Goal: Task Accomplishment & Management: Complete application form

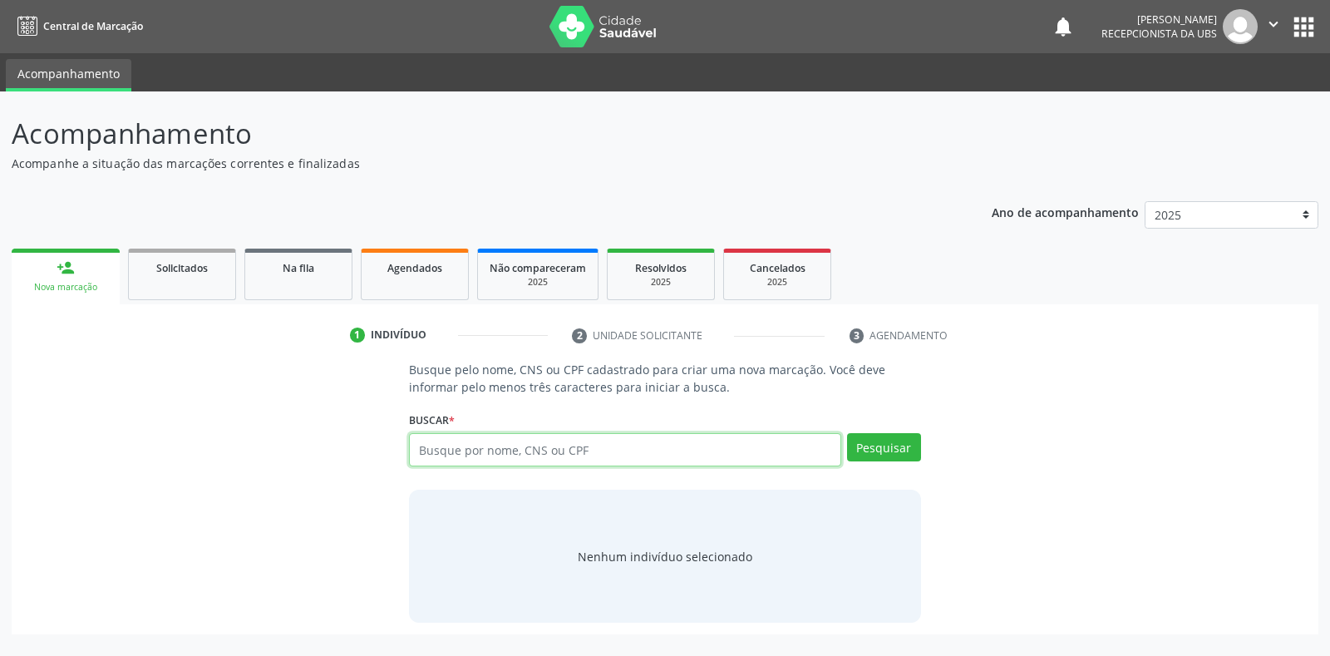
click at [424, 447] on input "text" at bounding box center [625, 449] width 432 height 33
type input "700202444772221"
click at [877, 451] on button "Pesquisar" at bounding box center [884, 447] width 74 height 28
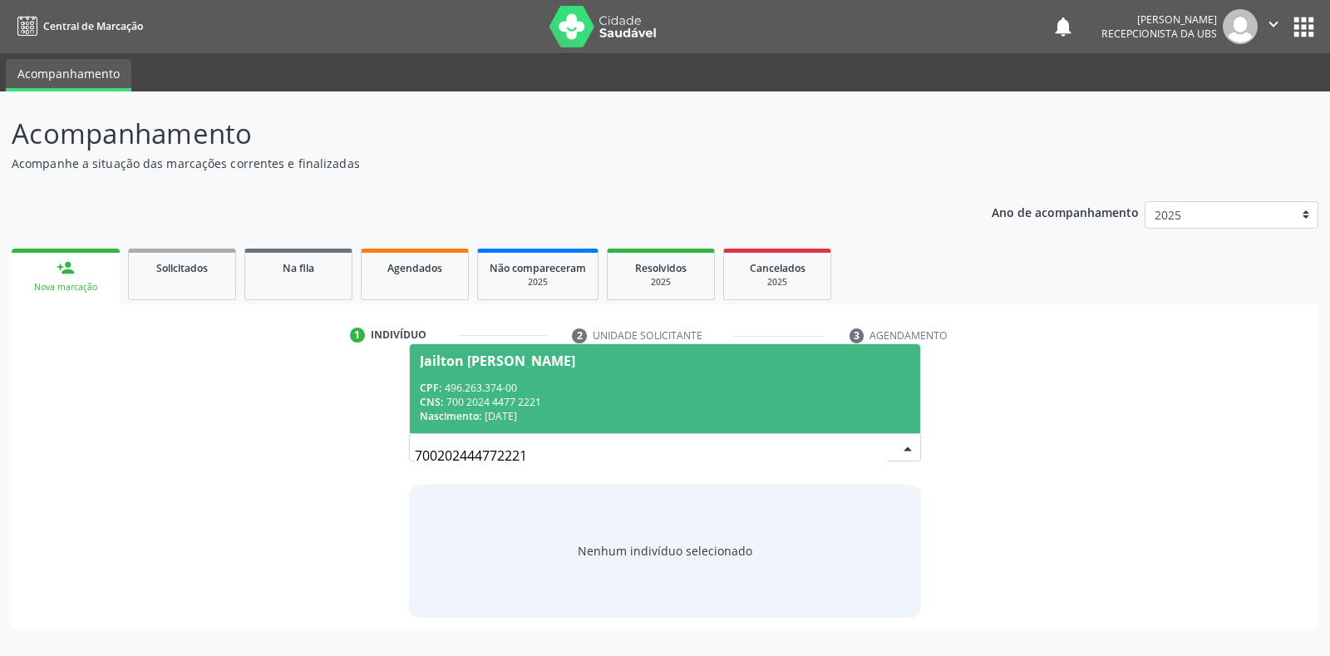
click at [491, 356] on div "Jailton Jose da Silva" at bounding box center [497, 360] width 155 height 13
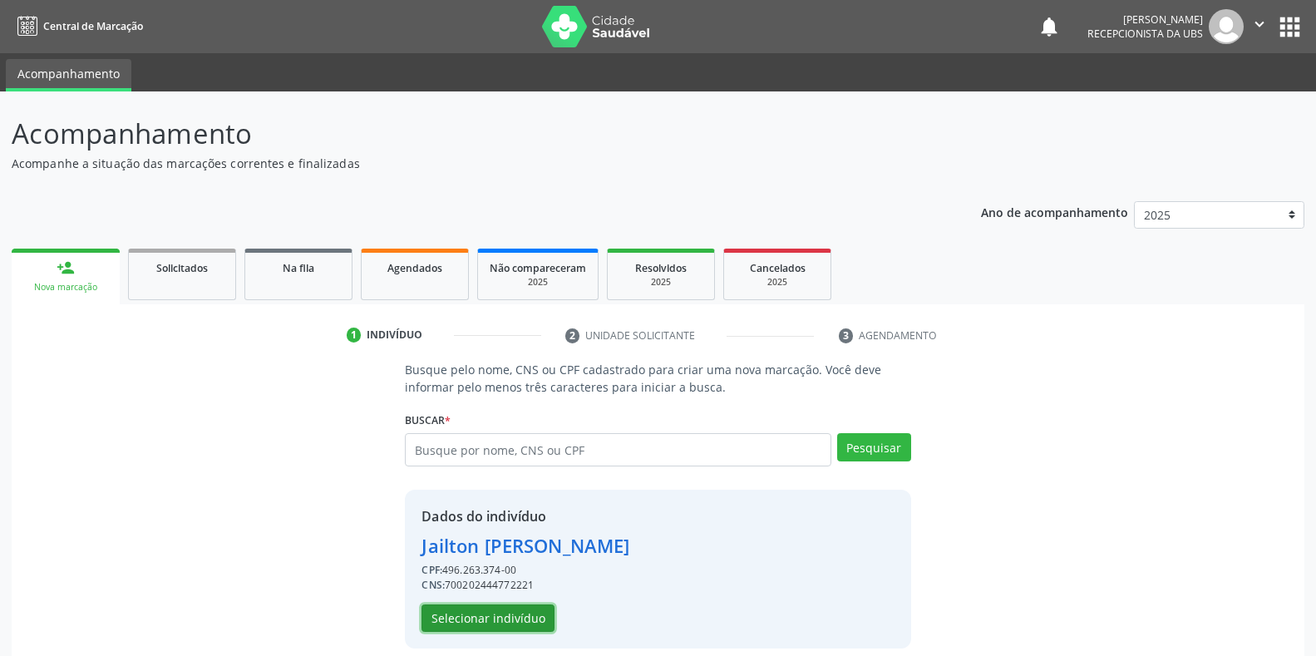
click at [471, 607] on button "Selecionar indivíduo" at bounding box center [488, 618] width 133 height 28
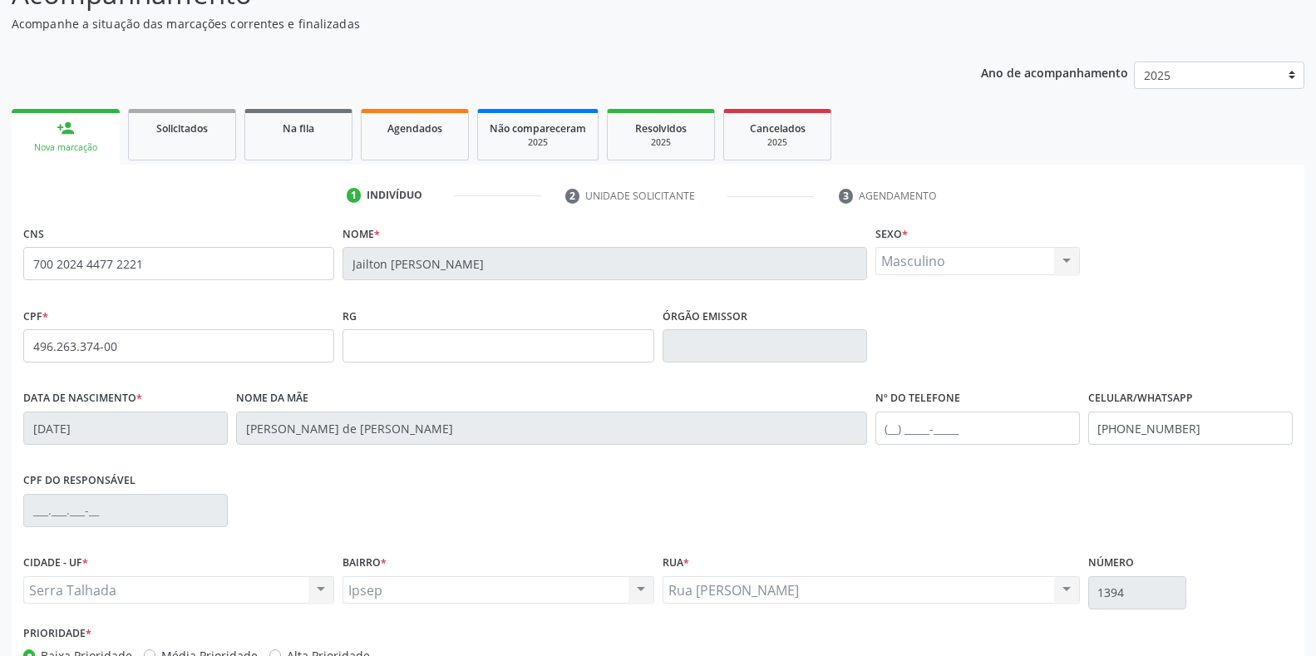
scroll to position [245, 0]
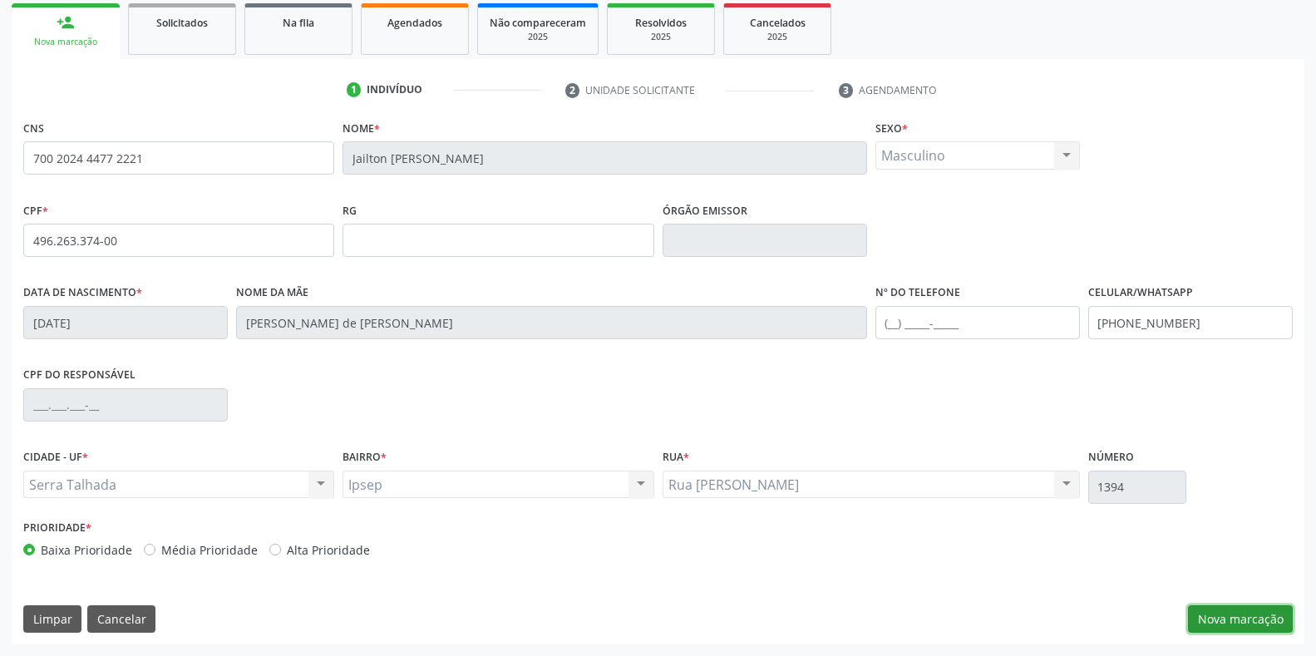
click at [1214, 617] on button "Nova marcação" at bounding box center [1240, 619] width 105 height 28
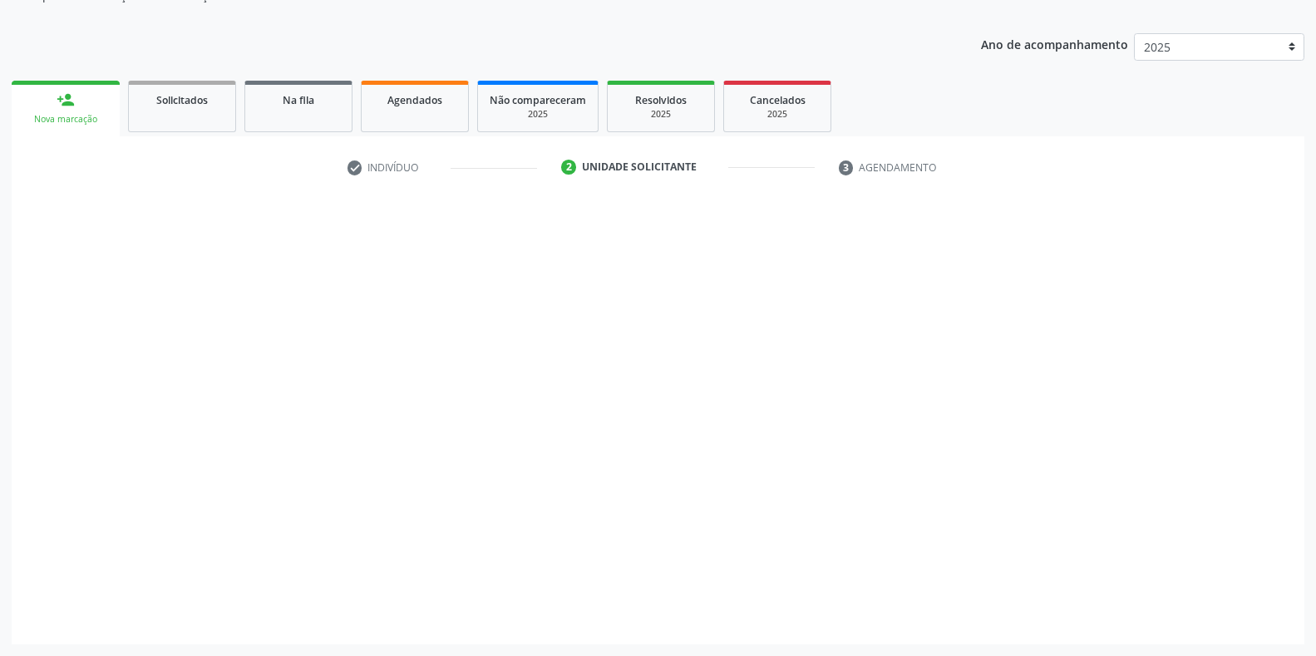
scroll to position [168, 0]
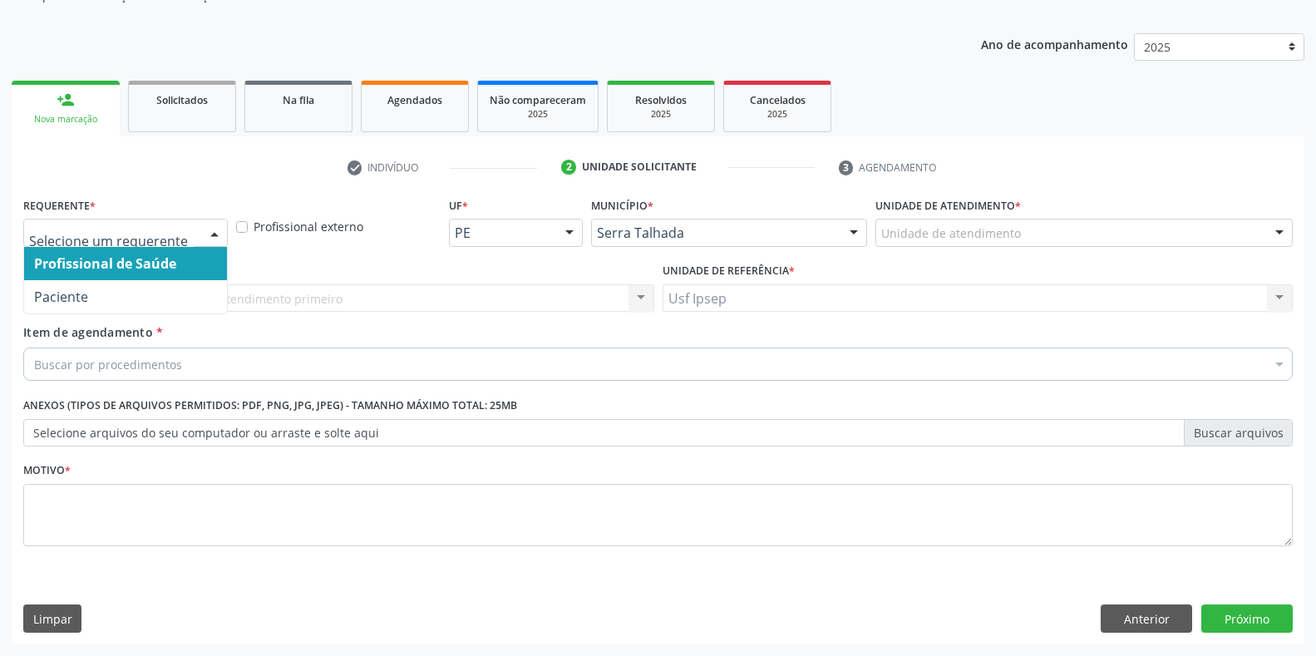
click at [216, 229] on div at bounding box center [214, 234] width 25 height 28
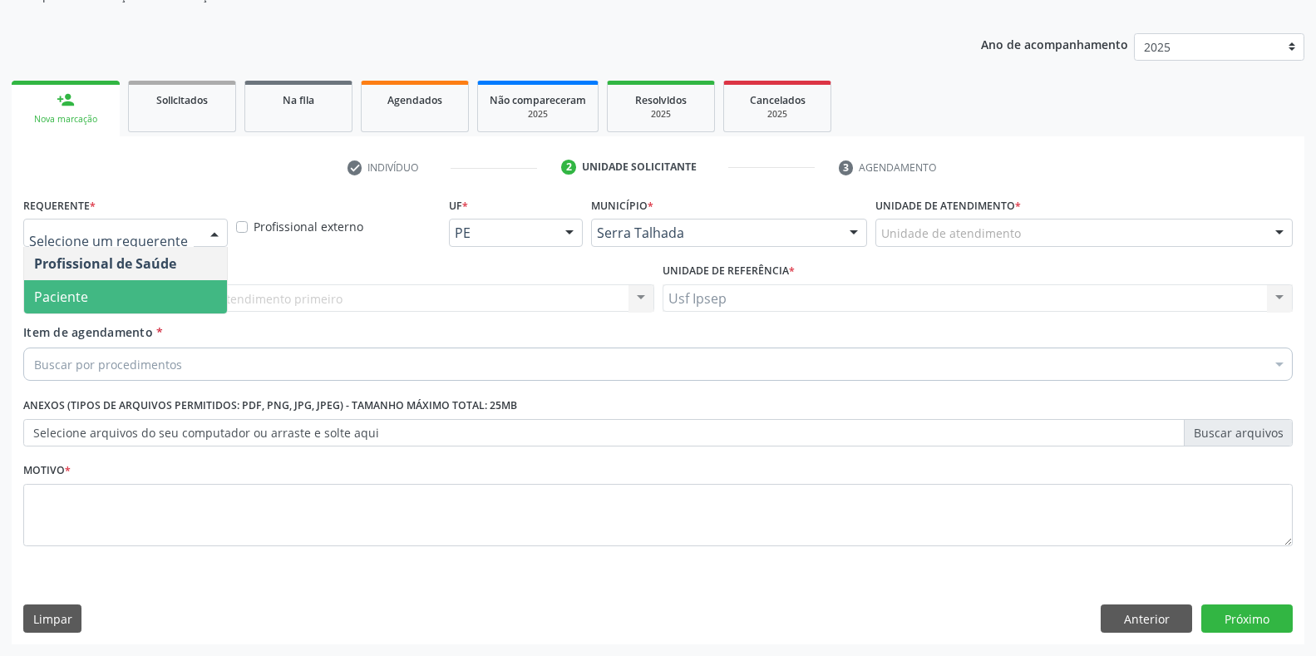
click at [160, 303] on span "Paciente" at bounding box center [125, 296] width 203 height 33
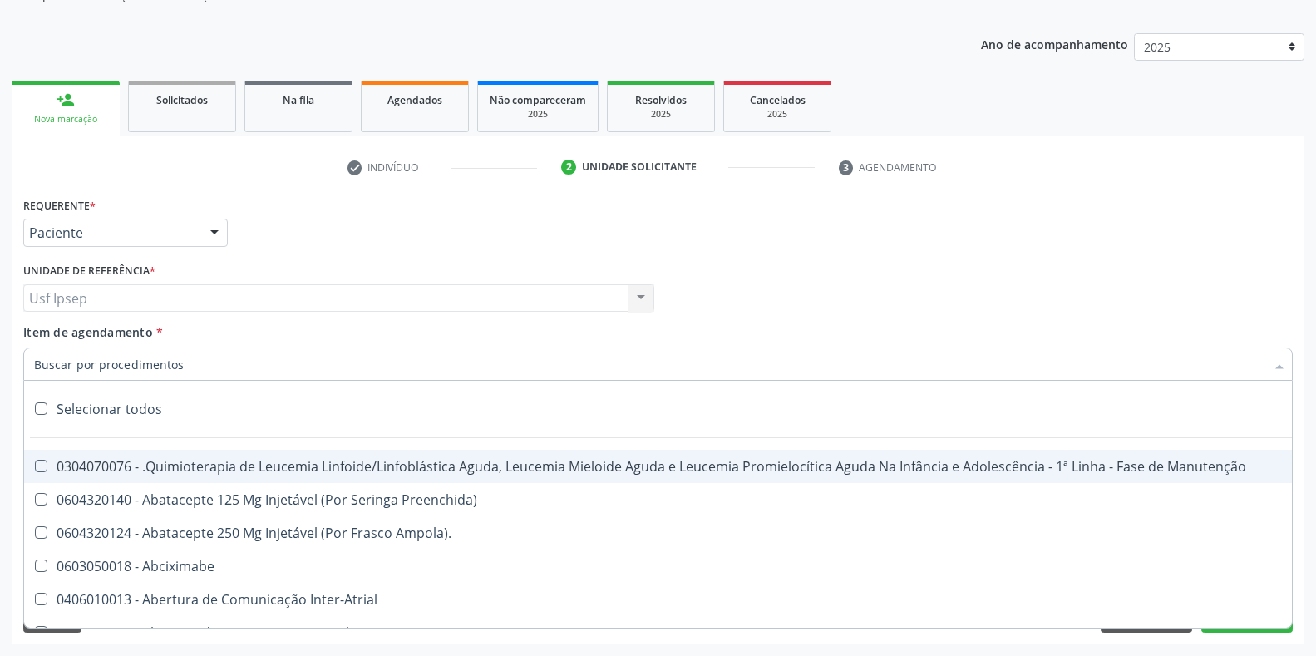
click at [37, 363] on input "Item de agendamento *" at bounding box center [649, 364] width 1231 height 33
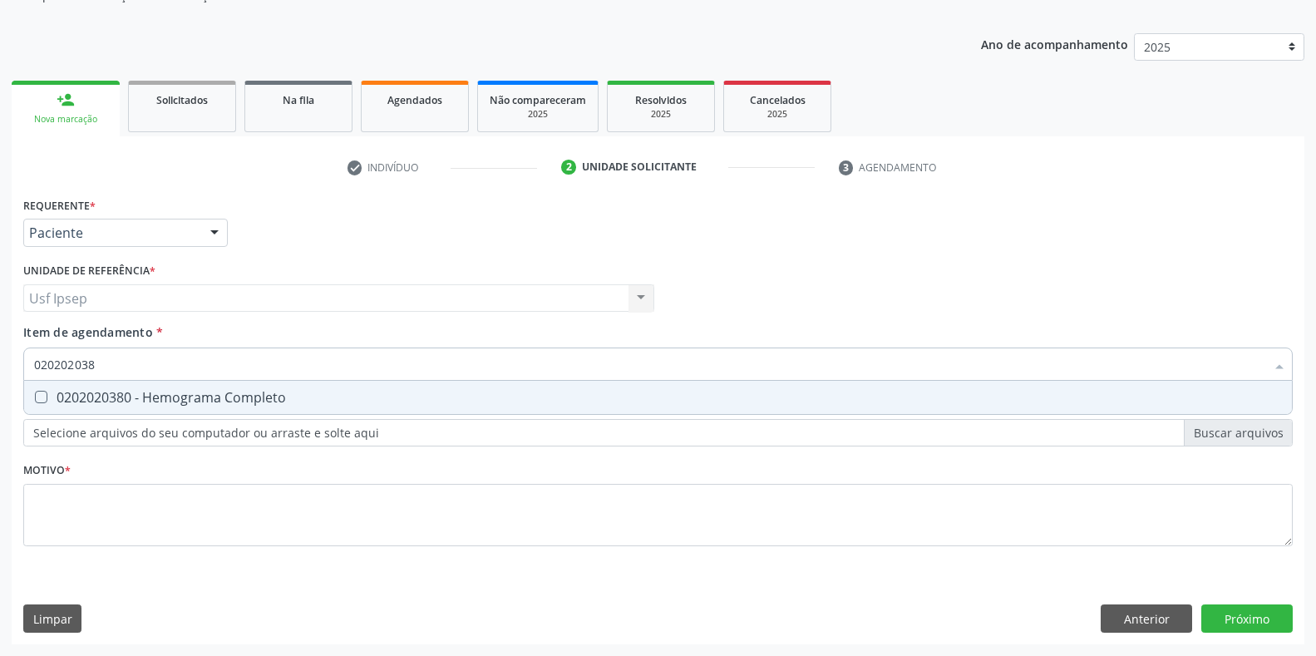
type input "0202020380"
click at [35, 398] on Completo at bounding box center [41, 397] width 12 height 12
click at [35, 398] on Completo "checkbox" at bounding box center [29, 397] width 11 height 11
checkbox Completo "true"
click at [108, 363] on input "0202020380" at bounding box center [649, 364] width 1231 height 33
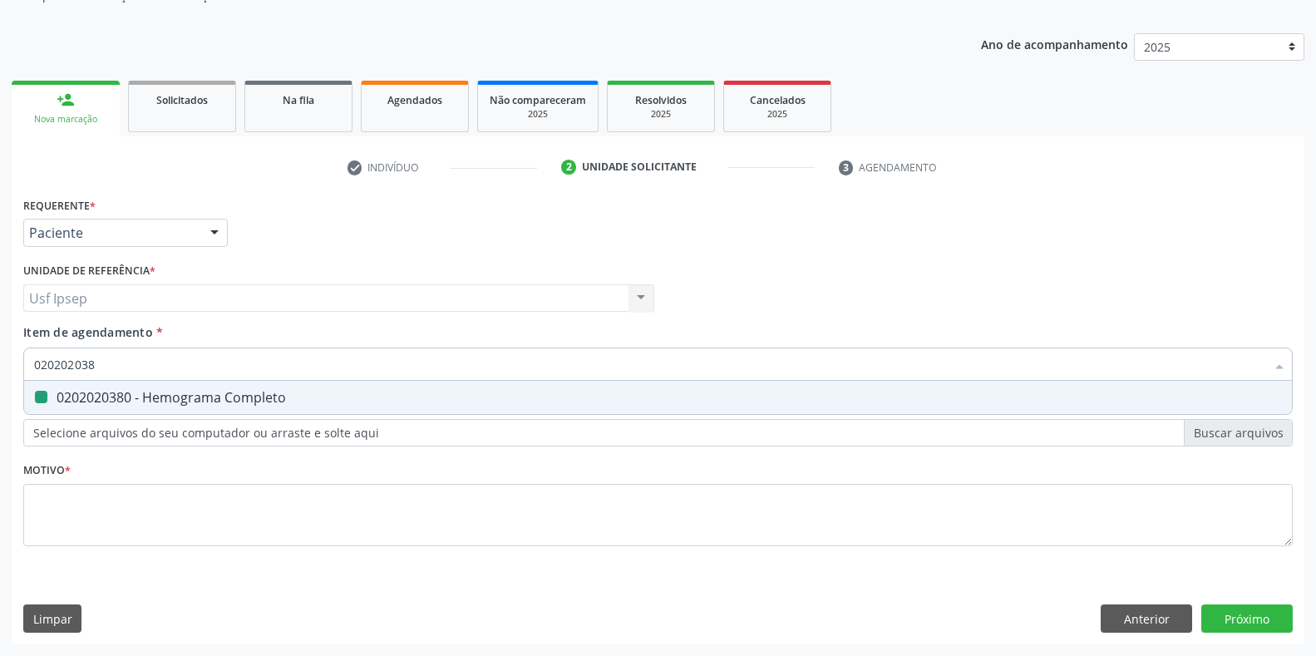
type input "02020203"
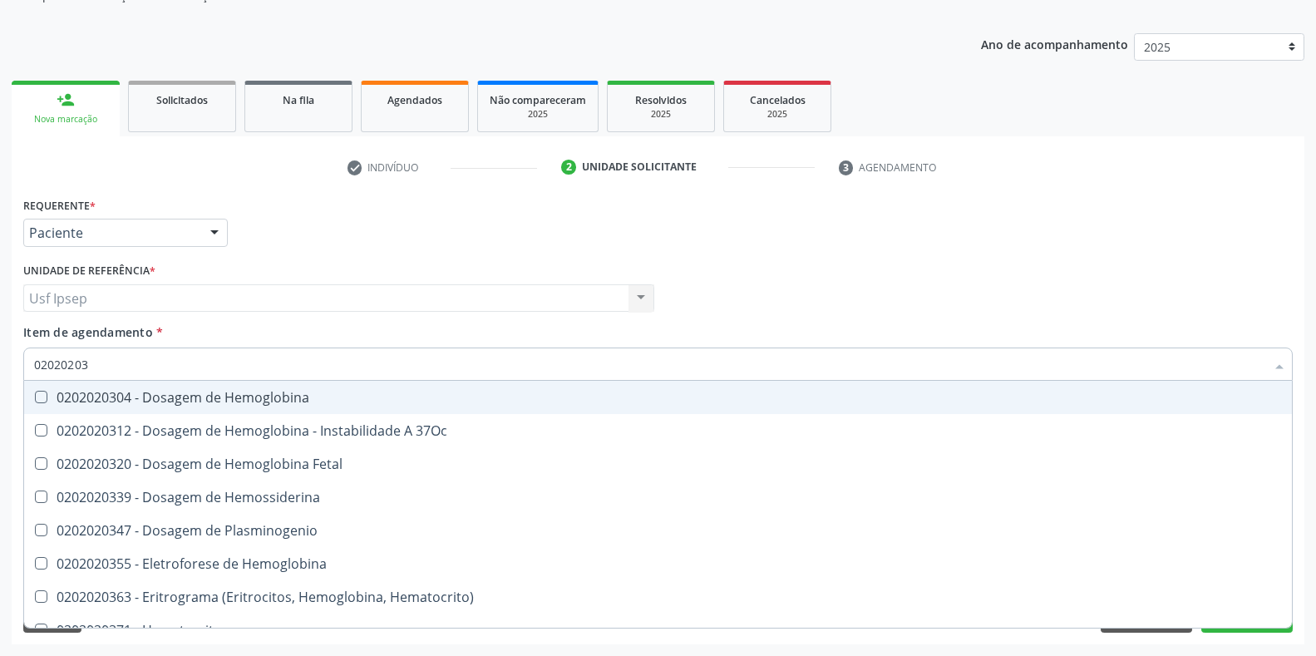
checkbox Hemoglobina "false"
type input "020202"
checkbox Completo "false"
type input "02020"
checkbox Completo "false"
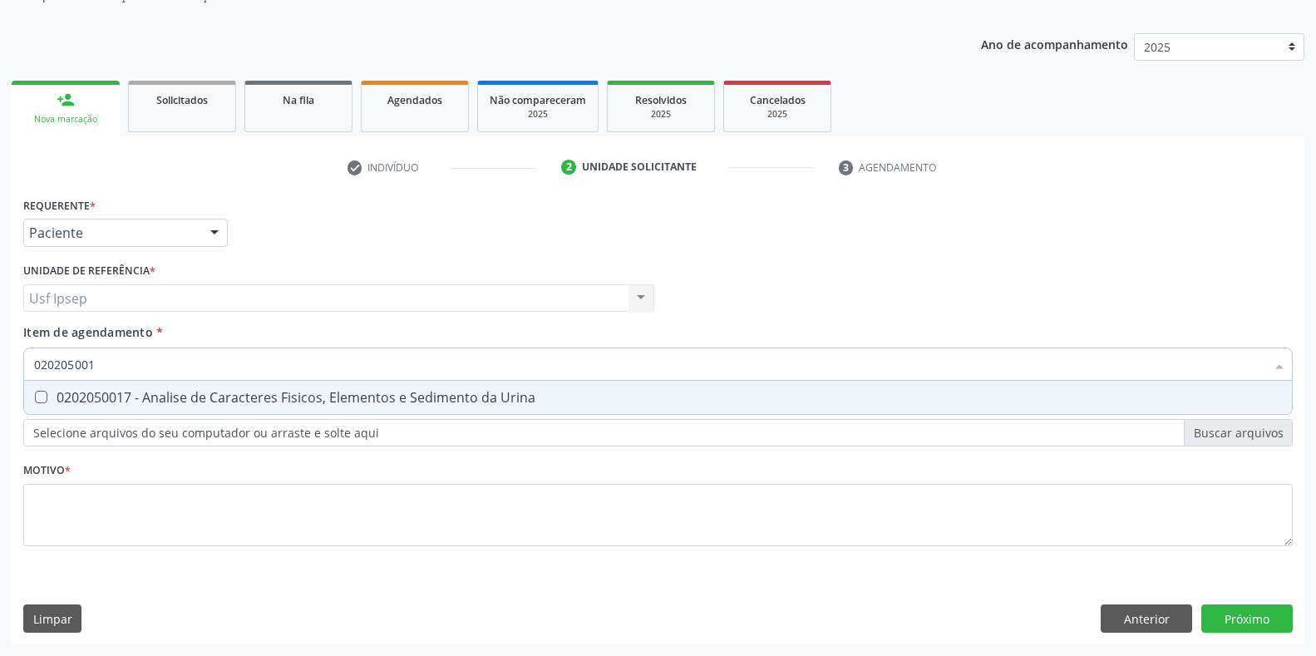
type input "0202050017"
click at [37, 399] on Urina at bounding box center [41, 397] width 12 height 12
click at [35, 399] on Urina "checkbox" at bounding box center [29, 397] width 11 height 11
checkbox Urina "true"
click at [106, 360] on input "0202050017" at bounding box center [649, 364] width 1231 height 33
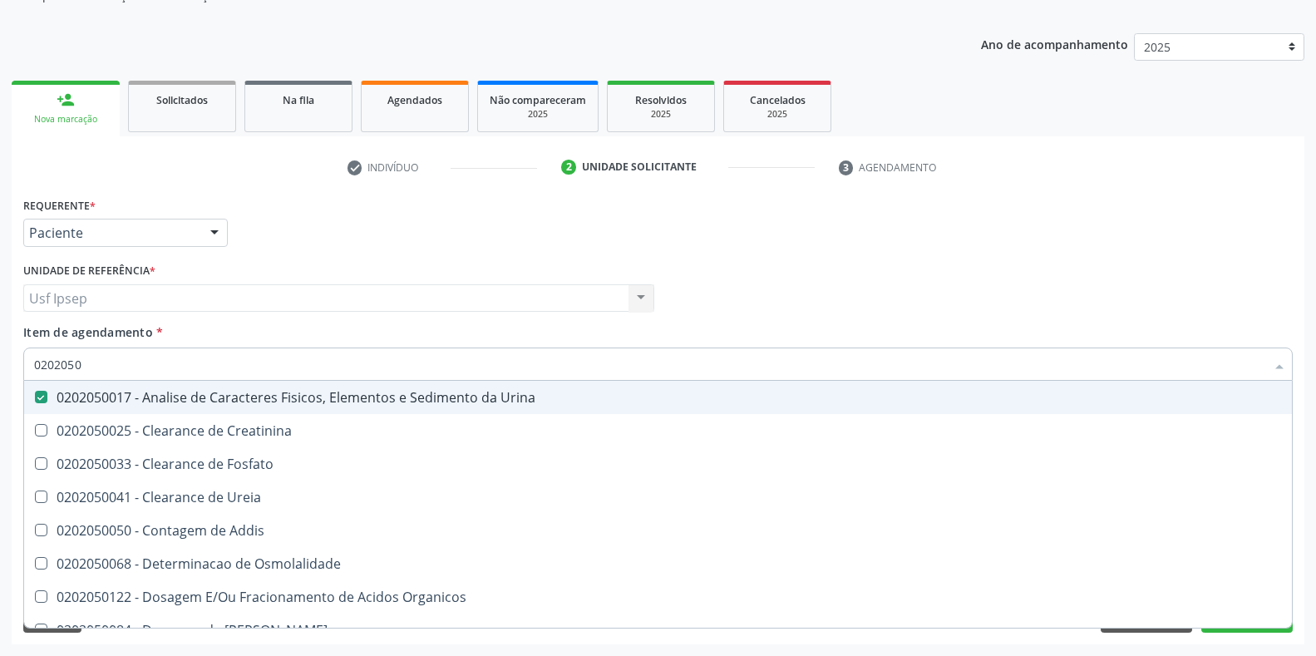
type input "020205"
click at [1038, 265] on div "Profissional Solicitante Por favor, selecione a Unidade de Atendimento primeiro…" at bounding box center [658, 291] width 1278 height 65
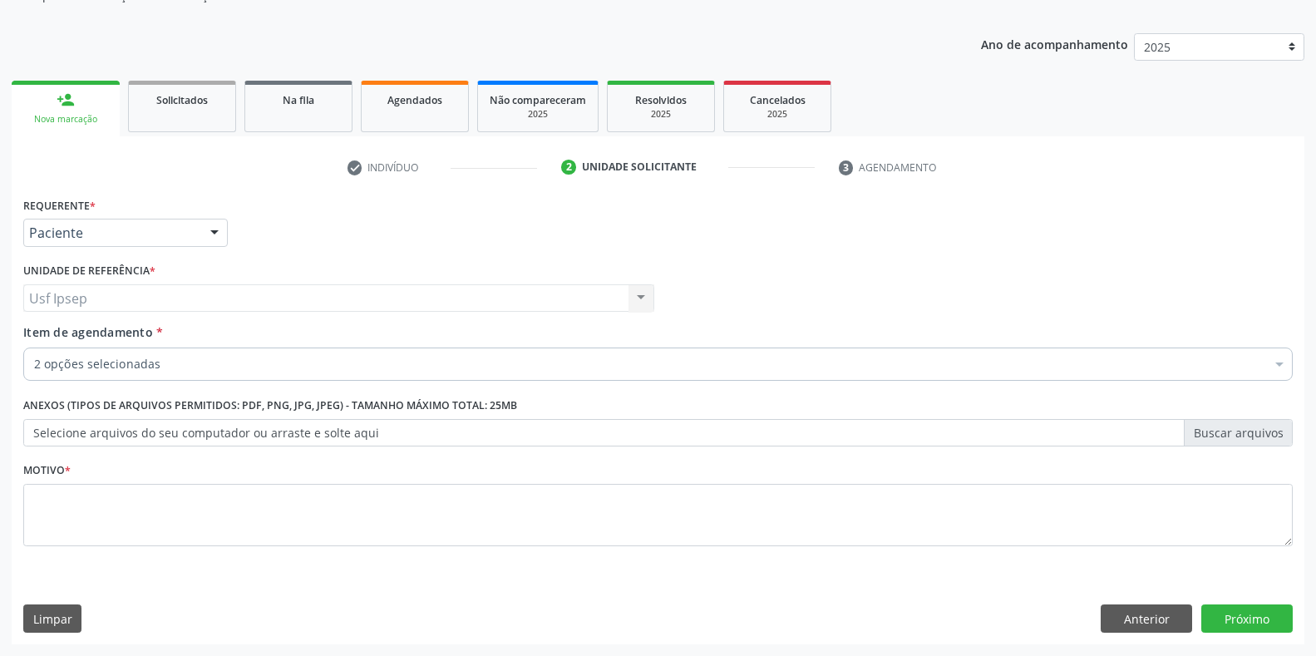
checkbox Completo "true"
checkbox Urina "true"
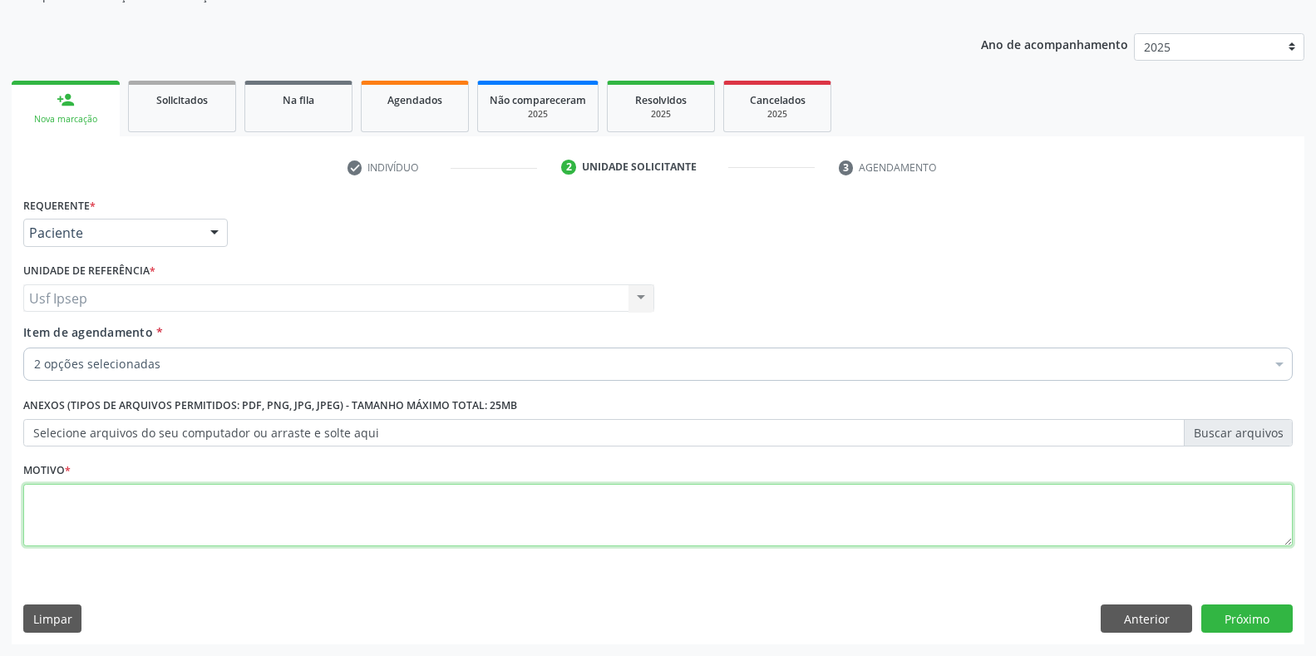
click at [51, 505] on textarea at bounding box center [658, 515] width 1270 height 63
type textarea "1"
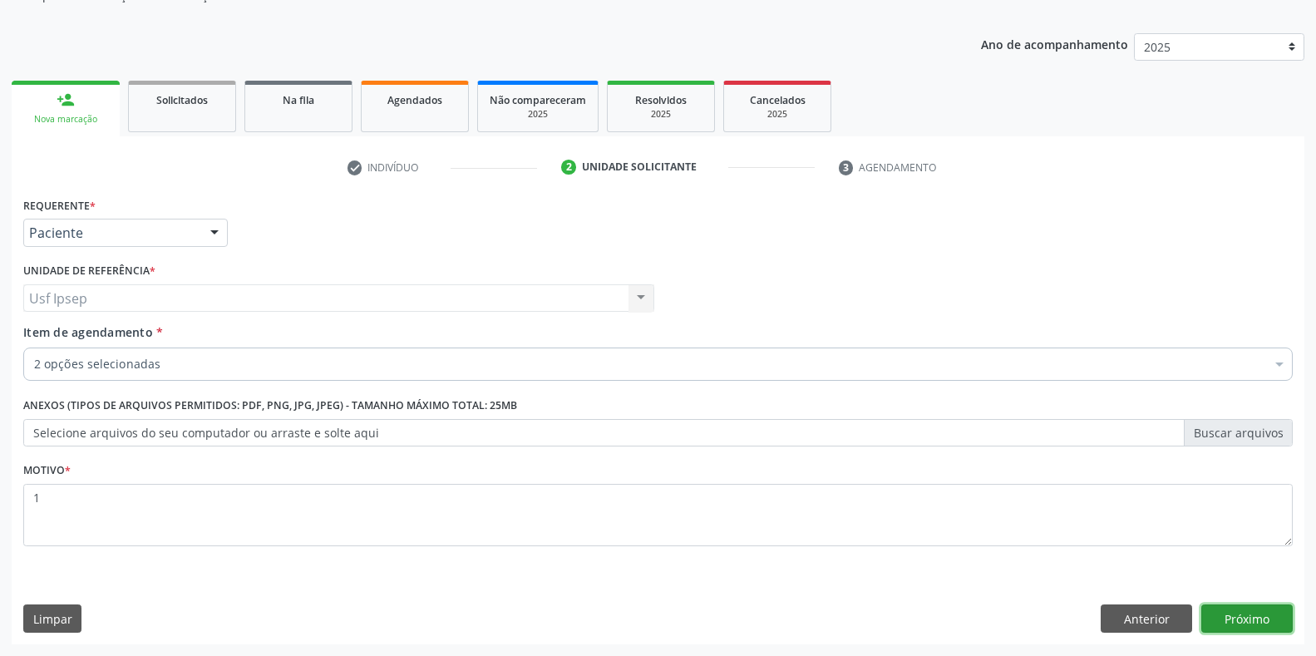
click at [1221, 618] on button "Próximo" at bounding box center [1246, 618] width 91 height 28
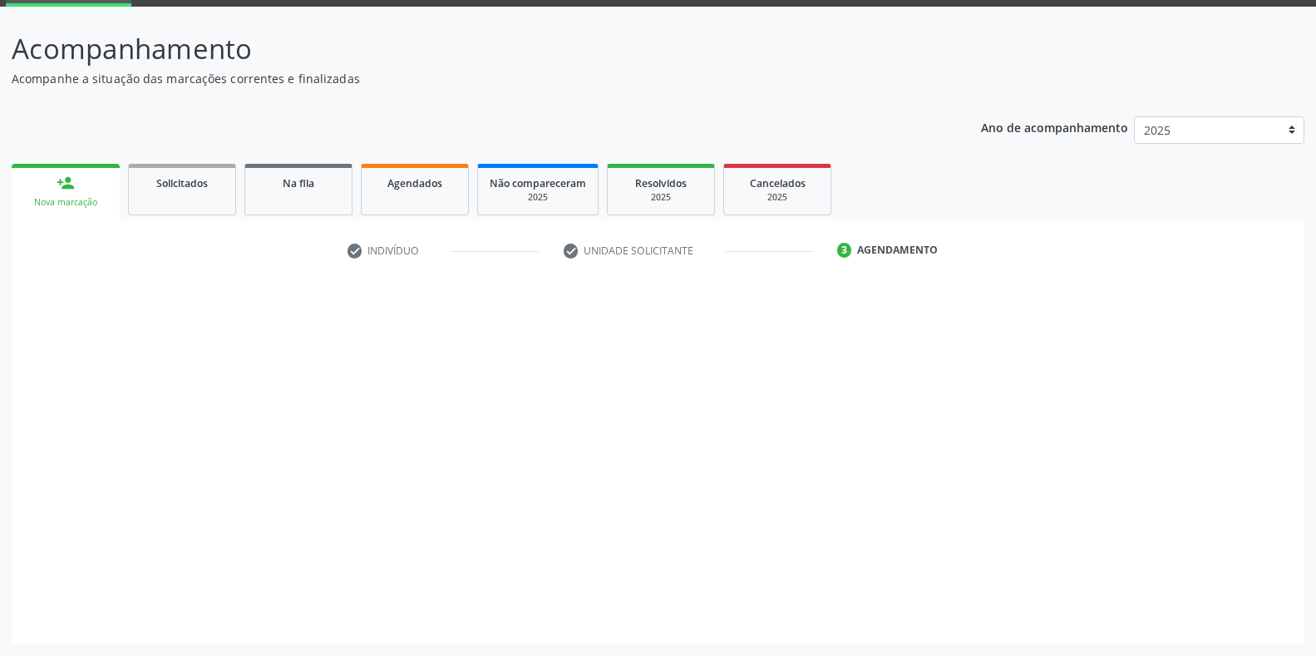
scroll to position [85, 0]
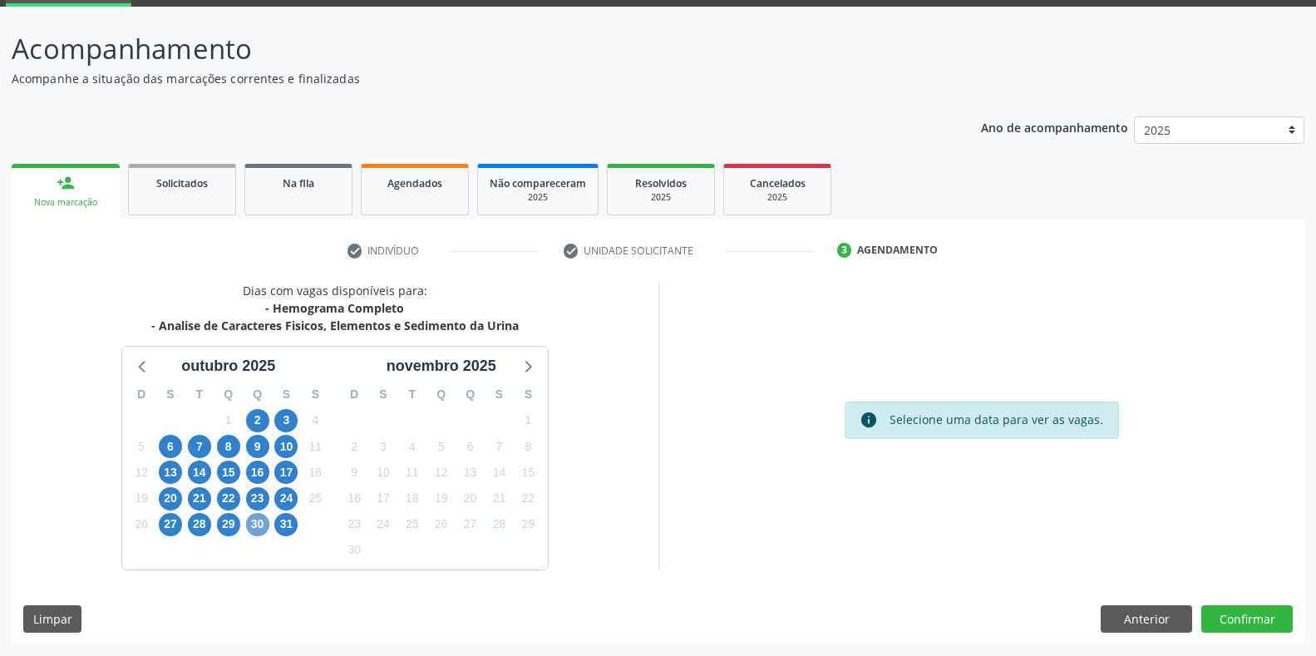
click at [255, 530] on span "30" at bounding box center [257, 524] width 23 height 23
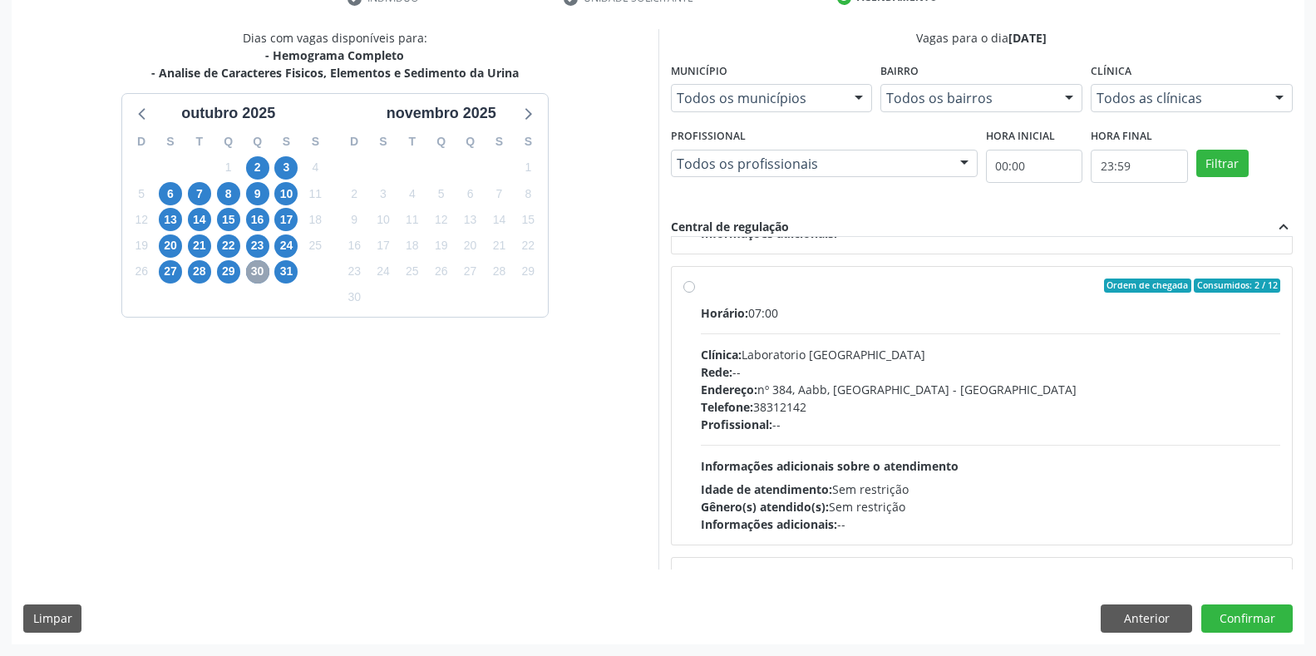
scroll to position [277, 0]
click at [701, 288] on label "Ordem de chegada Consumidos: 2 / 12 Horário: 07:00 Clínica: Laboratorio Sao Fra…" at bounding box center [991, 403] width 580 height 255
click at [693, 288] on input "Ordem de chegada Consumidos: 2 / 12 Horário: 07:00 Clínica: Laboratorio Sao Fra…" at bounding box center [689, 283] width 12 height 15
radio input "true"
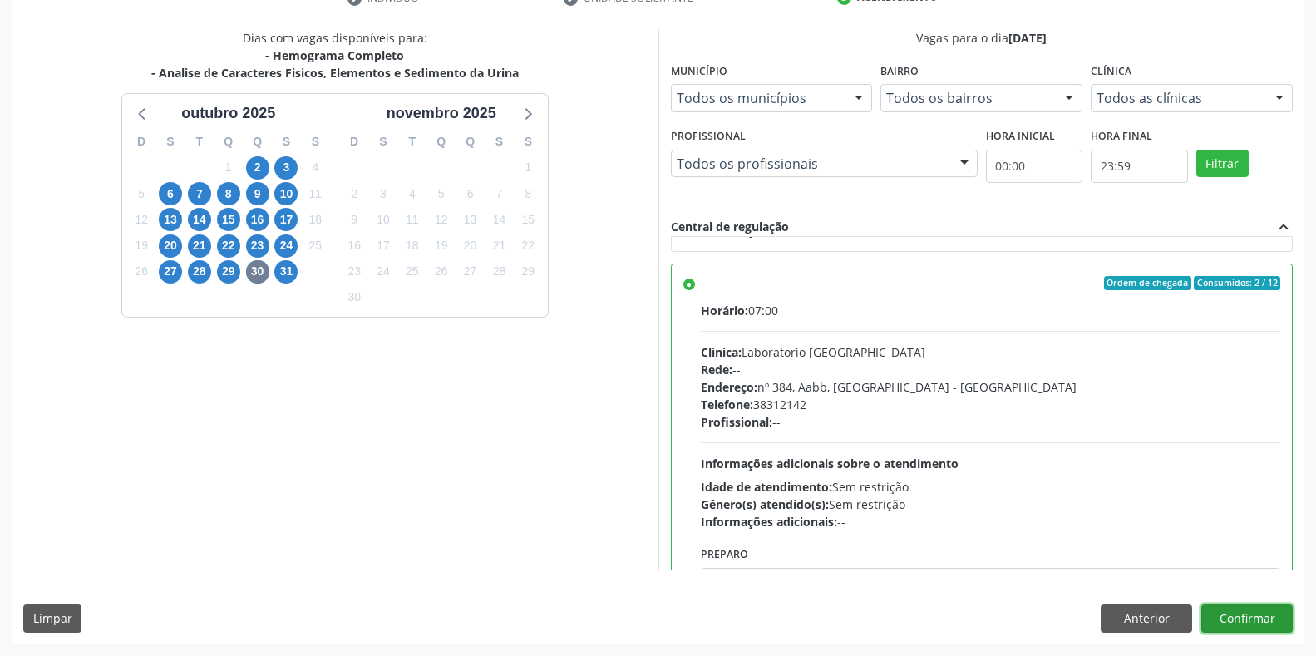
click at [1236, 622] on button "Confirmar" at bounding box center [1246, 618] width 91 height 28
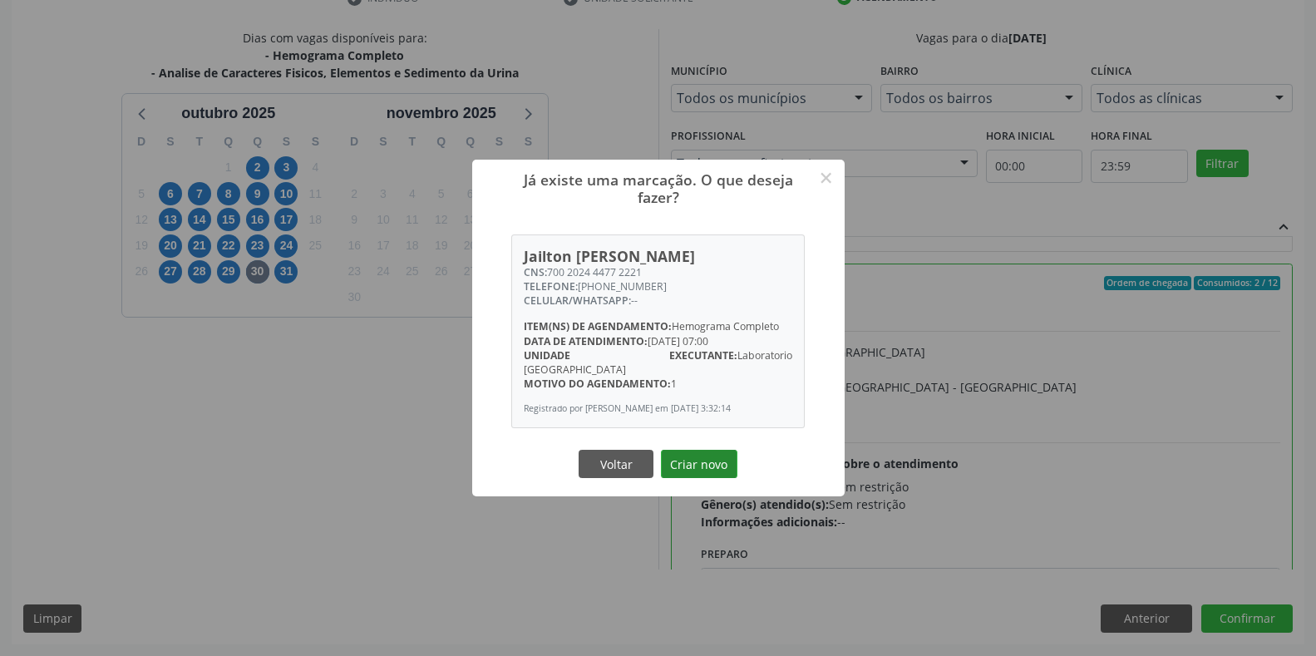
click at [692, 460] on button "Criar novo" at bounding box center [699, 464] width 76 height 28
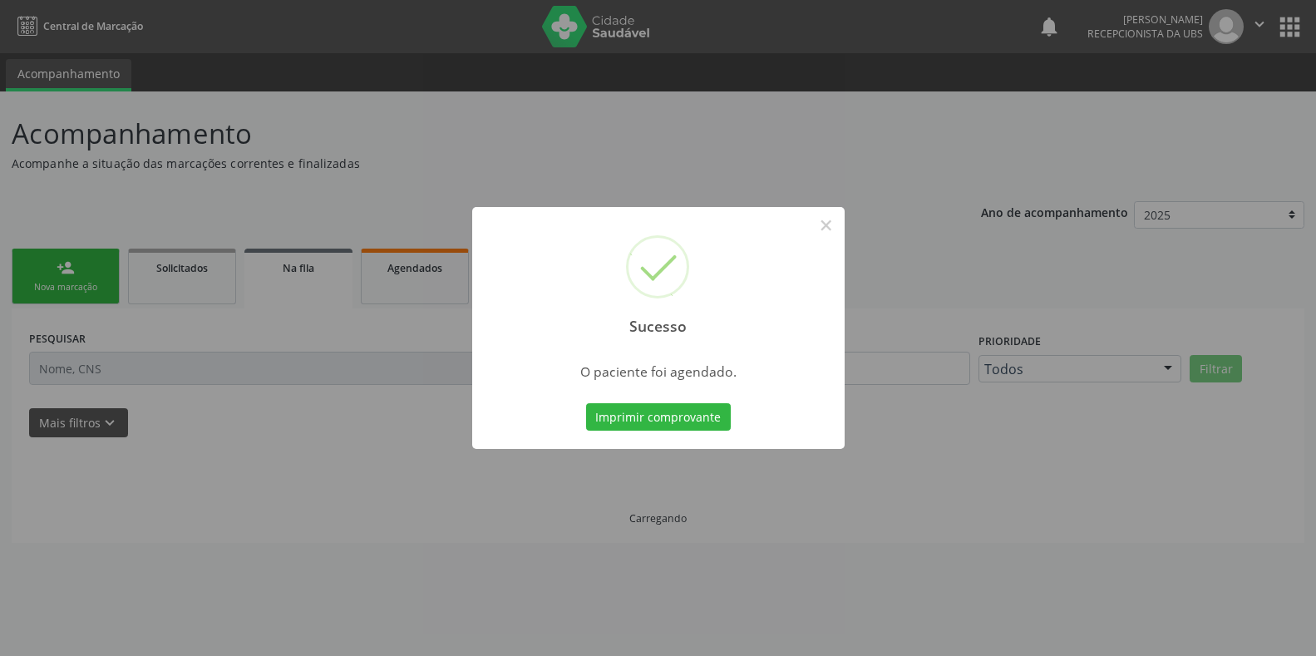
scroll to position [0, 0]
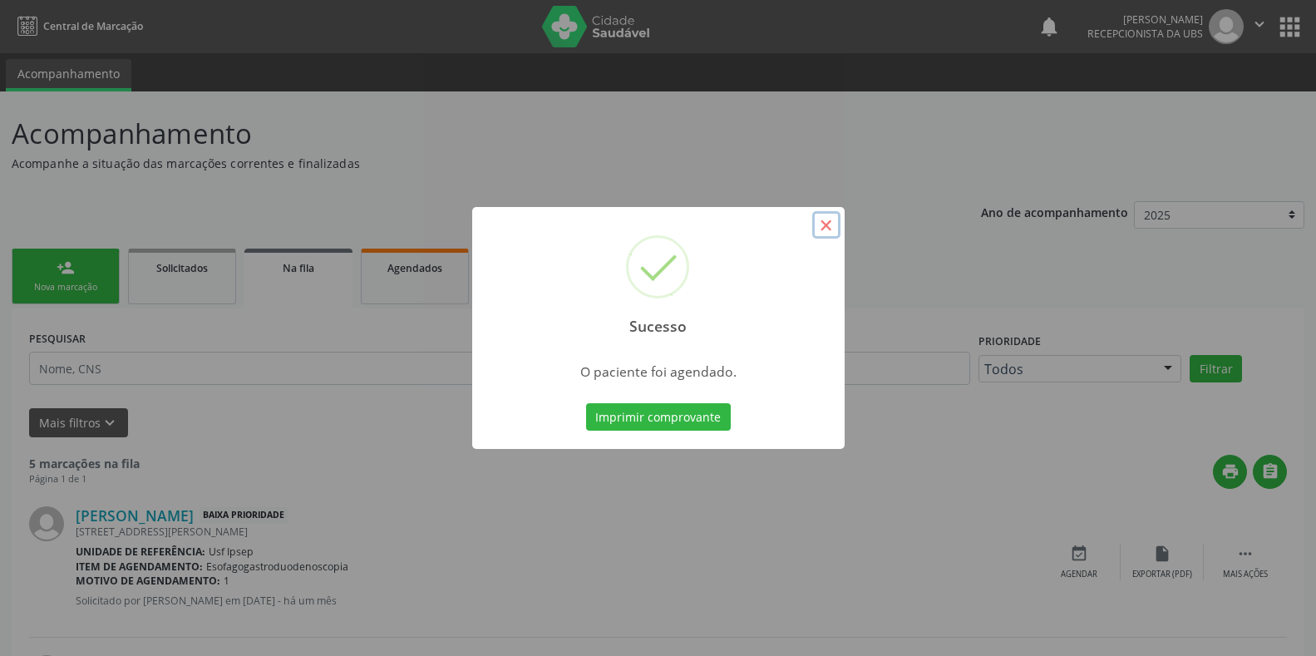
click at [825, 220] on button "×" at bounding box center [826, 225] width 28 height 28
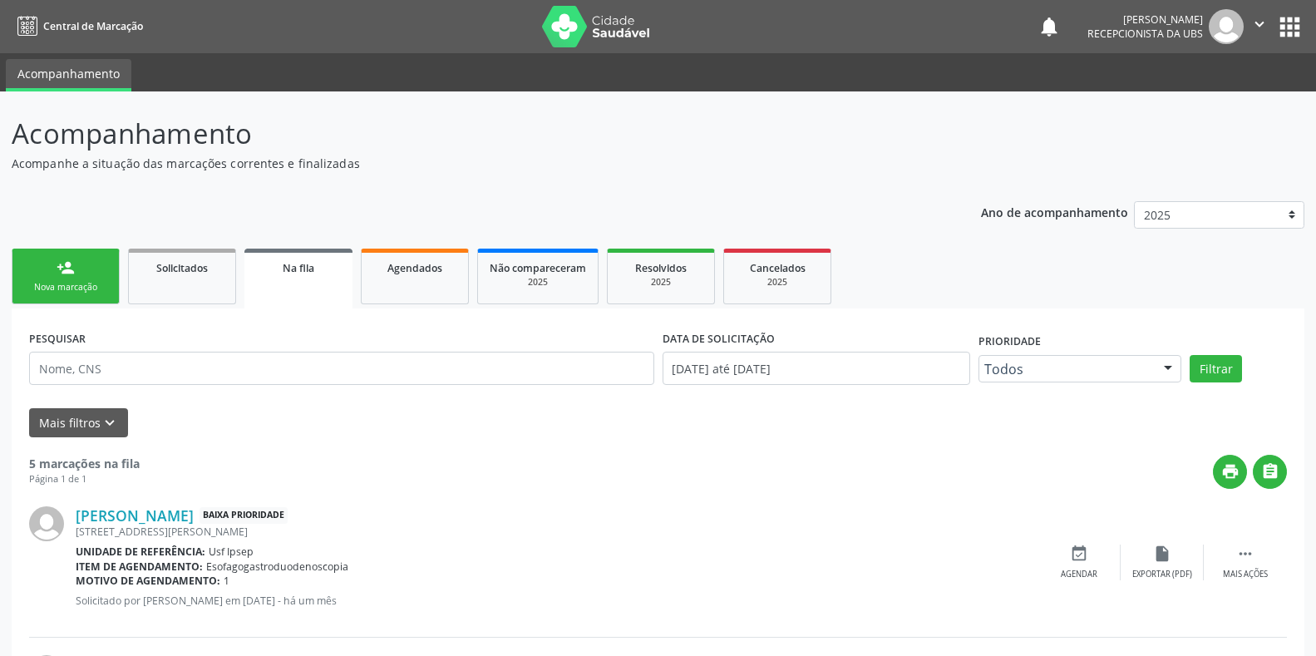
click at [71, 294] on link "person_add Nova marcação" at bounding box center [66, 277] width 108 height 56
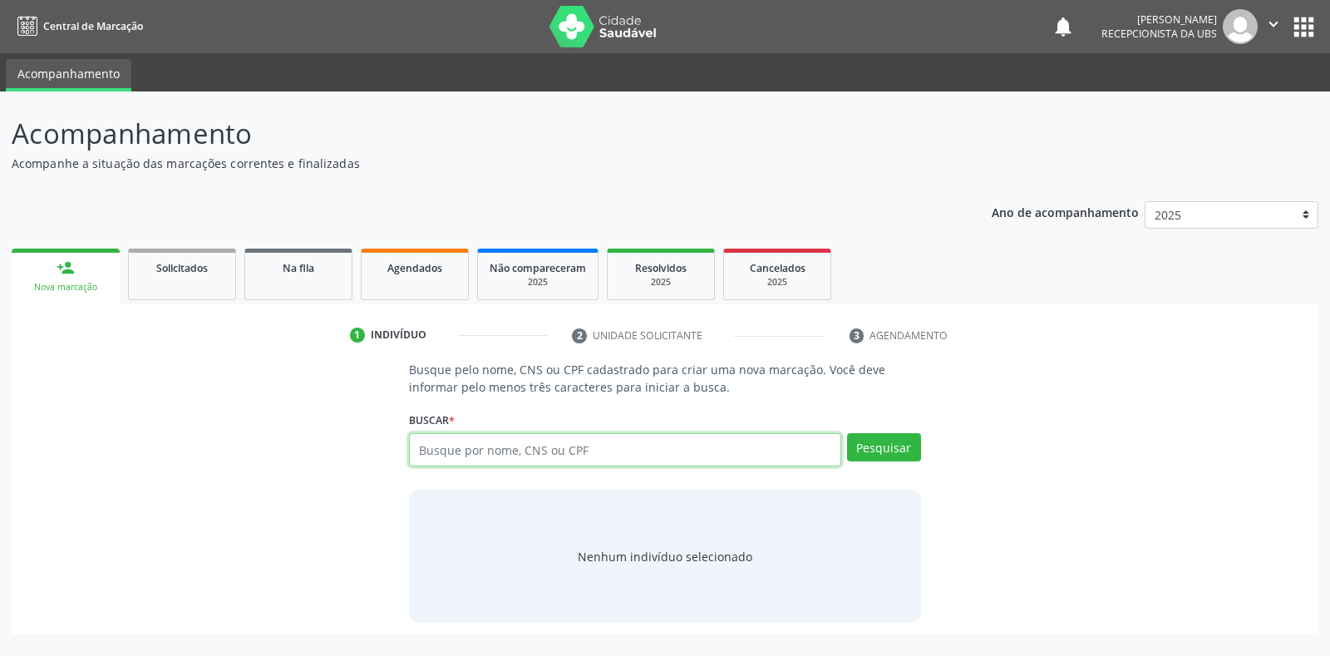
click at [433, 448] on input "text" at bounding box center [625, 449] width 432 height 33
type input "03184680428"
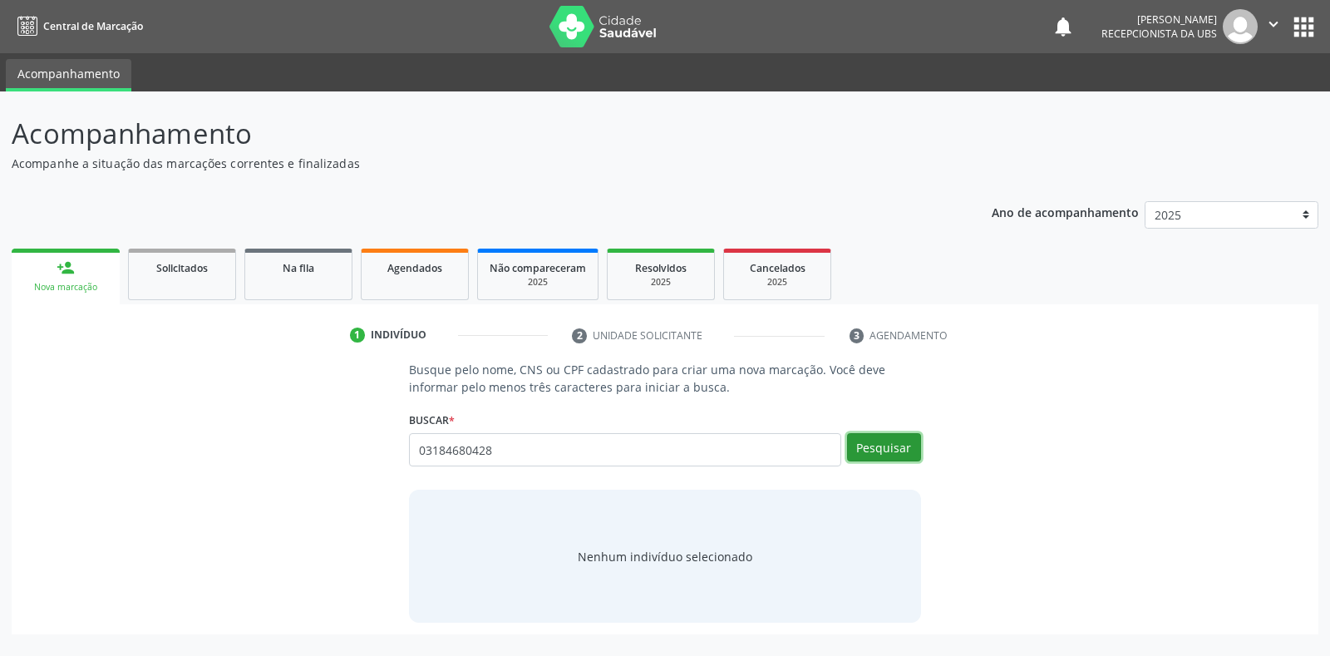
click at [853, 444] on button "Pesquisar" at bounding box center [884, 447] width 74 height 28
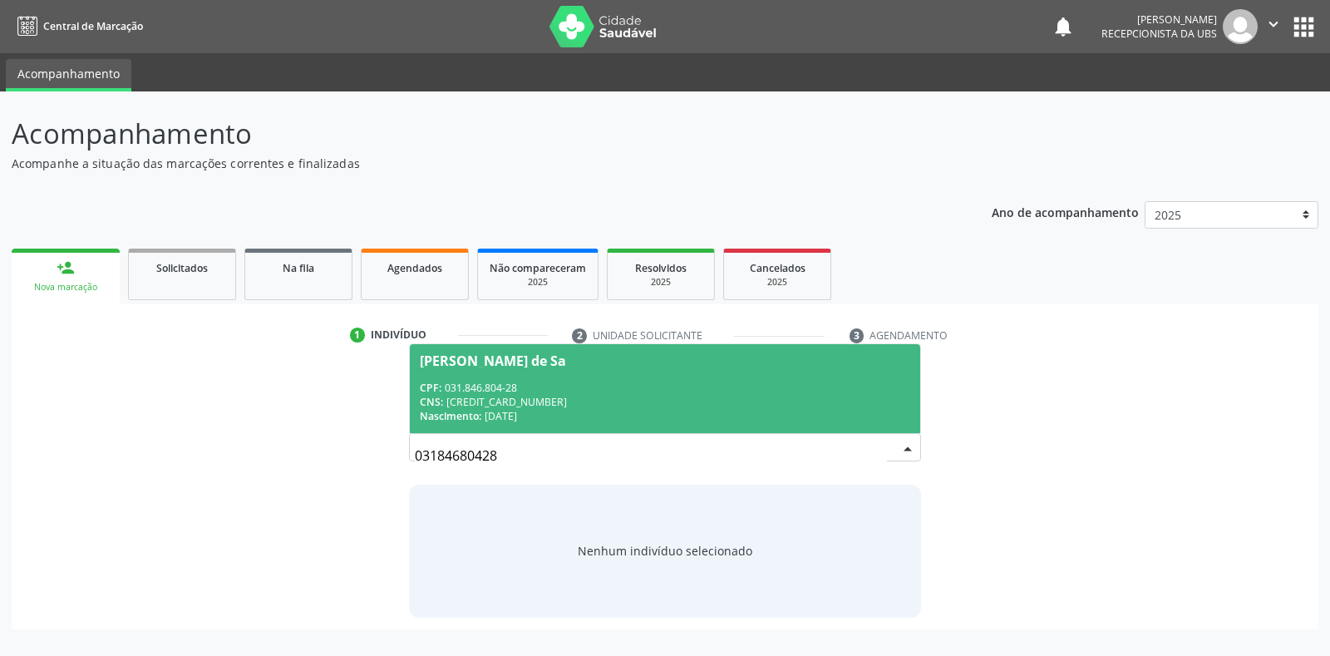
click at [478, 358] on div "Maria da Conceicao Lima de Sa" at bounding box center [493, 360] width 146 height 13
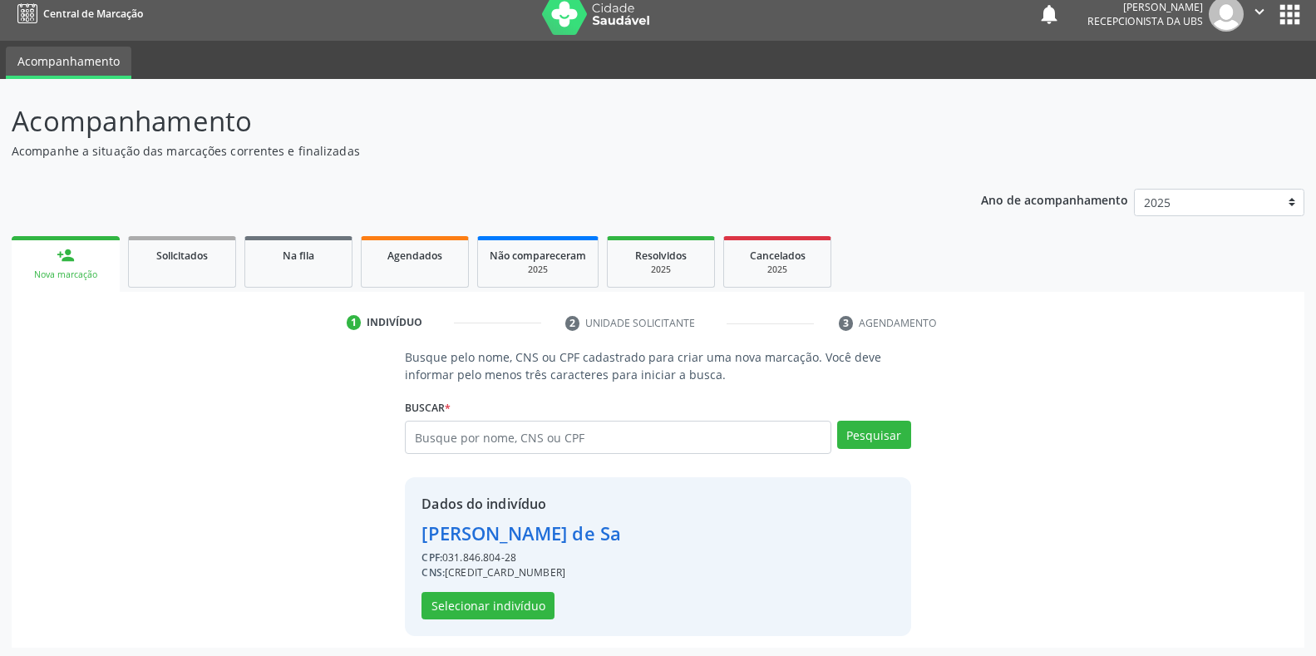
scroll to position [16, 0]
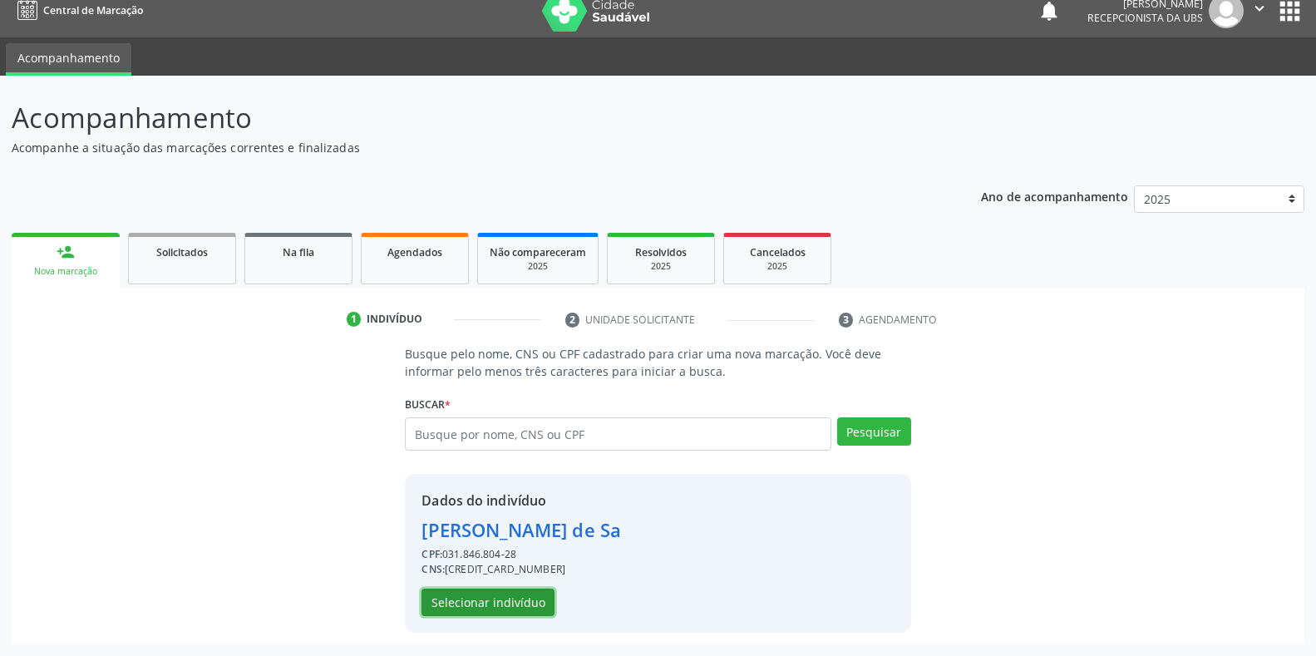
click at [449, 596] on button "Selecionar indivíduo" at bounding box center [488, 603] width 133 height 28
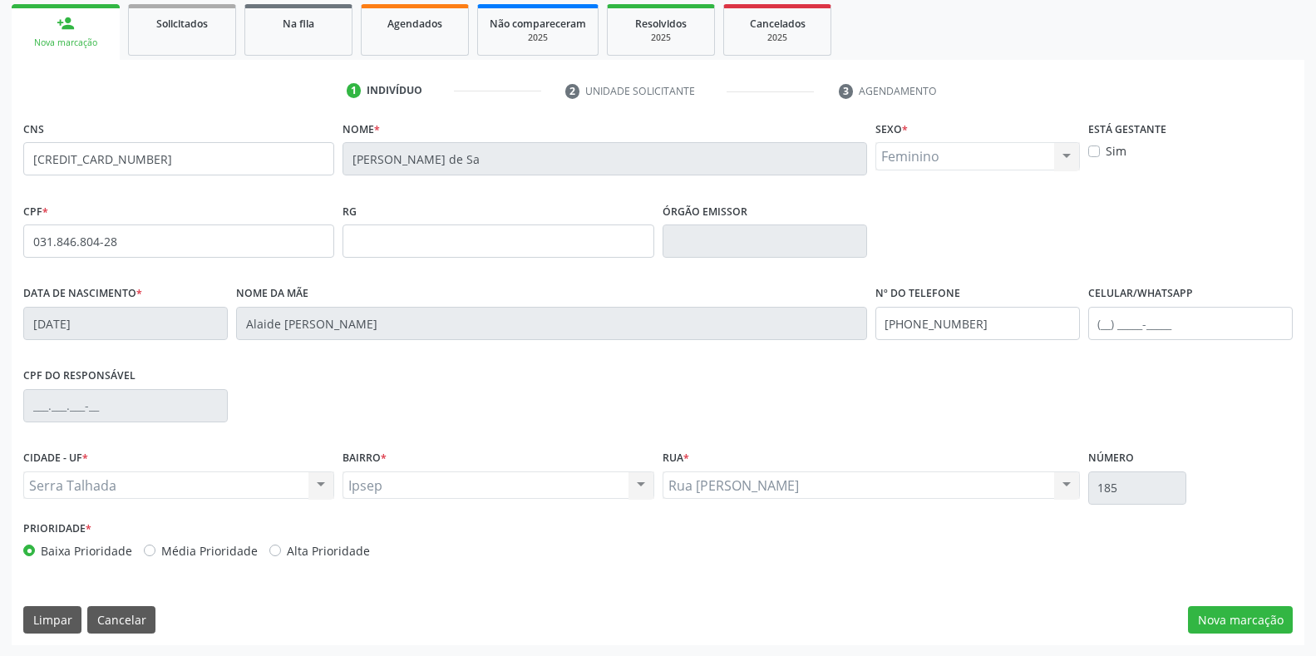
scroll to position [245, 0]
click at [1216, 627] on button "Nova marcação" at bounding box center [1240, 619] width 105 height 28
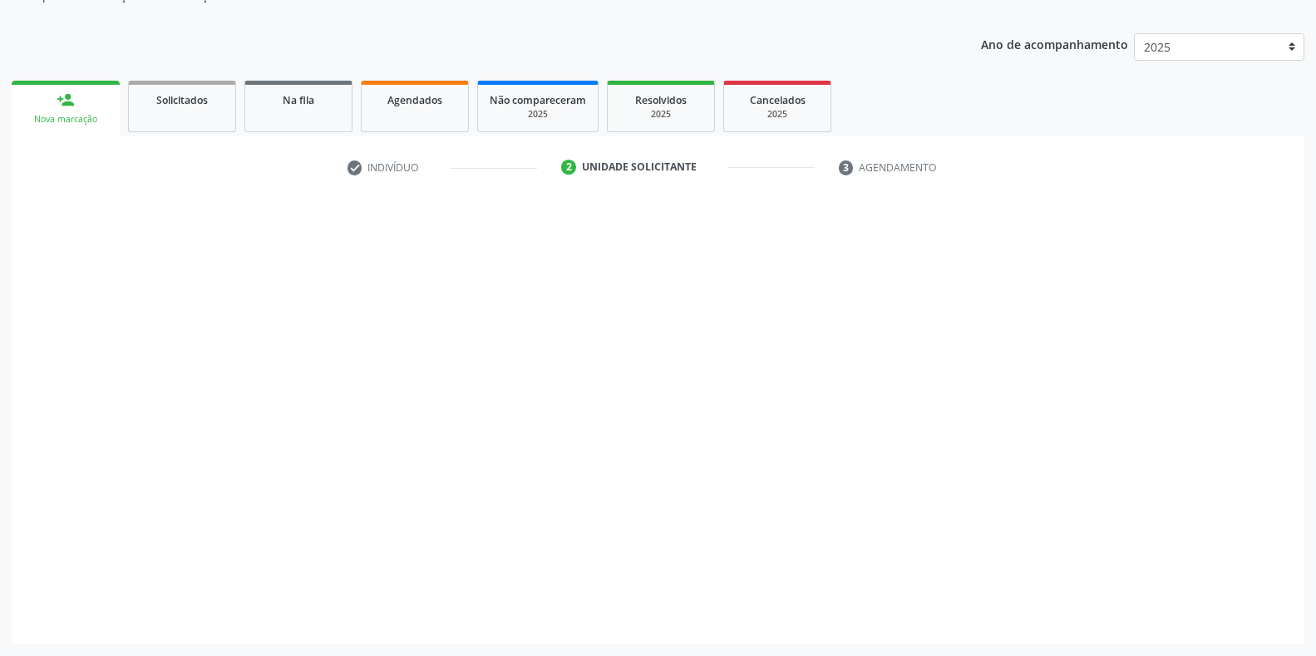
scroll to position [168, 0]
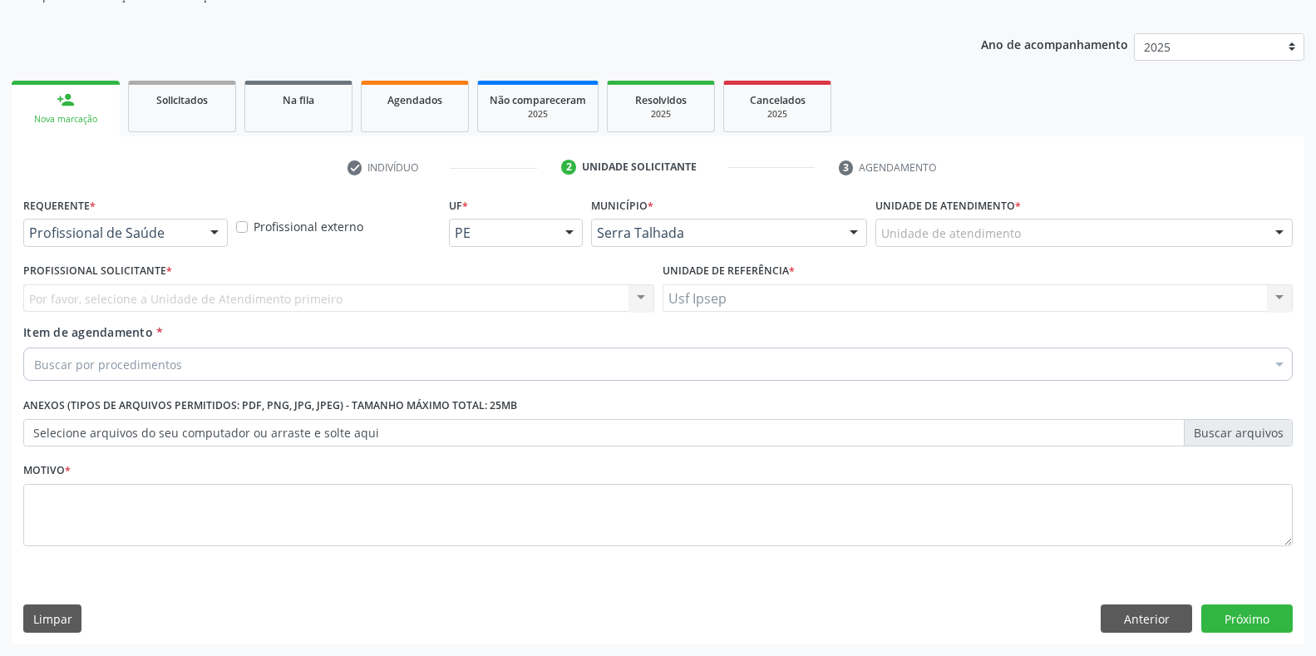
click at [224, 229] on div at bounding box center [214, 234] width 25 height 28
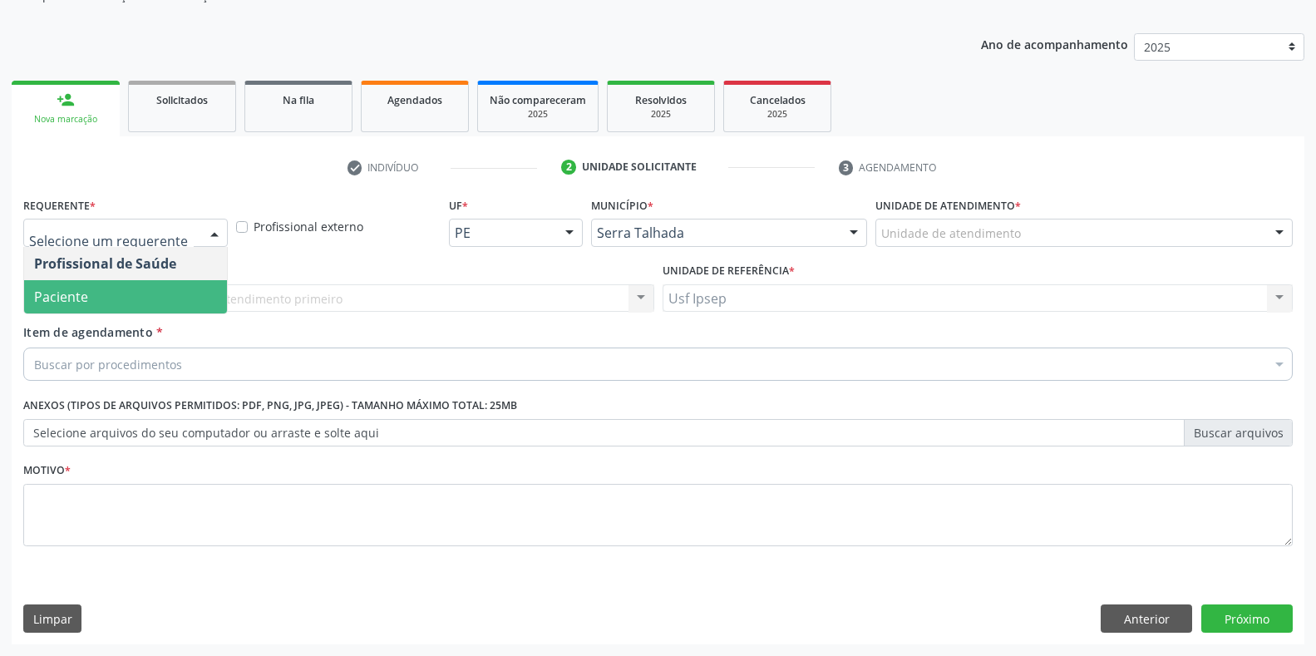
click at [134, 306] on span "Paciente" at bounding box center [125, 296] width 203 height 33
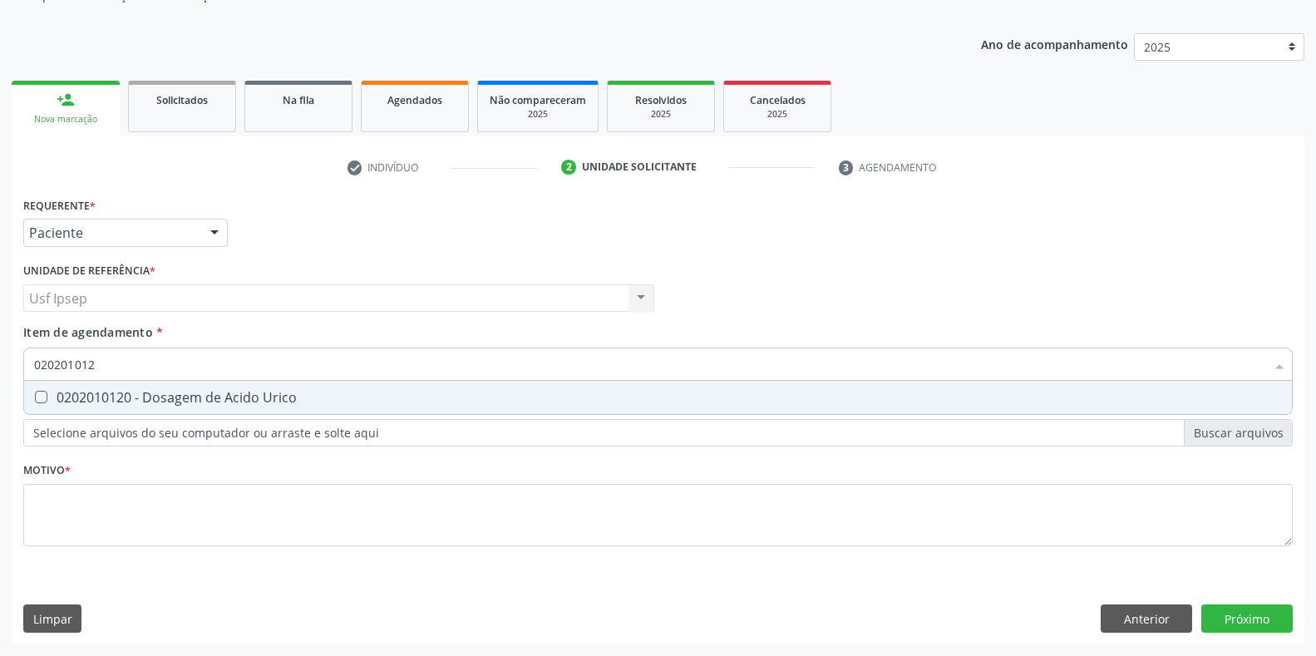
type input "0202010120"
click at [32, 392] on div at bounding box center [30, 397] width 12 height 13
checkbox Urico "true"
click at [103, 361] on input "0202010120" at bounding box center [649, 364] width 1231 height 33
type input "02020101"
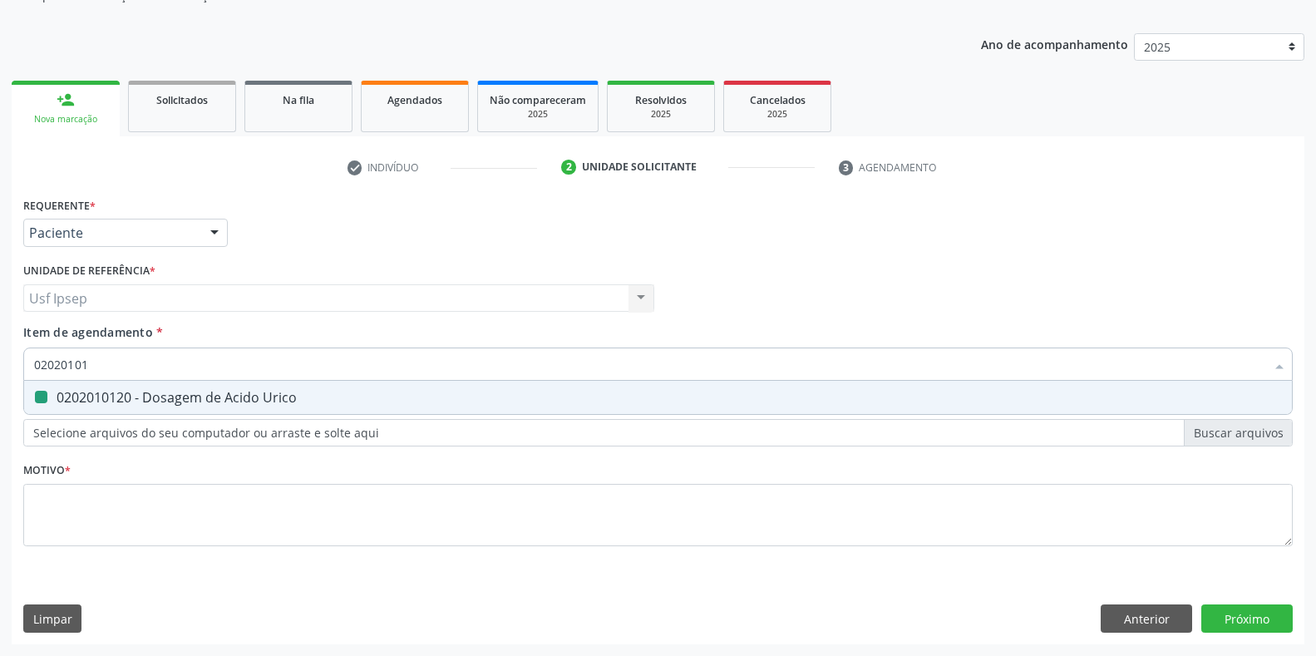
checkbox Urico "false"
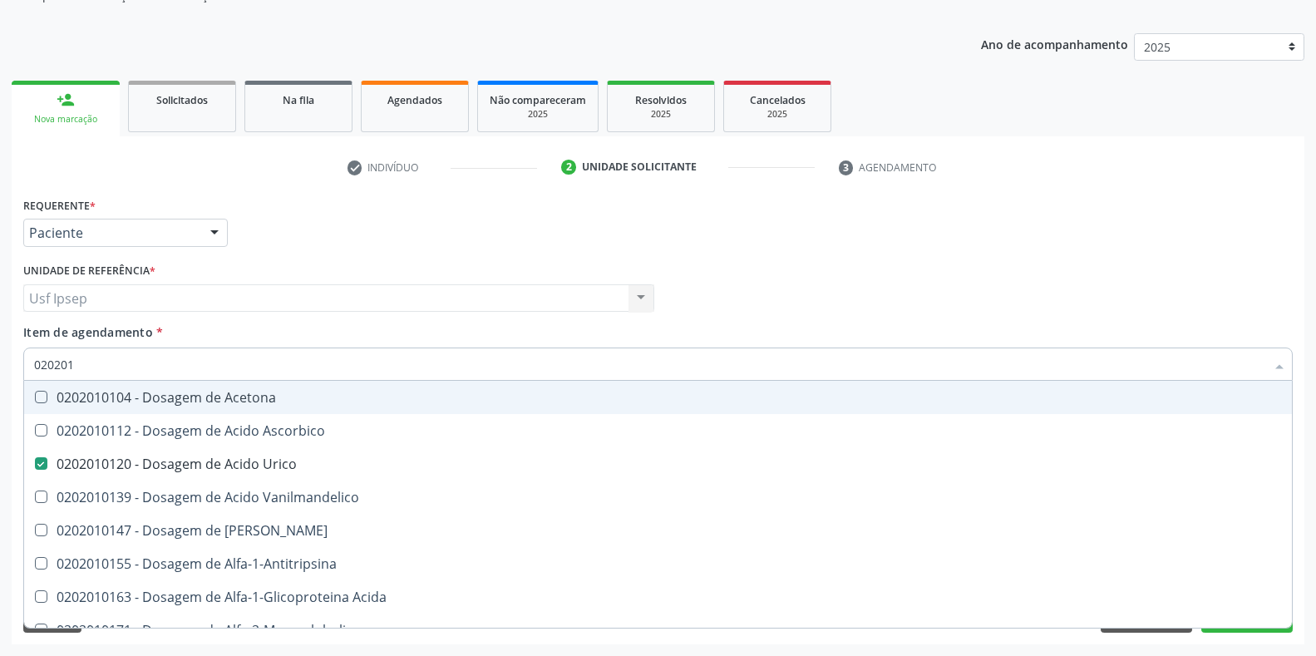
type input "02020"
checkbox Urico "false"
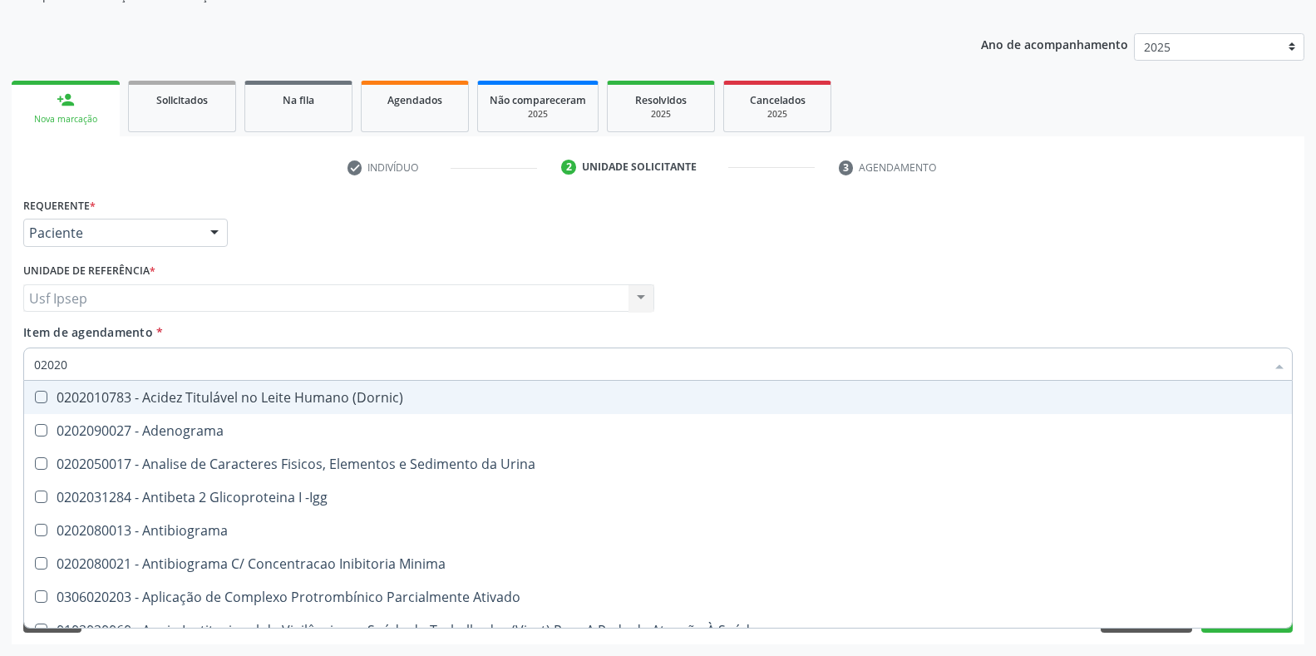
type input "020201"
checkbox Osmolar "true"
checkbox Urico "false"
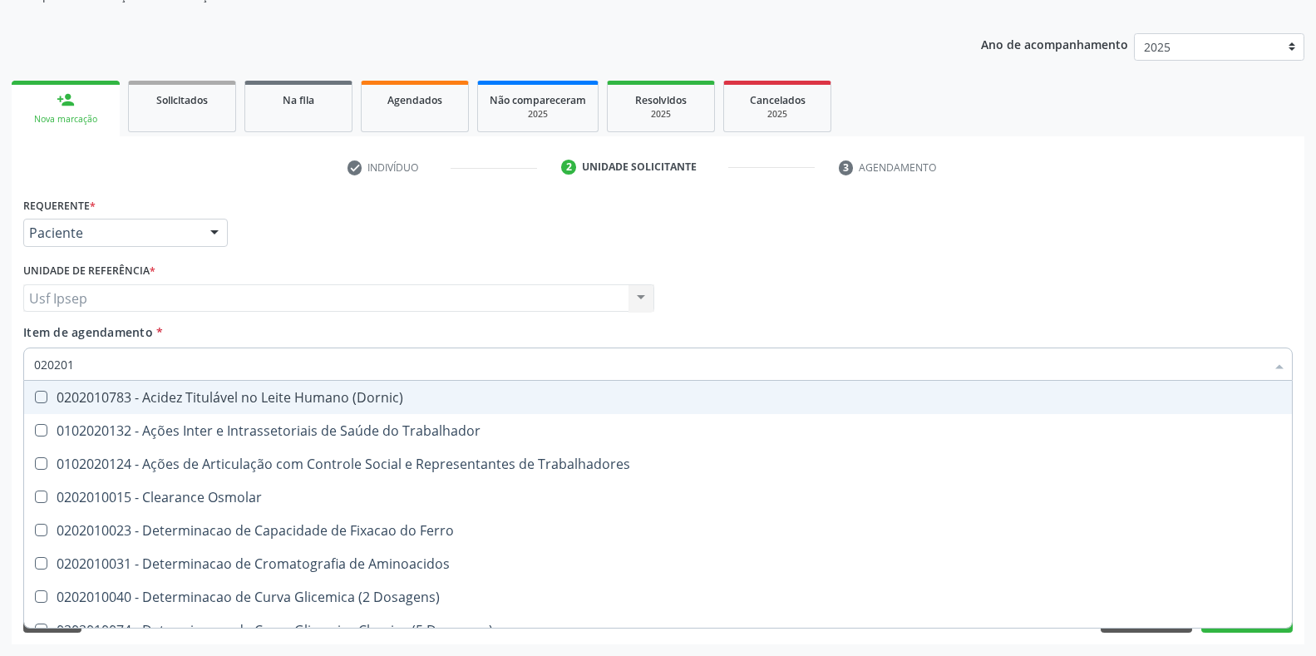
type input "0202010"
checkbox Ativada\) "true"
checkbox Urico "false"
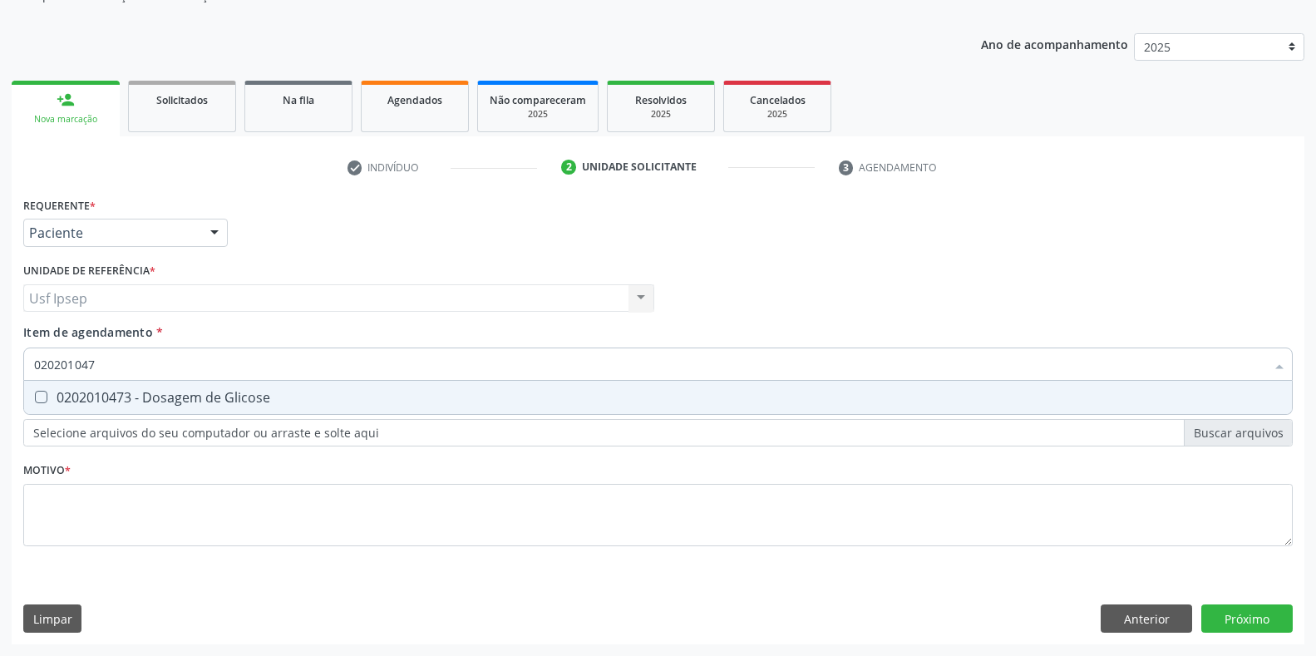
type input "0202010473"
click at [42, 397] on Glicose at bounding box center [41, 397] width 12 height 12
click at [35, 397] on Glicose "checkbox" at bounding box center [29, 397] width 11 height 11
checkbox Glicose "true"
click at [99, 363] on input "0202010473" at bounding box center [649, 364] width 1231 height 33
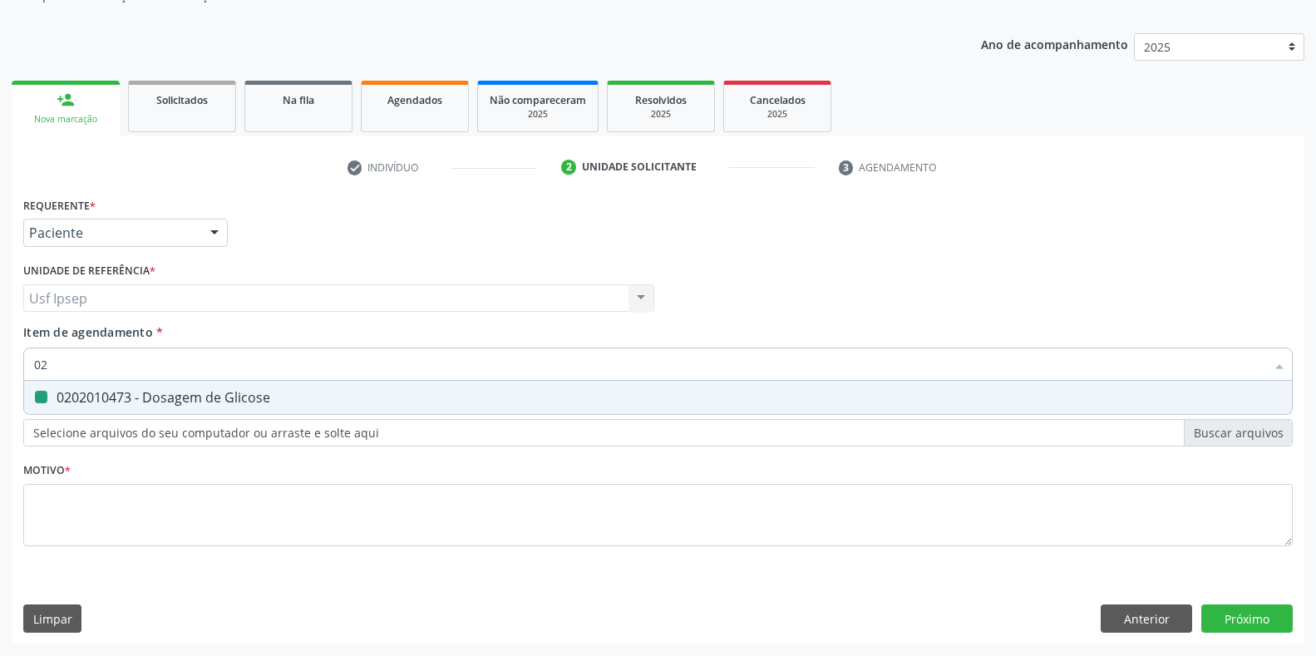
type input "0"
checkbox Glicose "false"
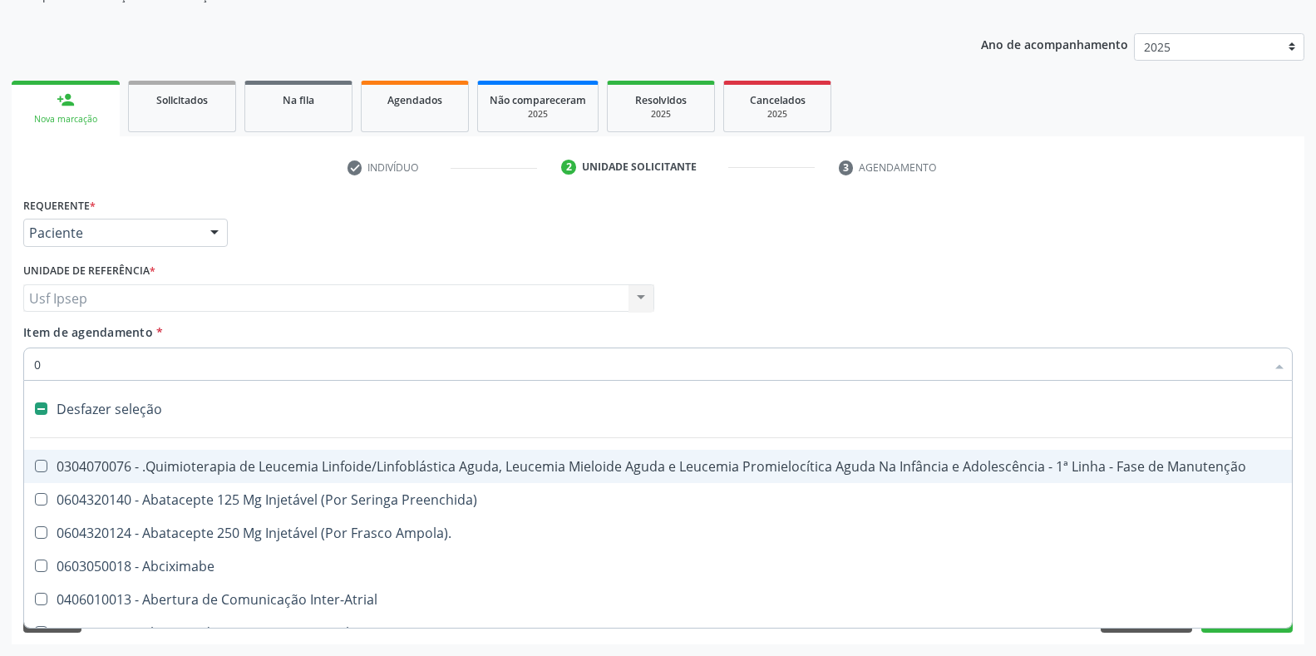
type input "02"
checkbox Drogas "true"
checkbox Coclear "true"
type input "020"
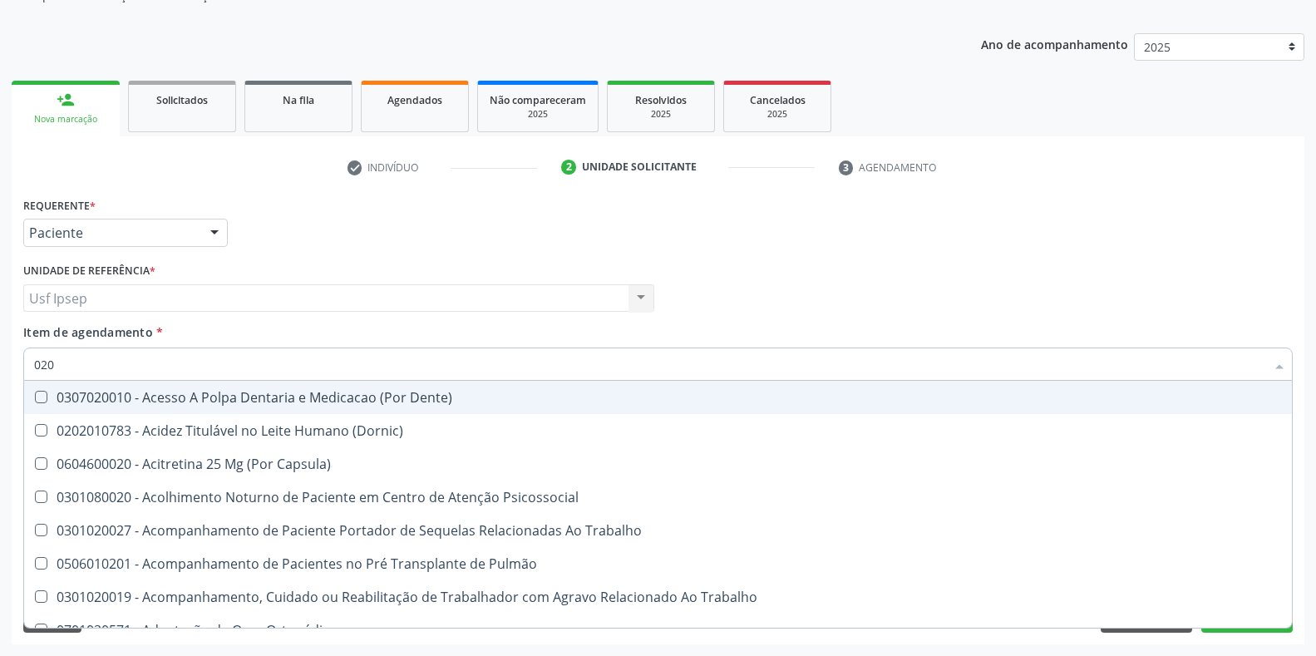
checkbox Urico "true"
checkbox Glicose "true"
checkbox Endocardico "false"
checkbox Segmento\) "false"
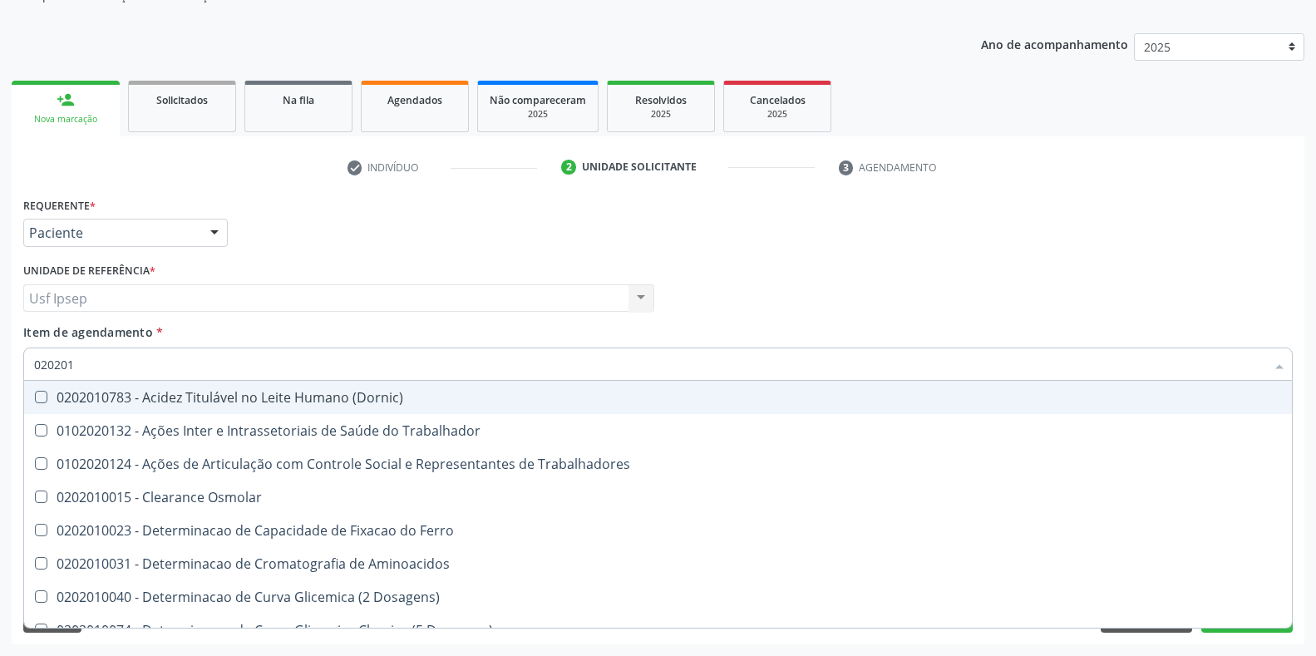
type input "0202010"
checkbox Ativada\) "true"
checkbox Urico "false"
checkbox II "true"
checkbox Glicose "false"
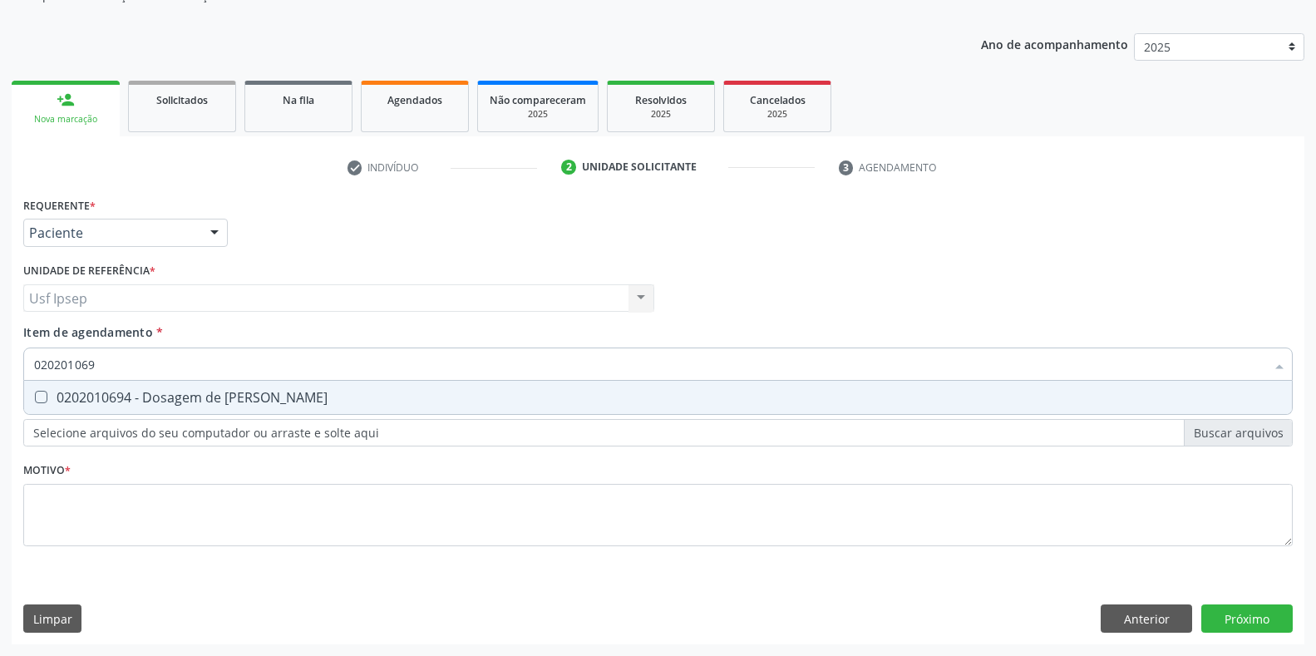
type input "0202010694"
click at [42, 396] on Ureia at bounding box center [41, 397] width 12 height 12
click at [35, 396] on Ureia "checkbox" at bounding box center [29, 397] width 11 height 11
checkbox Ureia "true"
click at [106, 360] on input "0202010694" at bounding box center [649, 364] width 1231 height 33
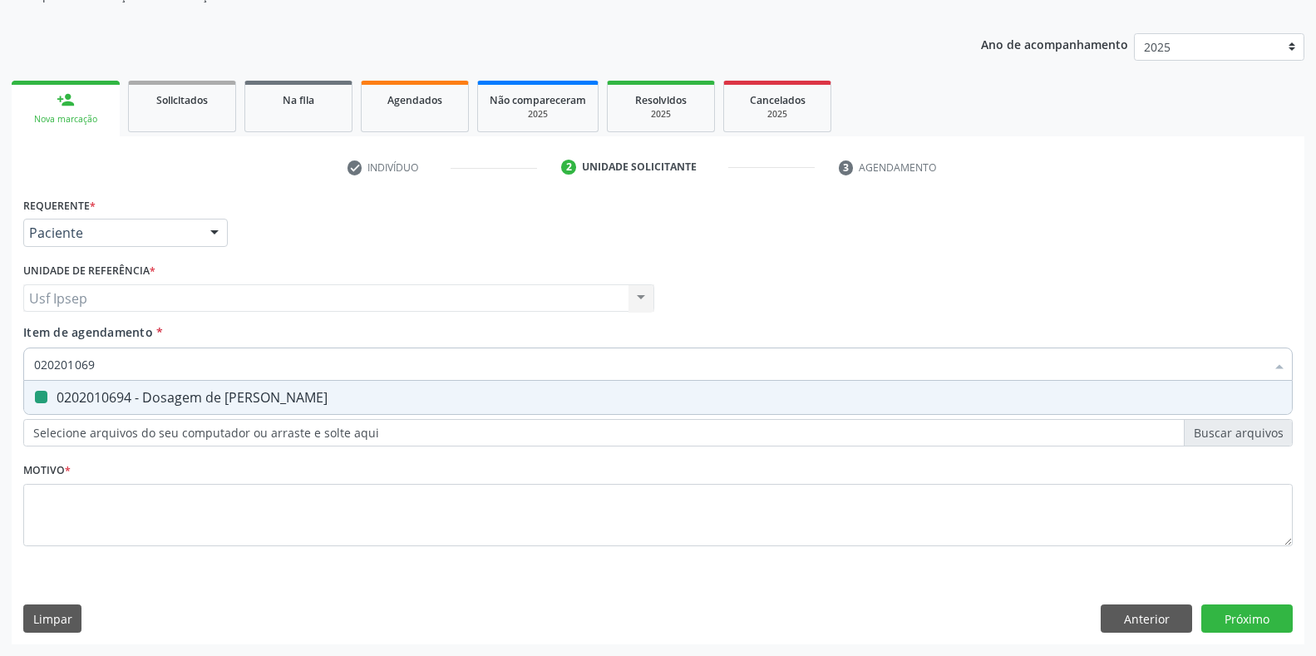
type input "02020106"
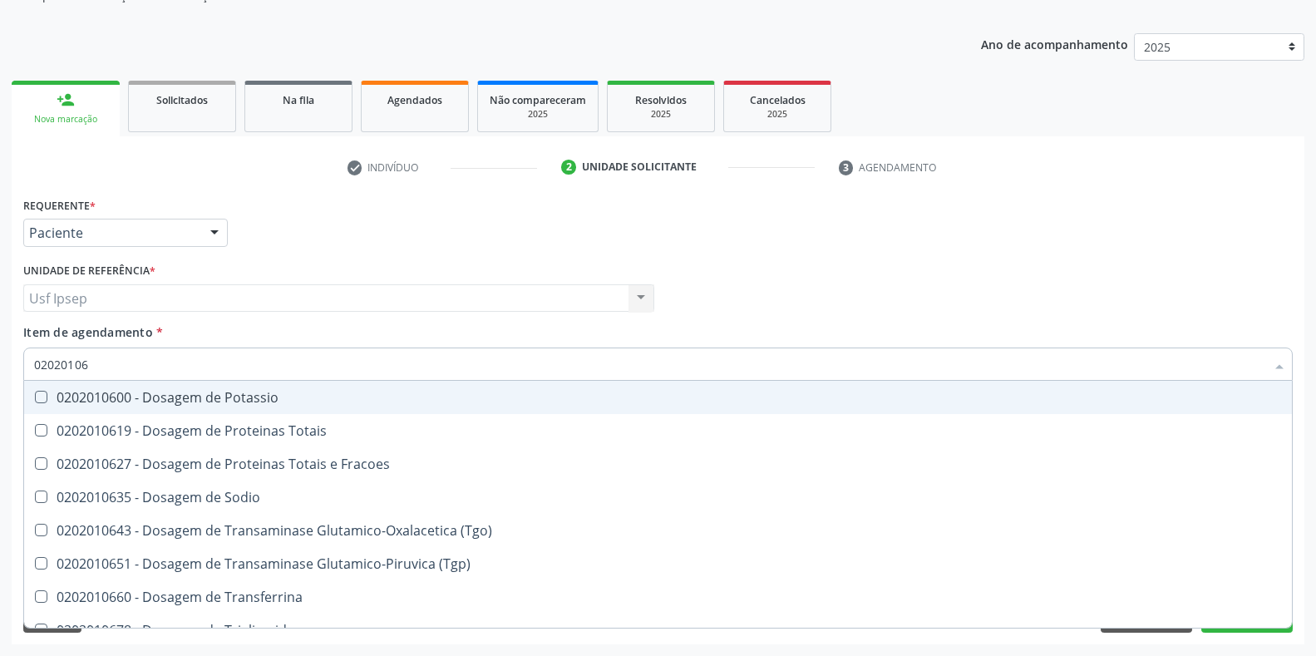
checkbox Potassio "false"
type input "020201"
checkbox Ureia "false"
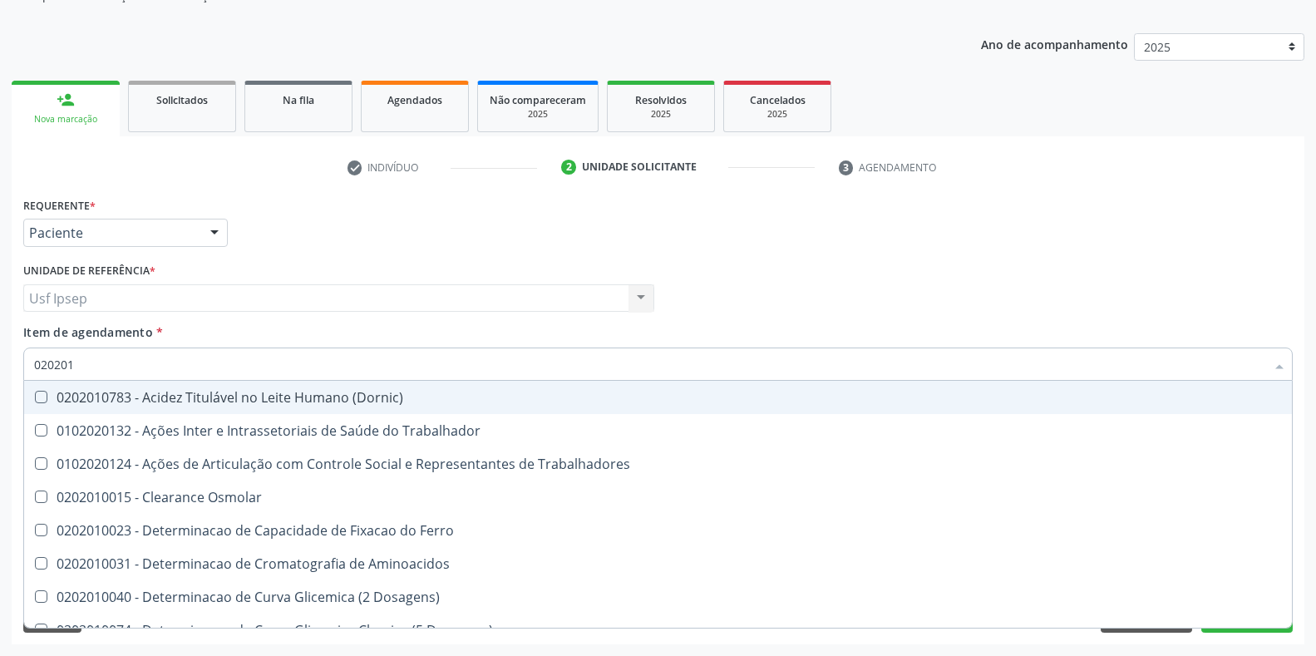
type input "0202010"
checkbox Ativada\) "true"
checkbox Urico "false"
checkbox II "true"
checkbox Glicose "false"
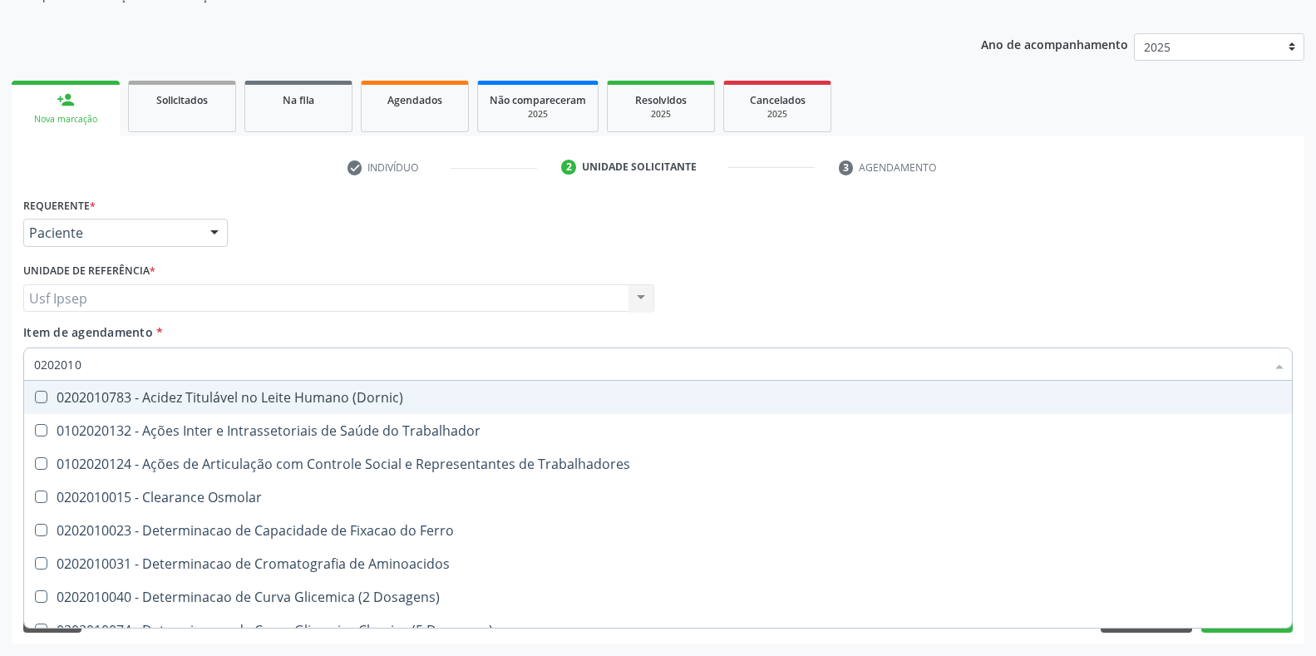
checkbox Piruvato "true"
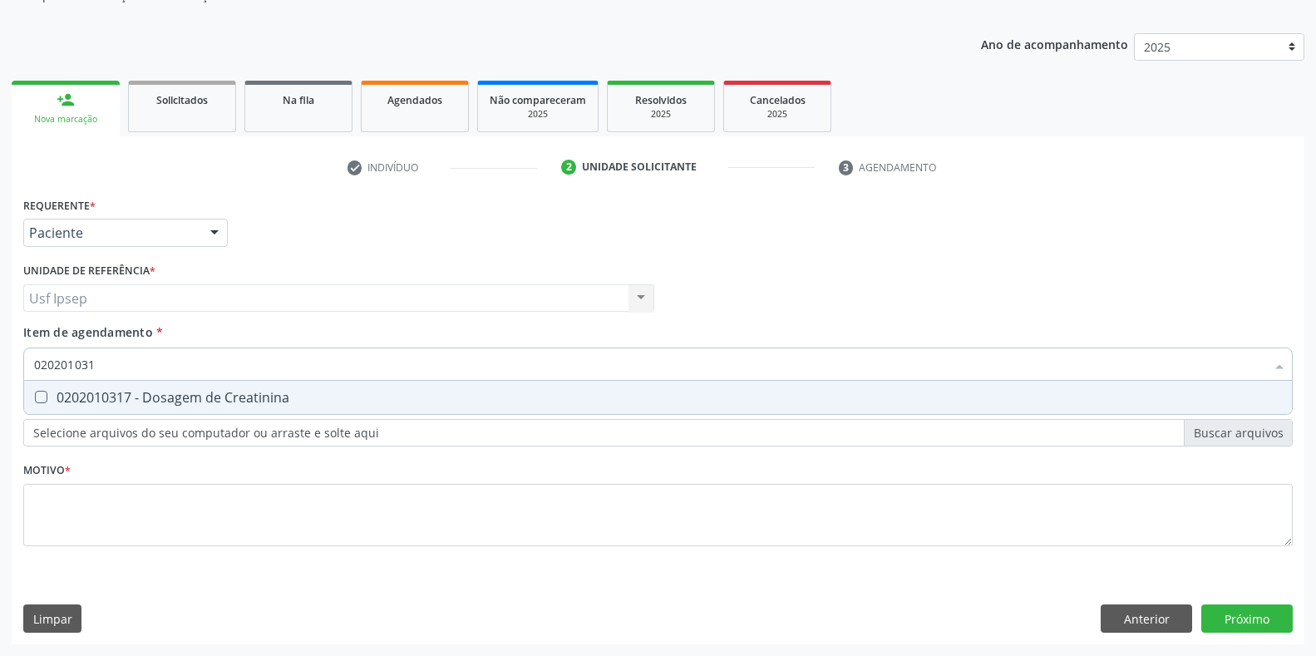
type input "0202010317"
click at [37, 398] on Creatinina at bounding box center [41, 397] width 12 height 12
click at [35, 398] on Creatinina "checkbox" at bounding box center [29, 397] width 11 height 11
checkbox Creatinina "true"
click at [102, 358] on input "0202010317" at bounding box center [649, 364] width 1231 height 33
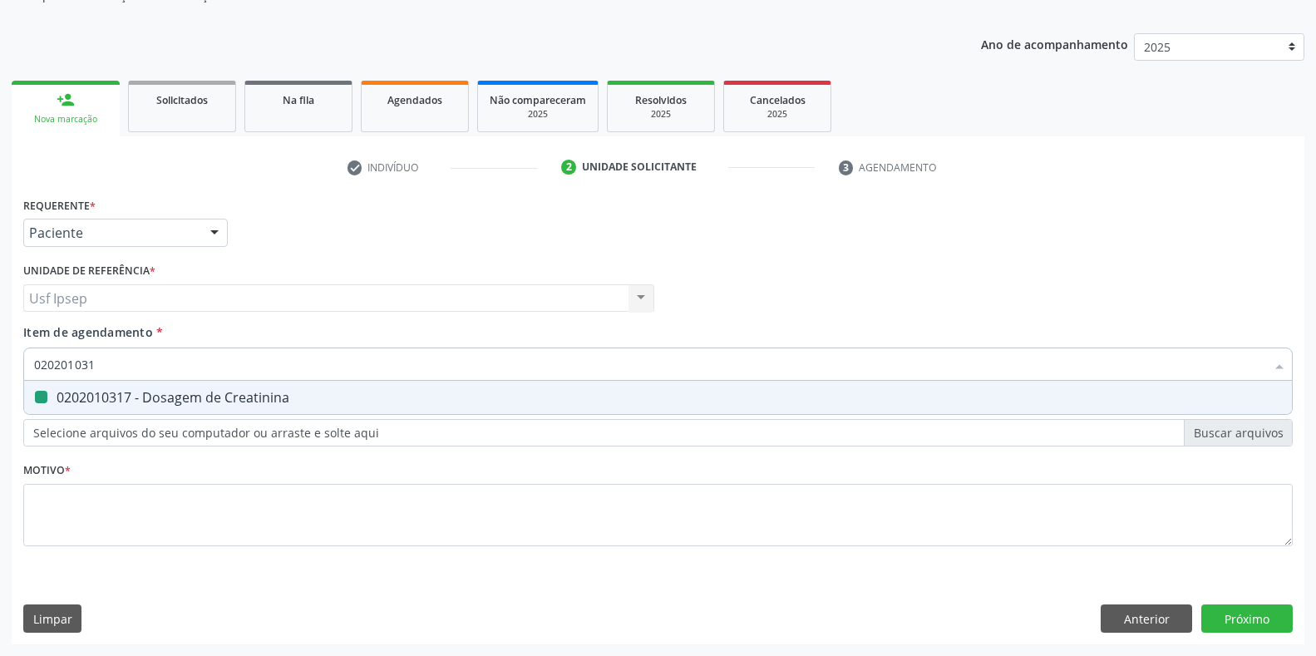
type input "02020103"
checkbox Creatinina "false"
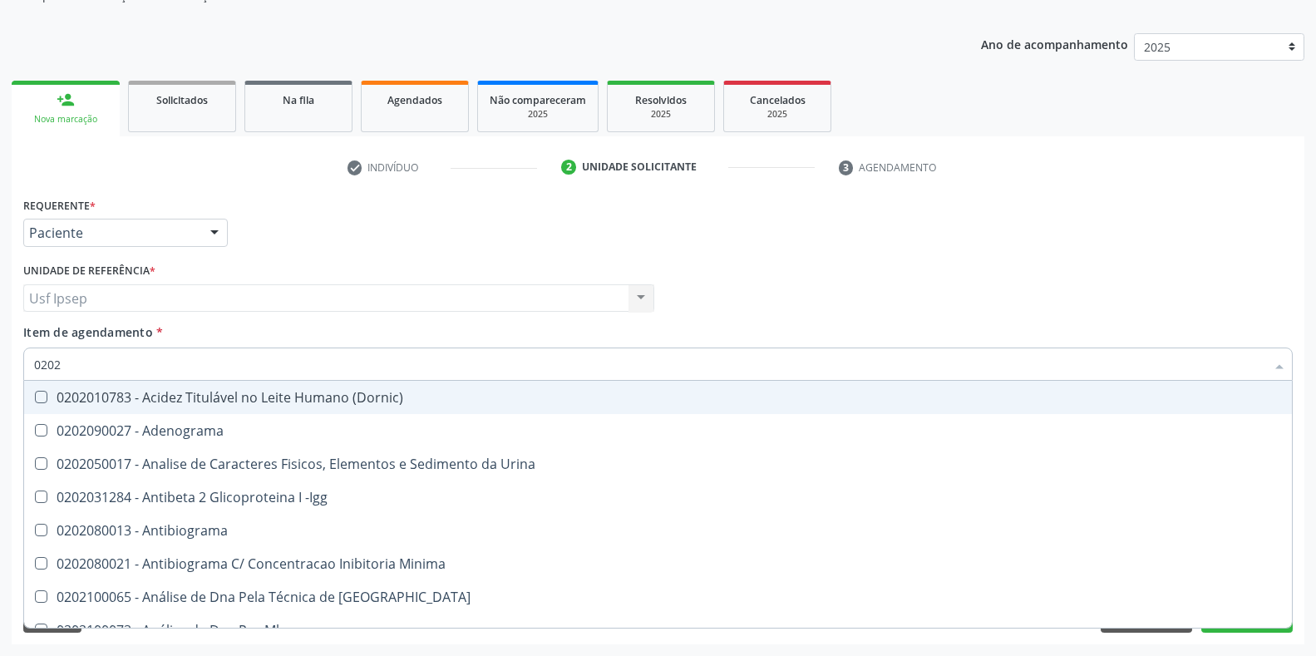
type input "02020"
checkbox Organicos "true"
checkbox Urico "false"
checkbox Calcio "true"
checkbox Creatinina "false"
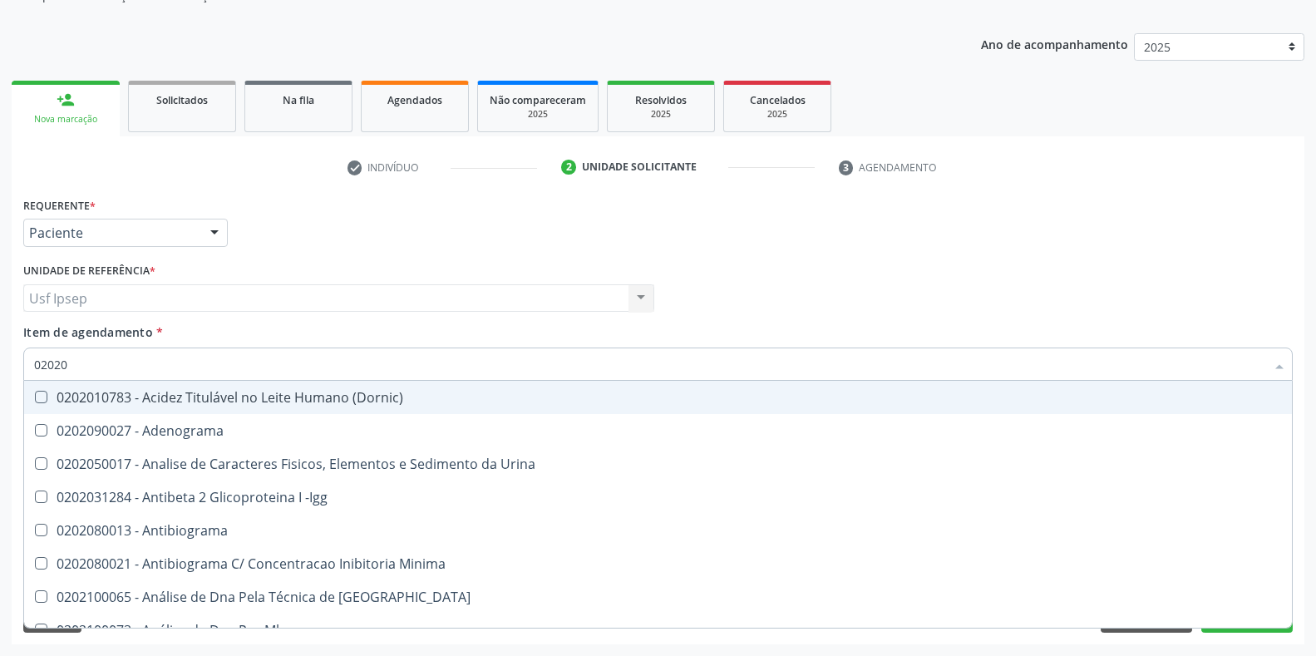
checkbox Xi "true"
checkbox Glicose "false"
checkbox Derrames "true"
checkbox Ureia "false"
type input "0202010"
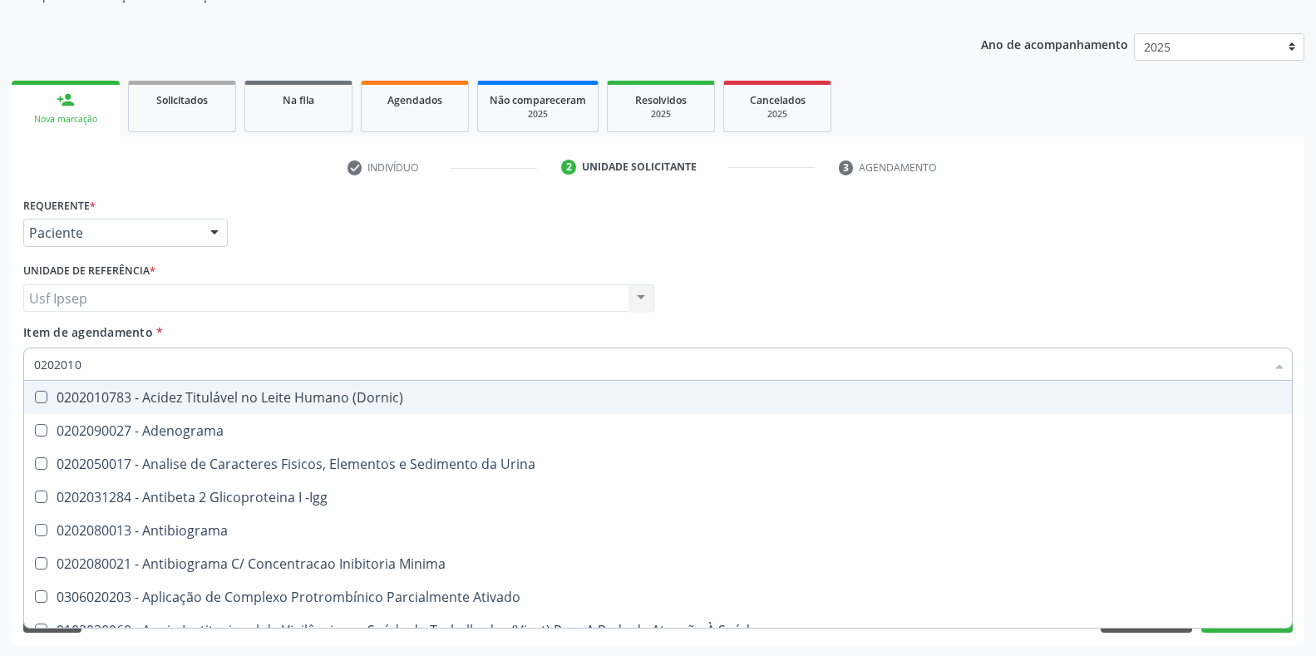
checkbox \(Controle\) "true"
checkbox Osmolar "false"
checkbox Herpesvirus "true"
checkbox Gestante "false"
checkbox Osmolalidade "true"
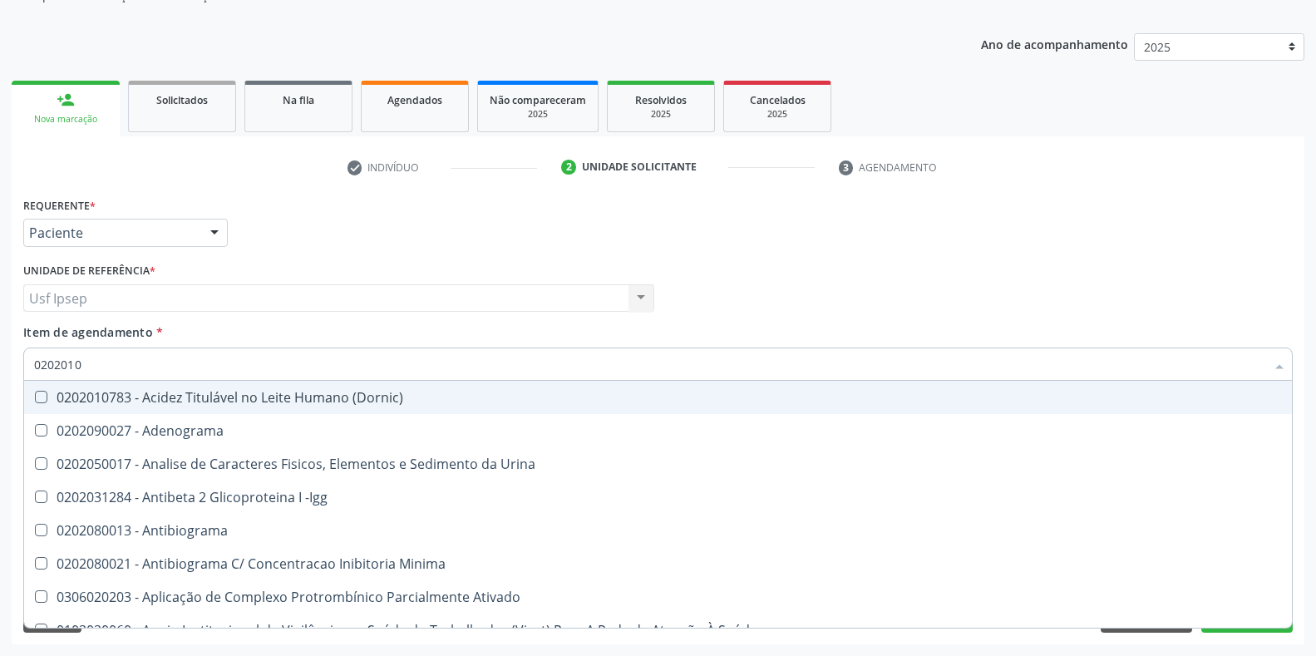
checkbox T3 "false"
checkbox Livre "true"
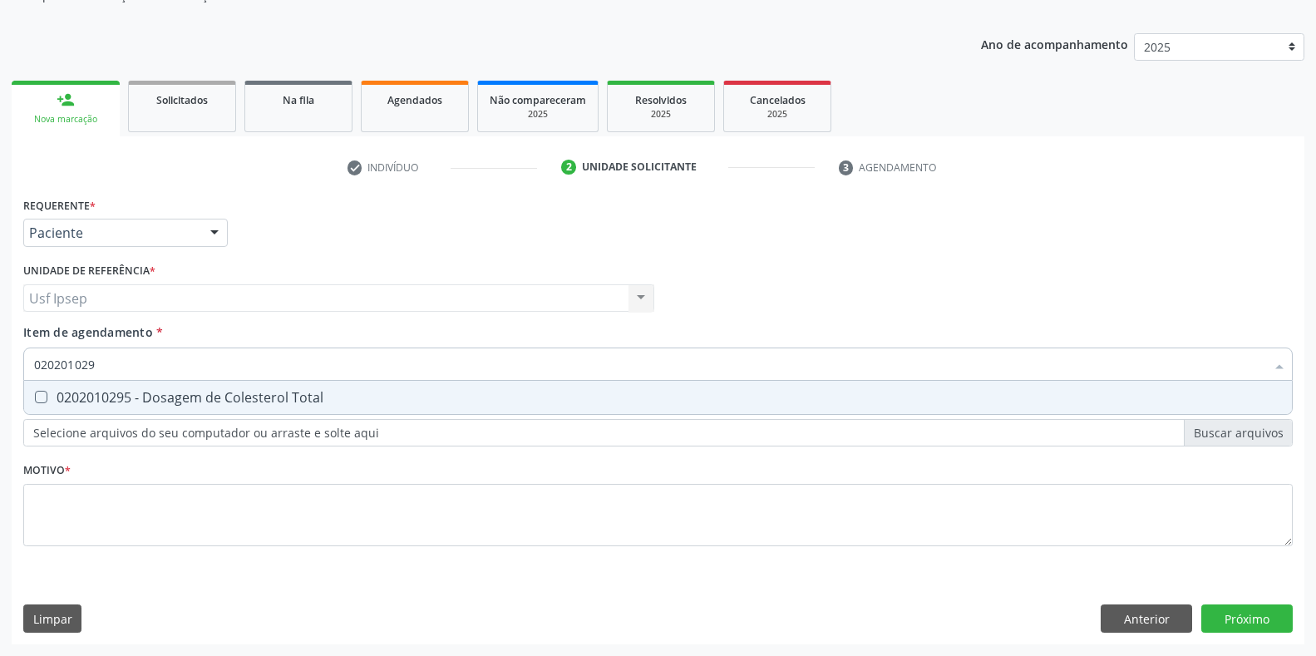
type input "0202010295"
click at [40, 395] on Total at bounding box center [41, 397] width 12 height 12
click at [35, 395] on Total "checkbox" at bounding box center [29, 397] width 11 height 11
checkbox Total "true"
click at [102, 365] on input "0202010295" at bounding box center [649, 364] width 1231 height 33
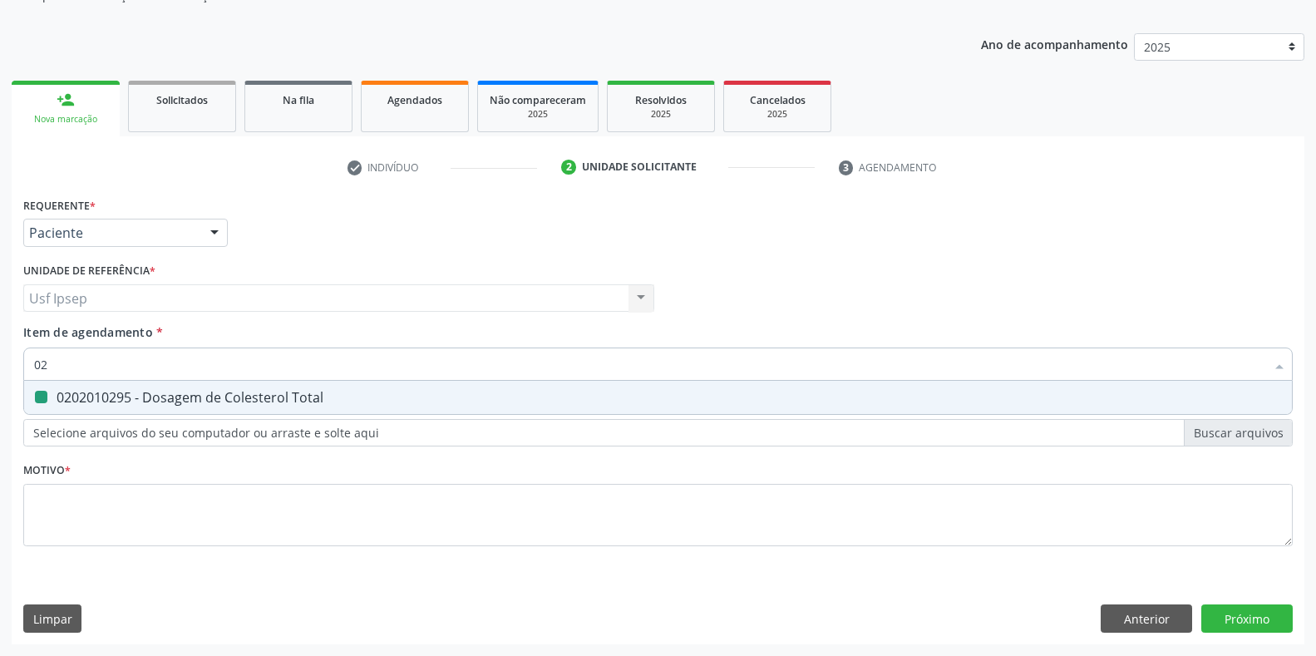
type input "0"
checkbox Total "false"
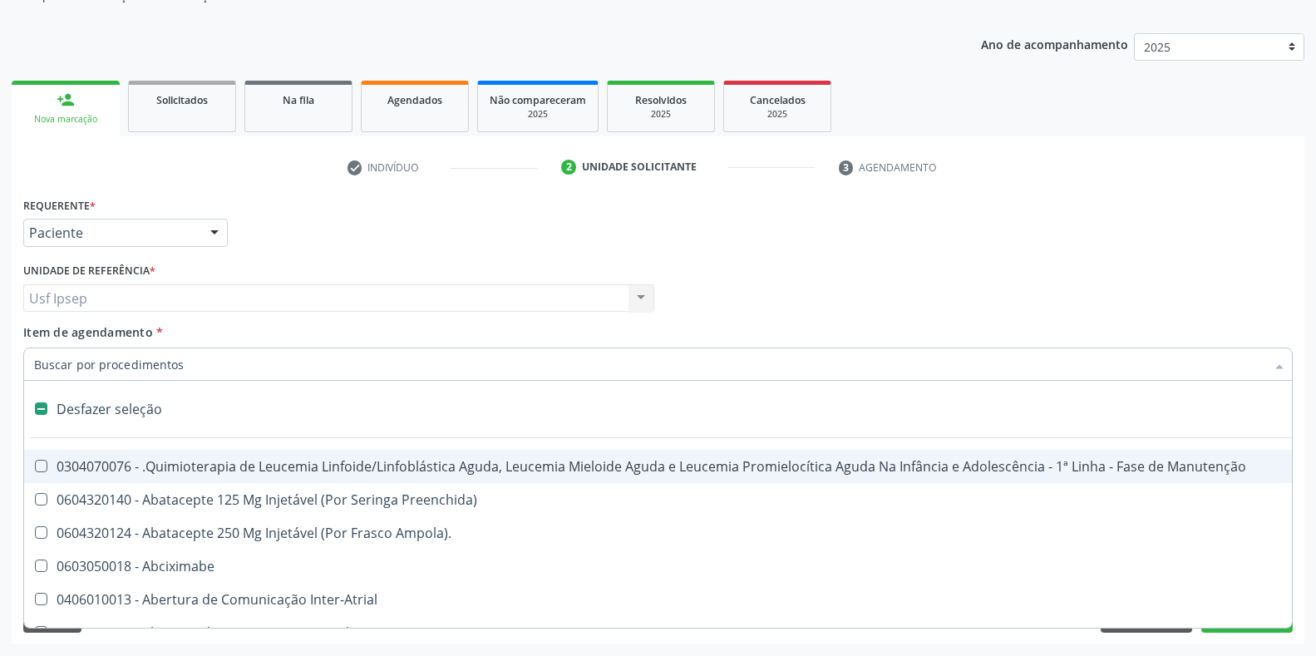
click at [36, 364] on input "Item de agendamento *" at bounding box center [649, 364] width 1231 height 33
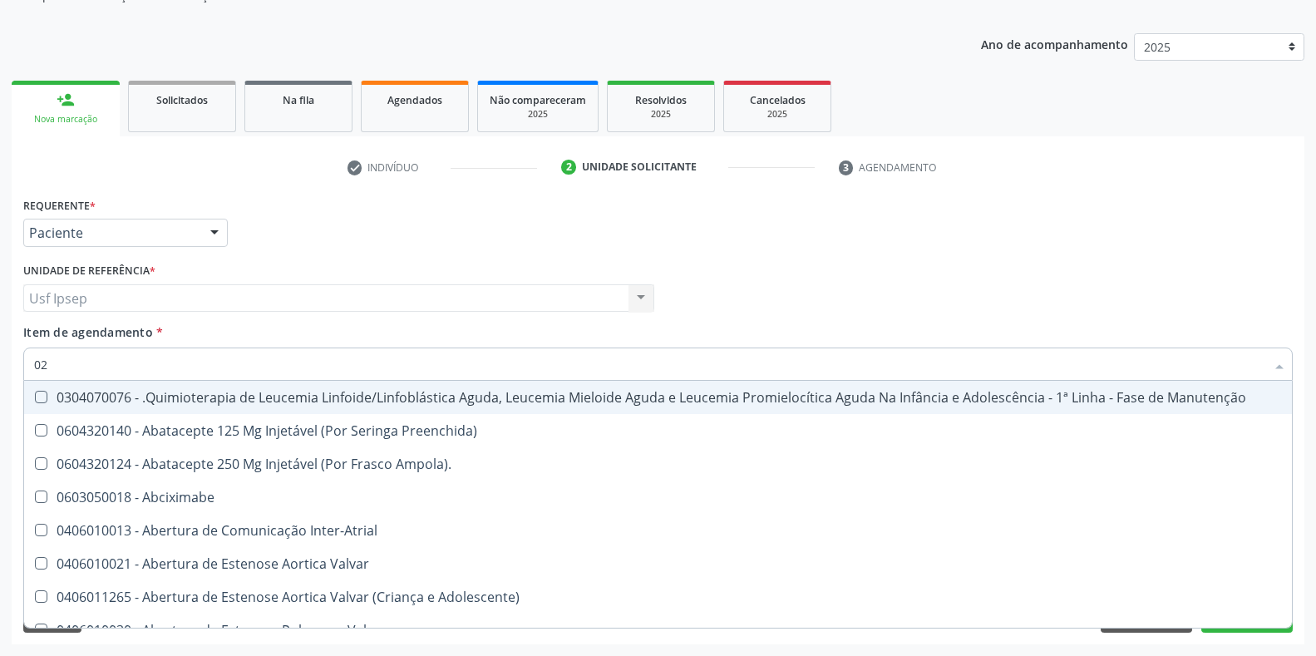
type input "020"
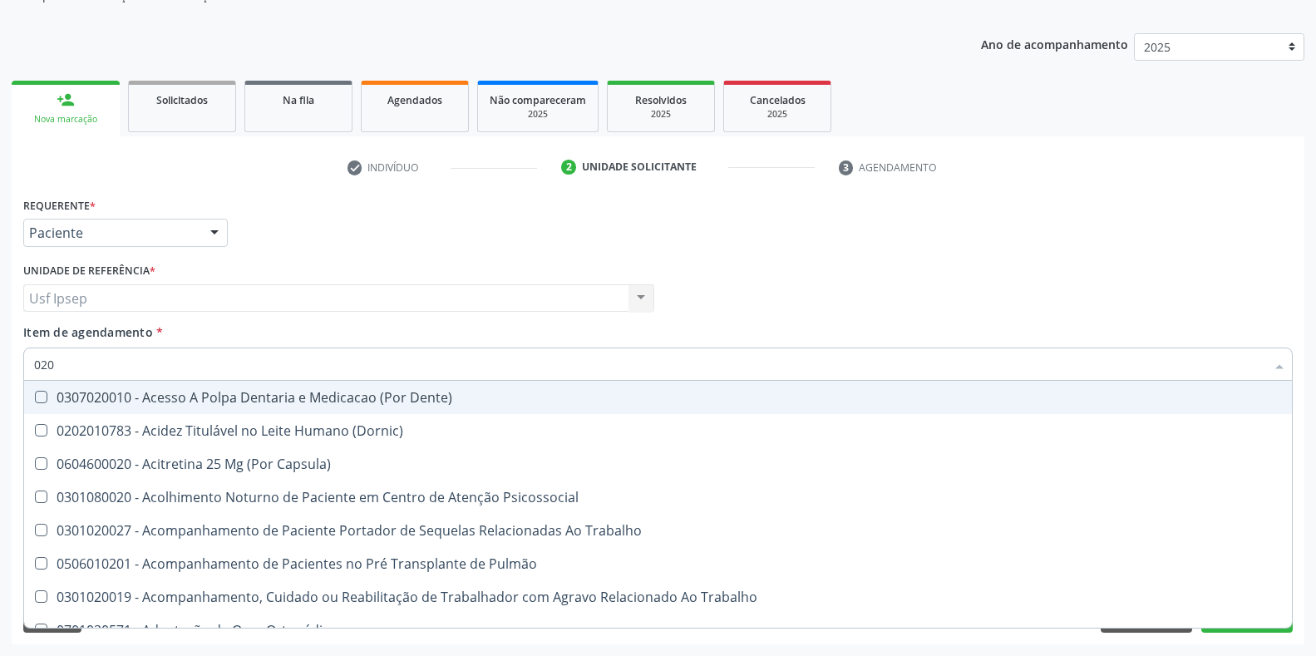
checkbox Urico "true"
checkbox Total "true"
checkbox Creatinina "true"
checkbox Glicose "true"
checkbox Ureia "true"
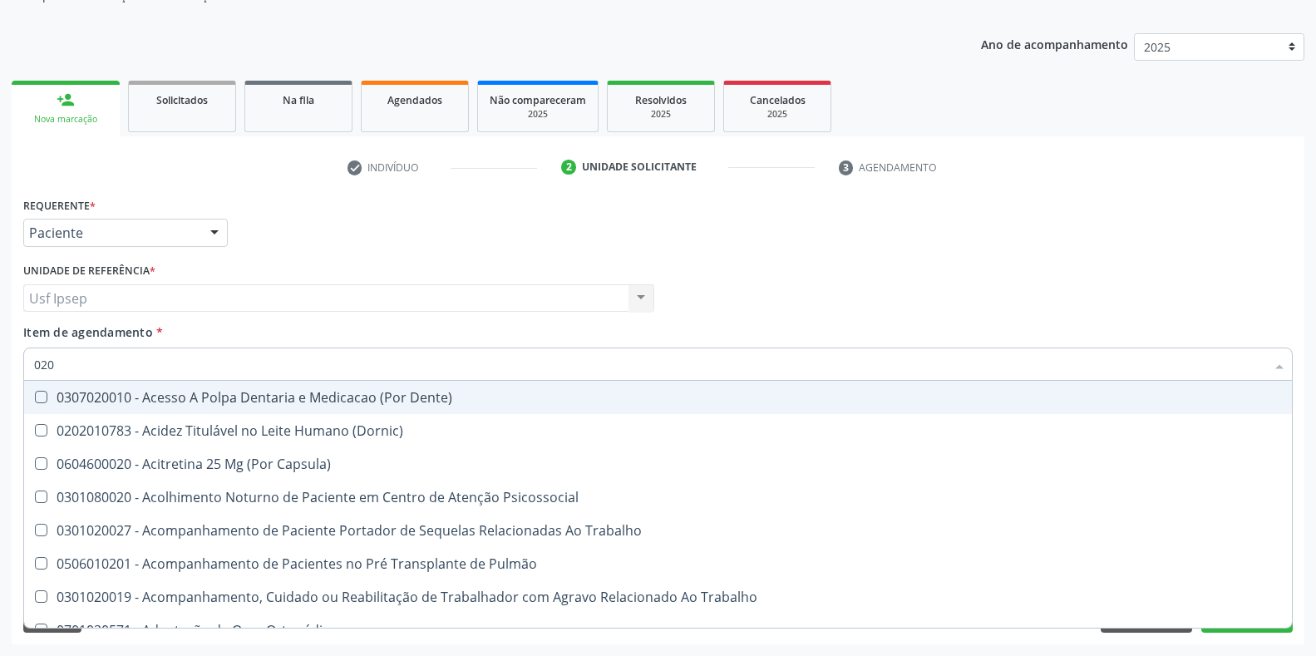
checkbox Endocardico "false"
checkbox Espermograma "false"
checkbox Cerebral "false"
checkbox Segmento\) "false"
checkbox Completo\) "false"
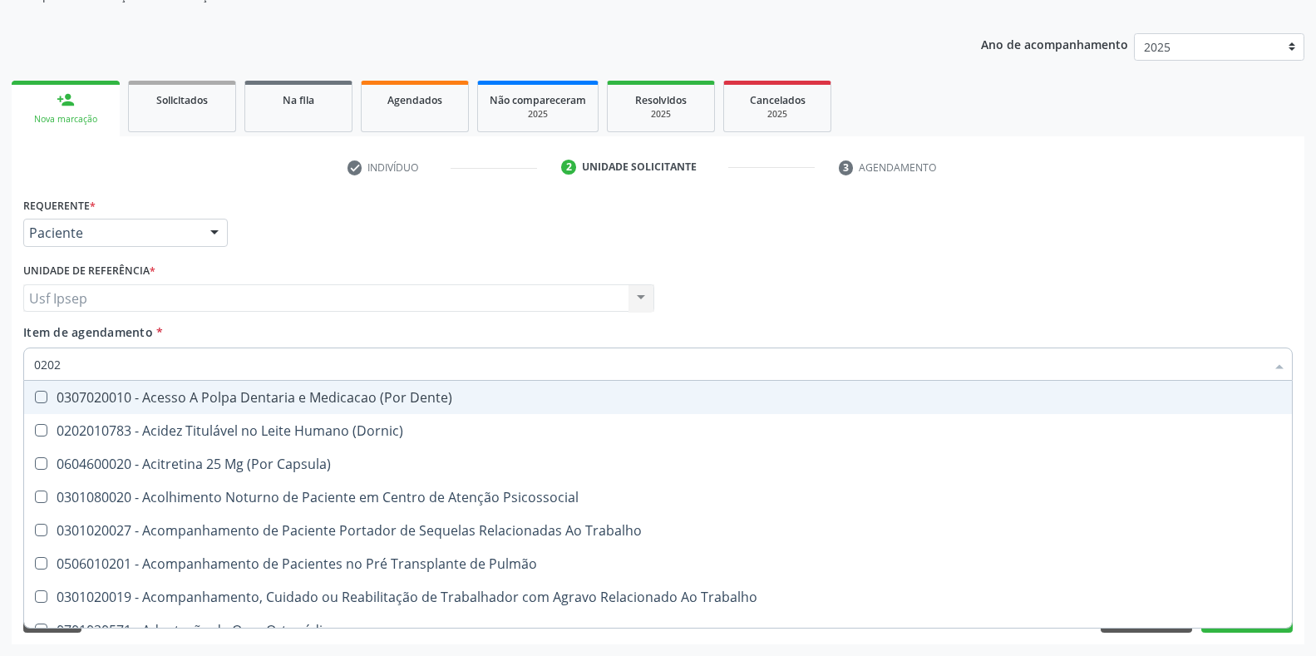
type input "02020"
checkbox Sistêmicas "true"
checkbox População "false"
checkbox Tireoide "true"
checkbox Aspiracao "true"
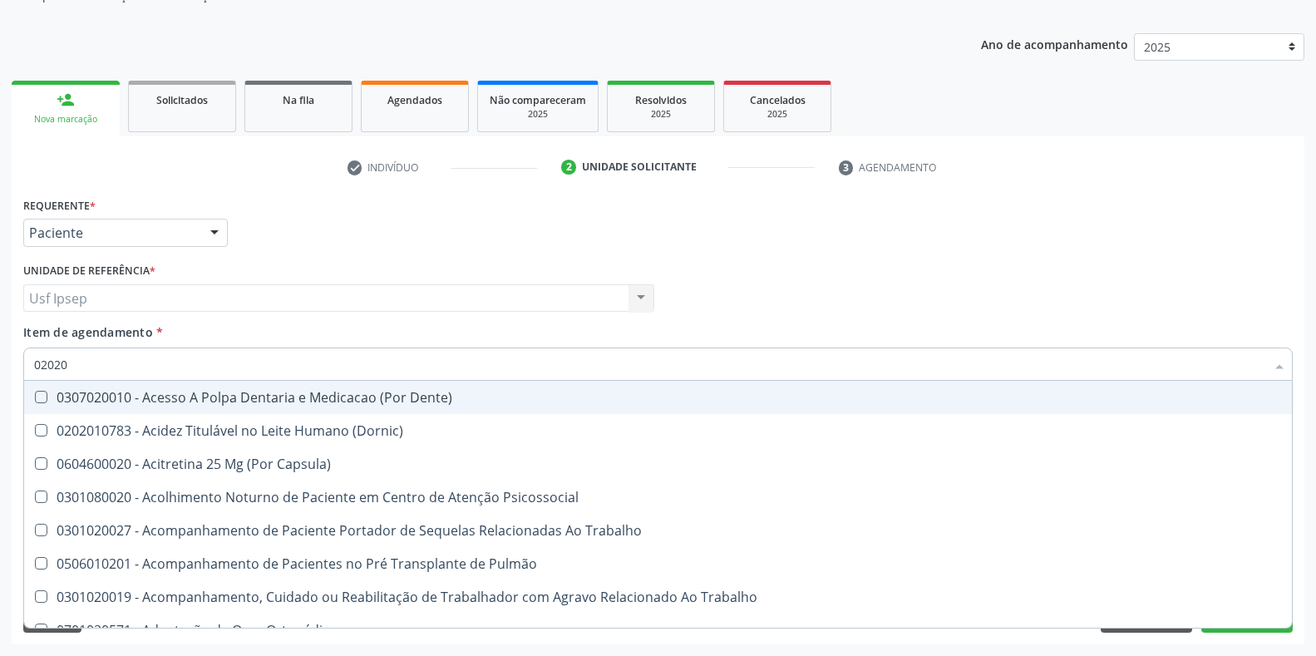
checkbox Fragmento "false"
checkbox Ossea "false"
checkbox Salivar "true"
checkbox Laser "false"
checkbox Esforco "true"
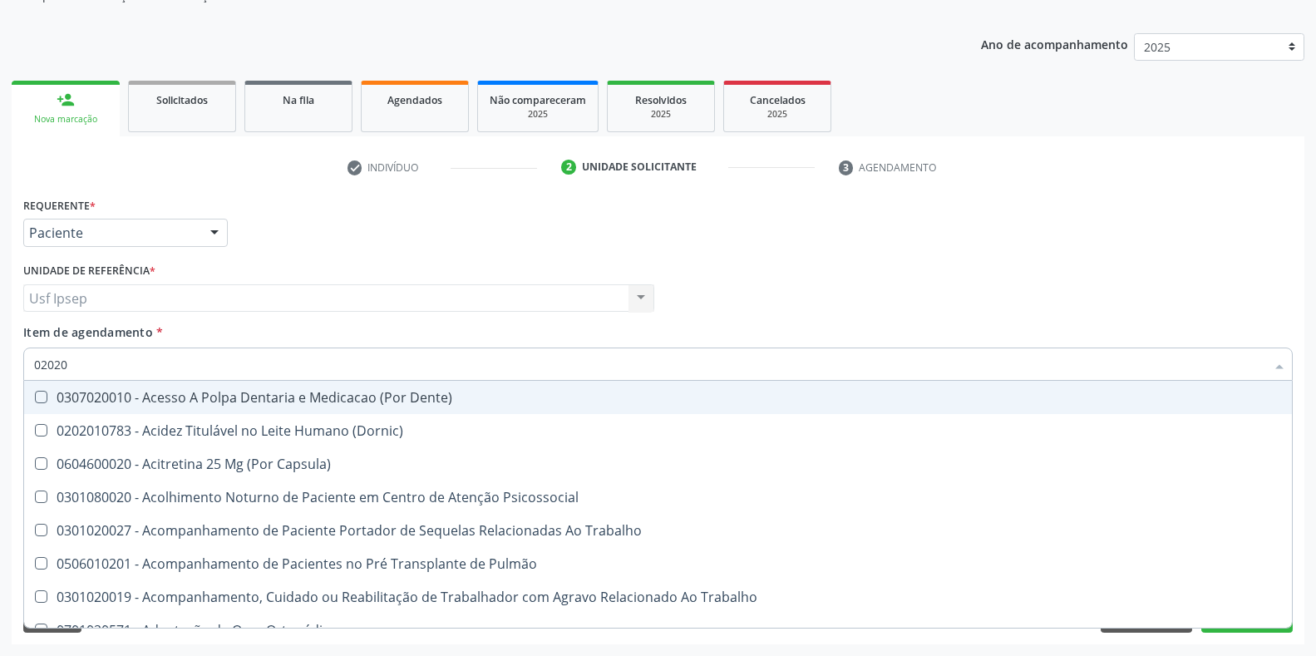
checkbox Estimulo "false"
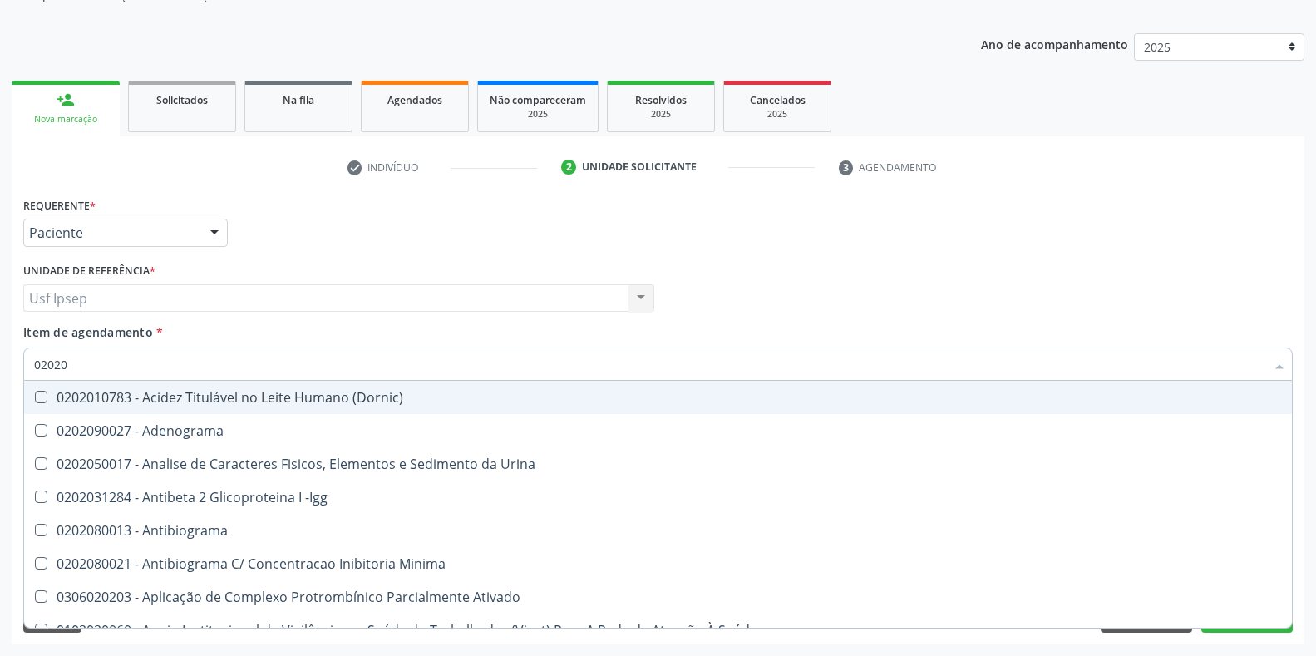
type input "020201"
checkbox Osmolar "true"
checkbox Parceria\) "true"
checkbox Gestante "true"
checkbox T3 "true"
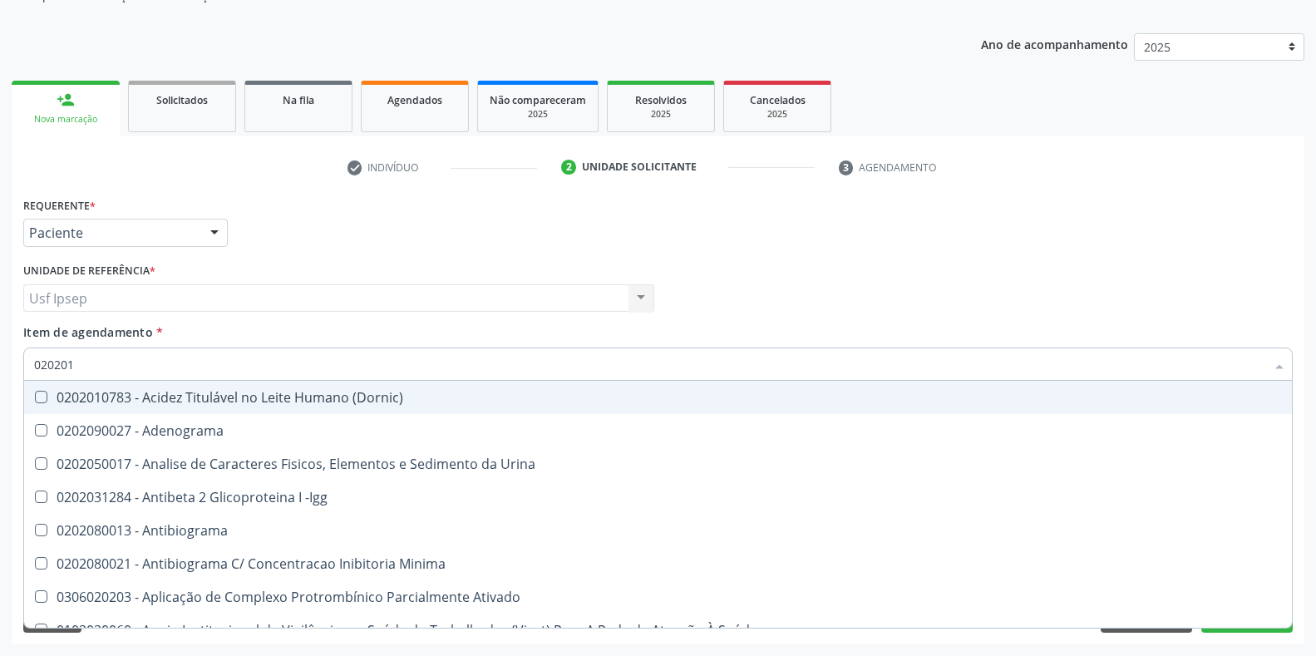
checkbox Ascorbico "true"
checkbox Urico "false"
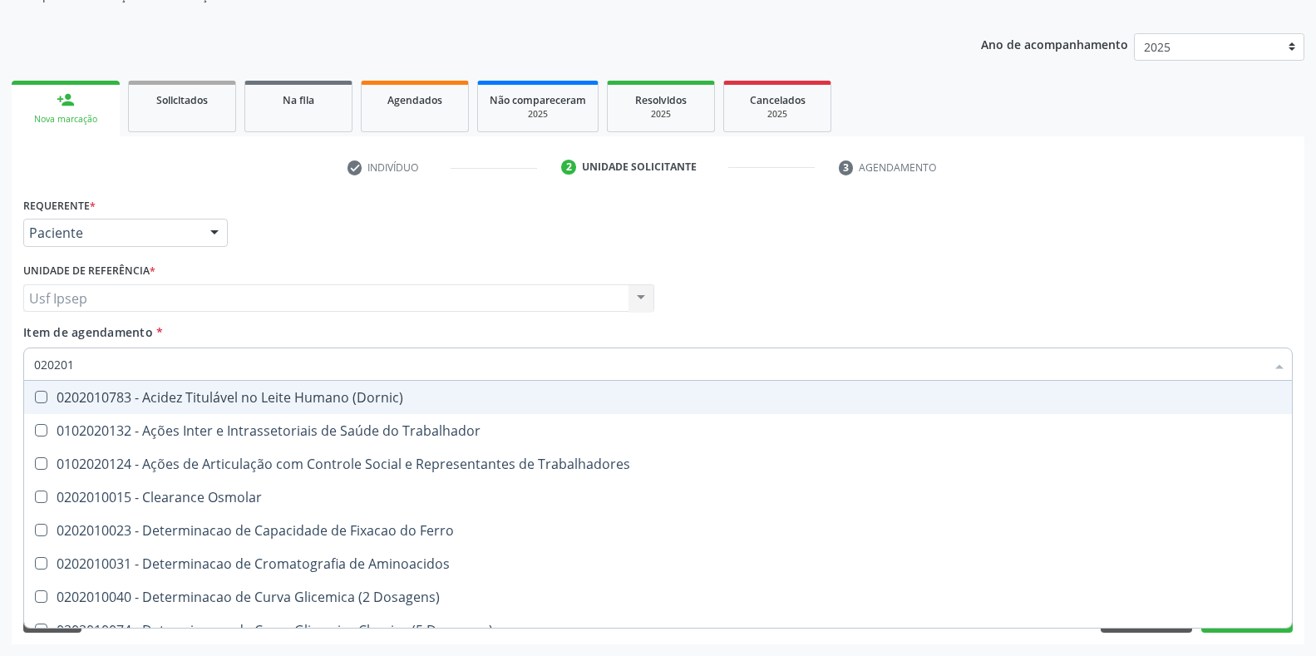
type input "0202010"
checkbox Ativada\) "true"
checkbox Urico "false"
checkbox Fracoes "true"
checkbox Ionizavel "true"
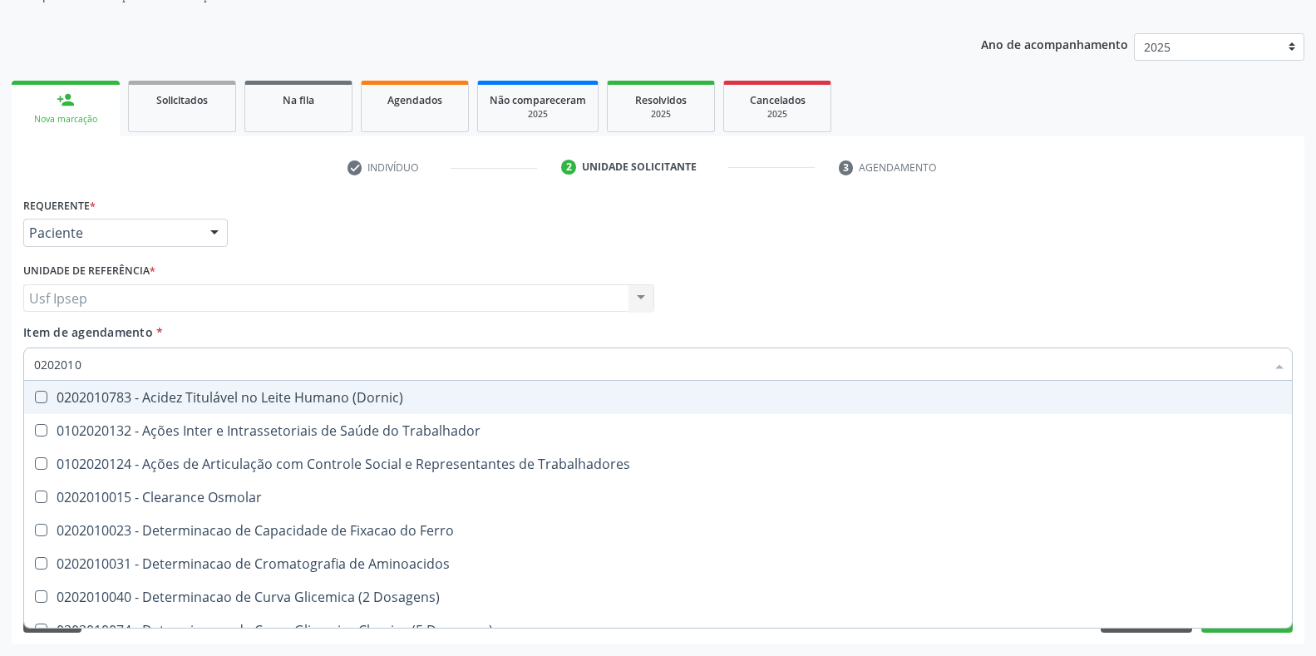
checkbox Total "false"
checkbox Creatinina "false"
checkbox II "true"
checkbox Glicose "false"
checkbox Piruvato "true"
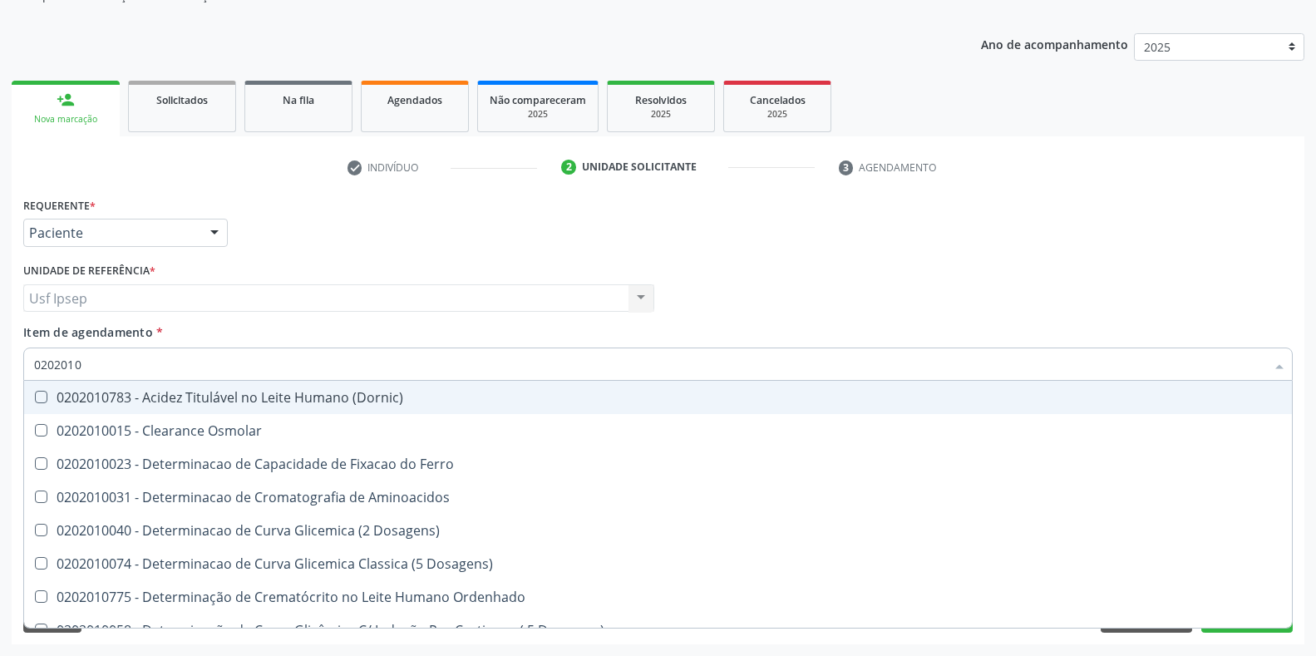
type input "02020106"
checkbox Osmolaridade "true"
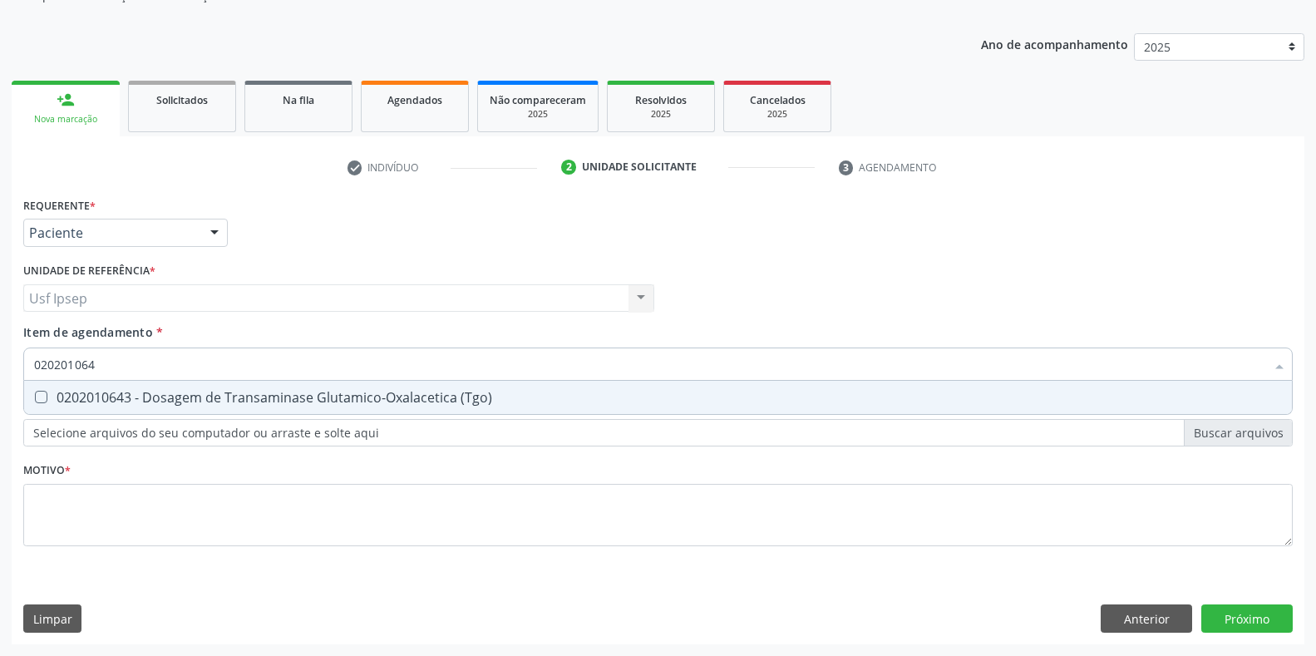
type input "0202010643"
click at [36, 392] on \(Tgo\) at bounding box center [41, 397] width 12 height 12
click at [35, 392] on \(Tgo\) "checkbox" at bounding box center [29, 397] width 11 height 11
checkbox \(Tgo\) "true"
click at [100, 363] on input "0202010643" at bounding box center [649, 364] width 1231 height 33
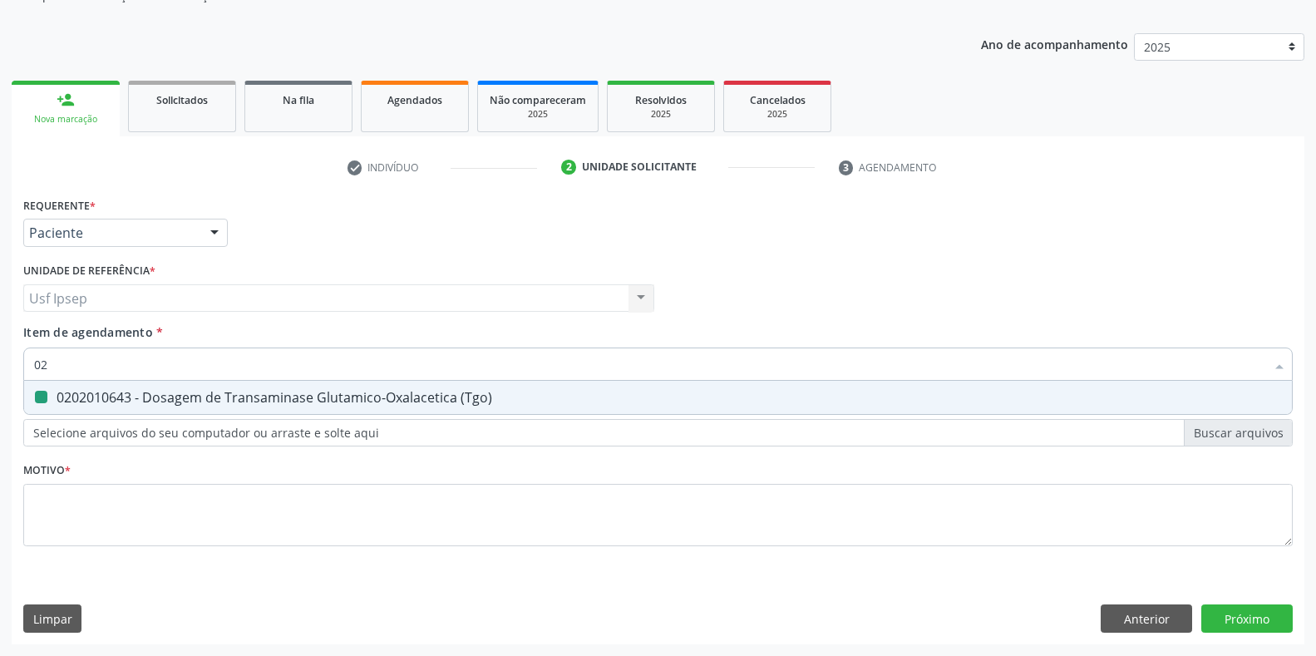
type input "0"
checkbox \(Tgo\) "false"
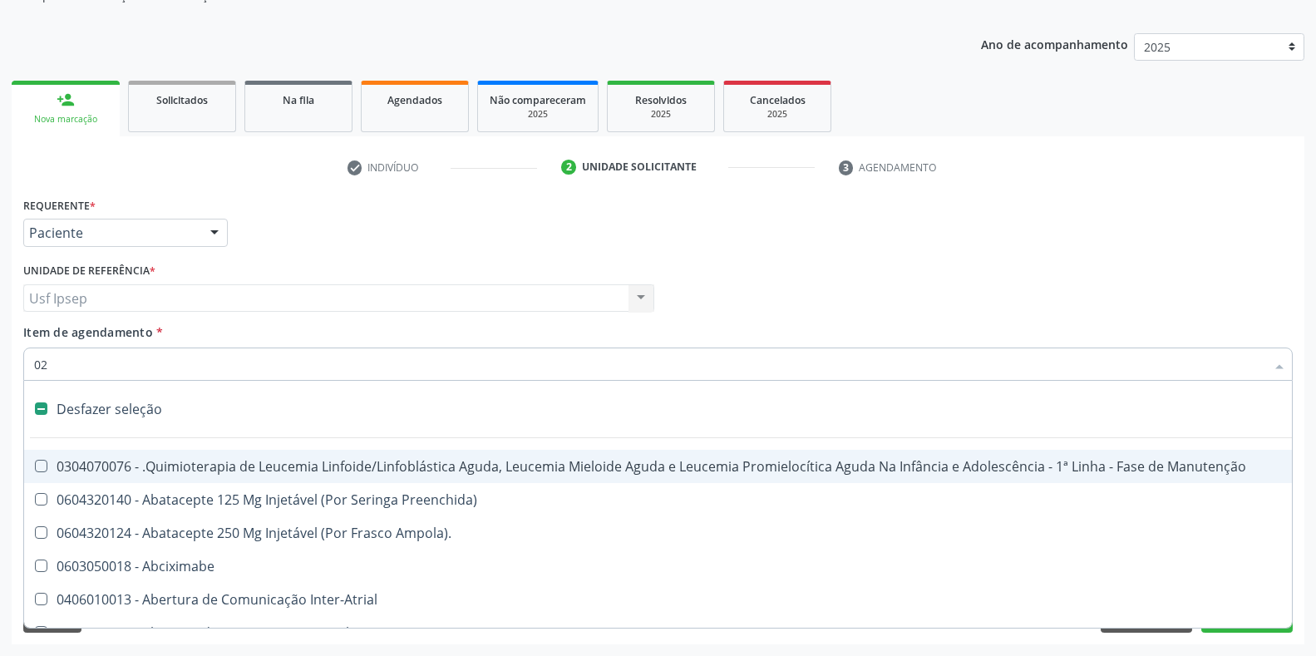
type input "020"
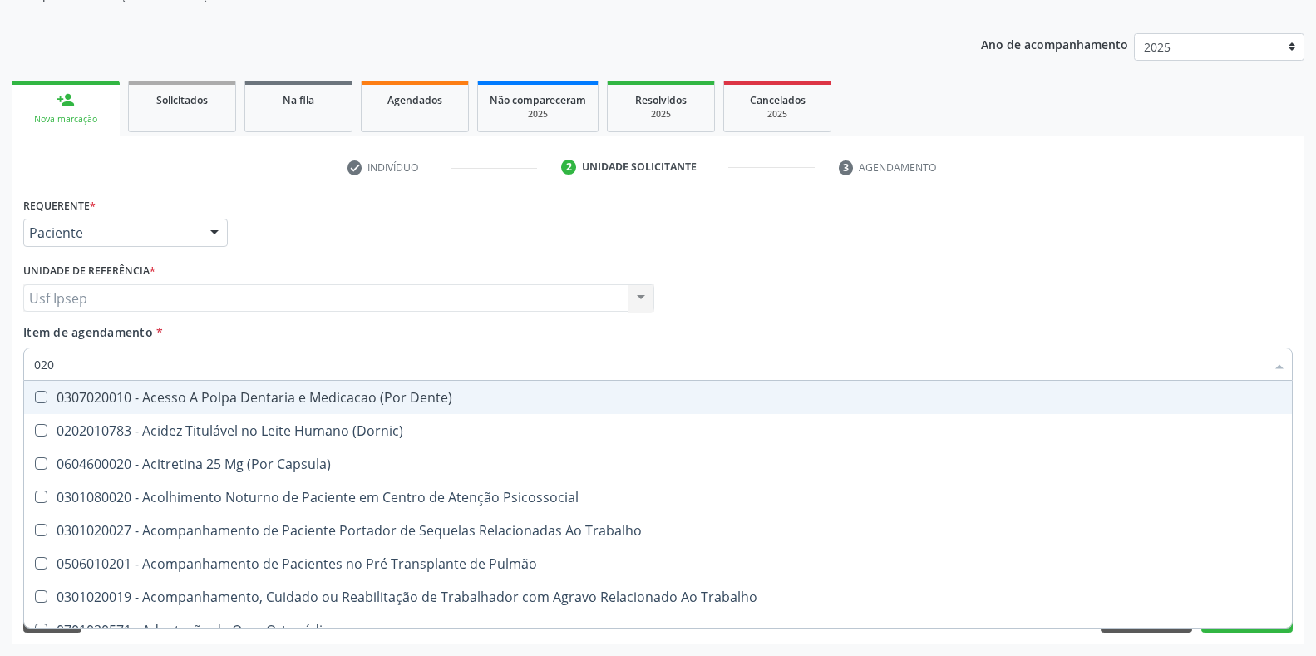
checkbox Urico "true"
checkbox Total "true"
checkbox Creatinina "true"
checkbox Glicose "true"
checkbox \(Tgo\) "true"
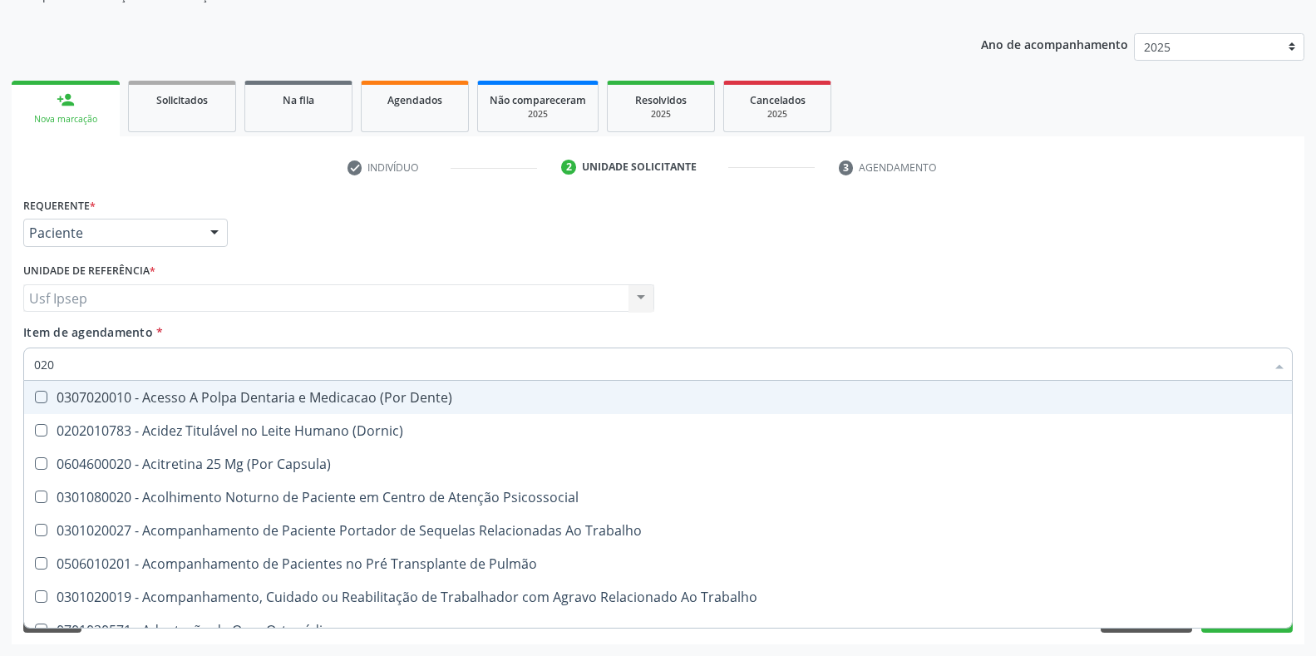
checkbox Ureia "true"
checkbox Endocardico "false"
checkbox Espermograma "false"
checkbox Cerebral "false"
checkbox Segmento\) "false"
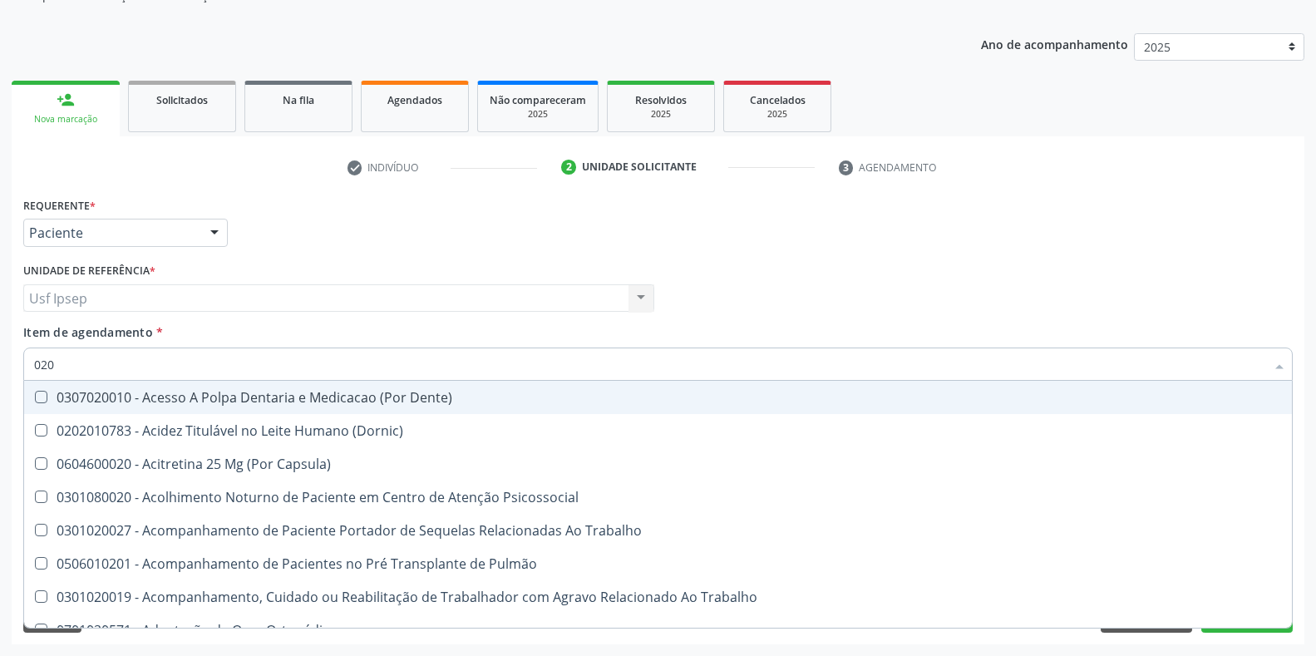
checkbox Hematocrito "false"
checkbox Completo\) "false"
type input "0202010"
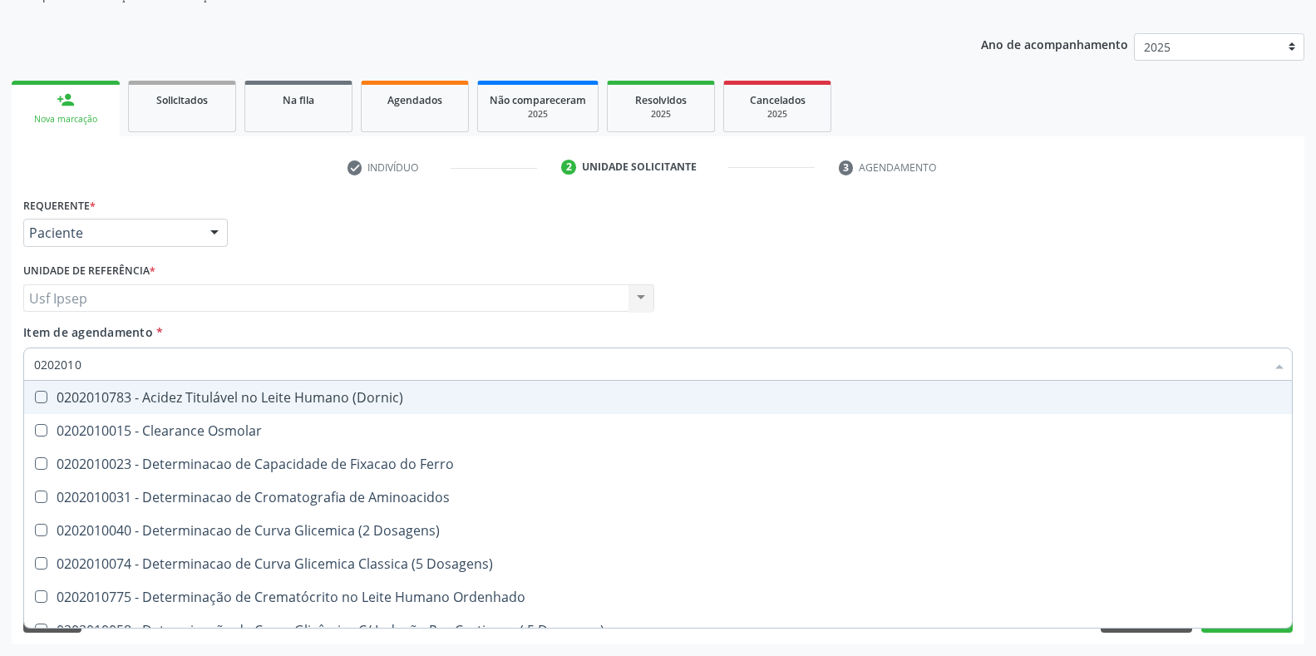
checkbox Urico "true"
checkbox Amonia "false"
checkbox Total "true"
checkbox Creatinina "true"
checkbox Ferritina "false"
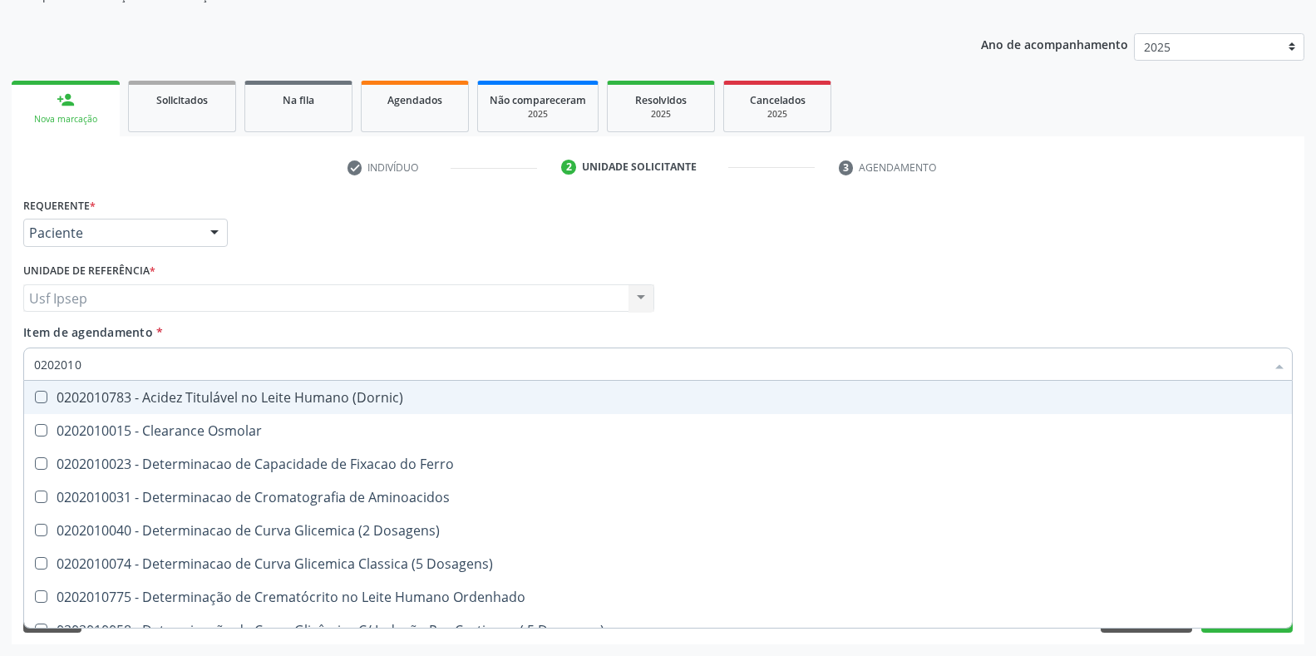
checkbox Folato "false"
checkbox Glicose "true"
checkbox Nt-Probnp\) "false"
checkbox \(Tgo\) "true"
checkbox Ureia "true"
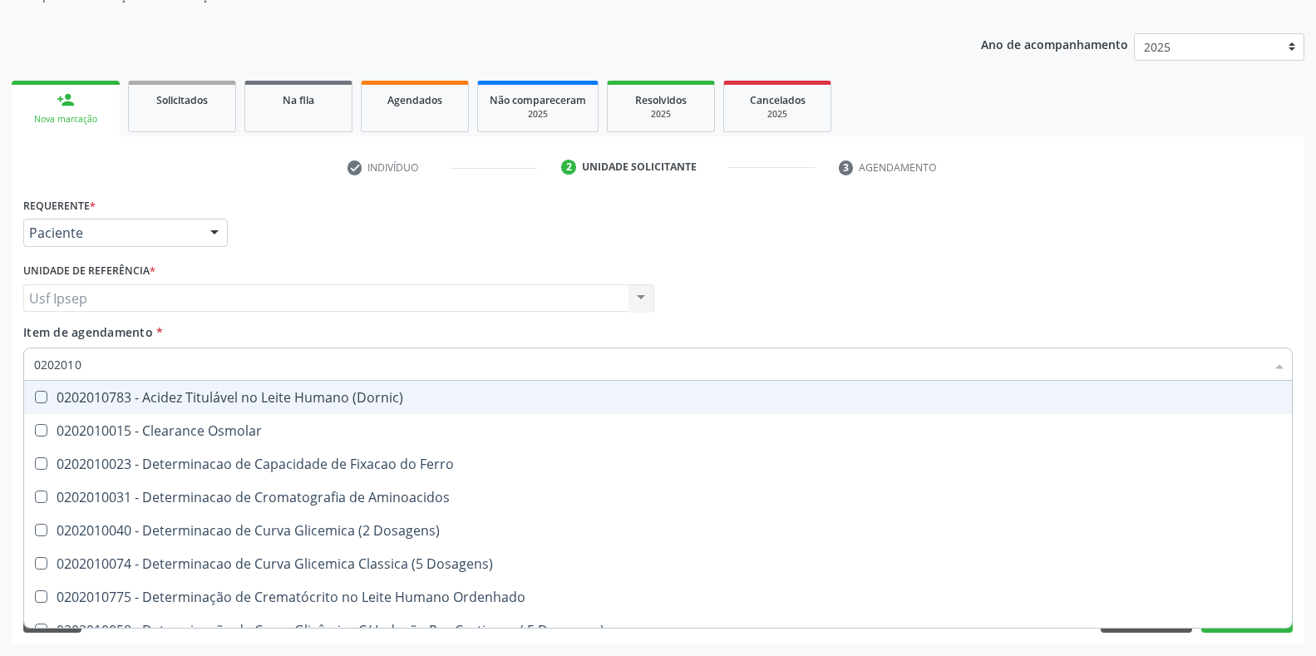
checkbox D-Xilose "false"
type input "02020106"
checkbox Dosagens\) "true"
checkbox Osmolaridade "true"
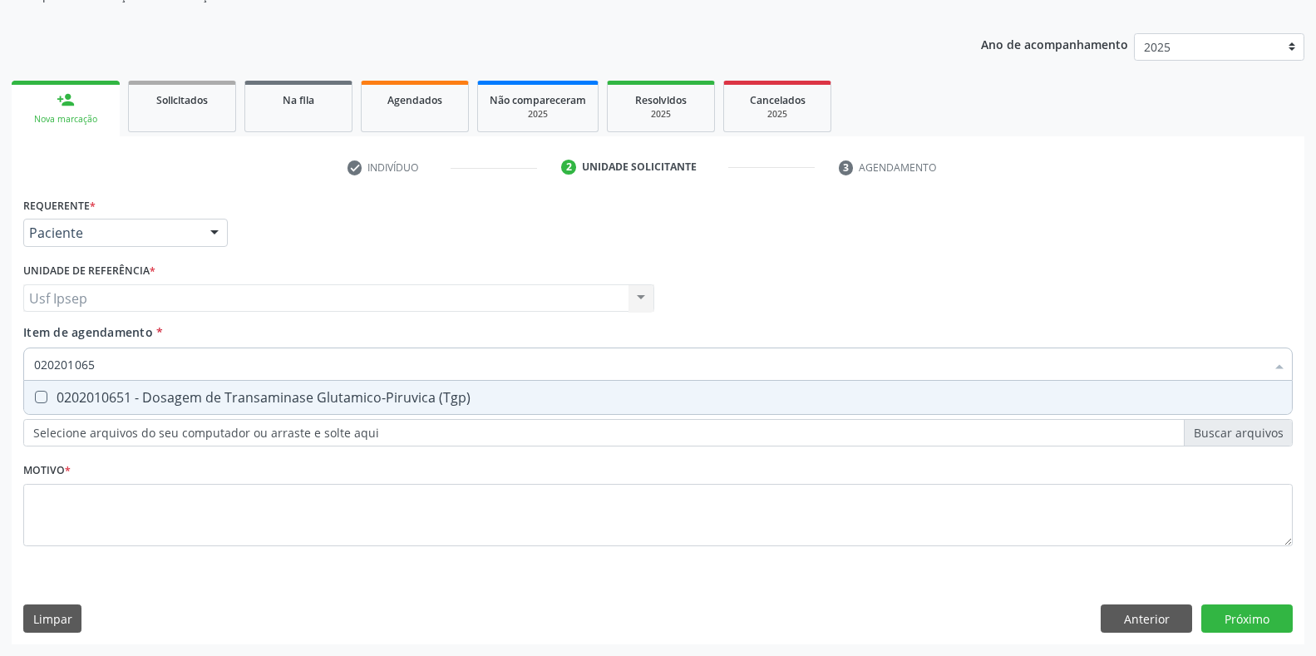
type input "0202010651"
click at [34, 397] on div at bounding box center [30, 397] width 12 height 13
checkbox \(Tgp\) "true"
click at [100, 366] on input "0202010651" at bounding box center [649, 364] width 1231 height 33
type input "02020106"
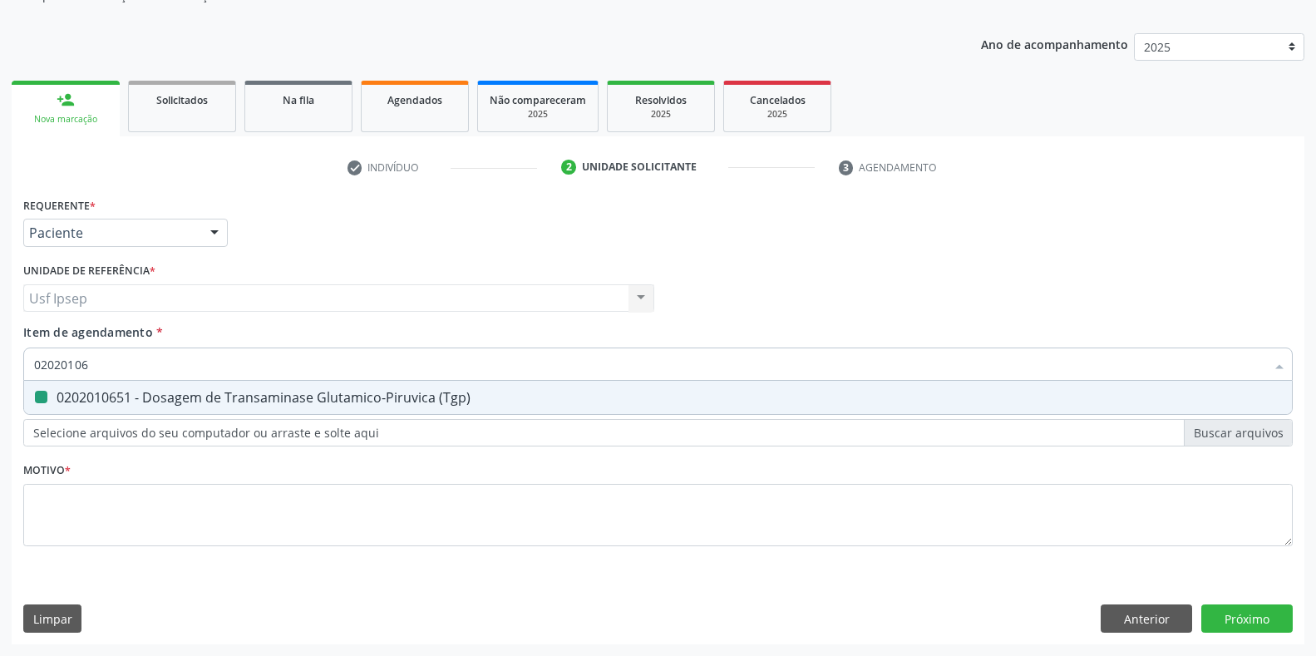
checkbox \(Tgp\) "false"
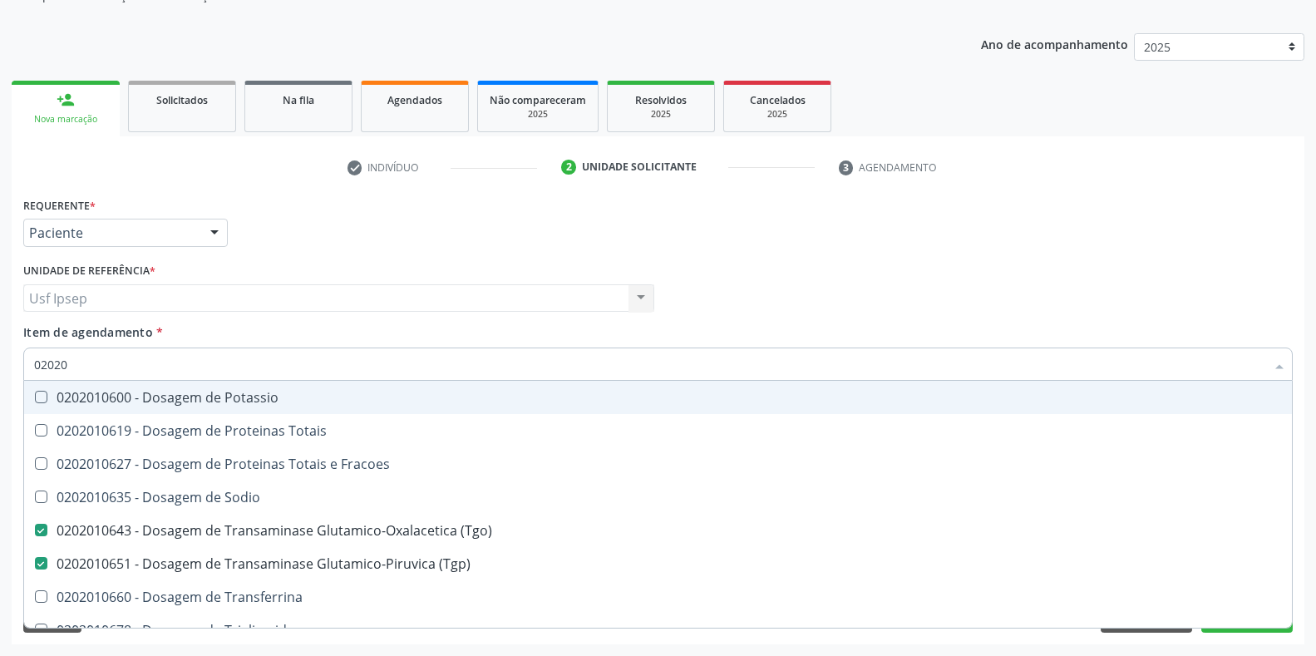
type input "0202"
checkbox \(Tgo\) "false"
checkbox \(Tgp\) "false"
checkbox Ureia "false"
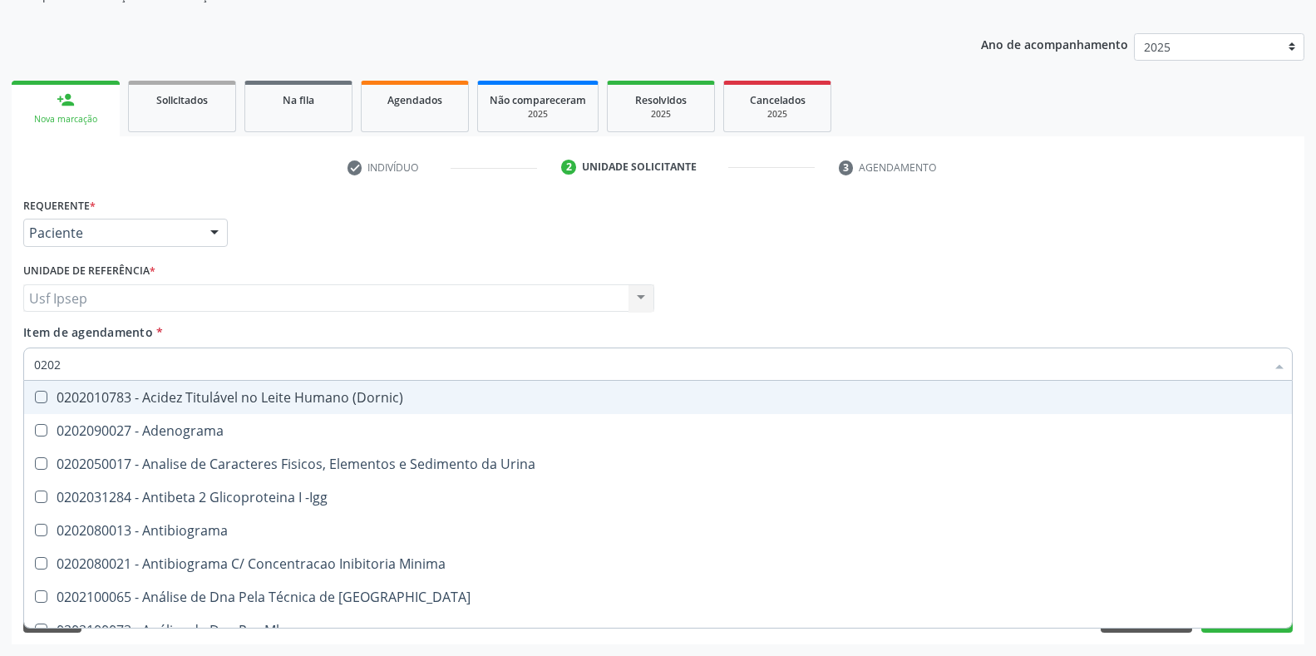
type input "02020"
checkbox Organicos "true"
checkbox Urico "false"
checkbox Barbituratos "true"
checkbox Calcio "true"
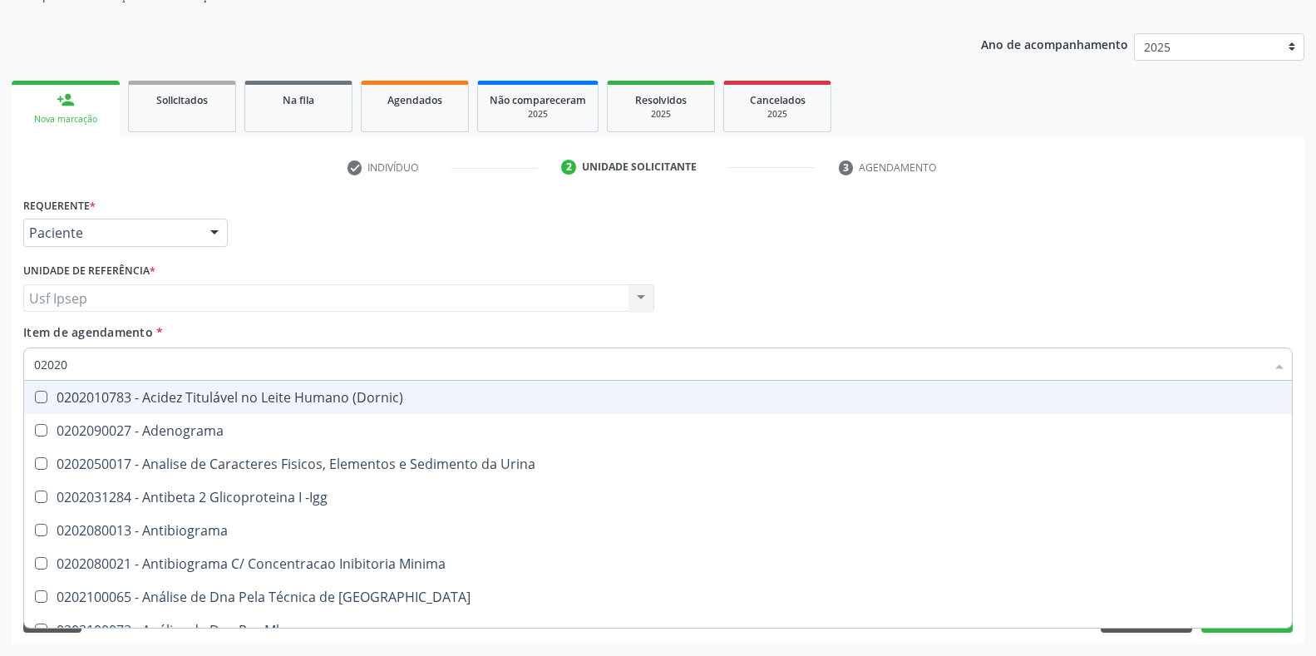
checkbox Total "false"
checkbox Creatinina "false"
checkbox Xi "true"
checkbox Glicose "false"
checkbox Prolactina "true"
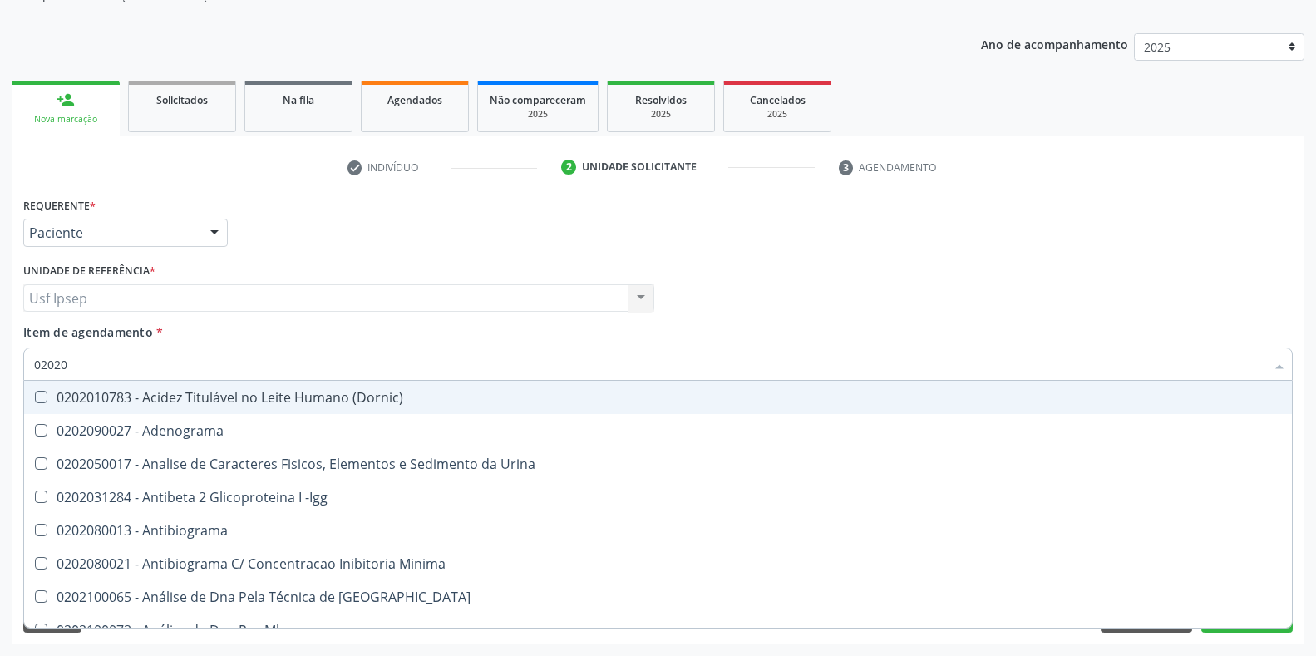
checkbox Funcional "true"
checkbox Derrames "true"
checkbox \(Tgo\) "false"
checkbox \(Tgp\) "false"
checkbox Ureia "false"
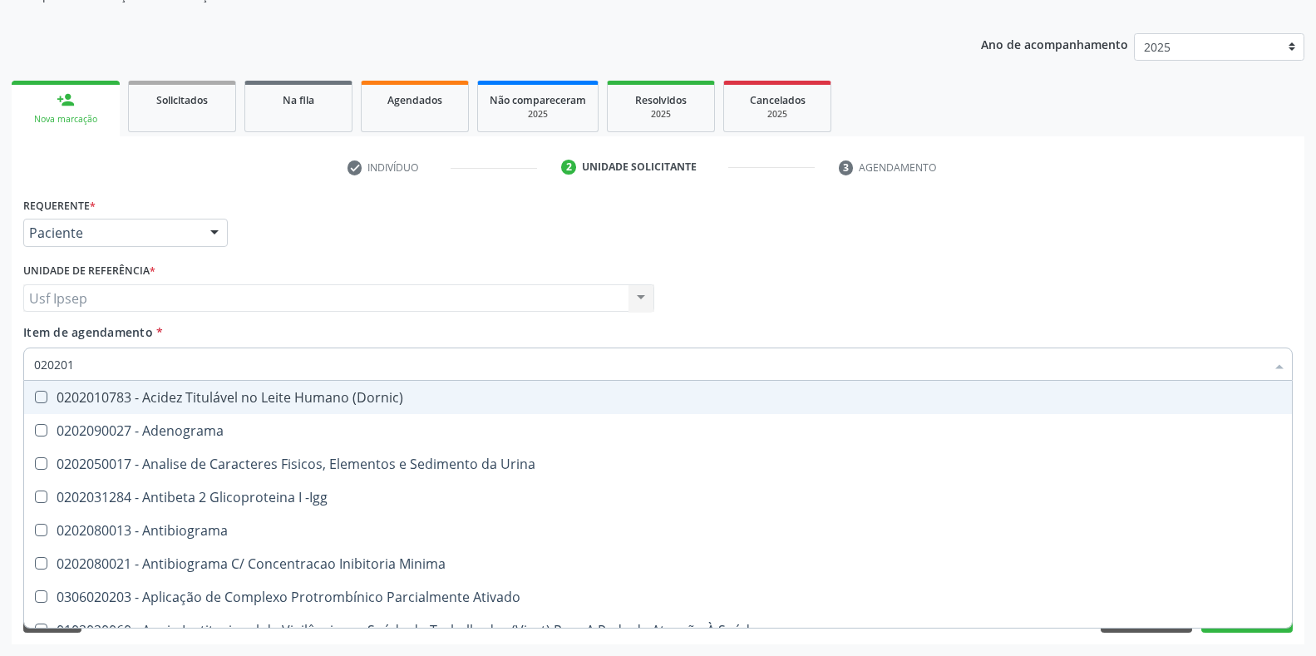
type input "0202010"
checkbox \(Controle\) "true"
checkbox Osmolar "false"
checkbox Plaquetas "true"
checkbox Herpesvirus "true"
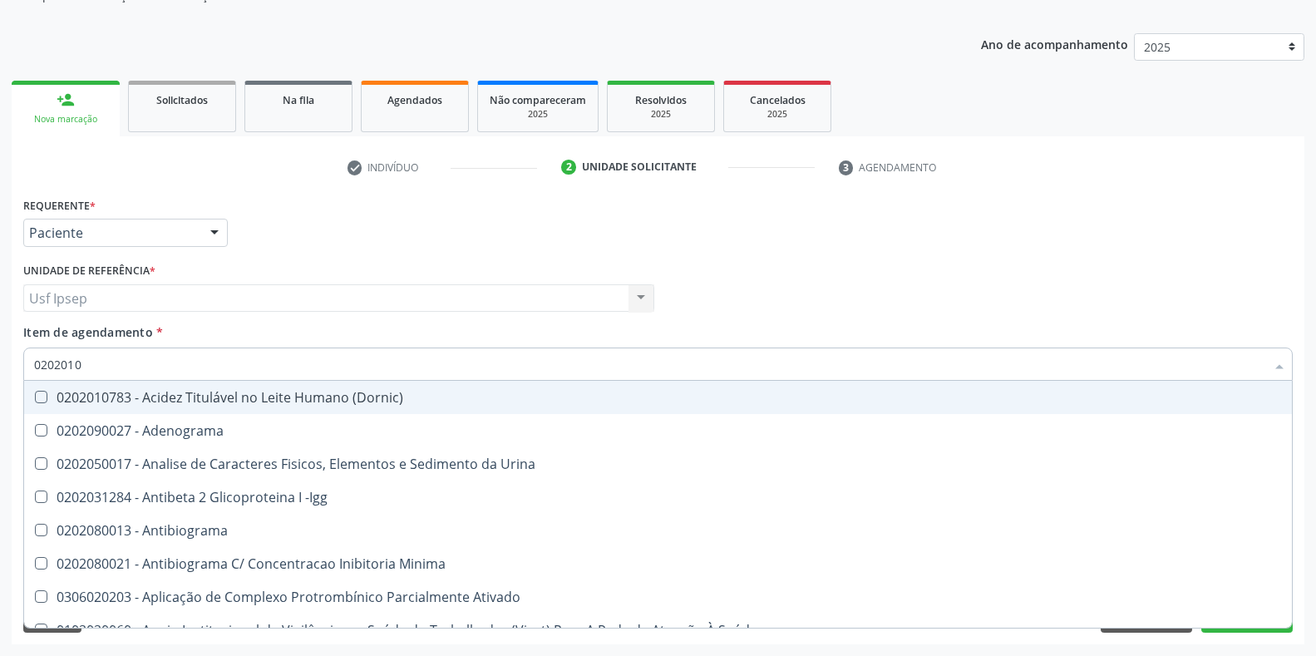
checkbox Parceria\) "false"
checkbox Gestante "false"
checkbox Osmolalidade "true"
checkbox T3 "false"
checkbox Hemácias "true"
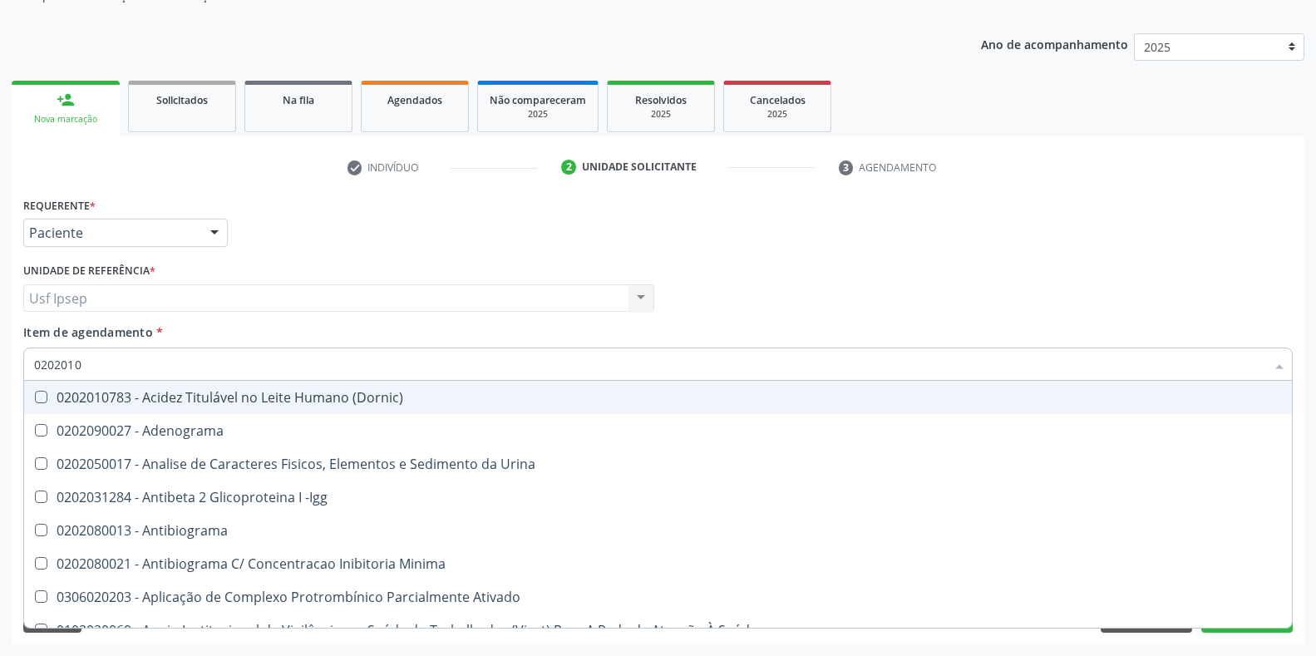
checkbox Trombina "true"
checkbox Livre "true"
checkbox 17-Hidroxicorticosteroides "false"
checkbox D "false"
type input "02020106"
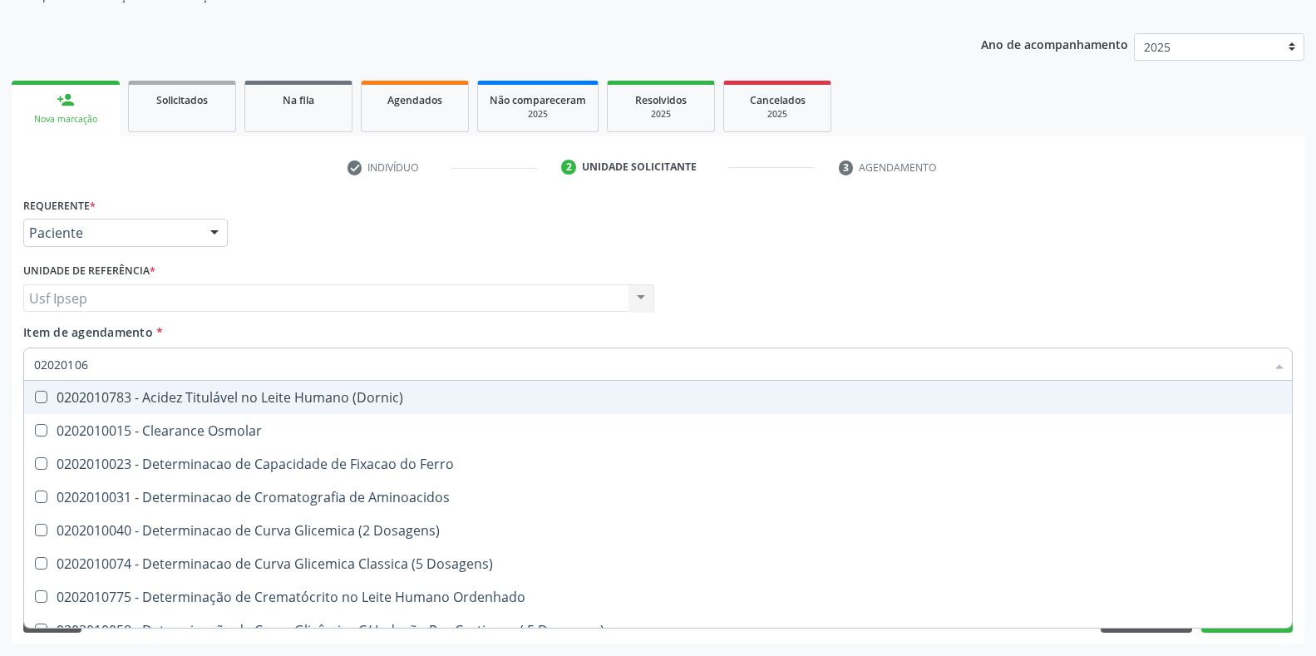
checkbox Dosagens\) "true"
checkbox Osmolaridade "true"
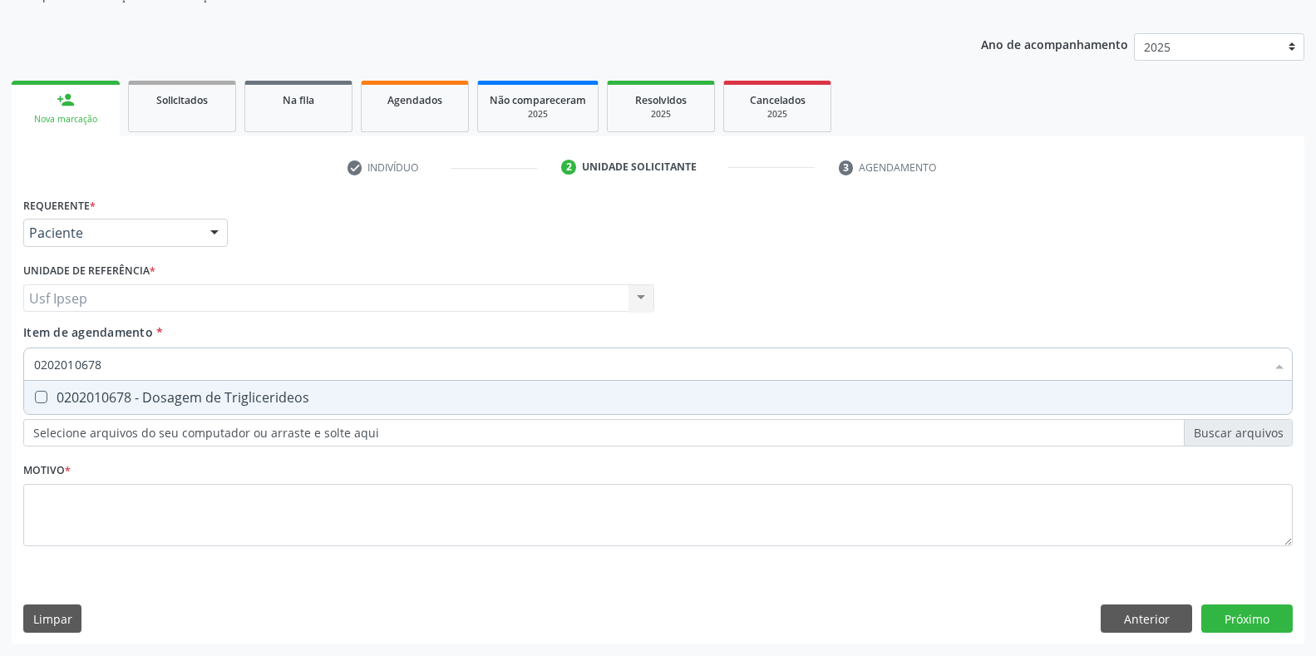
click at [42, 397] on Triglicerideos at bounding box center [41, 397] width 12 height 12
click at [35, 397] on Triglicerideos "checkbox" at bounding box center [29, 397] width 11 height 11
click at [105, 361] on input "0202010678" at bounding box center [649, 364] width 1231 height 33
click at [42, 397] on Glicosilada at bounding box center [41, 397] width 12 height 12
click at [35, 397] on Glicosilada "checkbox" at bounding box center [29, 397] width 11 height 11
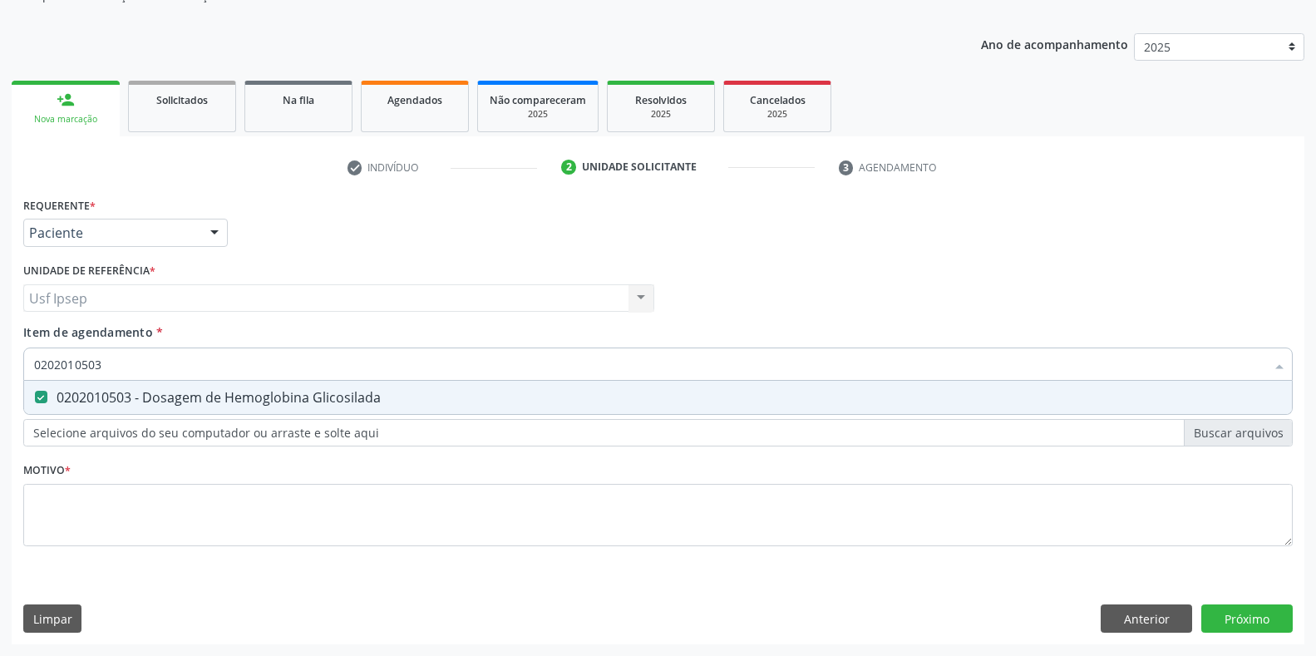
click at [108, 358] on input "0202010503" at bounding box center [649, 364] width 1231 height 33
click at [42, 403] on Urina at bounding box center [41, 397] width 12 height 12
click at [35, 402] on Urina "checkbox" at bounding box center [29, 397] width 11 height 11
click at [109, 364] on input "0202050017" at bounding box center [649, 364] width 1231 height 33
click at [37, 393] on Completo at bounding box center [41, 397] width 12 height 12
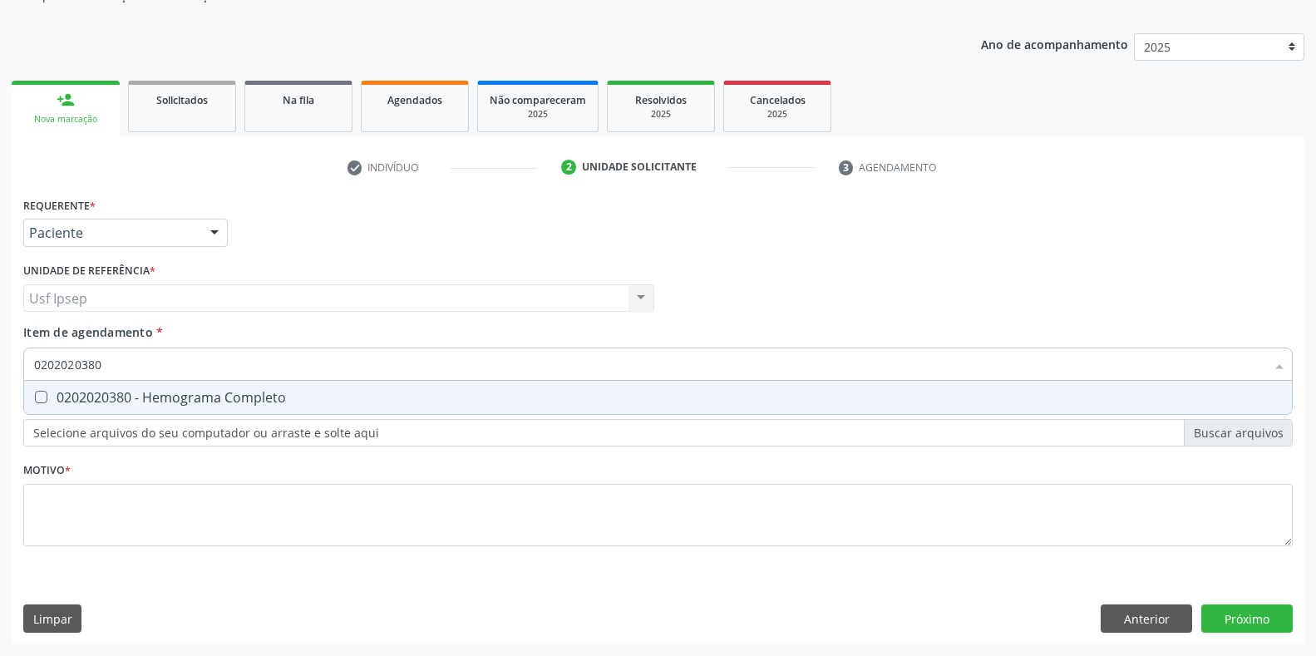
click at [35, 393] on Completo "checkbox" at bounding box center [29, 397] width 11 height 11
click at [101, 362] on input "0202020380" at bounding box center [649, 364] width 1231 height 33
click at [44, 389] on span "0202060381 - Dosagem de Tiroxina Livre (T4 Livre)" at bounding box center [658, 397] width 1268 height 33
click at [107, 363] on input "0202060381" at bounding box center [649, 364] width 1231 height 33
click at [36, 398] on Reativa at bounding box center [41, 397] width 12 height 12
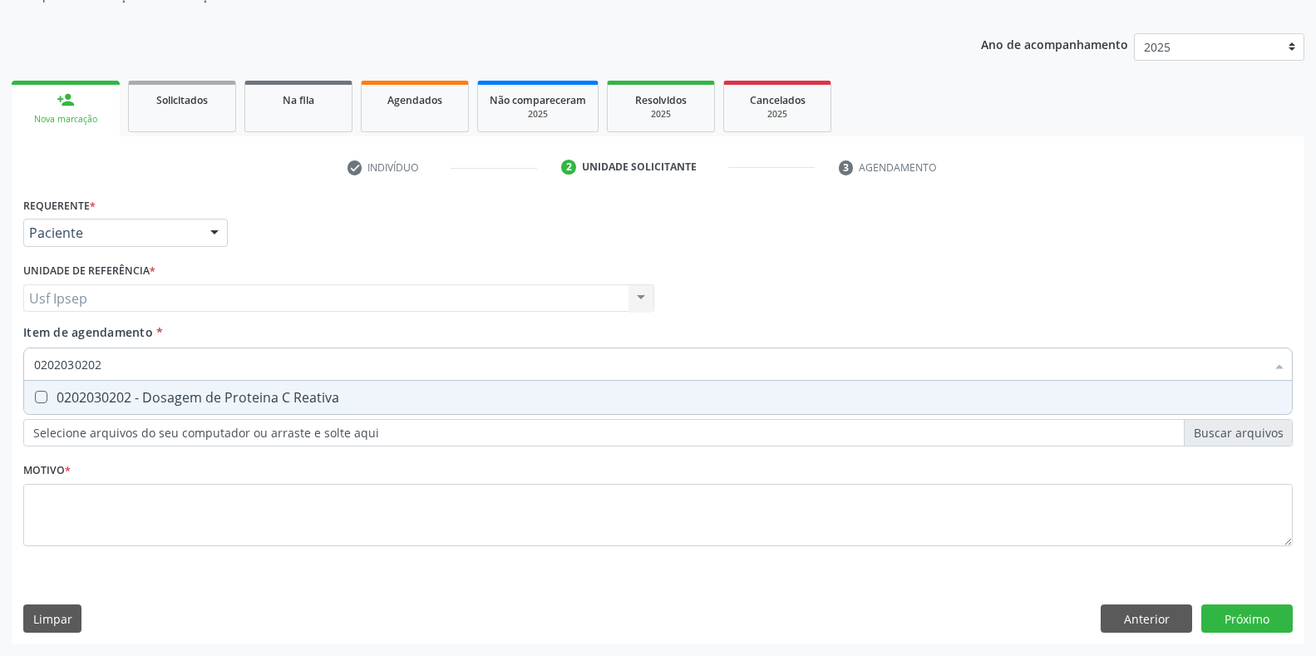
click at [35, 398] on Reativa "checkbox" at bounding box center [29, 397] width 11 height 11
click at [103, 365] on input "0202030202" at bounding box center [649, 364] width 1231 height 33
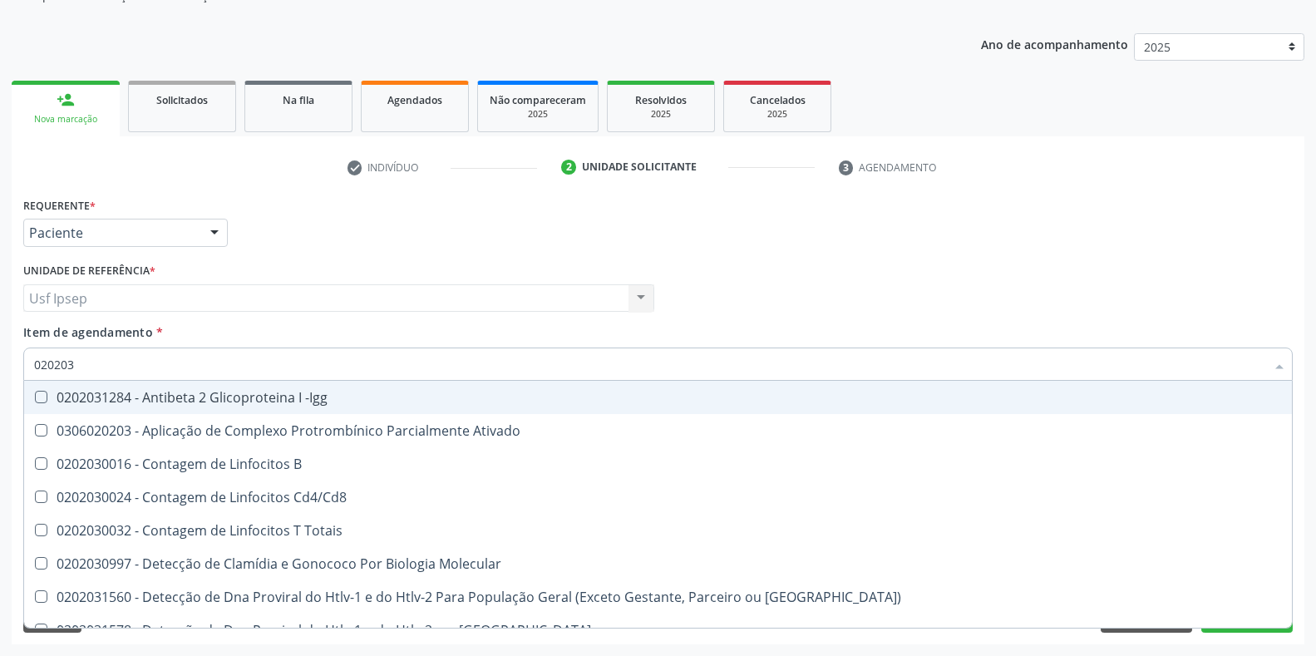
click at [764, 275] on div "Profissional Solicitante Por favor, selecione a Unidade de Atendimento primeiro…" at bounding box center [658, 291] width 1278 height 65
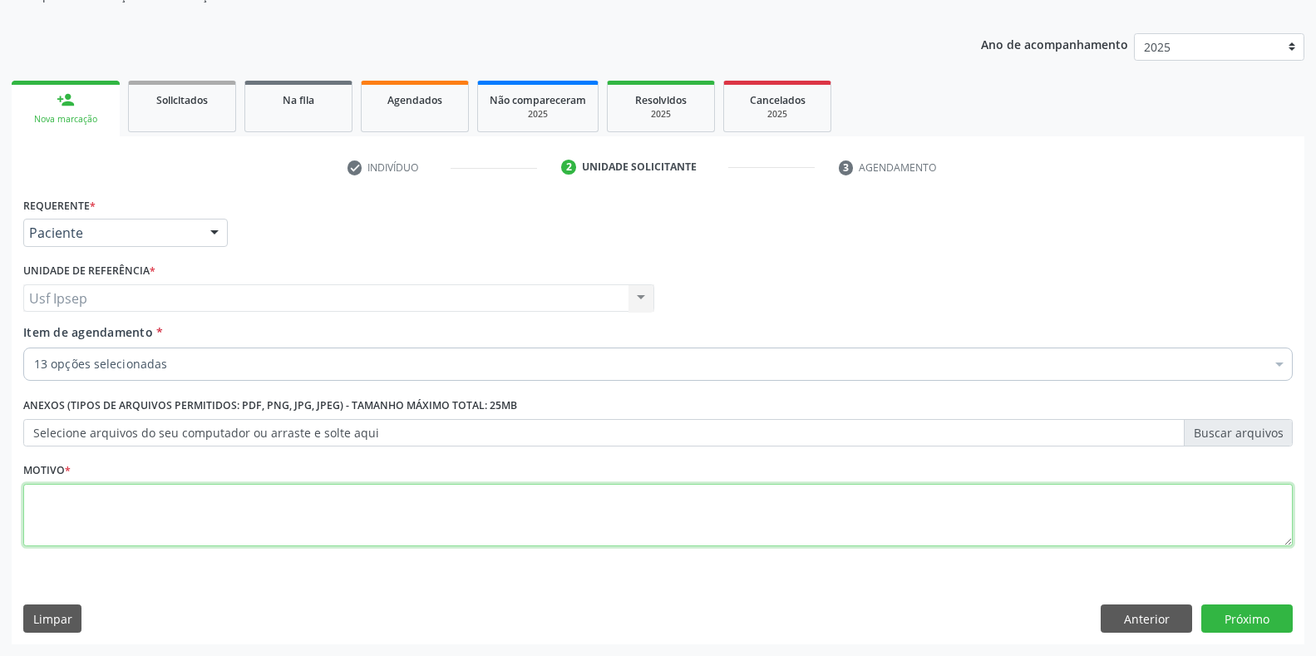
click at [47, 519] on textarea at bounding box center [658, 515] width 1270 height 63
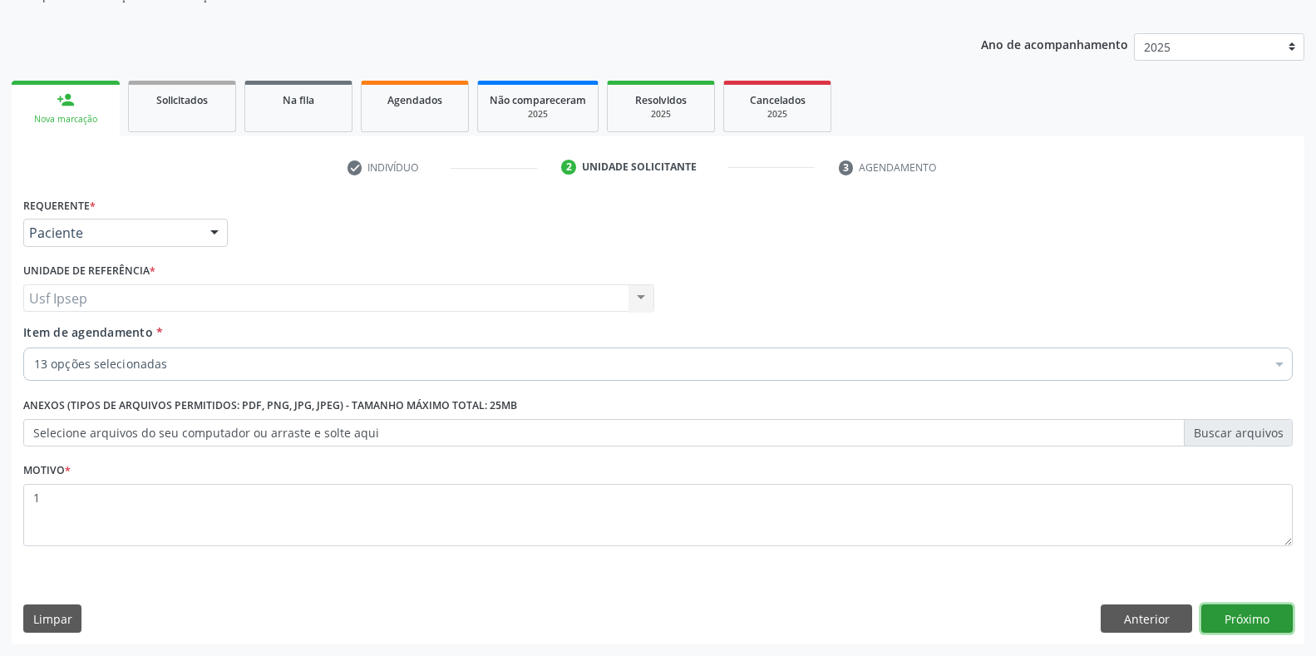
click at [1236, 615] on button "Próximo" at bounding box center [1246, 618] width 91 height 28
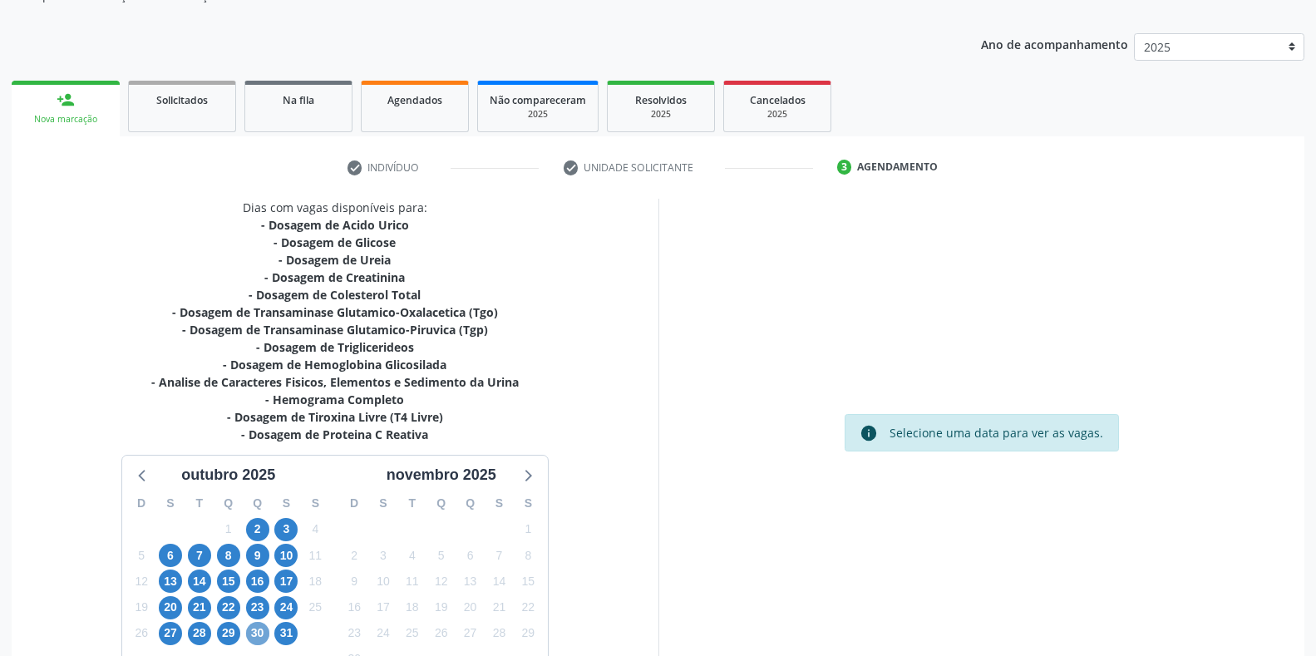
click at [259, 637] on span "30" at bounding box center [257, 633] width 23 height 23
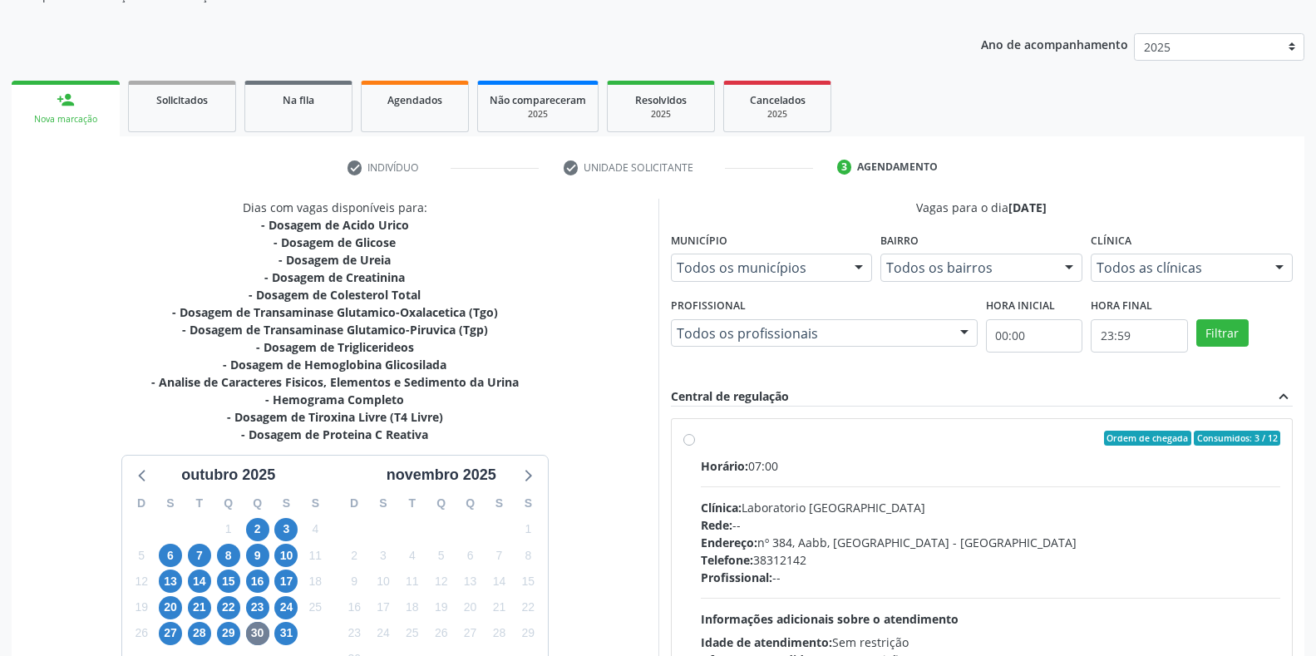
click at [701, 444] on label "Ordem de chegada Consumidos: 3 / 12 Horário: 07:00 Clínica: Laboratorio Sao Fra…" at bounding box center [991, 558] width 580 height 255
click at [688, 444] on input "Ordem de chegada Consumidos: 3 / 12 Horário: 07:00 Clínica: Laboratorio Sao Fra…" at bounding box center [689, 438] width 12 height 15
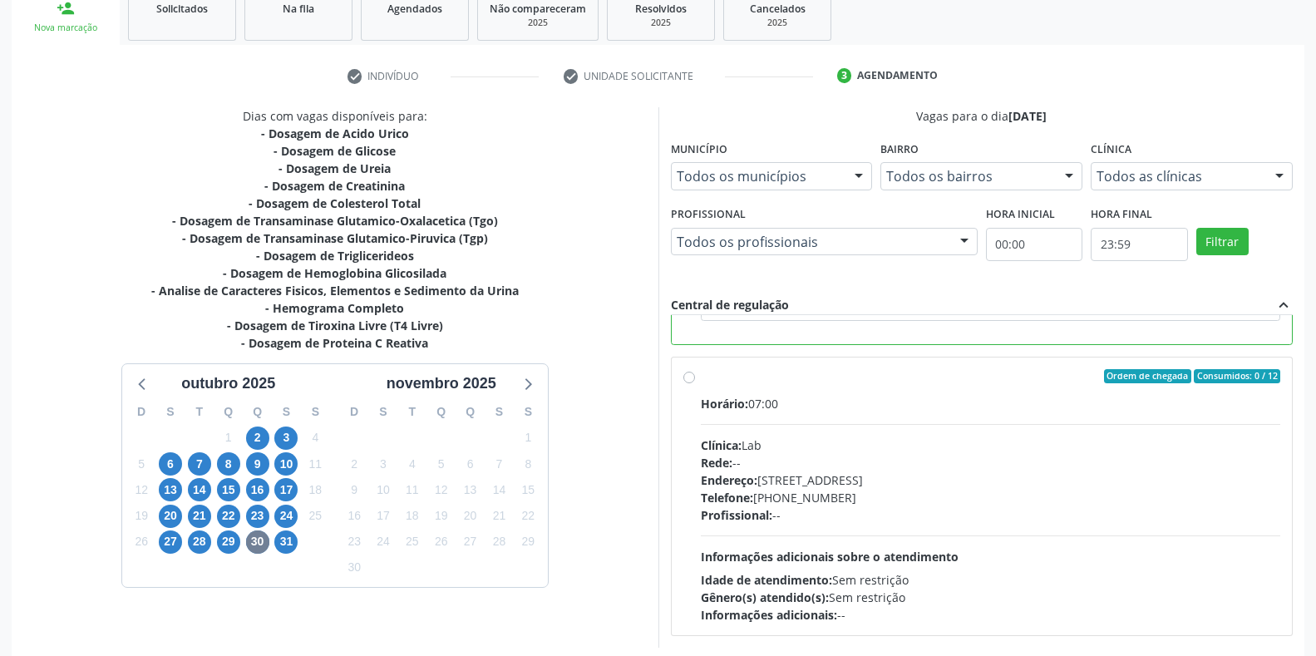
scroll to position [338, 0]
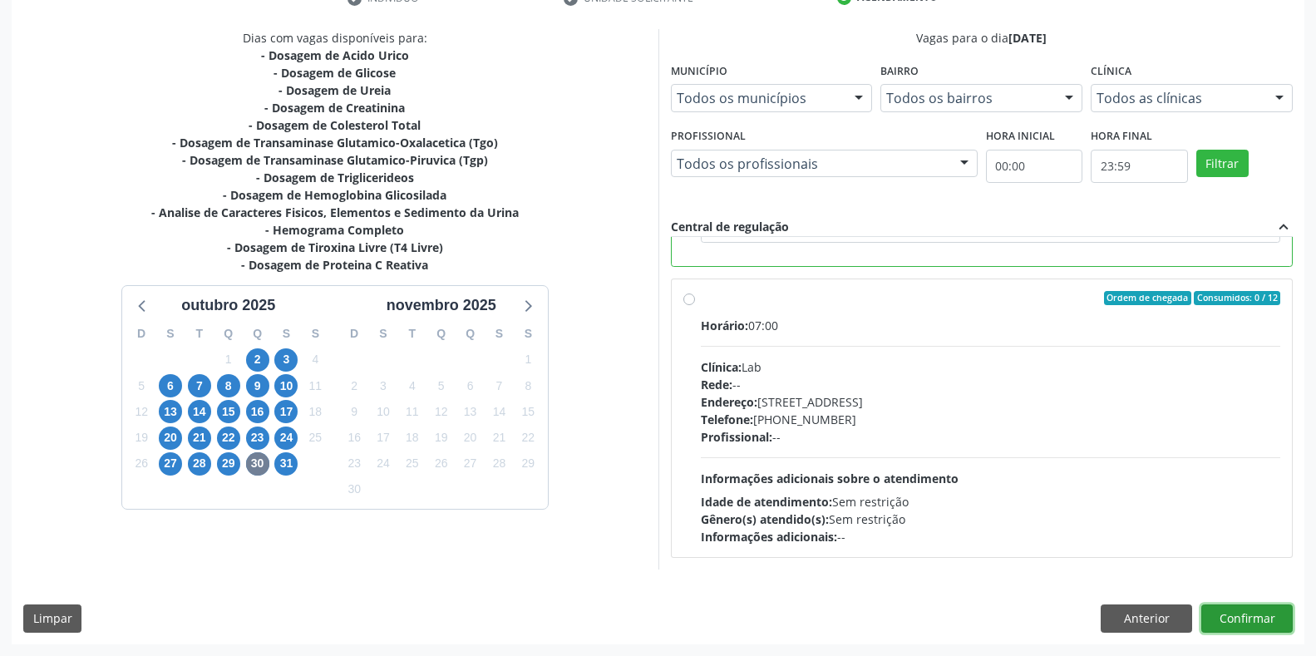
click at [1233, 617] on button "Confirmar" at bounding box center [1246, 618] width 91 height 28
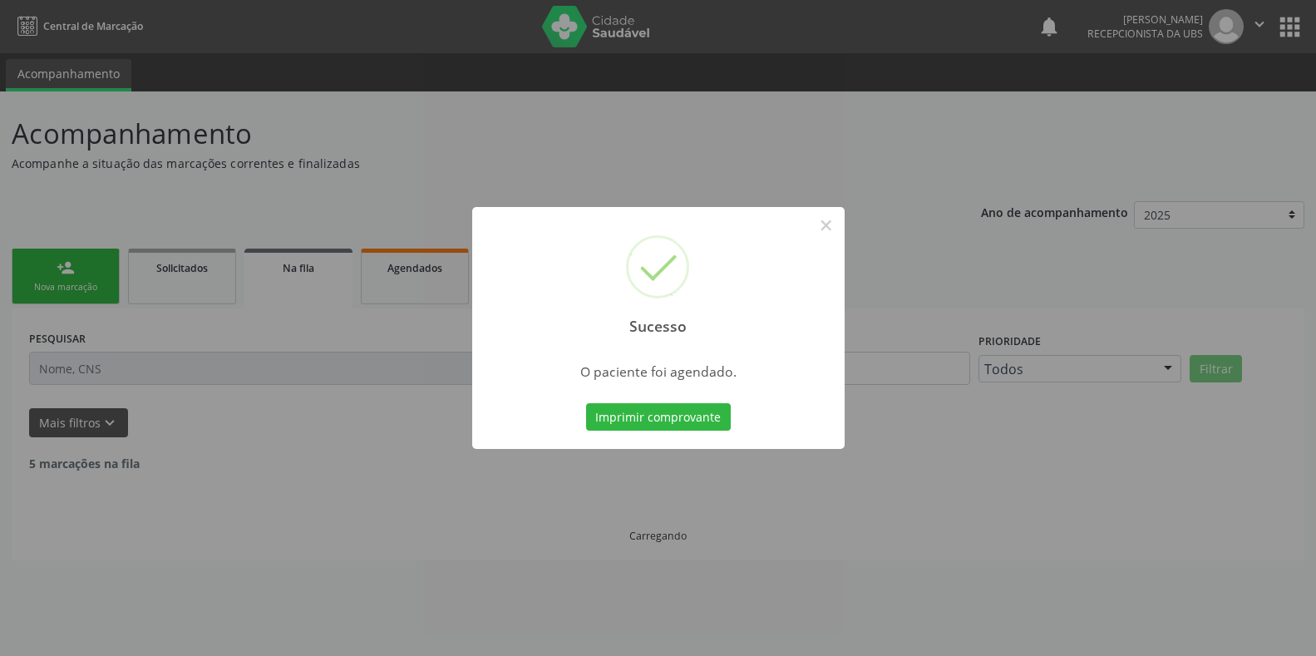
scroll to position [0, 0]
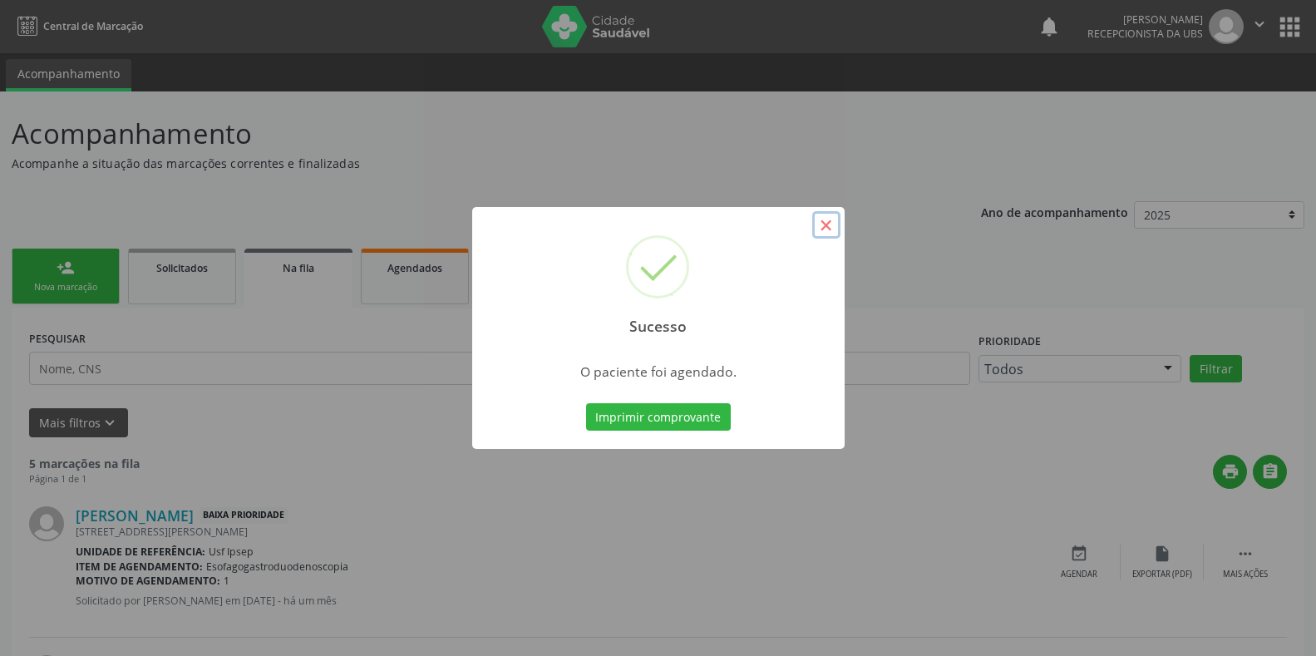
click at [828, 230] on button "×" at bounding box center [826, 225] width 28 height 28
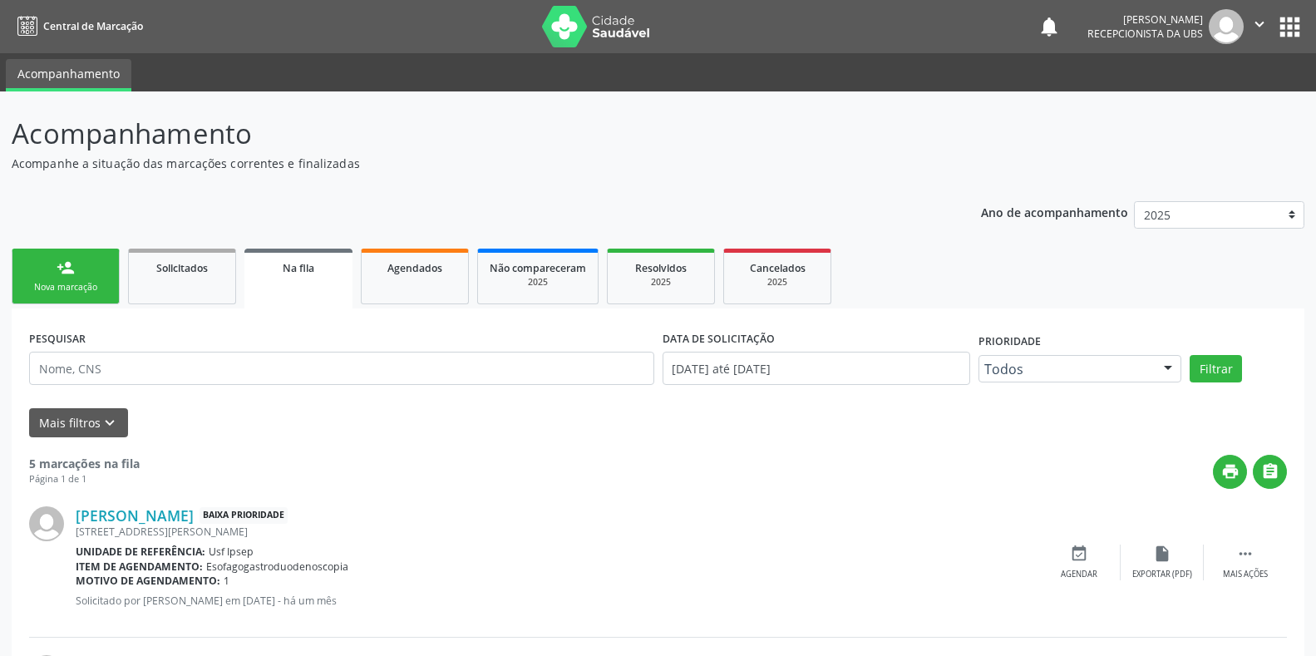
click at [67, 297] on link "person_add Nova marcação" at bounding box center [66, 277] width 108 height 56
click at [62, 289] on div "Nova marcação" at bounding box center [65, 287] width 83 height 12
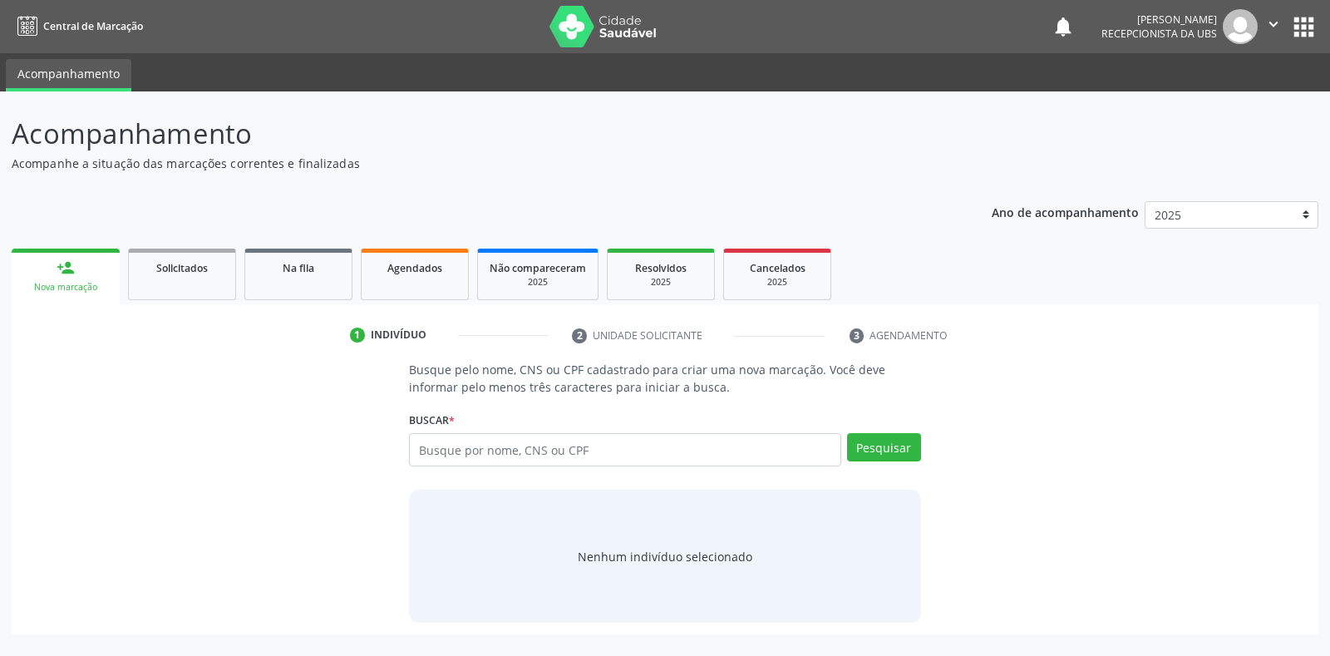
click at [403, 437] on div "Busque pelo nome, CNS ou CPF cadastrado para criar uma nova marcação. Você deve…" at bounding box center [664, 492] width 535 height 262
click at [423, 442] on input "text" at bounding box center [625, 449] width 432 height 33
click at [865, 451] on button "Pesquisar" at bounding box center [884, 447] width 74 height 28
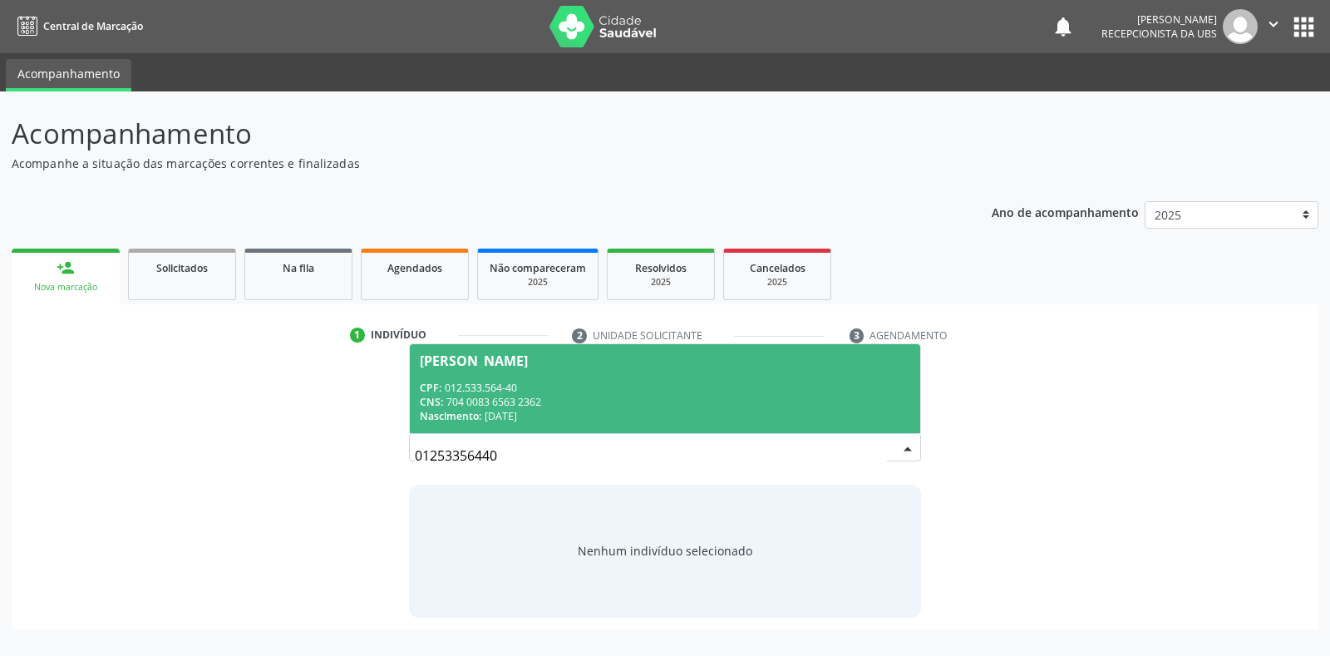
click at [459, 373] on span "Joseclea Alves Roque Lima CPF: 012.533.564-40 CNS: 704 0083 6563 2362 Nasciment…" at bounding box center [665, 388] width 510 height 89
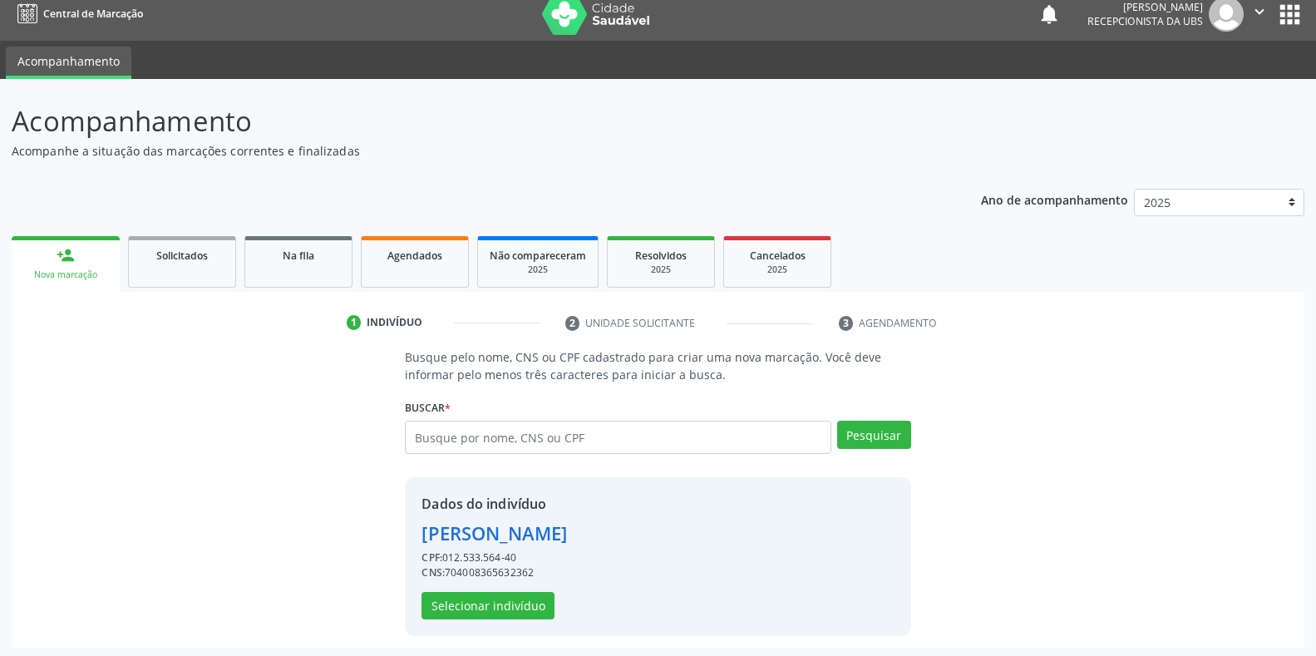
scroll to position [16, 0]
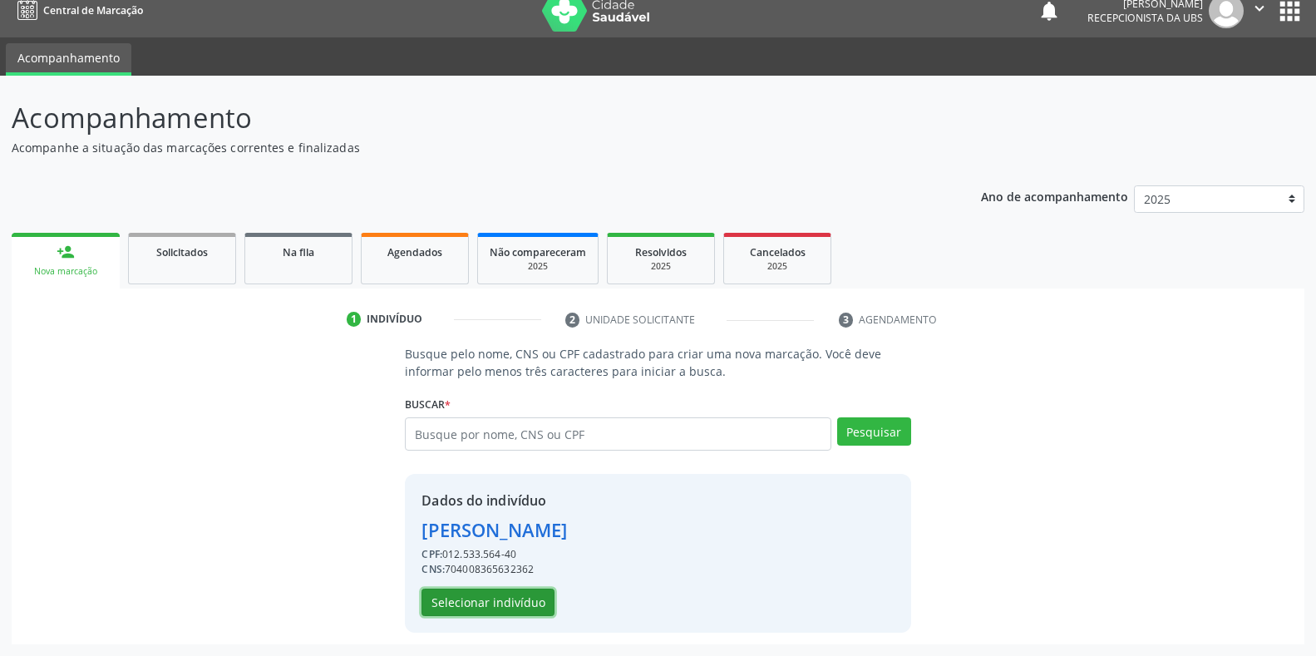
click at [428, 610] on button "Selecionar indivíduo" at bounding box center [488, 603] width 133 height 28
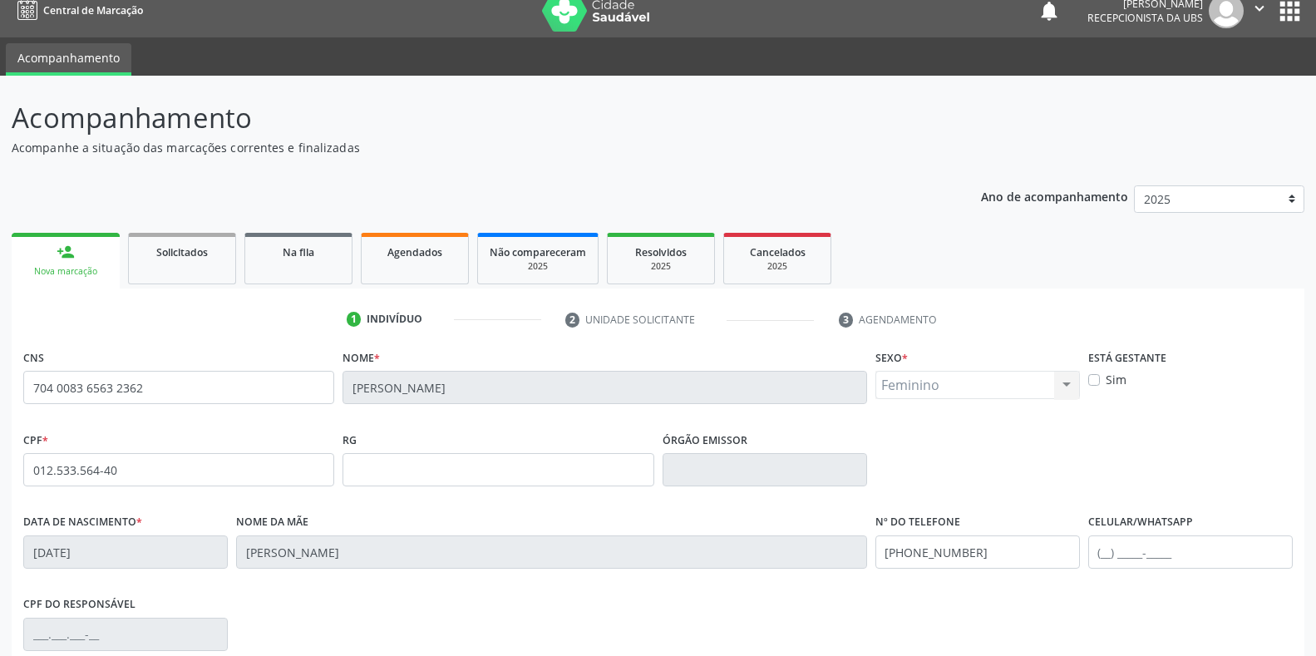
scroll to position [245, 0]
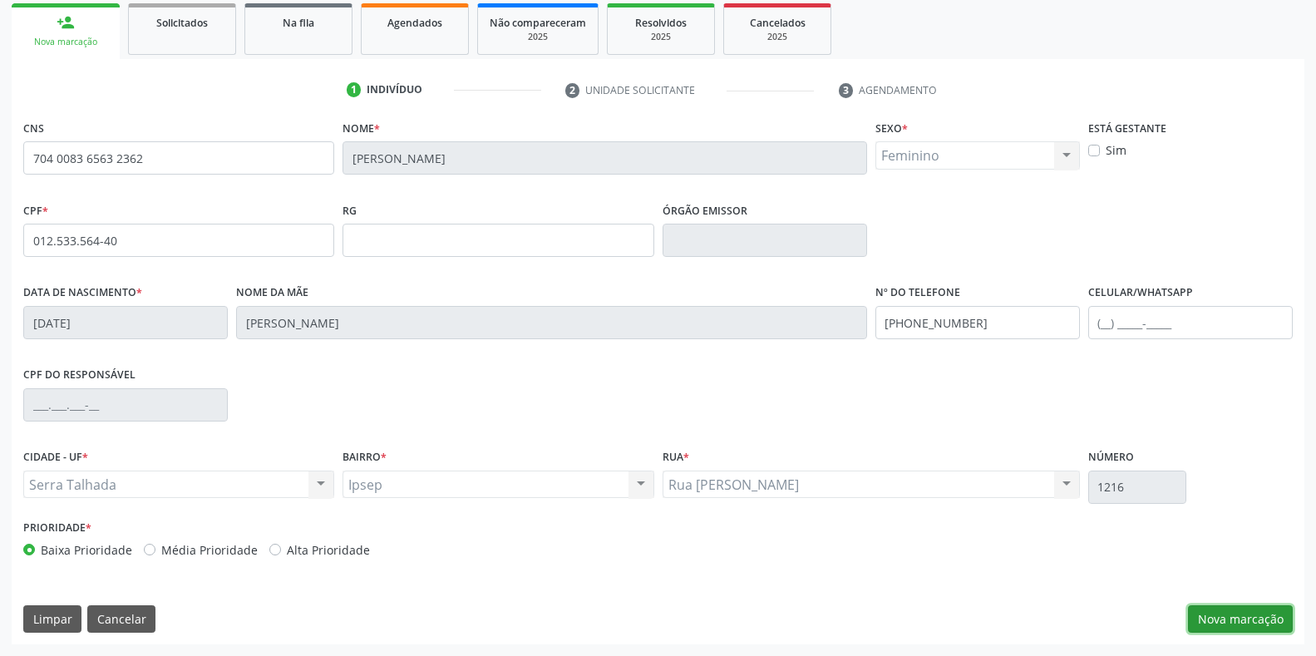
click at [1204, 623] on button "Nova marcação" at bounding box center [1240, 619] width 105 height 28
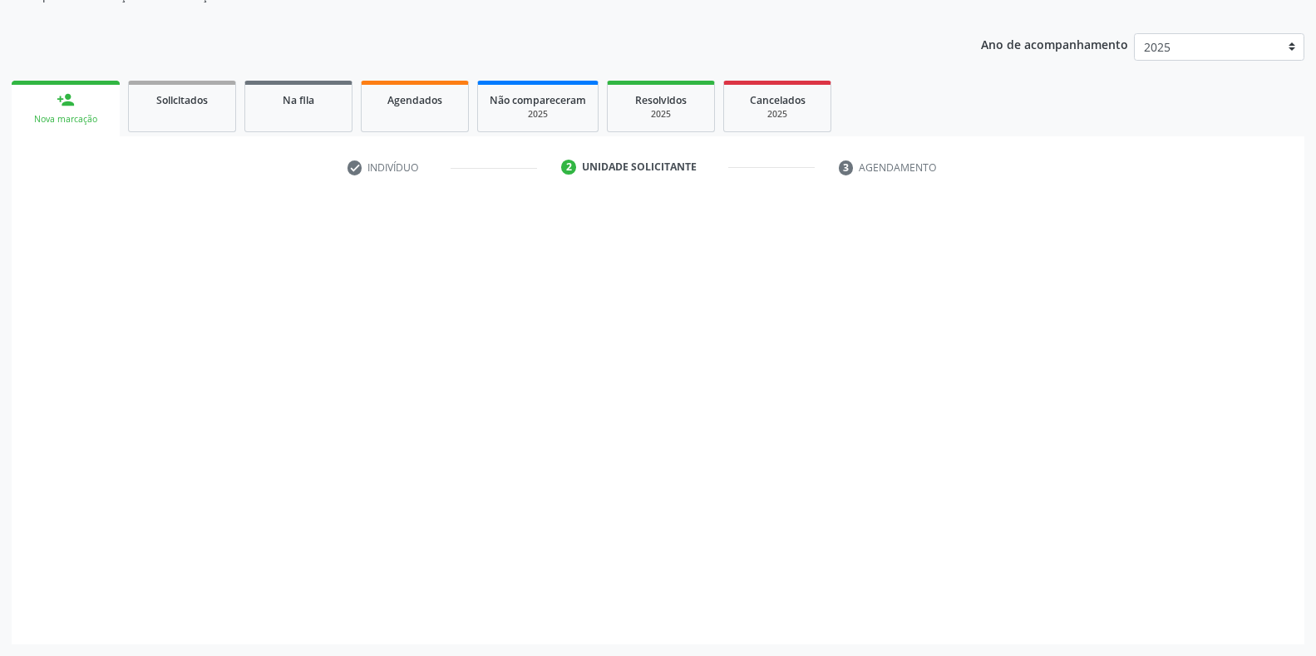
scroll to position [168, 0]
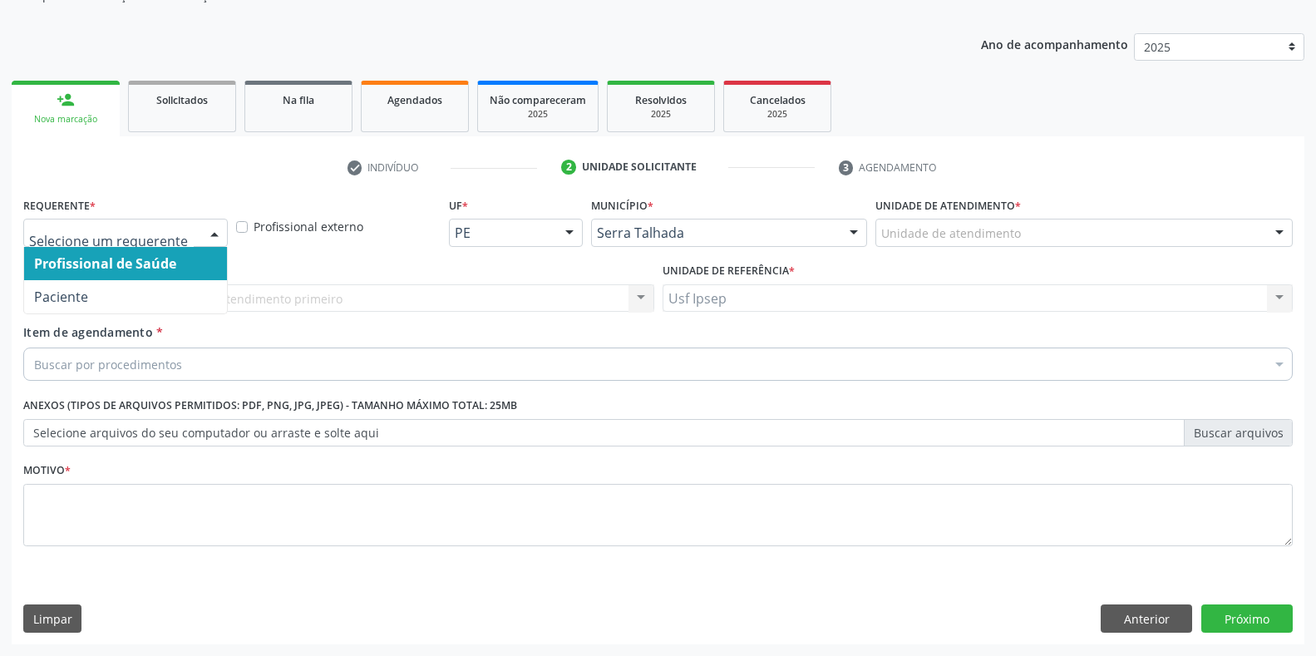
click at [213, 231] on div at bounding box center [214, 234] width 25 height 28
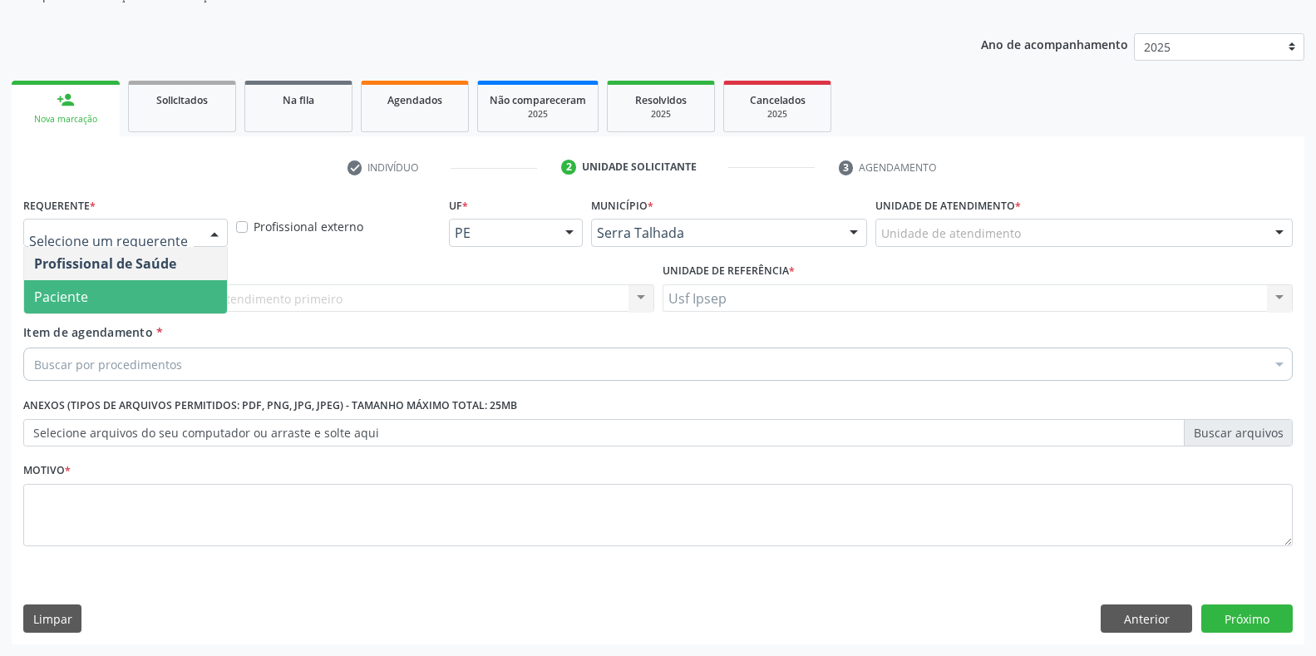
click at [131, 298] on span "Paciente" at bounding box center [125, 296] width 203 height 33
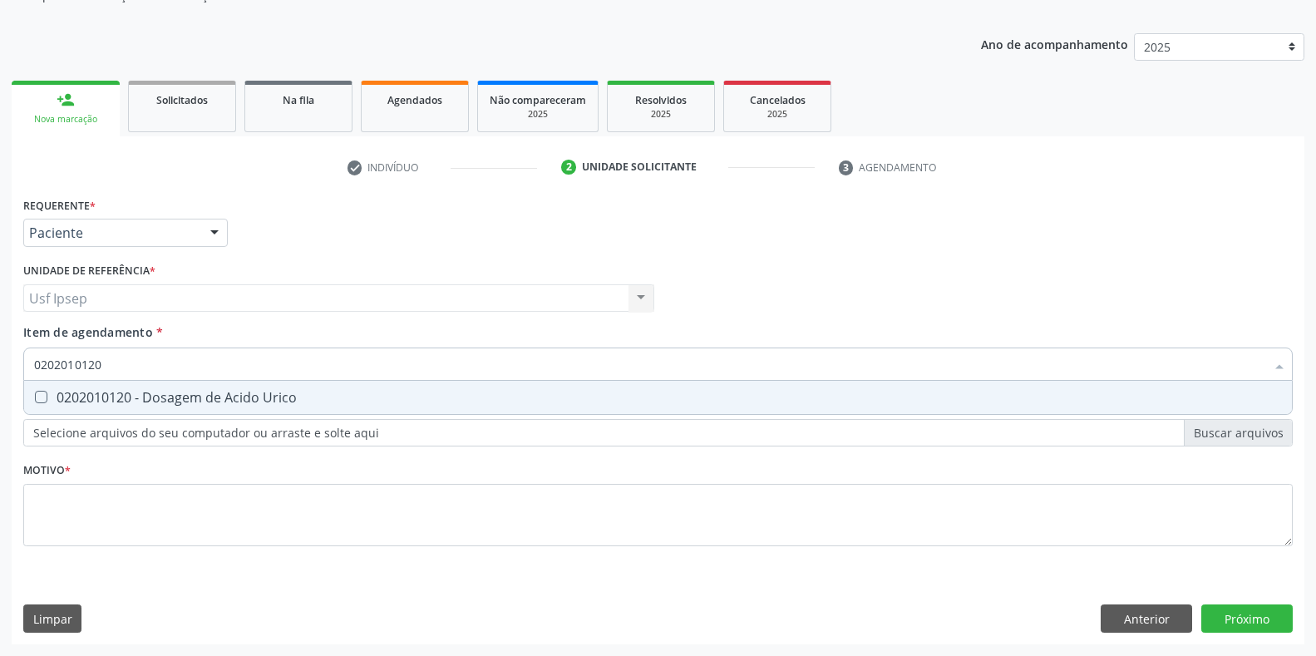
drag, startPoint x: 40, startPoint y: 395, endPoint x: 56, endPoint y: 386, distance: 18.3
click at [41, 395] on Urico at bounding box center [41, 397] width 12 height 12
click at [35, 395] on Urico "checkbox" at bounding box center [29, 397] width 11 height 11
click at [101, 362] on input "0202010120" at bounding box center [649, 364] width 1231 height 33
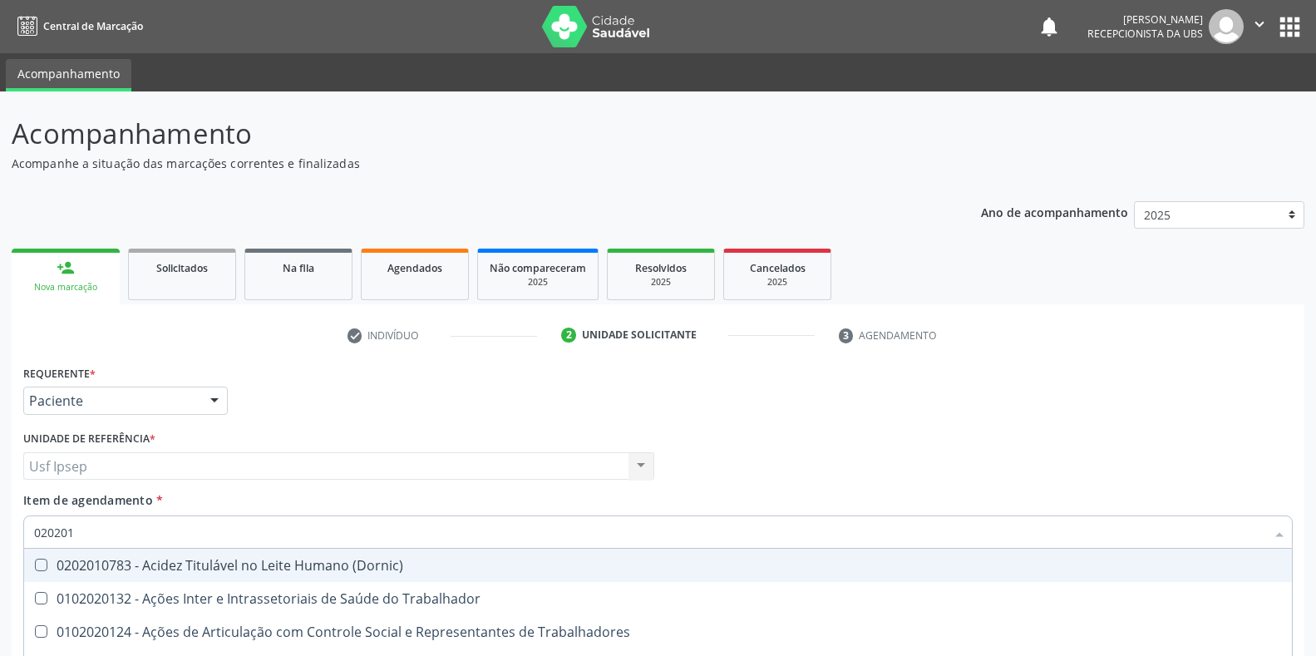
scroll to position [168, 0]
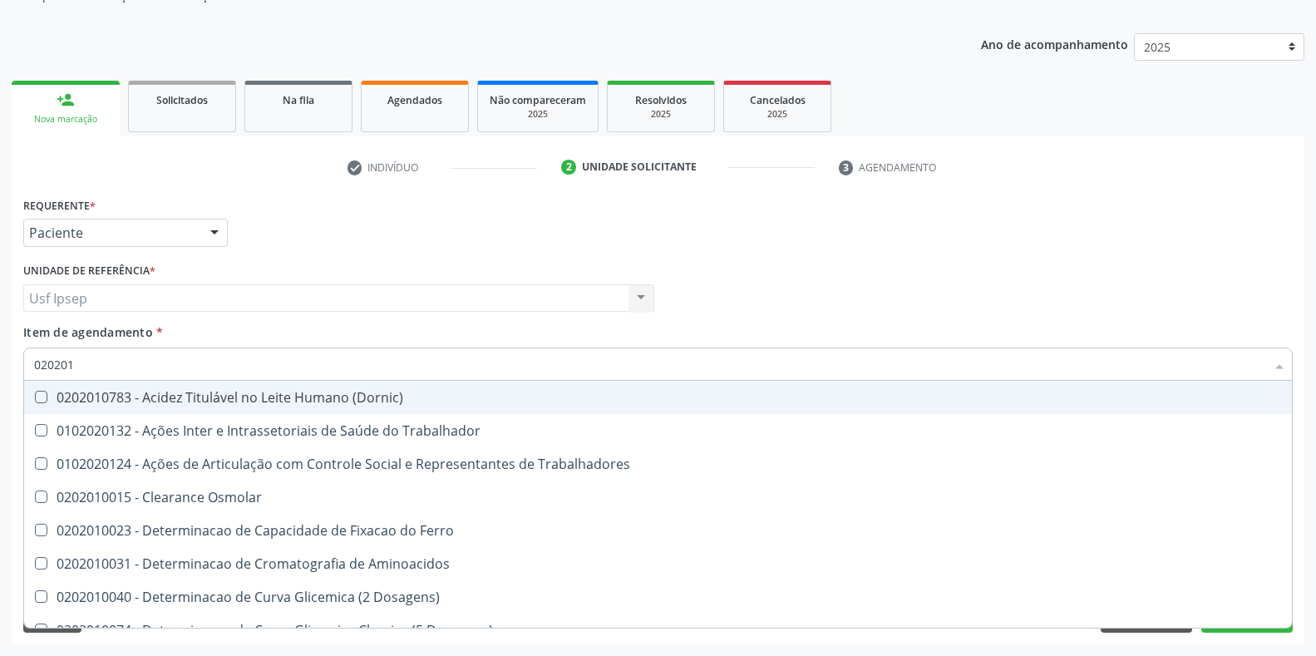
type input "0202010"
checkbox Ativada\) "true"
checkbox Urico "false"
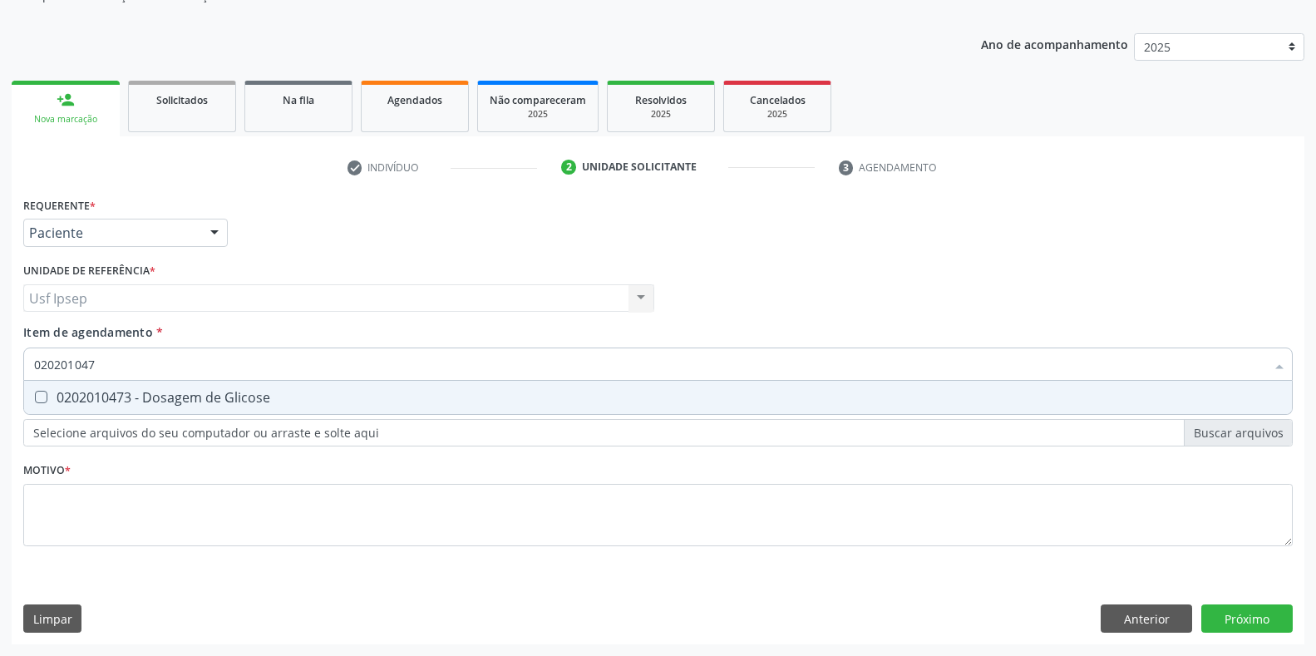
type input "0202010473"
drag, startPoint x: 0, startPoint y: 0, endPoint x: 42, endPoint y: 401, distance: 403.0
click at [42, 401] on Glicose at bounding box center [41, 397] width 12 height 12
click at [35, 401] on Glicose "checkbox" at bounding box center [29, 397] width 11 height 11
checkbox Glicose "true"
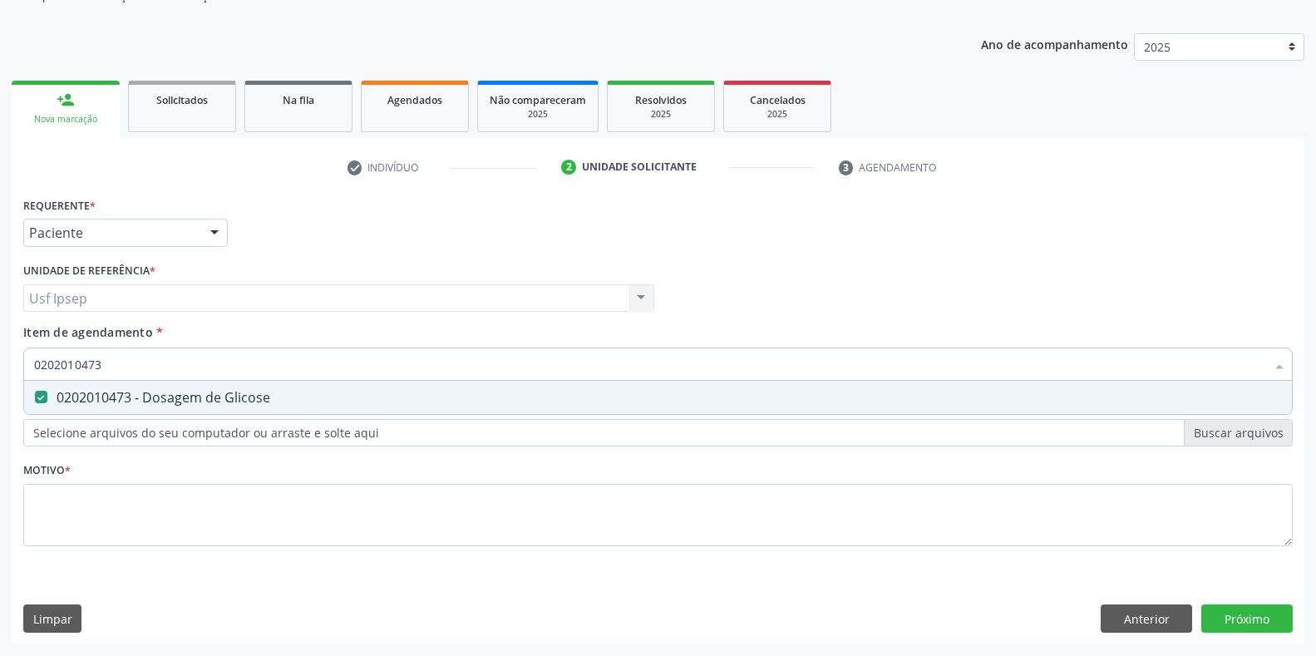
click at [99, 366] on input "0202010473" at bounding box center [649, 364] width 1231 height 33
type input "02020104"
checkbox Glicose "false"
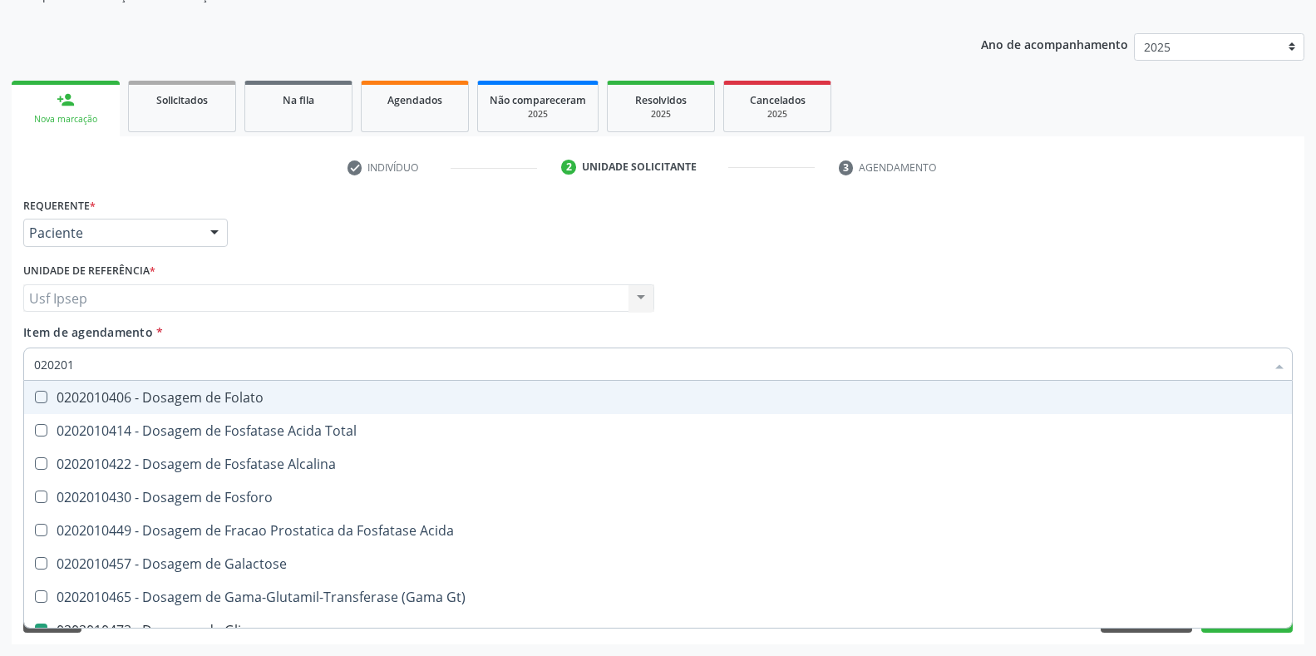
type input "02020"
checkbox Glicose "false"
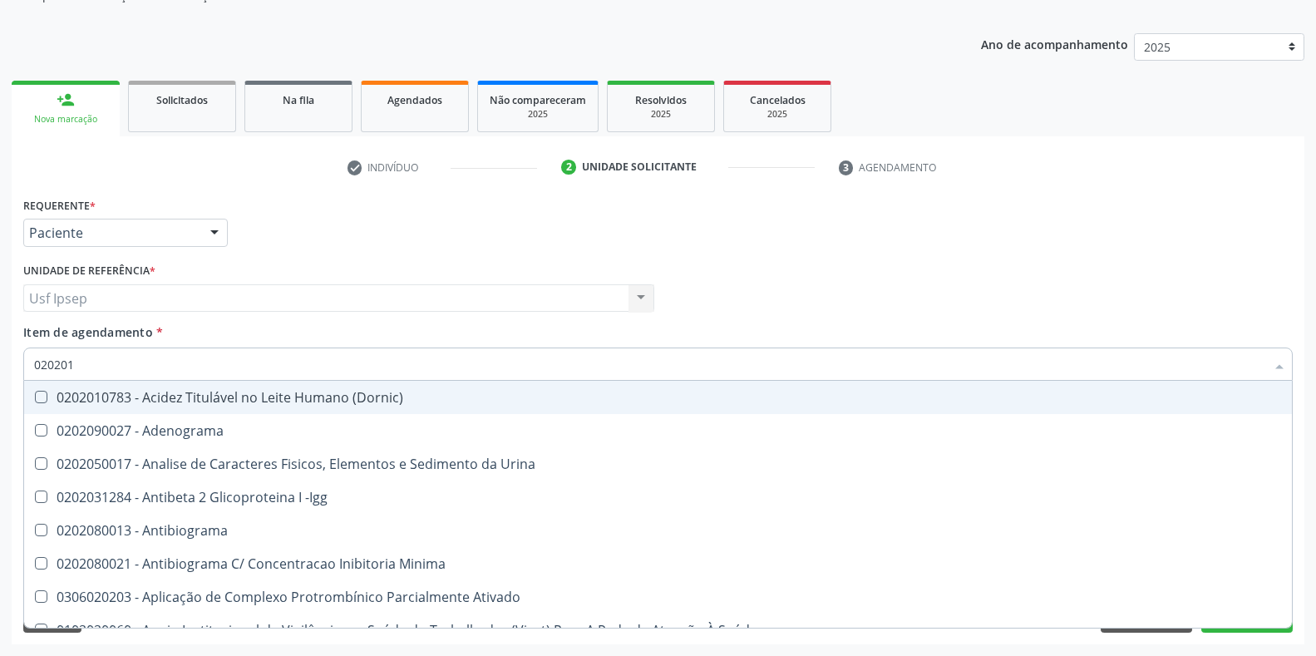
type input "0202010"
checkbox \(Controle\) "true"
checkbox Osmolar "false"
checkbox Osmolalidade "true"
checkbox T3 "false"
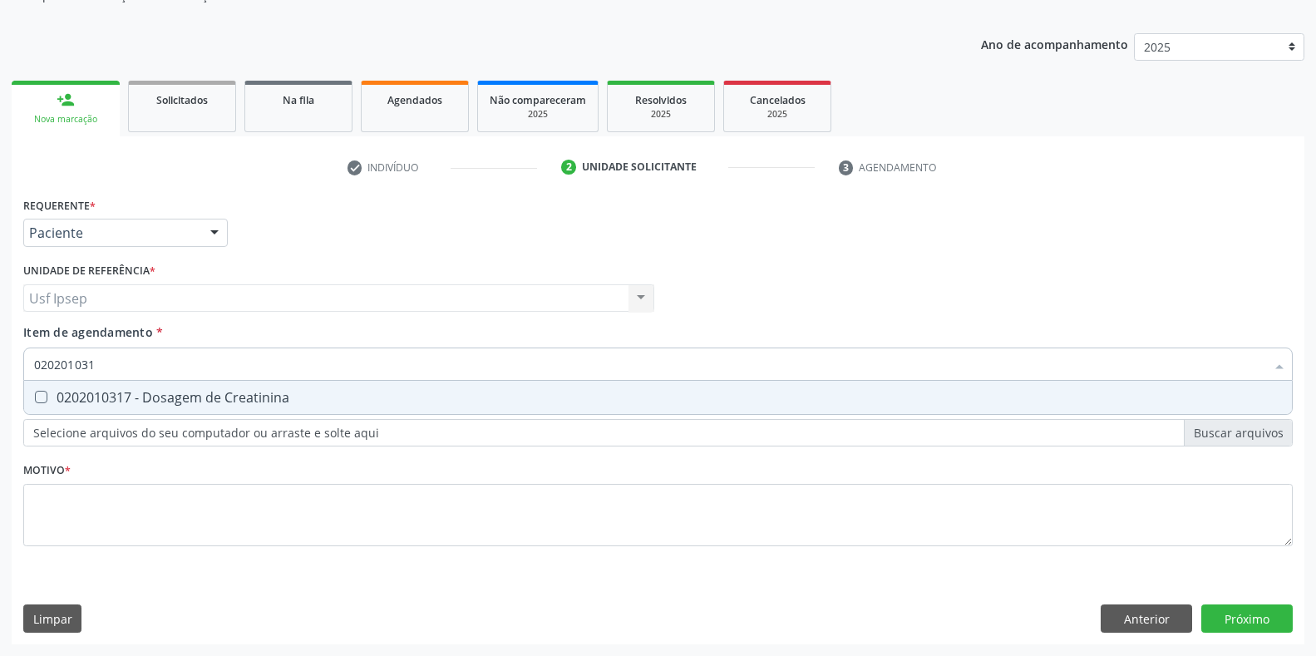
type input "0202010317"
click at [42, 400] on Creatinina at bounding box center [41, 397] width 12 height 12
click at [35, 400] on Creatinina "checkbox" at bounding box center [29, 397] width 11 height 11
checkbox Creatinina "true"
click at [106, 361] on input "0202010317" at bounding box center [649, 364] width 1231 height 33
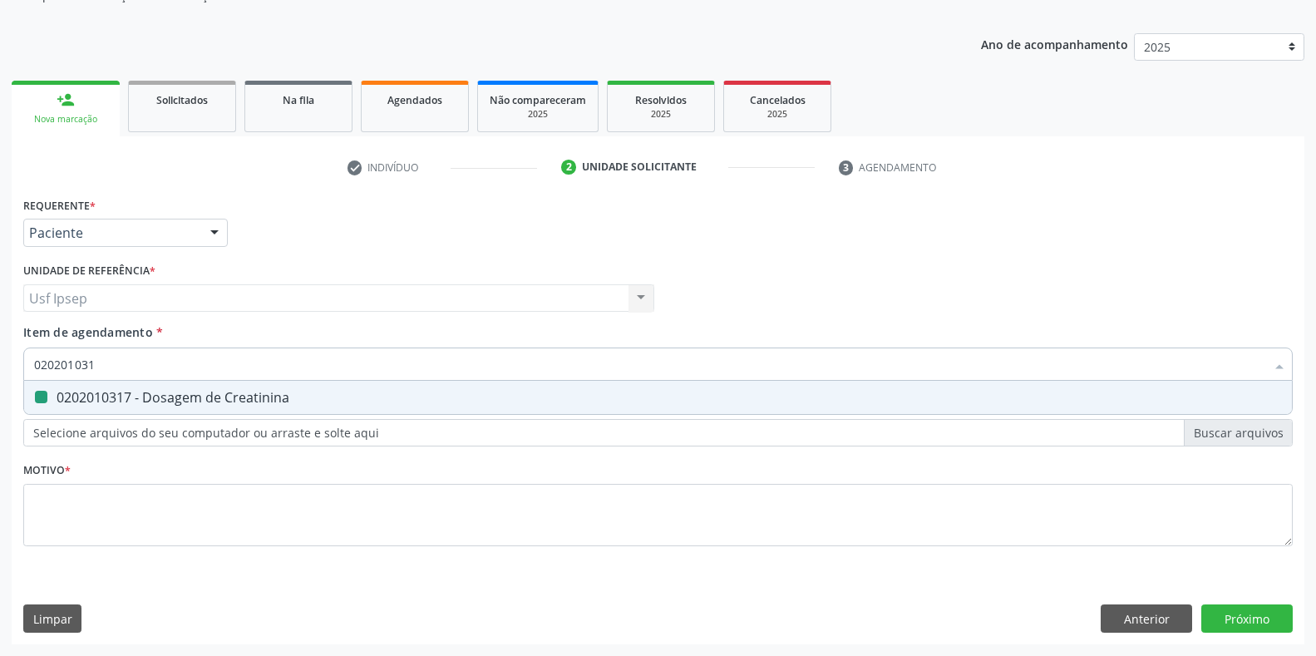
type input "02020103"
checkbox Creatinina "false"
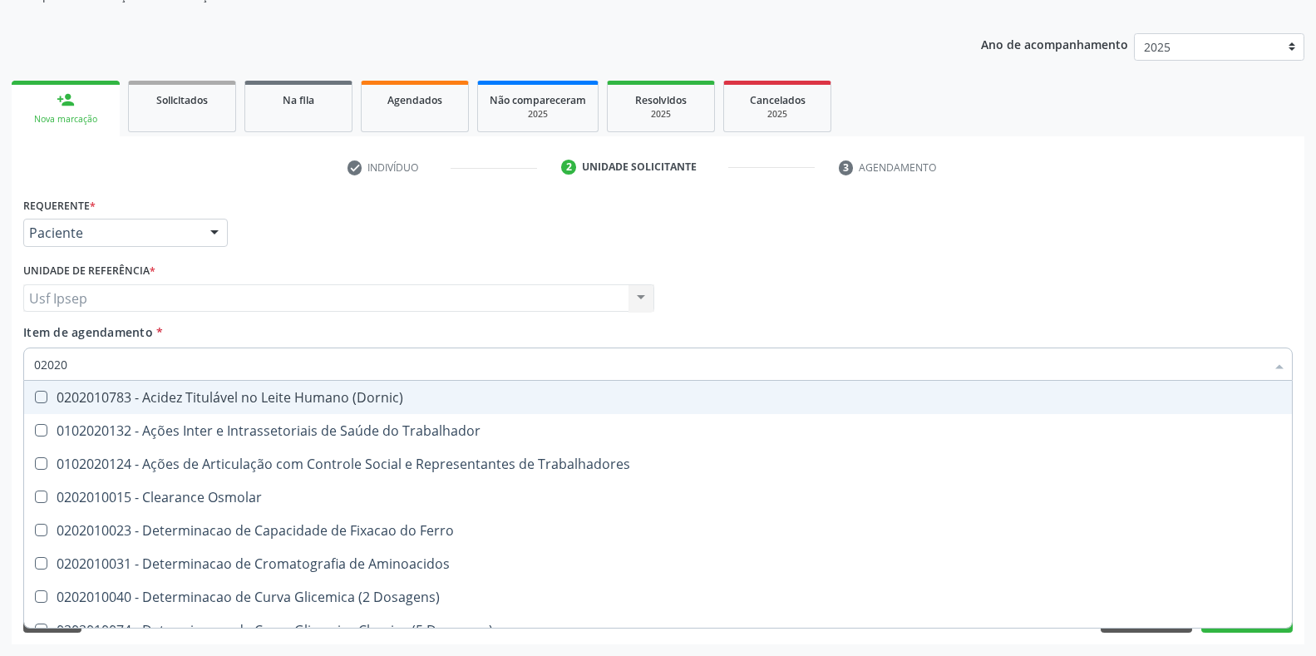
type input "0202"
checkbox Urico "false"
checkbox Creatinina "false"
checkbox Glicose "false"
checkbox Trabalho "false"
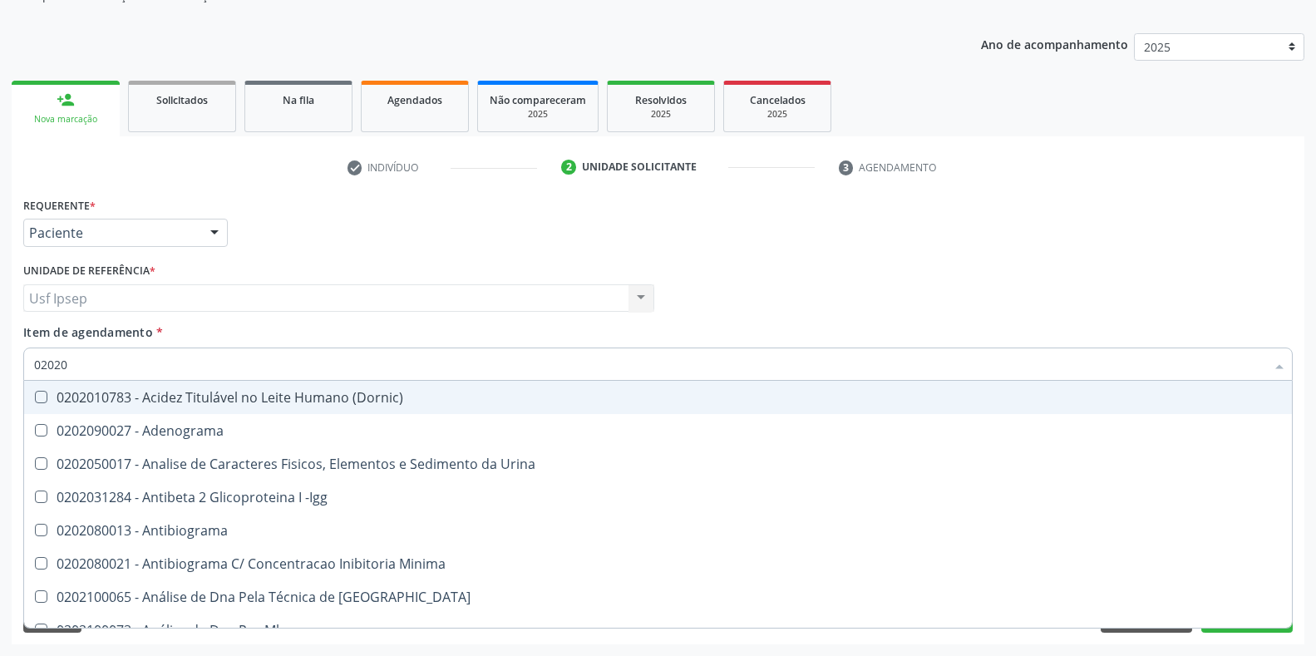
type input "020201"
checkbox Clamidia "true"
checkbox Biotinidase "true"
checkbox Dosagens\) "true"
type input "0202010"
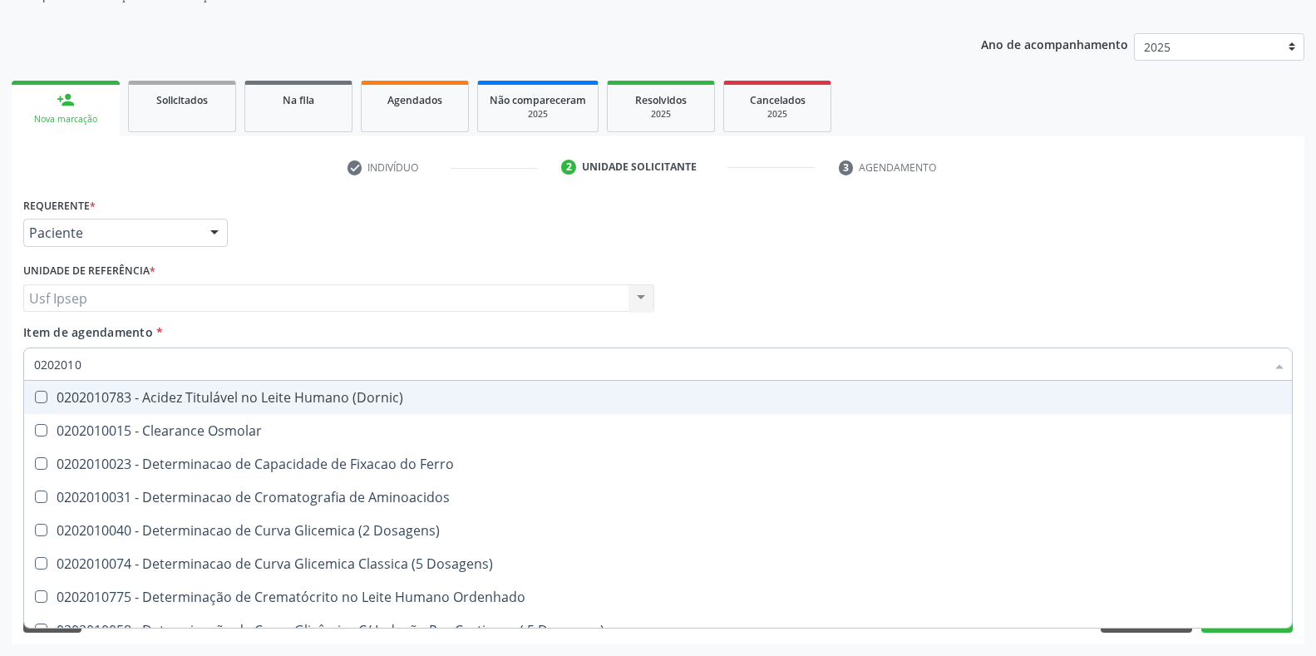
checkbox Urico "true"
checkbox Amonia "false"
checkbox Creatinina "true"
checkbox Folato "false"
checkbox Glicose "true"
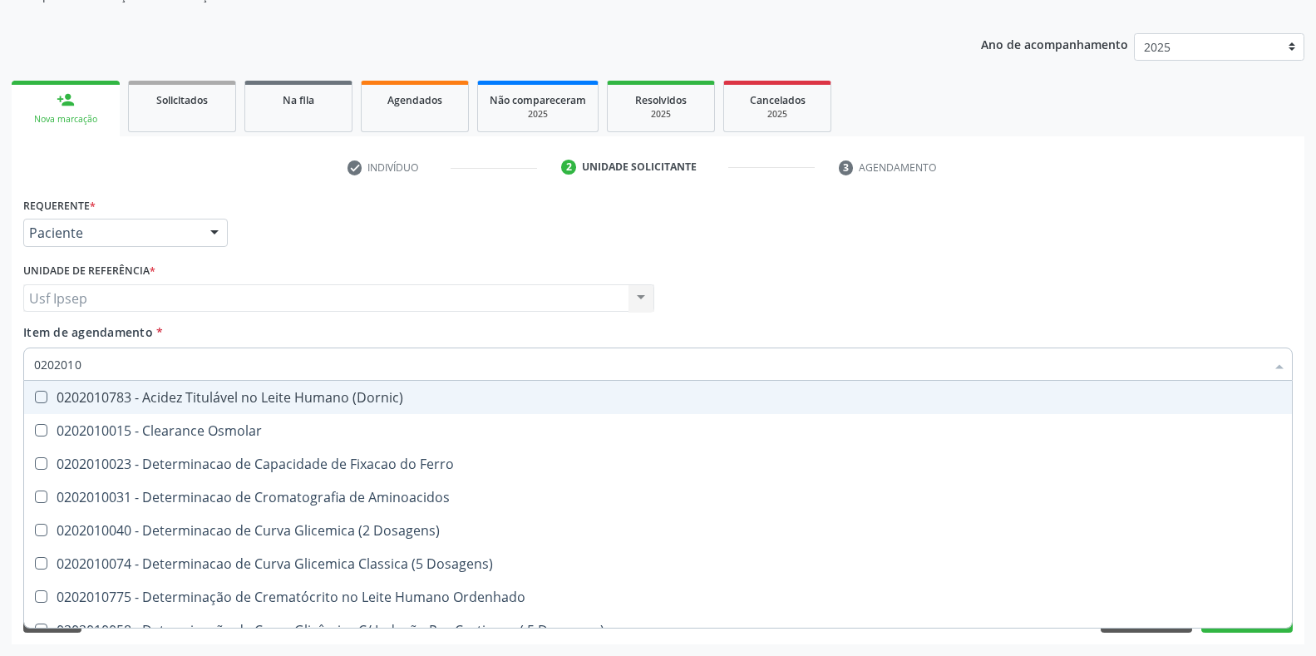
checkbox Nt-Probnp\) "false"
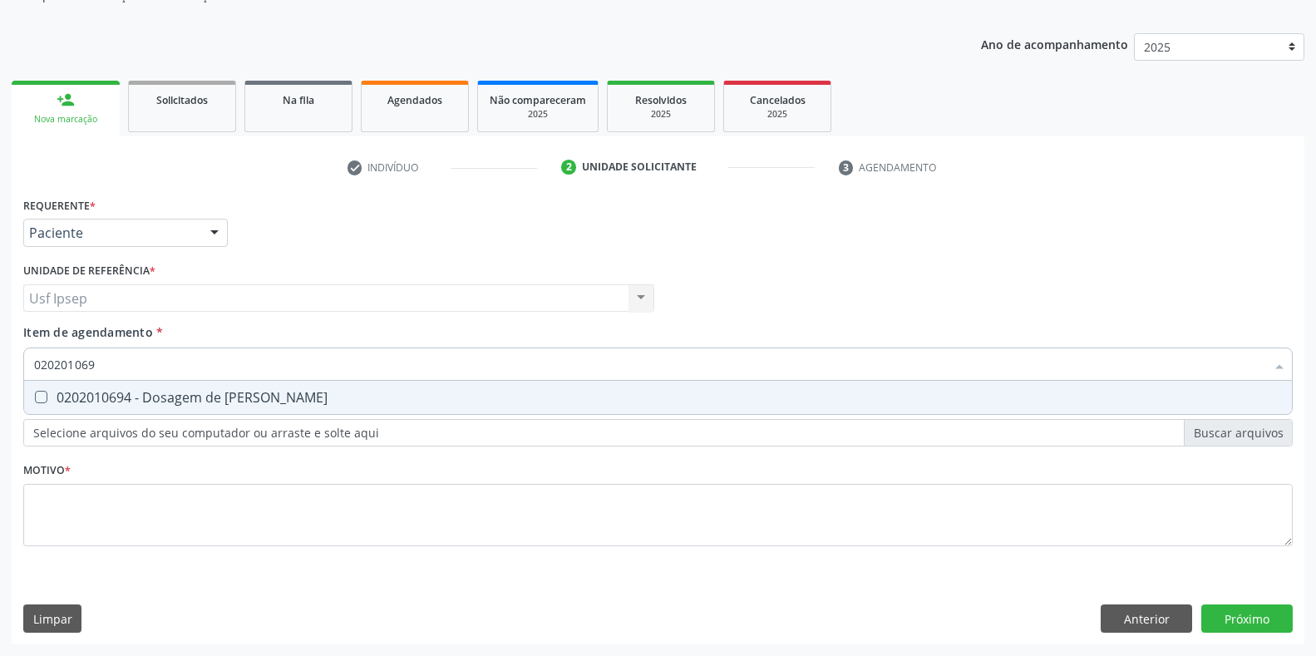
type input "0202010694"
click at [43, 397] on Ureia at bounding box center [41, 397] width 12 height 12
click at [35, 397] on Ureia "checkbox" at bounding box center [29, 397] width 11 height 11
checkbox Ureia "true"
click at [105, 367] on input "0202010694" at bounding box center [649, 364] width 1231 height 33
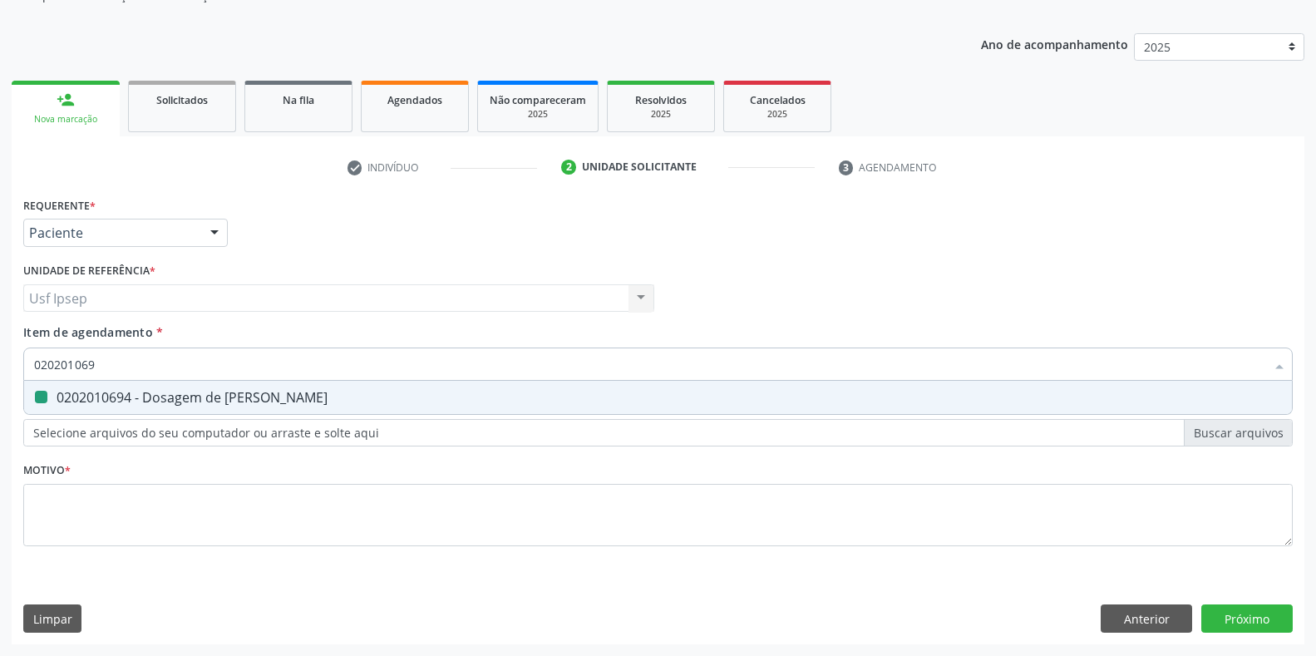
type input "02020106"
checkbox Ureia "false"
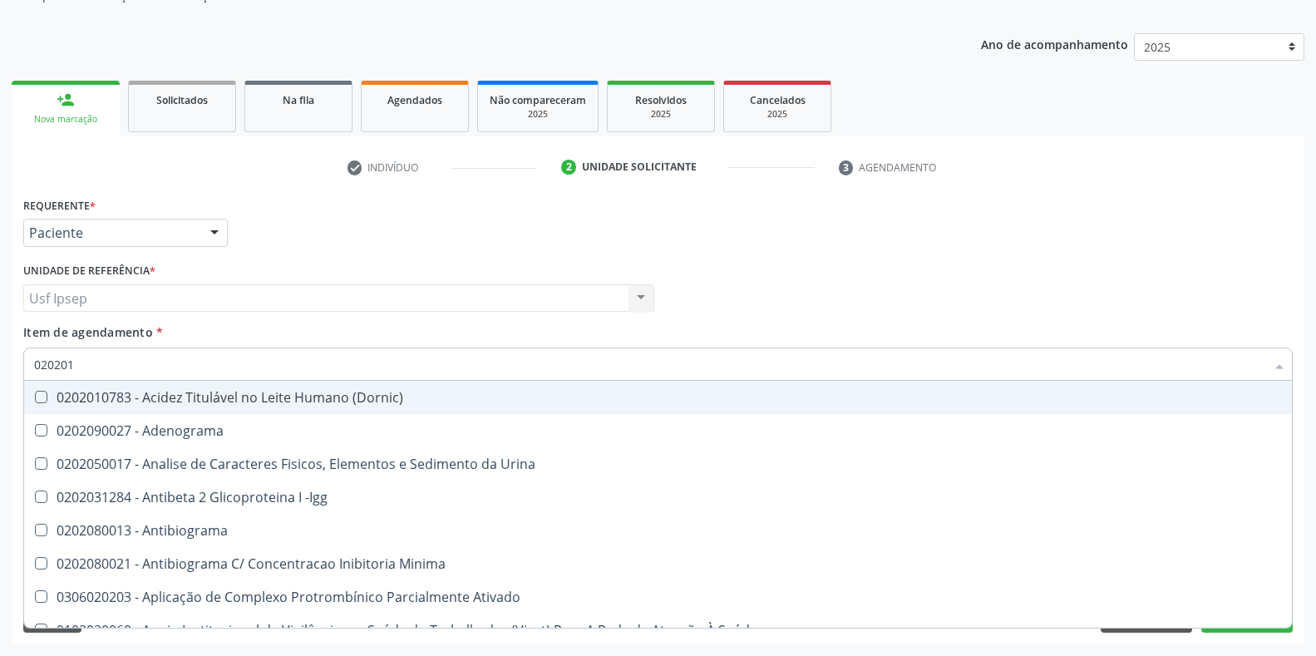
type input "0202010"
checkbox \(Controle\) "true"
checkbox Osmolar "false"
checkbox Herpesvirus "true"
checkbox Gestante "false"
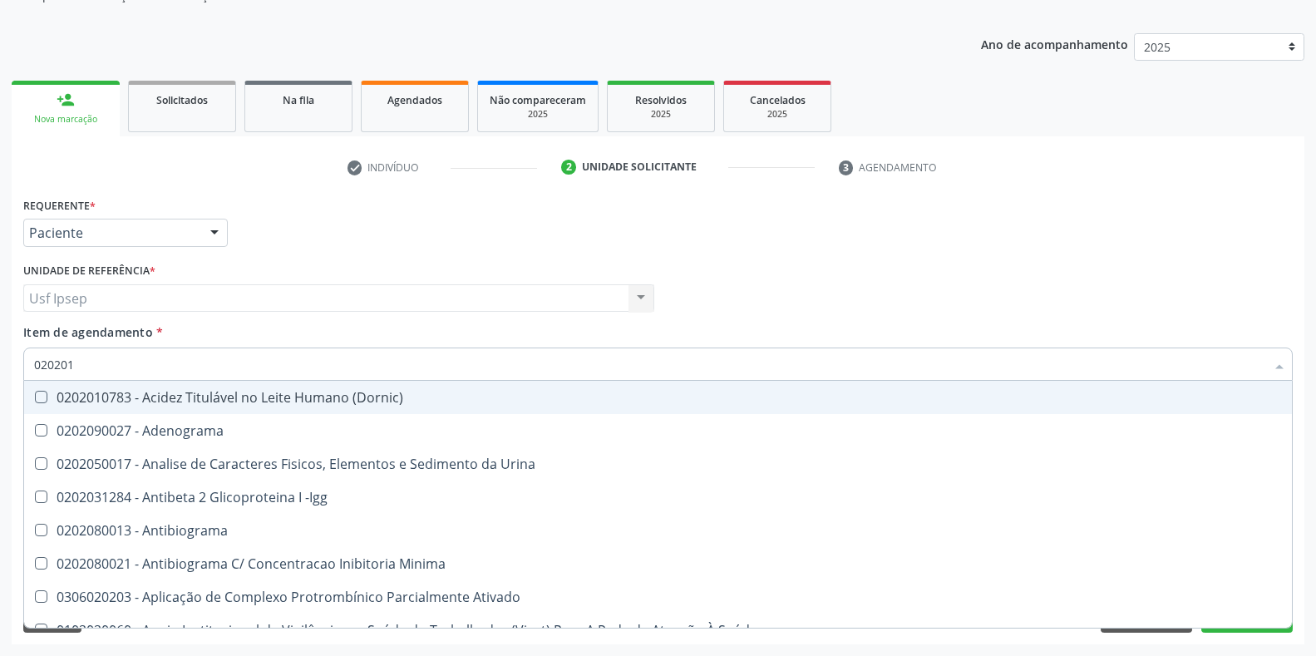
checkbox Osmolalidade "true"
checkbox T3 "false"
checkbox Livre "true"
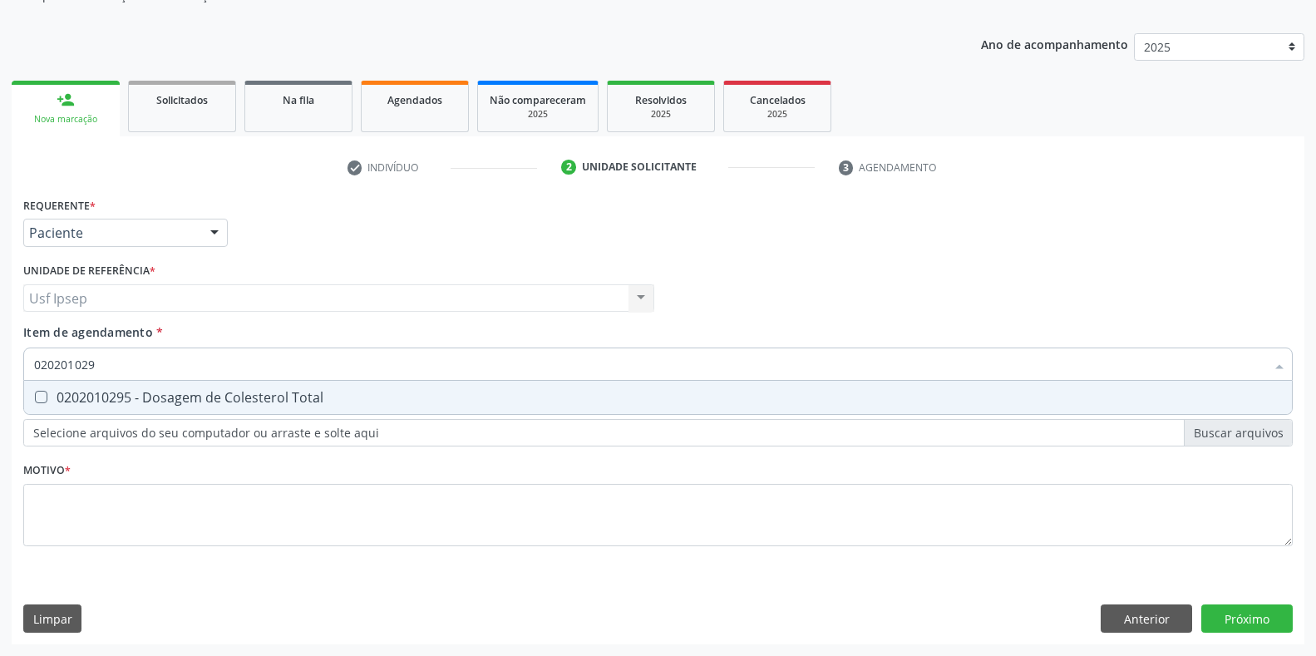
type input "0202010295"
click at [41, 396] on Total at bounding box center [41, 397] width 12 height 12
click at [35, 396] on Total "checkbox" at bounding box center [29, 397] width 11 height 11
checkbox Total "true"
click at [108, 363] on input "0202010295" at bounding box center [649, 364] width 1231 height 33
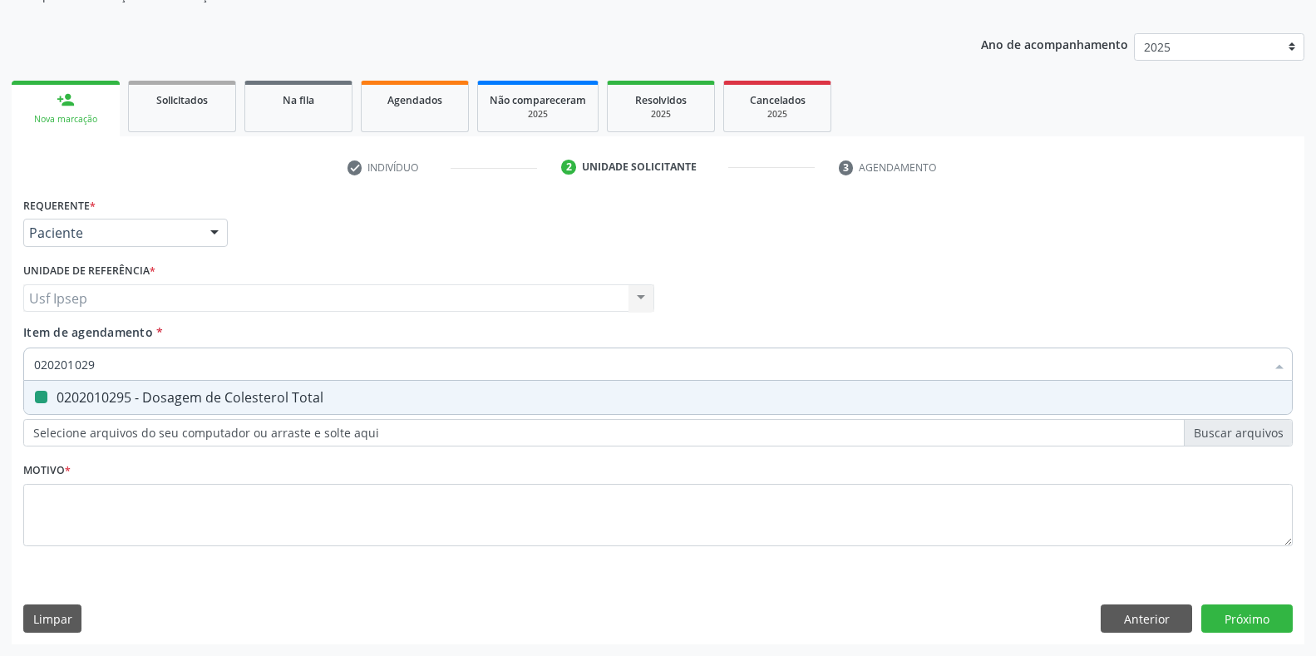
type input "02020102"
checkbox Total "false"
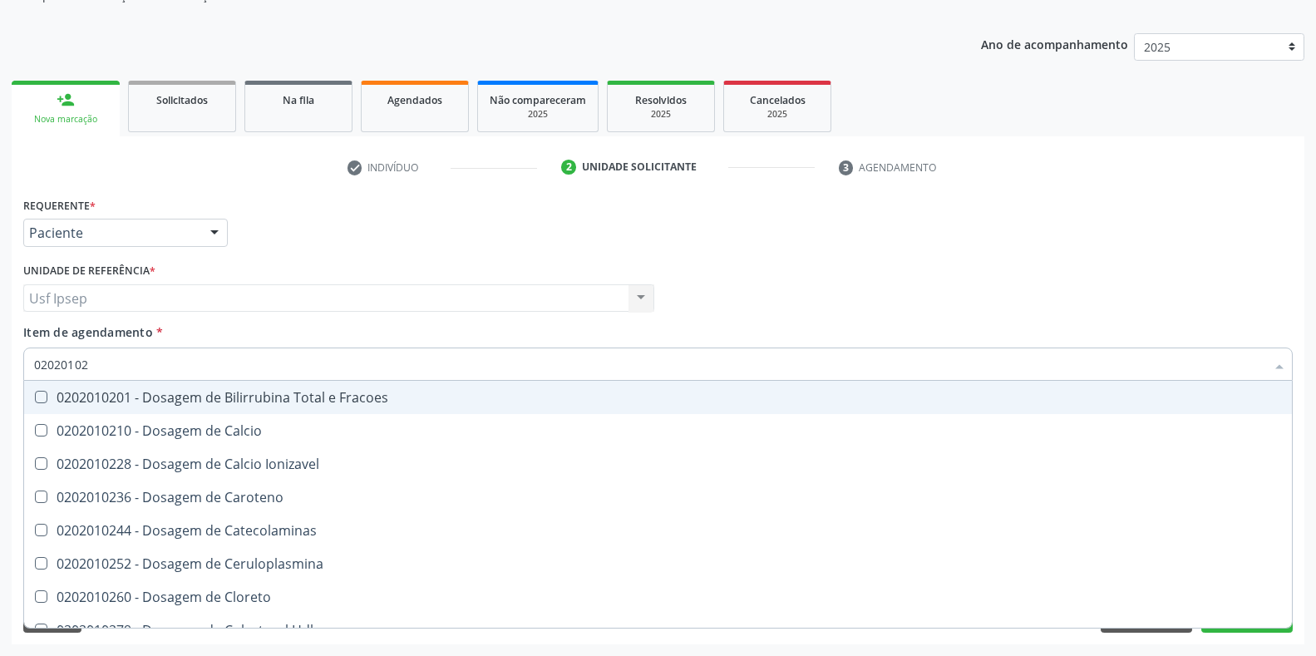
type input "0202010"
checkbox Total "false"
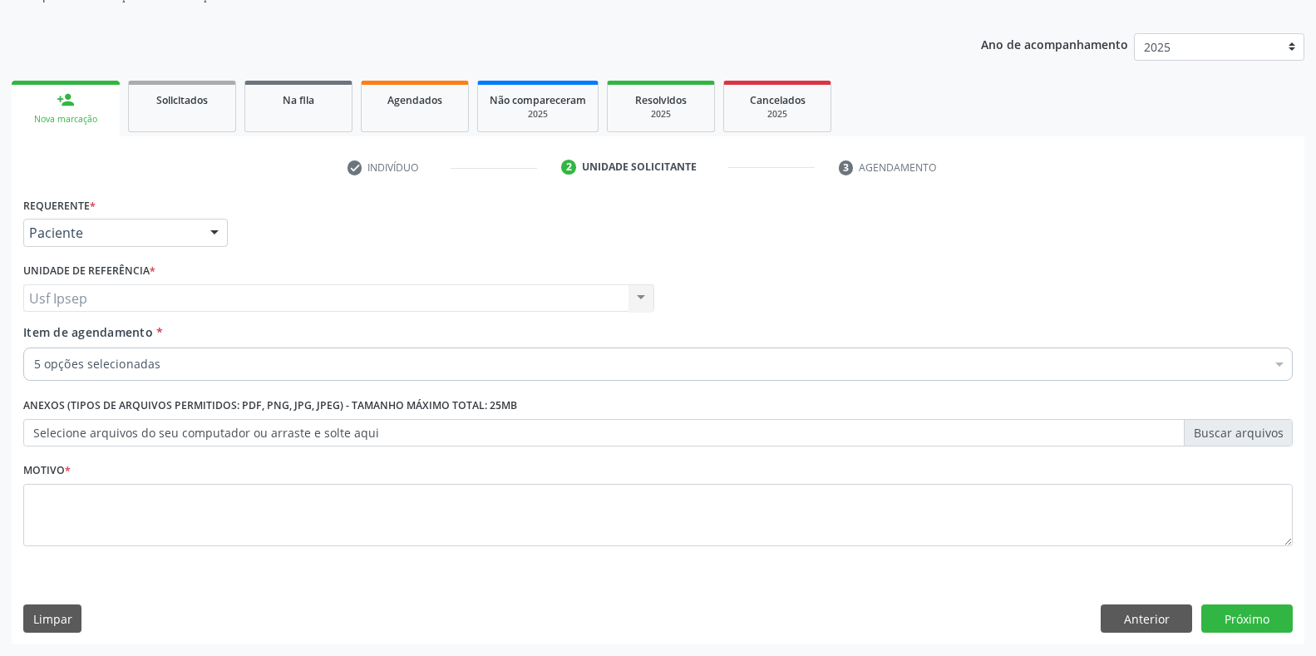
click at [1042, 259] on div "Profissional Solicitante Por favor, selecione a Unidade de Atendimento primeiro…" at bounding box center [658, 291] width 1278 height 65
click at [38, 333] on span "Item de agendamento" at bounding box center [88, 332] width 130 height 16
click at [34, 348] on input "Item de agendamento *" at bounding box center [34, 364] width 0 height 33
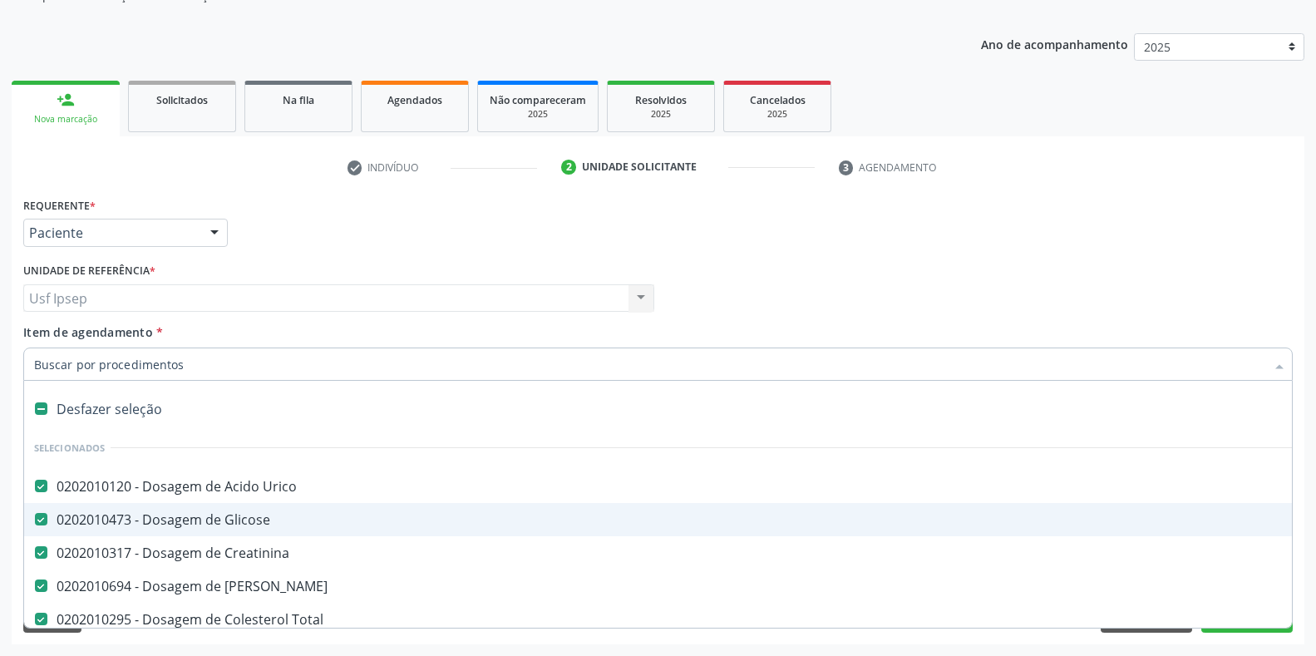
click at [37, 363] on input "Item de agendamento *" at bounding box center [649, 364] width 1231 height 33
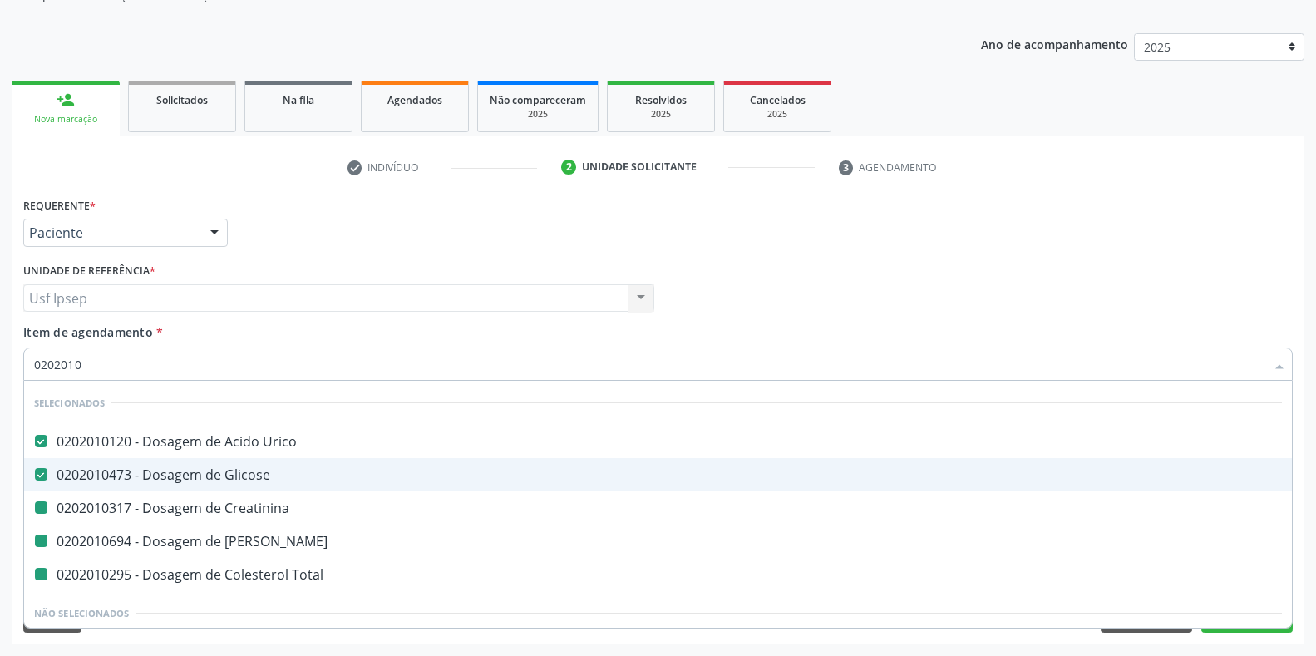
type input "02020106"
checkbox Creatinina "false"
checkbox Ureia "false"
checkbox Total "false"
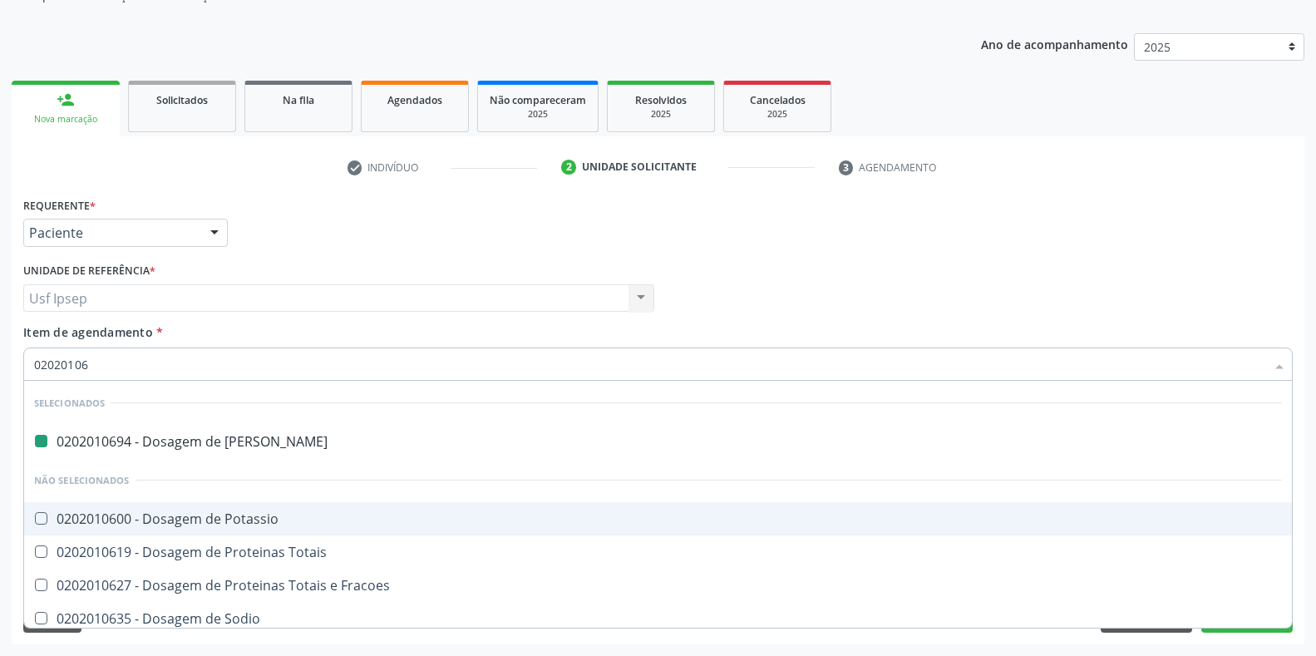
type input "020201064"
checkbox Ureia "false"
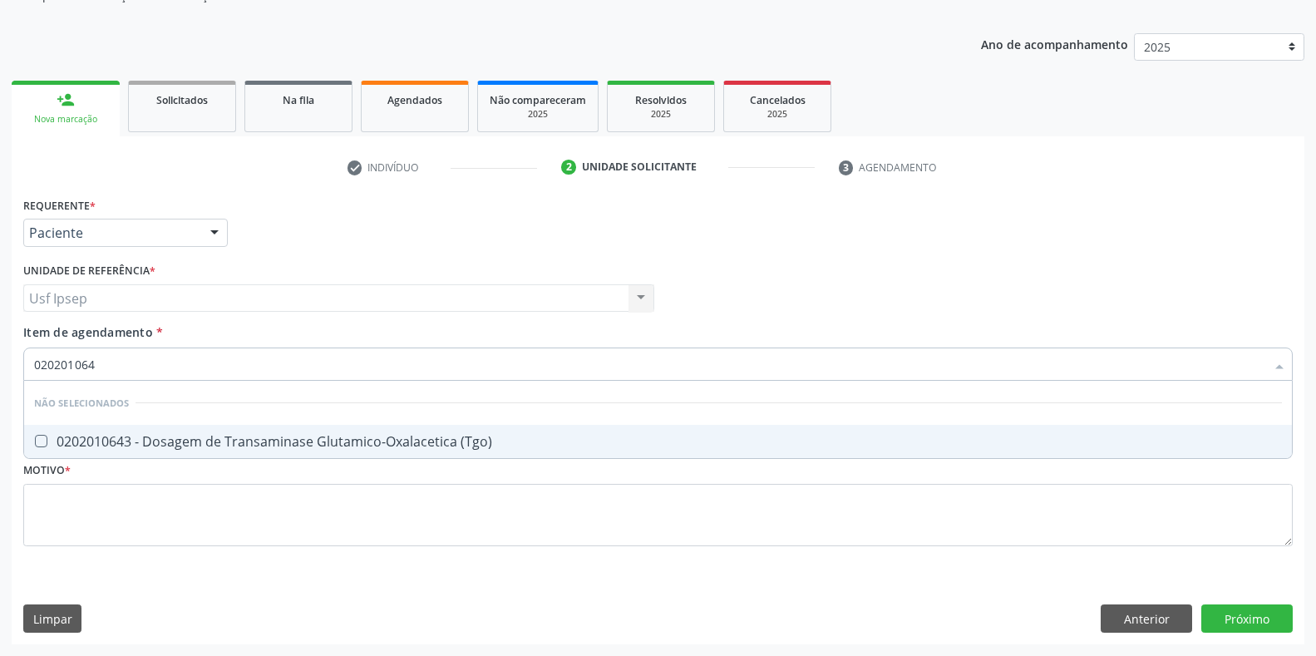
type input "0202010643"
click at [34, 443] on div at bounding box center [30, 441] width 12 height 13
checkbox \(Tgo\) "true"
click at [104, 360] on input "0202010643" at bounding box center [649, 364] width 1231 height 33
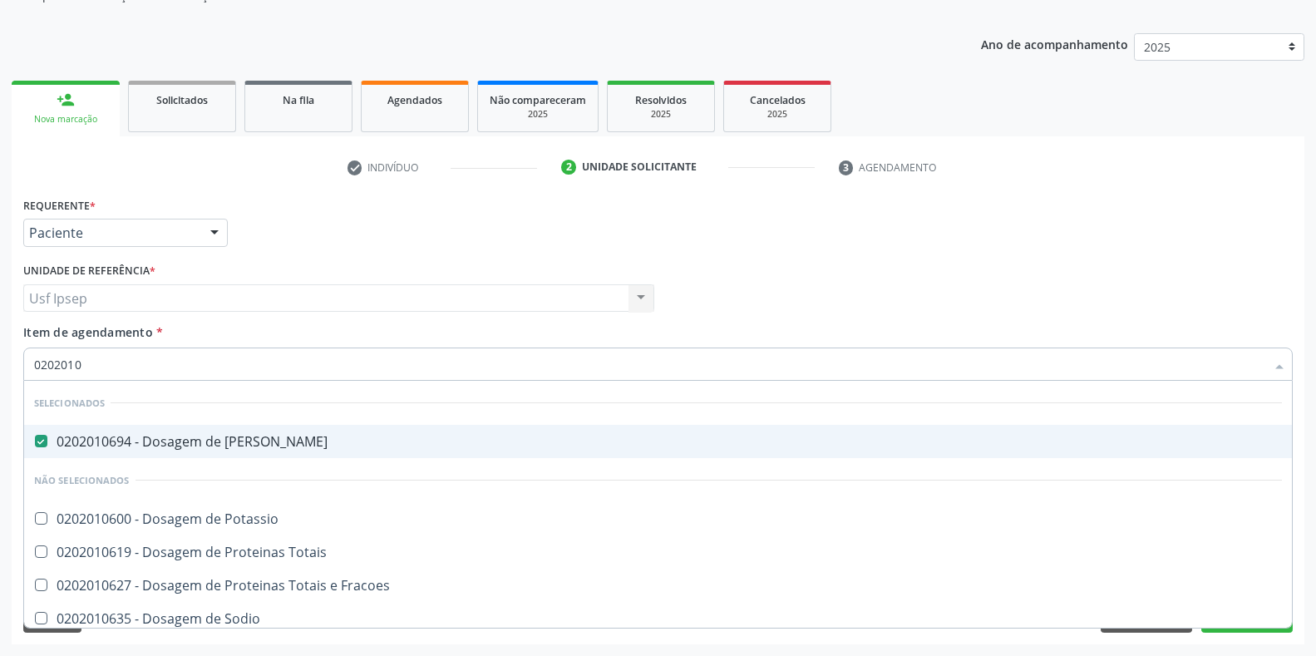
type input "020201"
checkbox Potassio "true"
checkbox Totais "true"
checkbox Fracoes "true"
checkbox \(Tgo\) "false"
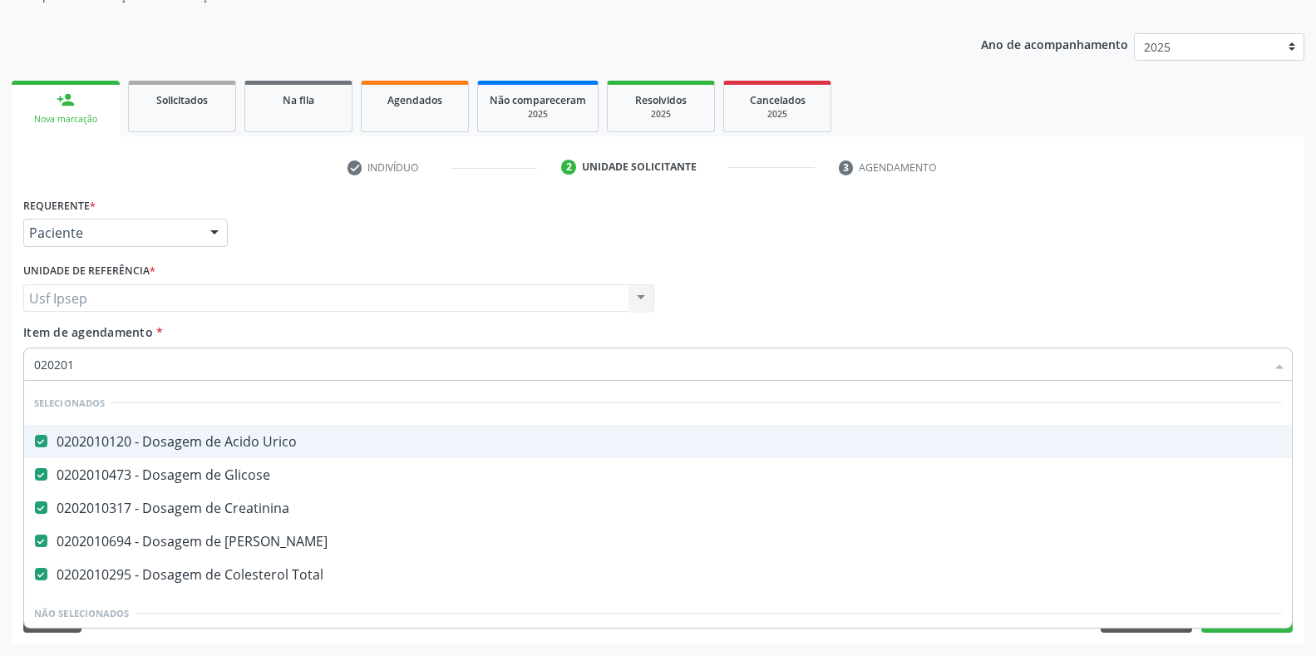
type input "0202010"
checkbox \(Tgo\) "true"
checkbox Orais "false"
type input "02020106"
checkbox Creatinina "false"
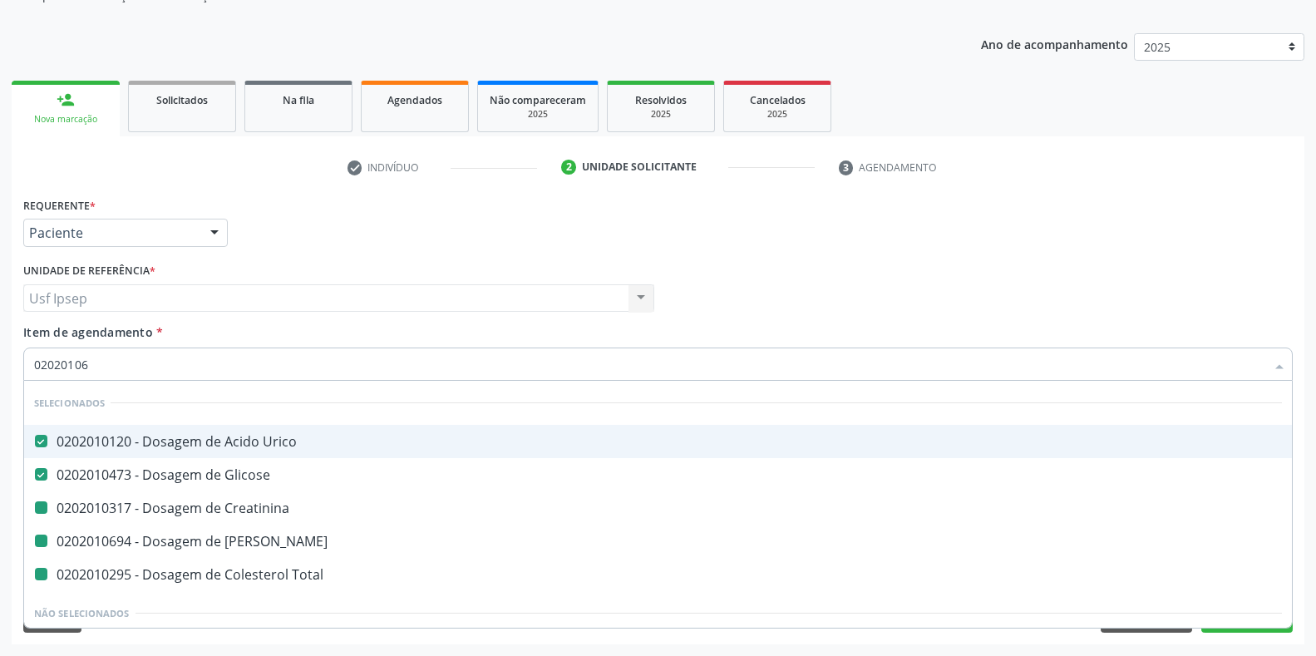
checkbox Ureia "false"
checkbox Total "false"
checkbox \(Dornic\) "true"
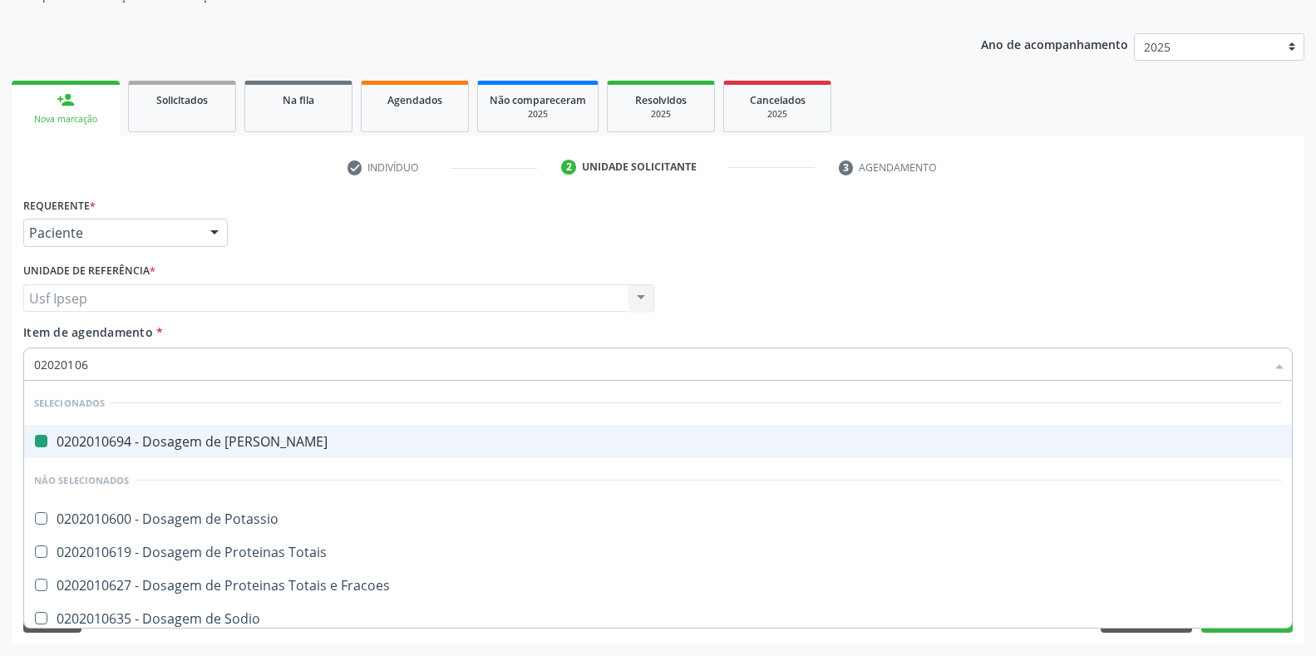
type input "020201065"
checkbox Ureia "false"
type input "0202010651"
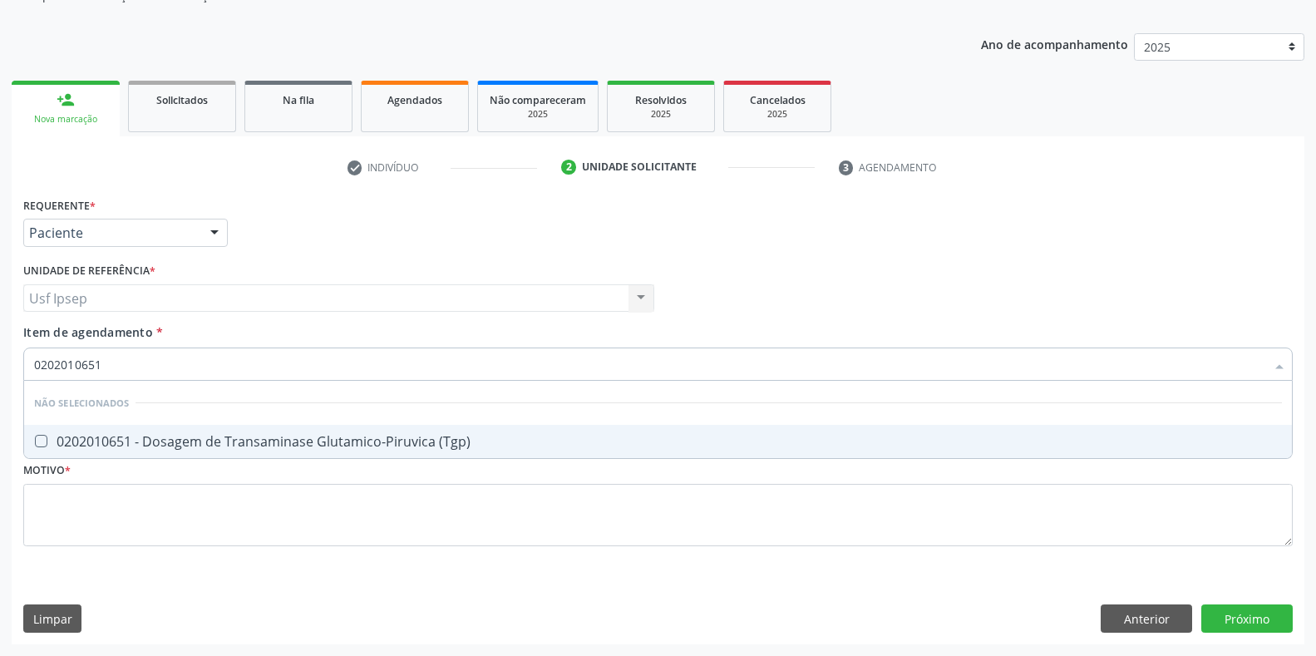
click at [38, 441] on \(Tgp\) at bounding box center [41, 441] width 12 height 12
click at [35, 441] on \(Tgp\) "checkbox" at bounding box center [29, 441] width 11 height 11
checkbox \(Tgp\) "true"
click at [102, 365] on input "0202010651" at bounding box center [649, 364] width 1231 height 33
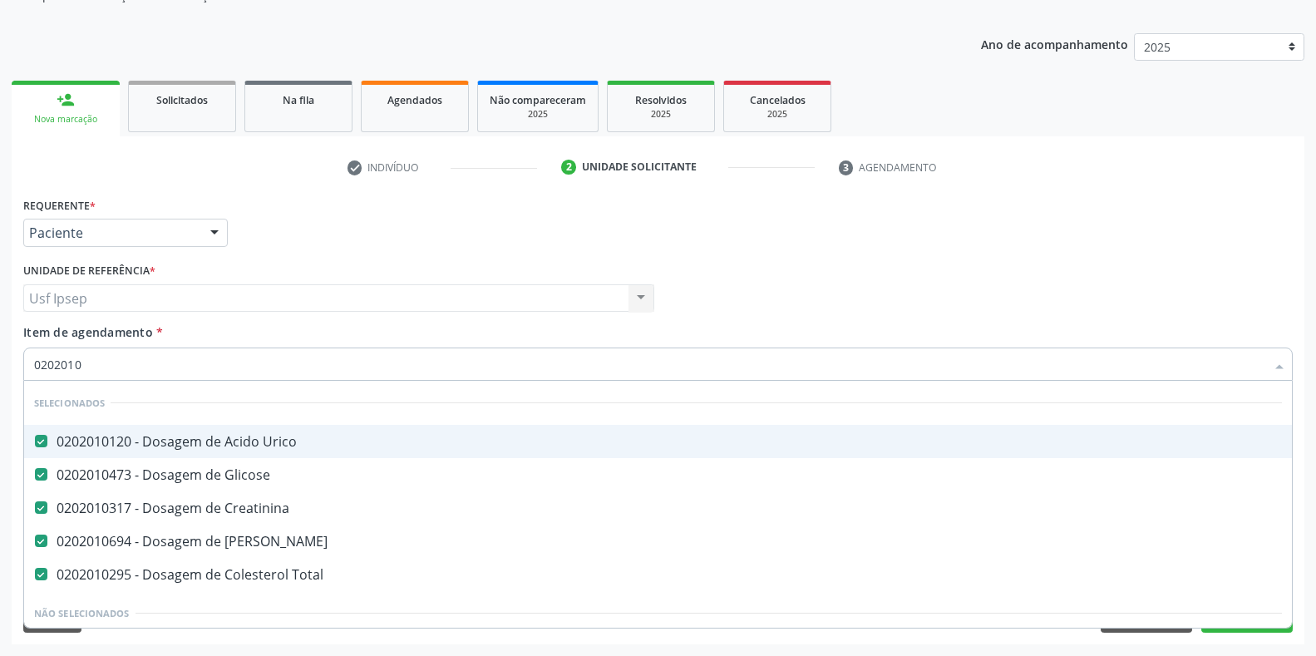
type input "020201"
checkbox \(Tgo\) "false"
checkbox \(Tgp\) "false"
checkbox Orais "true"
type input "02020"
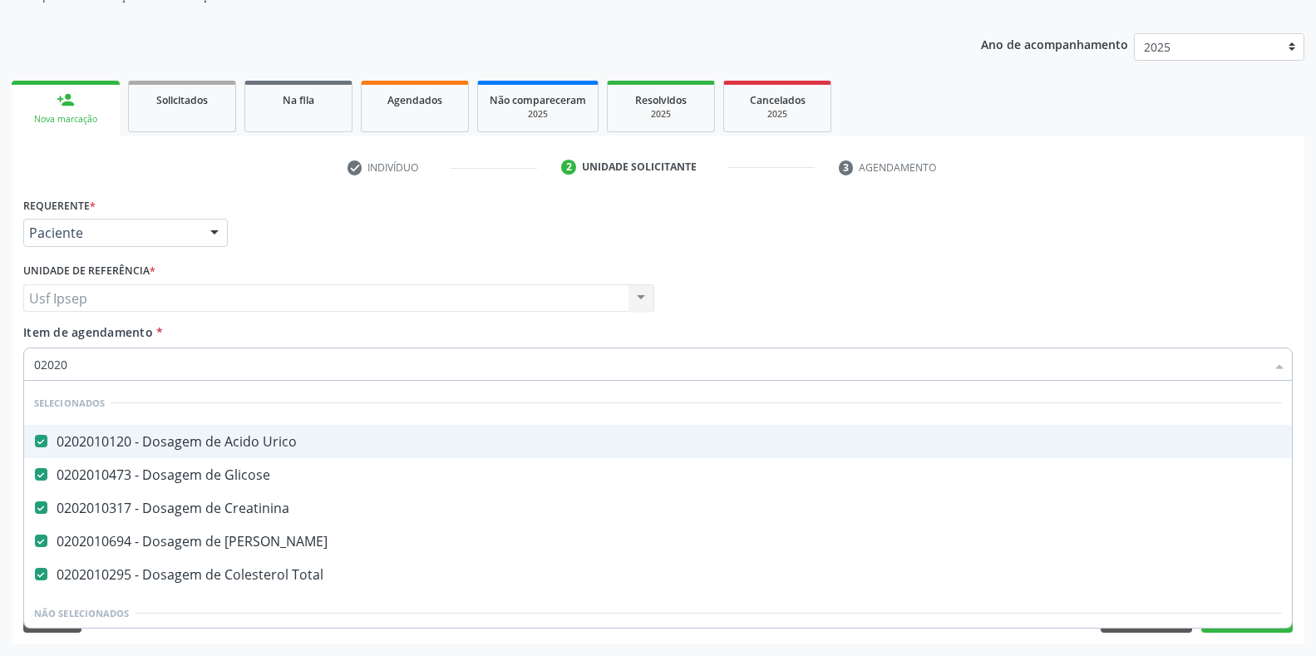
checkbox \(Tgo\) "false"
checkbox \(Tgp\) "false"
type input "0202010"
checkbox Coagulação "true"
checkbox Euglobulina "true"
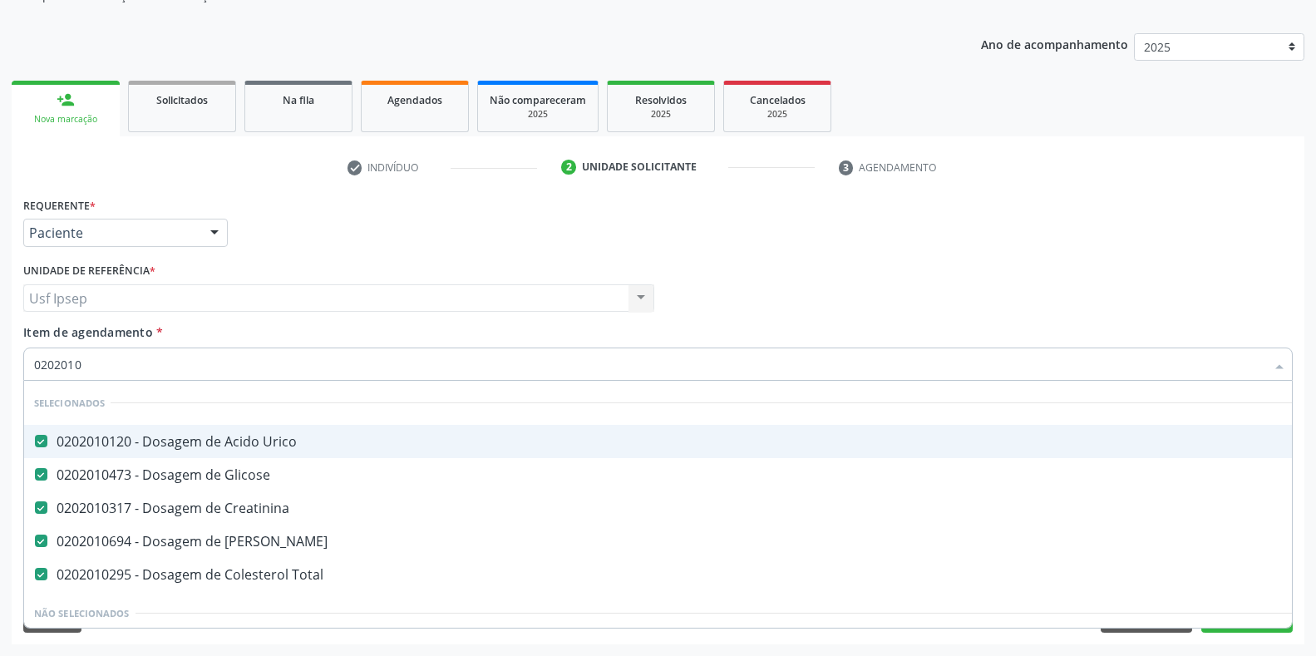
checkbox Organicos "false"
type input "02020106"
checkbox Creatinina "false"
checkbox Ureia "false"
checkbox Total "false"
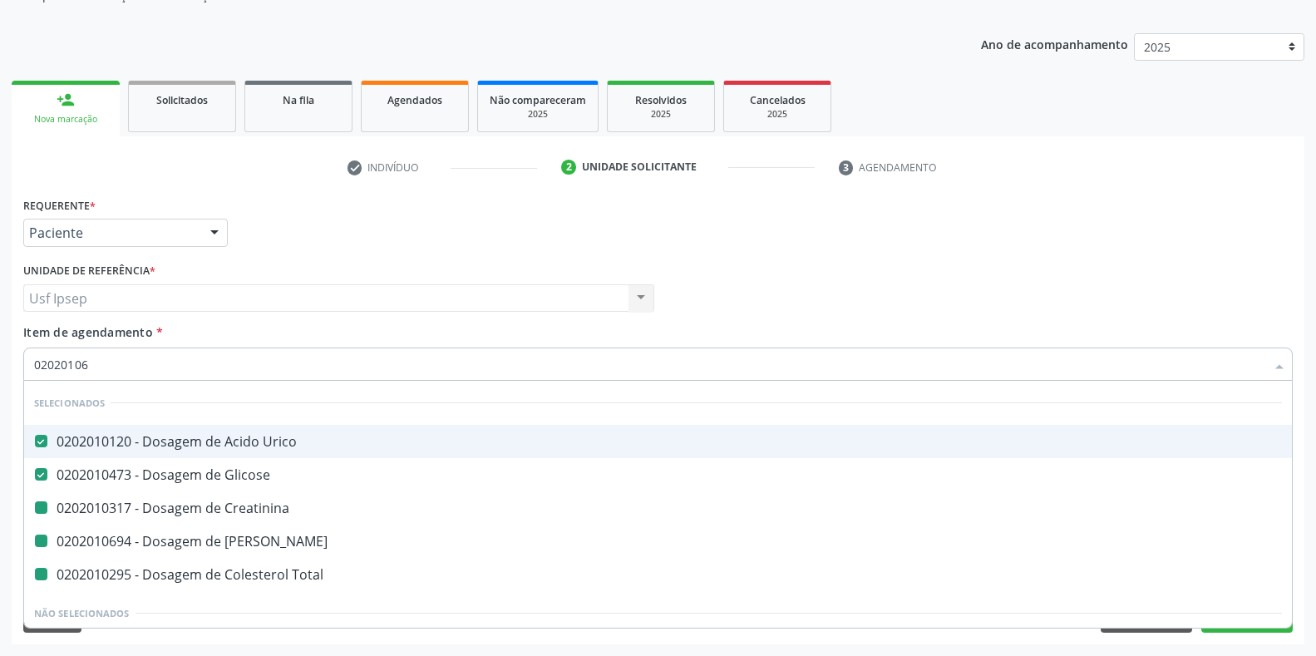
checkbox \(Dornic\) "true"
checkbox Osmolar "true"
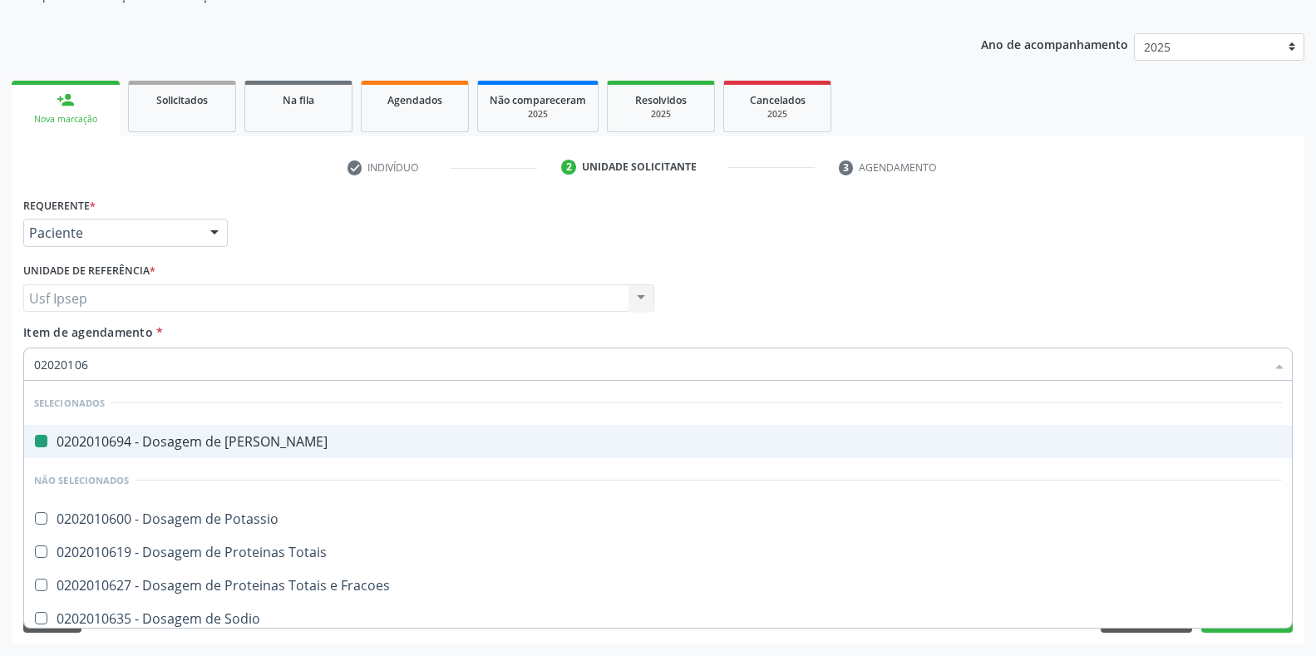
type input "020201067"
checkbox Ureia "false"
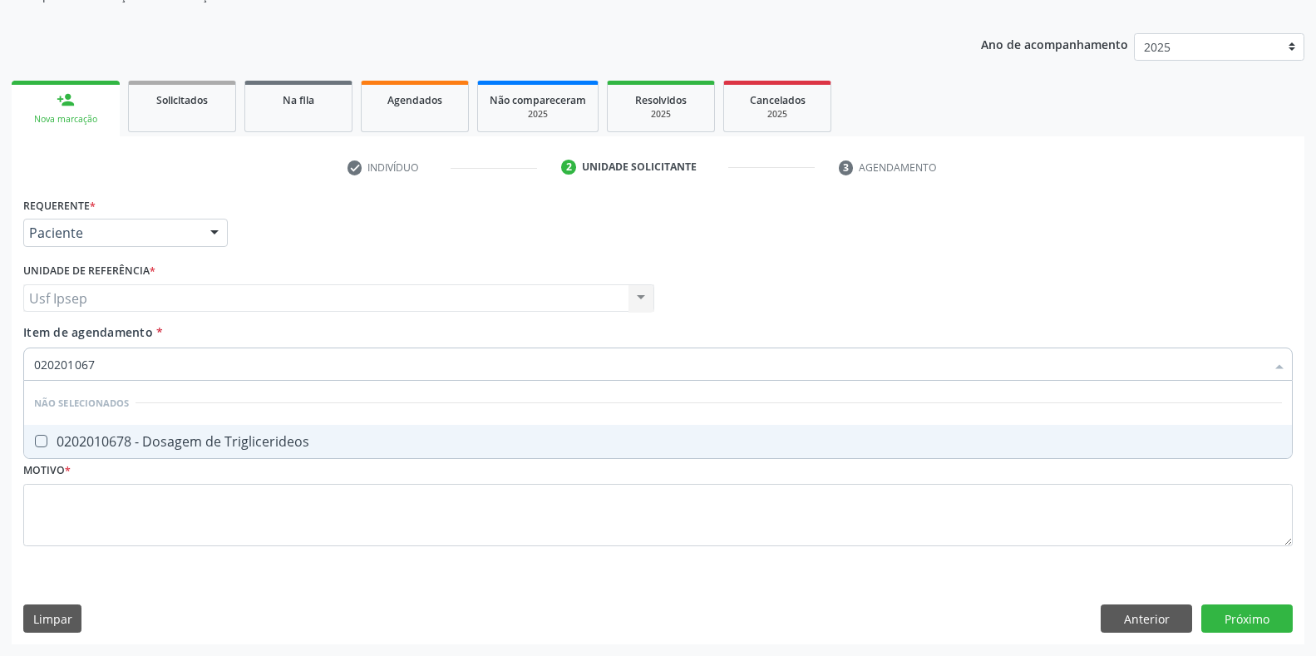
type input "0202010678"
click at [42, 442] on Triglicerideos at bounding box center [41, 441] width 12 height 12
click at [35, 442] on Triglicerideos "checkbox" at bounding box center [29, 441] width 11 height 11
checkbox Triglicerideos "true"
click at [111, 358] on input "0202010678" at bounding box center [649, 364] width 1231 height 33
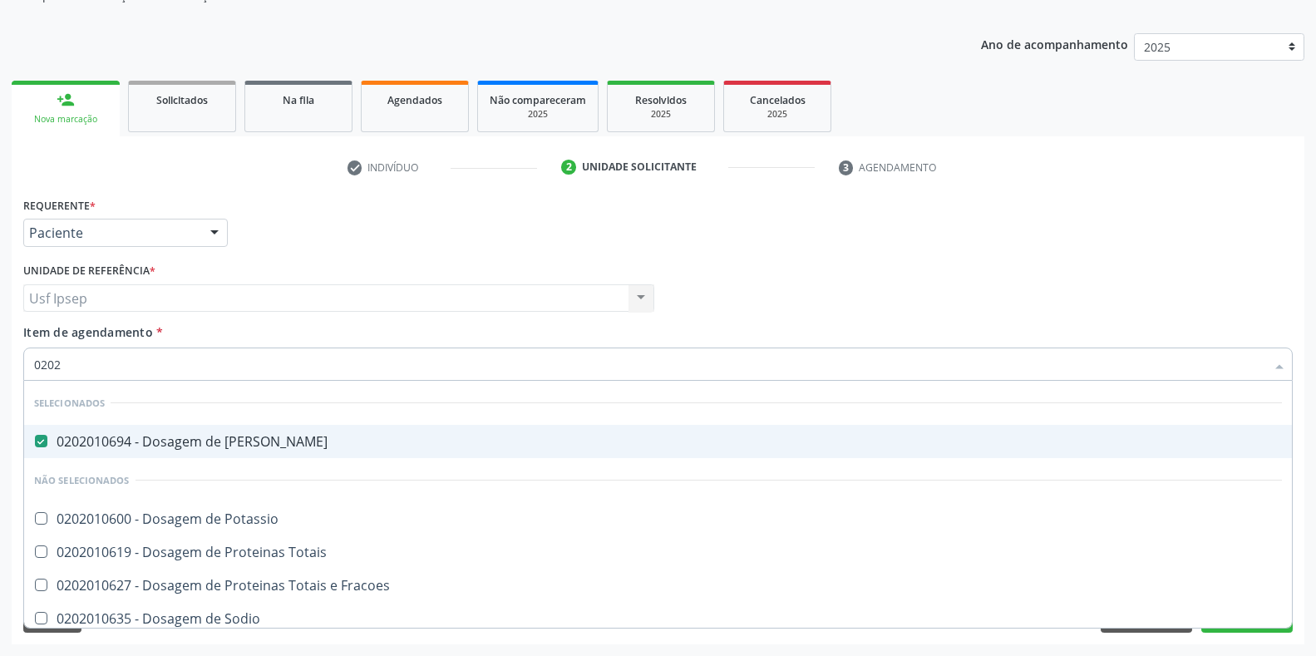
type input "020"
checkbox Potassio "true"
checkbox Totais "true"
checkbox Fracoes "true"
checkbox \(Tgo\) "false"
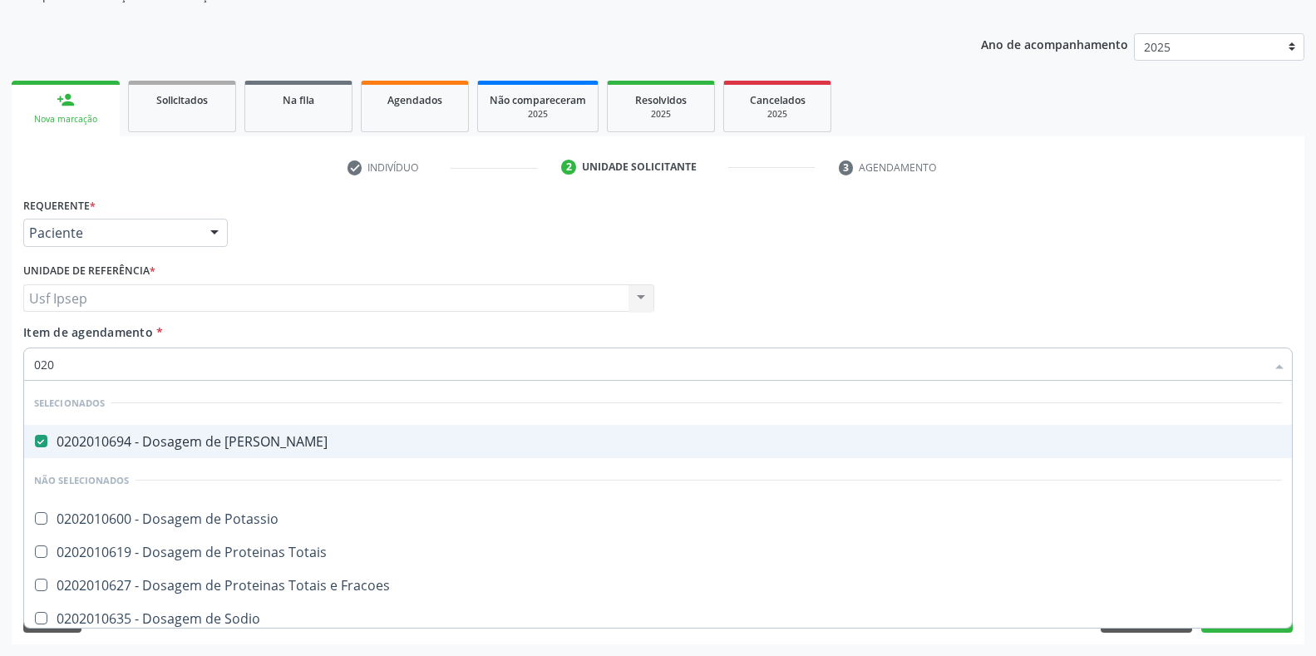
checkbox \(Tgp\) "false"
checkbox Triglicerideos "false"
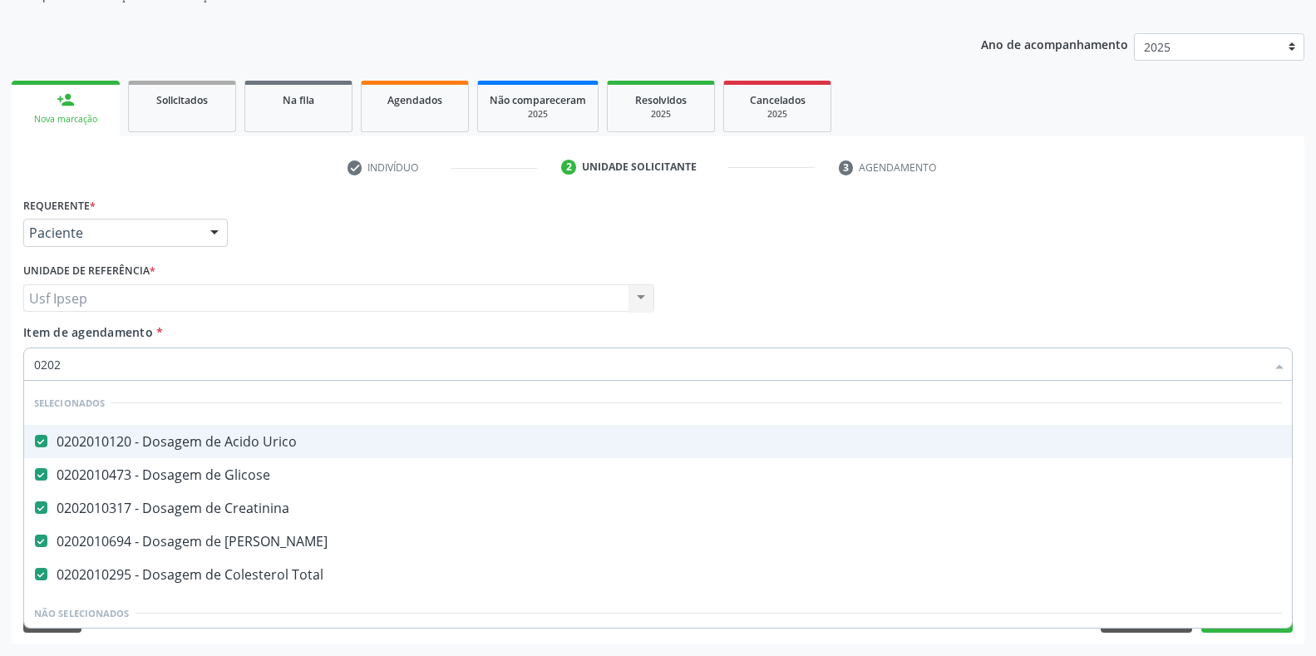
type input "02020"
checkbox \(Liquido\) "true"
checkbox \(Semi-Solido\) "true"
checkbox Meckel "true"
checkbox \) "false"
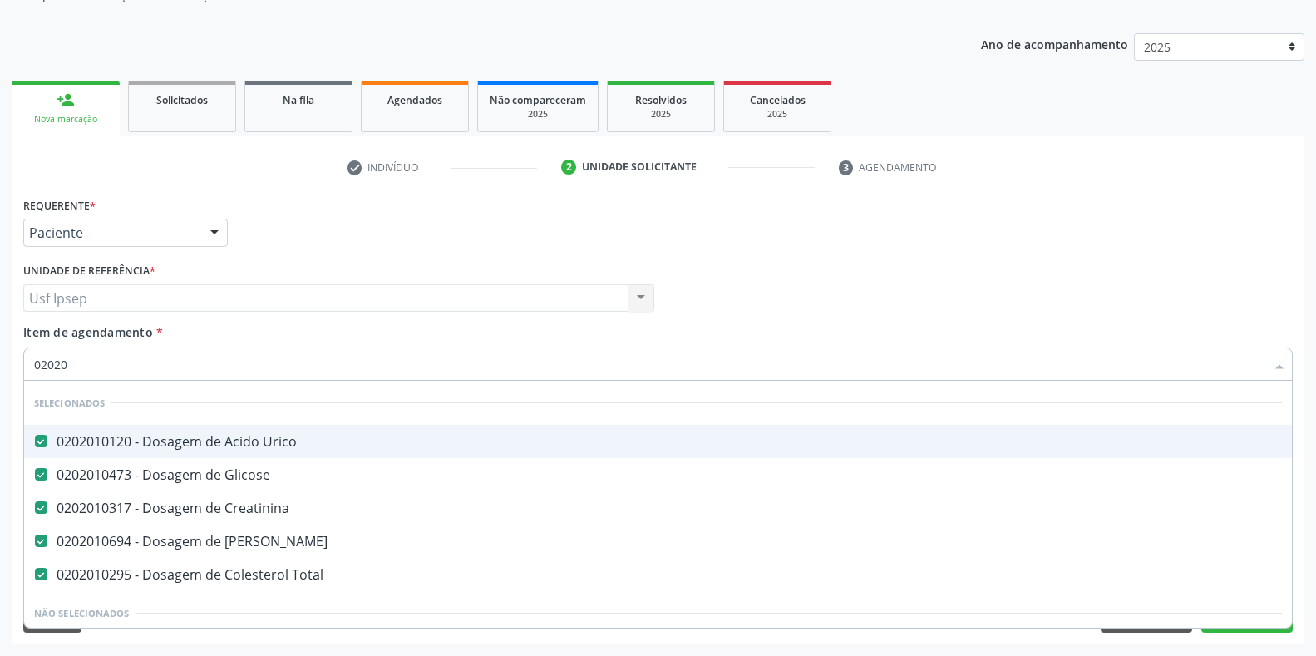
checkbox Inteiro\) "false"
checkbox Paratireoides "false"
type input "020201"
checkbox Organicos "true"
checkbox Complemento "true"
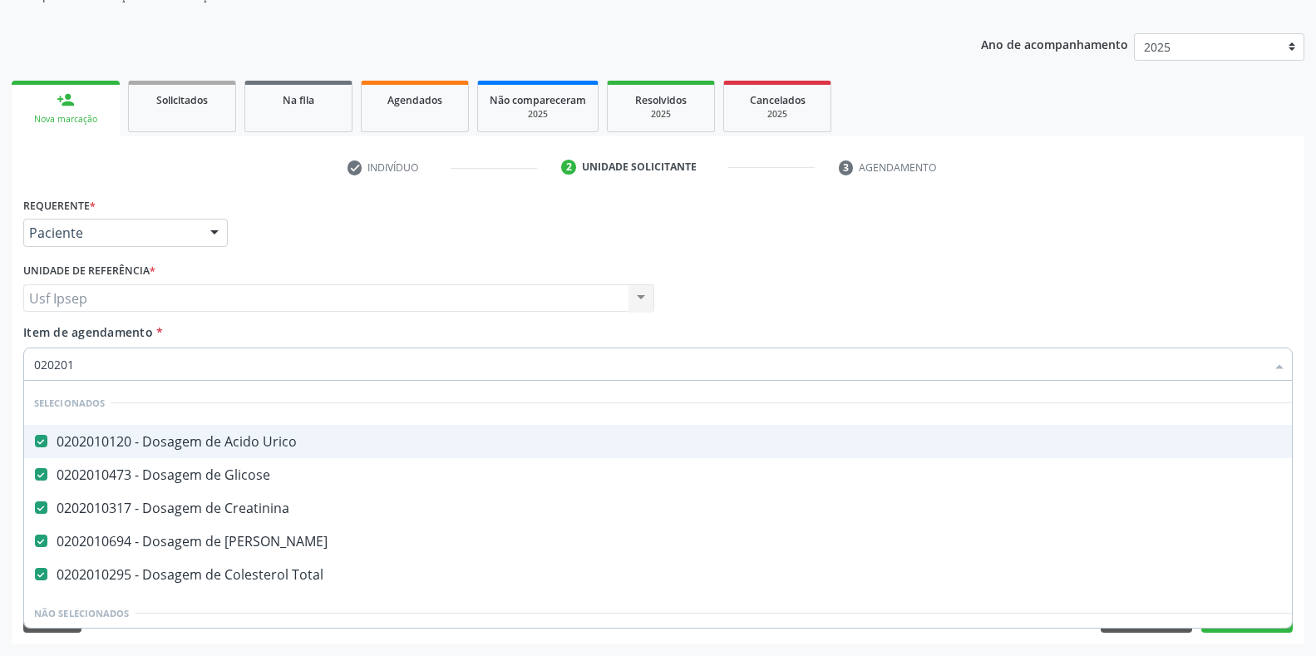
checkbox Totais "true"
type input "0202010"
checkbox Leucino-Aminopeptidase "true"
checkbox Lipase "true"
checkbox Muco-Proteinas "true"
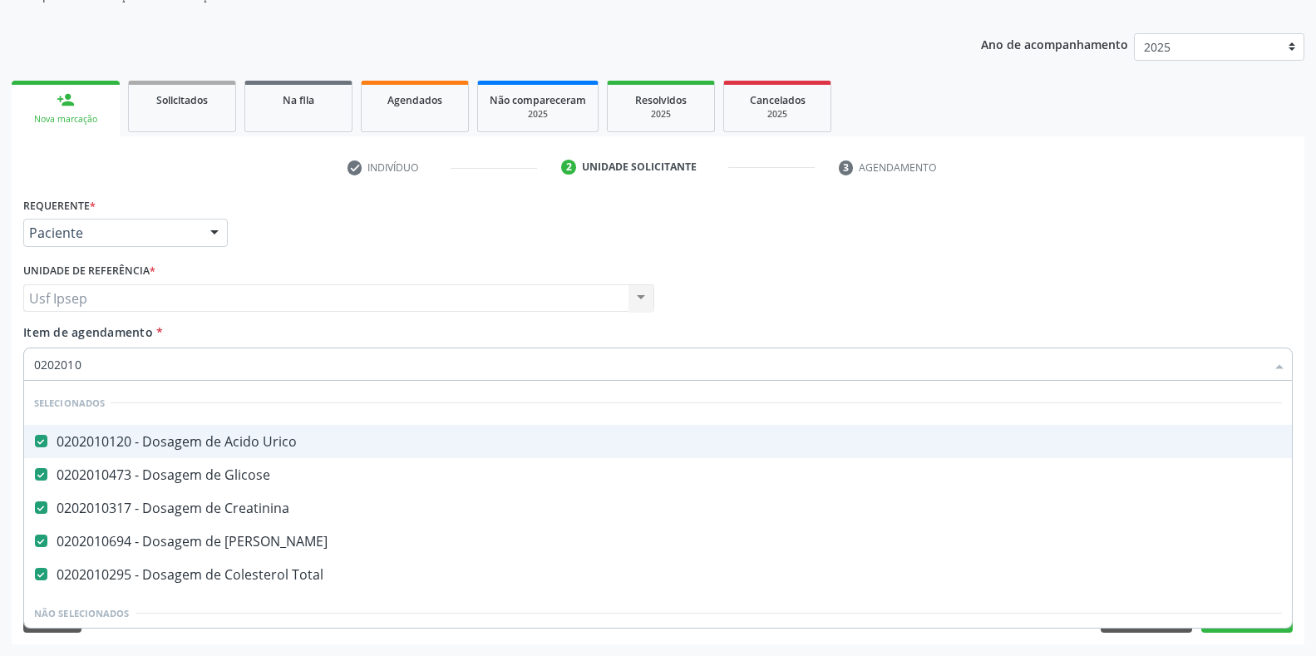
checkbox \(Tgo\) "false"
type input "02020102"
checkbox Creatinina "false"
checkbox Ureia "false"
checkbox Total "false"
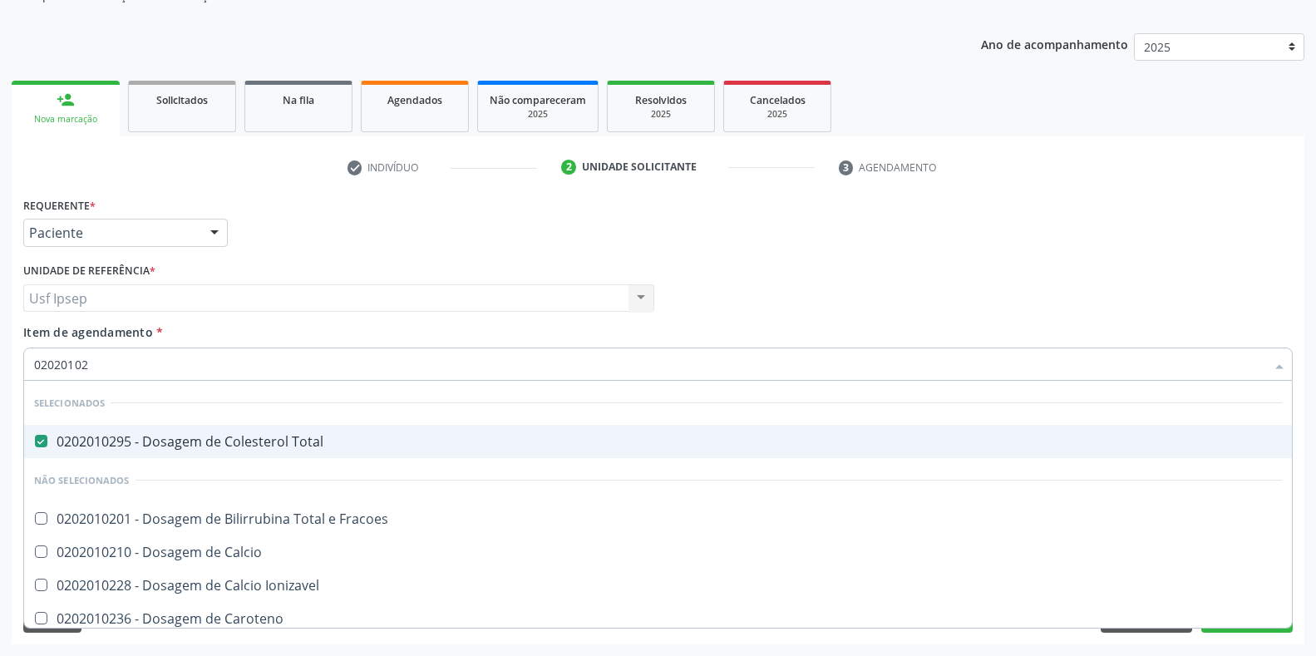
type input "0202010"
checkbox Fracoes "true"
checkbox Calcio "true"
checkbox Ionizavel "true"
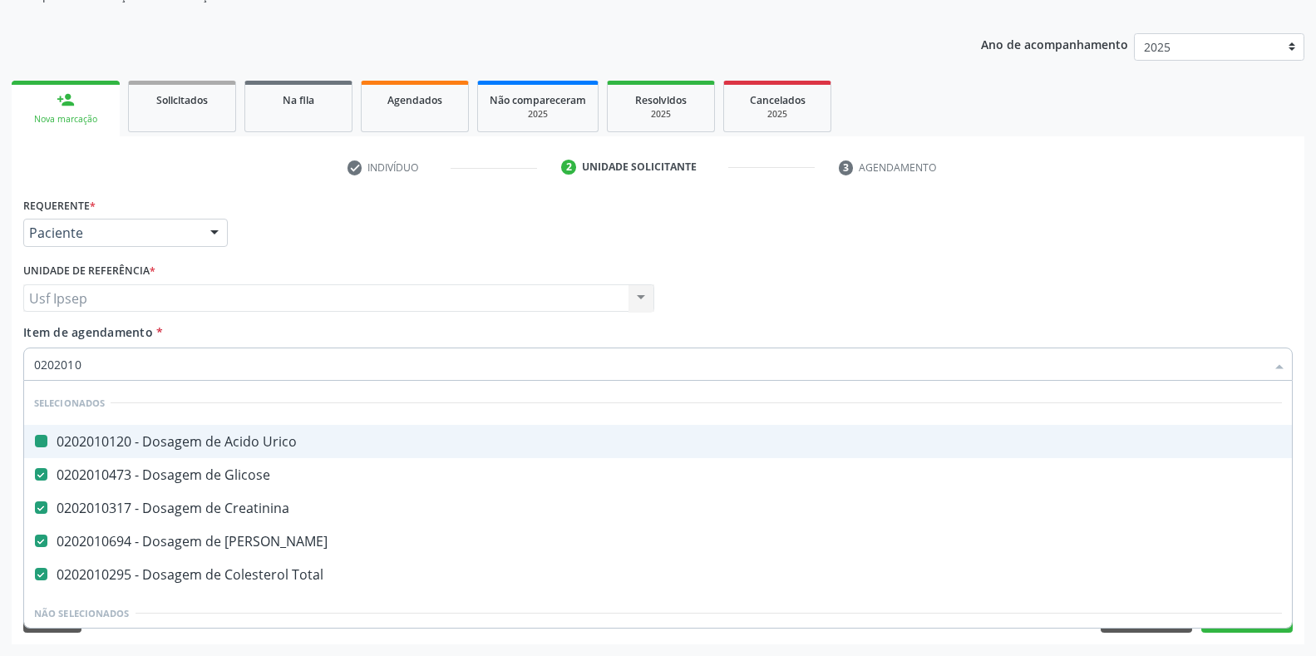
type input "02020105"
checkbox Urico "false"
checkbox Creatinina "false"
checkbox Ureia "false"
checkbox Total "false"
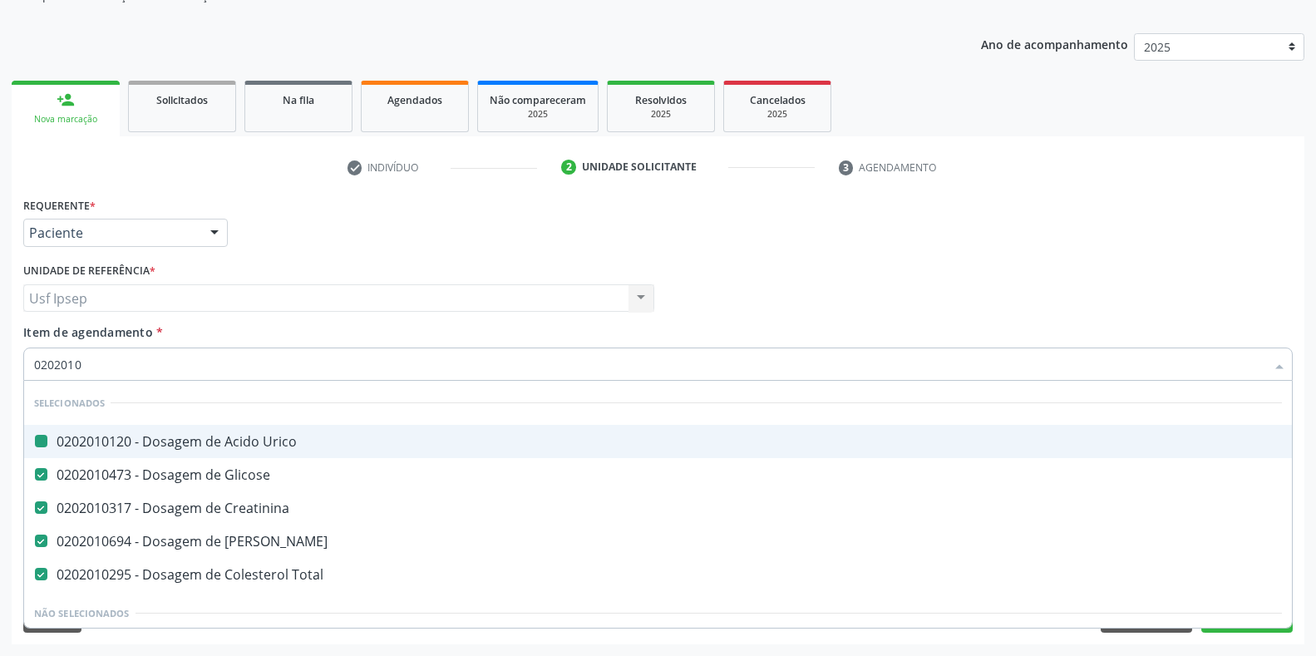
checkbox Glicose "false"
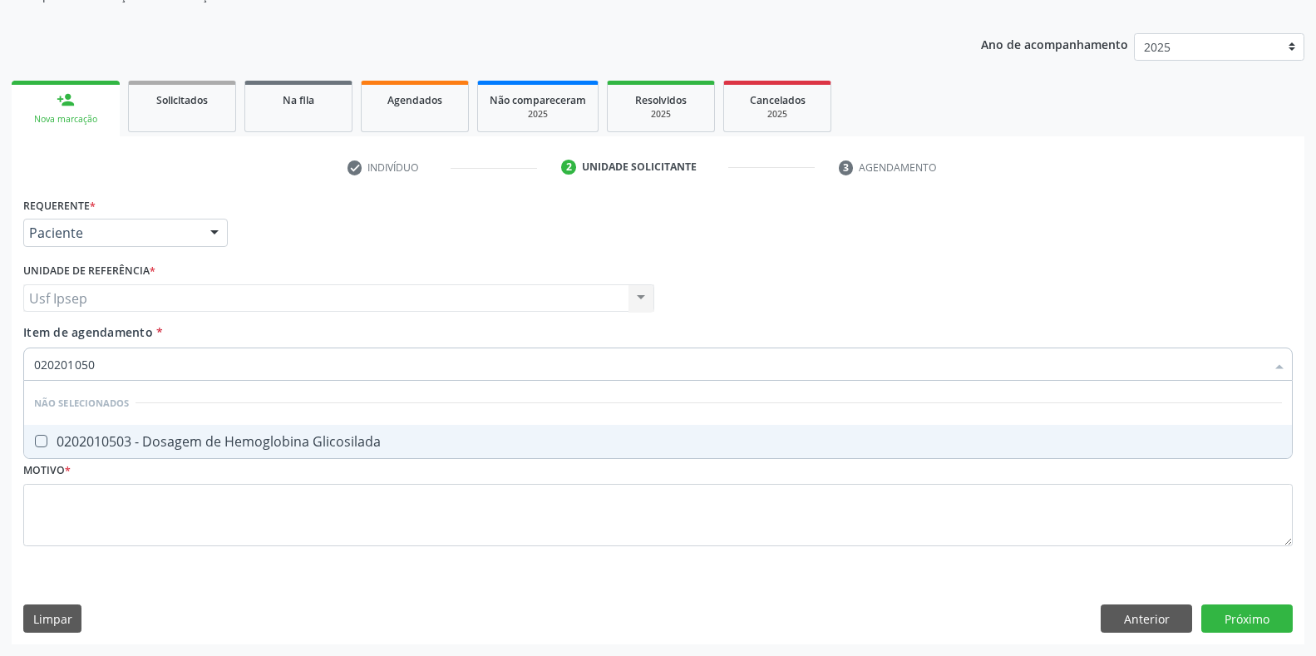
type input "0202010503"
drag, startPoint x: 37, startPoint y: 442, endPoint x: 21, endPoint y: 440, distance: 16.8
click at [32, 442] on div at bounding box center [30, 441] width 12 height 13
checkbox Glicosilada "true"
click at [103, 363] on input "0202010503" at bounding box center [649, 364] width 1231 height 33
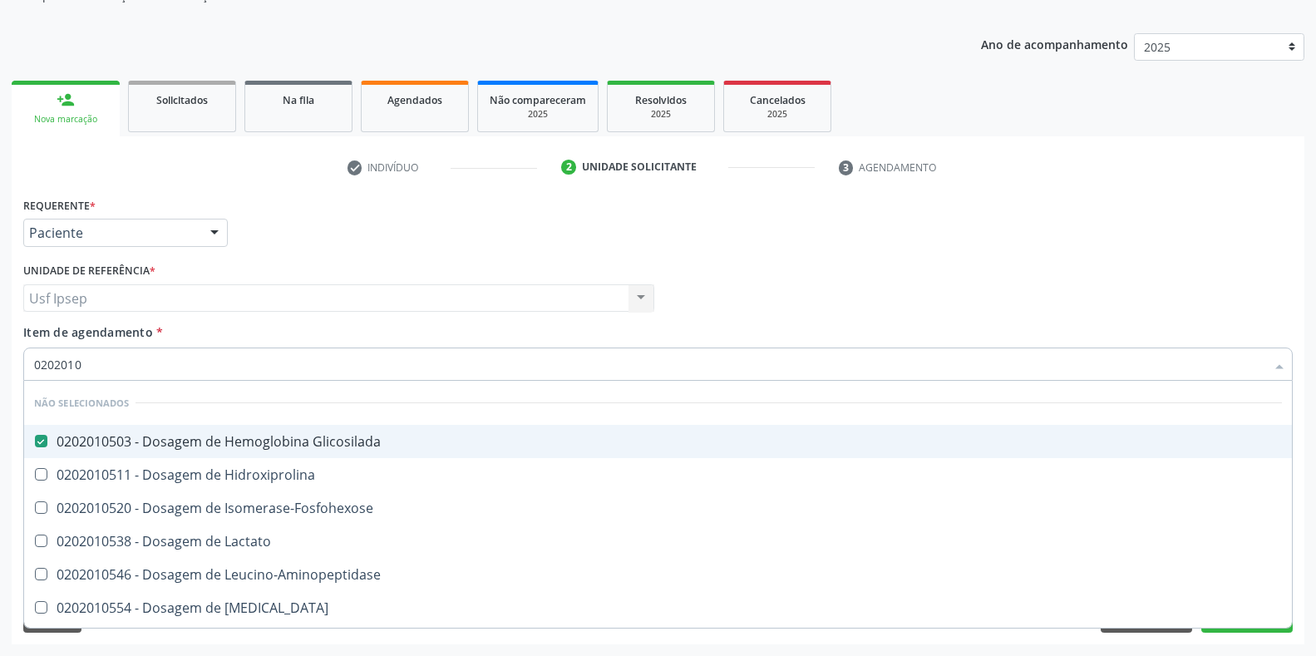
type input "020201"
checkbox Hidroxiprolina "true"
checkbox Isomerase-Fosfohexose "true"
checkbox Lactato "true"
checkbox Leucino-Aminopeptidase "true"
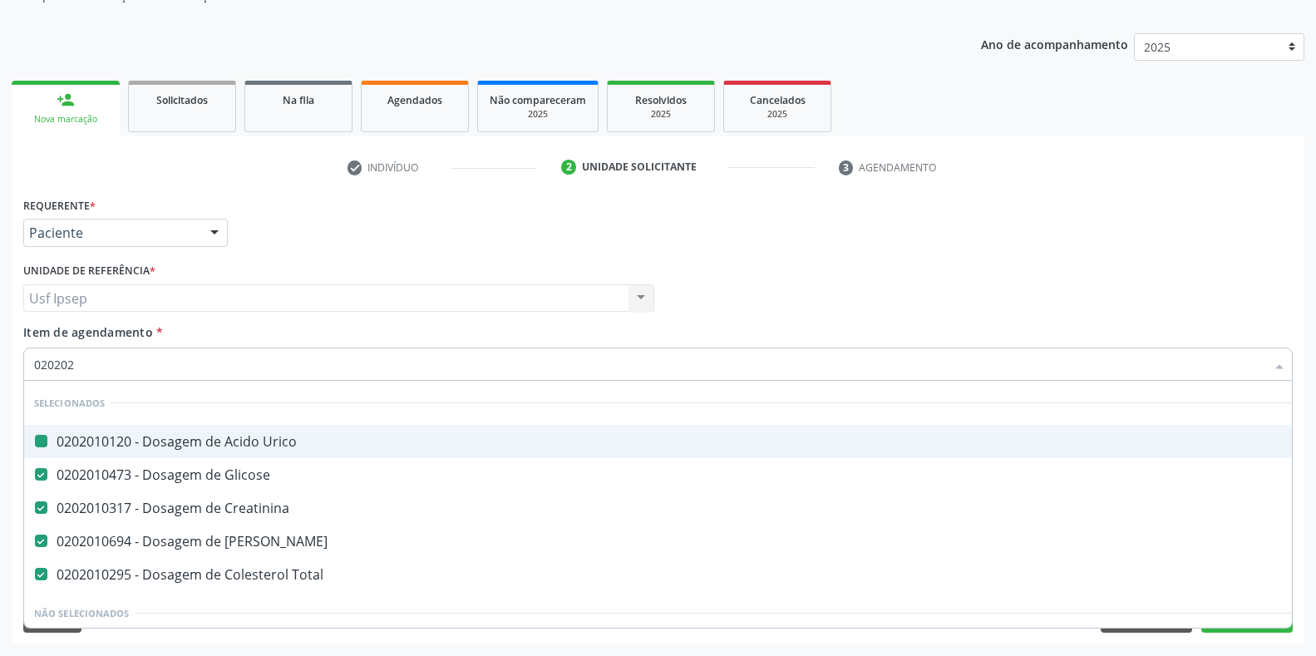
type input "0202020"
checkbox Urico "false"
checkbox Glicose "false"
checkbox Creatinina "false"
checkbox Ureia "false"
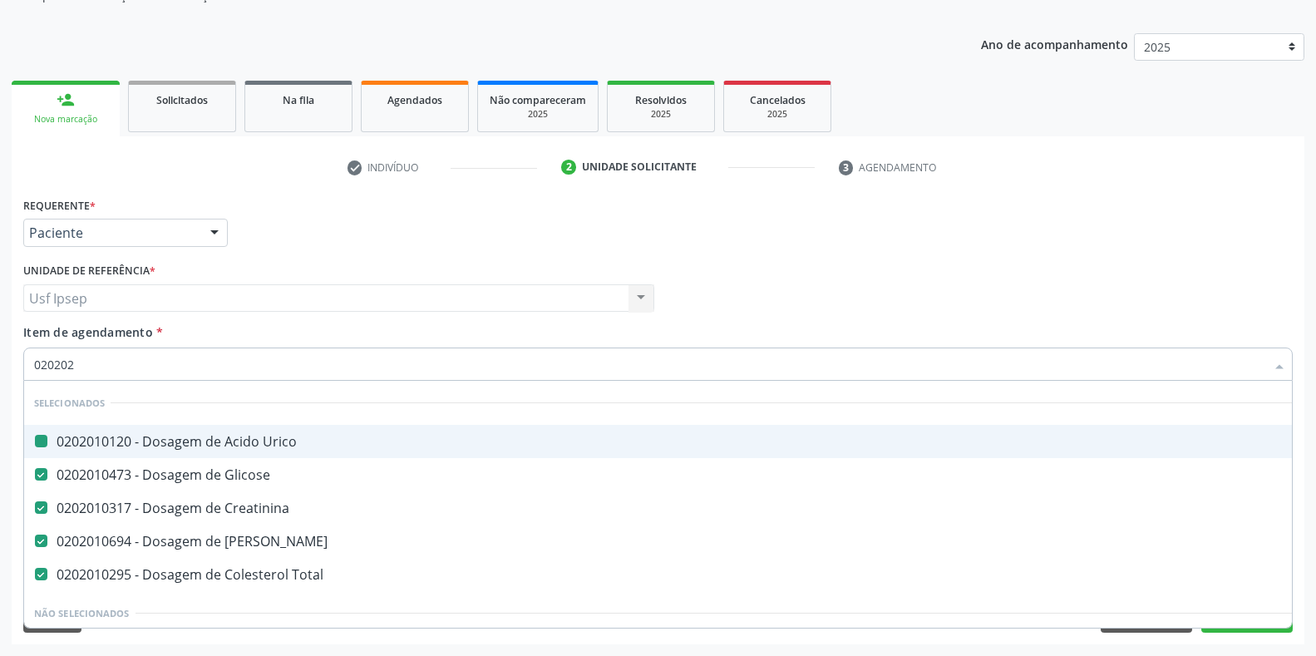
checkbox Total "false"
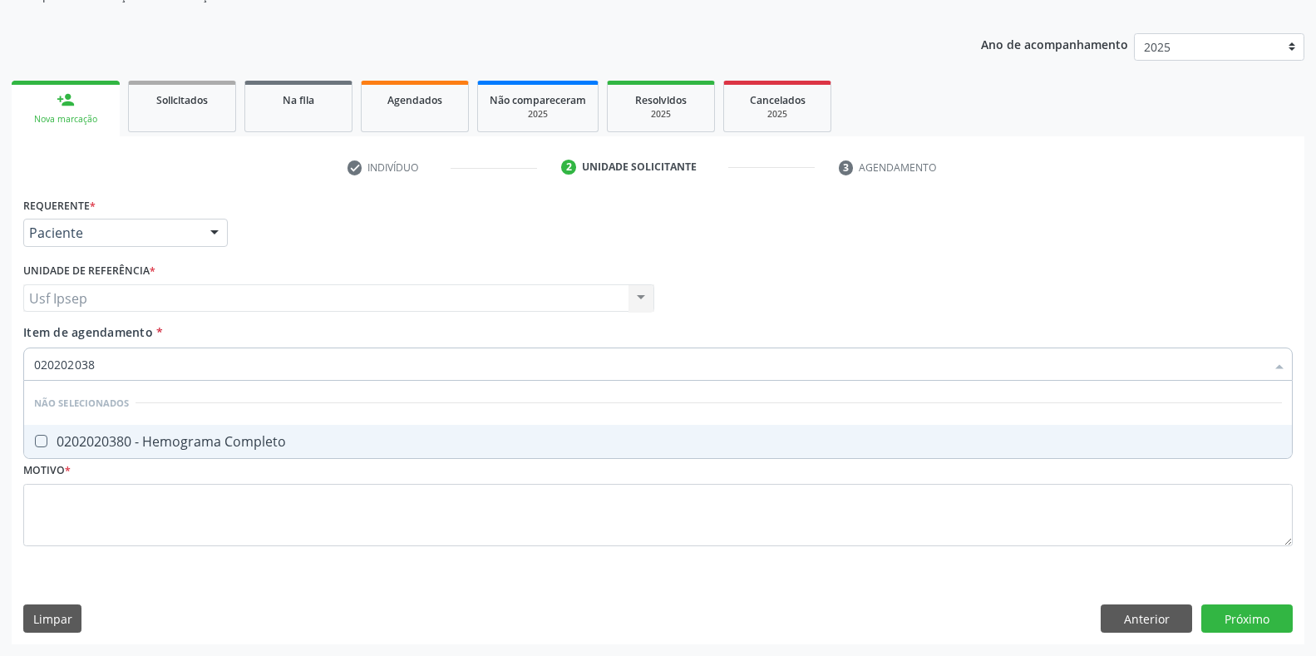
type input "0202020380"
click at [33, 438] on div at bounding box center [30, 441] width 12 height 13
checkbox Completo "true"
click at [101, 365] on input "0202020380" at bounding box center [649, 364] width 1231 height 33
type input "02020203"
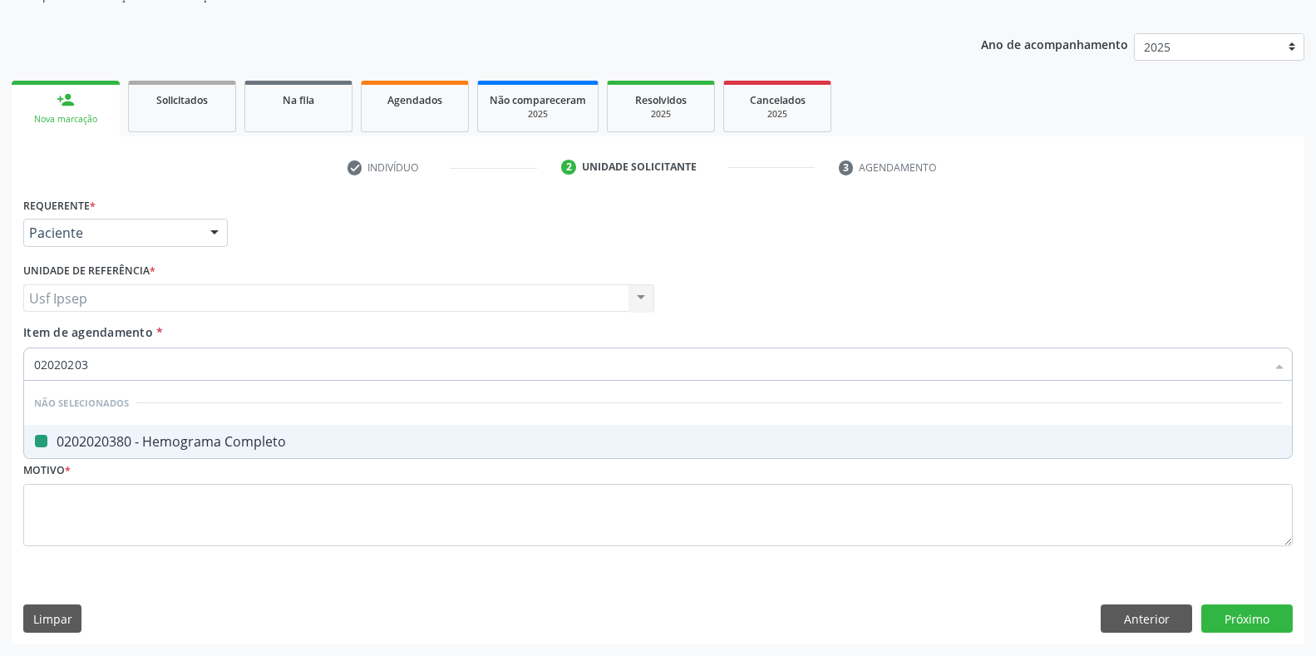
checkbox Completo "false"
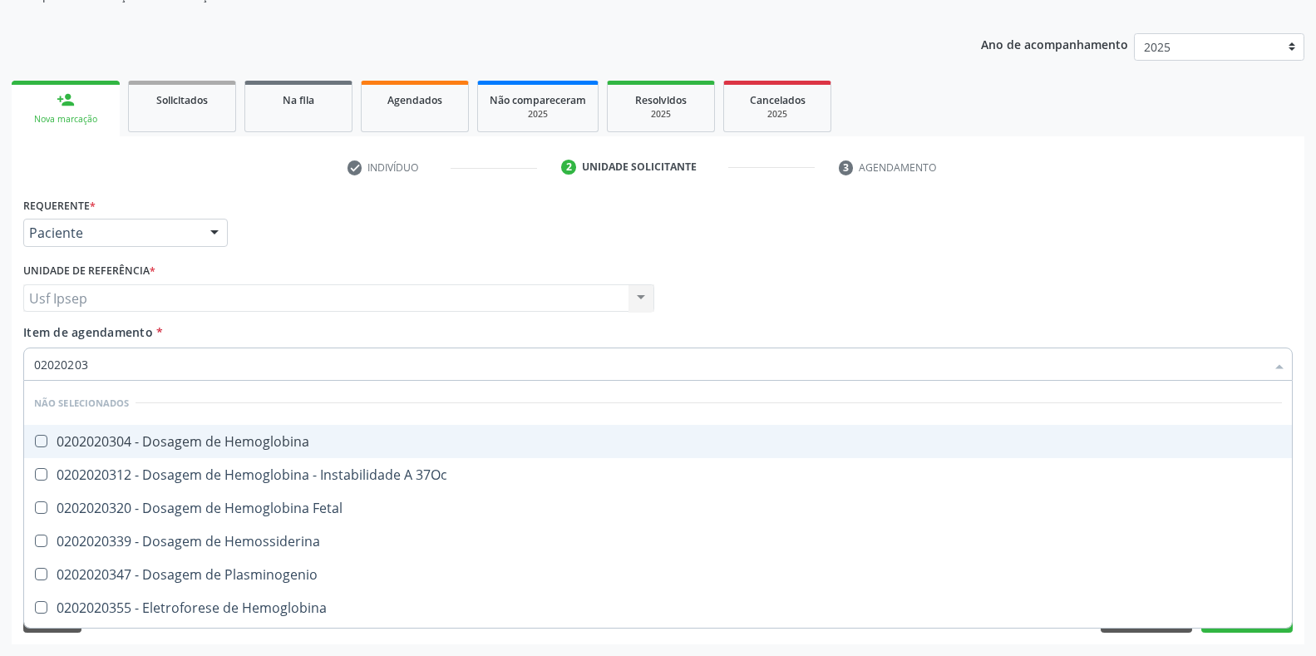
type input "0202020"
checkbox Completo "false"
type input "020202"
checkbox Completo "false"
checkbox Leucograma "true"
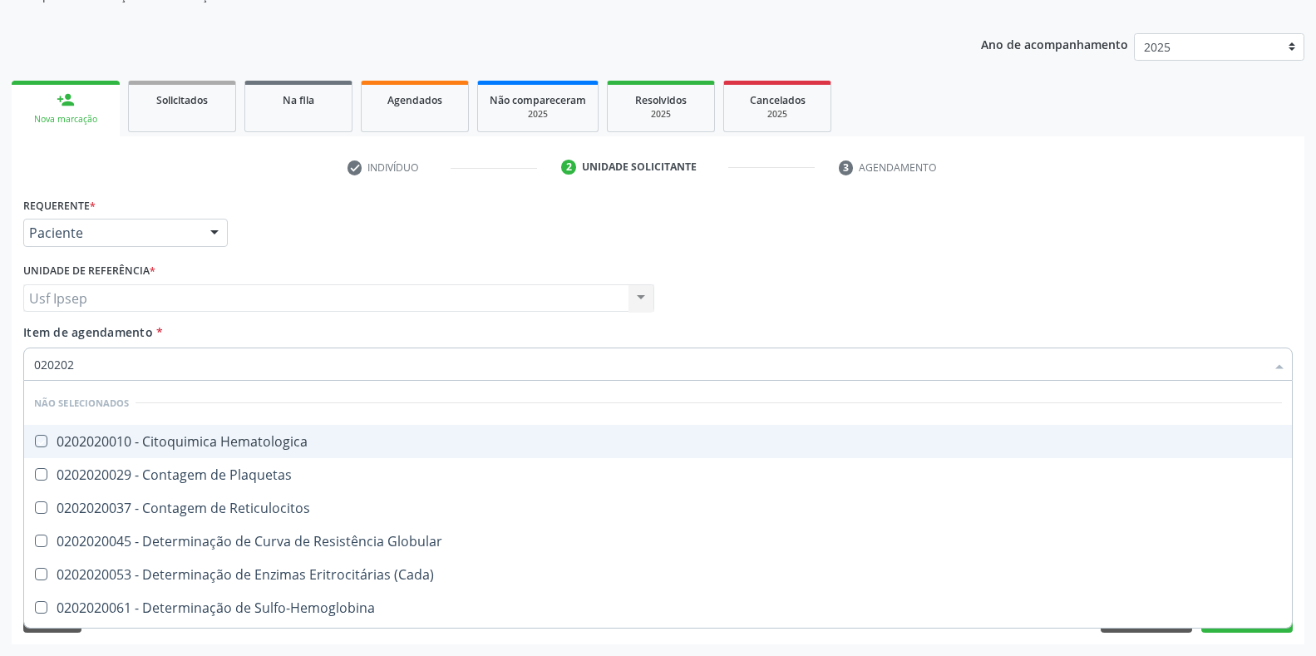
type input "02020"
checkbox Hematologica "true"
checkbox Plaquetas "true"
checkbox Reticulocitos "true"
checkbox Globular "true"
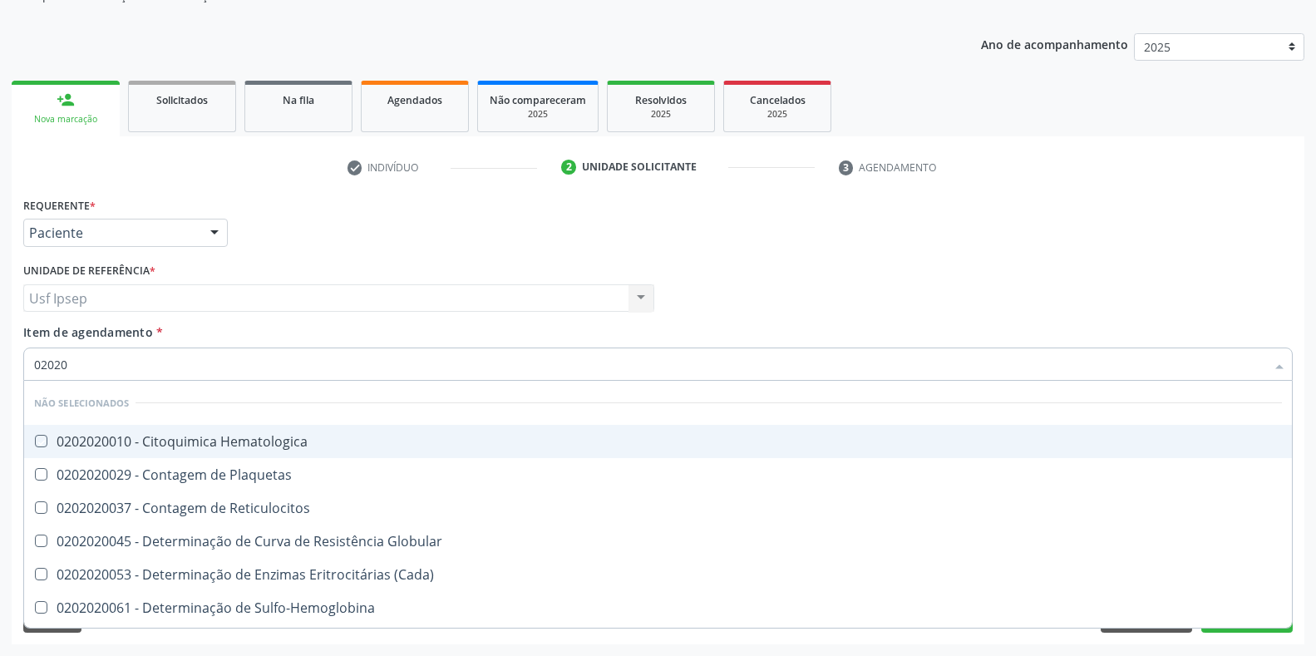
checkbox \(Cada\) "true"
checkbox Completo "false"
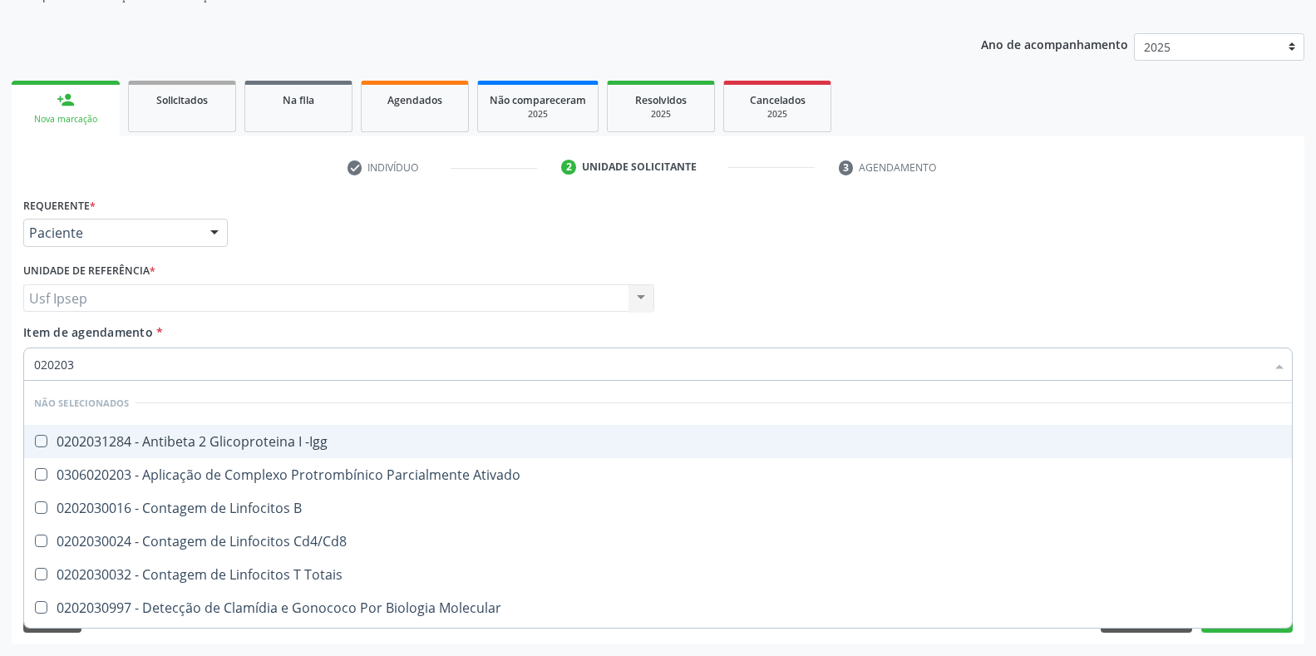
type input "0202030"
checkbox -Igg "false"
checkbox Ativado "false"
checkbox B "false"
checkbox Cd4\/Cd8 "false"
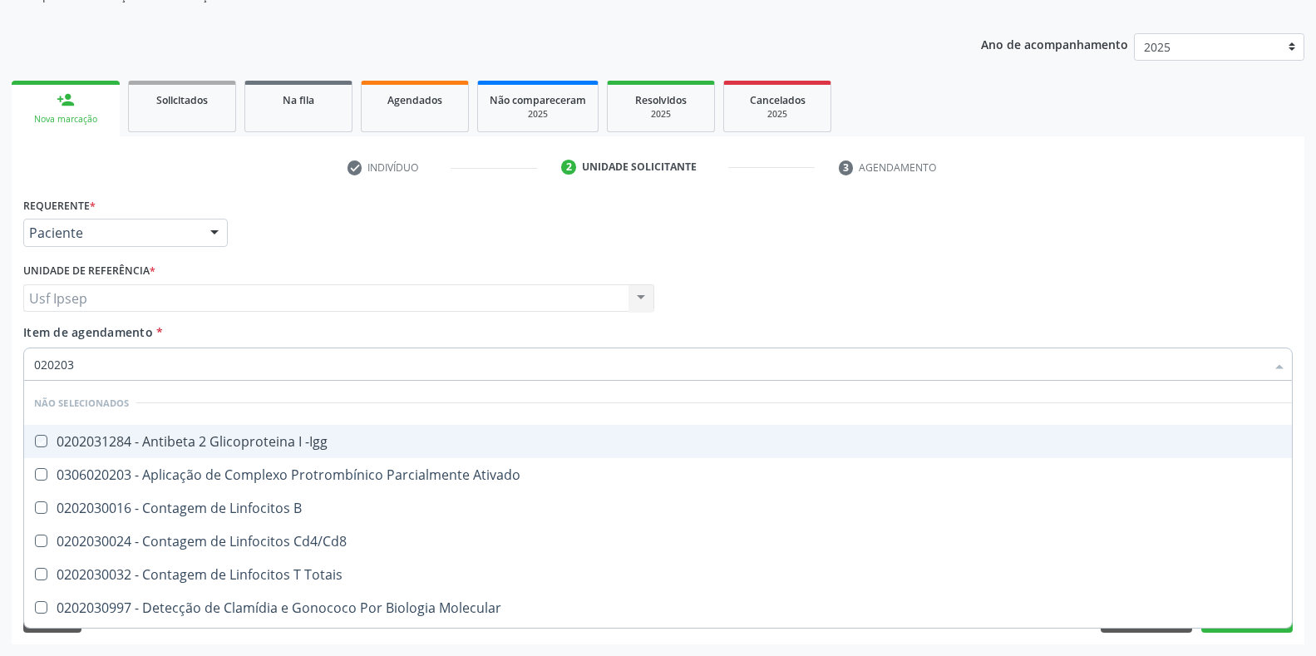
checkbox Totais "false"
checkbox Completo "false"
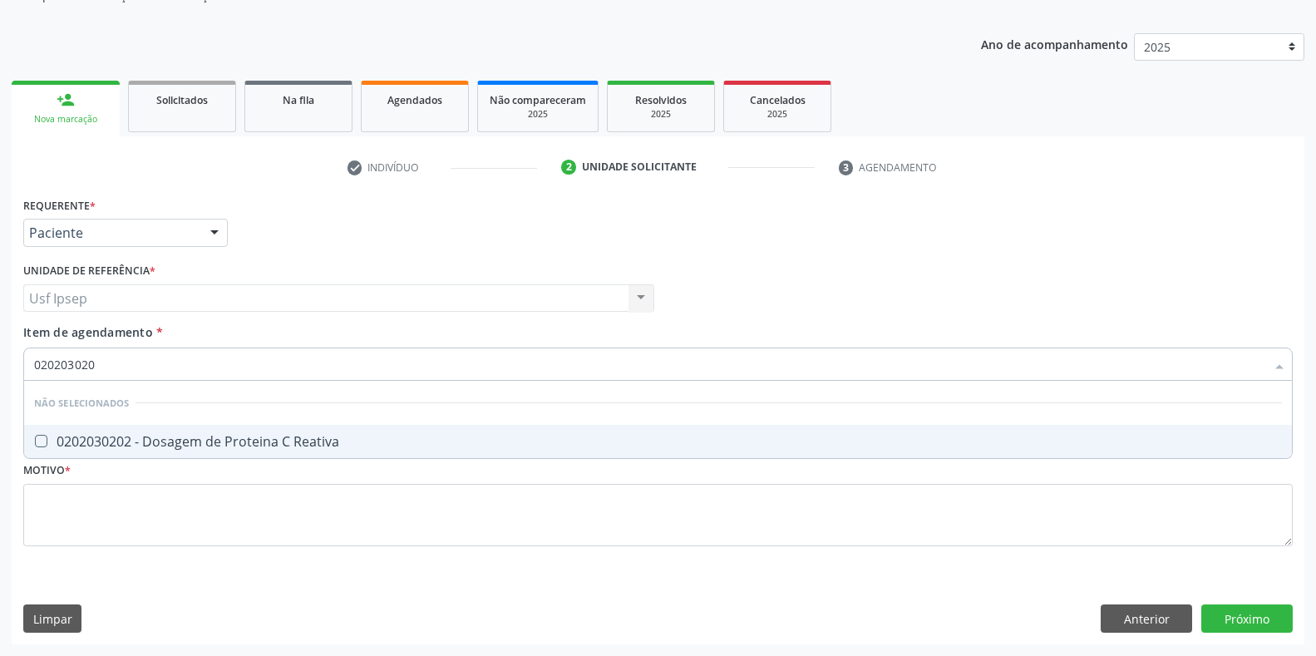
type input "0202030202"
click at [32, 440] on div at bounding box center [30, 441] width 12 height 13
checkbox Reativa "true"
click at [104, 362] on input "0202030202" at bounding box center [649, 364] width 1231 height 33
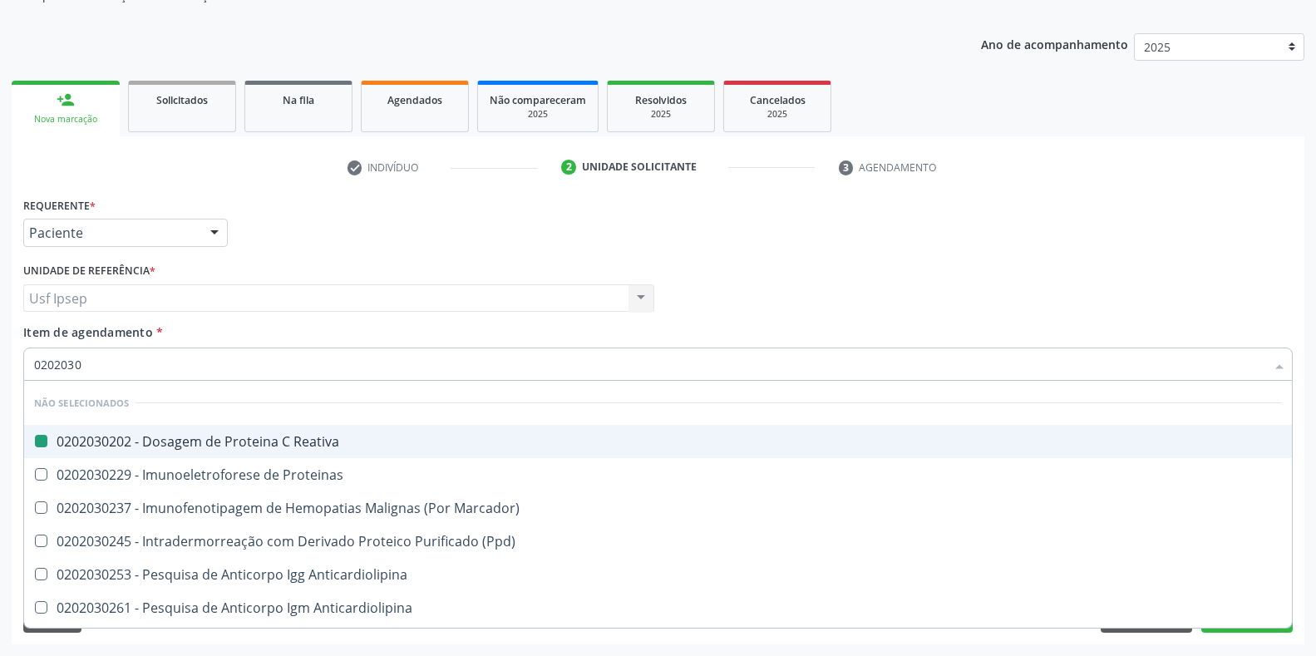
type input "020203"
checkbox Reativa "false"
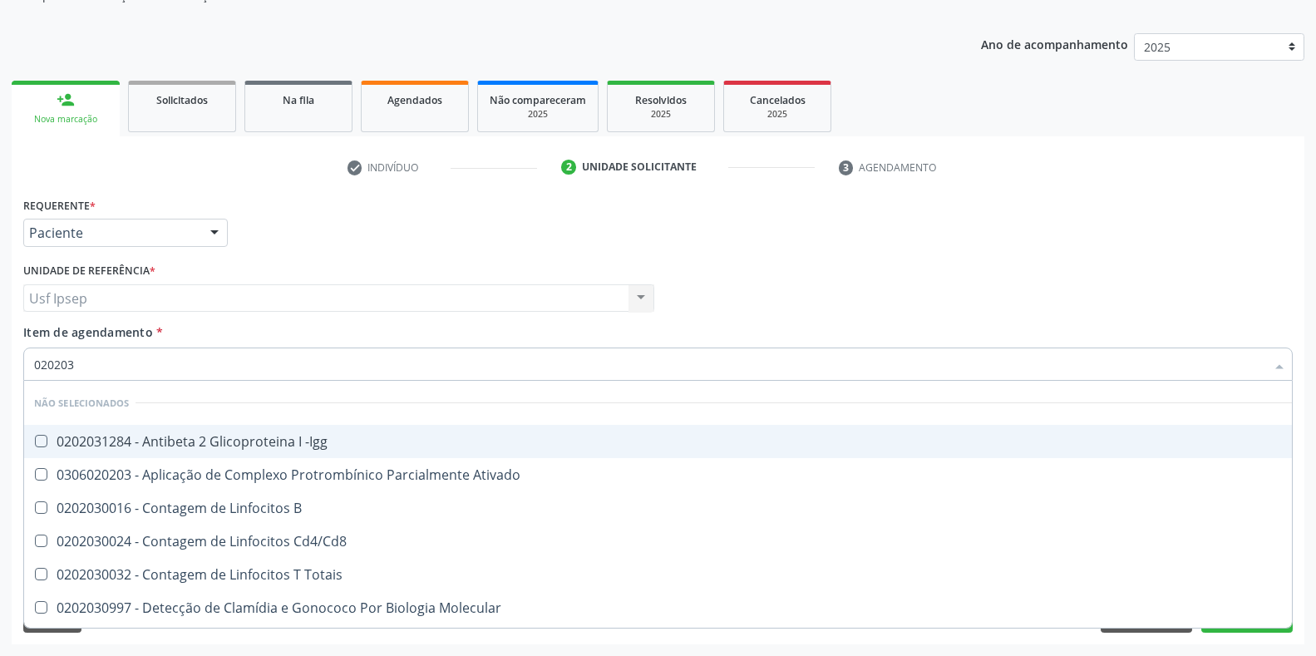
type input "02020"
checkbox -Igg "true"
checkbox Ativado "true"
checkbox B "true"
checkbox Cd4\/Cd8 "true"
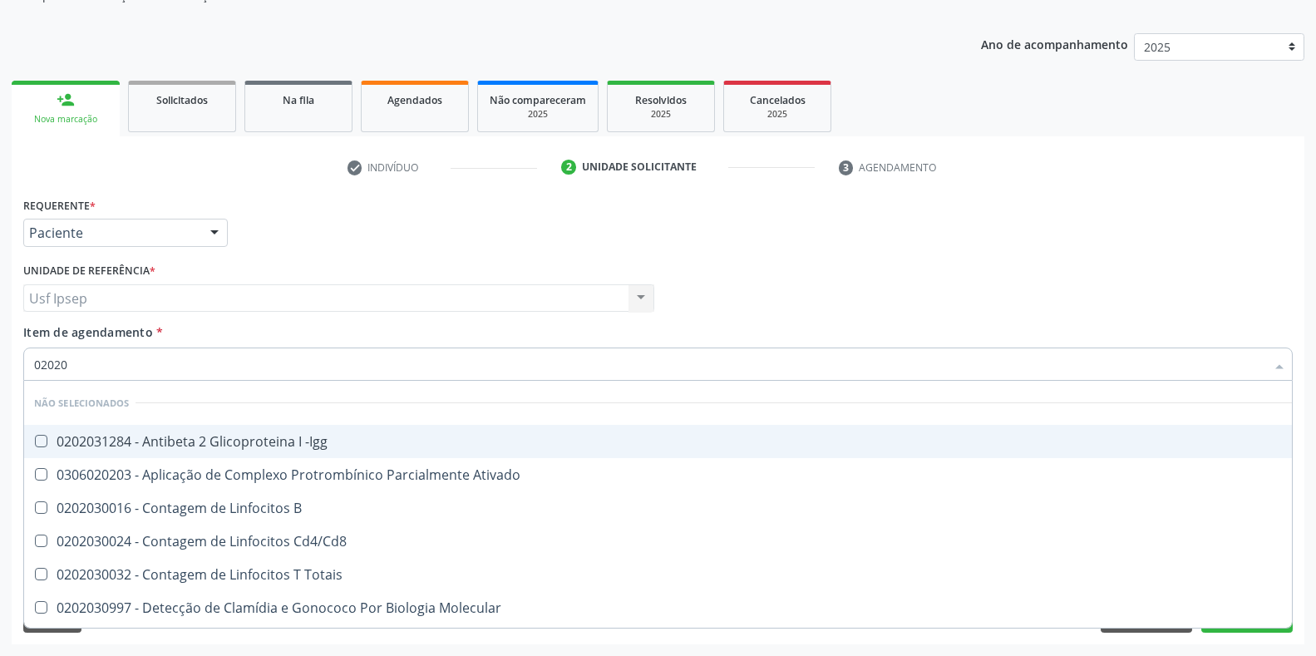
checkbox Totais "true"
checkbox Reativa "false"
checkbox Completo "false"
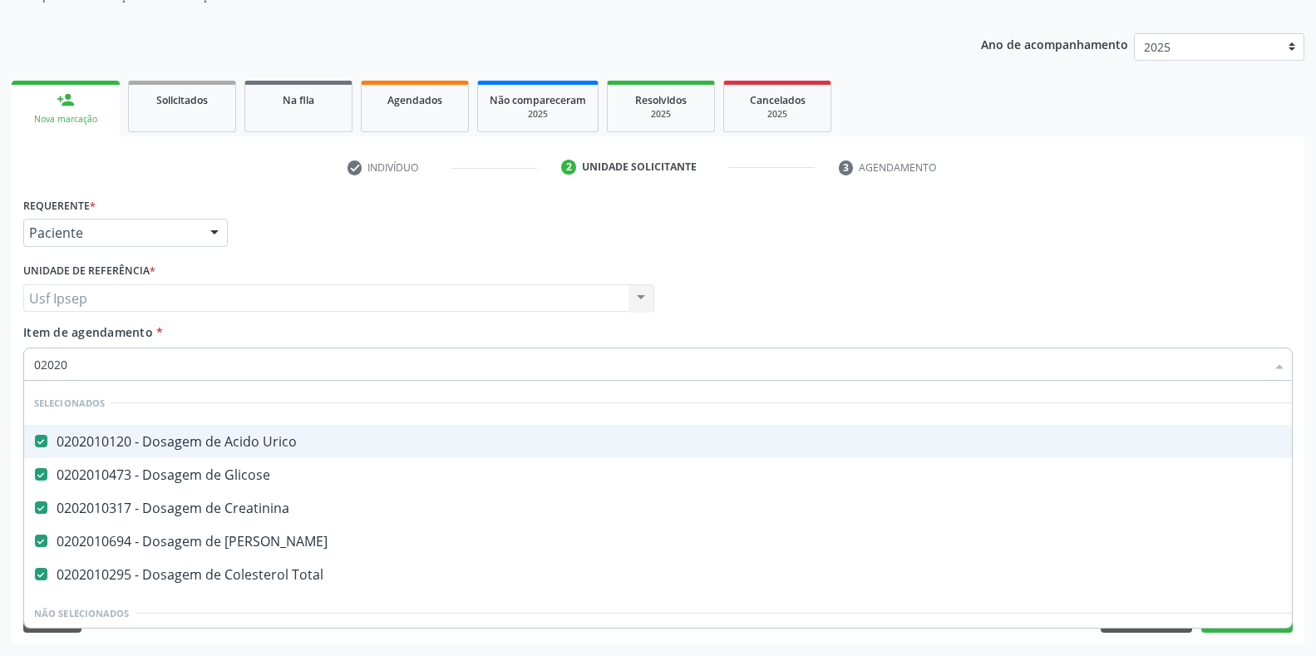
type input "020205"
checkbox Urico "false"
checkbox Glicose "false"
checkbox Creatinina "false"
checkbox Ureia "false"
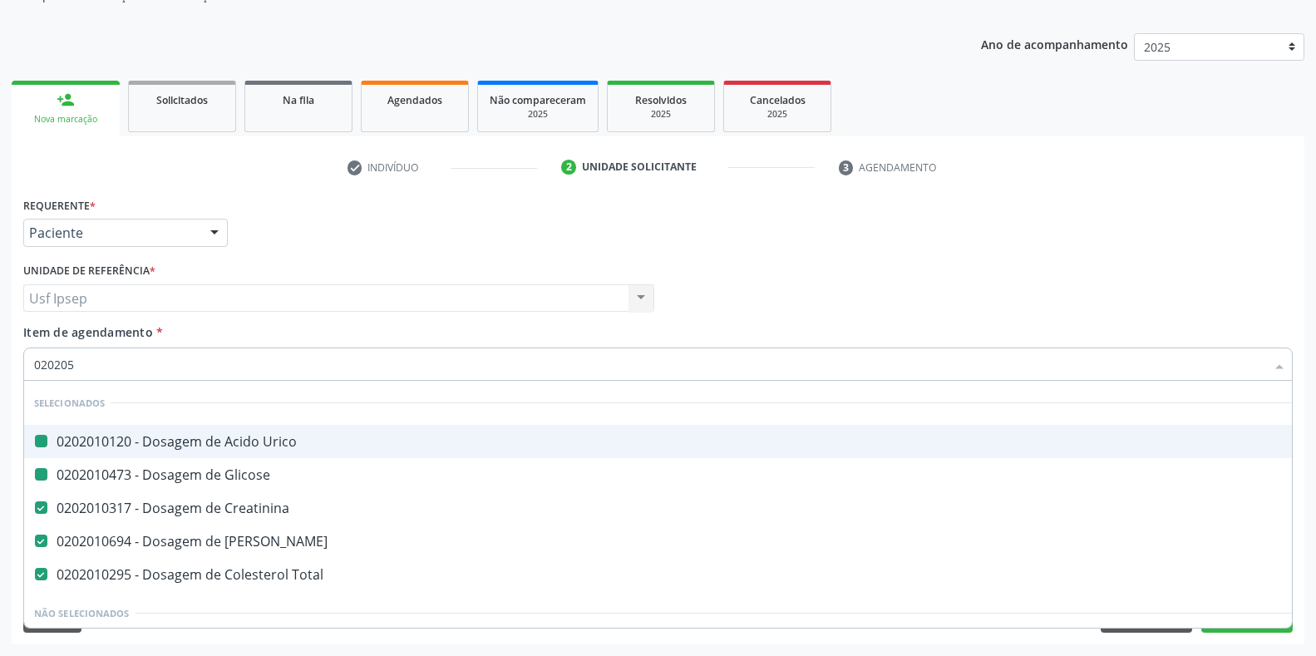
checkbox Total "false"
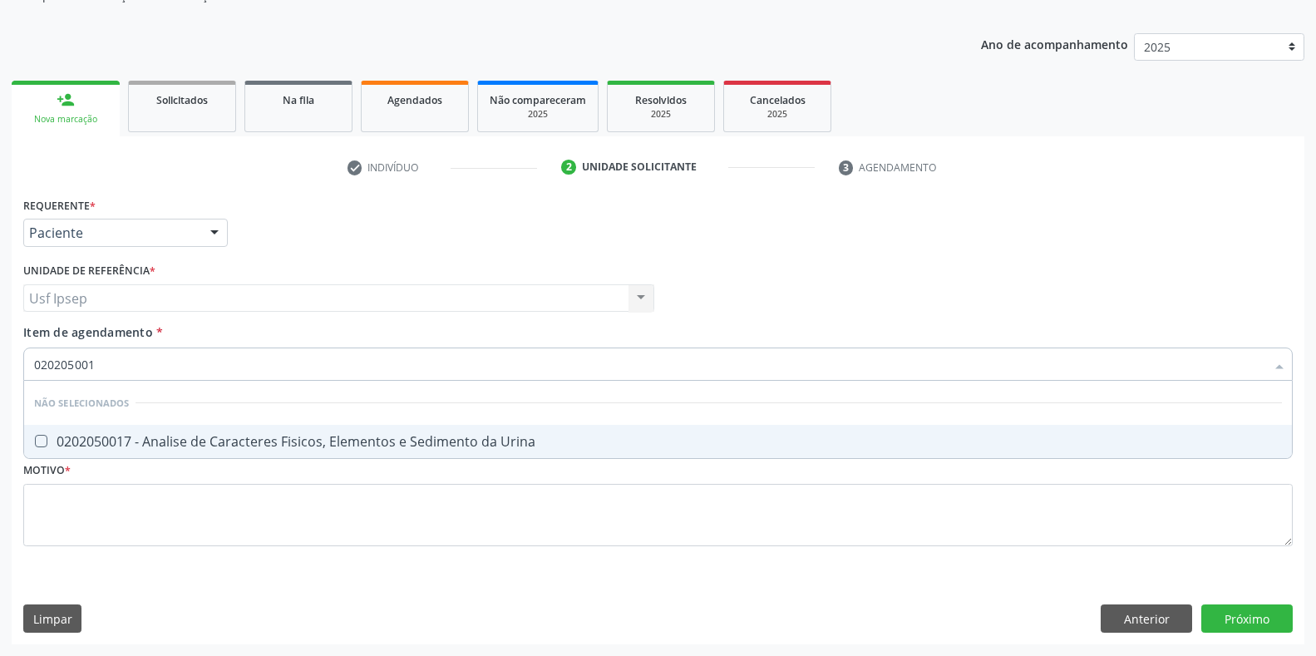
type input "0202050017"
click at [44, 444] on Urina at bounding box center [41, 441] width 12 height 12
click at [35, 444] on Urina "checkbox" at bounding box center [29, 441] width 11 height 11
checkbox Urina "true"
click at [105, 360] on input "0202050017" at bounding box center [649, 364] width 1231 height 33
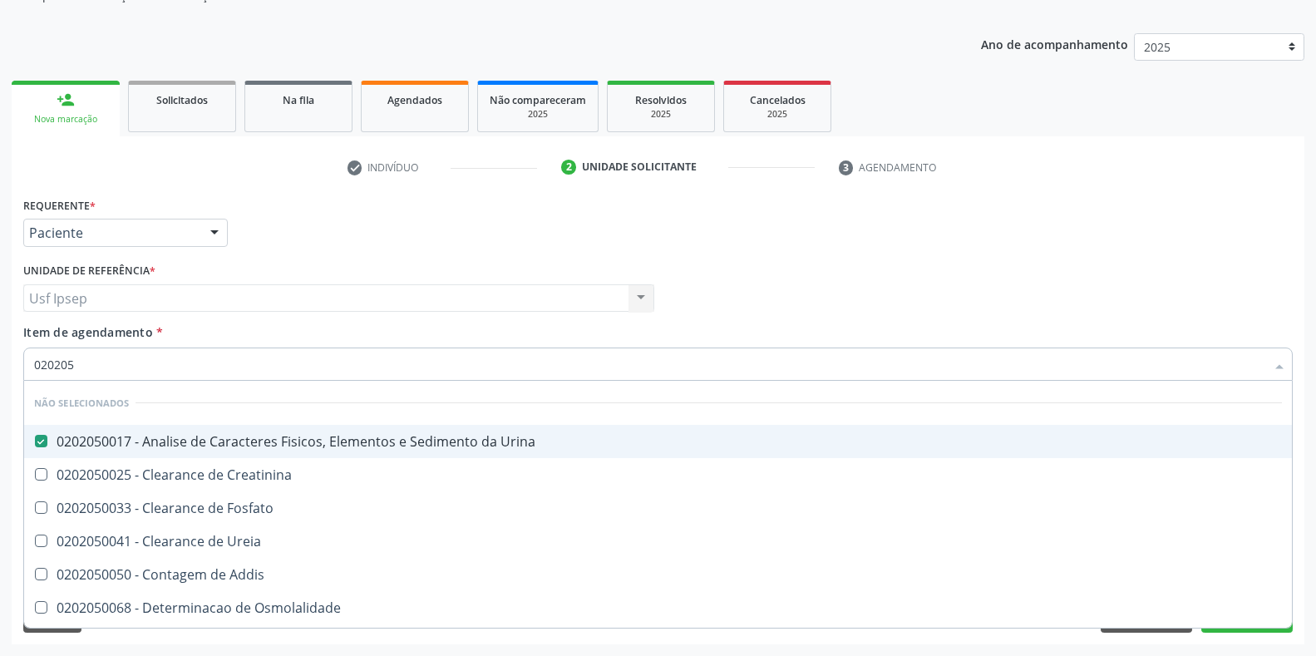
type input "02020"
checkbox Creatinina "true"
checkbox Fosfato "true"
checkbox Ureia "true"
checkbox Addis "true"
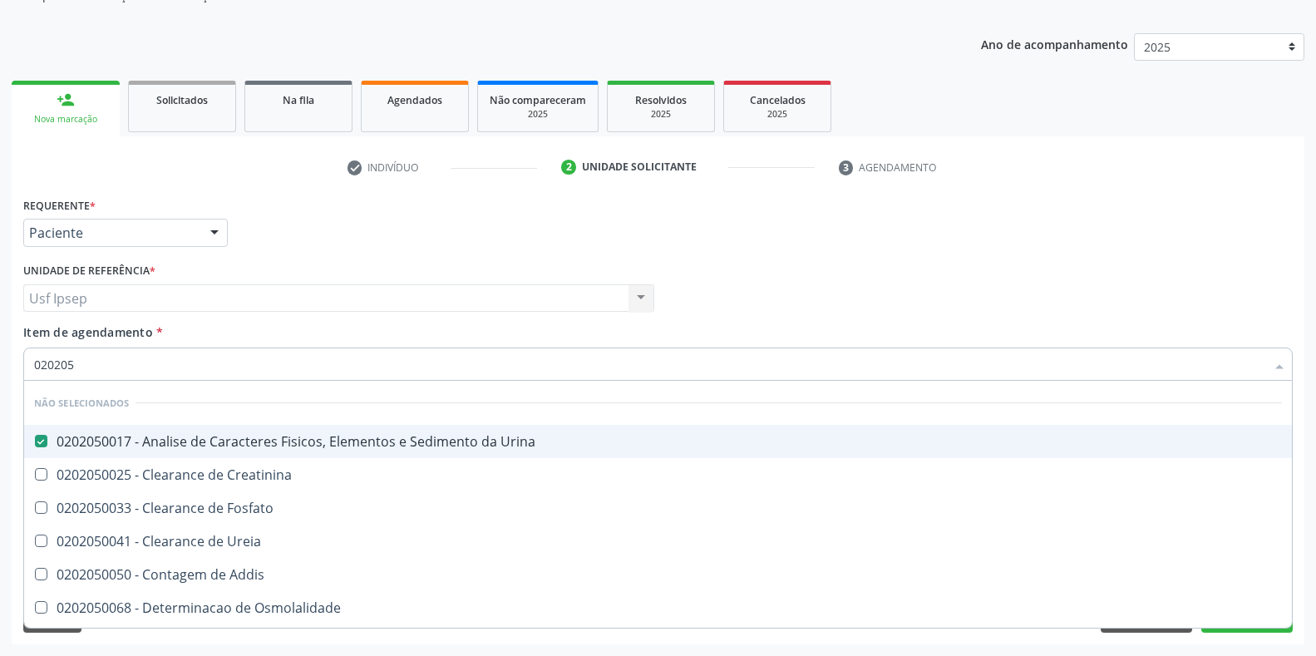
checkbox Urina "true"
type input "020"
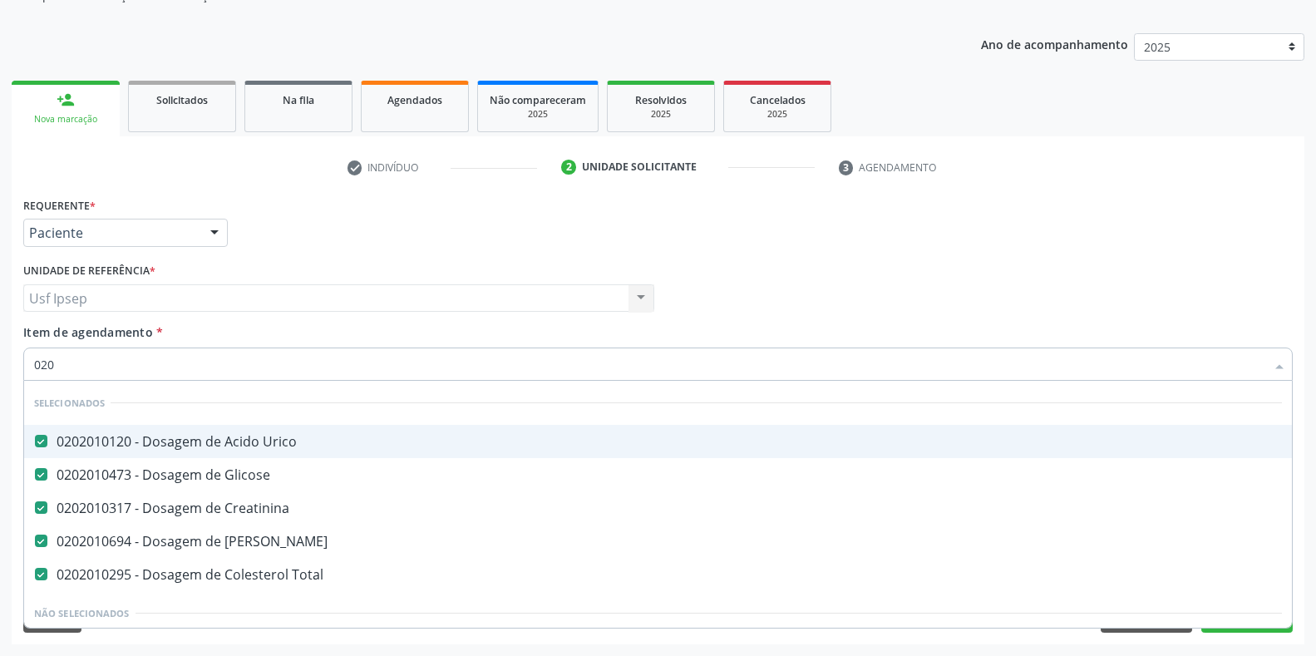
checkbox Capsula\) "false"
checkbox Urina "true"
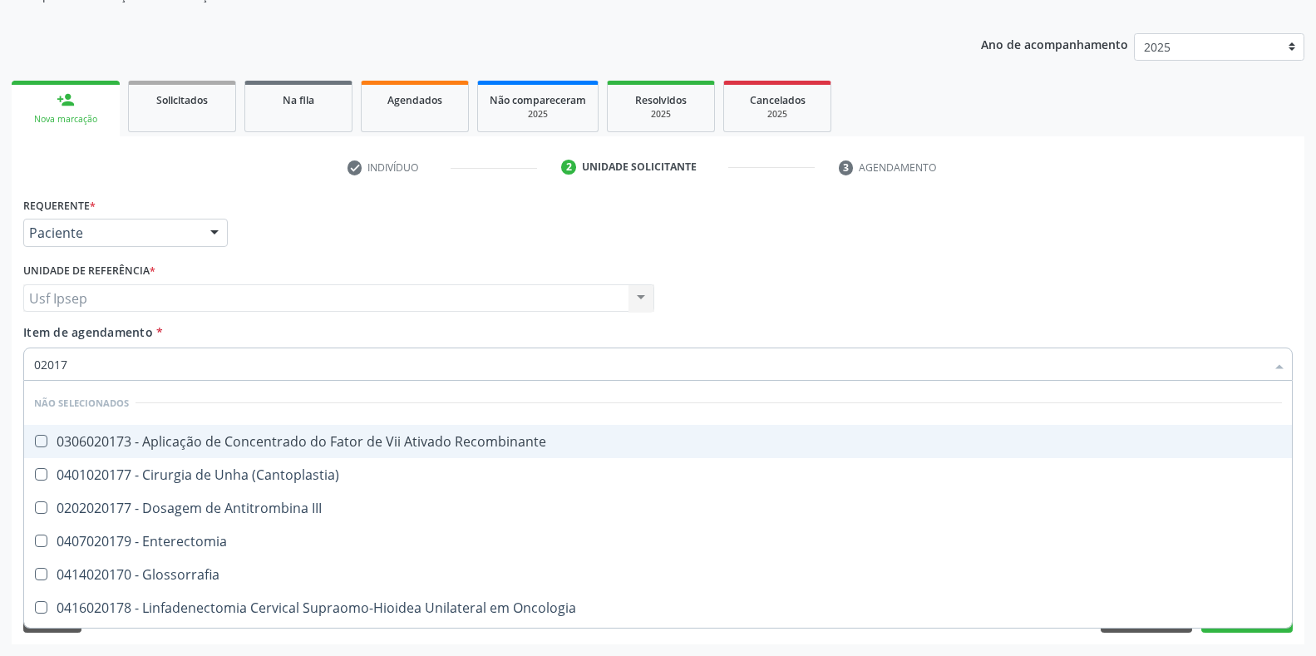
click at [76, 363] on input "02017" at bounding box center [649, 364] width 1231 height 33
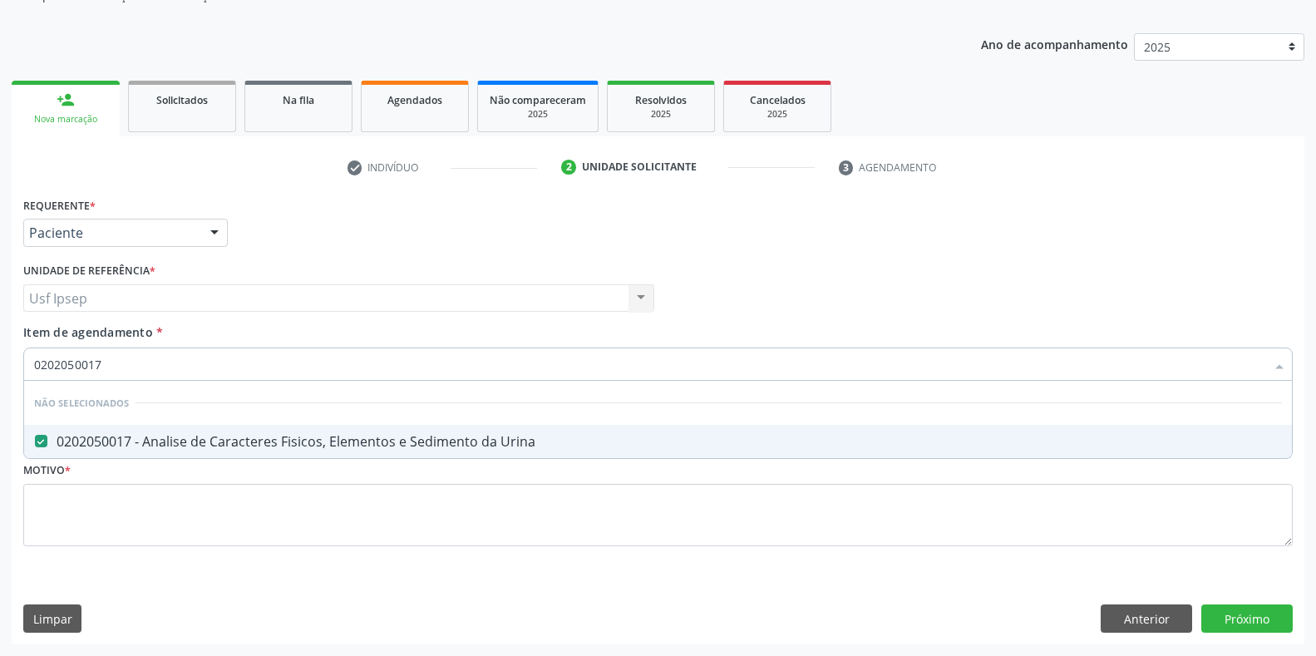
click at [104, 363] on input "0202050017" at bounding box center [649, 364] width 1231 height 33
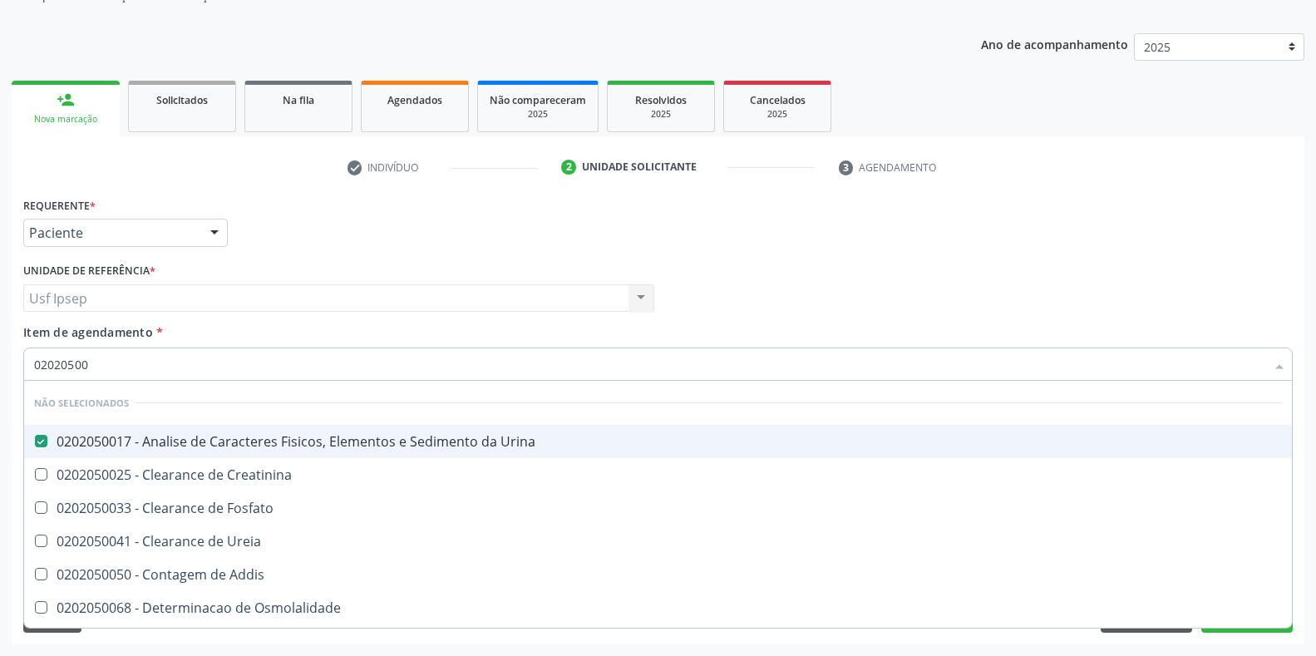
click at [374, 239] on div "Requerente * Paciente Profissional de Saúde Paciente Nenhum resultado encontrad…" at bounding box center [658, 225] width 1278 height 65
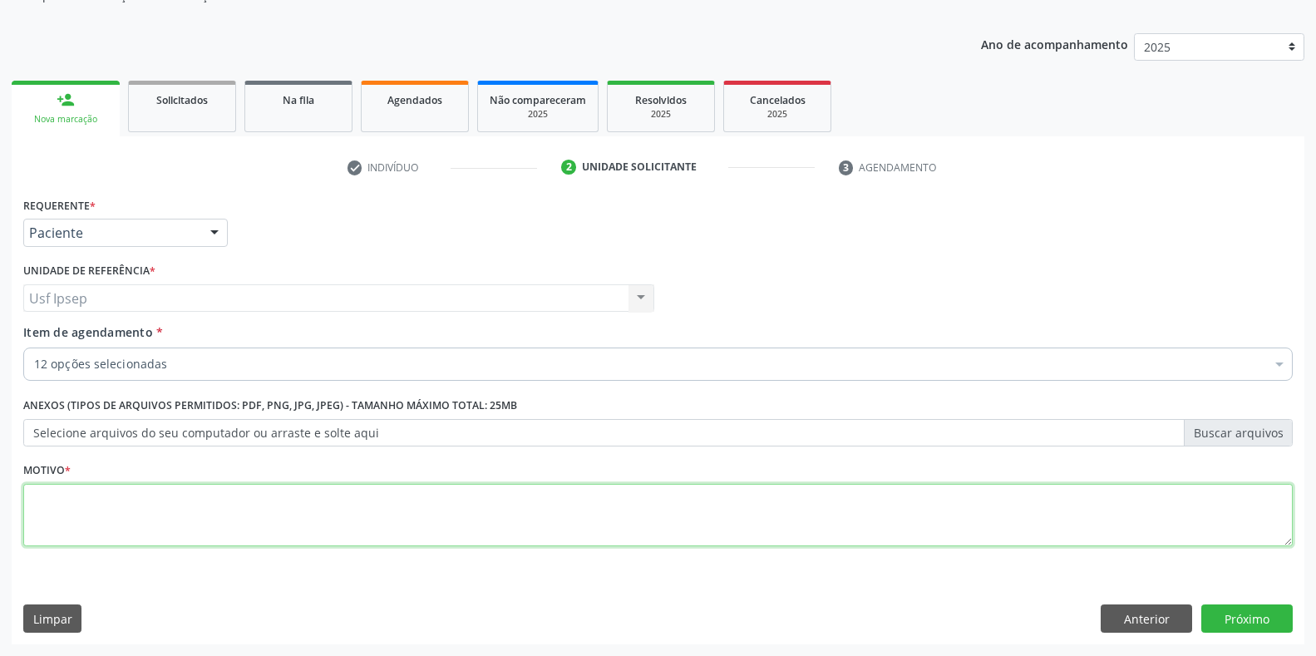
click at [50, 512] on textarea at bounding box center [658, 515] width 1270 height 63
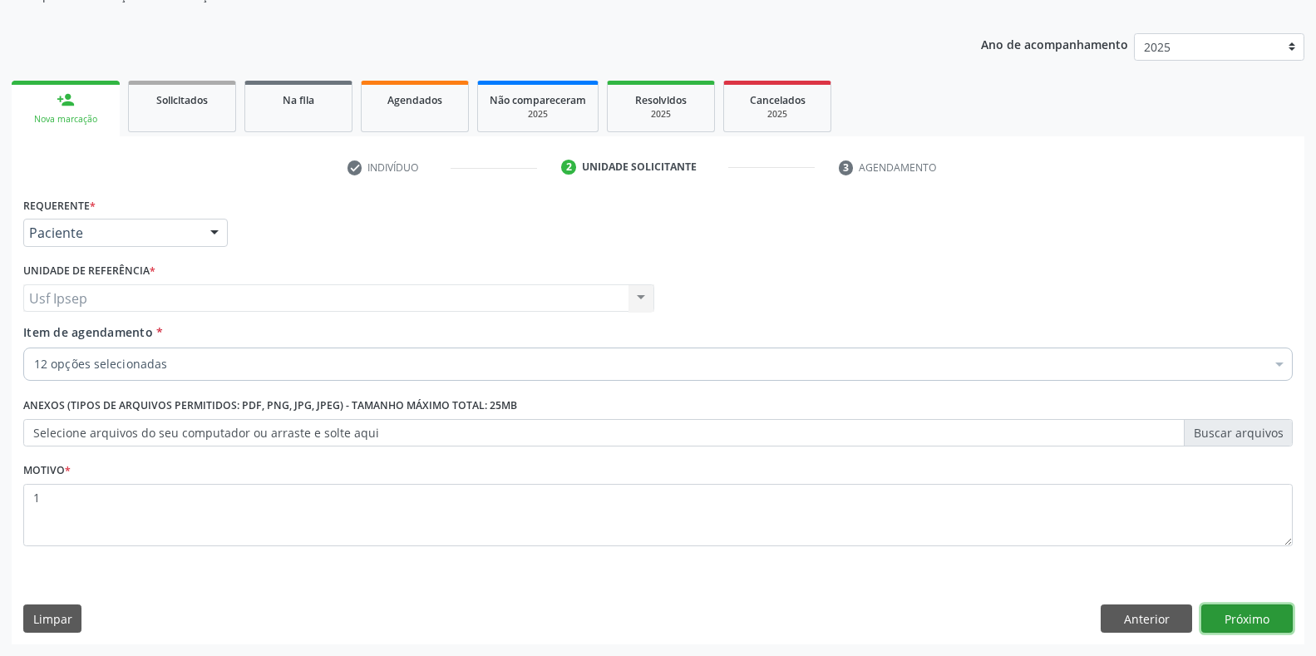
click at [1241, 616] on button "Próximo" at bounding box center [1246, 618] width 91 height 28
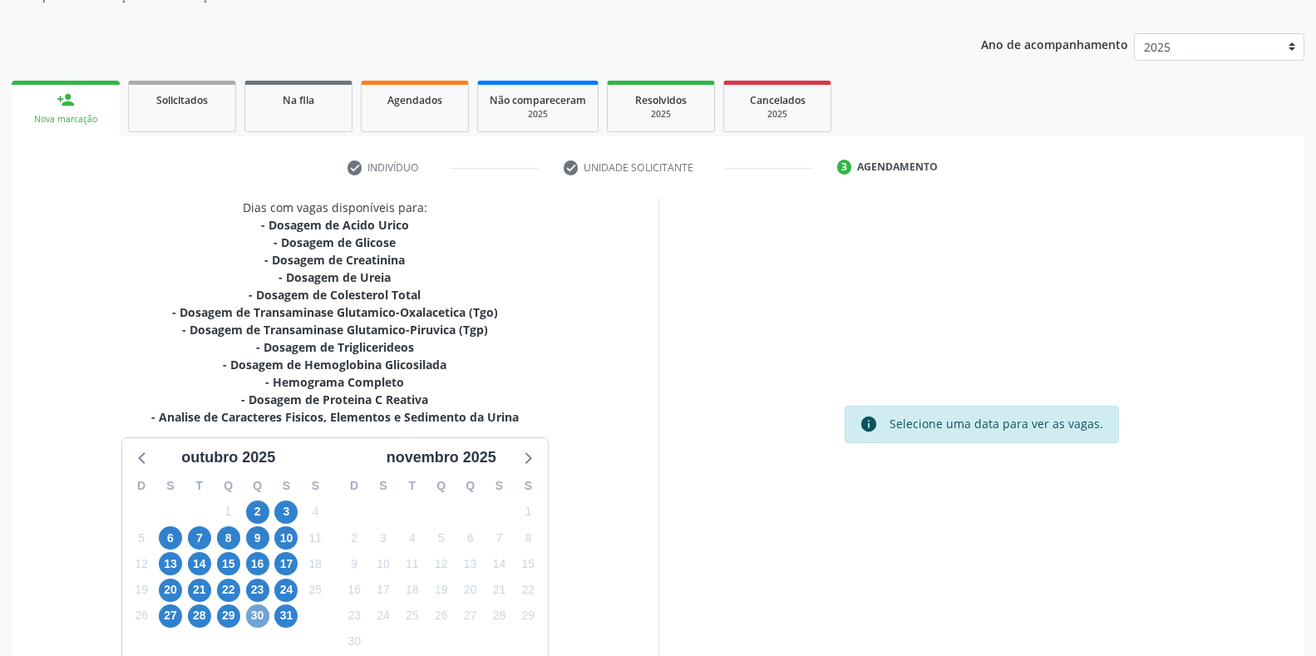
click at [263, 622] on span "30" at bounding box center [257, 615] width 23 height 23
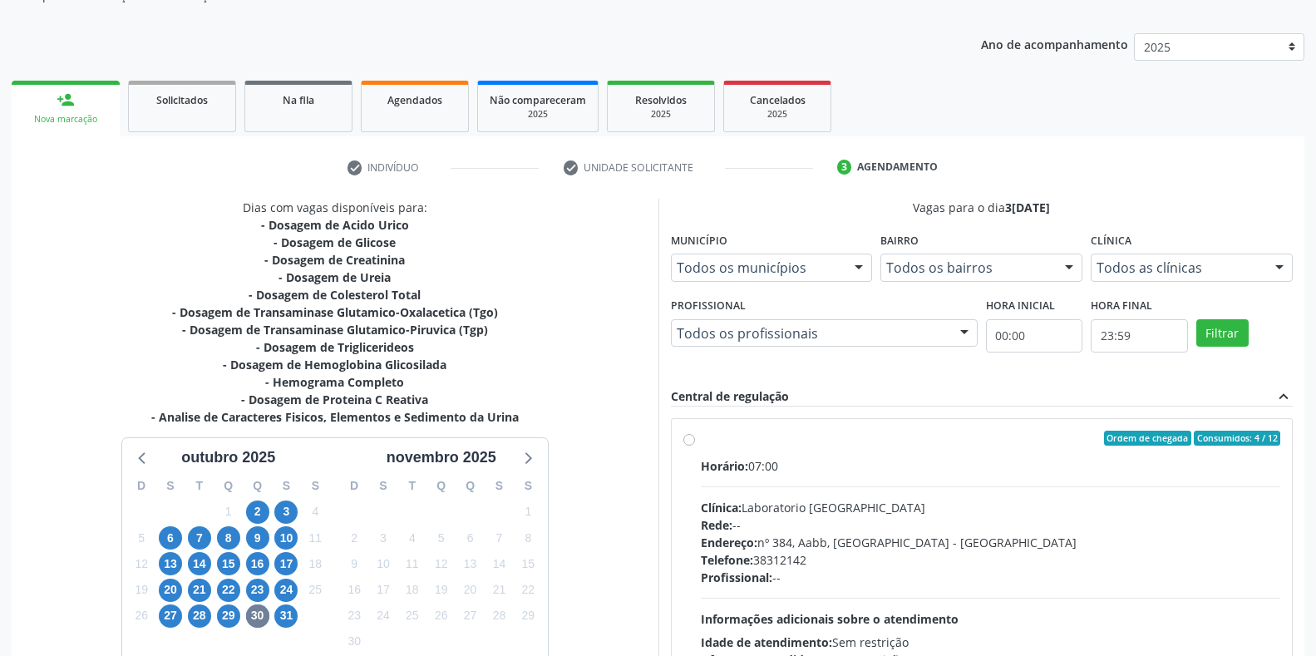
click at [701, 441] on label "Ordem de chegada Consumidos: 4 / 12 Horário: 07:00 Clínica: Laboratorio [GEOGRA…" at bounding box center [991, 558] width 580 height 255
click at [683, 441] on input "Ordem de chegada Consumidos: 4 / 12 Horário: 07:00 Clínica: Laboratorio [GEOGRA…" at bounding box center [689, 438] width 12 height 15
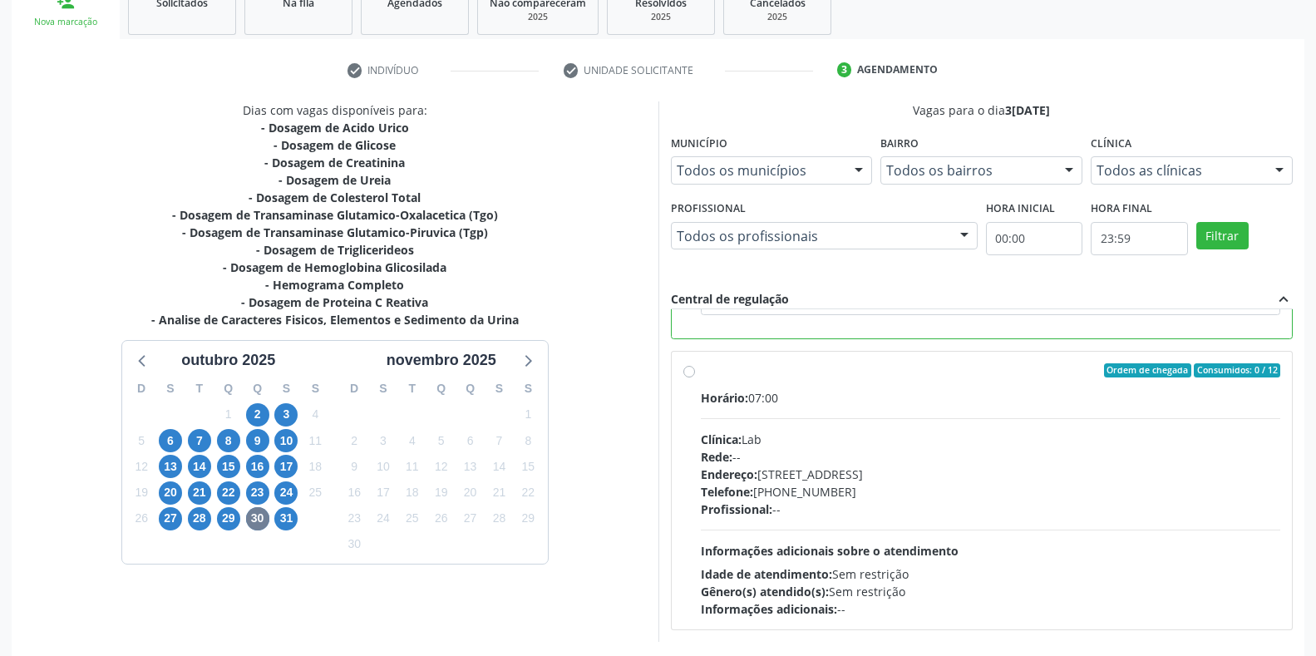
scroll to position [338, 0]
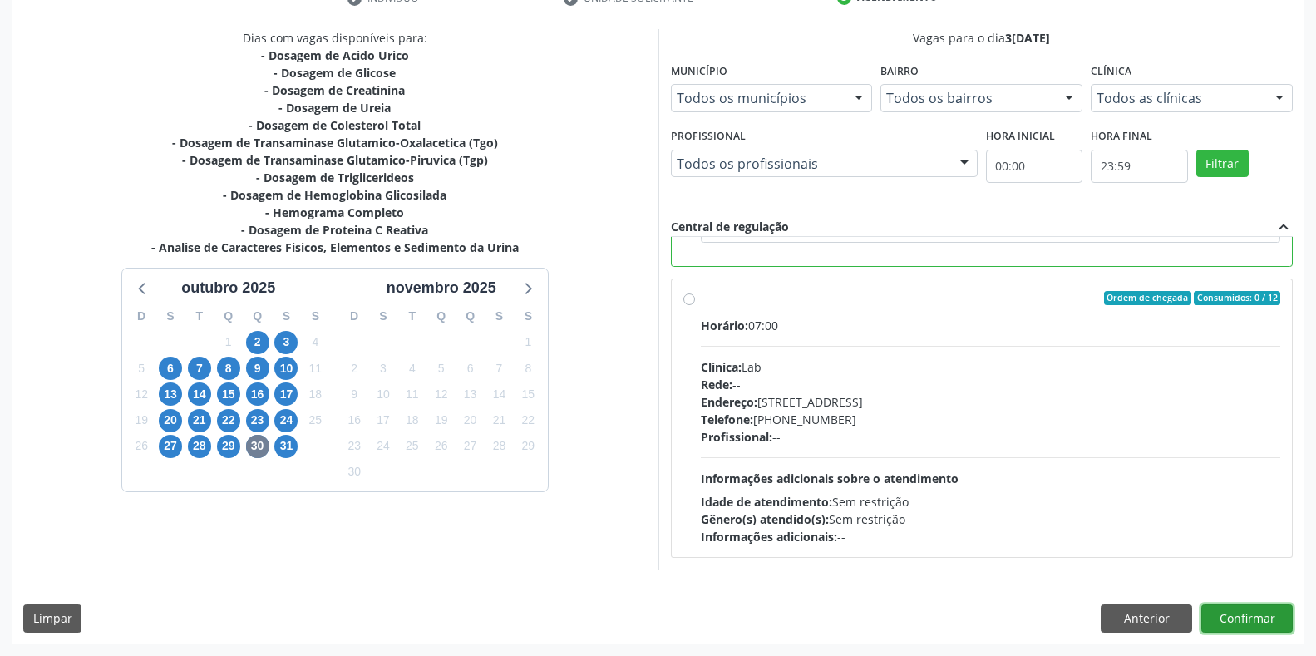
click at [1222, 614] on button "Confirmar" at bounding box center [1246, 618] width 91 height 28
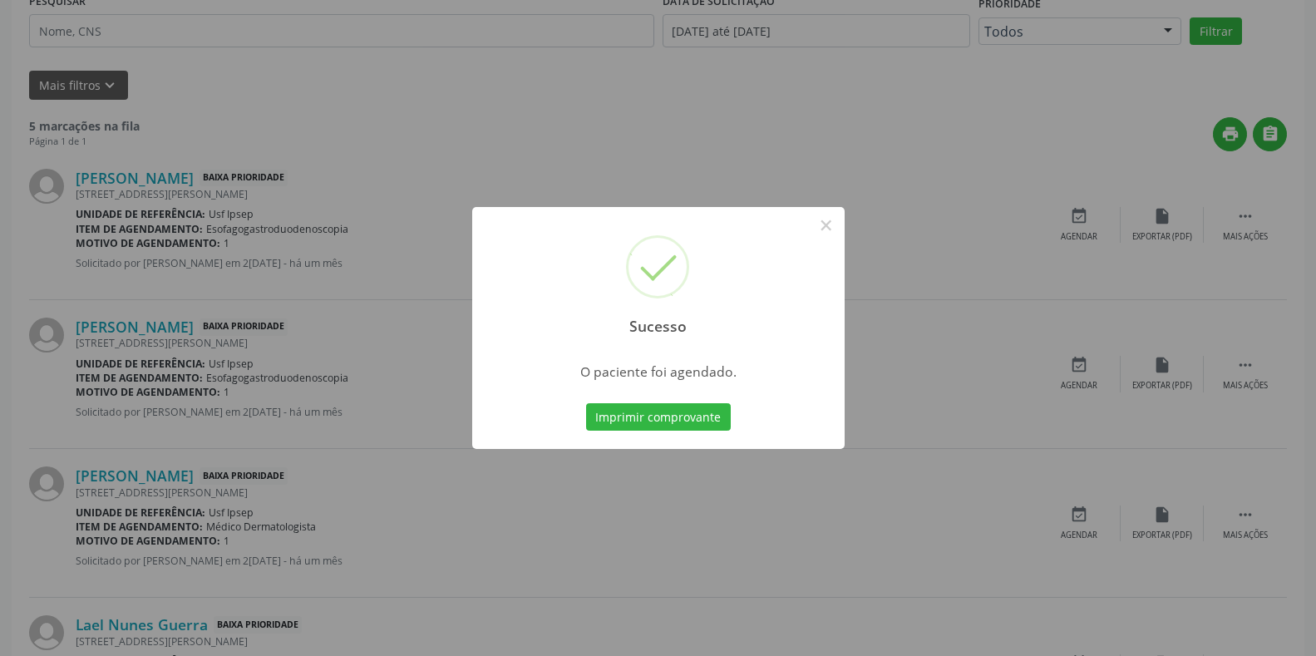
scroll to position [0, 0]
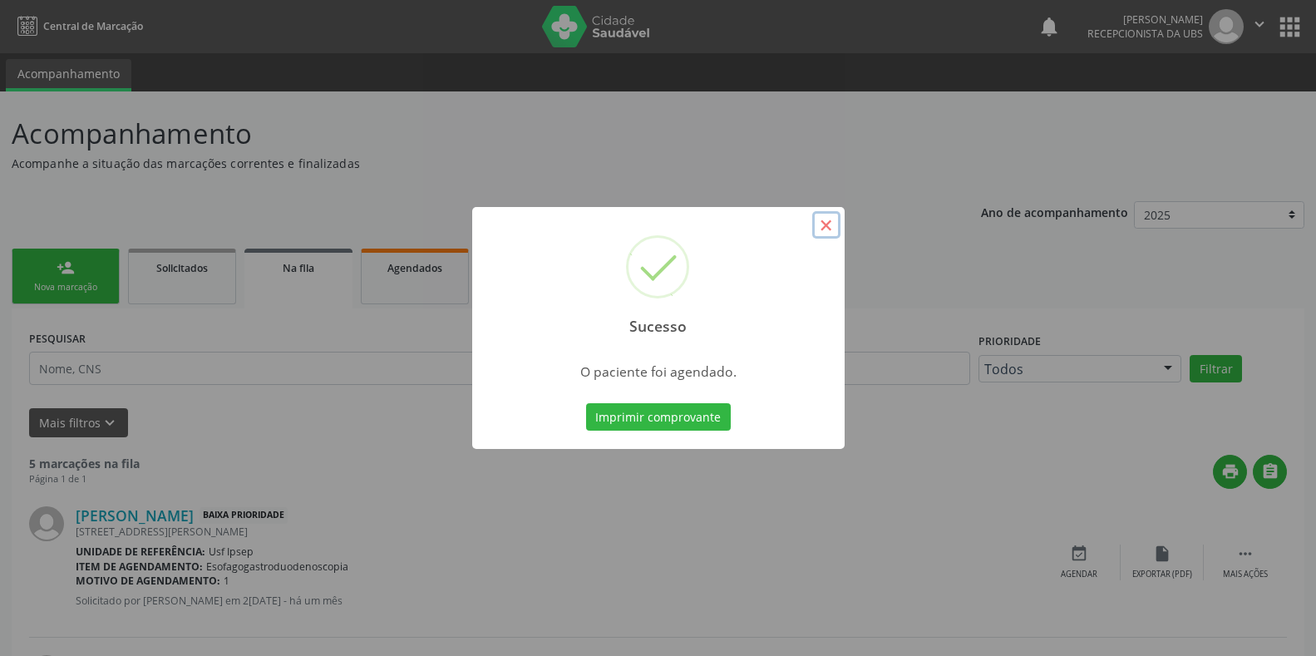
click at [826, 227] on button "×" at bounding box center [826, 225] width 28 height 28
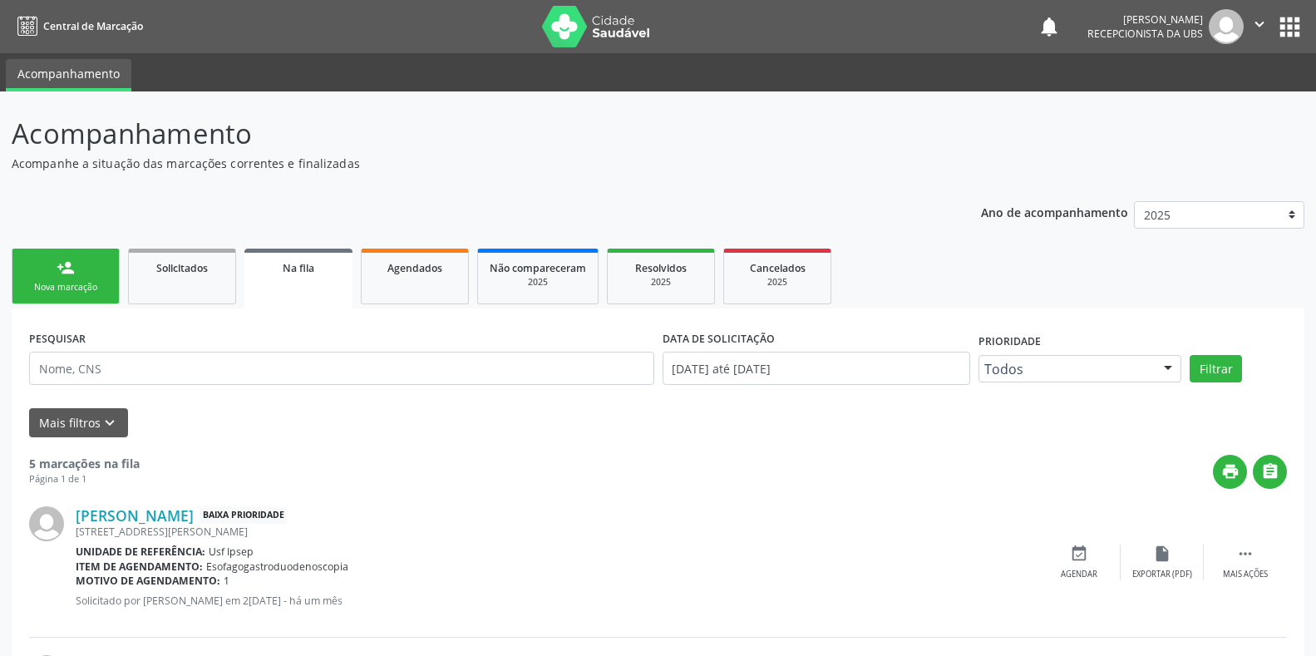
click at [53, 284] on div "Nova marcação" at bounding box center [65, 287] width 83 height 12
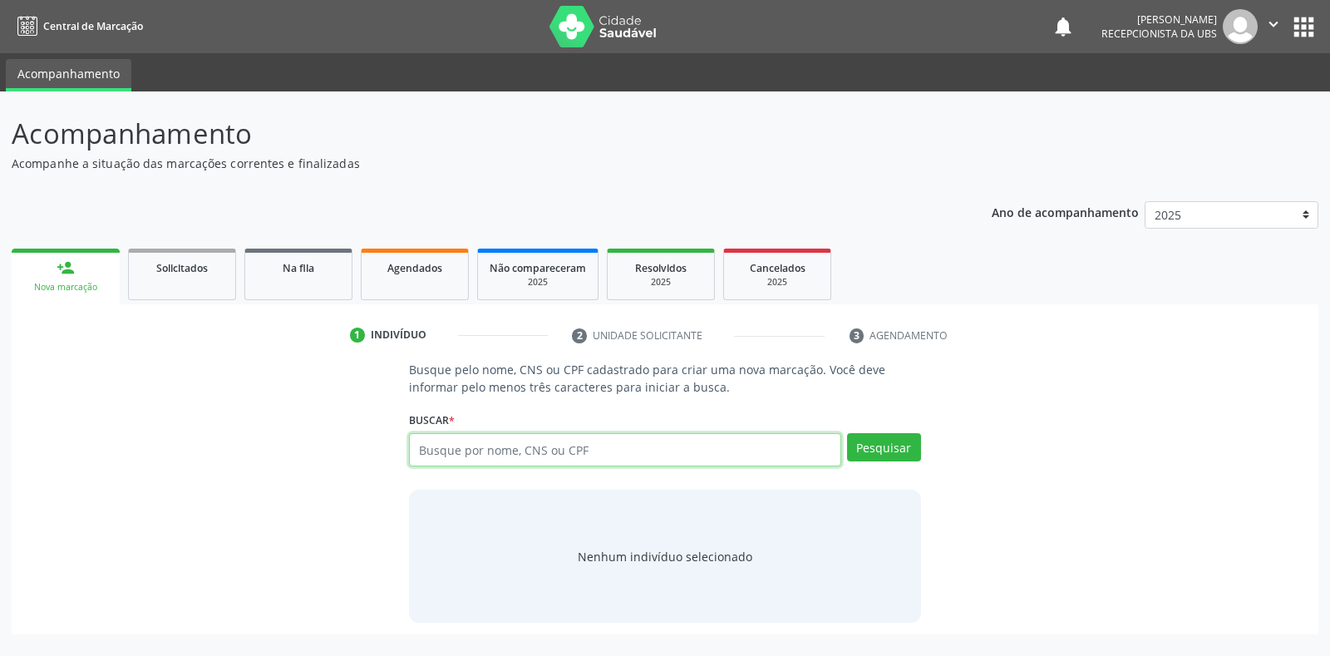
click at [429, 450] on input "text" at bounding box center [625, 449] width 432 height 33
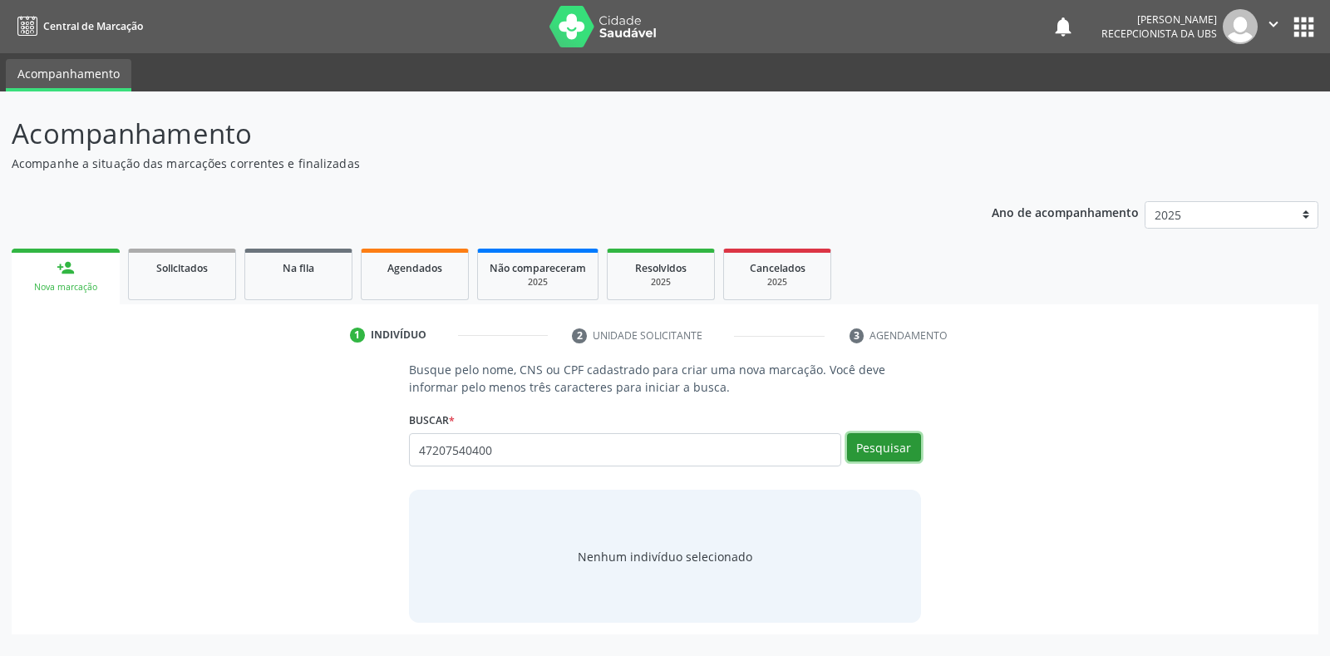
click at [895, 446] on button "Pesquisar" at bounding box center [884, 447] width 74 height 28
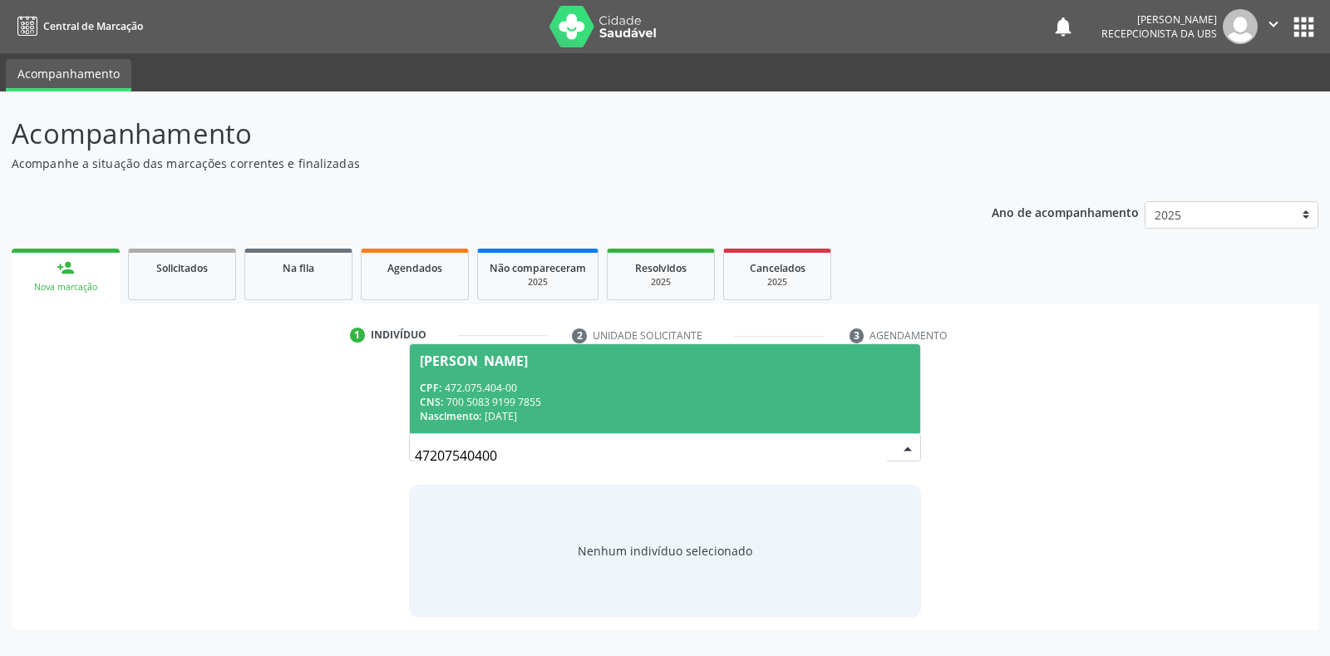
click at [500, 369] on span "[PERSON_NAME] CPF: 472.075.404-00 CNS: 700 5083 9199 7855 Nascimento: [DATE]" at bounding box center [665, 388] width 510 height 89
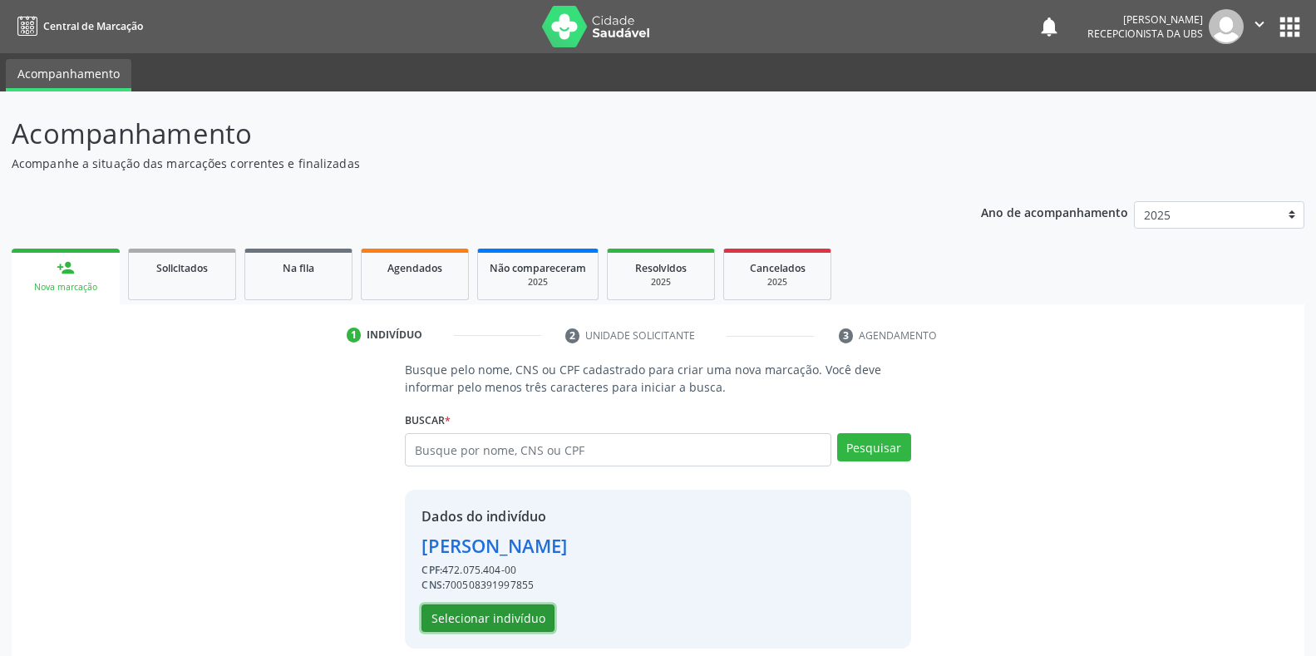
click at [437, 619] on button "Selecionar indivíduo" at bounding box center [488, 618] width 133 height 28
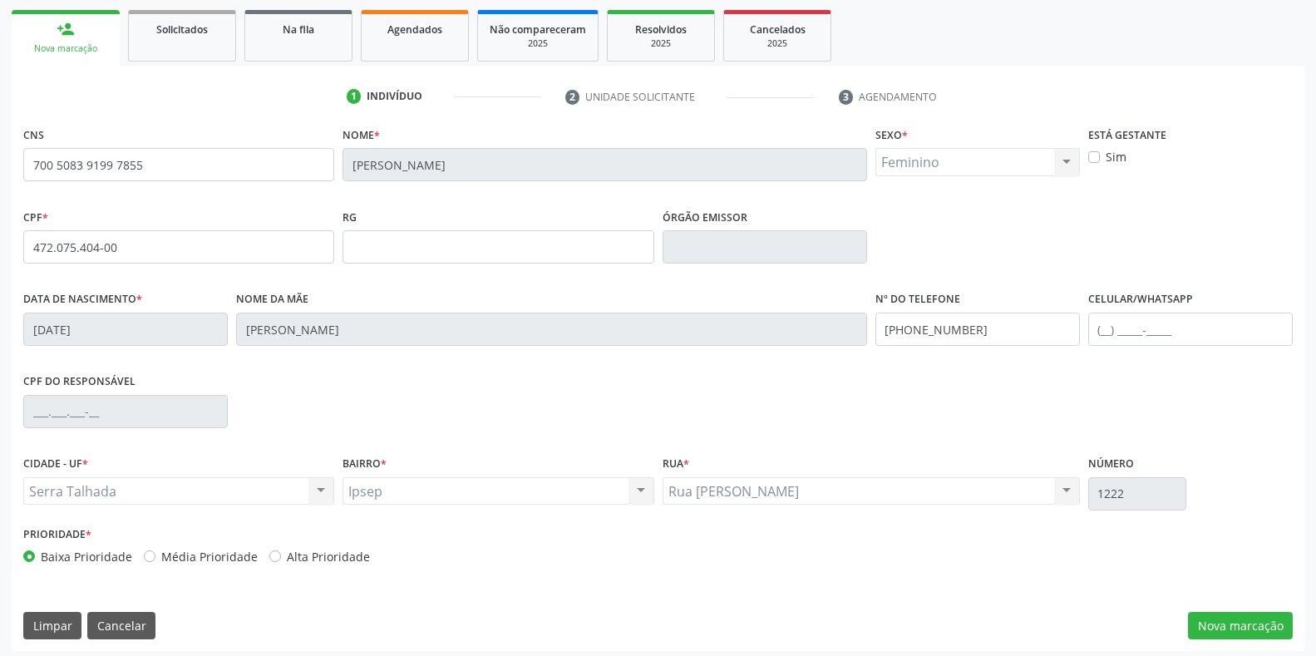
scroll to position [245, 0]
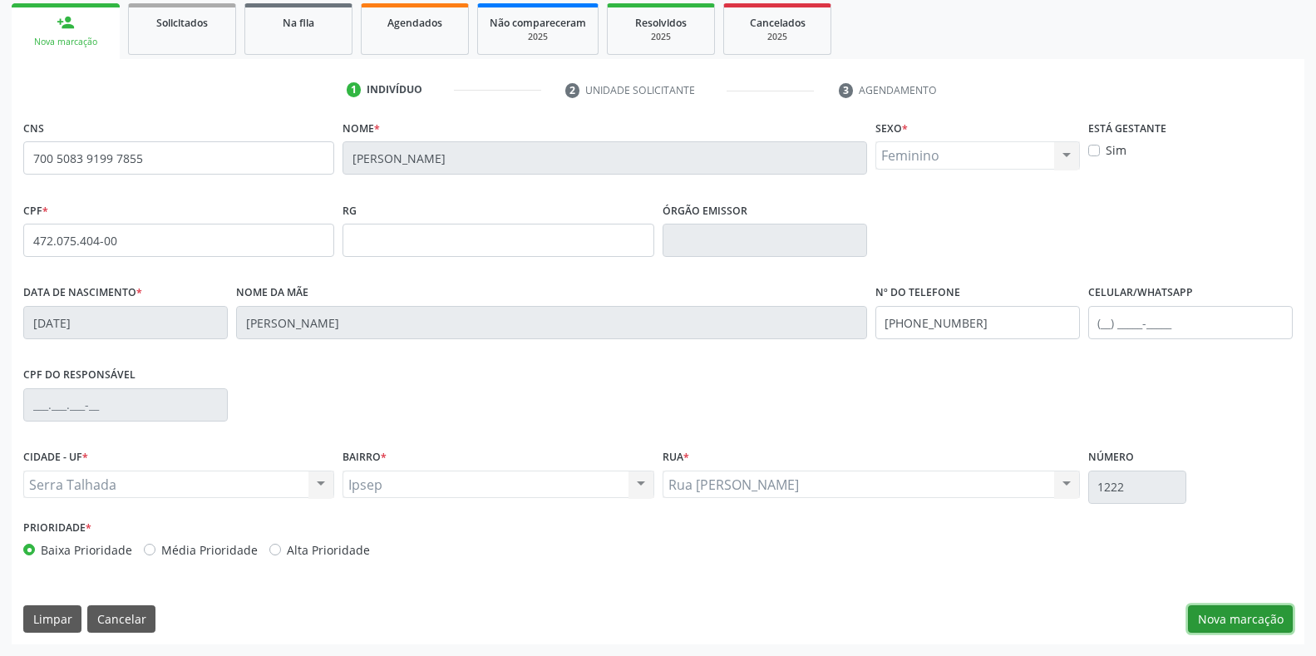
click at [1227, 620] on button "Nova marcação" at bounding box center [1240, 619] width 105 height 28
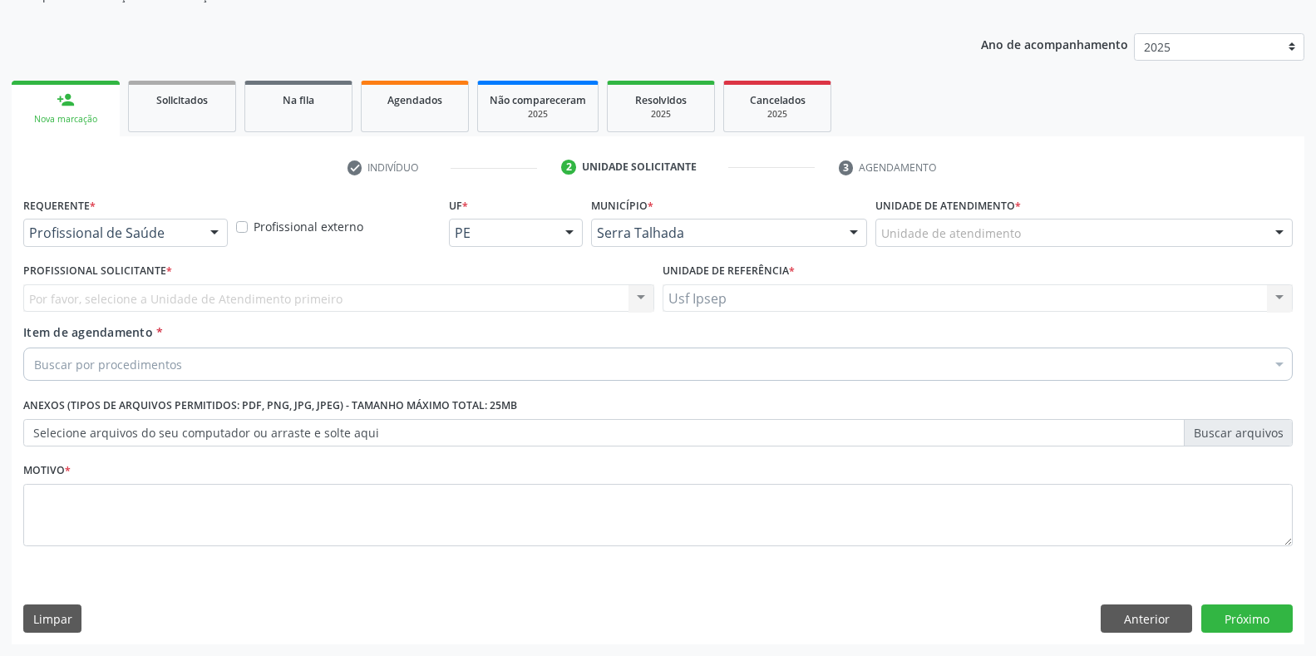
scroll to position [168, 0]
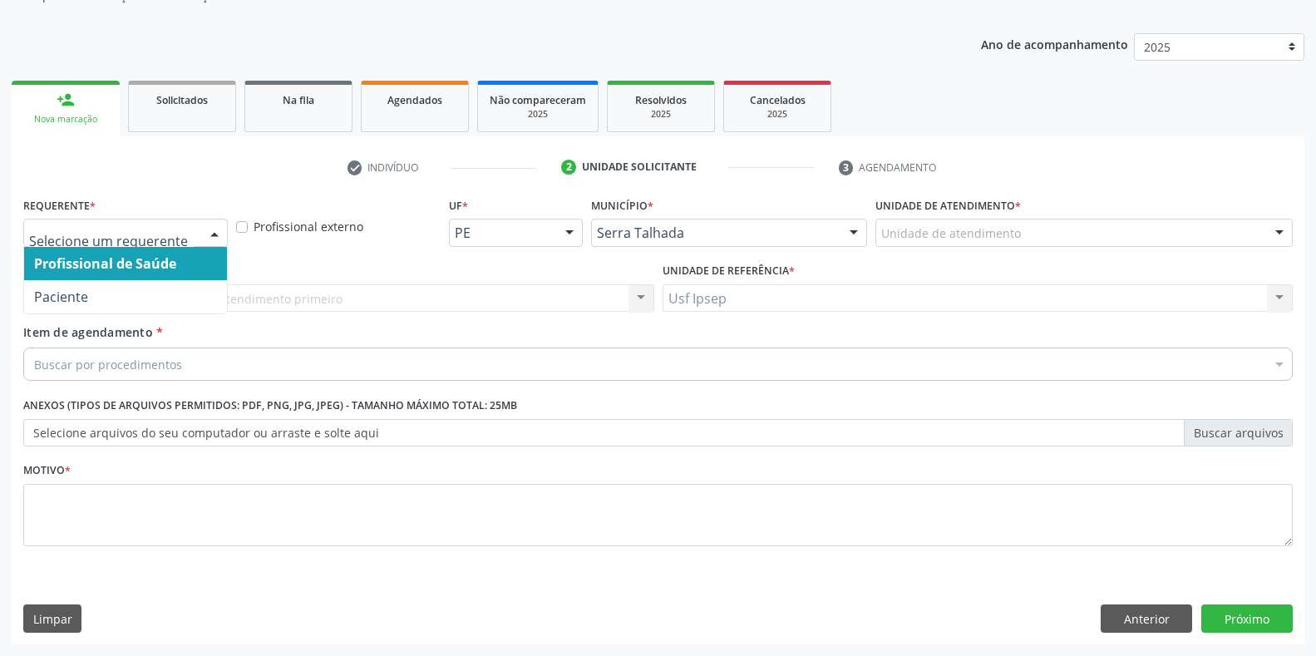
click at [218, 233] on div at bounding box center [214, 234] width 25 height 28
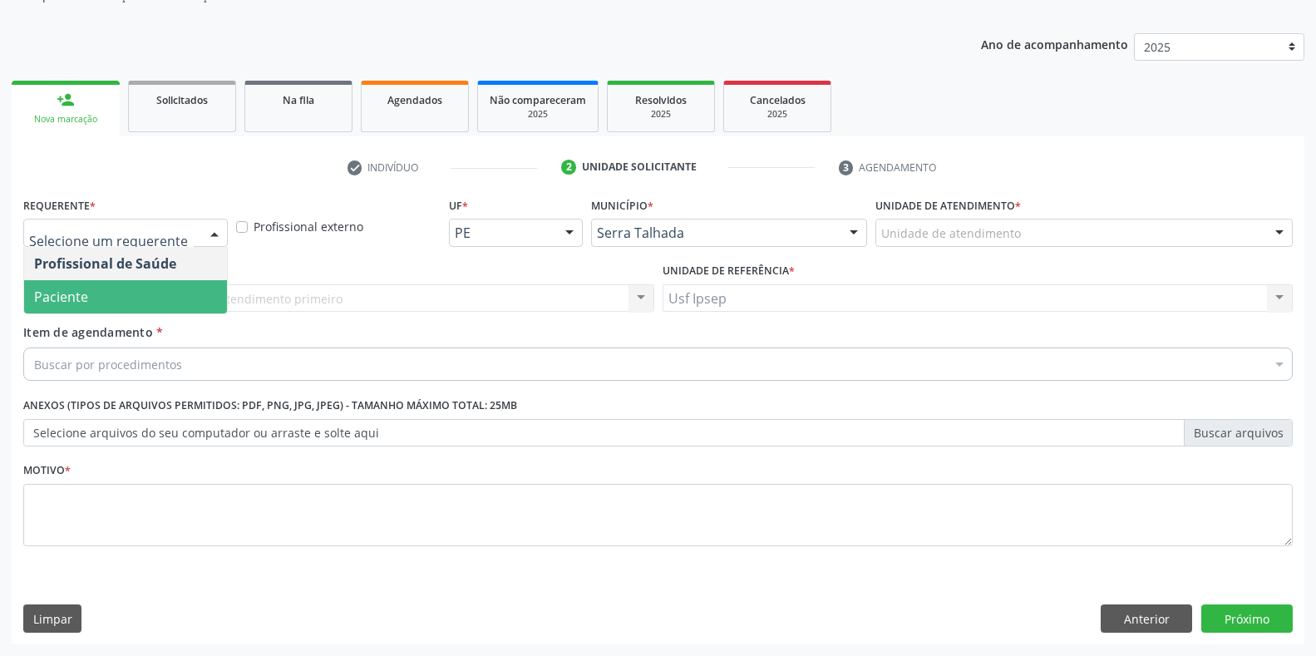
click at [126, 297] on span "Paciente" at bounding box center [125, 296] width 203 height 33
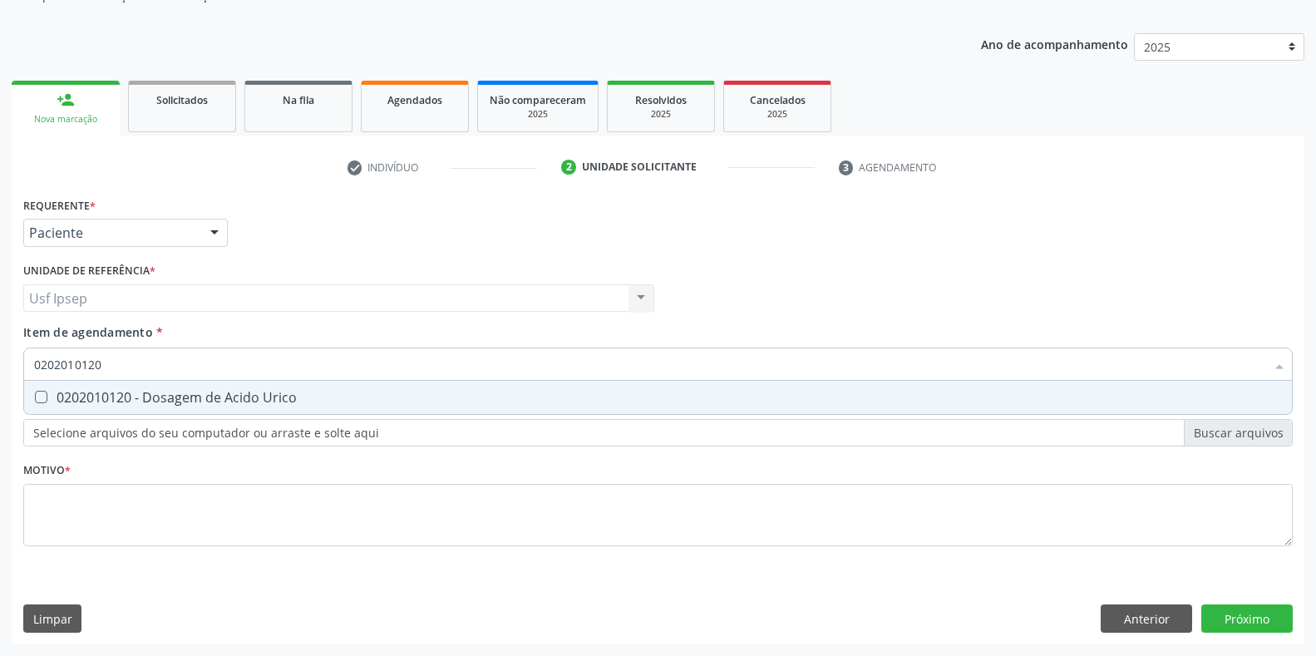
drag, startPoint x: 37, startPoint y: 401, endPoint x: 54, endPoint y: 382, distance: 24.7
click at [37, 400] on Urico at bounding box center [41, 397] width 12 height 12
click at [35, 400] on Urico "checkbox" at bounding box center [29, 397] width 11 height 11
click at [107, 362] on input "0202010120" at bounding box center [649, 364] width 1231 height 33
drag, startPoint x: 42, startPoint y: 399, endPoint x: 49, endPoint y: 387, distance: 14.5
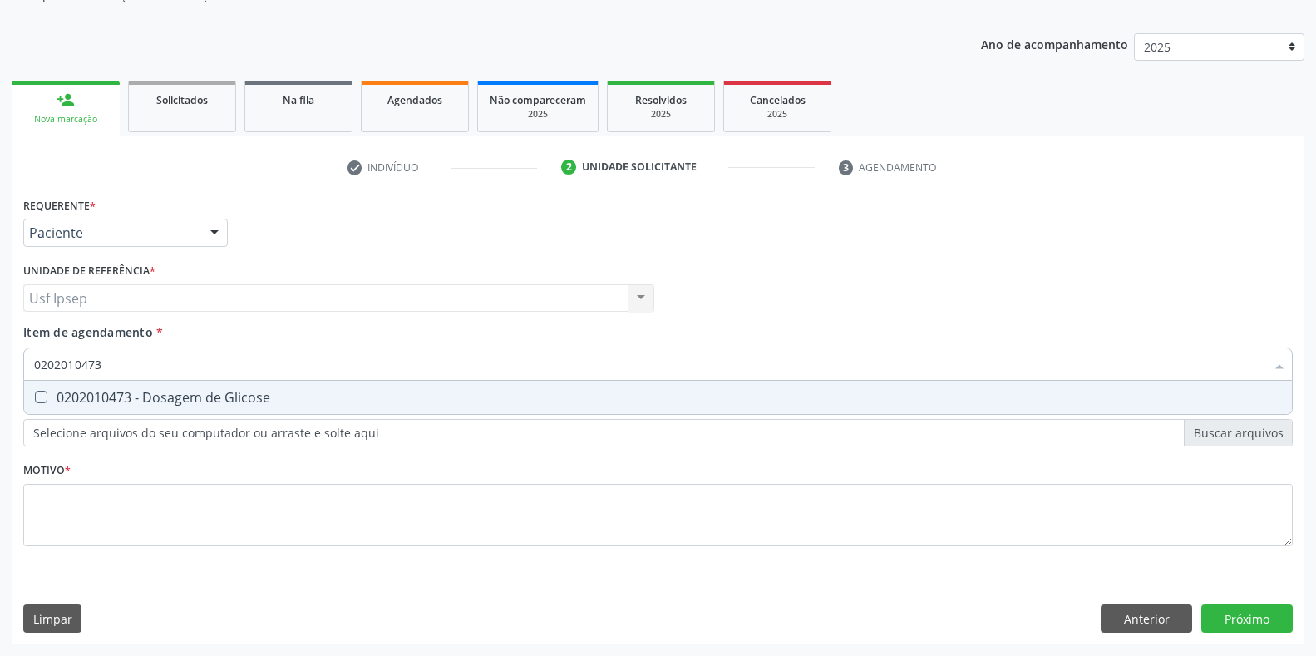
click at [41, 398] on Glicose at bounding box center [41, 397] width 12 height 12
click at [35, 398] on Glicose "checkbox" at bounding box center [29, 397] width 11 height 11
click at [102, 363] on input "0202010473" at bounding box center [649, 364] width 1231 height 33
click at [40, 403] on Ureia at bounding box center [41, 397] width 12 height 12
click at [35, 402] on Ureia "checkbox" at bounding box center [29, 397] width 11 height 11
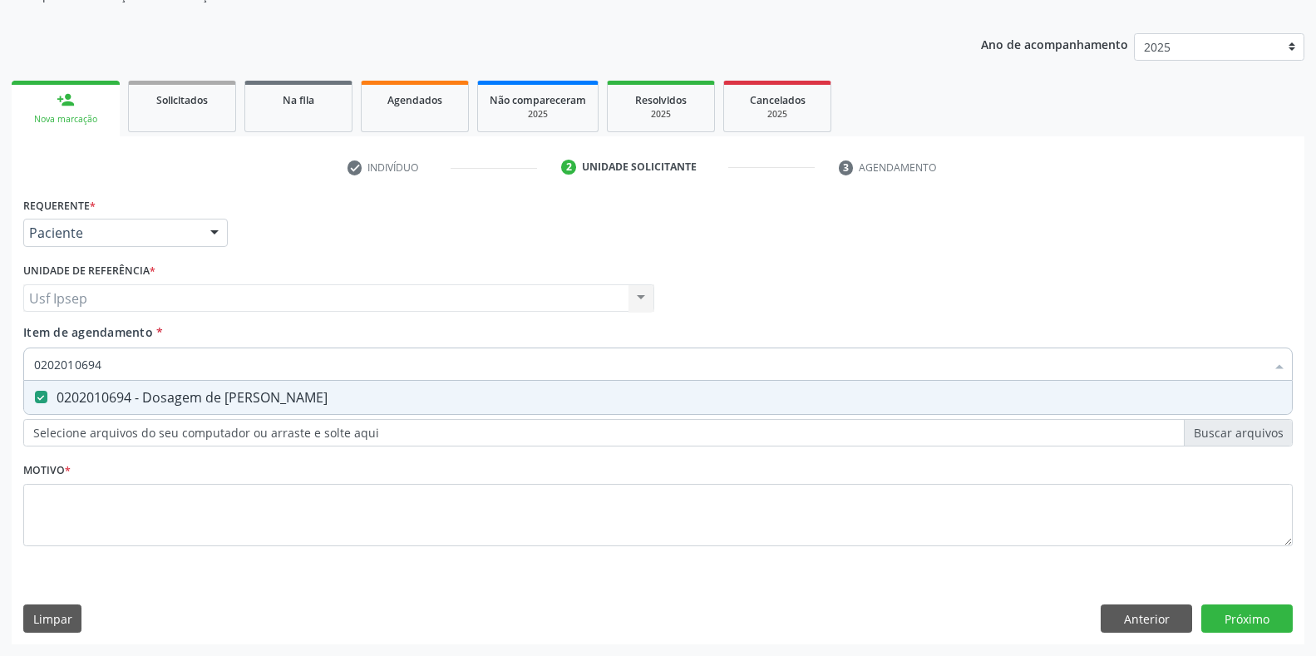
click at [111, 365] on input "0202010694" at bounding box center [649, 364] width 1231 height 33
click at [47, 393] on Creatinina at bounding box center [41, 397] width 12 height 12
click at [35, 393] on Creatinina "checkbox" at bounding box center [29, 397] width 11 height 11
click at [101, 363] on input "0202010317" at bounding box center [649, 364] width 1231 height 33
click at [45, 392] on Total at bounding box center [41, 397] width 12 height 12
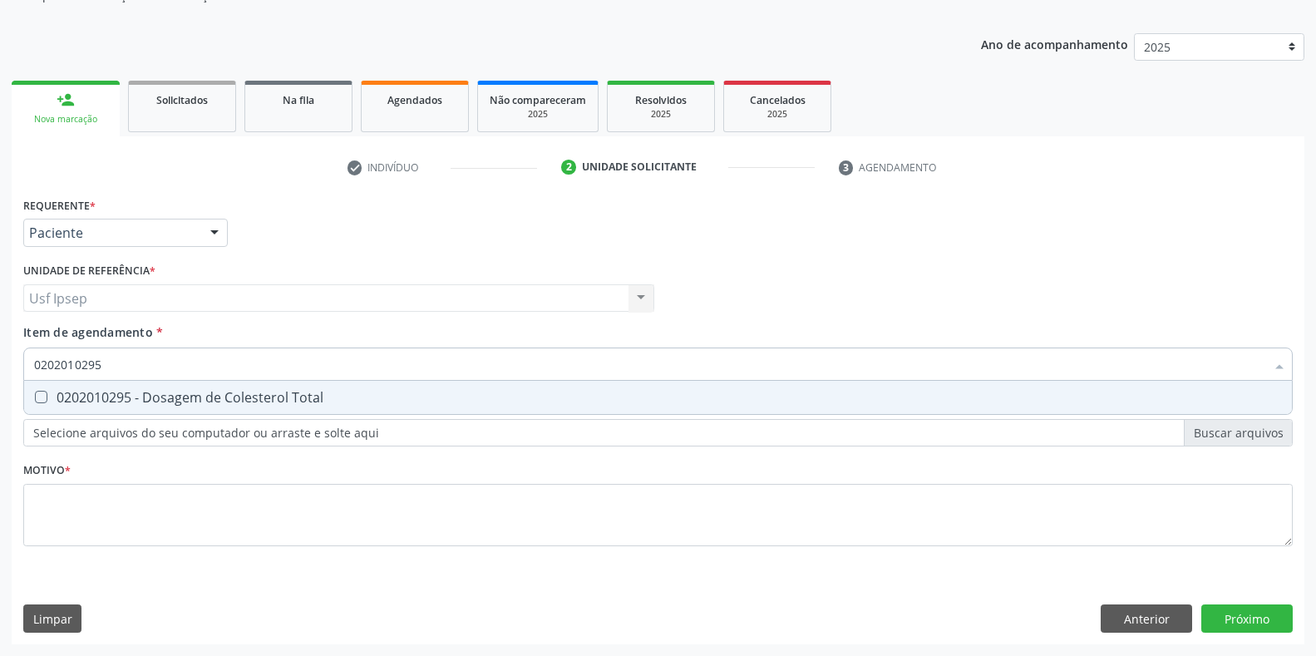
click at [35, 392] on Total "checkbox" at bounding box center [29, 397] width 11 height 11
click at [101, 369] on input "0202010295" at bounding box center [649, 364] width 1231 height 33
click at [34, 398] on div at bounding box center [30, 397] width 12 height 13
click at [101, 363] on input "0202010643" at bounding box center [649, 364] width 1231 height 33
click at [42, 397] on \(Tgp\) at bounding box center [41, 397] width 12 height 12
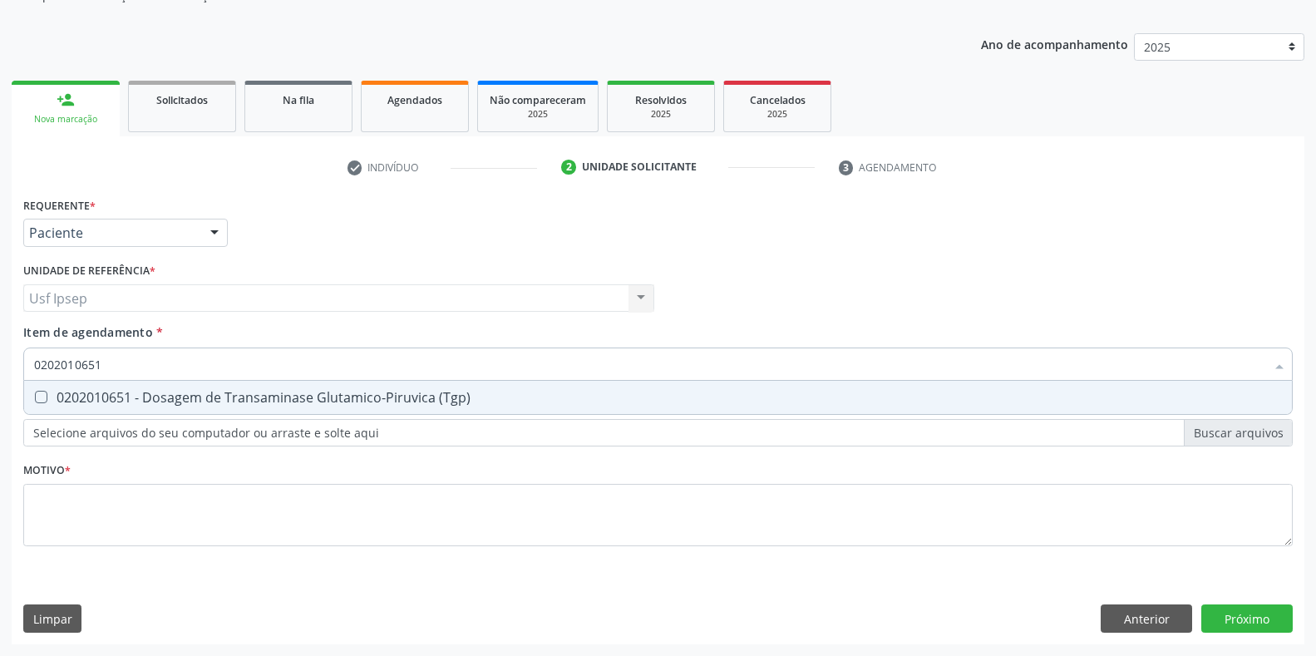
click at [35, 397] on \(Tgp\) "checkbox" at bounding box center [29, 397] width 11 height 11
click at [105, 364] on input "0202010651" at bounding box center [649, 364] width 1231 height 33
click at [42, 394] on Triglicerideos at bounding box center [41, 397] width 12 height 12
click at [35, 394] on Triglicerideos "checkbox" at bounding box center [29, 397] width 11 height 11
click at [106, 360] on input "0202010678" at bounding box center [649, 364] width 1231 height 33
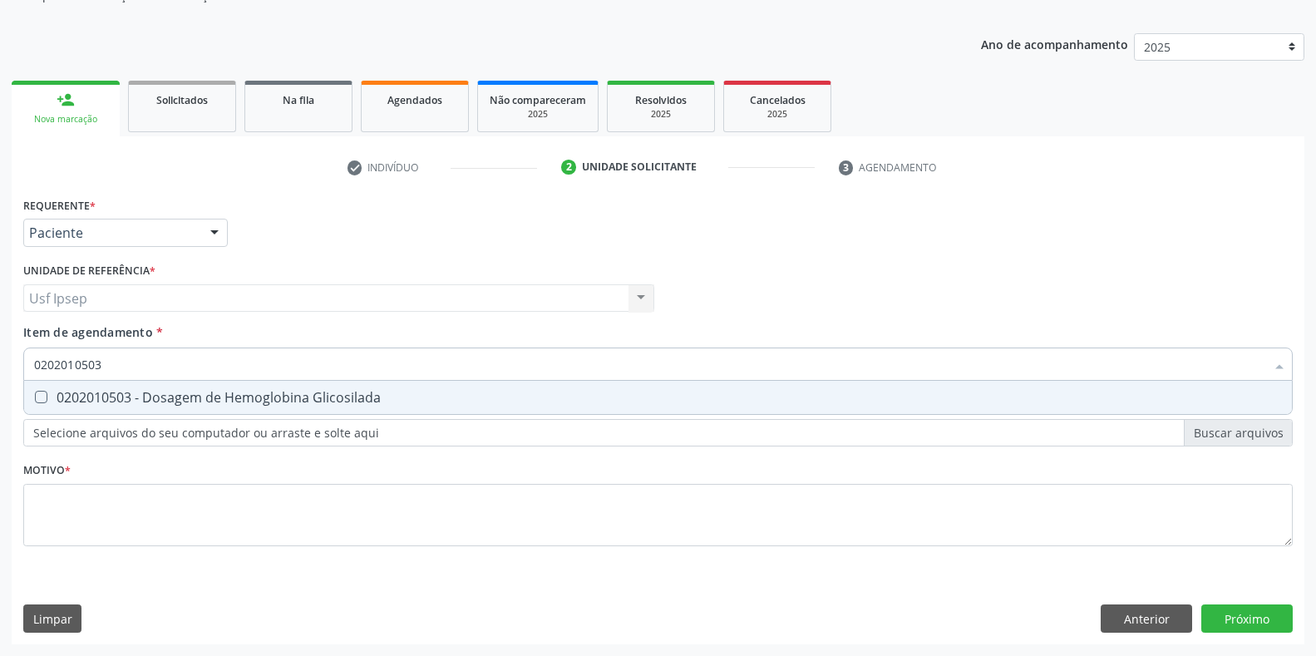
click at [43, 400] on Glicosilada at bounding box center [41, 397] width 12 height 12
click at [35, 400] on Glicosilada "checkbox" at bounding box center [29, 397] width 11 height 11
click at [103, 363] on input "0202010503" at bounding box center [649, 364] width 1231 height 33
drag, startPoint x: 37, startPoint y: 399, endPoint x: 67, endPoint y: 387, distance: 32.4
click at [48, 396] on div "0202050017 - Analise de Caracteres Fisicos, Elementos e Sedimento da Urina" at bounding box center [658, 397] width 1248 height 13
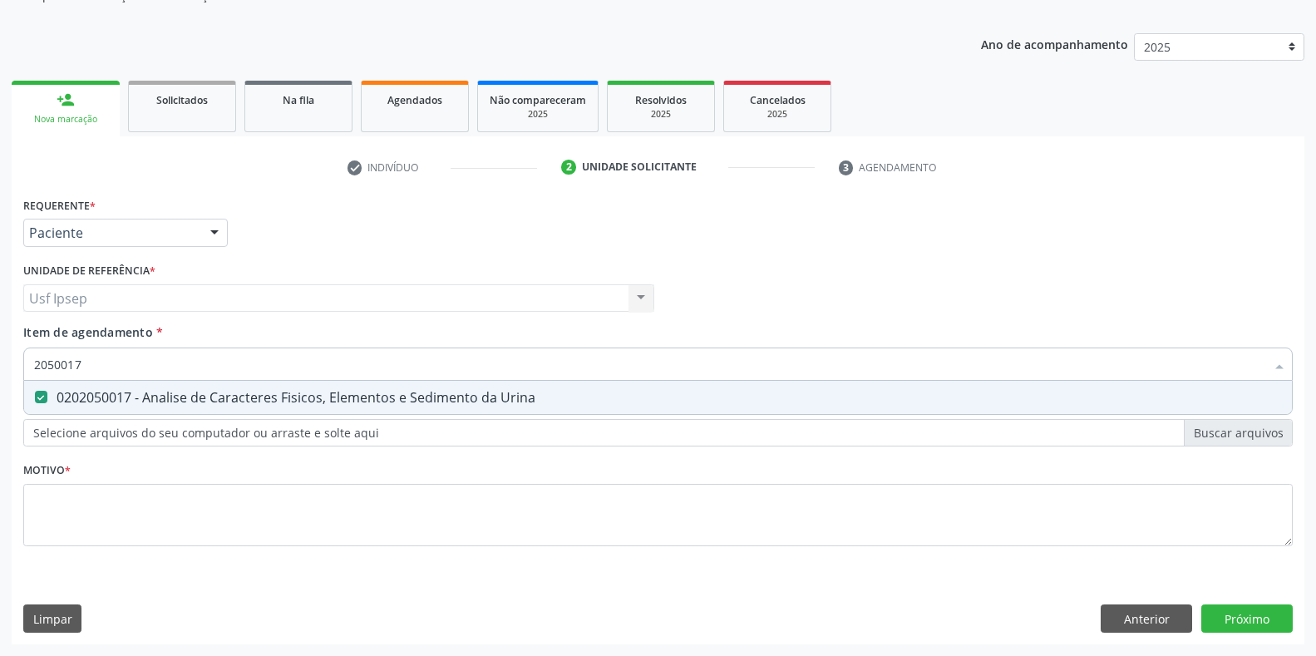
click at [84, 363] on input "2050017" at bounding box center [649, 364] width 1231 height 33
click at [42, 396] on Completo at bounding box center [41, 397] width 12 height 12
click at [35, 396] on Completo "checkbox" at bounding box center [29, 397] width 11 height 11
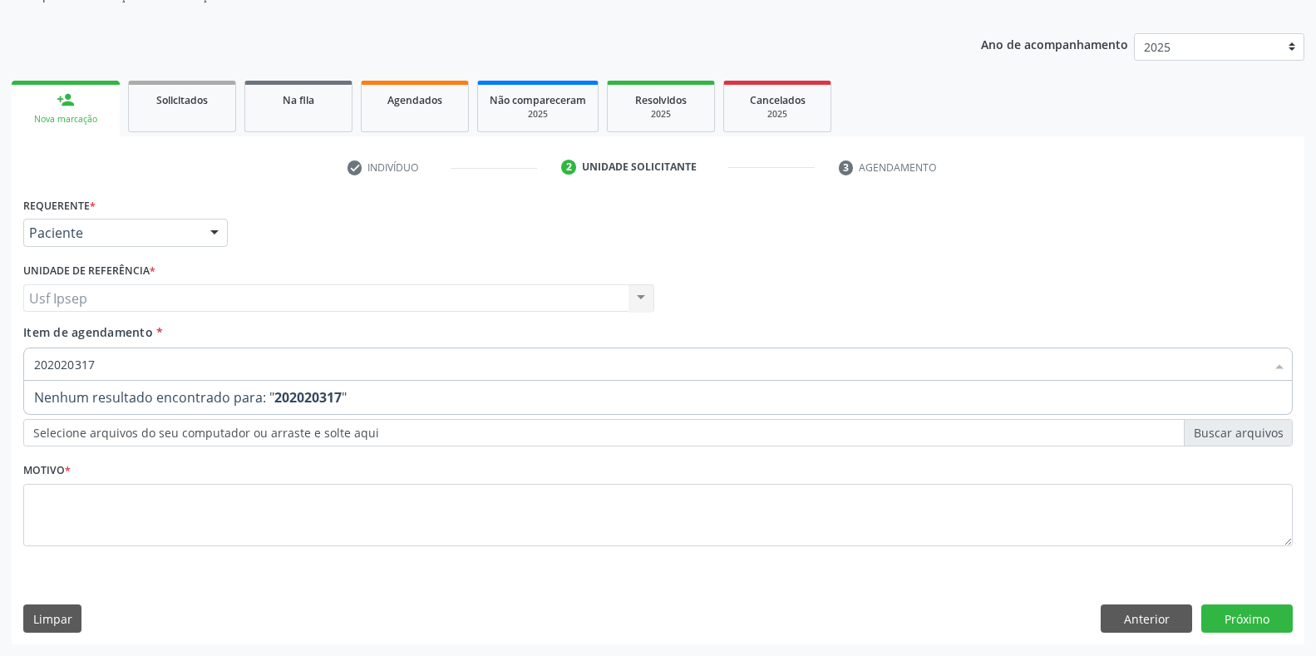
click at [99, 358] on input "202020317" at bounding box center [649, 364] width 1231 height 33
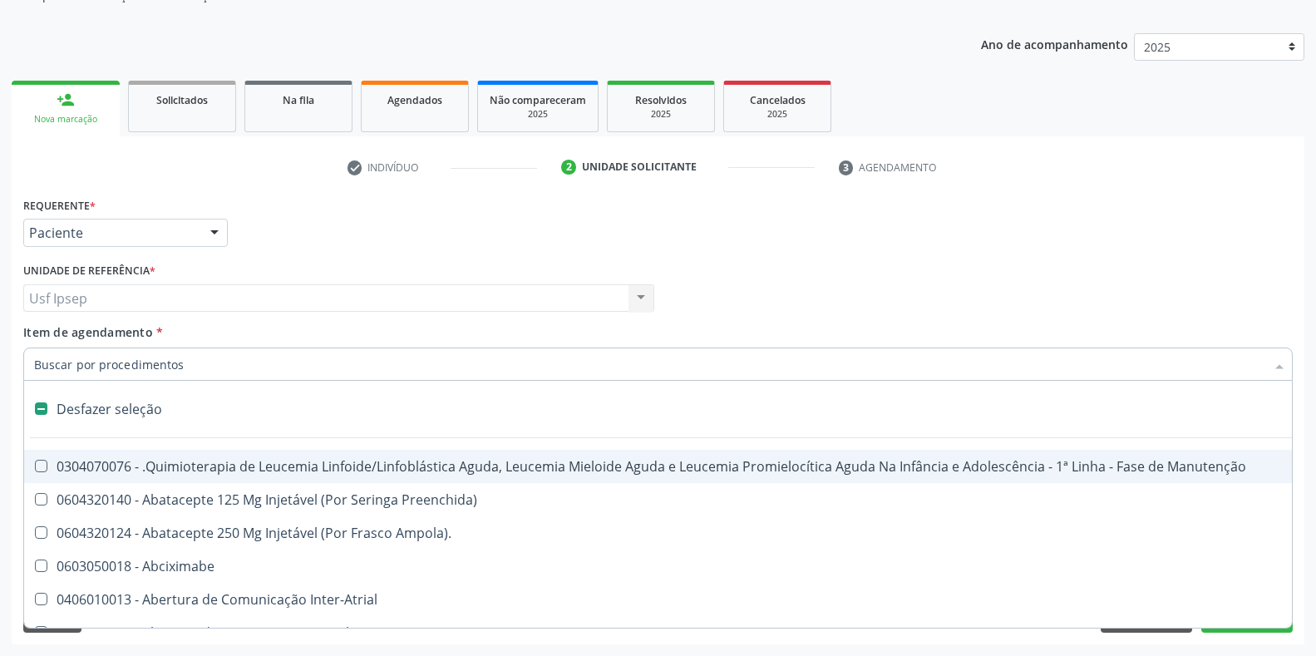
click at [35, 365] on input "Item de agendamento *" at bounding box center [649, 364] width 1231 height 33
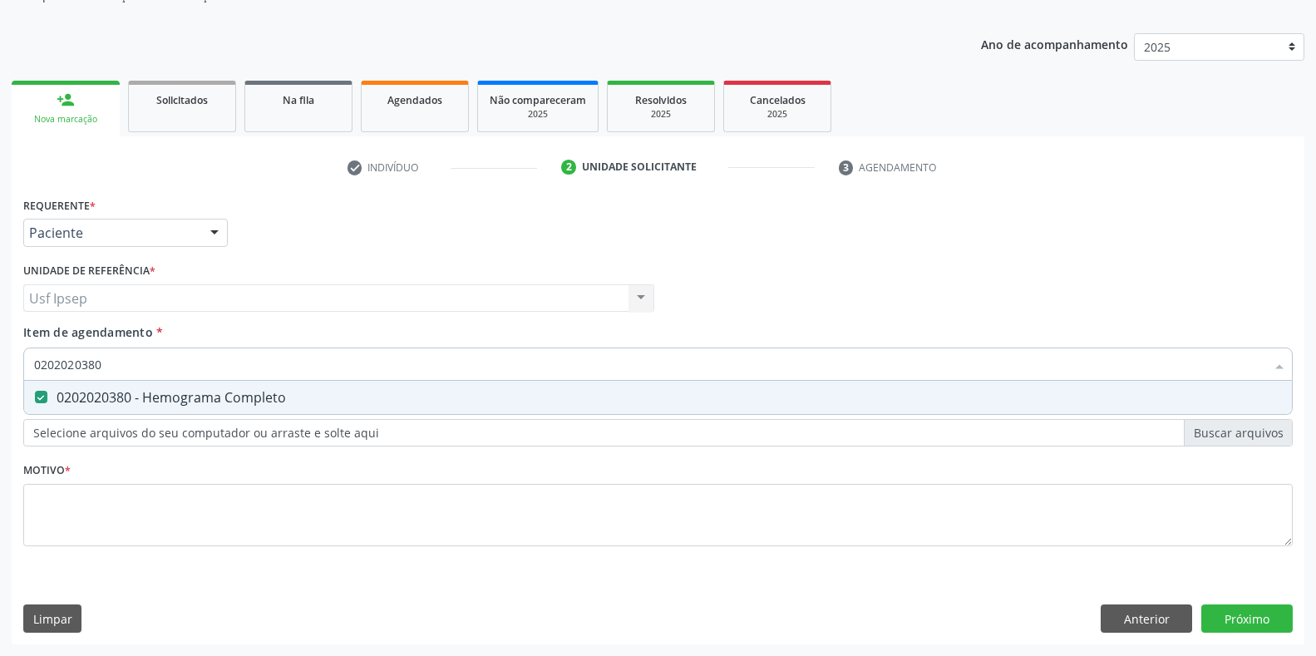
click at [104, 362] on input "0202020380" at bounding box center [649, 364] width 1231 height 33
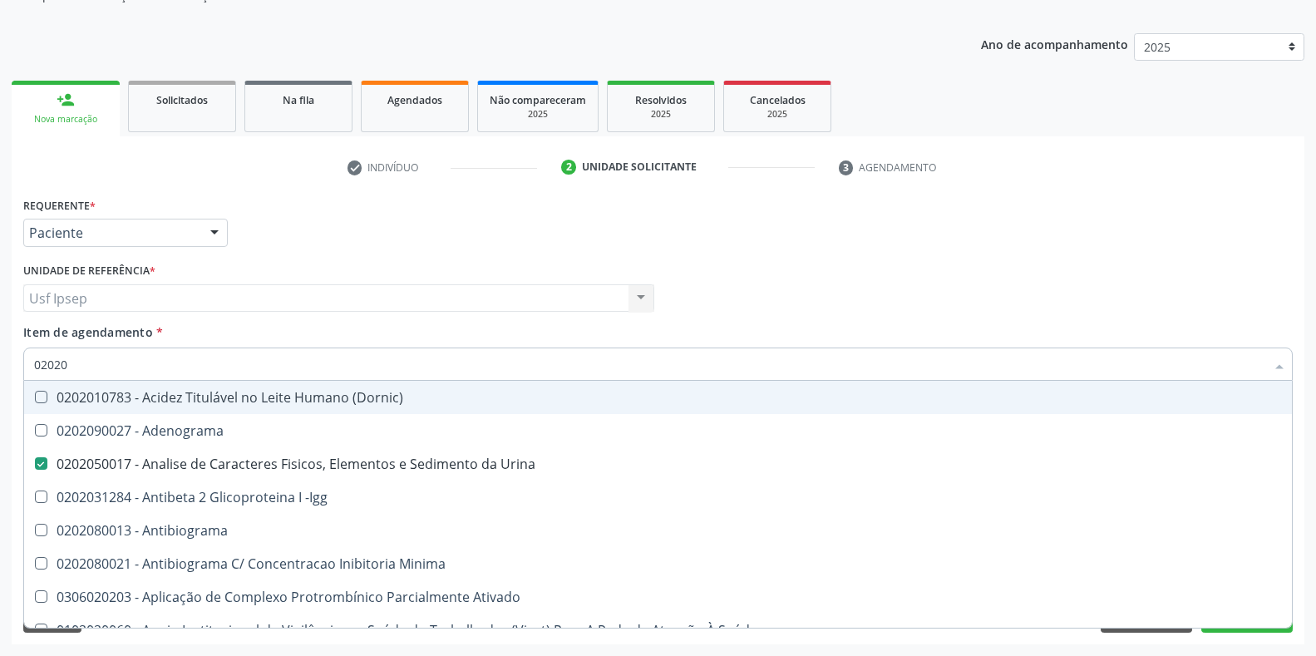
click at [1064, 224] on div "Requerente * Paciente Profissional de Saúde Paciente Nenhum resultado encontrad…" at bounding box center [658, 225] width 1278 height 65
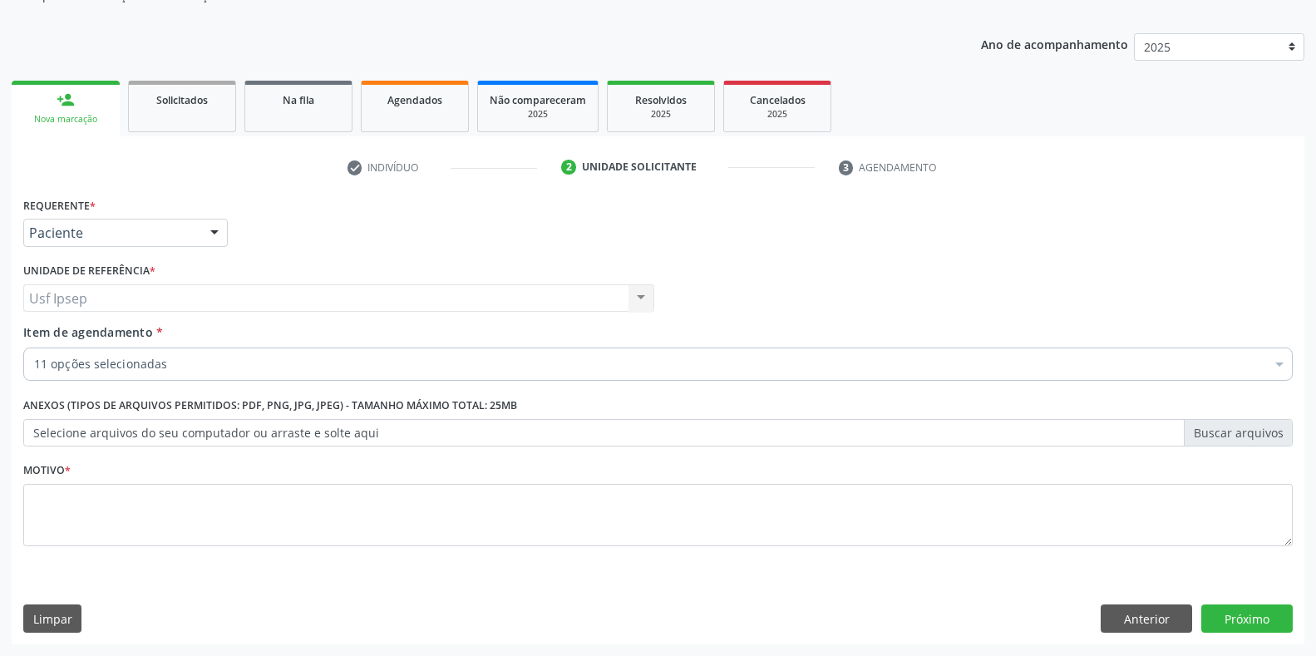
scroll to position [168, 0]
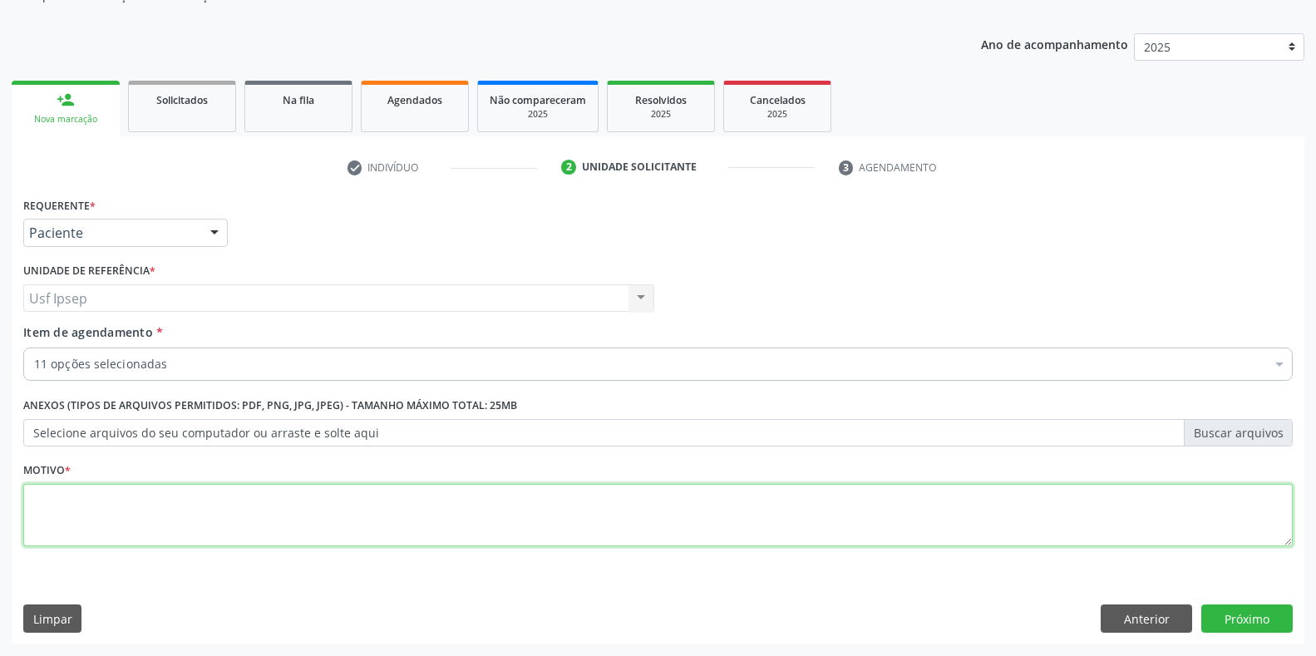
click at [54, 514] on textarea at bounding box center [658, 515] width 1270 height 63
type textarea "1"
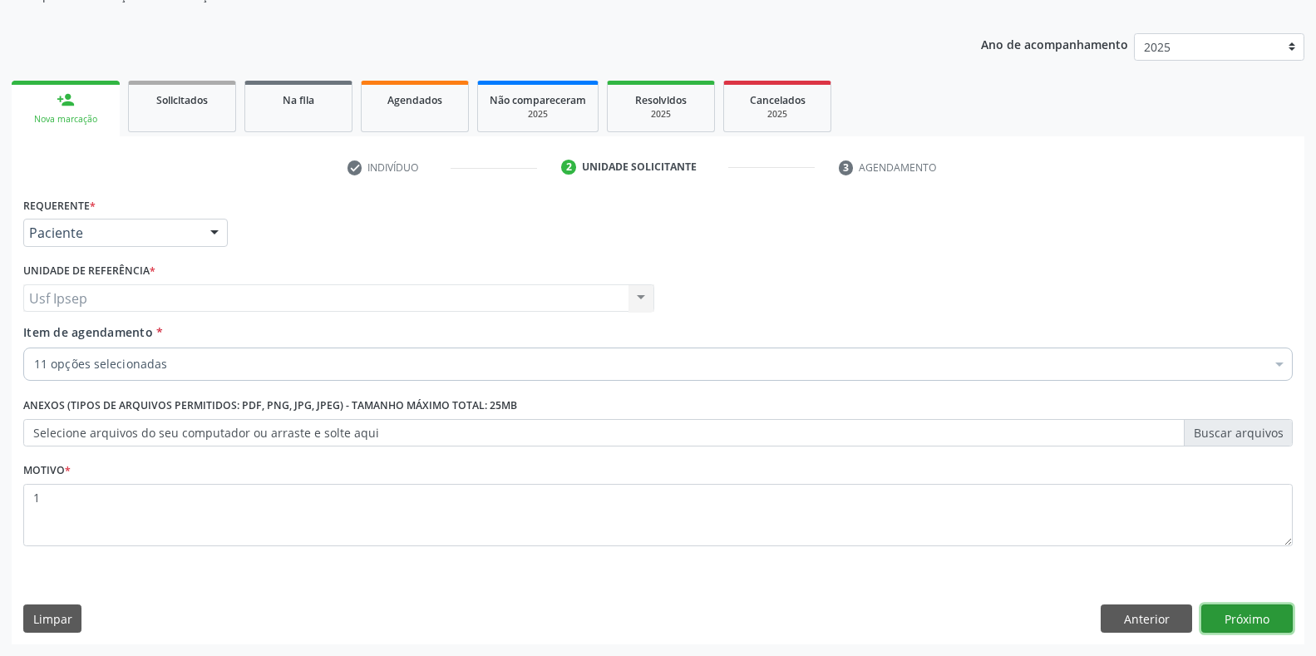
click at [1231, 622] on button "Próximo" at bounding box center [1246, 618] width 91 height 28
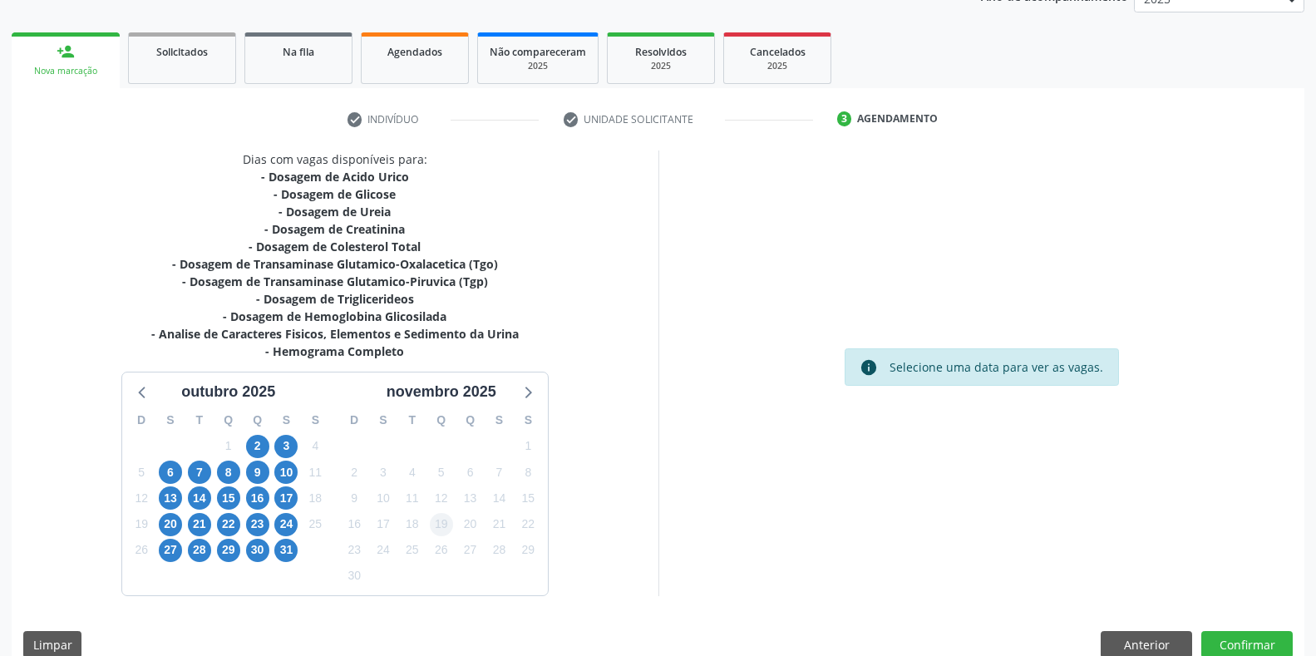
scroll to position [242, 0]
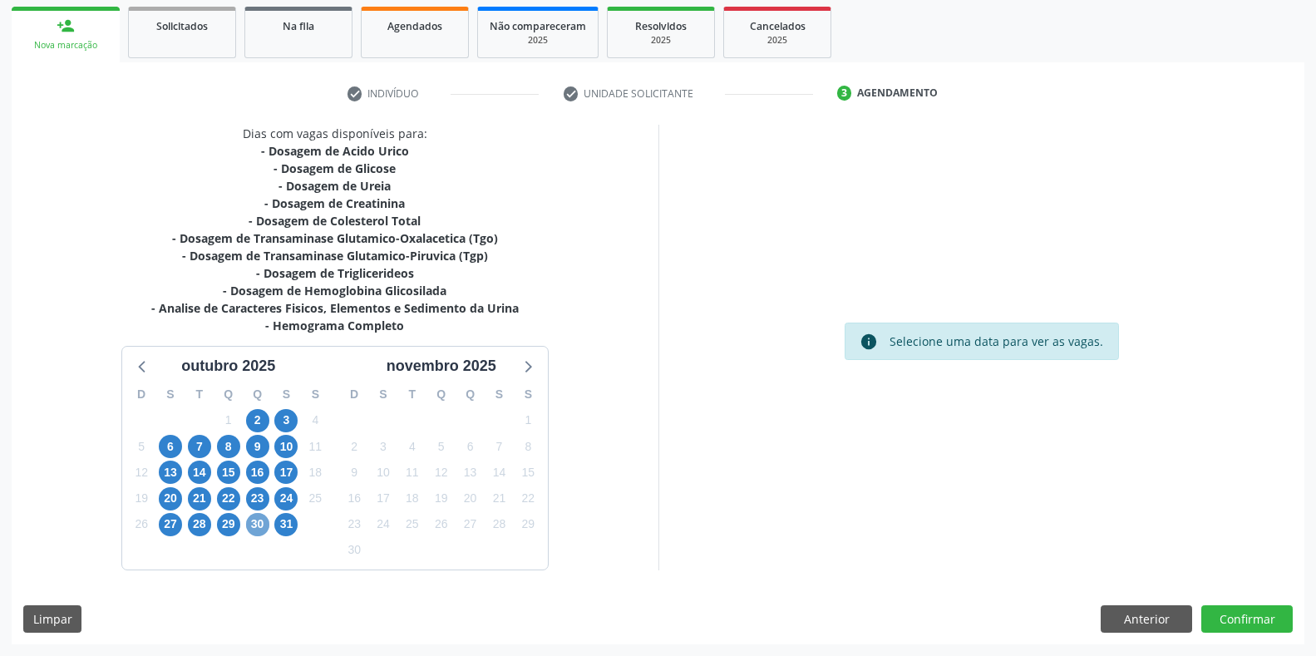
click at [256, 533] on span "30" at bounding box center [257, 524] width 23 height 23
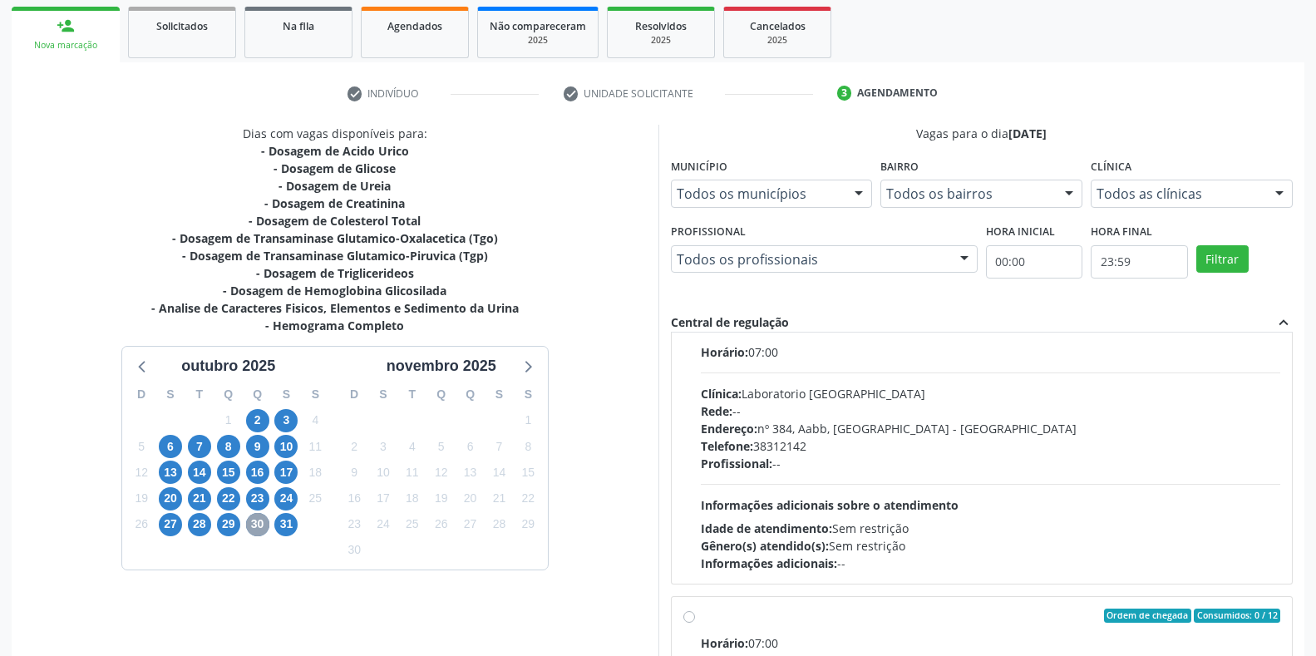
scroll to position [0, 0]
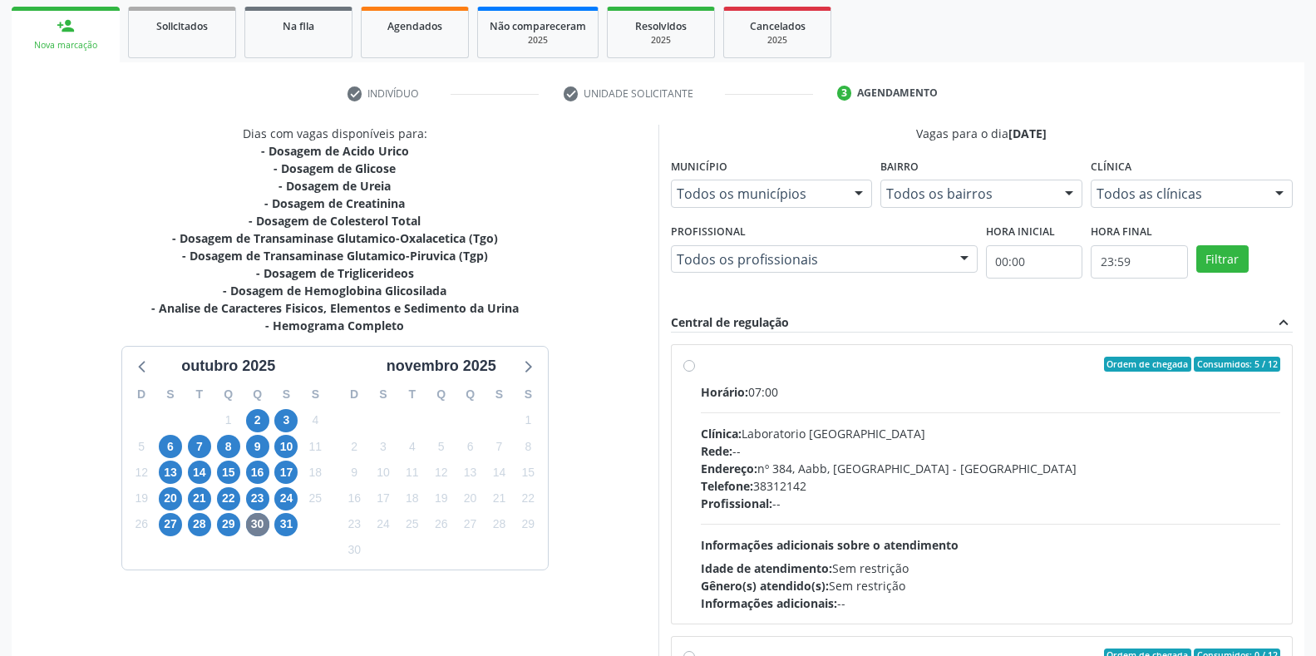
click at [682, 363] on div "Ordem de chegada Consumidos: 5 / 12 Horário: 07:00 Clínica: Laboratorio Sao Fra…" at bounding box center [982, 484] width 621 height 279
radio input "true"
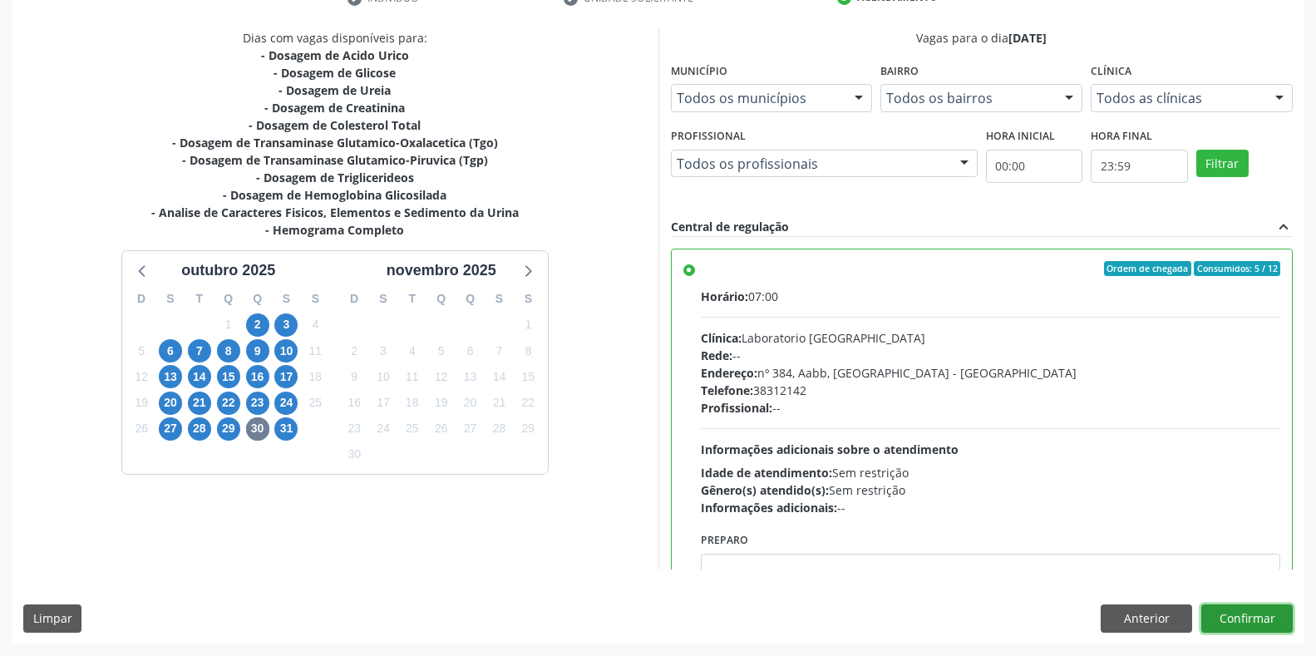
click at [1222, 619] on button "Confirmar" at bounding box center [1246, 618] width 91 height 28
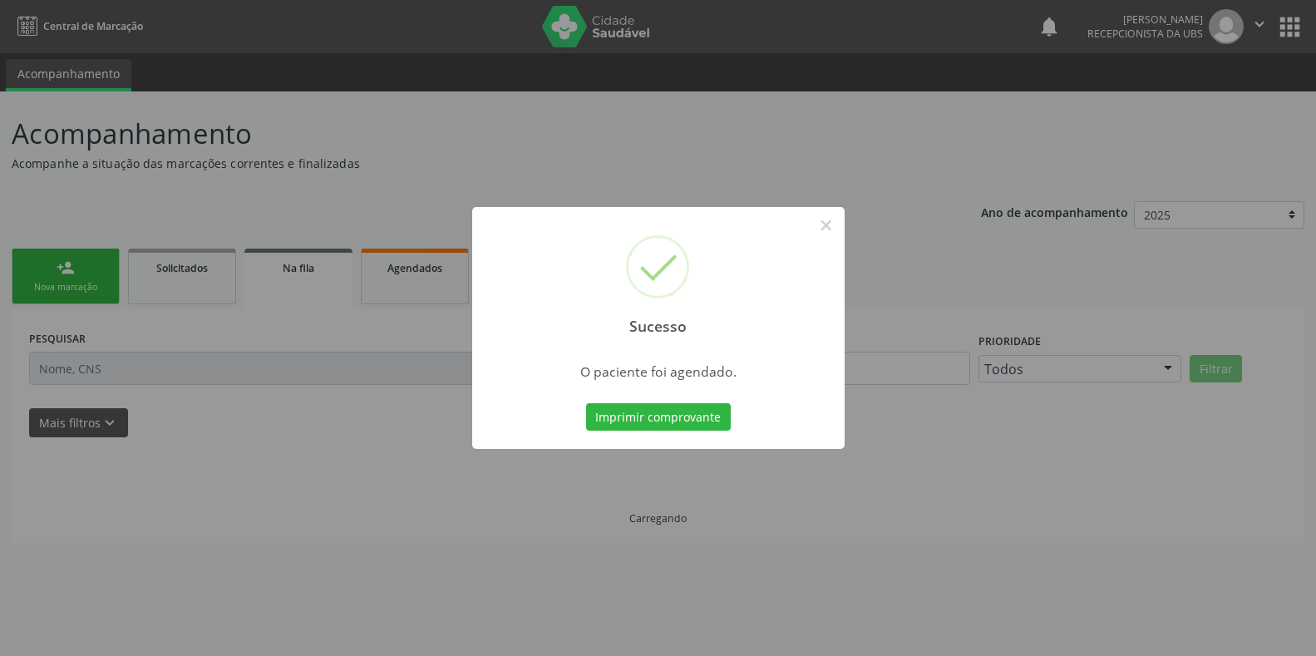
scroll to position [0, 0]
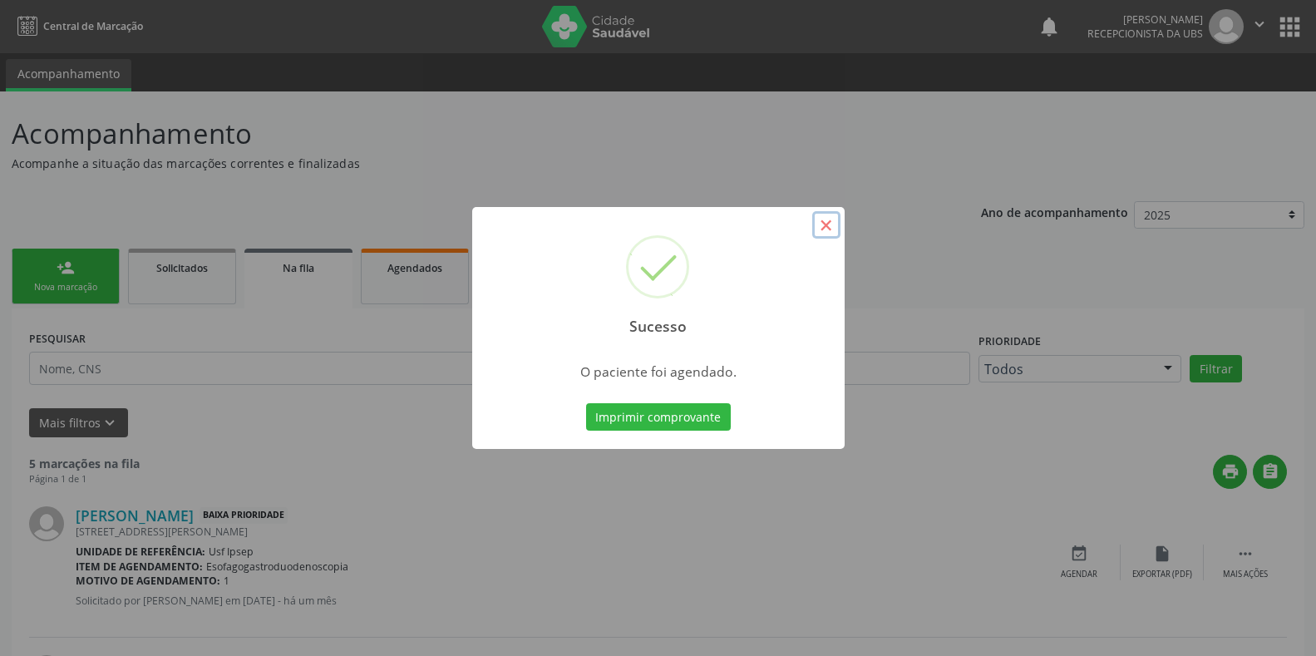
click at [829, 224] on button "×" at bounding box center [826, 225] width 28 height 28
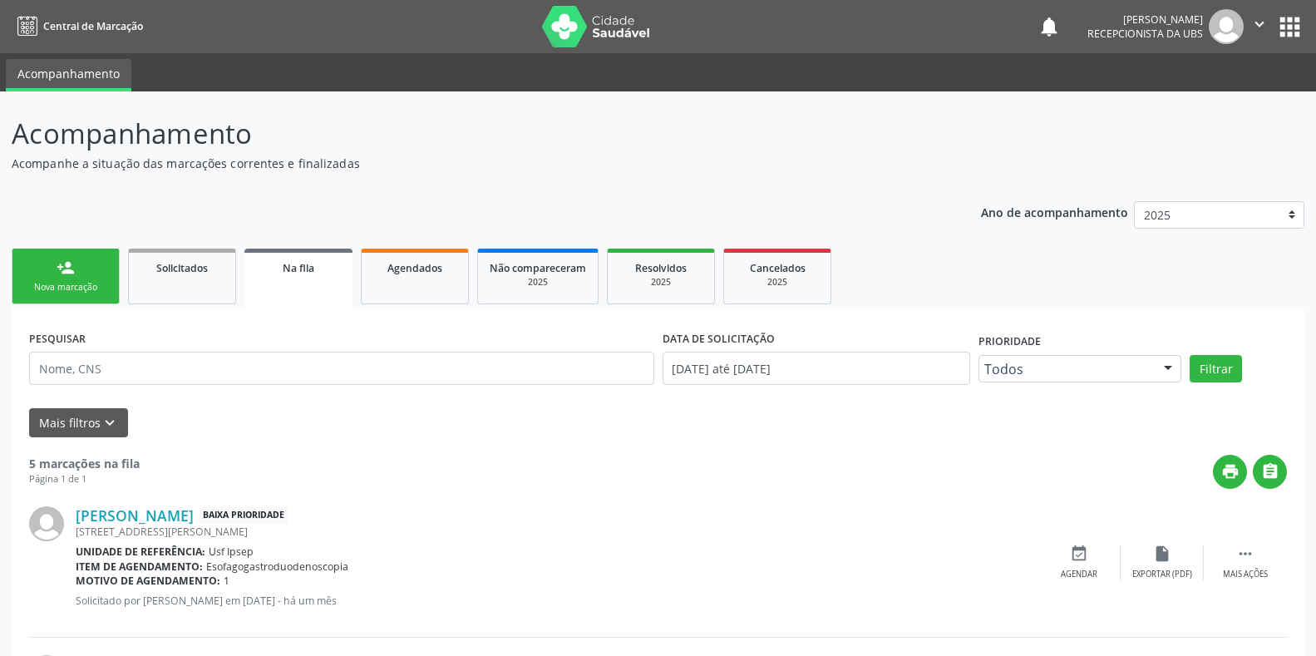
click at [42, 291] on div "Nova marcação" at bounding box center [65, 287] width 83 height 12
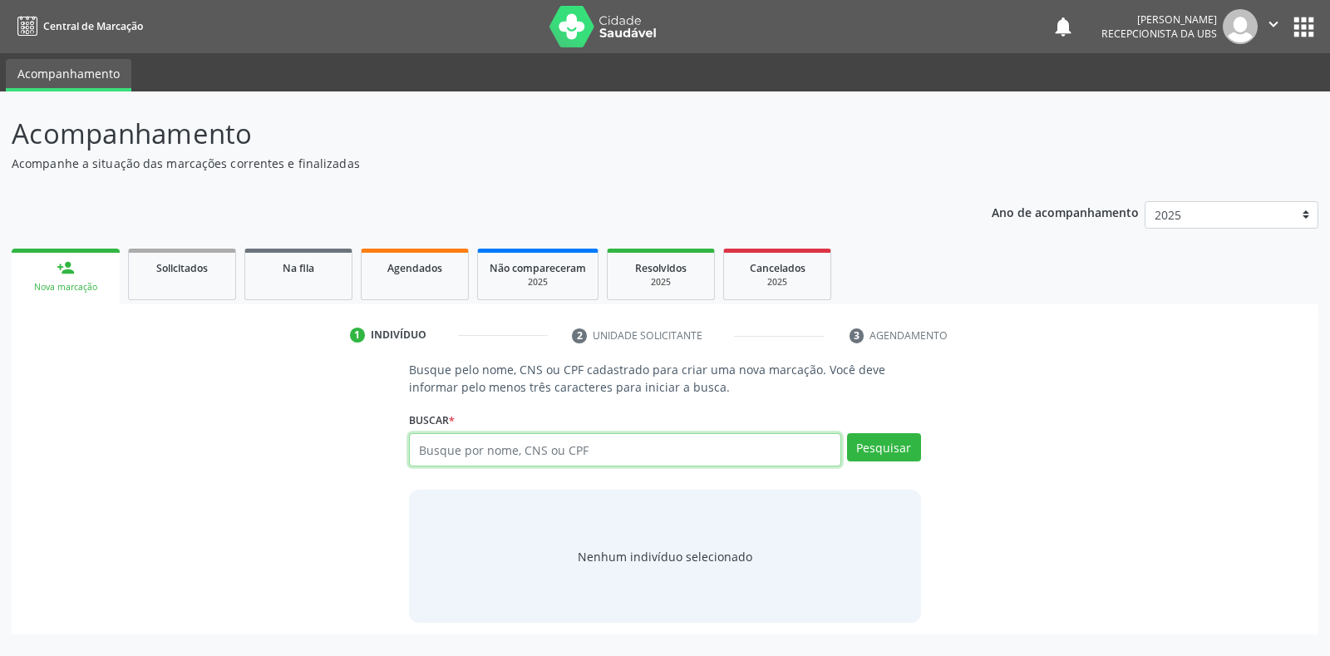
click at [430, 447] on input "text" at bounding box center [625, 449] width 432 height 33
click at [423, 449] on input "text" at bounding box center [625, 449] width 432 height 33
click at [427, 450] on input "text" at bounding box center [625, 449] width 432 height 33
type input "85726370449"
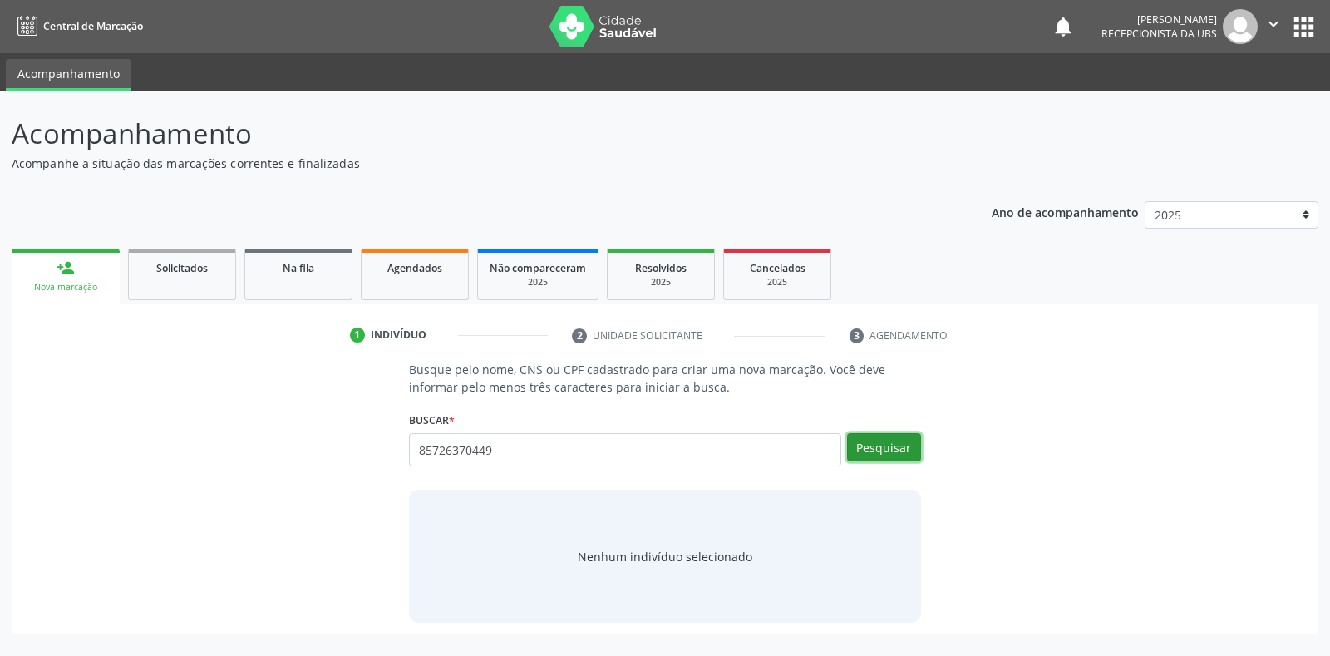
click at [892, 452] on button "Pesquisar" at bounding box center [884, 447] width 74 height 28
type input "85726370449"
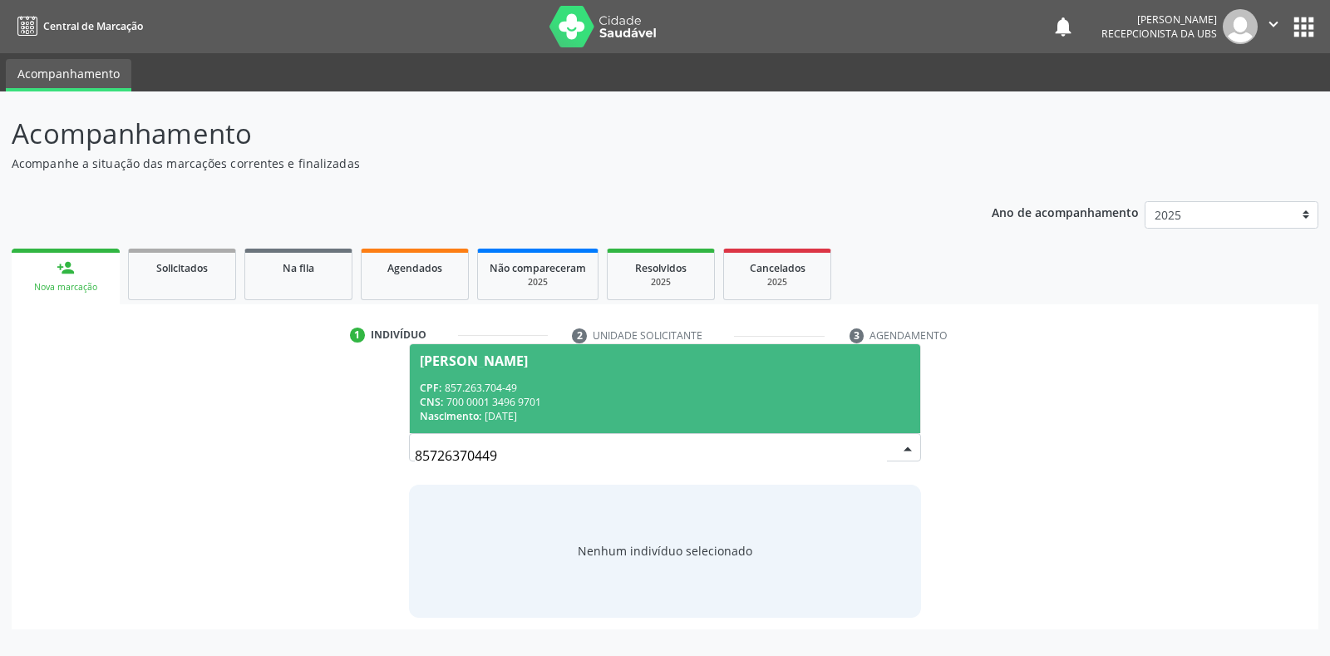
click at [427, 359] on div "Ivanilson Alves Feitoza" at bounding box center [474, 360] width 108 height 13
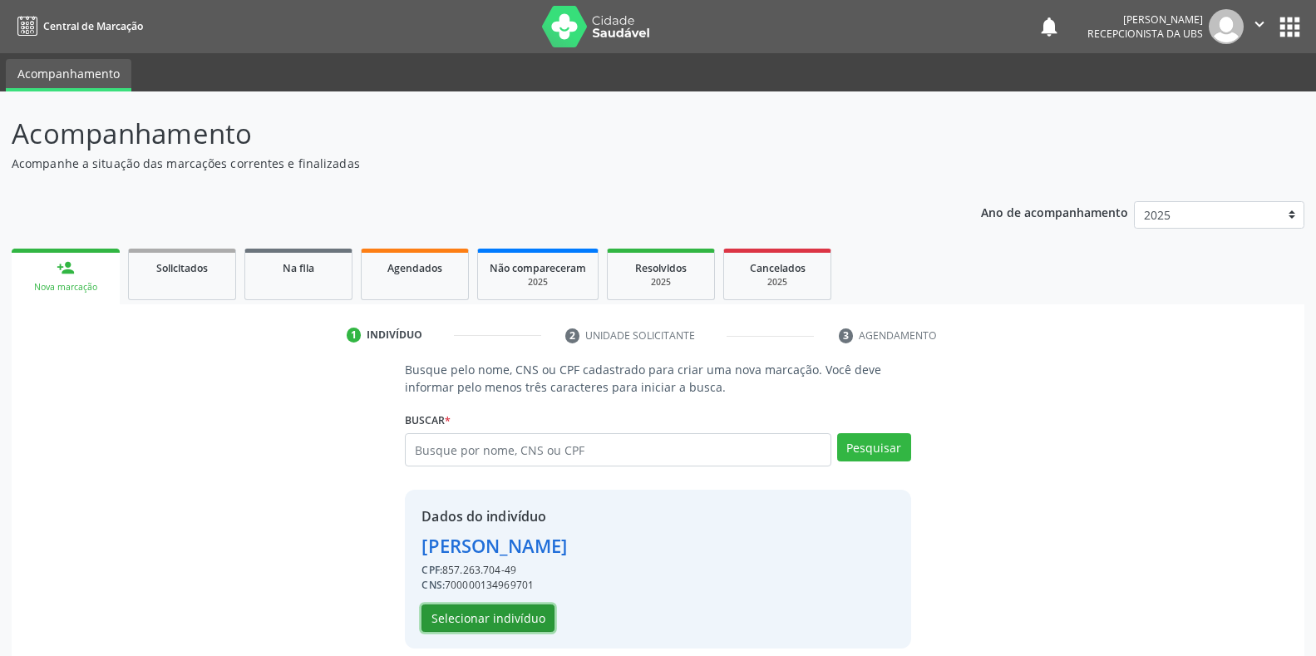
click at [461, 618] on button "Selecionar indivíduo" at bounding box center [488, 618] width 133 height 28
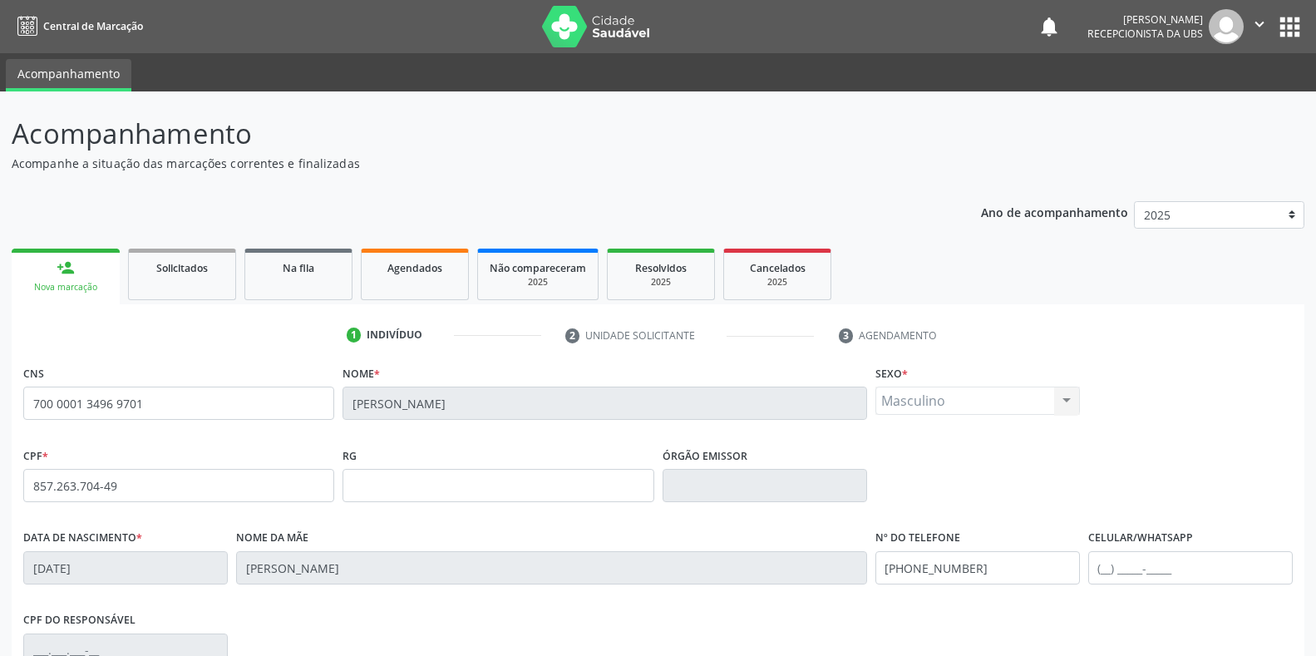
scroll to position [245, 0]
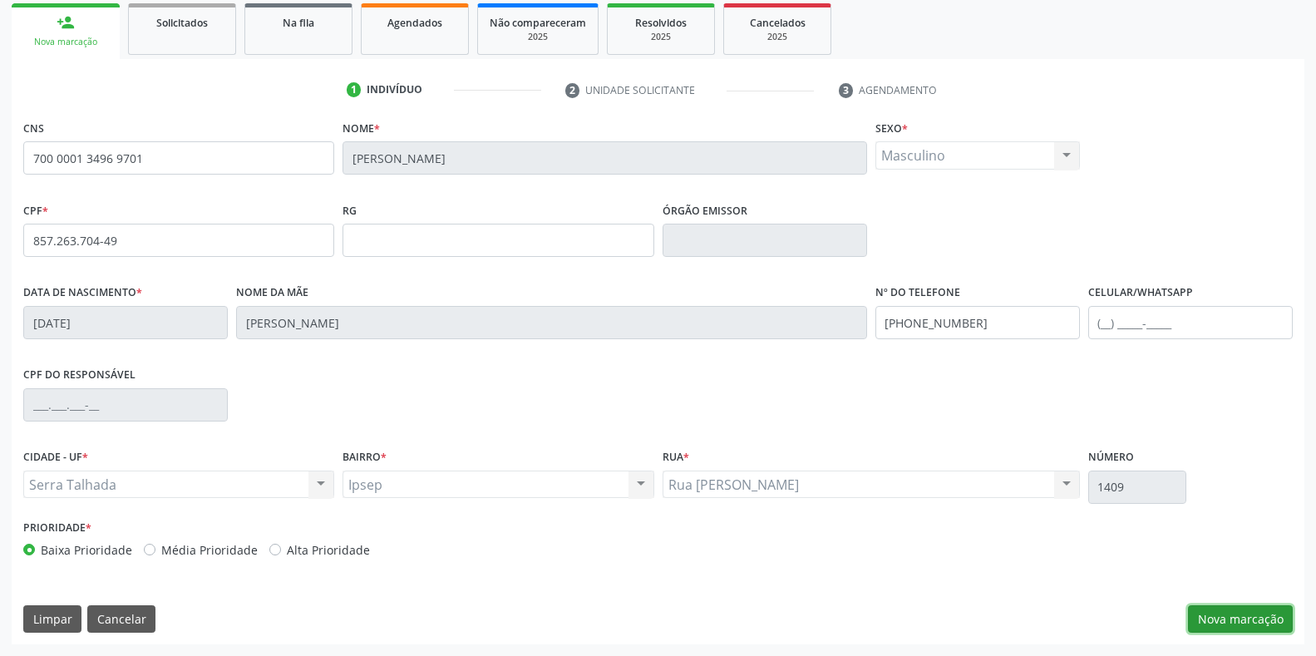
click at [1246, 618] on button "Nova marcação" at bounding box center [1240, 619] width 105 height 28
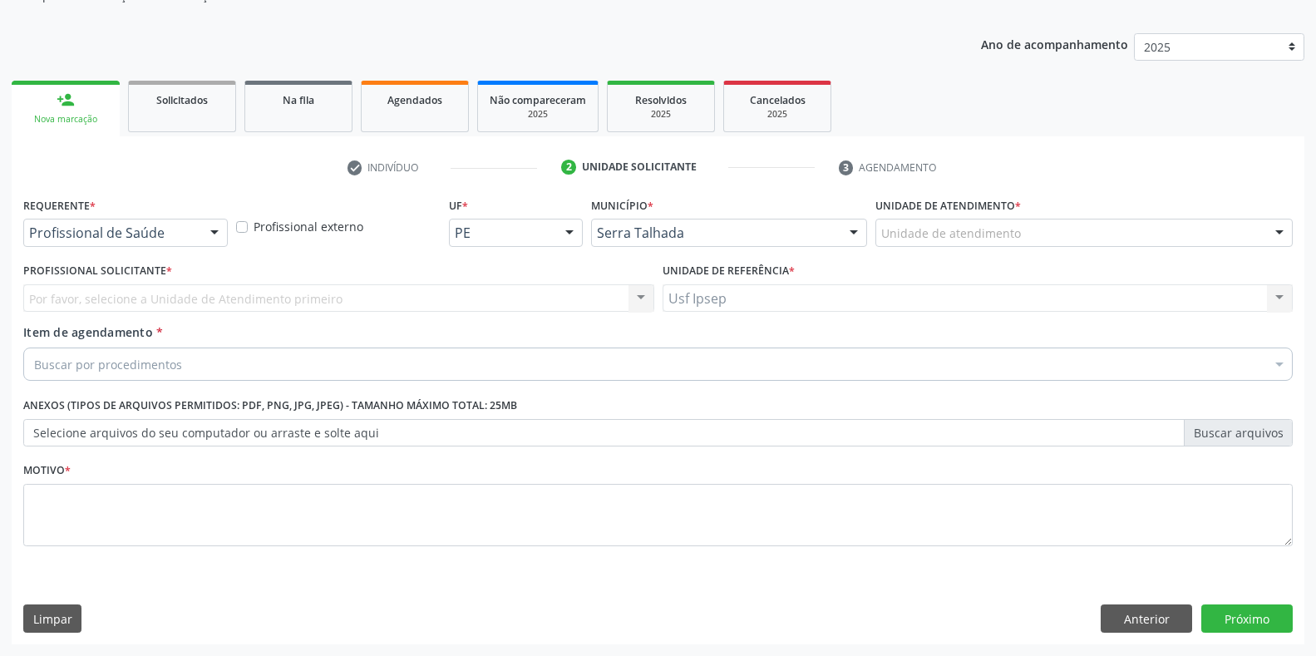
scroll to position [168, 0]
click at [219, 238] on div at bounding box center [214, 234] width 25 height 28
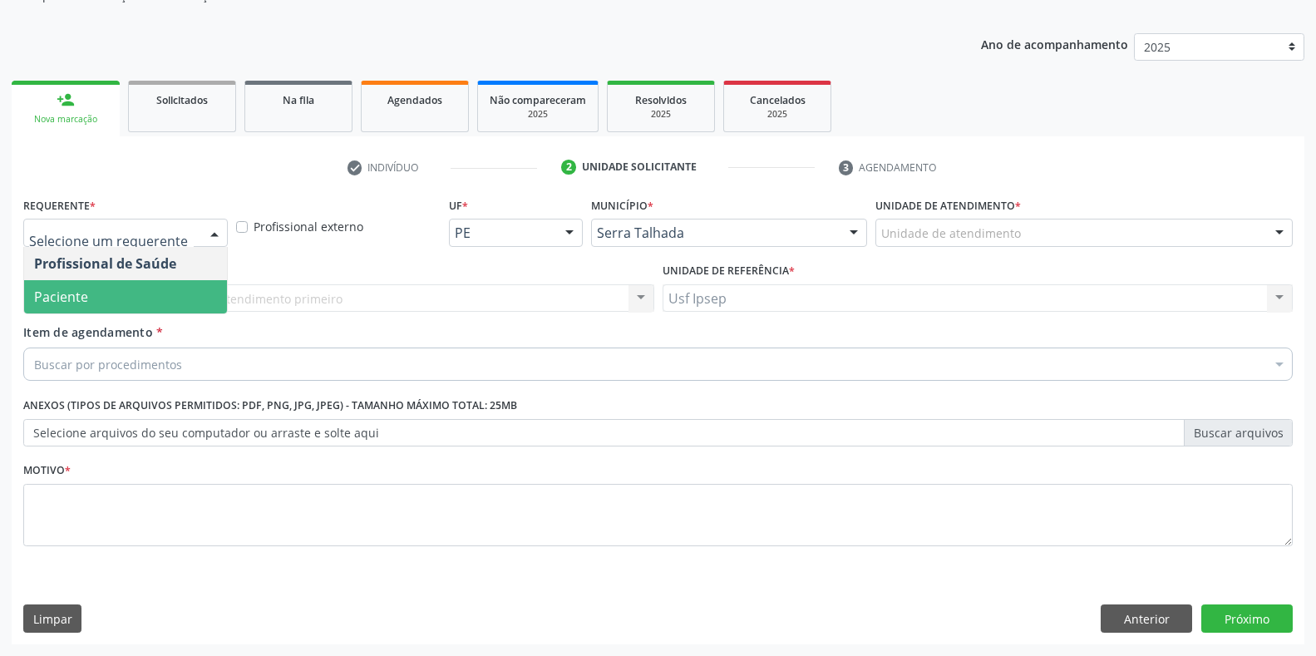
click at [83, 298] on span "Paciente" at bounding box center [61, 297] width 54 height 18
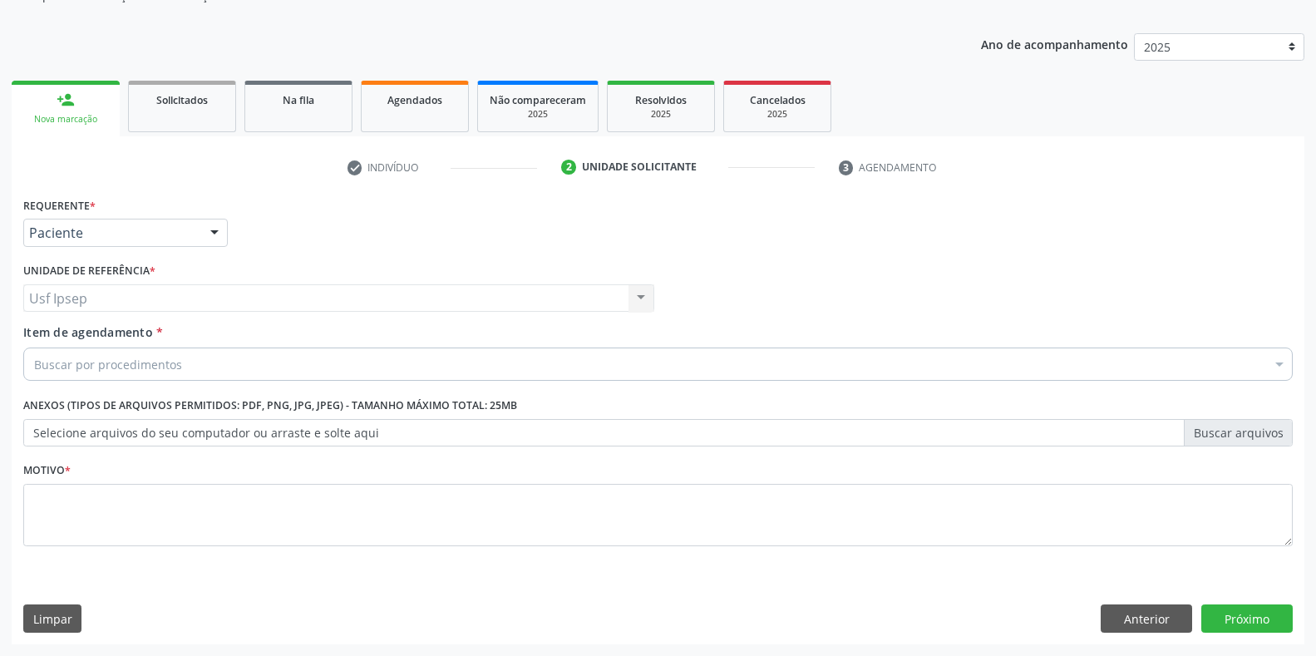
click at [74, 333] on span "Item de agendamento" at bounding box center [88, 332] width 130 height 16
click at [34, 348] on input "Item de agendamento *" at bounding box center [34, 364] width 0 height 33
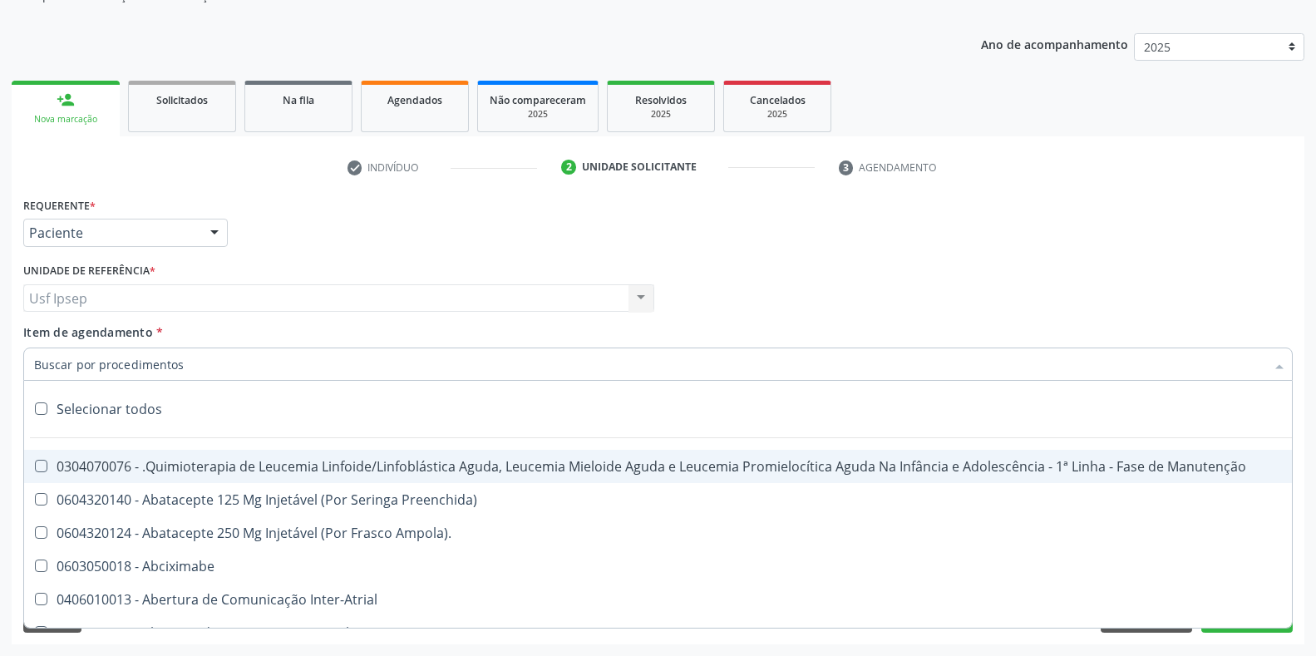
click at [40, 361] on input "Item de agendamento *" at bounding box center [649, 364] width 1231 height 33
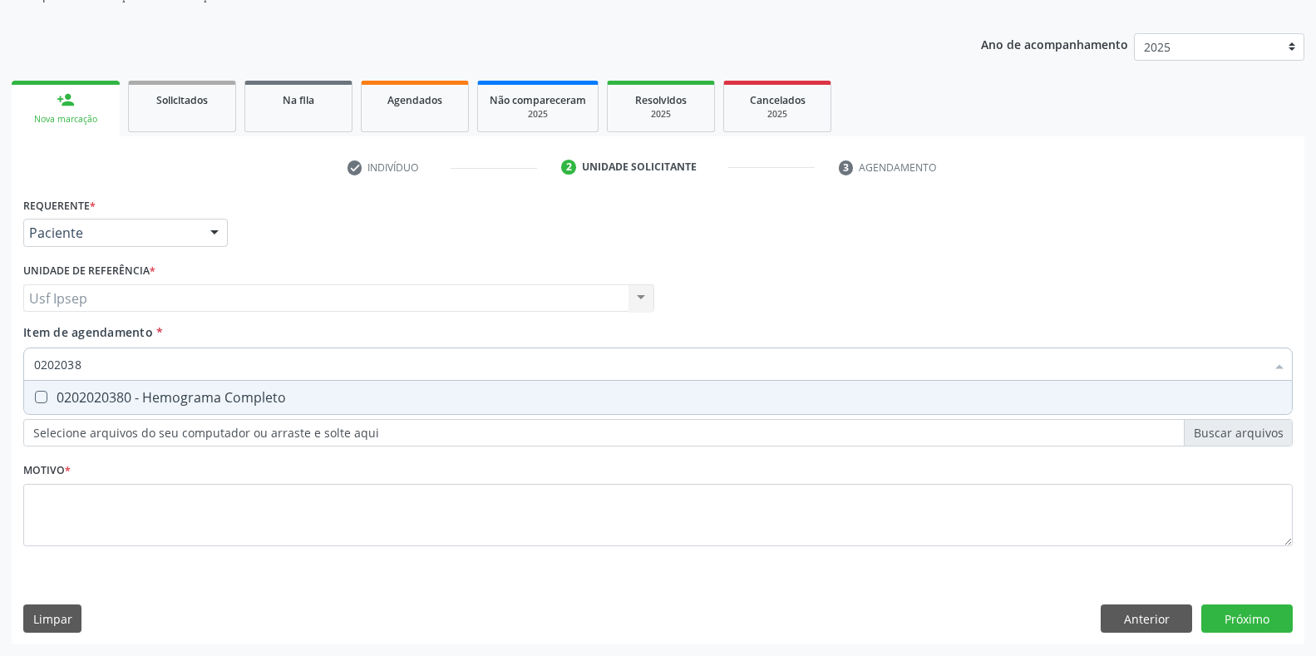
type input "02020380"
click at [37, 397] on Completo at bounding box center [41, 397] width 12 height 12
click at [35, 397] on Completo "checkbox" at bounding box center [29, 397] width 11 height 11
checkbox Completo "true"
click at [89, 366] on input "02020380" at bounding box center [649, 364] width 1231 height 33
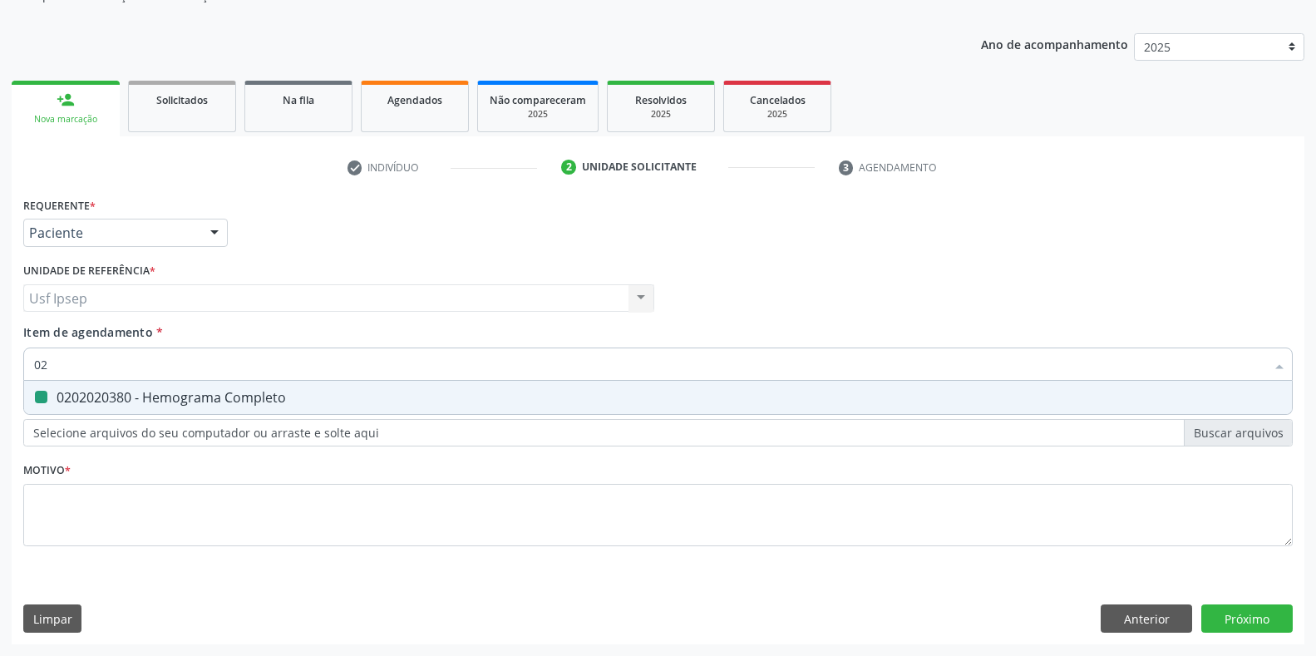
type input "0"
checkbox Completo "false"
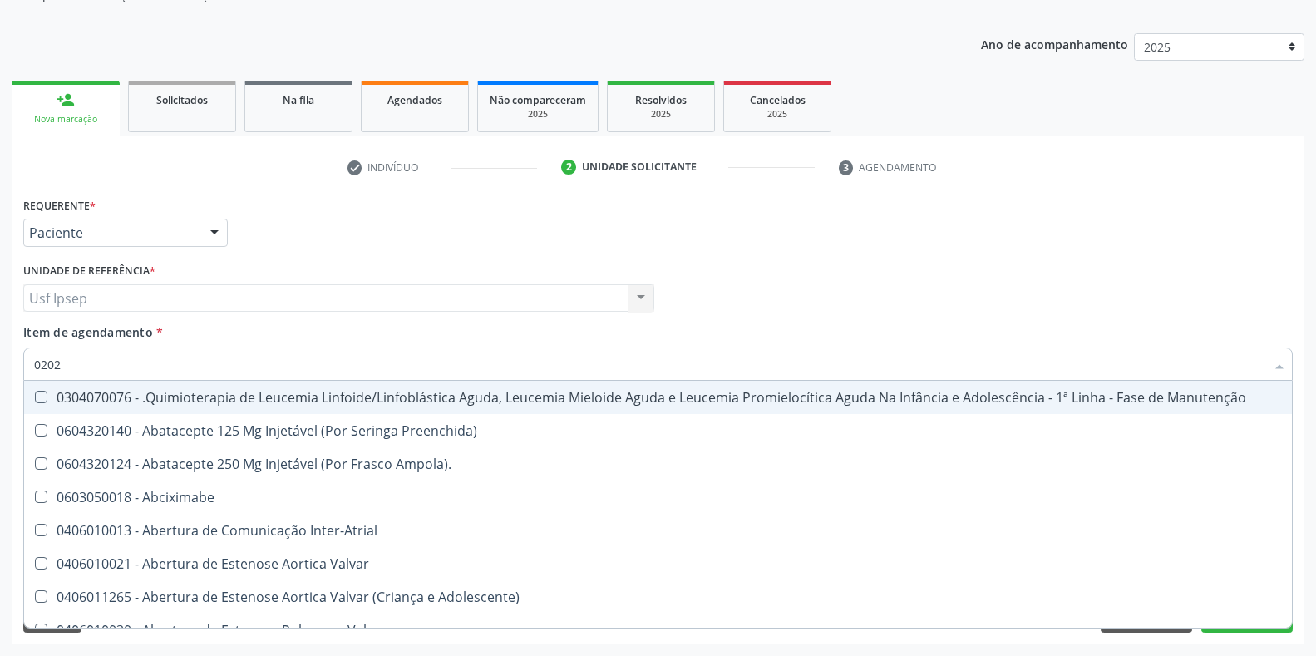
type input "02020"
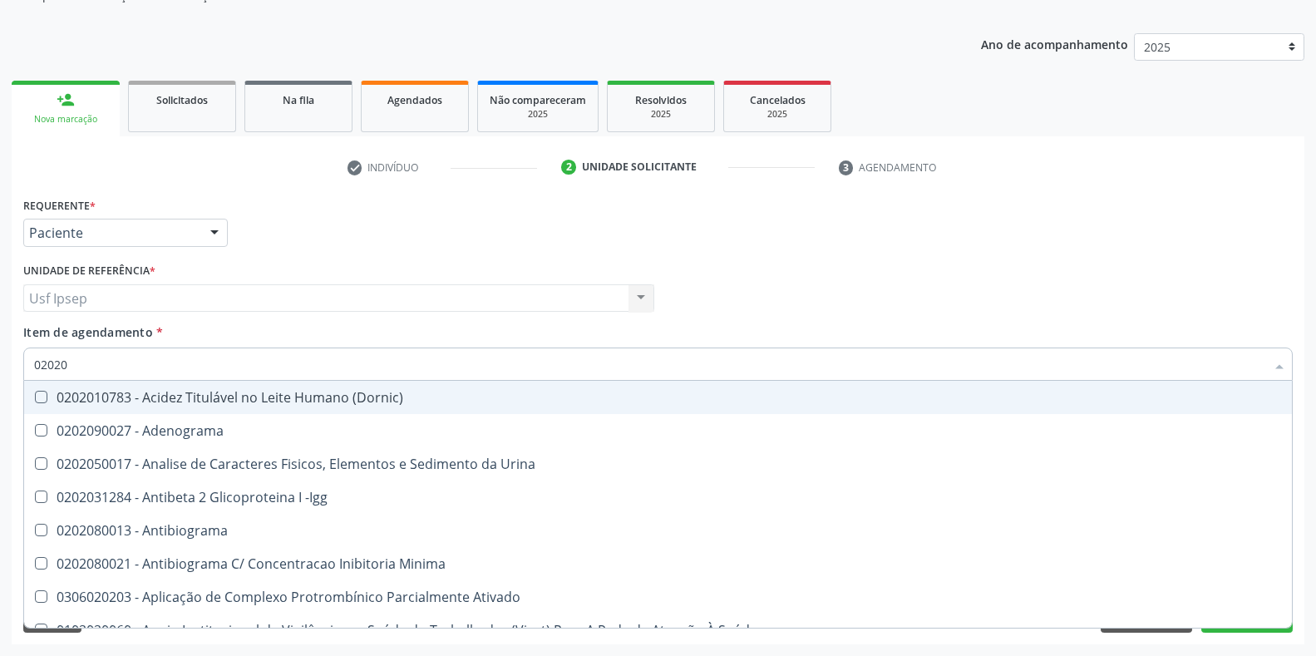
checkbox Completo "true"
checkbox Pylori "false"
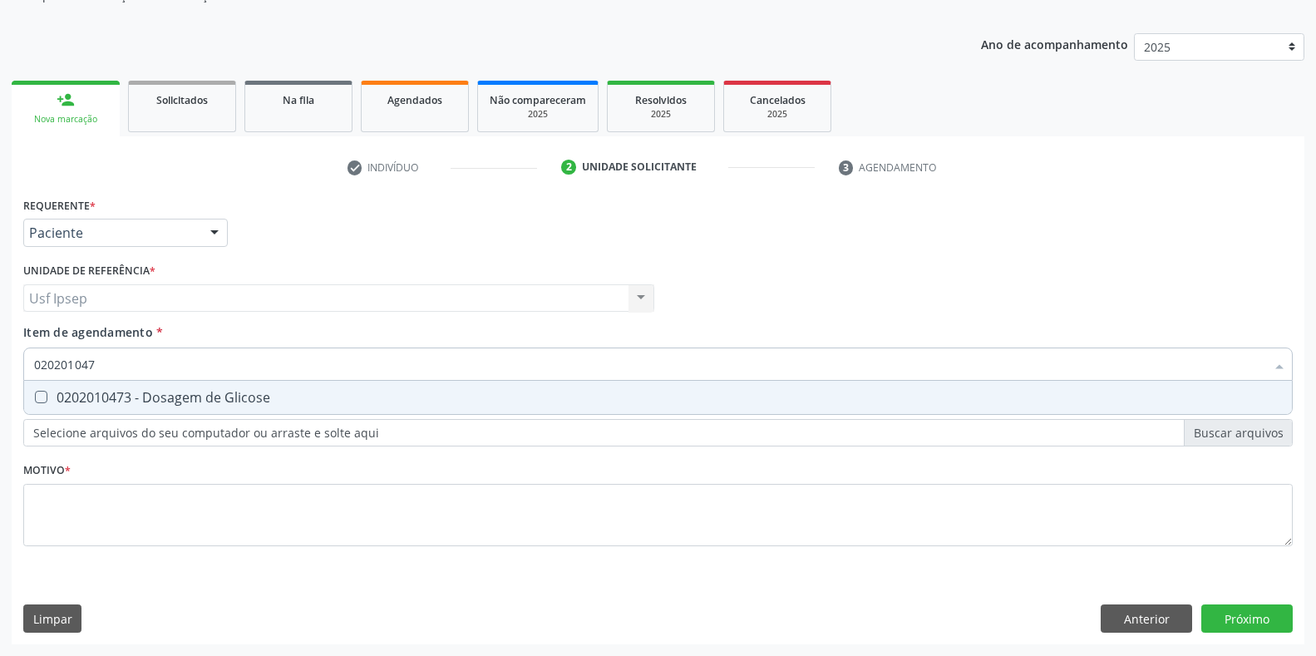
type input "0202010473"
click at [35, 397] on Glicose at bounding box center [41, 397] width 12 height 12
click at [35, 397] on Glicose "checkbox" at bounding box center [29, 397] width 11 height 11
checkbox Glicose "true"
click at [105, 362] on input "0202010473" at bounding box center [649, 364] width 1231 height 33
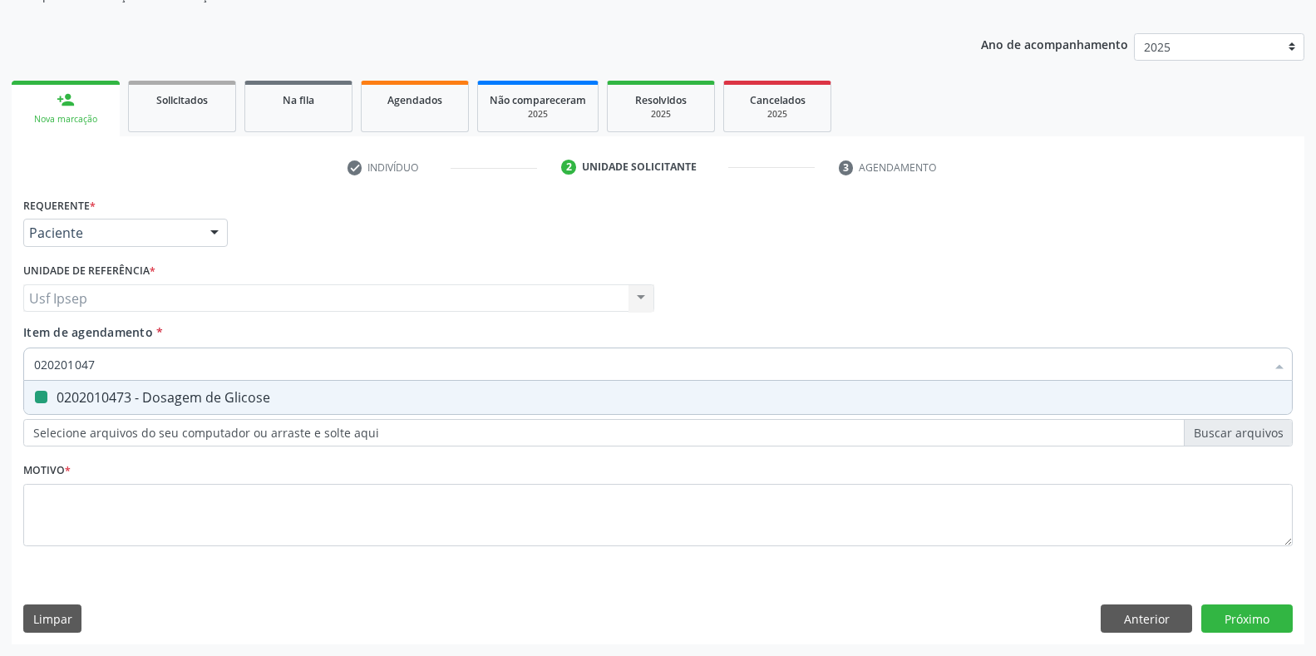
type input "02020104"
checkbox Glicose "false"
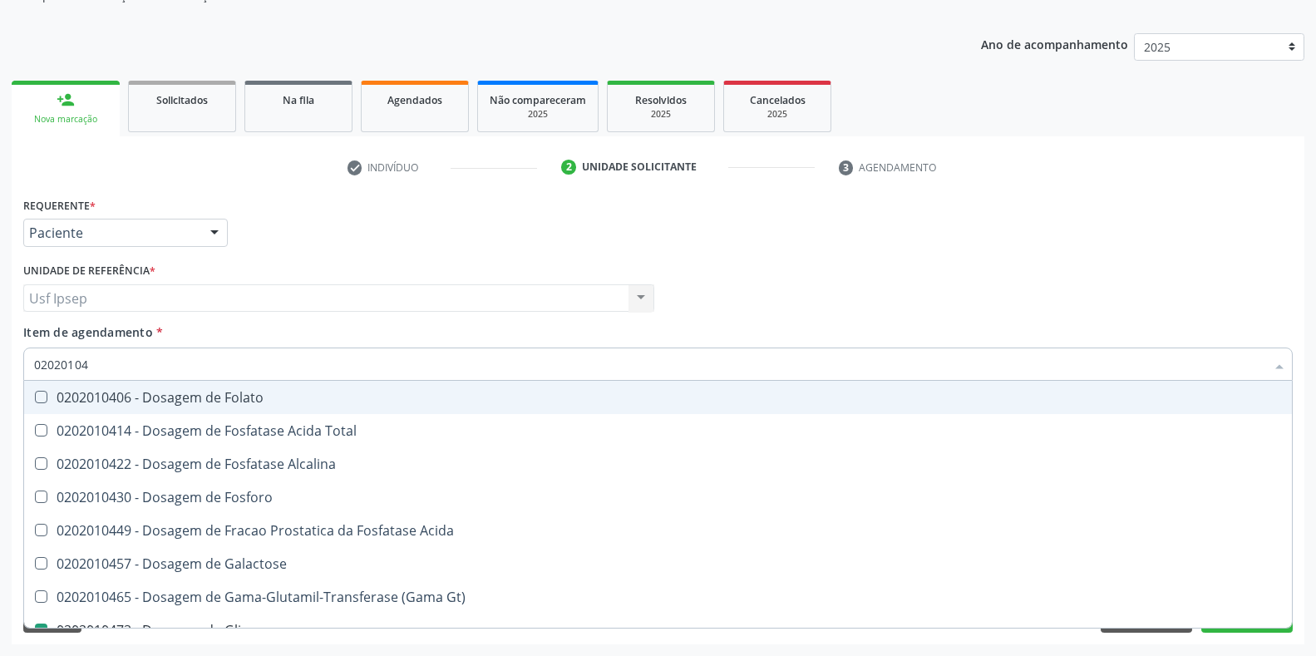
type input "0202010"
checkbox Glicose "false"
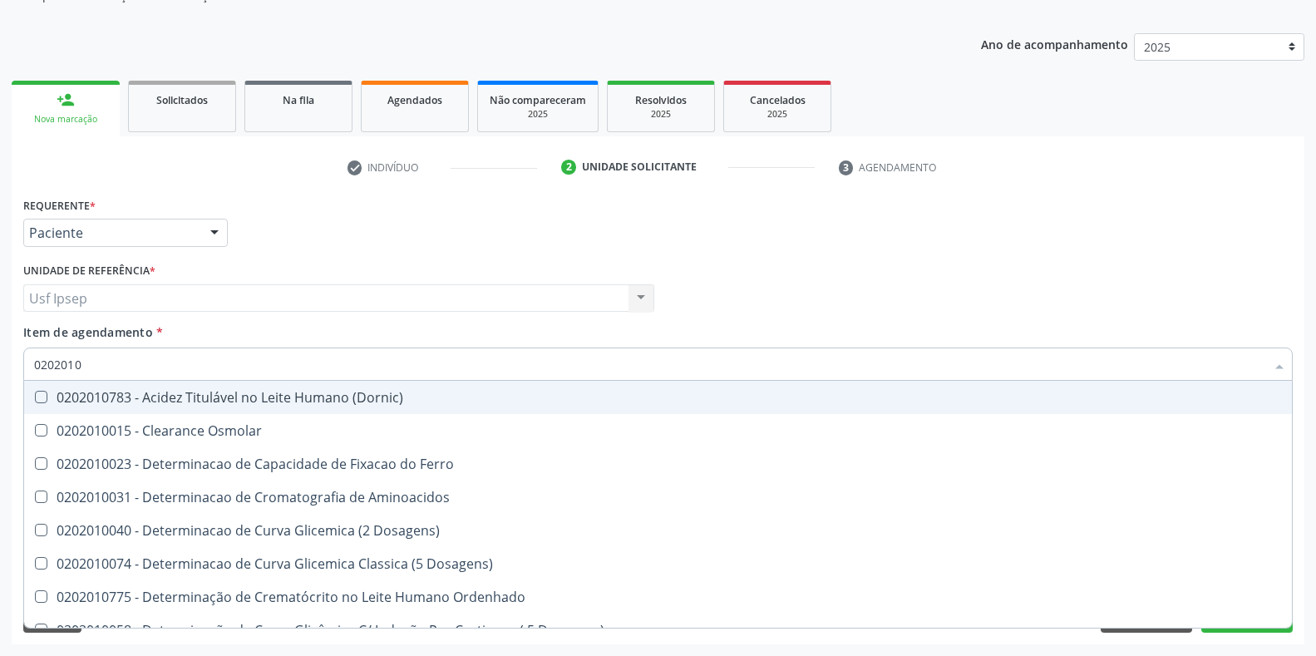
type input "020201"
checkbox Glicose "false"
checkbox Nt-Probnp\) "true"
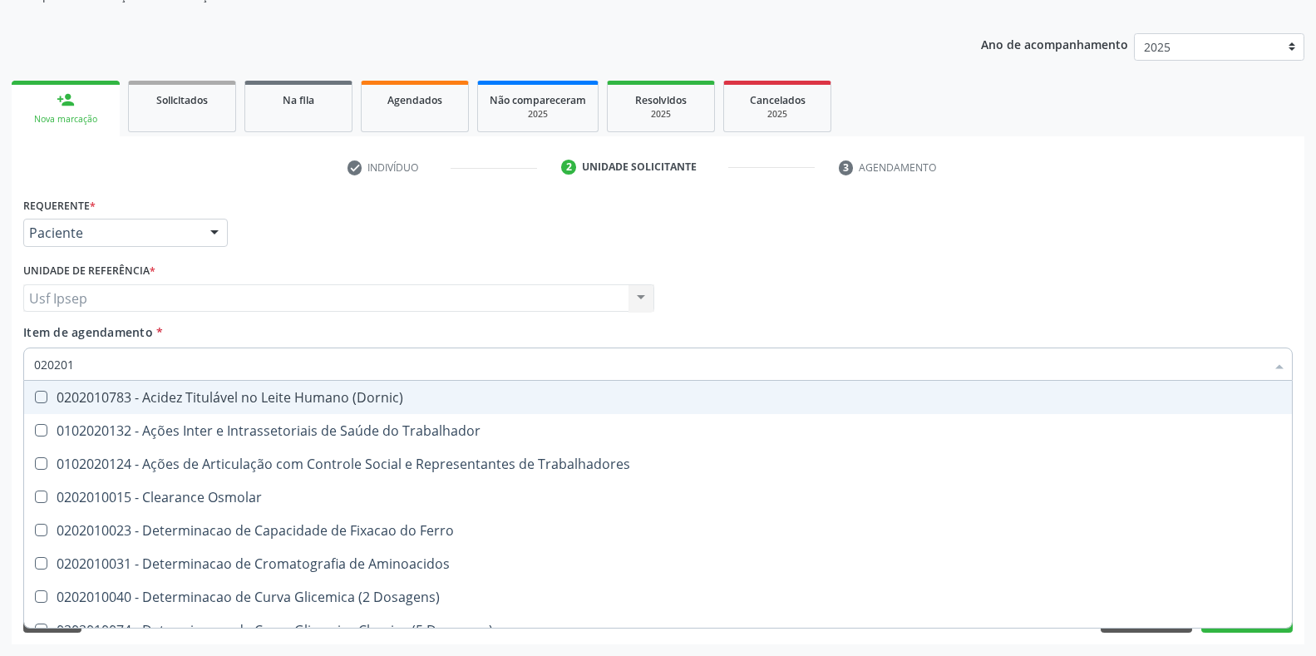
type input "02020"
checkbox Glicose "false"
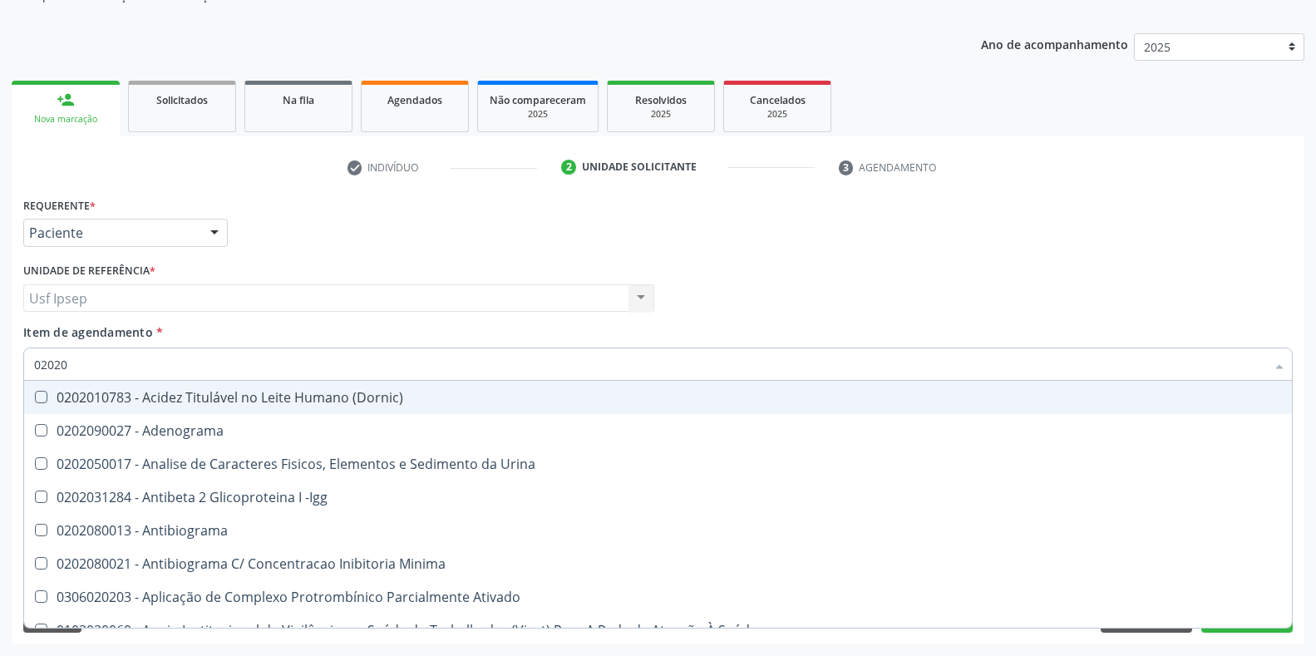
type input "020202"
checkbox Molecular "true"
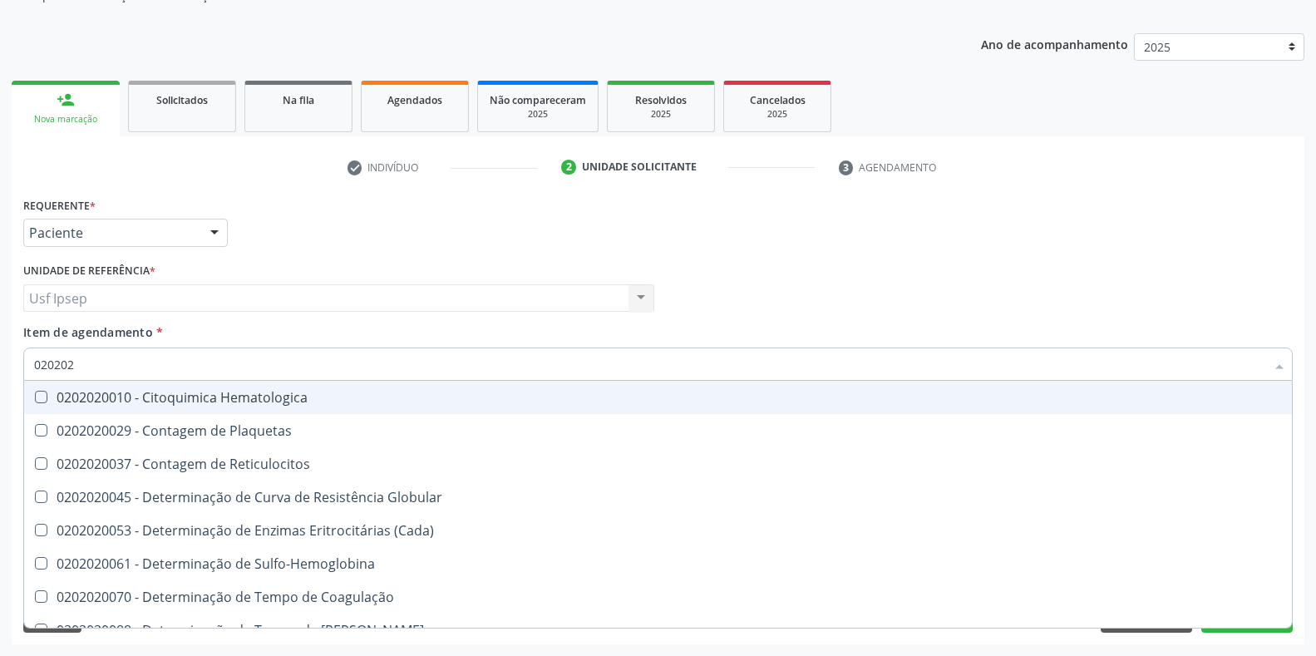
type input "0202020"
checkbox Hematocrito "true"
checkbox Completo "false"
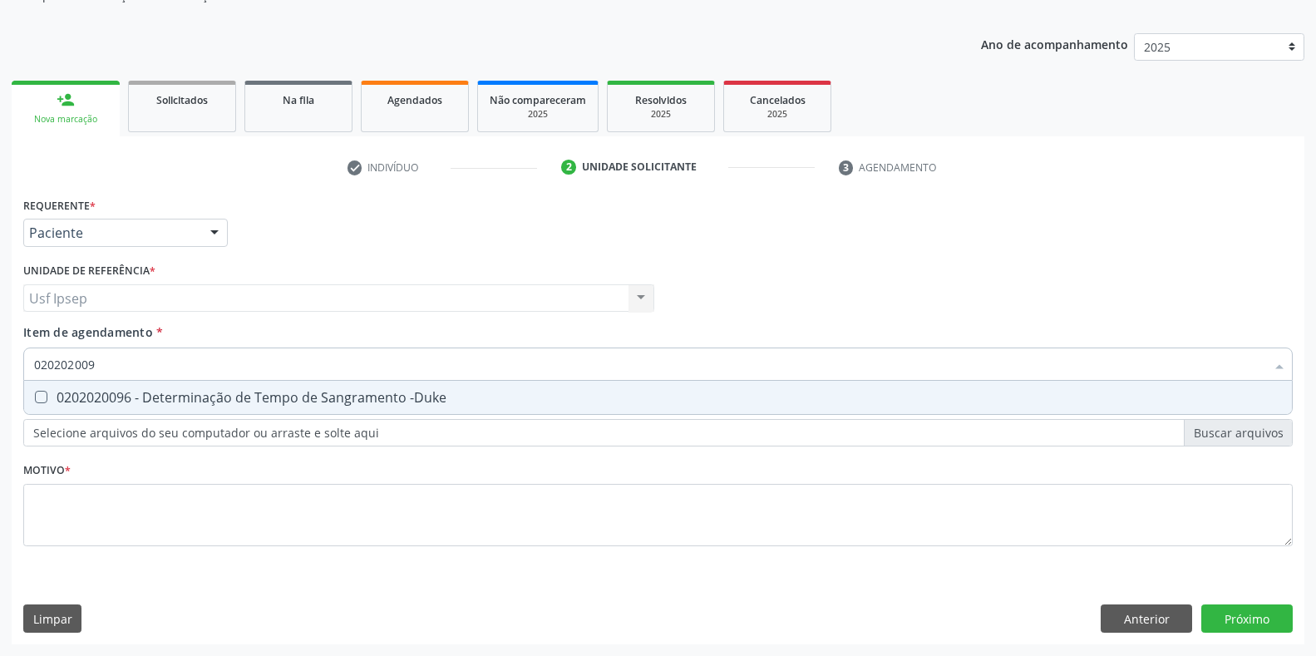
type input "0202020096"
click at [36, 397] on -Duke at bounding box center [41, 397] width 12 height 12
click at [35, 397] on -Duke "checkbox" at bounding box center [29, 397] width 11 height 11
checkbox -Duke "true"
click at [106, 361] on input "0202020096" at bounding box center [649, 364] width 1231 height 33
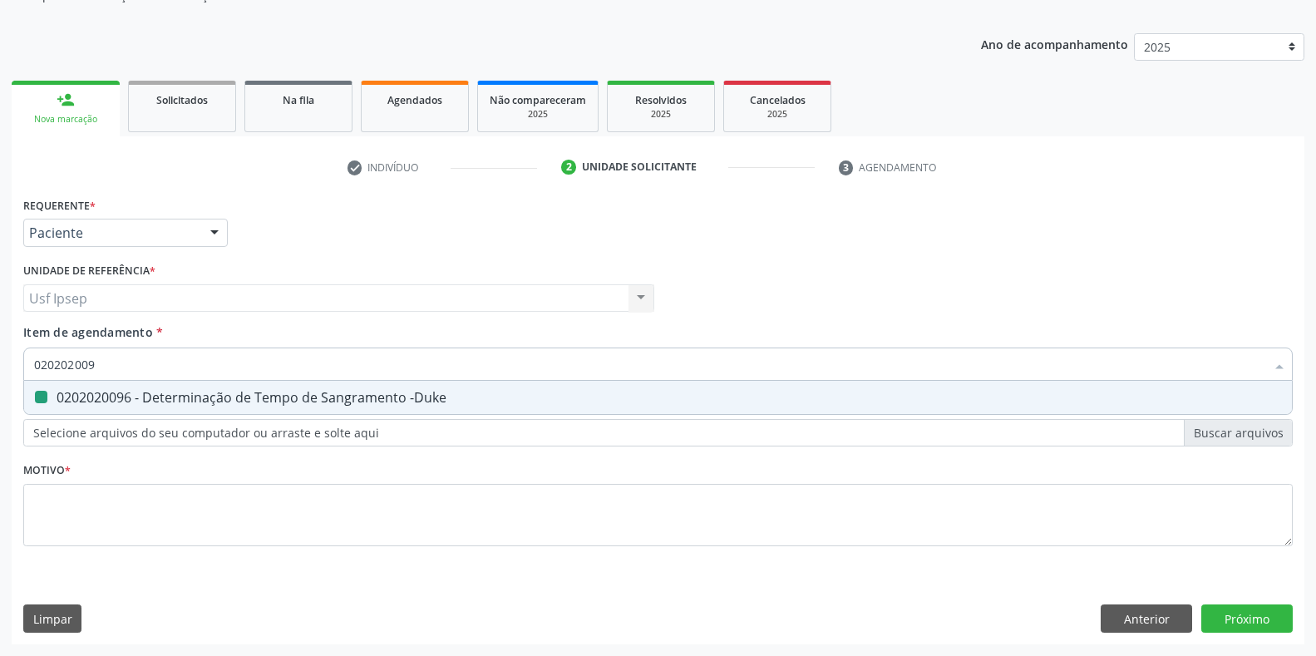
type input "02020200"
checkbox -Duke "false"
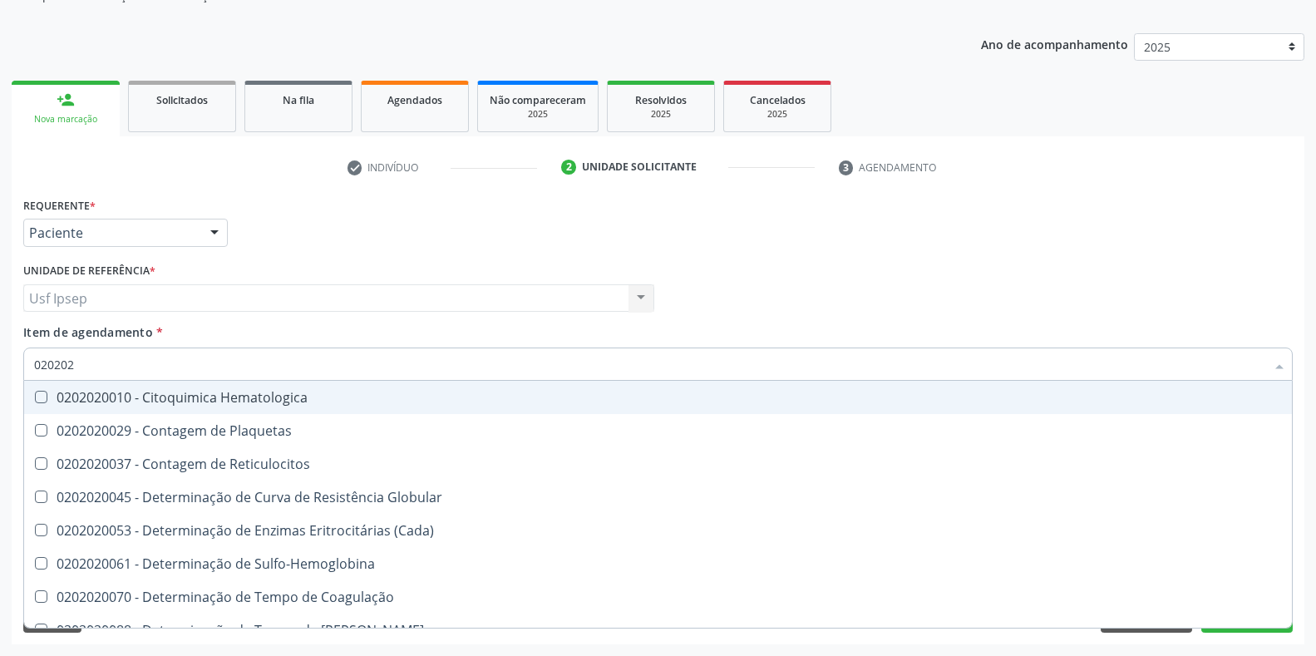
type input "0202020"
checkbox Hematocrito "true"
checkbox Completo "false"
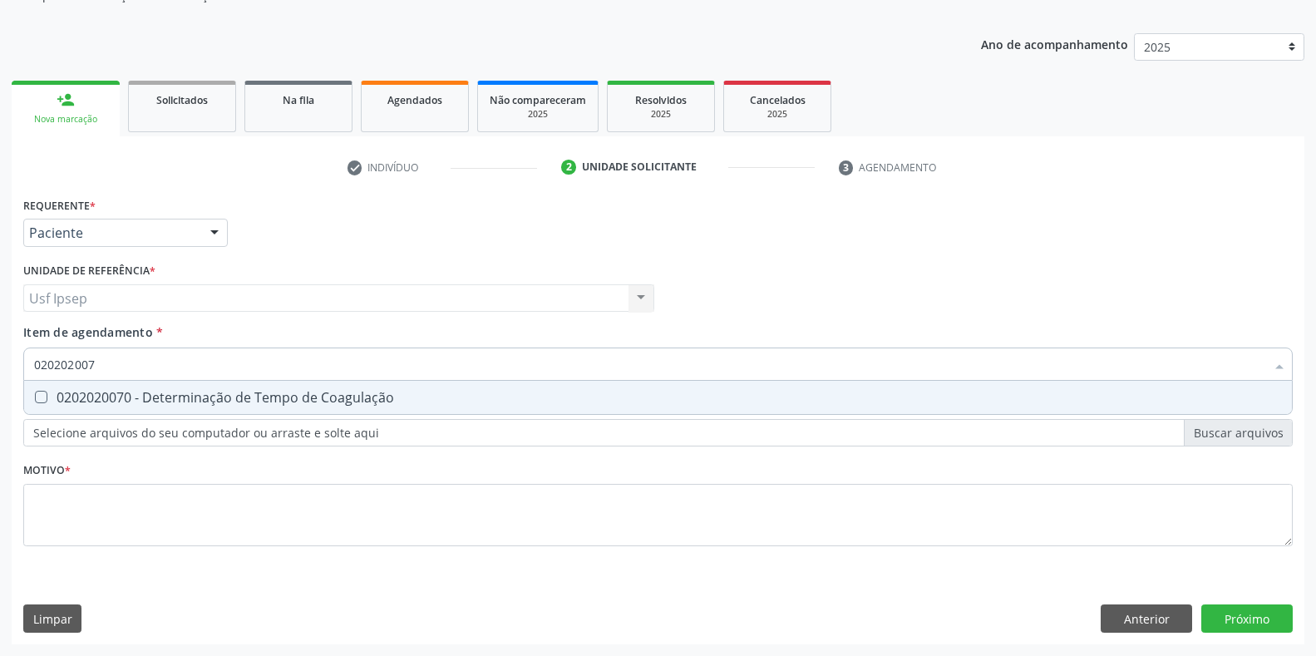
type input "0202020070"
click at [41, 394] on Coagulação at bounding box center [41, 397] width 12 height 12
click at [35, 394] on Coagulação "checkbox" at bounding box center [29, 397] width 11 height 11
checkbox Coagulação "true"
click at [101, 362] on input "0202020070" at bounding box center [649, 364] width 1231 height 33
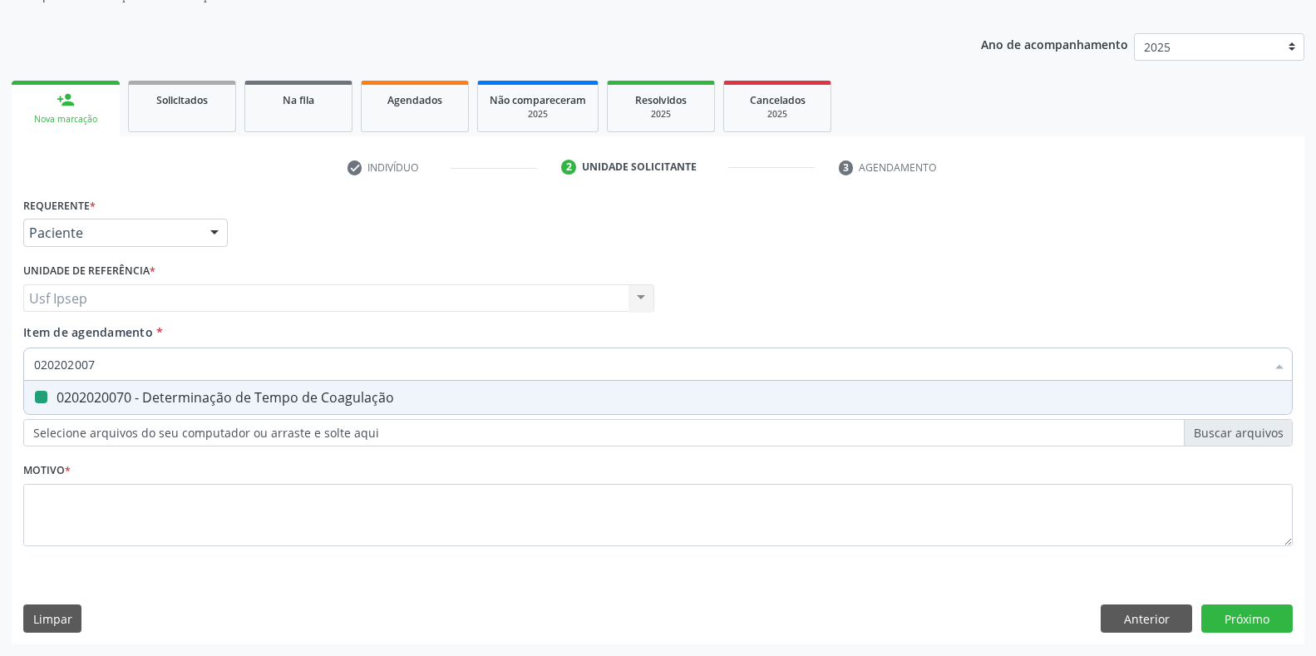
type input "02020200"
checkbox Coagulação "false"
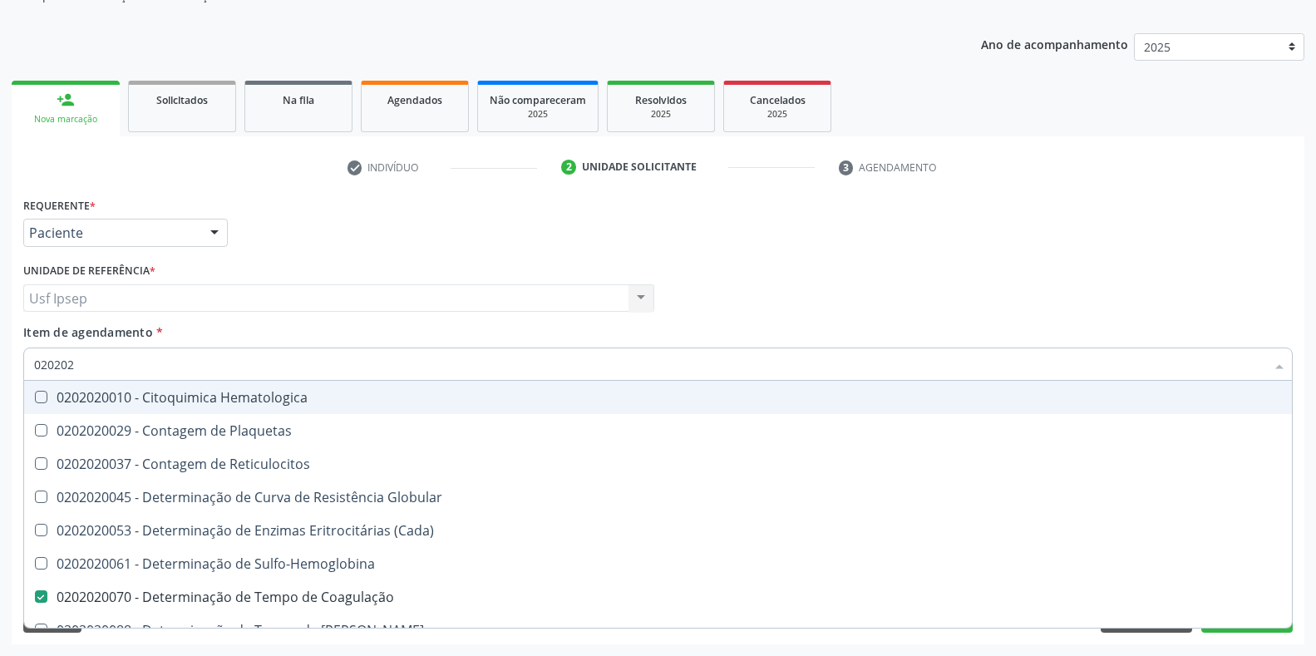
type input "02020"
checkbox Coagulação "false"
checkbox -Duke "false"
checkbox Completo "false"
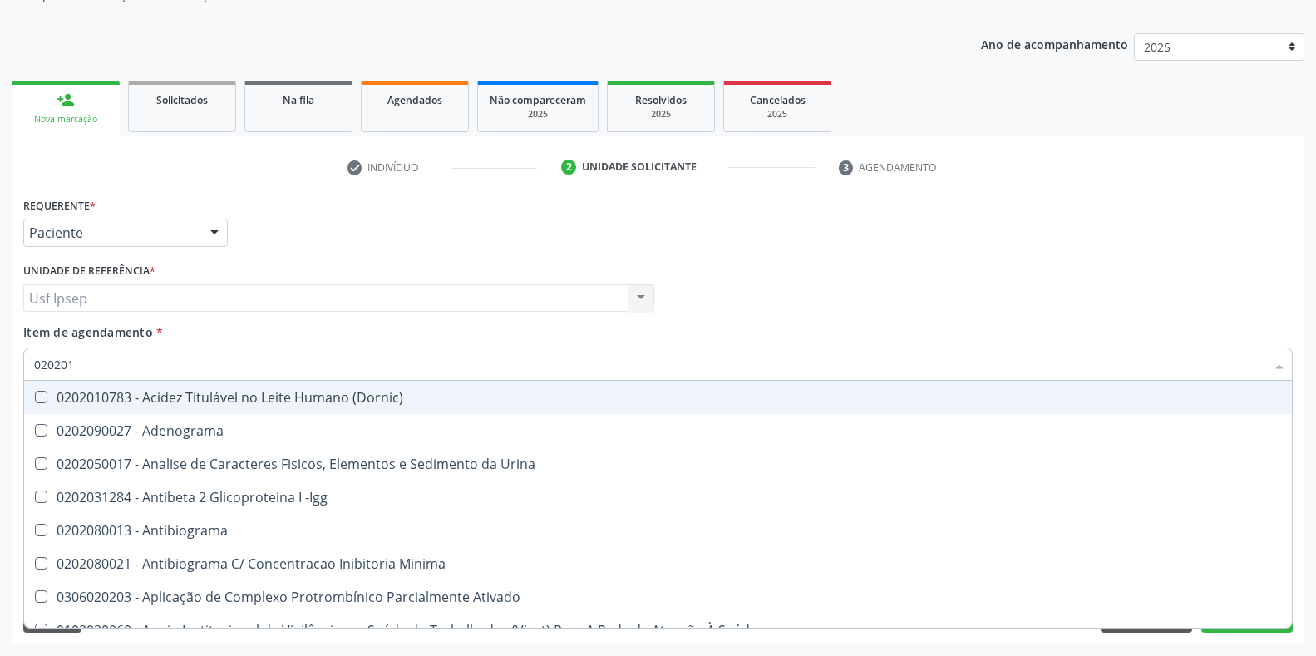
type input "0202010"
checkbox Osmolalidade "true"
checkbox T3 "false"
checkbox Coagulação "false"
checkbox -Duke "false"
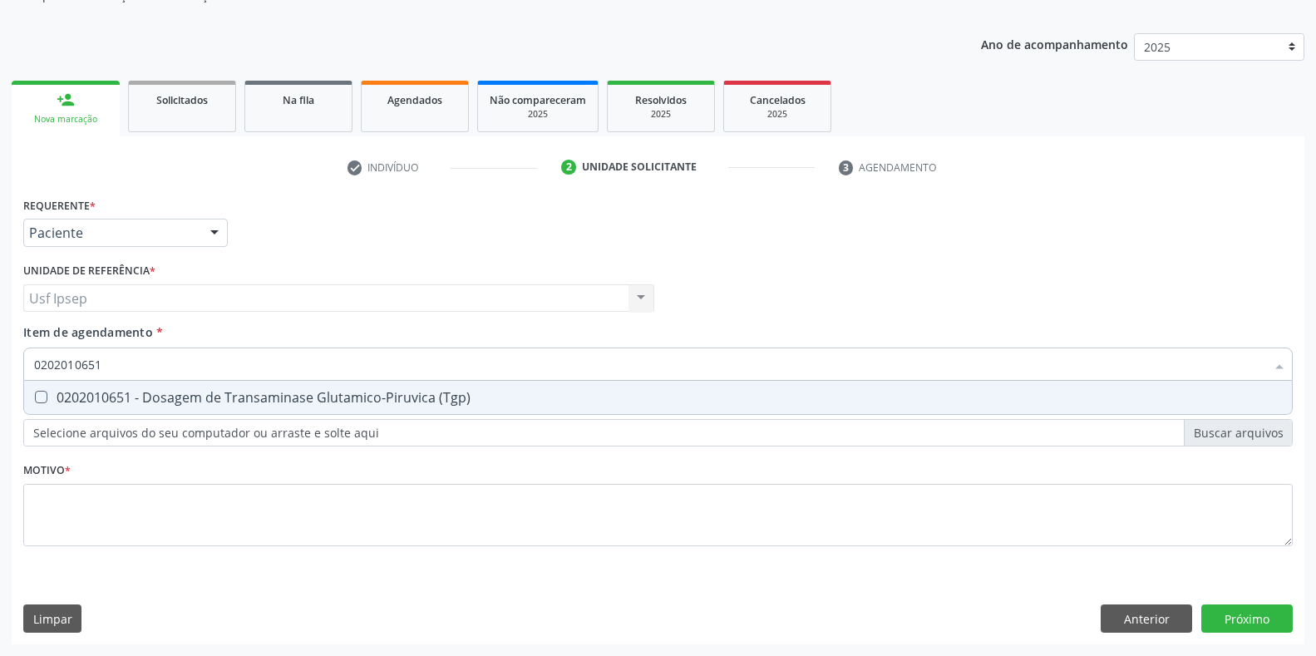
click at [106, 363] on input "0202010651" at bounding box center [649, 364] width 1231 height 33
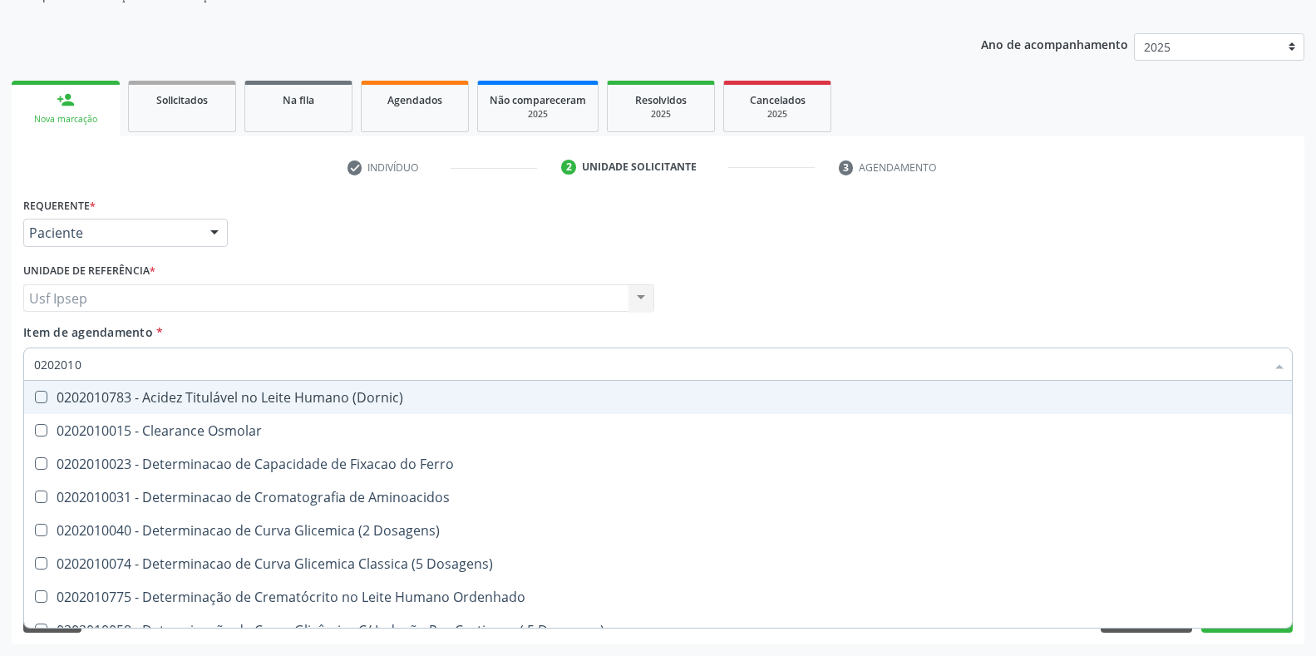
type input "020201"
checkbox Glicose "false"
checkbox Nt-Probnp\) "true"
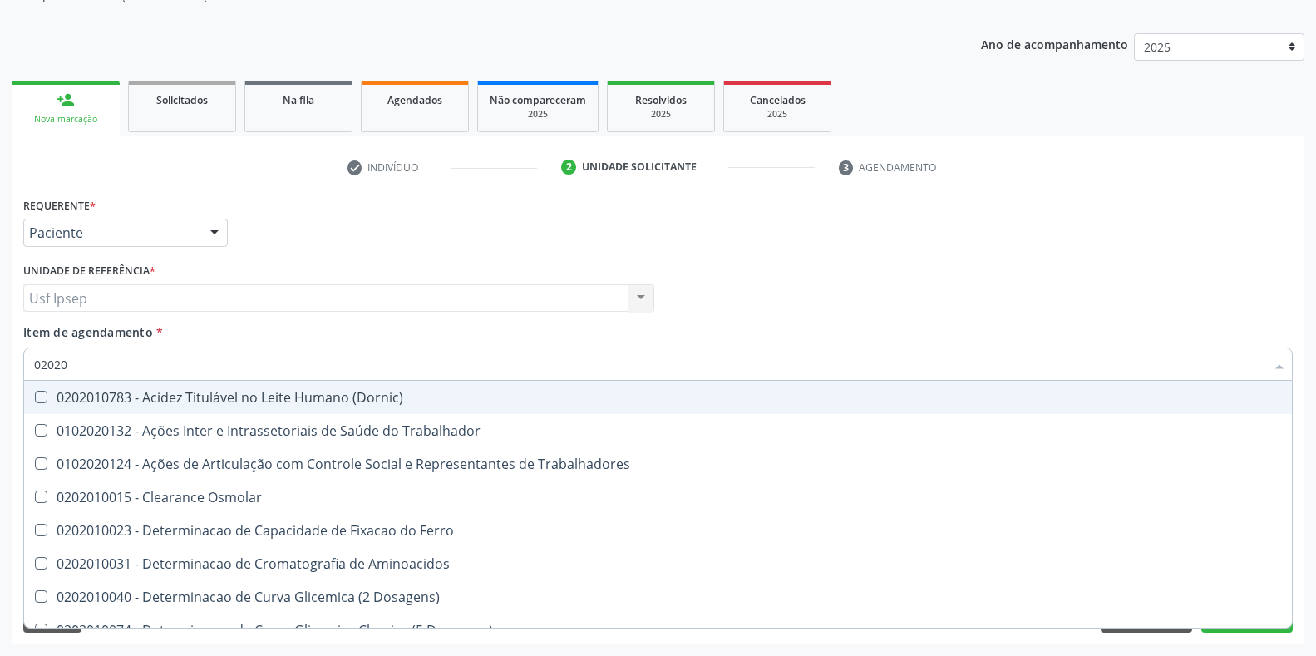
type input "0202"
checkbox Glicose "false"
checkbox Glicosilada "false"
checkbox Isomerase-Fosfohexose "false"
checkbox Fracoes "true"
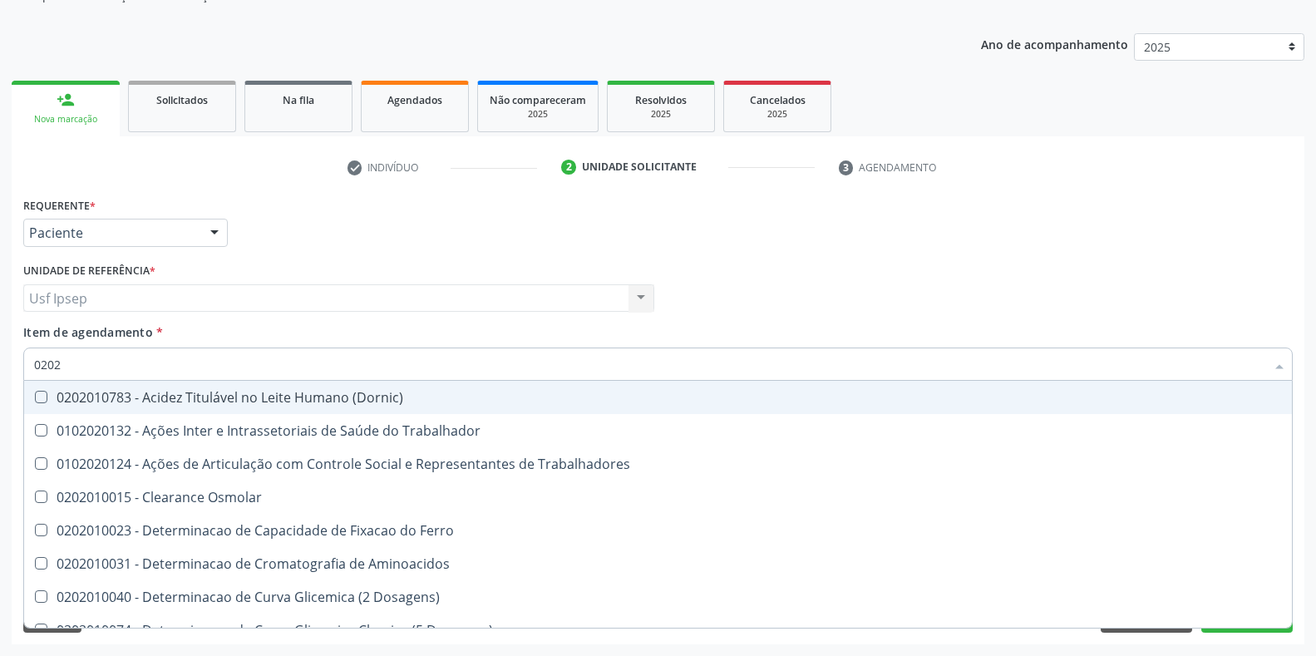
checkbox \(Tgo\) "true"
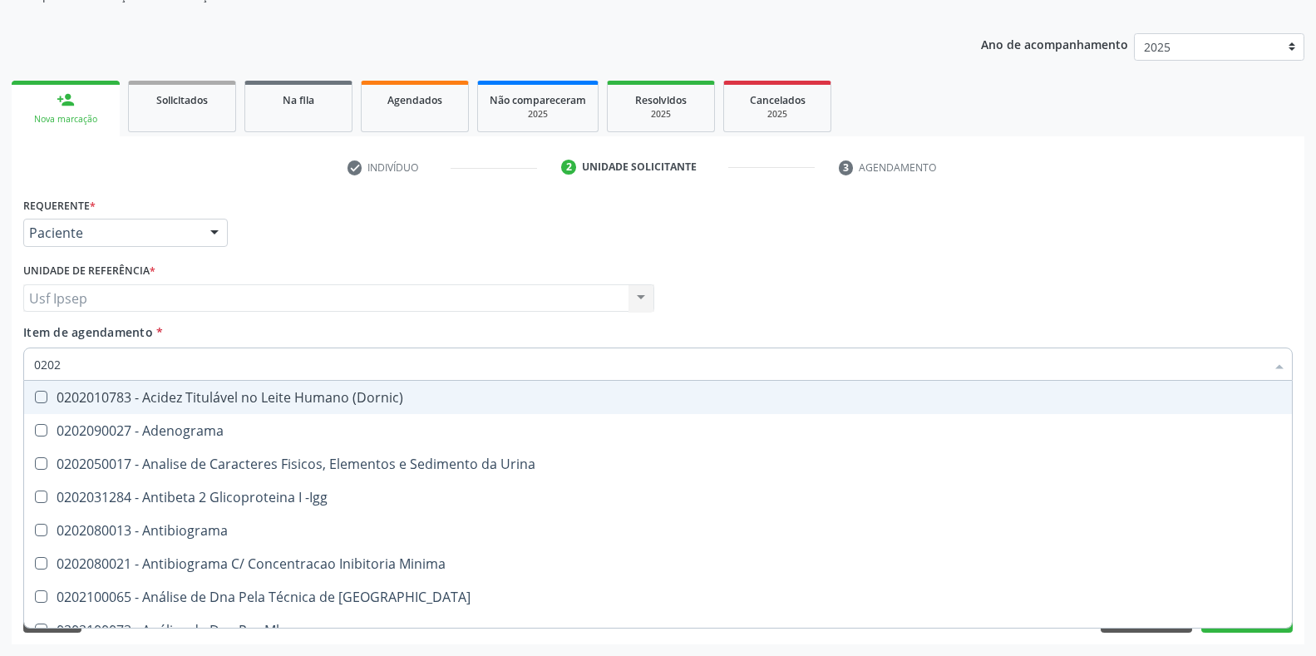
type input "02020"
checkbox Reativa "true"
checkbox Ordenhado "true"
checkbox Coagulação "false"
checkbox -Duke "false"
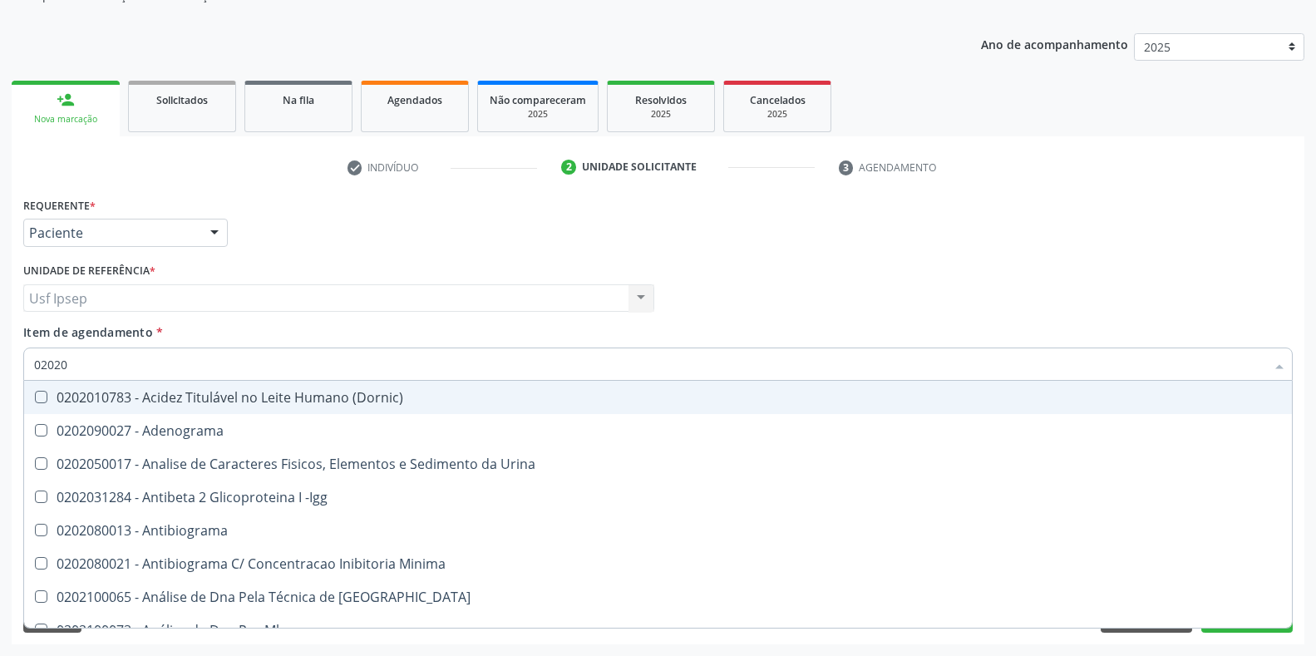
checkbox Xi "true"
checkbox Glicose "false"
checkbox Zinco "true"
checkbox Completo "false"
type input "0202030"
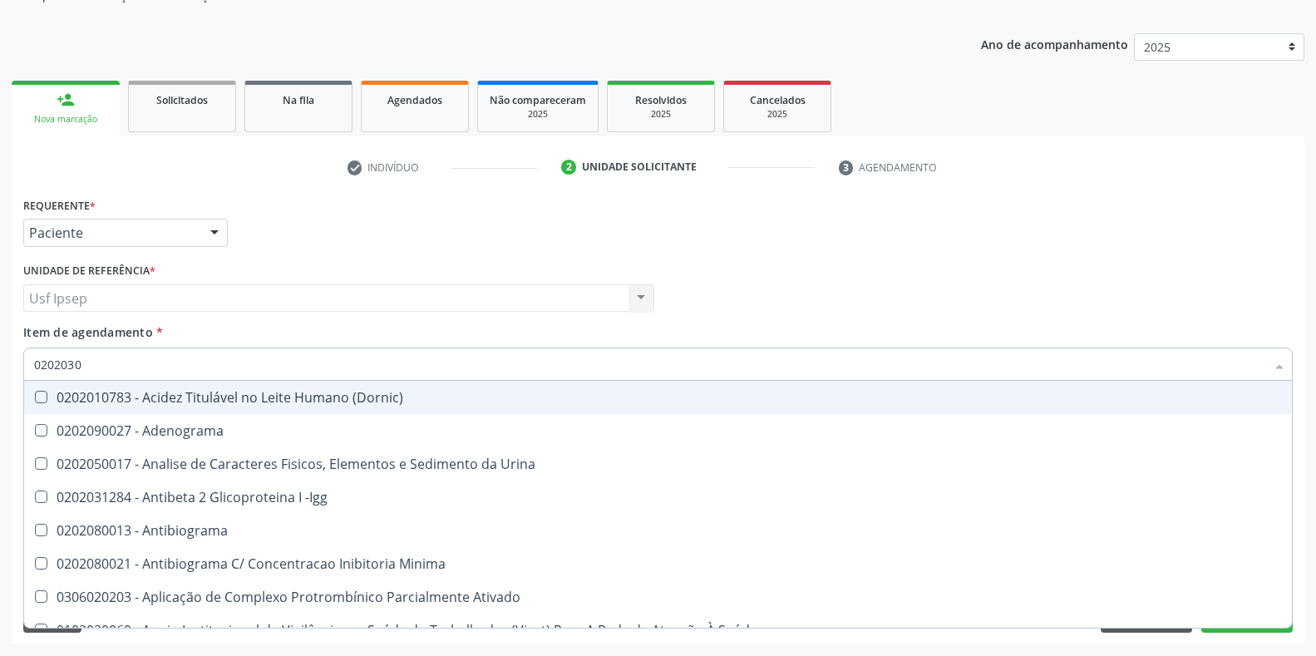
checkbox Aminoacidos "false"
checkbox Coagulação "false"
checkbox -Duke "false"
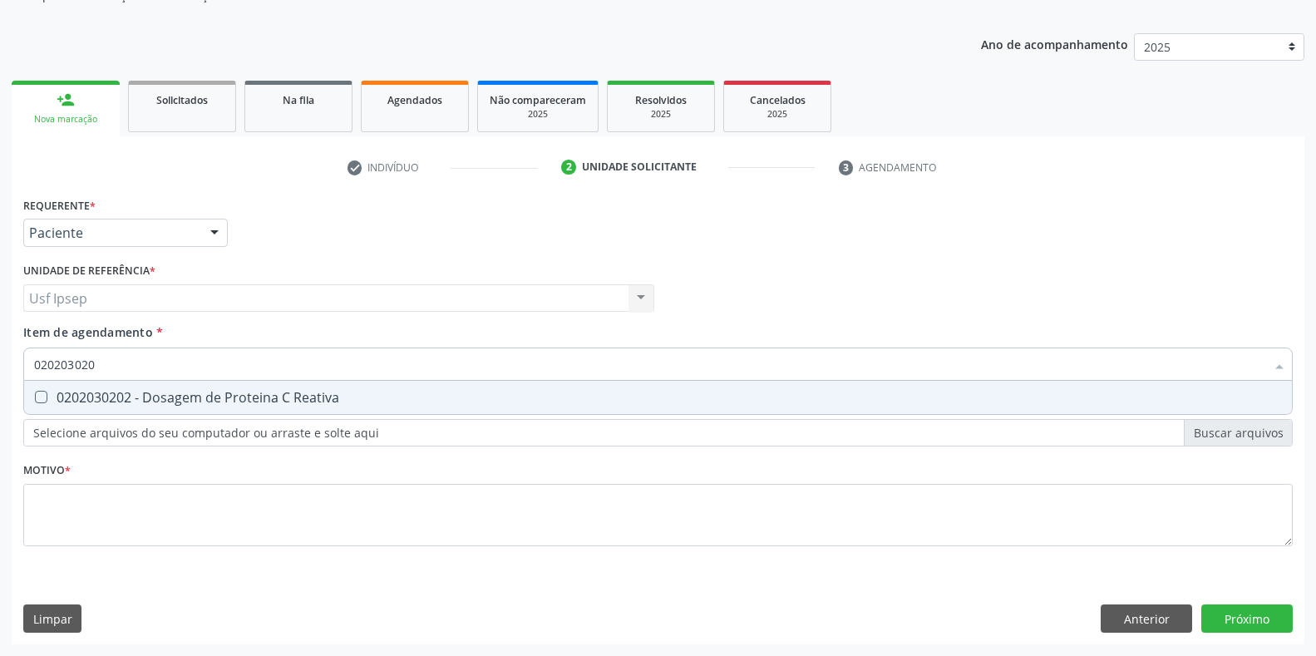
type input "0202030202"
click at [35, 396] on Reativa at bounding box center [41, 397] width 12 height 12
click at [35, 396] on Reativa "checkbox" at bounding box center [29, 397] width 11 height 11
checkbox Reativa "true"
click at [102, 364] on input "0202030202" at bounding box center [649, 364] width 1231 height 33
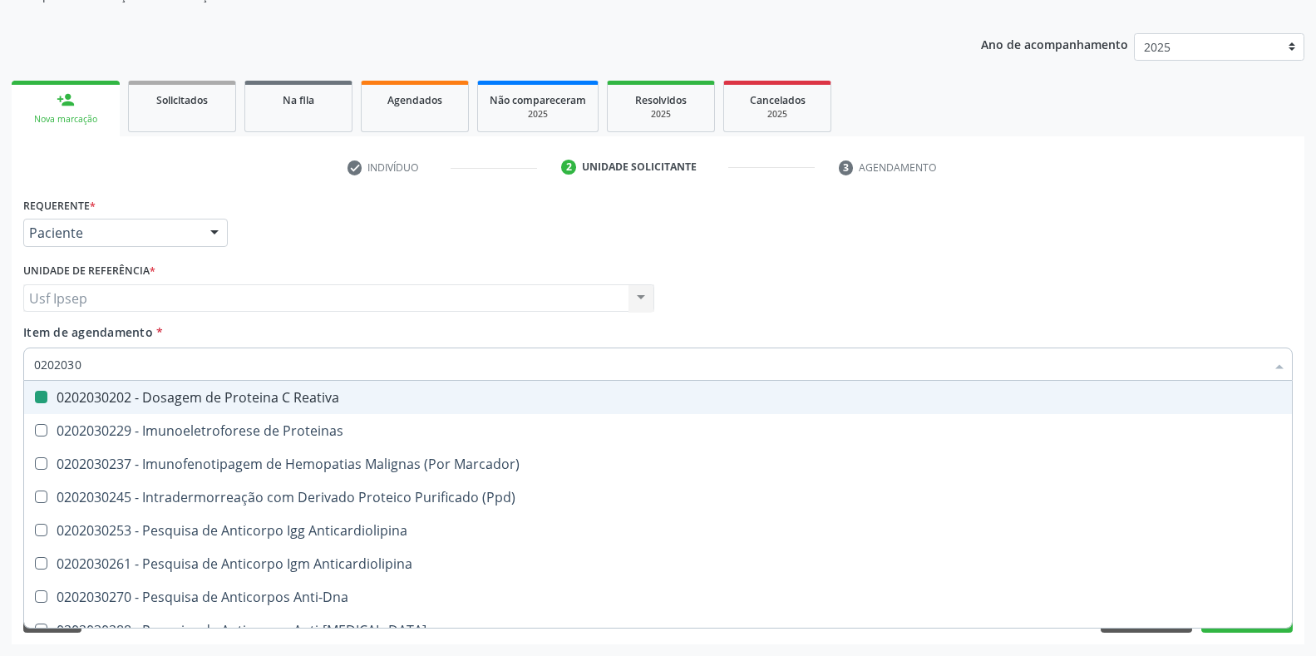
type input "020203"
checkbox Reativa "false"
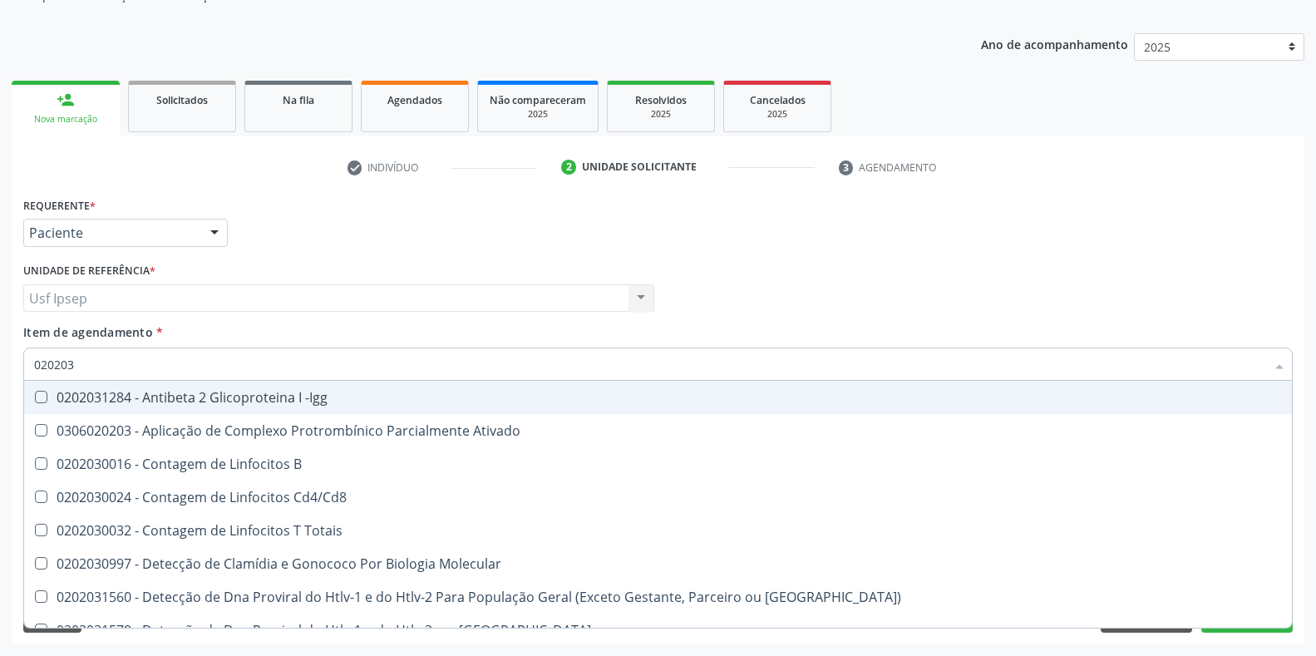
click at [75, 365] on input "020203" at bounding box center [649, 364] width 1231 height 33
type input "02020"
checkbox Reativa "false"
checkbox Completo "false"
checkbox Anticardiolipina "true"
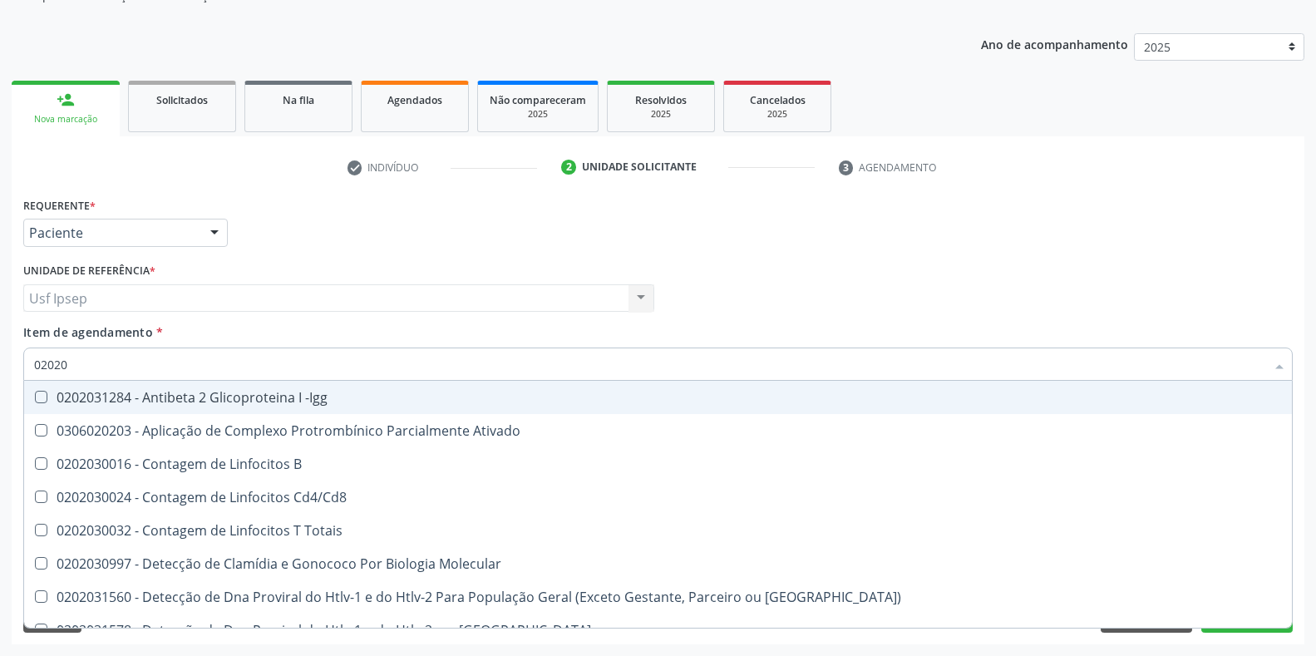
checkbox Anti-Dna "true"
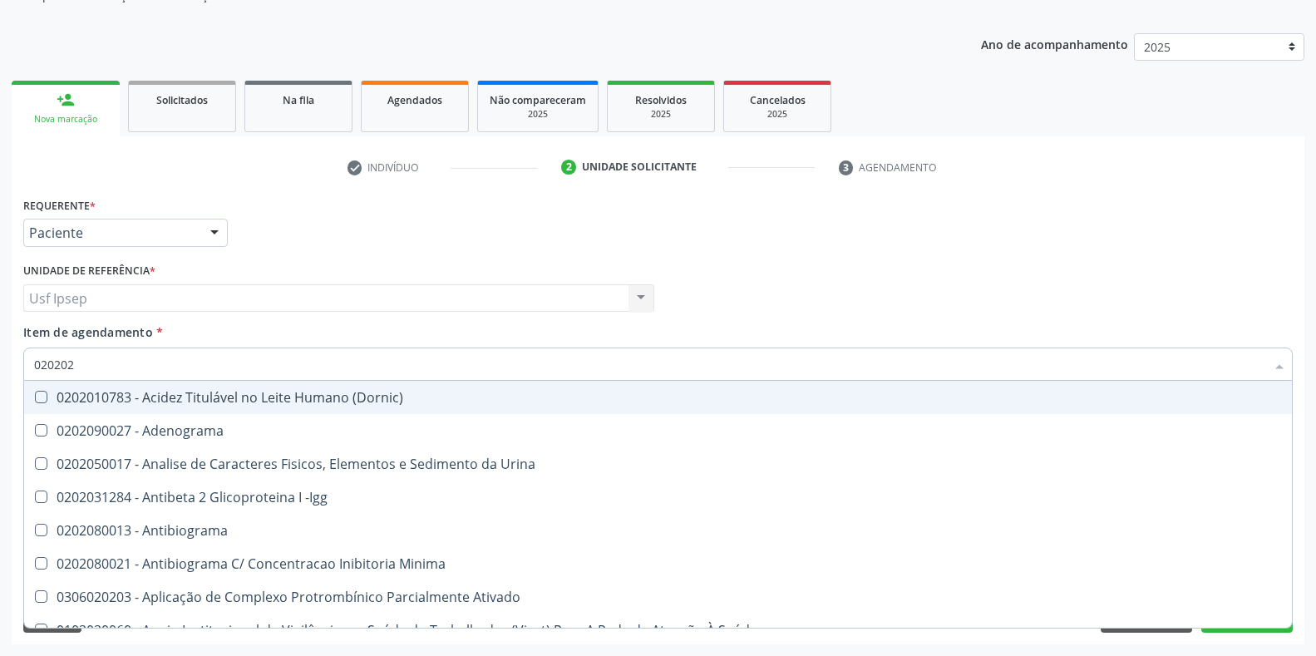
type input "0202020"
checkbox Ativado "true"
checkbox Clínico "true"
checkbox \(Pos-Pasteurização\) "true"
checkbox Molecular "false"
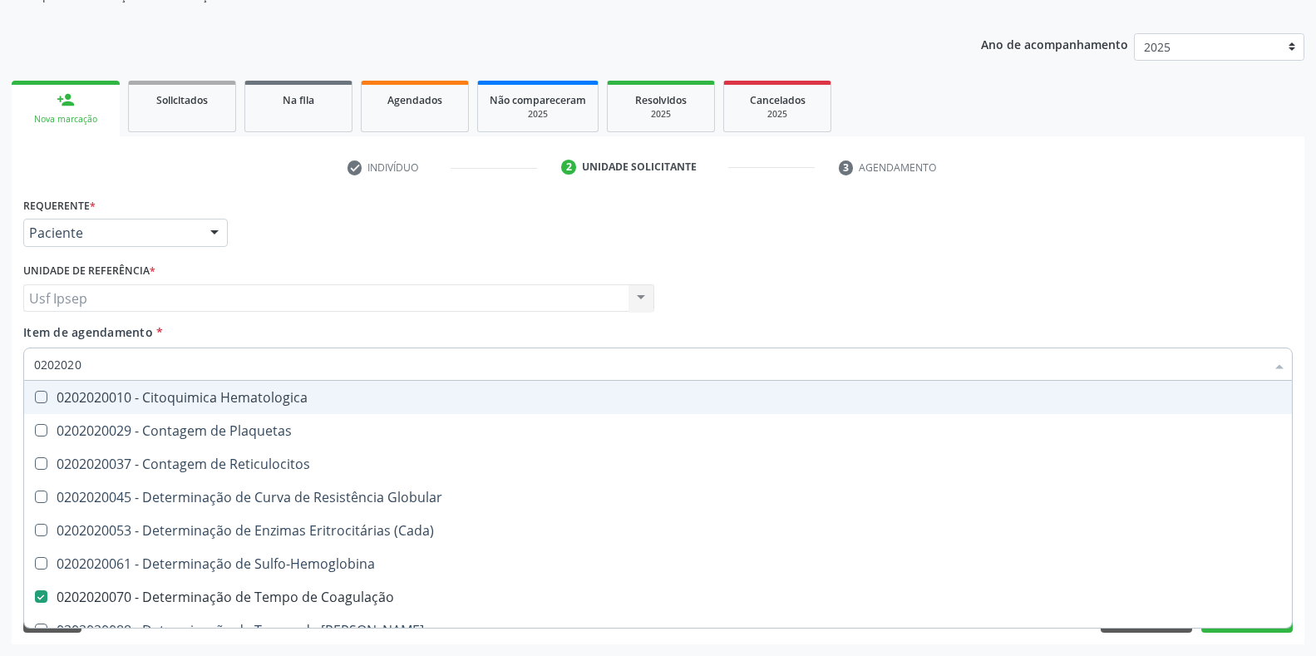
type input "02020201"
checkbox Coagulação "false"
checkbox -Duke "false"
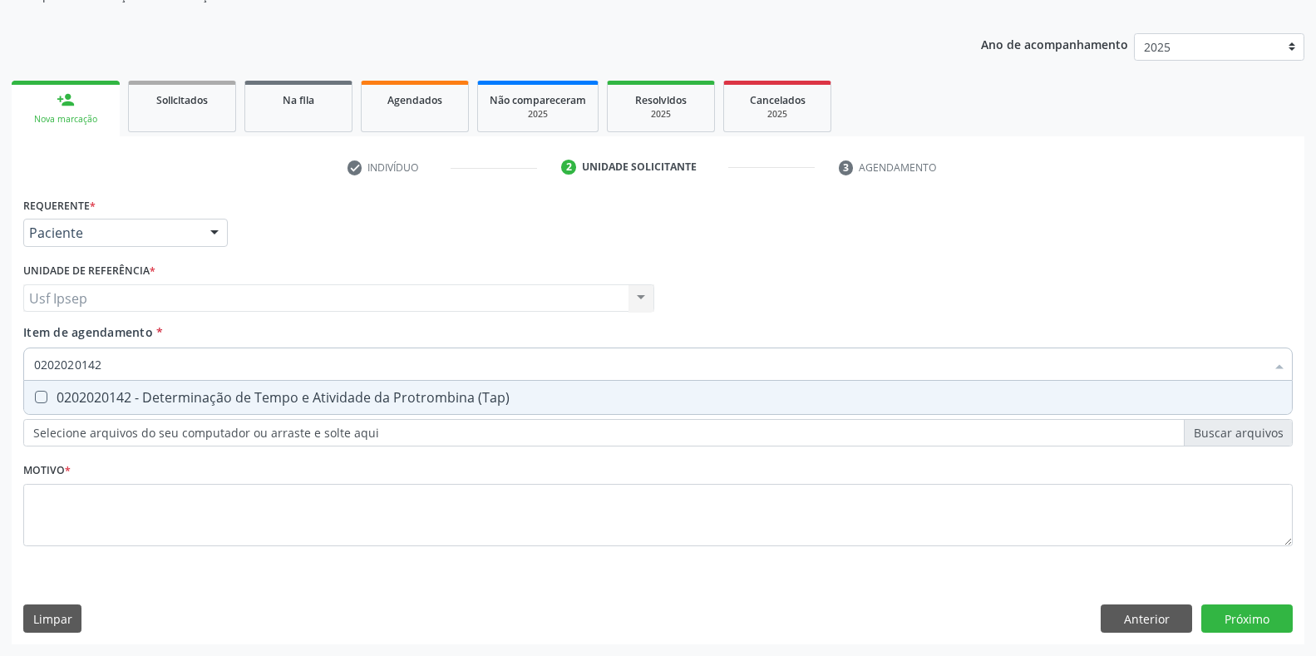
click at [107, 356] on input "0202020142" at bounding box center [649, 364] width 1231 height 33
type input "0"
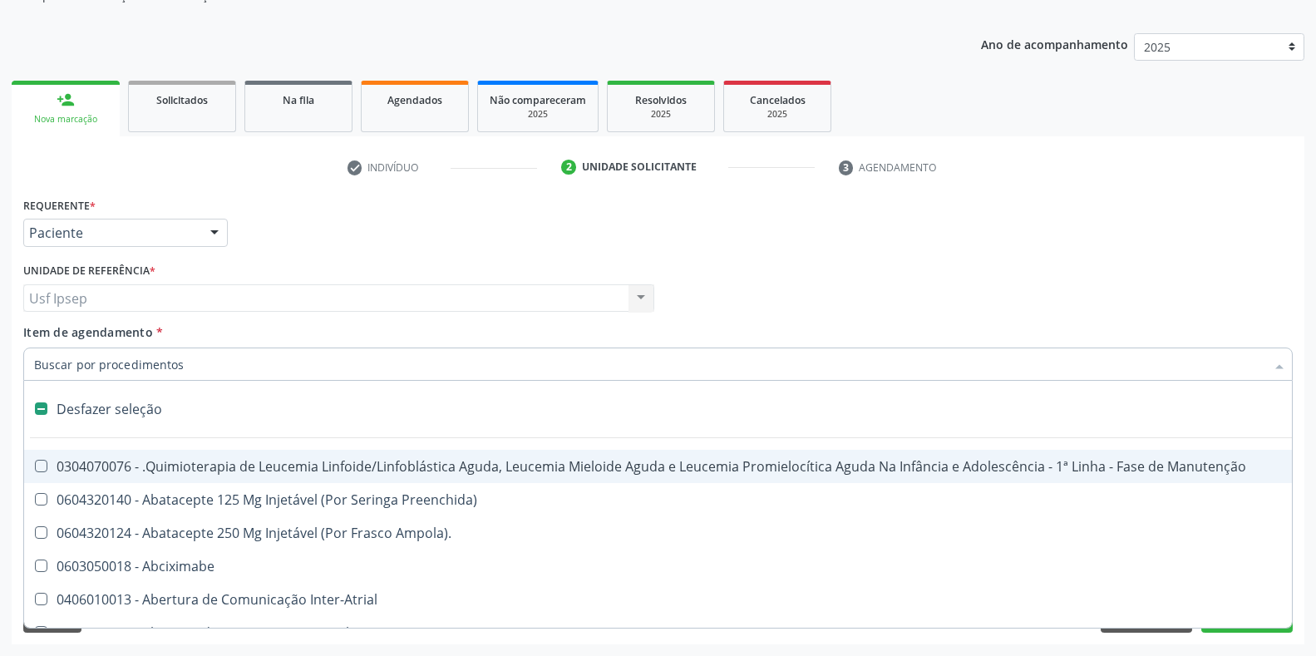
click at [759, 238] on div "Requerente * Paciente Profissional de Saúde Paciente Nenhum resultado encontrad…" at bounding box center [658, 225] width 1278 height 65
checkbox Preenchida\) "true"
checkbox Ampola\)\ "true"
checkbox Abciximabe "true"
checkbox Inter-Atrial "true"
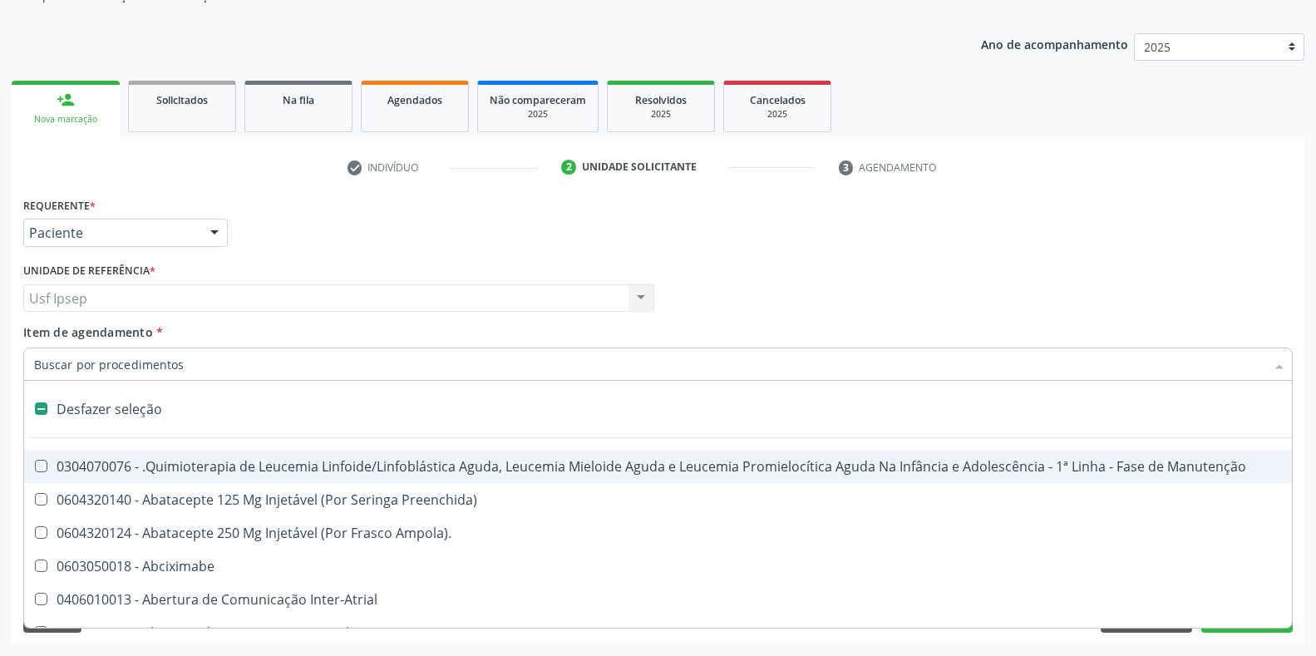
checkbox Valvar "true"
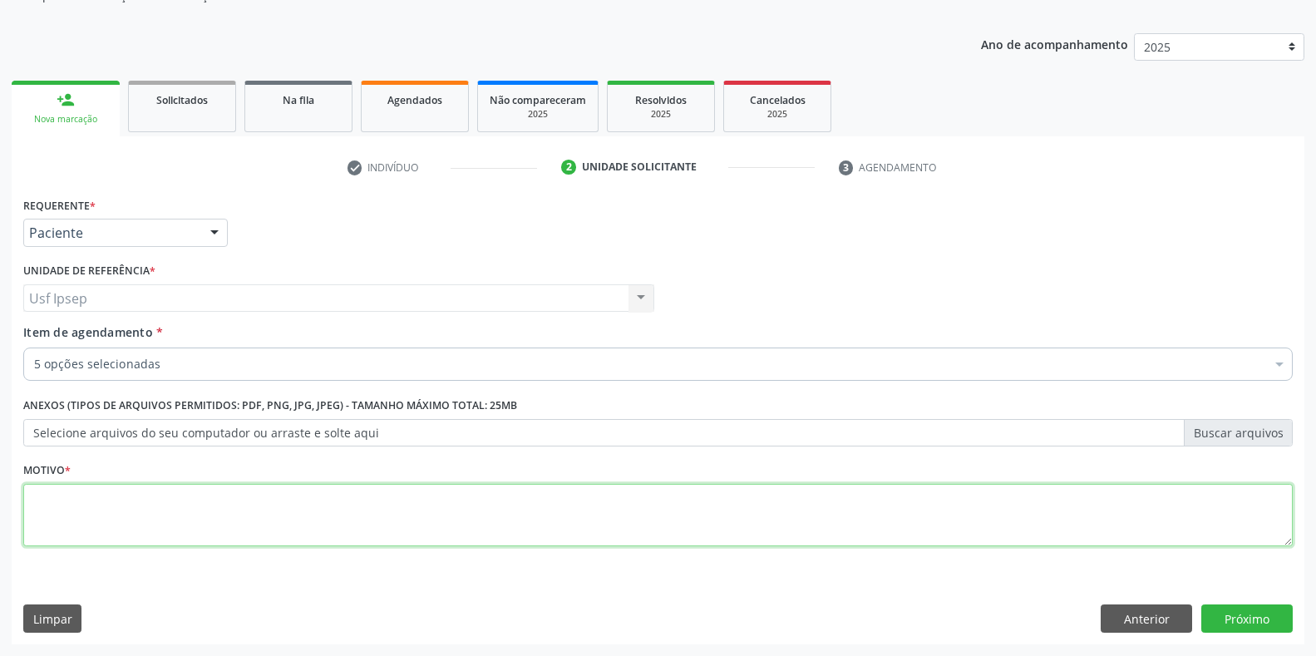
click at [42, 508] on textarea at bounding box center [658, 515] width 1270 height 63
type textarea "1"
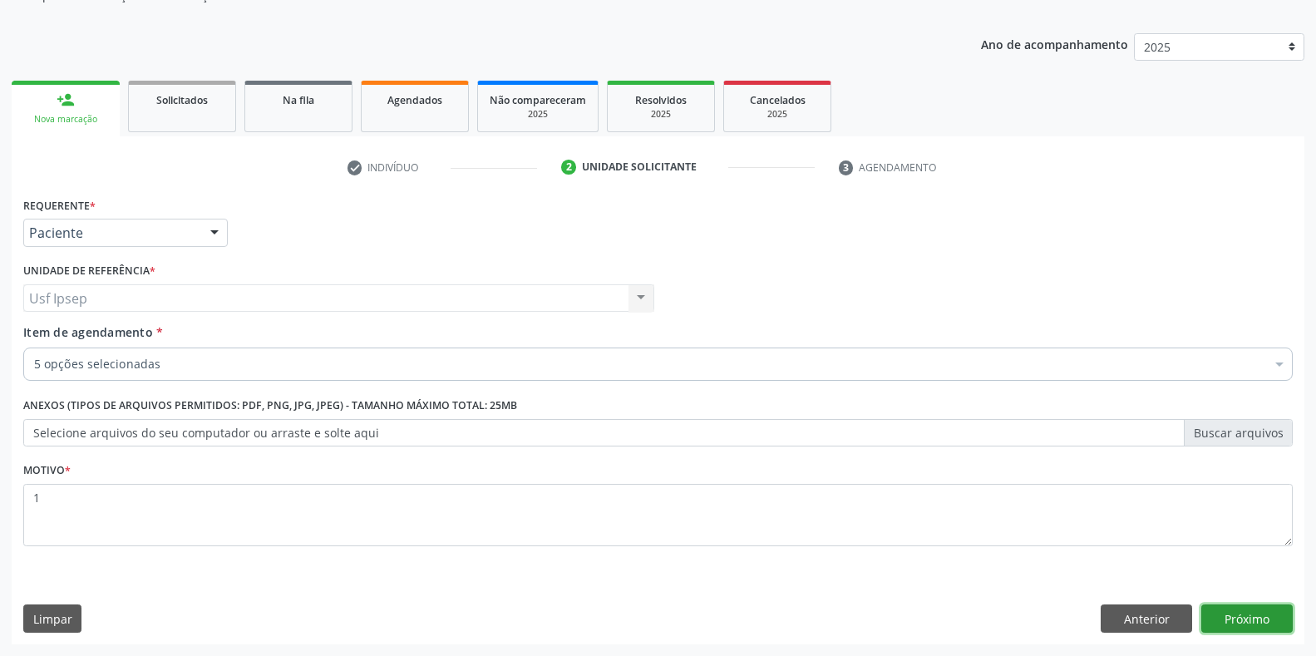
click at [1241, 619] on button "Próximo" at bounding box center [1246, 618] width 91 height 28
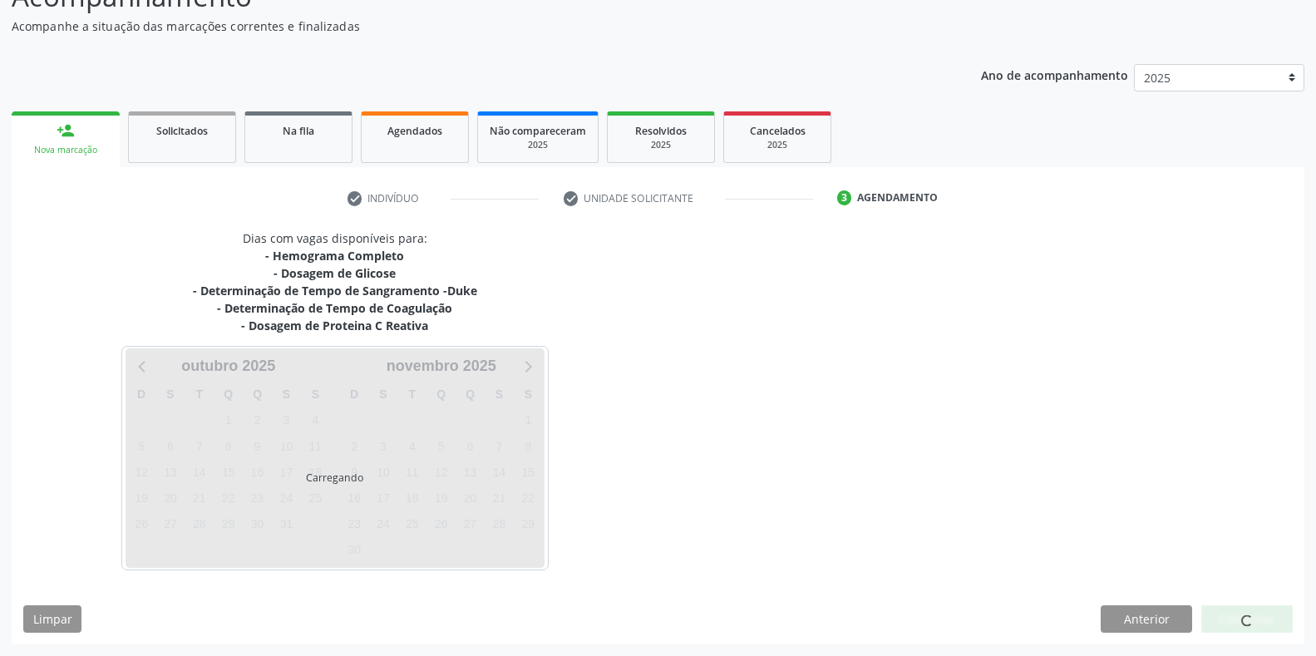
scroll to position [137, 0]
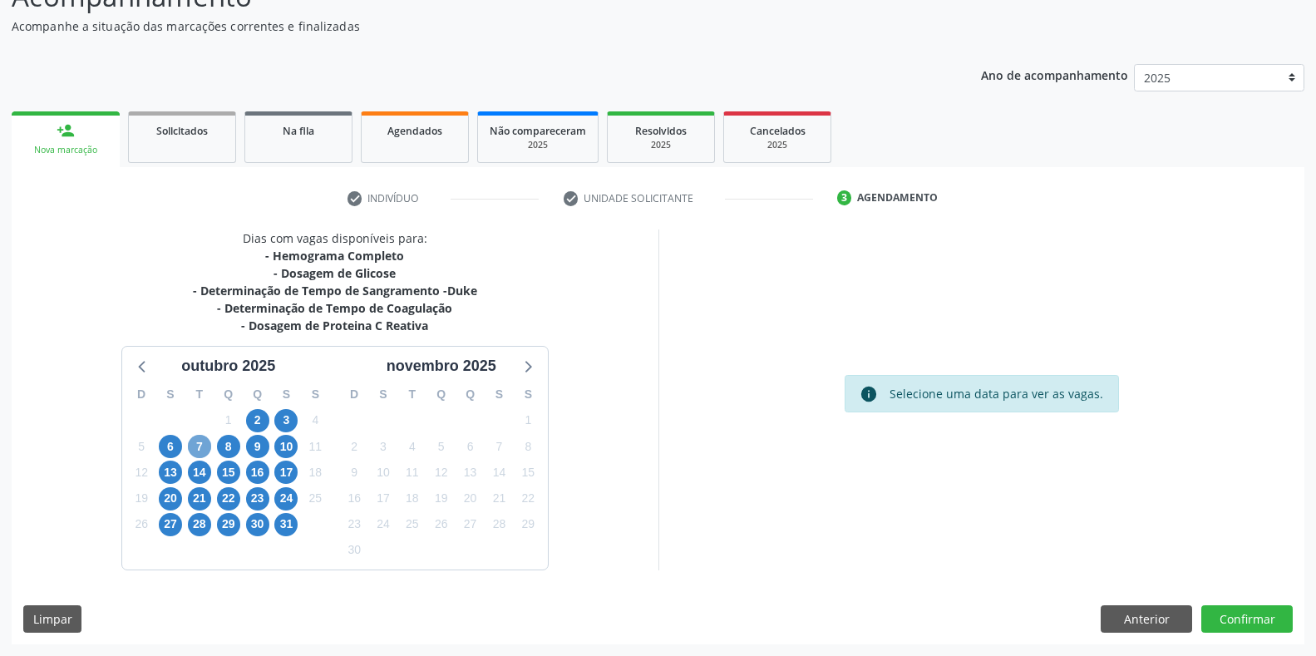
click at [201, 453] on span "7" at bounding box center [199, 446] width 23 height 23
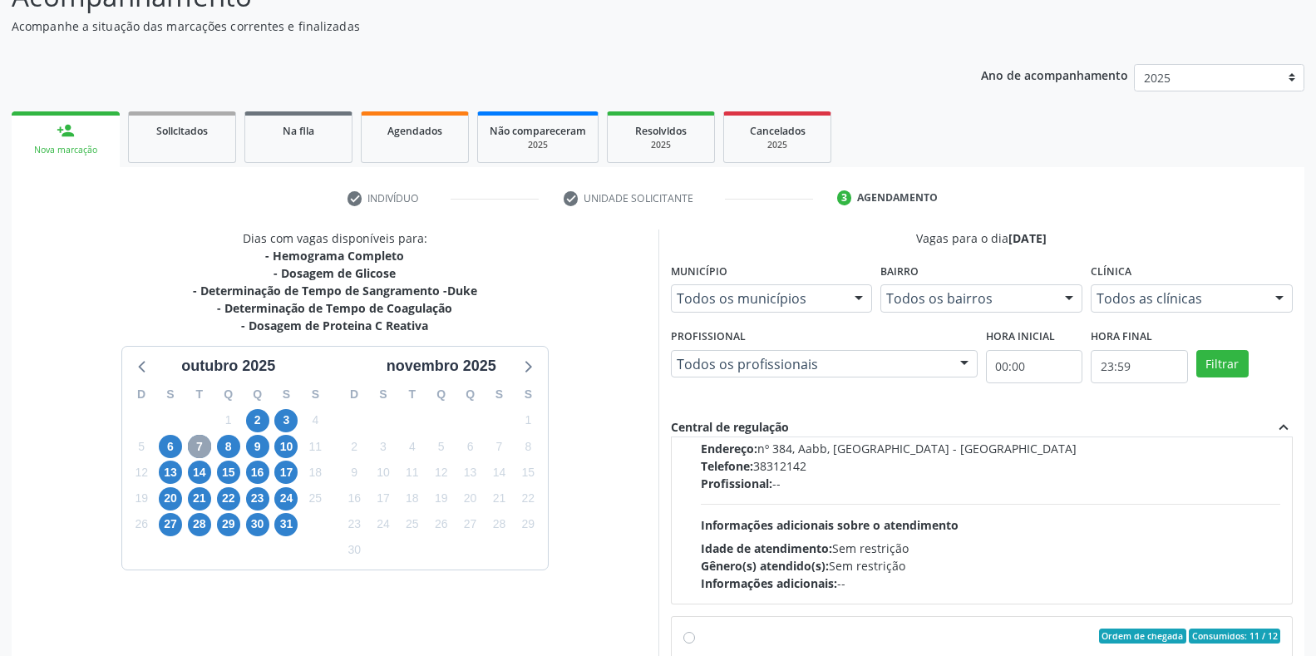
scroll to position [554, 0]
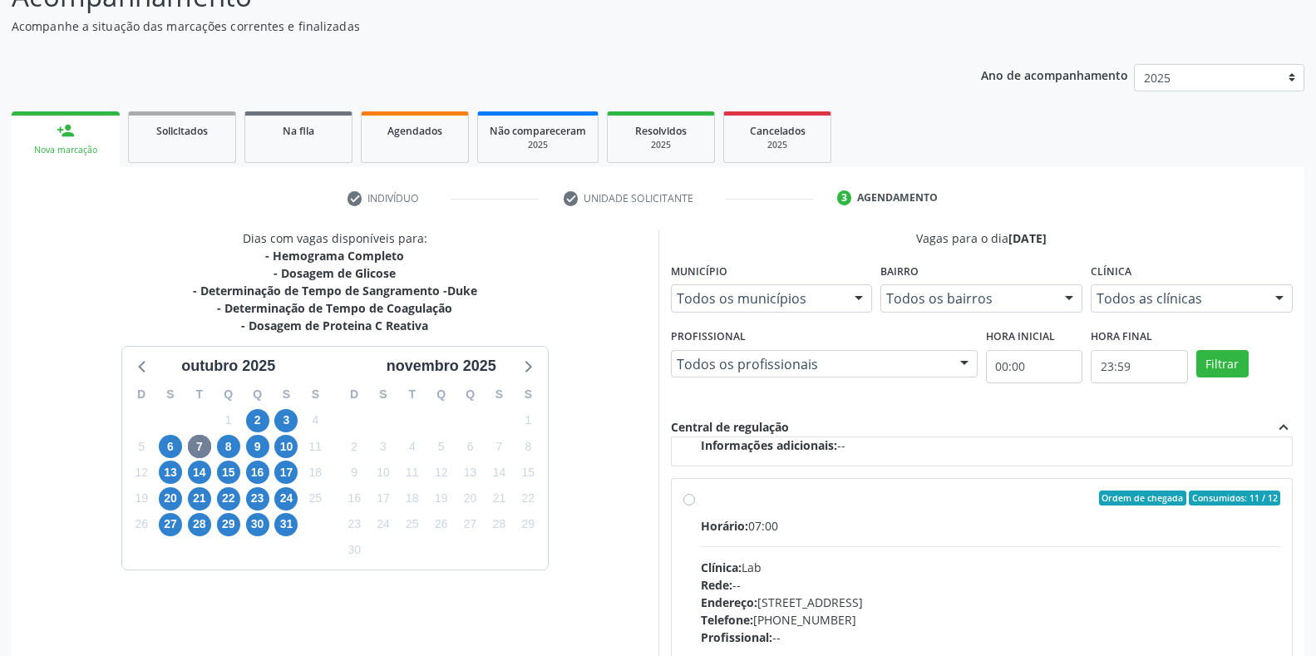
click at [701, 497] on label "Ordem de chegada Consumidos: 11 / 12 Horário: 07:00 Clínica: Lab Rede: -- Ender…" at bounding box center [991, 618] width 580 height 255
click at [687, 497] on input "Ordem de chegada Consumidos: 11 / 12 Horário: 07:00 Clínica: Lab Rede: -- Ender…" at bounding box center [689, 498] width 12 height 15
radio input "true"
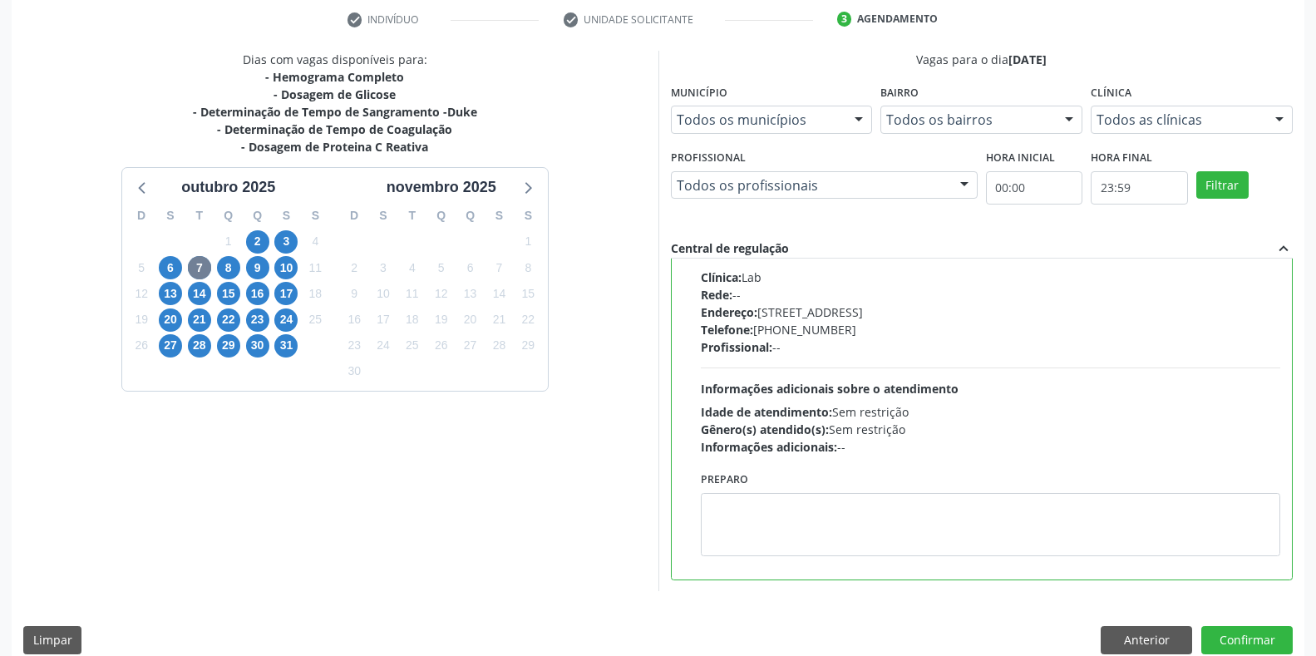
scroll to position [338, 0]
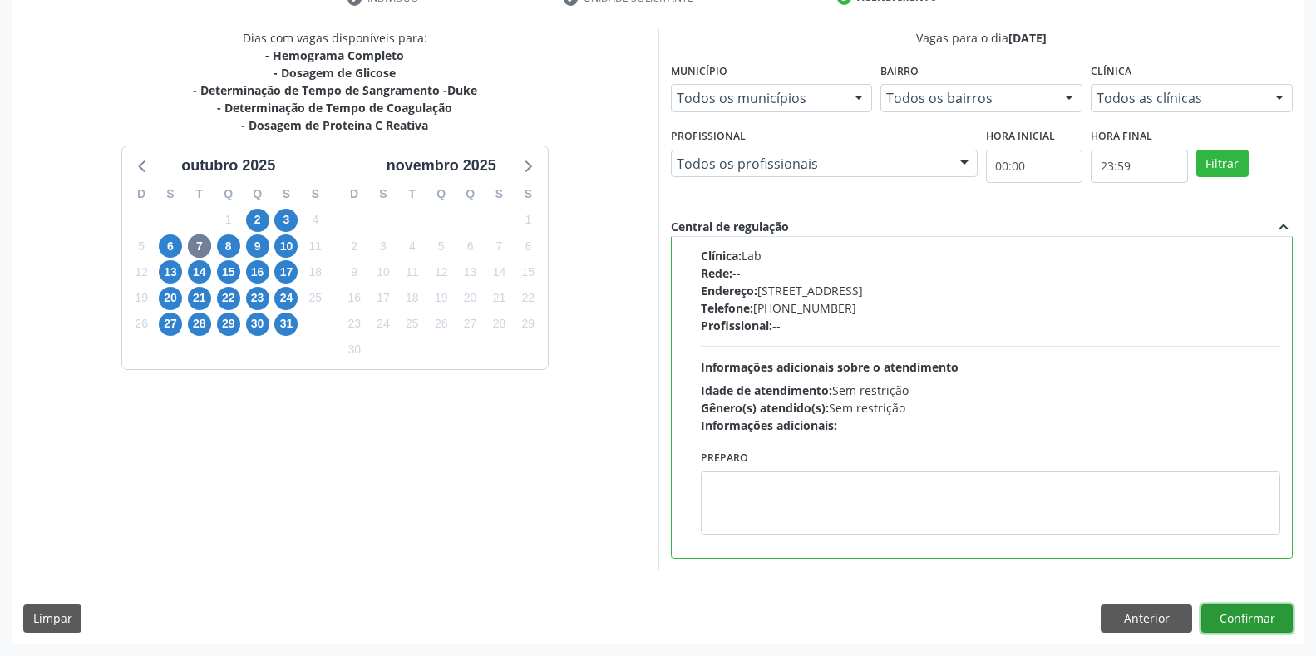
click at [1228, 624] on button "Confirmar" at bounding box center [1246, 618] width 91 height 28
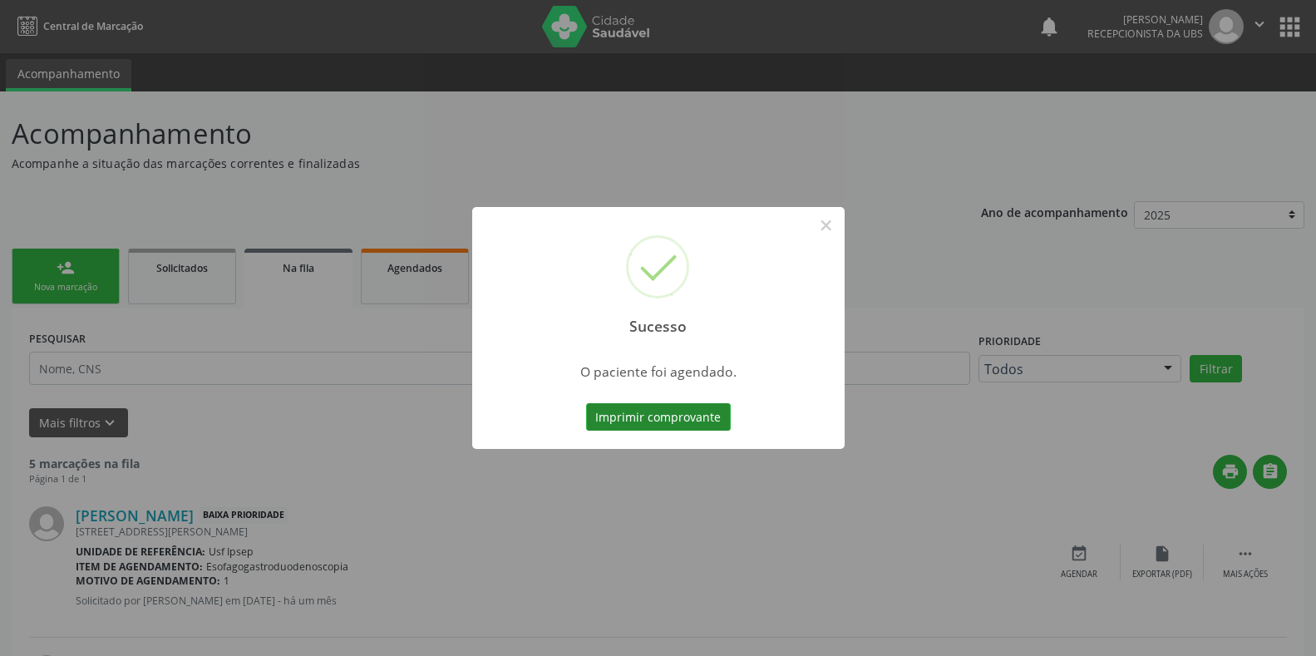
click at [603, 417] on button "Imprimir comprovante" at bounding box center [658, 417] width 145 height 28
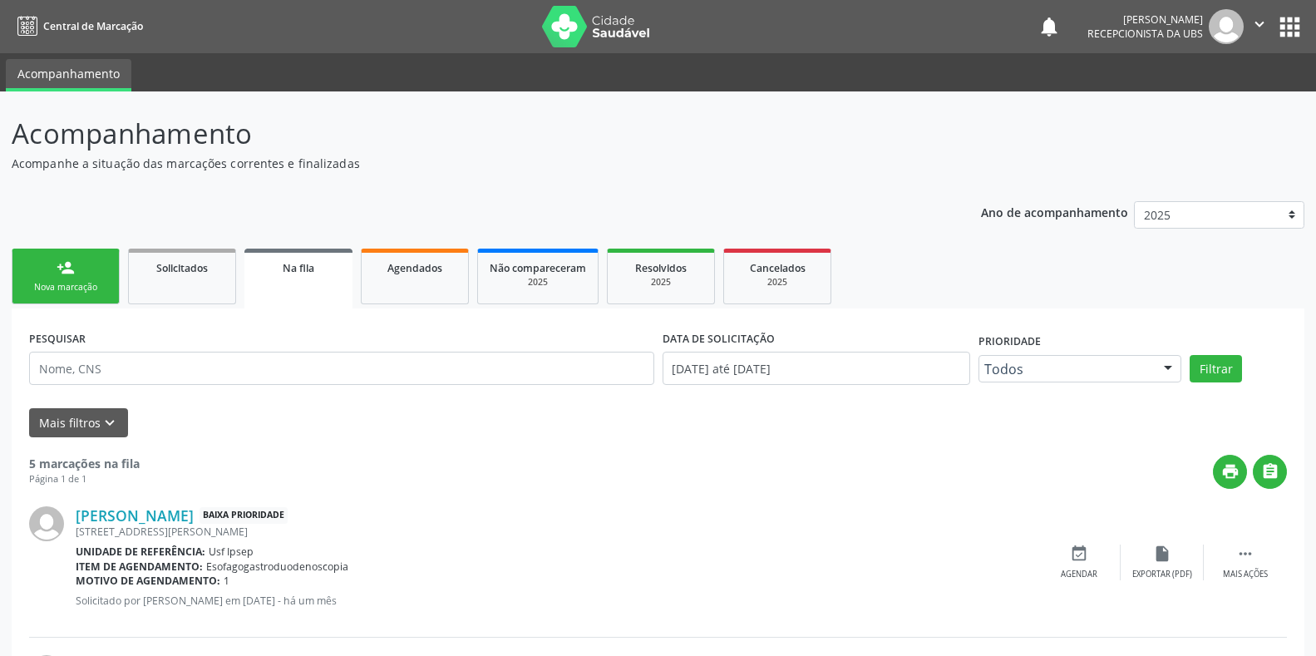
drag, startPoint x: 603, startPoint y: 417, endPoint x: 73, endPoint y: 284, distance: 546.1
click at [73, 284] on div "Nova marcação" at bounding box center [65, 287] width 83 height 12
click at [75, 285] on div "Nova marcação" at bounding box center [65, 287] width 83 height 12
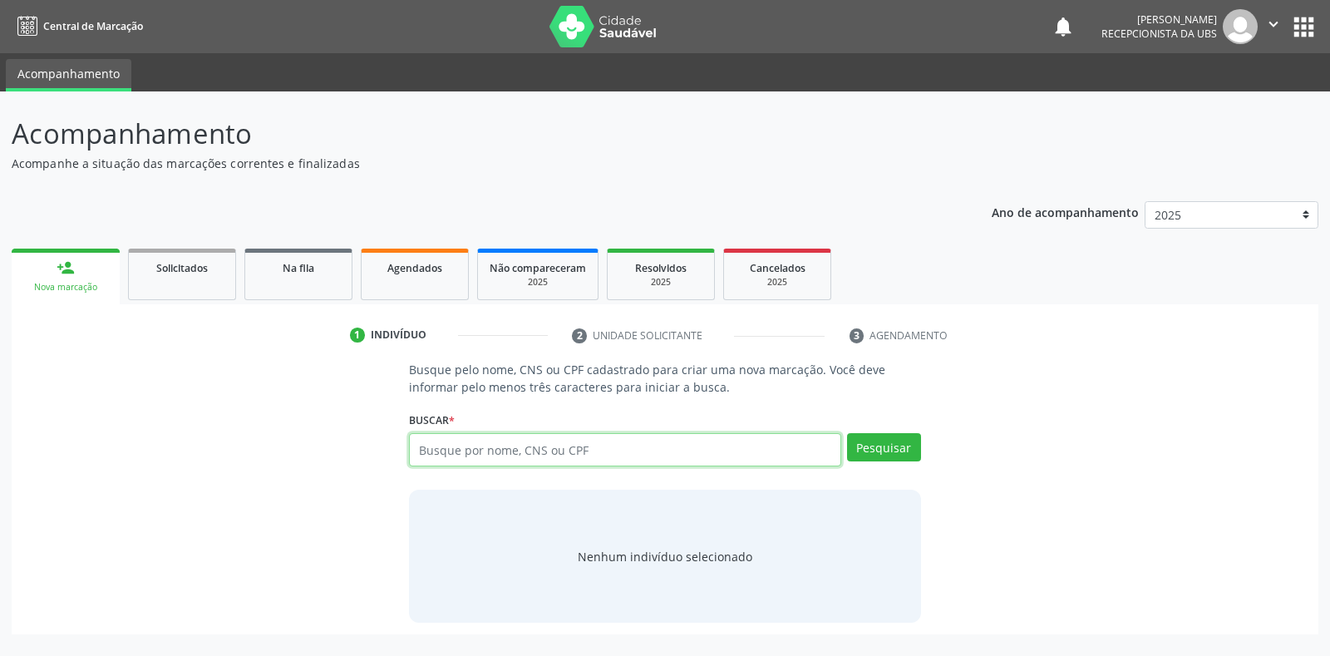
click at [423, 449] on input "text" at bounding box center [625, 449] width 432 height 33
click at [415, 443] on input "text" at bounding box center [625, 449] width 432 height 33
type input "709801048476694"
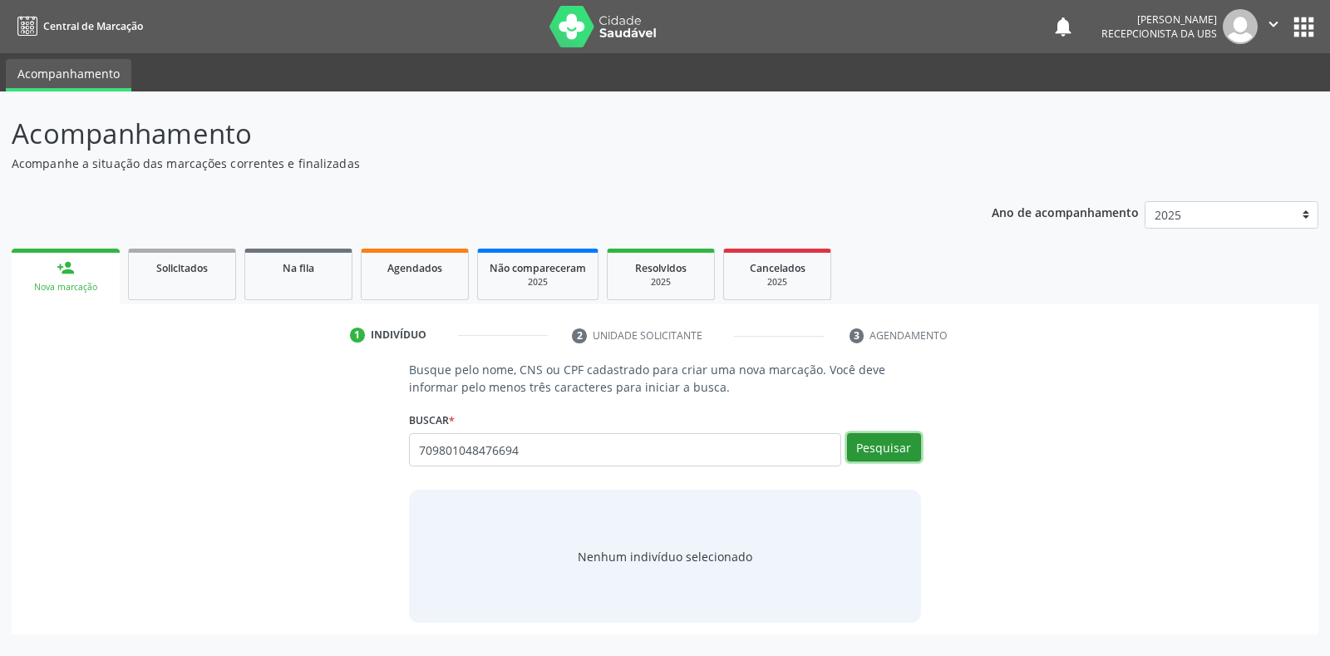
click at [886, 452] on button "Pesquisar" at bounding box center [884, 447] width 74 height 28
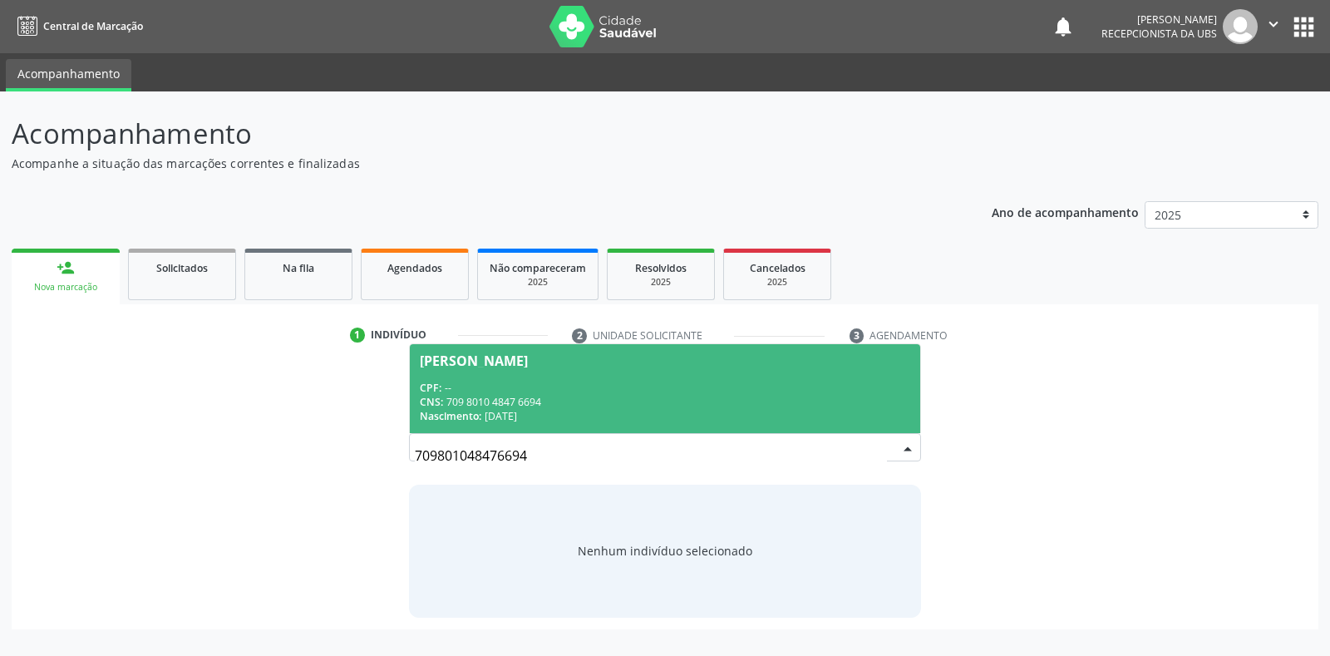
click at [486, 360] on div "Francisca de Assis Aquino Souza" at bounding box center [474, 360] width 108 height 13
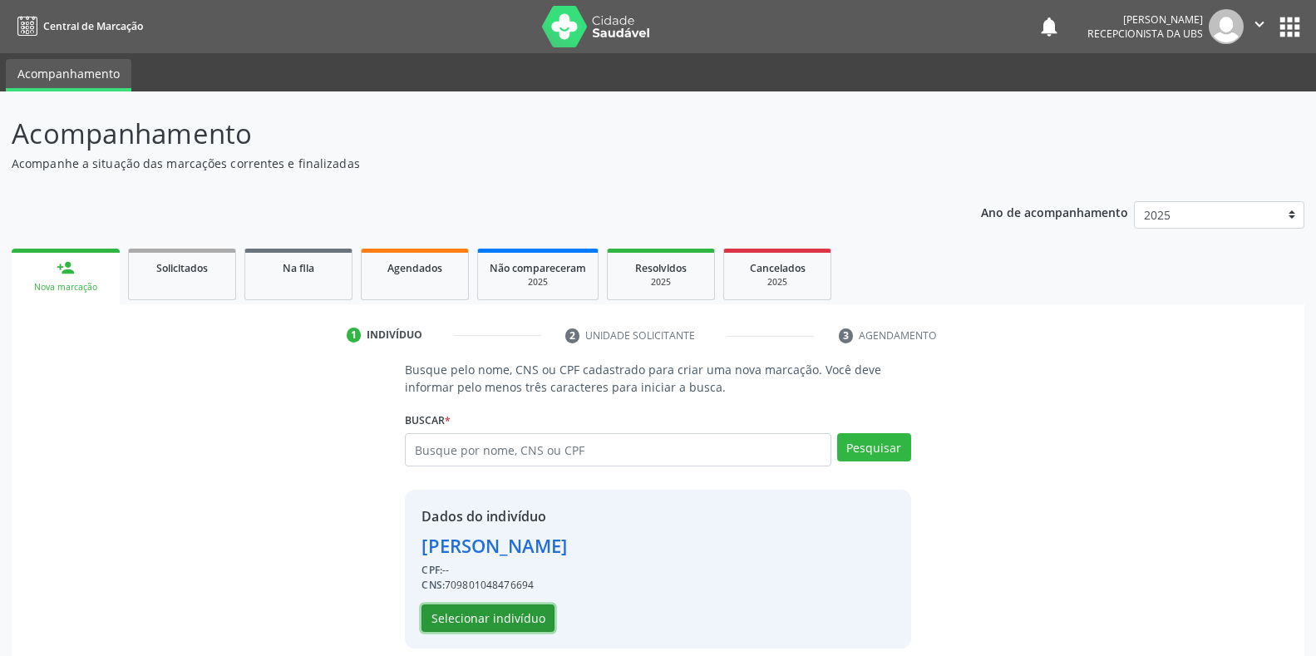
click at [451, 626] on button "Selecionar indivíduo" at bounding box center [488, 618] width 133 height 28
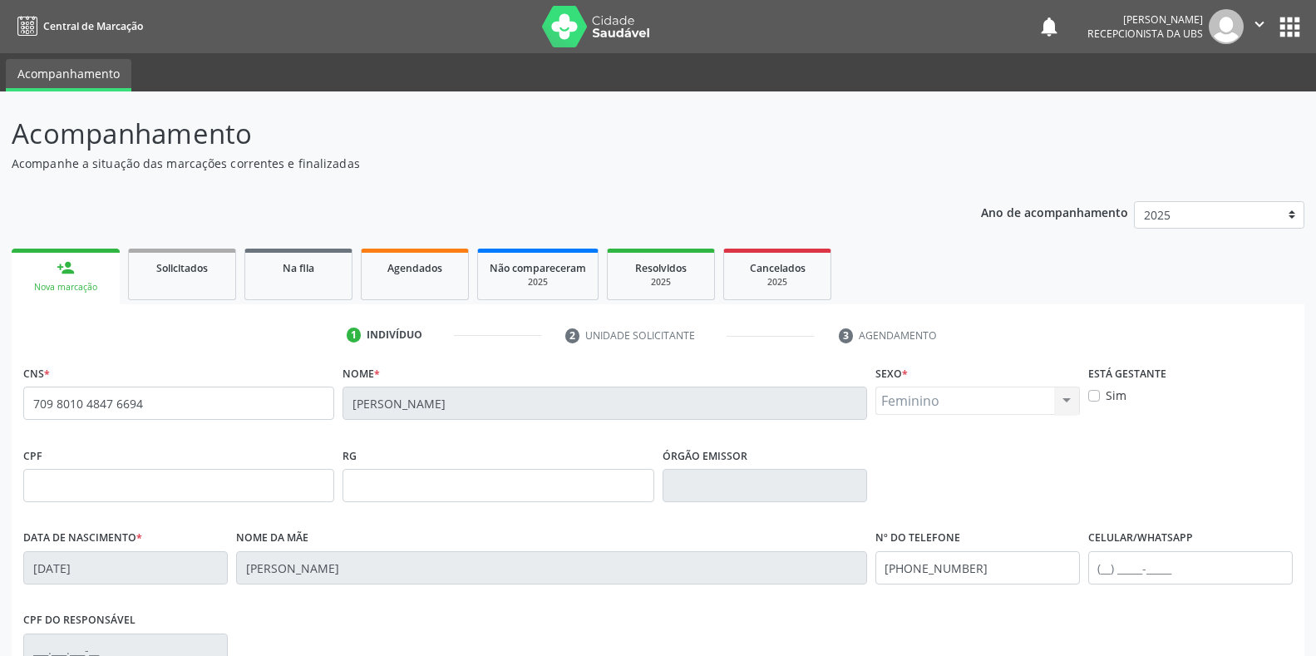
scroll to position [245, 0]
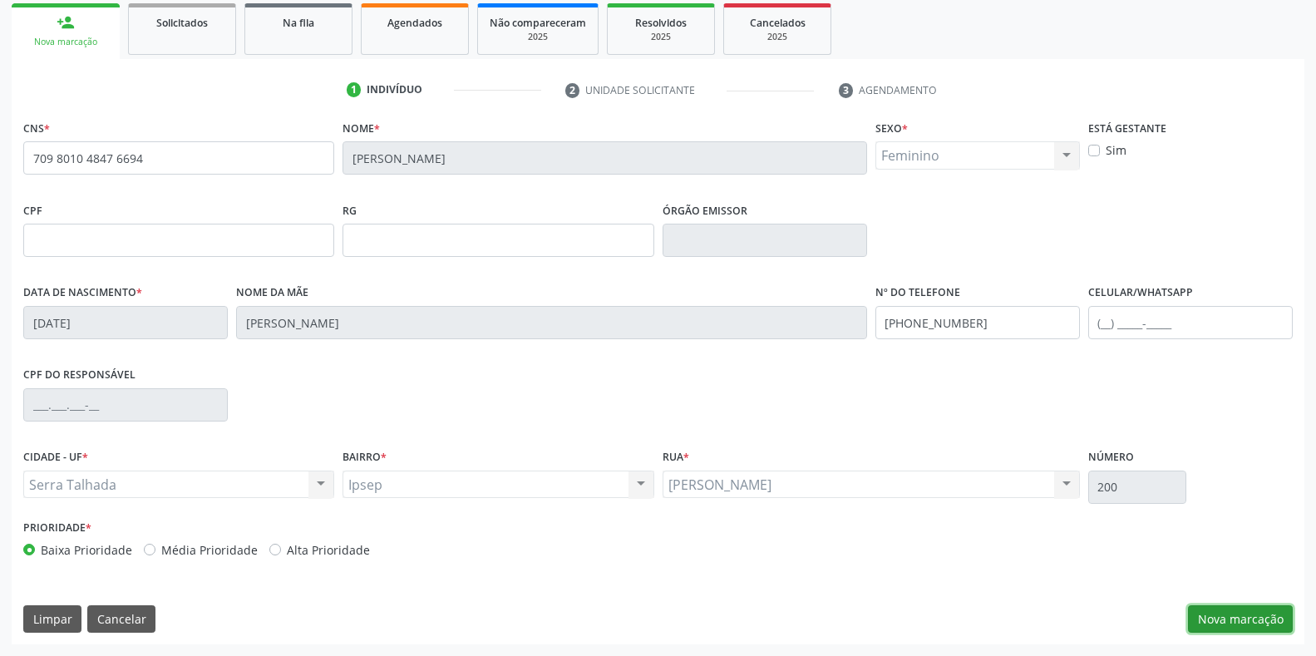
click at [1235, 626] on button "Nova marcação" at bounding box center [1240, 619] width 105 height 28
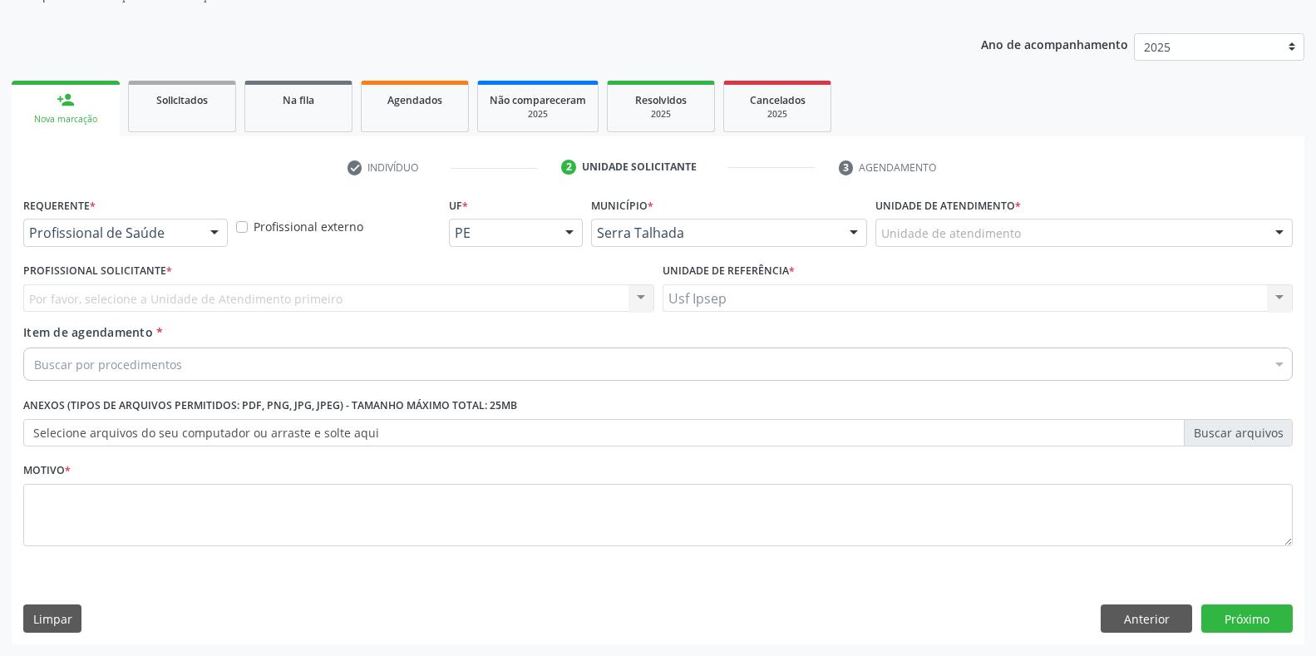
scroll to position [168, 0]
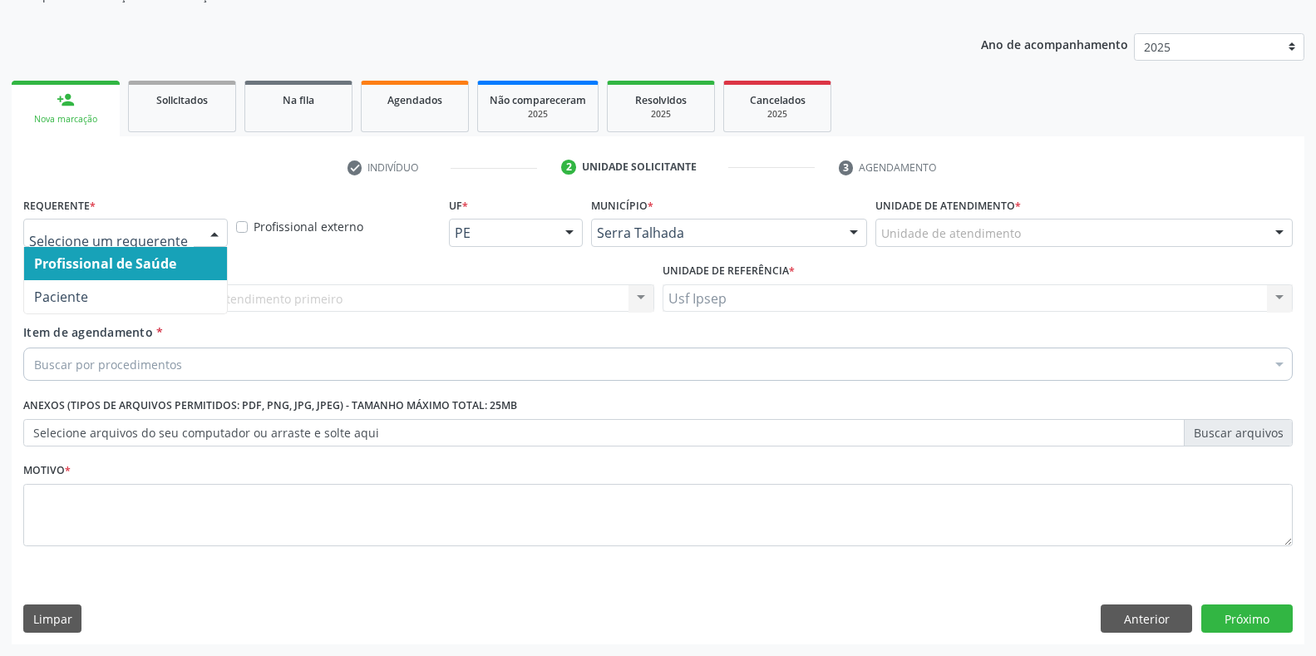
click at [216, 224] on div at bounding box center [214, 234] width 25 height 28
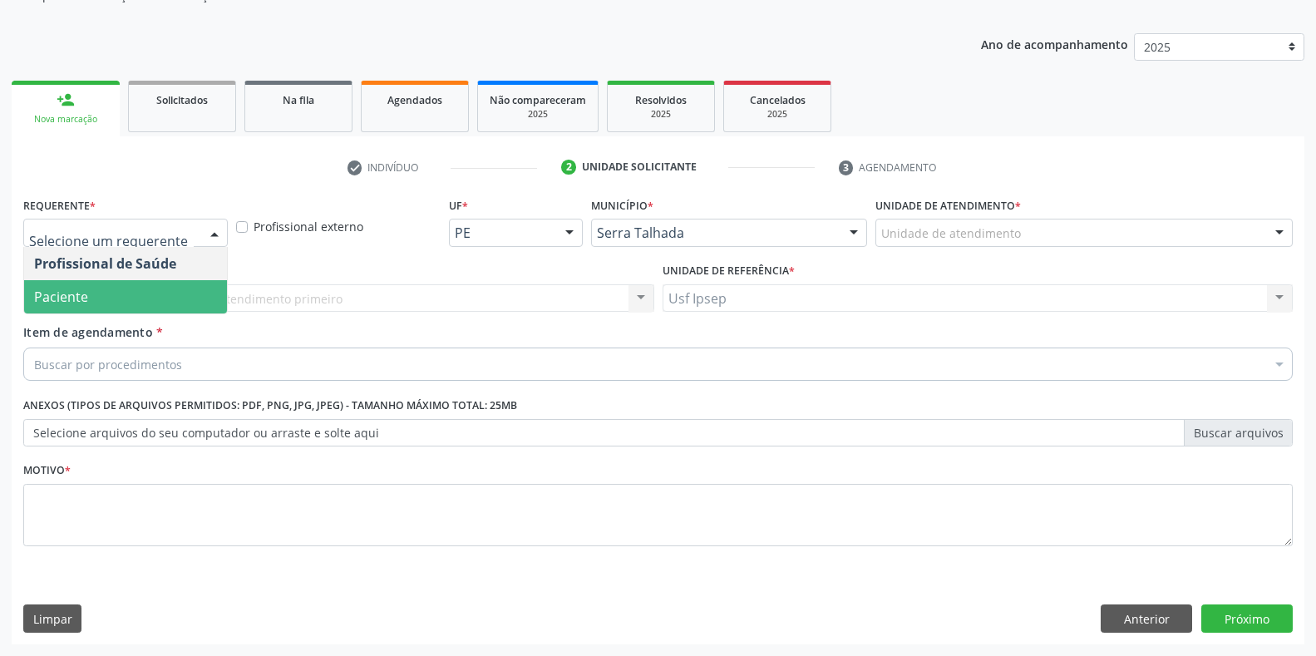
click at [101, 297] on span "Paciente" at bounding box center [125, 296] width 203 height 33
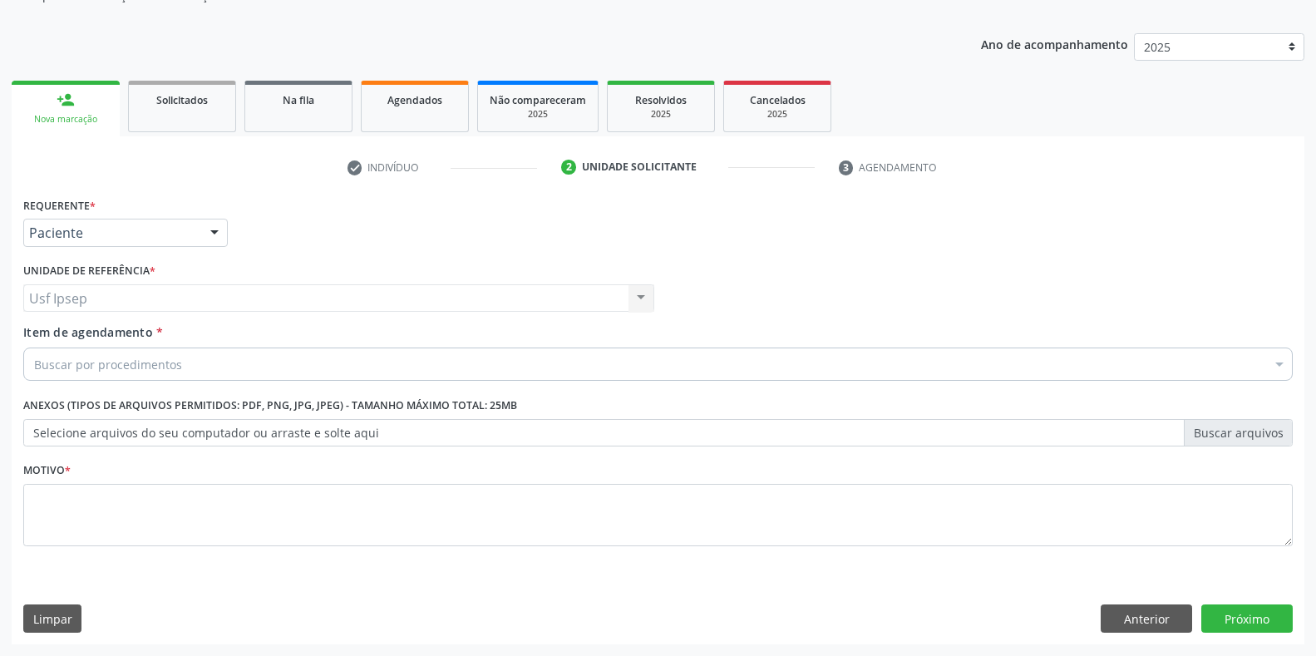
click at [50, 337] on span "Item de agendamento" at bounding box center [88, 332] width 130 height 16
click at [34, 348] on input "Item de agendamento *" at bounding box center [34, 364] width 0 height 33
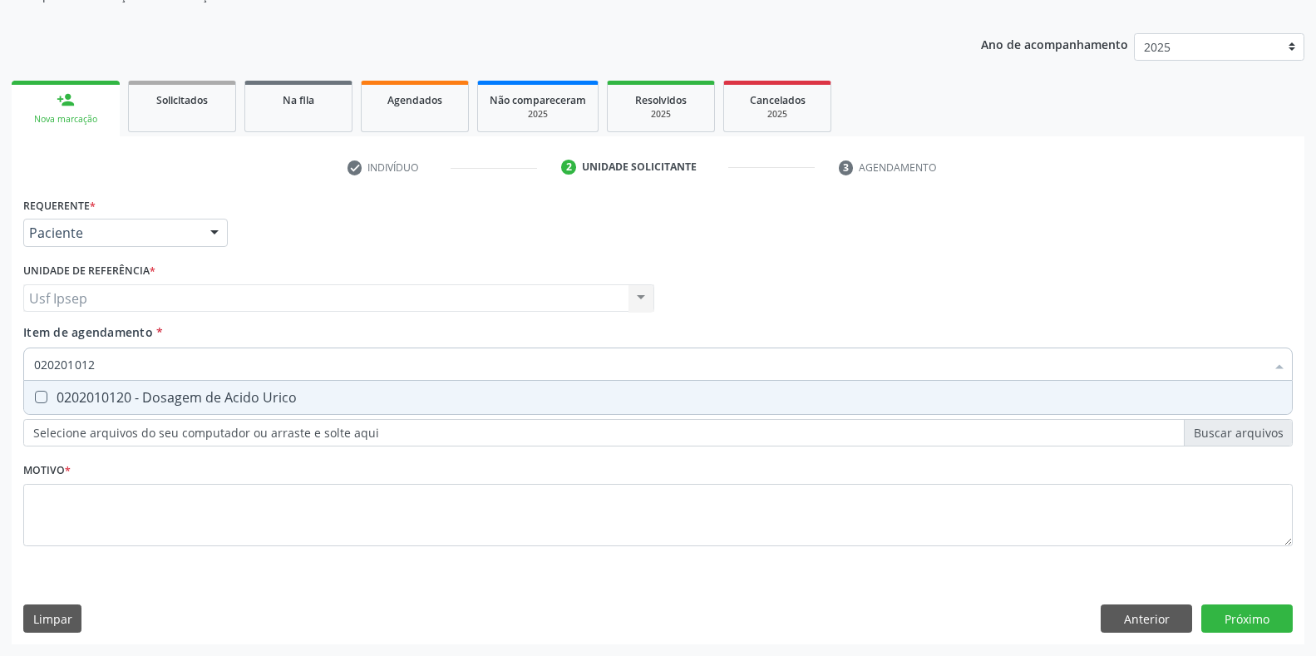
type input "0202010120"
click at [32, 397] on div at bounding box center [30, 397] width 12 height 13
checkbox Urico "true"
click at [106, 364] on input "0202010120" at bounding box center [649, 364] width 1231 height 33
type input "02020101"
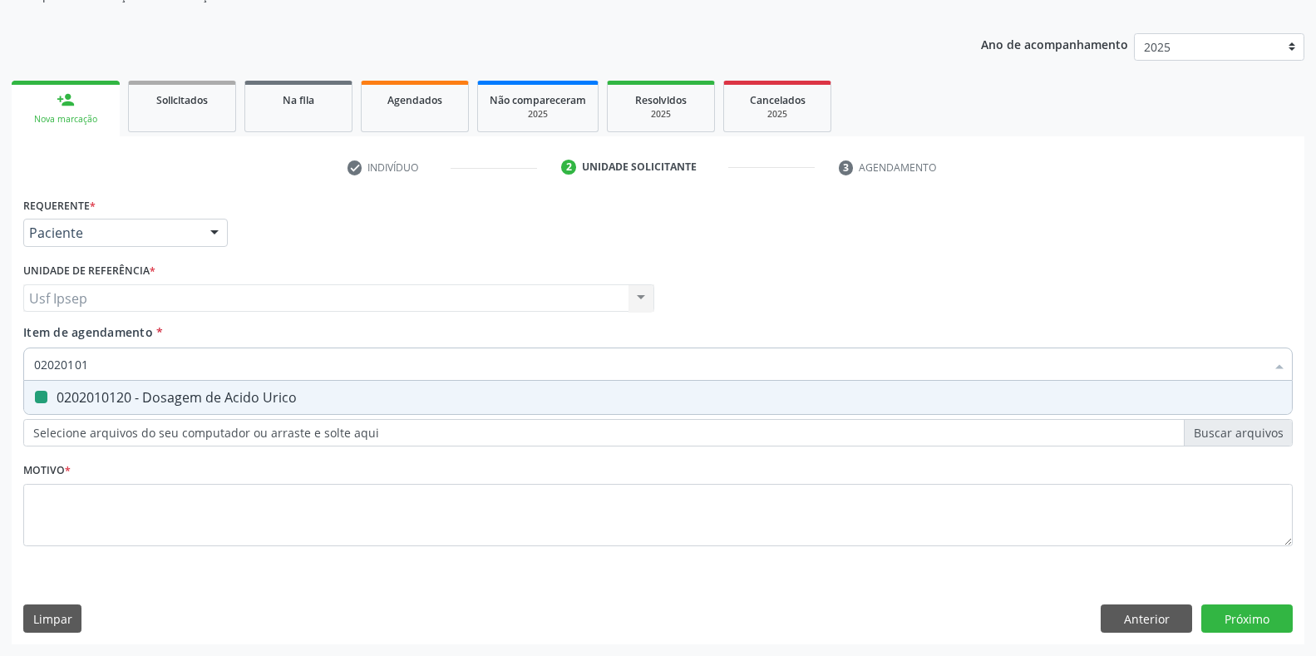
checkbox Urico "false"
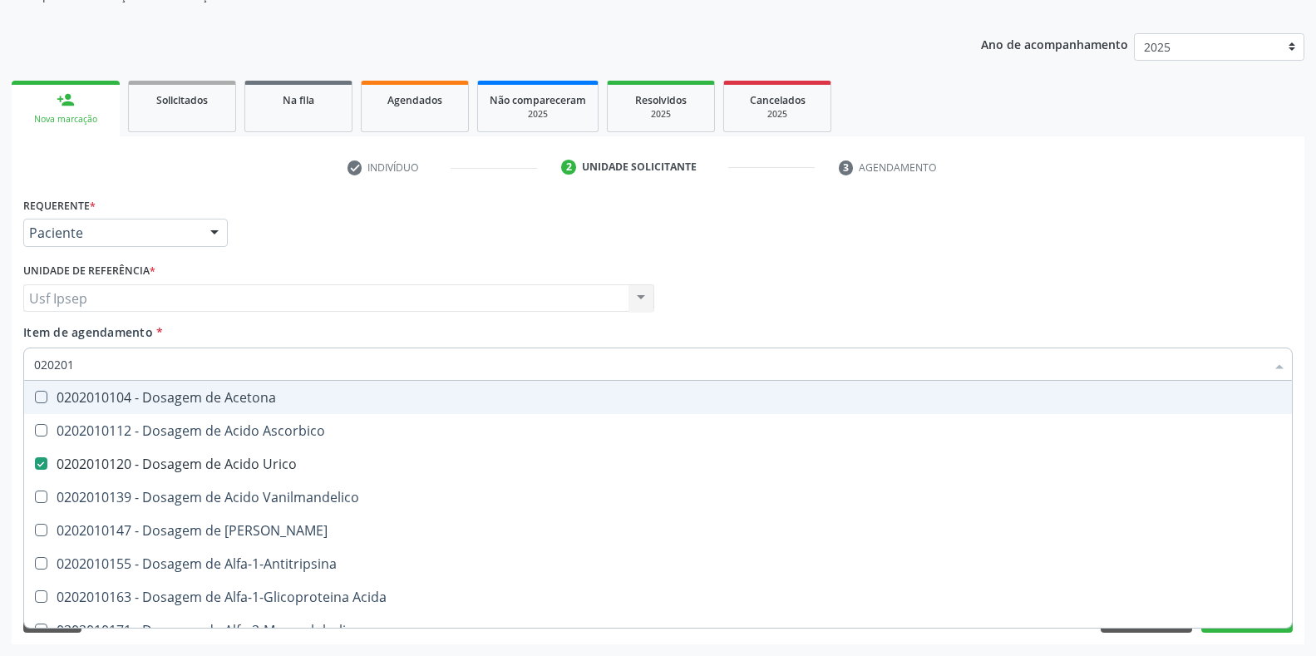
type input "02020"
checkbox Urico "false"
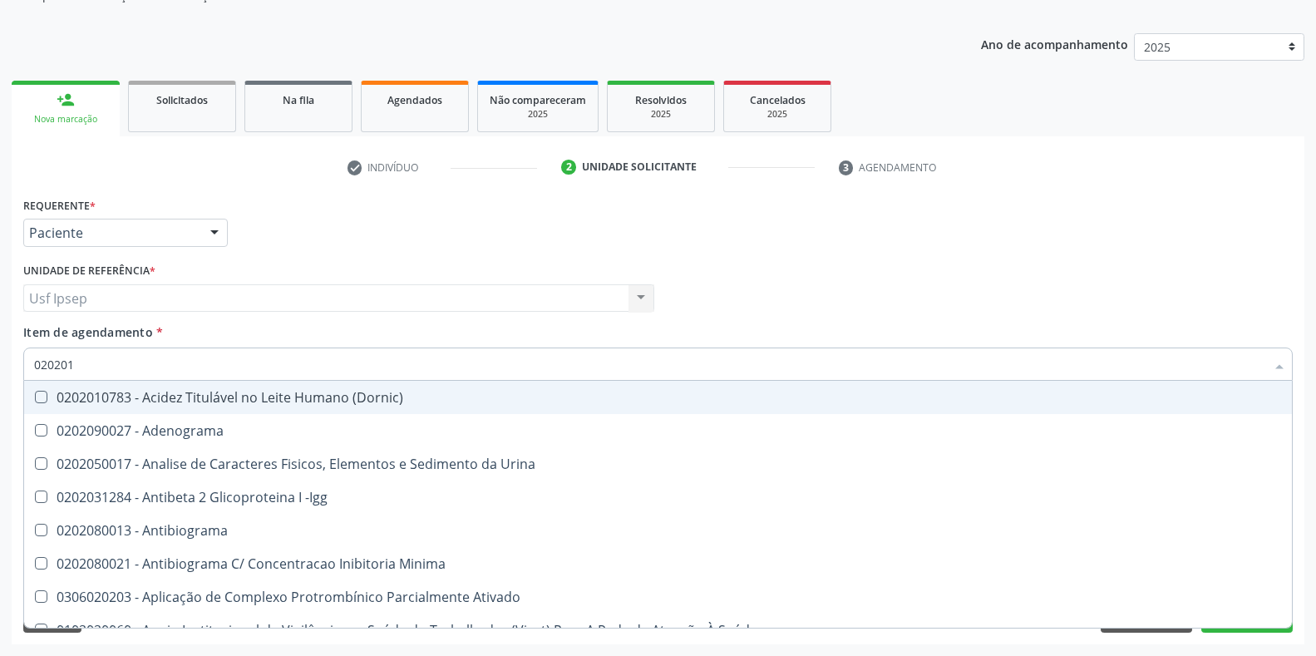
type input "0202010"
checkbox \(Controle\) "true"
checkbox Osmolar "false"
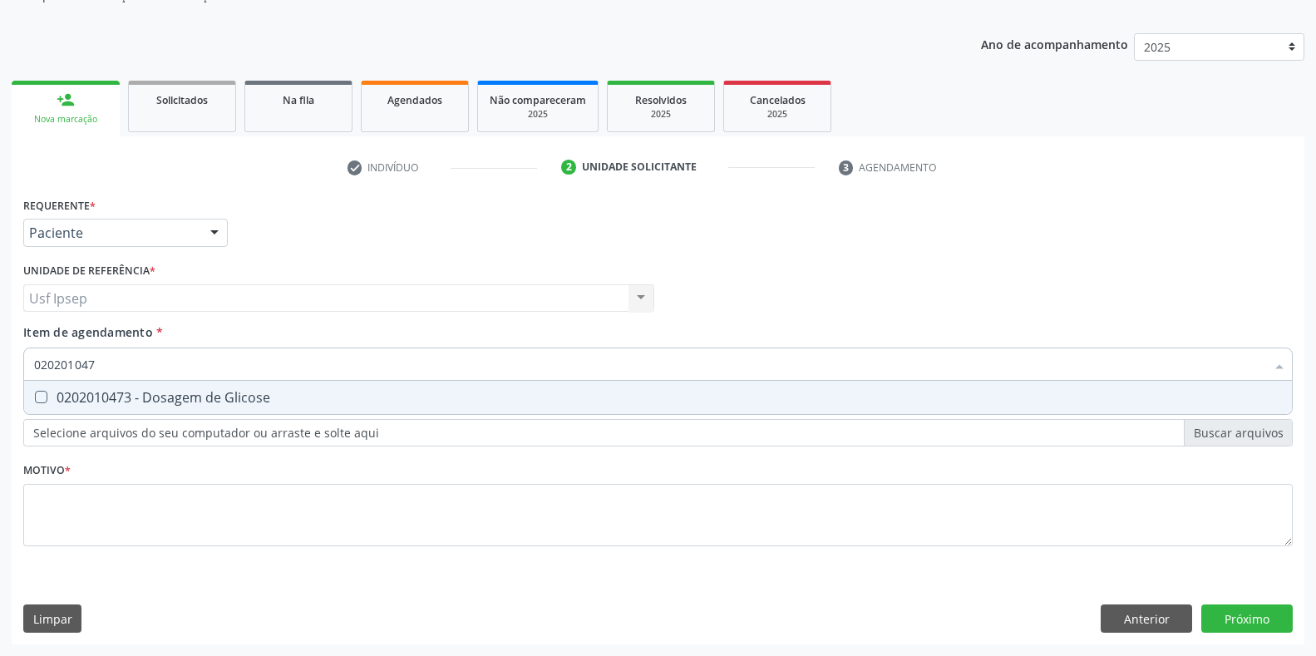
type input "0202010473"
click at [45, 391] on Glicose at bounding box center [41, 397] width 12 height 12
click at [35, 392] on Glicose "checkbox" at bounding box center [29, 397] width 11 height 11
checkbox Glicose "true"
click at [107, 368] on input "0202010473" at bounding box center [649, 364] width 1231 height 33
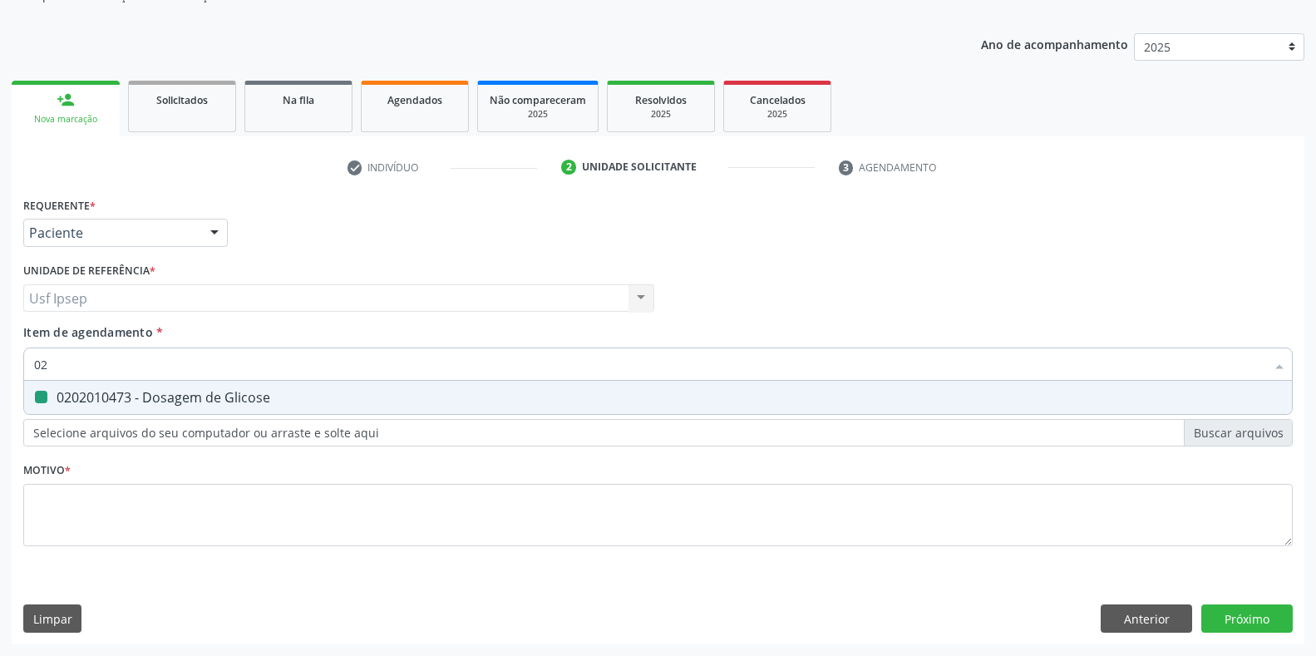
type input "0"
checkbox Glicose "false"
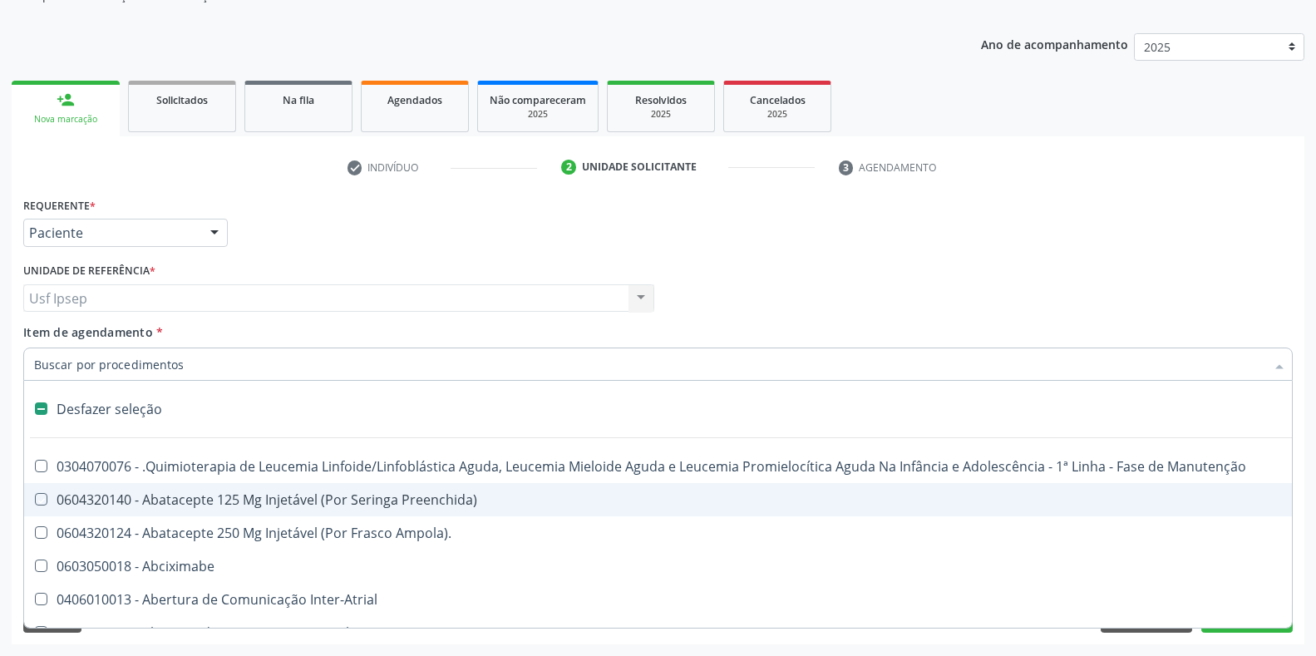
click at [30, 363] on div at bounding box center [658, 364] width 1270 height 33
checkbox Preenchida\) "true"
checkbox Ampola\)\ "true"
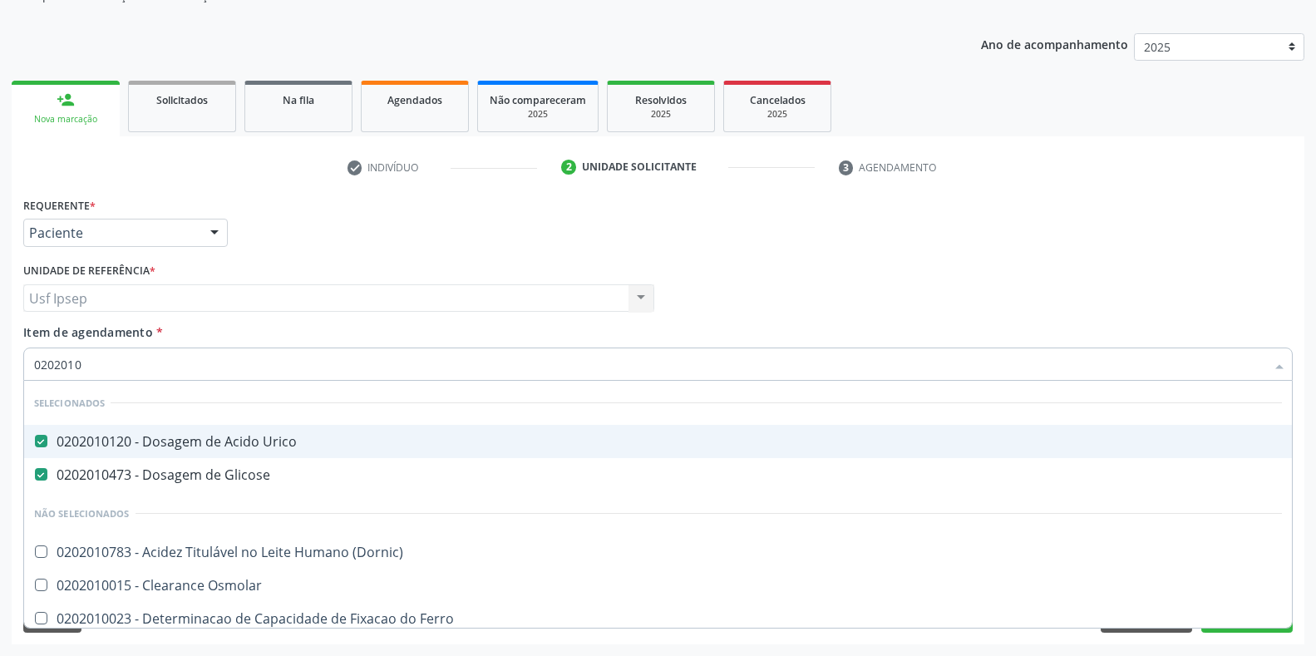
type input "02020106"
checkbox Urico "false"
checkbox Glicose "false"
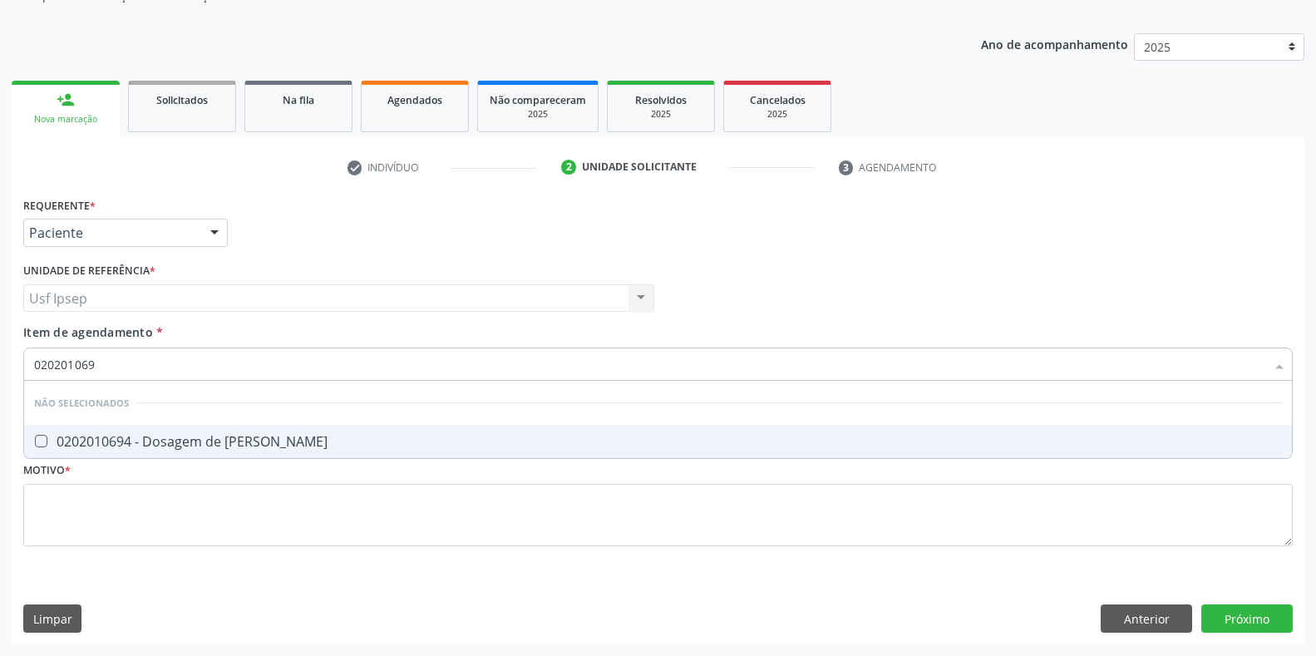
type input "0202010694"
click at [38, 436] on Ureia at bounding box center [41, 441] width 12 height 12
click at [35, 436] on Ureia "checkbox" at bounding box center [29, 441] width 11 height 11
checkbox Ureia "true"
click at [106, 364] on input "0202010694" at bounding box center [649, 364] width 1231 height 33
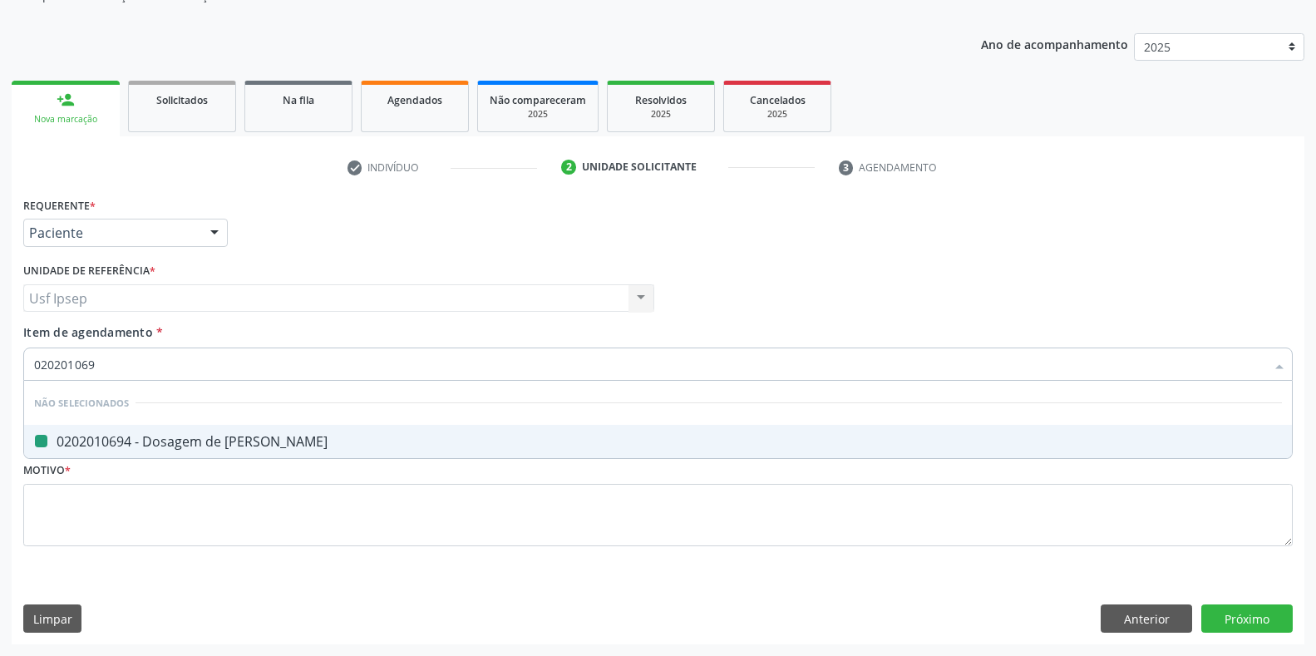
type input "02020106"
checkbox Ureia "false"
type input "020201"
checkbox Ureia "true"
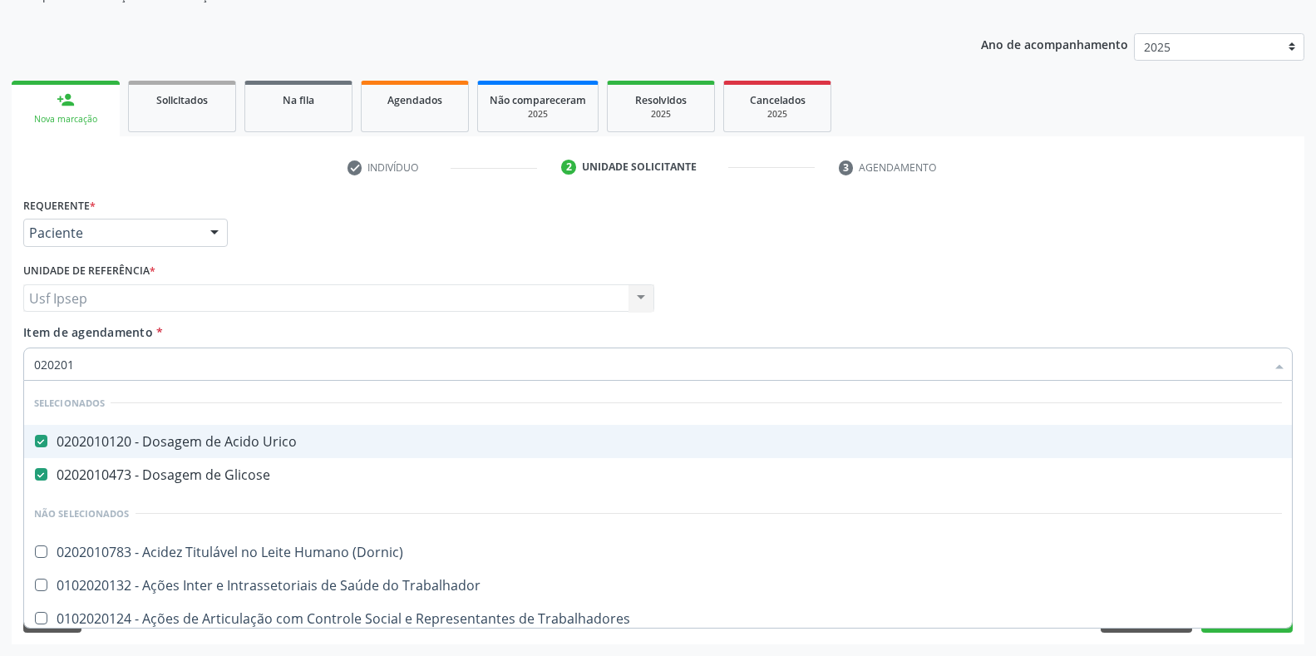
type input "0202010"
checkbox Piruvato "true"
type input "02020103"
checkbox Urico "false"
checkbox Glicose "false"
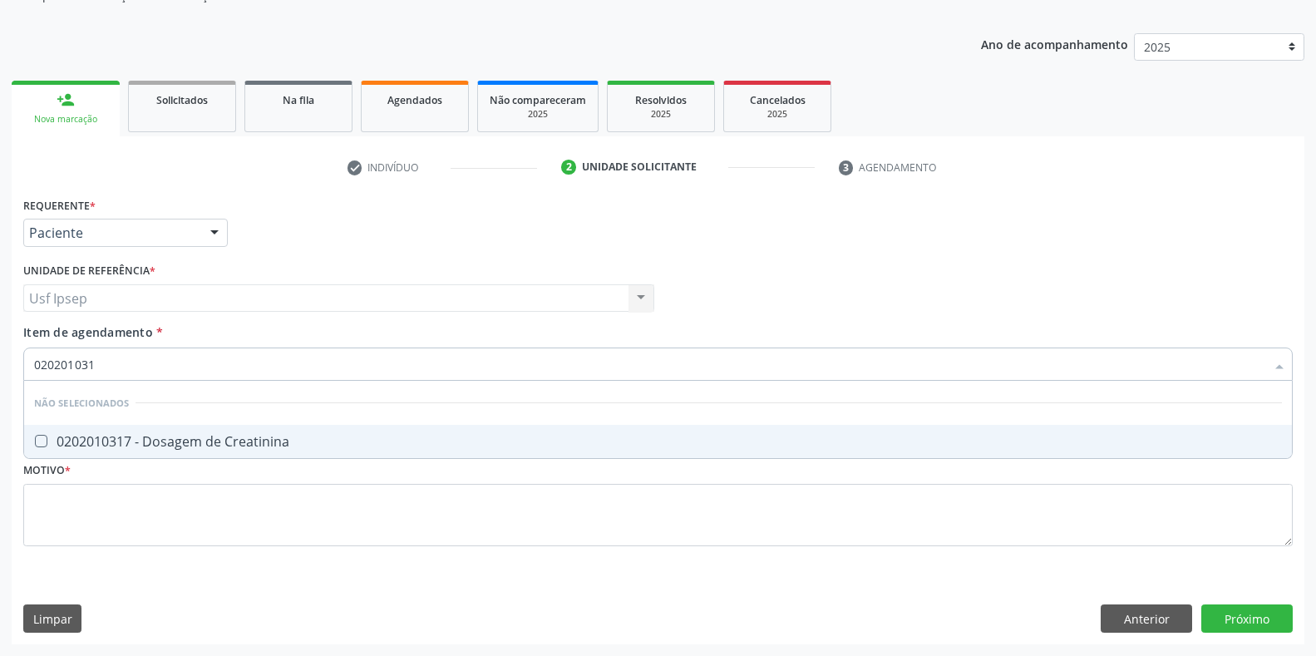
type input "0202010317"
click at [34, 439] on div at bounding box center [30, 441] width 12 height 13
checkbox Creatinina "true"
click at [102, 364] on input "0202010317" at bounding box center [649, 364] width 1231 height 33
type input "02020103"
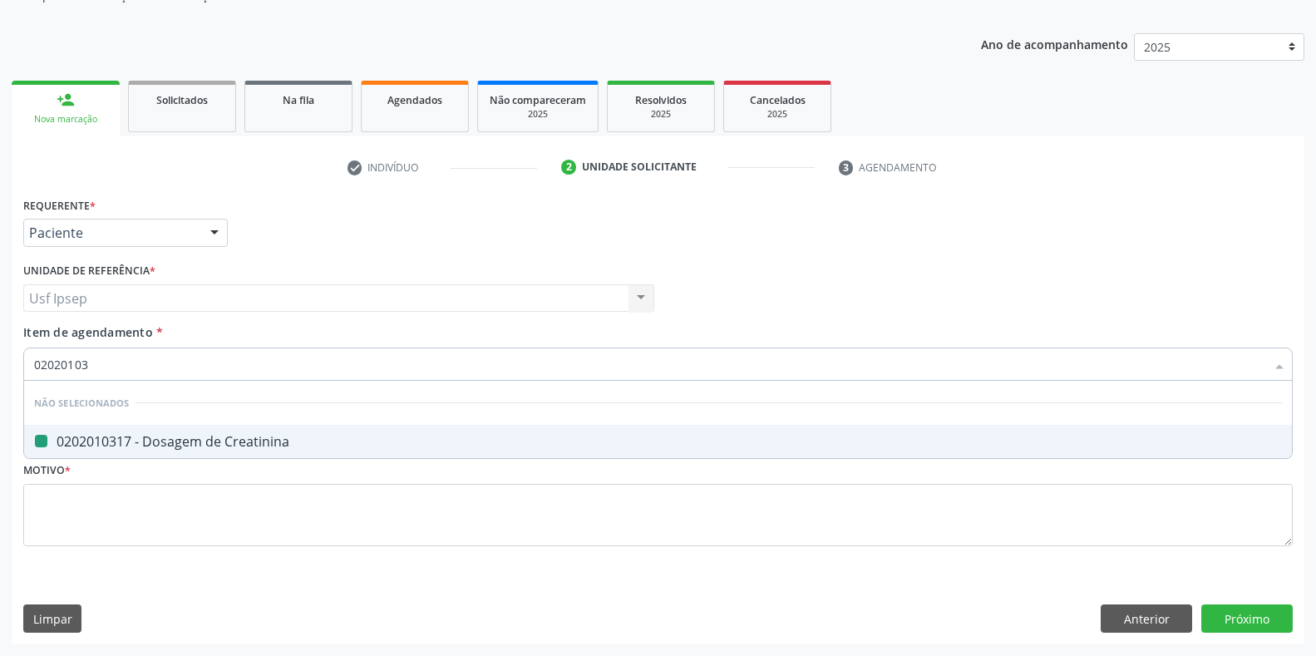
checkbox Creatinina "false"
type input "020201"
checkbox Creatinina "true"
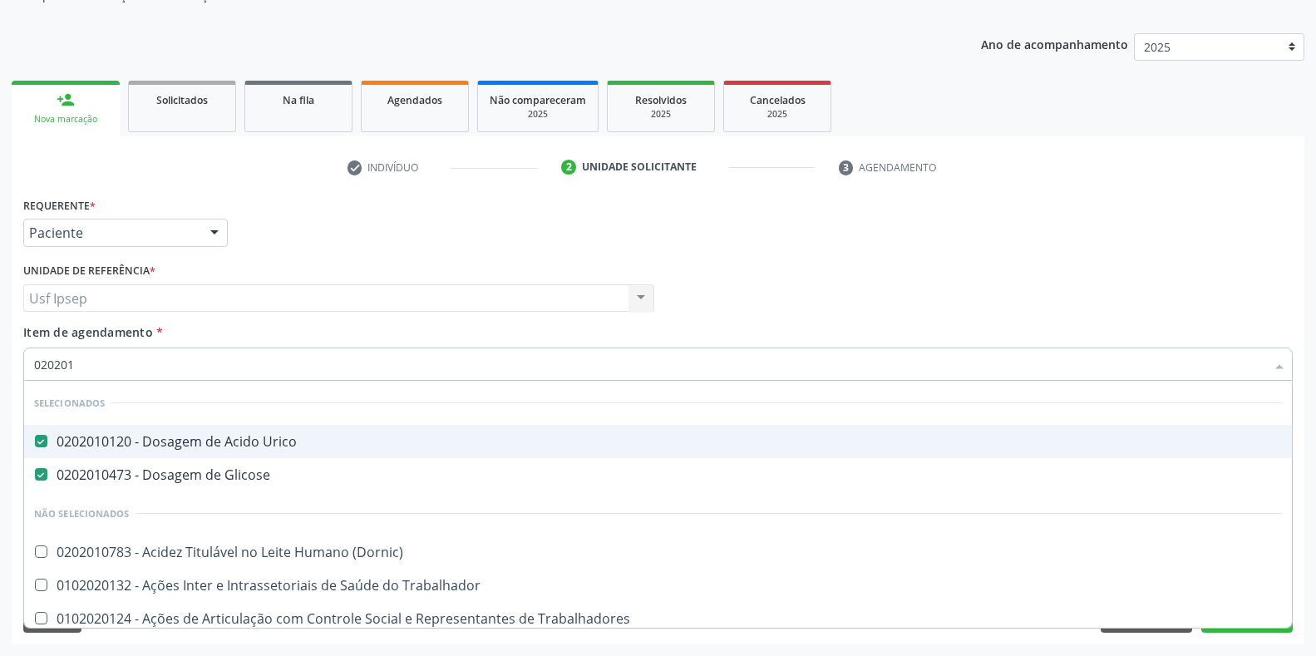
type input "02020"
checkbox Creatinina "false"
checkbox Ureia "false"
type input "020202"
checkbox Urico "false"
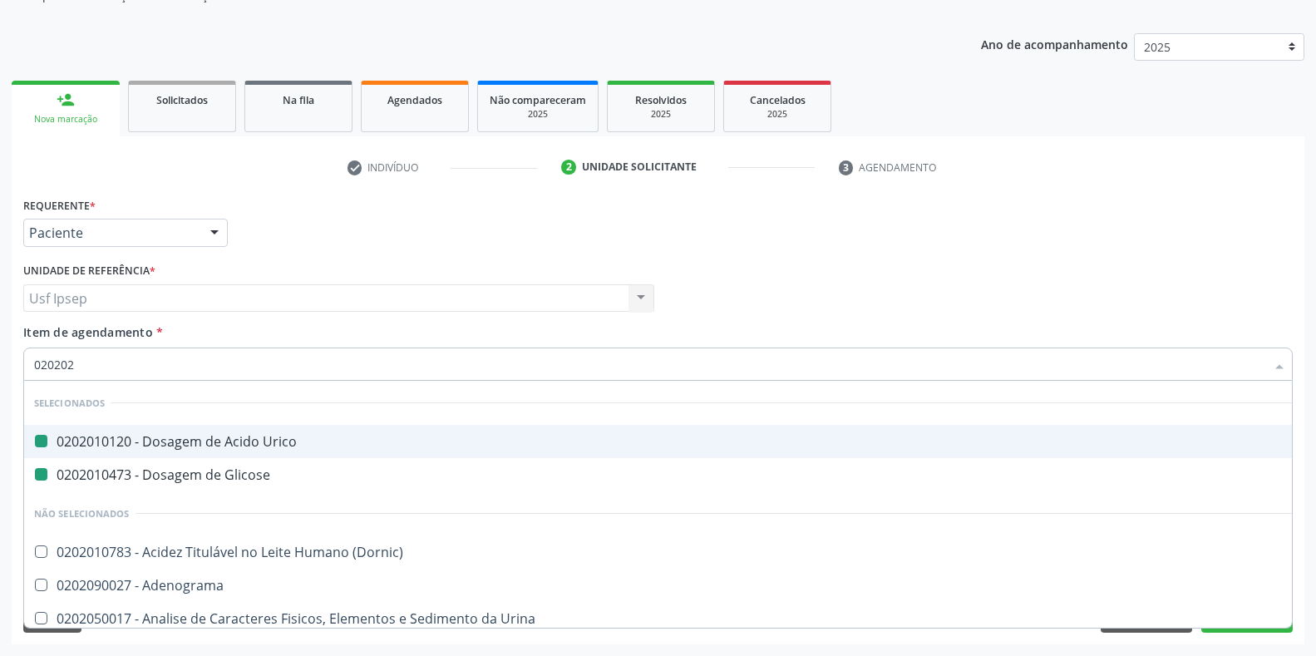
checkbox Glicose "false"
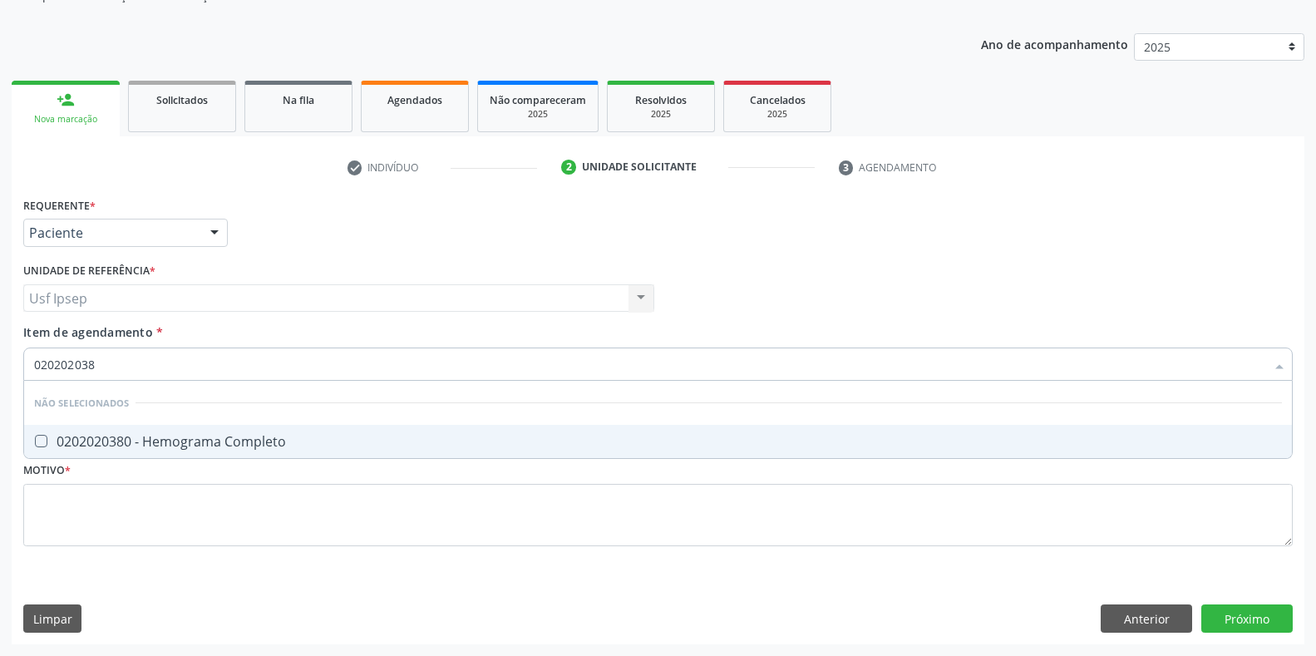
type input "0202020380"
click at [42, 445] on Completo at bounding box center [41, 441] width 12 height 12
click at [35, 445] on Completo "checkbox" at bounding box center [29, 441] width 11 height 11
checkbox Completo "true"
click at [115, 361] on input "0202020380" at bounding box center [649, 364] width 1231 height 33
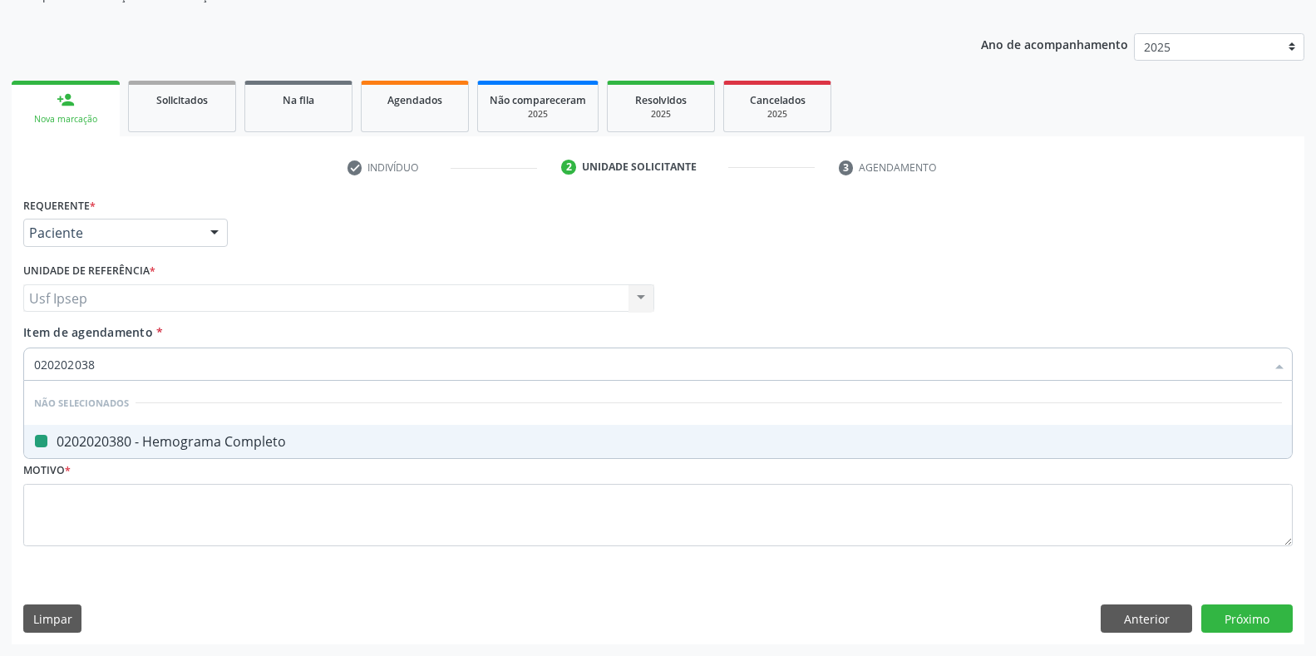
type input "02020203"
checkbox Completo "false"
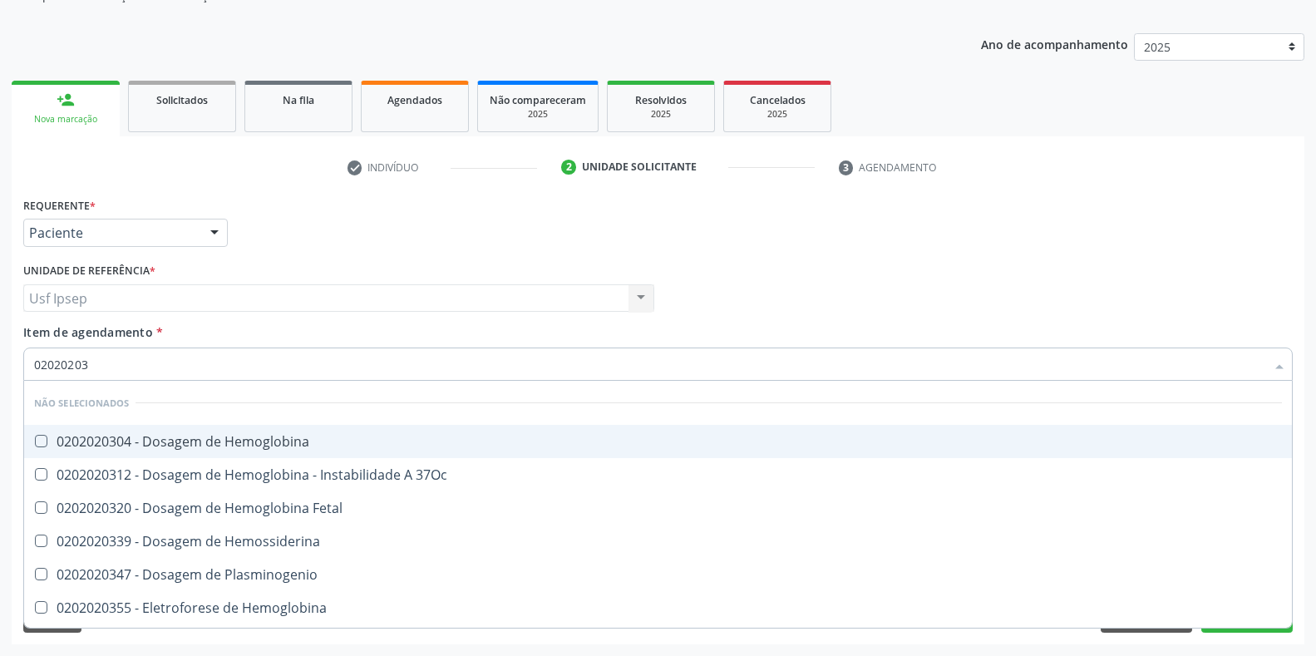
type input "0202020"
checkbox Completo "false"
type input "020202"
checkbox Completo "false"
checkbox Leucograma "true"
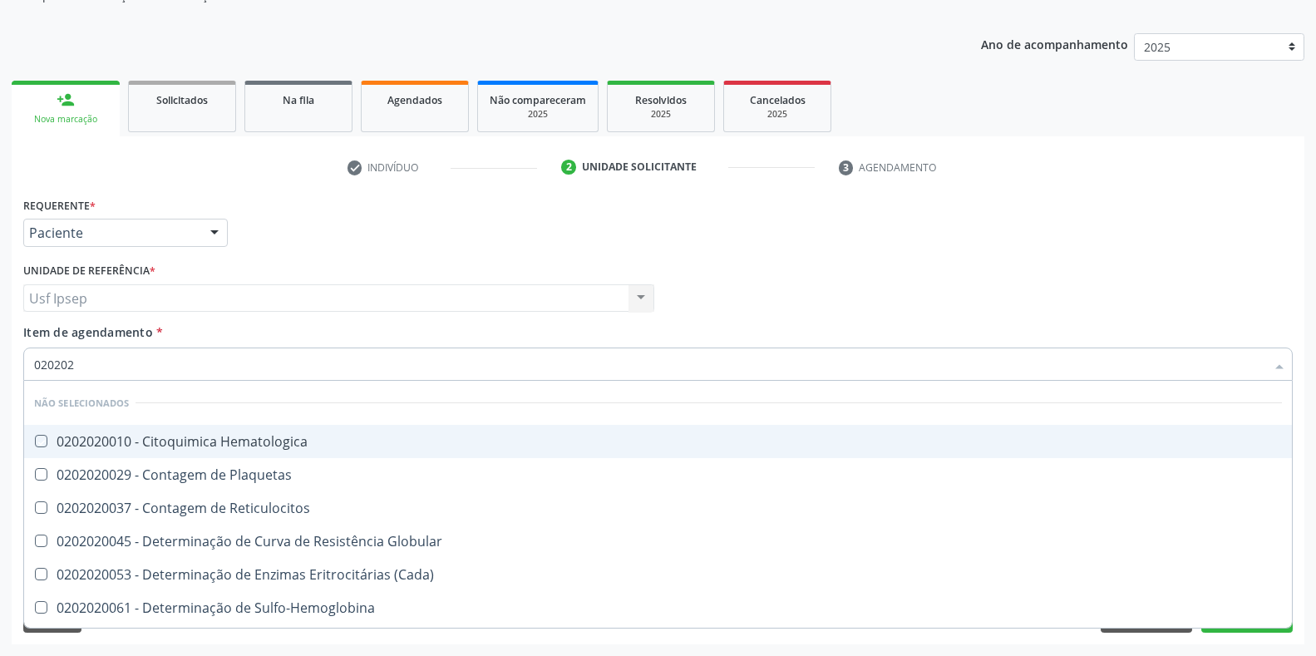
type input "02020"
checkbox Hematologica "true"
checkbox Plaquetas "true"
checkbox Completo "false"
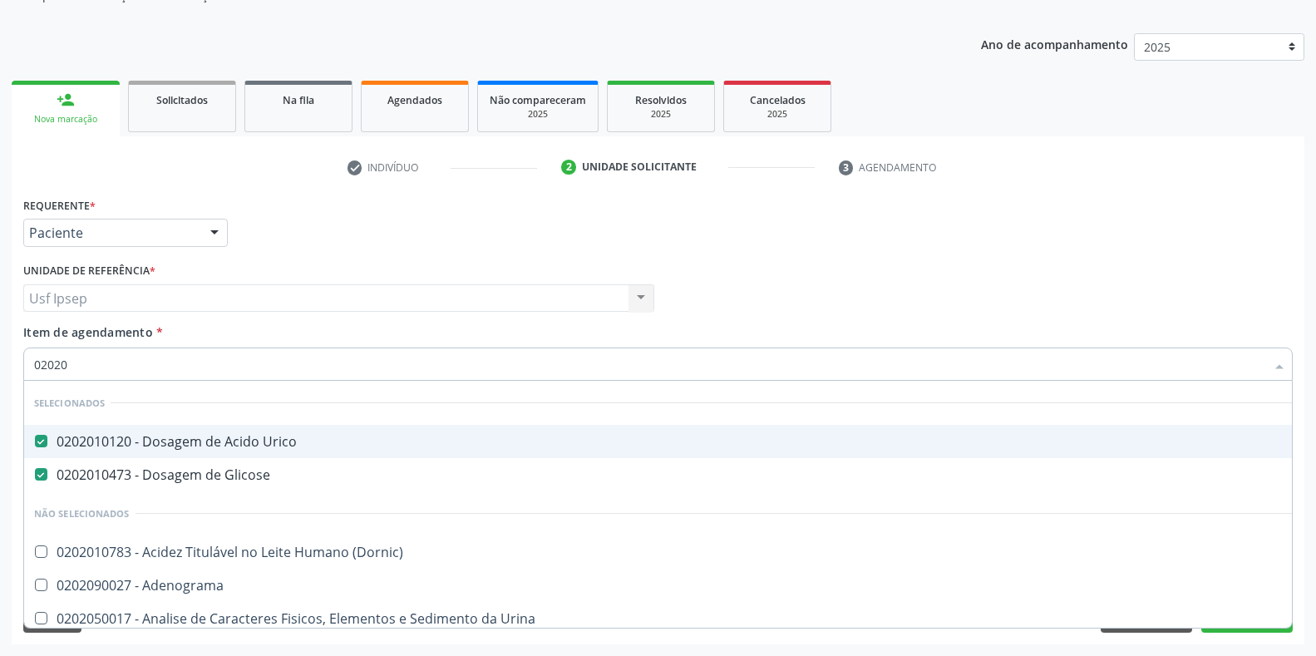
type input "0202"
checkbox Creatinina "false"
checkbox Viii "true"
checkbox Ureia "false"
checkbox Hematocrito "true"
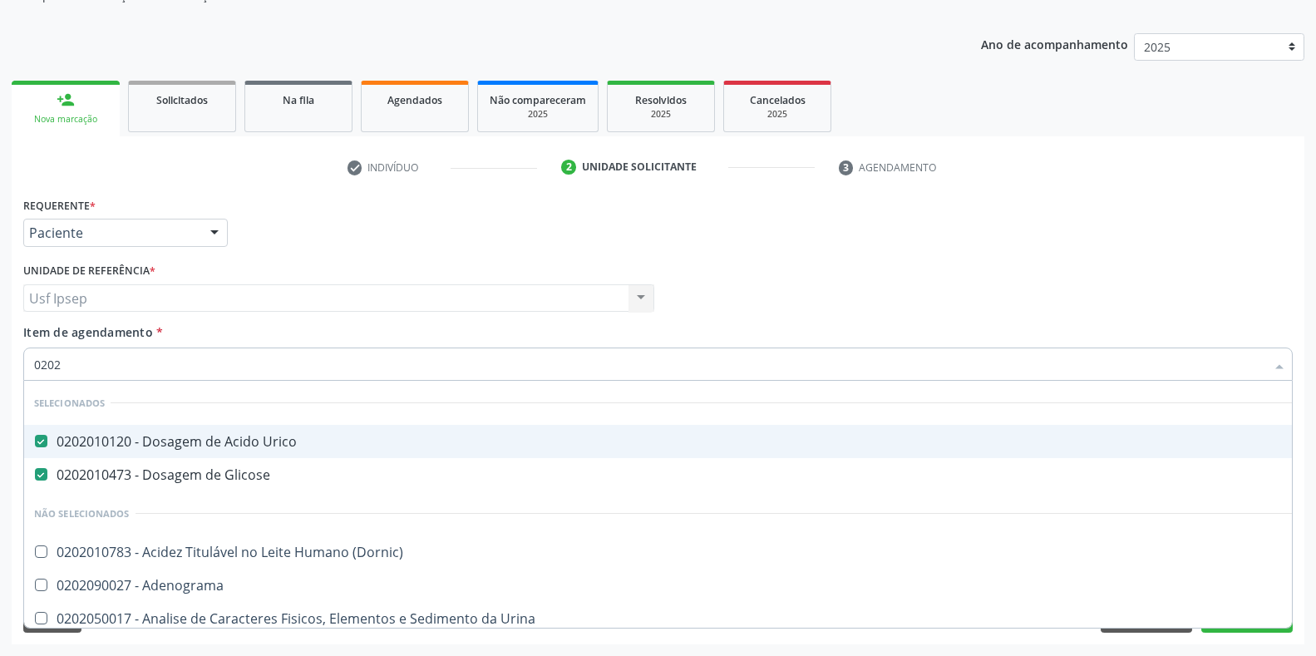
checkbox Completo "false"
checkbox Pylori "true"
type input "02020"
checkbox Calcio "true"
checkbox Creatinina "false"
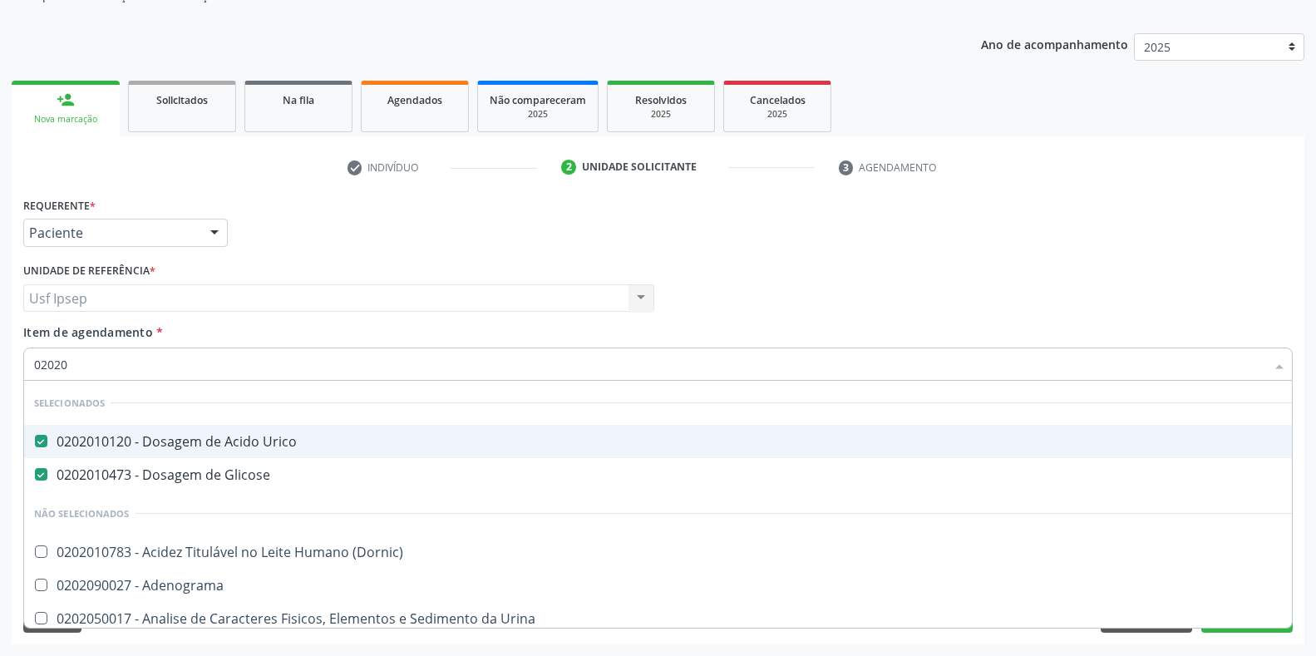
checkbox Derrames "true"
checkbox Ureia "false"
checkbox Zinco "true"
checkbox Completo "false"
type input "0202010"
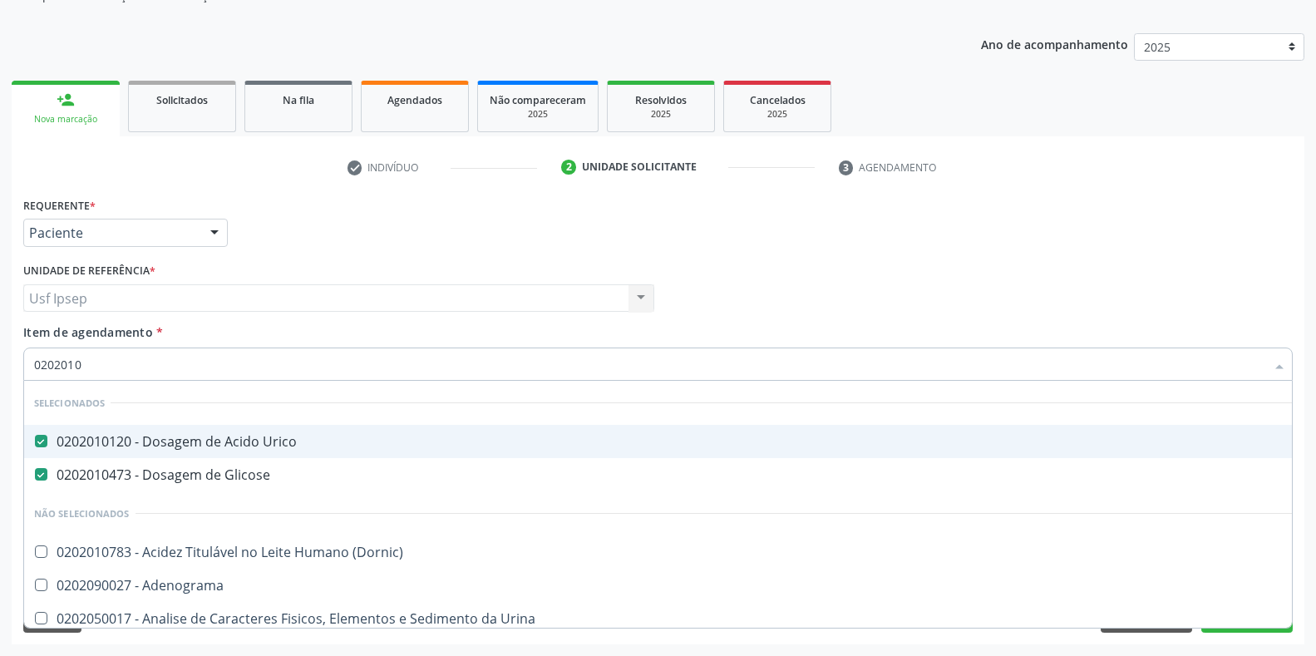
checkbox Reticulocitos "true"
checkbox Gestante "false"
checkbox \(Tap\) "true"
type input "02020106"
checkbox Urico "false"
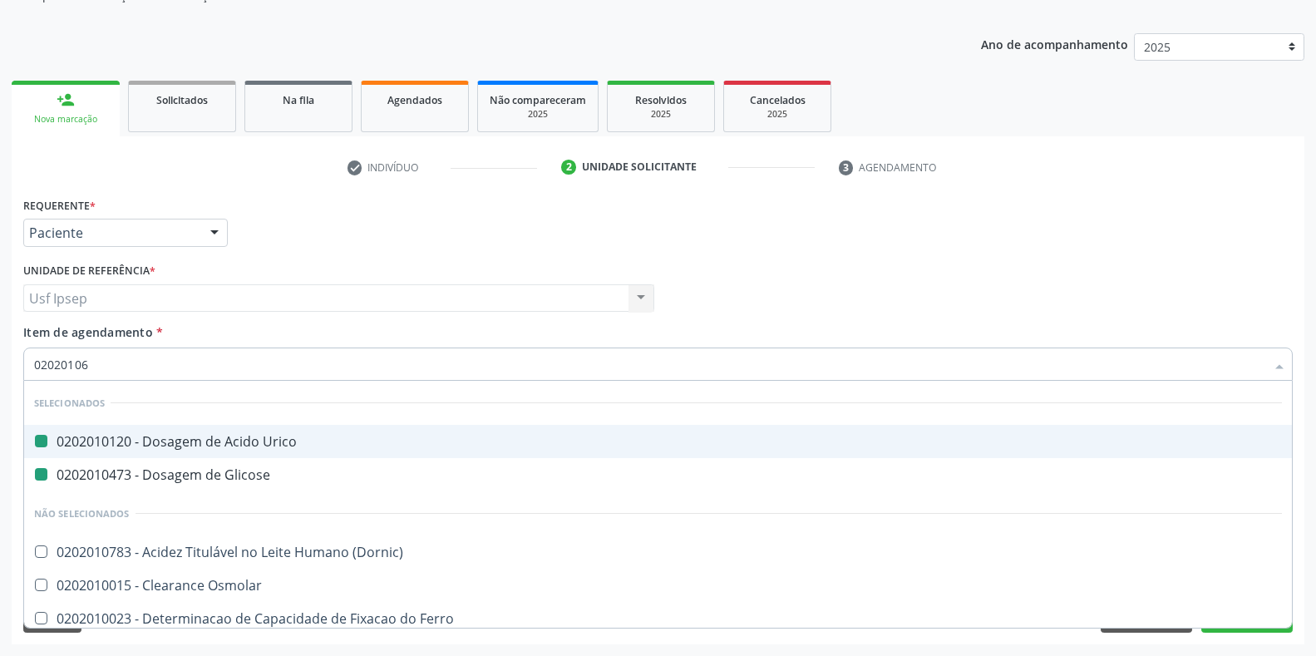
checkbox Glicose "false"
checkbox Ordenhado "true"
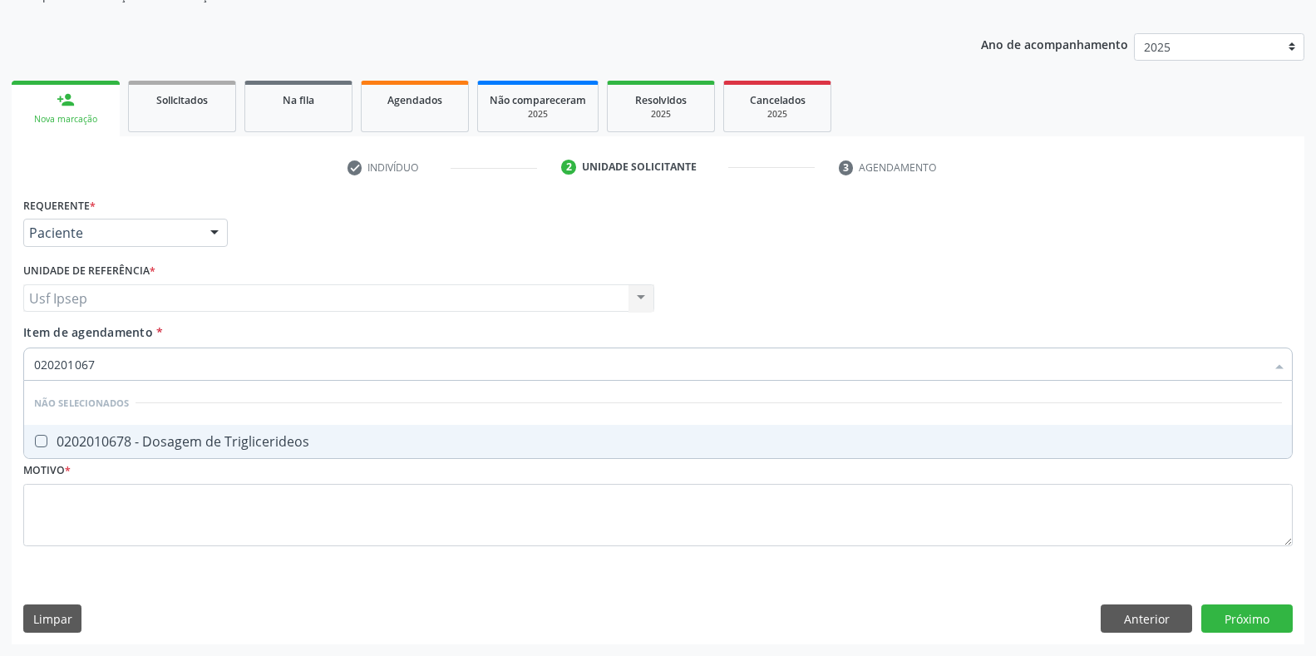
type input "0202010678"
click at [40, 441] on Triglicerideos at bounding box center [41, 441] width 12 height 12
click at [35, 441] on Triglicerideos "checkbox" at bounding box center [29, 441] width 11 height 11
checkbox Triglicerideos "true"
click at [106, 363] on input "0202010678" at bounding box center [649, 364] width 1231 height 33
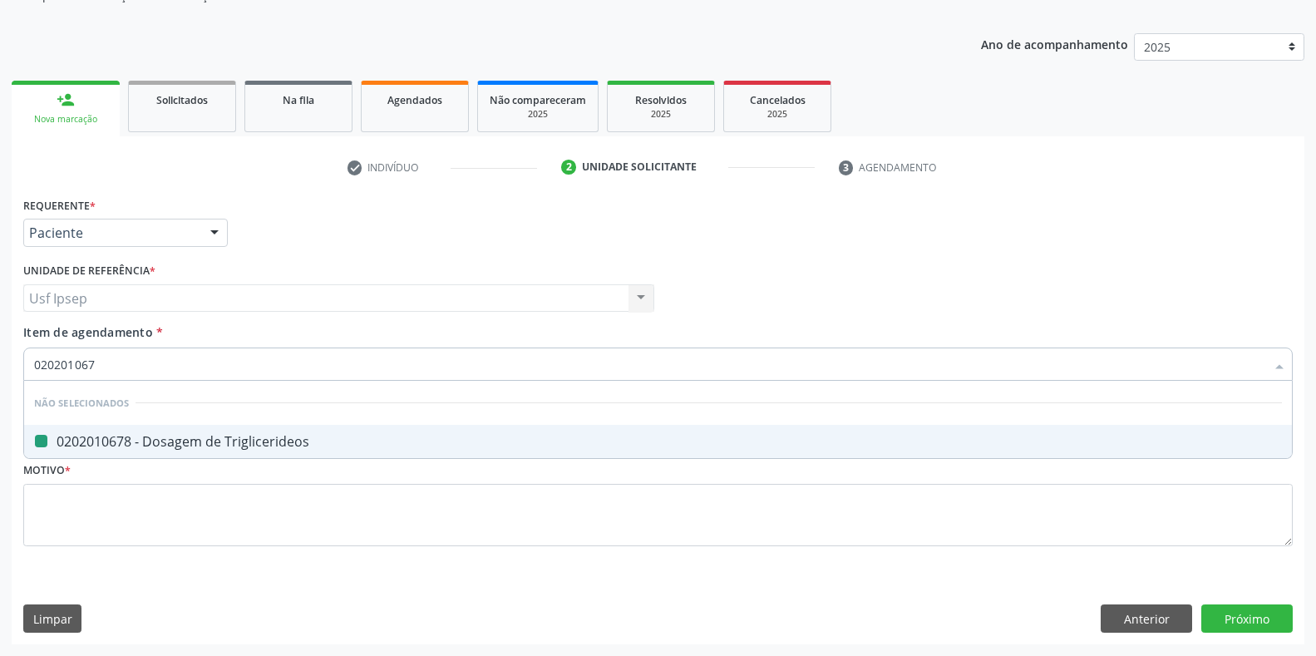
type input "02020106"
checkbox Triglicerideos "false"
type input "020201"
checkbox Triglicerideos "true"
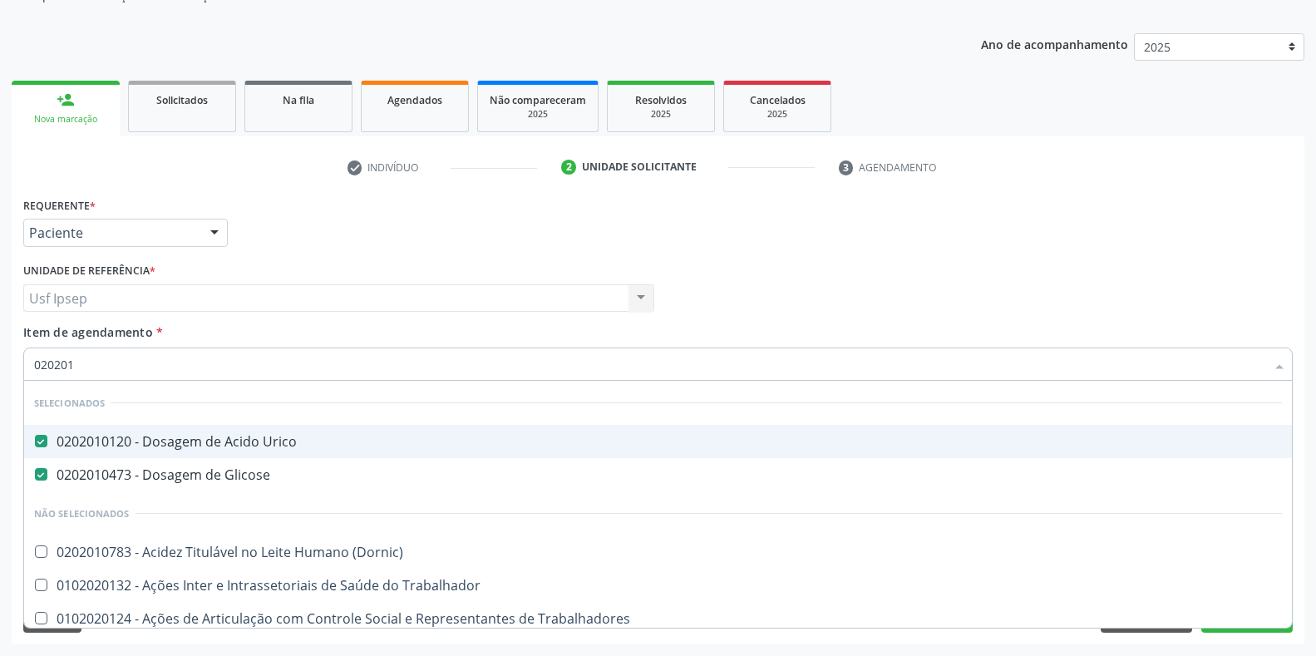
type input "02020"
checkbox Creatinina "false"
checkbox Triglicerideos "false"
checkbox Ureia "false"
type input "020205"
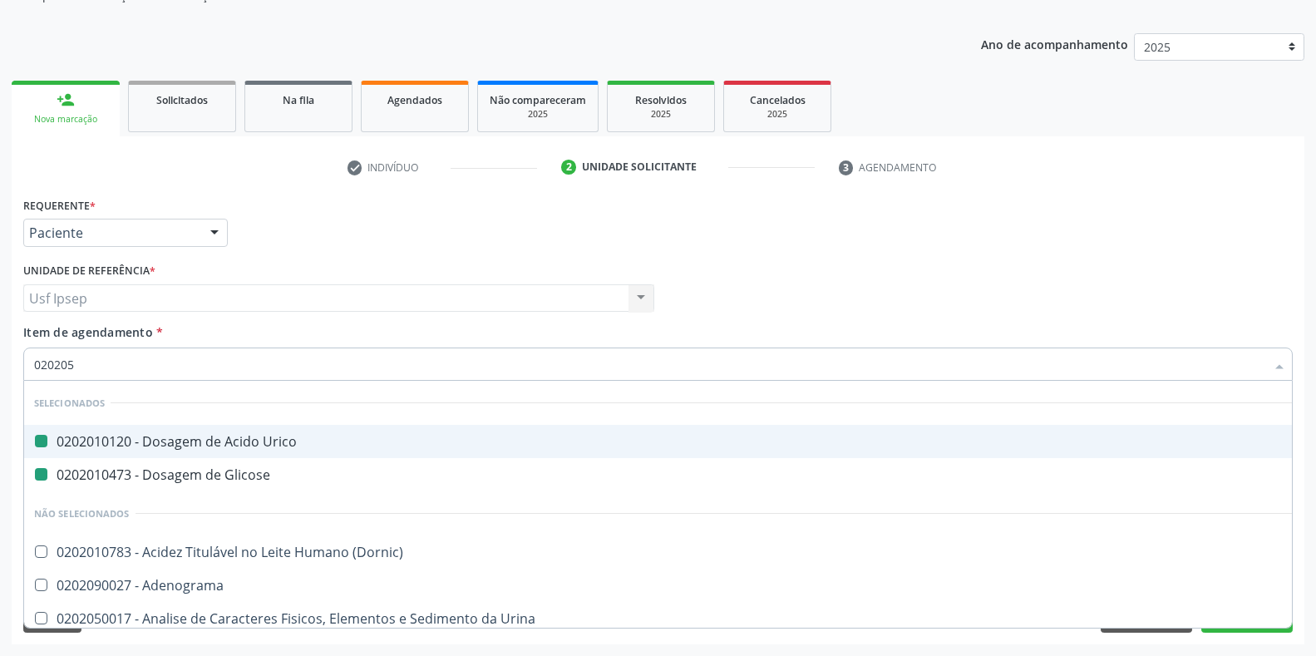
checkbox Urico "false"
checkbox Glicose "false"
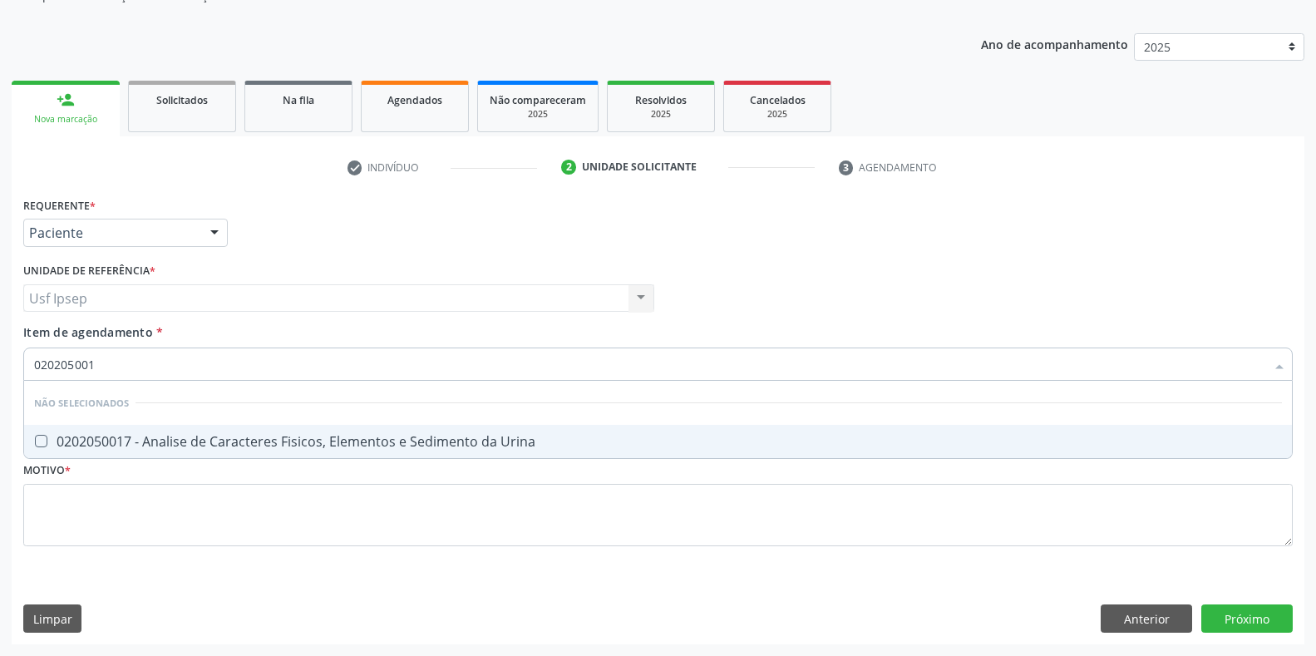
type input "0202050017"
click at [38, 441] on Urina at bounding box center [41, 441] width 12 height 12
click at [35, 441] on Urina "checkbox" at bounding box center [29, 441] width 11 height 11
checkbox Urina "true"
click at [101, 366] on input "0202050017" at bounding box center [649, 364] width 1231 height 33
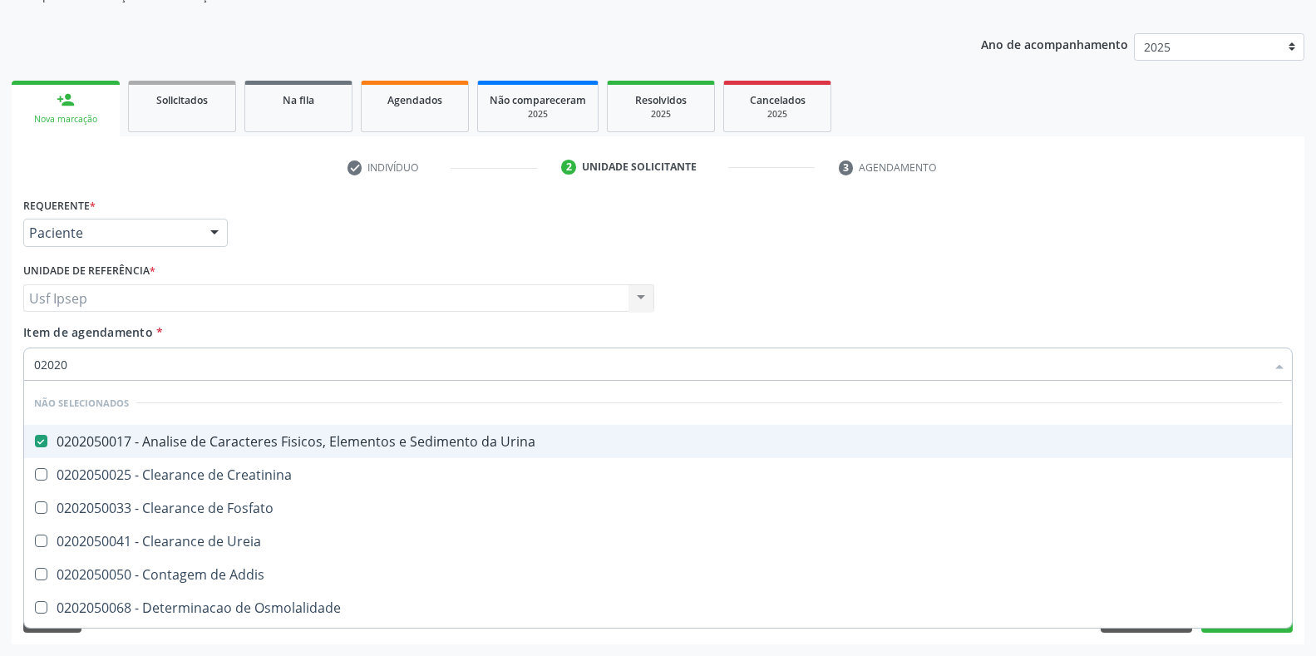
type input "0202"
checkbox Creatinina "true"
checkbox Osmolalidade "true"
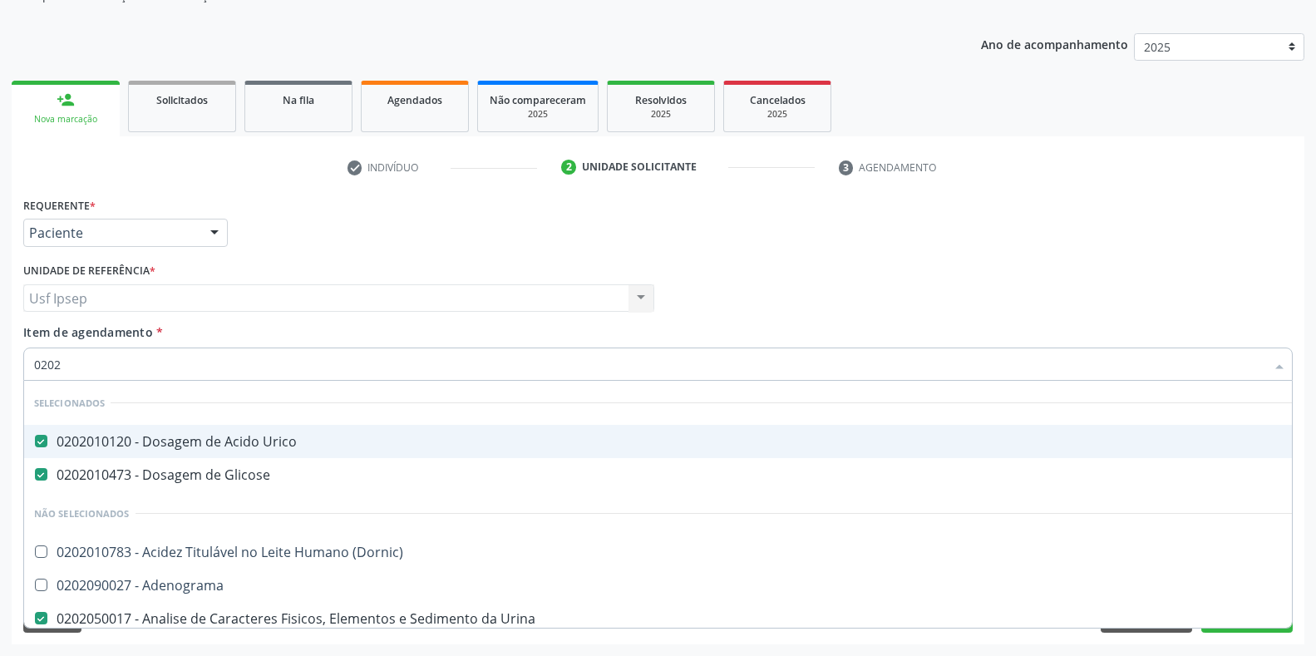
type input "02020"
checkbox Calcio "true"
checkbox Creatinina "false"
checkbox Funcional "true"
checkbox Derrames "true"
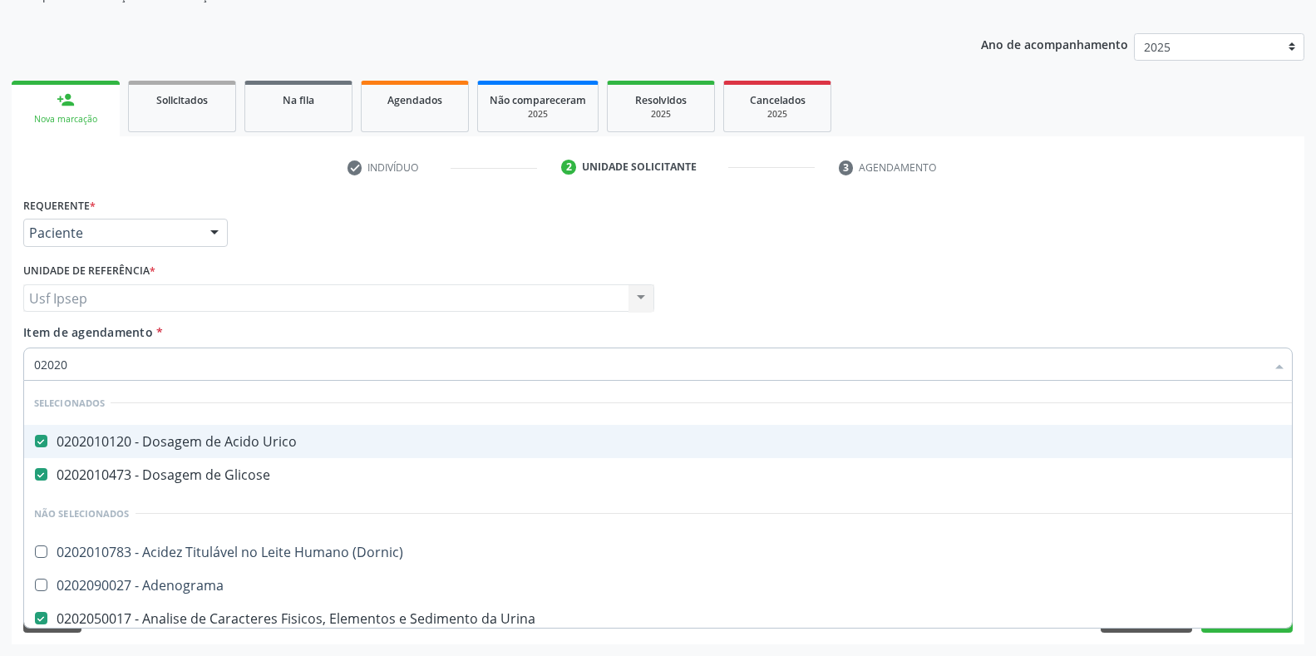
checkbox Triglicerideos "false"
checkbox Ureia "false"
checkbox Zinco "true"
checkbox Completo "false"
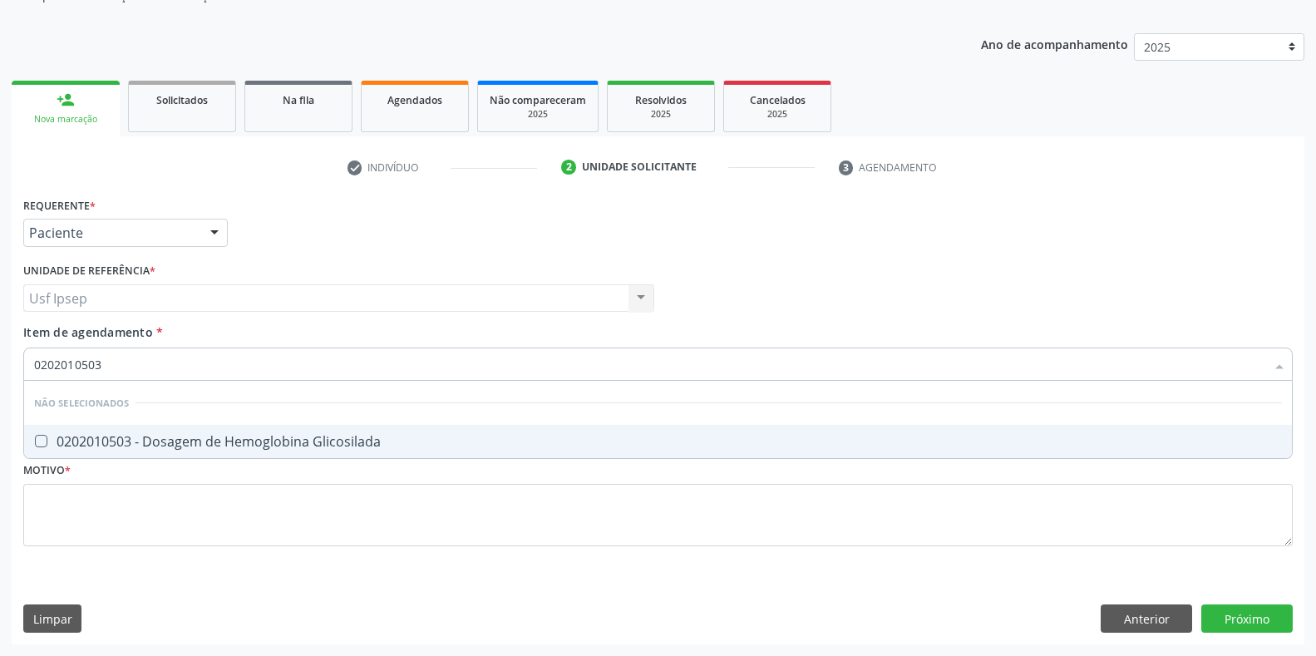
click at [42, 433] on span "0202010503 - Dosagem de Hemoglobina Glicosilada" at bounding box center [658, 441] width 1268 height 33
click at [101, 363] on input "0202010503" at bounding box center [649, 364] width 1231 height 33
click at [32, 442] on div at bounding box center [30, 441] width 12 height 13
click at [106, 363] on input "0202010643" at bounding box center [649, 364] width 1231 height 33
drag, startPoint x: 32, startPoint y: 444, endPoint x: 42, endPoint y: 434, distance: 14.7
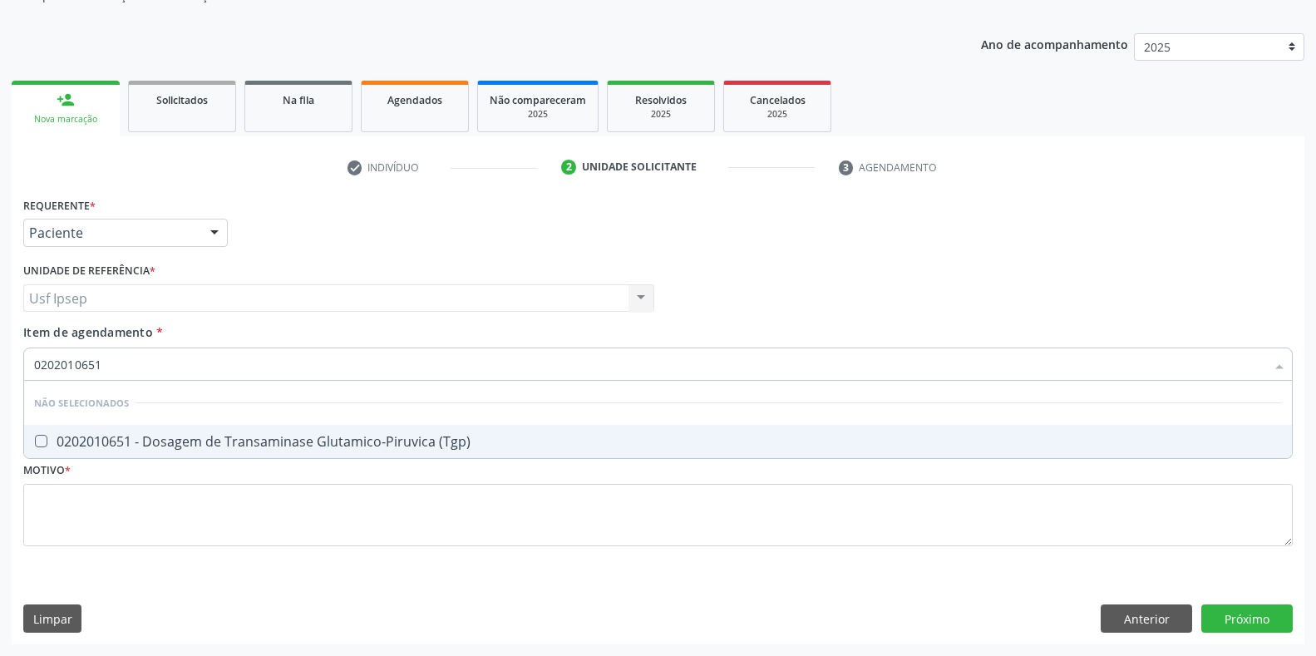
click at [30, 444] on div at bounding box center [30, 441] width 12 height 13
click at [101, 362] on input "0202010651" at bounding box center [649, 364] width 1231 height 33
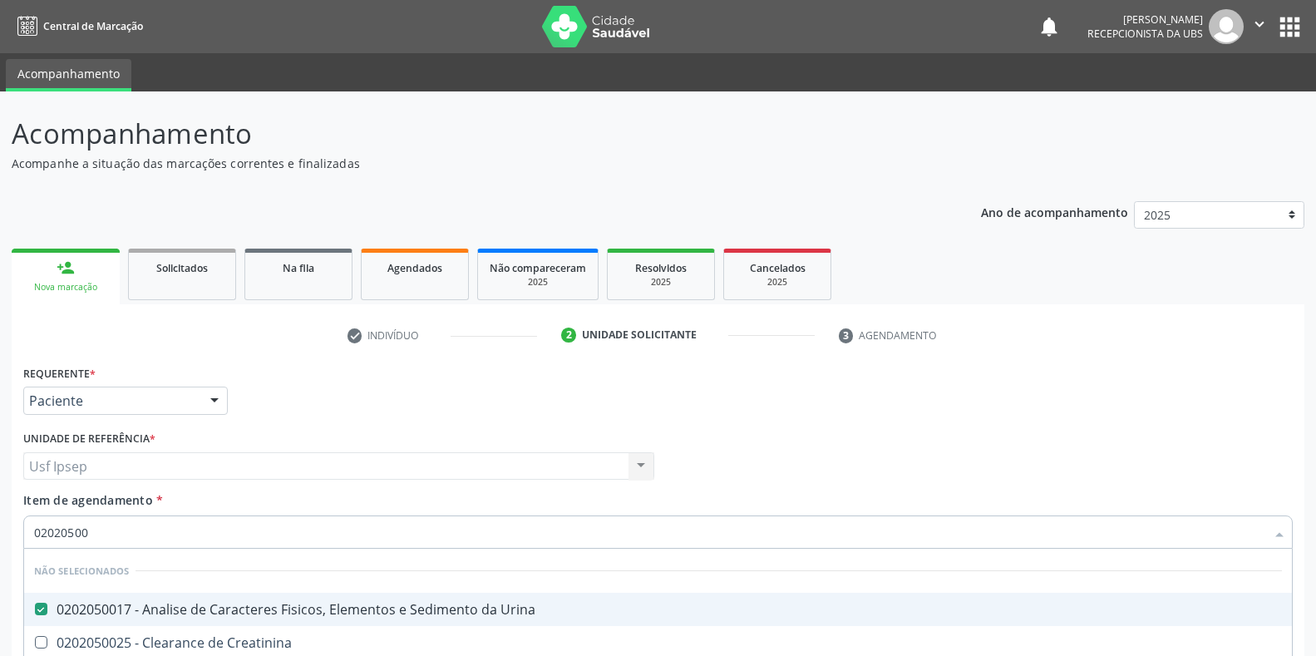
scroll to position [168, 0]
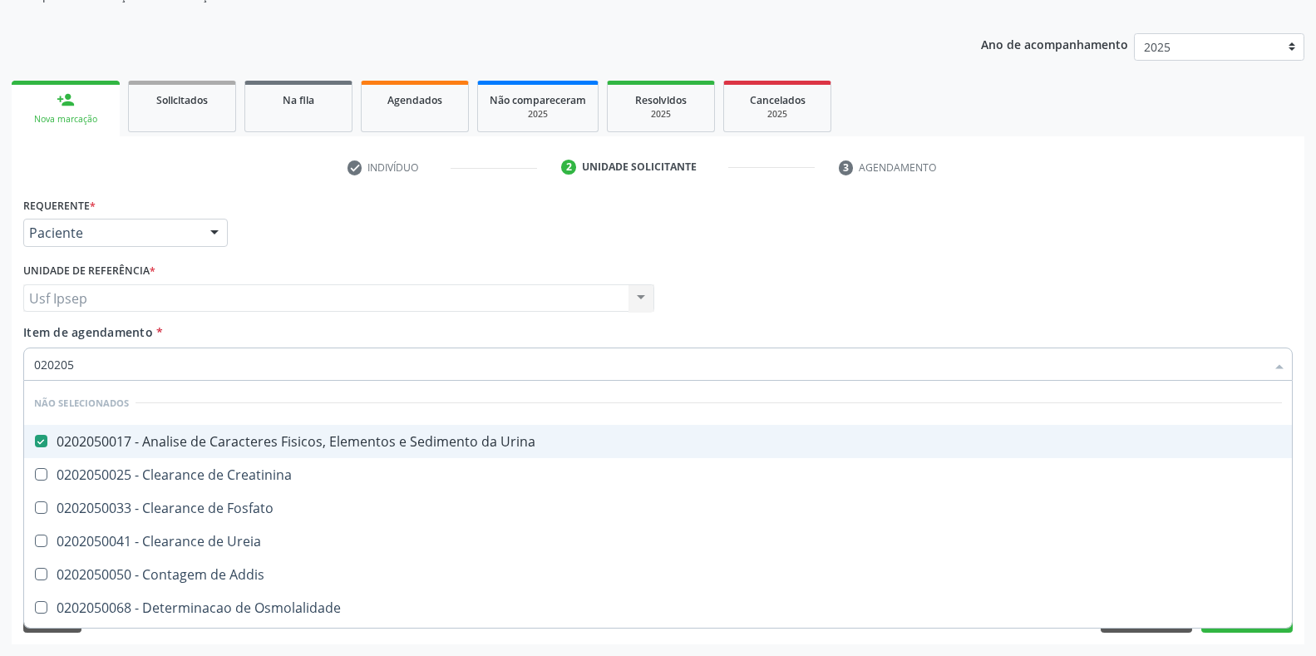
type input "02020"
checkbox Creatinina "true"
checkbox Osmolalidade "true"
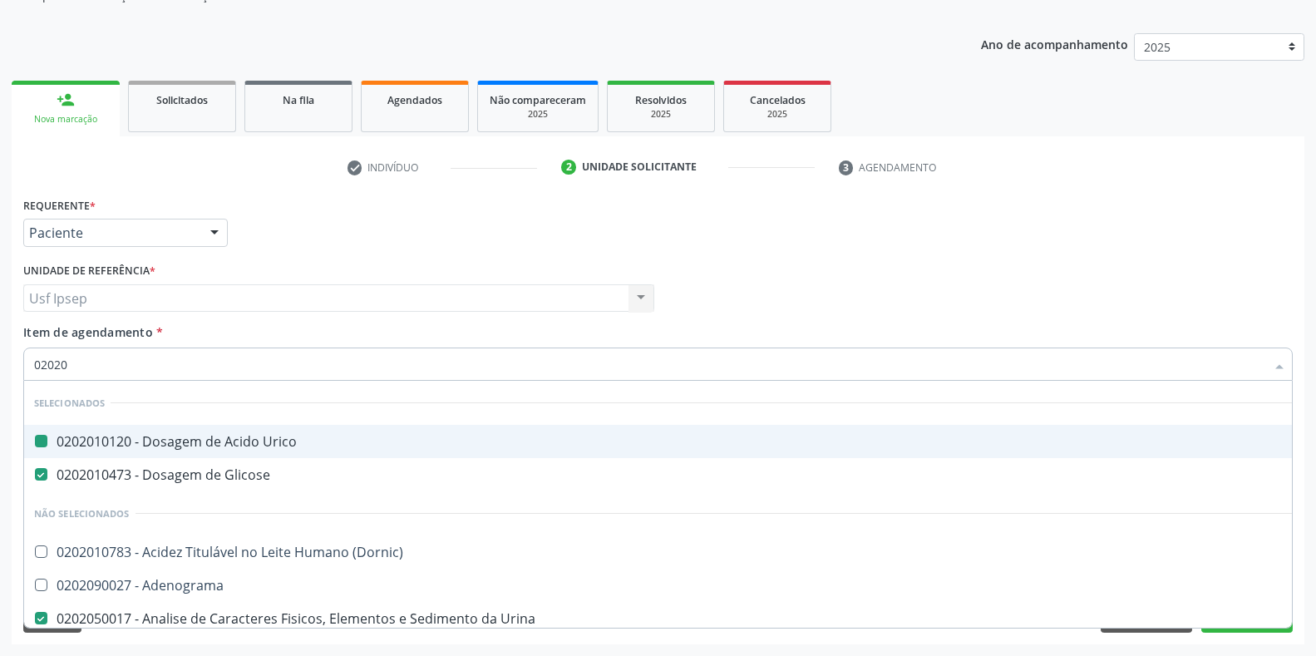
type input "020206"
checkbox Urico "false"
checkbox Glicose "false"
checkbox Urina "false"
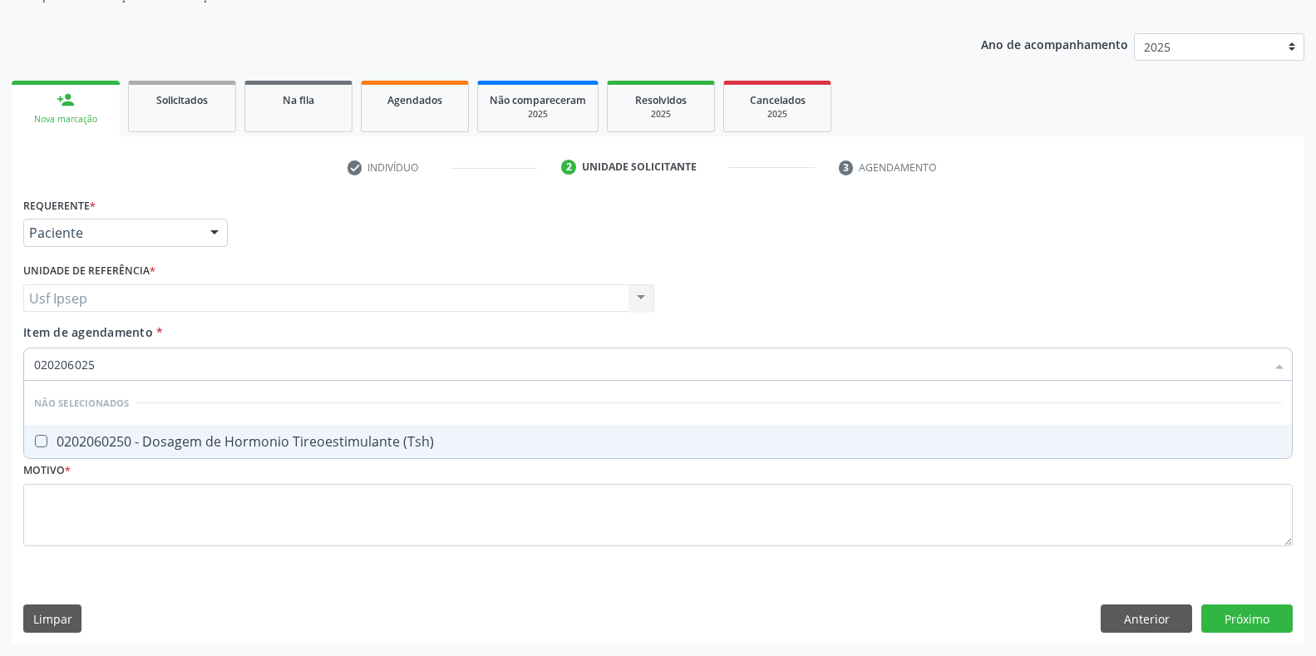
type input "0202060250"
click at [28, 442] on div at bounding box center [30, 441] width 12 height 13
checkbox \(Tsh\) "true"
click at [101, 360] on input "0202060250" at bounding box center [649, 364] width 1231 height 33
type input "02020602"
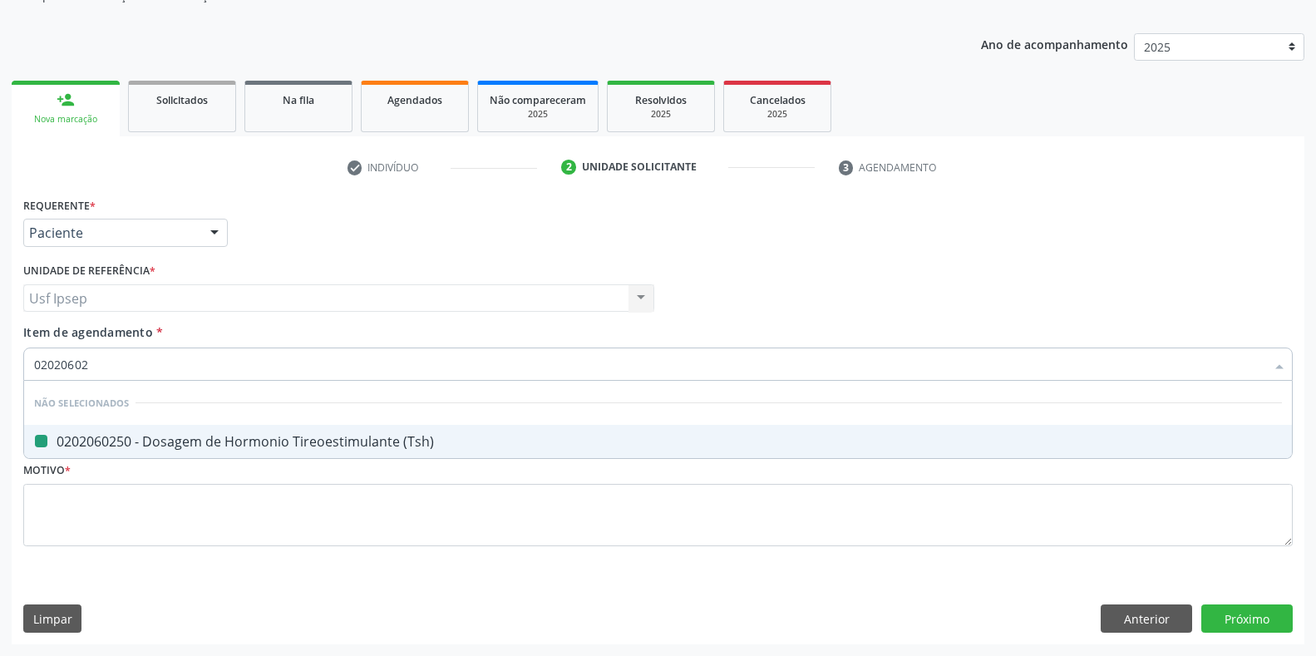
checkbox \(Tsh\) "false"
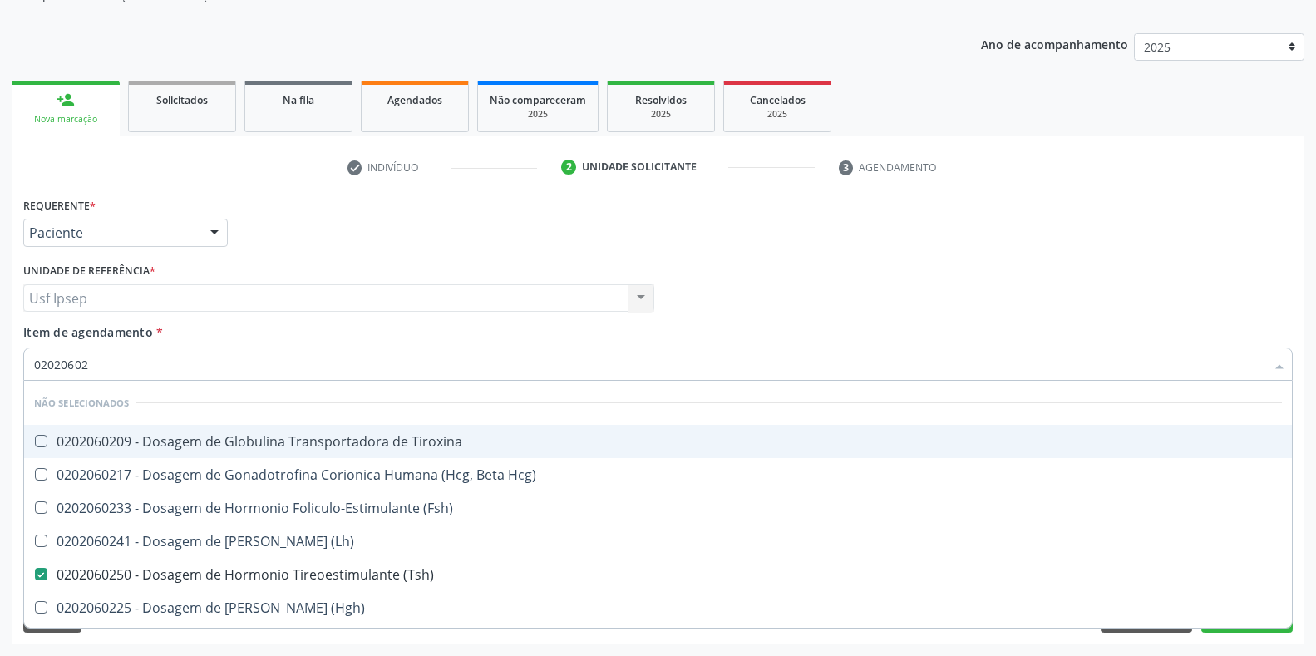
type input "0202060"
checkbox \(Tsh\) "false"
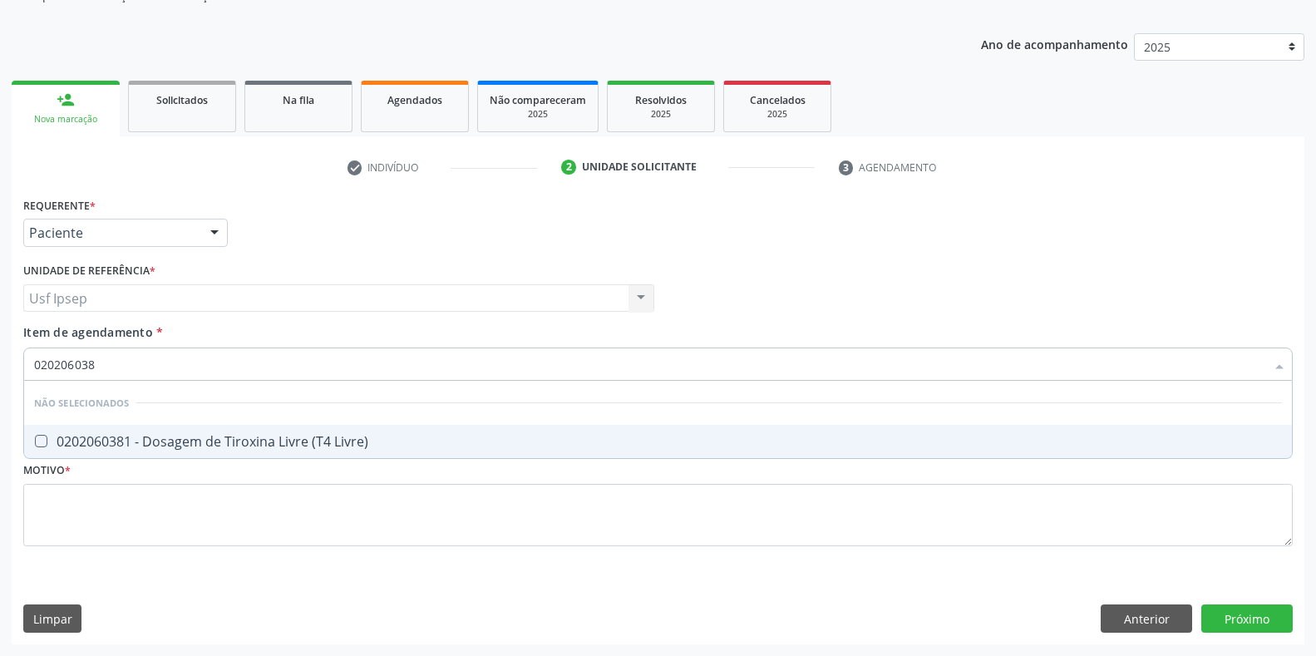
type input "0202060381"
click at [41, 444] on Livre\) at bounding box center [41, 441] width 12 height 12
click at [35, 444] on Livre\) "checkbox" at bounding box center [29, 441] width 11 height 11
checkbox Livre\) "true"
click at [107, 364] on input "0202060381" at bounding box center [649, 364] width 1231 height 33
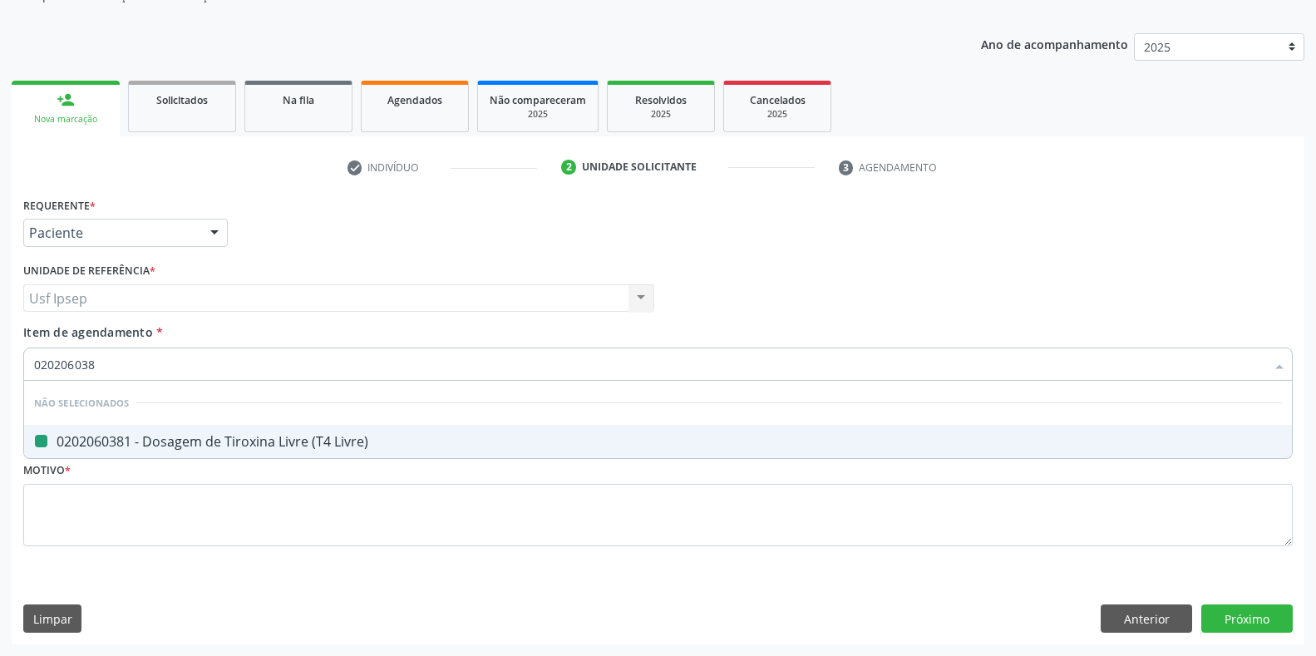
type input "02020603"
checkbox Livre\) "false"
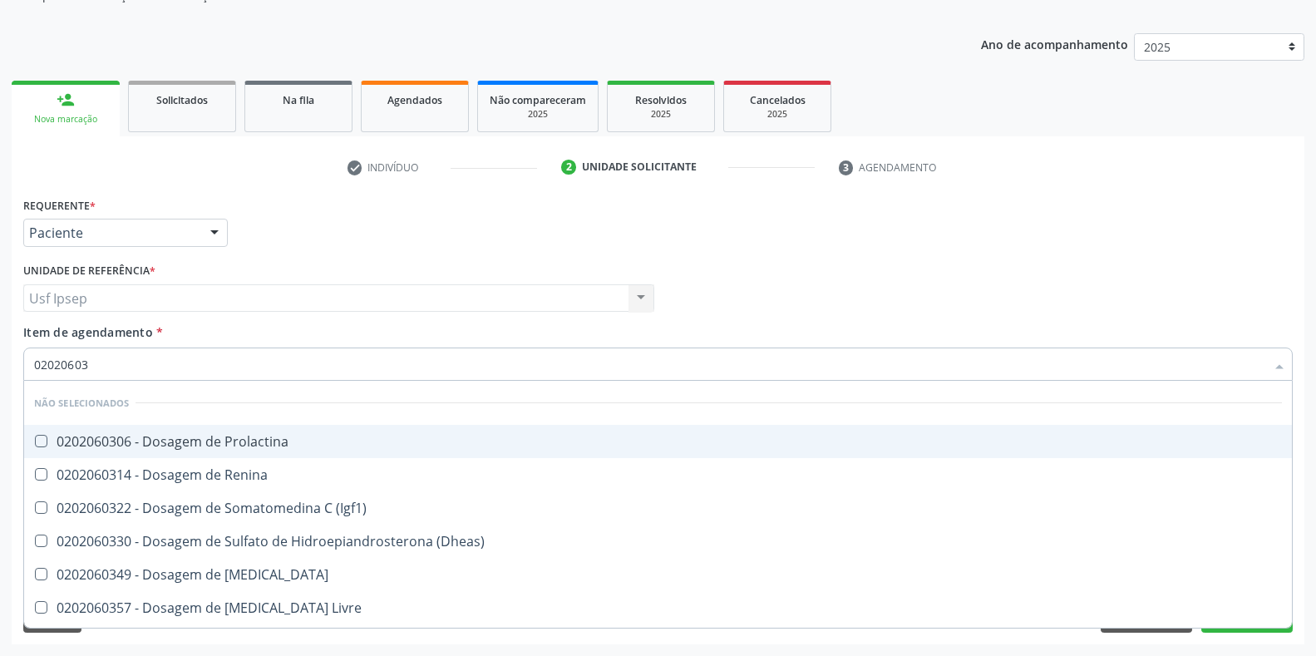
type input "0202060"
checkbox Livre\) "false"
type input "02020"
checkbox T3 "true"
checkbox Reverso "true"
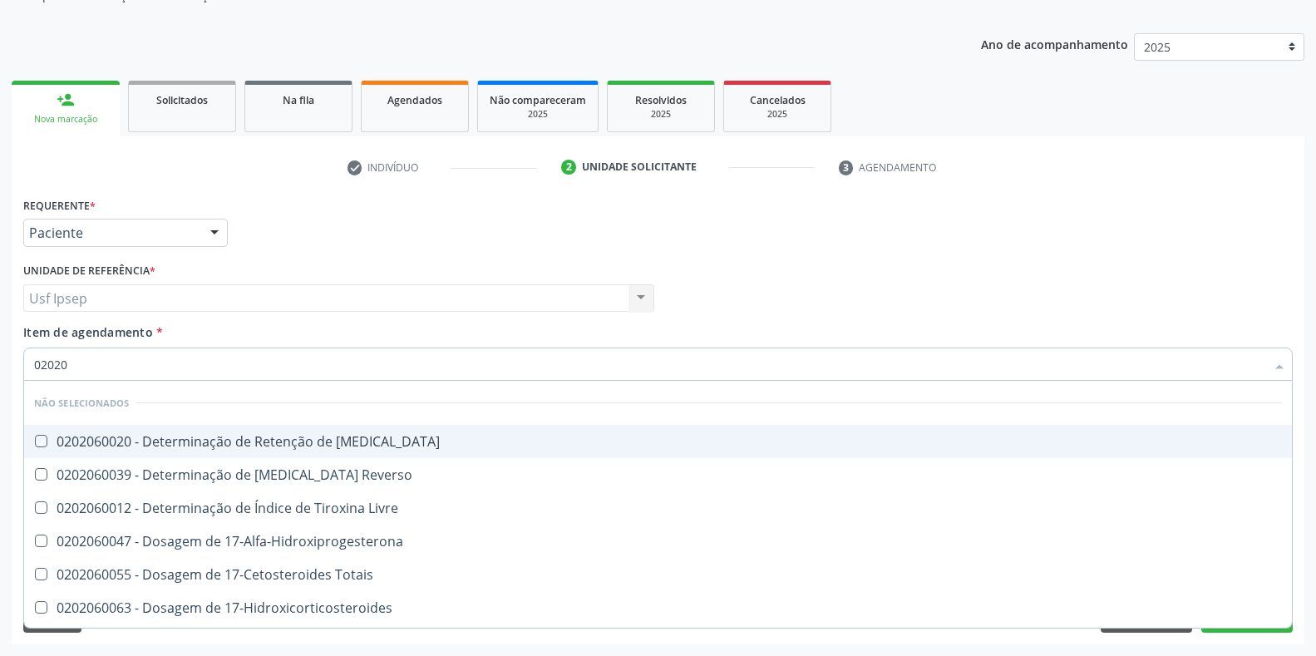
checkbox 17-Hidroxicorticosteroides "true"
checkbox \(Tsh\) "false"
checkbox Livre\) "false"
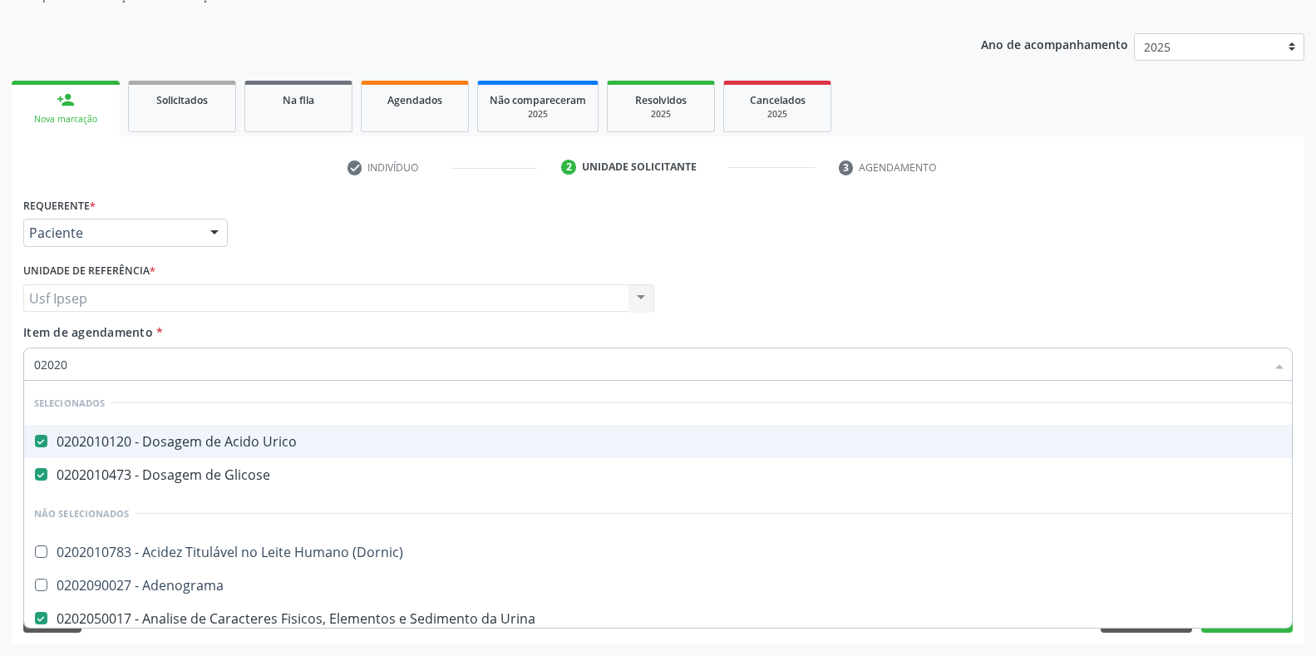
click at [937, 211] on div "Requerente * Paciente Profissional de Saúde Paciente Nenhum resultado encontrad…" at bounding box center [658, 225] width 1278 height 65
checkbox \(Dornic\) "true"
checkbox Adenograma "true"
checkbox -Igg "true"
checkbox Antibiograma "true"
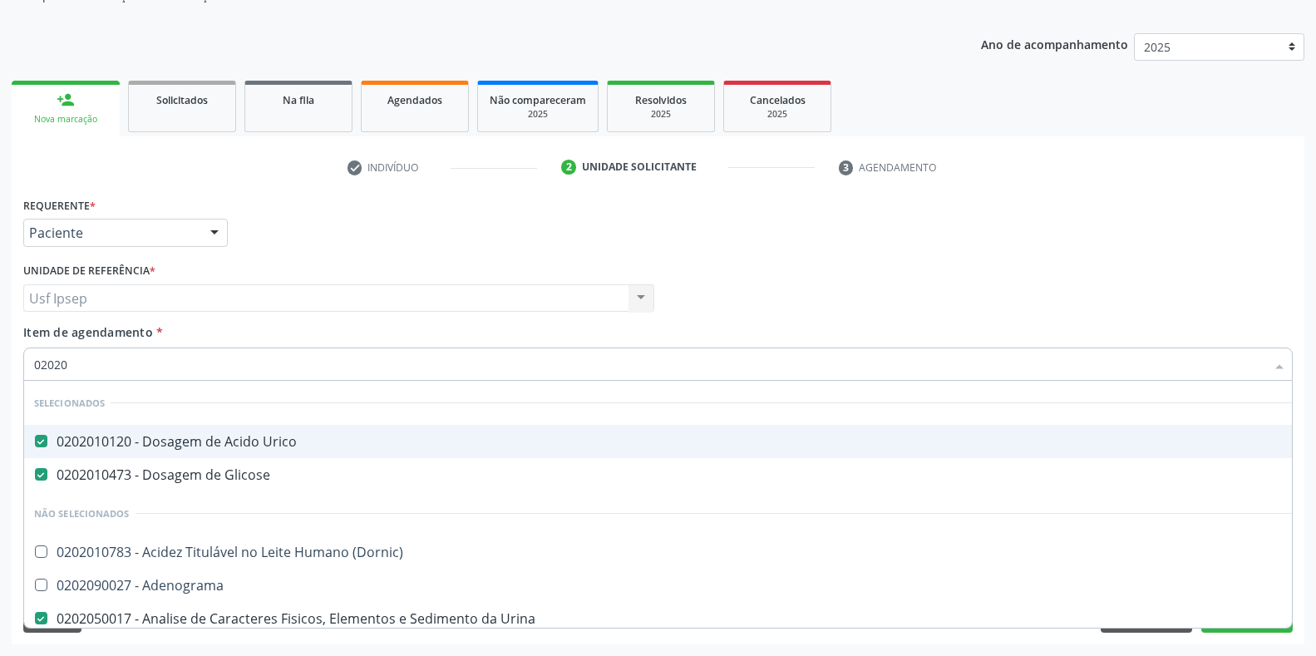
checkbox Minima "true"
checkbox Ativado "true"
checkbox Saúde "true"
checkbox Clínico "true"
checkbox Creatinina "false"
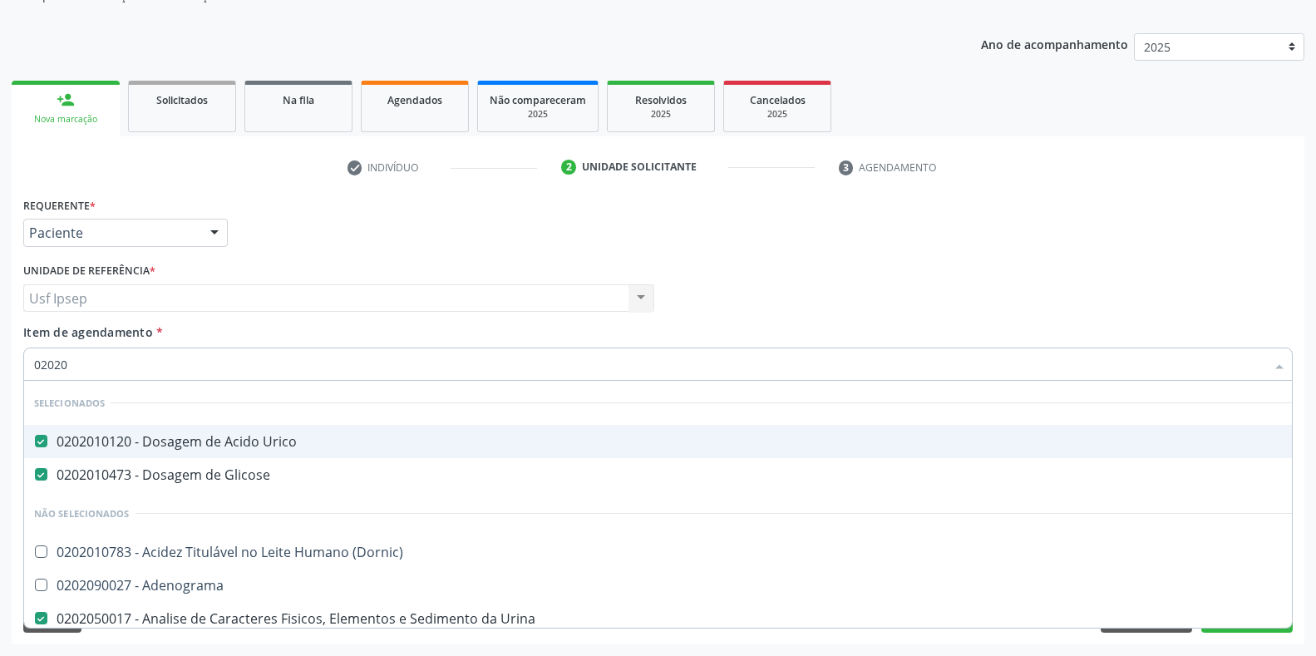
checkbox Glicosilada "false"
checkbox \(Tsh\) "false"
checkbox Livre\) "false"
checkbox \(Tgo\) "false"
checkbox \(Tgp\) "false"
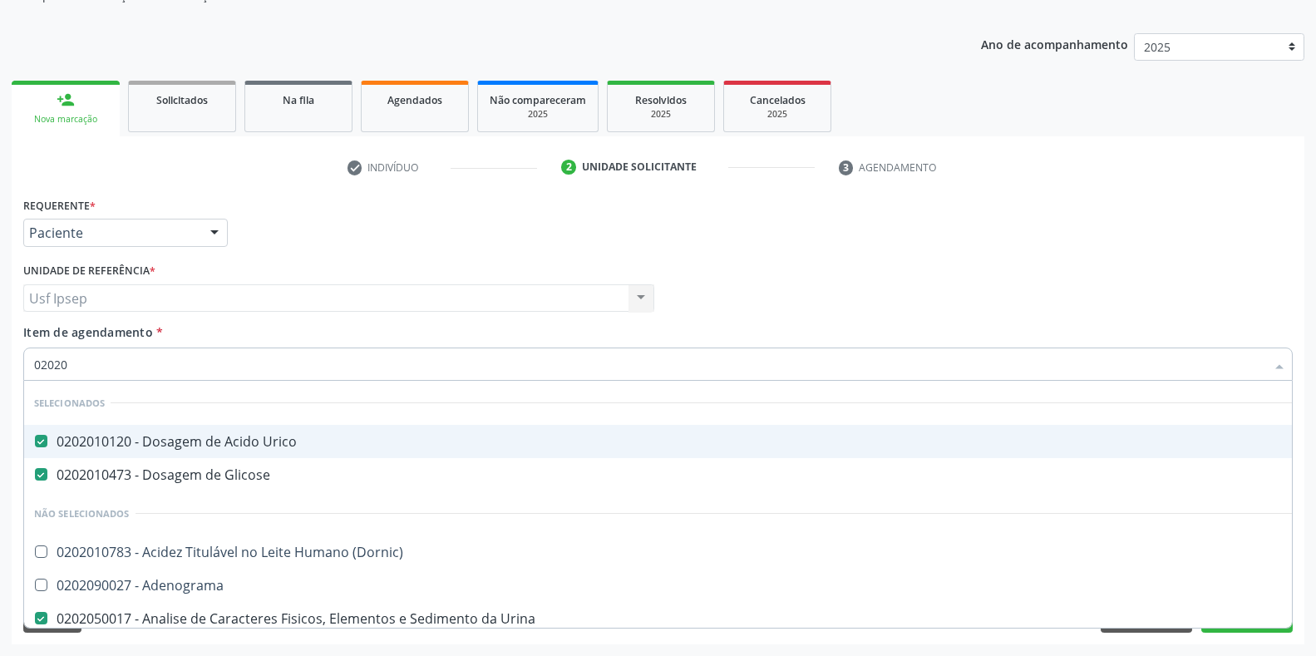
checkbox Triglicerideos "false"
checkbox Ureia "false"
checkbox Completo "false"
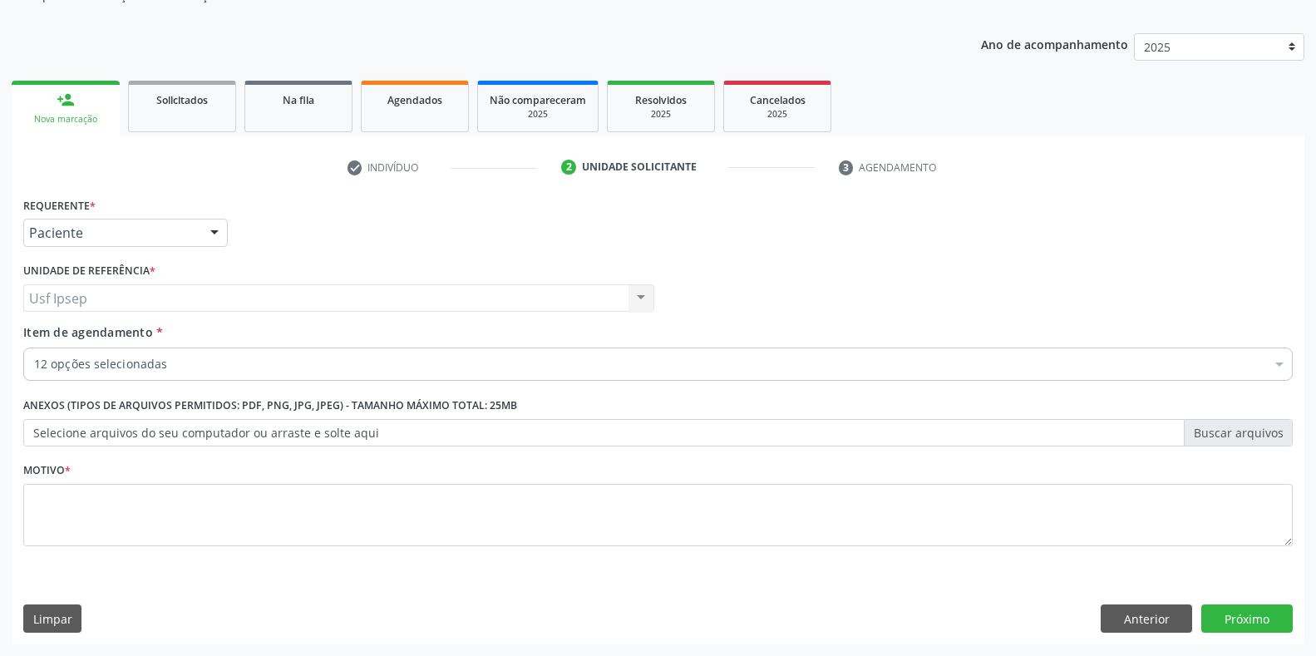
click at [1040, 191] on div "check Indivíduo 2 Unidade solicitante 3 Agendamento CNS * 709 8010 4847 6694 No…" at bounding box center [658, 399] width 1293 height 491
click at [738, 205] on div "Requerente * Paciente Profissional de Saúde Paciente Nenhum resultado encontrad…" at bounding box center [658, 225] width 1278 height 65
click at [48, 333] on span "Item de agendamento" at bounding box center [88, 332] width 130 height 16
click at [34, 348] on input "Item de agendamento *" at bounding box center [34, 364] width 0 height 33
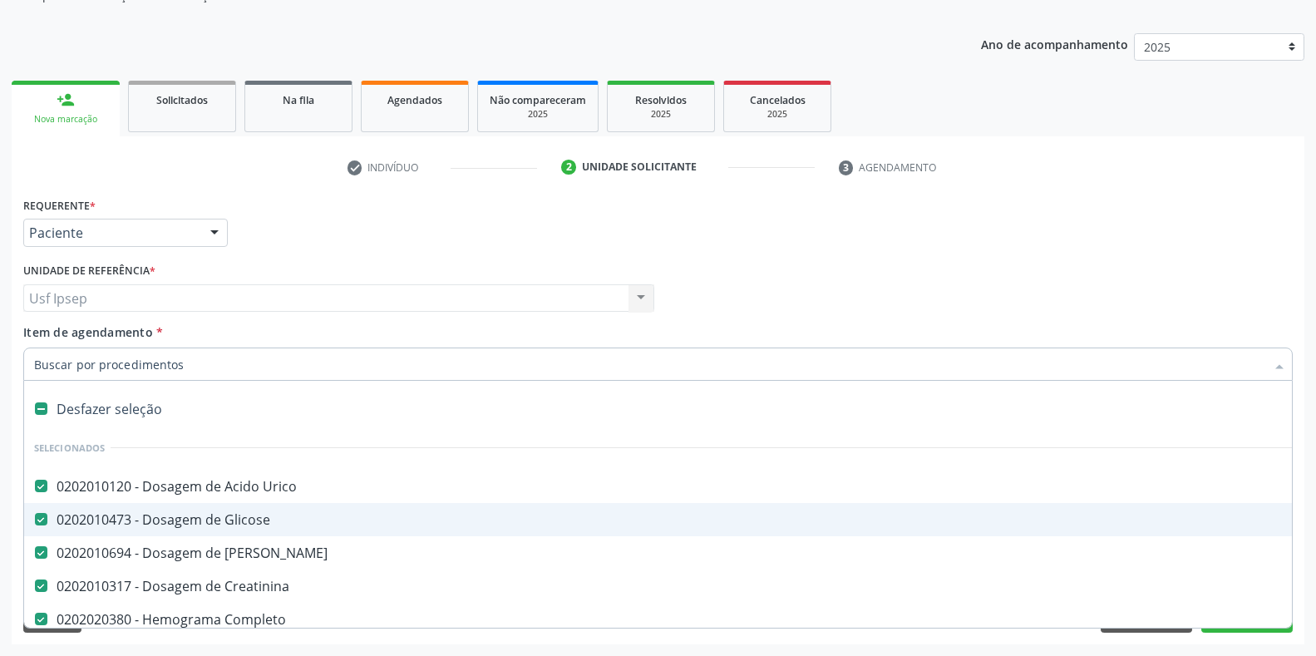
scroll to position [0, 0]
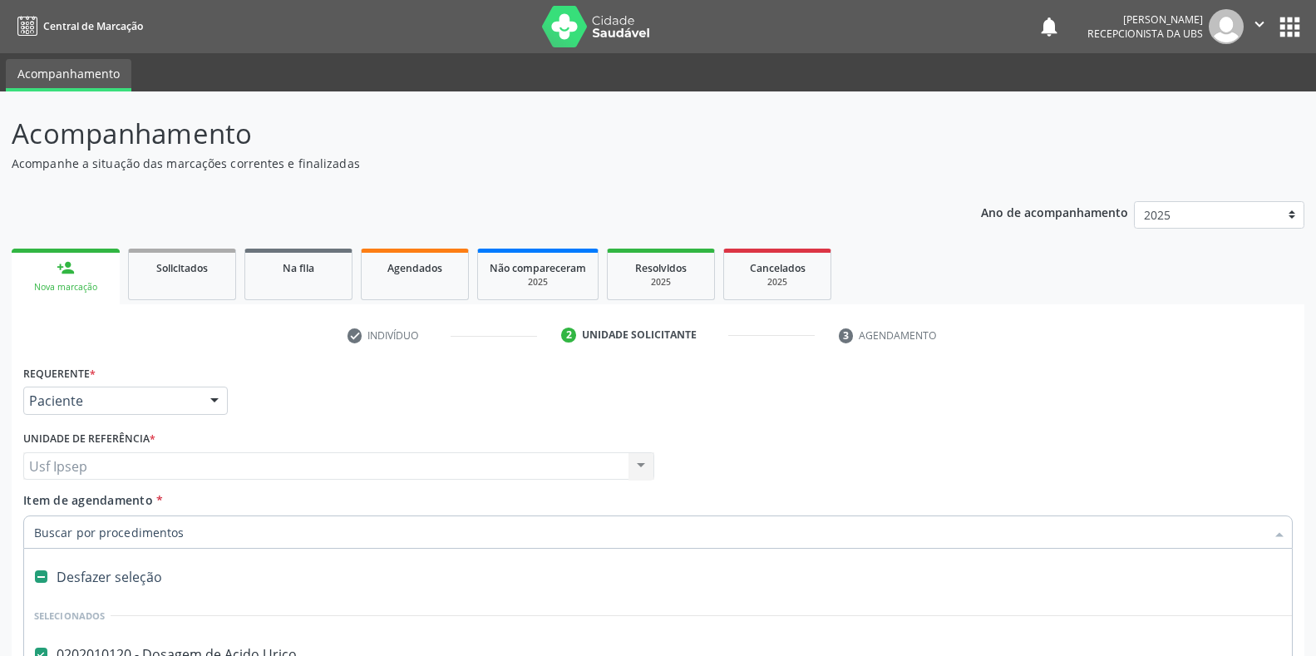
click at [43, 502] on span "Item de agendamento" at bounding box center [88, 500] width 130 height 16
click at [43, 516] on input "Item de agendamento *" at bounding box center [649, 532] width 1231 height 33
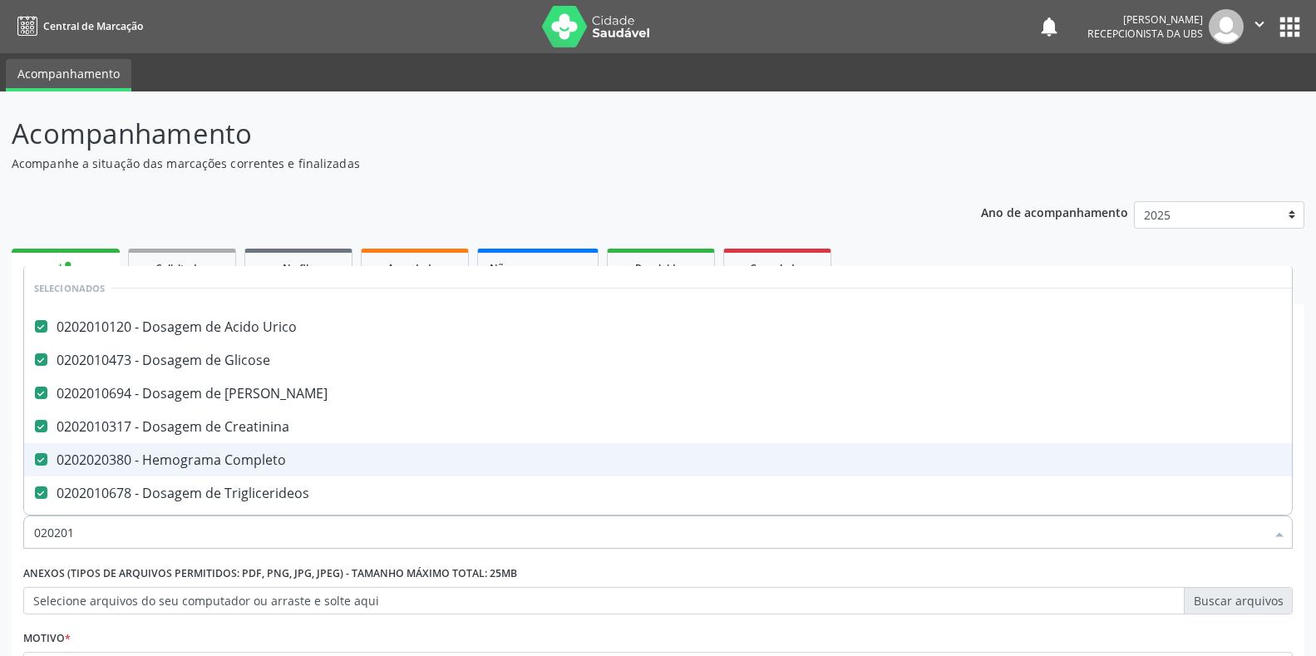
type input "0202010"
checkbox \(Tgp\) "false"
checkbox \(Tsh\) "false"
checkbox Livre\) "false"
type input "02020102"
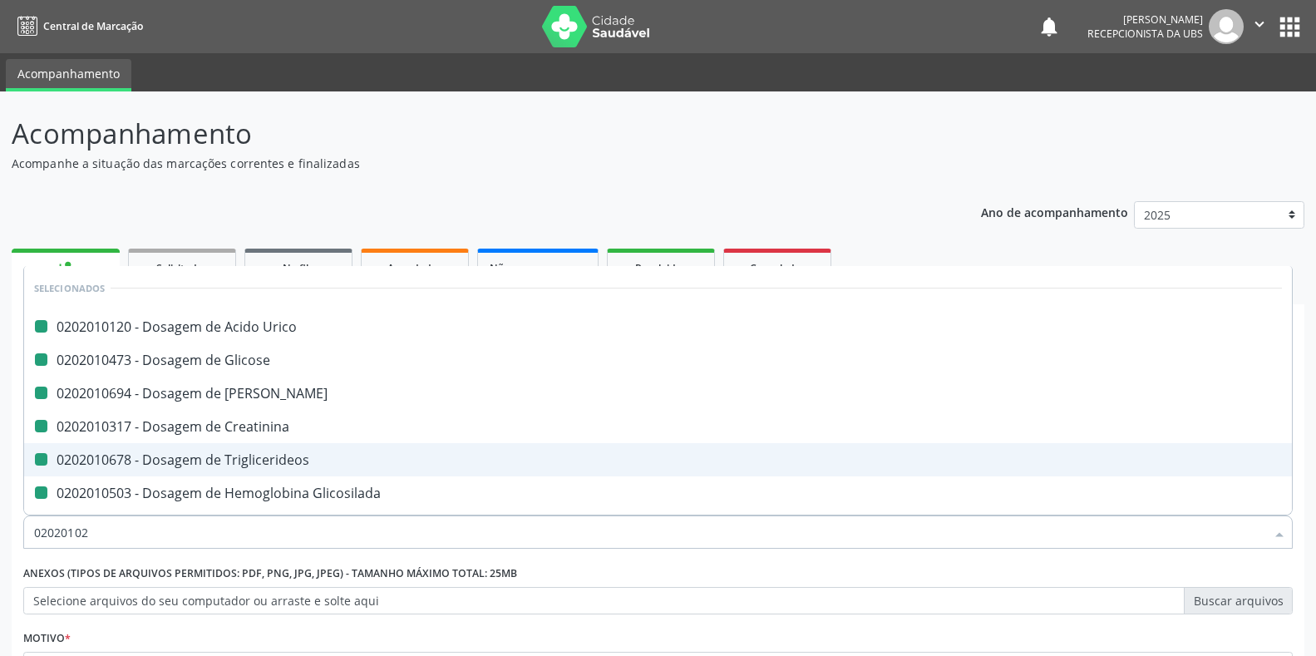
checkbox Urico "false"
checkbox Glicose "false"
checkbox Creatinina "false"
checkbox Triglicerideos "false"
checkbox Glicosilada "false"
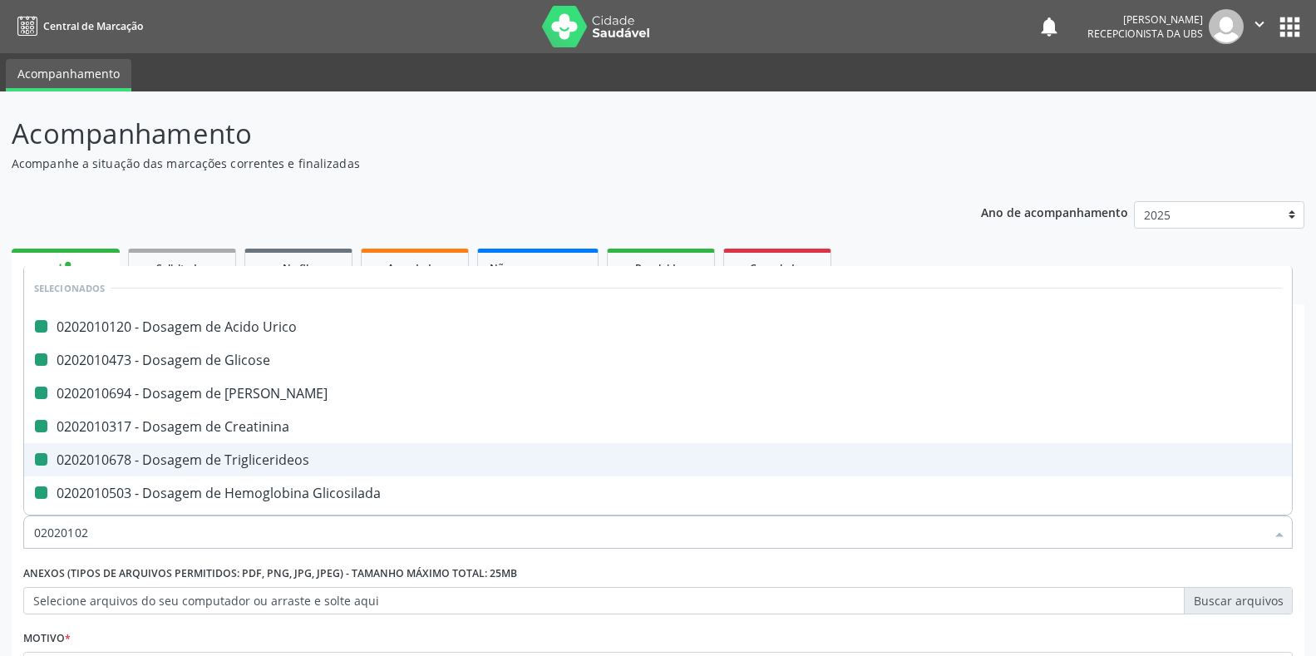
checkbox \(Tgo\) "false"
checkbox \(Tgp\) "false"
checkbox Ureia "false"
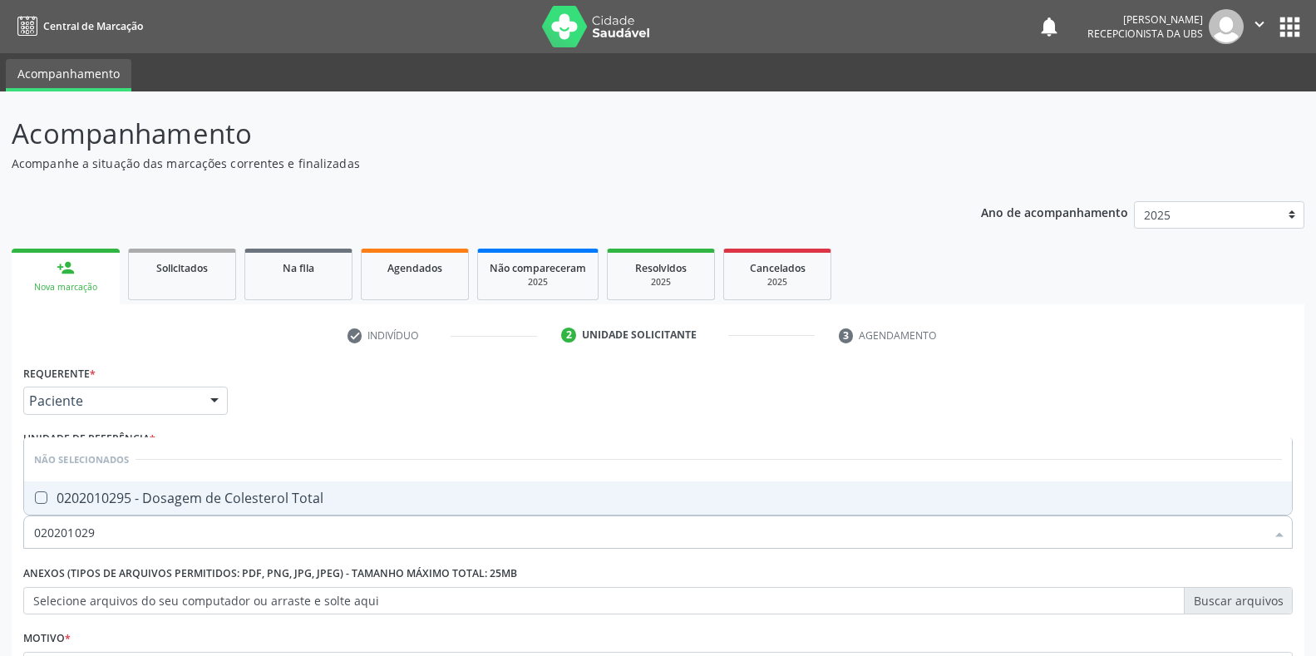
type input "0202010295"
click at [37, 498] on Total at bounding box center [41, 497] width 12 height 12
click at [35, 498] on Total "checkbox" at bounding box center [29, 497] width 11 height 11
checkbox Total "true"
click at [104, 535] on input "0202010295" at bounding box center [649, 532] width 1231 height 33
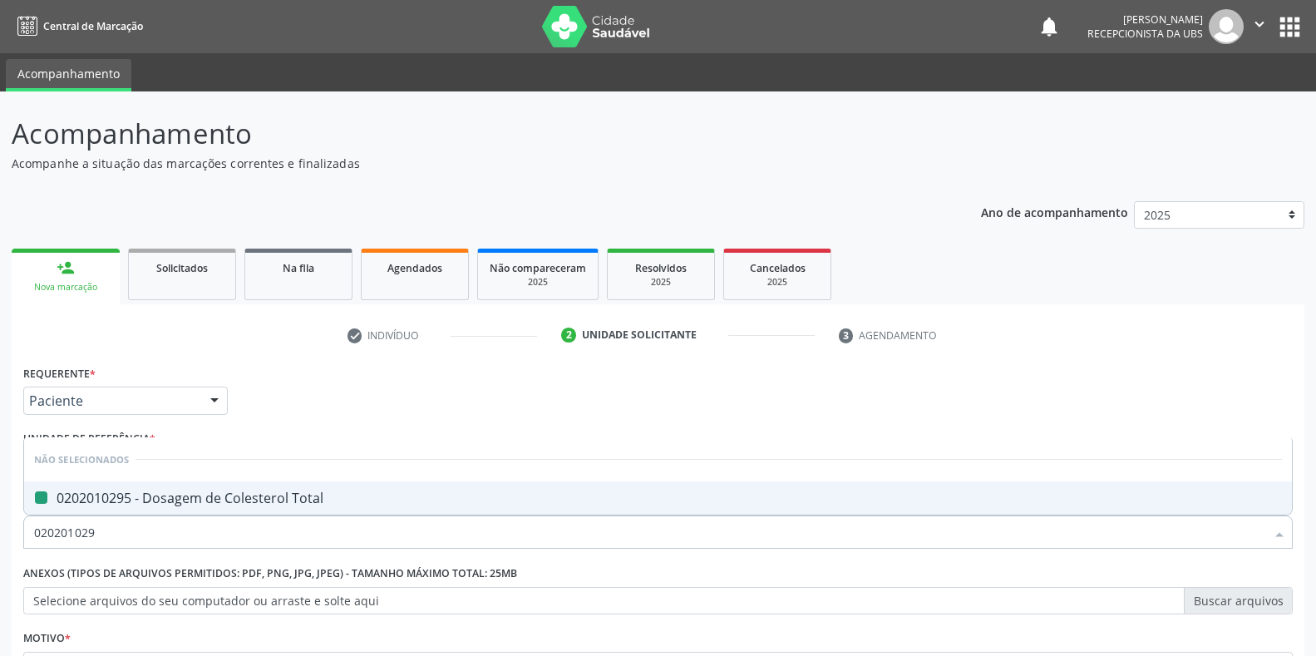
type input "02020102"
checkbox Total "false"
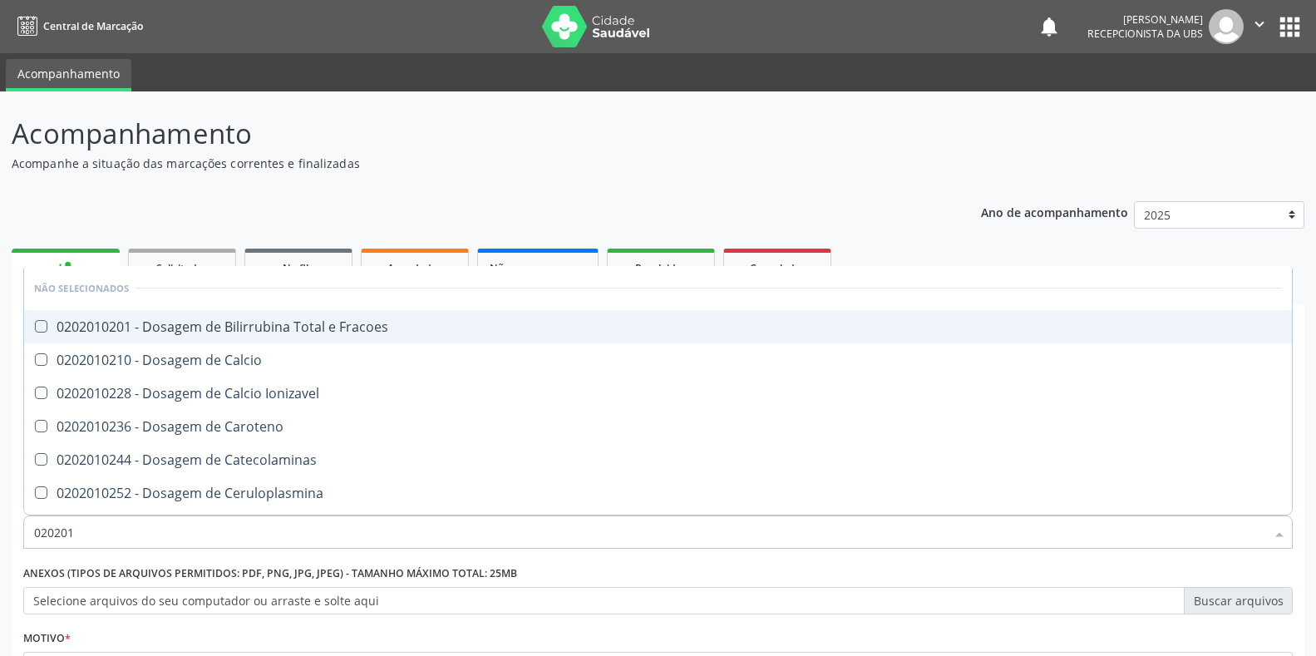
type input "02020"
checkbox Fracoes "true"
checkbox Calcio "true"
checkbox Ionizavel "true"
checkbox Caroteno "true"
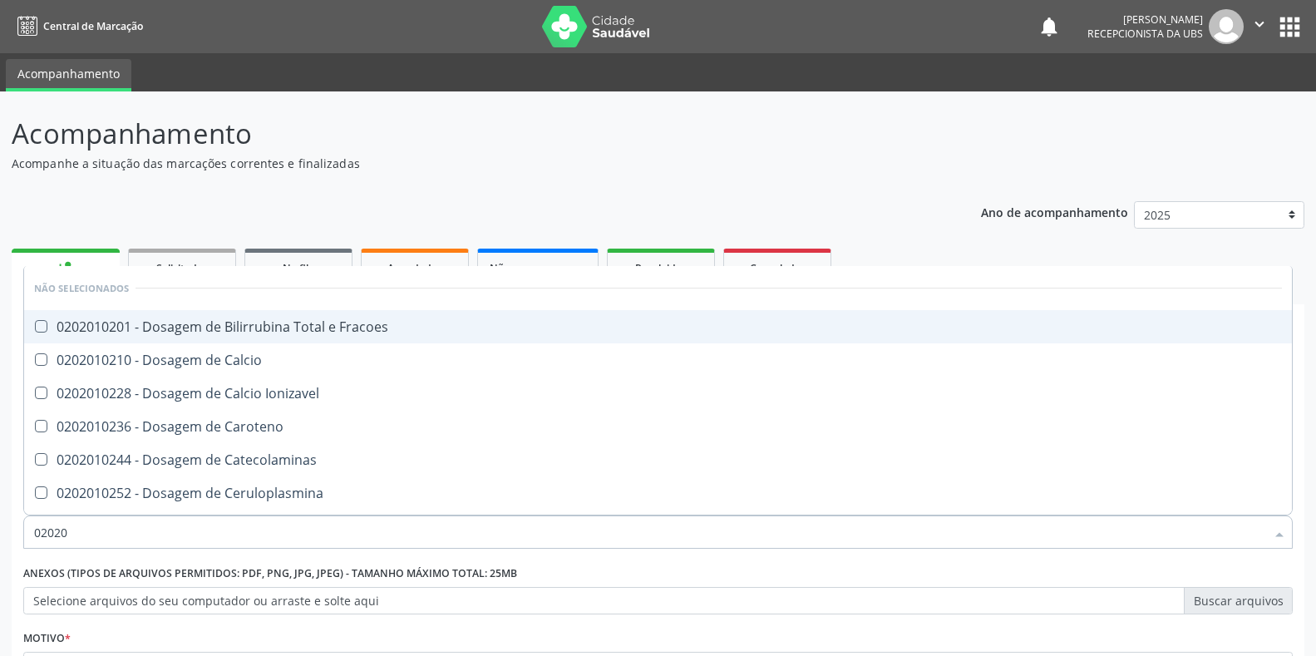
checkbox Catecolaminas "true"
checkbox Ceruloplasmina "true"
checkbox Cloreto "true"
checkbox Hdl "true"
checkbox Total "true"
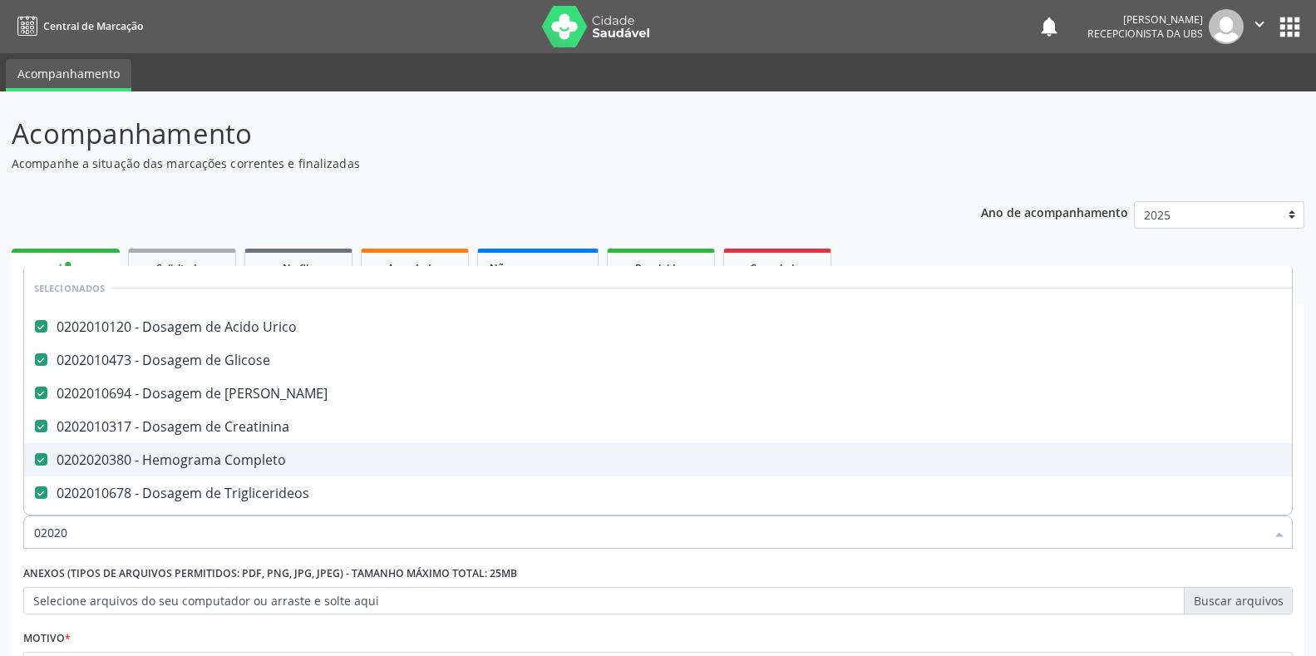
click at [893, 447] on span "0202020380 - Hemograma Completo" at bounding box center [670, 459] width 1292 height 33
checkbox Completo "false"
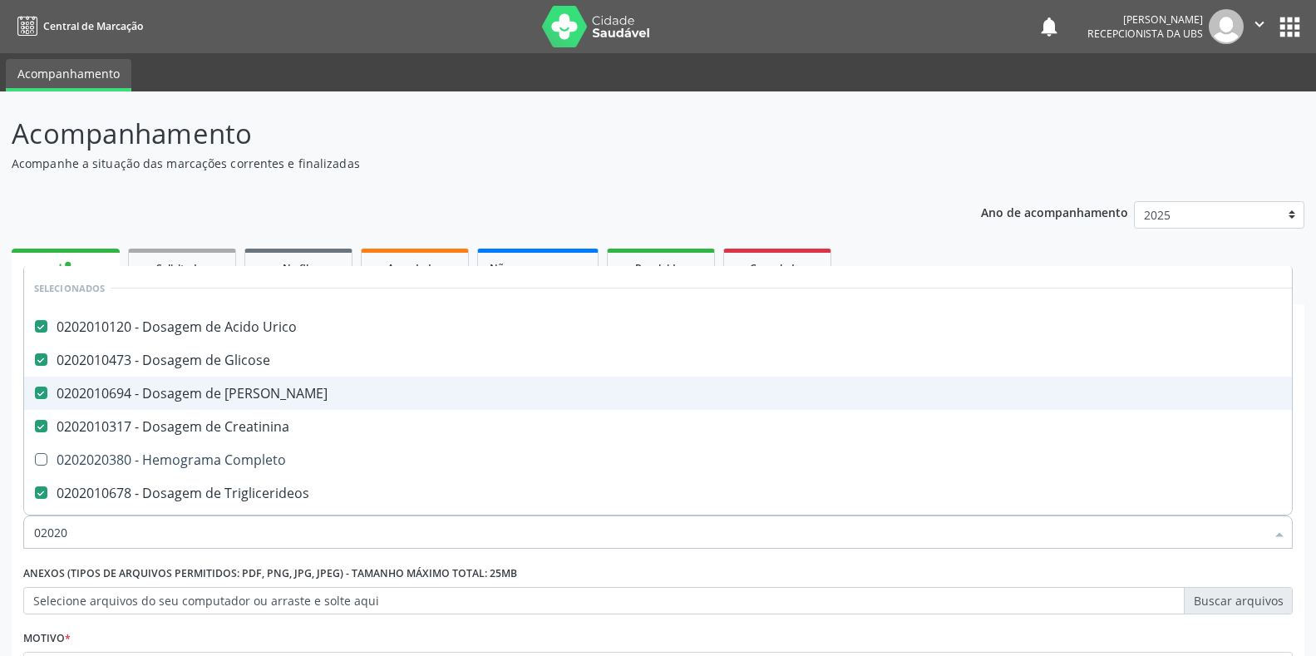
click at [781, 399] on div "0202010694 - Dosagem de [PERSON_NAME]" at bounding box center [670, 393] width 1272 height 13
click at [42, 390] on Ureia at bounding box center [41, 393] width 12 height 12
click at [35, 390] on Ureia "checkbox" at bounding box center [29, 392] width 11 height 11
checkbox Ureia "true"
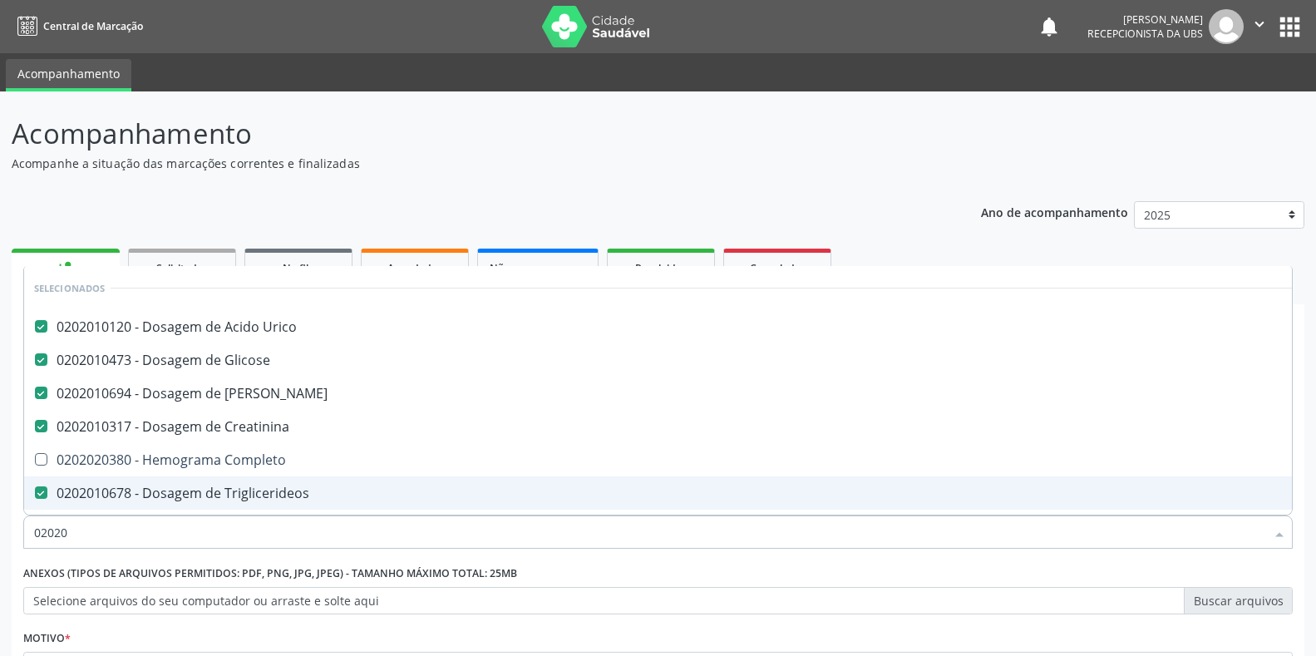
click at [78, 533] on input "02020" at bounding box center [649, 532] width 1231 height 33
type input "0"
checkbox Total "false"
checkbox II "false"
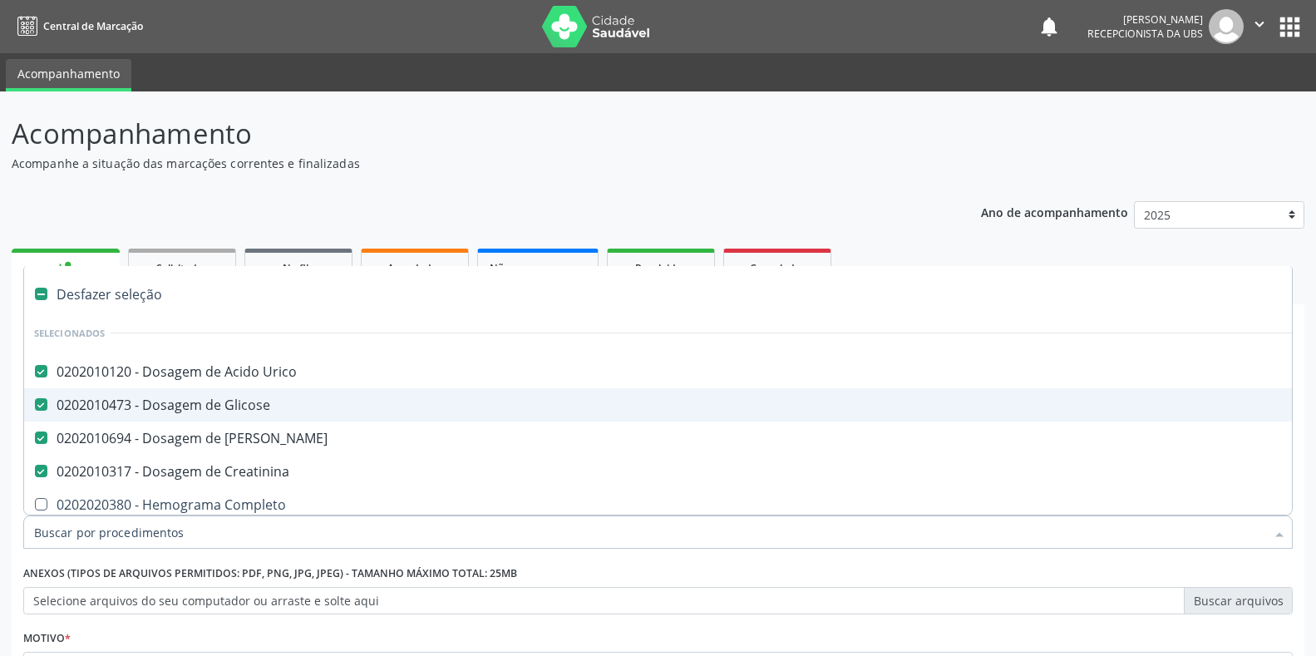
click at [840, 153] on p "Acompanhamento" at bounding box center [464, 134] width 905 height 42
checkbox Completo "true"
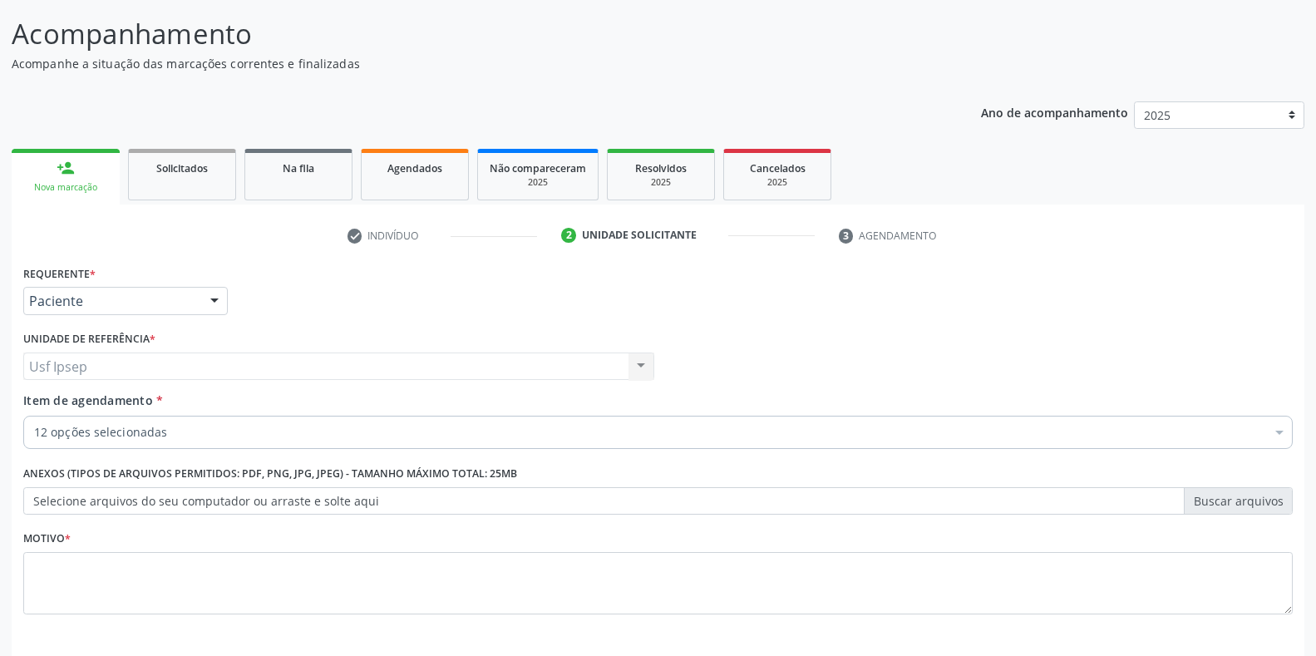
scroll to position [139, 0]
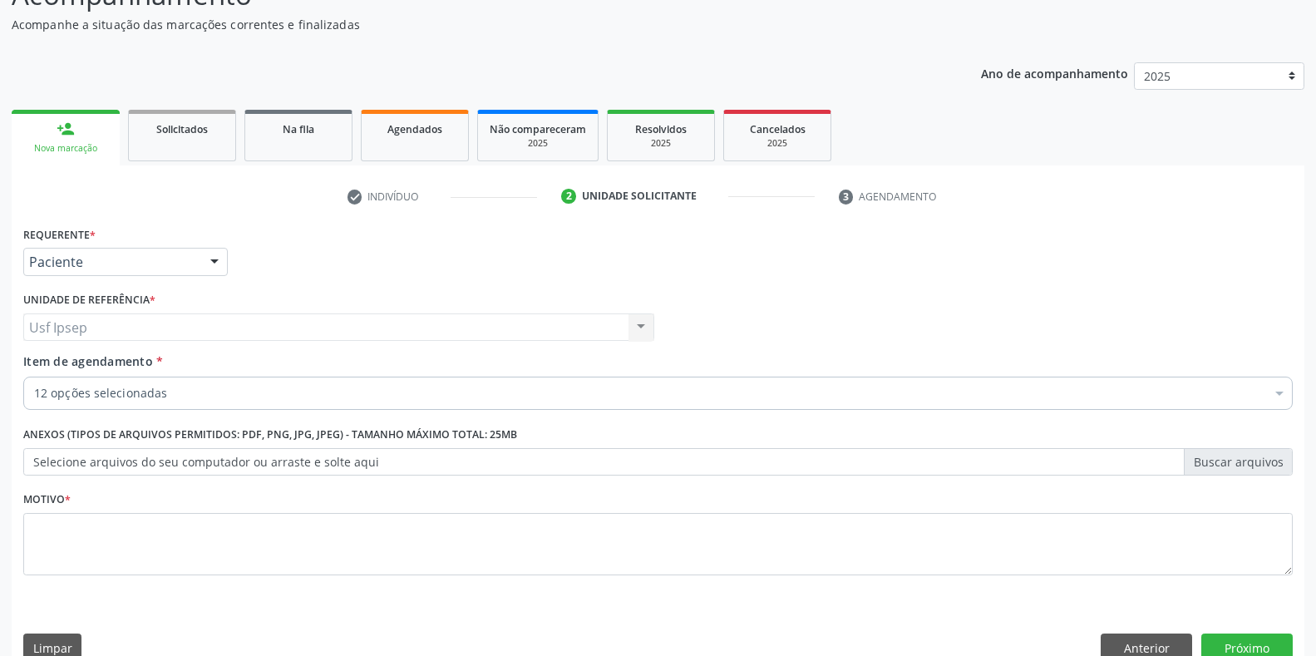
click at [32, 362] on span "Item de agendamento" at bounding box center [88, 361] width 130 height 16
click at [34, 377] on input "Item de agendamento *" at bounding box center [34, 393] width 0 height 33
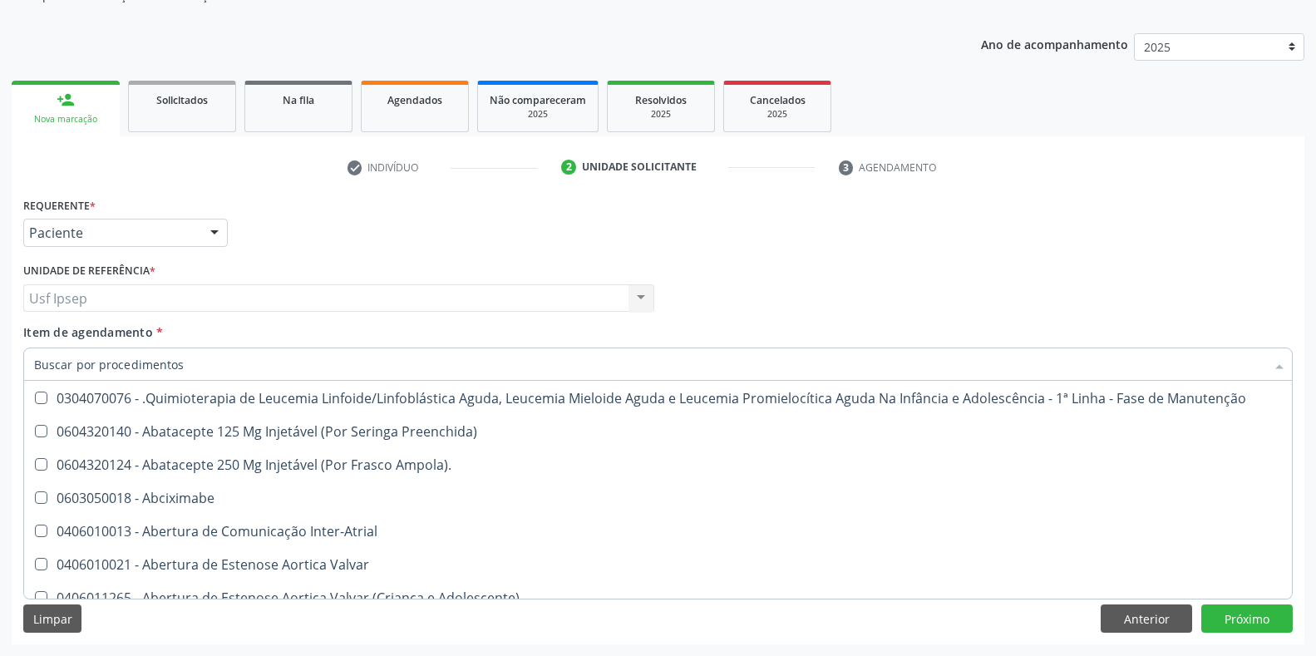
scroll to position [555, 0]
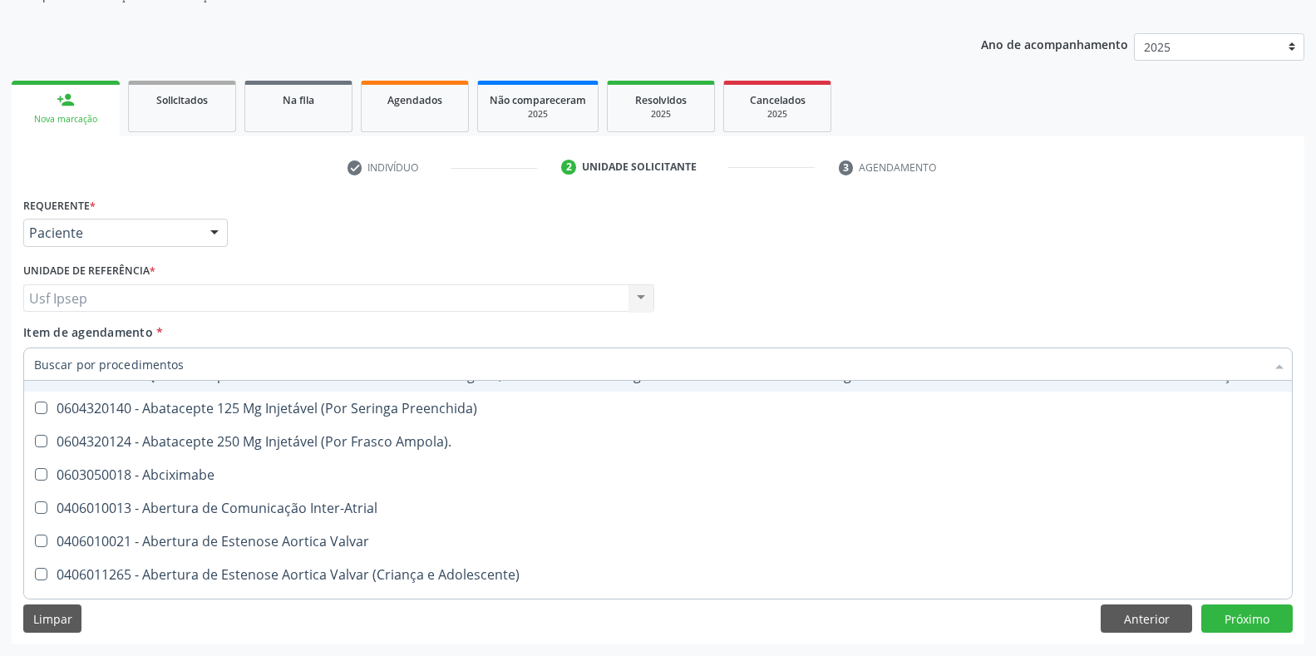
click at [36, 358] on input "Item de agendamento *" at bounding box center [649, 364] width 1231 height 33
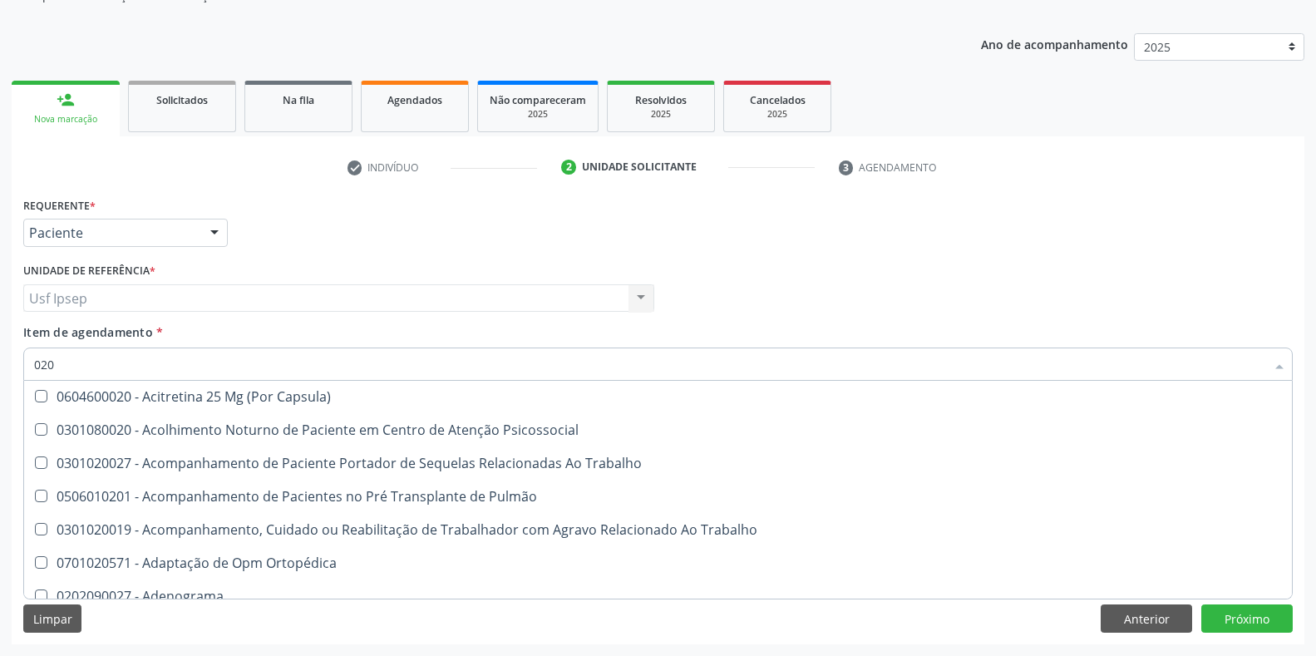
scroll to position [510, 0]
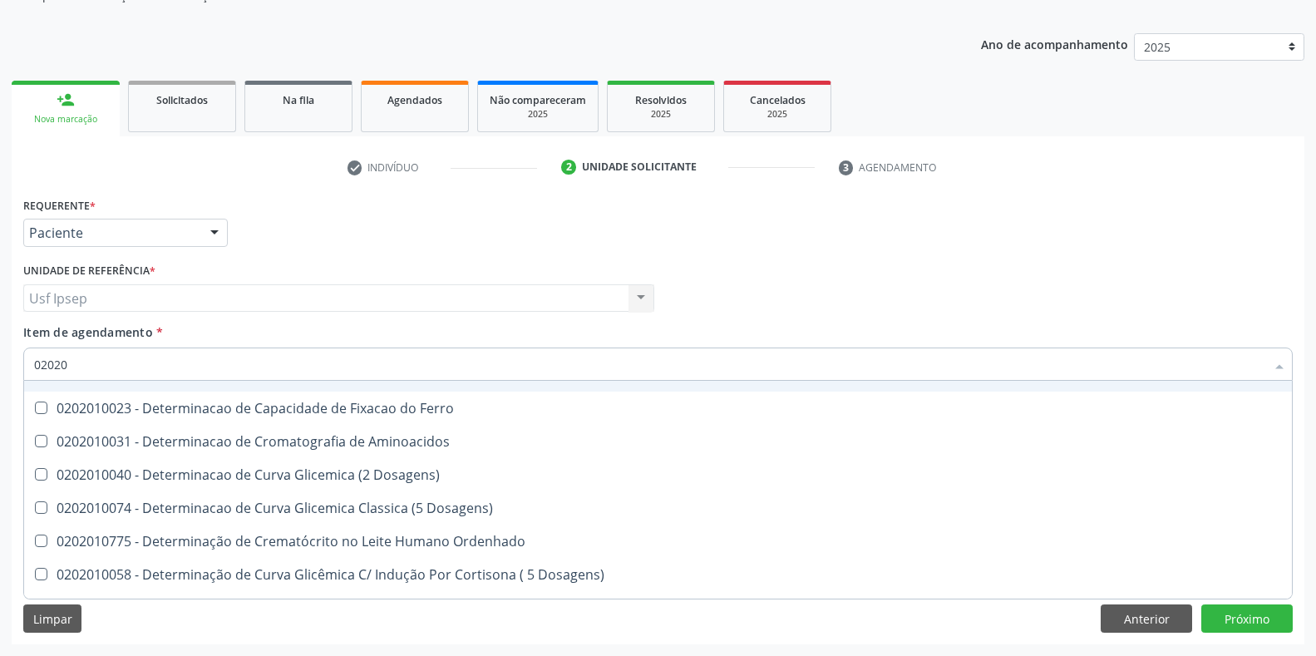
type input "020201"
checkbox \(Dornic\) "false"
checkbox Trabalhador "false"
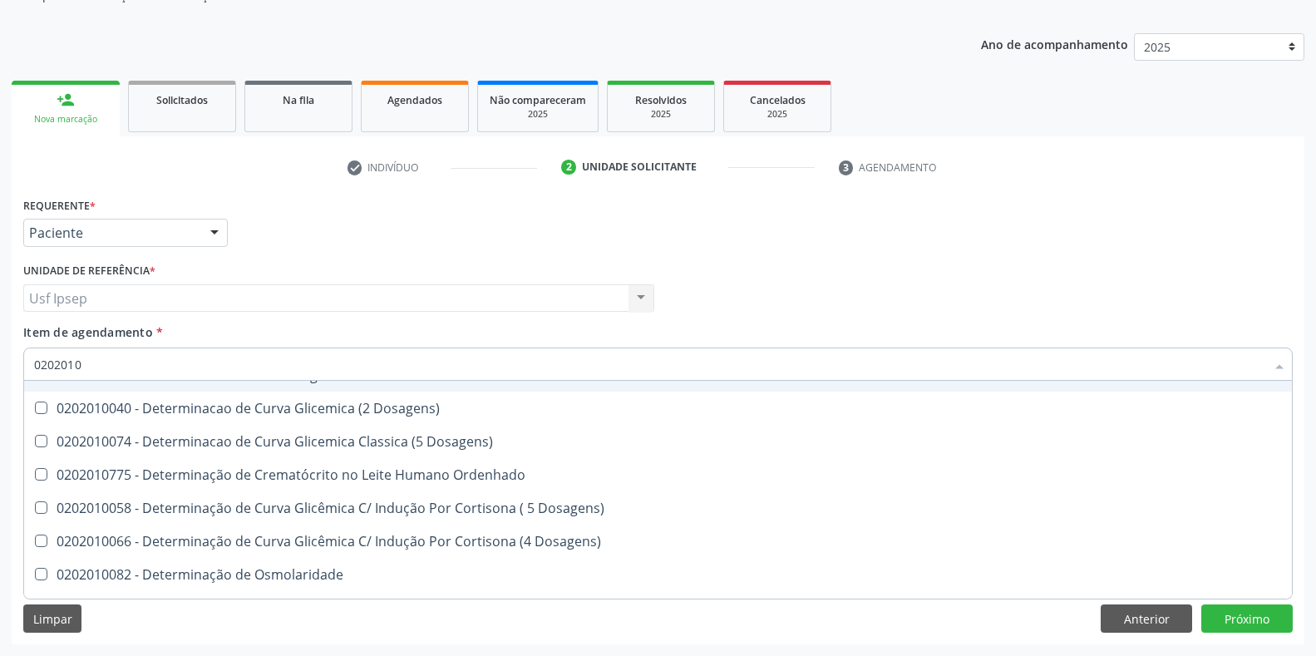
type input "02020102"
checkbox Creatinina "false"
checkbox Triglicerideos "false"
checkbox Glicosilada "false"
checkbox \(Tgo\) "false"
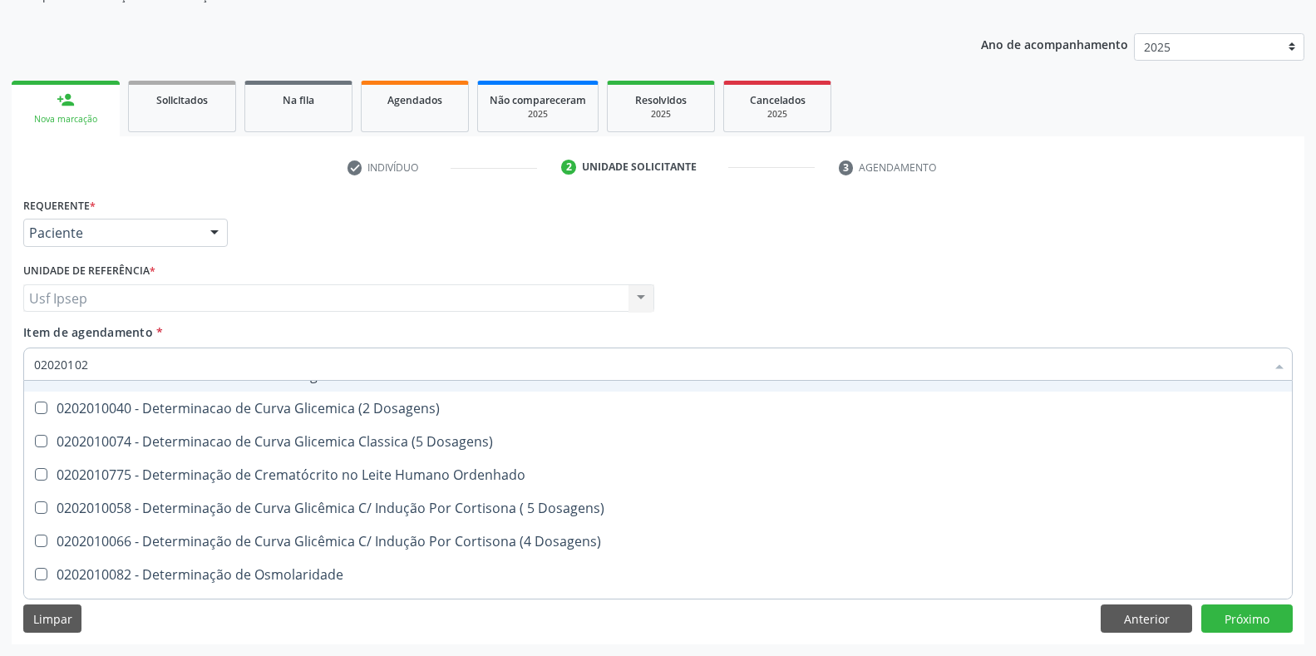
checkbox \(Tgp\) "false"
checkbox Total "false"
checkbox Ureia "false"
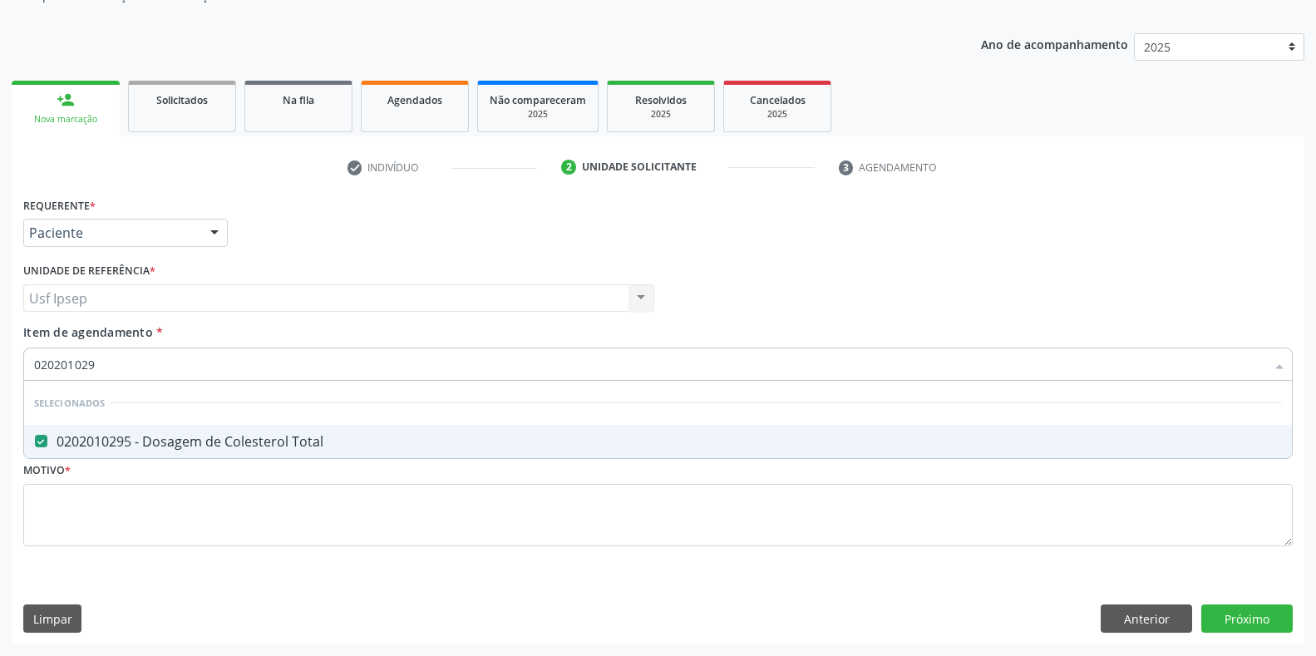
scroll to position [0, 0]
click at [115, 358] on input "0202010295" at bounding box center [649, 364] width 1231 height 33
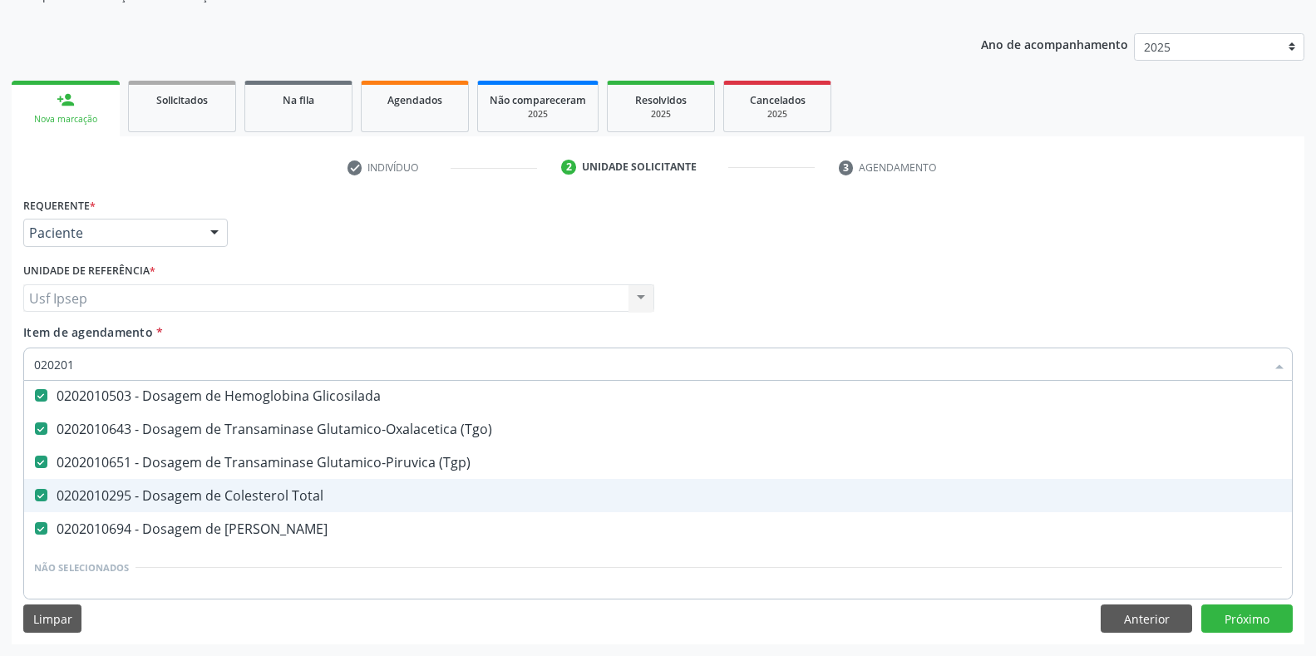
scroll to position [139, 0]
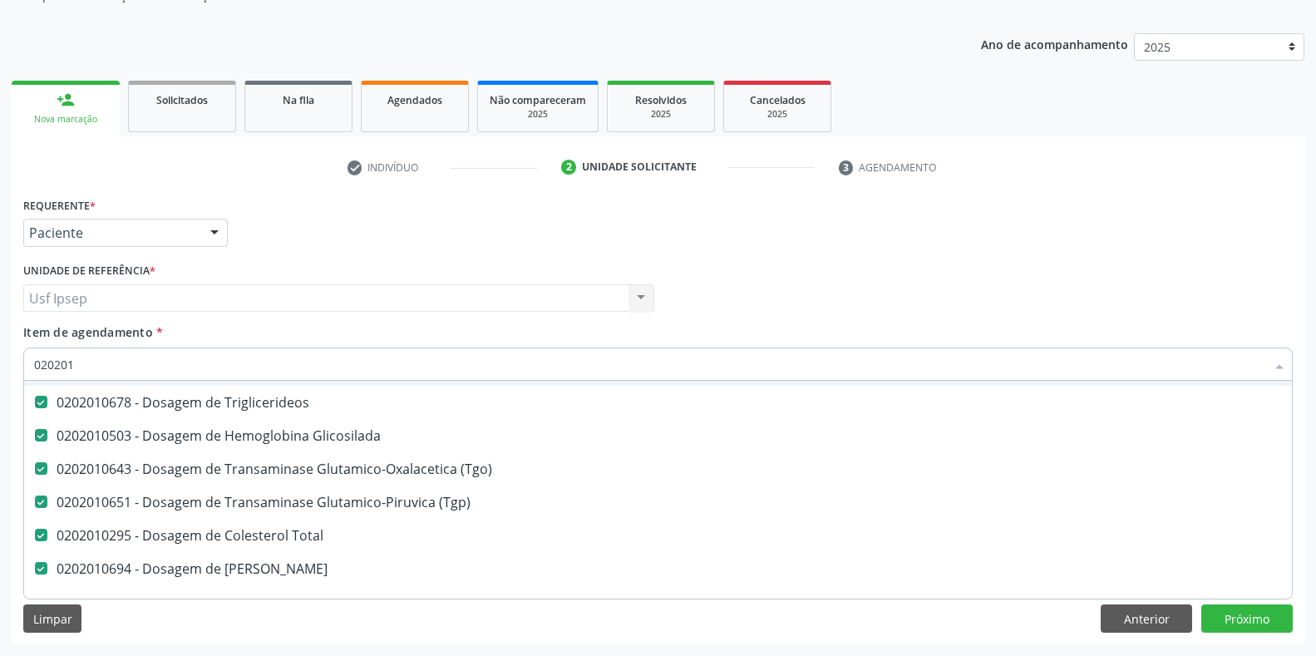
click at [74, 368] on input "020201" at bounding box center [649, 364] width 1231 height 33
type input "0202"
checkbox \(Dornic\) "true"
checkbox Trabalhador "true"
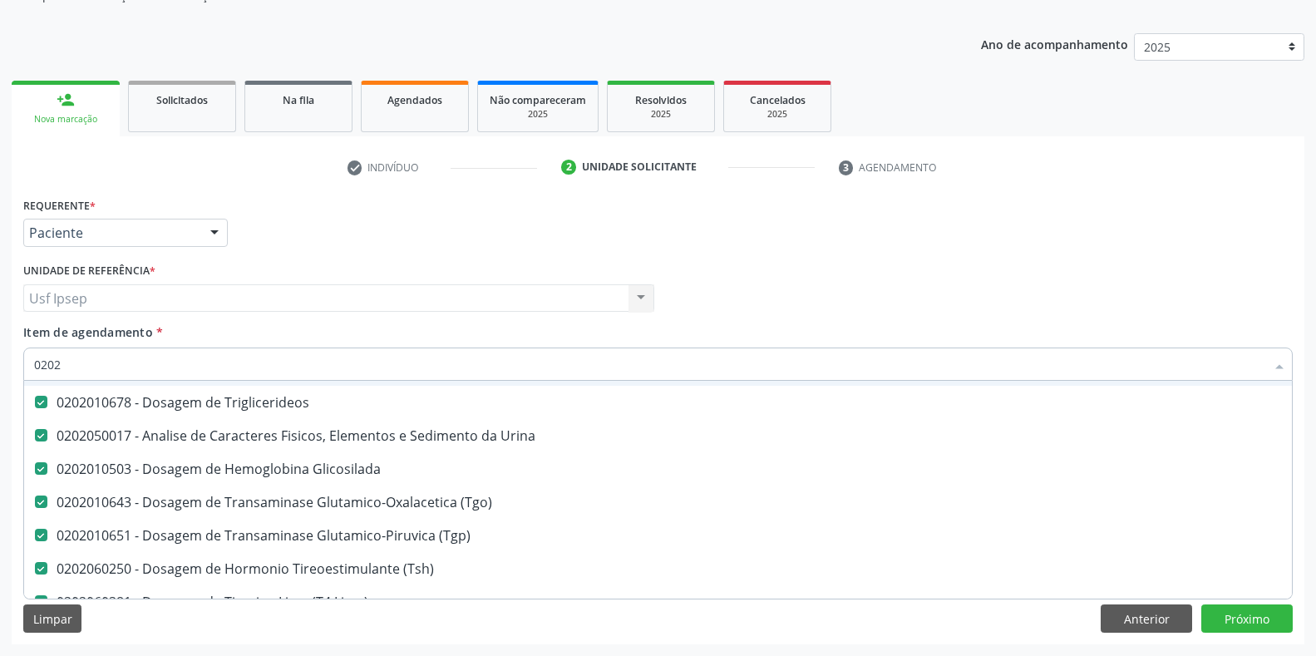
click at [62, 362] on input "0202" at bounding box center [649, 364] width 1231 height 33
type input "0"
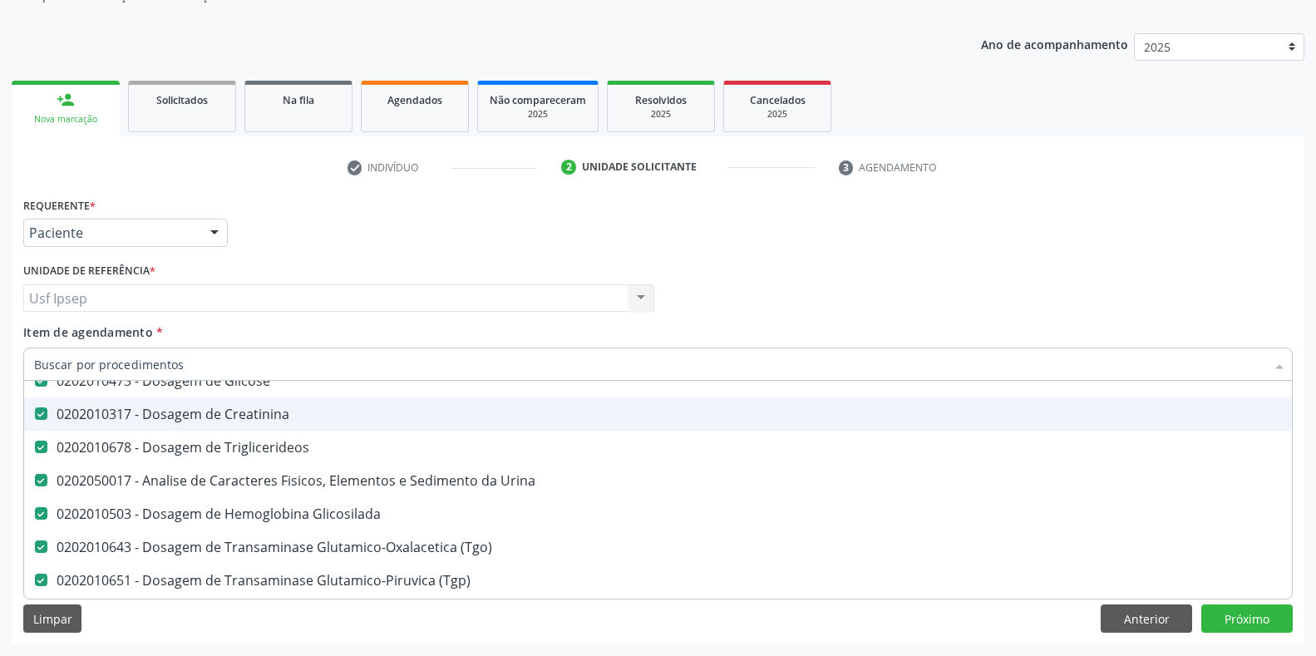
scroll to position [184, 0]
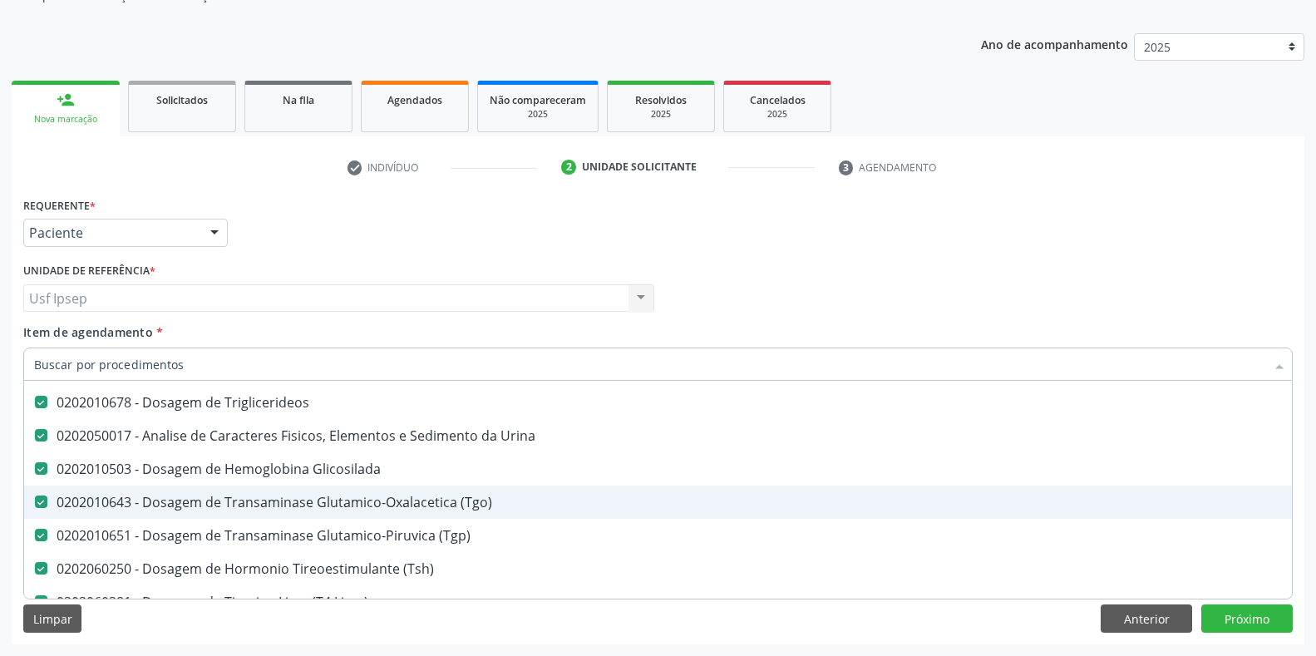
click at [58, 335] on span "Item de agendamento" at bounding box center [88, 332] width 130 height 16
click at [58, 348] on input "Item de agendamento *" at bounding box center [649, 364] width 1231 height 33
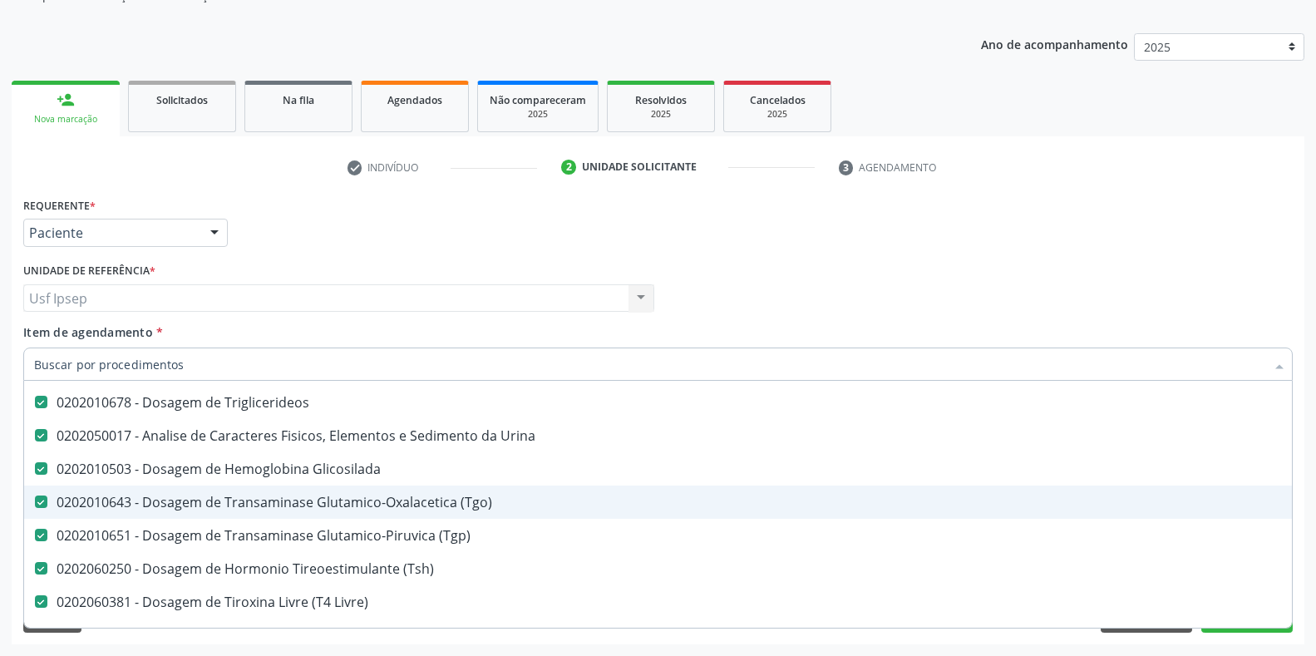
scroll to position [0, 0]
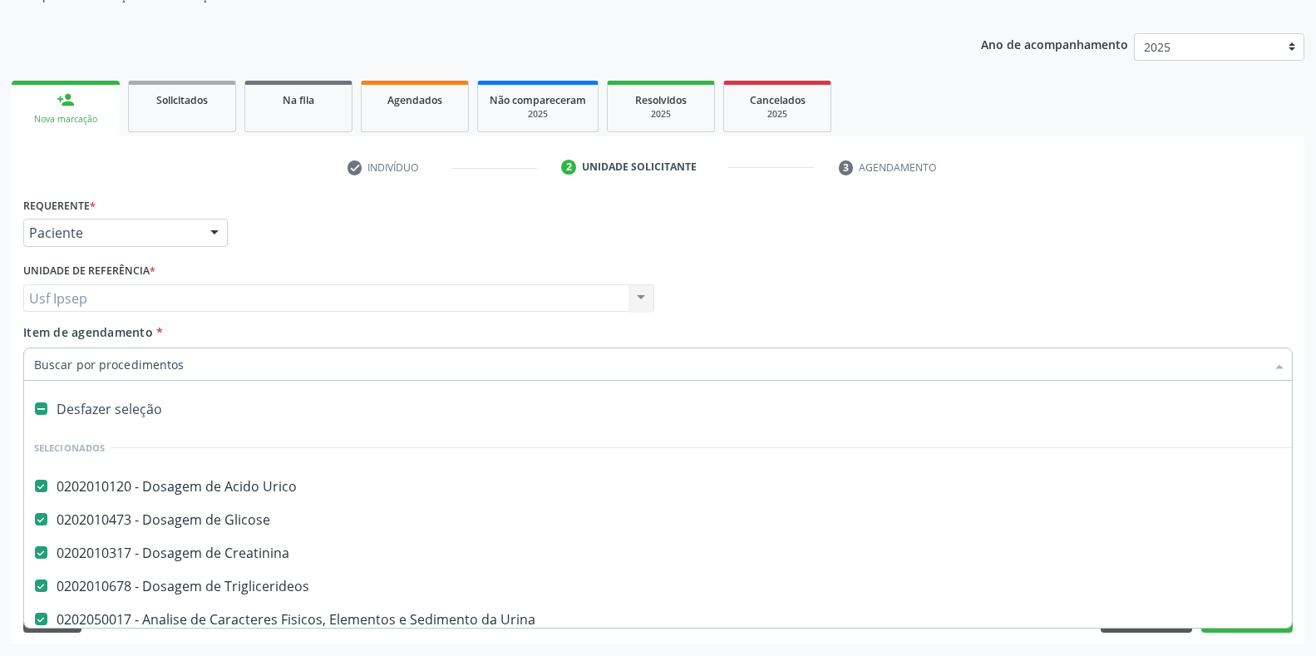
click at [34, 371] on input "Item de agendamento *" at bounding box center [649, 364] width 1231 height 33
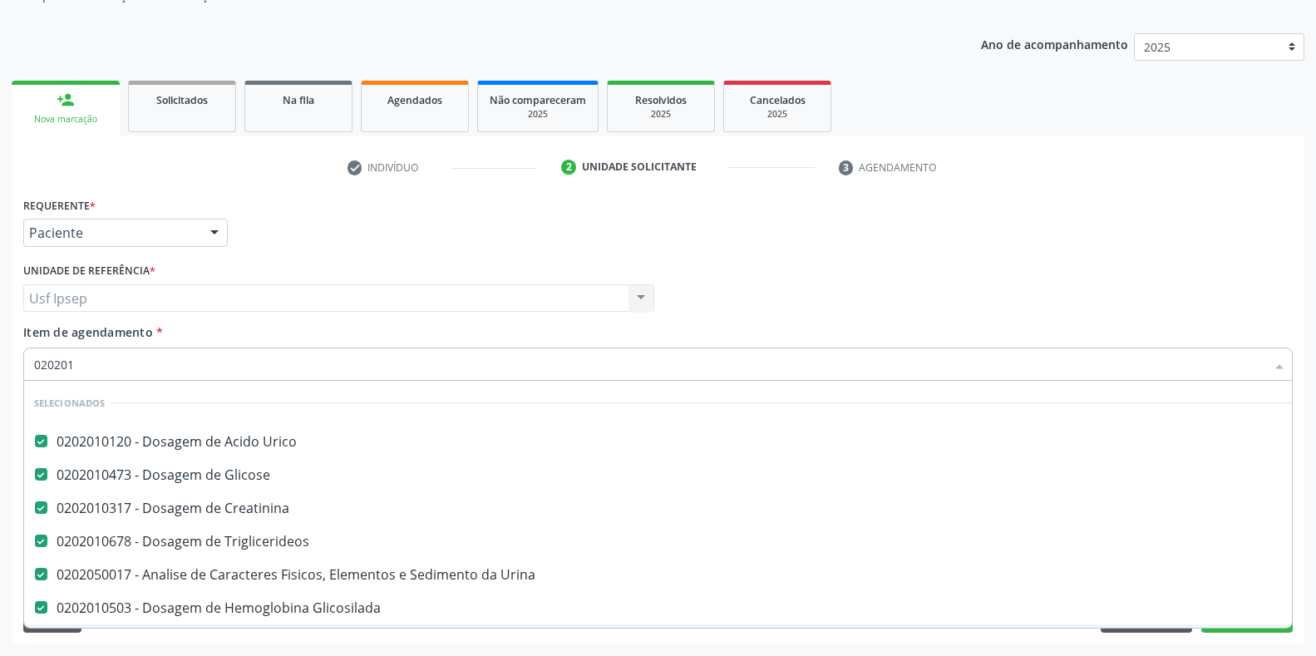
type input "0202010"
checkbox Total "false"
checkbox Ureia "false"
type input "02020105"
checkbox Creatinina "false"
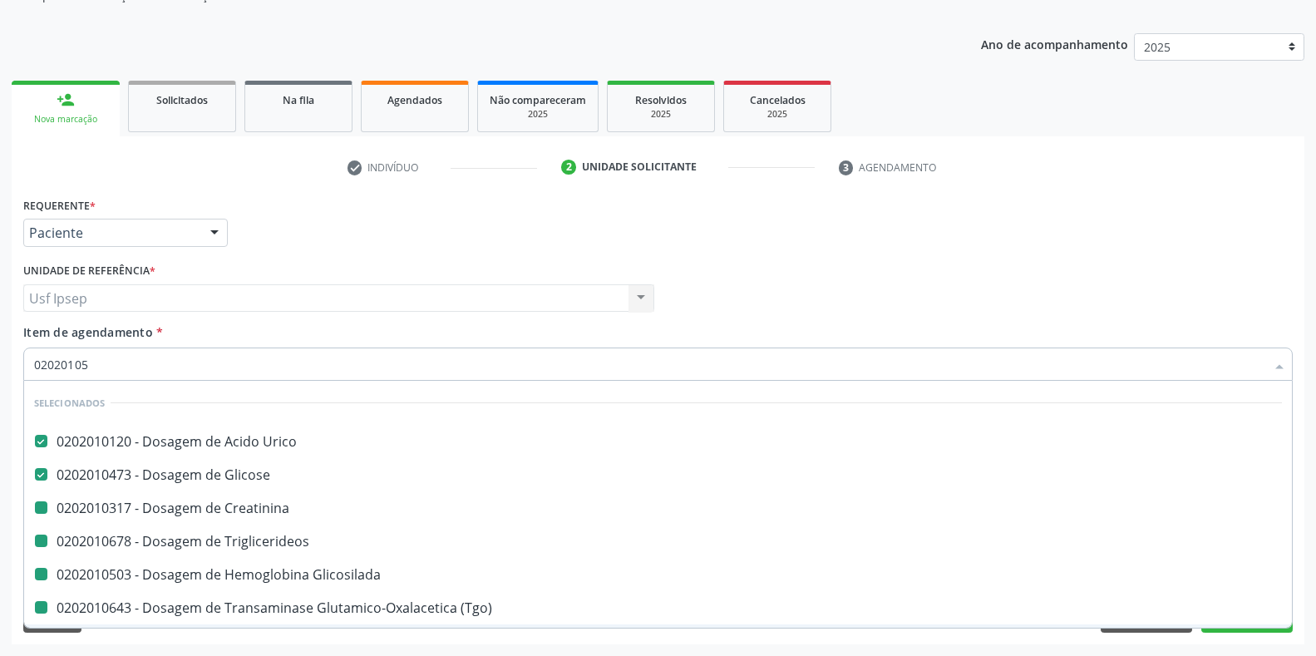
checkbox Triglicerideos "false"
checkbox Glicosilada "false"
checkbox \(Tgo\) "false"
checkbox \(Tgp\) "false"
checkbox Total "false"
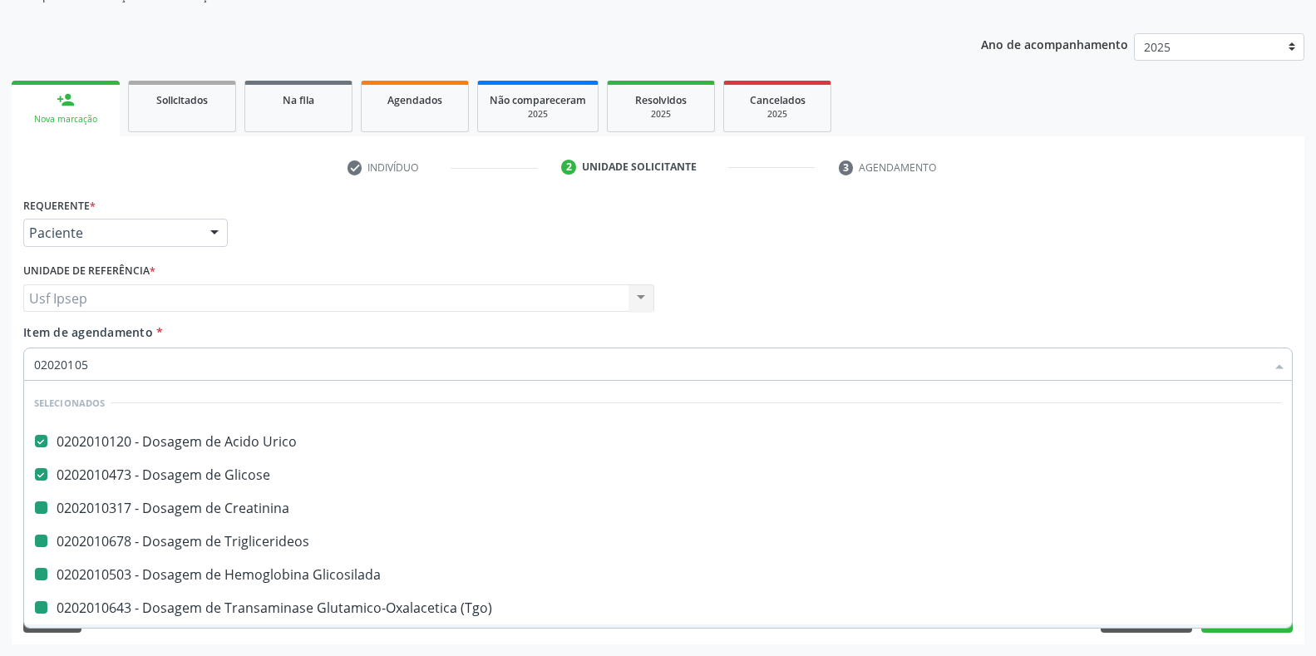
checkbox Ureia "false"
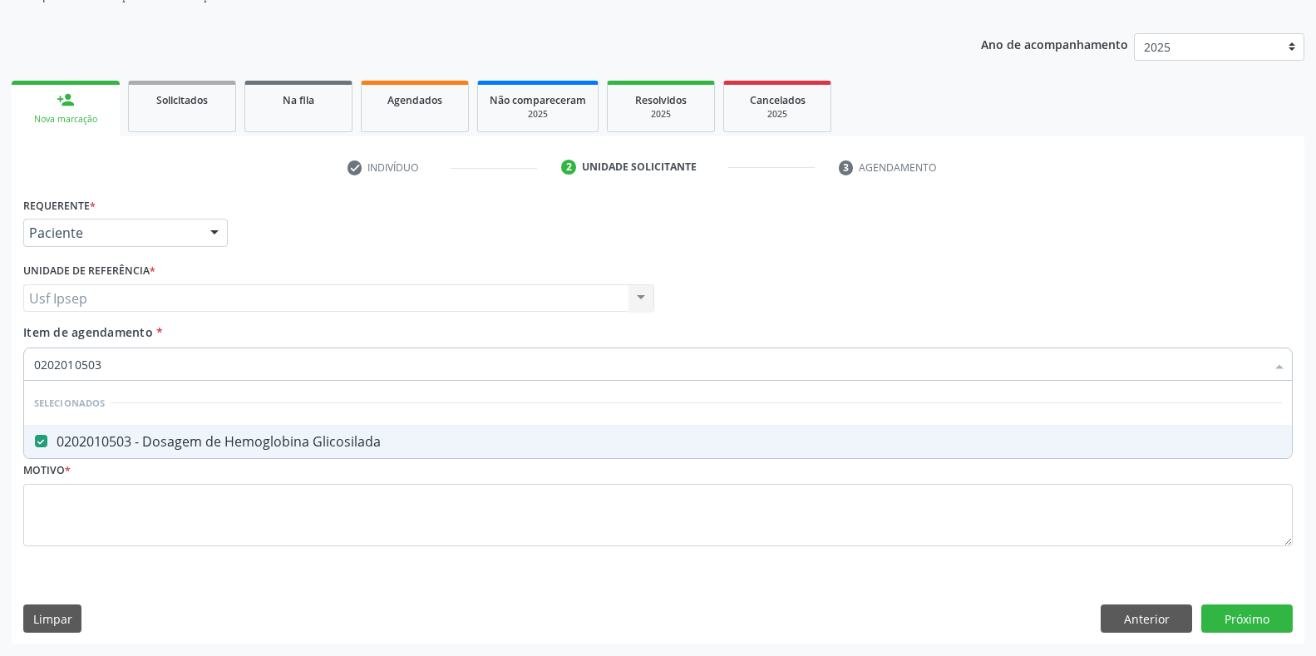
click at [100, 364] on input "0202010503" at bounding box center [649, 364] width 1231 height 33
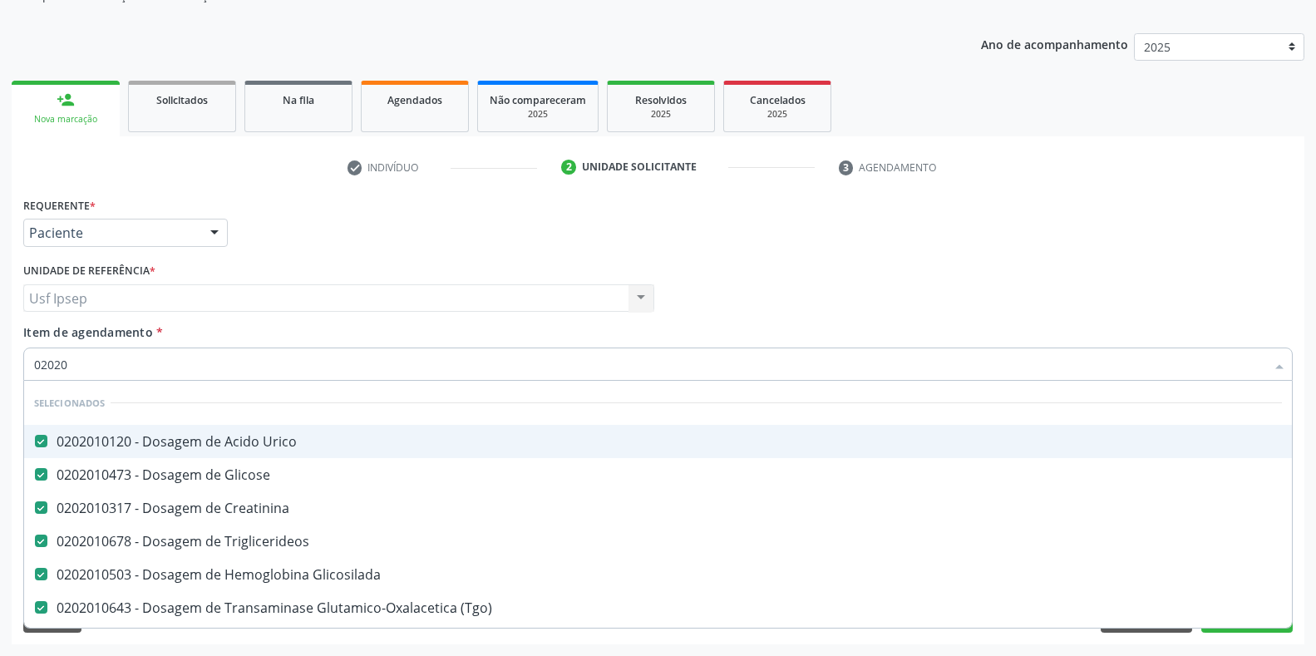
type input "0202"
checkbox \(Dornic\) "true"
checkbox Trabalhador "true"
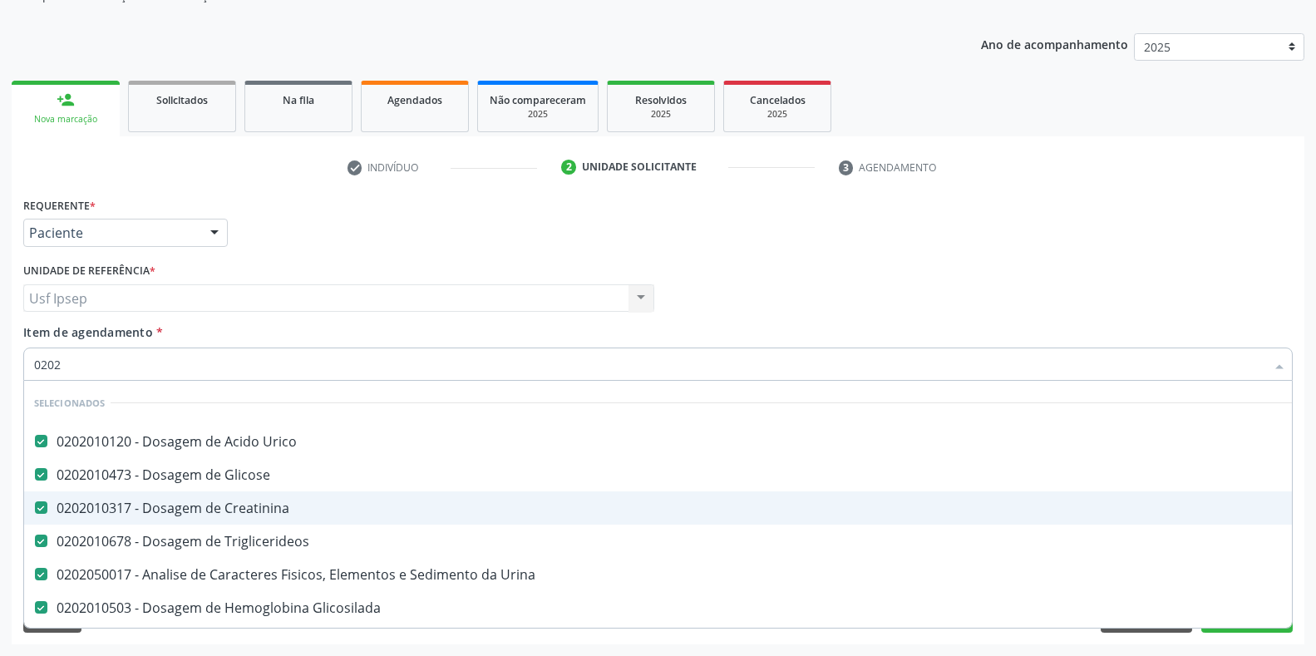
click at [66, 364] on input "0202" at bounding box center [649, 364] width 1231 height 33
type input "0"
type input "0202010"
checkbox \(Dornic\) "false"
checkbox Osmolar "false"
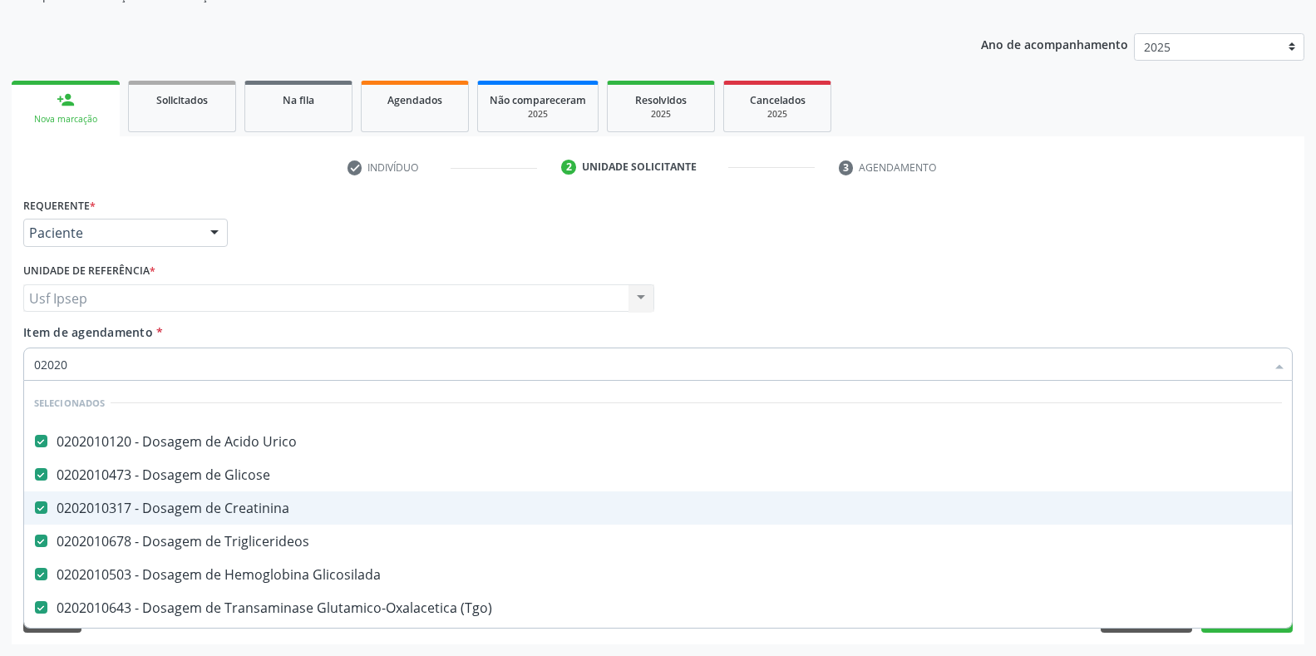
type input "0202"
checkbox \(Dornic\) "true"
checkbox Trabalhador "true"
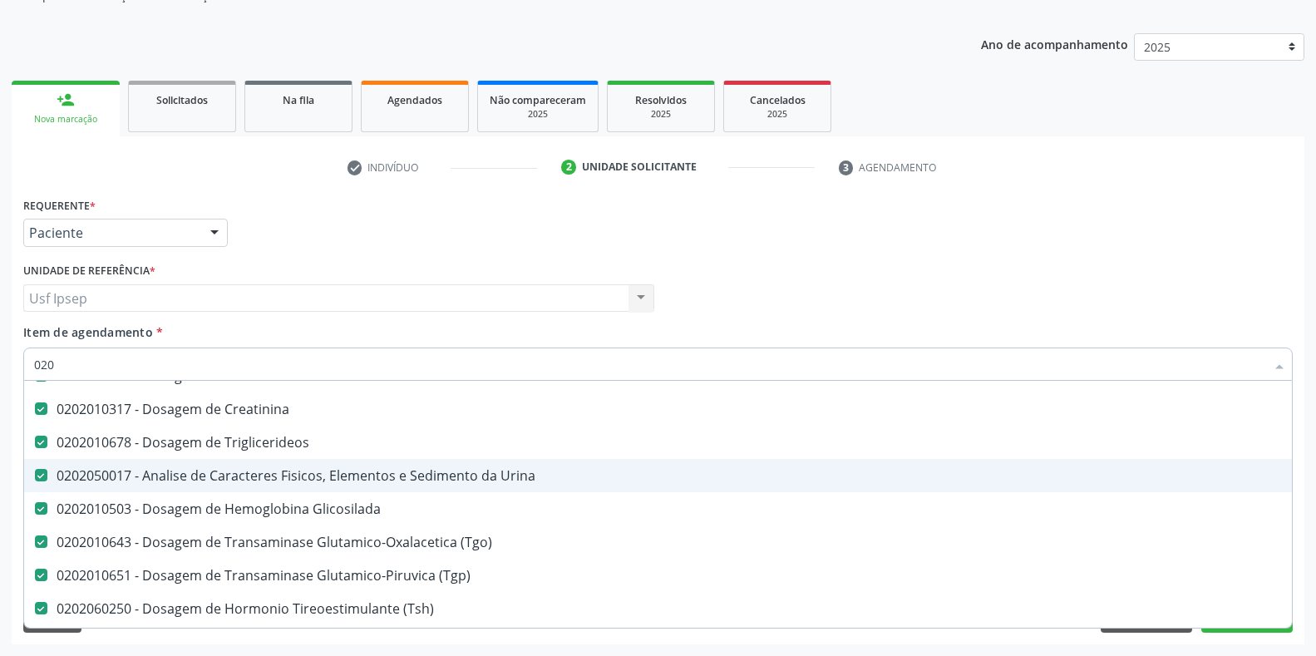
scroll to position [139, 0]
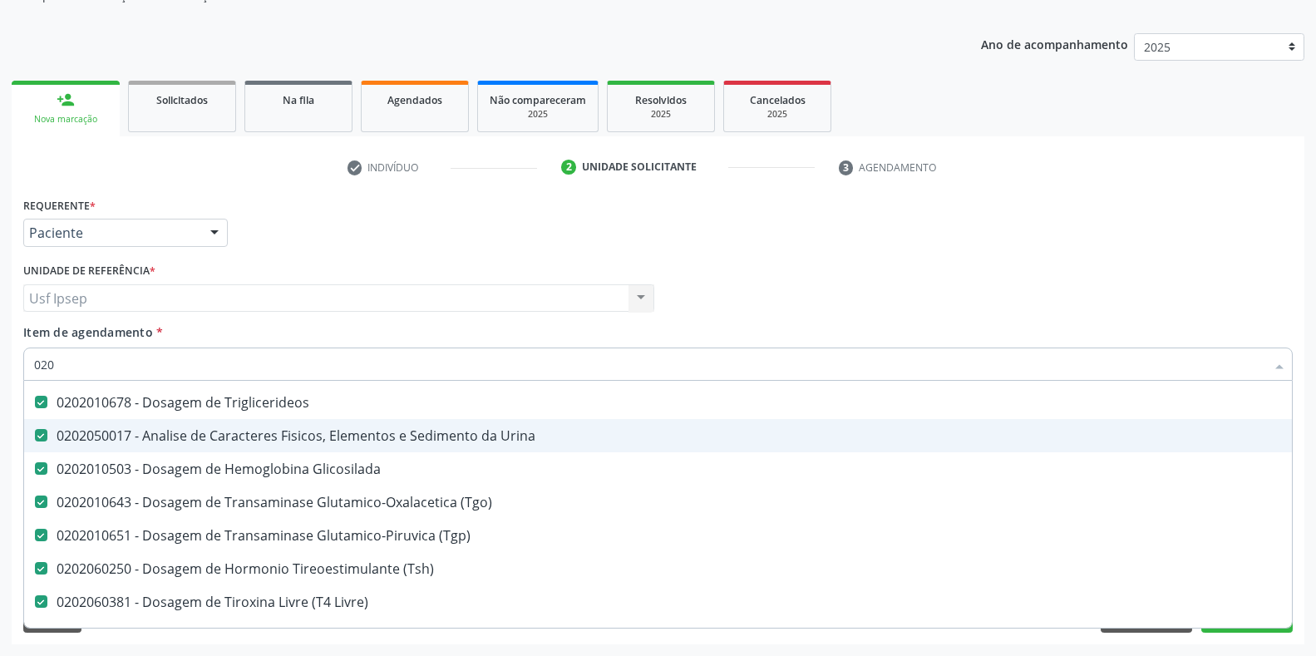
click at [969, 237] on div "Requerente * Paciente Profissional de Saúde Paciente Nenhum resultado encontrad…" at bounding box center [658, 225] width 1278 height 65
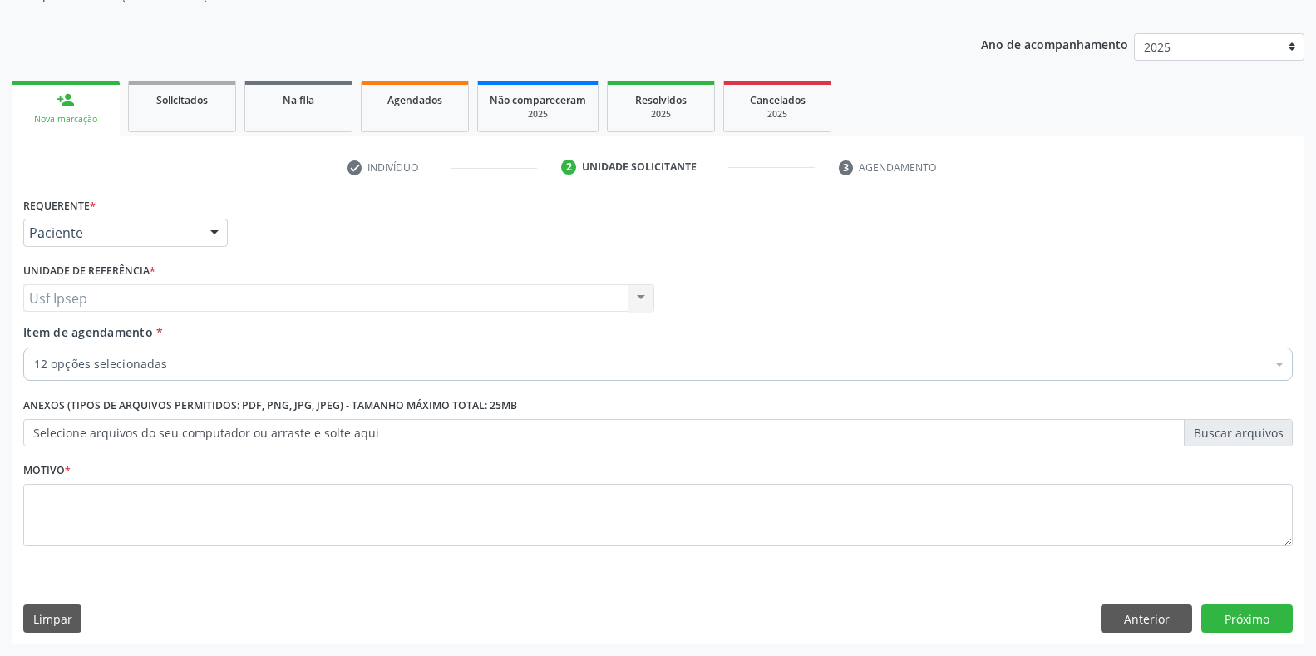
scroll to position [0, 0]
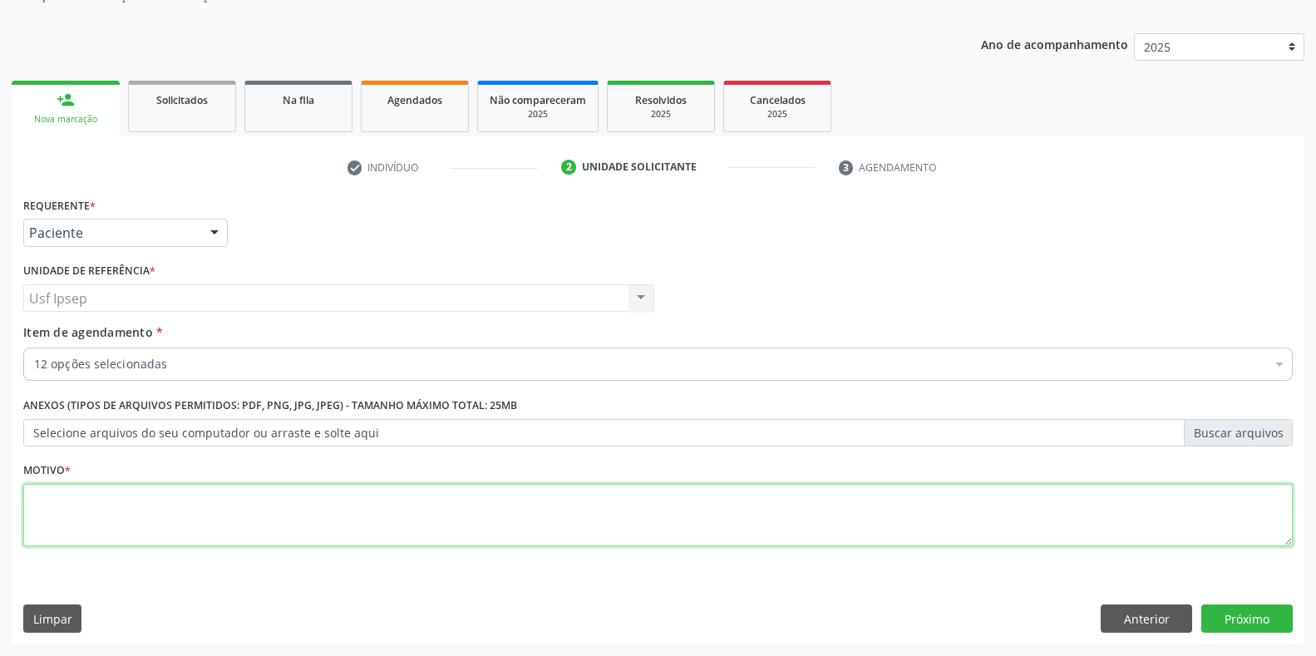
click at [36, 514] on textarea at bounding box center [658, 515] width 1270 height 63
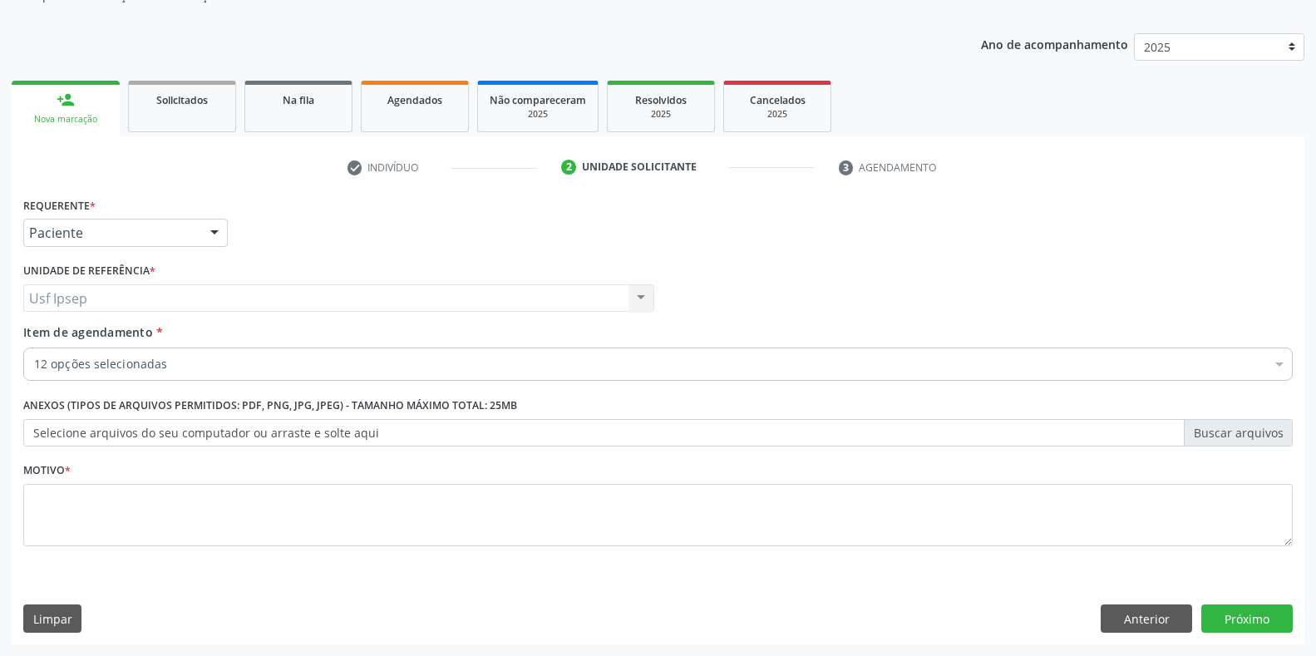
click at [32, 334] on span "Item de agendamento" at bounding box center [88, 332] width 130 height 16
click at [34, 348] on input "Item de agendamento *" at bounding box center [34, 364] width 0 height 33
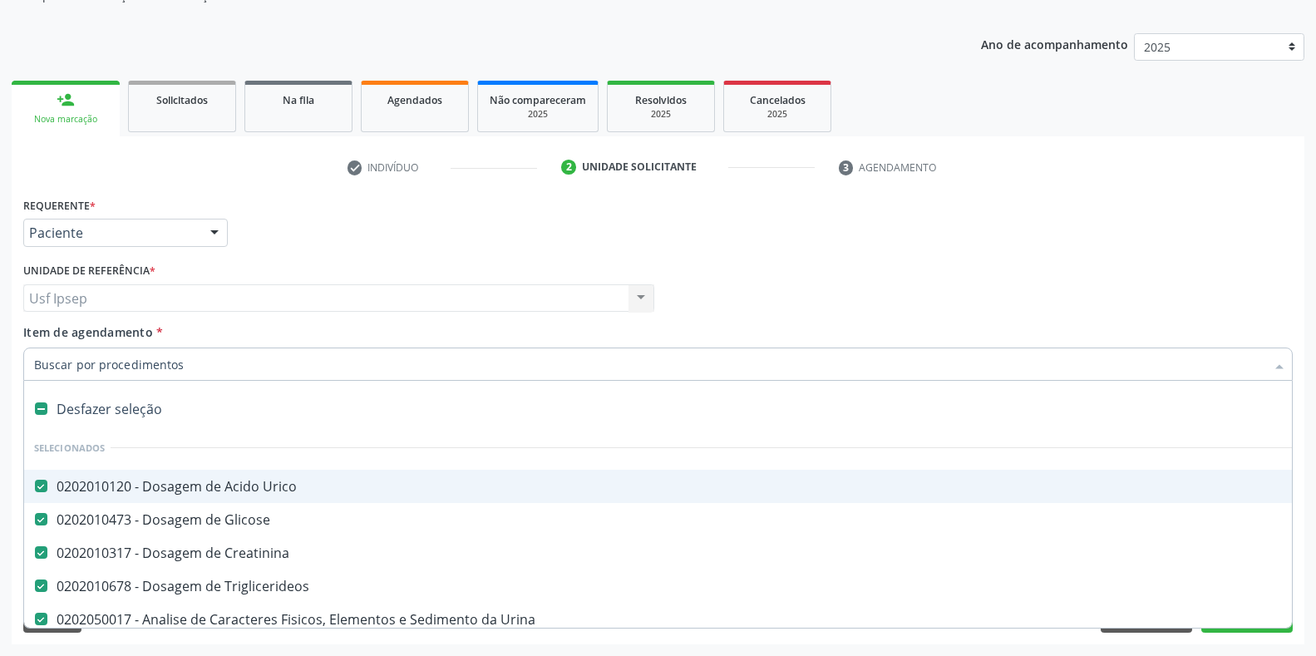
click at [35, 363] on input "Item de agendamento *" at bounding box center [649, 364] width 1231 height 33
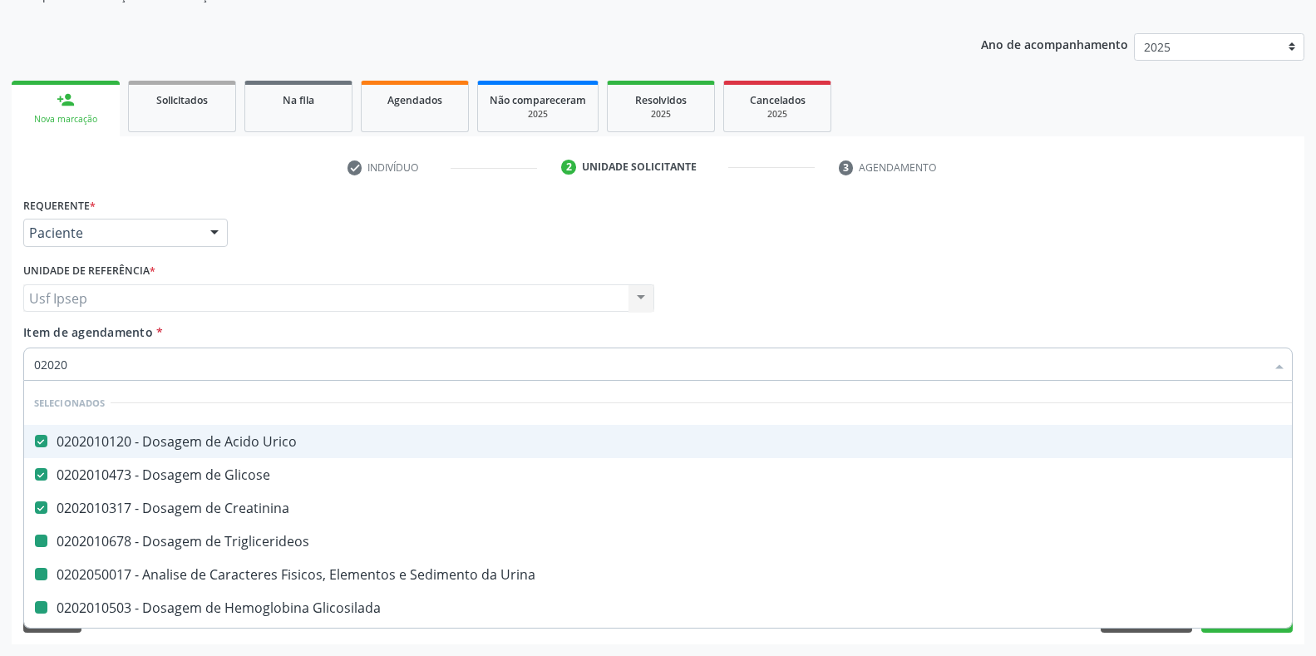
type input "020206"
checkbox Triglicerideos "false"
checkbox Urina "false"
checkbox Glicosilada "false"
checkbox \(Tgo\) "false"
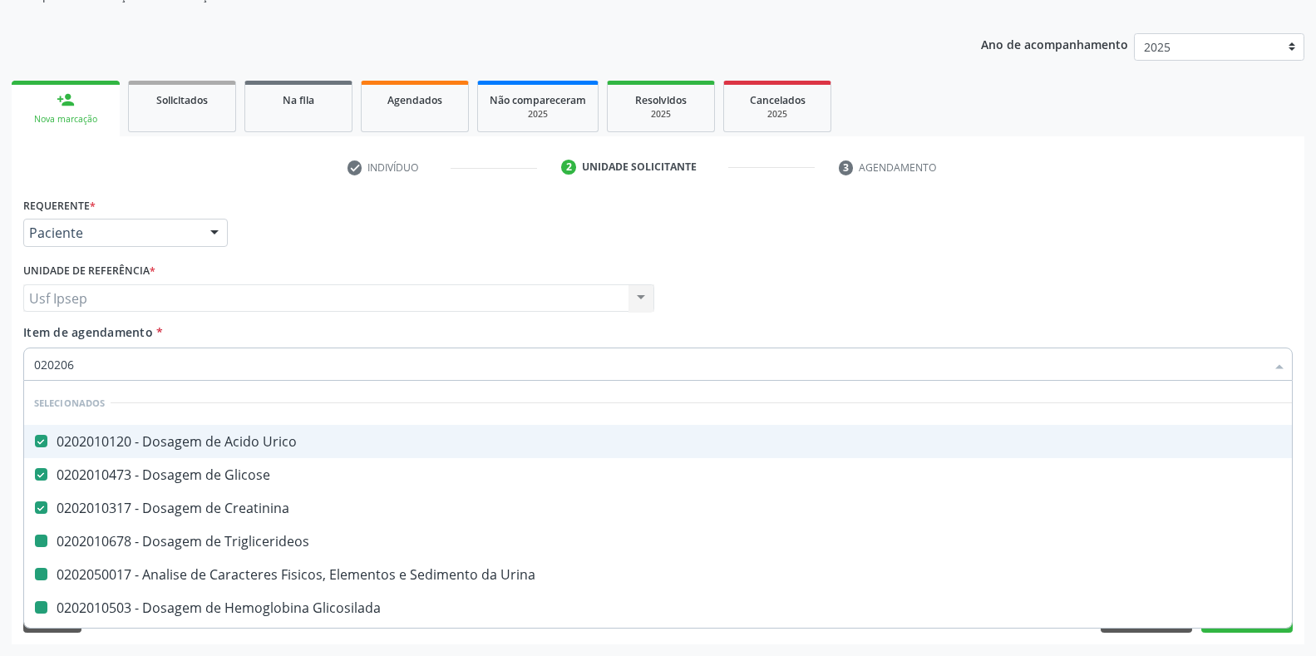
checkbox \(Tgp\) "false"
checkbox \(Tsh\) "false"
checkbox Total "false"
checkbox Ureia "false"
checkbox Livre\) "false"
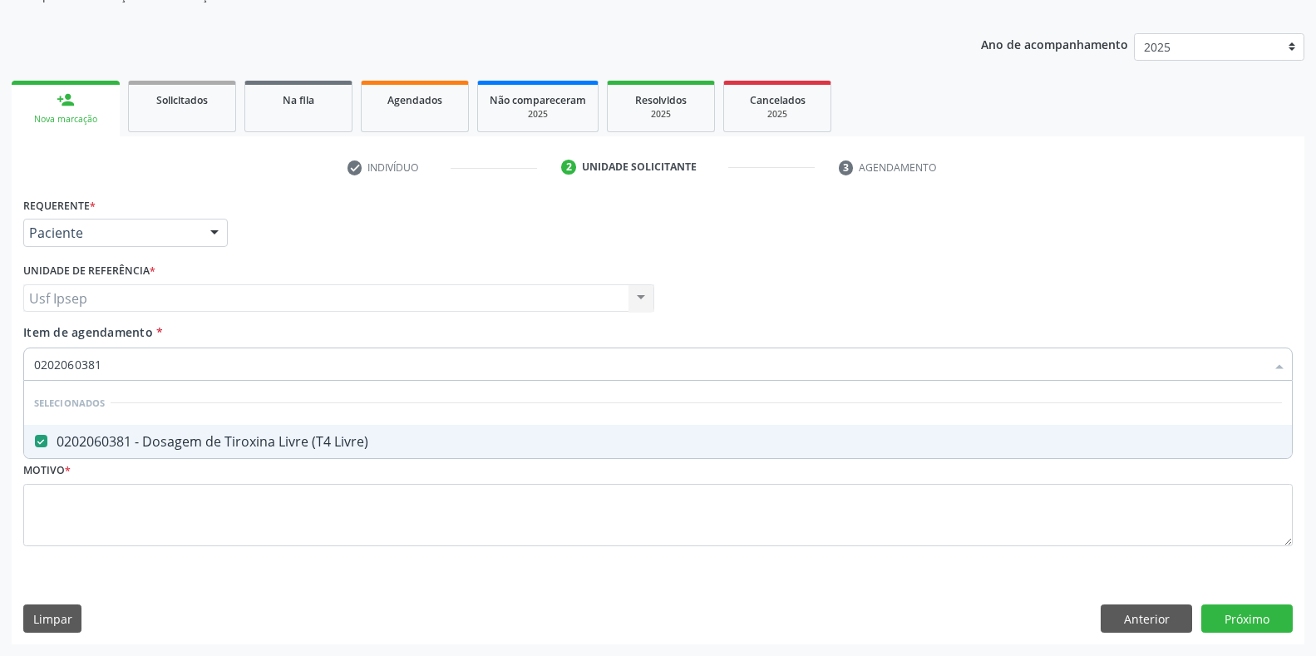
click at [101, 365] on input "0202060381" at bounding box center [649, 364] width 1231 height 33
type input "0"
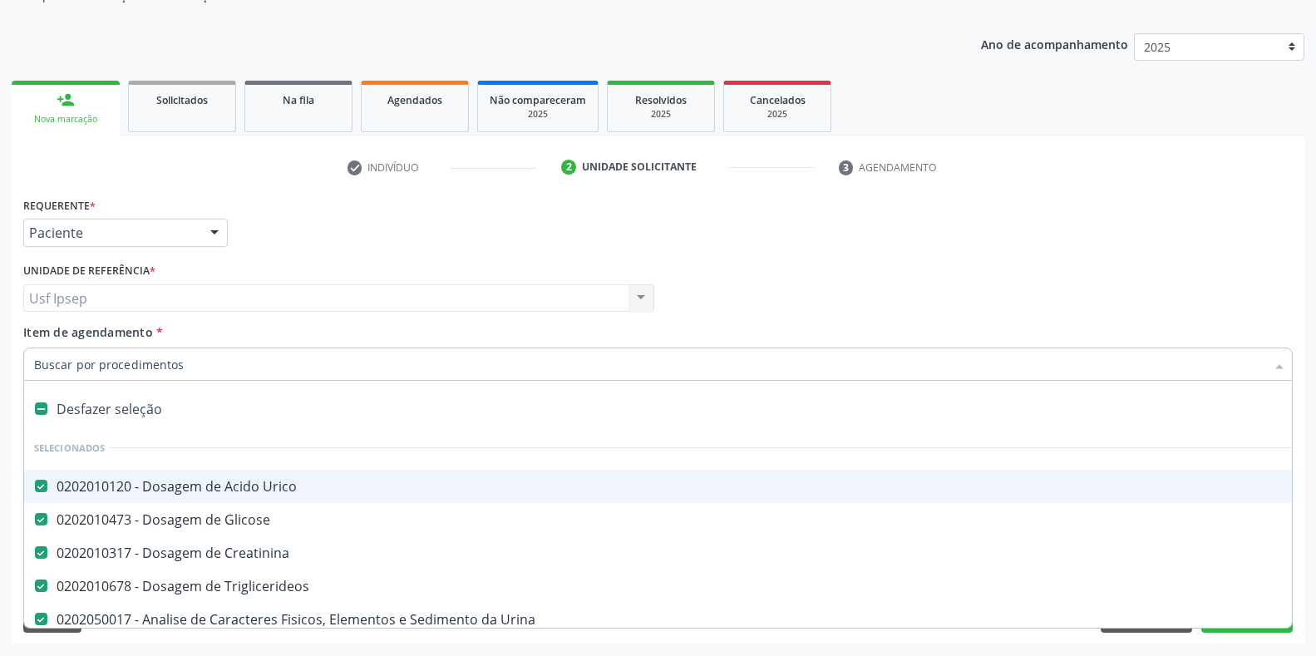
click at [44, 362] on input "Item de agendamento *" at bounding box center [649, 364] width 1231 height 33
click at [37, 363] on input "Item de agendamento *" at bounding box center [649, 364] width 1231 height 33
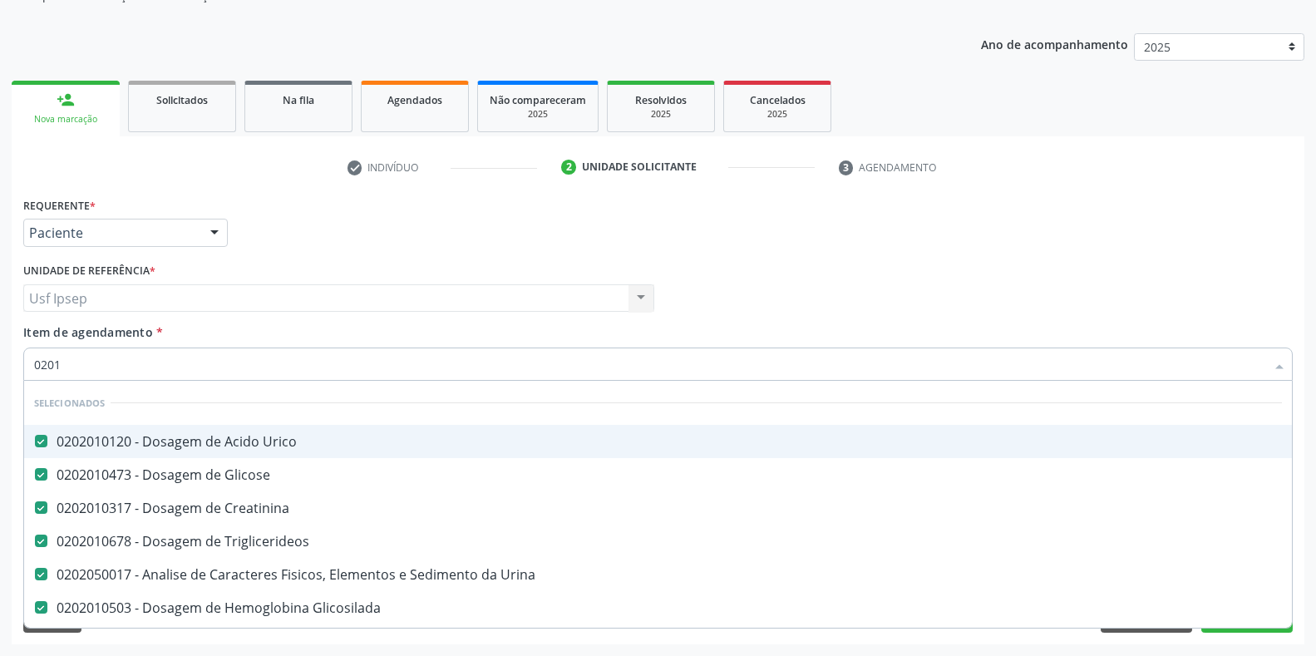
type input "02010"
checkbox Total "false"
checkbox Ureia "false"
type input "020"
checkbox Total "true"
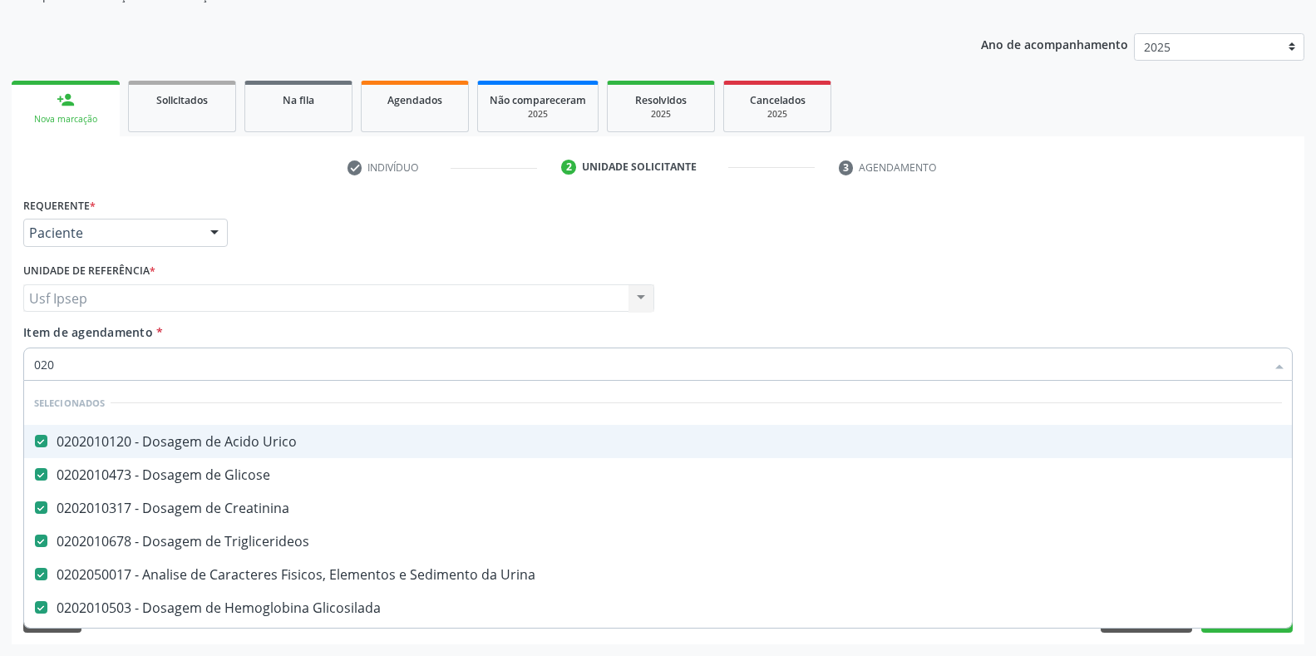
checkbox Ureia "true"
type input "020204"
checkbox Urico "false"
checkbox Glicose "false"
checkbox Creatinina "false"
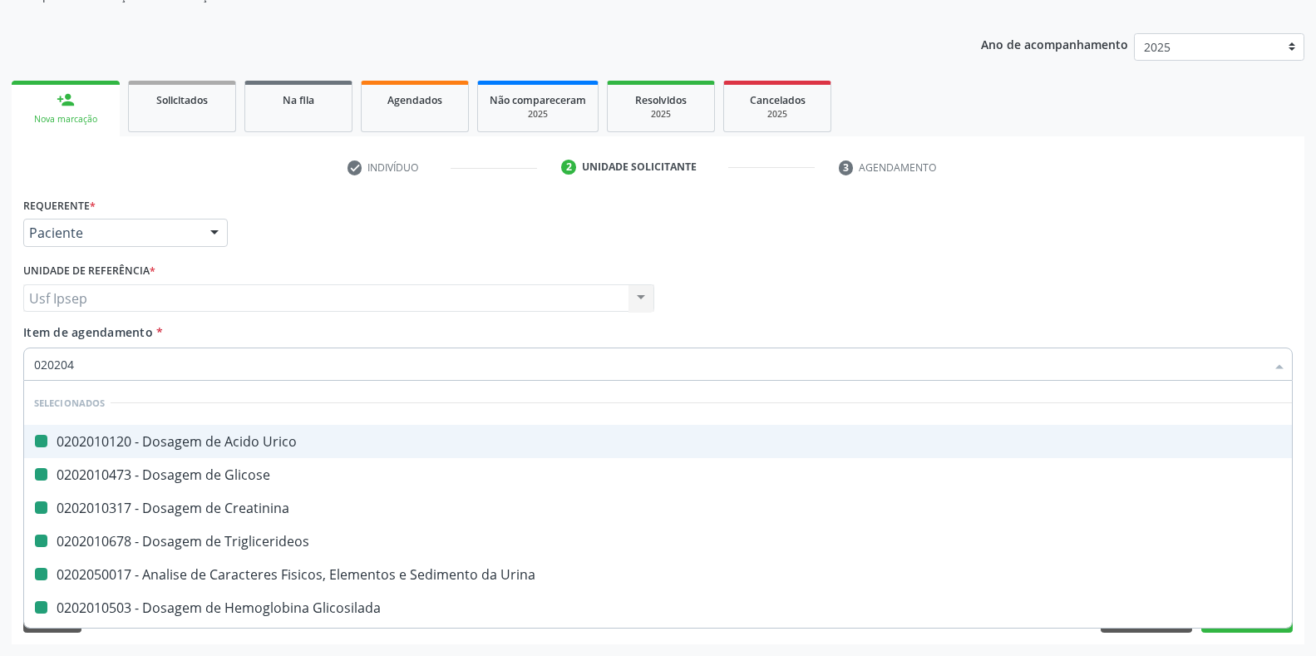
checkbox Triglicerideos "false"
checkbox Urina "false"
checkbox Glicosilada "false"
checkbox \(Tgo\) "false"
checkbox \(Tgp\) "false"
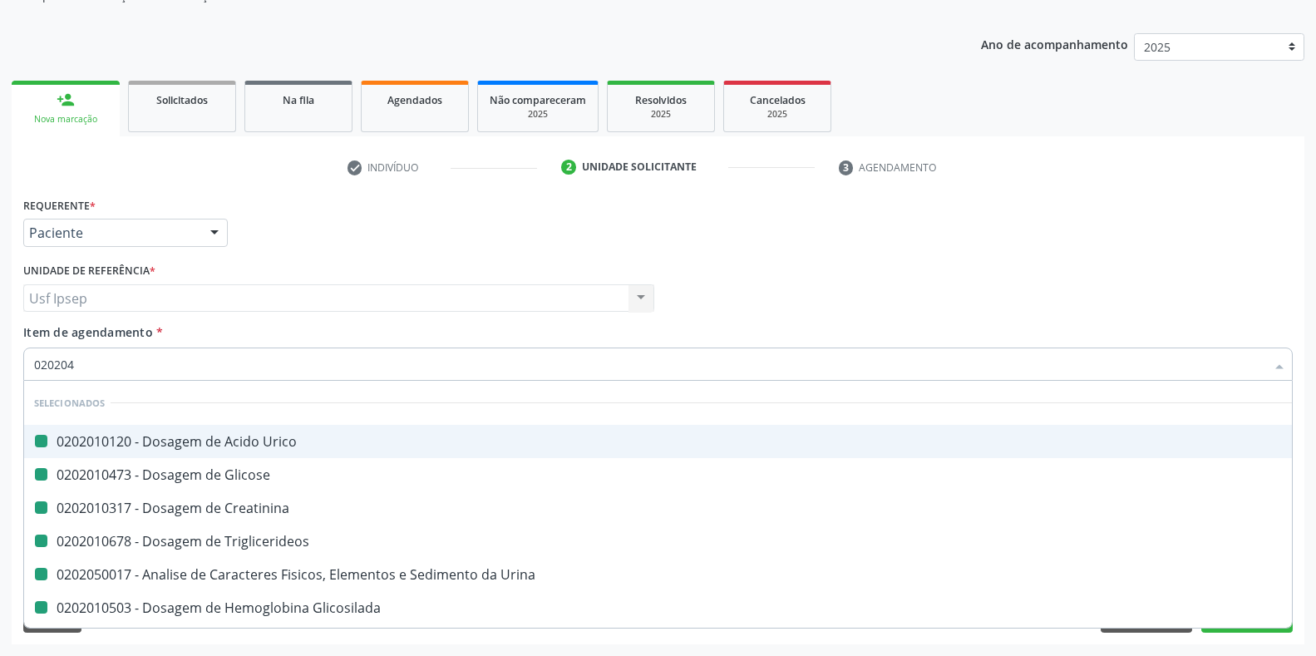
checkbox \(Tsh\) "false"
checkbox Total "false"
checkbox Ureia "false"
checkbox Livre\) "false"
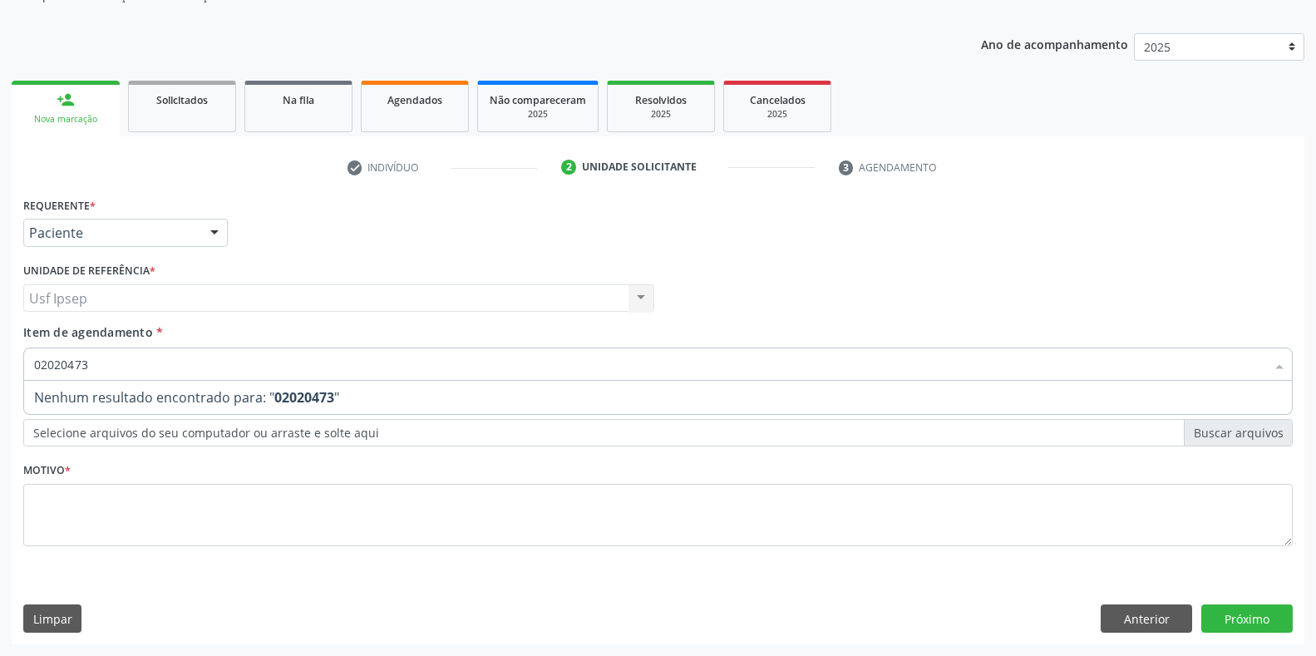
click at [85, 358] on input "02020473" at bounding box center [649, 364] width 1231 height 33
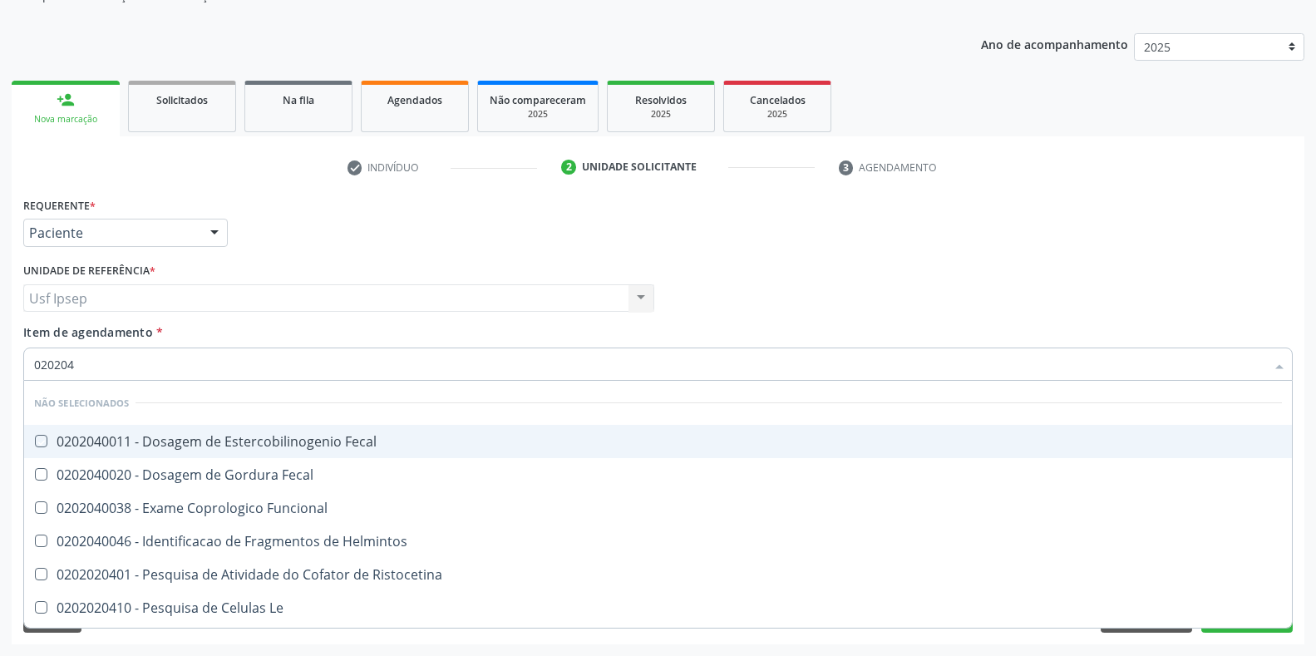
type input "02020"
checkbox Fecal "true"
checkbox Funcional "true"
checkbox Helmintos "true"
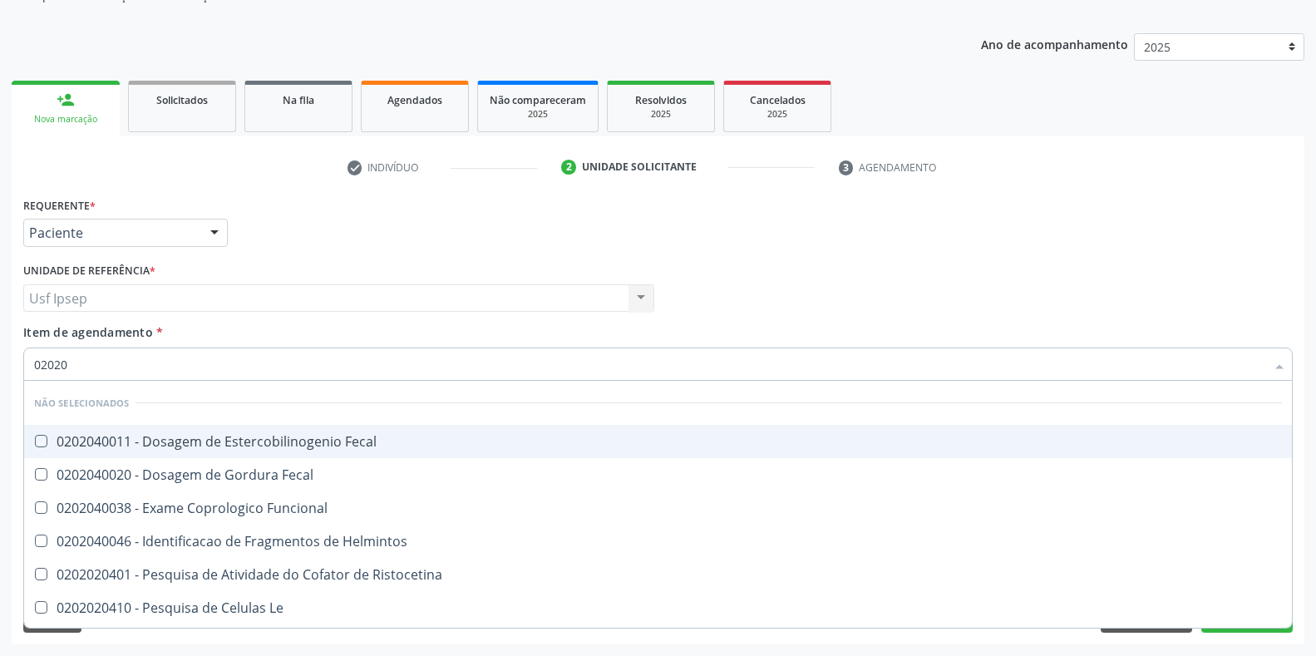
checkbox Ristocetina "true"
checkbox Le "true"
checkbox Heinz "true"
checkbox Oxiura\) "true"
checkbox Eosinofilos "true"
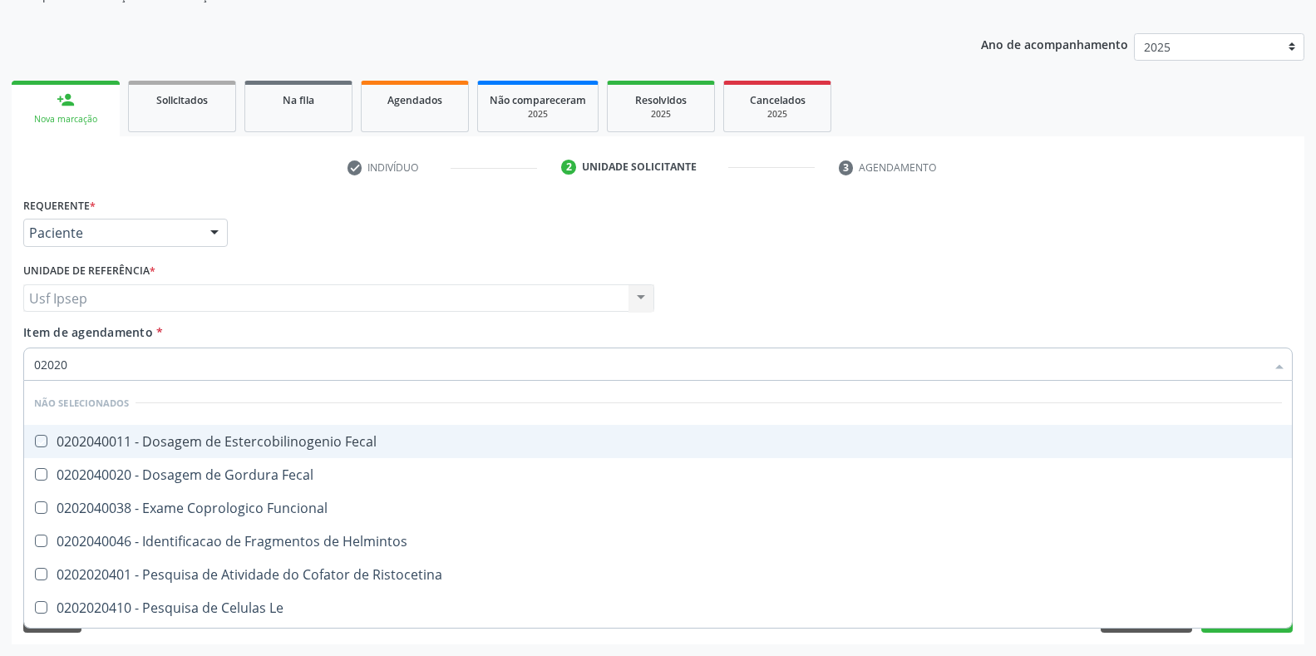
checkbox Filaria "true"
checkbox Fecal "true"
checkbox S "true"
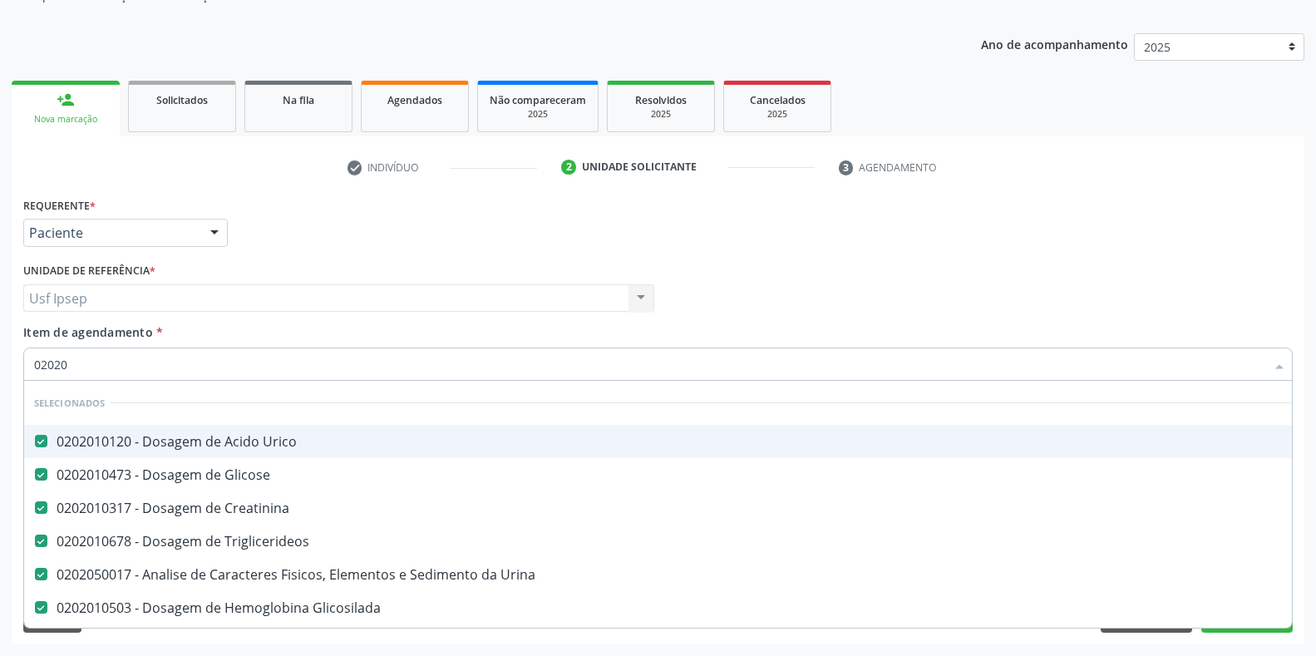
type input "020204"
checkbox Urico "false"
checkbox Glicose "false"
checkbox Creatinina "false"
checkbox Triglicerideos "false"
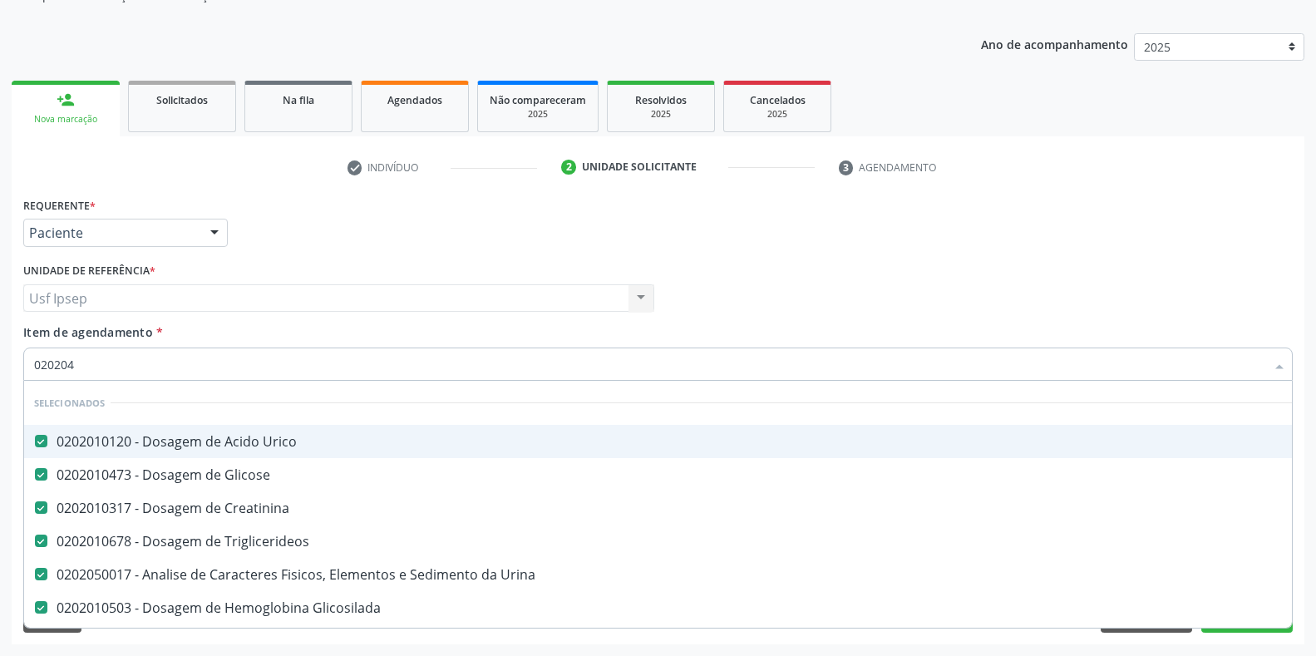
checkbox Urina "false"
checkbox Glicosilada "false"
checkbox \(Tgo\) "false"
checkbox \(Tgp\) "false"
checkbox \(Tsh\) "false"
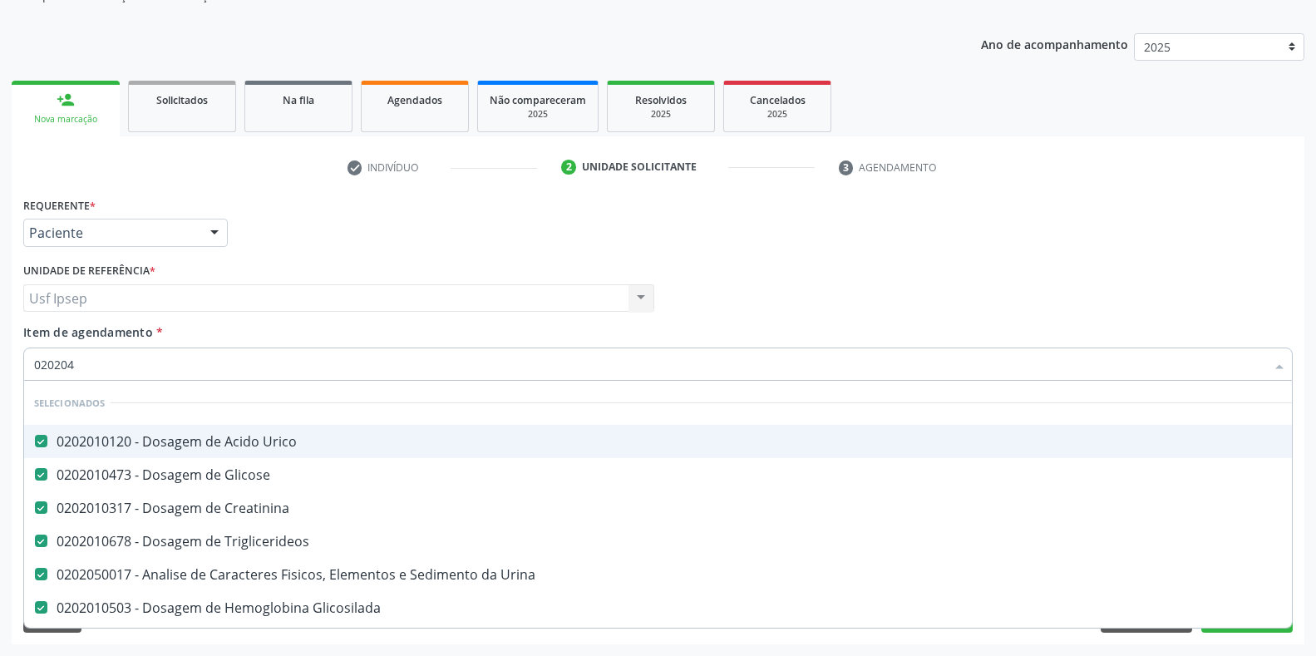
checkbox Livre\) "false"
checkbox Total "false"
checkbox Ureia "false"
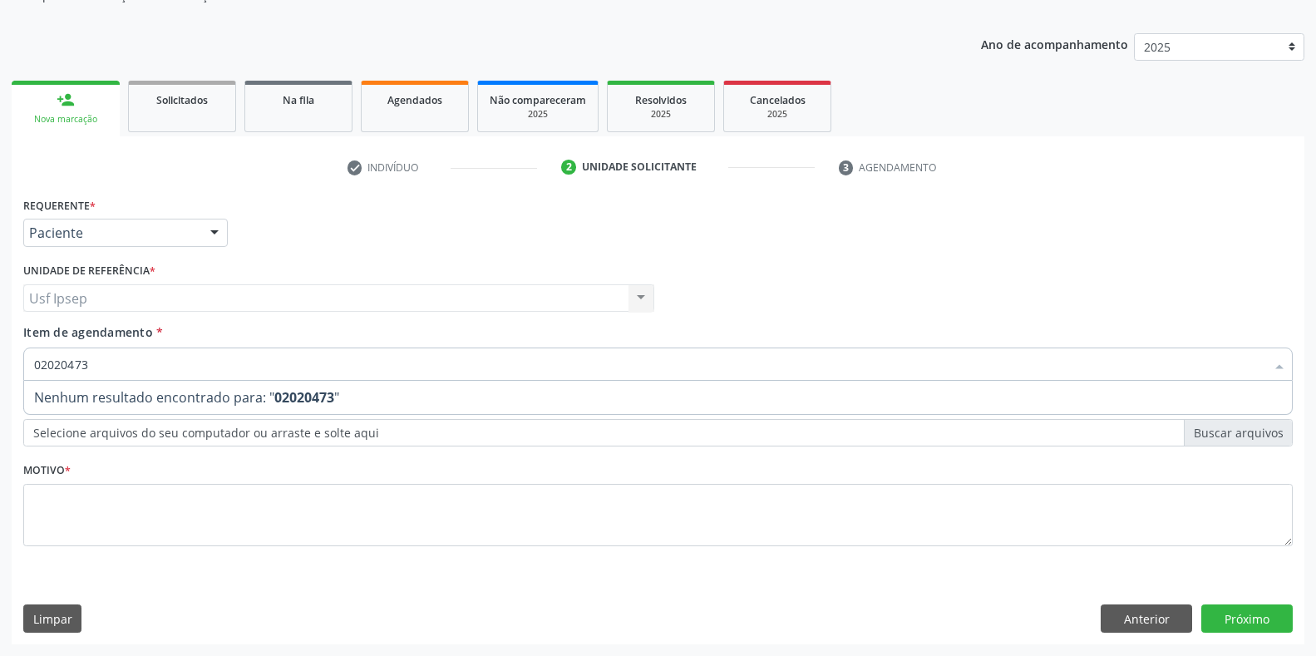
click at [87, 362] on input "02020473" at bounding box center [649, 364] width 1231 height 33
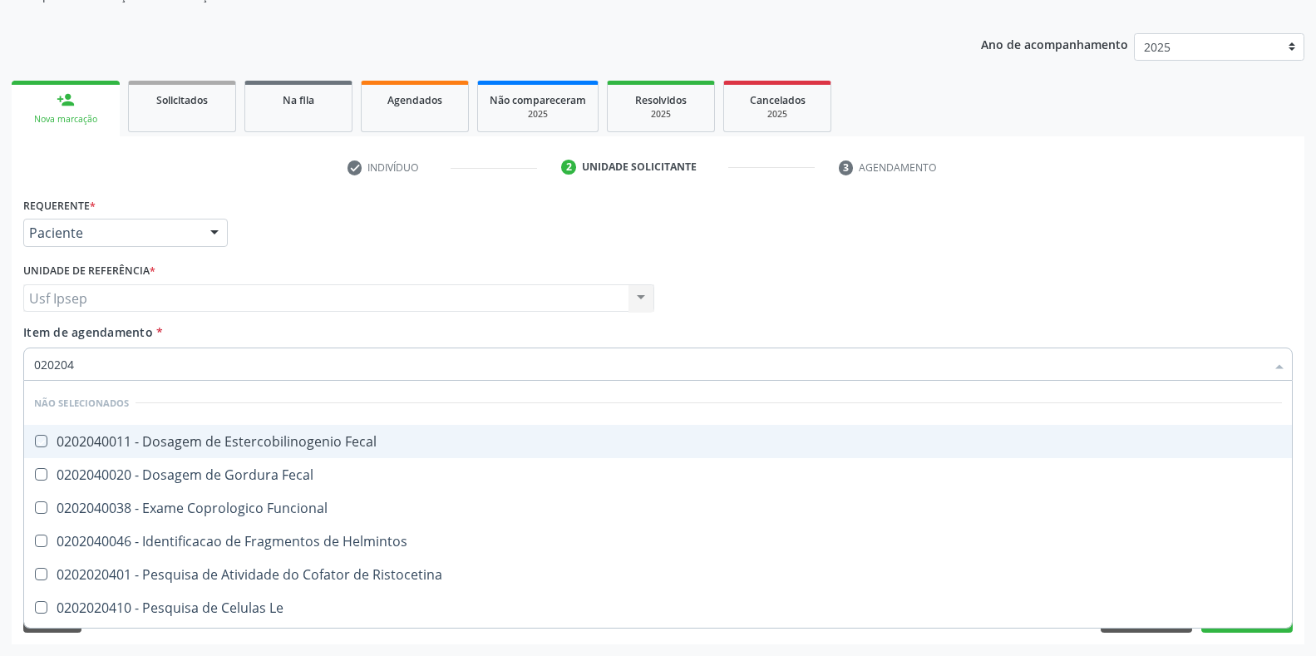
type input "02020"
checkbox Fecal "true"
checkbox Funcional "true"
checkbox Helmintos "true"
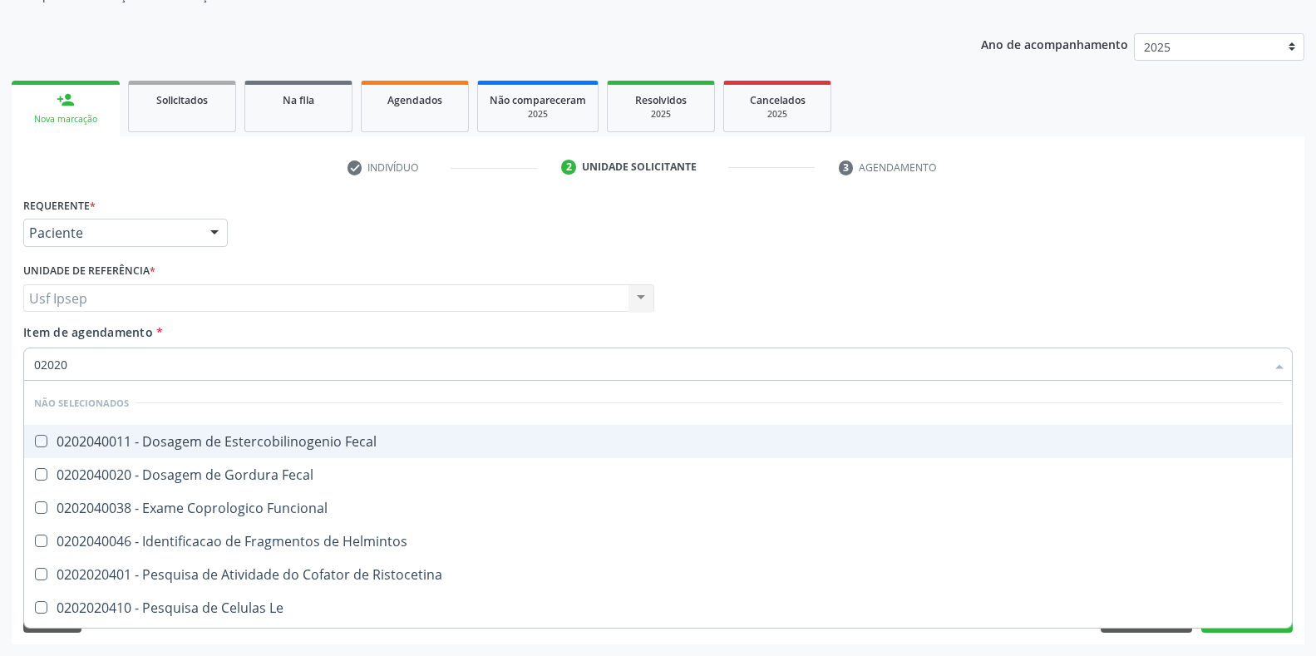
checkbox Ristocetina "true"
checkbox Le "true"
checkbox Heinz "true"
checkbox Oxiura\) "true"
checkbox Eosinofilos "true"
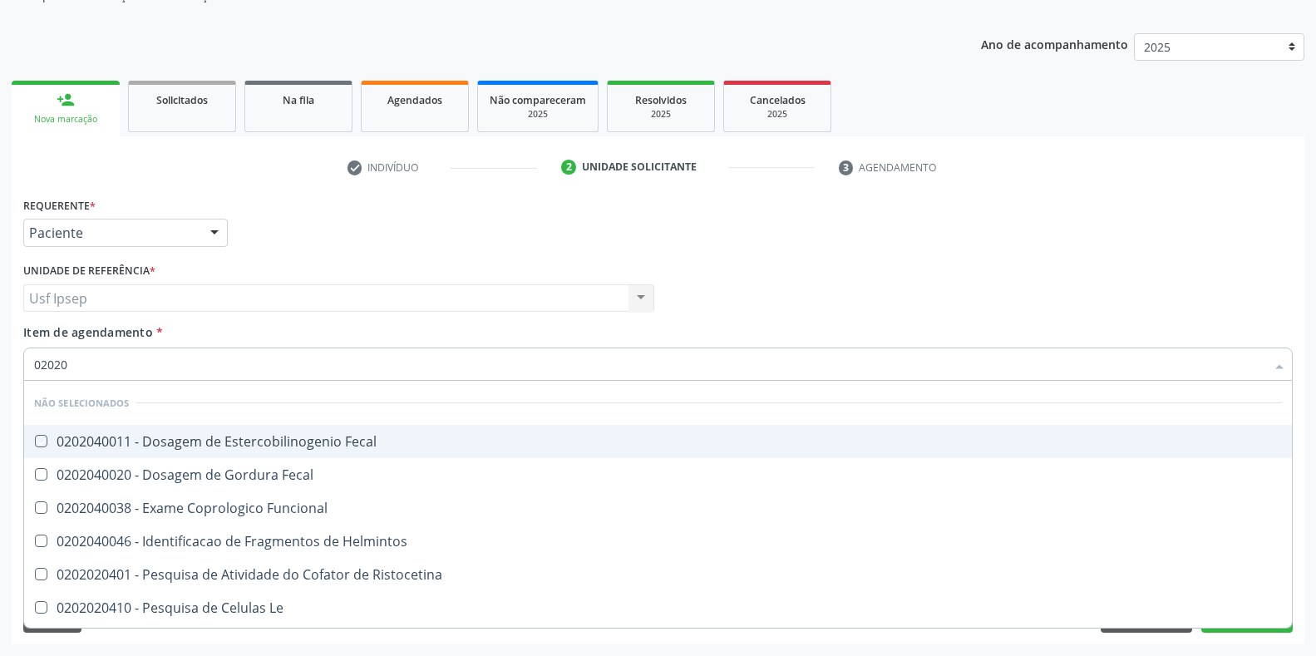
checkbox Filaria "true"
checkbox Fecal "true"
checkbox S "true"
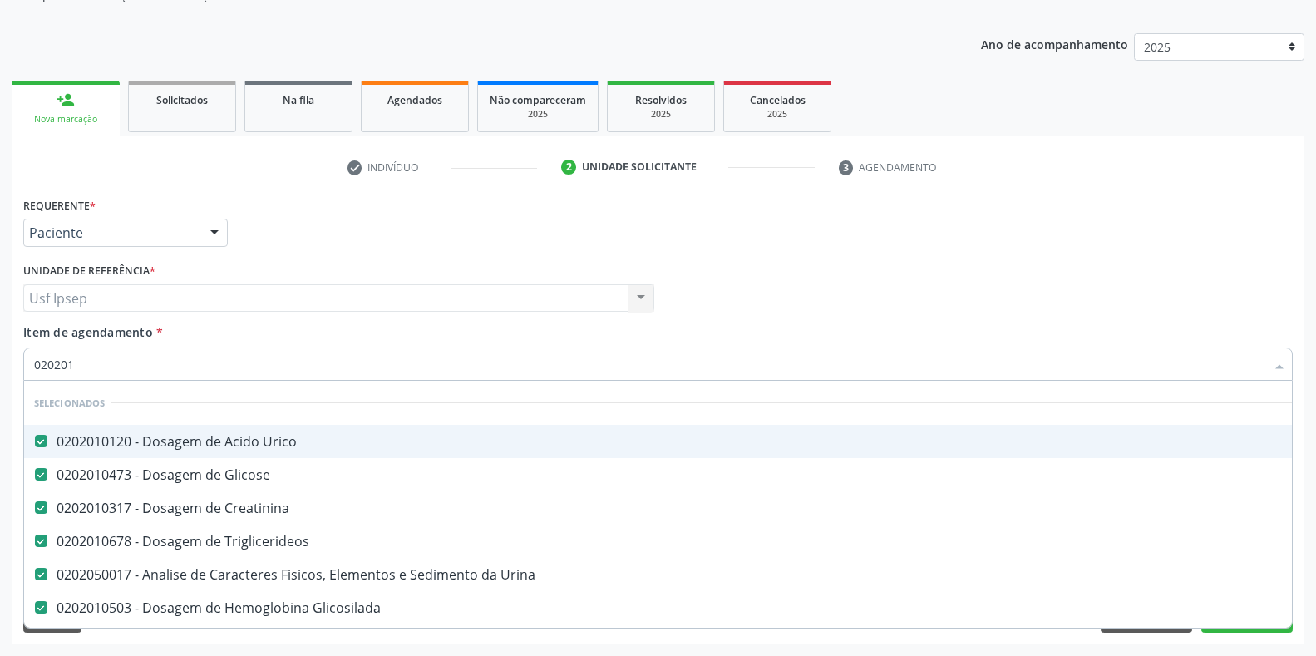
type input "0202010"
checkbox Total "false"
checkbox Ureia "false"
type input "02020104"
checkbox Creatinina "false"
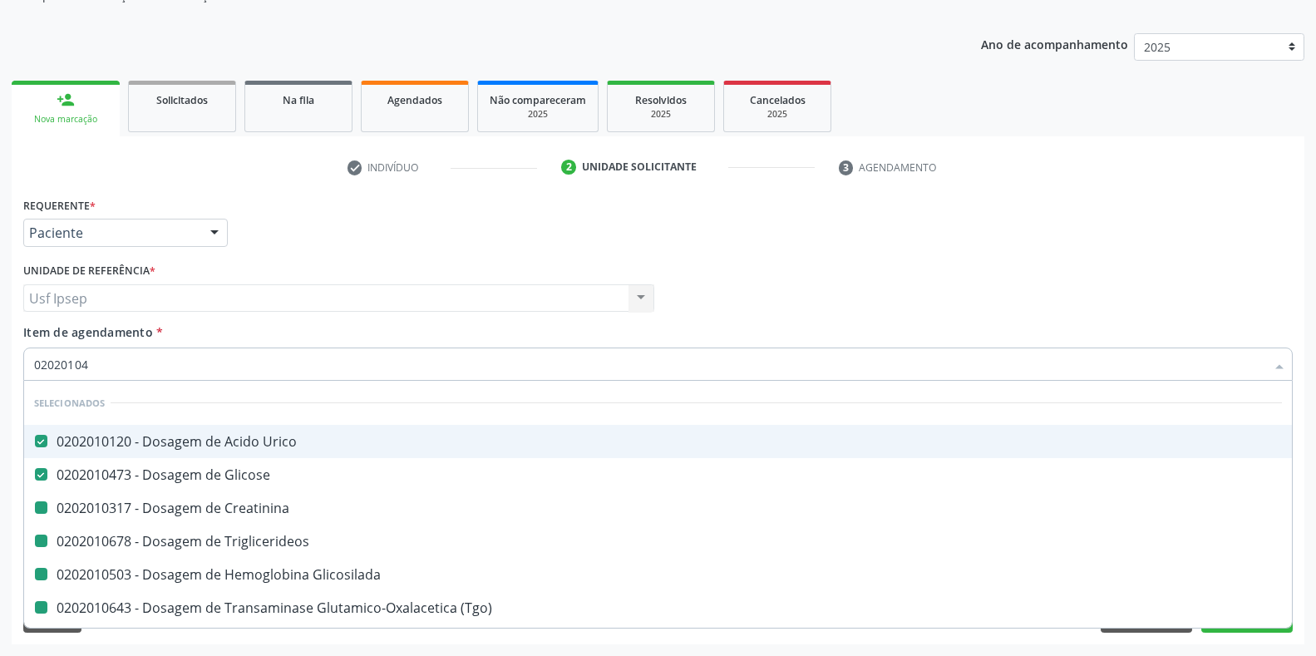
checkbox Triglicerideos "false"
checkbox Glicosilada "false"
checkbox \(Tgo\) "false"
checkbox \(Tgp\) "false"
checkbox Total "false"
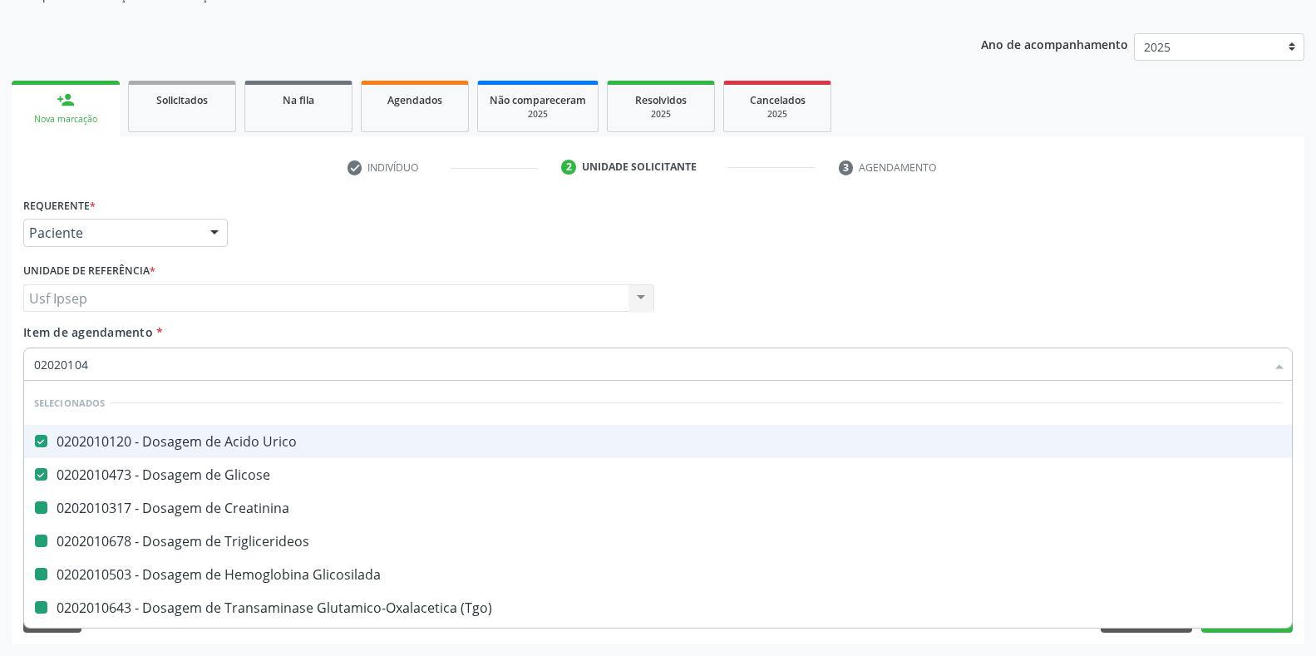
checkbox Ureia "false"
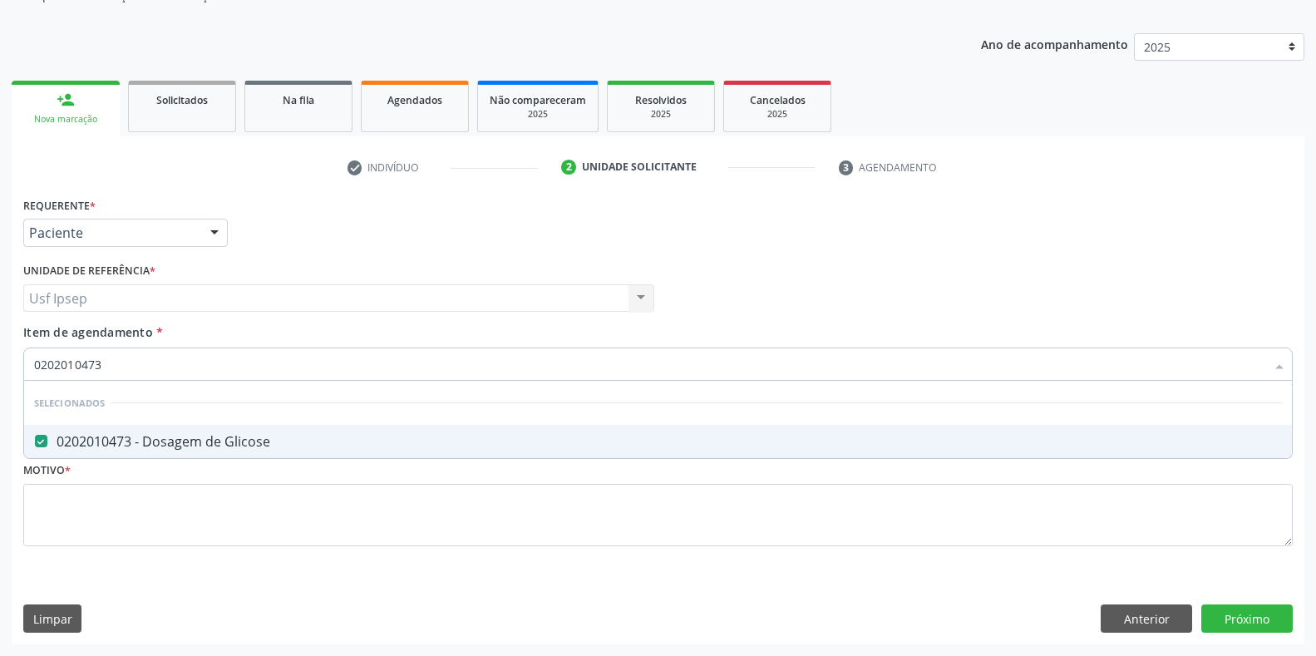
click at [103, 362] on input "0202010473" at bounding box center [649, 364] width 1231 height 33
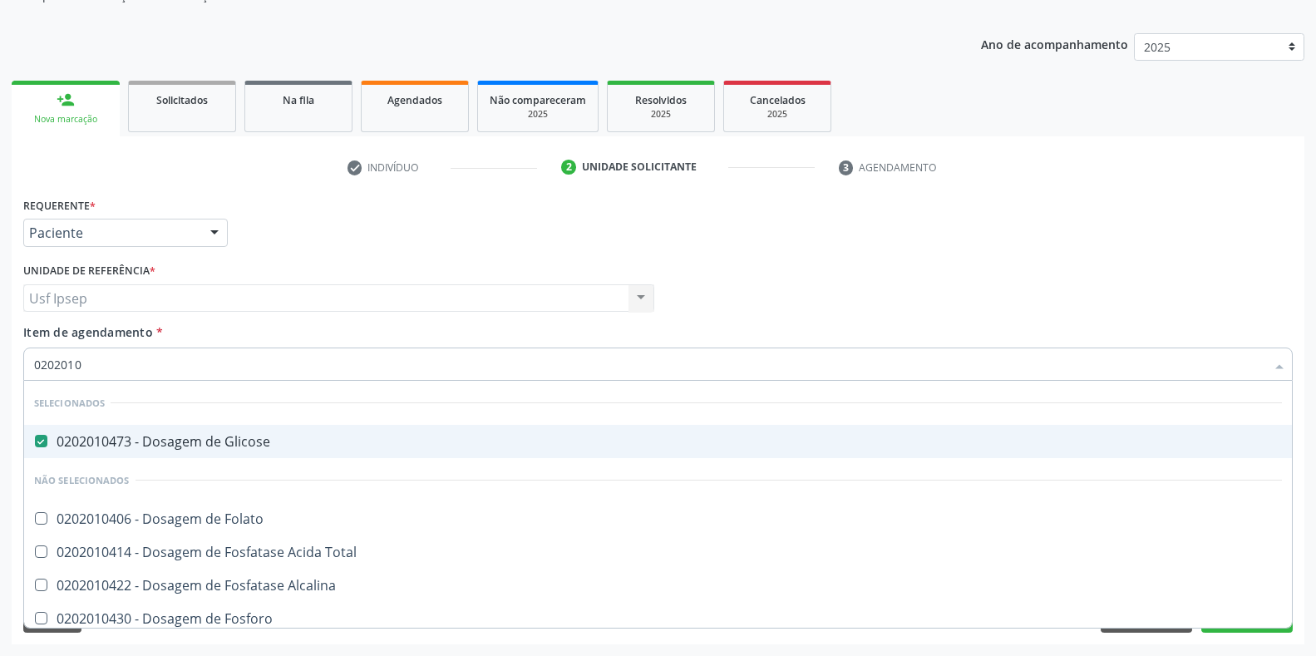
type input "020201"
checkbox Folato "true"
checkbox Total "true"
checkbox Alcalina "true"
checkbox Fosforo "true"
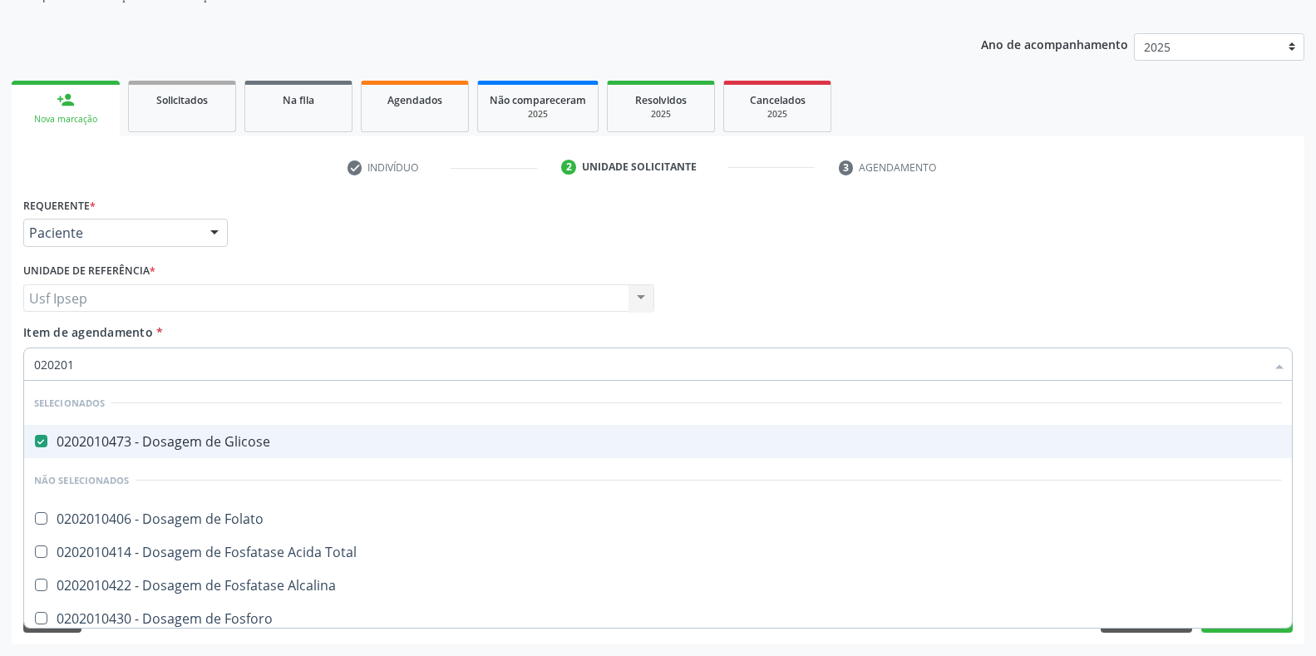
checkbox Acida "true"
checkbox Galactose "true"
checkbox Gt\) "true"
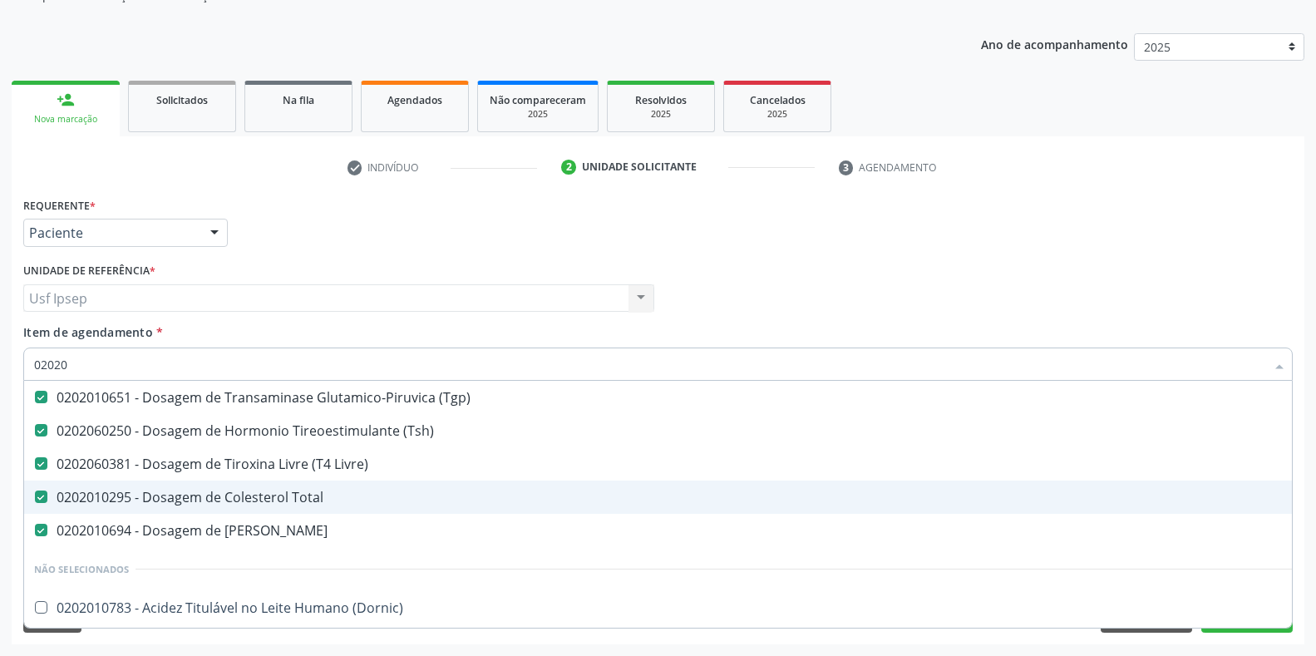
scroll to position [416, 0]
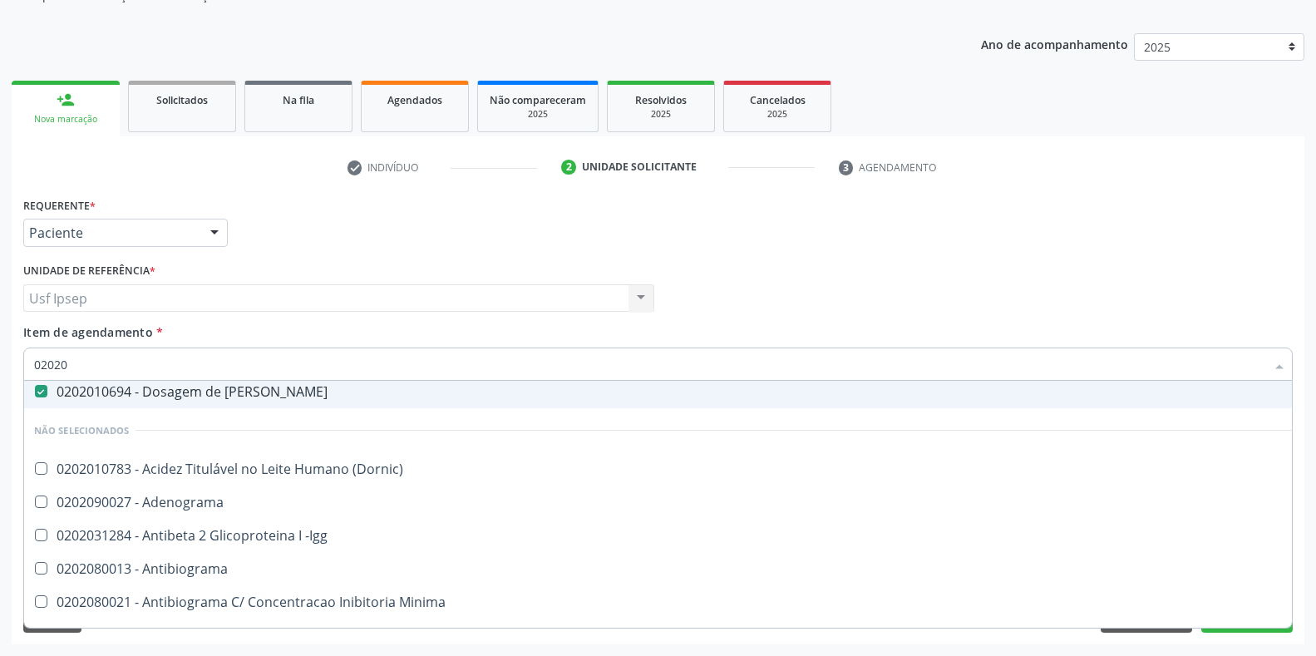
click at [72, 362] on input "02020" at bounding box center [649, 364] width 1231 height 33
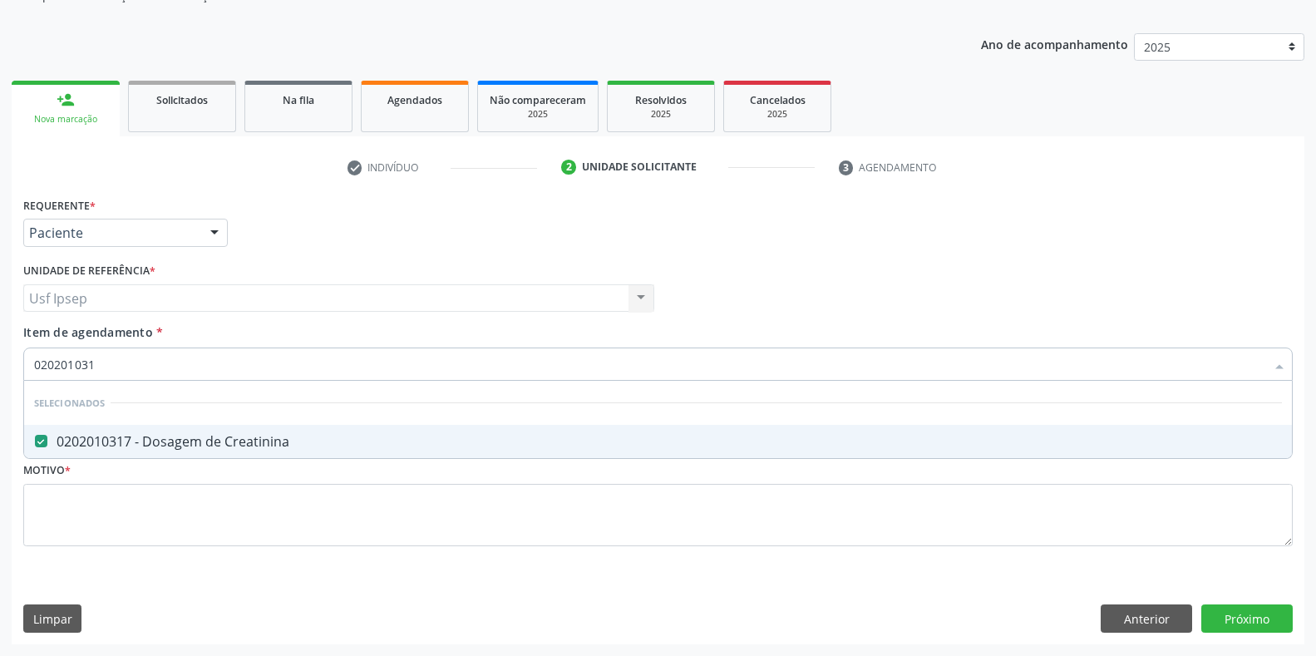
scroll to position [0, 0]
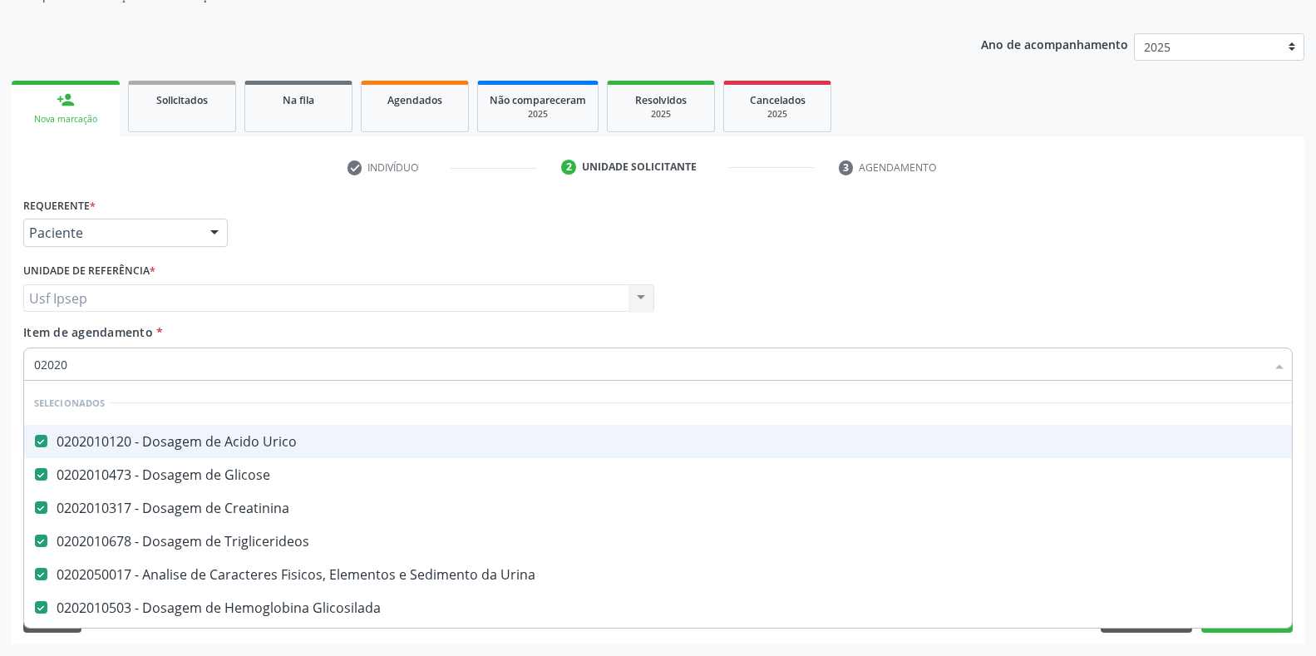
click at [73, 362] on input "02020" at bounding box center [649, 364] width 1231 height 33
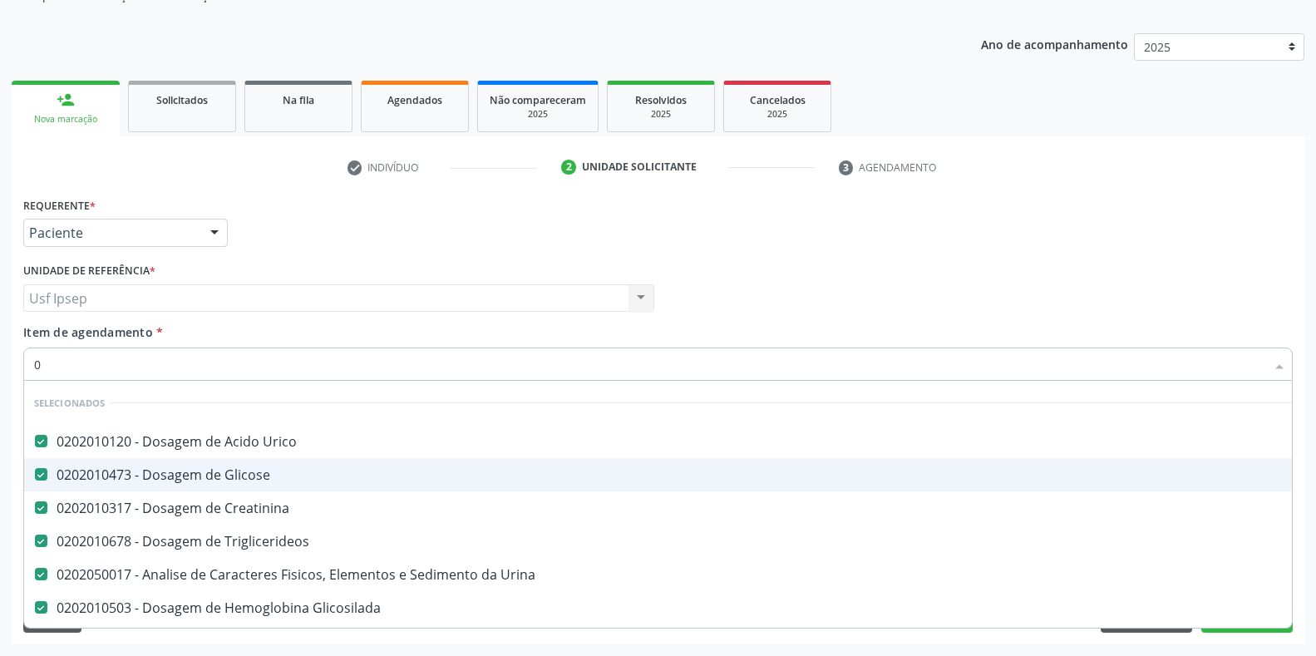
drag, startPoint x: 1083, startPoint y: 165, endPoint x: 373, endPoint y: 639, distance: 853.3
click at [1079, 165] on ul "check Indivíduo 2 Unidade solicitante 3 Agendamento" at bounding box center [658, 167] width 1293 height 27
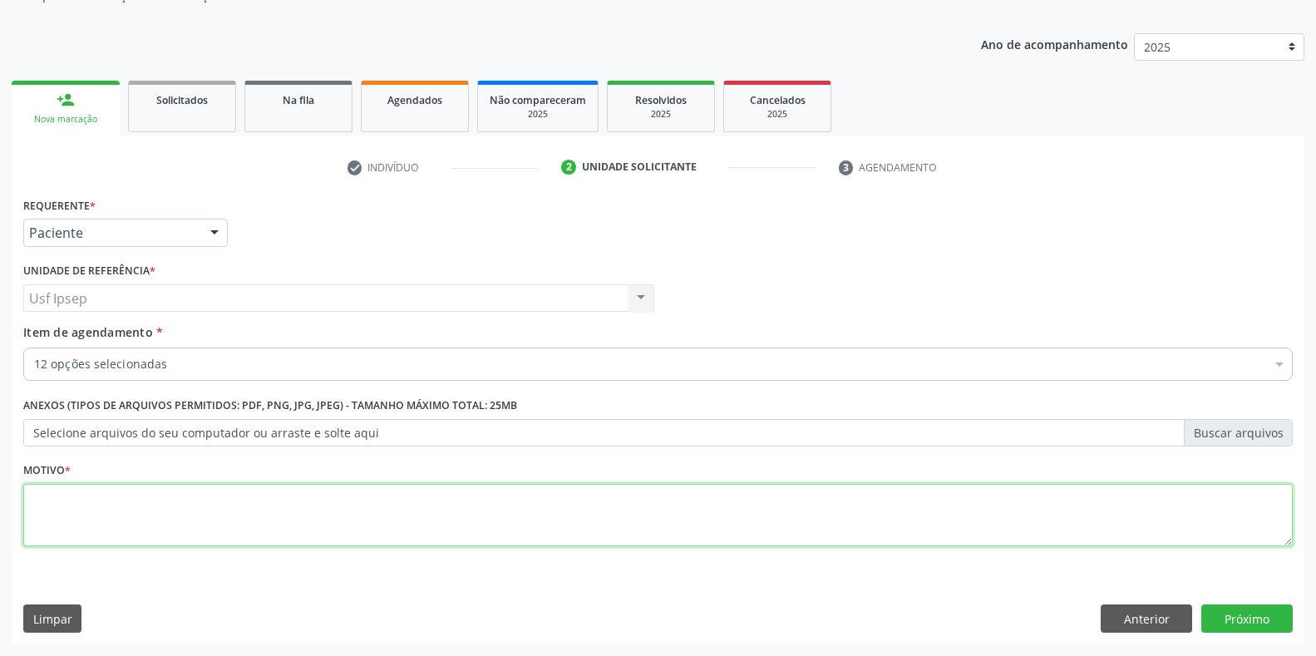
click at [42, 505] on textarea at bounding box center [658, 515] width 1270 height 63
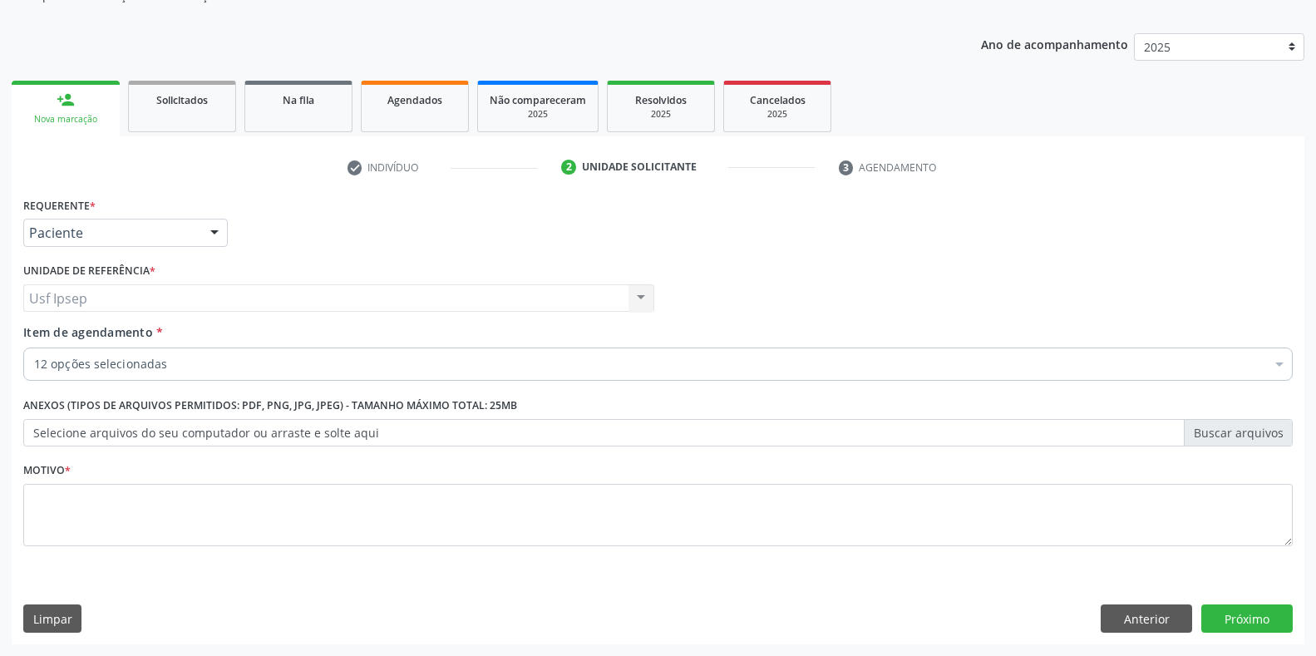
click at [900, 220] on div "Requerente * Paciente Profissional de Saúde Paciente Nenhum resultado encontrad…" at bounding box center [658, 225] width 1278 height 65
click at [35, 327] on span "Item de agendamento" at bounding box center [88, 332] width 130 height 16
click at [34, 348] on input "Item de agendamento *" at bounding box center [34, 364] width 0 height 33
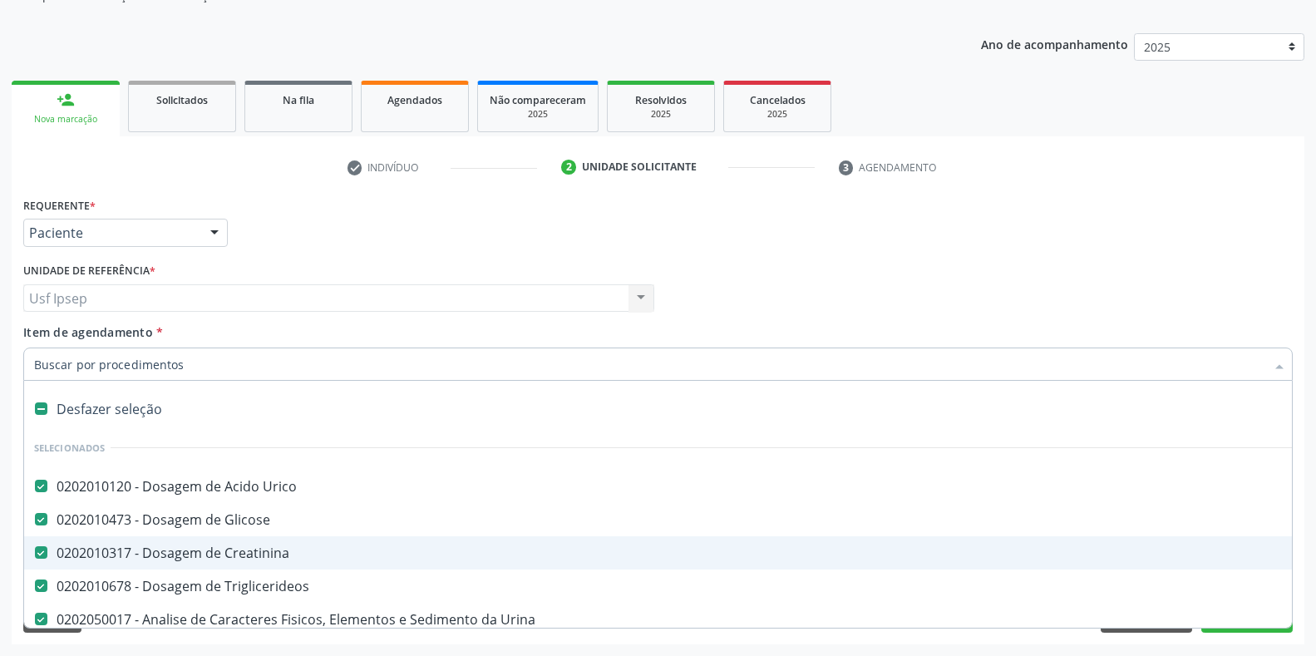
scroll to position [4, 0]
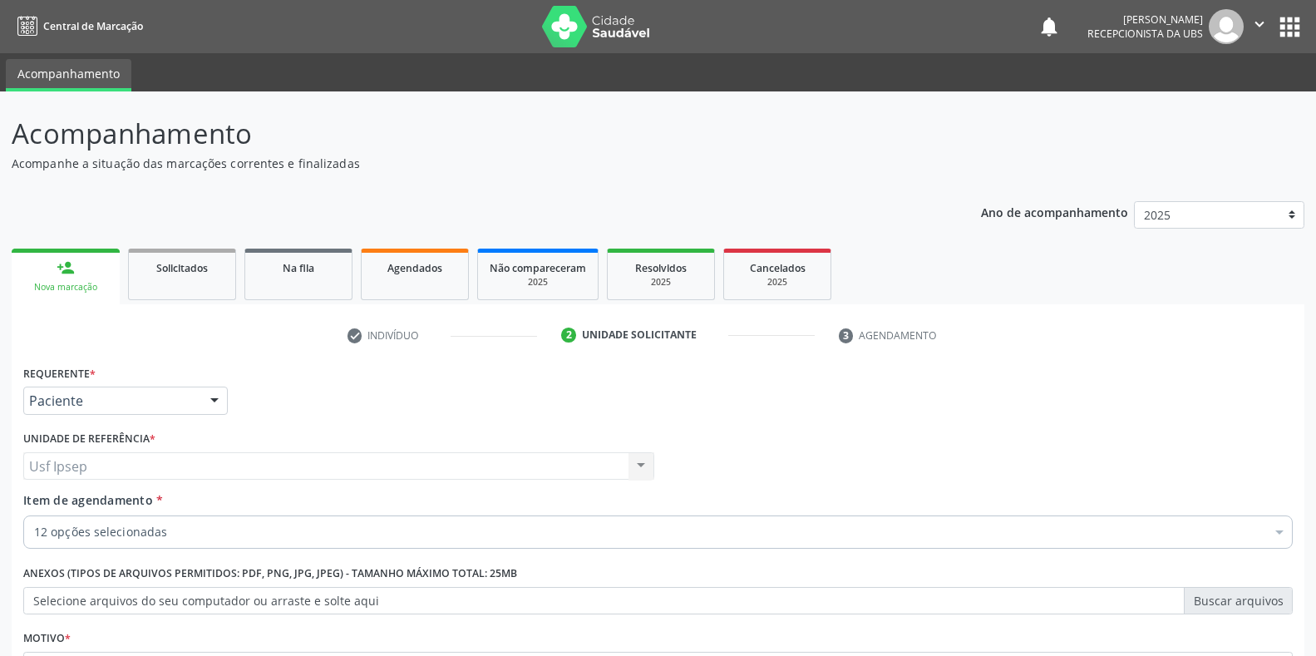
drag, startPoint x: 86, startPoint y: 611, endPoint x: 560, endPoint y: 368, distance: 532.9
click at [570, 372] on div "Requerente * Paciente Profissional de Saúde Paciente Nenhum resultado encontrad…" at bounding box center [658, 393] width 1278 height 65
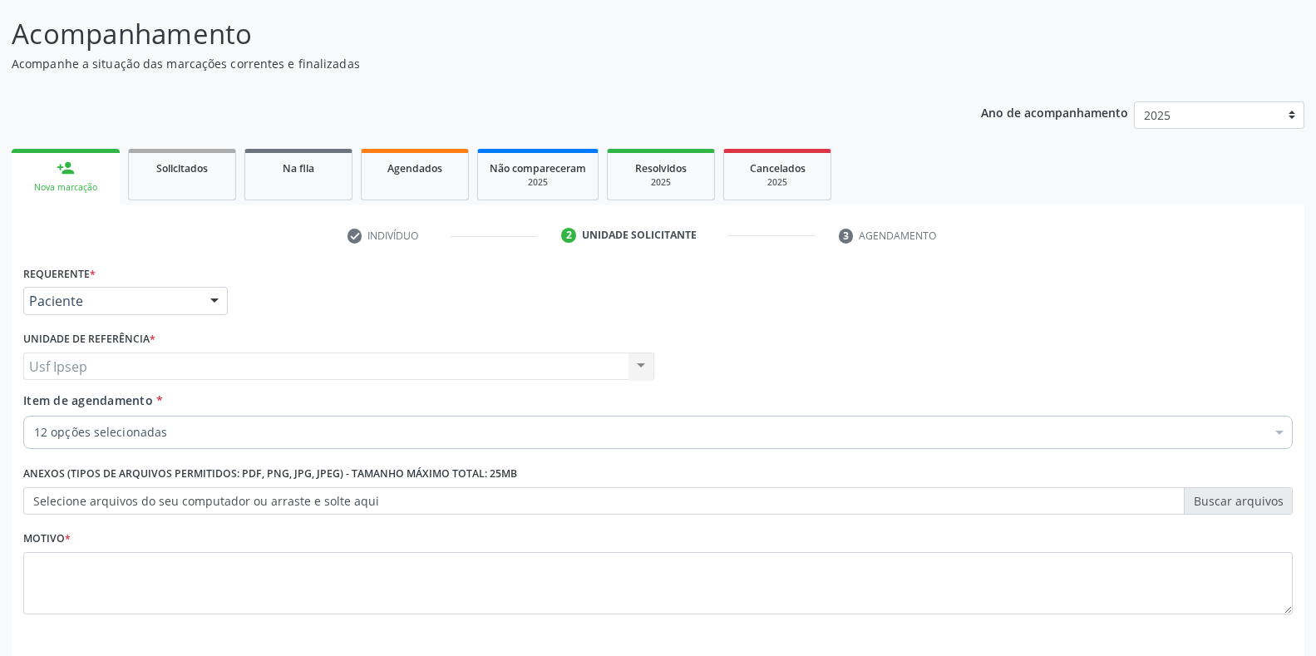
scroll to position [139, 0]
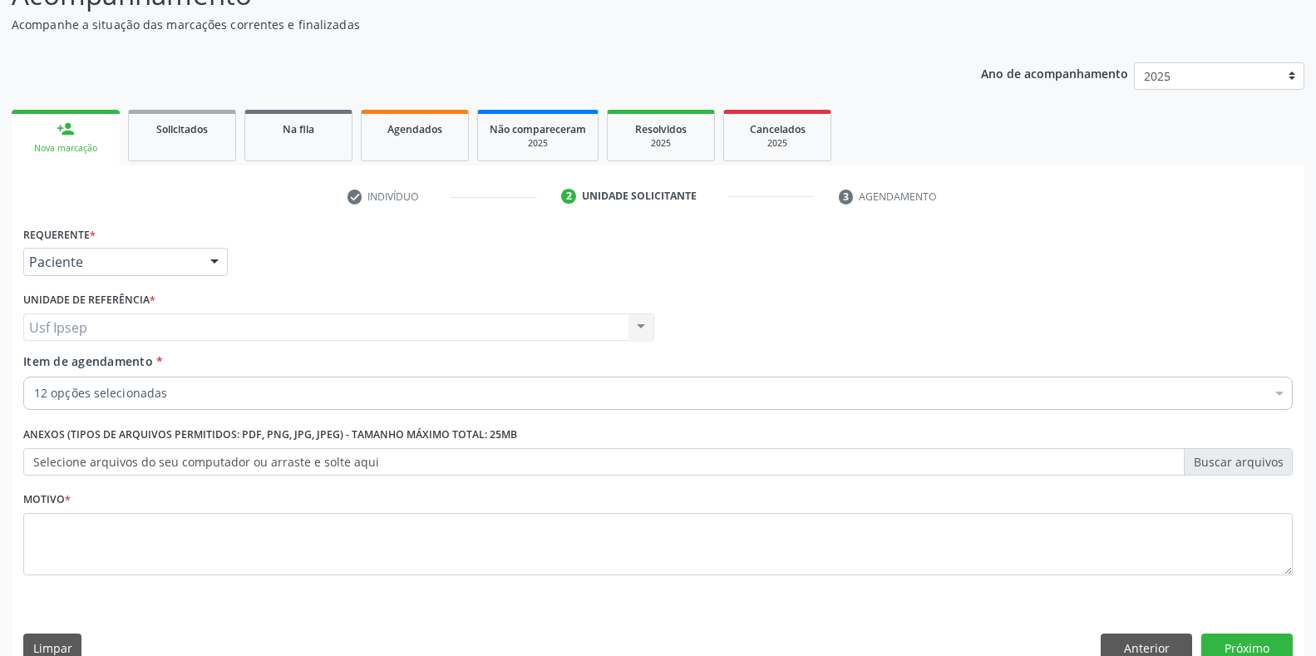
click at [110, 363] on span "Item de agendamento" at bounding box center [88, 361] width 130 height 16
click at [34, 377] on input "Item de agendamento *" at bounding box center [34, 393] width 0 height 33
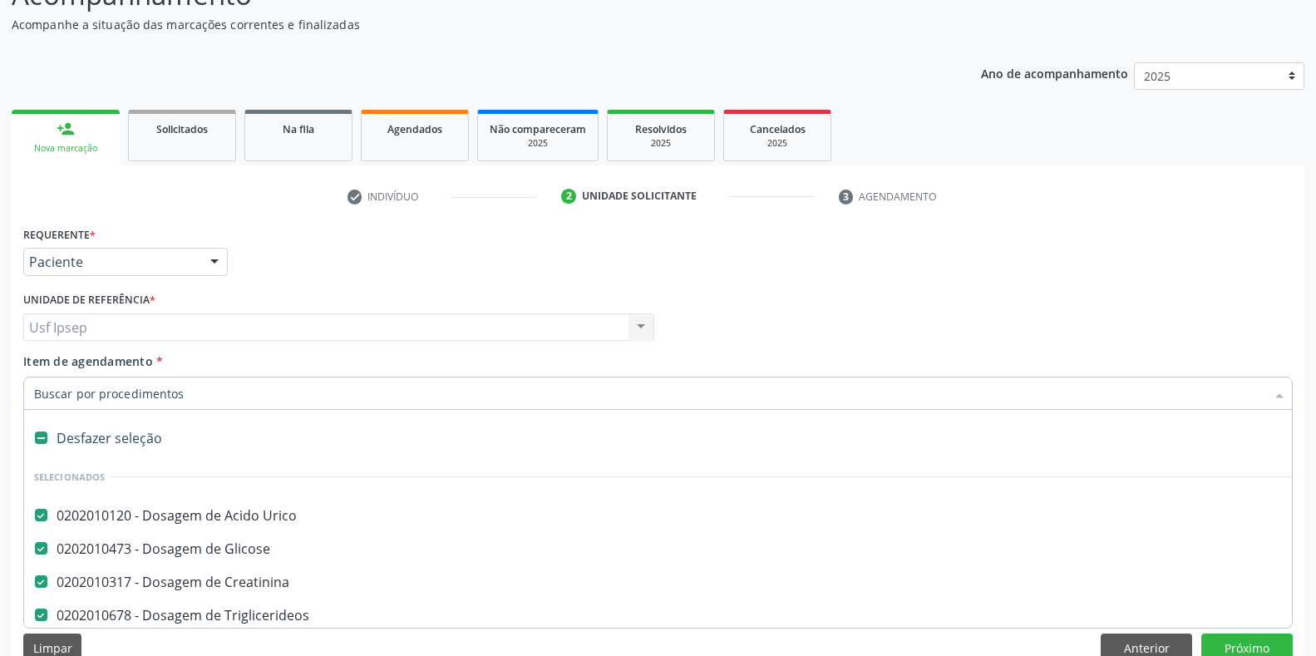
click at [65, 362] on span "Item de agendamento" at bounding box center [88, 361] width 130 height 16
click at [65, 377] on input "Item de agendamento *" at bounding box center [649, 393] width 1231 height 33
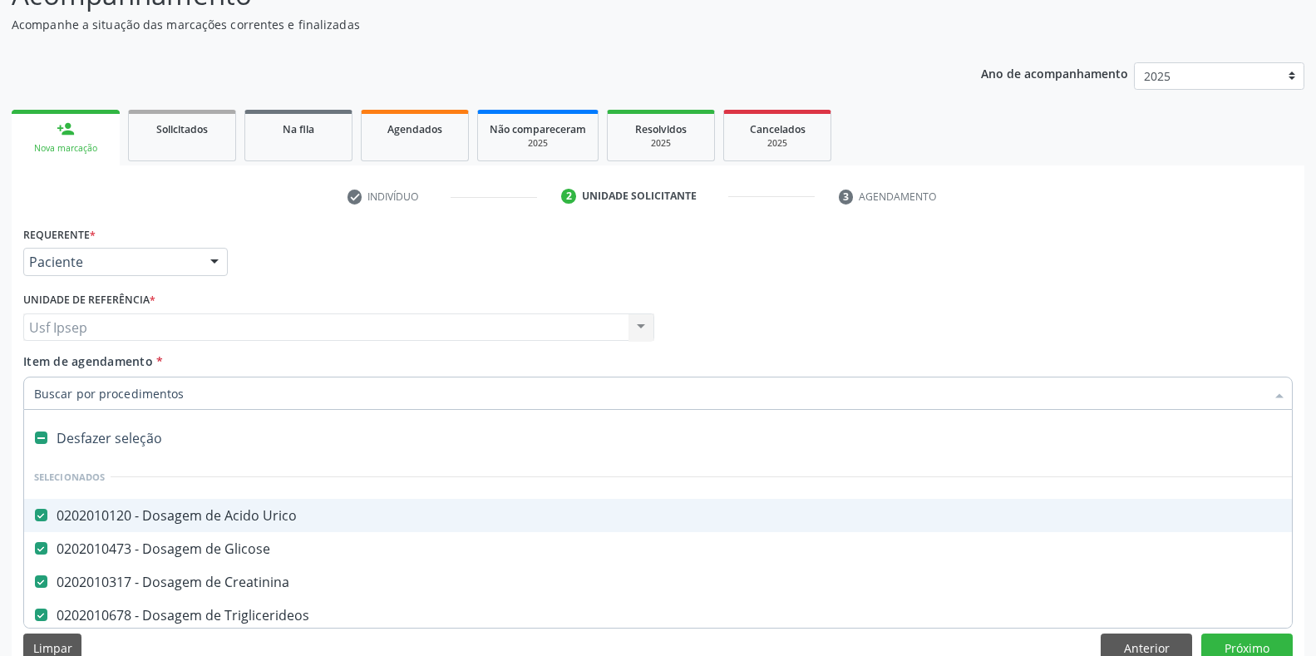
click at [41, 363] on span "Item de agendamento" at bounding box center [88, 361] width 130 height 16
click at [41, 377] on input "Item de agendamento *" at bounding box center [649, 393] width 1231 height 33
click at [62, 368] on span "Item de agendamento" at bounding box center [88, 361] width 130 height 16
click at [62, 377] on input "Item de agendamento *" at bounding box center [649, 393] width 1231 height 33
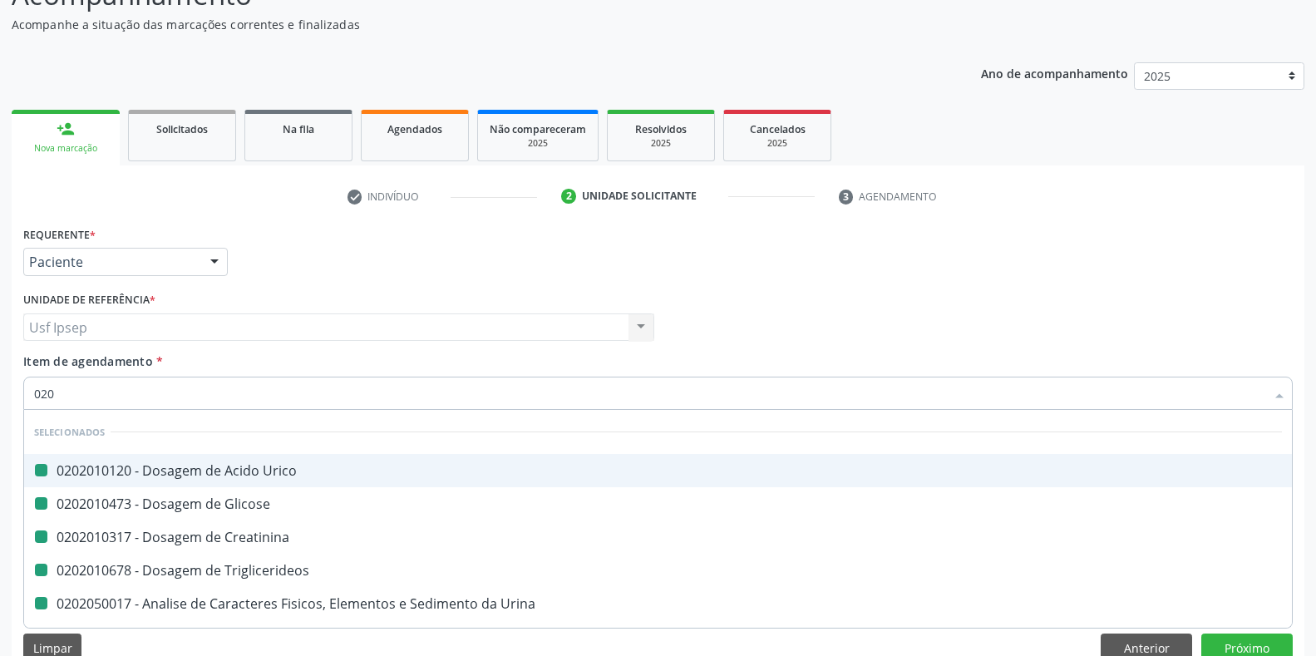
type input "0200"
checkbox Urico "false"
checkbox Glicose "false"
checkbox Creatinina "false"
checkbox Triglicerideos "false"
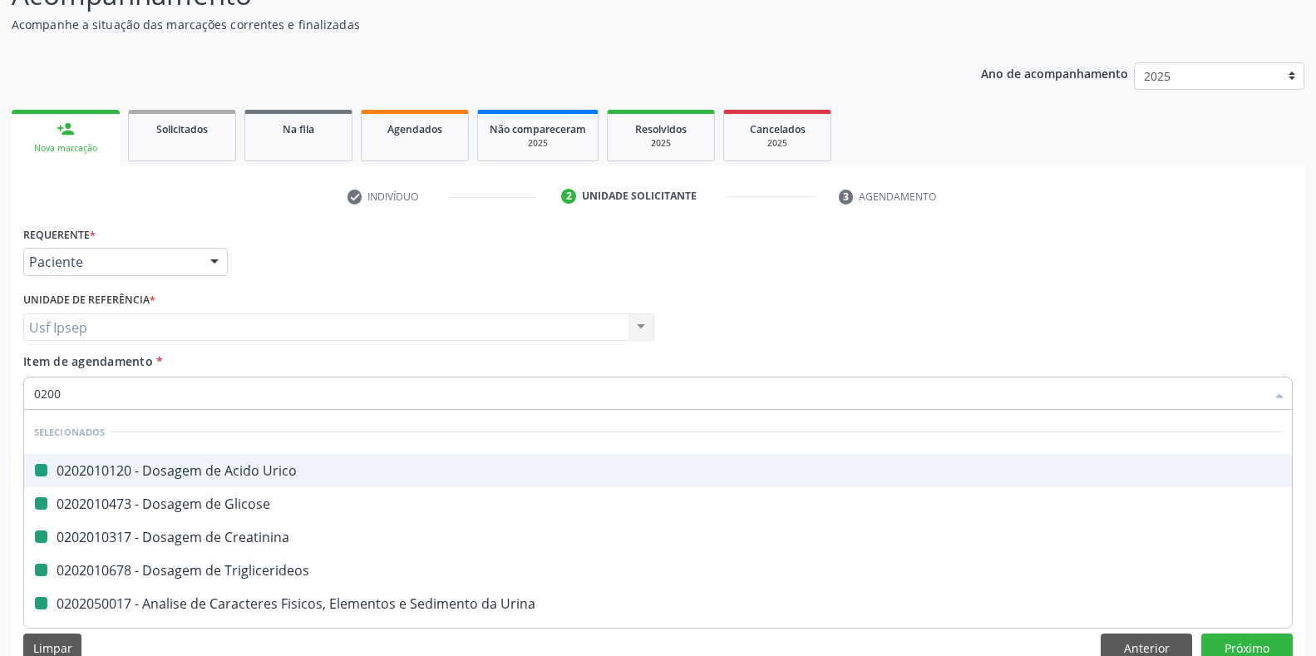
checkbox Urina "false"
checkbox Glicosilada "false"
checkbox \(Tgo\) "false"
checkbox \(Tgp\) "false"
checkbox \(Tsh\) "false"
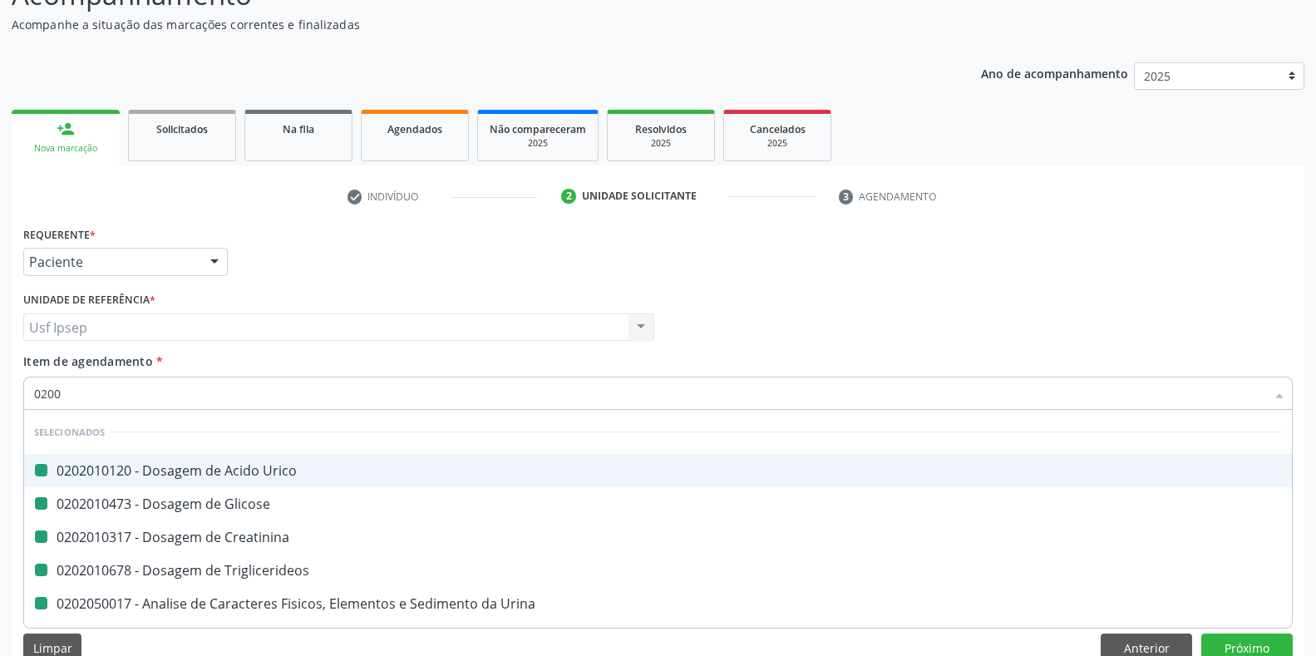
checkbox Livre\) "false"
checkbox Total "false"
checkbox Ureia "false"
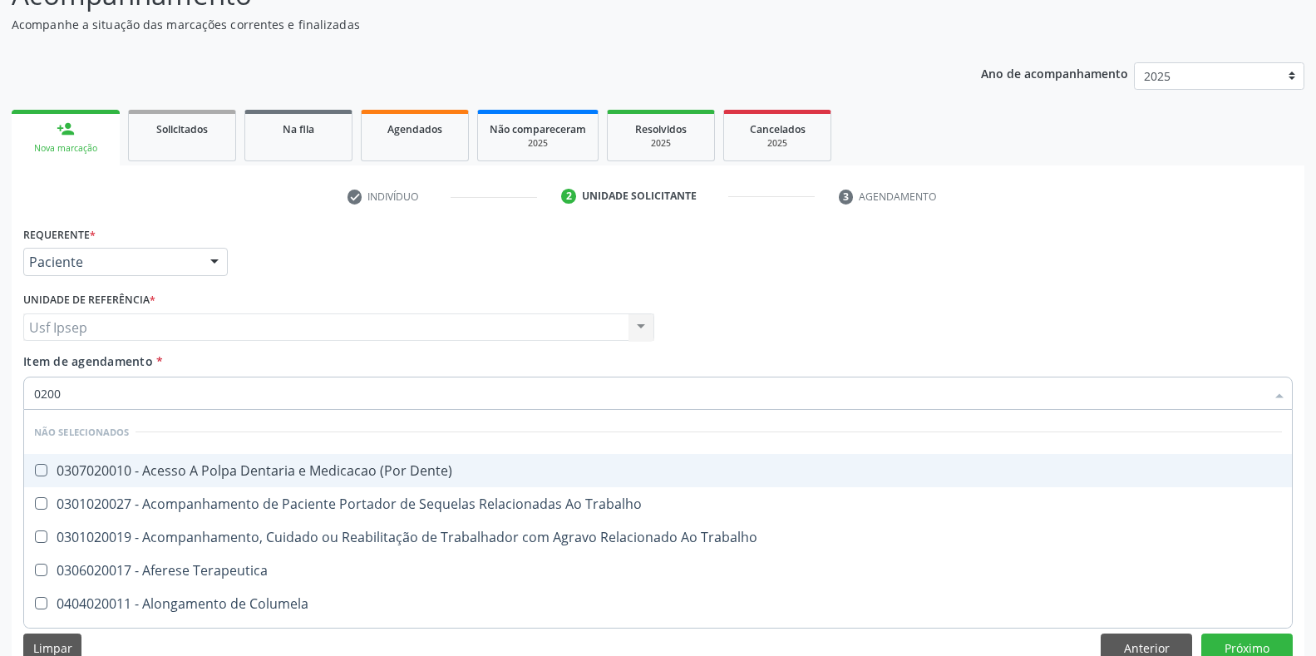
type input "020"
checkbox Dente\) "true"
checkbox Trabalho "true"
checkbox Terapeutica "true"
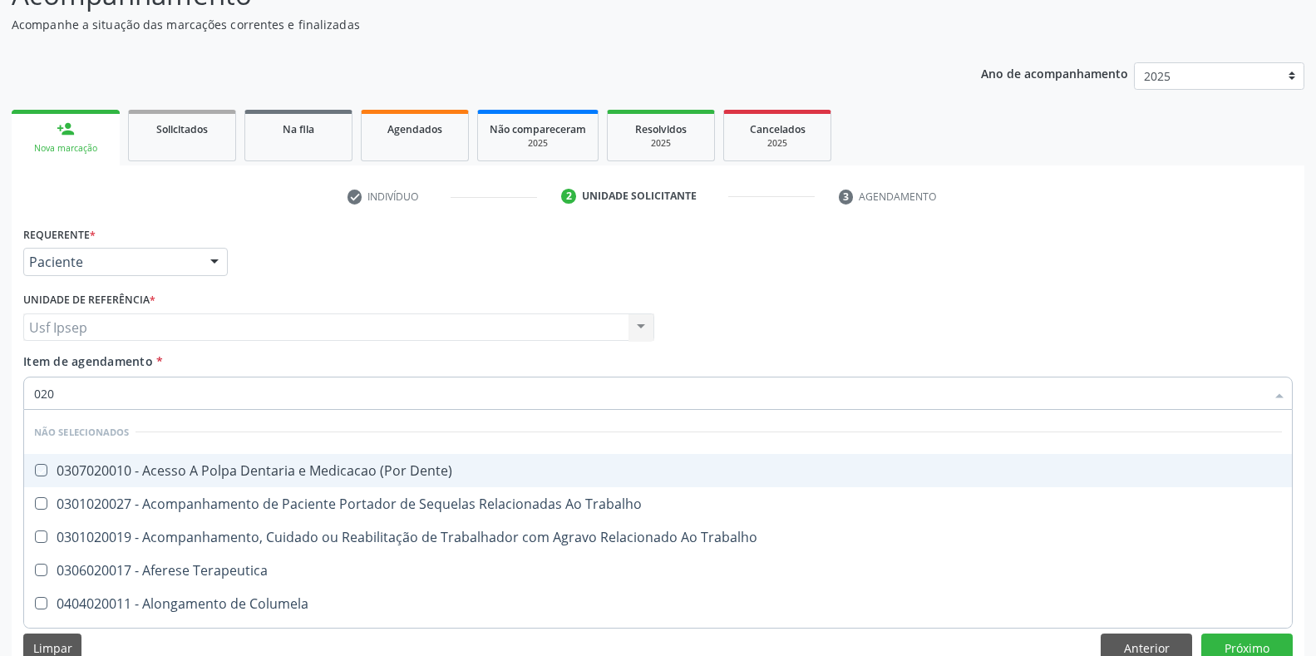
checkbox Columela "true"
checkbox Superiores "true"
checkbox Punho "true"
checkbox Reto "true"
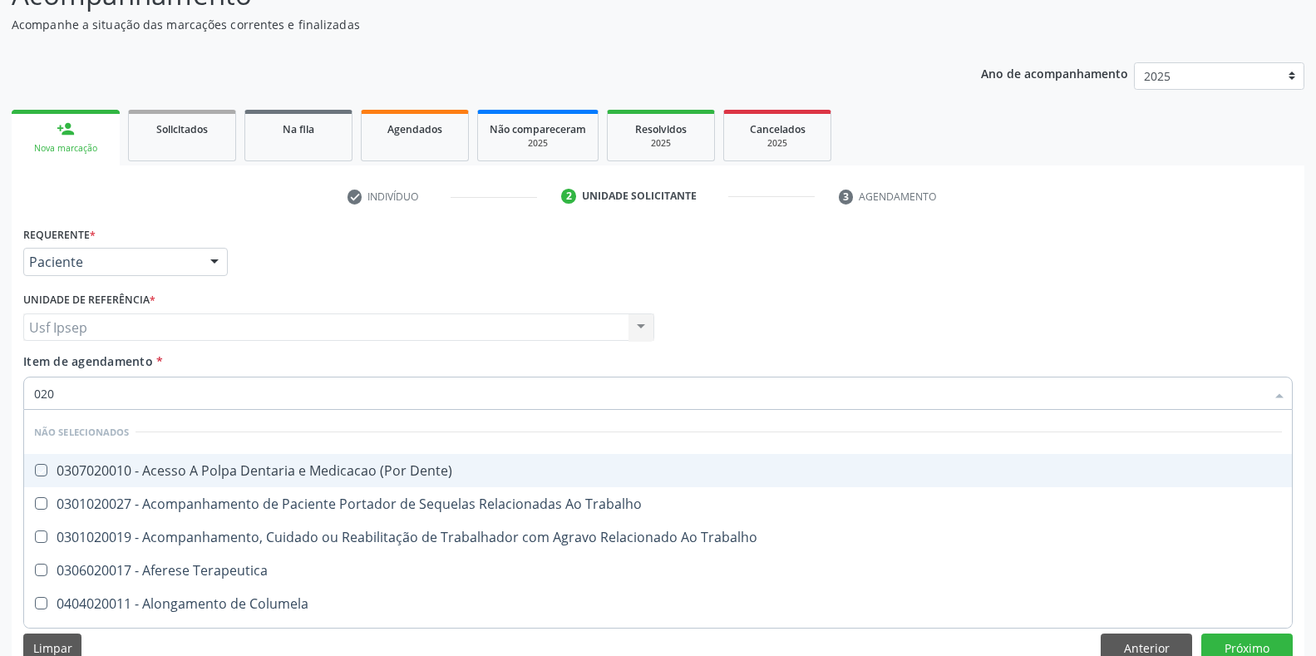
checkbox Agua "true"
checkbox Solo "true"
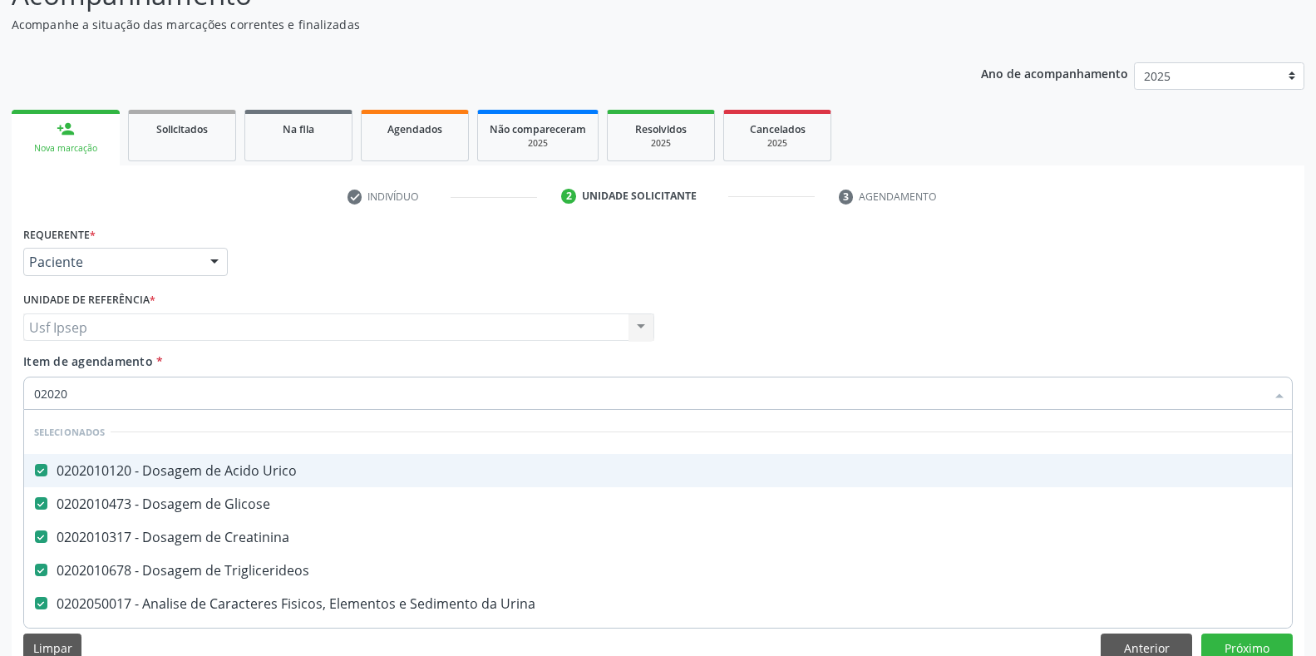
type input "020201"
checkbox Total "false"
checkbox Ureia "false"
type input "02020106"
checkbox \(Tgo\) "false"
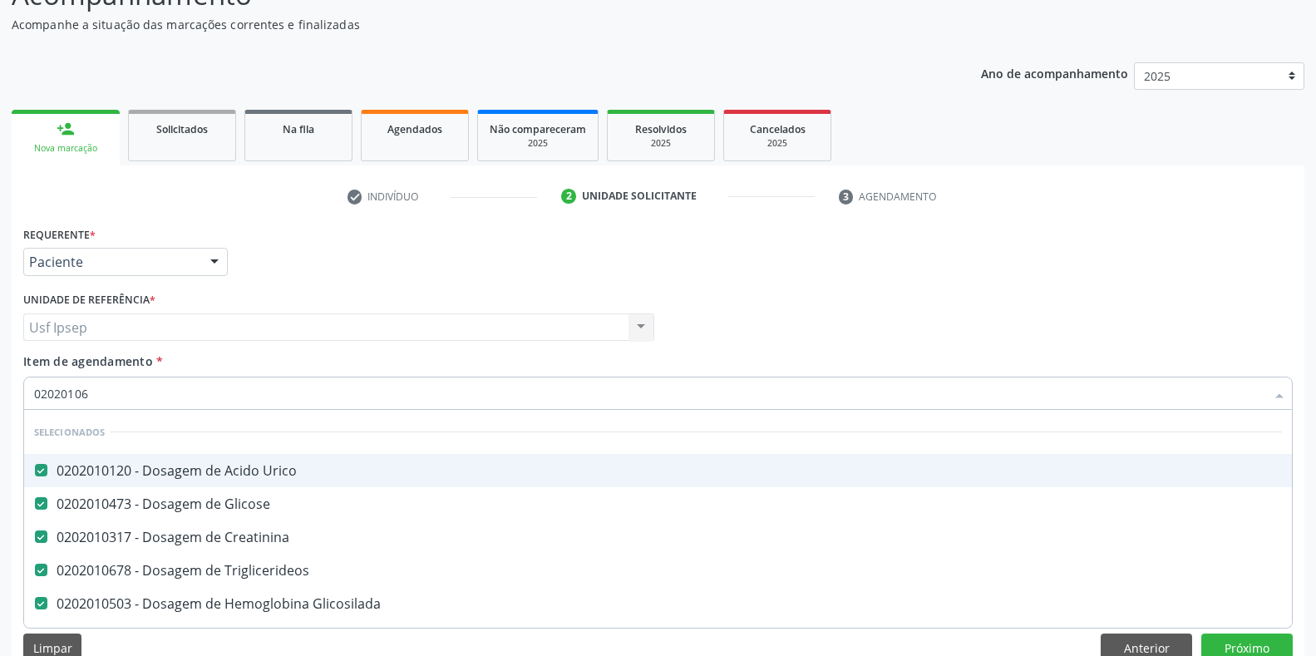
checkbox \(Tgp\) "false"
checkbox Total "false"
checkbox Ureia "false"
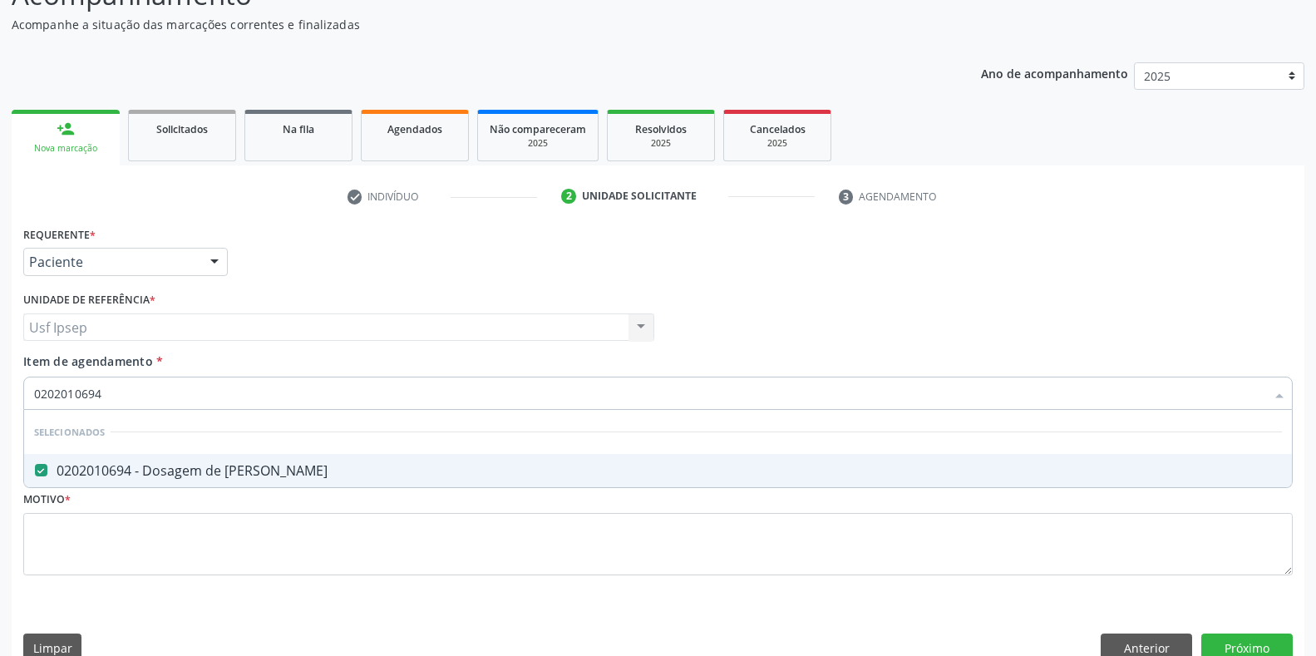
click at [101, 391] on input "0202010694" at bounding box center [649, 393] width 1231 height 33
type input "0202"
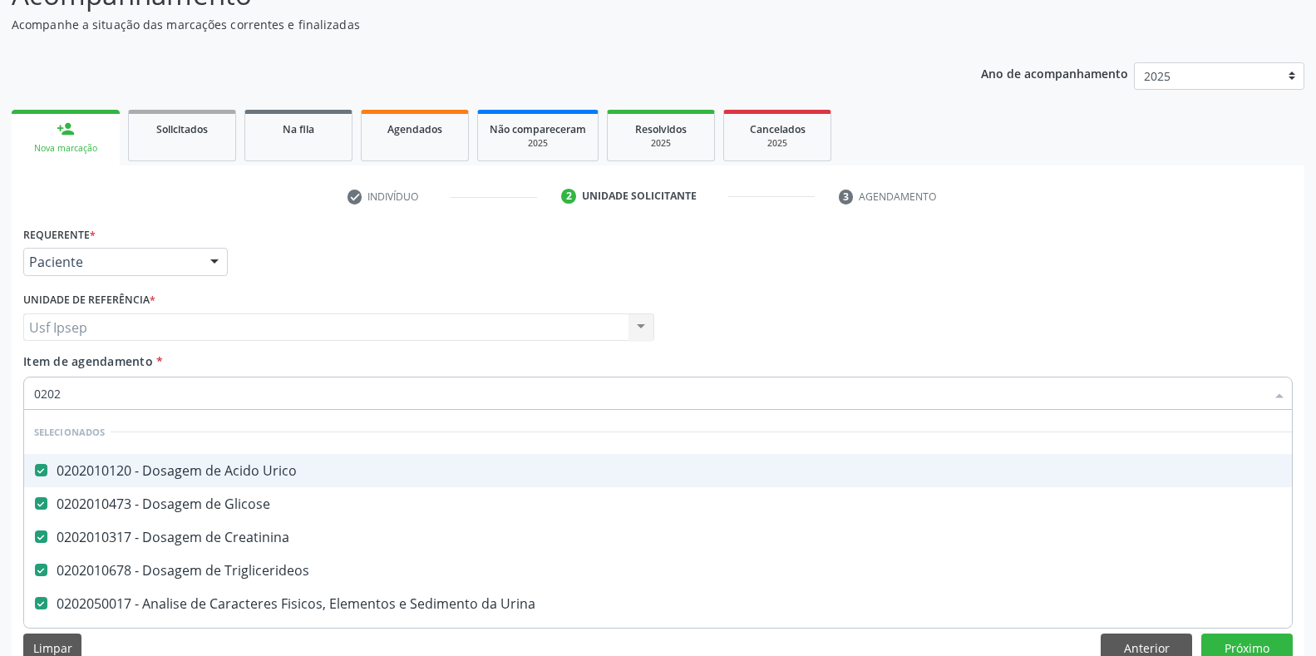
drag, startPoint x: 806, startPoint y: 278, endPoint x: 640, endPoint y: 248, distance: 168.1
click at [806, 278] on div "Requerente * Paciente Profissional de Saúde Paciente Nenhum resultado encontrad…" at bounding box center [658, 254] width 1278 height 65
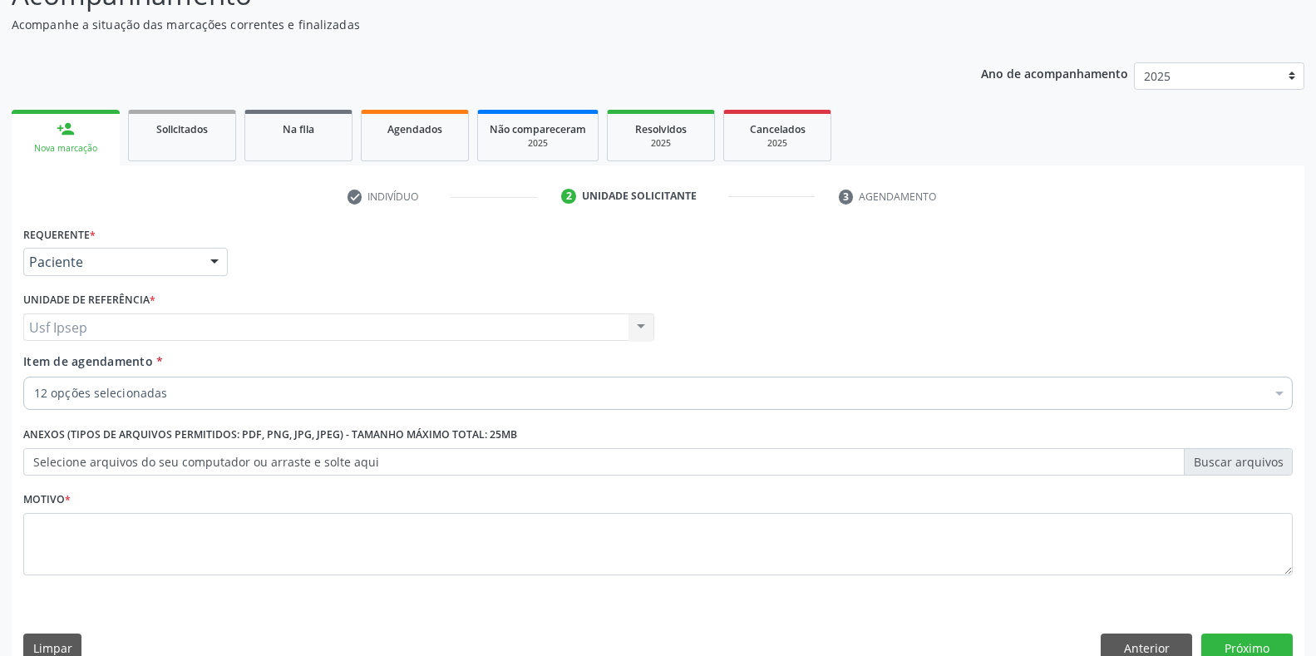
click at [708, 256] on div "Requerente * Paciente Profissional de Saúde Paciente Nenhum resultado encontrad…" at bounding box center [658, 254] width 1278 height 65
click at [723, 298] on div "Profissional Solicitante Por favor, selecione a Unidade de Atendimento primeiro…" at bounding box center [658, 320] width 1278 height 65
click at [48, 363] on span "Item de agendamento" at bounding box center [88, 361] width 130 height 16
click at [34, 377] on input "Item de agendamento *" at bounding box center [34, 393] width 0 height 33
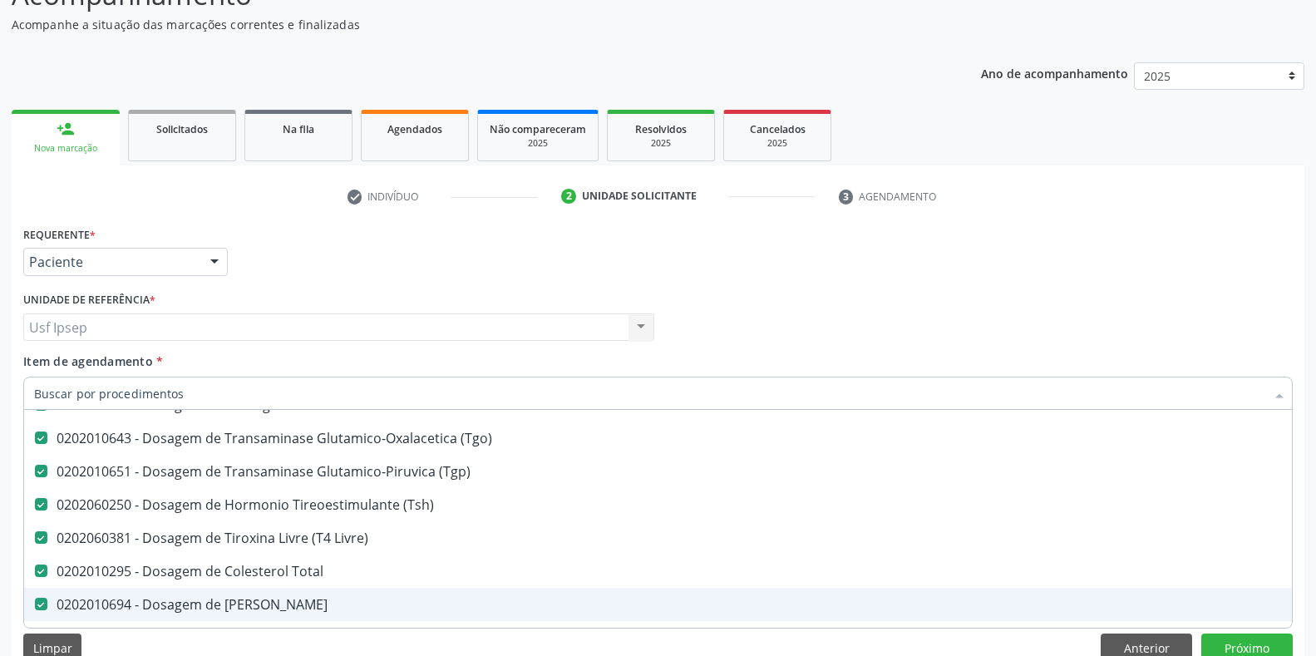
scroll to position [416, 0]
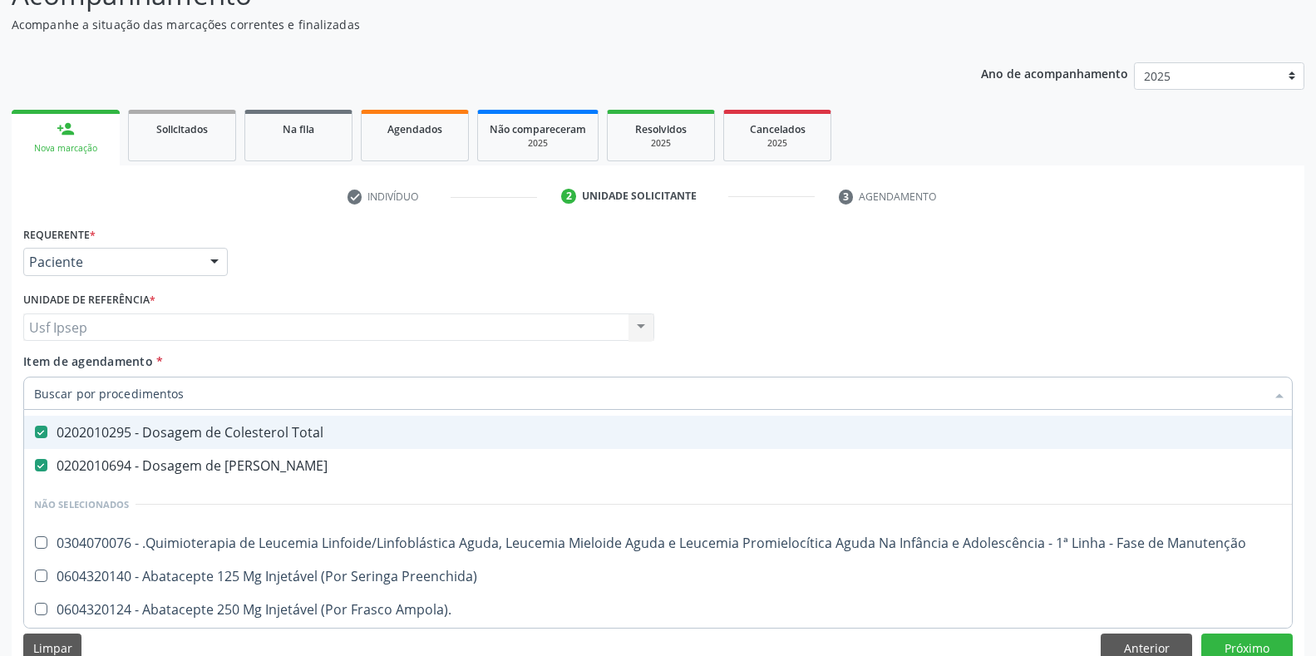
click at [38, 365] on span "Item de agendamento" at bounding box center [88, 361] width 130 height 16
click at [38, 377] on input "Item de agendamento *" at bounding box center [649, 393] width 1231 height 33
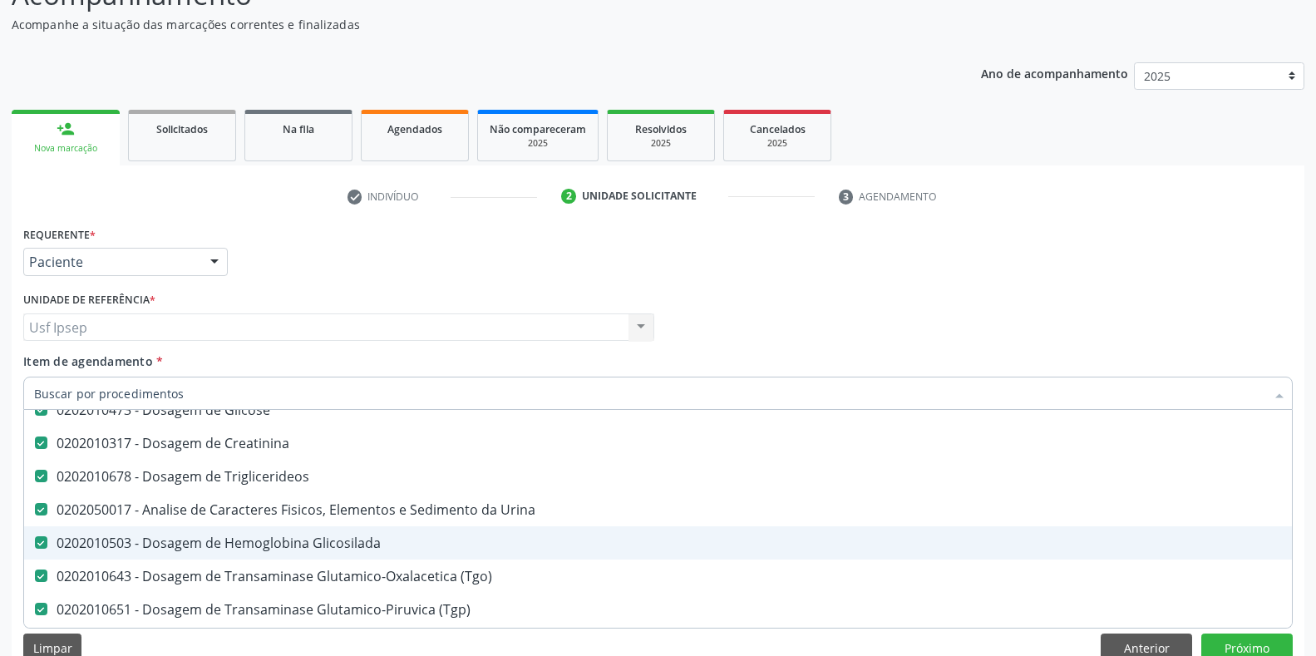
scroll to position [0, 0]
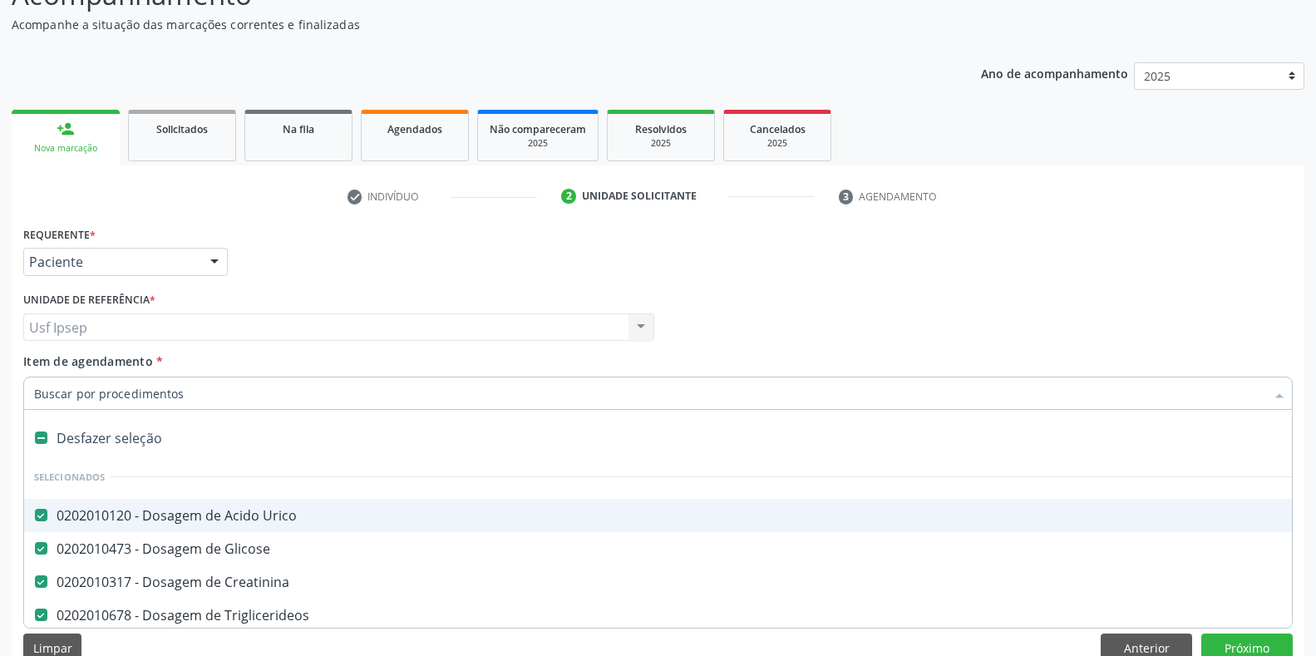
click at [43, 364] on span "Item de agendamento" at bounding box center [88, 361] width 130 height 16
click at [43, 377] on input "Item de agendamento *" at bounding box center [649, 393] width 1231 height 33
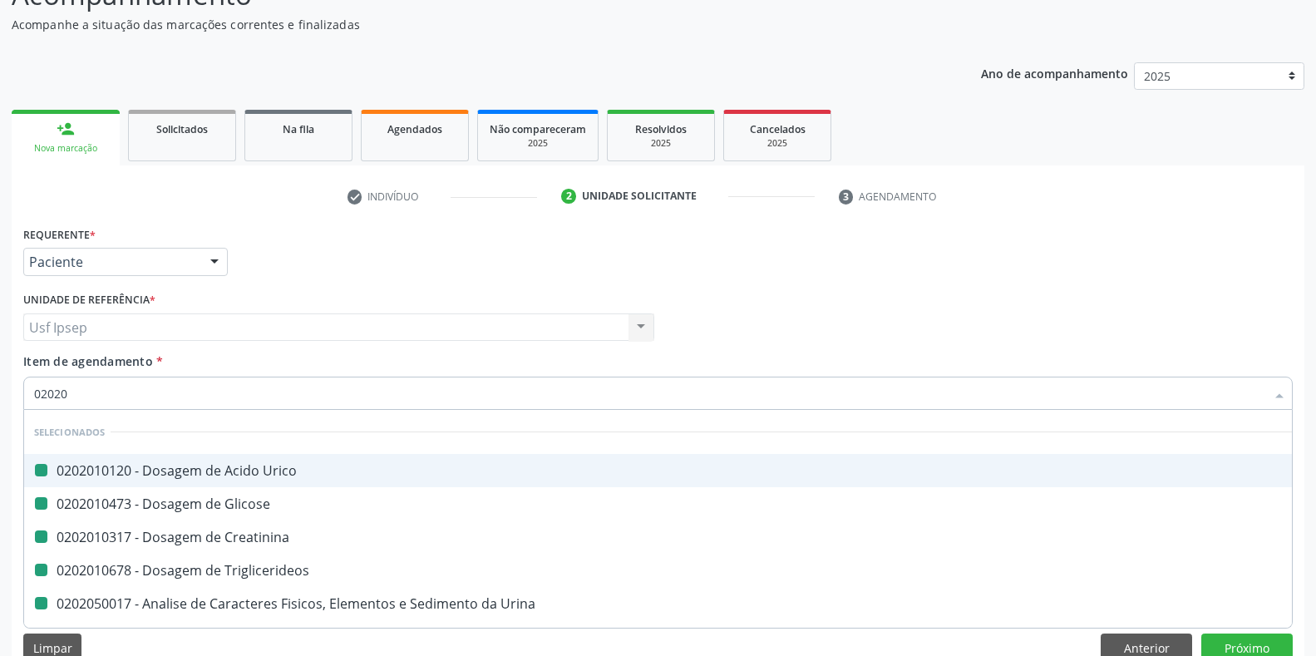
type input "020202"
checkbox Urico "false"
checkbox Glicose "false"
checkbox Creatinina "false"
checkbox Triglicerideos "false"
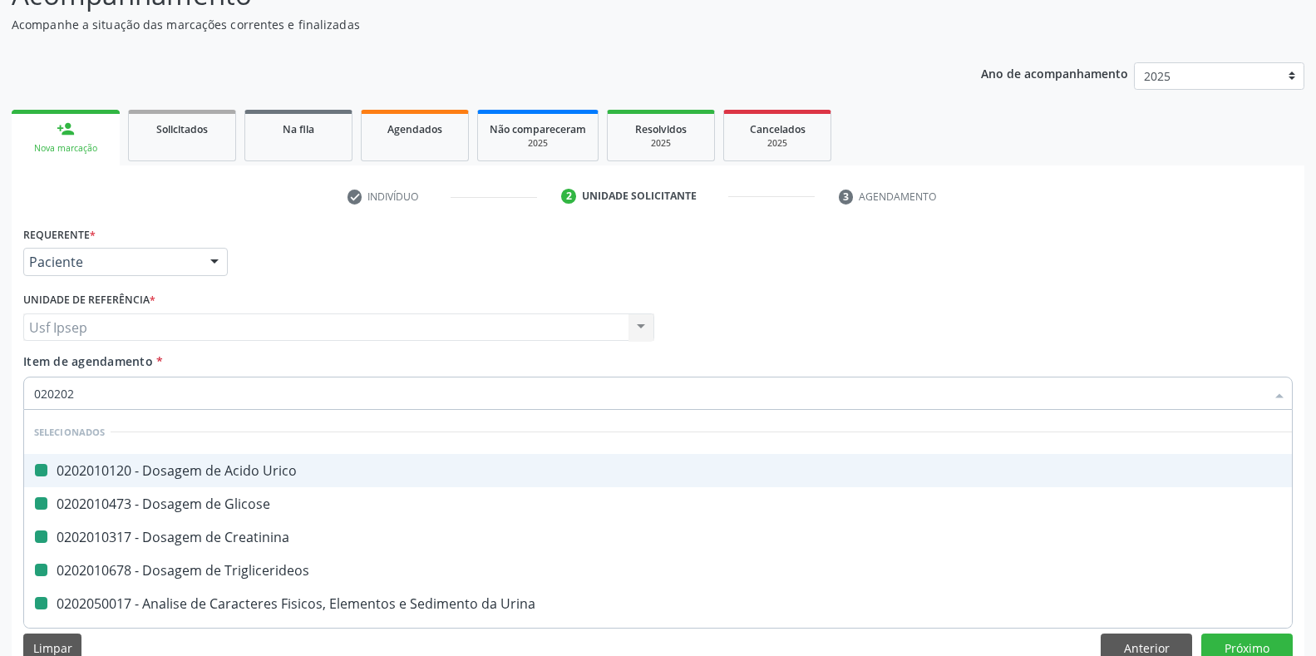
checkbox Urina "false"
checkbox Glicosilada "false"
checkbox \(Tgo\) "false"
checkbox \(Tgp\) "false"
checkbox \(Tsh\) "false"
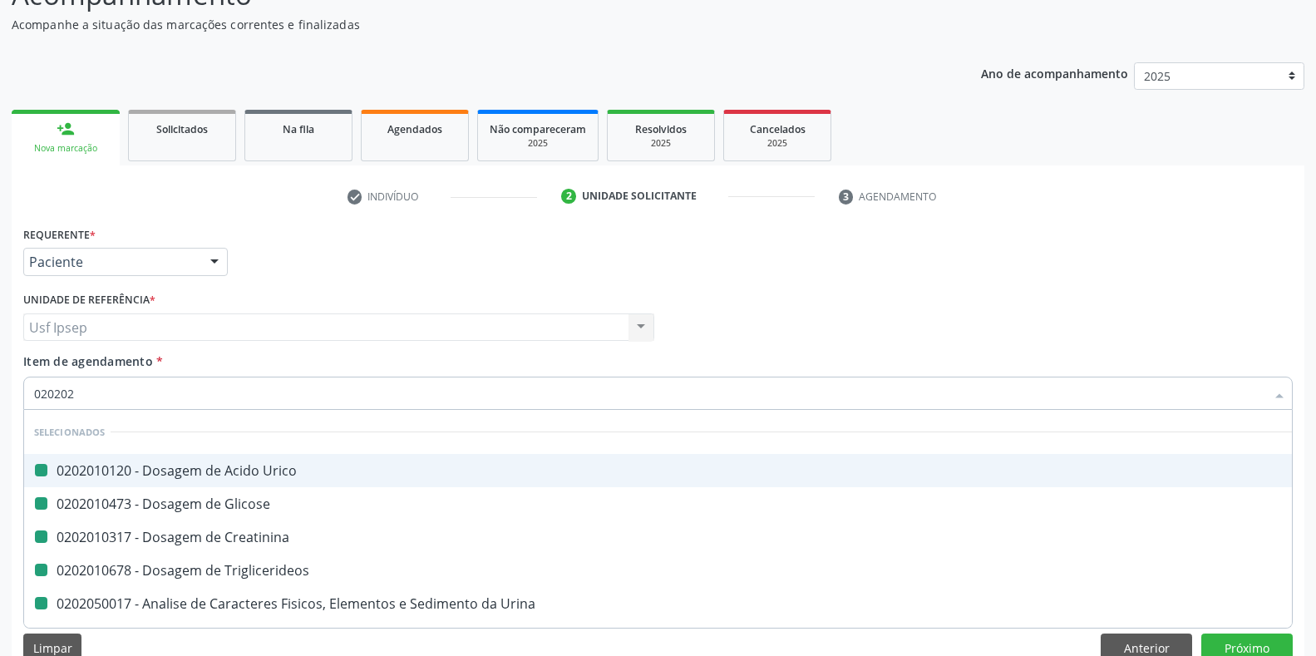
checkbox Livre\) "false"
checkbox Total "false"
checkbox Ureia "false"
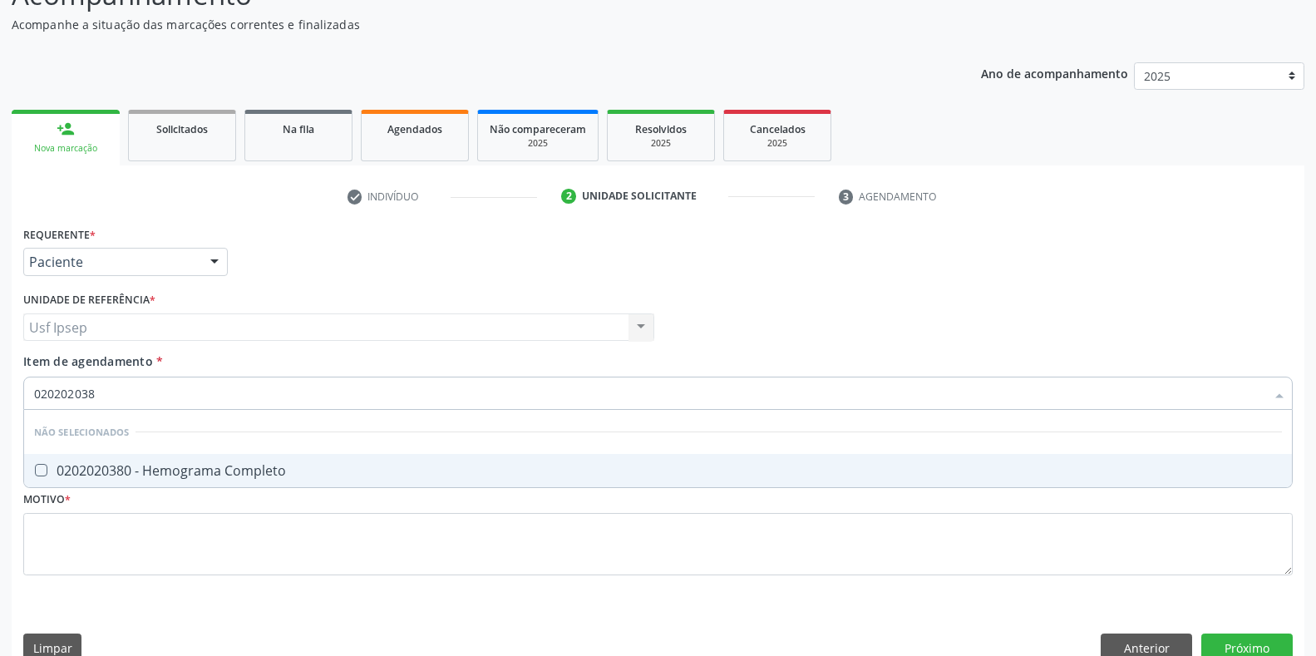
type input "0202020380"
click at [34, 471] on div at bounding box center [30, 470] width 12 height 13
checkbox Completo "true"
click at [109, 390] on input "0202020380" at bounding box center [649, 393] width 1231 height 33
type input "020202038"
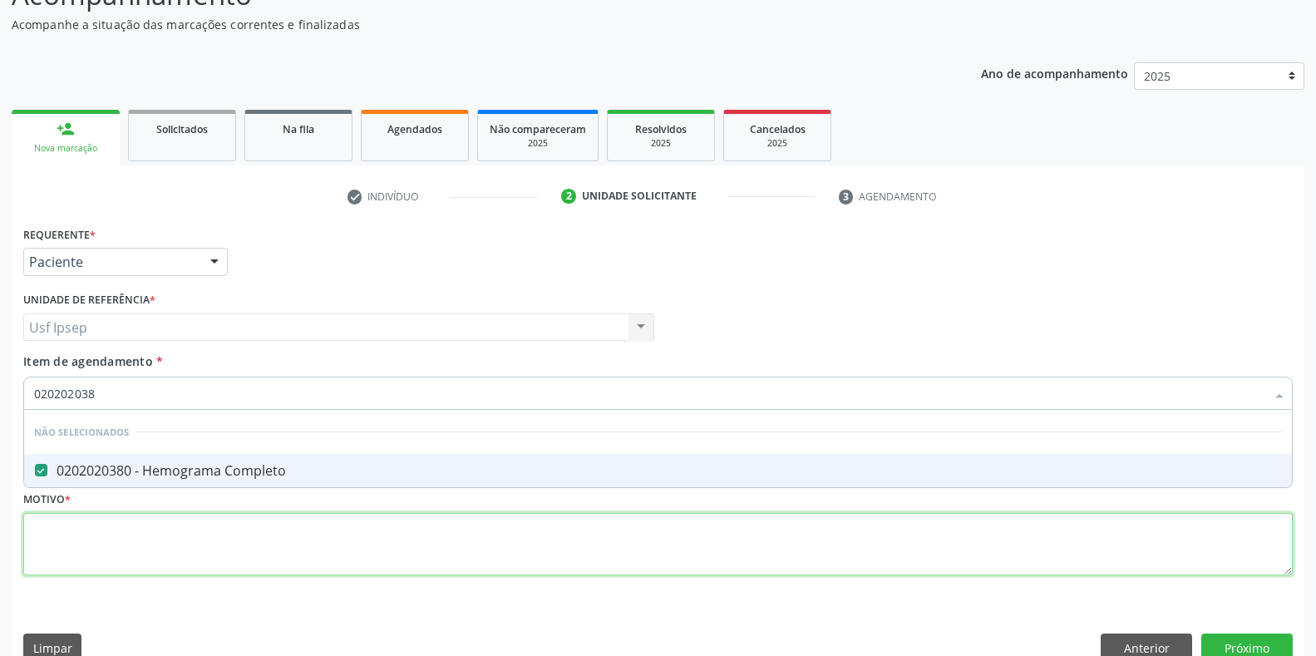
drag, startPoint x: 42, startPoint y: 543, endPoint x: 26, endPoint y: 526, distance: 23.5
click at [26, 526] on div "Requerente * Paciente Profissional de Saúde Paciente Nenhum resultado encontrad…" at bounding box center [658, 410] width 1270 height 377
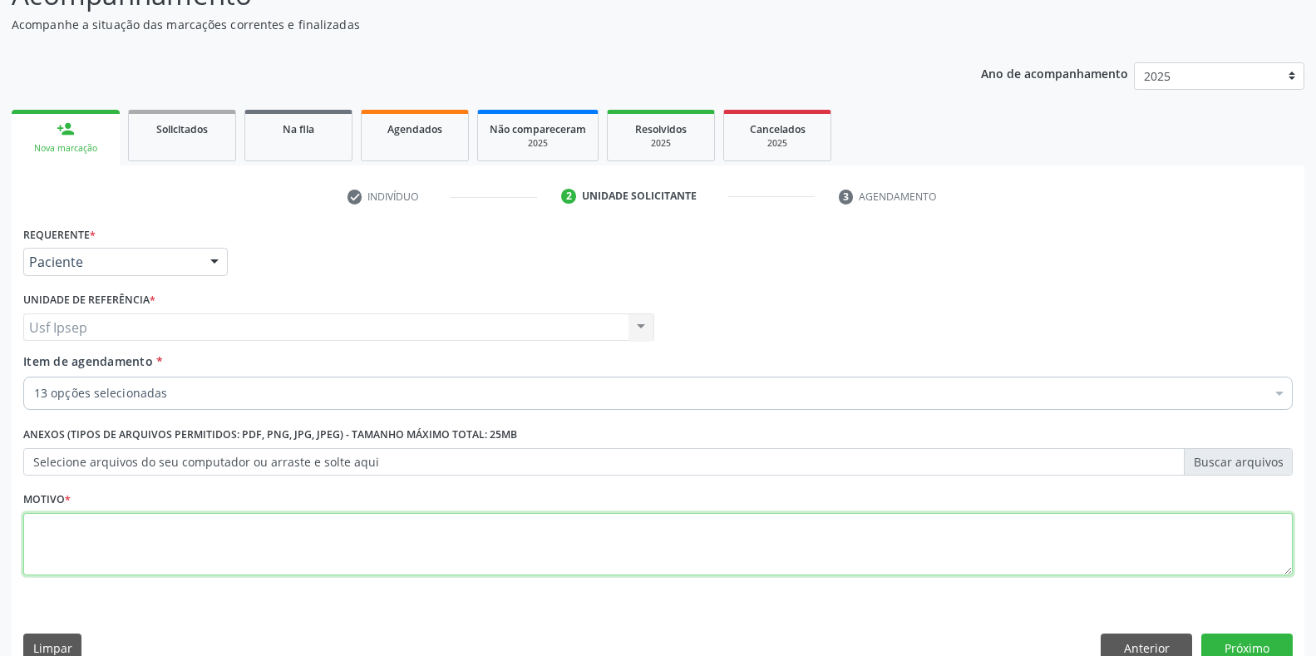
click at [52, 547] on textarea at bounding box center [658, 544] width 1270 height 63
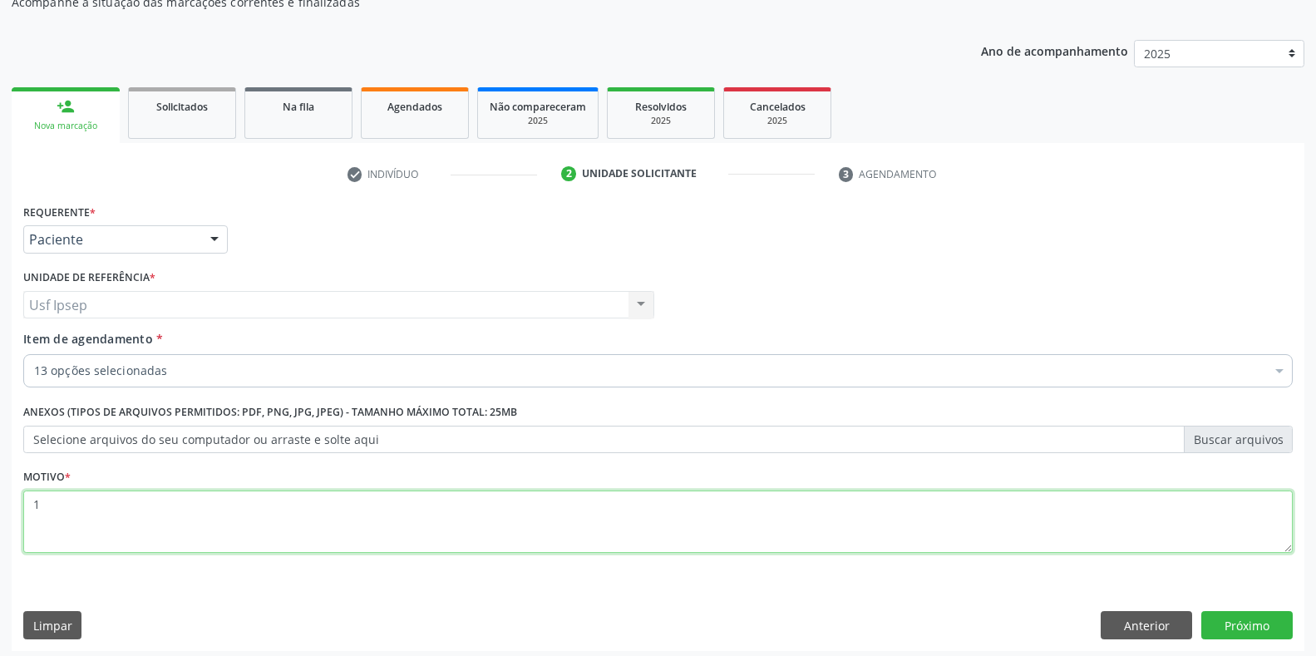
scroll to position [168, 0]
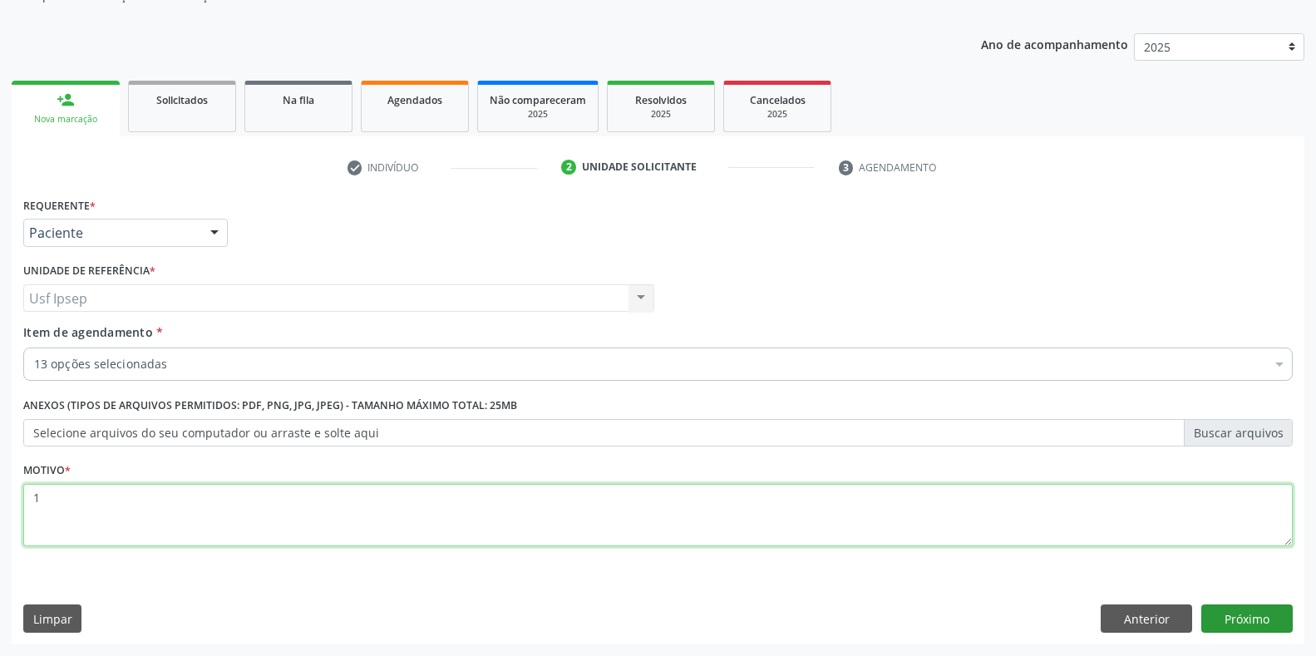
type textarea "1"
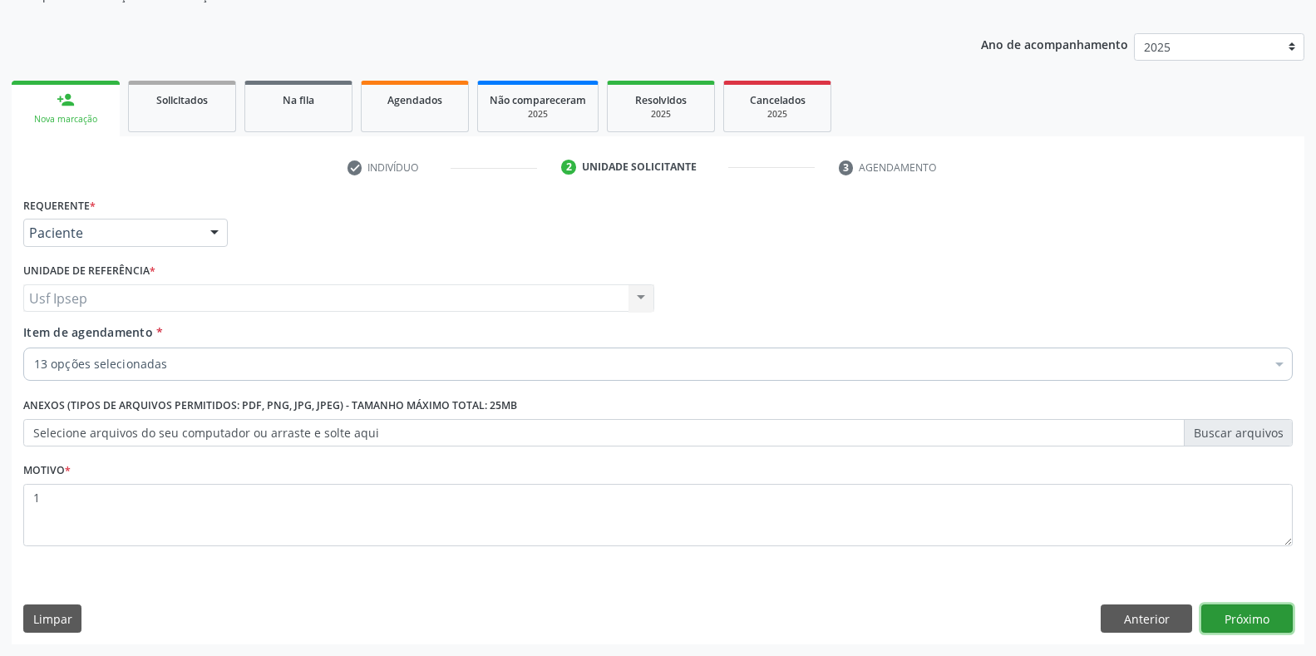
click at [1262, 624] on button "Próximo" at bounding box center [1246, 618] width 91 height 28
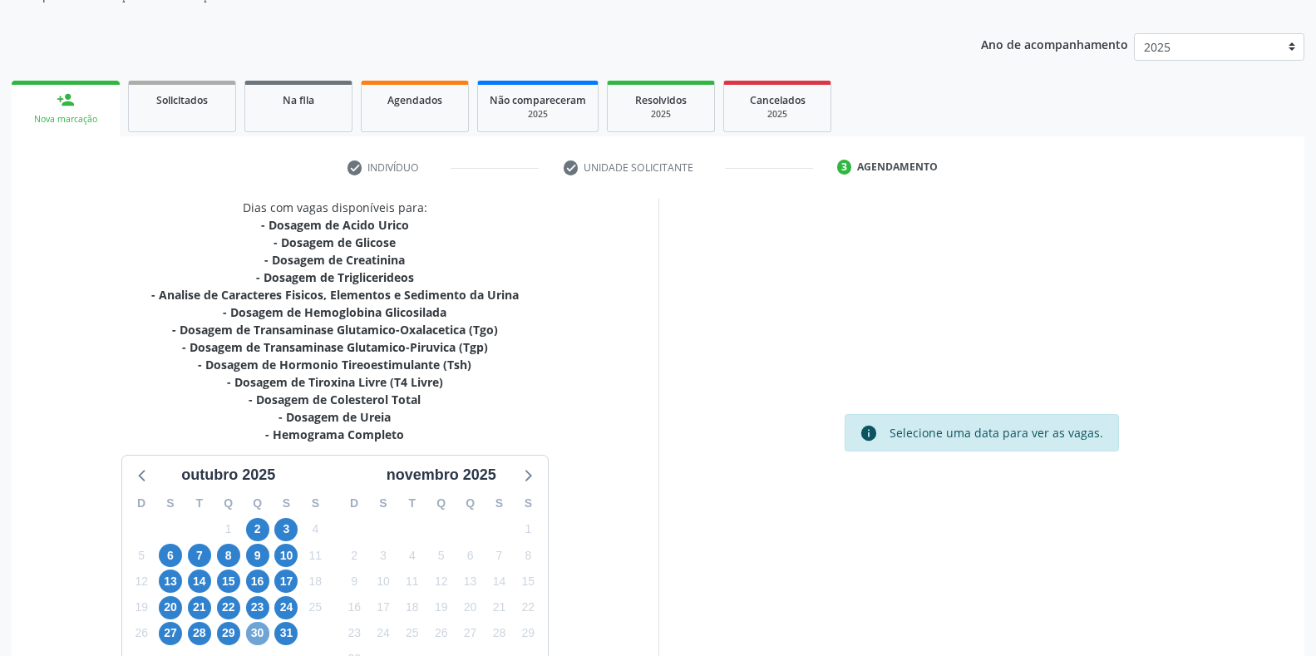
click at [259, 636] on span "30" at bounding box center [257, 633] width 23 height 23
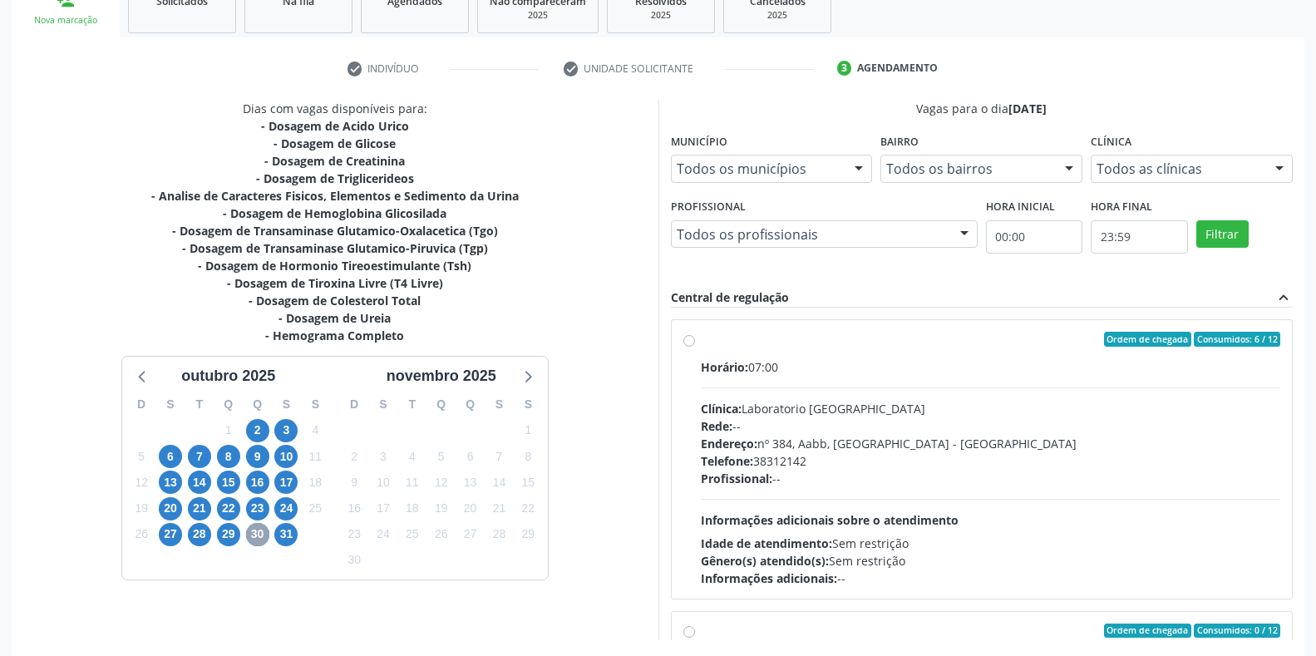
scroll to position [307, 0]
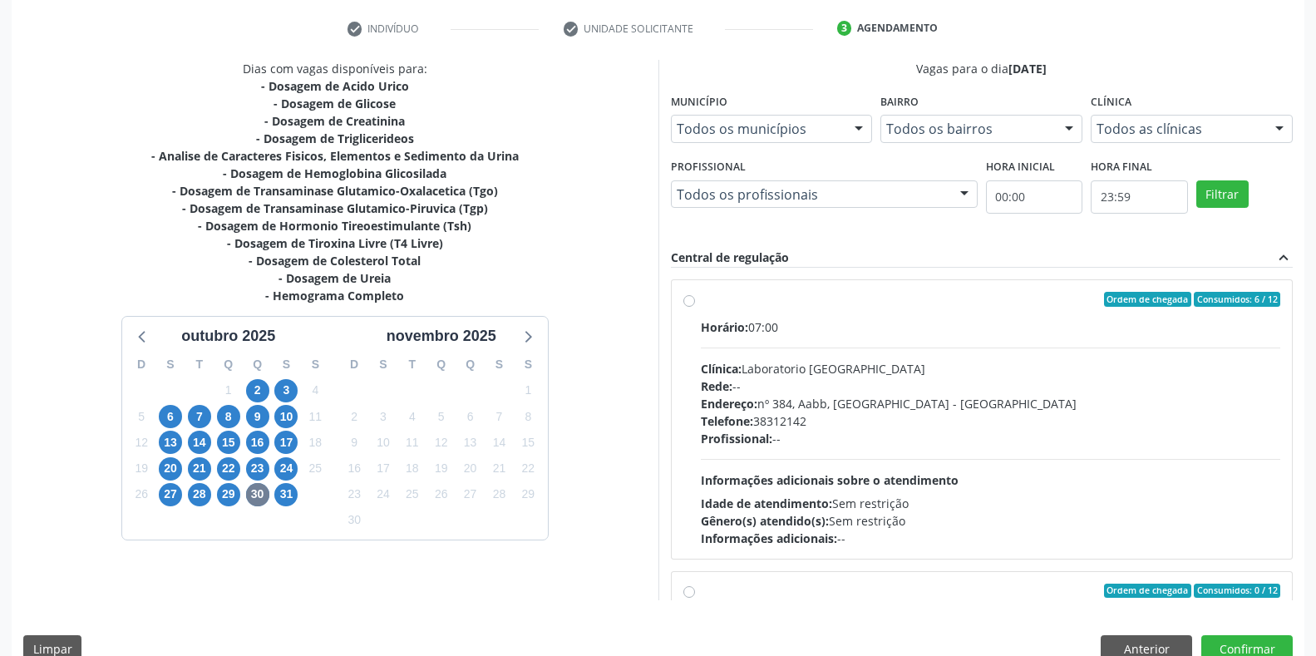
click at [701, 302] on label "Ordem de chegada Consumidos: 6 / 12 Horário: 07:00 Clínica: Laboratorio Sao Fra…" at bounding box center [991, 419] width 580 height 255
click at [684, 302] on input "Ordem de chegada Consumidos: 6 / 12 Horário: 07:00 Clínica: Laboratorio Sao Fra…" at bounding box center [689, 299] width 12 height 15
radio input "true"
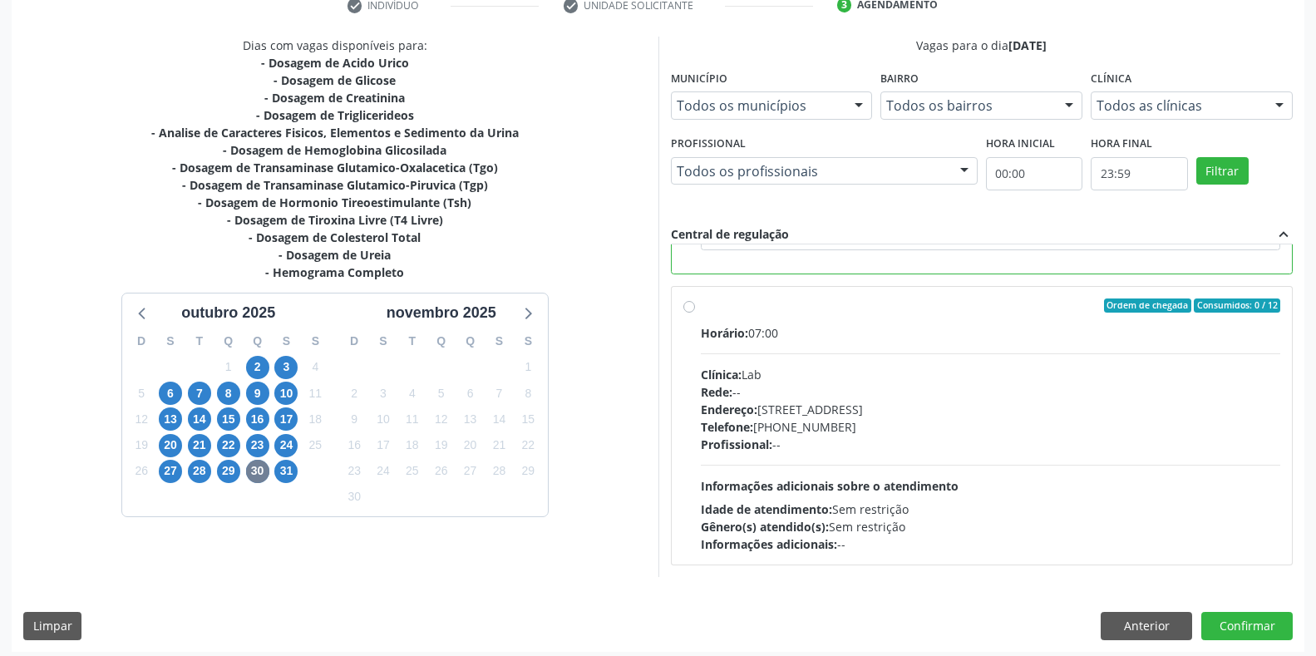
scroll to position [338, 0]
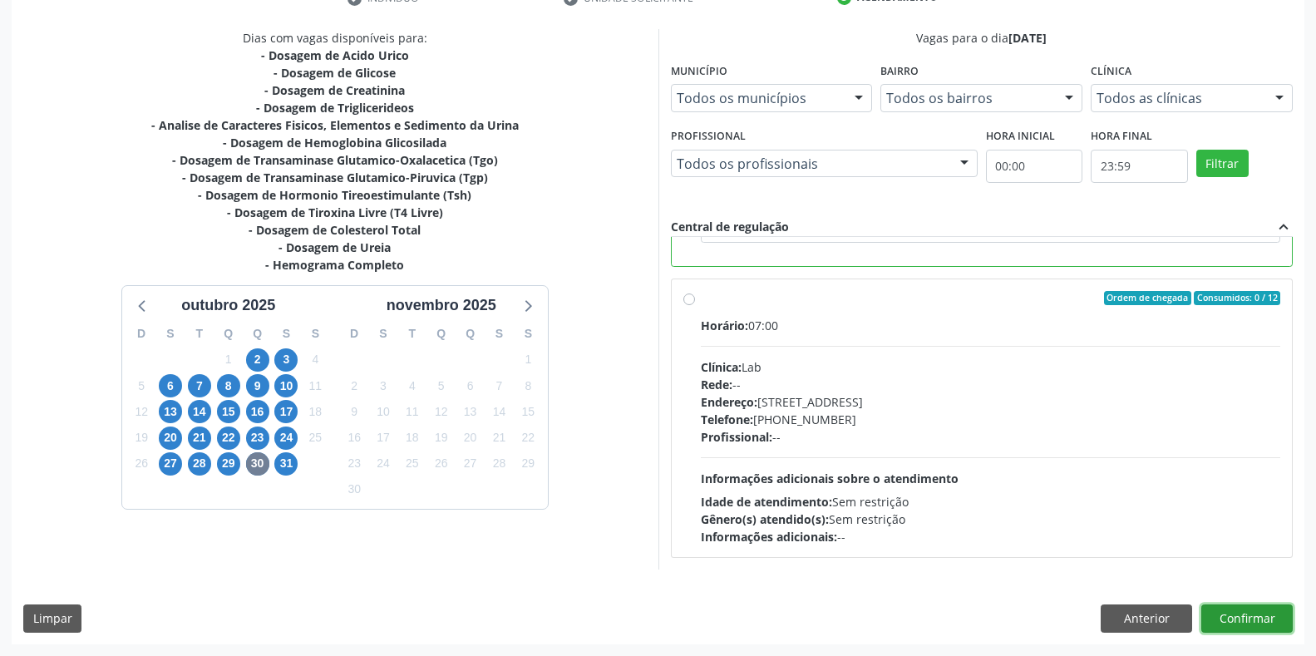
click at [1264, 621] on button "Confirmar" at bounding box center [1246, 618] width 91 height 28
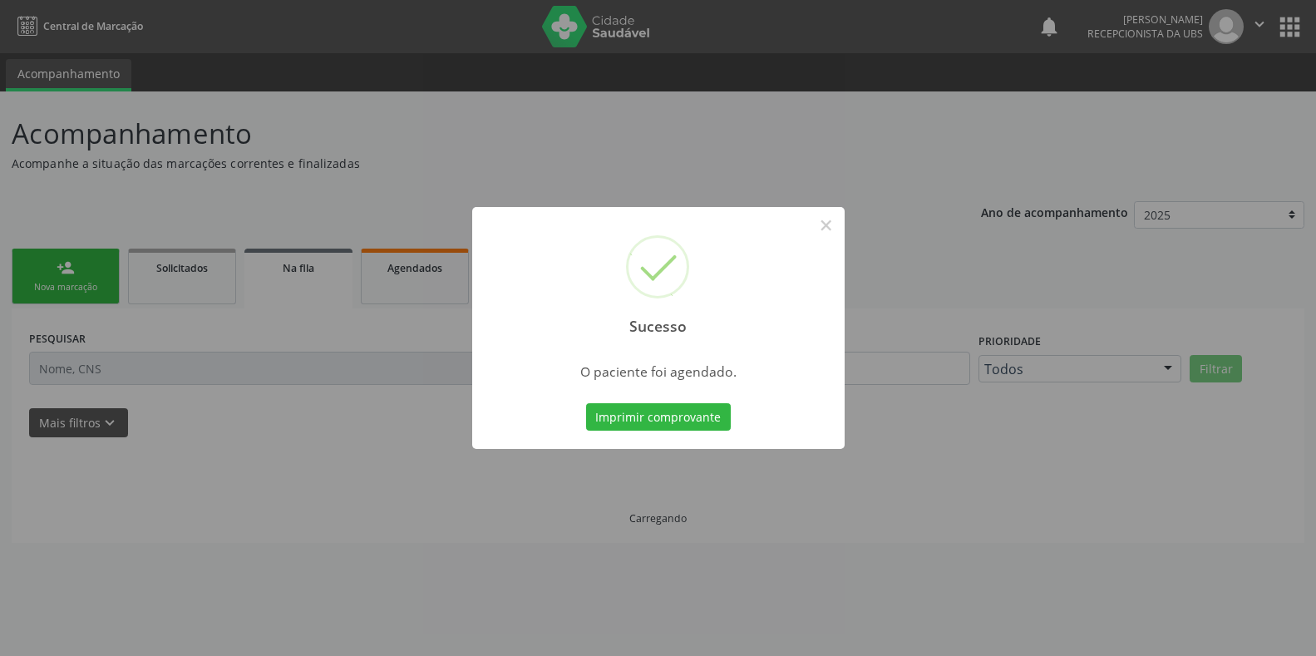
scroll to position [0, 0]
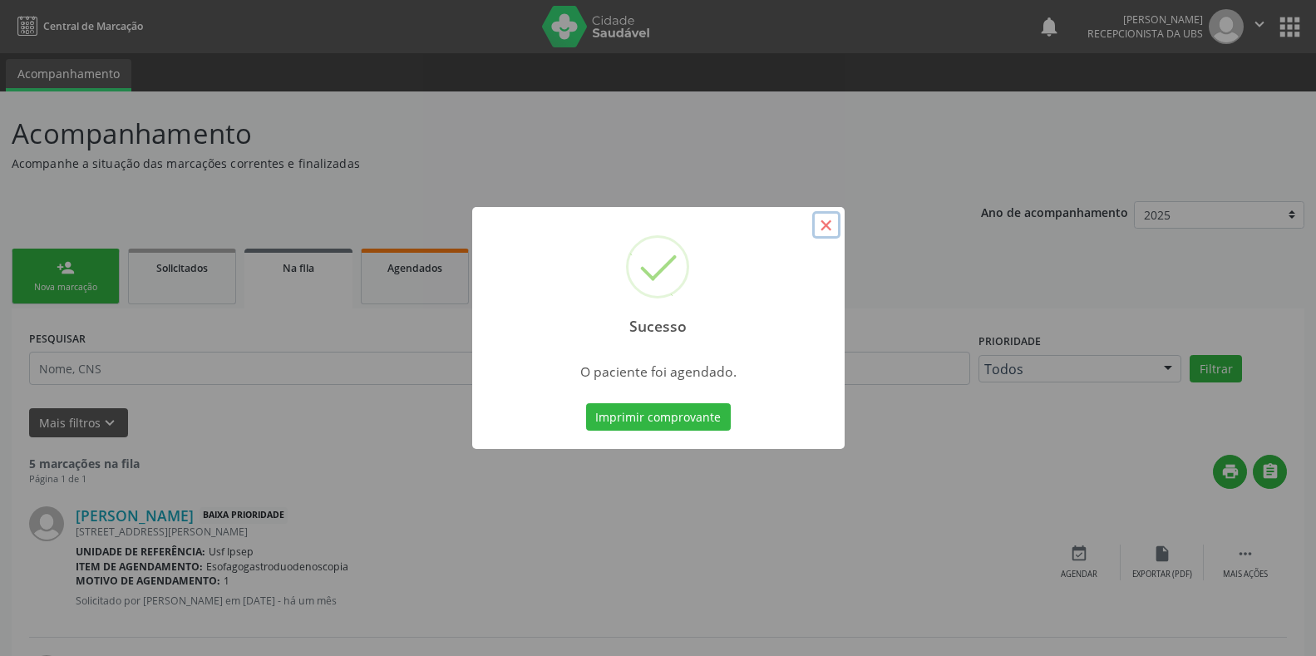
click at [822, 223] on button "×" at bounding box center [826, 225] width 28 height 28
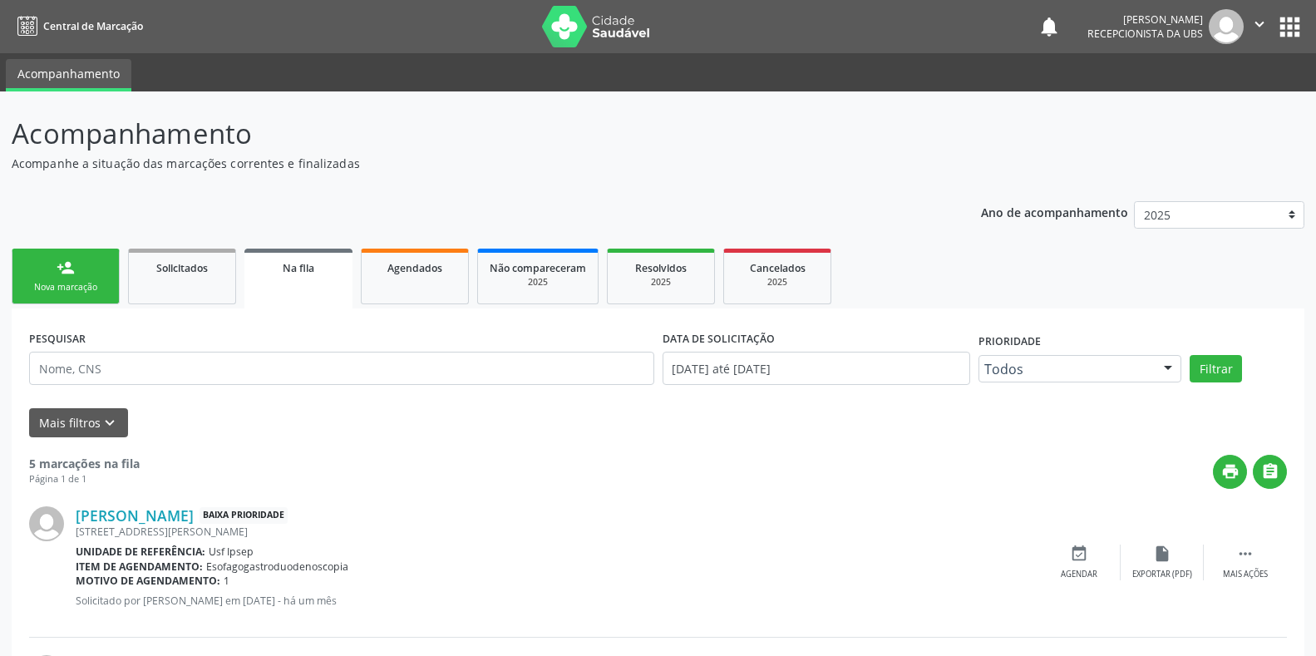
click at [53, 289] on div "Nova marcação" at bounding box center [65, 287] width 83 height 12
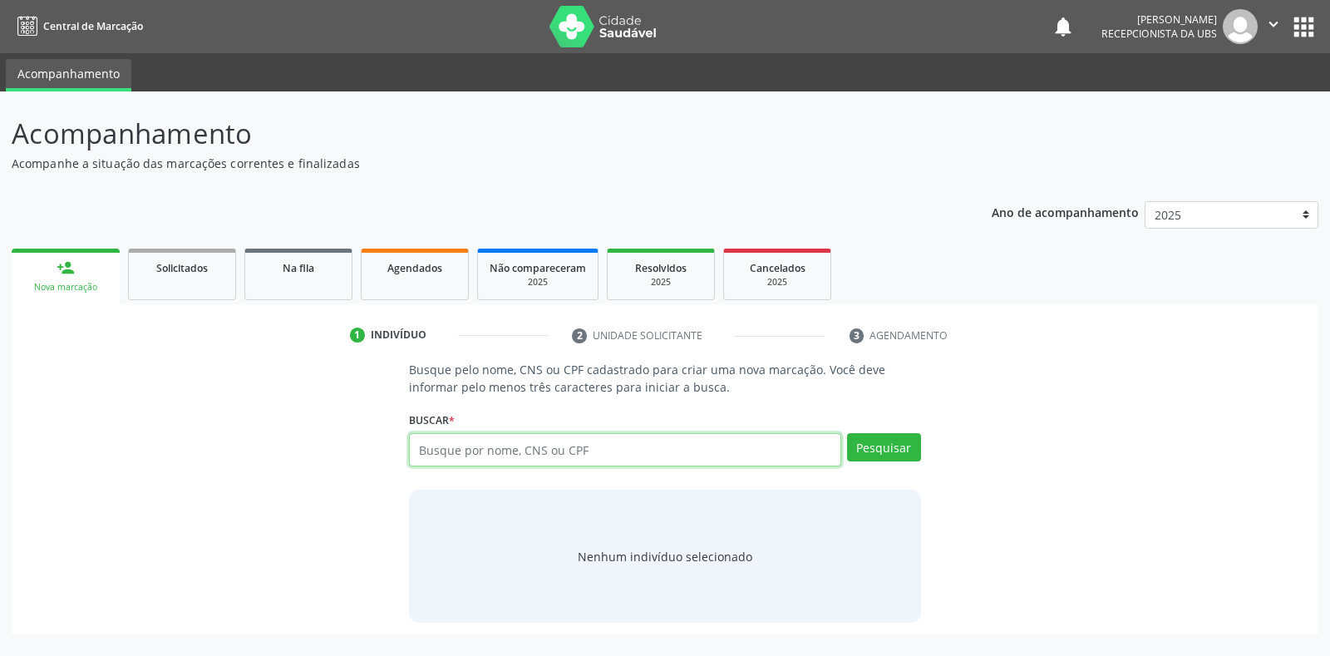
click at [424, 443] on input "text" at bounding box center [625, 449] width 432 height 33
click at [431, 447] on input "text" at bounding box center [625, 449] width 432 height 33
type input "898002944409516"
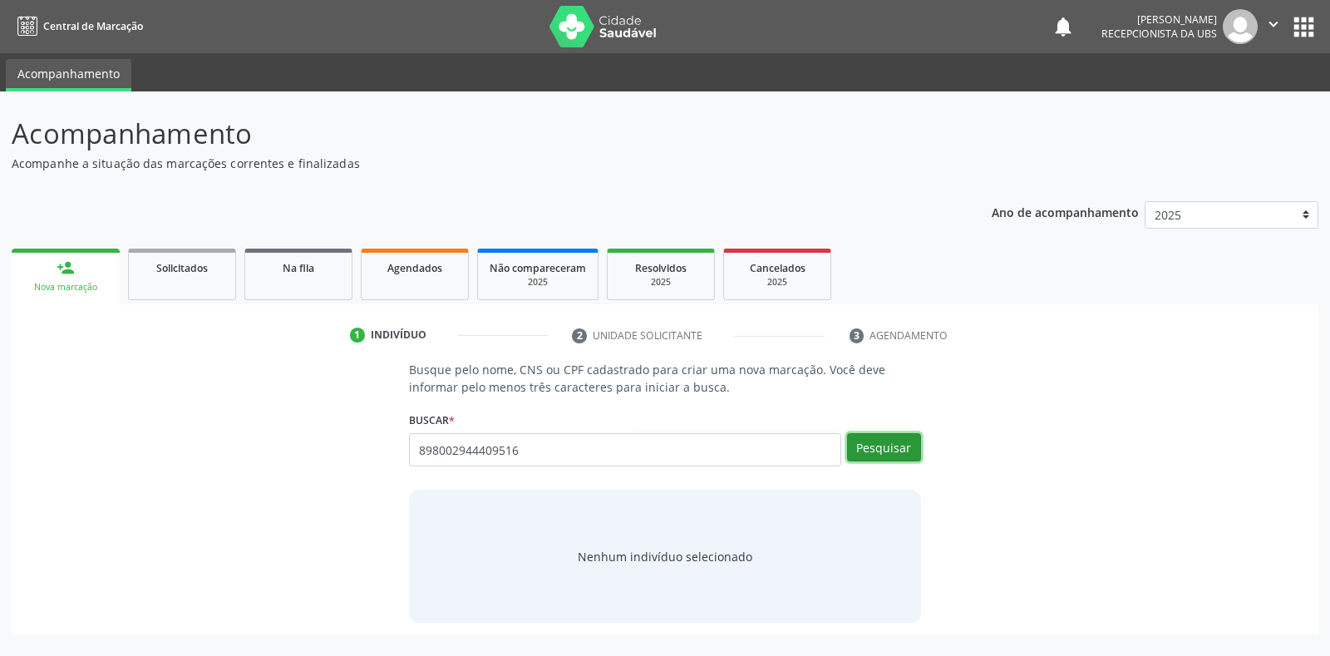
click at [877, 453] on button "Pesquisar" at bounding box center [884, 447] width 74 height 28
type input "898002944409516"
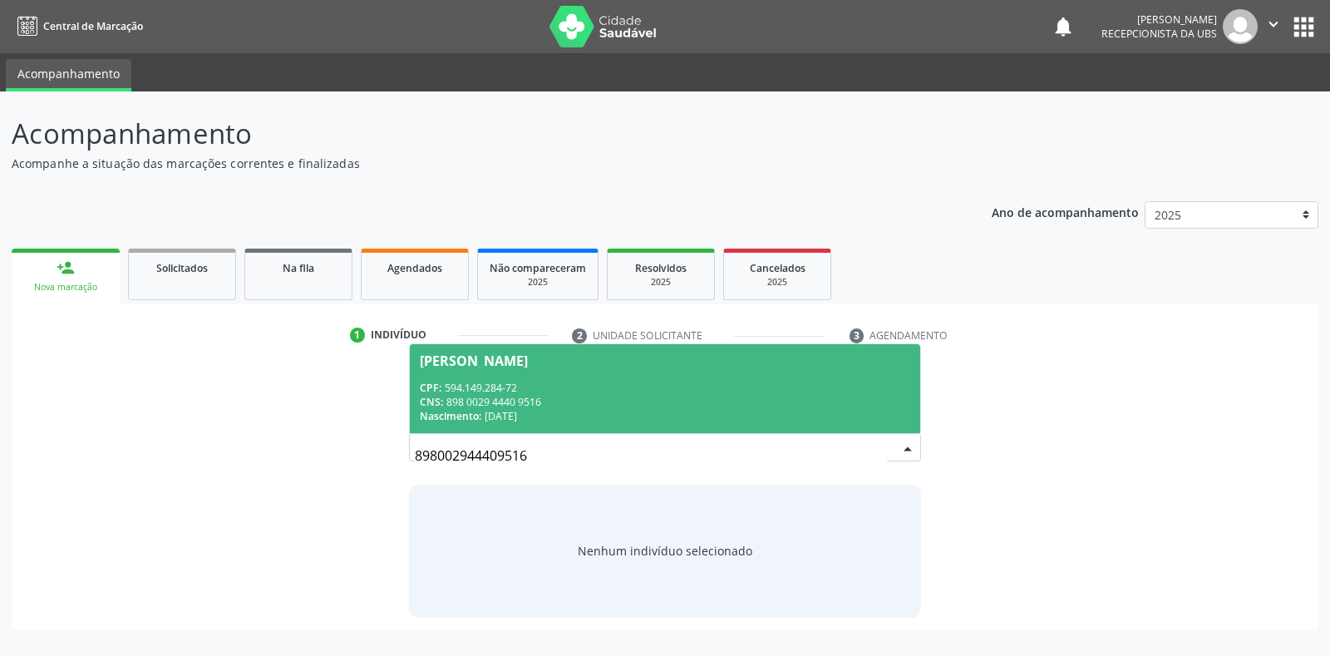
drag, startPoint x: 832, startPoint y: 442, endPoint x: 803, endPoint y: 492, distance: 57.8
drag, startPoint x: 803, startPoint y: 492, endPoint x: 457, endPoint y: 370, distance: 366.9
click at [457, 370] on span "Marinalva Pereira Alves de Almeida CPF: 594.149.284-72 CNS: 898 0029 4440 9516 …" at bounding box center [665, 388] width 510 height 89
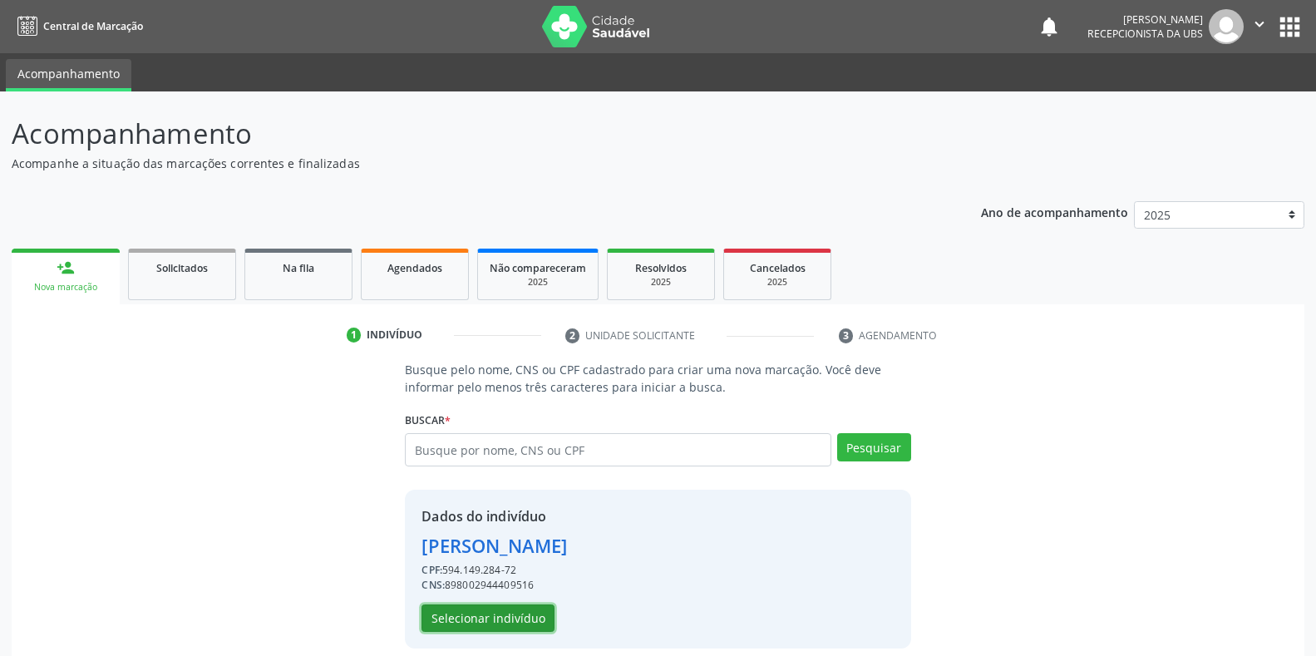
click at [453, 624] on button "Selecionar indivíduo" at bounding box center [488, 618] width 133 height 28
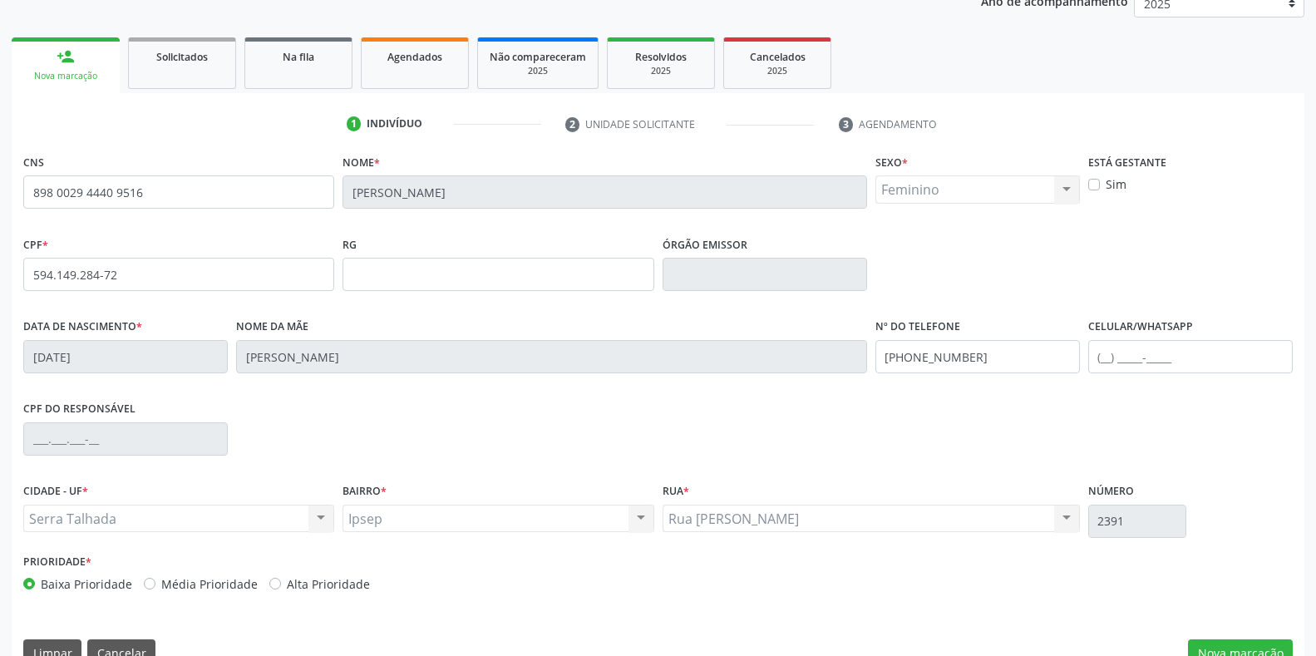
scroll to position [245, 0]
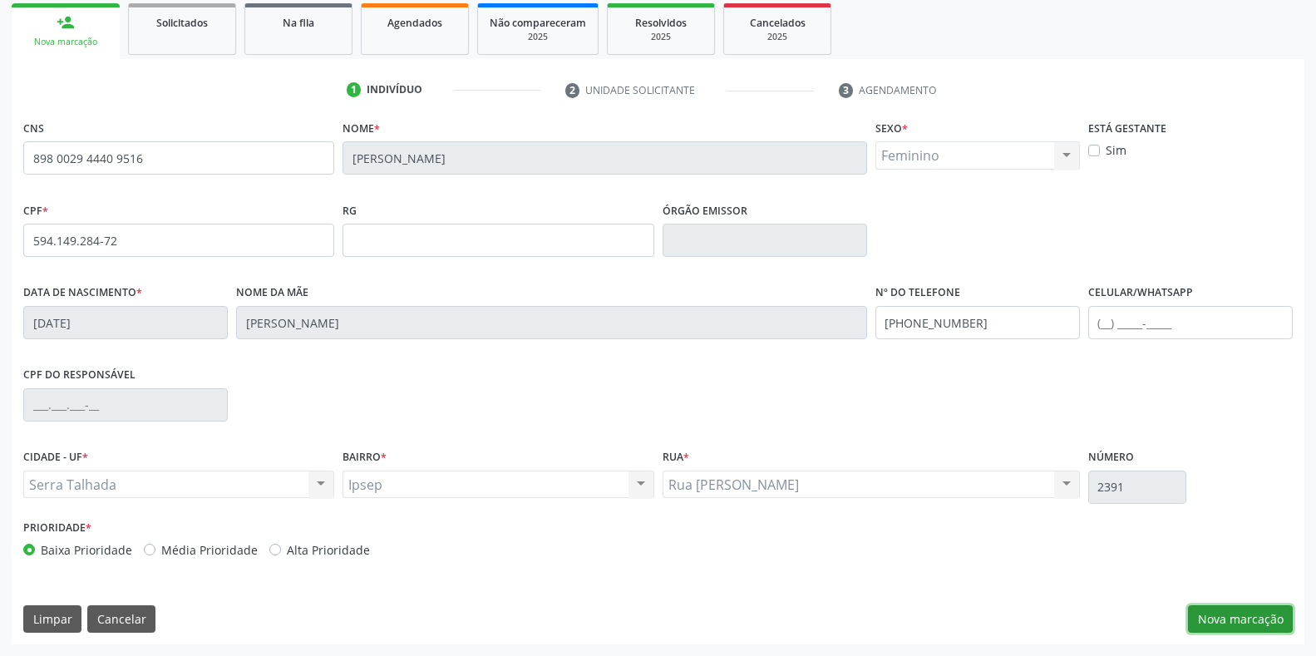
click at [1242, 621] on button "Nova marcação" at bounding box center [1240, 619] width 105 height 28
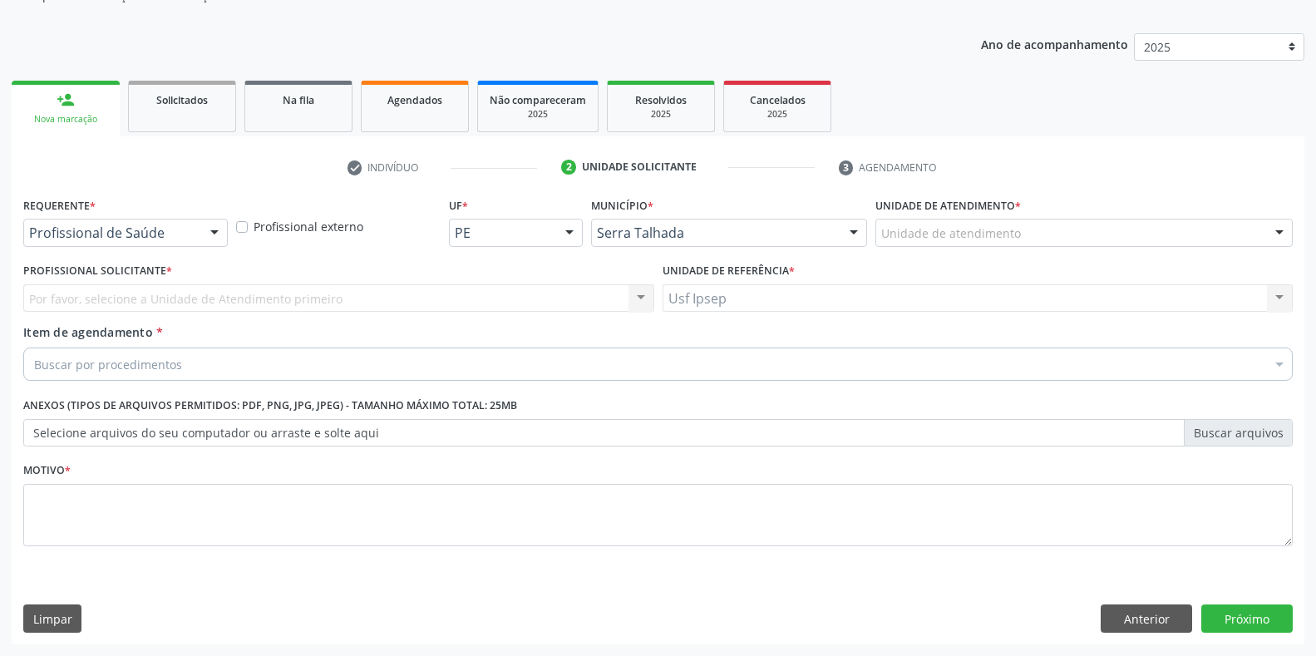
scroll to position [168, 0]
click at [215, 231] on div at bounding box center [214, 234] width 25 height 28
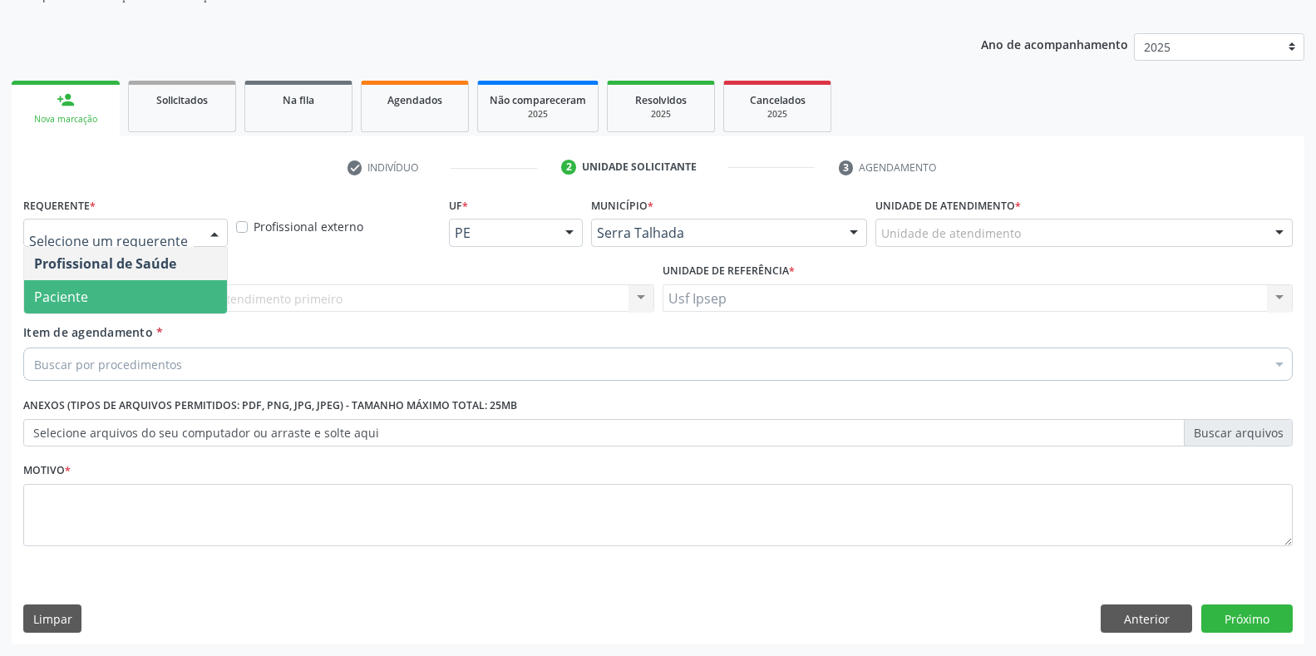
click at [116, 298] on span "Paciente" at bounding box center [125, 296] width 203 height 33
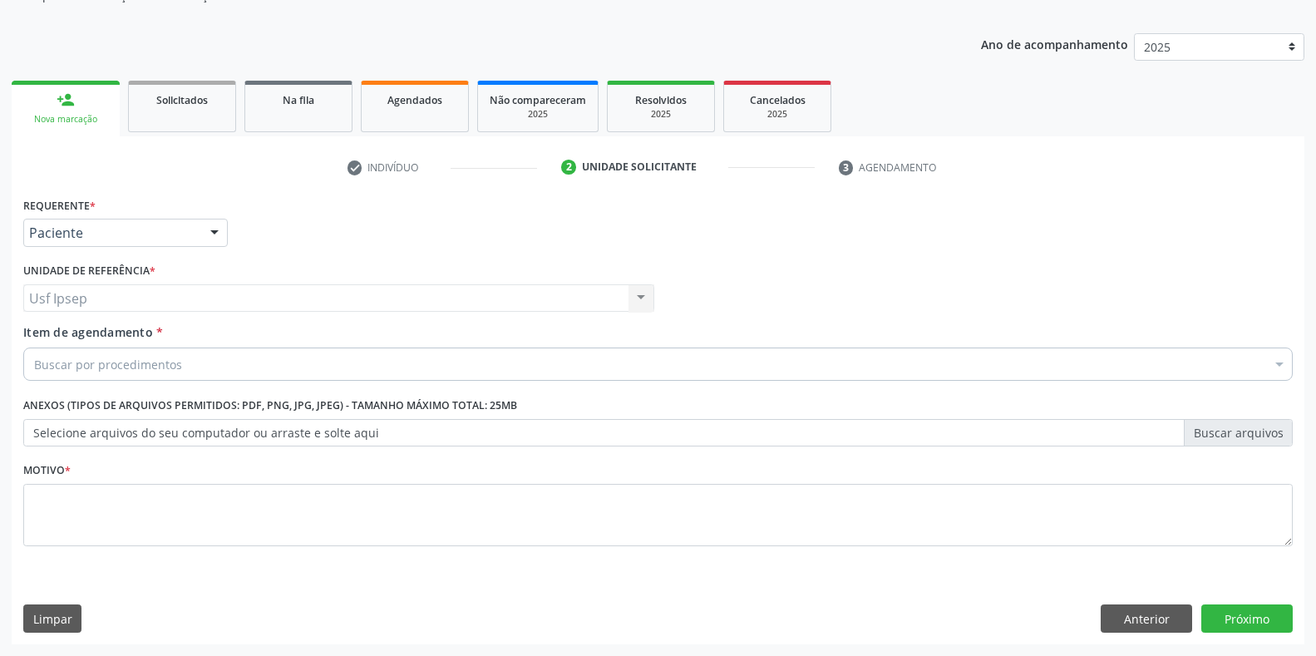
click at [111, 333] on span "Item de agendamento" at bounding box center [88, 332] width 130 height 16
click at [34, 348] on input "Item de agendamento *" at bounding box center [34, 364] width 0 height 33
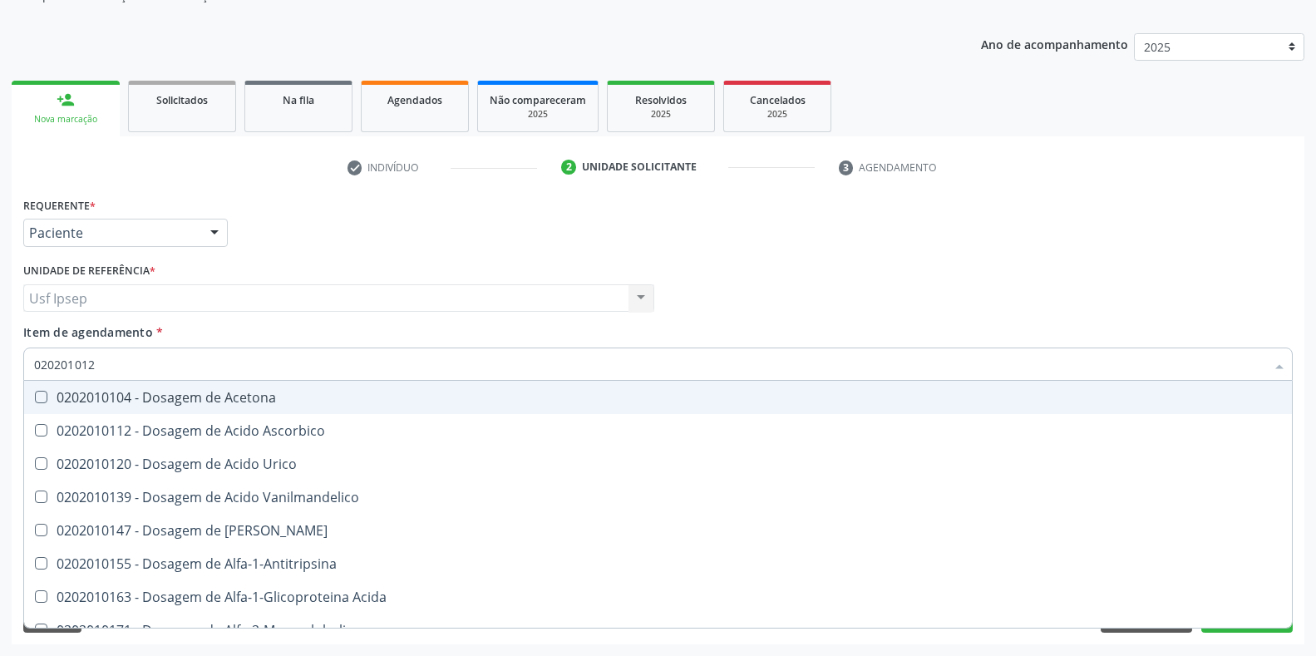
type input "0202010120"
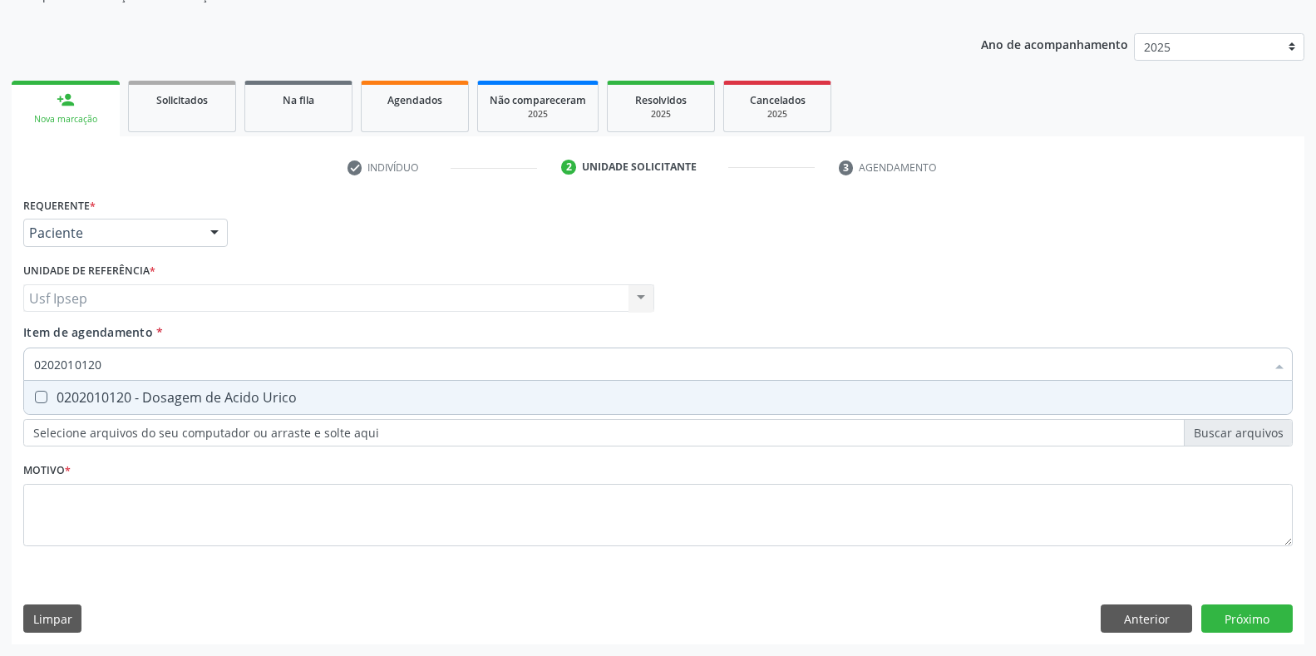
click at [42, 398] on Urico at bounding box center [41, 397] width 12 height 12
click at [35, 398] on Urico "checkbox" at bounding box center [29, 397] width 11 height 11
checkbox Urico "true"
click at [101, 363] on input "0202010120" at bounding box center [649, 364] width 1231 height 33
type input "02020101"
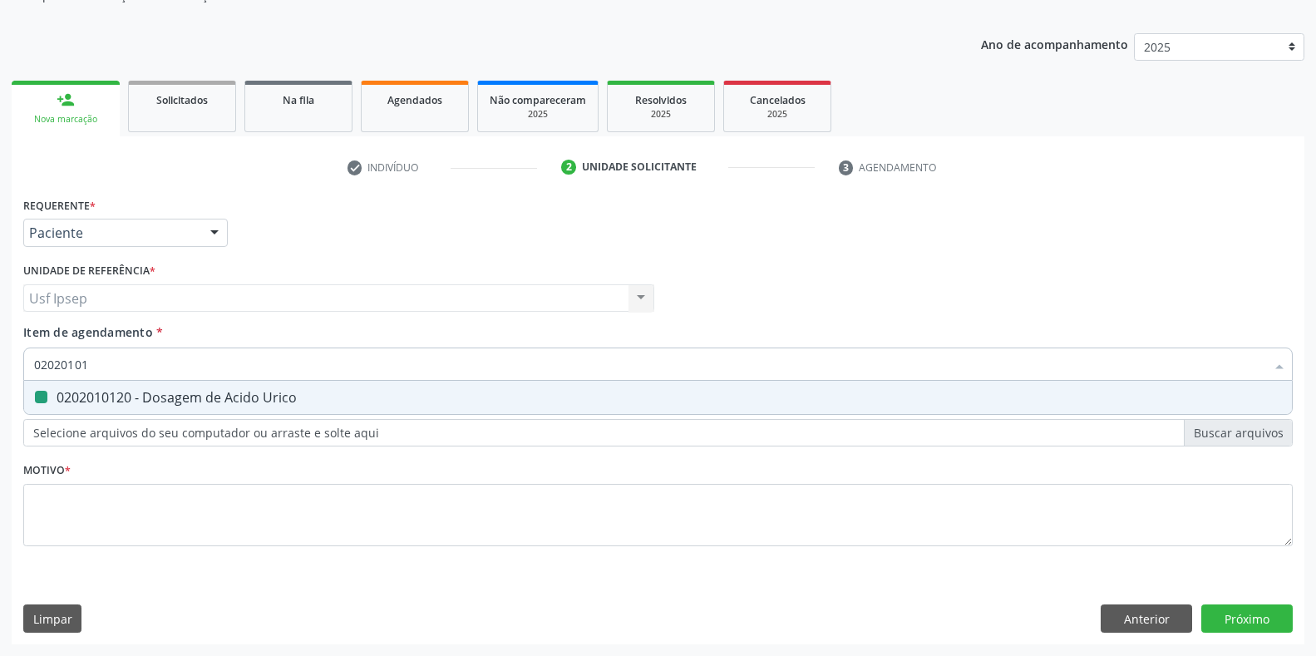
checkbox Urico "false"
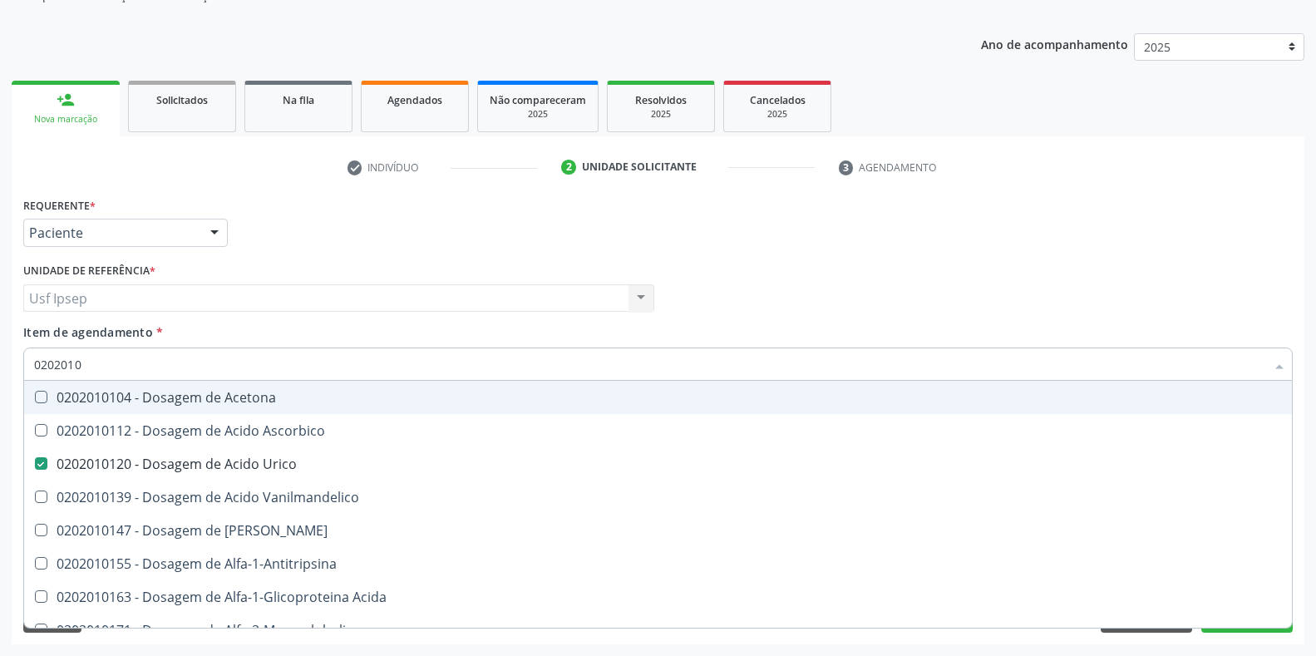
type input "020201"
checkbox Urico "false"
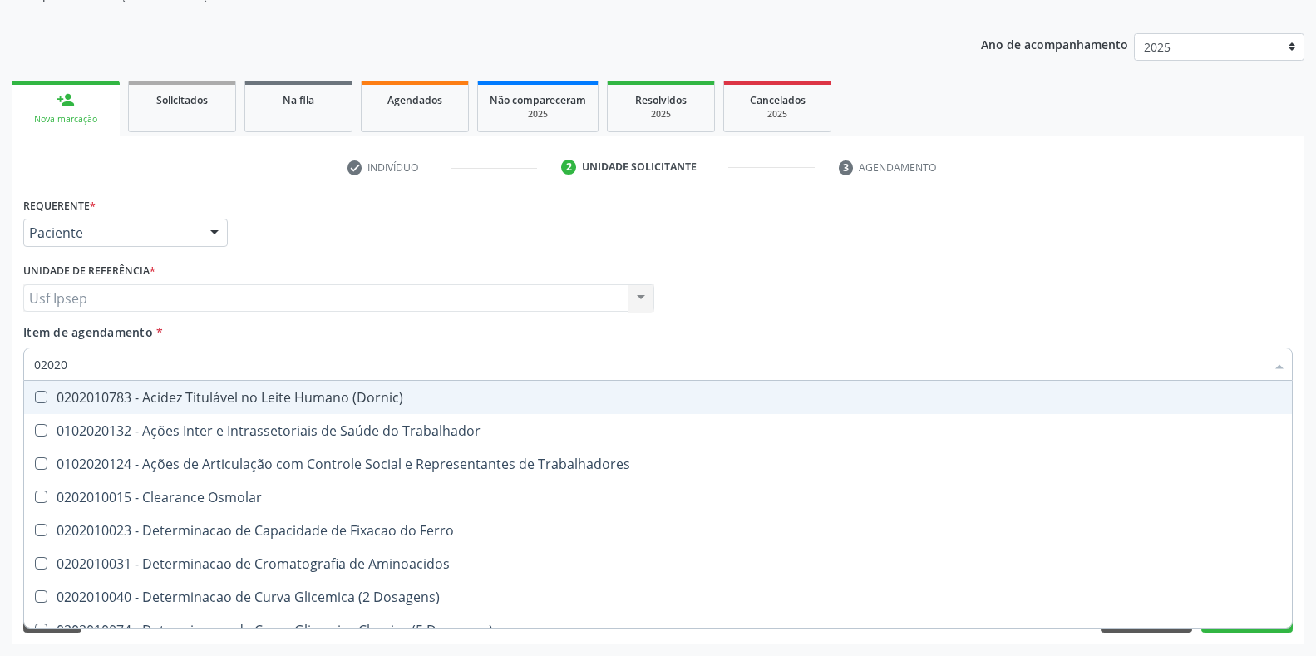
type input "0202"
checkbox Urico "false"
checkbox Trabalho "false"
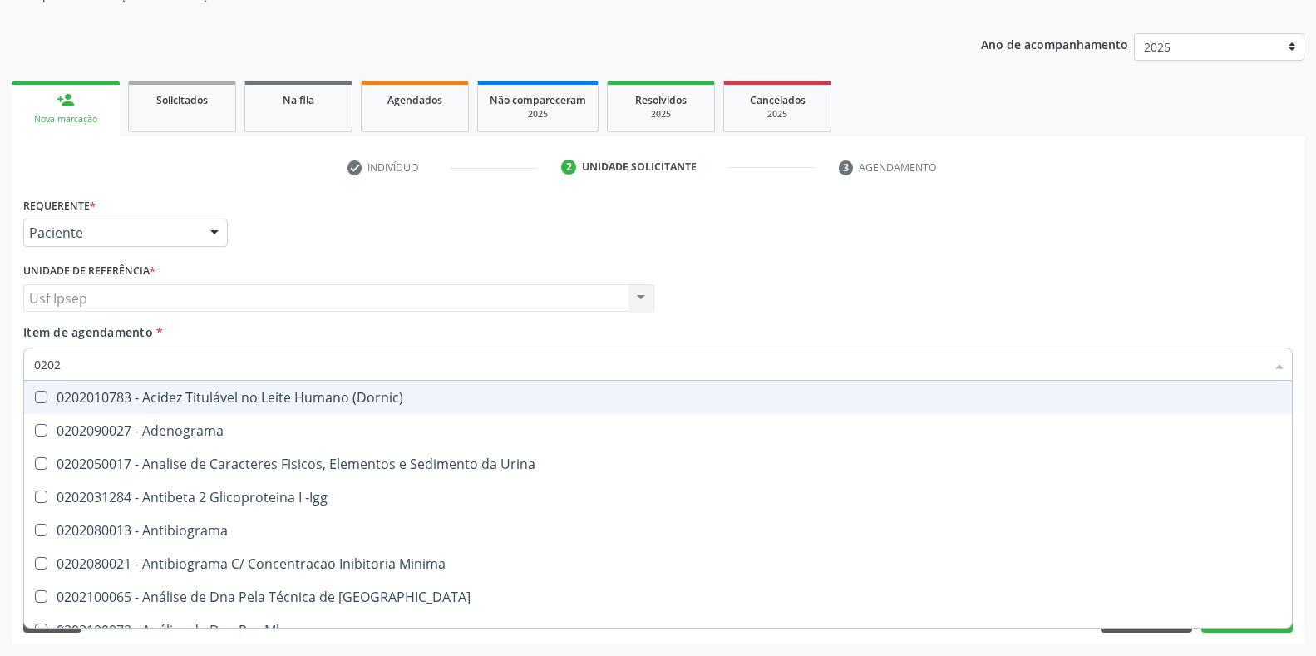
type input "02020"
checkbox Organicos "true"
checkbox Urico "false"
type input "020201"
checkbox Osmolar "true"
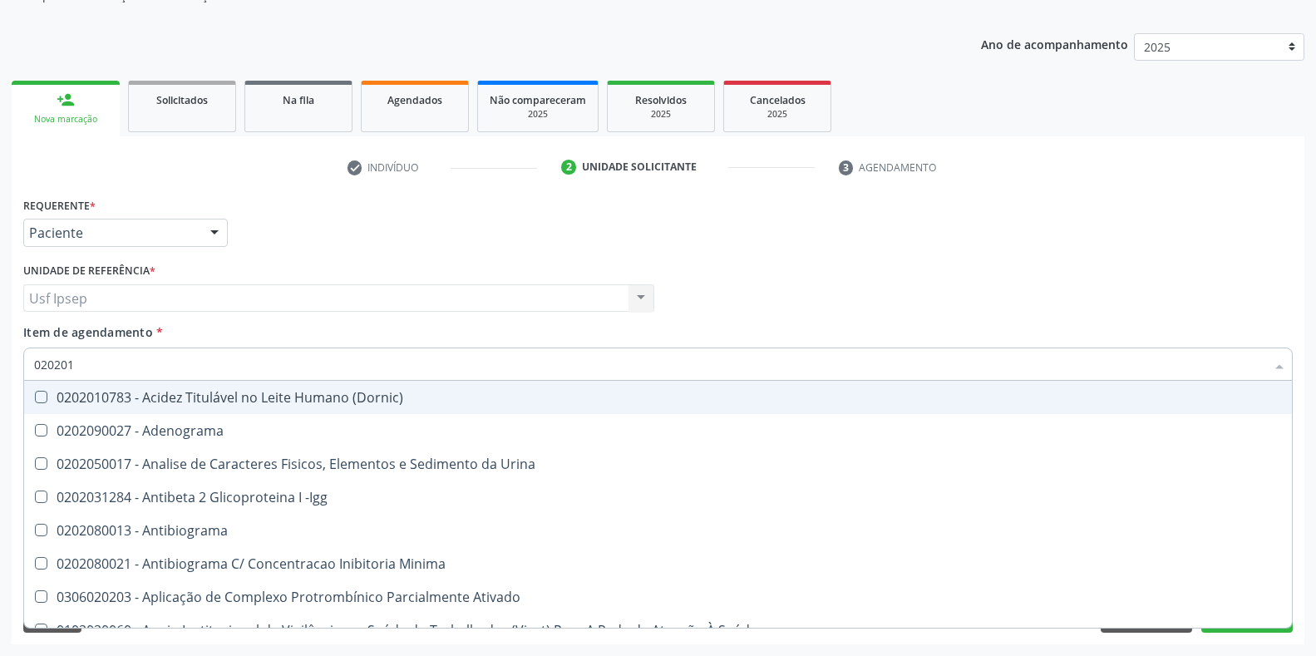
type input "0202010"
checkbox Urico "true"
checkbox Amonia "false"
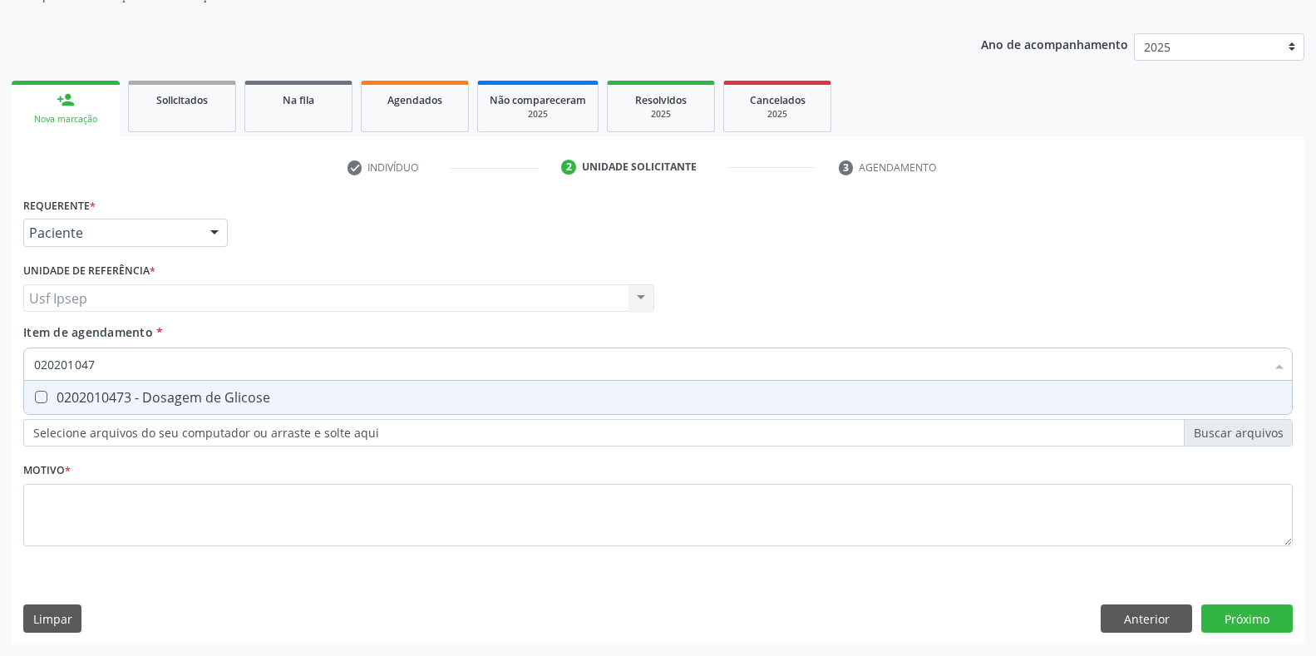
type input "0202010473"
click at [45, 396] on Glicose at bounding box center [41, 397] width 12 height 12
click at [35, 396] on Glicose "checkbox" at bounding box center [29, 397] width 11 height 11
checkbox Glicose "true"
click at [104, 364] on input "0202010473" at bounding box center [649, 364] width 1231 height 33
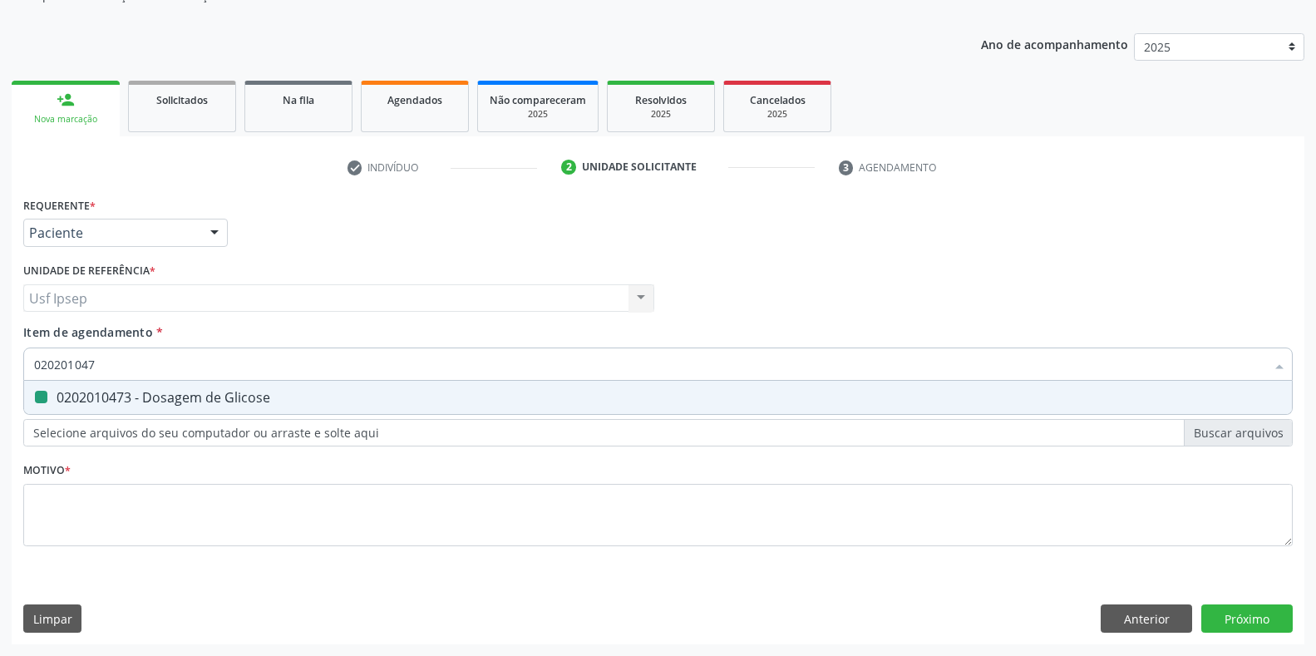
type input "02020104"
checkbox Glicose "false"
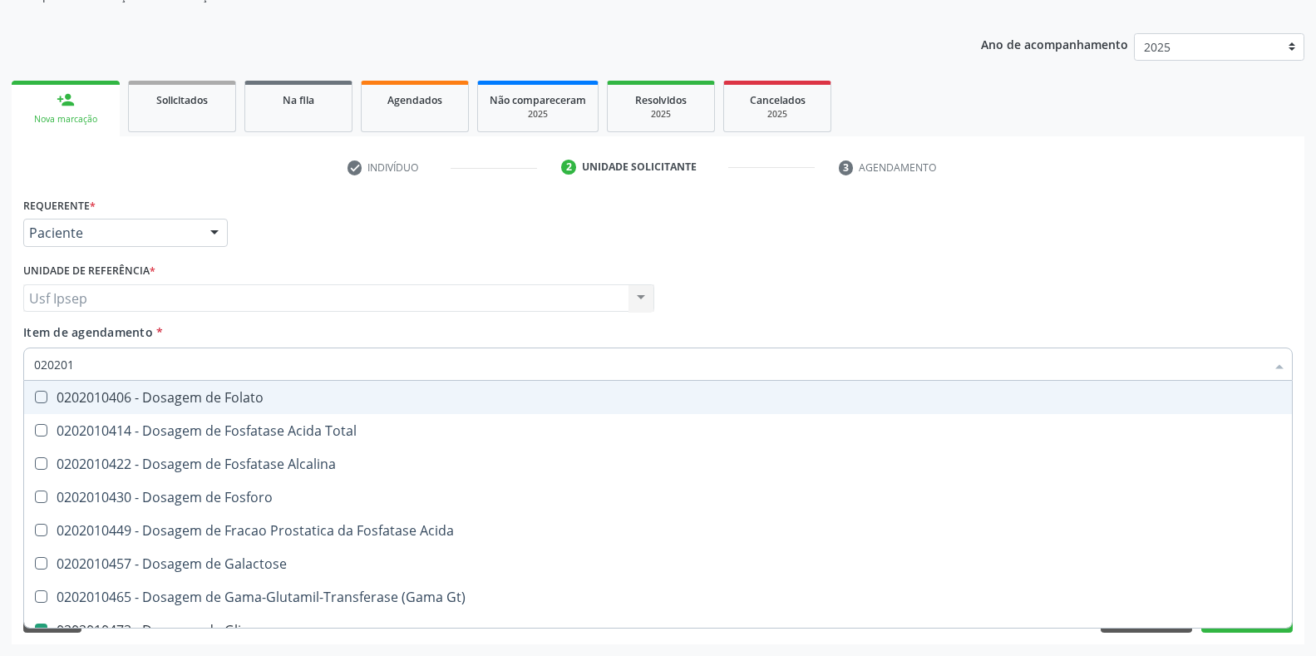
type input "02020"
checkbox Glicose "false"
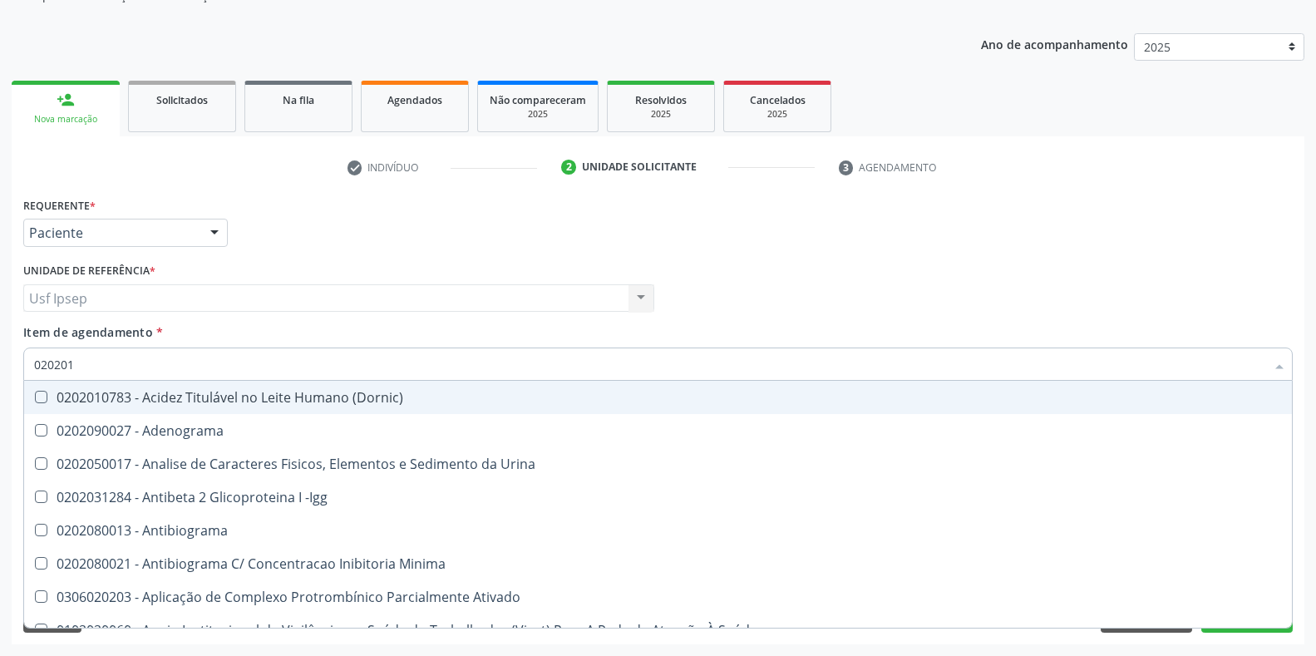
type input "0202010"
checkbox \(Controle\) "true"
checkbox Osmolar "false"
checkbox Osmolalidade "true"
checkbox T3 "false"
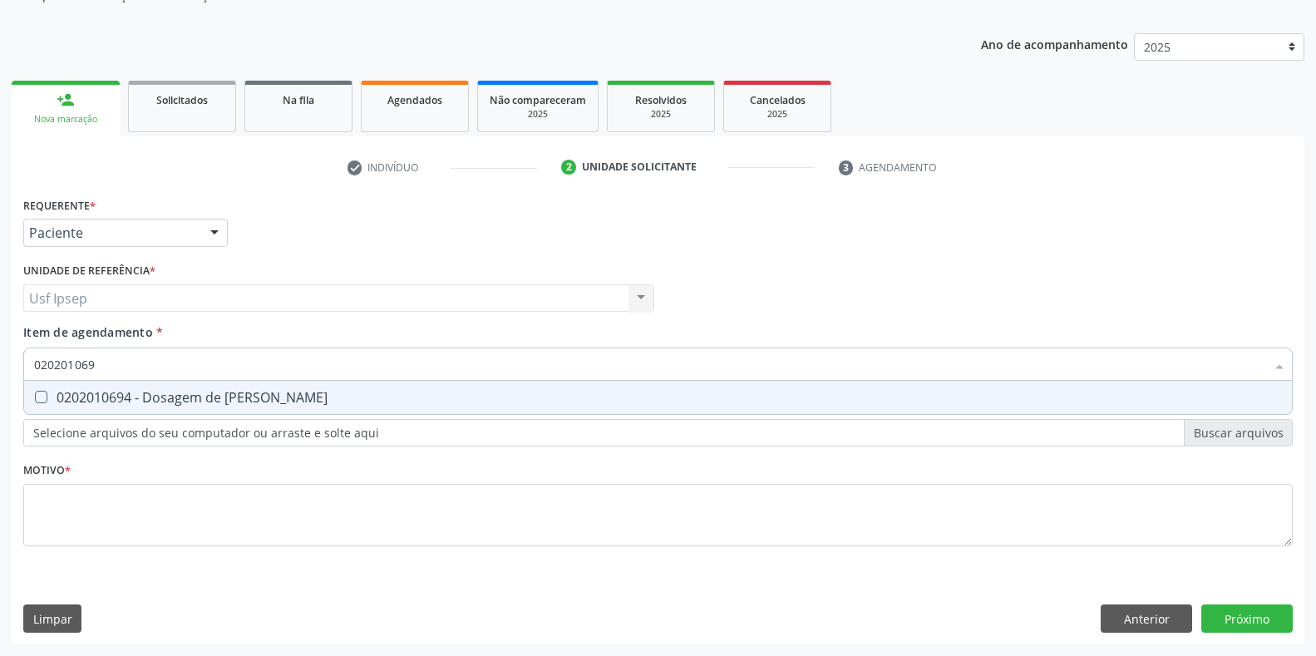
type input "0202010694"
click at [32, 397] on div at bounding box center [30, 397] width 12 height 13
checkbox Ureia "true"
click at [107, 364] on input "0202010694" at bounding box center [649, 364] width 1231 height 33
type input "02020106"
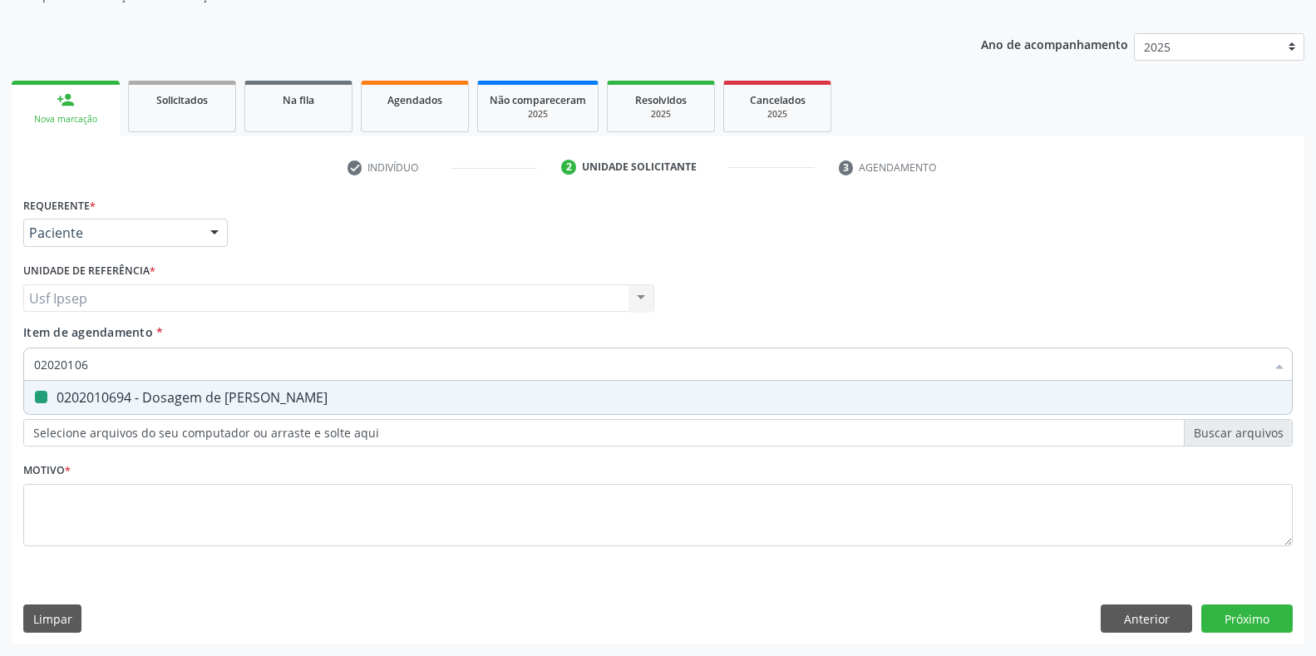
checkbox Ureia "false"
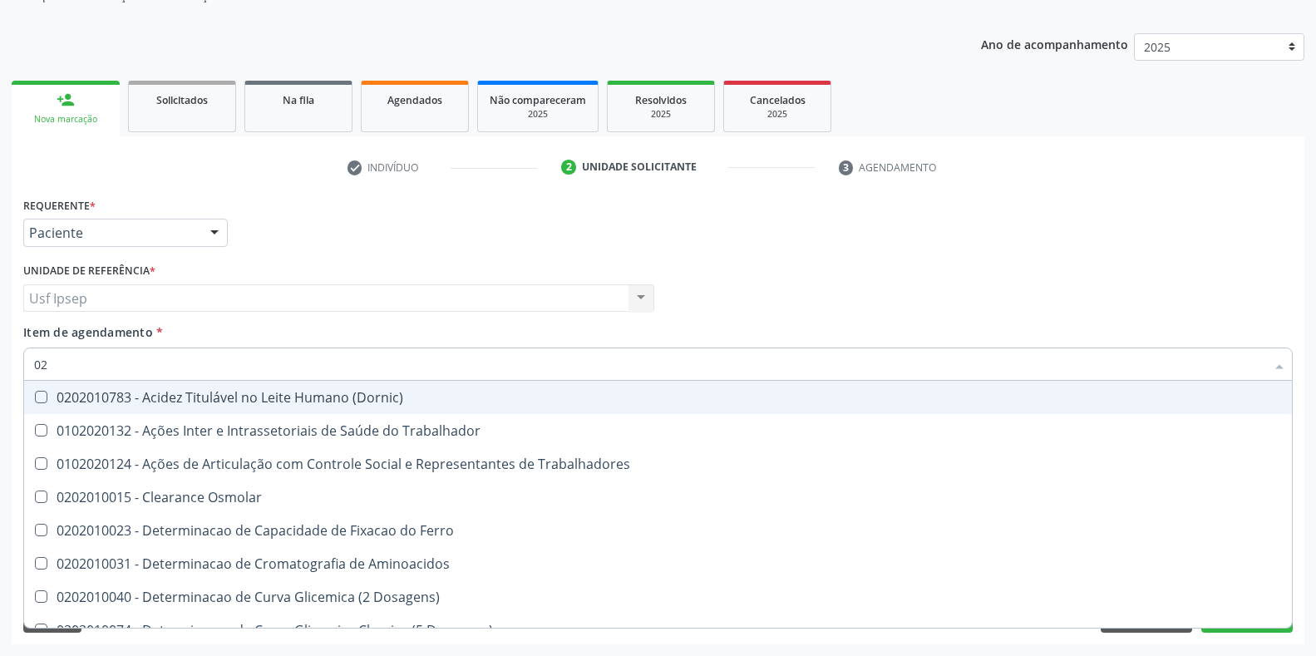
type input "0"
checkbox Urico "false"
checkbox Glicose "false"
checkbox Ureia "false"
checkbox Trabalho "false"
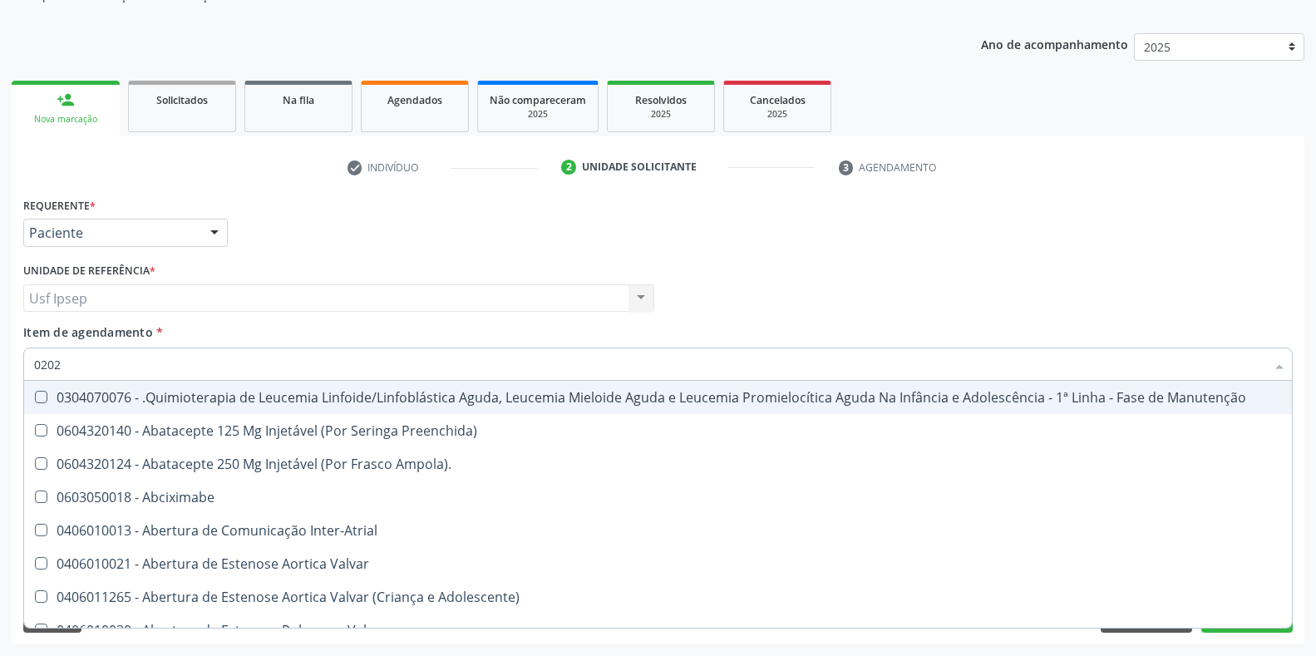
type input "02020"
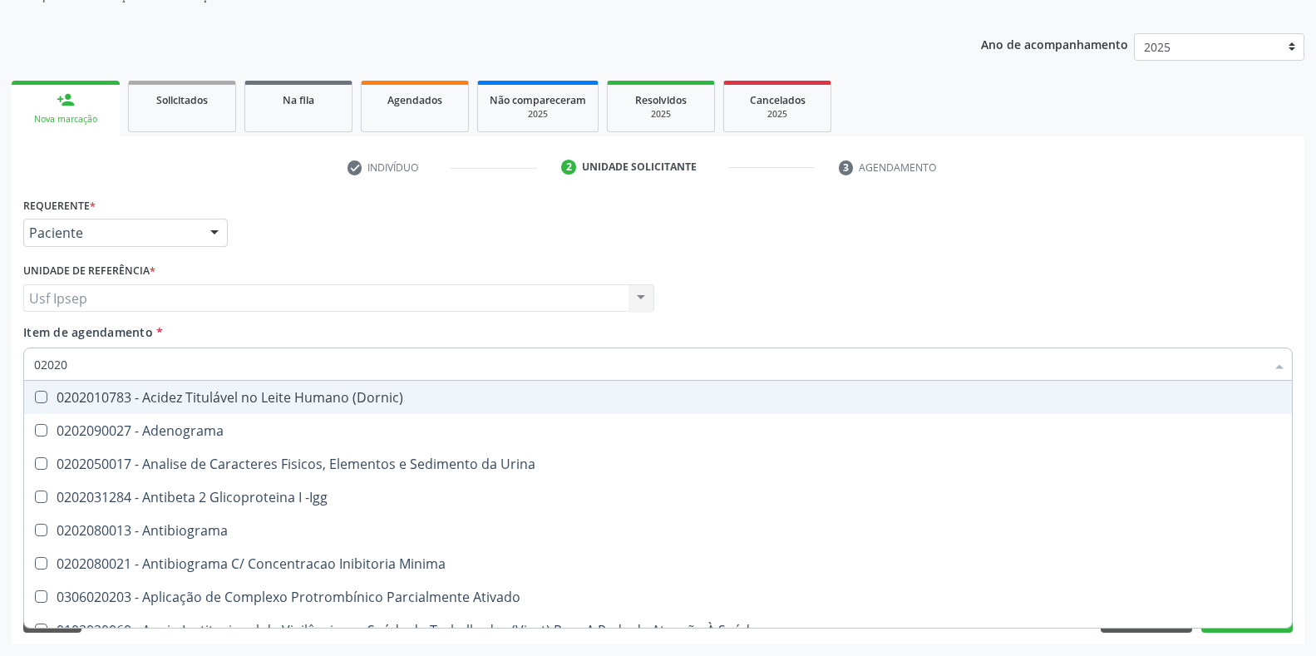
checkbox Urico "true"
checkbox Igm "false"
checkbox Glicose "true"
checkbox Lactato "false"
checkbox Ureia "true"
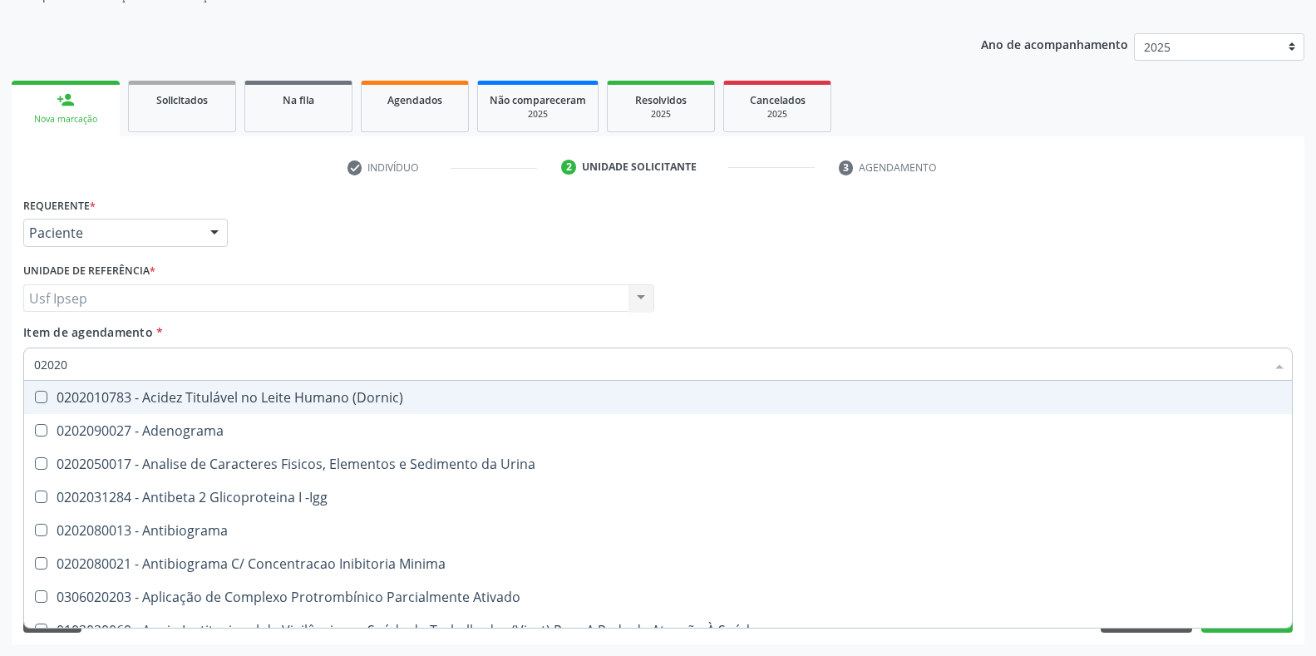
checkbox Hematocrito "false"
type input "020201"
checkbox Osmolar "true"
checkbox T3 "true"
checkbox Ascorbico "true"
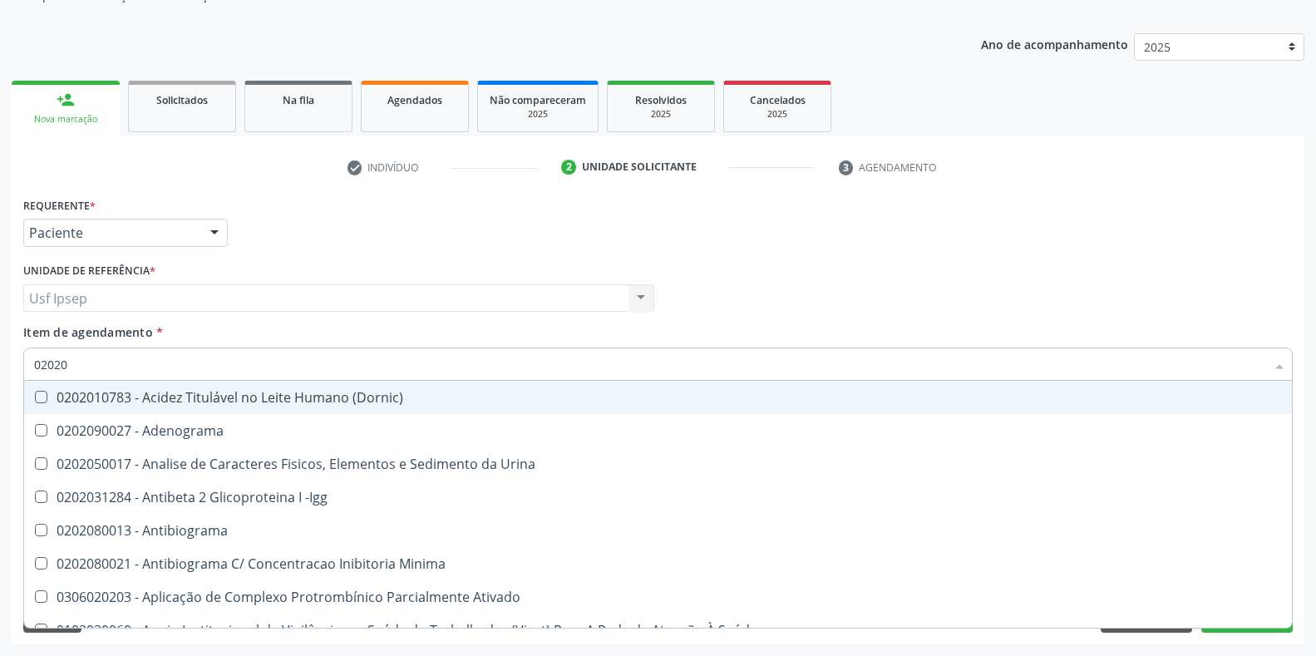
checkbox Urico "false"
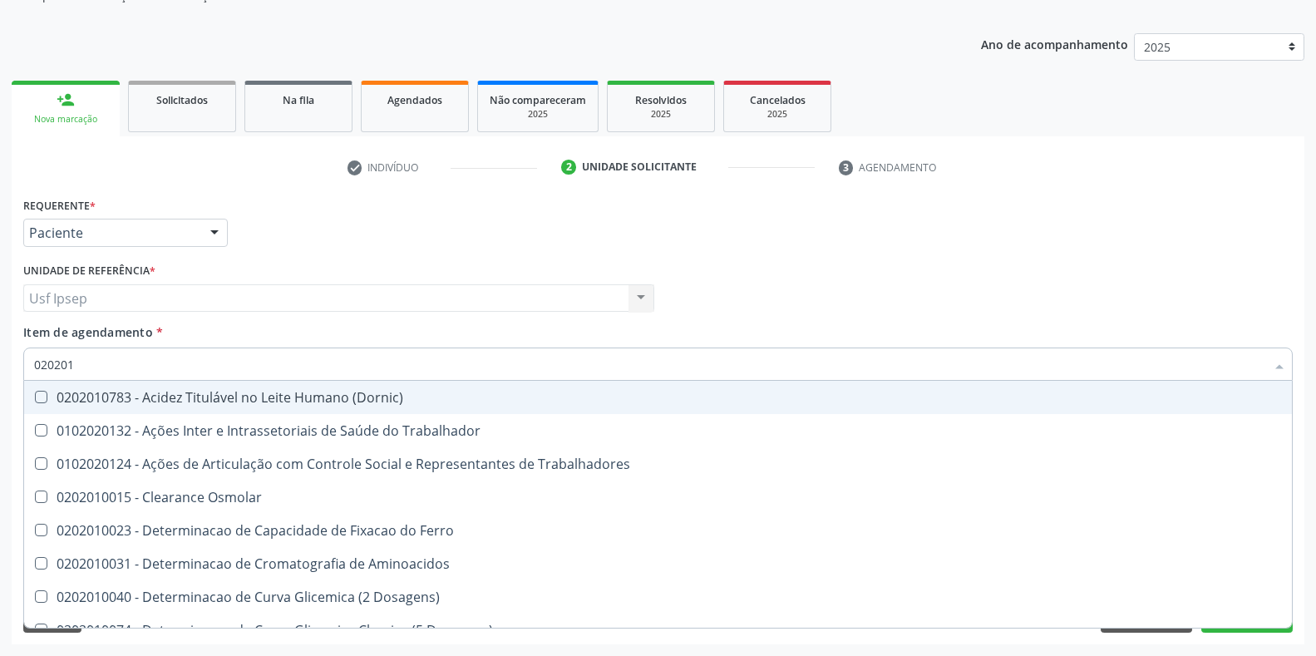
type input "0202010"
checkbox Ativada\) "true"
checkbox Urico "false"
checkbox II "true"
checkbox Glicose "false"
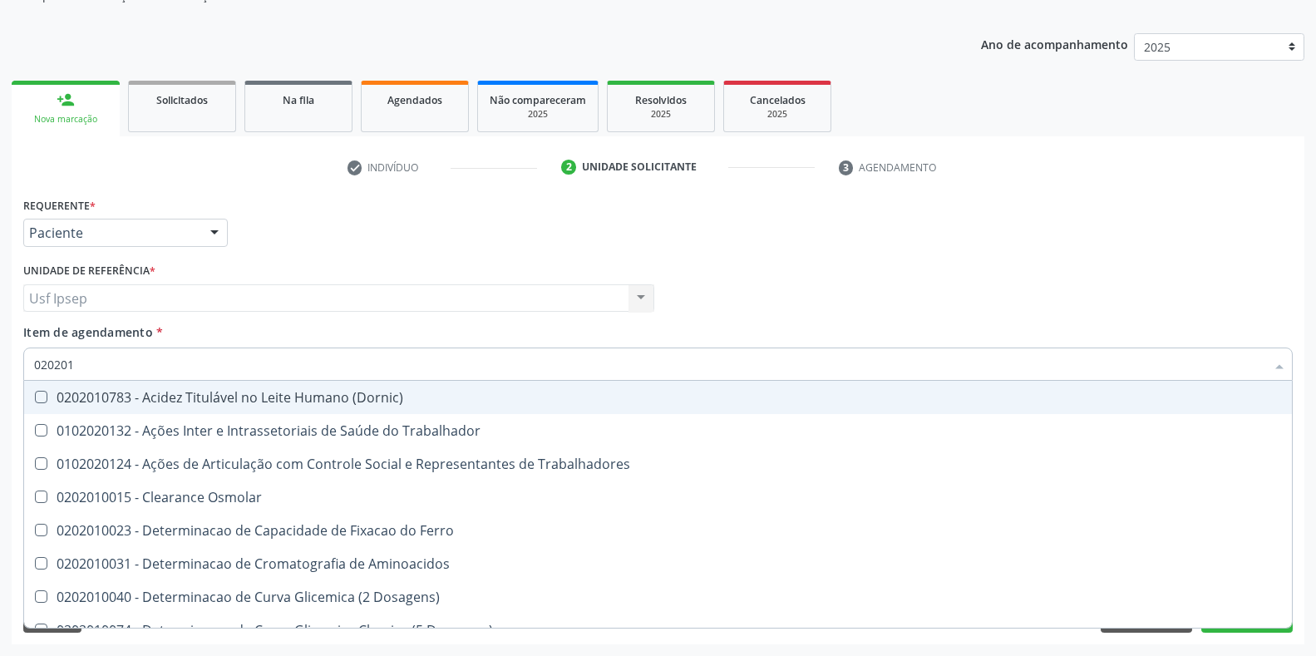
checkbox Piruvato "true"
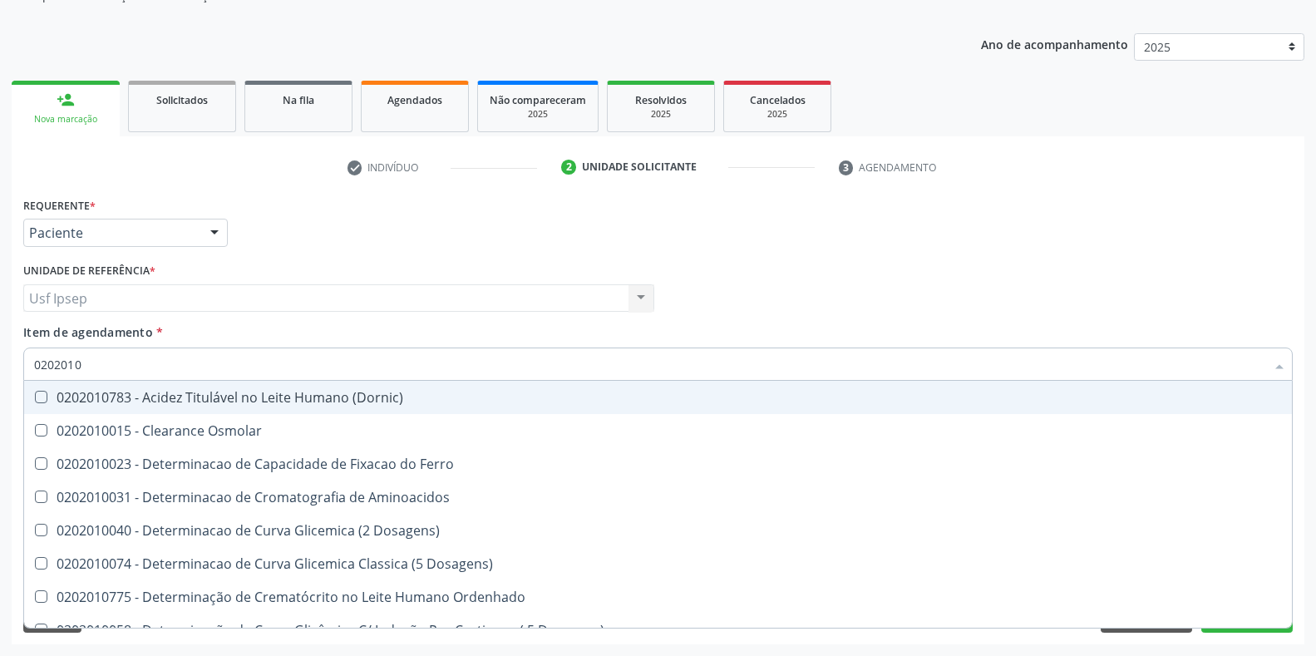
type input "02020106"
checkbox Osmolaridade "true"
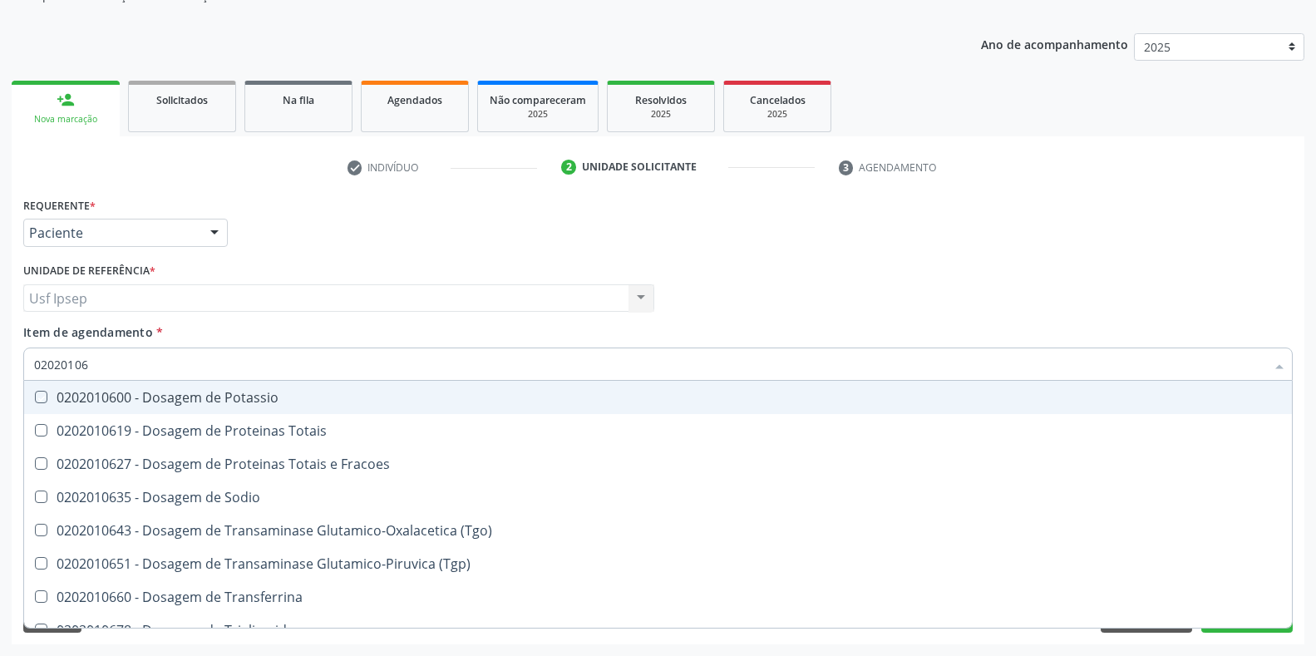
type input "020201069"
checkbox Potassio "true"
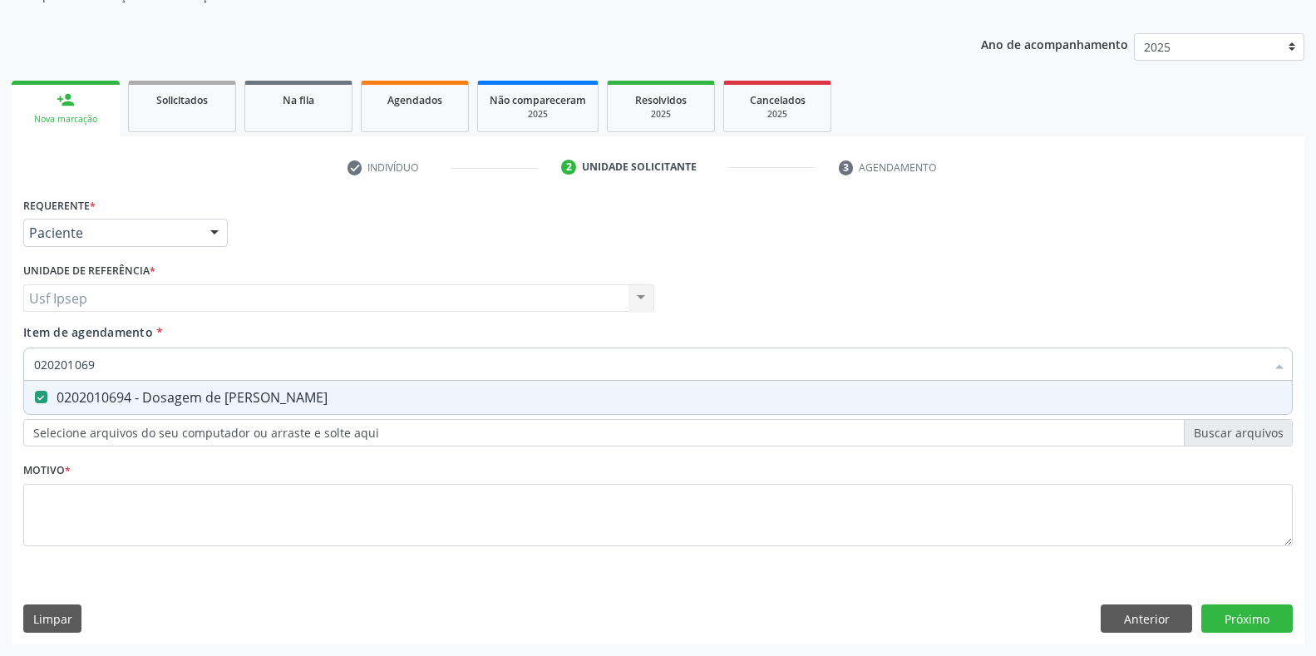
type input "02020106"
checkbox Ureia "false"
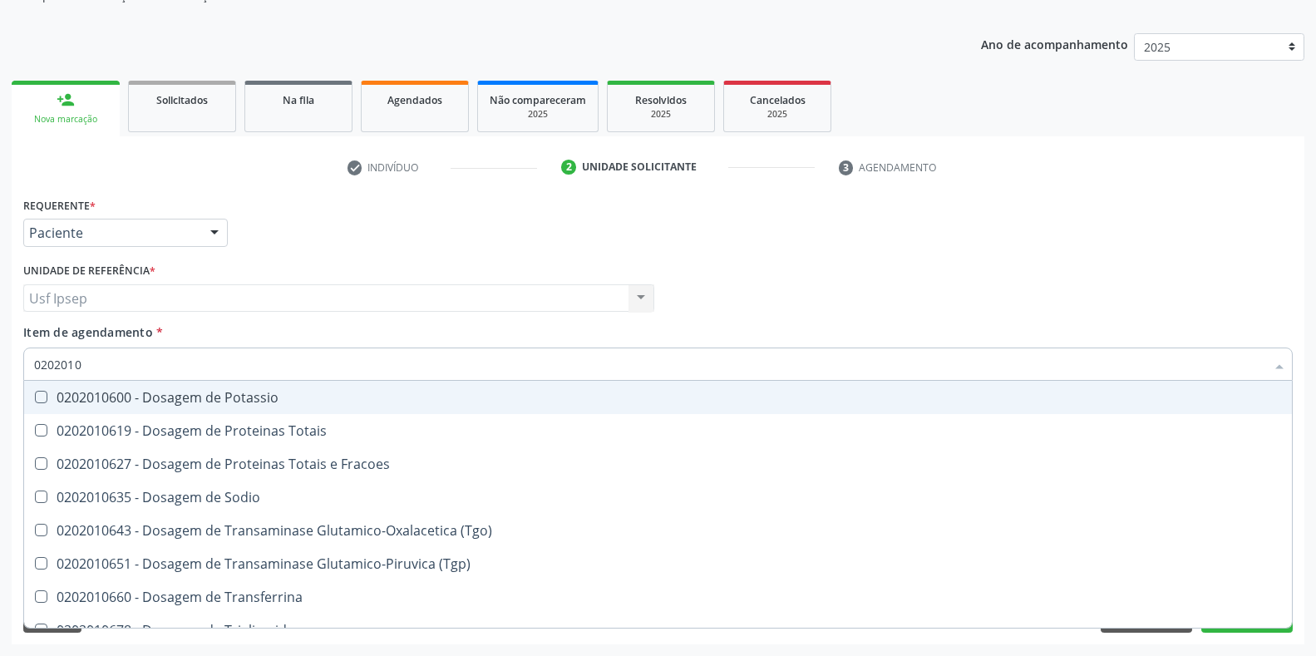
type input "020201"
checkbox Ureia "false"
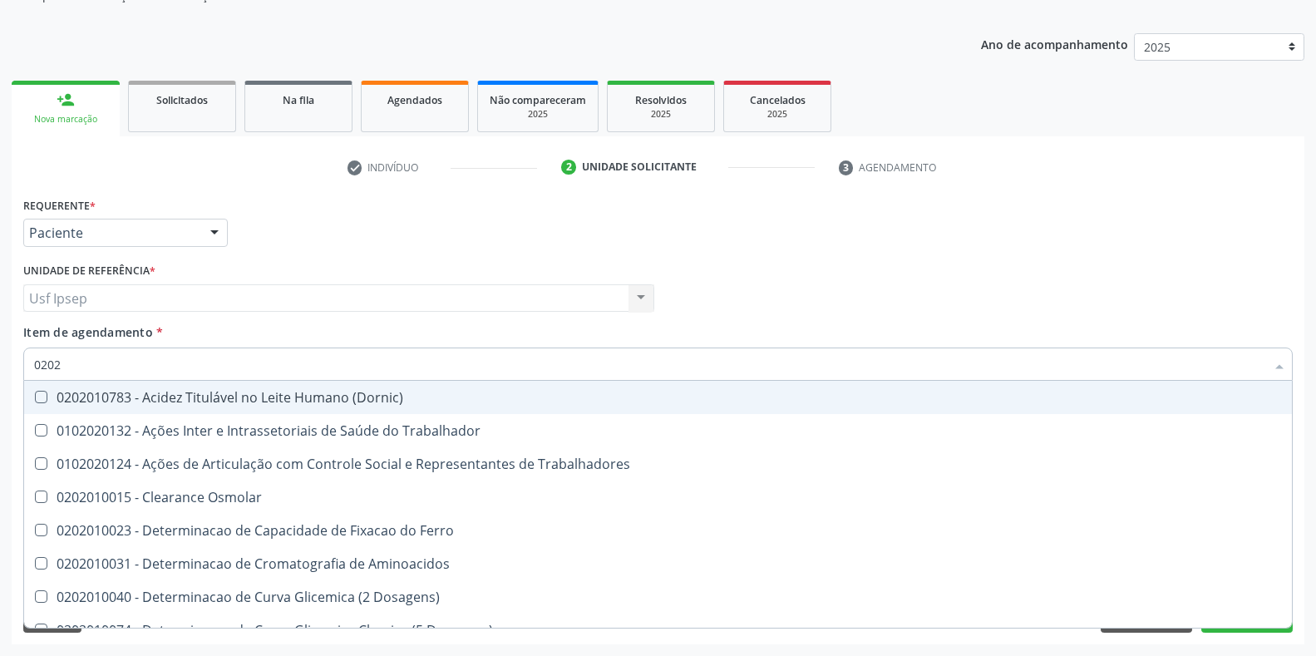
type input "020"
checkbox Urico "false"
checkbox Glicose "false"
checkbox Ureia "false"
checkbox Trabalho "false"
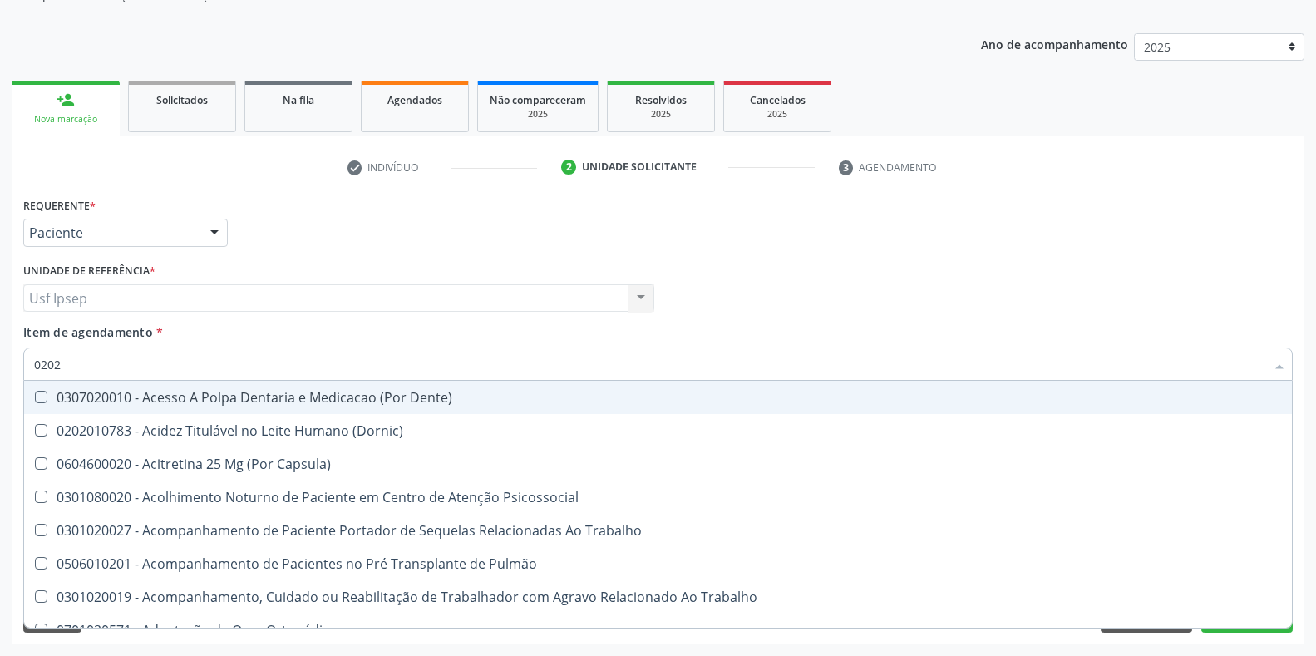
type input "02020"
checkbox Sistêmicas "true"
checkbox População "false"
checkbox Salivar "true"
checkbox Laser "false"
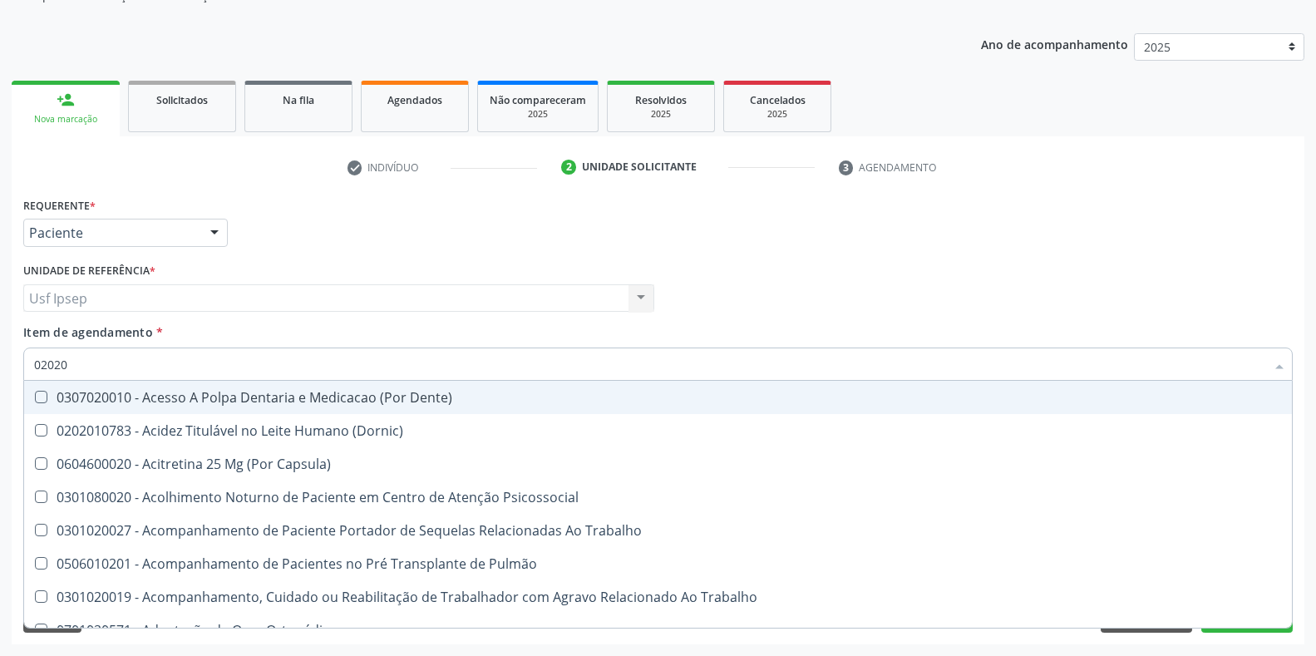
checkbox Esforco "true"
checkbox Estimulo "false"
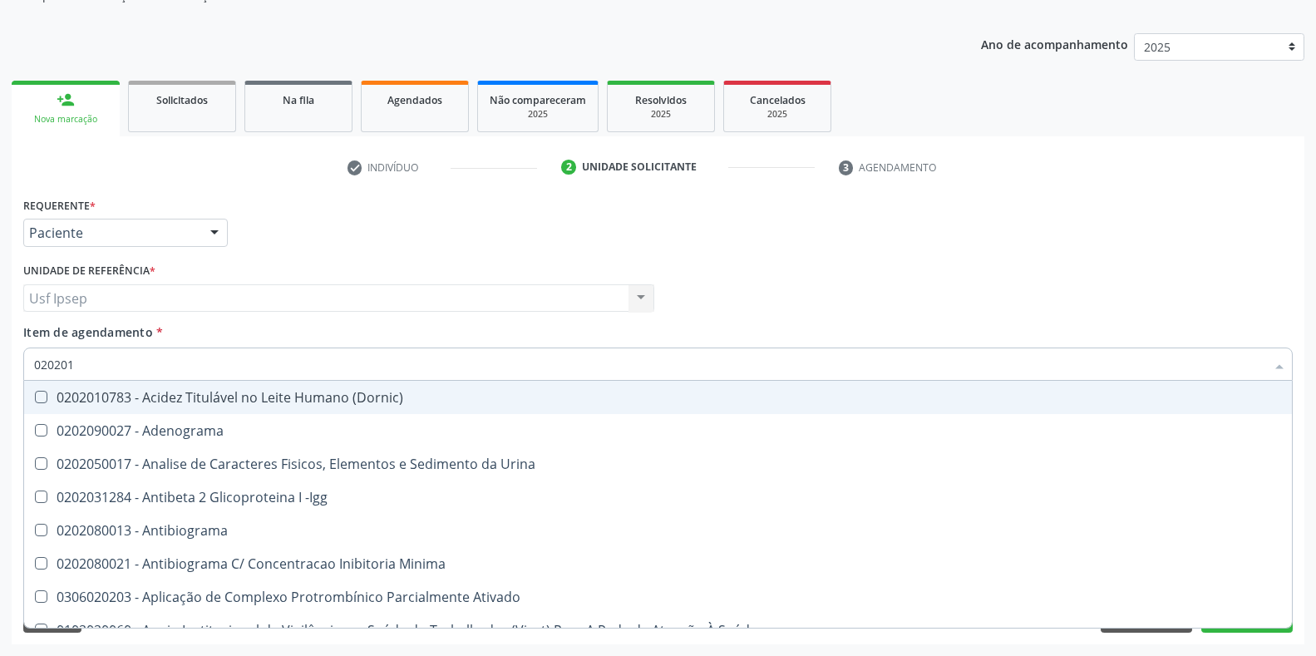
type input "0202010"
checkbox \(Controle\) "true"
checkbox Osmolar "false"
checkbox Osmolalidade "true"
checkbox T3 "false"
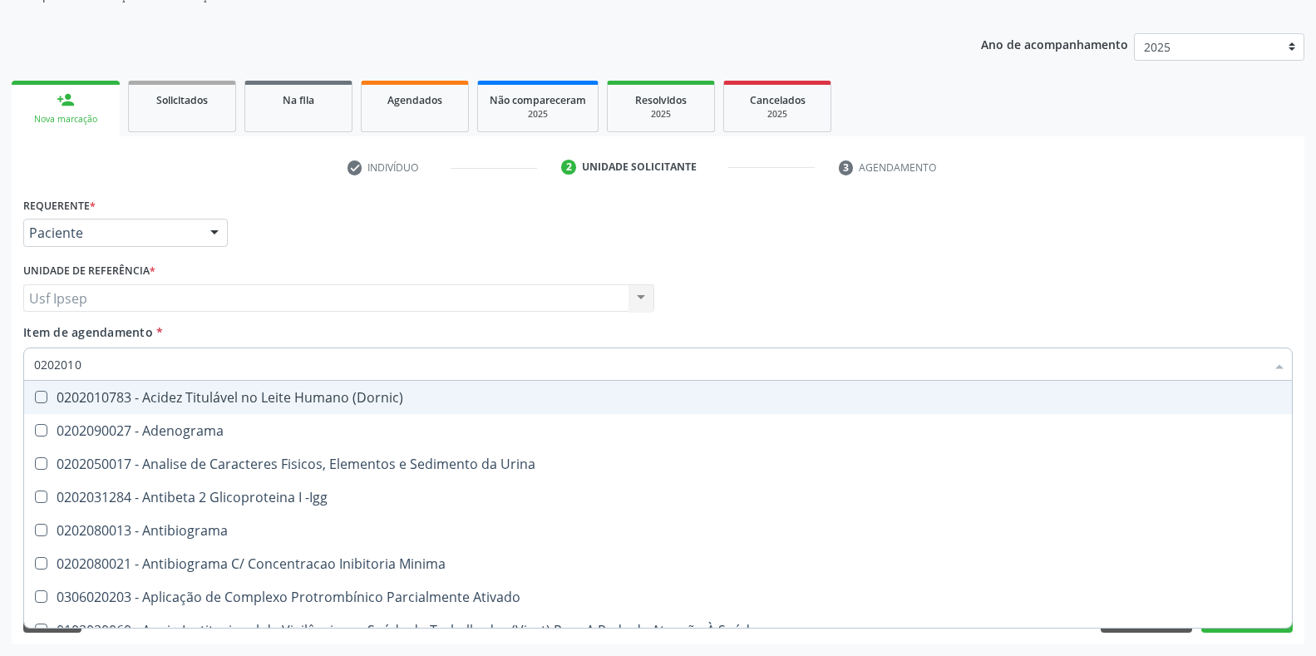
checkbox Livre "true"
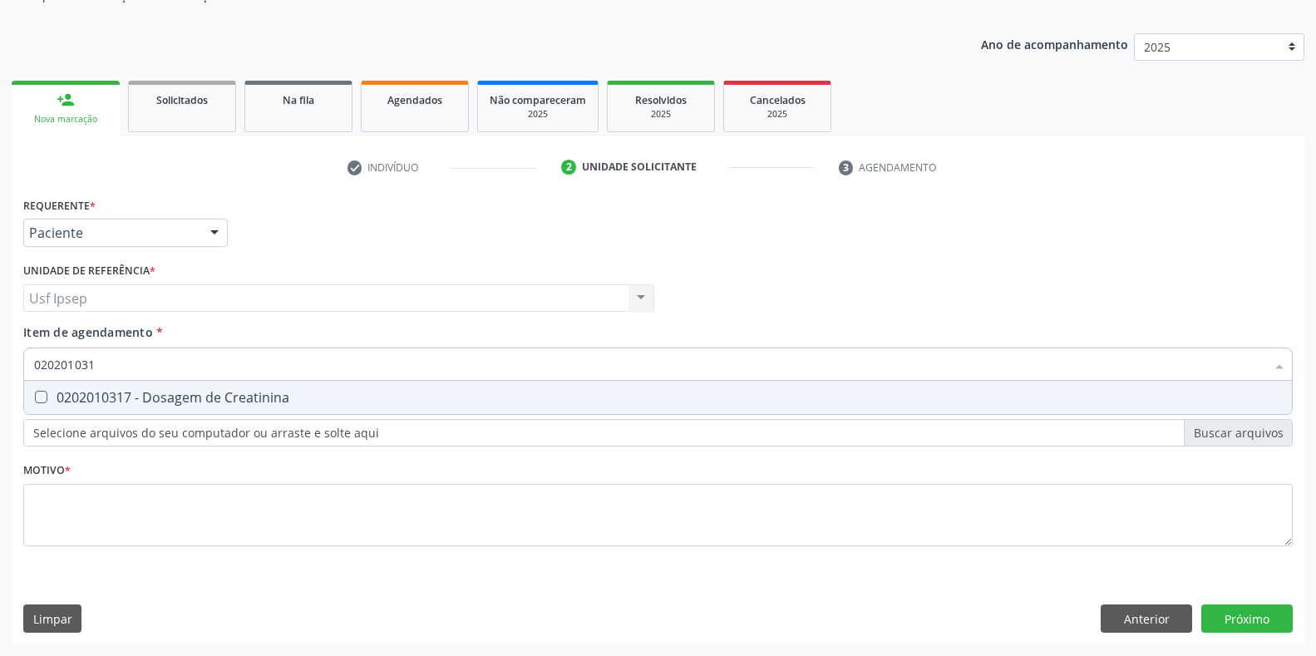
type input "0202010317"
click at [35, 393] on Creatinina at bounding box center [41, 397] width 12 height 12
click at [35, 393] on Creatinina "checkbox" at bounding box center [29, 397] width 11 height 11
checkbox Creatinina "true"
click at [102, 363] on input "0202010317" at bounding box center [649, 364] width 1231 height 33
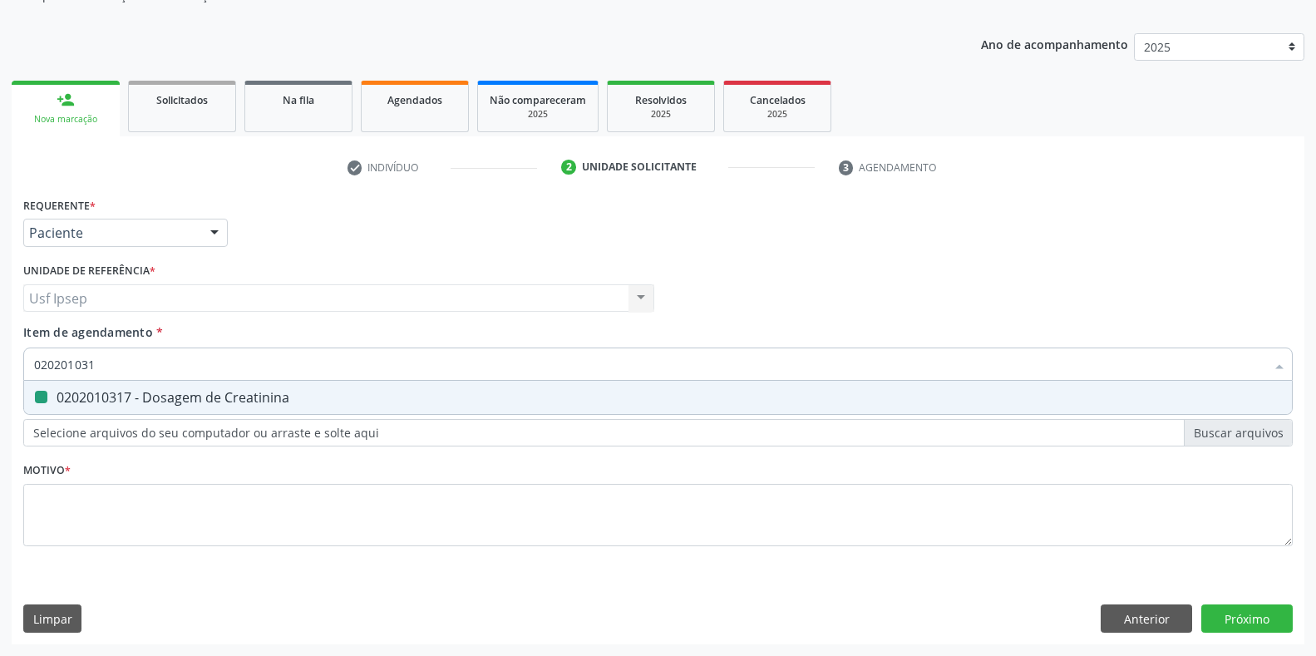
type input "02020103"
checkbox Creatinina "false"
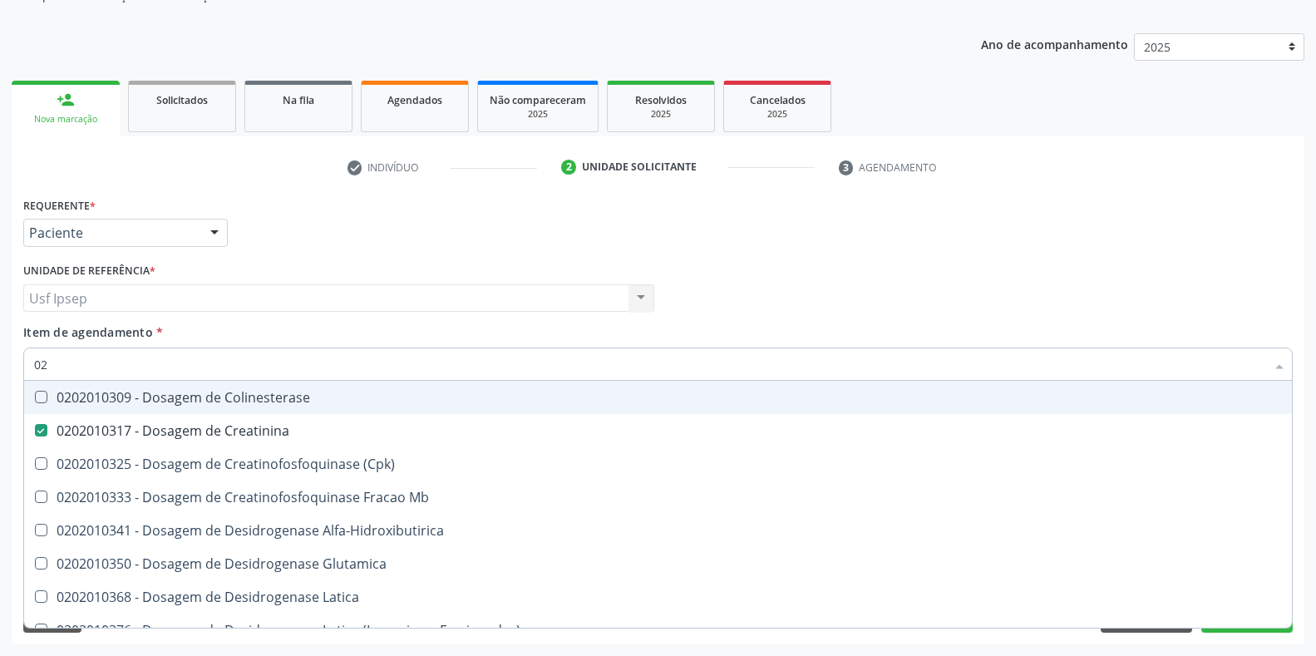
type input "0"
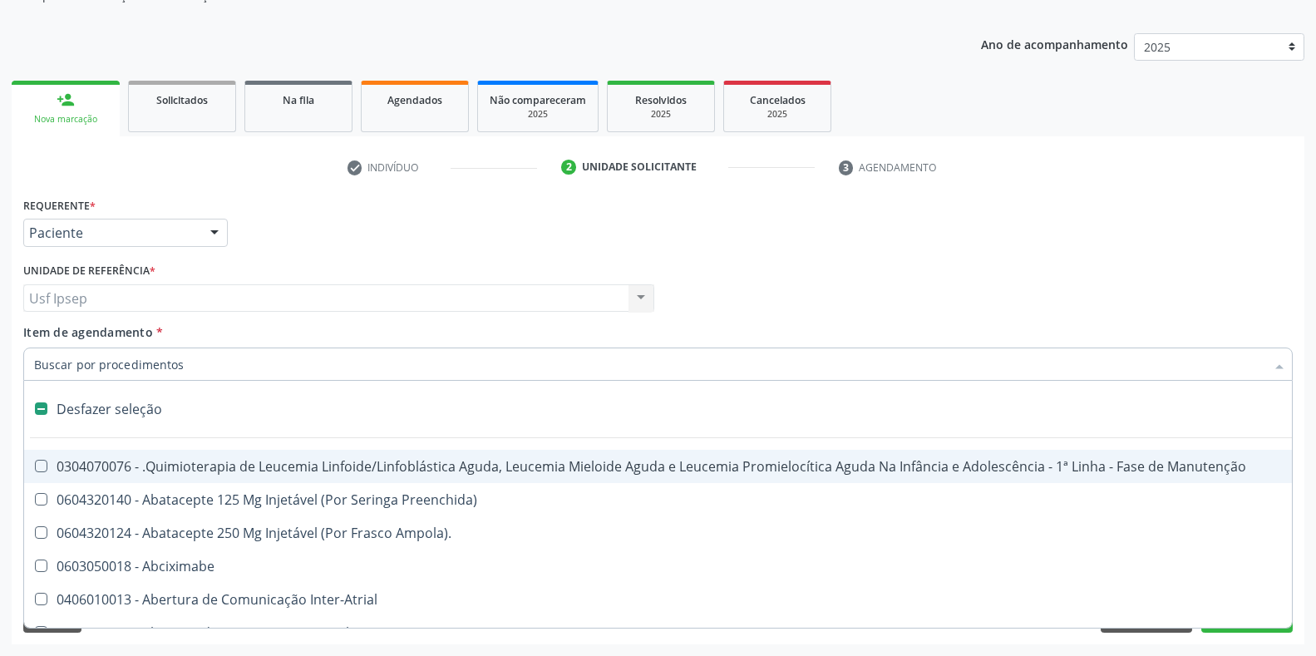
click at [33, 366] on div at bounding box center [658, 364] width 1270 height 33
checkbox Preenchida\) "true"
checkbox Ampola\)\ "true"
checkbox Abciximabe "true"
checkbox Inter-Atrial "true"
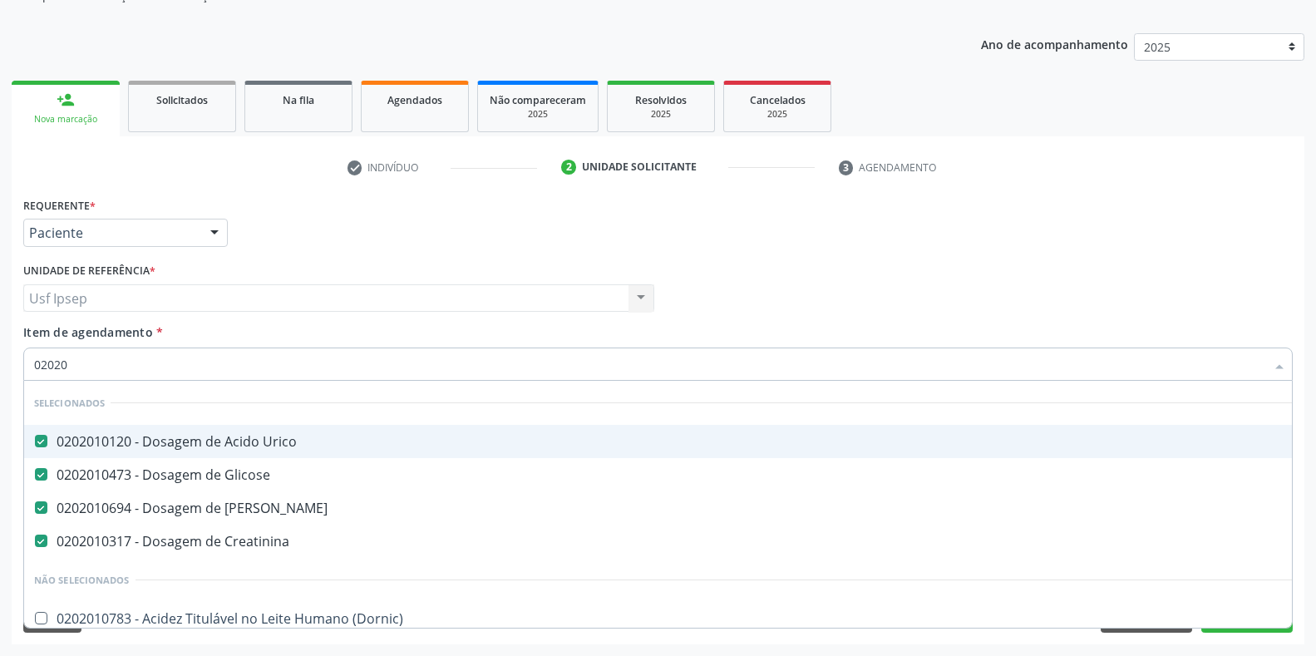
type input "020202"
checkbox Urico "false"
checkbox Glicose "false"
checkbox Ureia "false"
checkbox Creatinina "false"
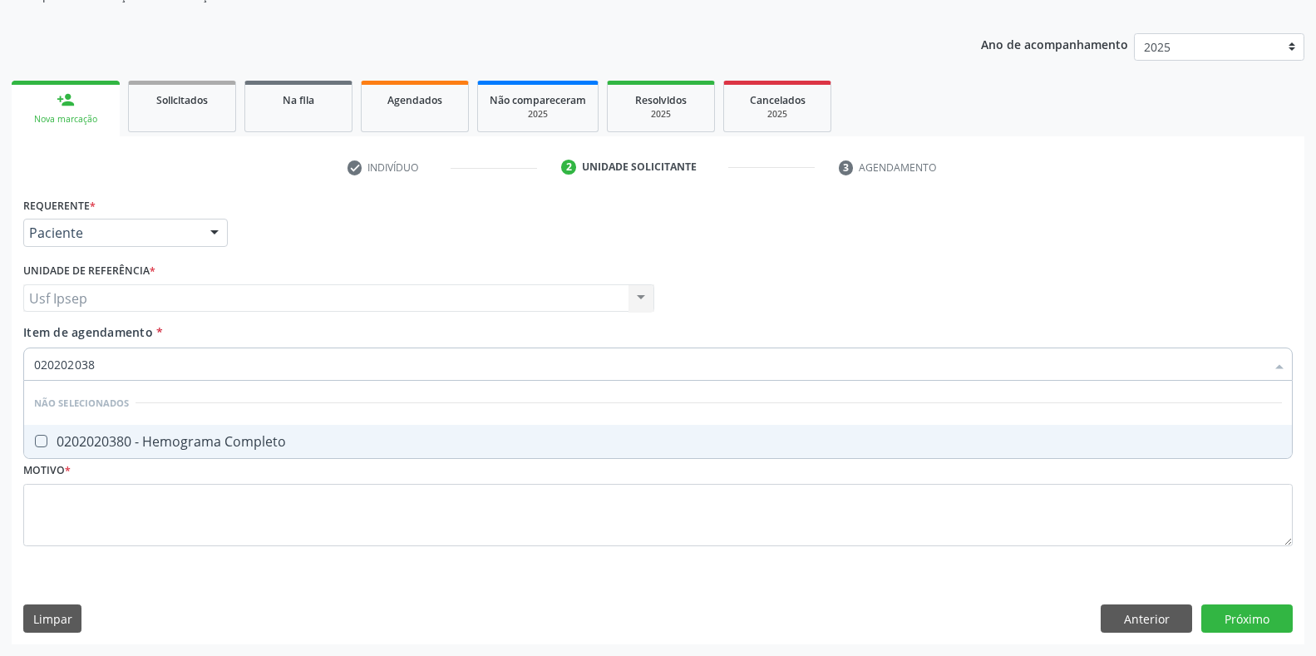
type input "0202020380"
click at [34, 440] on div at bounding box center [30, 441] width 12 height 13
checkbox Completo "true"
click at [101, 363] on input "0202020380" at bounding box center [649, 364] width 1231 height 33
type input "02020203"
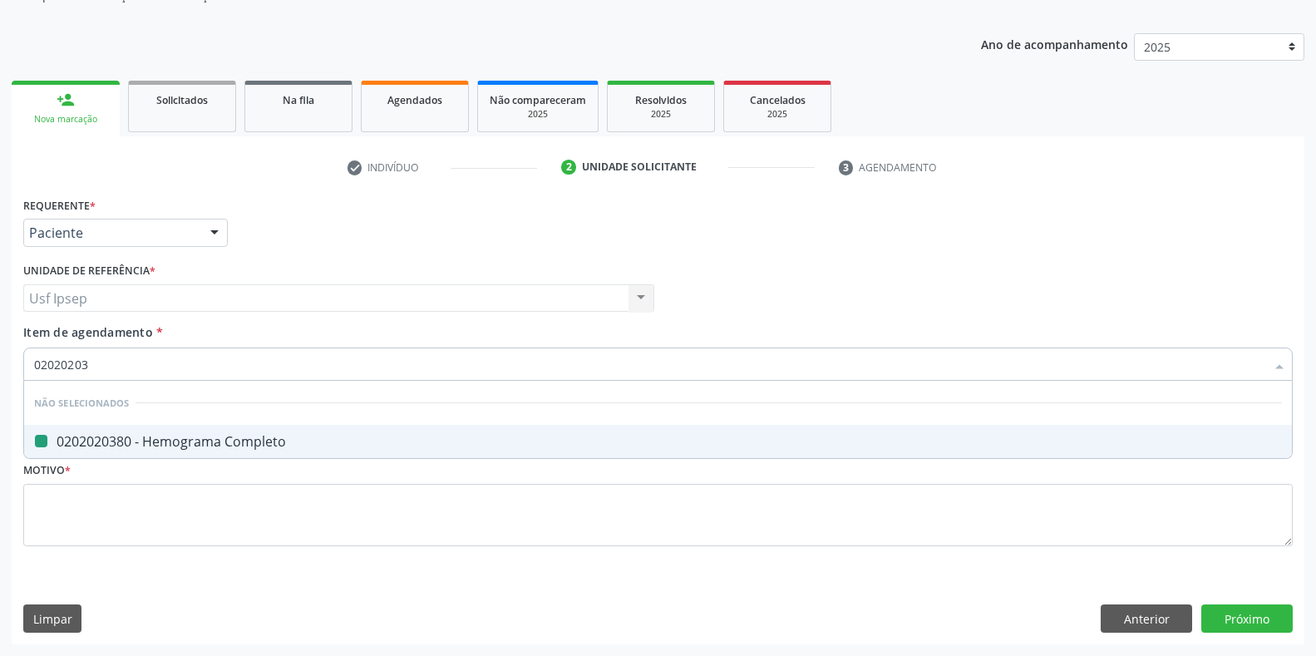
checkbox Completo "false"
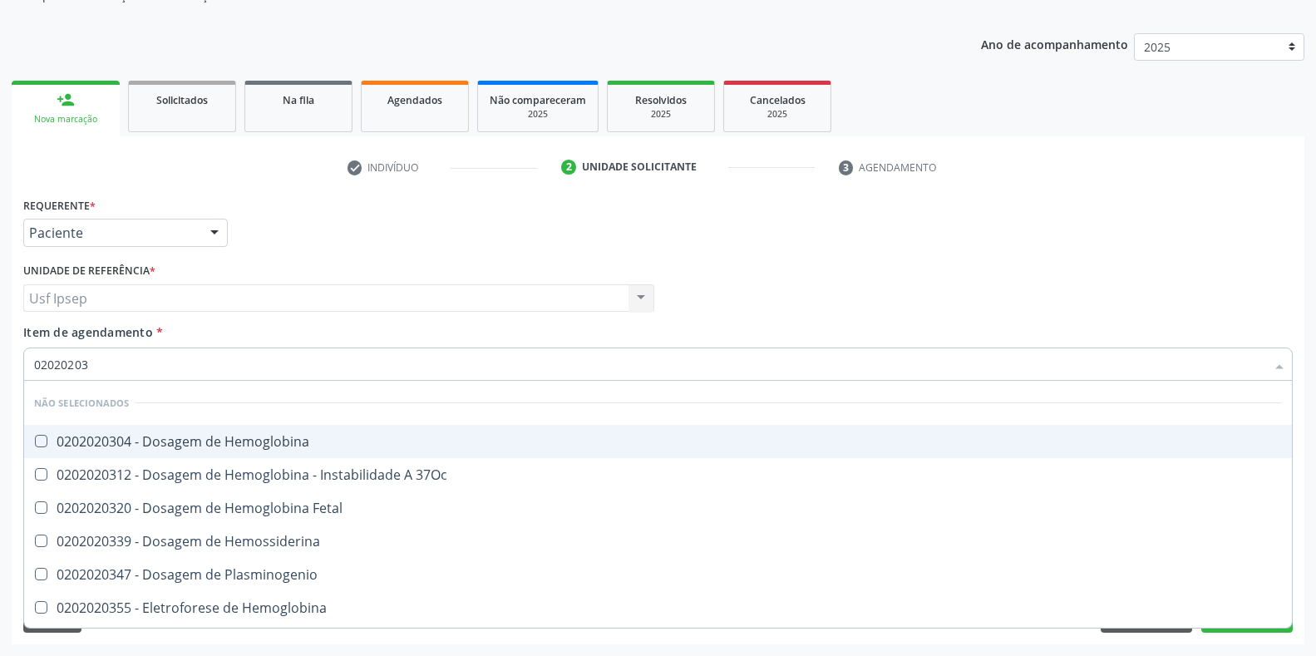
type input "0202020"
checkbox Completo "false"
type input "020202"
checkbox Completo "false"
checkbox Leucograma "true"
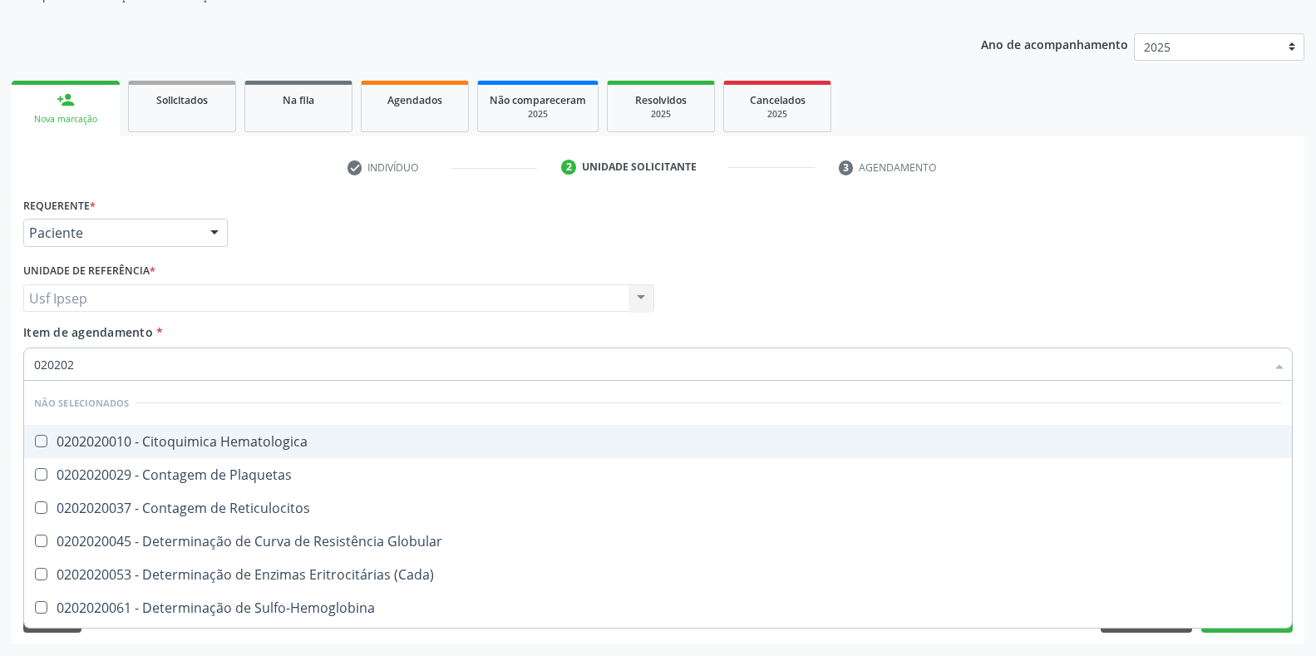
type input "02020"
checkbox Hematologica "true"
checkbox Plaquetas "true"
checkbox Reticulocitos "true"
checkbox Globular "true"
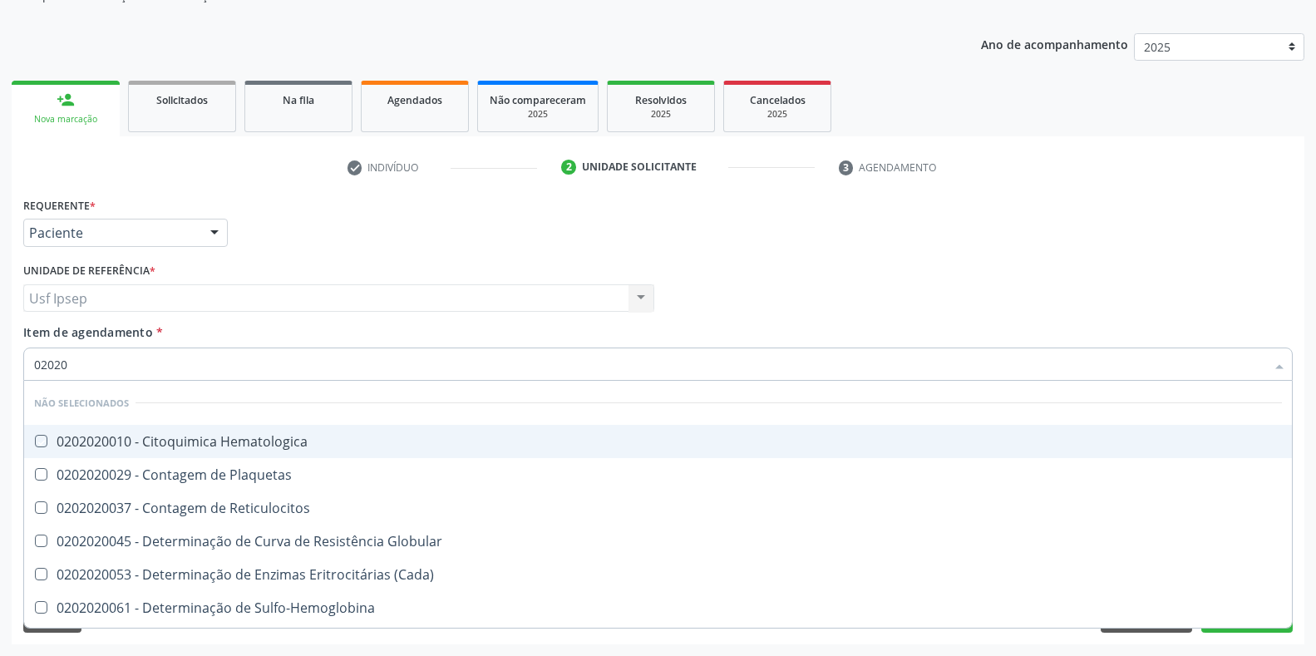
checkbox Completo "false"
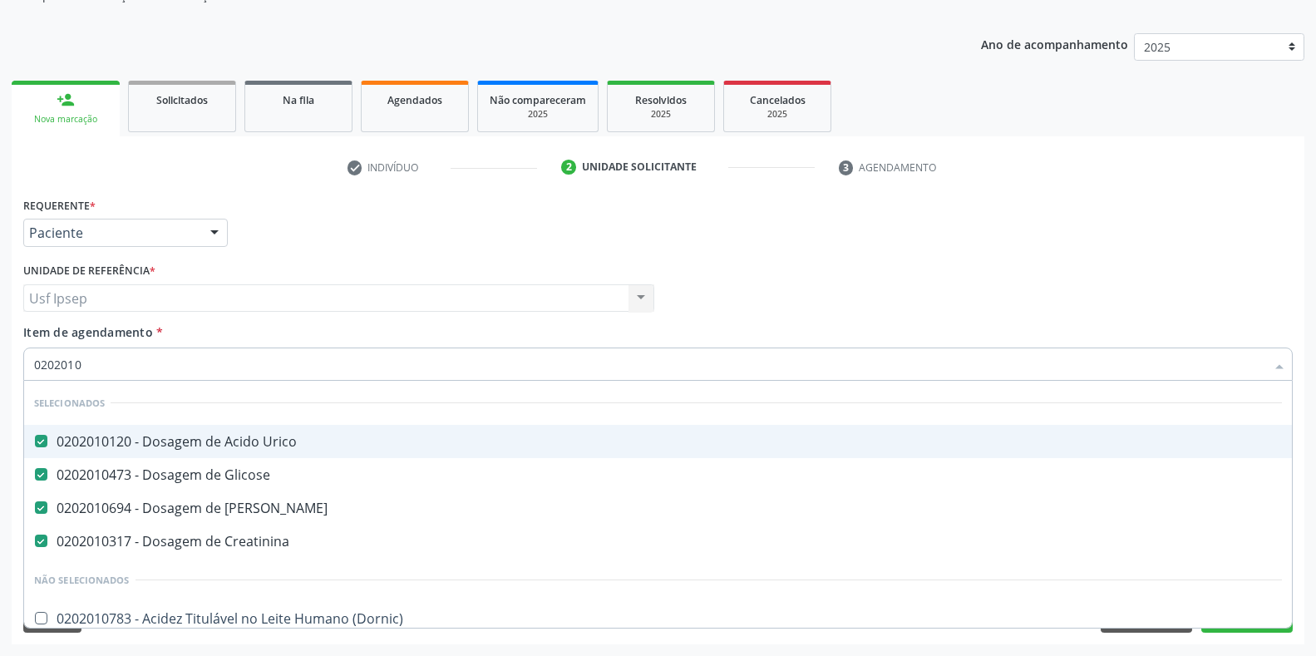
type input "02020102"
checkbox Urico "false"
checkbox Glicose "false"
checkbox Ureia "false"
checkbox Creatinina "false"
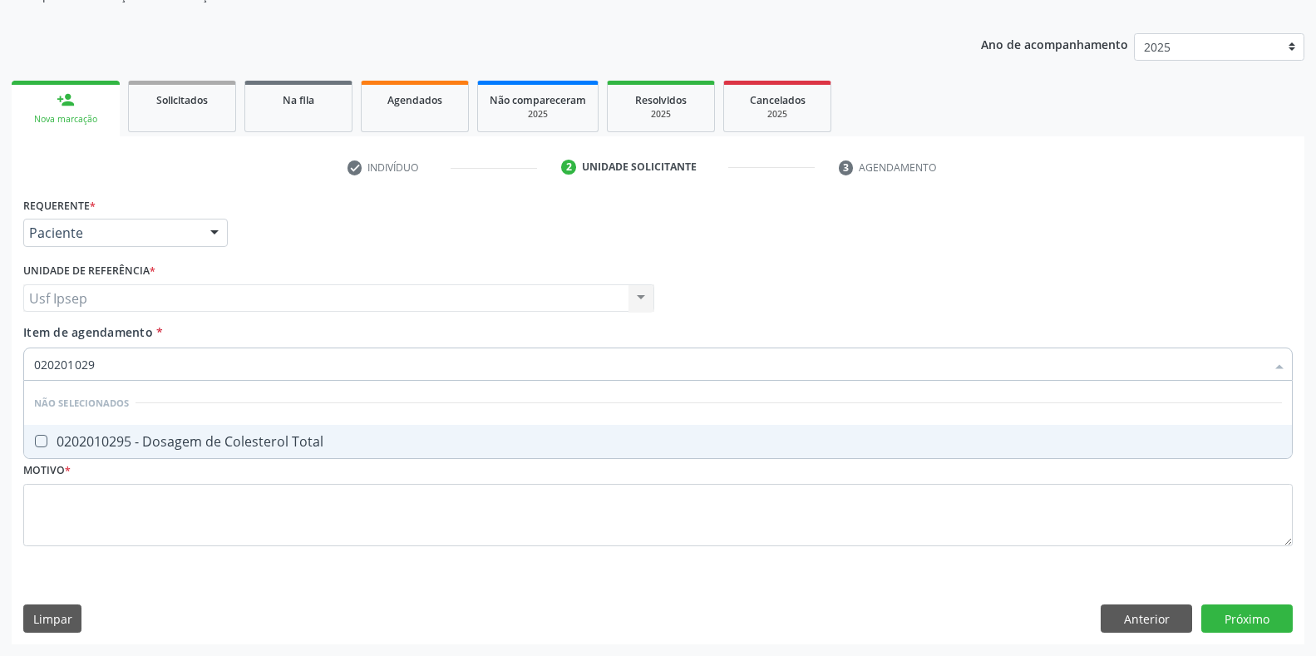
type input "0202010295"
click at [37, 442] on Total at bounding box center [41, 441] width 12 height 12
click at [35, 442] on Total "checkbox" at bounding box center [29, 441] width 11 height 11
checkbox Total "true"
click at [105, 368] on input "0202010295" at bounding box center [649, 364] width 1231 height 33
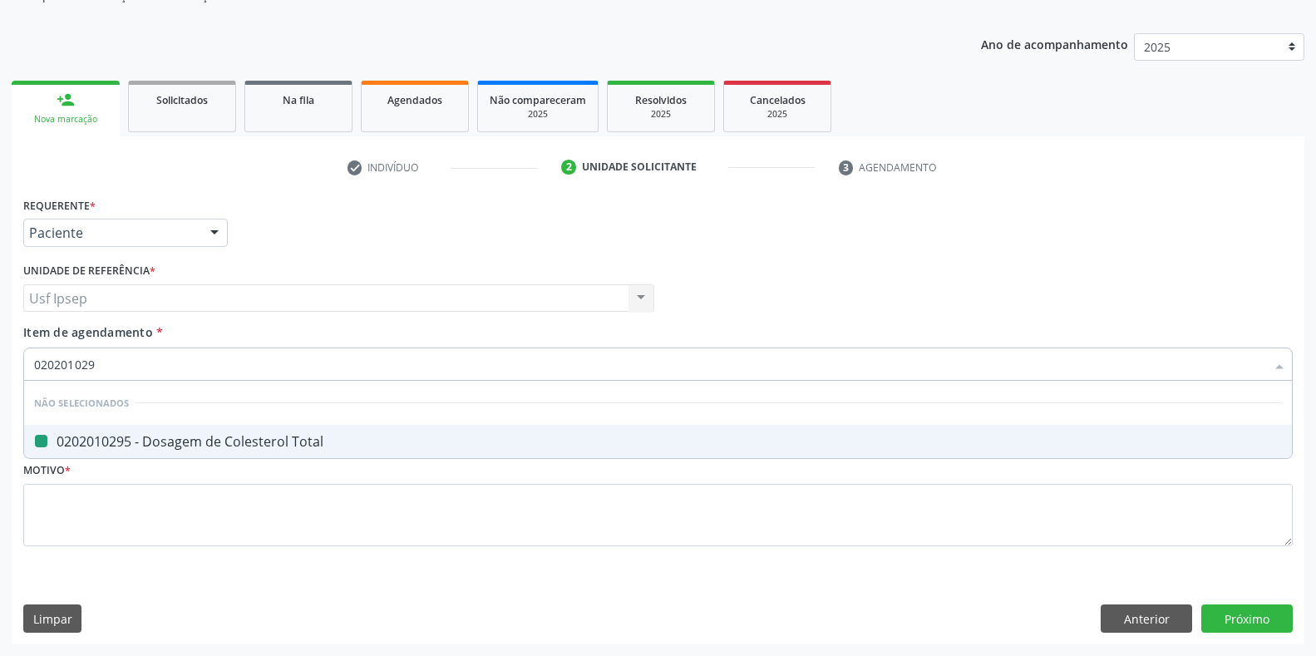
type input "02020102"
checkbox Total "false"
type input "020201"
checkbox Total "true"
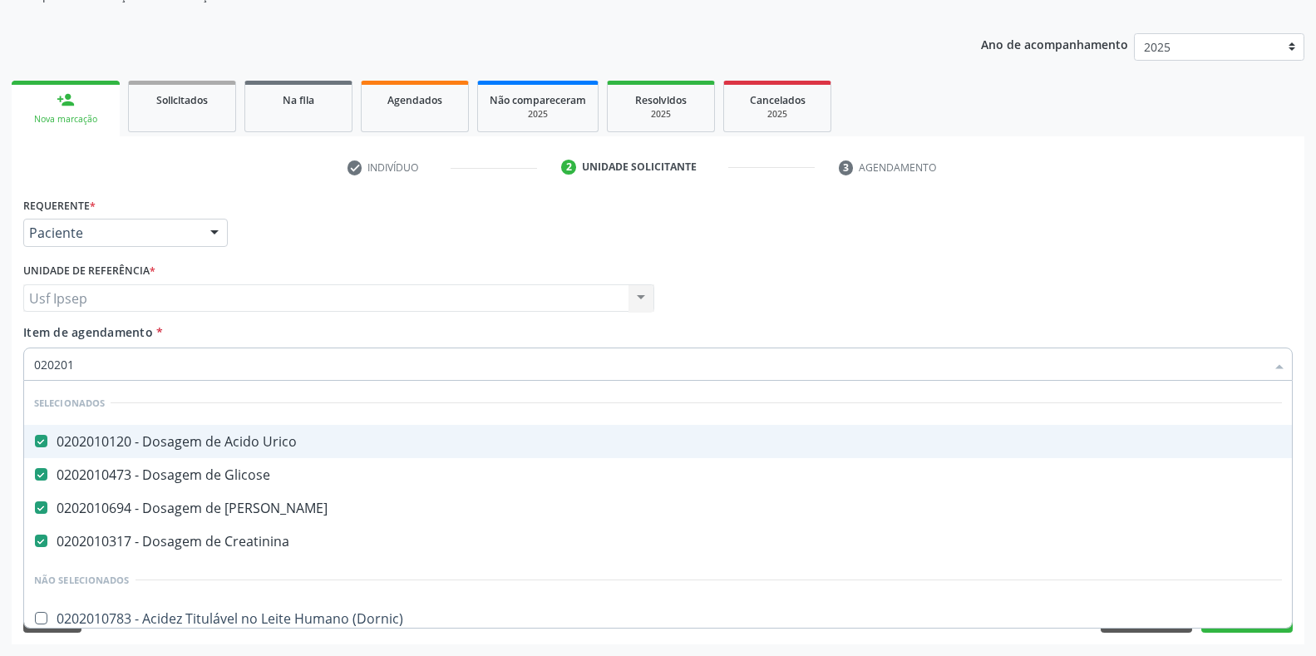
click at [76, 368] on input "020201" at bounding box center [649, 364] width 1231 height 33
type input "02020"
checkbox Total "false"
type input "0202010"
checkbox Totais "true"
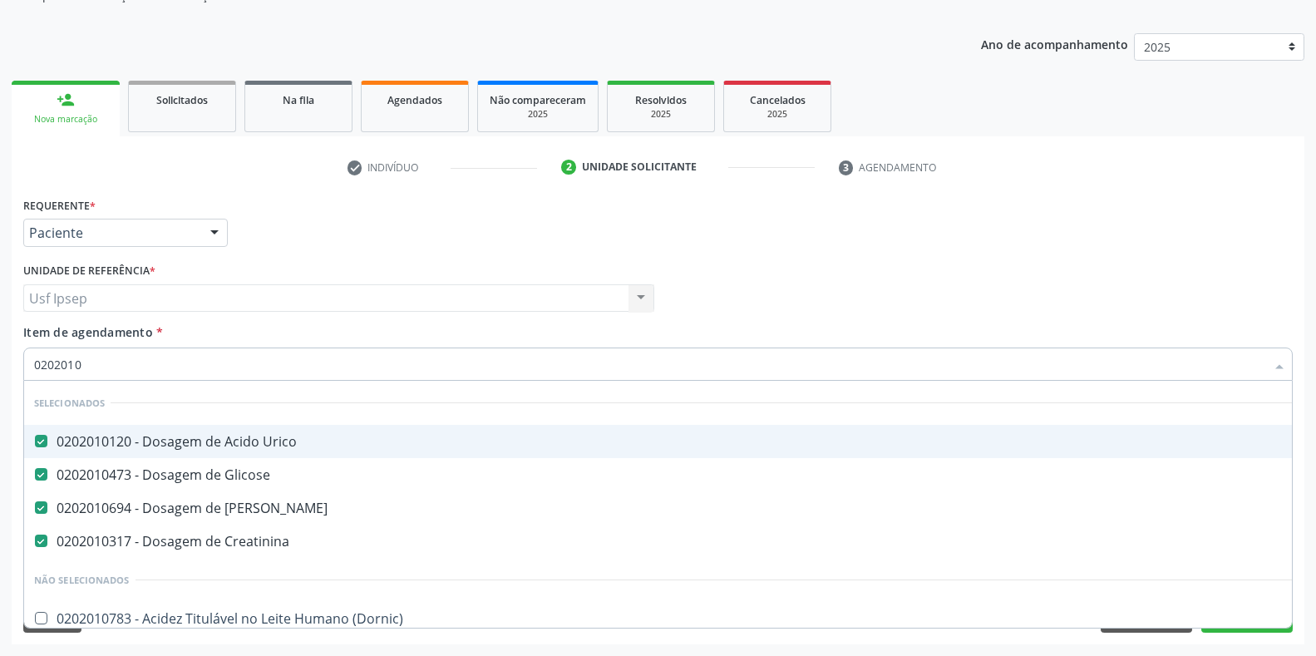
checkbox Molecular "false"
type input "02020106"
checkbox Ureia "false"
checkbox Creatinina "false"
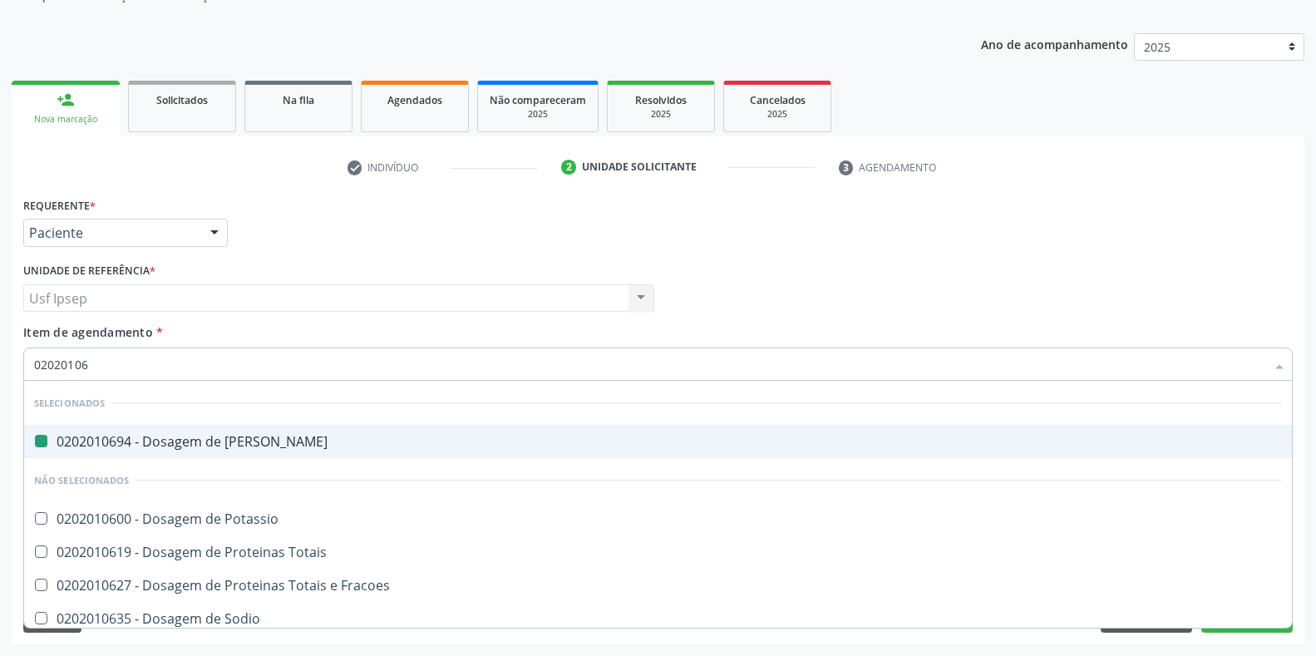
type input "020201067"
checkbox Ureia "false"
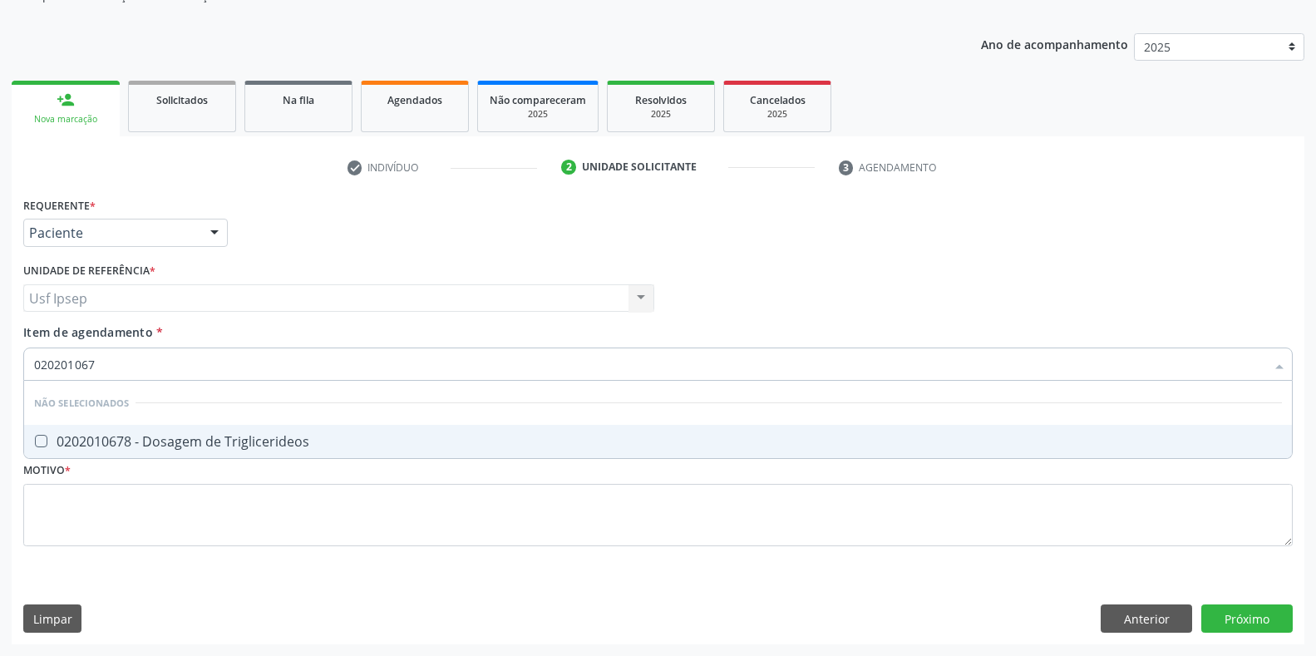
type input "0202010678"
click at [35, 442] on Triglicerideos at bounding box center [41, 441] width 12 height 12
click at [35, 442] on Triglicerideos "checkbox" at bounding box center [29, 441] width 11 height 11
checkbox Triglicerideos "true"
click at [111, 368] on input "0202010678" at bounding box center [649, 364] width 1231 height 33
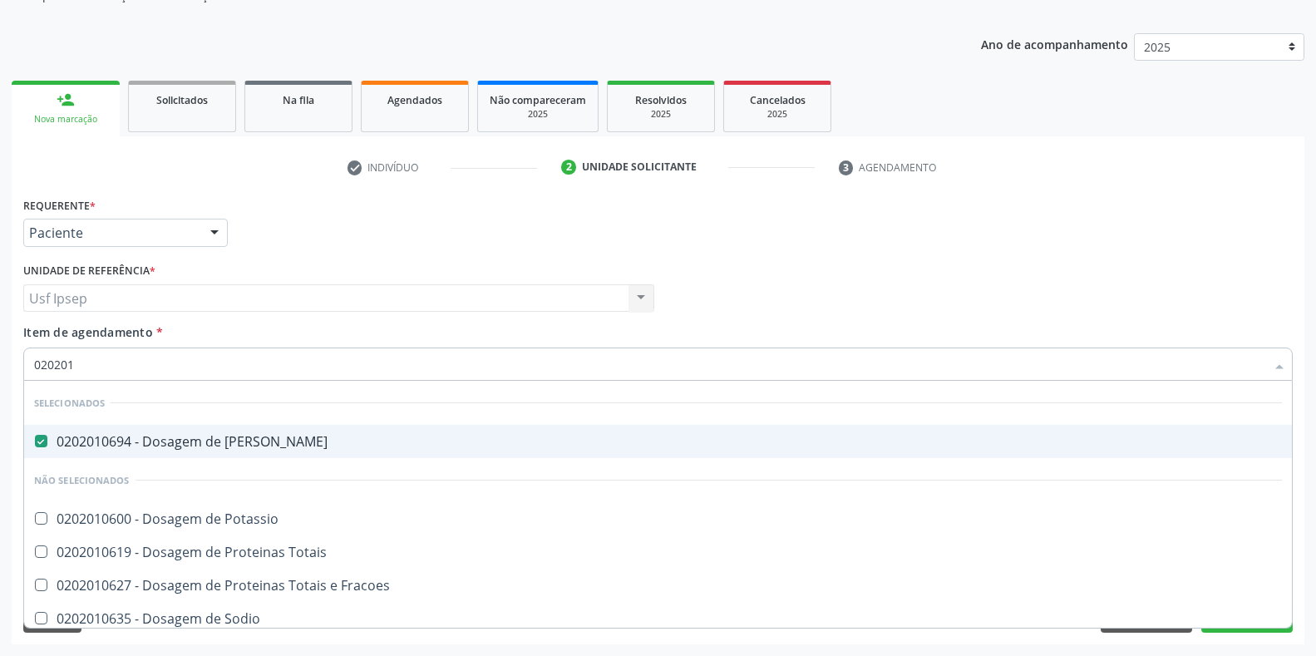
type input "02020"
checkbox Potassio "true"
checkbox Totais "true"
checkbox Triglicerideos "false"
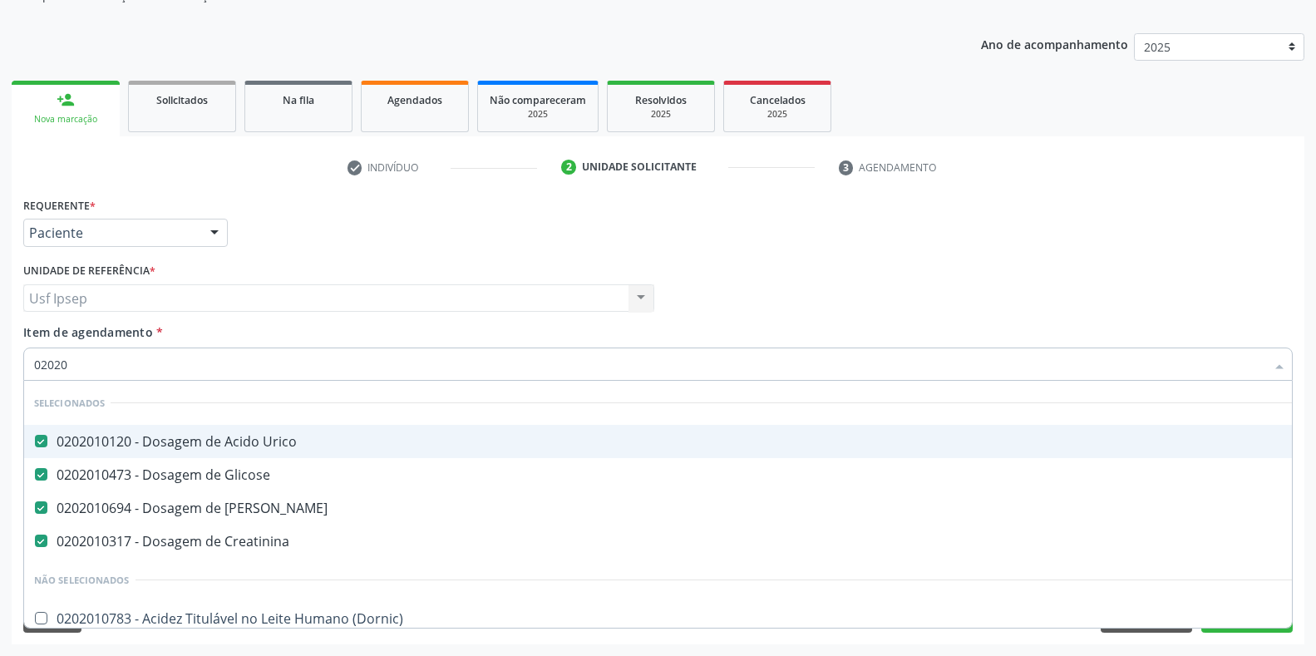
type input "020201"
checkbox Molecular "true"
checkbox 17-Hidroxicorticosteroides "true"
type input "0202010"
checkbox Total "true"
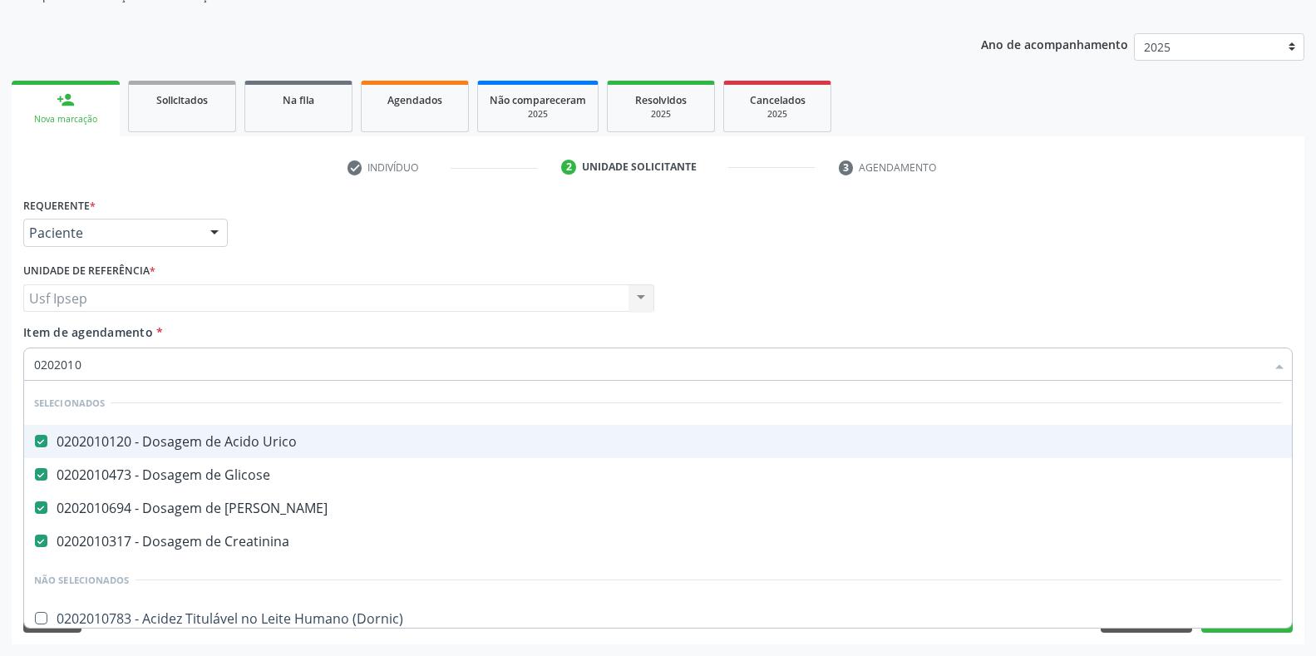
checkbox Serico "false"
checkbox Triglicerideos "true"
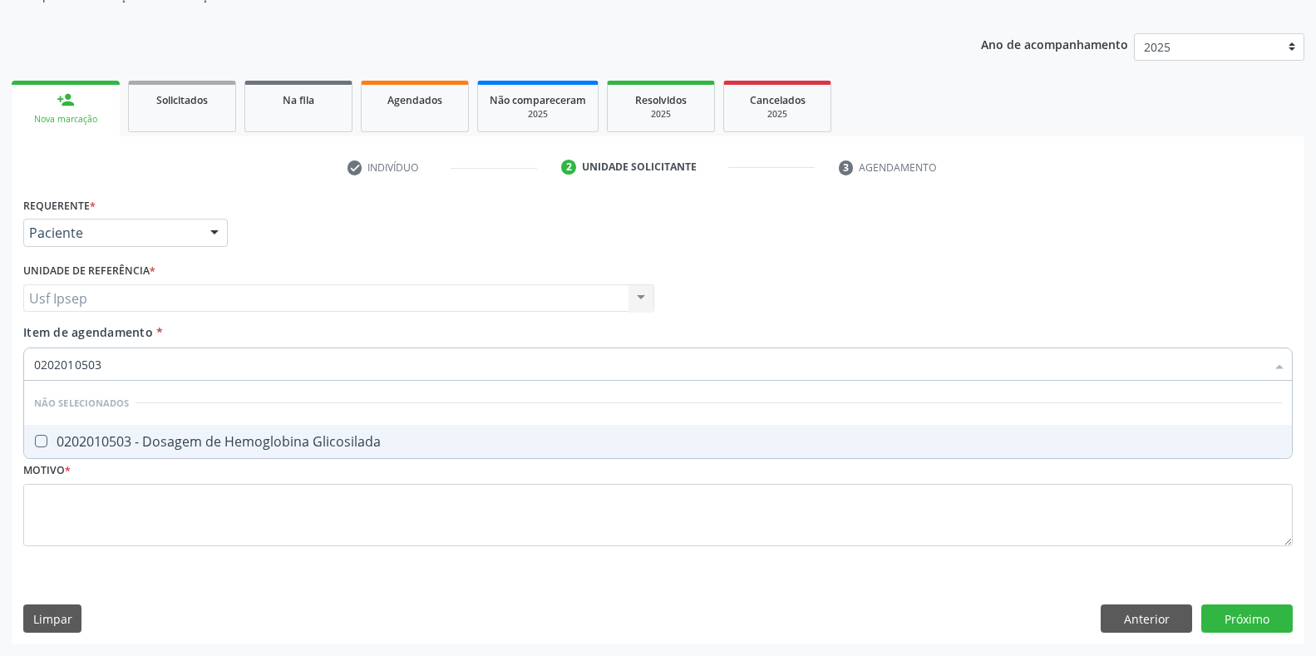
click at [35, 442] on Glicosilada at bounding box center [41, 441] width 12 height 12
click at [35, 442] on Glicosilada "checkbox" at bounding box center [29, 441] width 11 height 11
click at [37, 441] on \(Tgo\) at bounding box center [41, 441] width 12 height 12
click at [35, 441] on \(Tgo\) "checkbox" at bounding box center [29, 441] width 11 height 11
click at [104, 364] on input "0202010643" at bounding box center [649, 364] width 1231 height 33
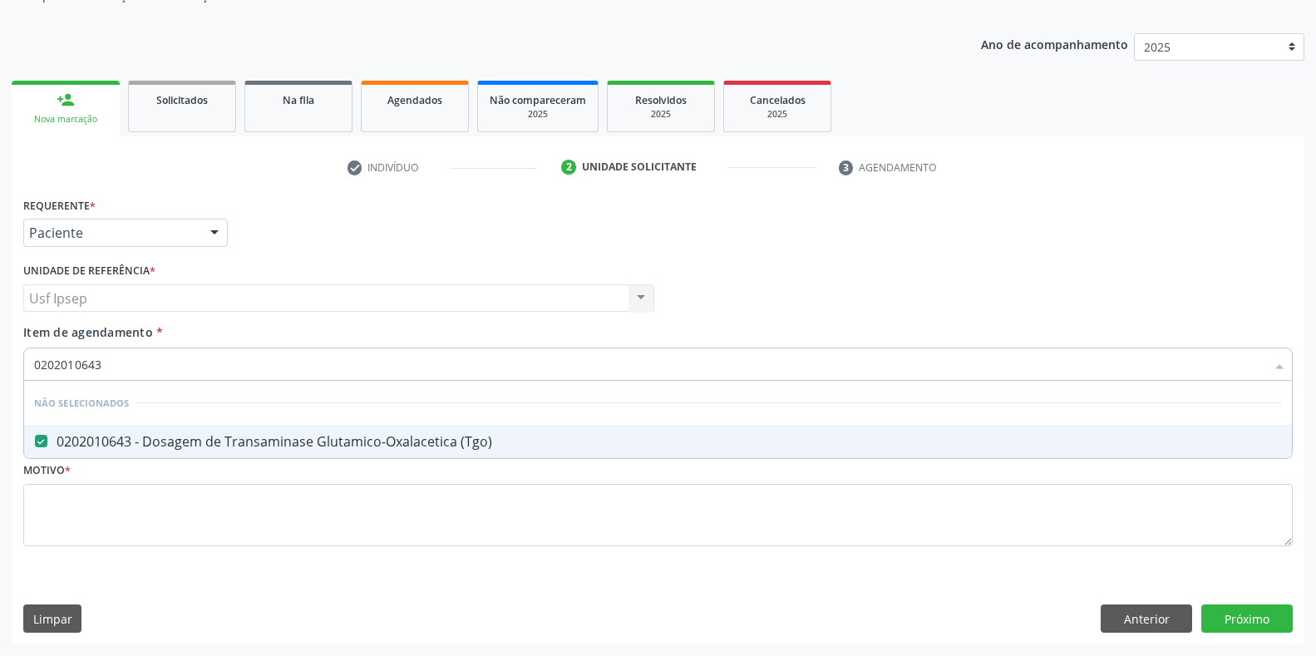
click at [105, 362] on input "0202010643" at bounding box center [649, 364] width 1231 height 33
click at [43, 446] on \(Tgp\) at bounding box center [41, 441] width 12 height 12
click at [35, 446] on \(Tgp\) "checkbox" at bounding box center [29, 441] width 11 height 11
click at [96, 363] on input "0202010651" at bounding box center [649, 364] width 1231 height 33
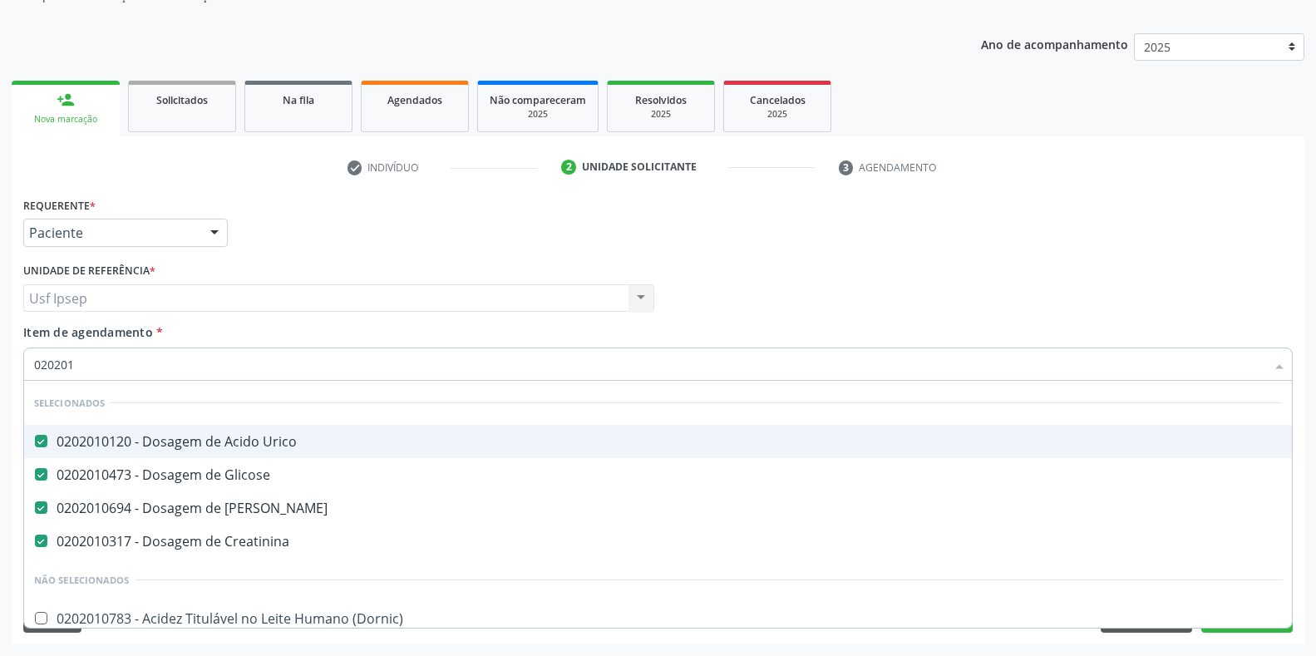
click at [78, 364] on input "020201" at bounding box center [649, 364] width 1231 height 33
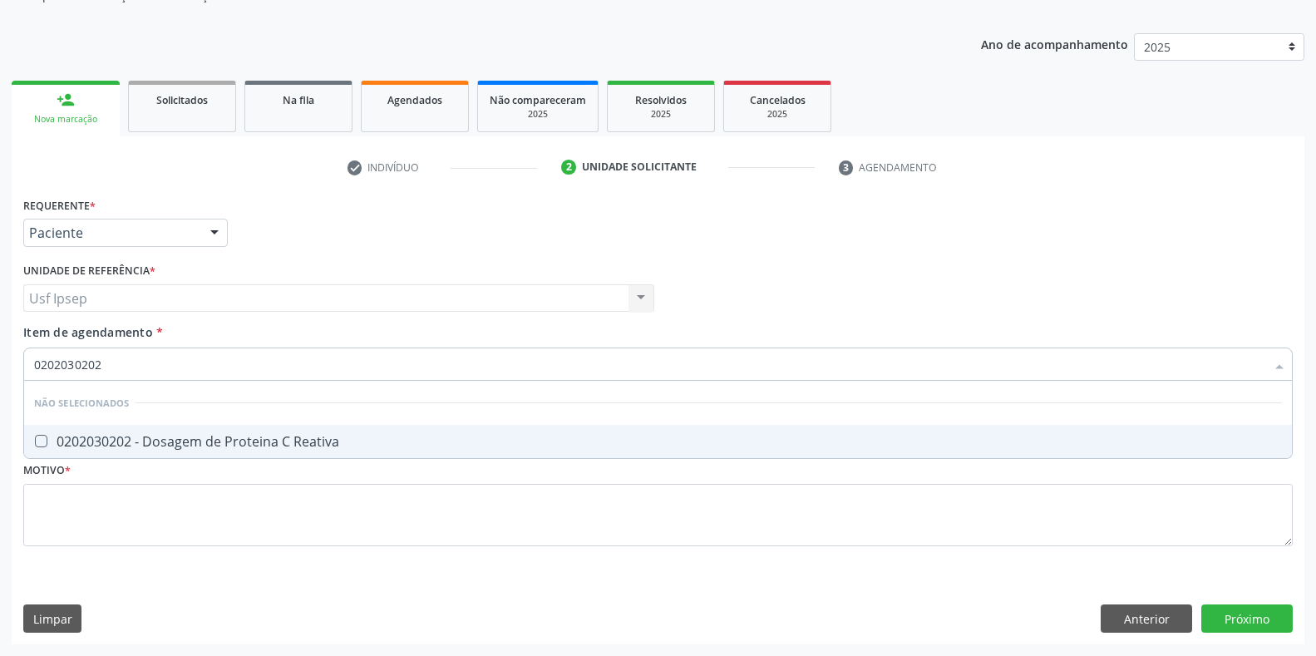
click at [41, 437] on Reativa at bounding box center [41, 441] width 12 height 12
click at [35, 437] on Reativa "checkbox" at bounding box center [29, 441] width 11 height 11
click at [101, 364] on input "0202030202" at bounding box center [649, 364] width 1231 height 33
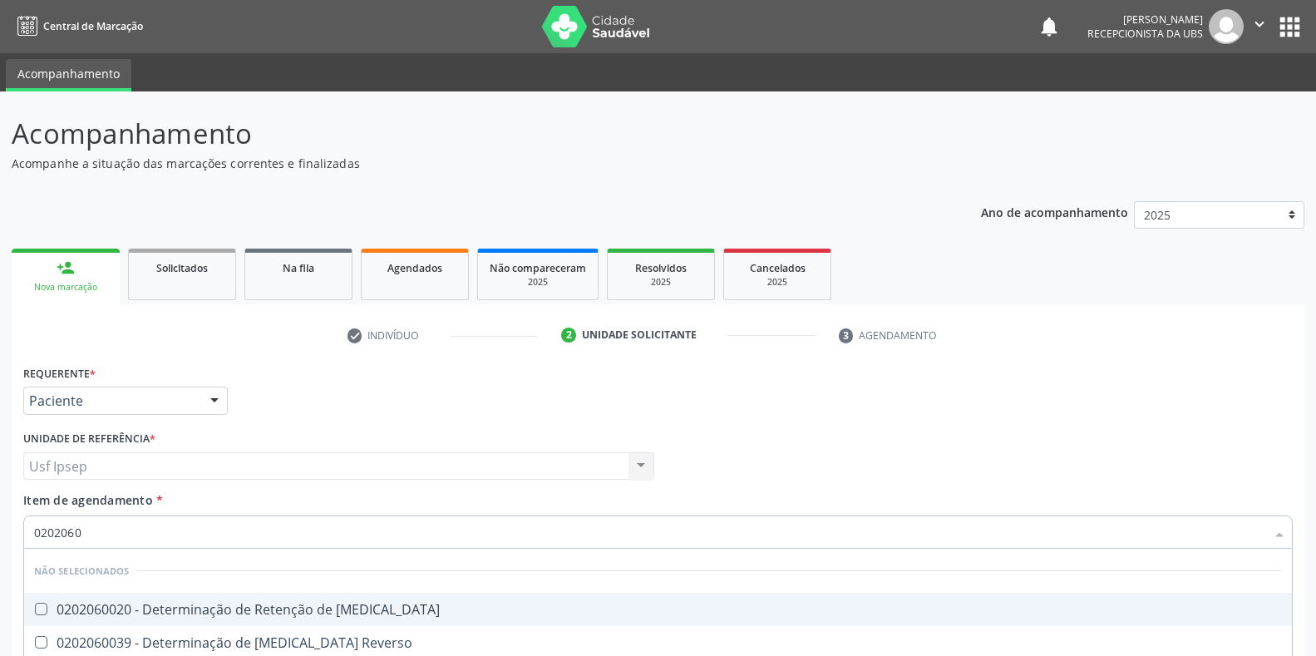
scroll to position [168, 0]
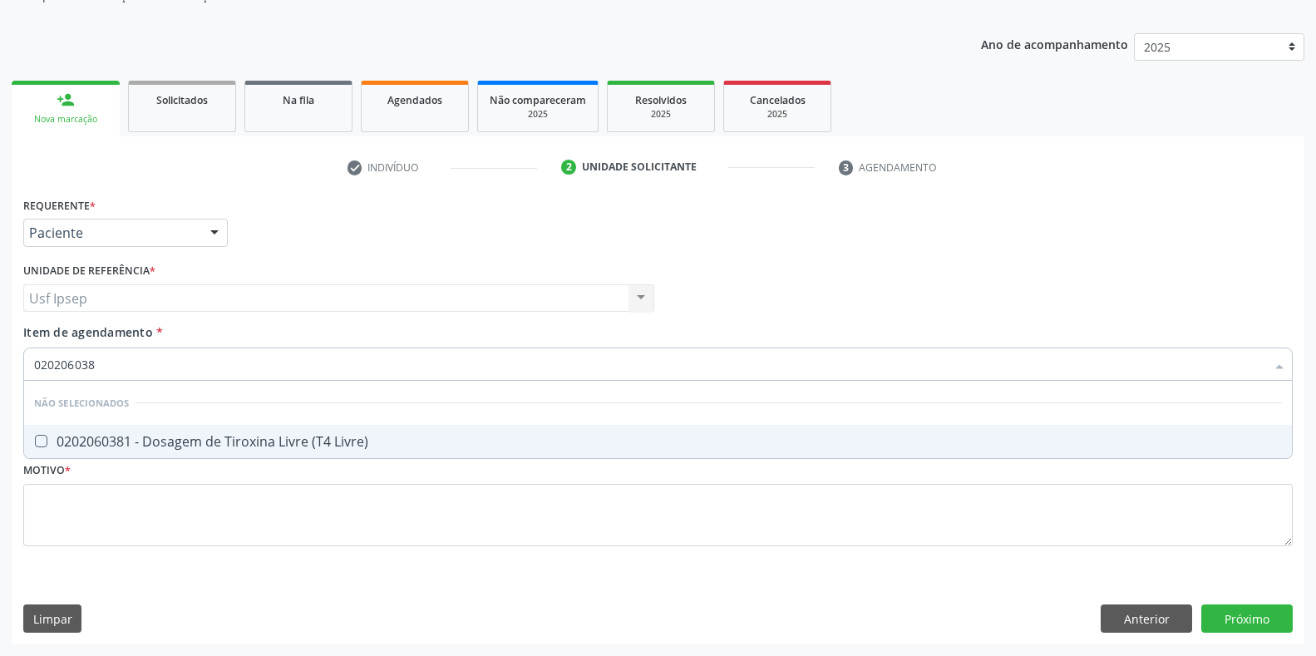
type input "0202060381"
click at [42, 439] on Livre\) at bounding box center [41, 441] width 12 height 12
click at [35, 439] on Livre\) "checkbox" at bounding box center [29, 441] width 11 height 11
checkbox Livre\) "true"
click at [99, 363] on input "0202060381" at bounding box center [649, 364] width 1231 height 33
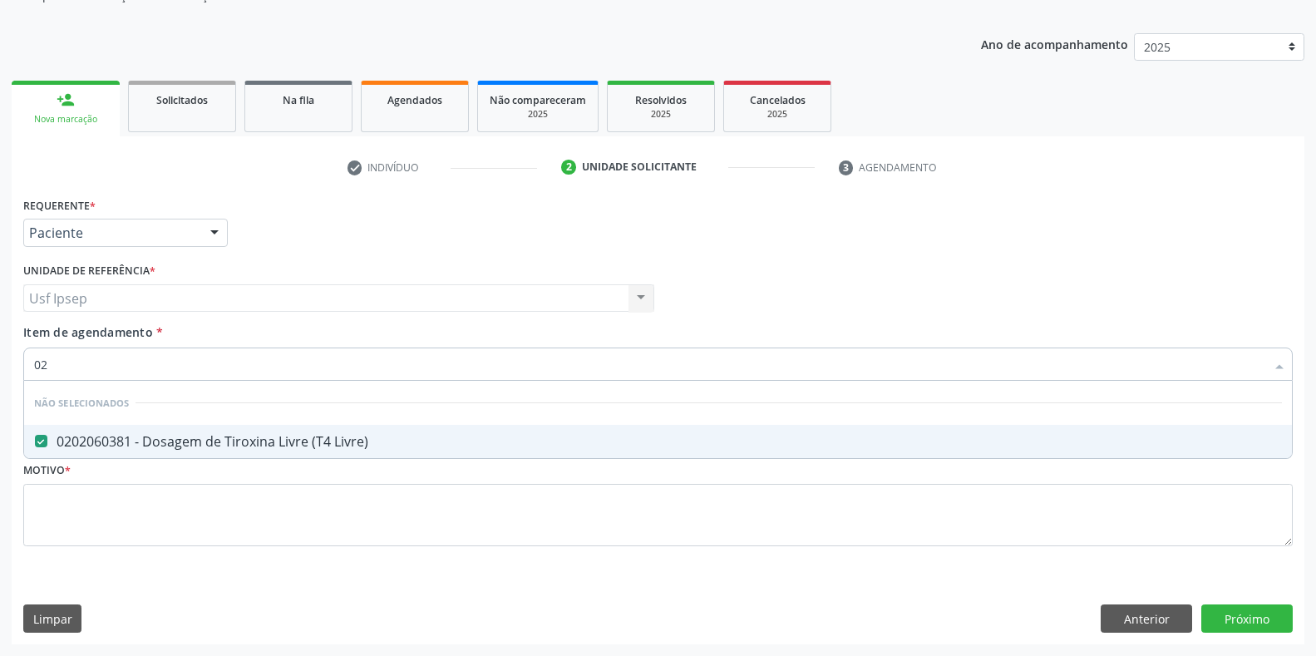
type input "0"
checkbox Livre\) "true"
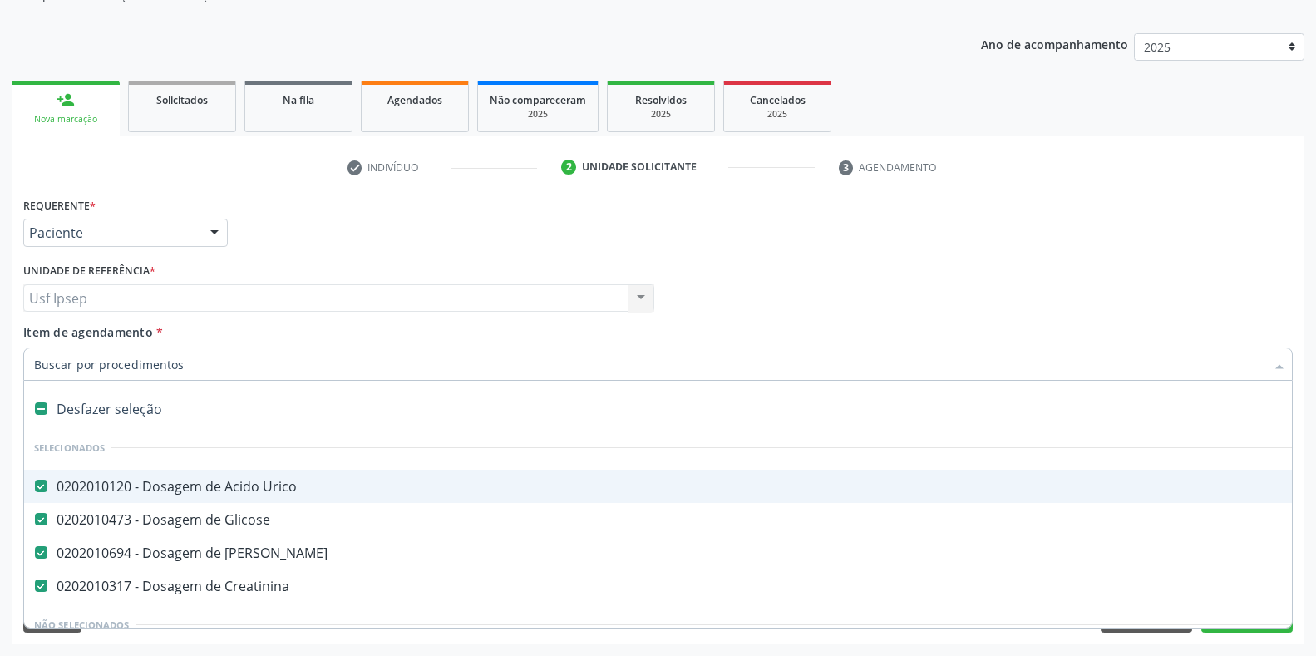
click at [35, 367] on input "Item de agendamento *" at bounding box center [649, 364] width 1231 height 33
type input "02"
checkbox Antibiotico "true"
checkbox Auditor "true"
checkbox Cistorrafia "true"
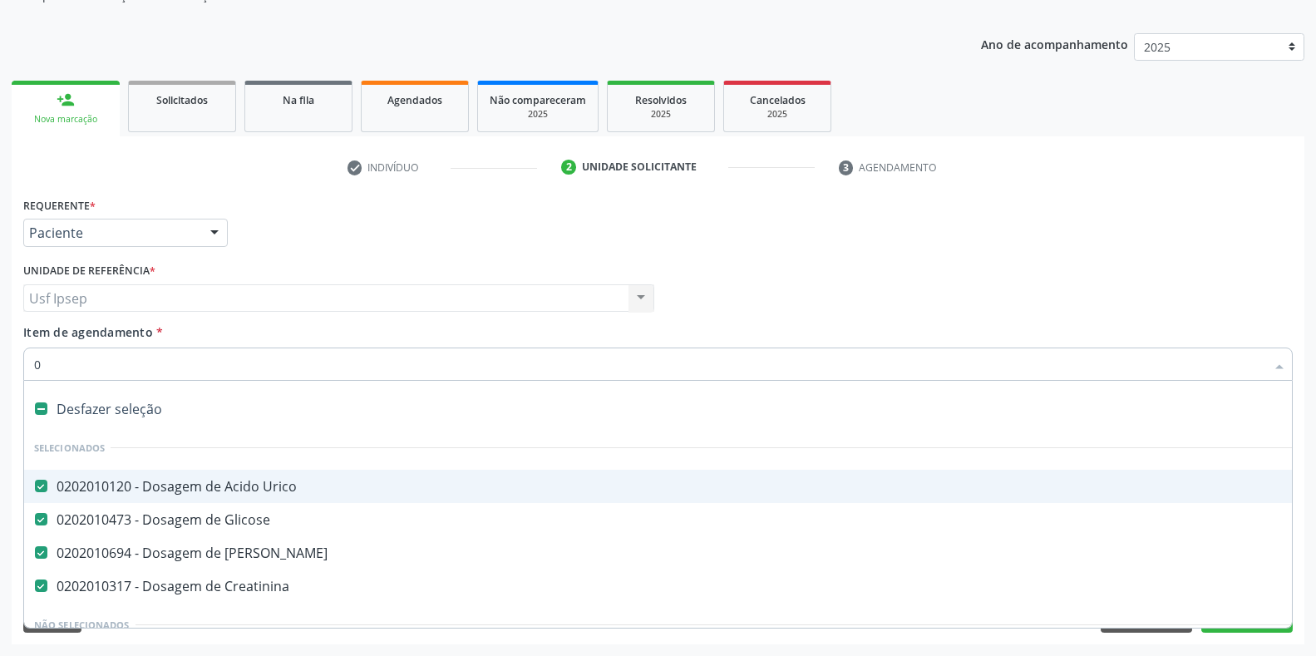
checkbox Comprimido\) "true"
type input "020"
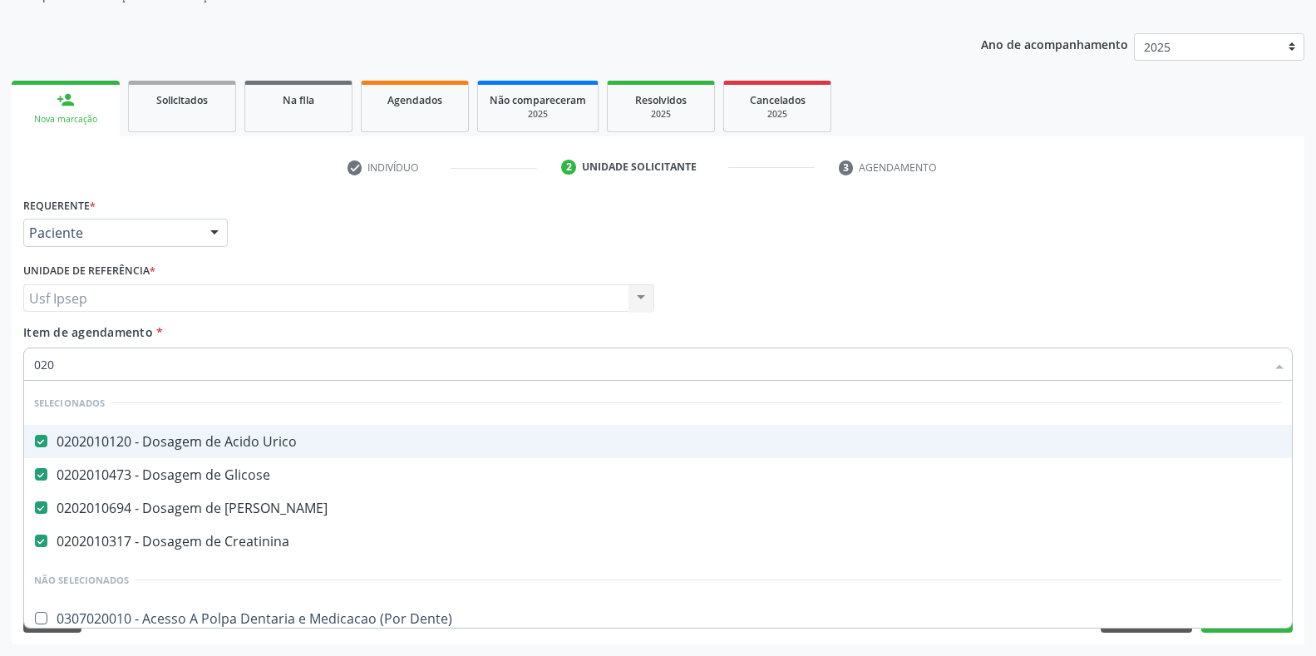
checkbox Total "true"
checkbox Glicosilada "true"
checkbox Reativa "true"
checkbox Livre\) "true"
checkbox \(Tgo\) "true"
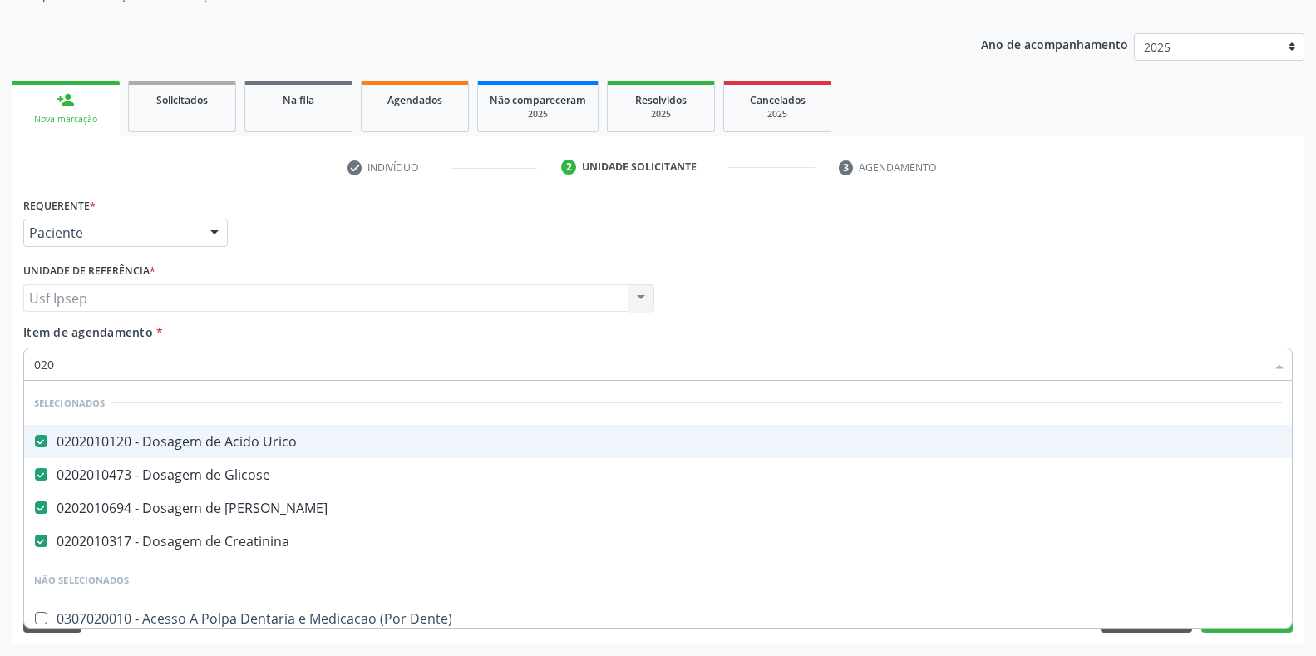
checkbox \(Tgp\) "true"
checkbox Triglicerideos "true"
checkbox Neuropsicomotor "false"
checkbox Rosqueado "false"
checkbox Sagital "false"
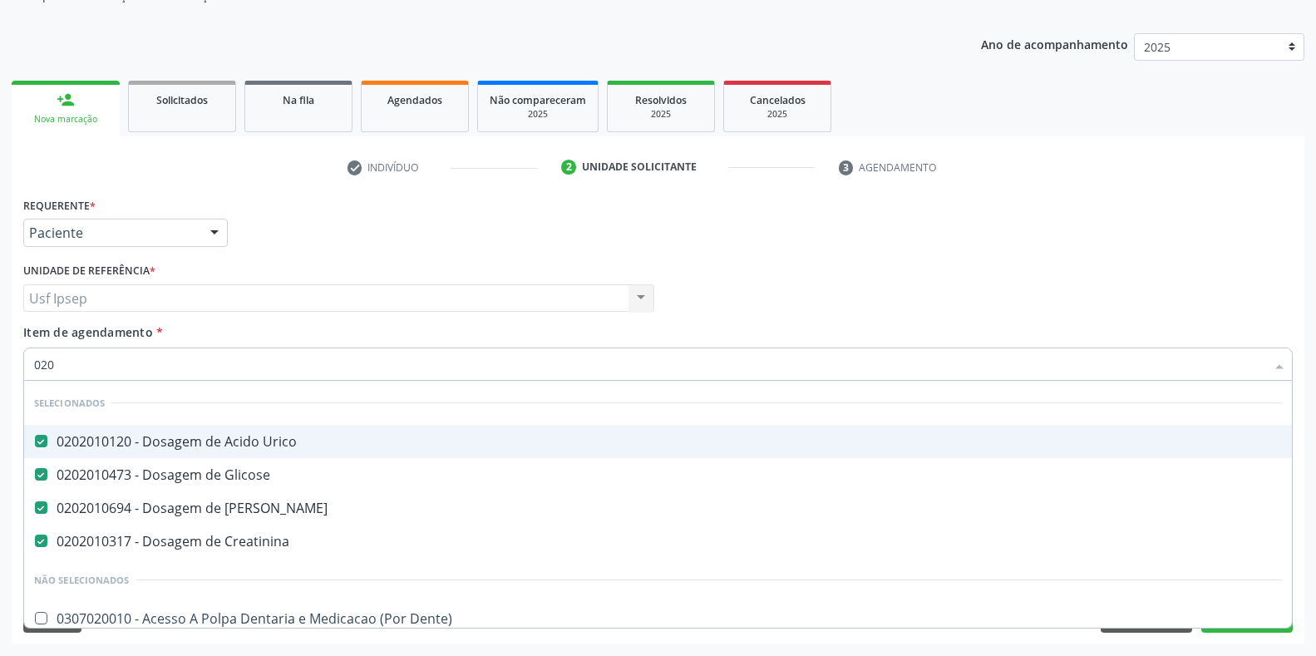
checkbox Hematocrito "false"
checkbox Hemocultura "false"
checkbox Continua "false"
type input "0200"
checkbox Urico "false"
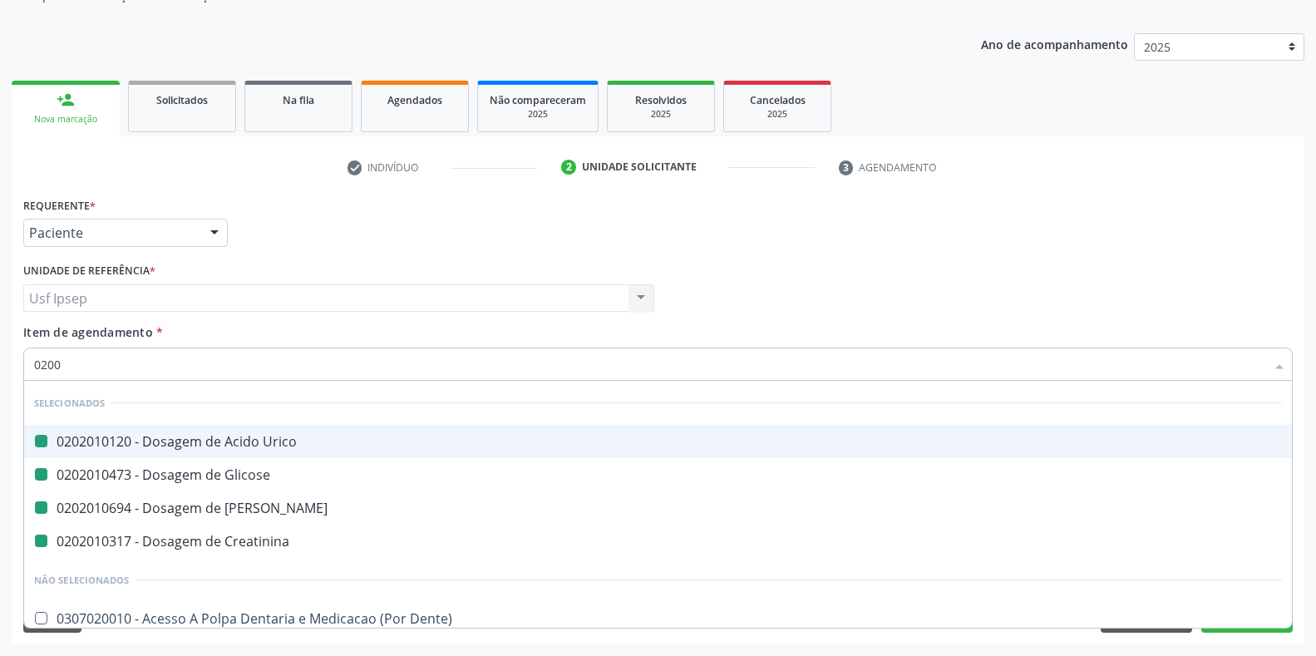
checkbox Glicose "false"
checkbox Ureia "false"
checkbox Creatinina "false"
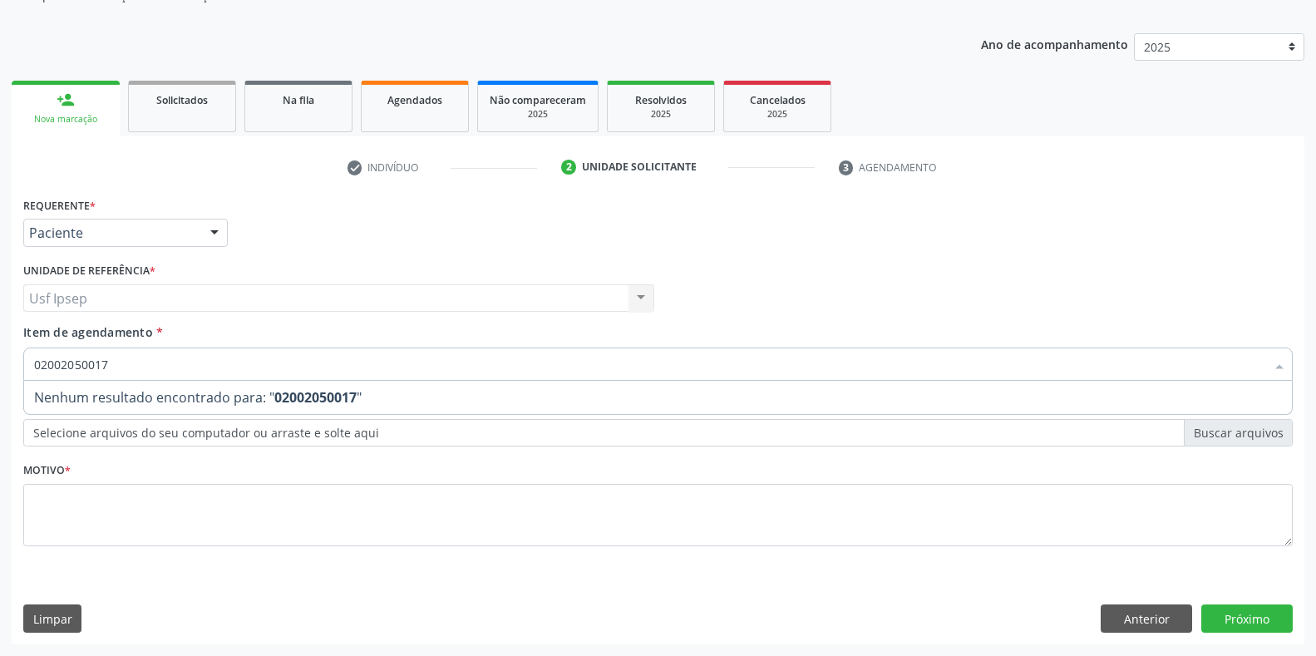
click at [112, 366] on input "02002050017" at bounding box center [649, 364] width 1231 height 33
click at [96, 363] on input "020020500" at bounding box center [649, 364] width 1231 height 33
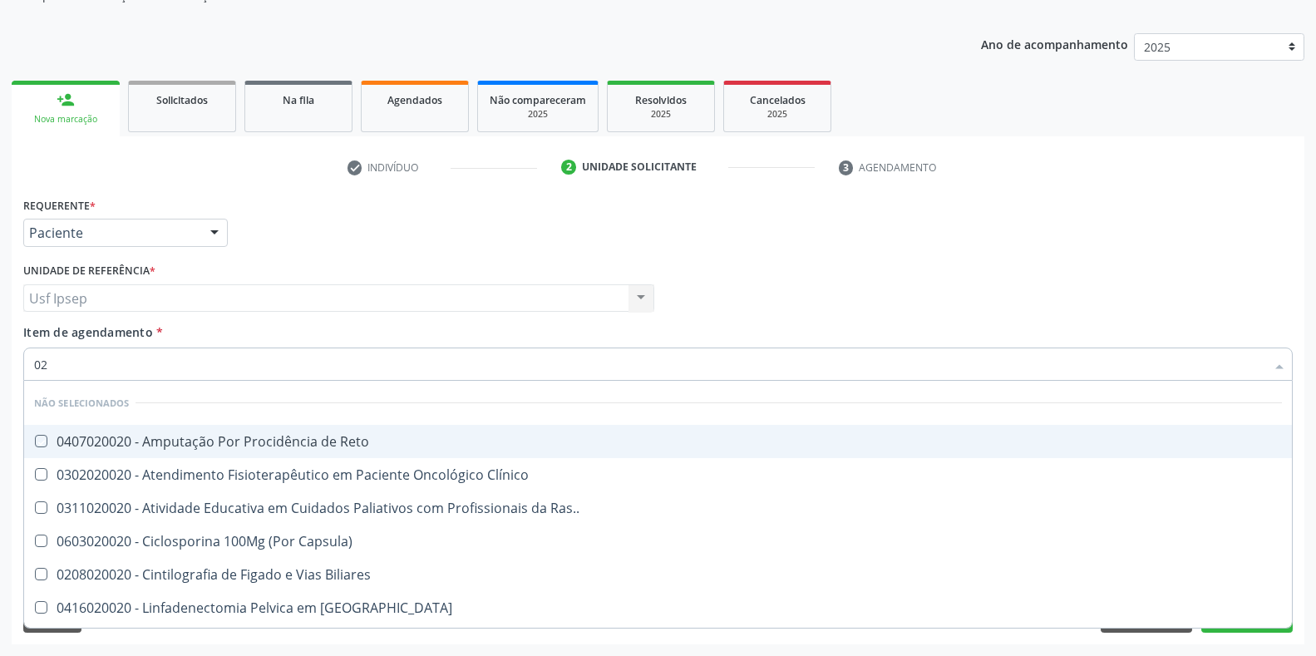
type input "0"
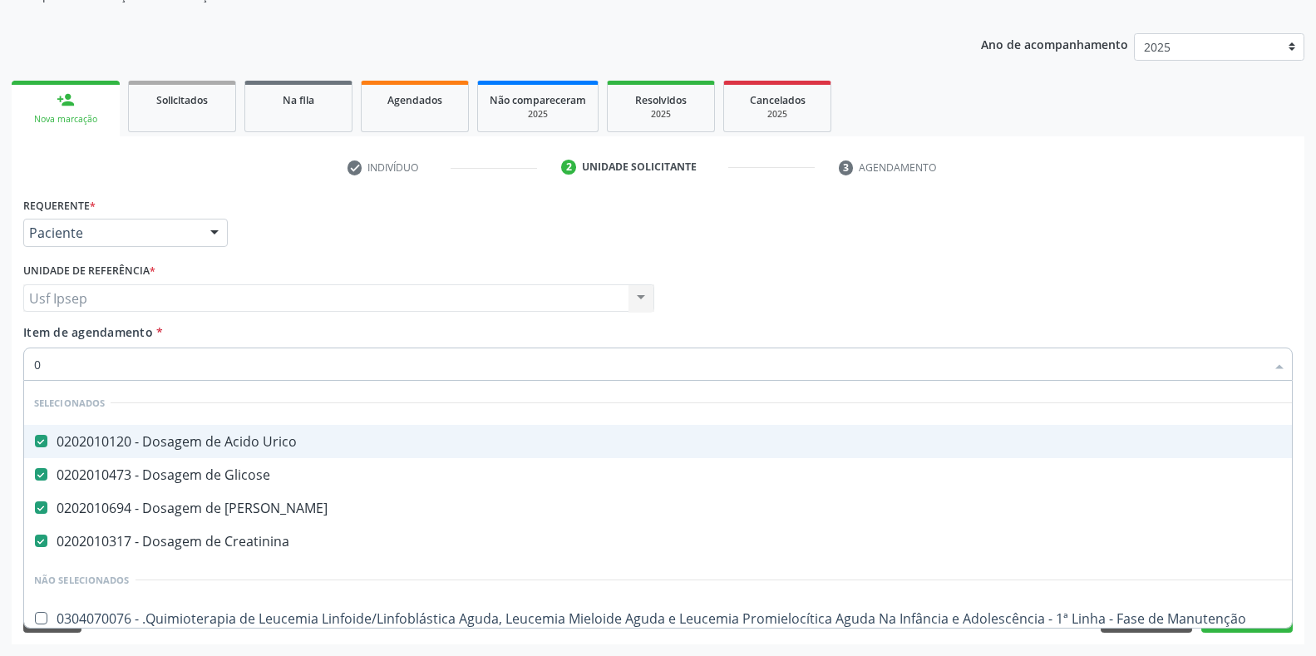
checkbox Urico "true"
checkbox Glicose "true"
checkbox Ureia "true"
checkbox Creatinina "true"
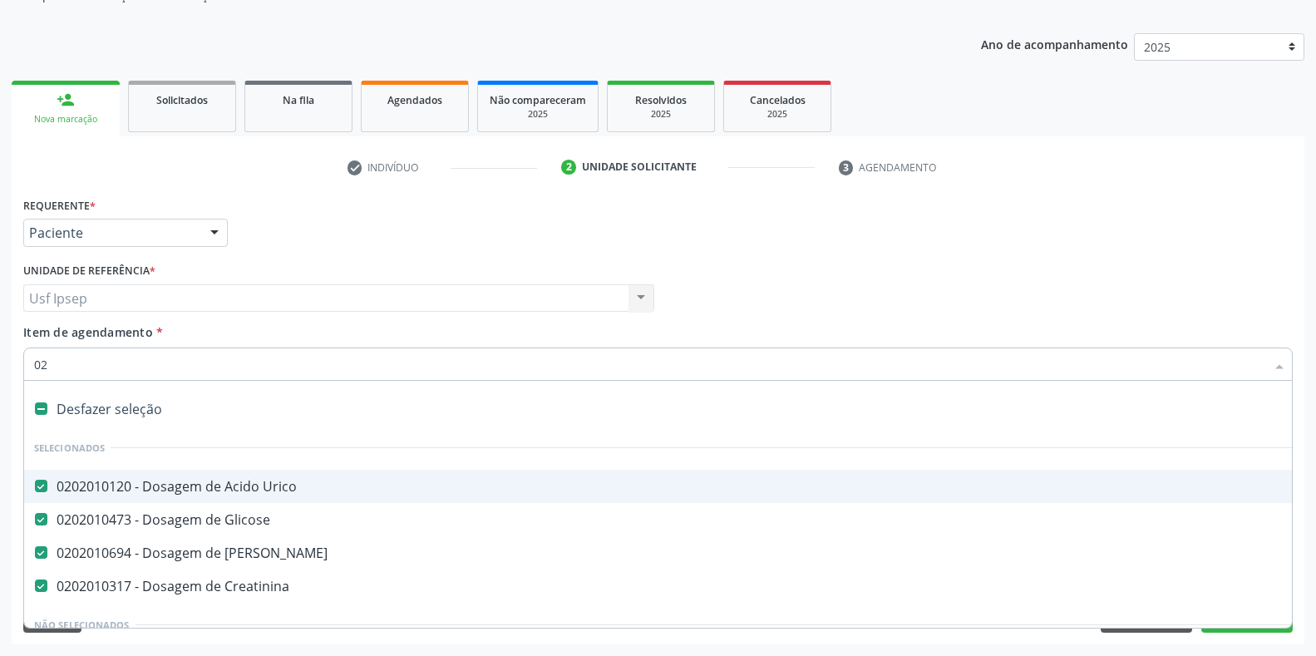
type input "020"
checkbox Lenta\) "true"
checkbox Face "true"
checkbox Sanitária "true"
checkbox Ampola\) "true"
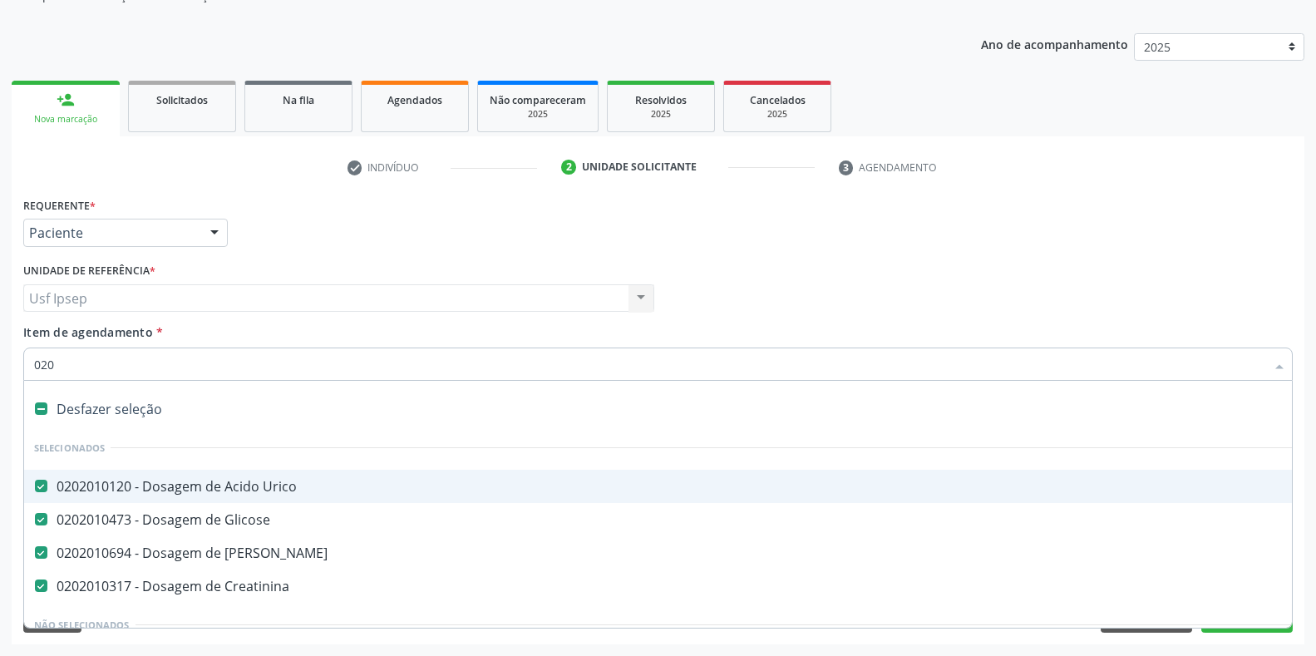
checkbox Frasco\) "true"
checkbox Ampola\) "true"
checkbox Antibiotico "false"
checkbox Auditor "false"
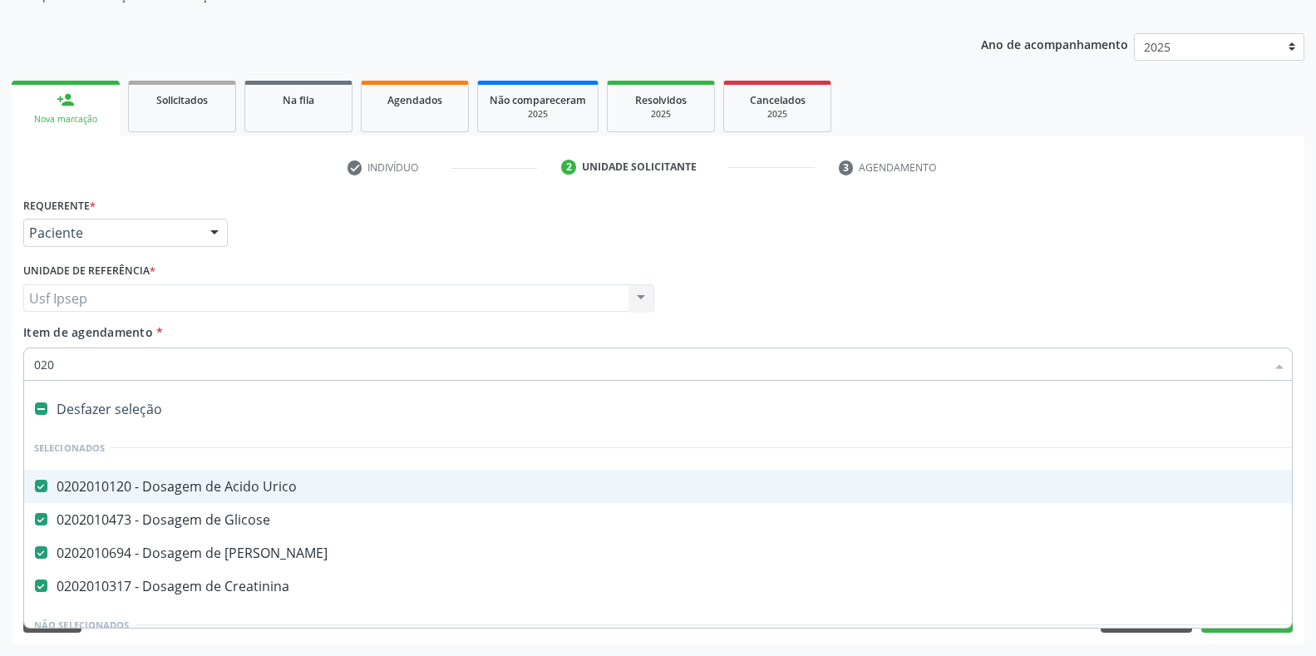
checkbox Cistorrafia "false"
checkbox Comprimido\) "false"
checkbox Comprimido\) "true"
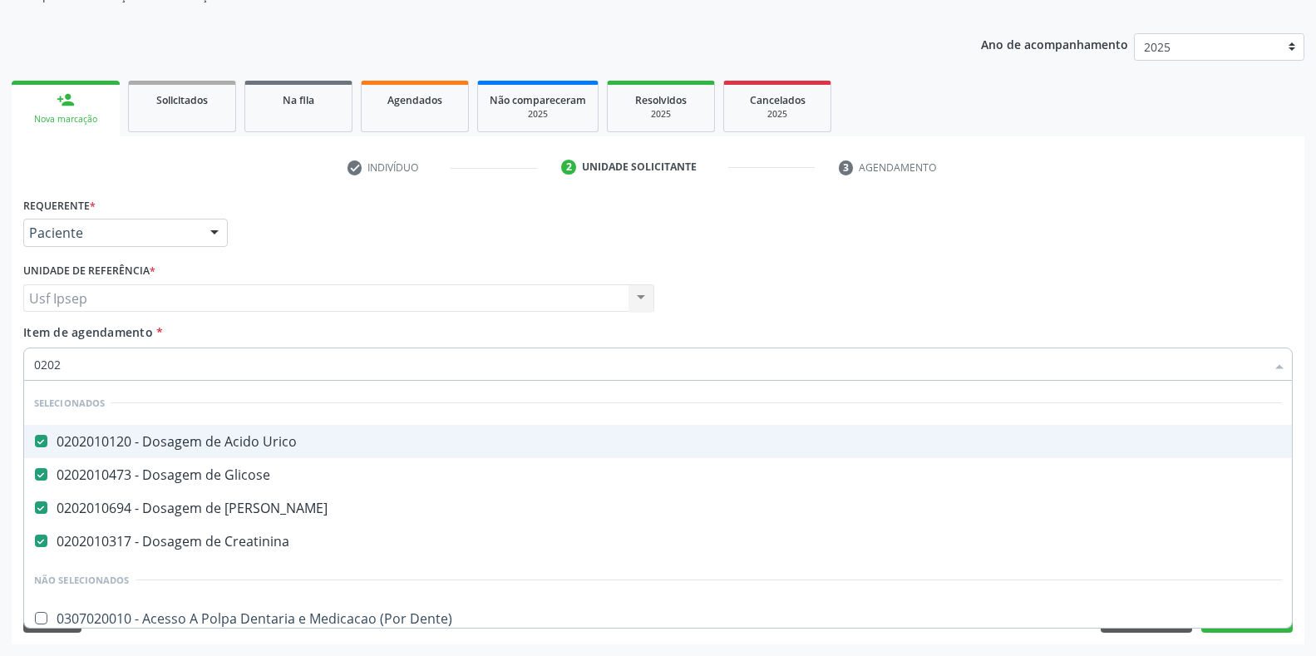
type input "02020"
checkbox Pele "true"
checkbox Puncao "false"
checkbox Central "true"
checkbox Periferica "false"
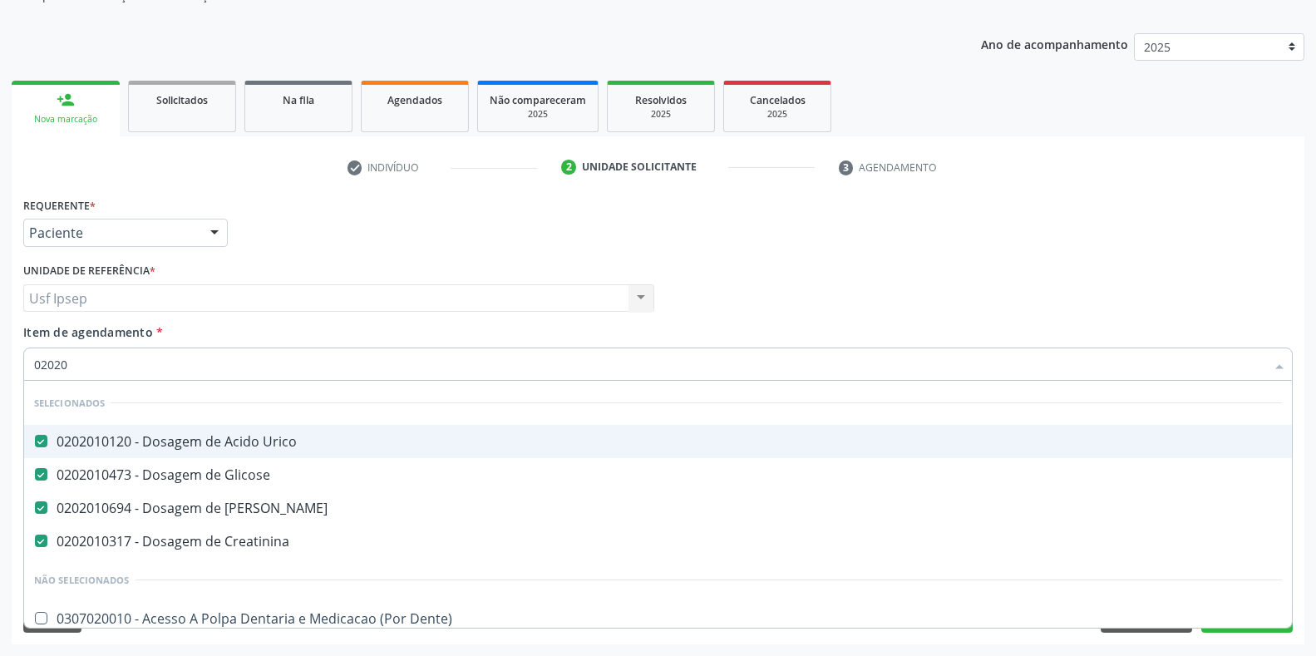
checkbox Lumen "true"
checkbox \(Liquido\) "true"
checkbox \(Semi-Solido\) "true"
checkbox Gastrico "true"
checkbox Meckel "false"
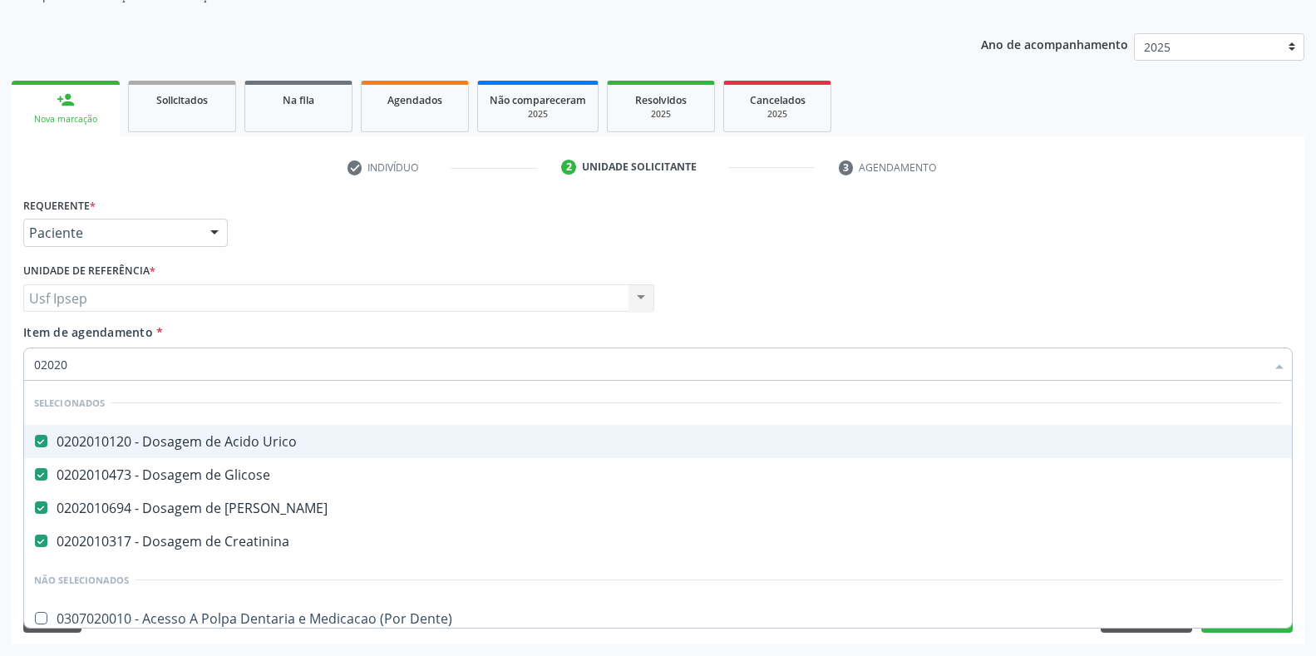
checkbox Ativa "true"
checkbox \) "false"
checkbox Inteiro\) "false"
checkbox Pancreas "false"
checkbox \(Spcto\) "false"
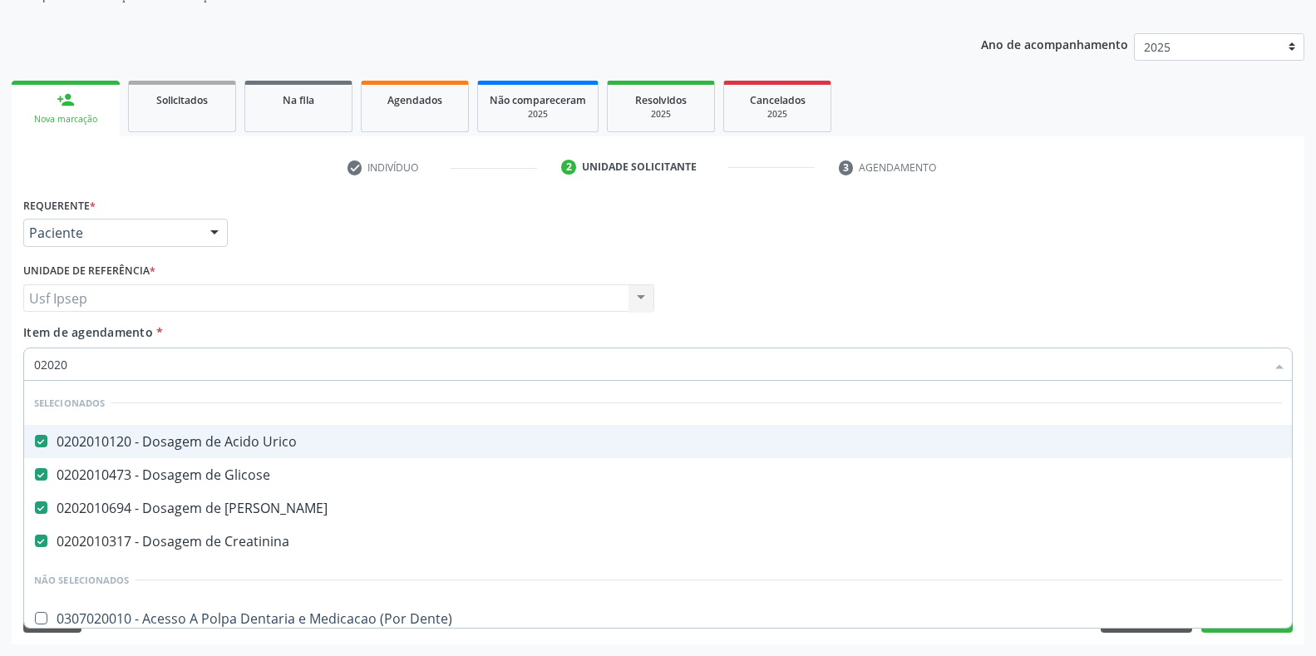
checkbox Ossea\) "true"
checkbox Colostomia "false"
type input "020205"
checkbox Urico "false"
checkbox Glicose "false"
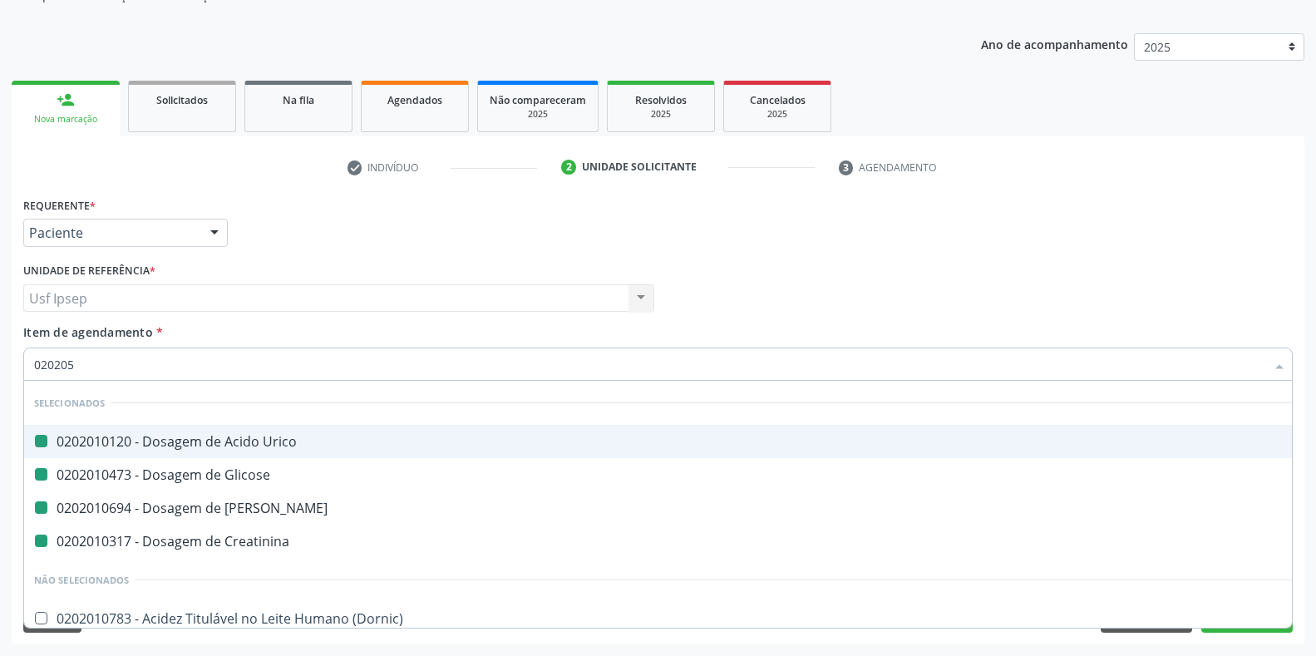
checkbox Ureia "false"
checkbox Creatinina "false"
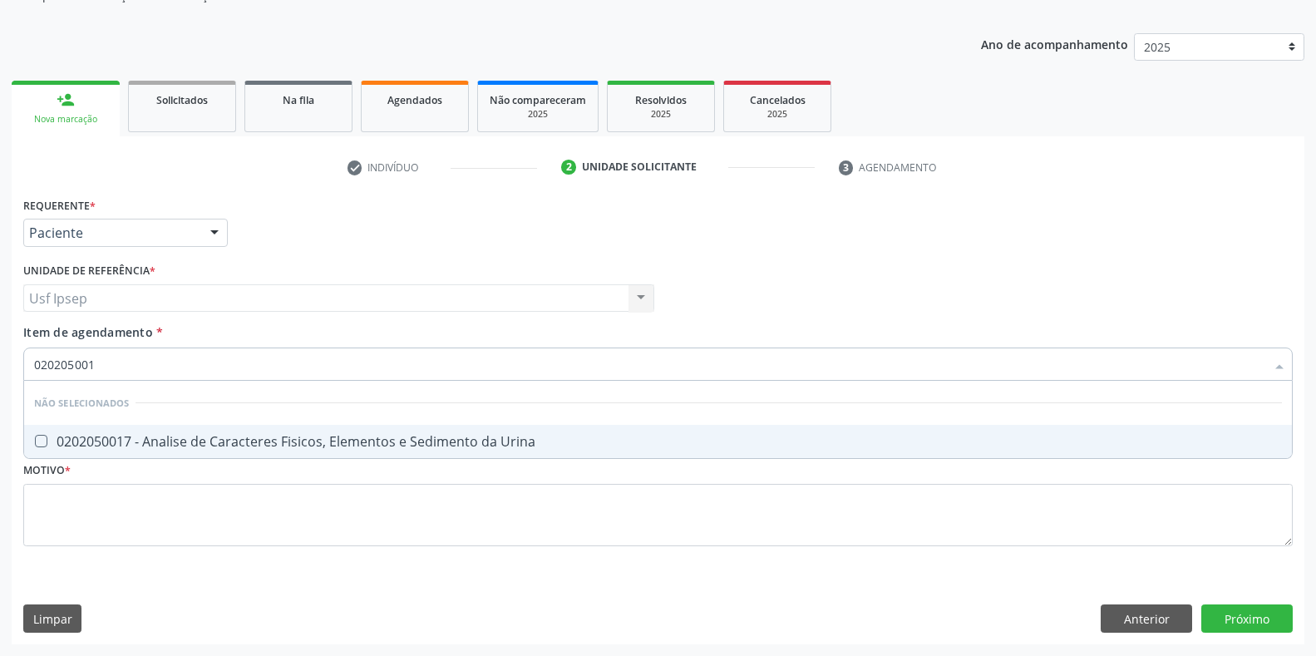
type input "0202050017"
click at [36, 442] on Urina at bounding box center [41, 441] width 12 height 12
click at [35, 442] on Urina "checkbox" at bounding box center [29, 441] width 11 height 11
checkbox Urina "true"
click at [110, 363] on input "0202050017" at bounding box center [649, 364] width 1231 height 33
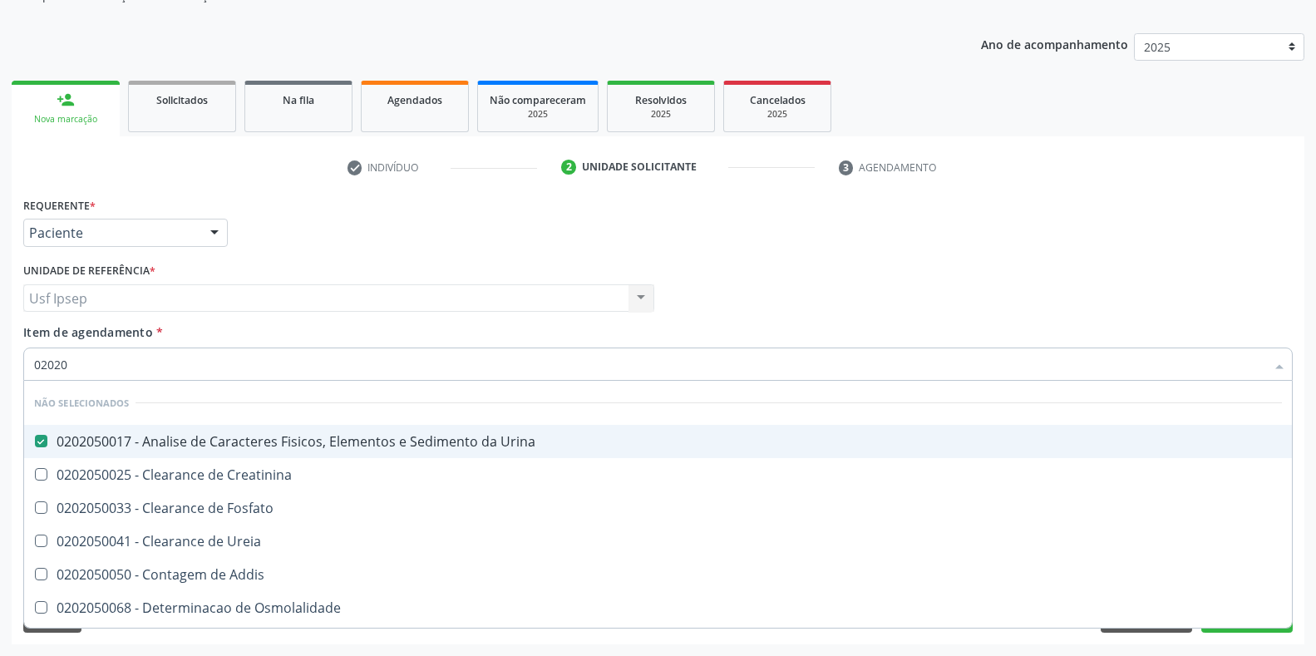
type input "0202"
checkbox Creatinina "true"
checkbox Fosfato "true"
checkbox Ureia "true"
checkbox Citrato "true"
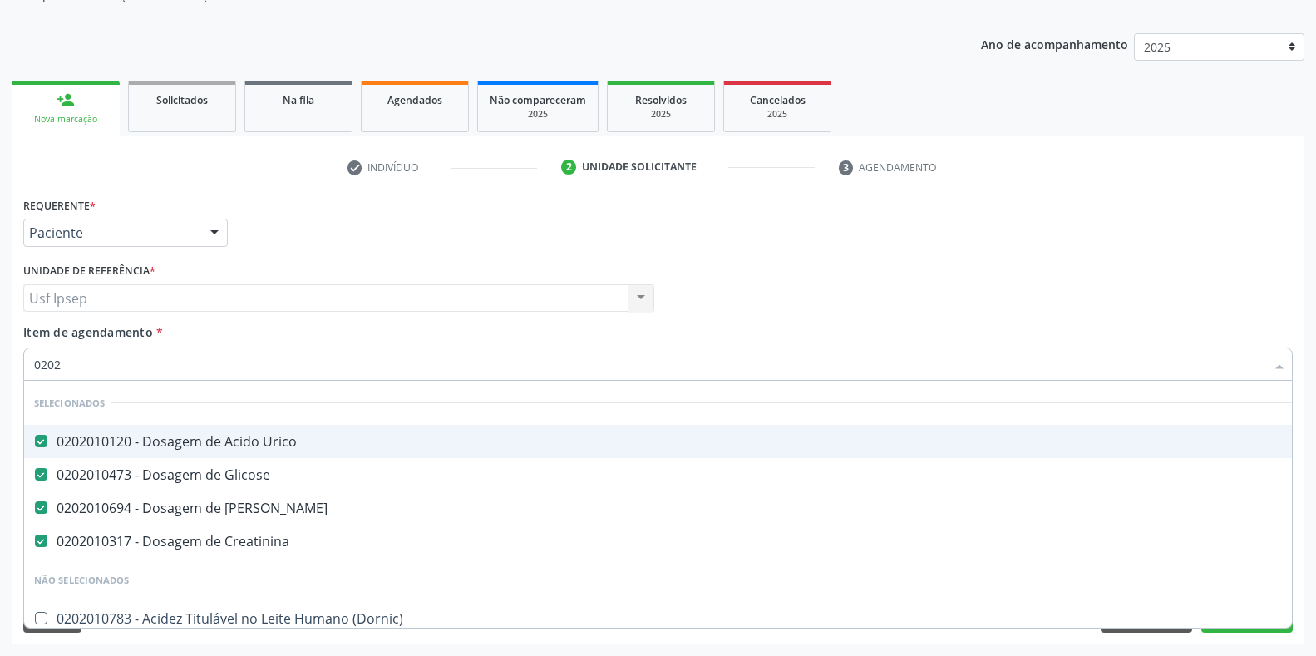
click at [61, 360] on input "0202" at bounding box center [649, 364] width 1231 height 33
type input "020"
checkbox Urina "false"
checkbox Creatinina "true"
checkbox Total "false"
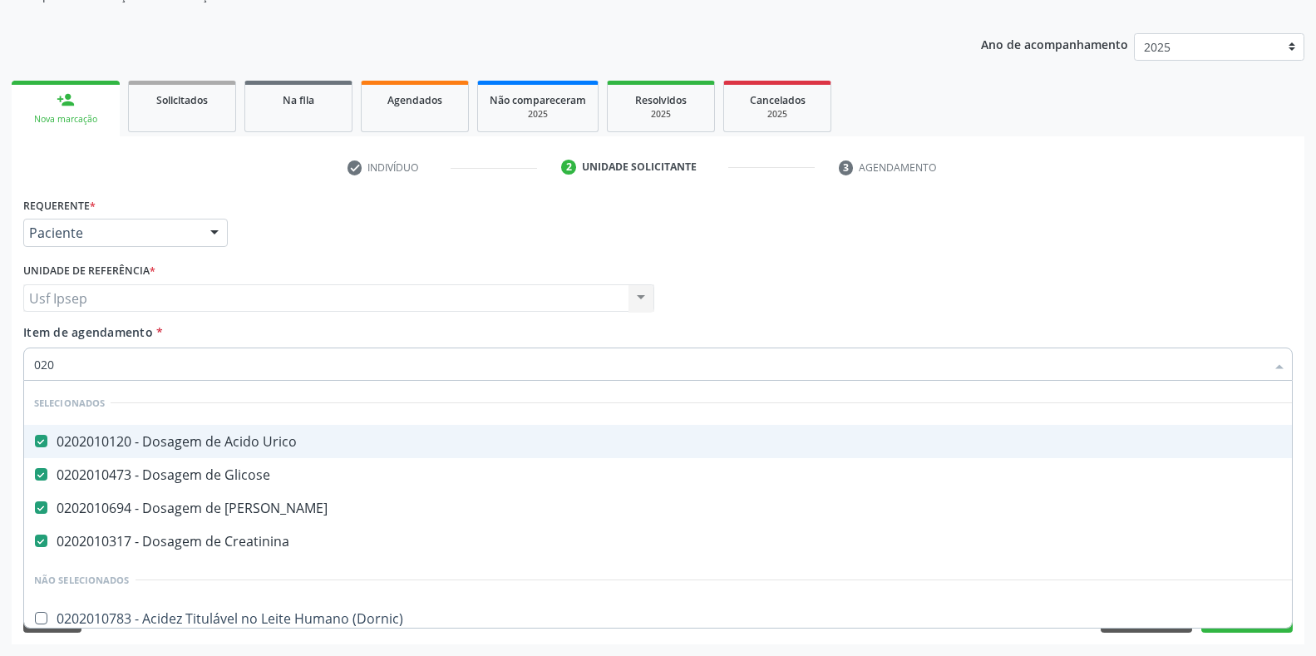
checkbox Glicosilada "false"
checkbox Reativa "false"
checkbox Livre\) "false"
checkbox \(Tgo\) "false"
checkbox \(Tgp\) "false"
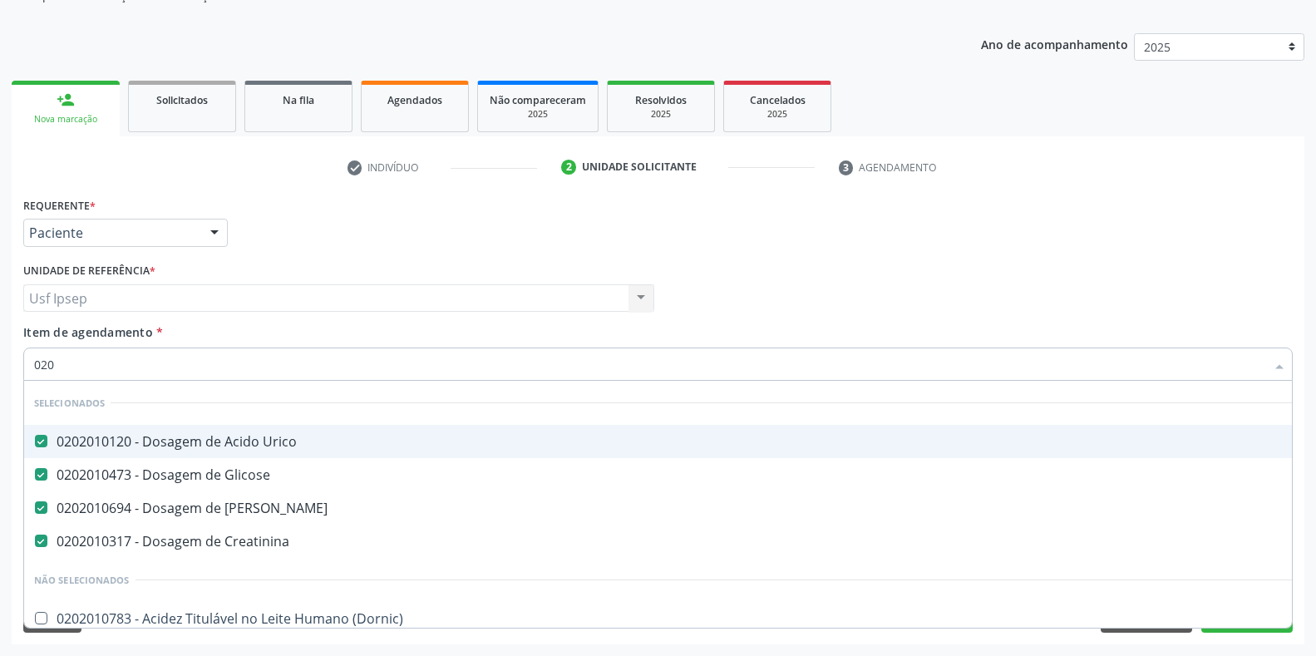
checkbox Triglicerideos "false"
checkbox Completo "false"
checkbox Exoma "true"
click at [55, 364] on input "020" at bounding box center [649, 364] width 1231 height 33
type input "0"
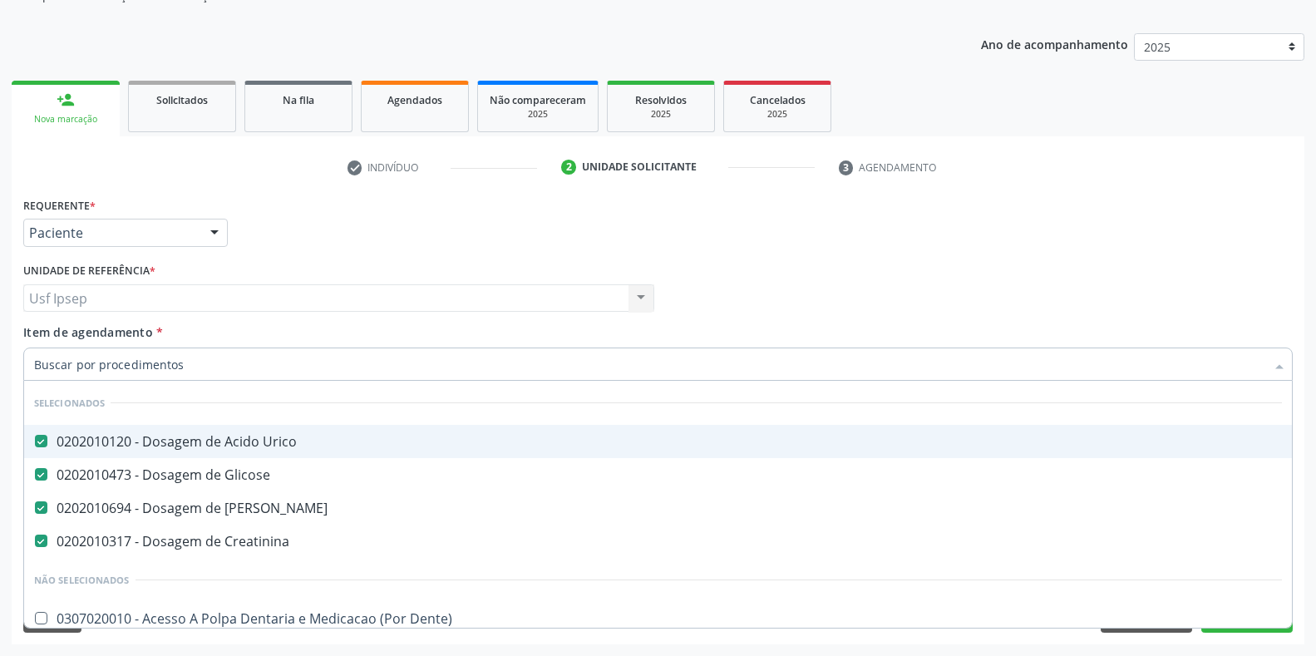
checkbox Urina "false"
checkbox Recombinante "false"
checkbox Paranasal "true"
checkbox Total "false"
checkbox Glicosilada "false"
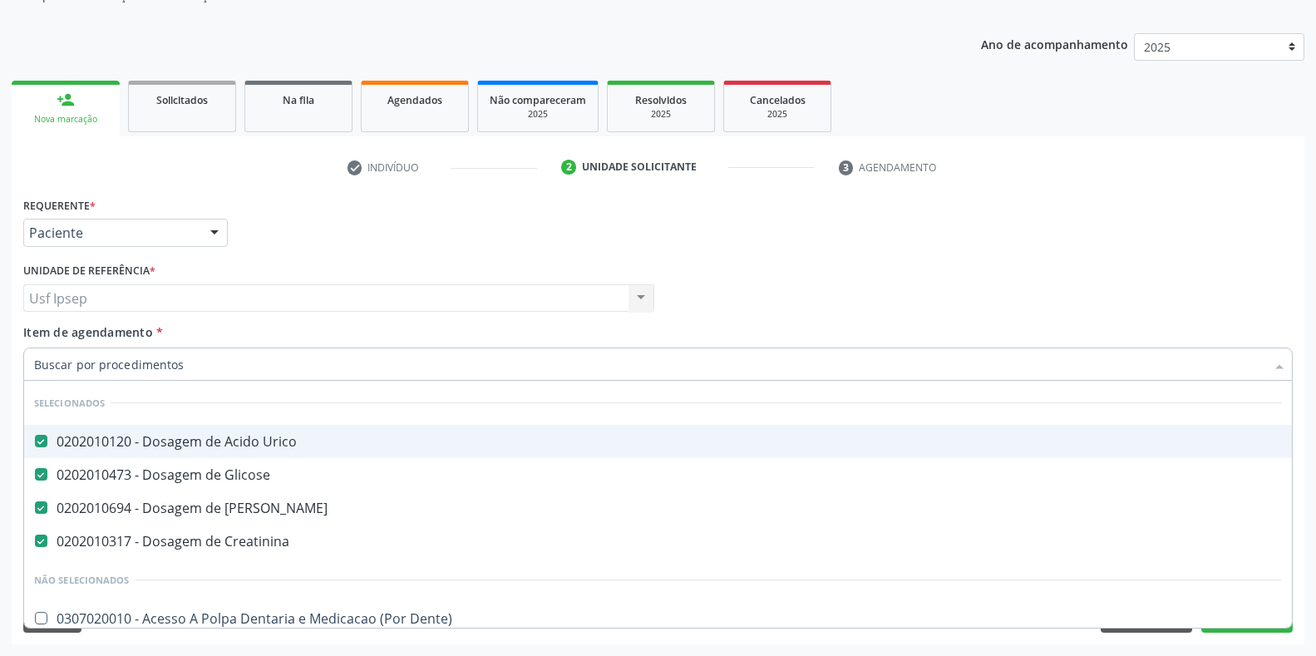
checkbox Reativa "false"
checkbox Livre\) "false"
checkbox \(Tgo\) "false"
checkbox \(Tgp\) "false"
checkbox Triglicerideos "false"
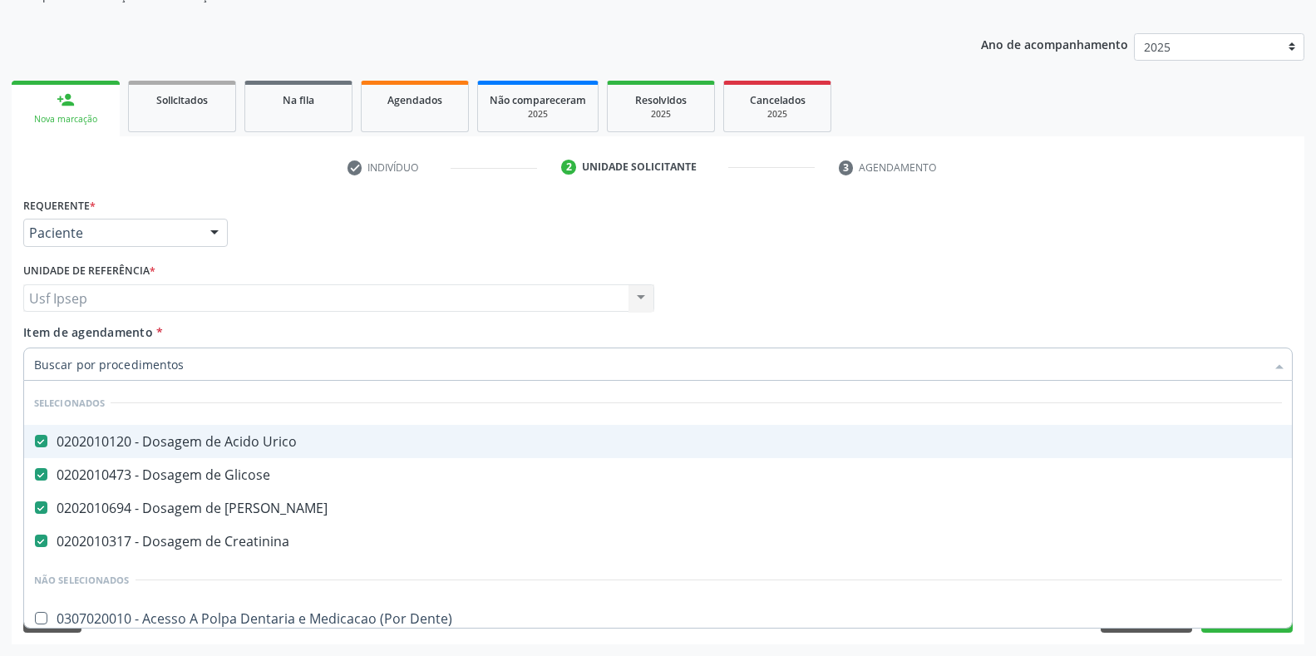
checkbox Neuropsicomotor "false"
checkbox Rosqueado "false"
checkbox Sagital "false"
checkbox Hematocrito "false"
checkbox Hemocultura "false"
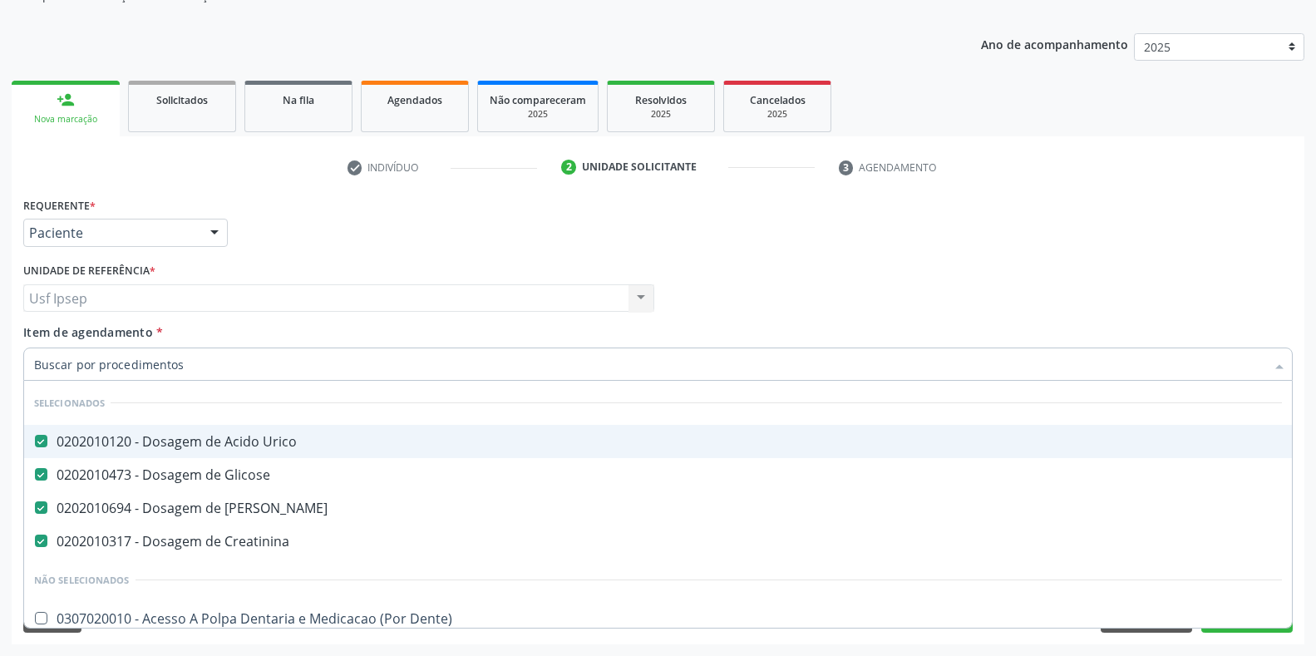
checkbox Continua "false"
checkbox Completo "false"
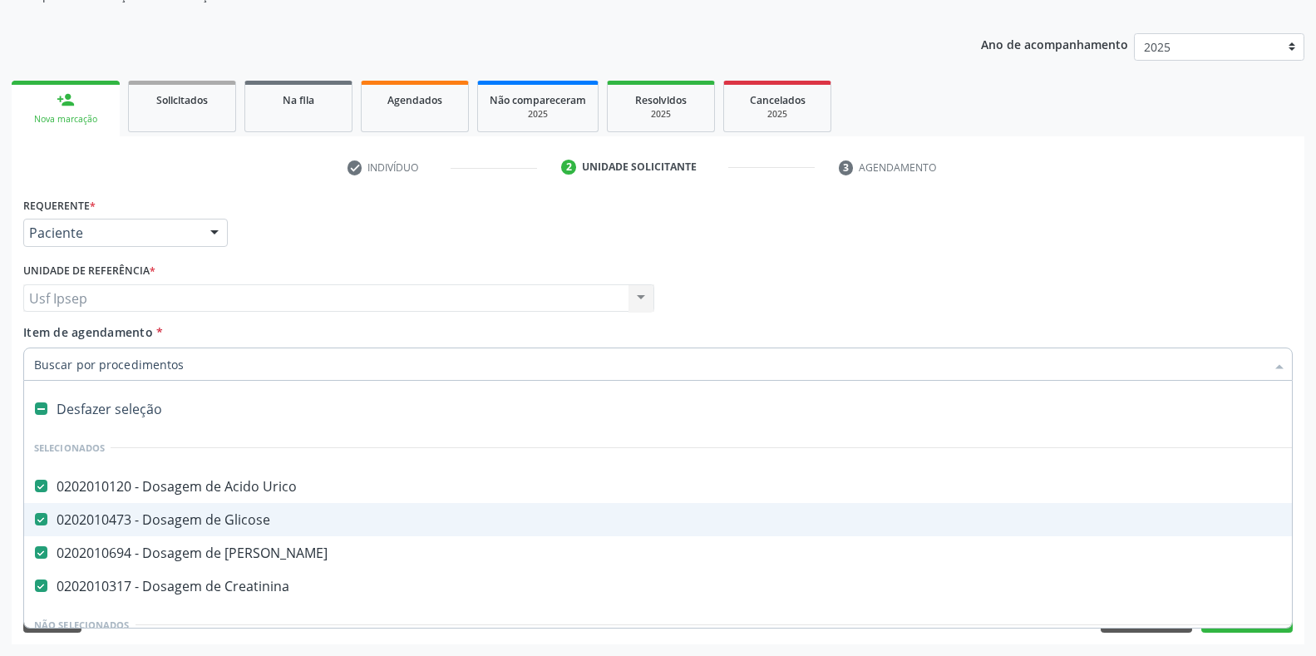
click at [31, 355] on div at bounding box center [658, 364] width 1270 height 33
checkbox Manutenção "true"
checkbox Preenchida\) "true"
checkbox Ampola\)\ "true"
checkbox Abciximabe "true"
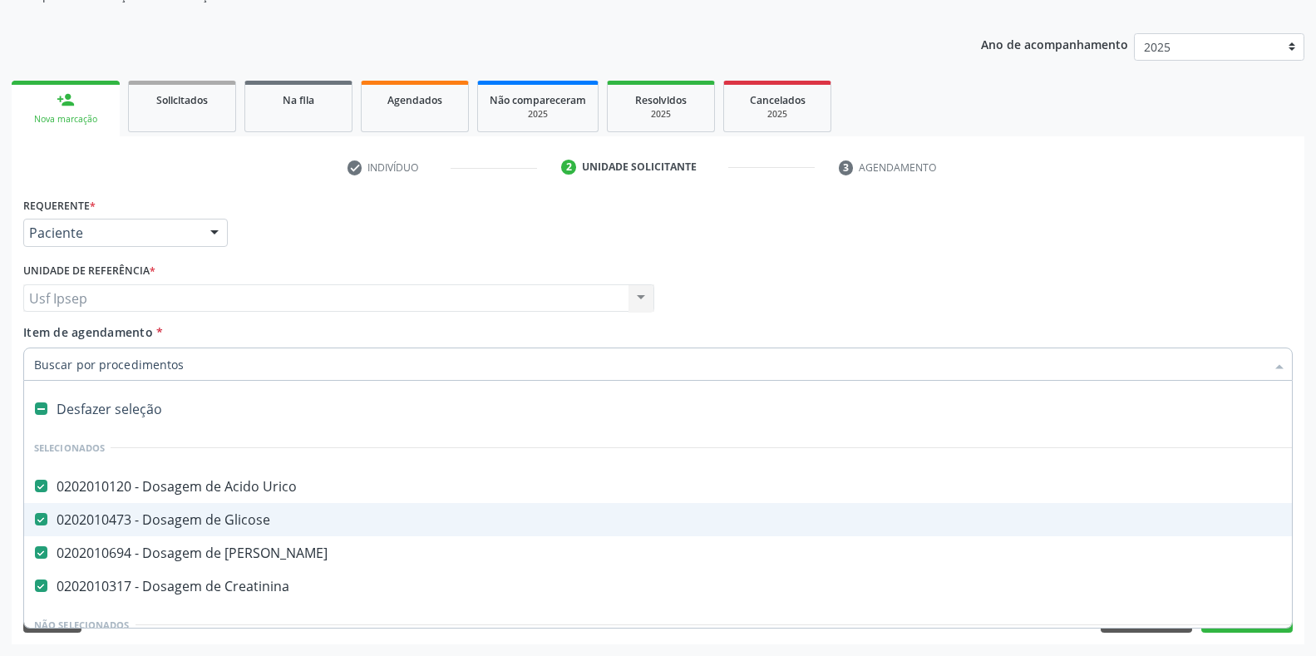
checkbox Inter-Atrial "true"
checkbox Valvar "true"
checkbox Adolescente\) "true"
checkbox Valvar "true"
checkbox Urina "false"
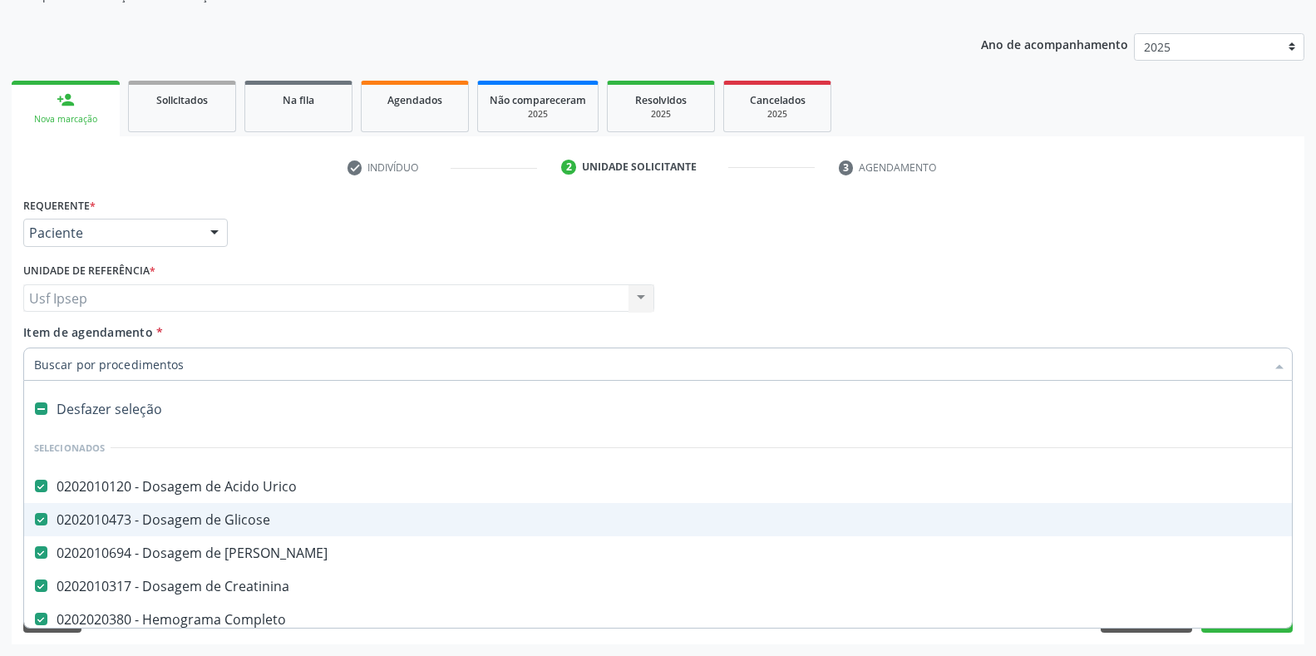
click at [31, 363] on div at bounding box center [658, 364] width 1270 height 33
click at [35, 361] on input "Item de agendamento *" at bounding box center [649, 364] width 1231 height 33
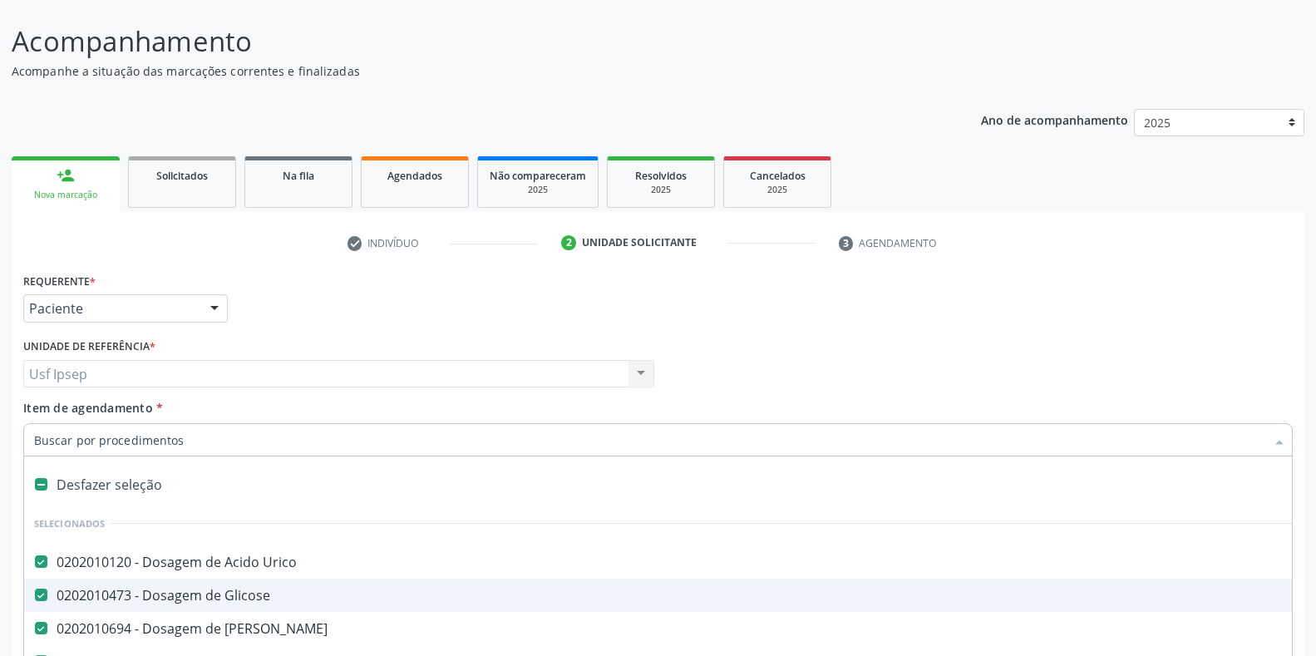
scroll to position [0, 0]
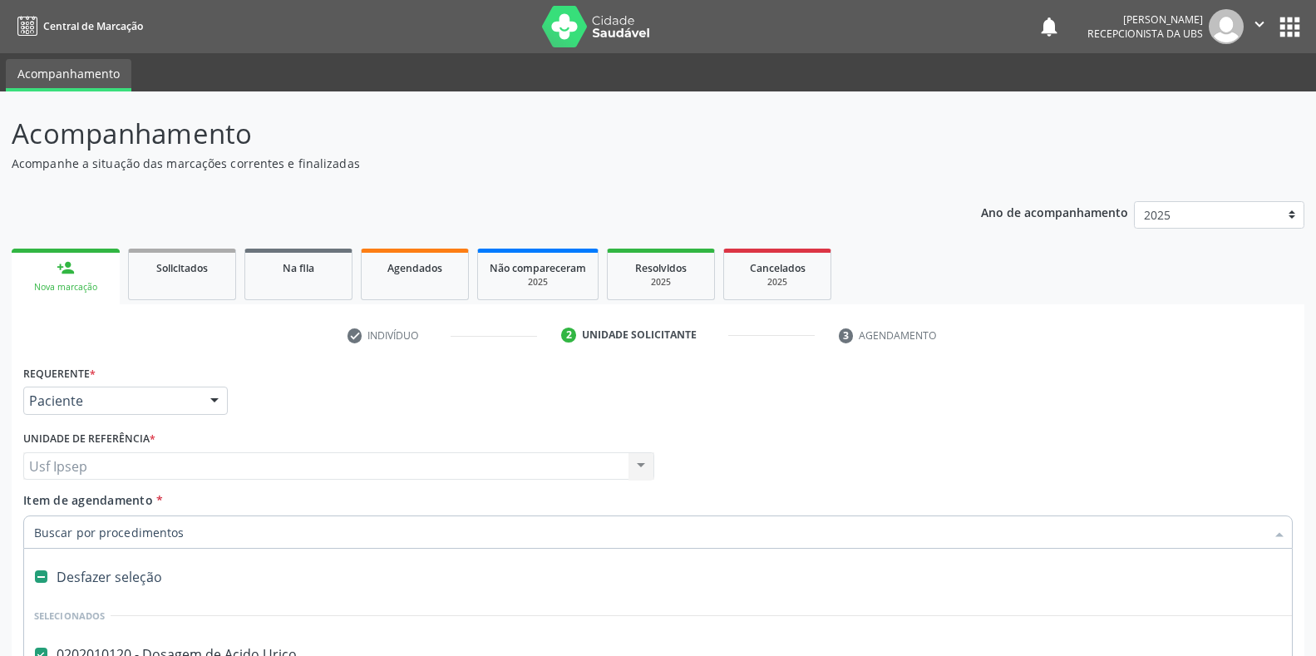
click at [997, 427] on div "Profissional Solicitante Por favor, selecione a Unidade de Atendimento primeiro…" at bounding box center [658, 459] width 1278 height 65
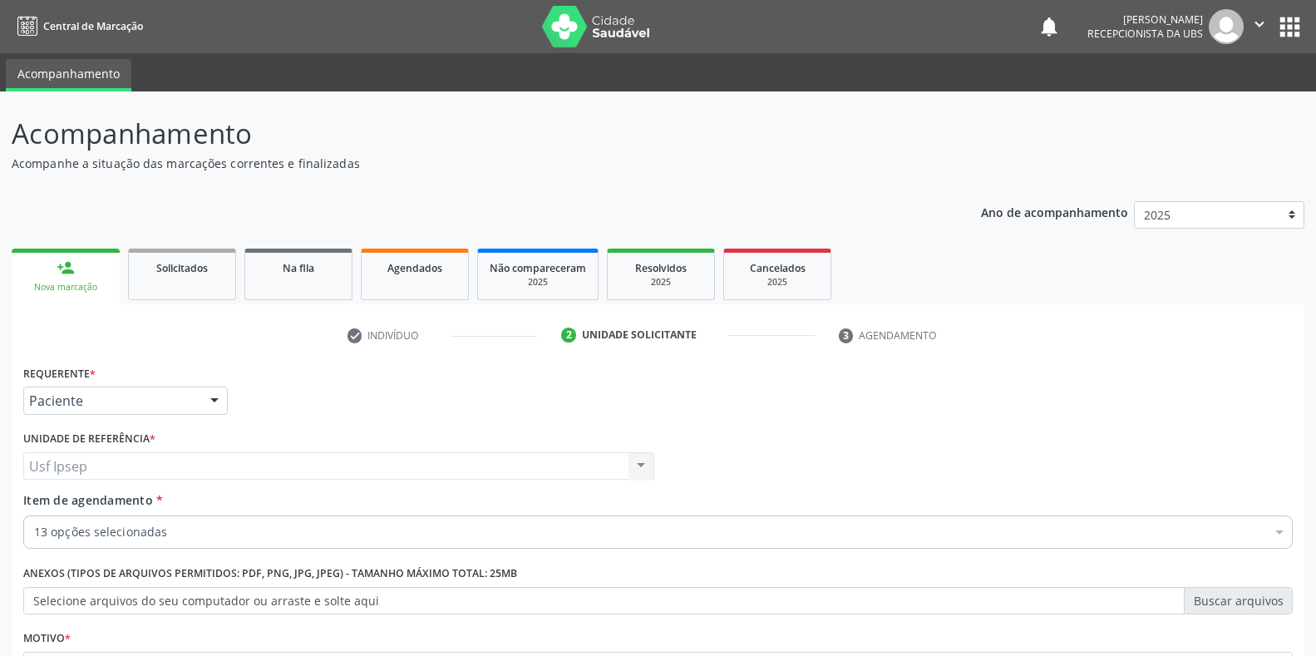
click at [955, 412] on div "Requerente * Paciente Profissional de Saúde Paciente Nenhum resultado encontrad…" at bounding box center [658, 393] width 1278 height 65
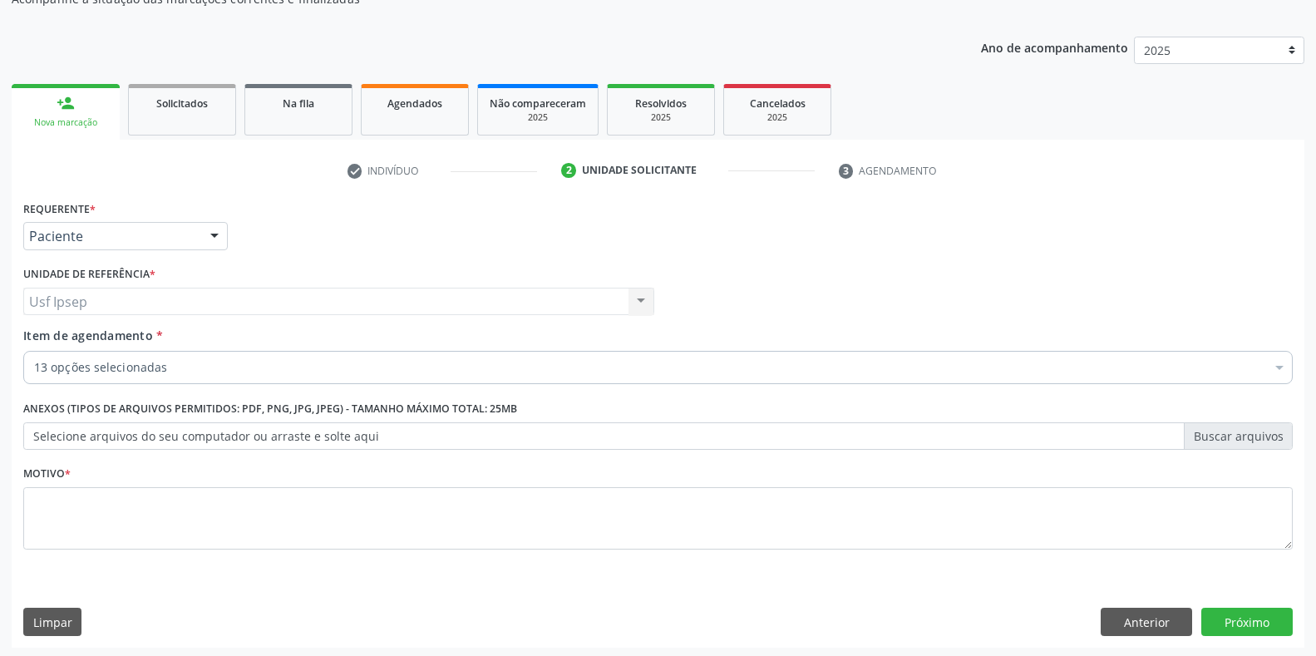
scroll to position [168, 0]
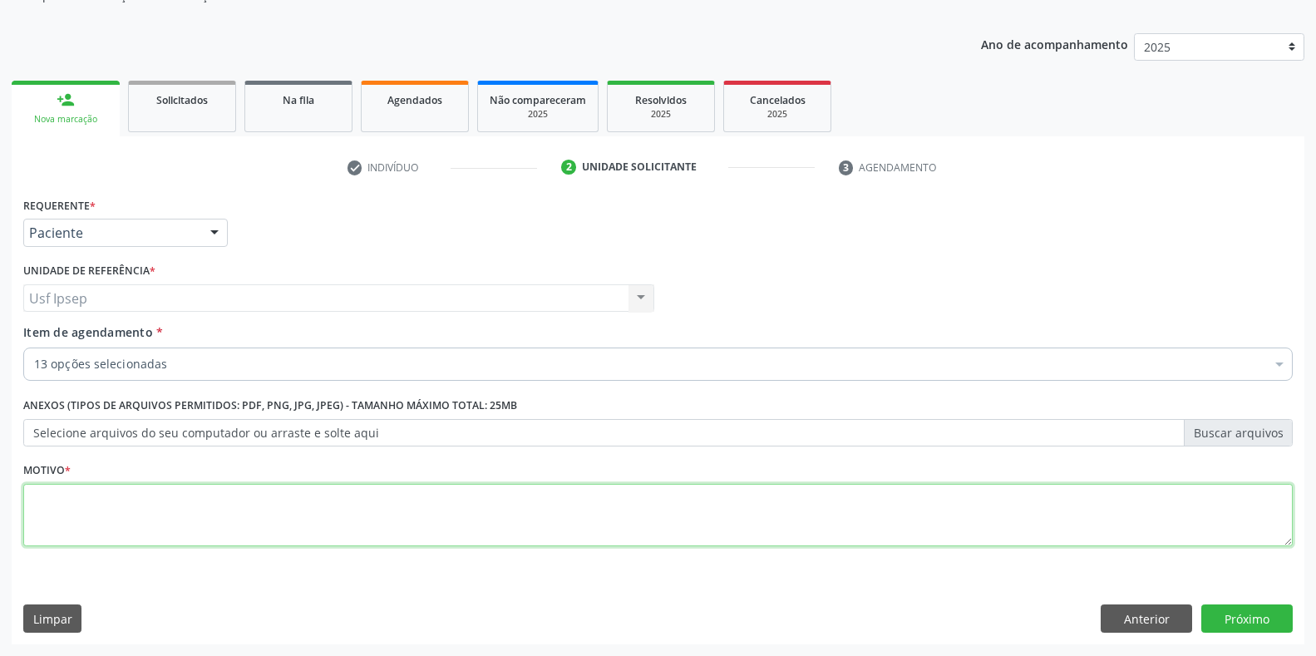
click at [47, 511] on textarea at bounding box center [658, 515] width 1270 height 63
click at [45, 524] on textarea at bounding box center [658, 515] width 1270 height 63
type textarea "1"
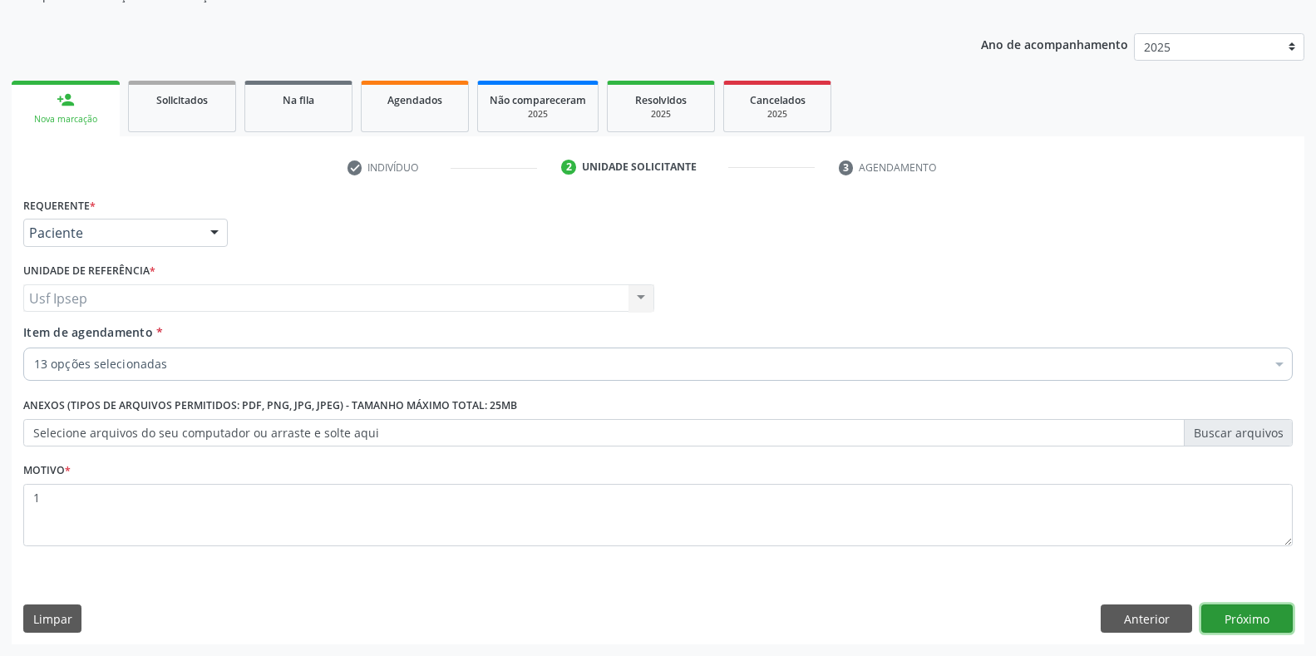
click at [1246, 620] on button "Próximo" at bounding box center [1246, 618] width 91 height 28
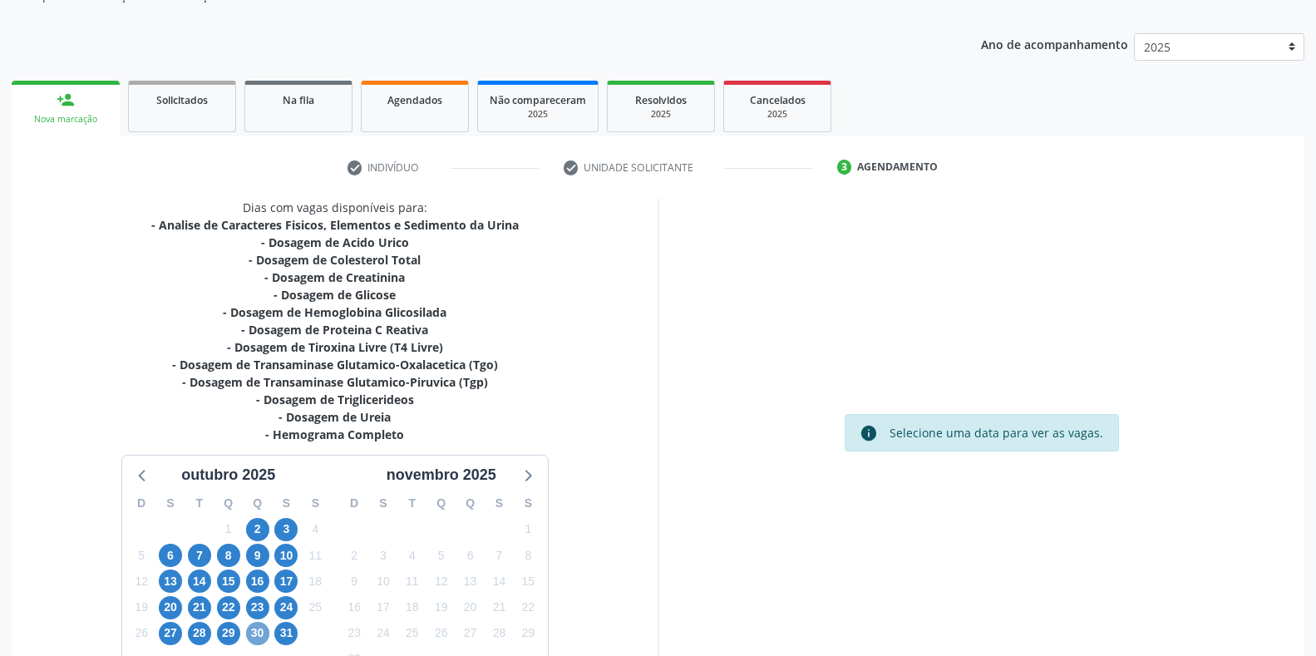
click at [254, 639] on span "30" at bounding box center [257, 633] width 23 height 23
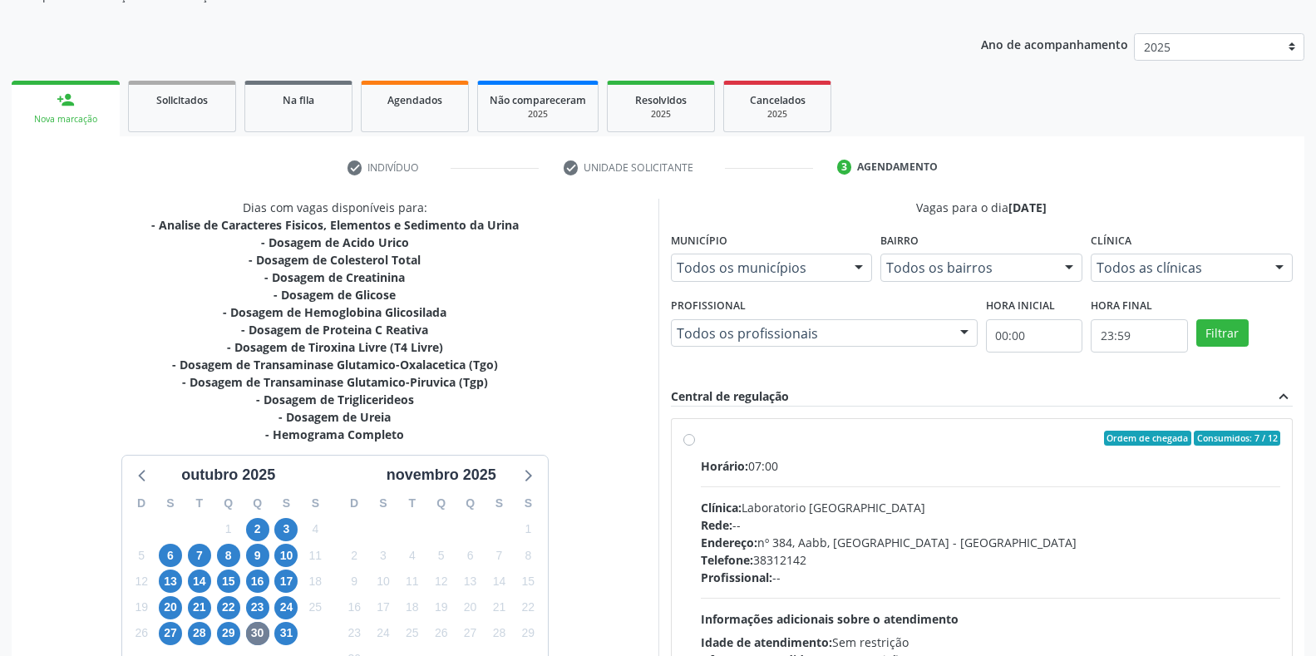
click at [701, 441] on label "Ordem de chegada Consumidos: 7 / 12 Horário: 07:00 Clínica: Laboratorio Sao Fra…" at bounding box center [991, 558] width 580 height 255
click at [689, 441] on input "Ordem de chegada Consumidos: 7 / 12 Horário: 07:00 Clínica: Laboratorio Sao Fra…" at bounding box center [689, 438] width 12 height 15
radio input "true"
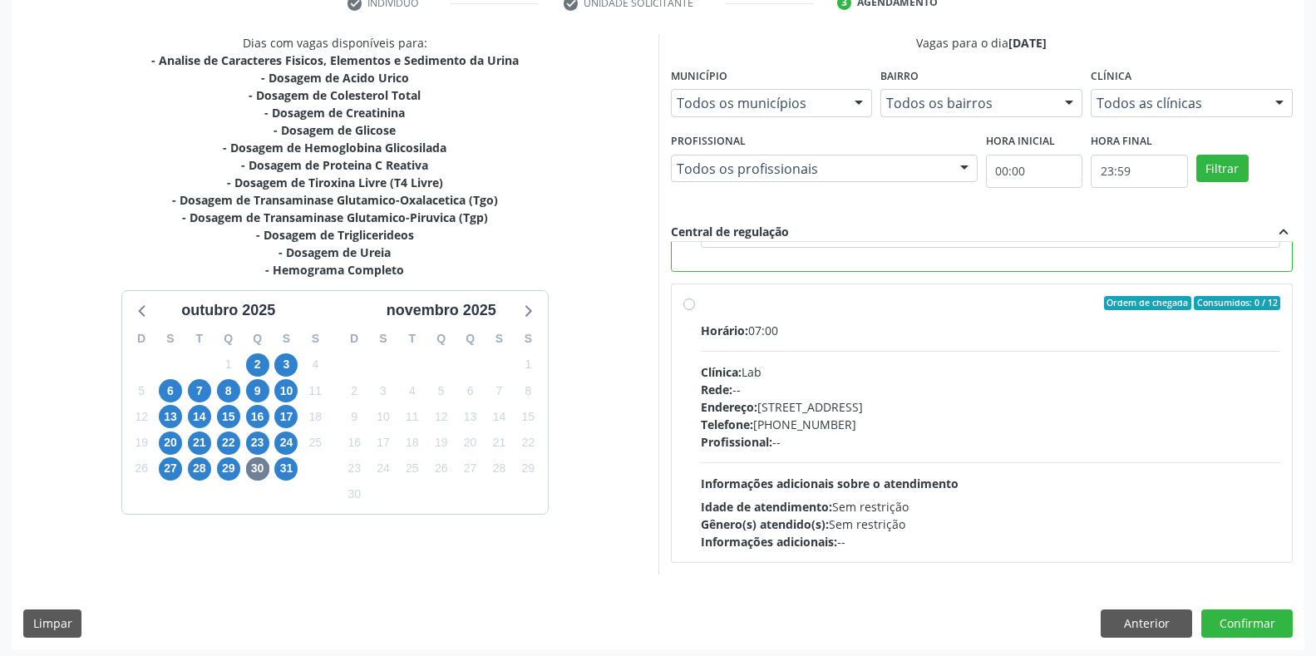
scroll to position [338, 0]
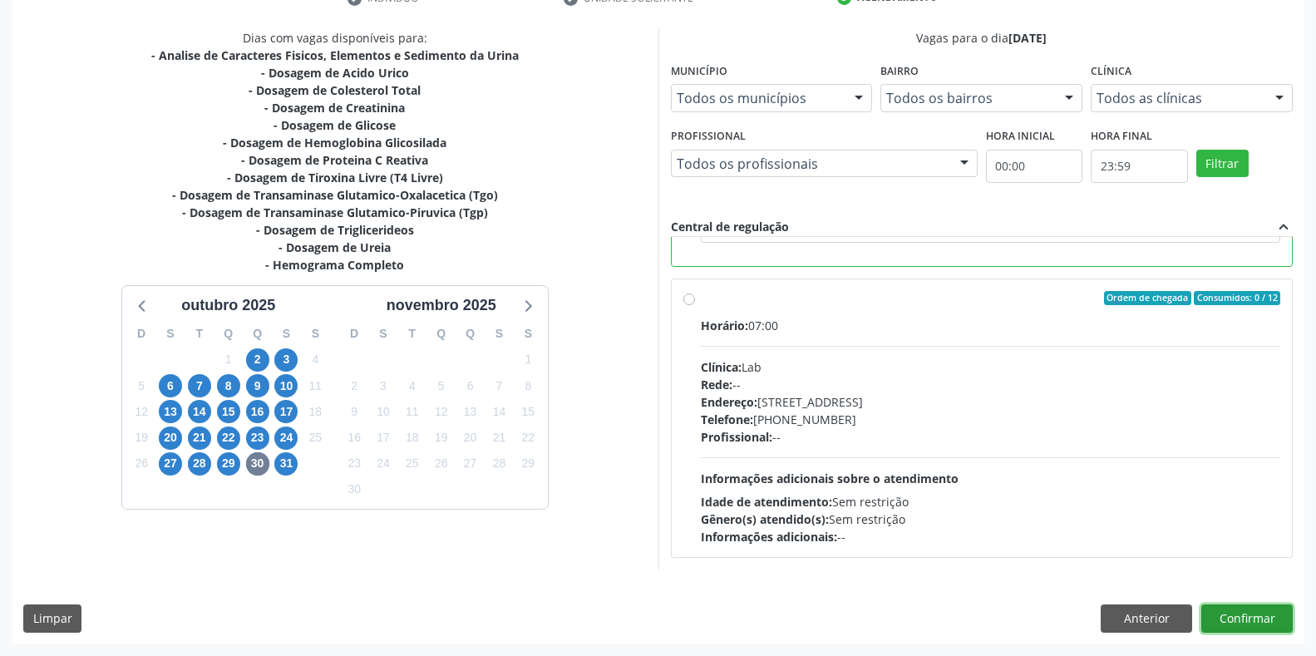
click at [1241, 619] on button "Confirmar" at bounding box center [1246, 618] width 91 height 28
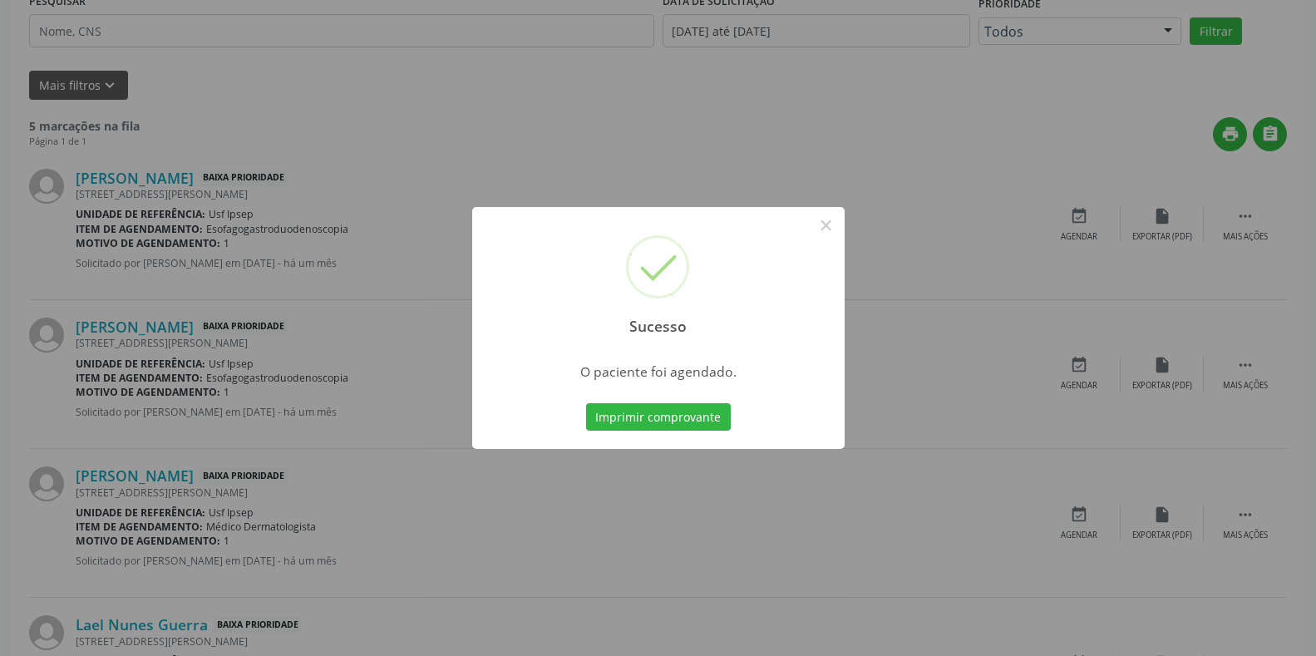
scroll to position [0, 0]
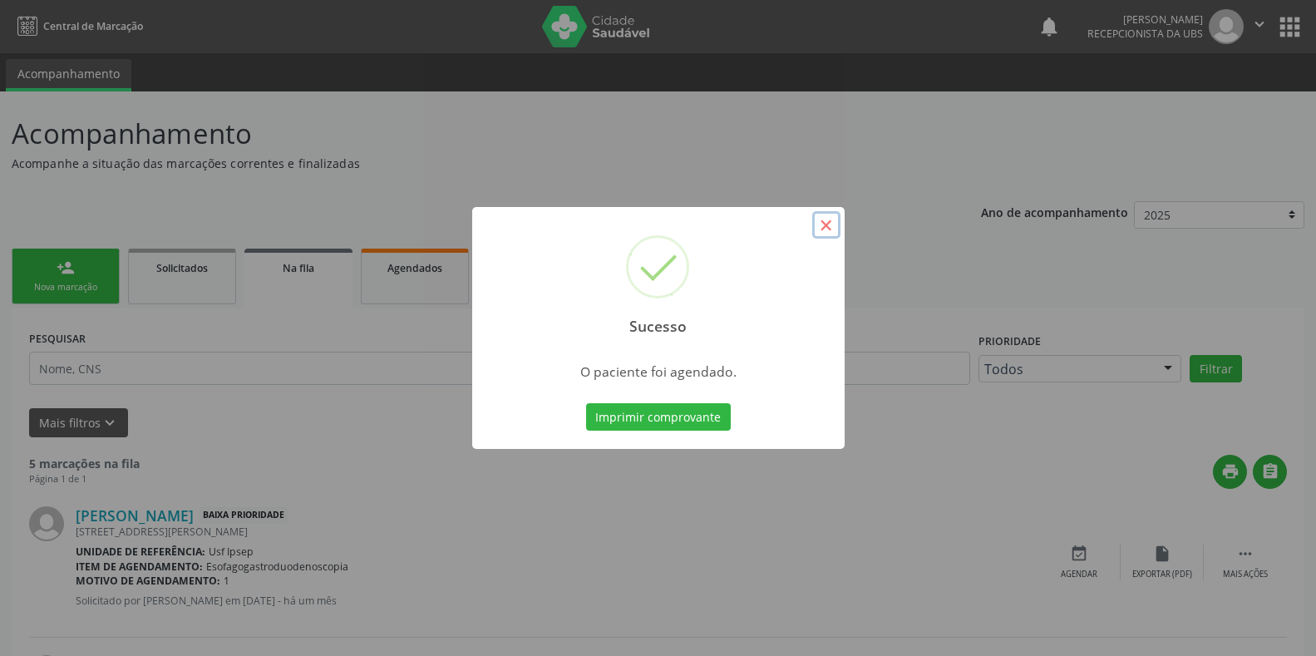
click at [834, 229] on button "×" at bounding box center [826, 225] width 28 height 28
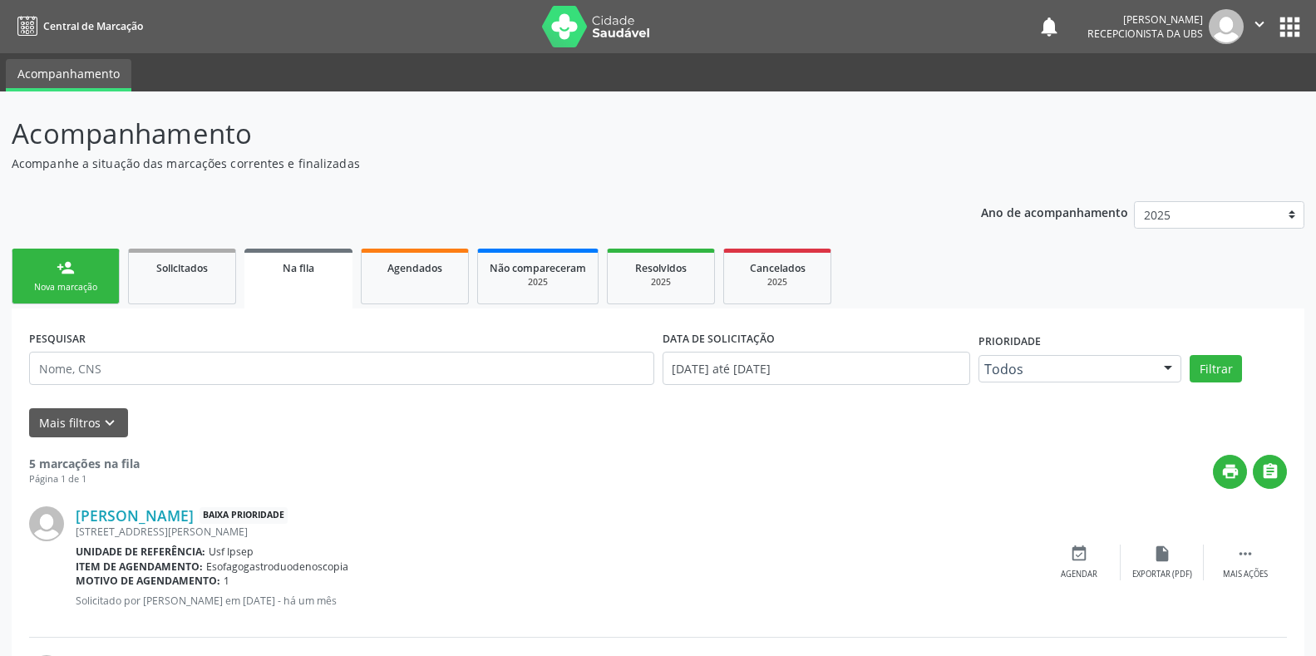
click at [82, 297] on link "person_add Nova marcação" at bounding box center [66, 277] width 108 height 56
click at [62, 284] on div "Nova marcação" at bounding box center [65, 287] width 83 height 12
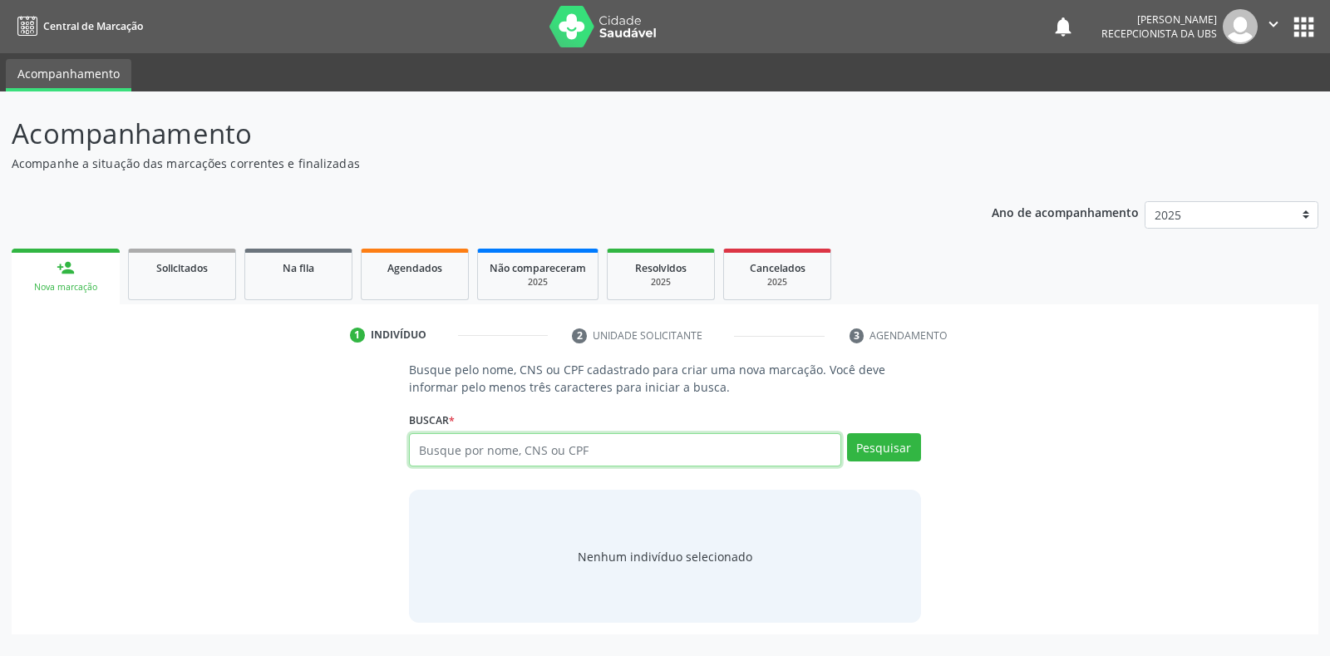
click at [431, 448] on input "text" at bounding box center [625, 449] width 432 height 33
click at [423, 451] on input "text" at bounding box center [625, 449] width 432 height 33
type input "700005599961804"
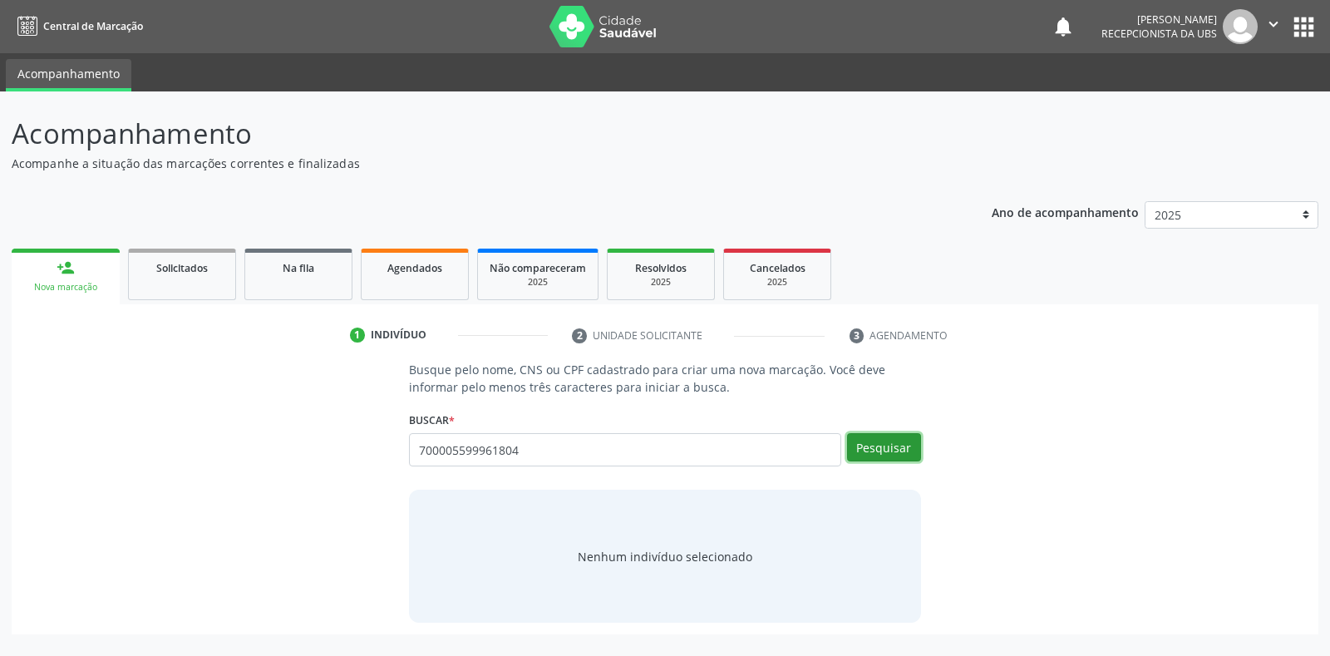
click at [884, 451] on button "Pesquisar" at bounding box center [884, 447] width 74 height 28
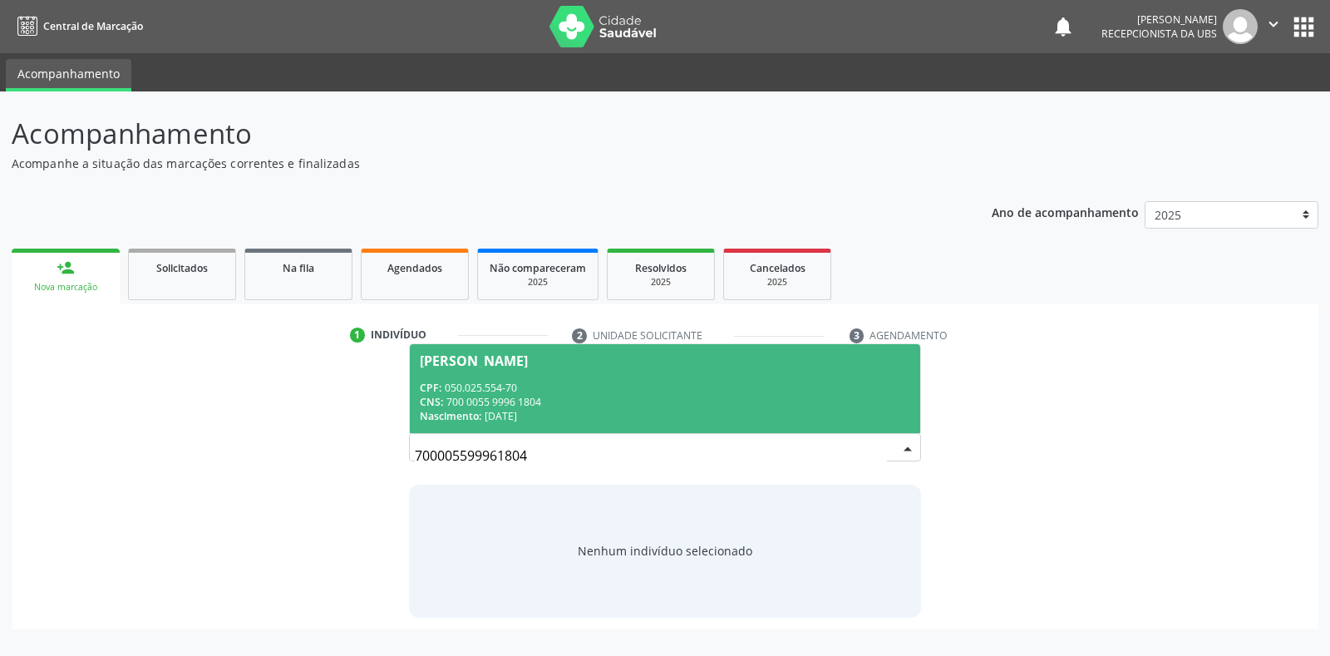
click at [465, 363] on div "[PERSON_NAME]" at bounding box center [474, 360] width 108 height 13
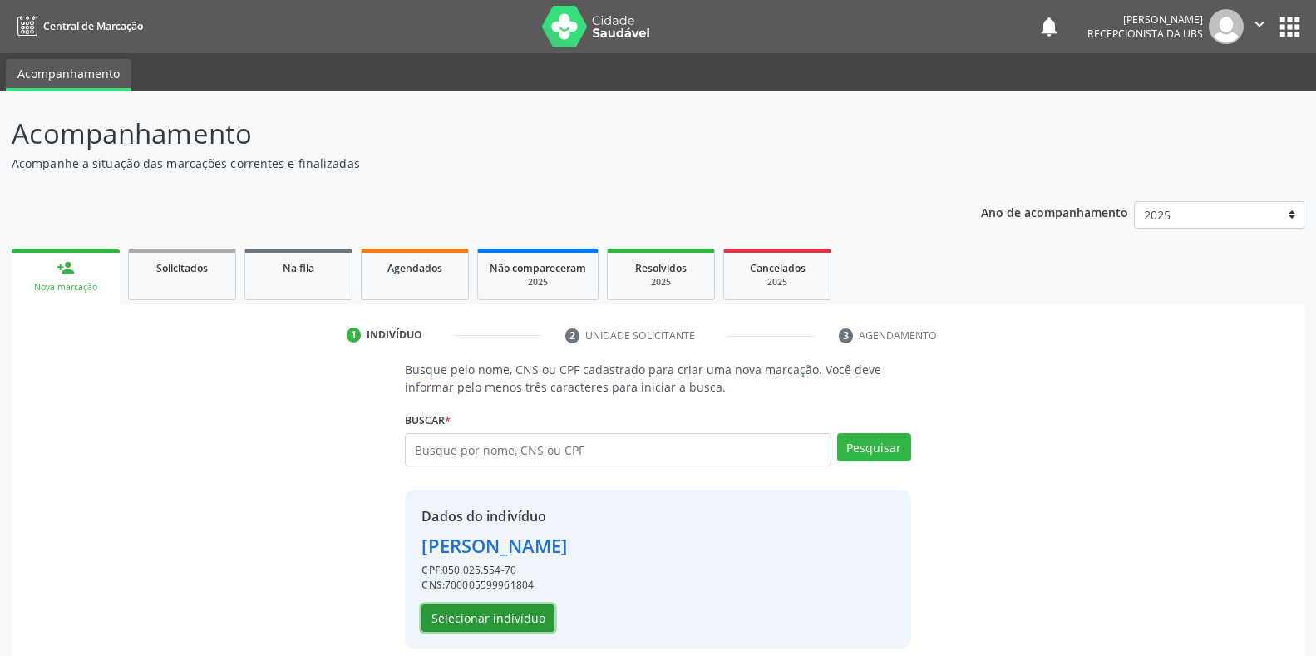
click at [481, 625] on button "Selecionar indivíduo" at bounding box center [488, 618] width 133 height 28
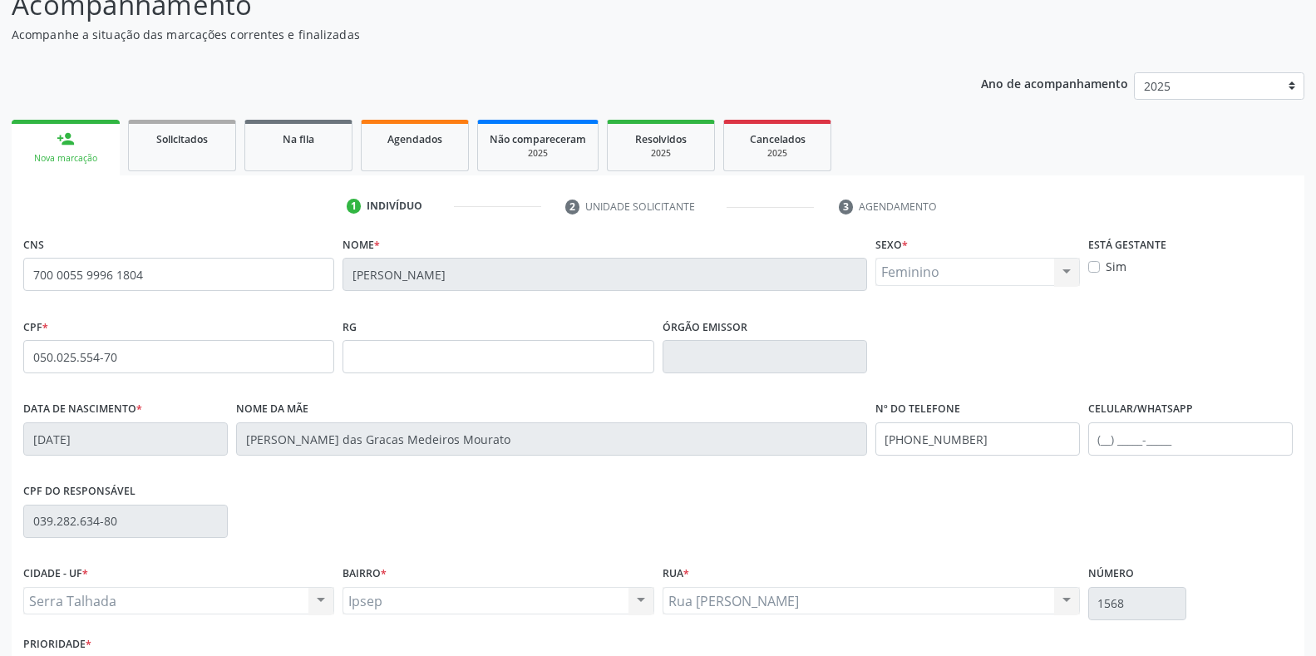
scroll to position [245, 0]
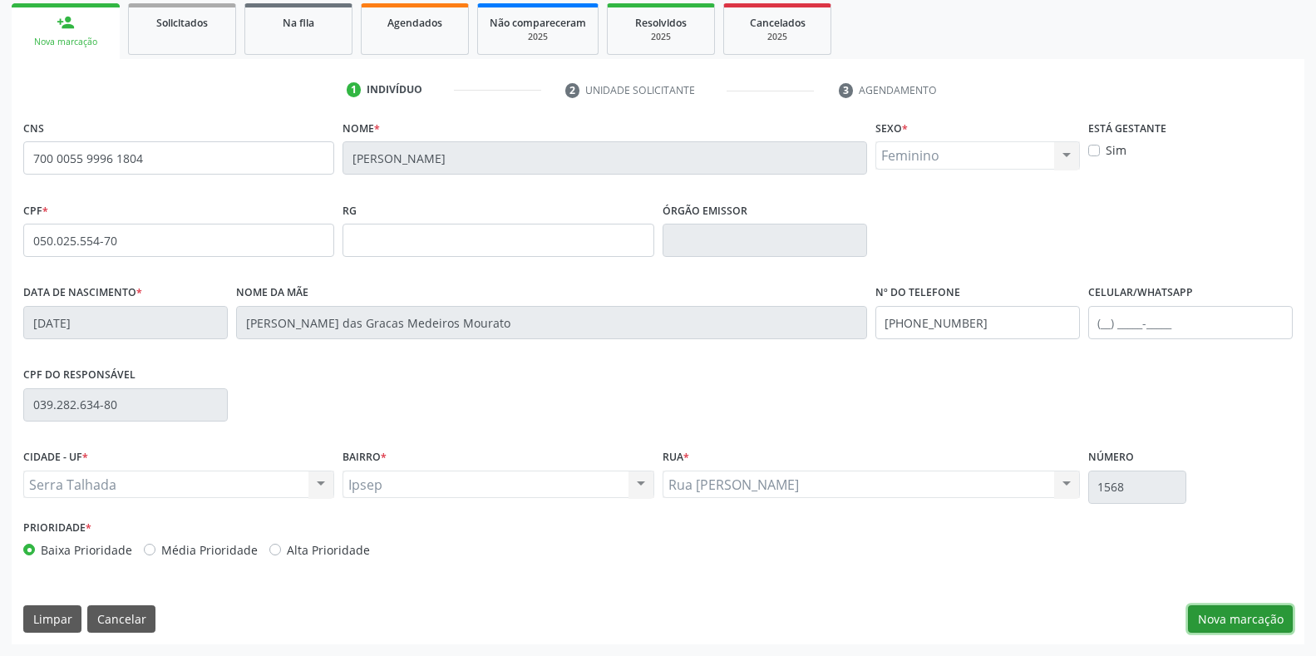
click at [1226, 622] on button "Nova marcação" at bounding box center [1240, 619] width 105 height 28
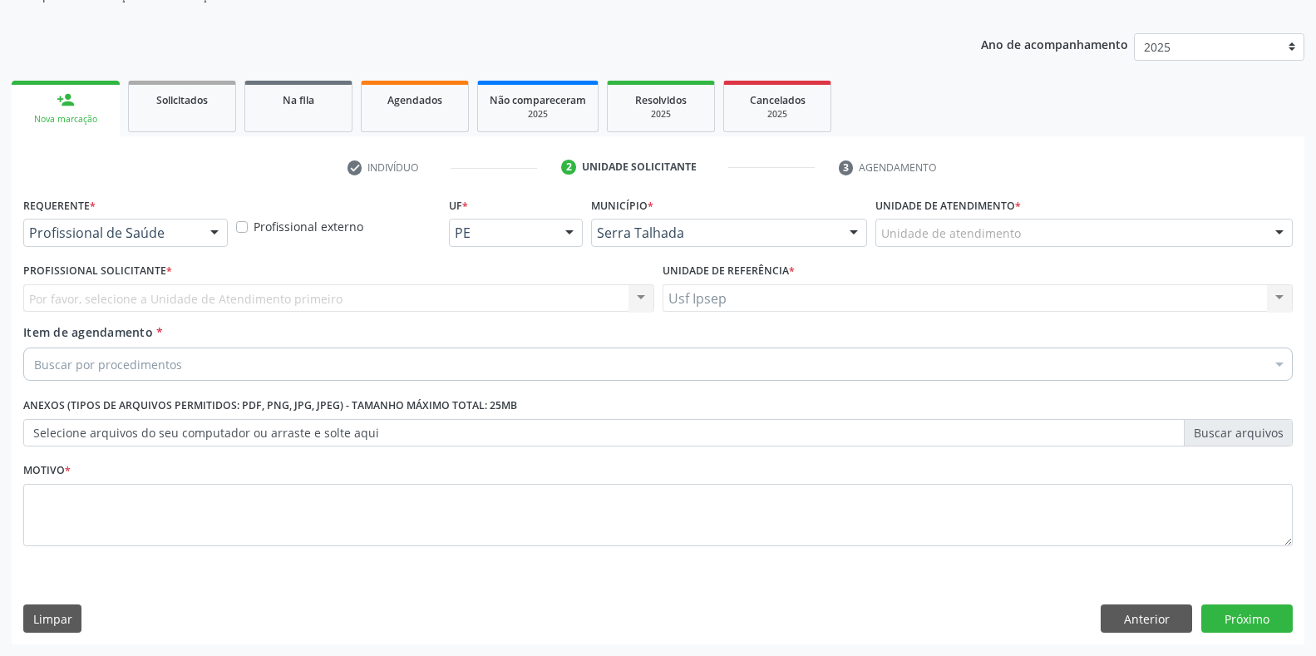
scroll to position [168, 0]
click at [217, 239] on div at bounding box center [214, 234] width 25 height 28
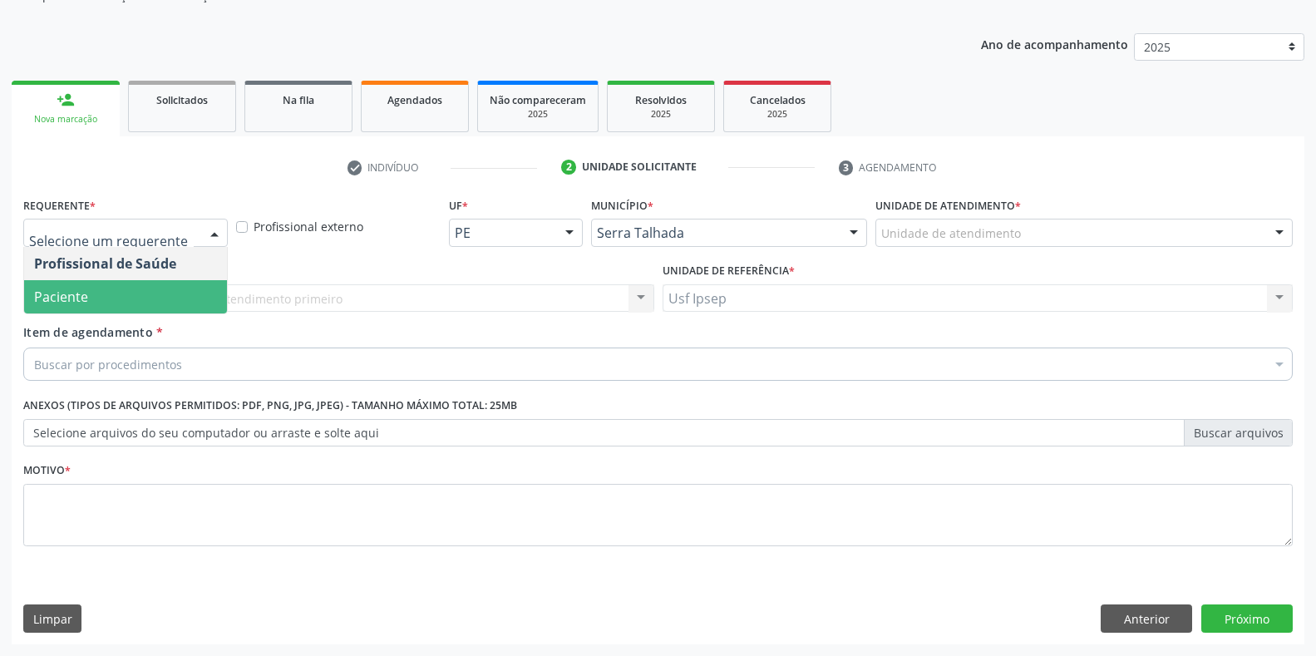
click at [164, 307] on span "Paciente" at bounding box center [125, 296] width 203 height 33
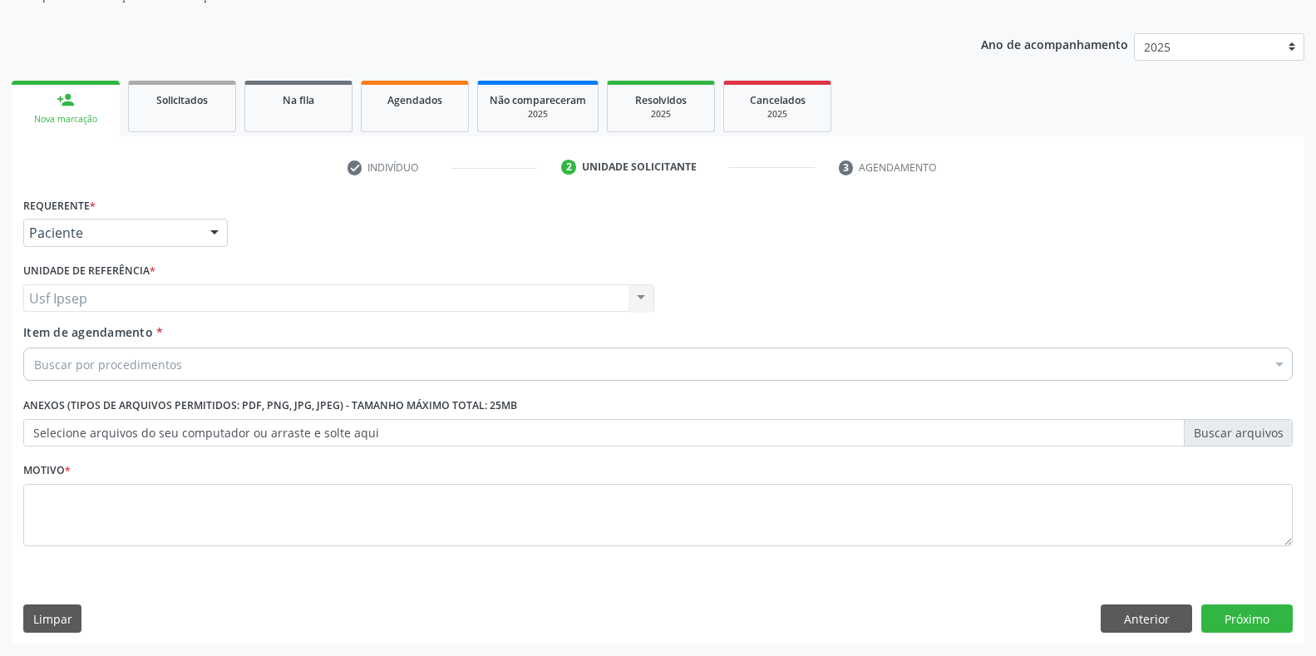
click at [59, 338] on span "Item de agendamento" at bounding box center [88, 332] width 130 height 16
click at [34, 348] on input "Item de agendamento *" at bounding box center [34, 364] width 0 height 33
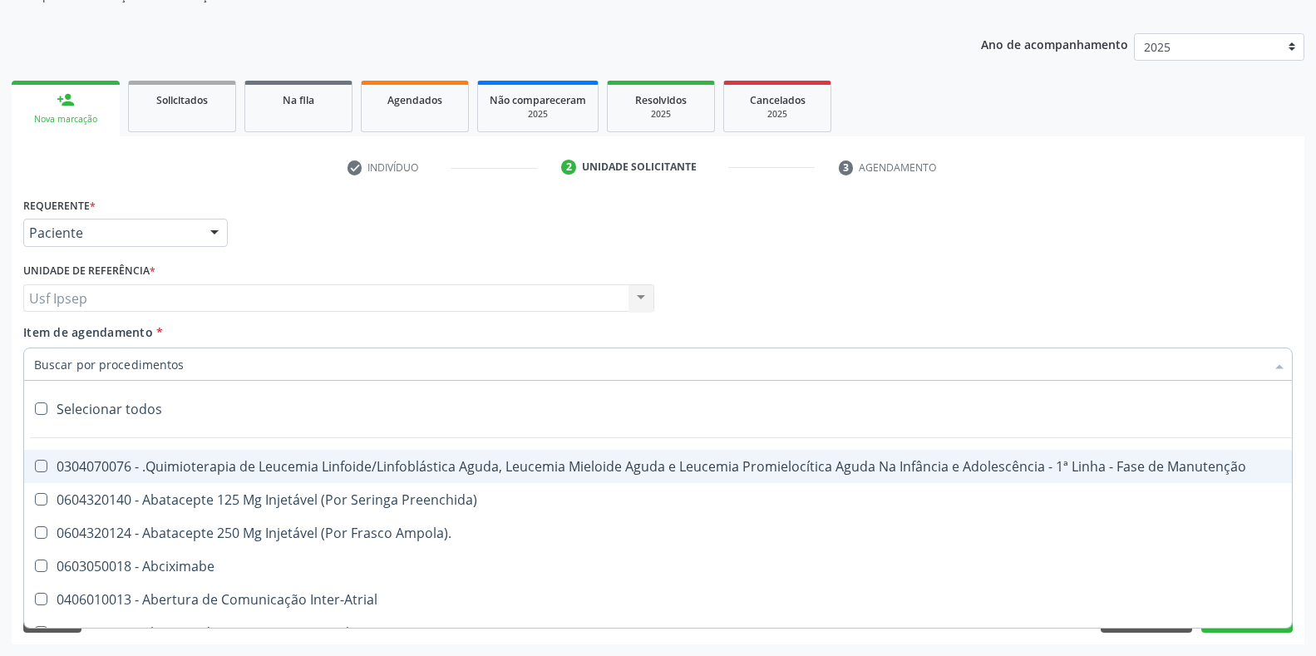
click at [40, 363] on input "Item de agendamento *" at bounding box center [649, 364] width 1231 height 33
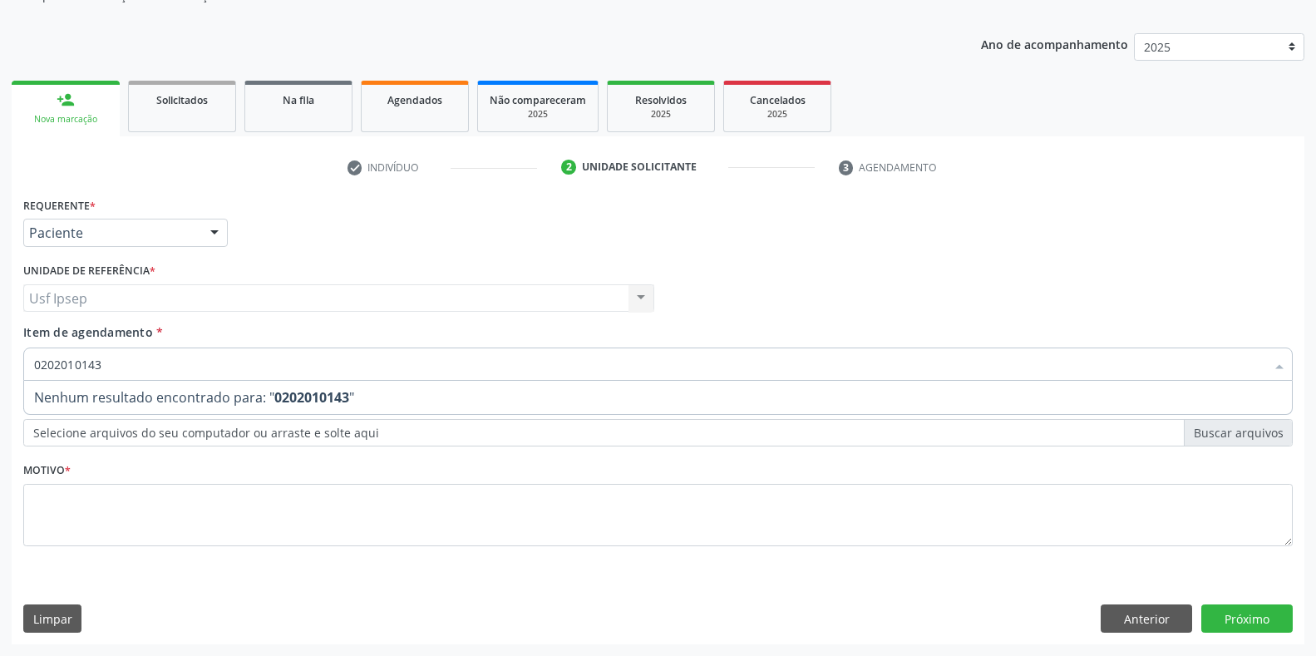
click at [106, 362] on input "0202010143" at bounding box center [649, 364] width 1231 height 33
click at [93, 364] on input "0202010143" at bounding box center [649, 364] width 1231 height 33
click at [85, 363] on input "02020101473" at bounding box center [649, 364] width 1231 height 33
type input "0202010473"
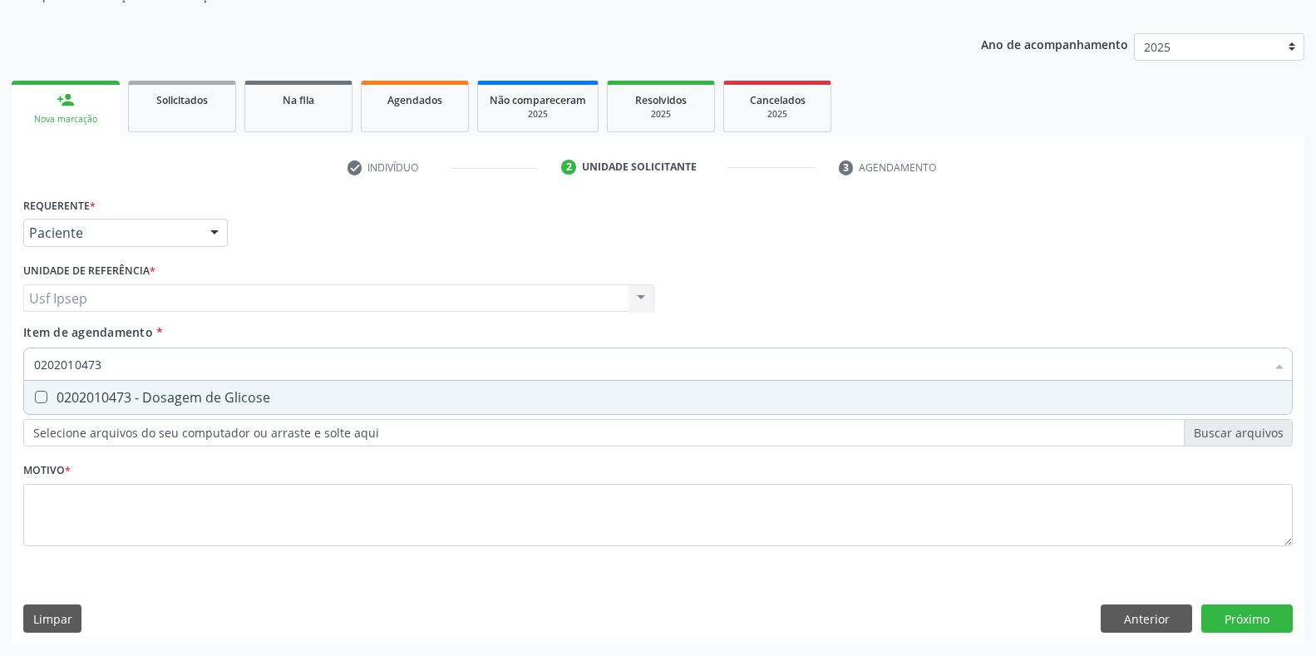
click at [41, 394] on Glicose at bounding box center [41, 397] width 12 height 12
click at [35, 394] on Glicose "checkbox" at bounding box center [29, 397] width 11 height 11
checkbox Glicose "true"
click at [111, 363] on input "0202010473" at bounding box center [649, 364] width 1231 height 33
click at [95, 360] on input "020201047" at bounding box center [649, 364] width 1231 height 33
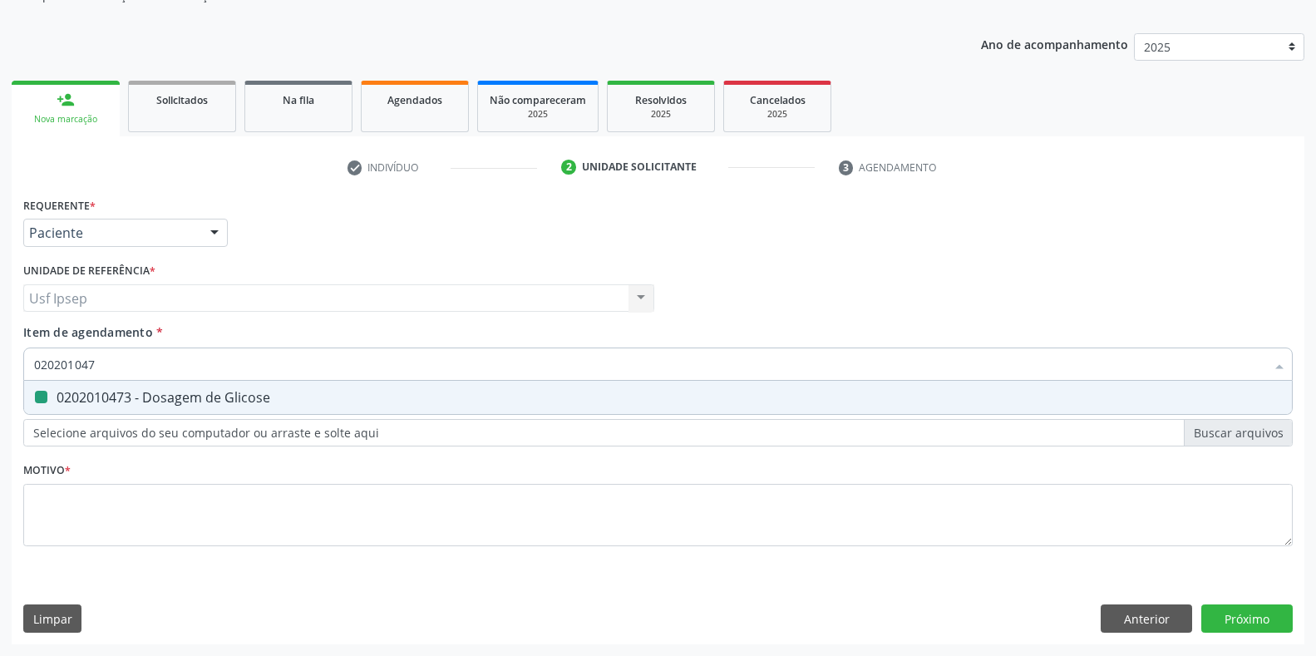
type input "02020104"
checkbox Glicose "false"
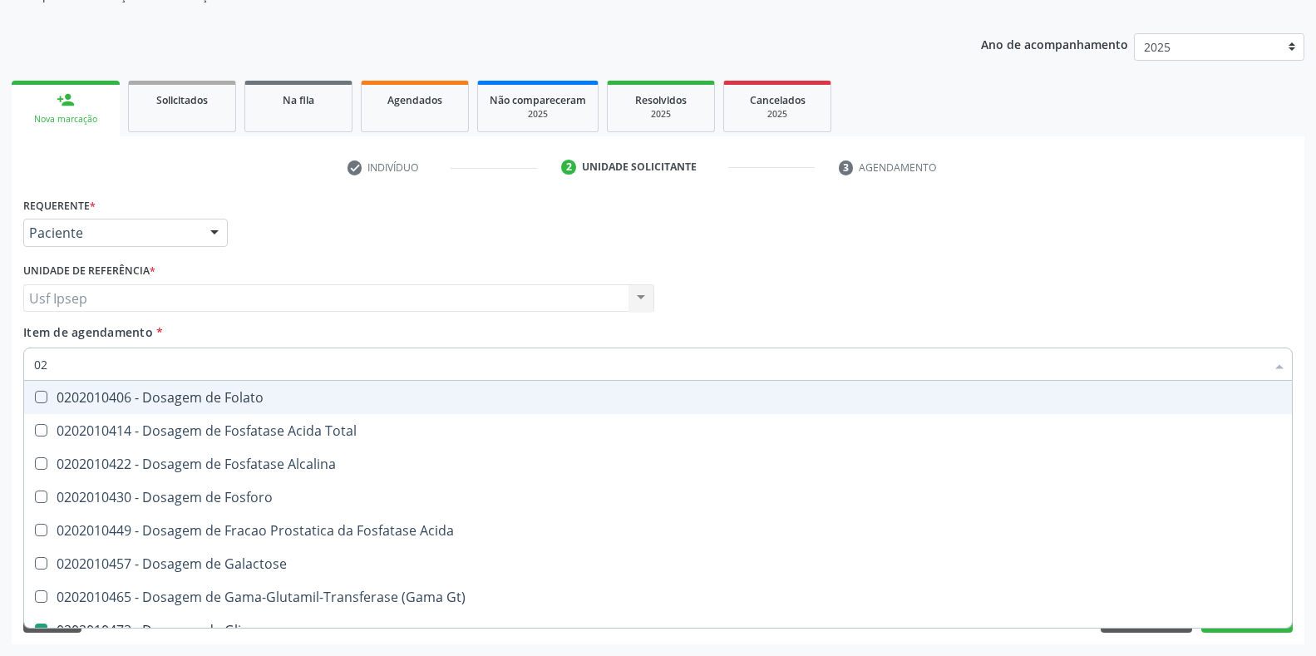
type input "0"
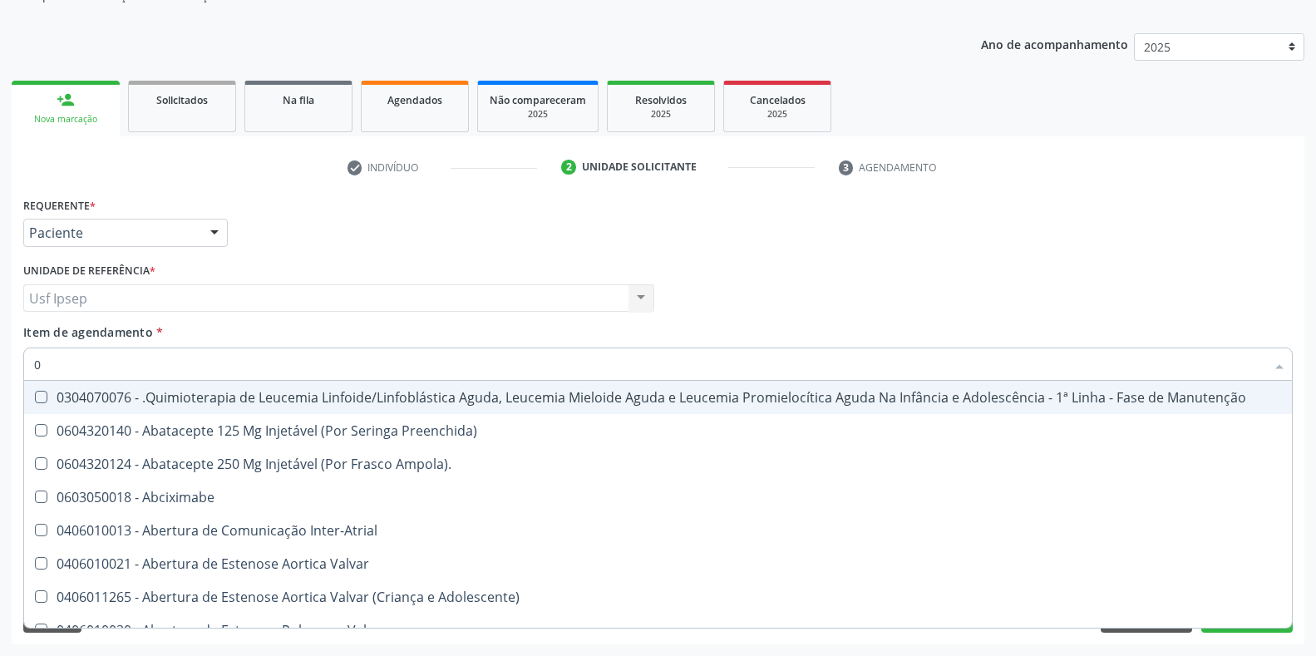
checkbox Valvar "false"
type input "02020"
checkbox Linfovenosa "true"
checkbox Stent "false"
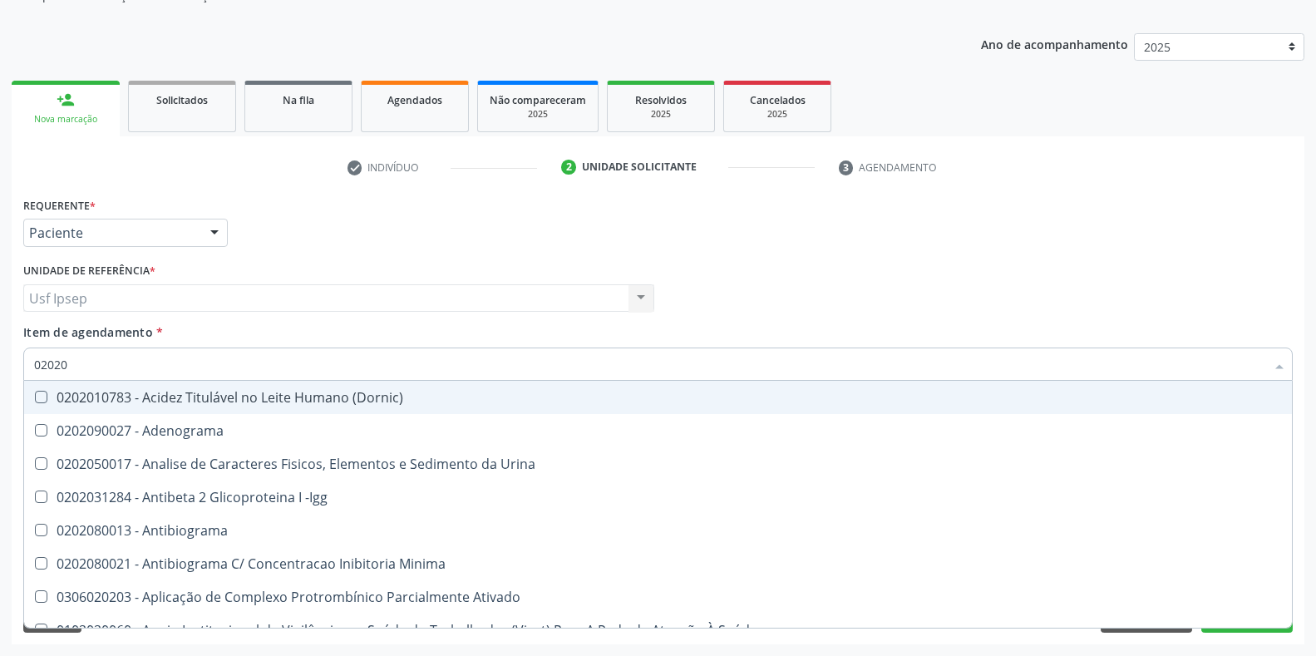
type input "020201"
checkbox T3 "true"
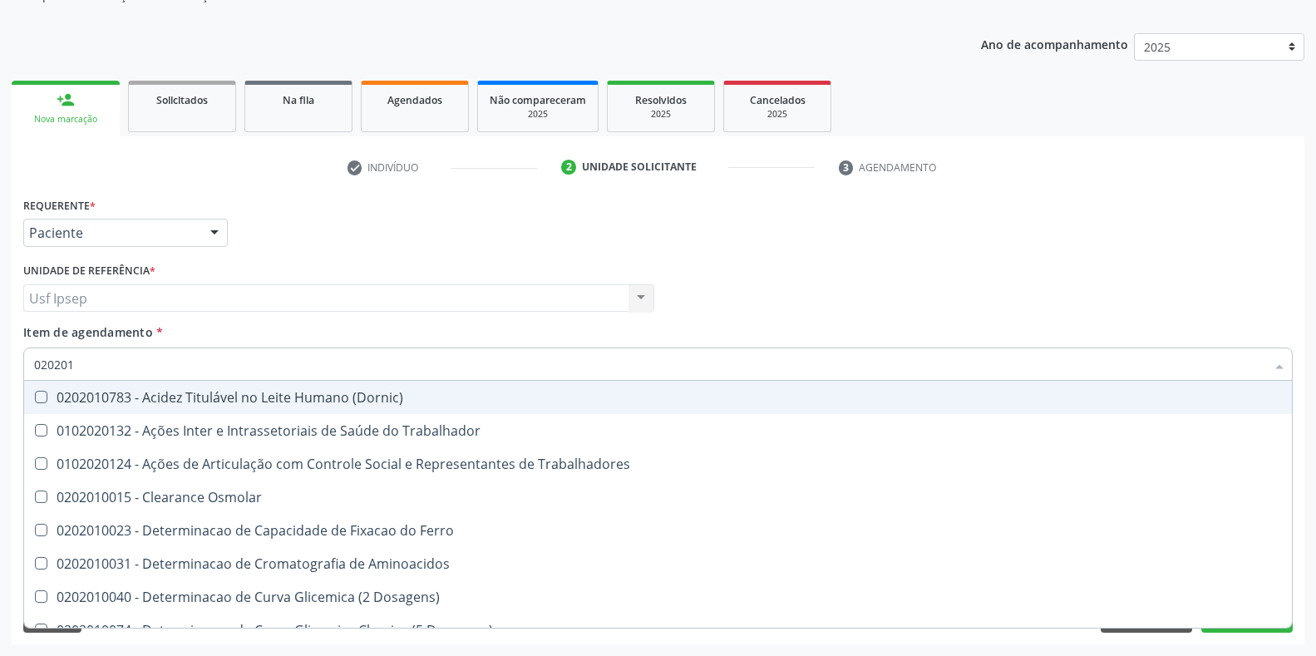
type input "0202010"
checkbox II "true"
checkbox Glicose "false"
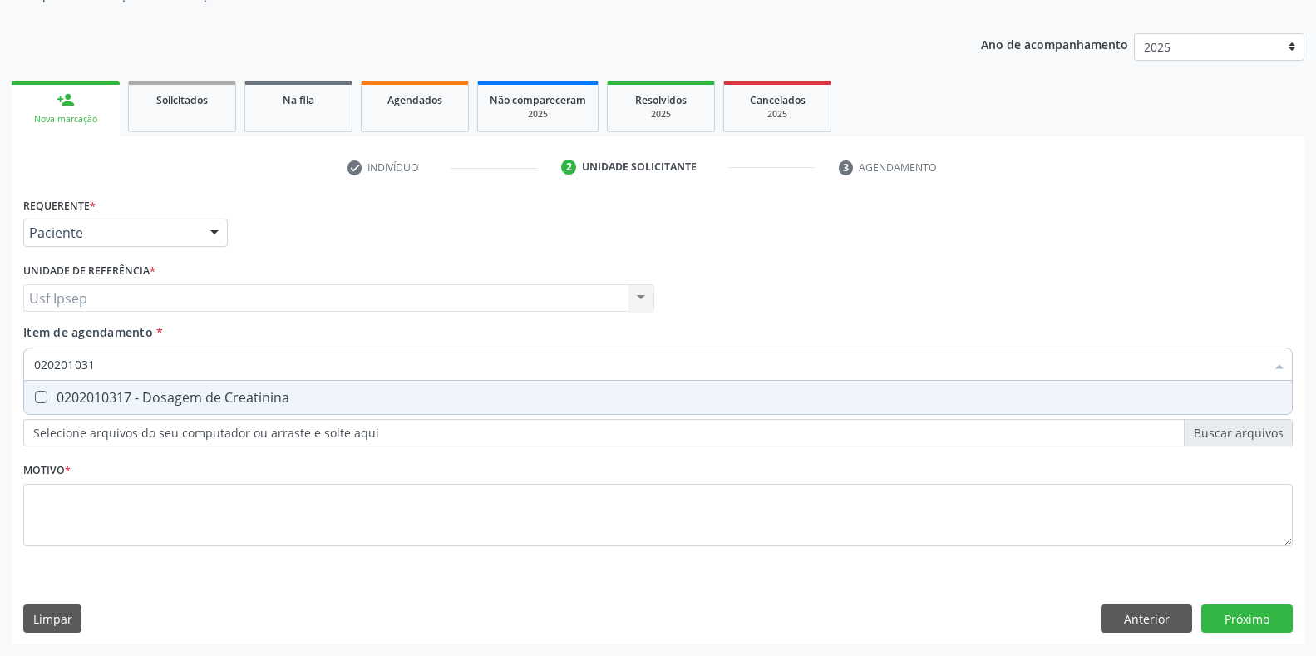
type input "0202010317"
click at [36, 398] on Creatinina at bounding box center [41, 397] width 12 height 12
click at [35, 398] on Creatinina "checkbox" at bounding box center [29, 397] width 11 height 11
checkbox Creatinina "true"
click at [109, 362] on input "0202010317" at bounding box center [649, 364] width 1231 height 33
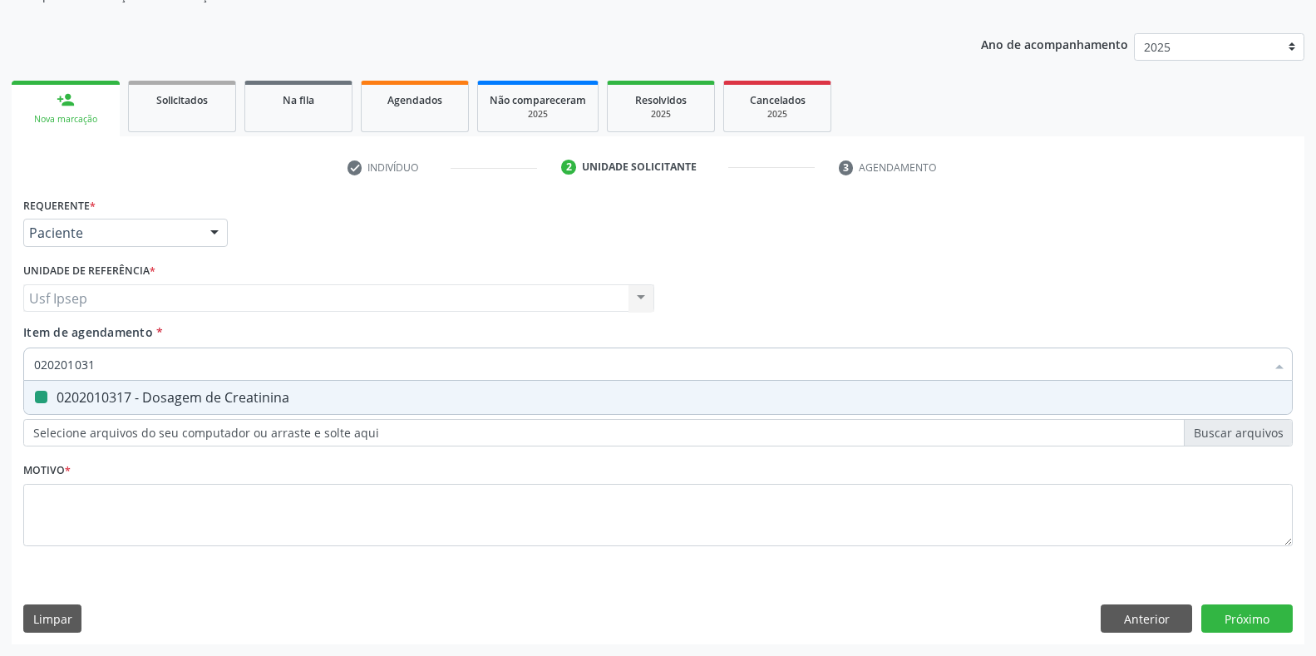
type input "02020103"
checkbox Creatinina "false"
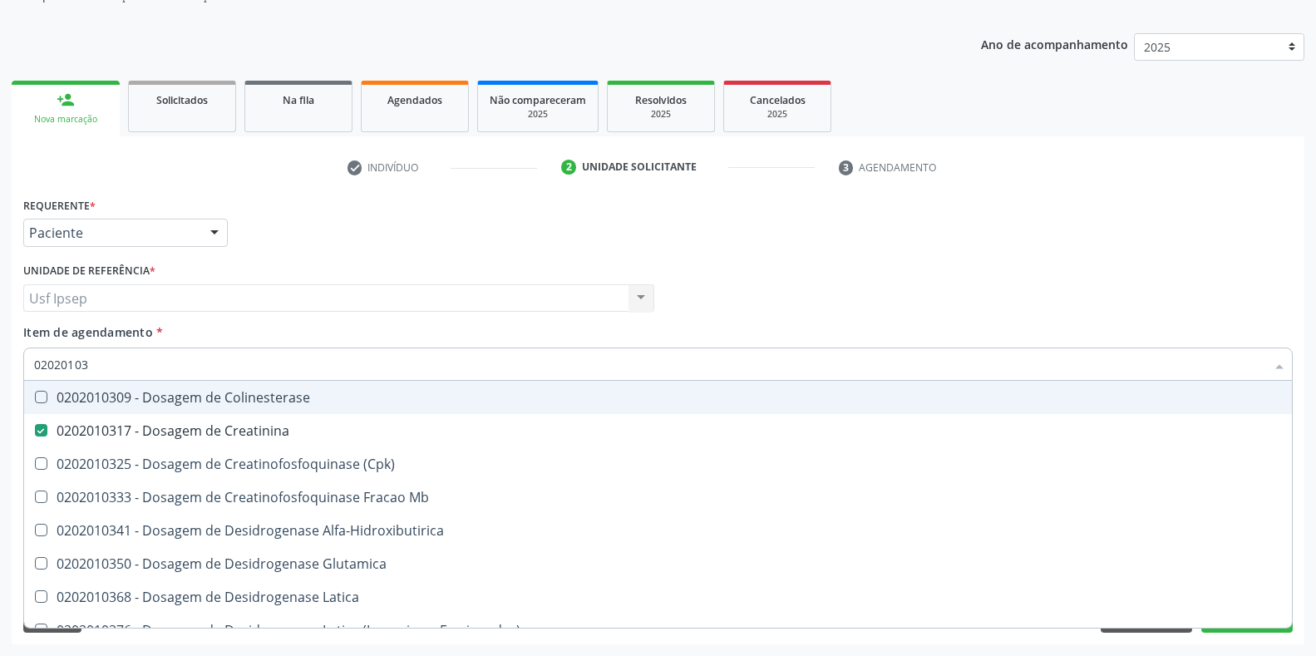
type input "0202010"
checkbox Creatinina "false"
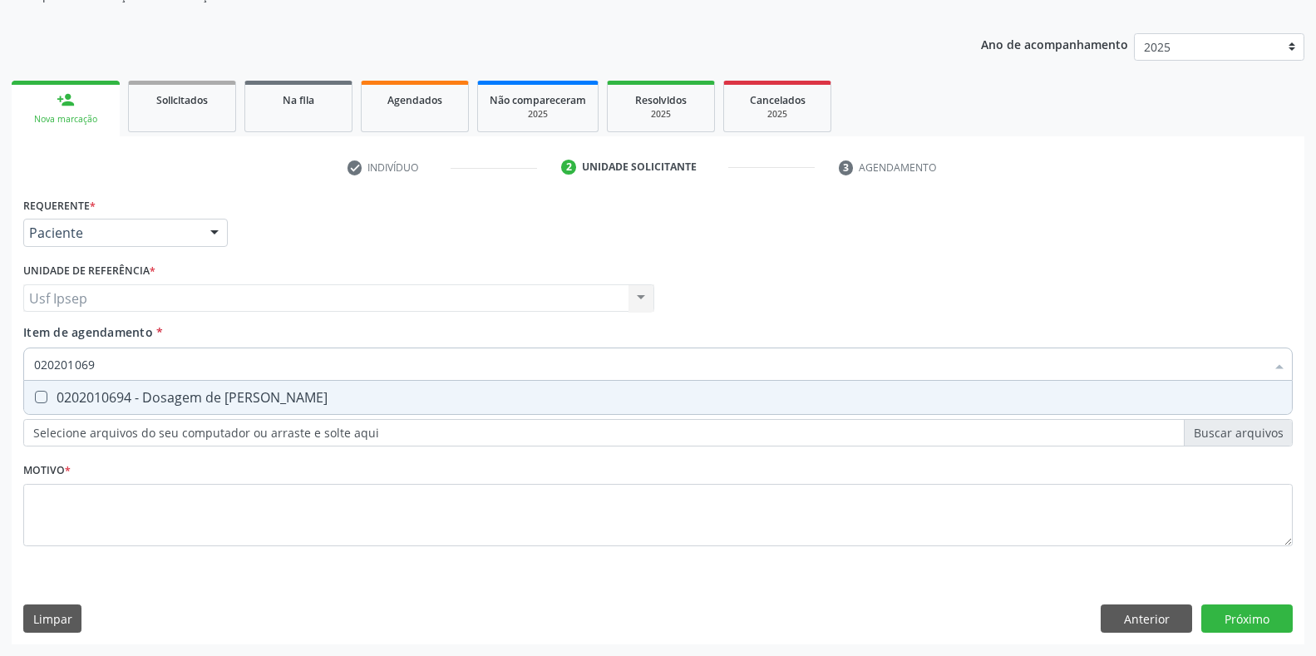
type input "0202010694"
click at [46, 391] on Ureia at bounding box center [41, 397] width 12 height 12
click at [35, 392] on Ureia "checkbox" at bounding box center [29, 397] width 11 height 11
checkbox Ureia "true"
click at [106, 360] on input "0202010694" at bounding box center [649, 364] width 1231 height 33
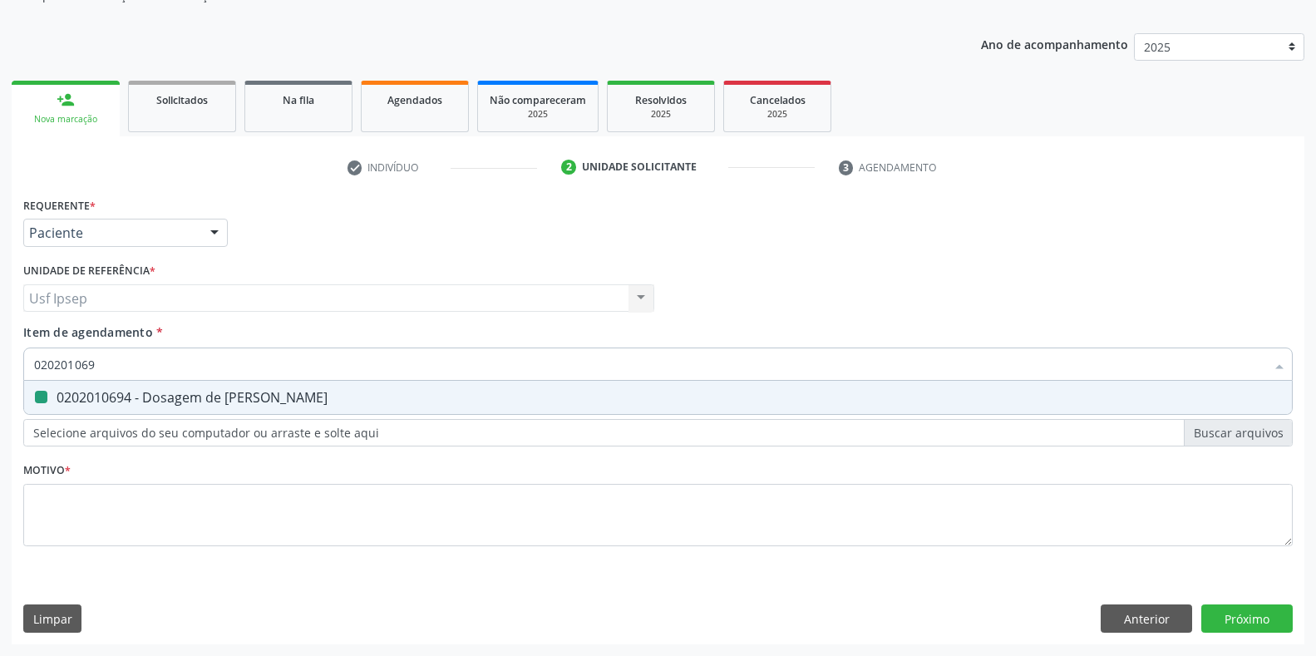
type input "02020106"
checkbox Ureia "false"
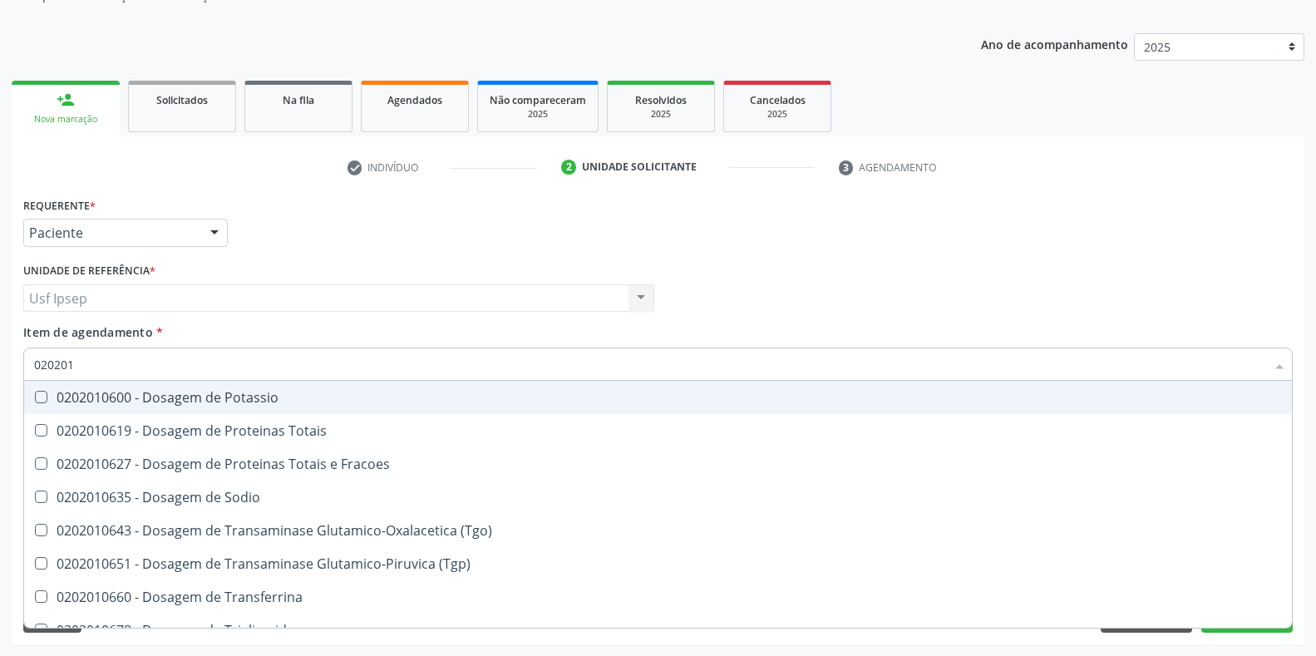
type input "02020"
checkbox Ureia "false"
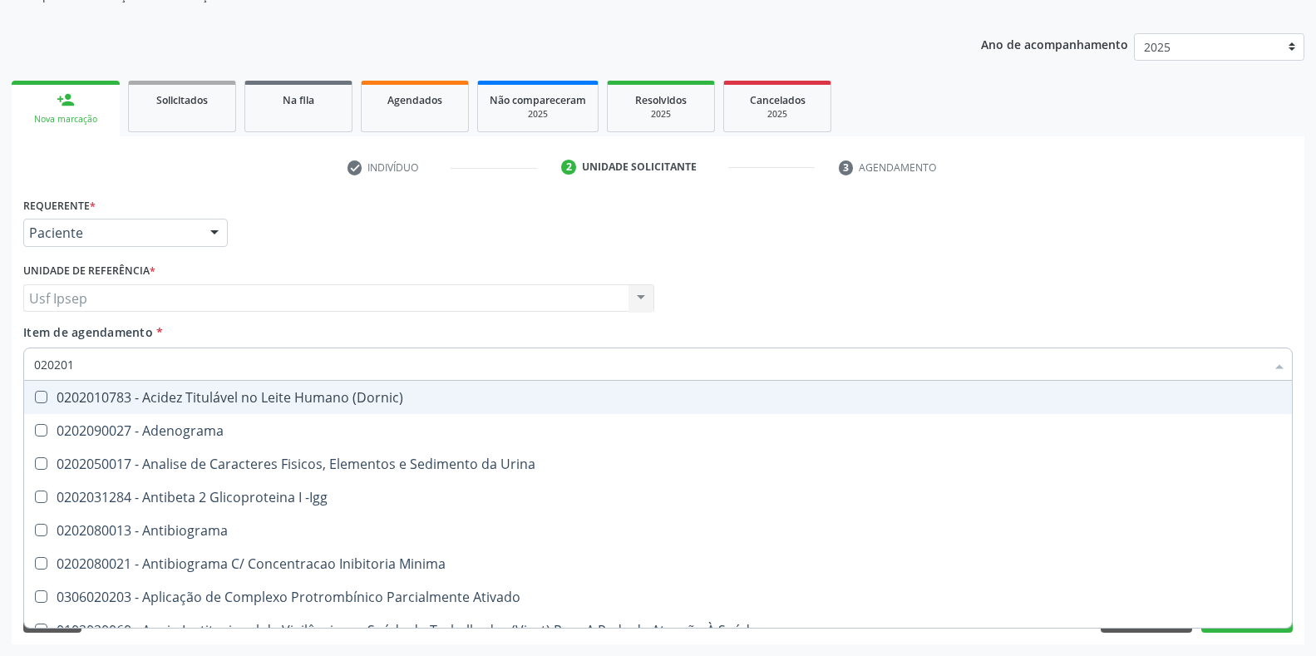
type input "0202010"
checkbox Herpesvirus "true"
checkbox Gestante "false"
checkbox Osmolalidade "true"
checkbox T3 "false"
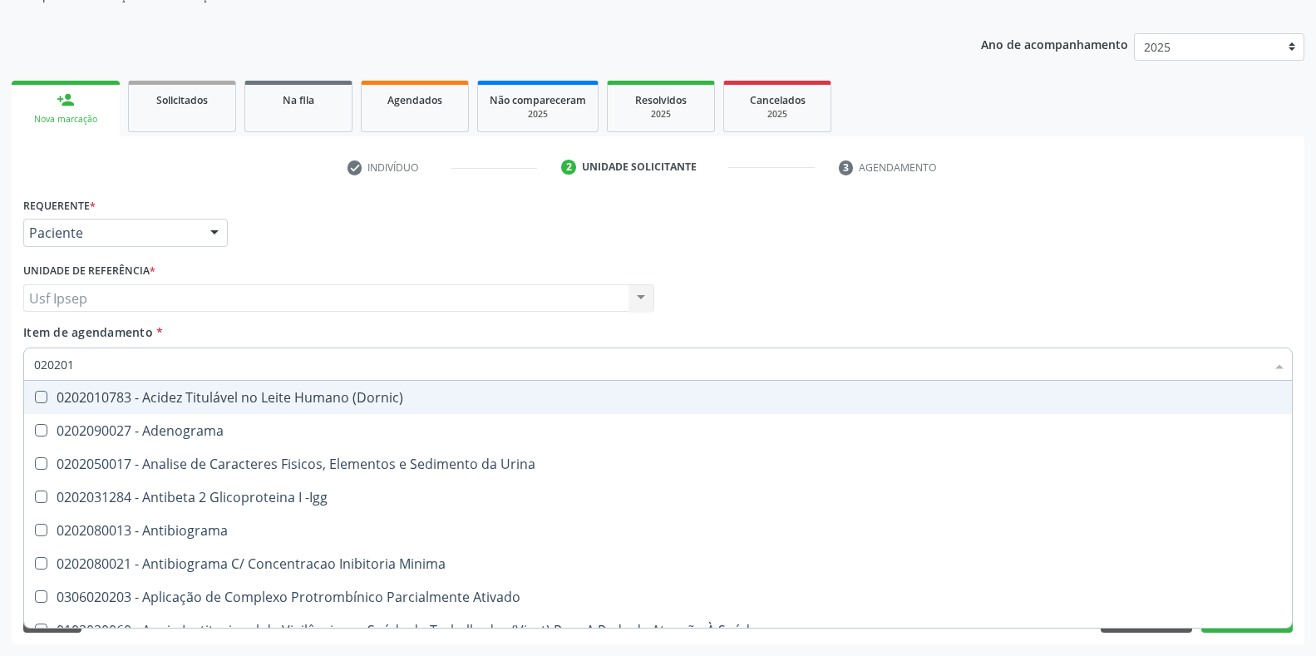
checkbox Livre "true"
type input "02020103"
checkbox Osmolar "true"
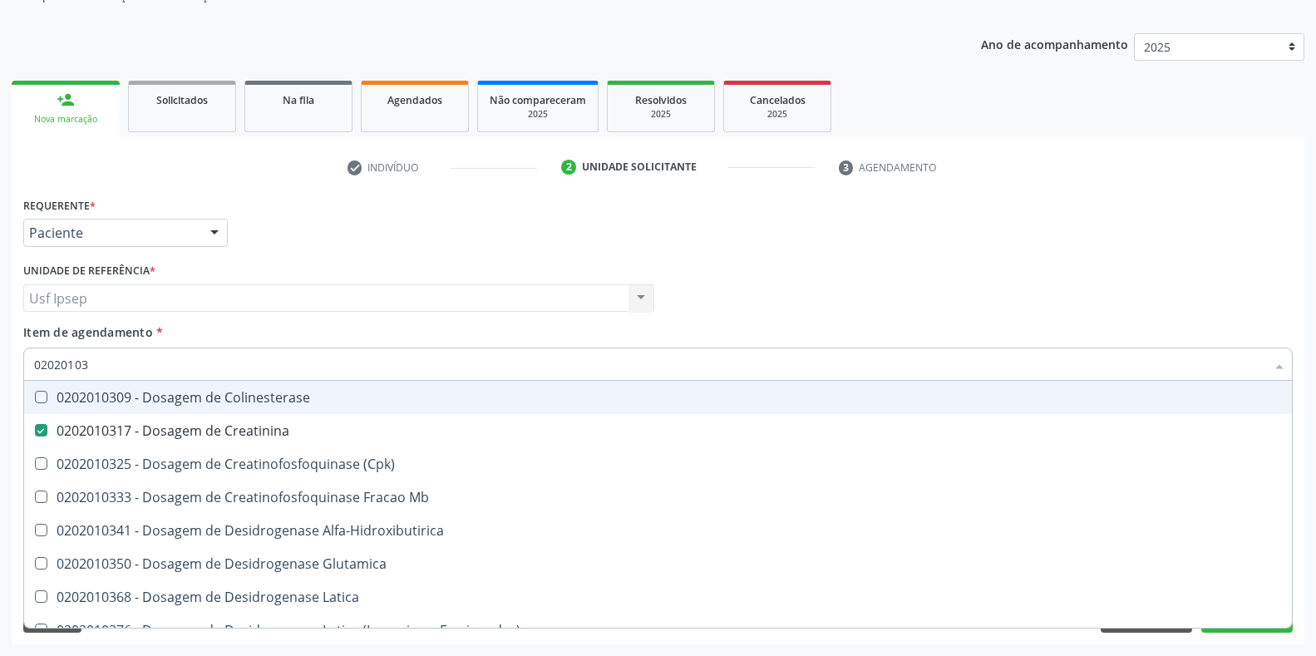
type input "020201031"
checkbox Colinesterase "true"
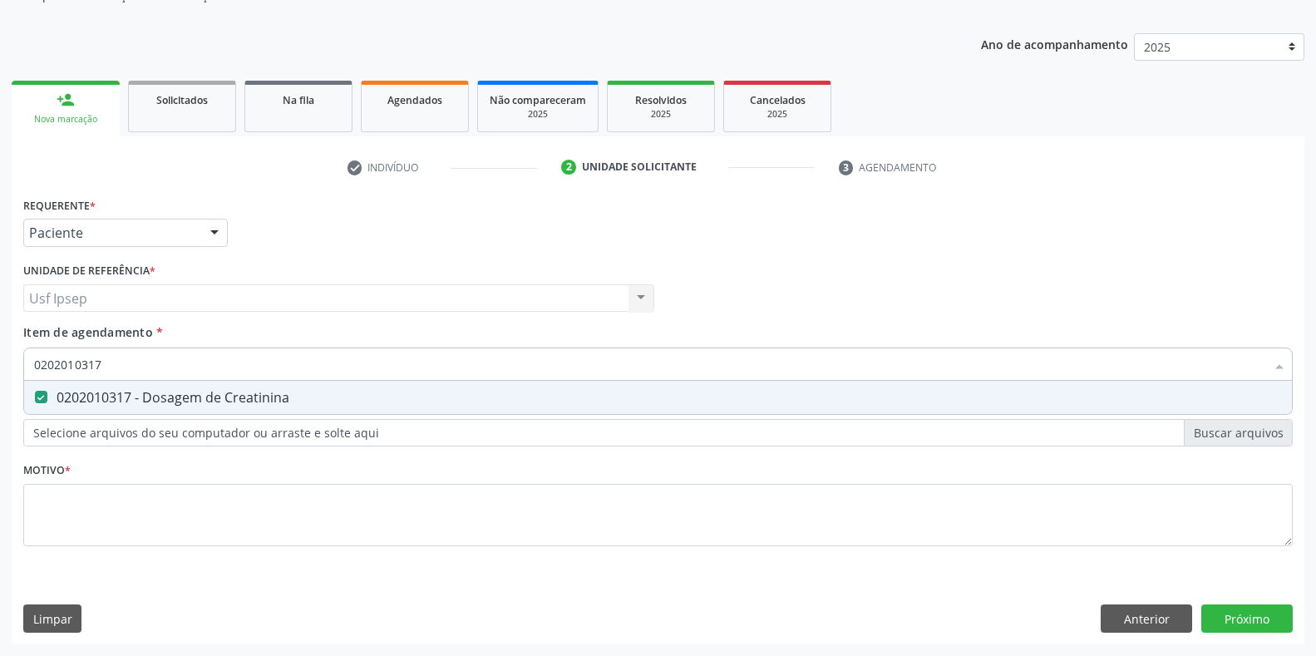
click at [106, 360] on input "0202010317" at bounding box center [649, 364] width 1231 height 33
type input "02020103"
checkbox Creatinina "false"
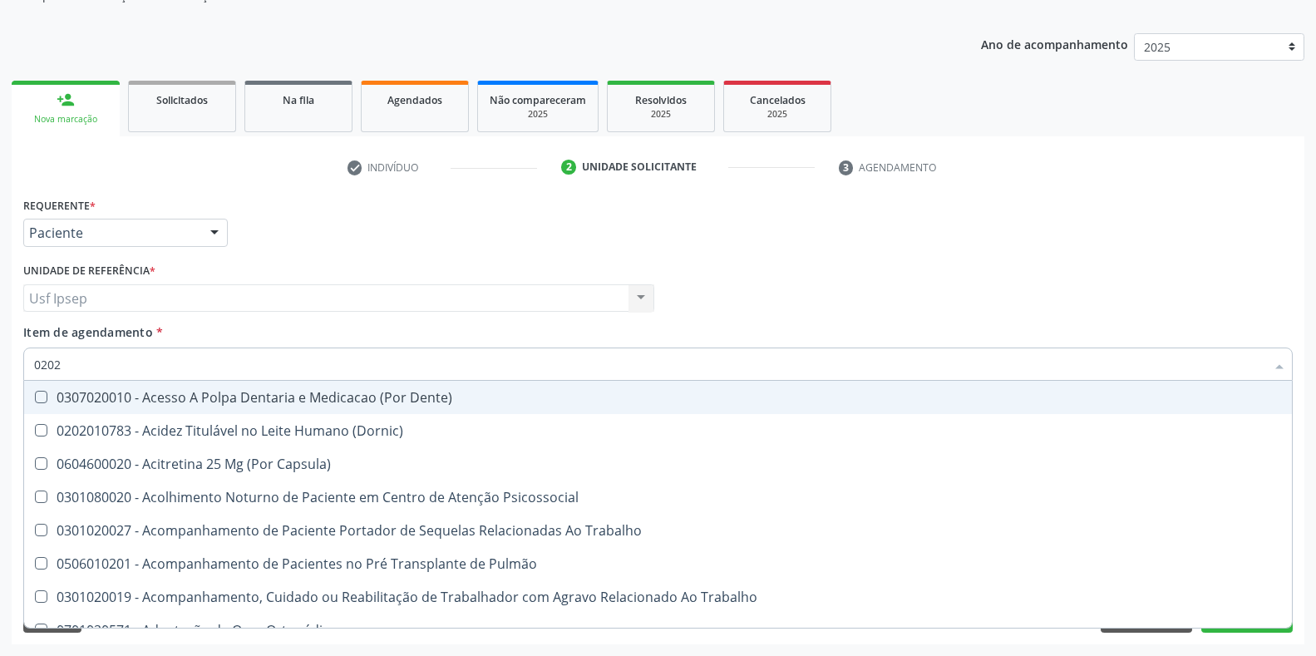
type input "02020"
checkbox Aspiracao "true"
checkbox Ossea "false"
checkbox Salivar "true"
checkbox Laser "false"
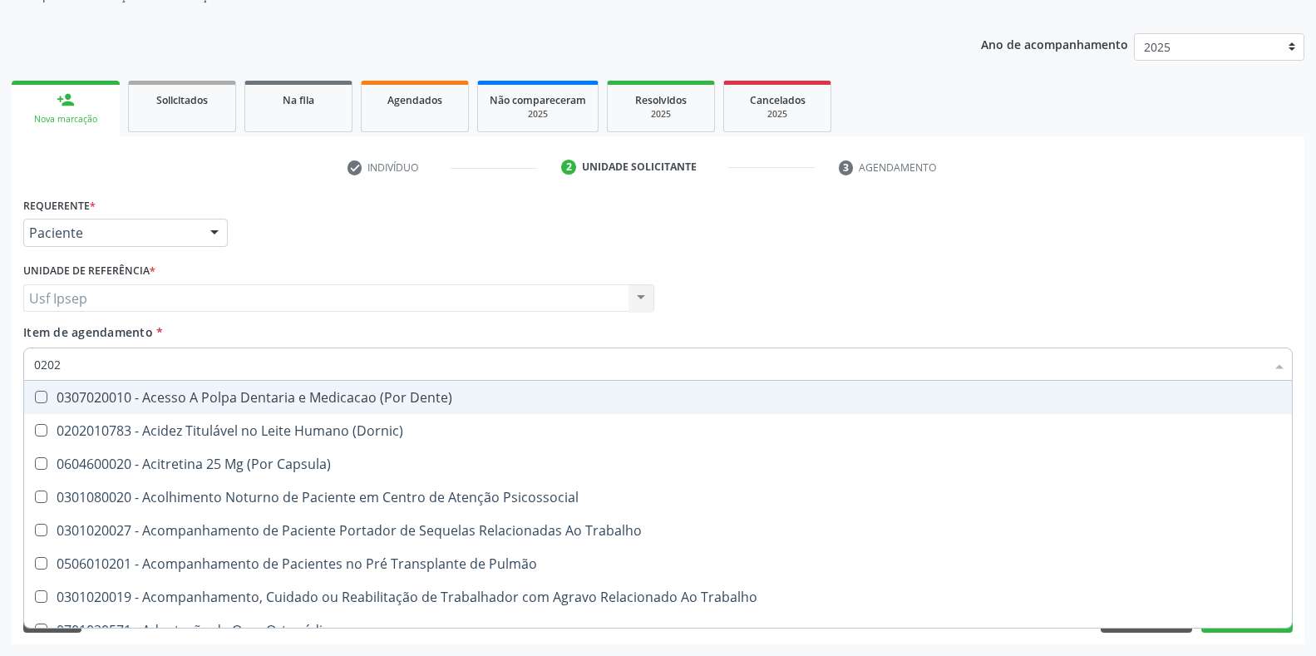
checkbox Esforco "true"
checkbox Estimulo "false"
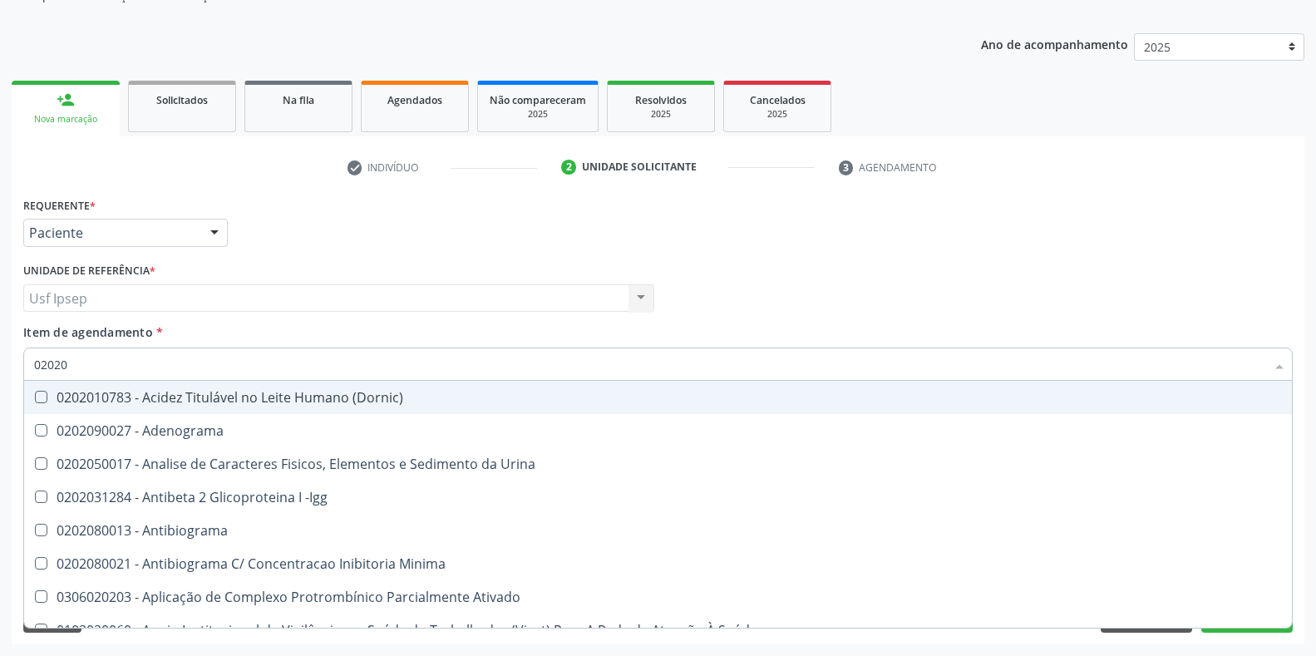
type input "020201"
checkbox Gestante "true"
checkbox T3 "true"
checkbox Ascorbico "true"
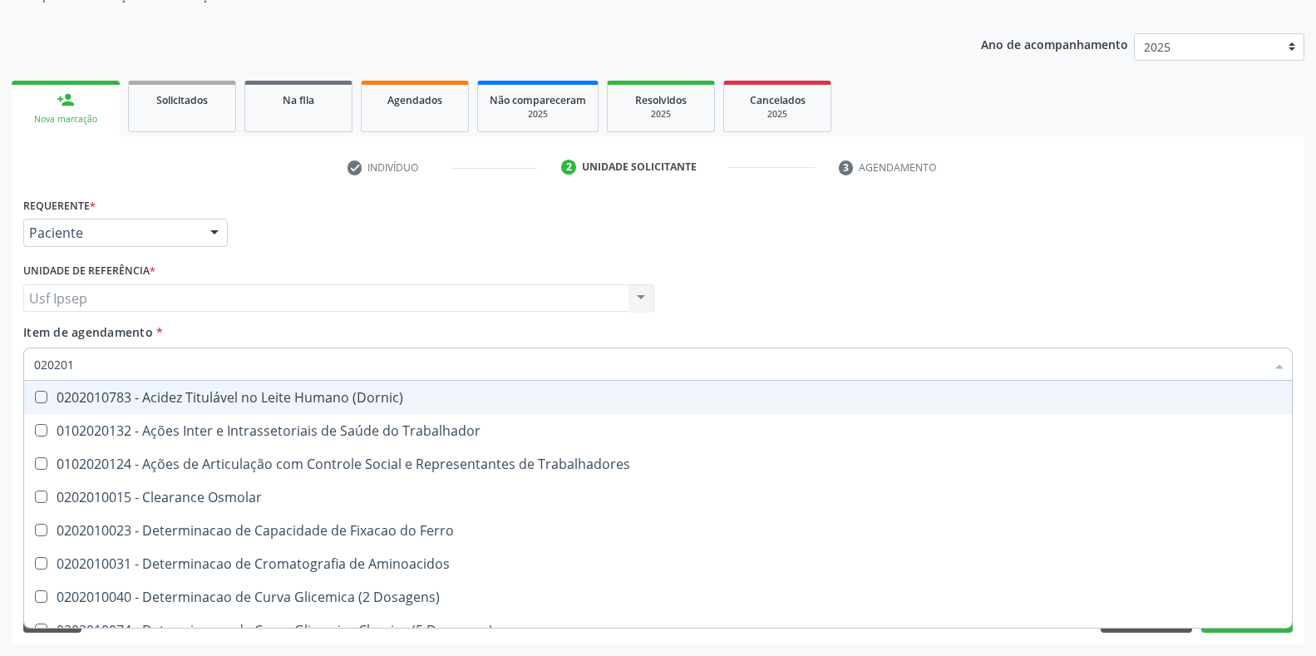
type input "0202010"
checkbox Ionizavel "true"
checkbox Creatinina "false"
checkbox II "true"
checkbox Glicose "false"
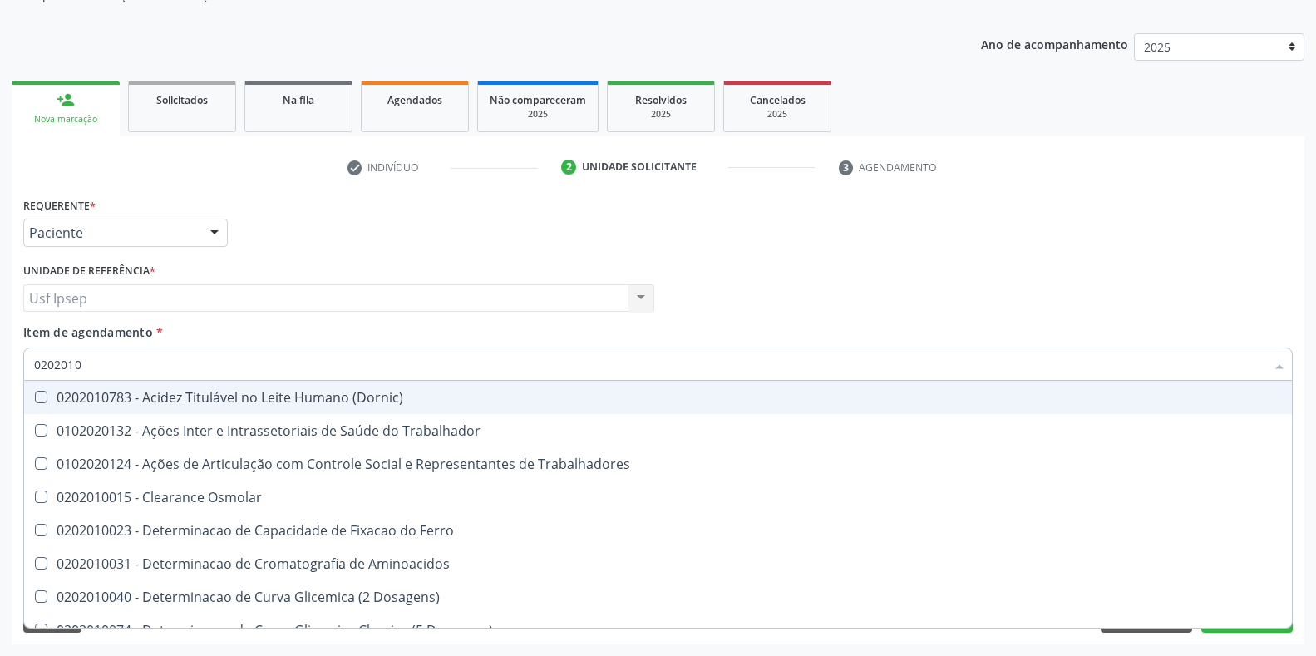
checkbox Piruvato "true"
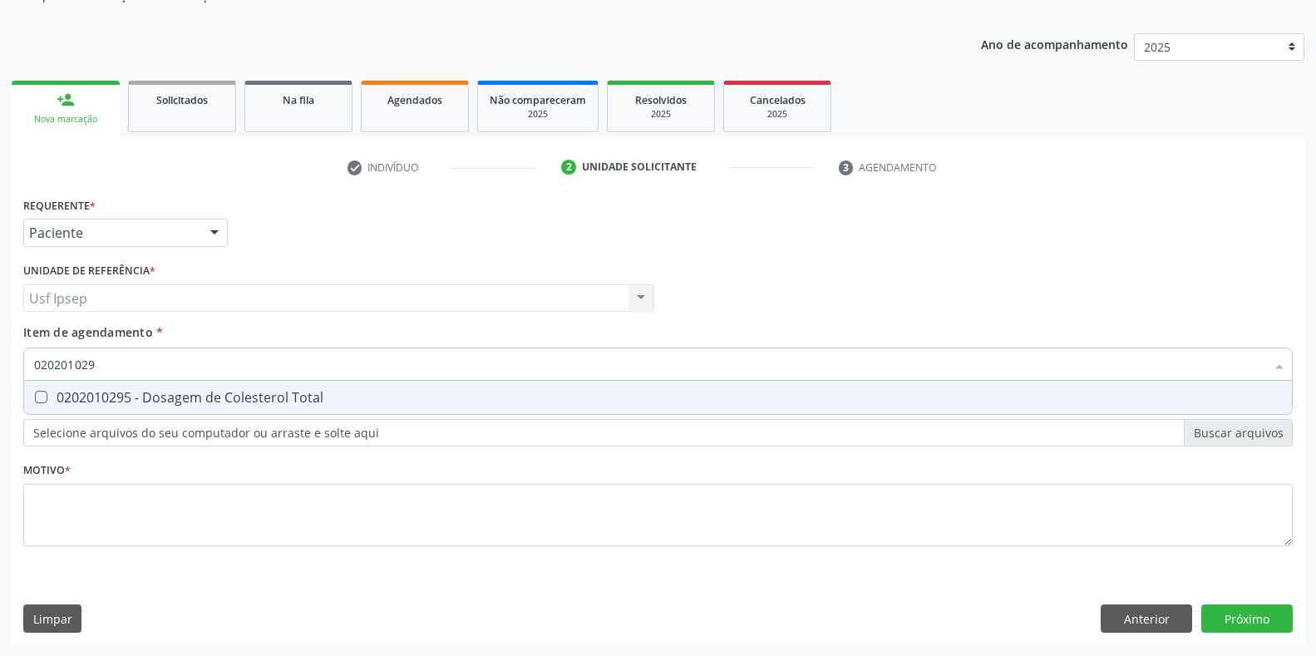
type input "0202010295"
click at [36, 402] on Total at bounding box center [41, 397] width 12 height 12
click at [35, 402] on Total "checkbox" at bounding box center [29, 397] width 11 height 11
checkbox Total "true"
click at [103, 363] on input "0202010295" at bounding box center [649, 364] width 1231 height 33
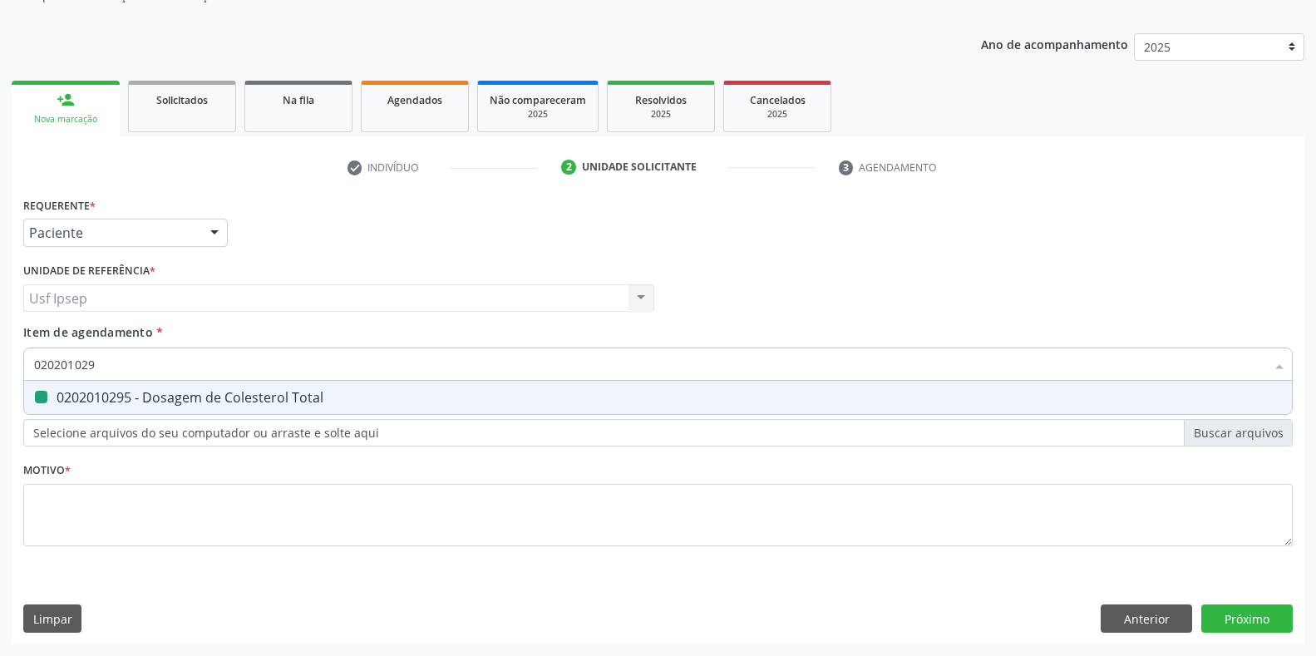
type input "02020102"
checkbox Total "false"
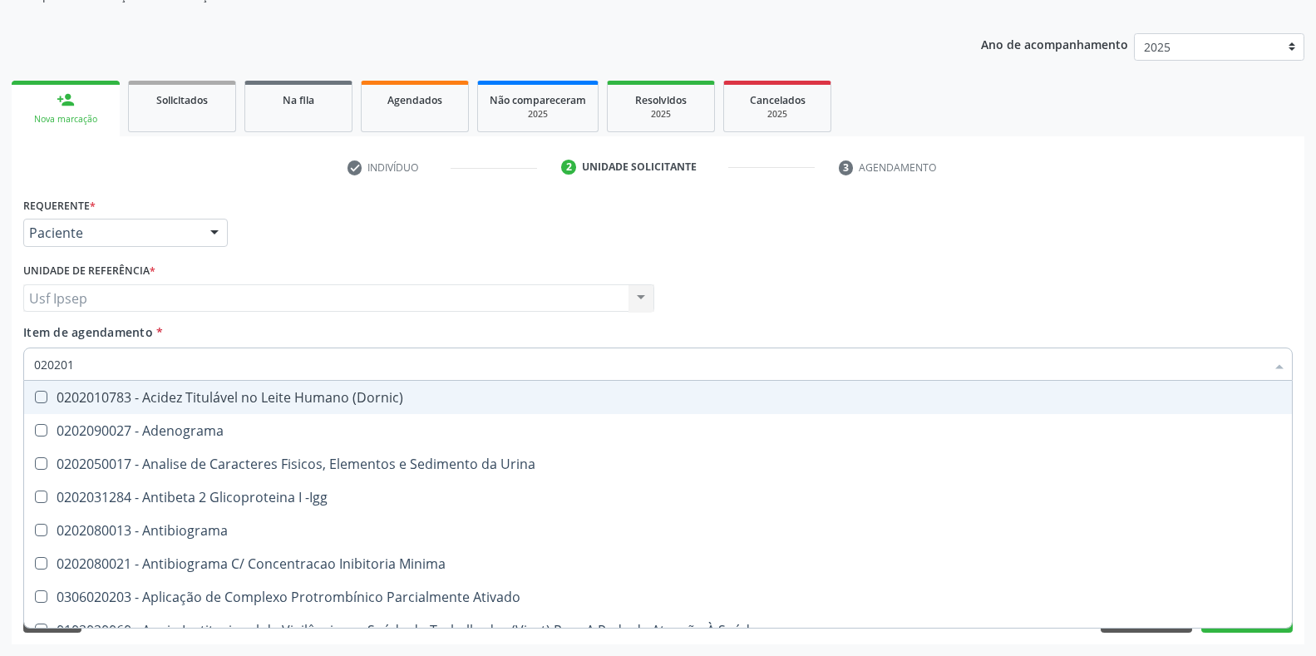
type input "0202010"
checkbox Plaquetas "true"
checkbox Herpesvirus "true"
checkbox Parceria\) "false"
checkbox Gestante "false"
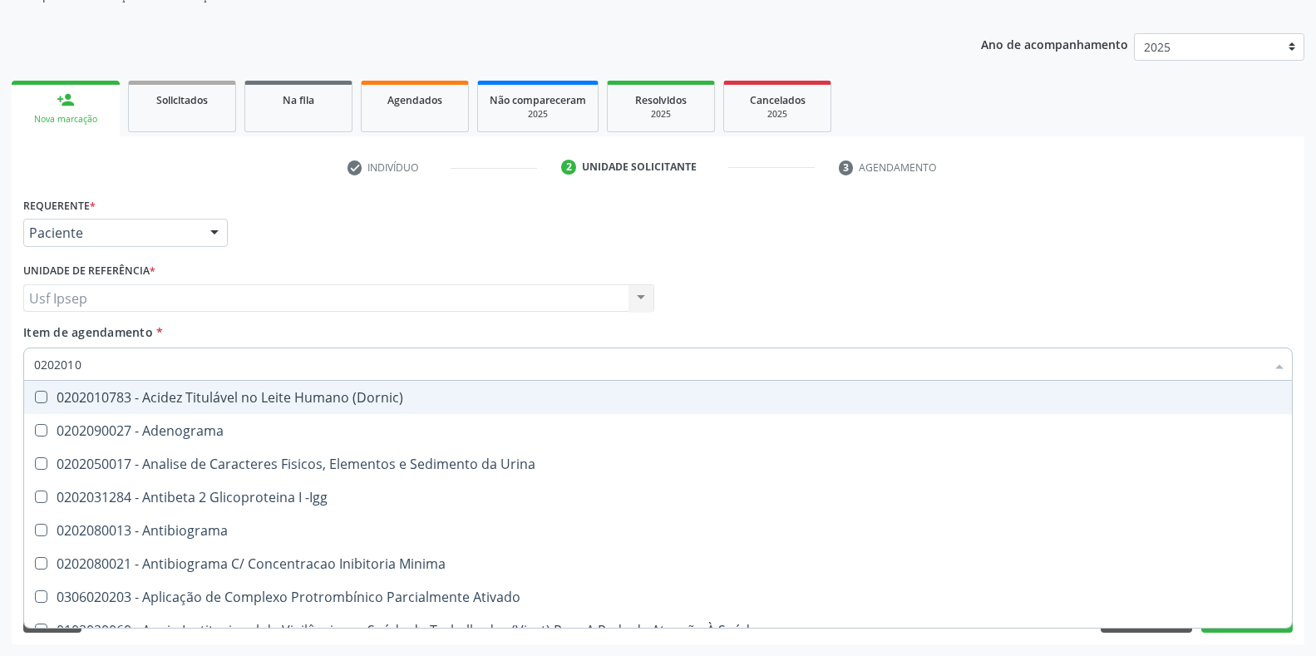
checkbox Osmolalidade "true"
checkbox T3 "false"
checkbox Livre "true"
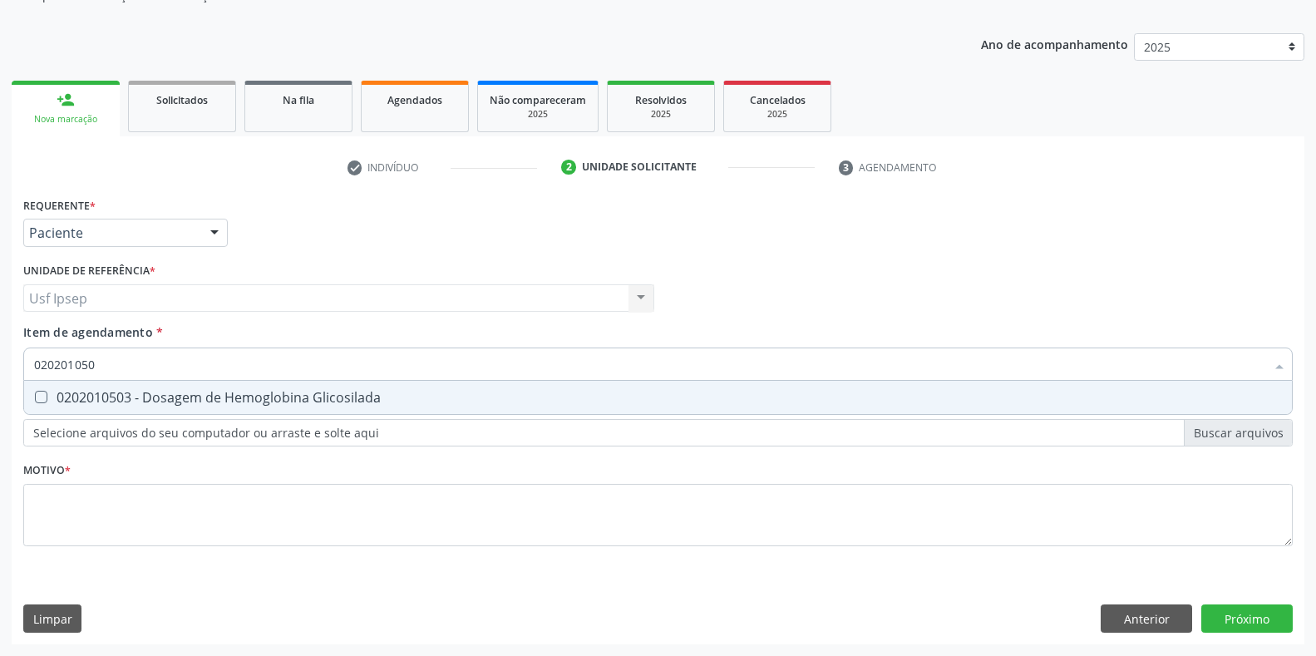
type input "0202010503"
click at [44, 404] on div "0202010503 - Dosagem de Hemoglobina Glicosilada" at bounding box center [658, 397] width 1248 height 13
checkbox Glicosilada "true"
click at [101, 363] on input "0202010503" at bounding box center [649, 364] width 1231 height 33
type input "0202"
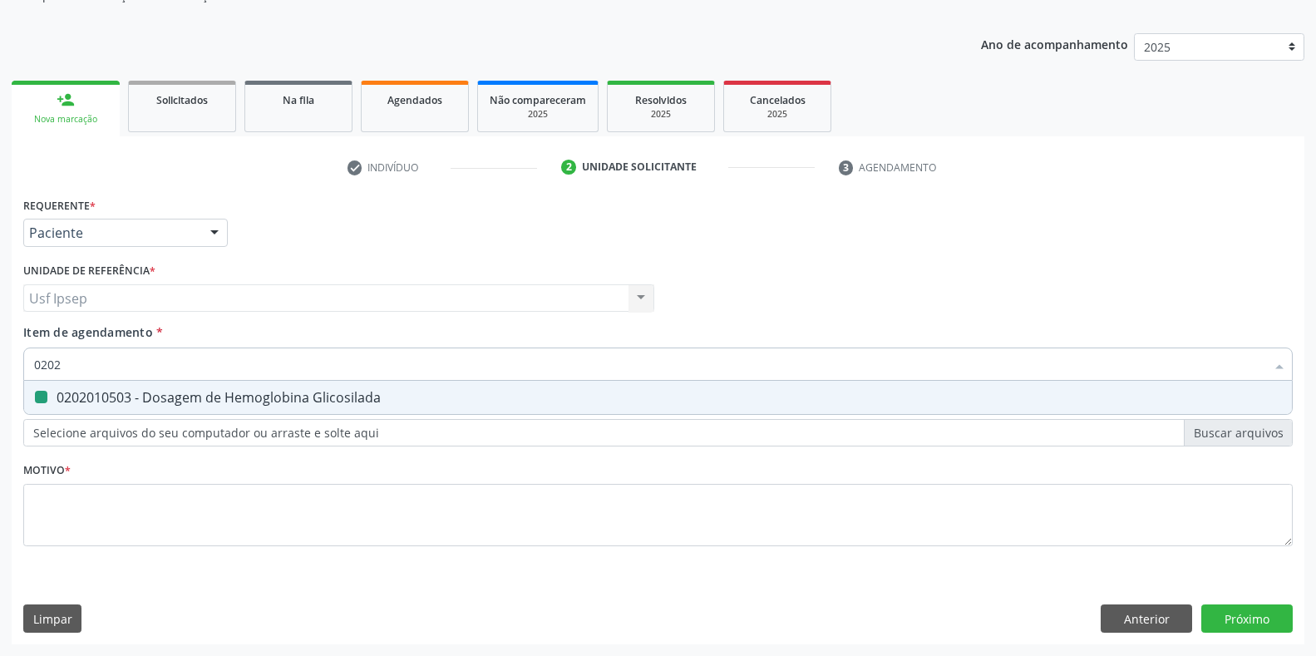
checkbox Glicosilada "false"
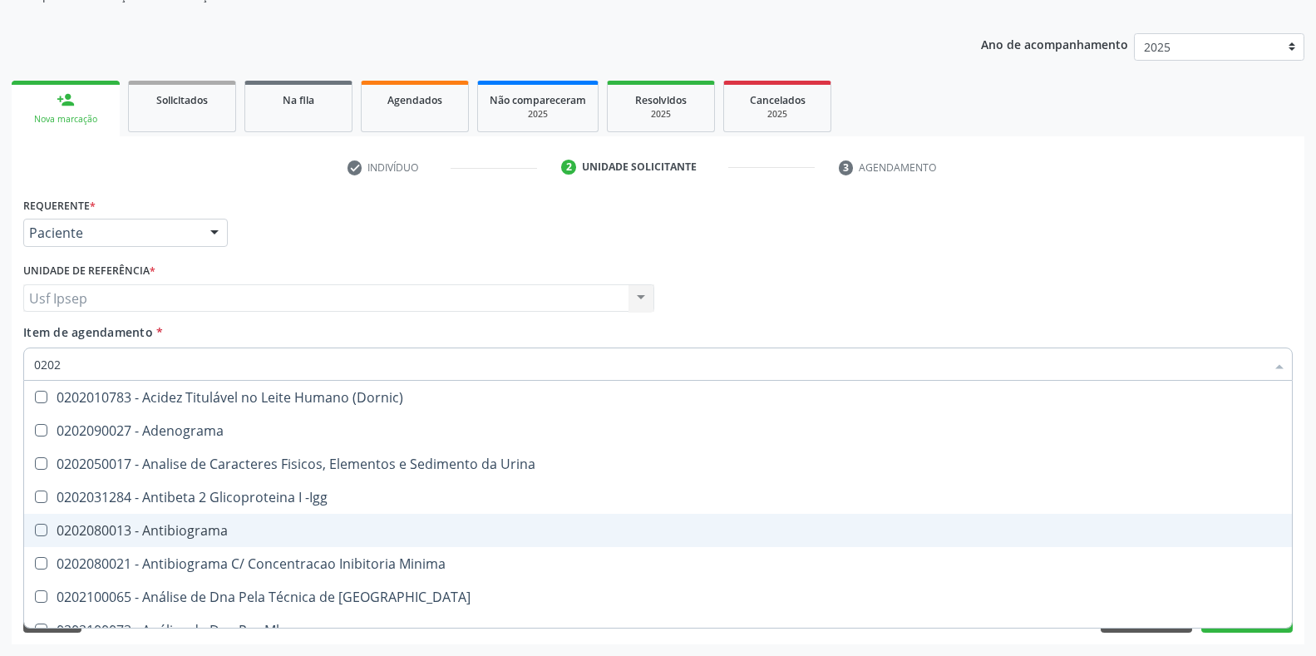
type input "02020"
checkbox Barbituratos "true"
checkbox Calcio "true"
checkbox Total "false"
checkbox Creatinina "false"
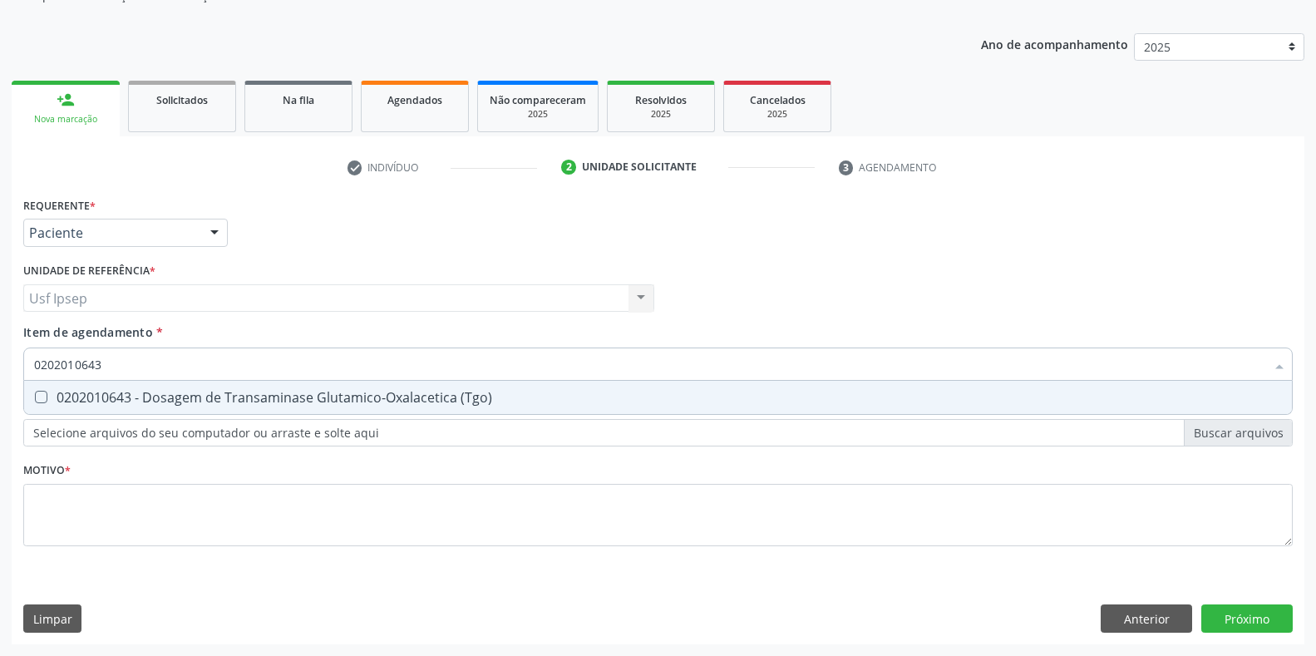
click at [35, 402] on div at bounding box center [30, 397] width 12 height 13
click at [203, 376] on div "Item de agendamento * 0202010643 Desfazer seleção 0202010643 - Dosagem de Trans…" at bounding box center [658, 349] width 1270 height 52
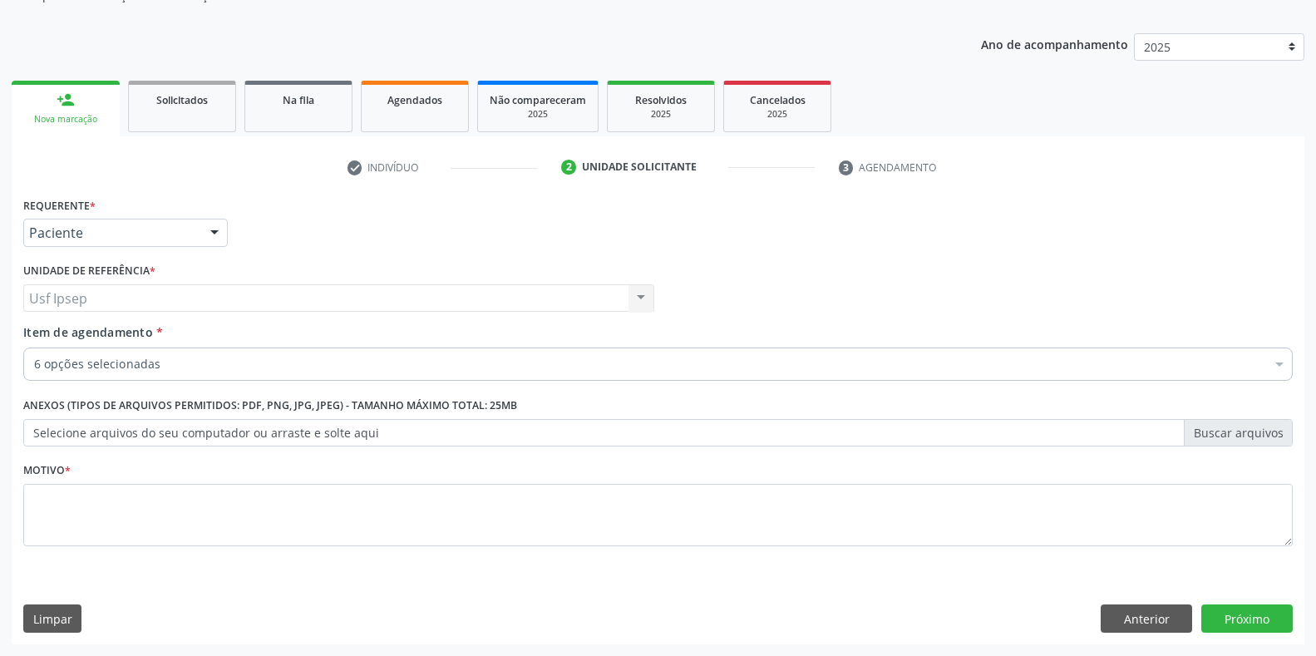
click at [101, 354] on div "6 opções selecionadas" at bounding box center [658, 364] width 1270 height 33
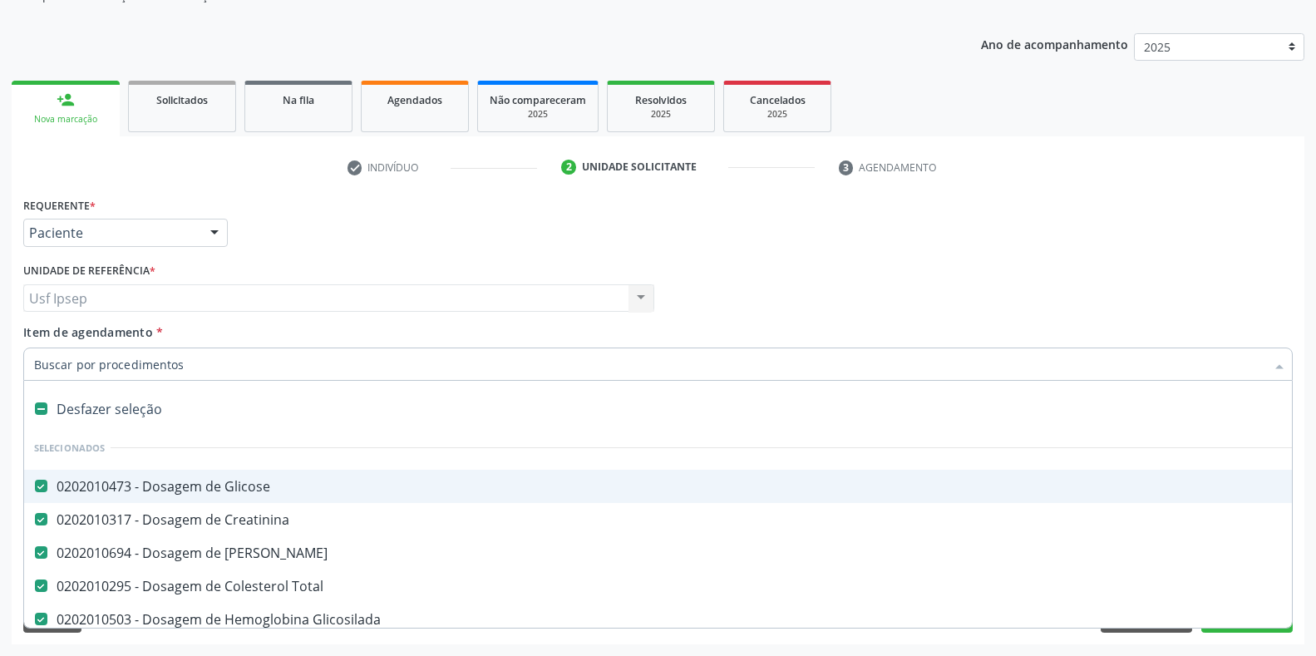
click at [35, 365] on input "Item de agendamento *" at bounding box center [649, 364] width 1231 height 33
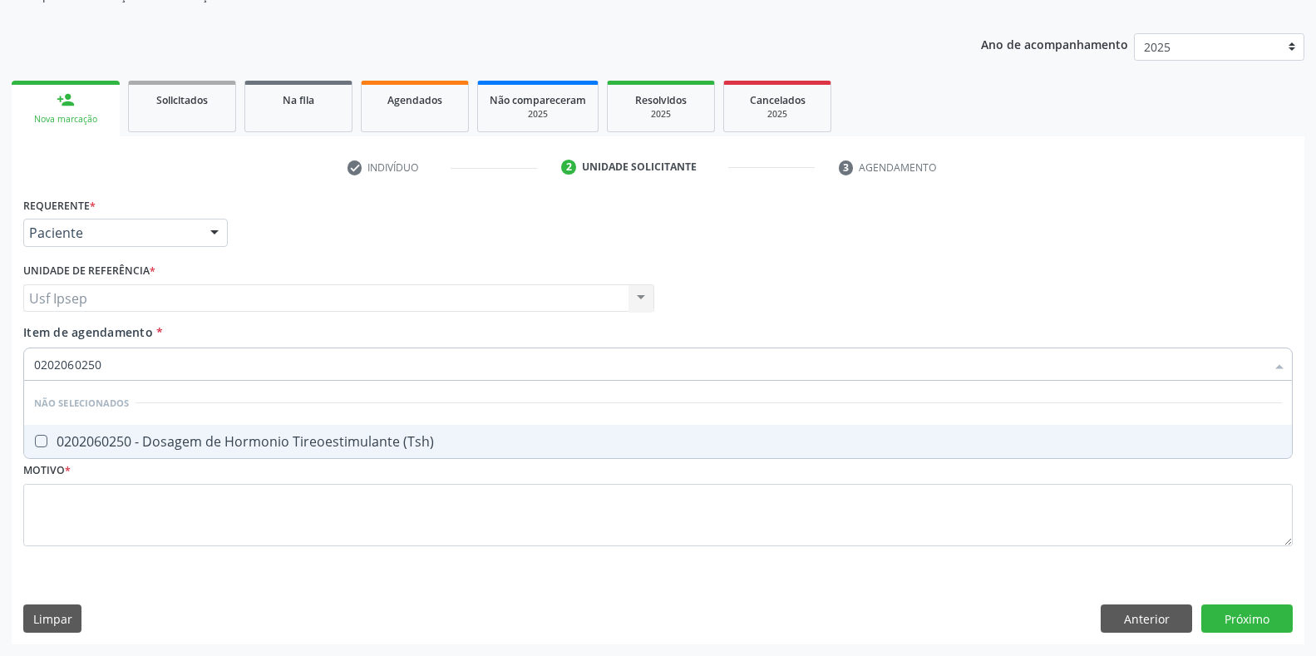
drag, startPoint x: 40, startPoint y: 443, endPoint x: 89, endPoint y: 412, distance: 58.4
click at [40, 442] on \(Tsh\) at bounding box center [41, 441] width 12 height 12
click at [35, 442] on \(Tsh\) "checkbox" at bounding box center [29, 441] width 11 height 11
click at [101, 354] on input "0202060250" at bounding box center [649, 364] width 1231 height 33
click at [44, 442] on Livre\) at bounding box center [41, 441] width 12 height 12
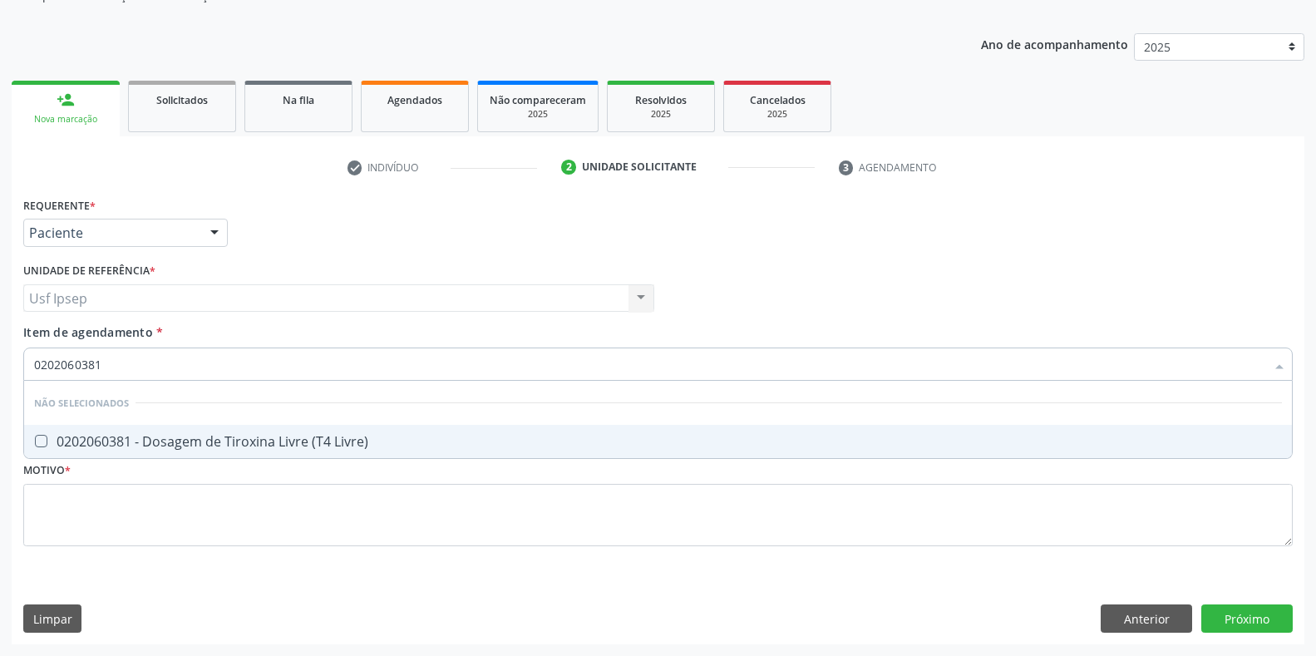
click at [35, 442] on Livre\) "checkbox" at bounding box center [29, 441] width 11 height 11
click at [101, 363] on input "0202060381" at bounding box center [649, 364] width 1231 height 33
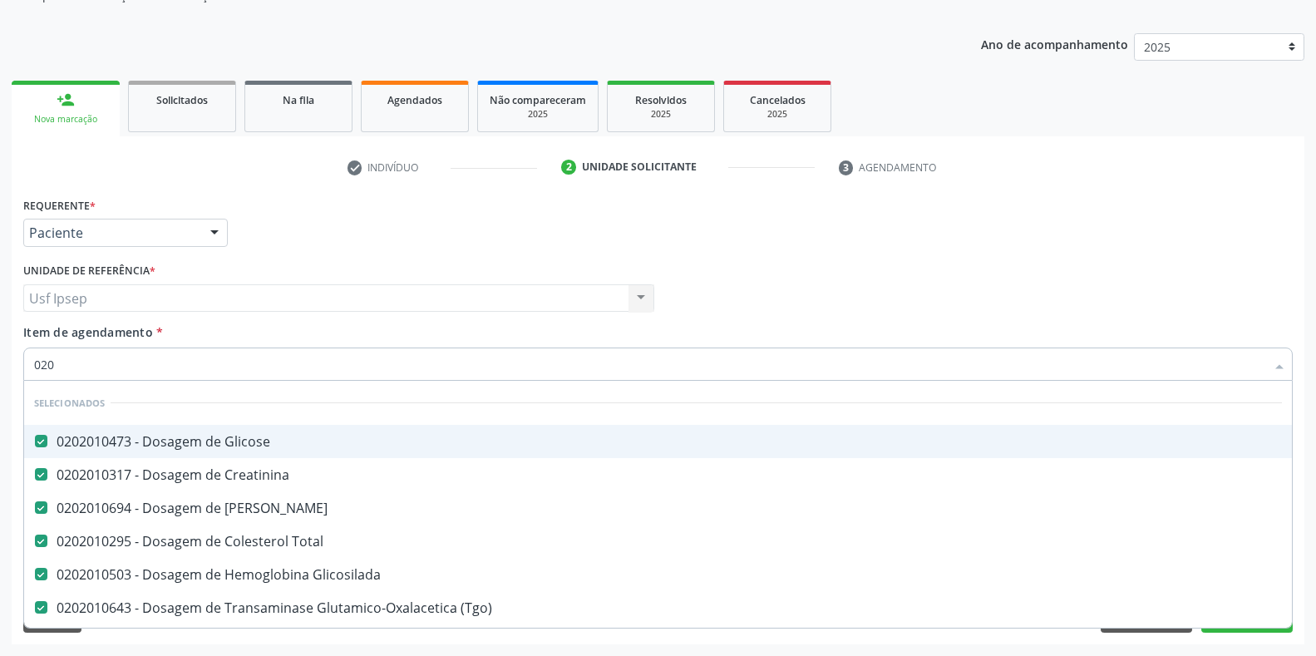
click at [66, 367] on input "020" at bounding box center [649, 364] width 1231 height 33
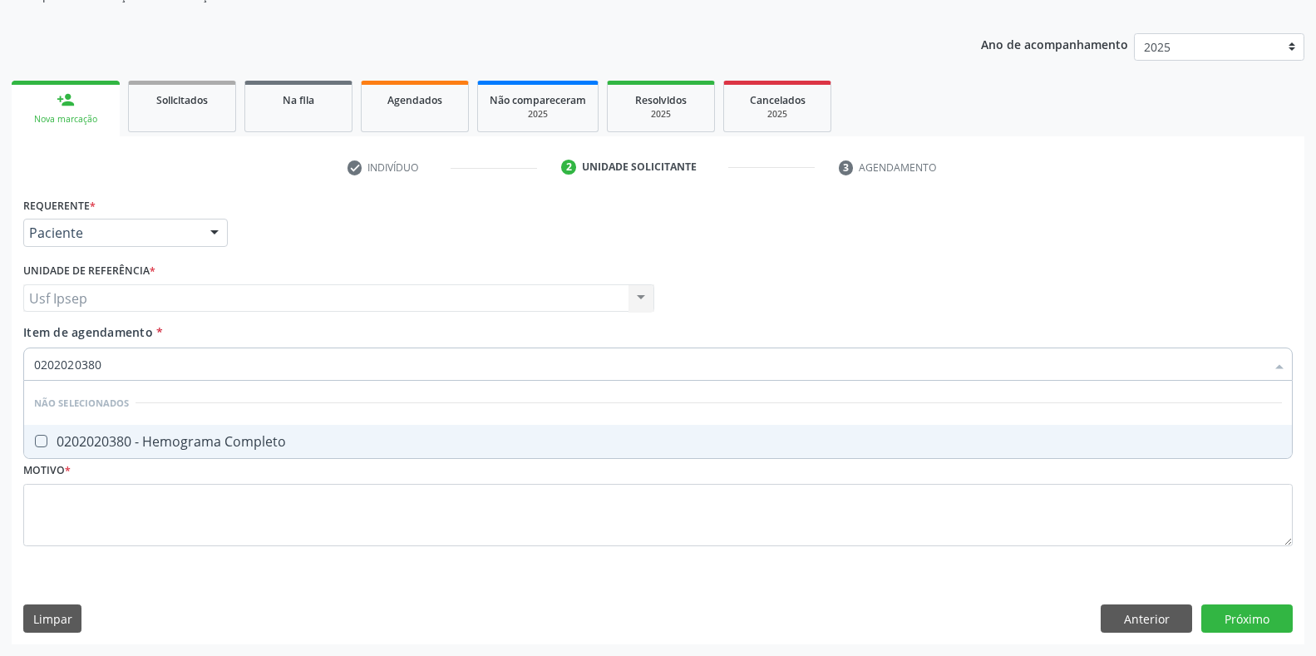
click at [41, 441] on Completo at bounding box center [41, 441] width 12 height 12
click at [35, 441] on Completo "checkbox" at bounding box center [29, 441] width 11 height 11
click at [103, 364] on input "0202020380" at bounding box center [649, 364] width 1231 height 33
click at [37, 438] on \(Tgp\) at bounding box center [41, 441] width 12 height 12
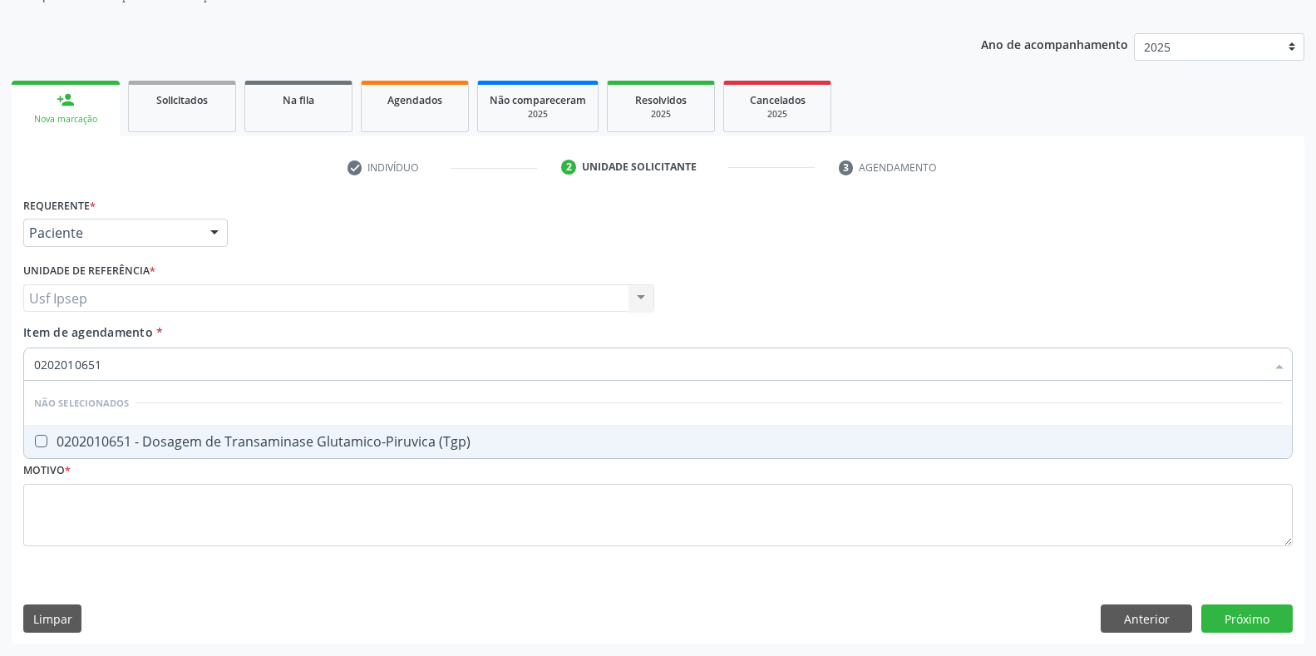
click at [35, 438] on \(Tgp\) "checkbox" at bounding box center [29, 441] width 11 height 11
click at [104, 367] on input "0202010651" at bounding box center [649, 364] width 1231 height 33
click at [39, 444] on Urina at bounding box center [41, 441] width 12 height 12
click at [35, 444] on Urina "checkbox" at bounding box center [29, 441] width 11 height 11
click at [99, 362] on input "0202050017" at bounding box center [649, 364] width 1231 height 33
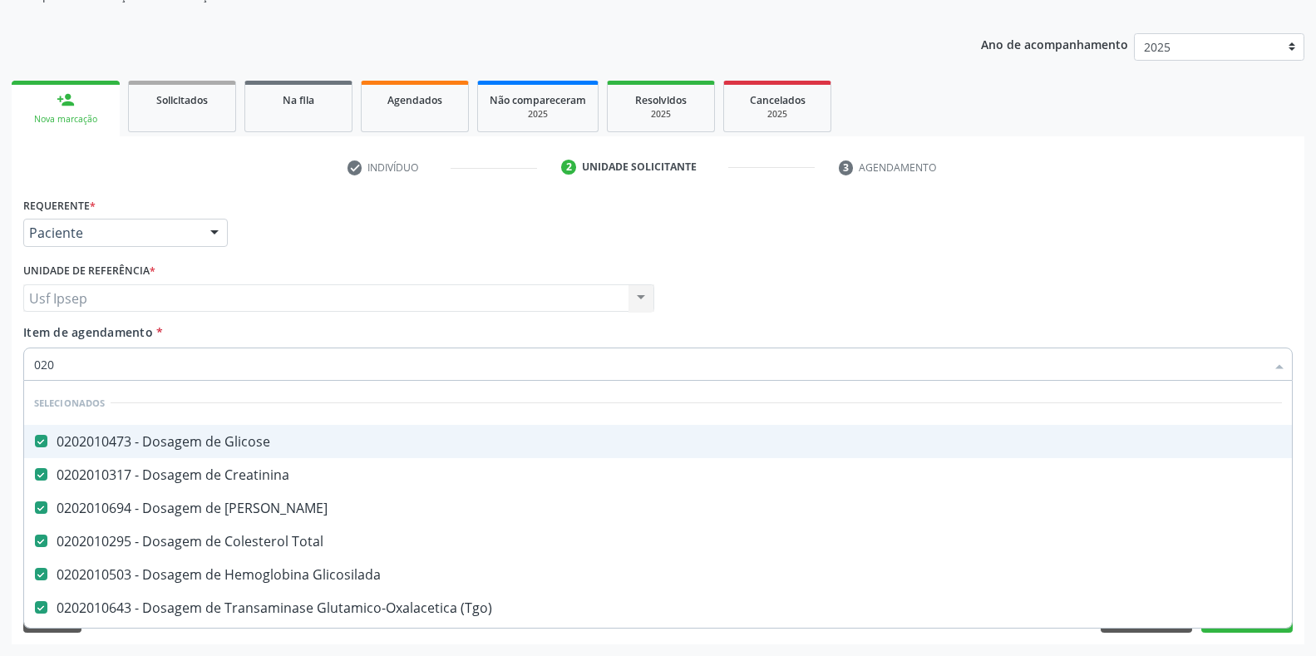
scroll to position [168, 0]
click at [926, 264] on div "Profissional Solicitante Por favor, selecione a Unidade de Atendimento primeiro…" at bounding box center [658, 291] width 1278 height 65
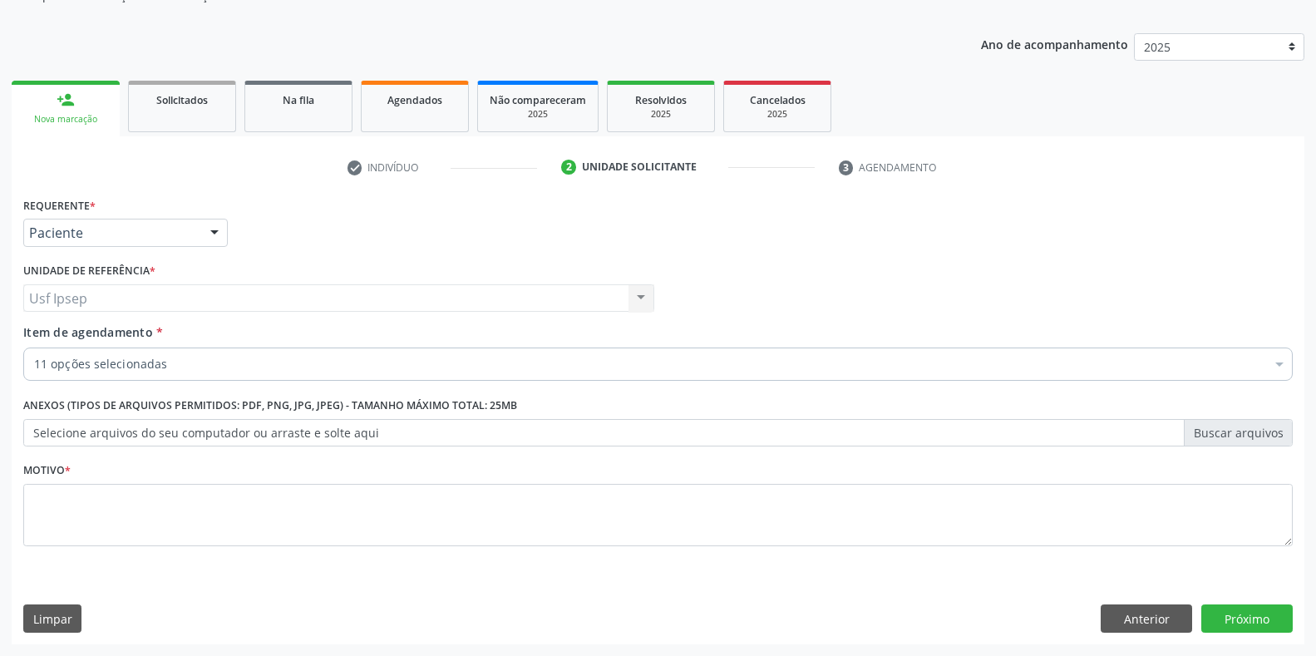
checkbox Livre\) "true"
checkbox Completo "true"
checkbox \(Tgp\) "true"
checkbox Urina "true"
checkbox Diálise "false"
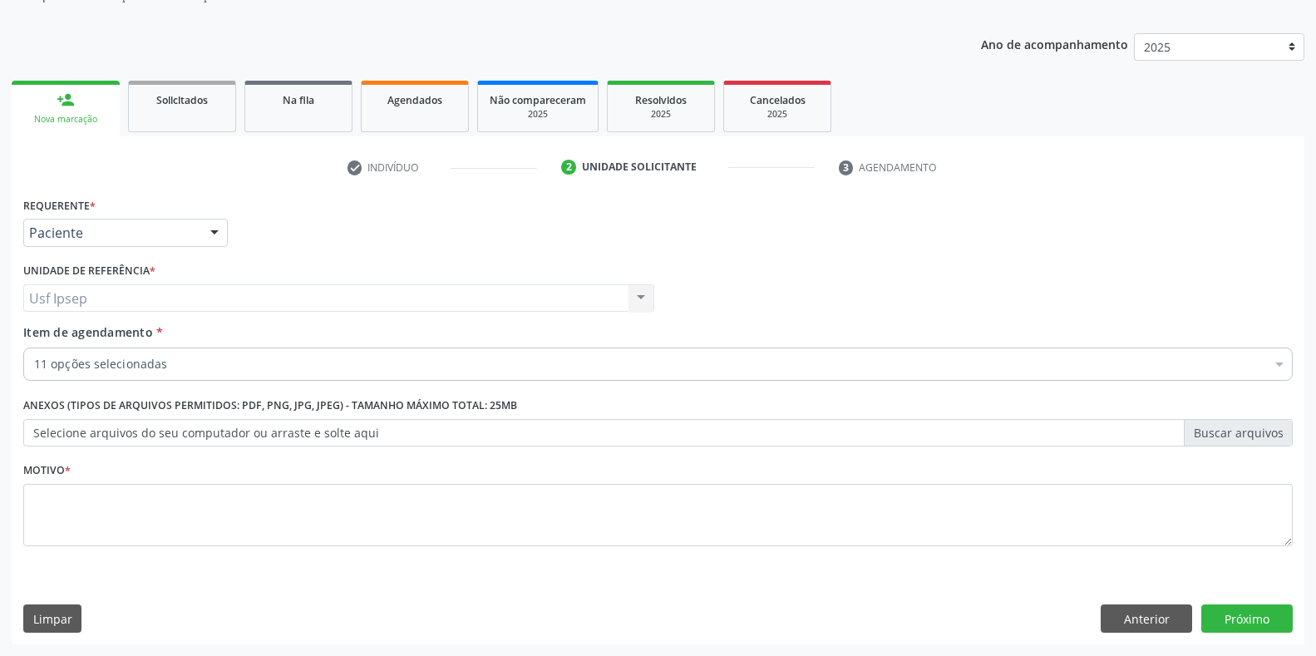
checkbox Face "false"
checkbox Sanitário "false"
checkbox Reclinável "false"
checkbox \(Comprimido\) "false"
click at [46, 337] on span "Item de agendamento" at bounding box center [88, 332] width 130 height 16
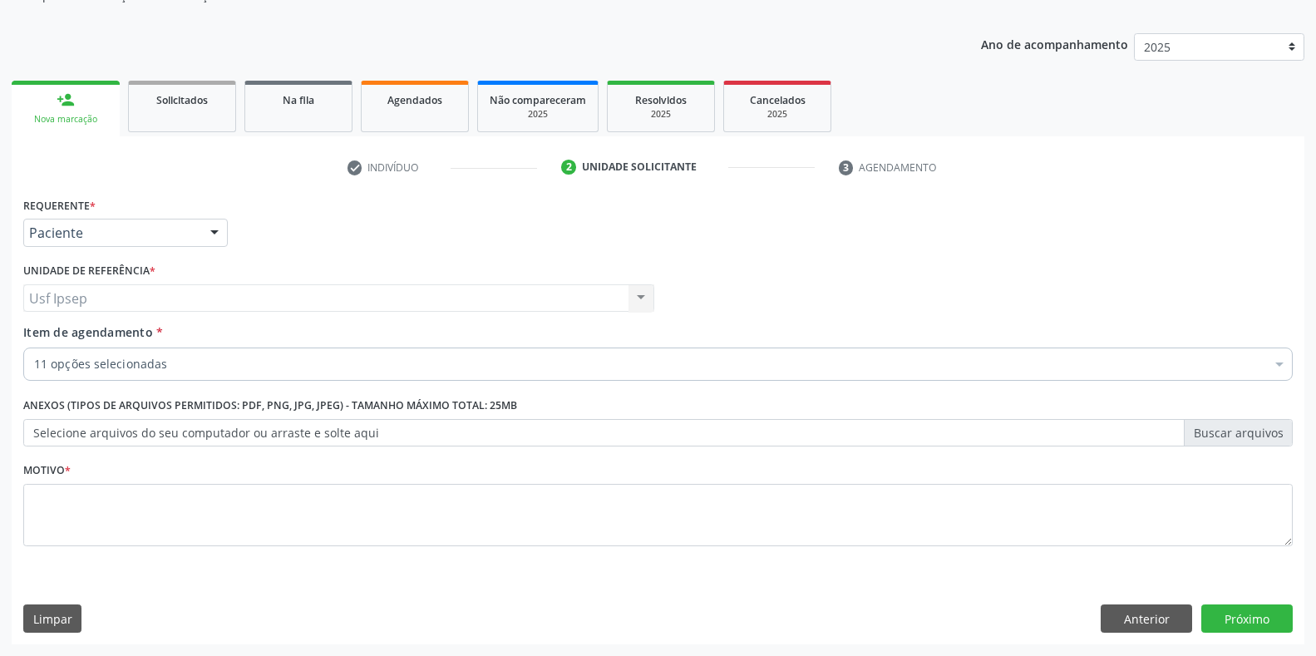
click at [34, 348] on input "Item de agendamento *" at bounding box center [34, 364] width 0 height 33
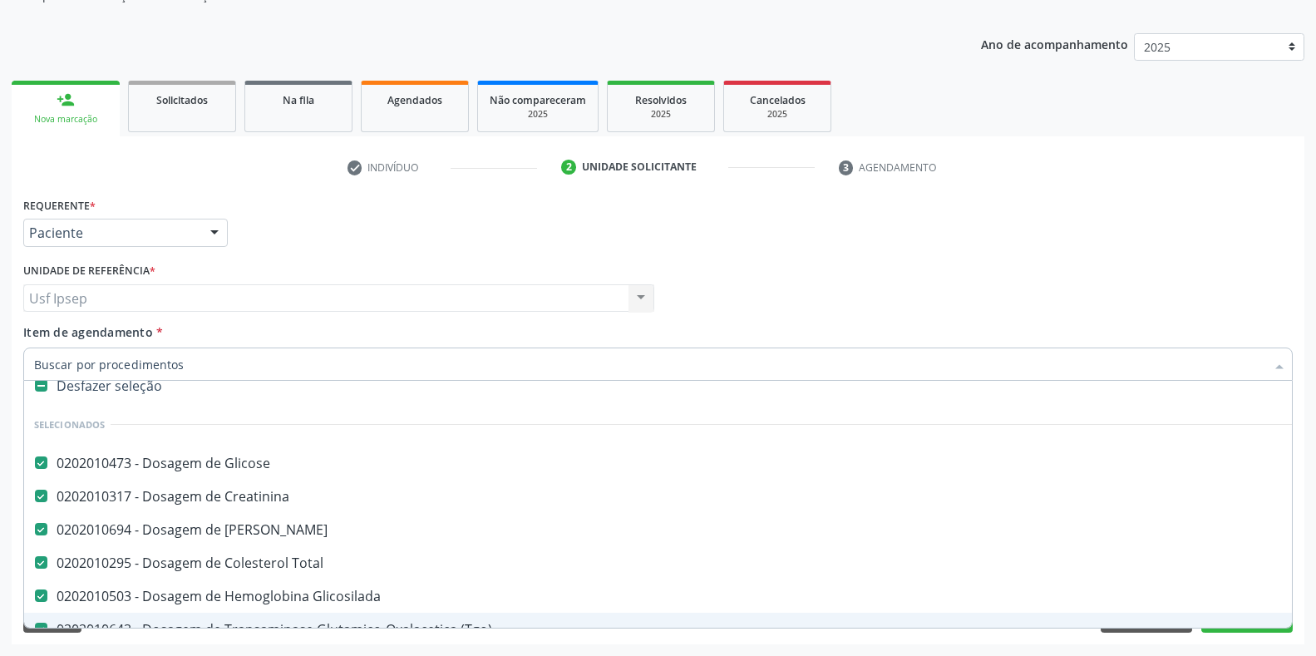
scroll to position [0, 0]
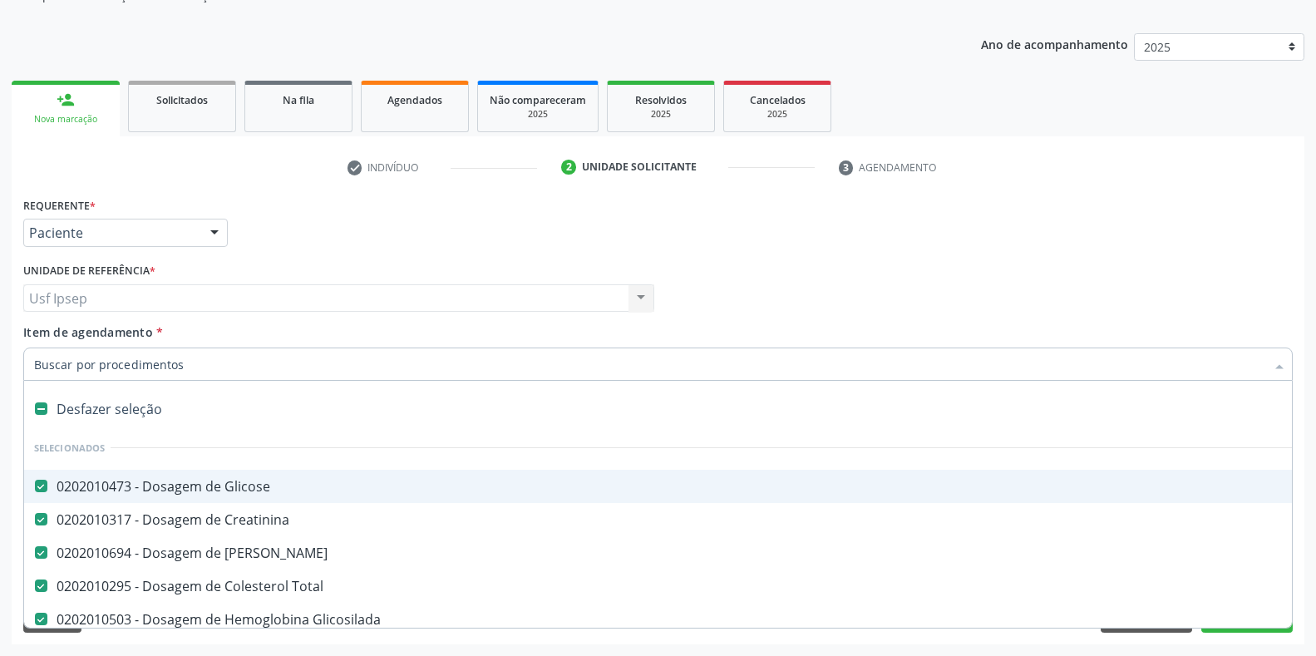
click at [44, 336] on span "Item de agendamento" at bounding box center [88, 332] width 130 height 16
click at [44, 348] on input "Item de agendamento *" at bounding box center [649, 364] width 1231 height 33
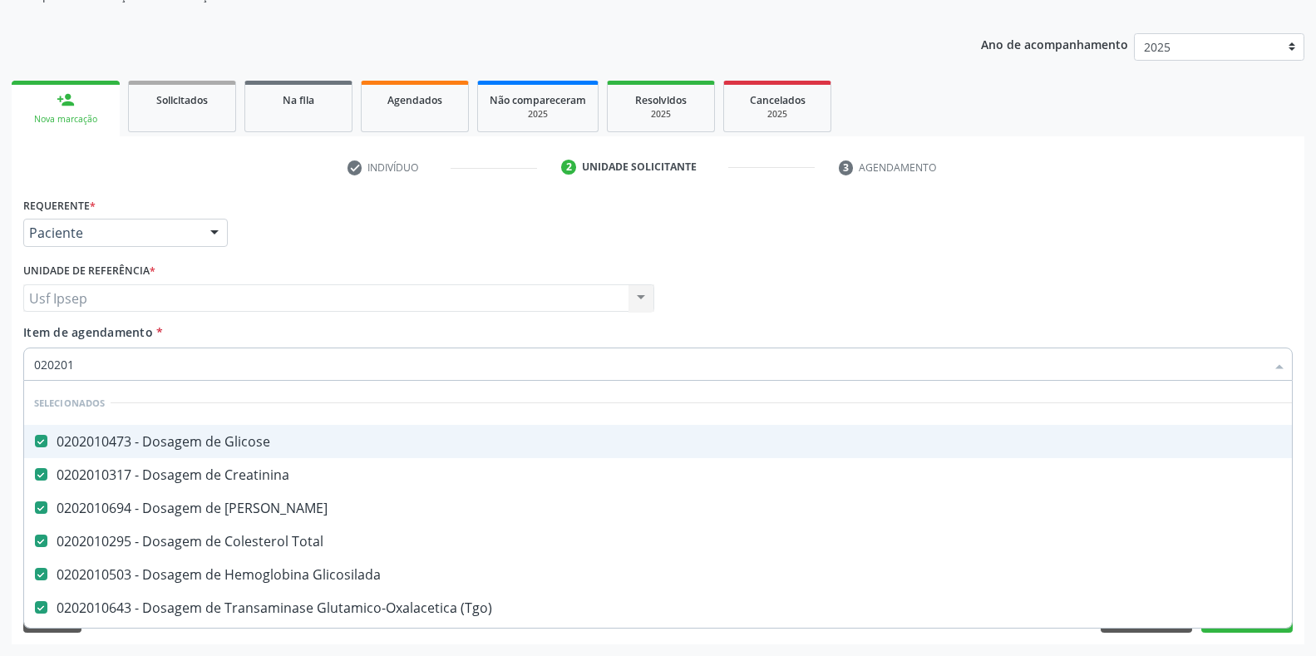
type input "0202010"
checkbox \(Dornic\) "false"
checkbox Osmolar "false"
checkbox Ferro "false"
type input "02020106"
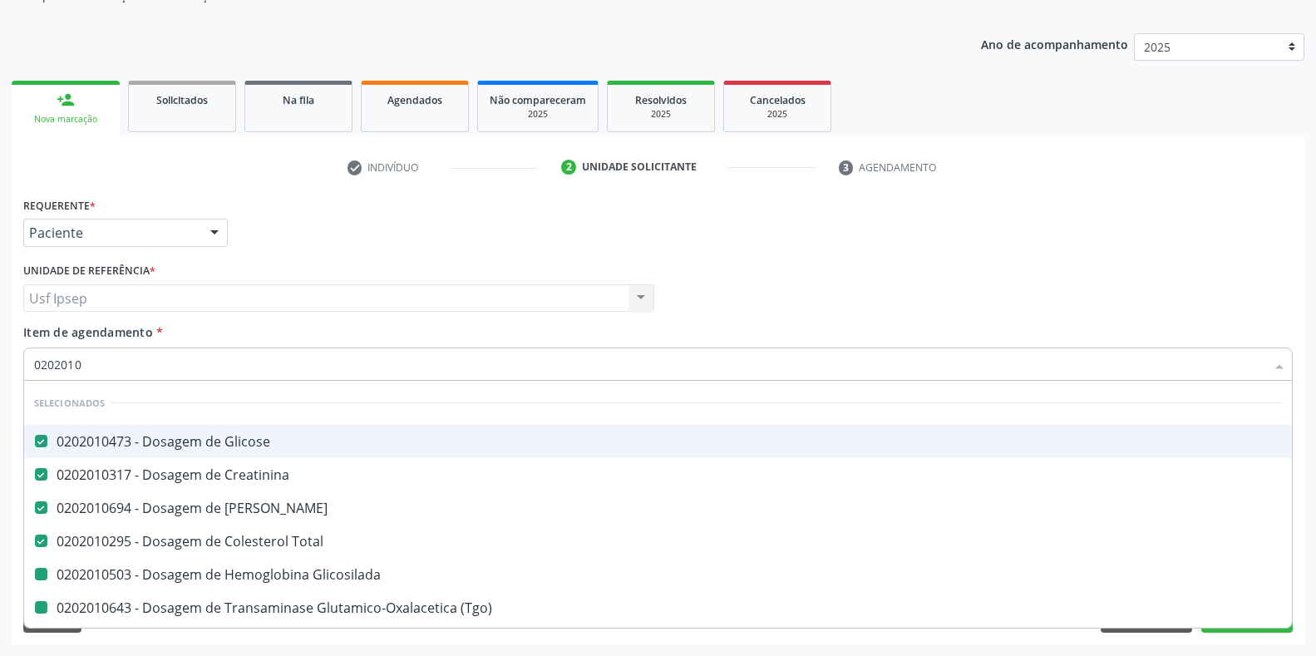
checkbox Glicosilada "false"
checkbox \(Tgo\) "false"
checkbox \(Tgp\) "false"
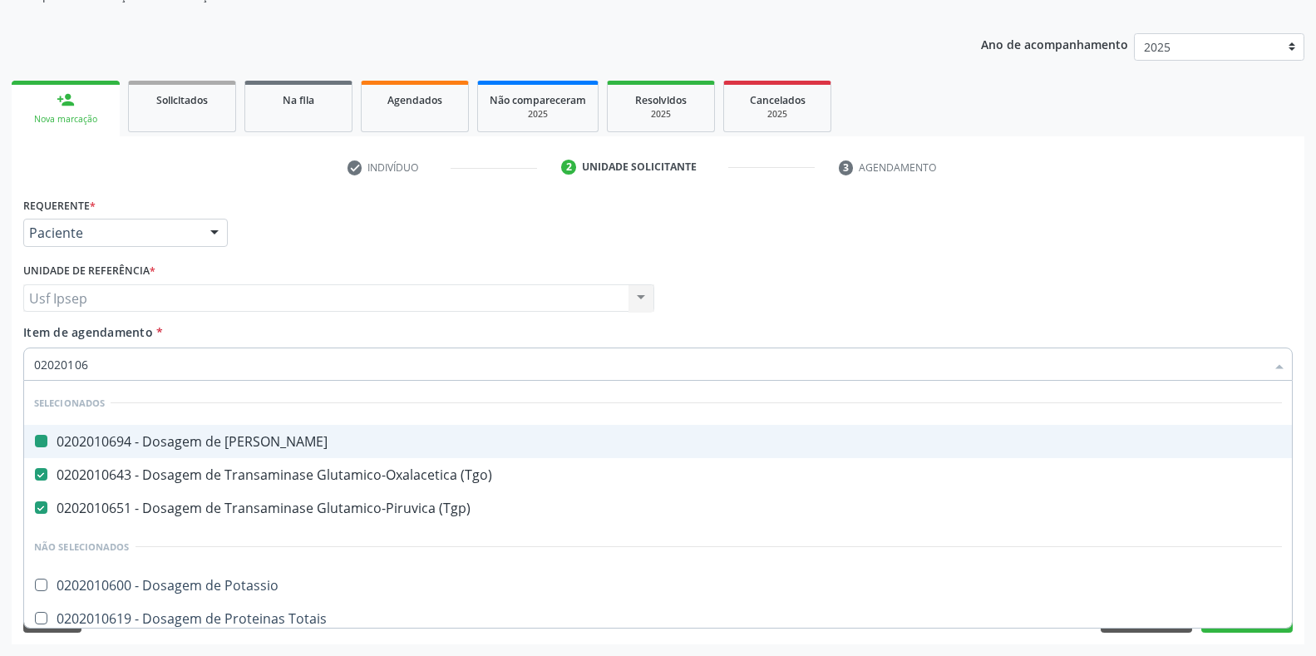
type input "020201067"
checkbox Ureia "false"
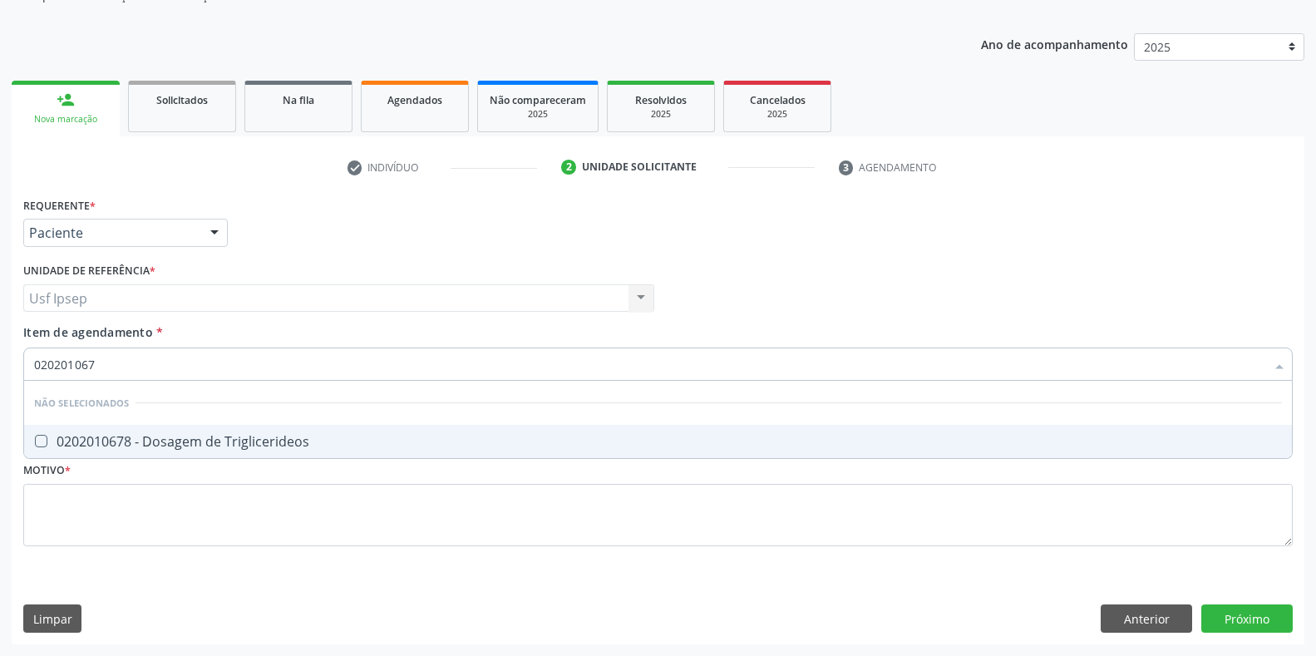
type input "0202010678"
click at [41, 446] on Triglicerideos at bounding box center [41, 441] width 12 height 12
click at [35, 446] on Triglicerideos "checkbox" at bounding box center [29, 441] width 11 height 11
checkbox Triglicerideos "true"
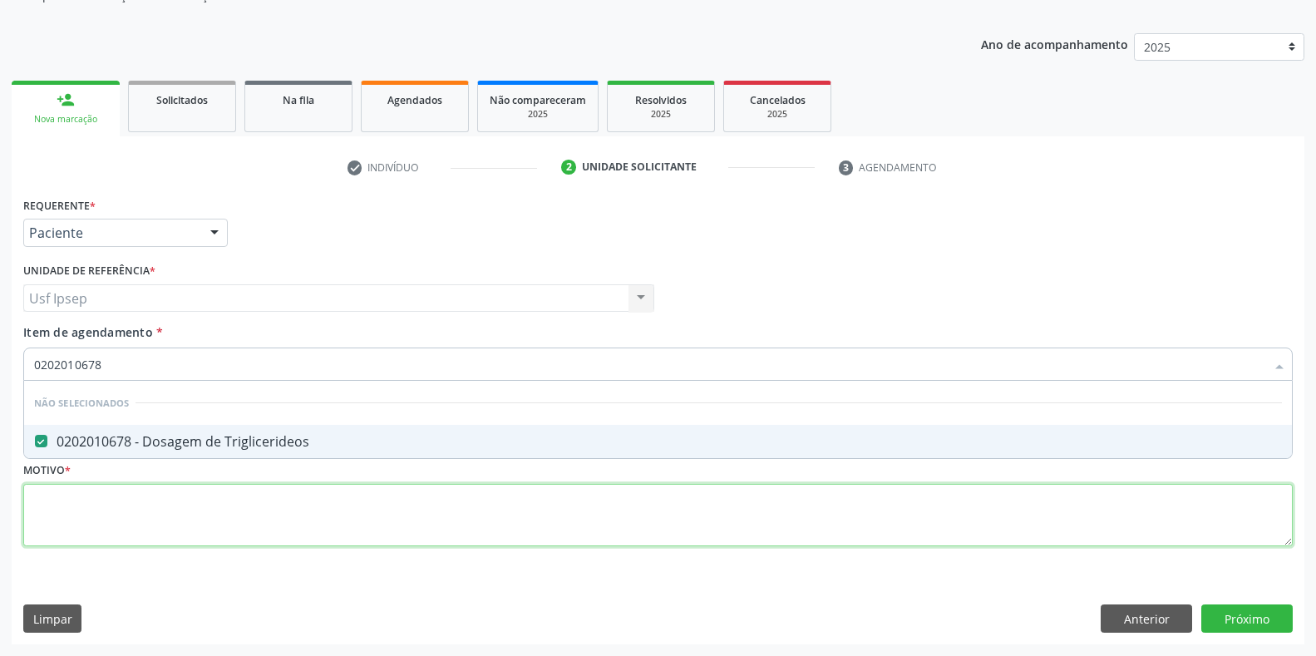
click at [38, 512] on div "Requerente * Paciente Profissional de Saúde Paciente Nenhum resultado encontrad…" at bounding box center [658, 381] width 1270 height 377
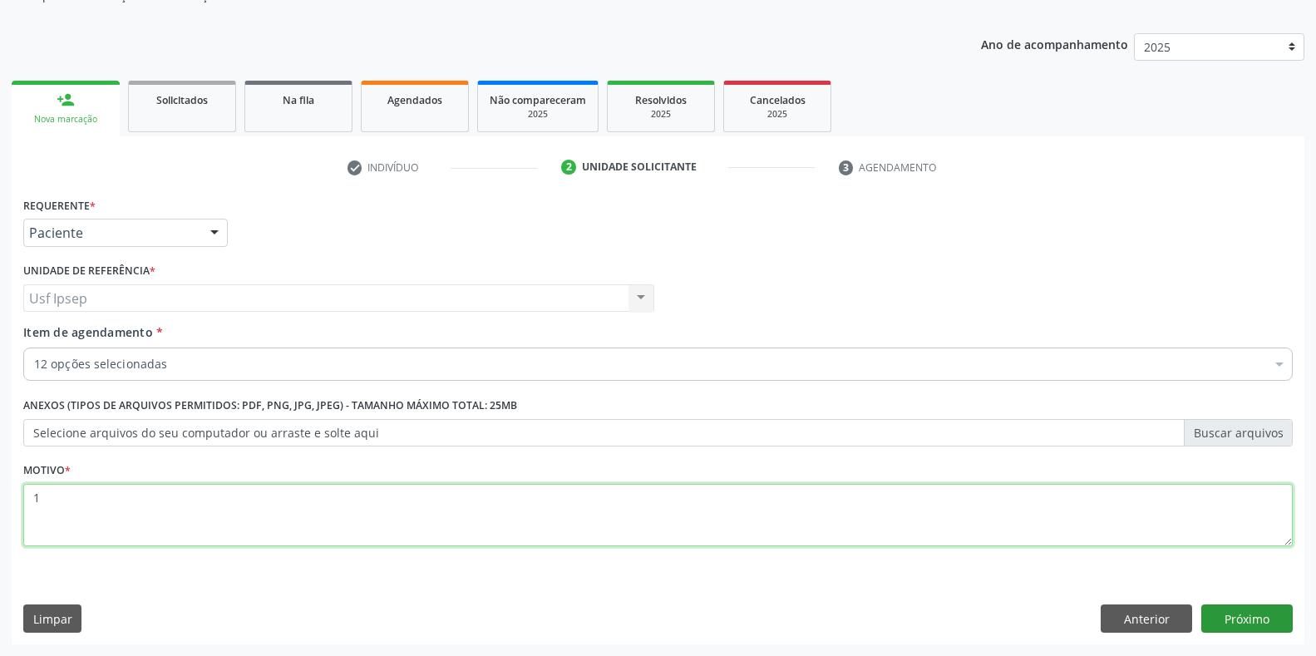
type textarea "1"
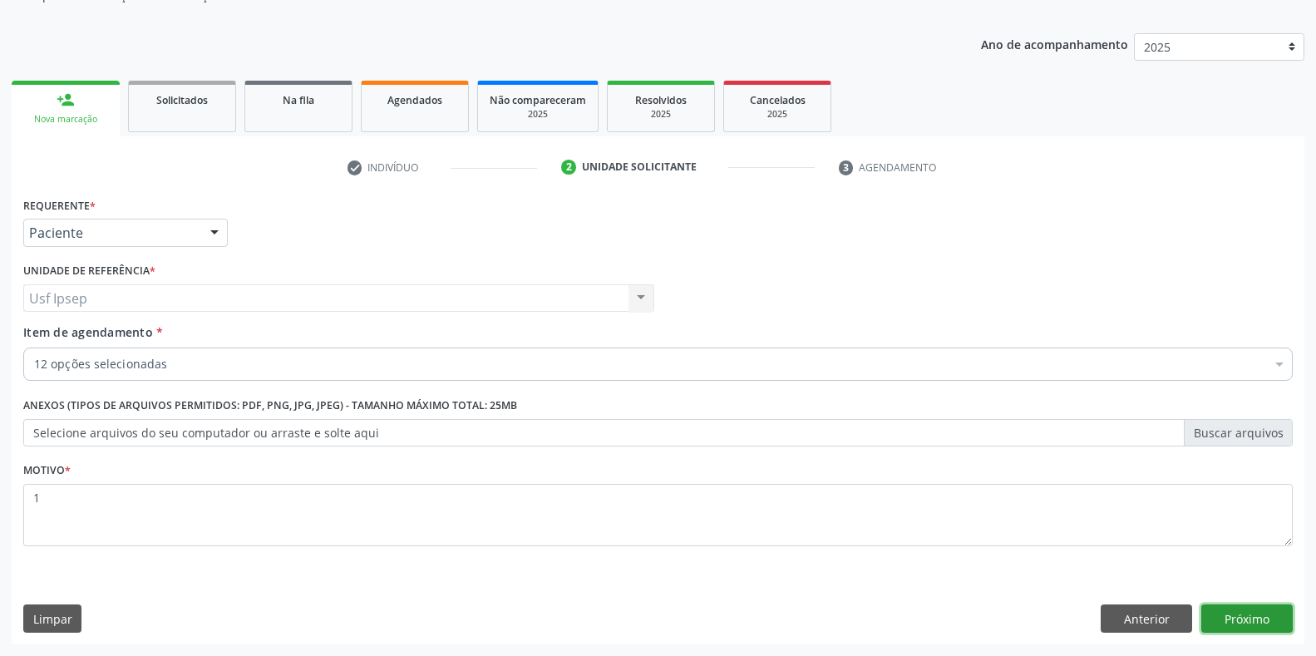
click at [1244, 619] on button "Próximo" at bounding box center [1246, 618] width 91 height 28
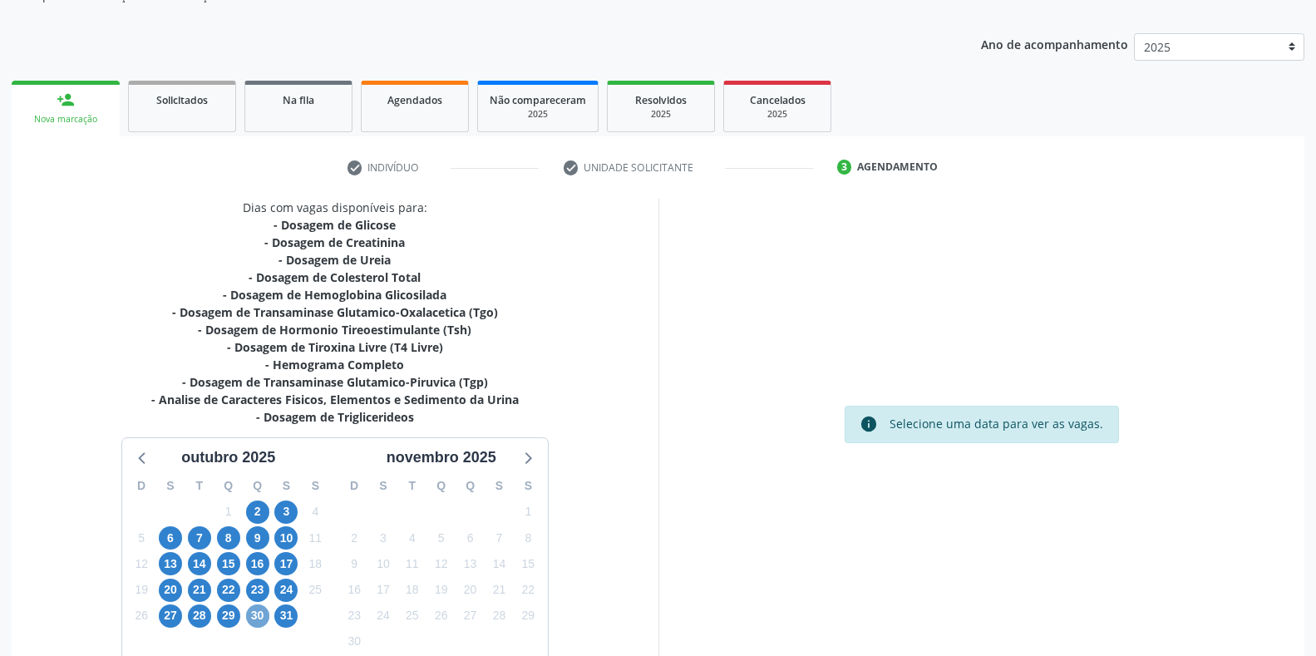
click at [256, 615] on span "30" at bounding box center [257, 615] width 23 height 23
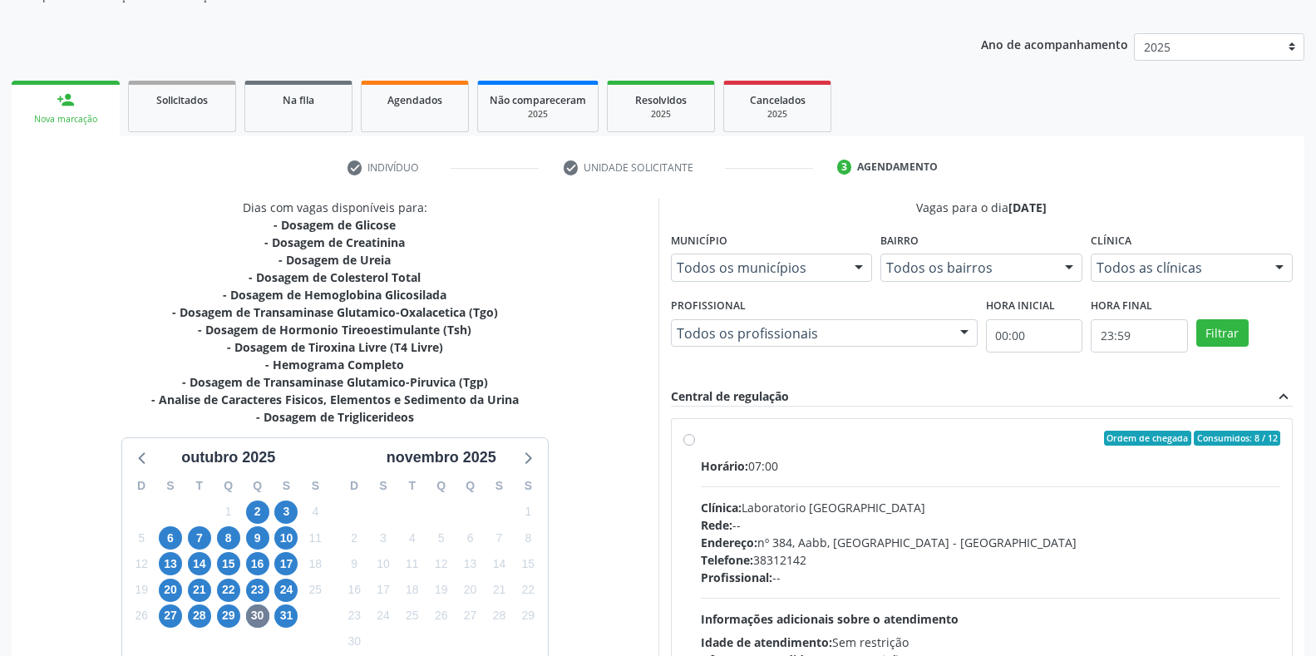
click at [701, 442] on label "Ordem de chegada Consumidos: 8 / 12 Horário: 07:00 Clínica: Laboratorio [GEOGRA…" at bounding box center [991, 558] width 580 height 255
click at [687, 442] on input "Ordem de chegada Consumidos: 8 / 12 Horário: 07:00 Clínica: Laboratorio [GEOGRA…" at bounding box center [689, 438] width 12 height 15
radio input "true"
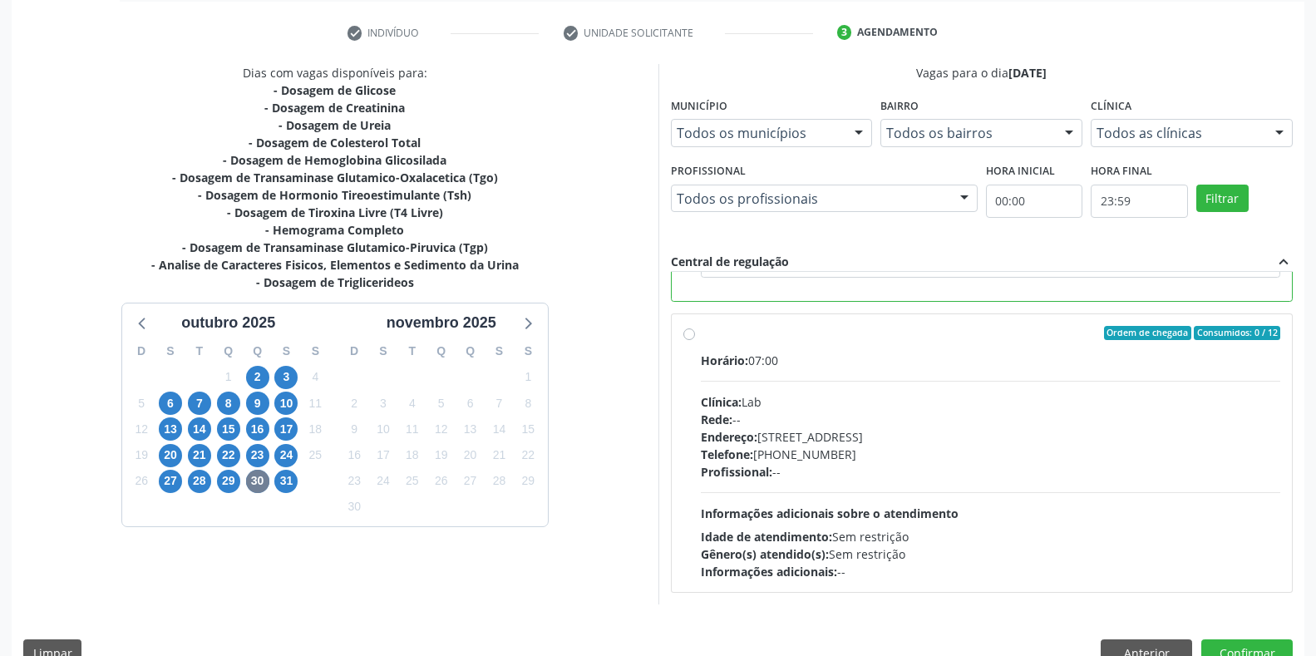
scroll to position [338, 0]
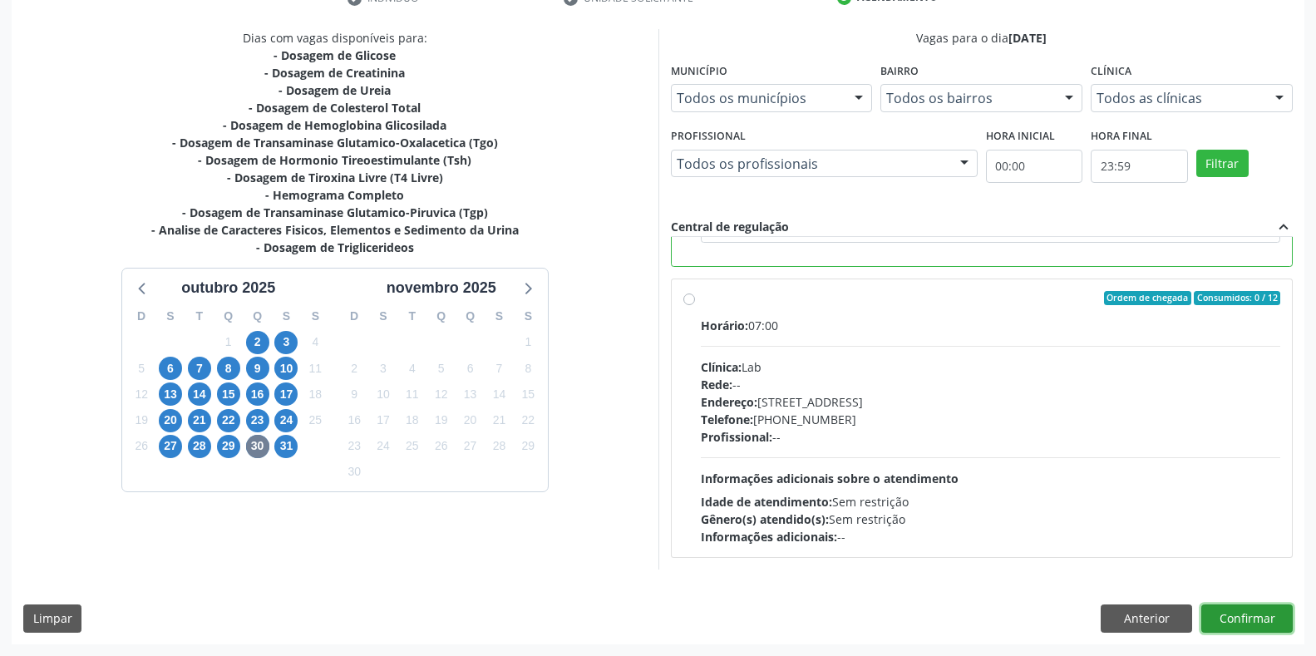
click at [1250, 622] on button "Confirmar" at bounding box center [1246, 618] width 91 height 28
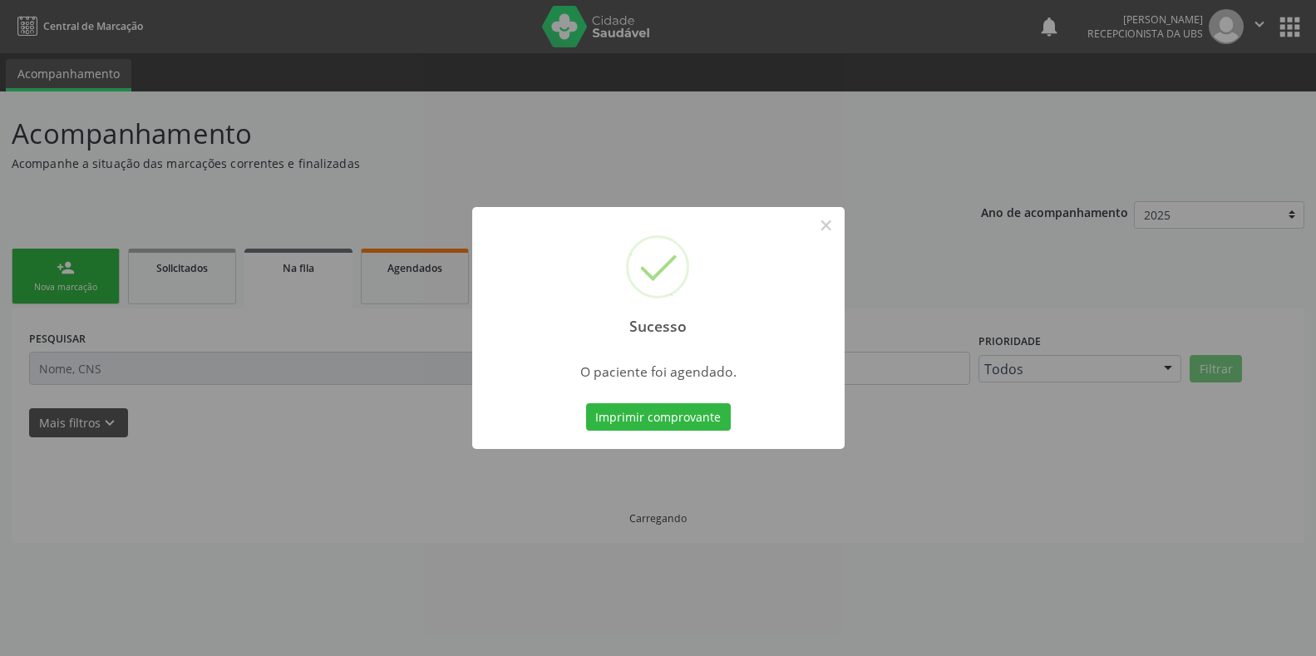
scroll to position [0, 0]
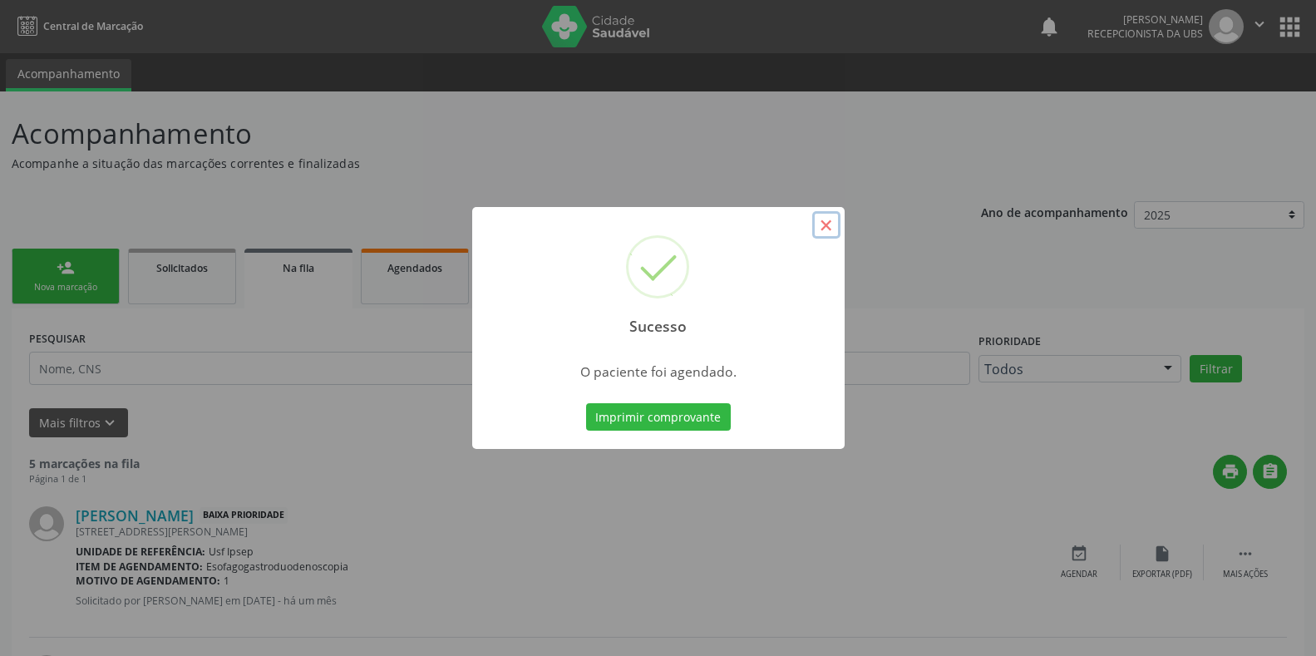
click at [825, 221] on button "×" at bounding box center [826, 225] width 28 height 28
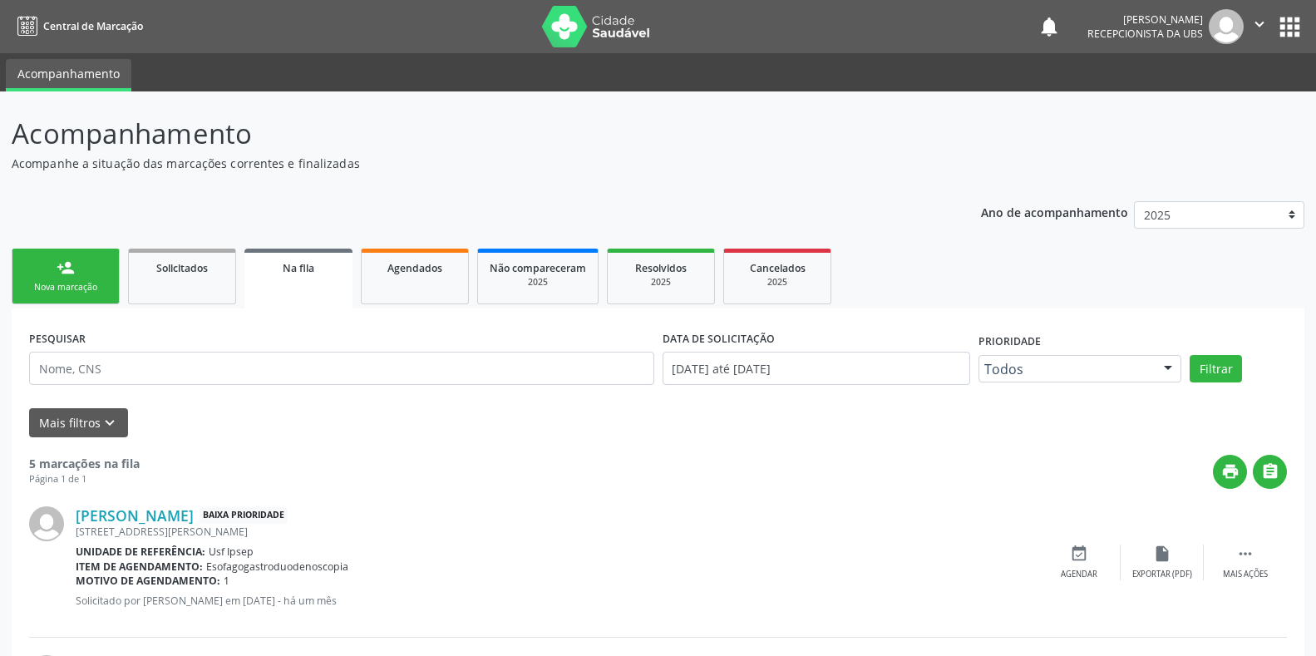
click at [51, 284] on div "Nova marcação" at bounding box center [65, 287] width 83 height 12
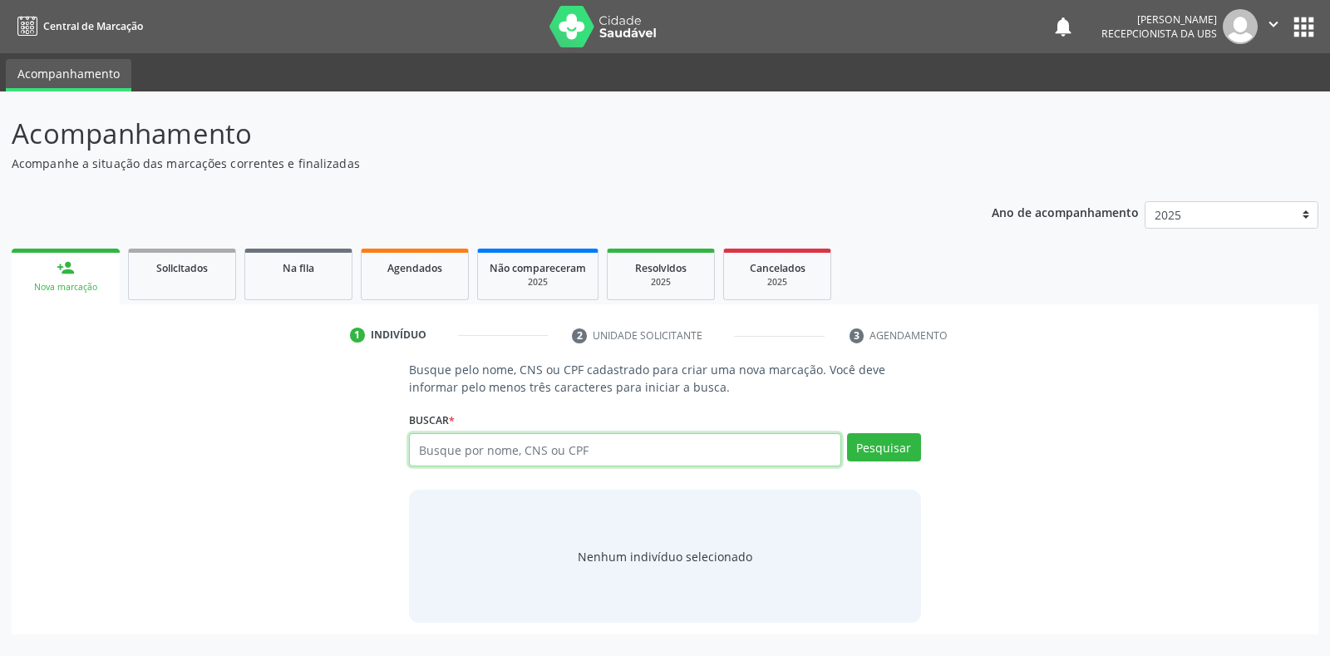
click at [418, 447] on input "text" at bounding box center [625, 449] width 432 height 33
click at [424, 439] on input "text" at bounding box center [625, 449] width 432 height 33
type input "13052662422"
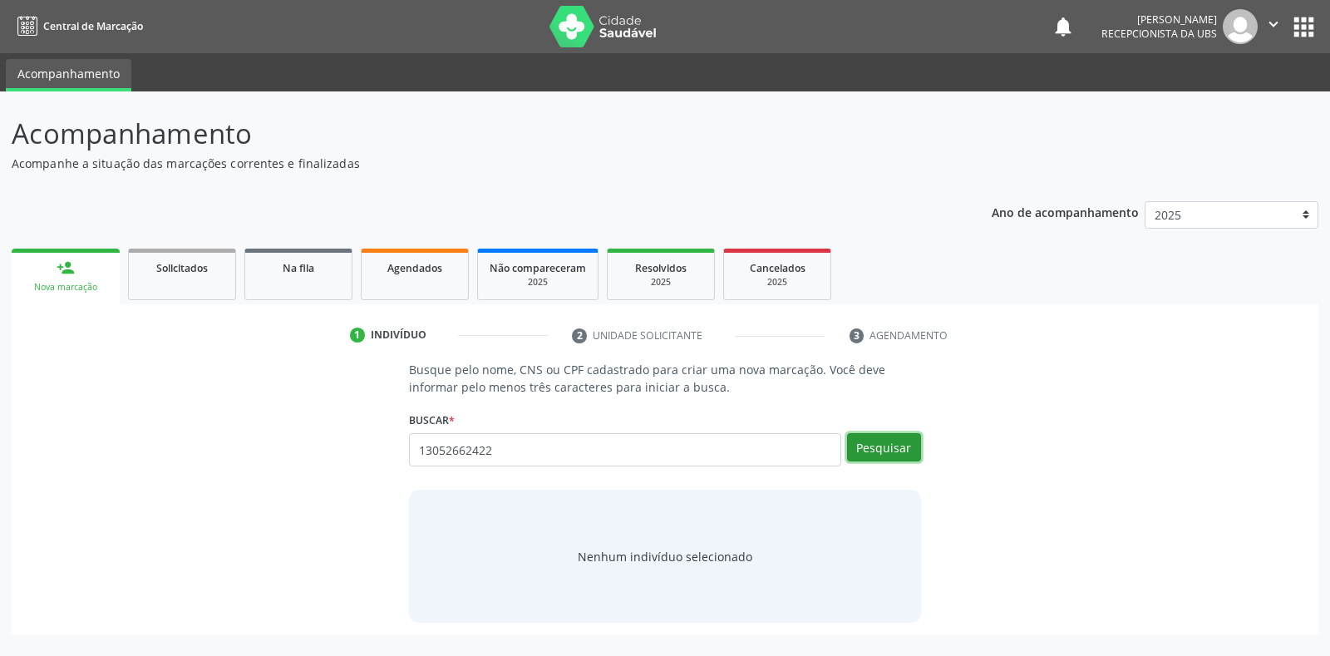
click at [871, 445] on button "Pesquisar" at bounding box center [884, 447] width 74 height 28
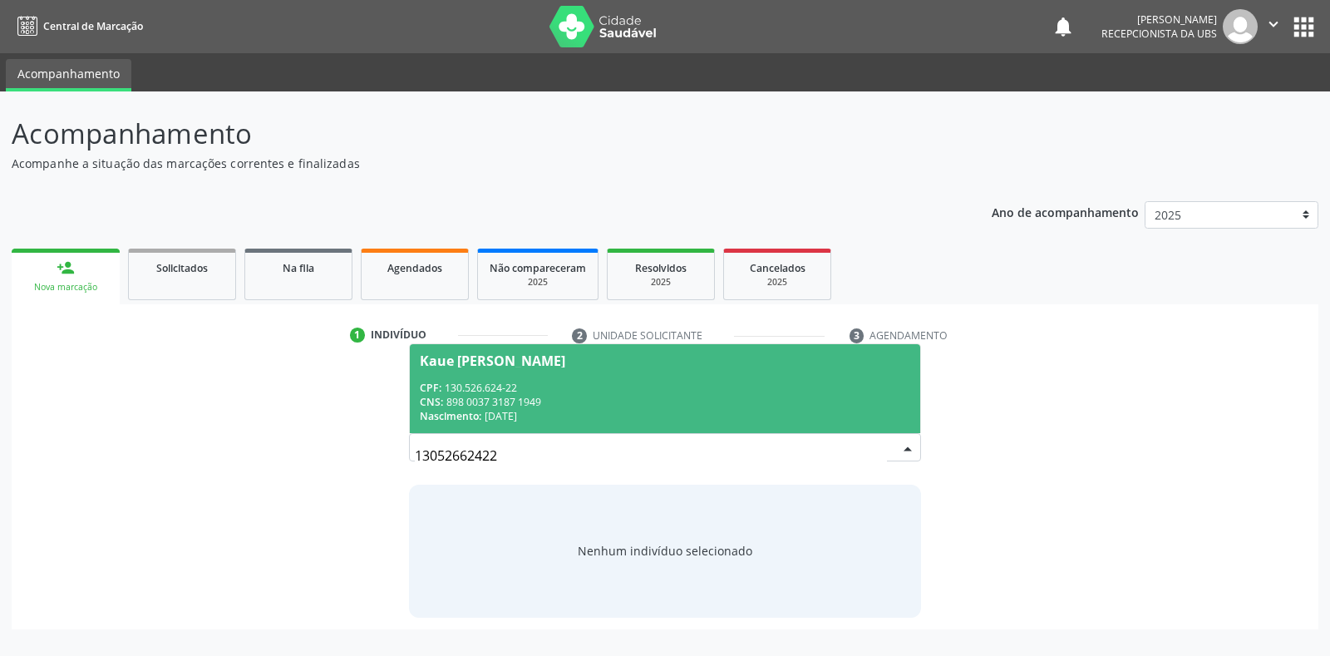
click at [516, 368] on span "Kaue [PERSON_NAME] CPF: 130.526.624-22 CNS: 898 0037 3187 1949 Nascimento: [DAT…" at bounding box center [665, 388] width 510 height 89
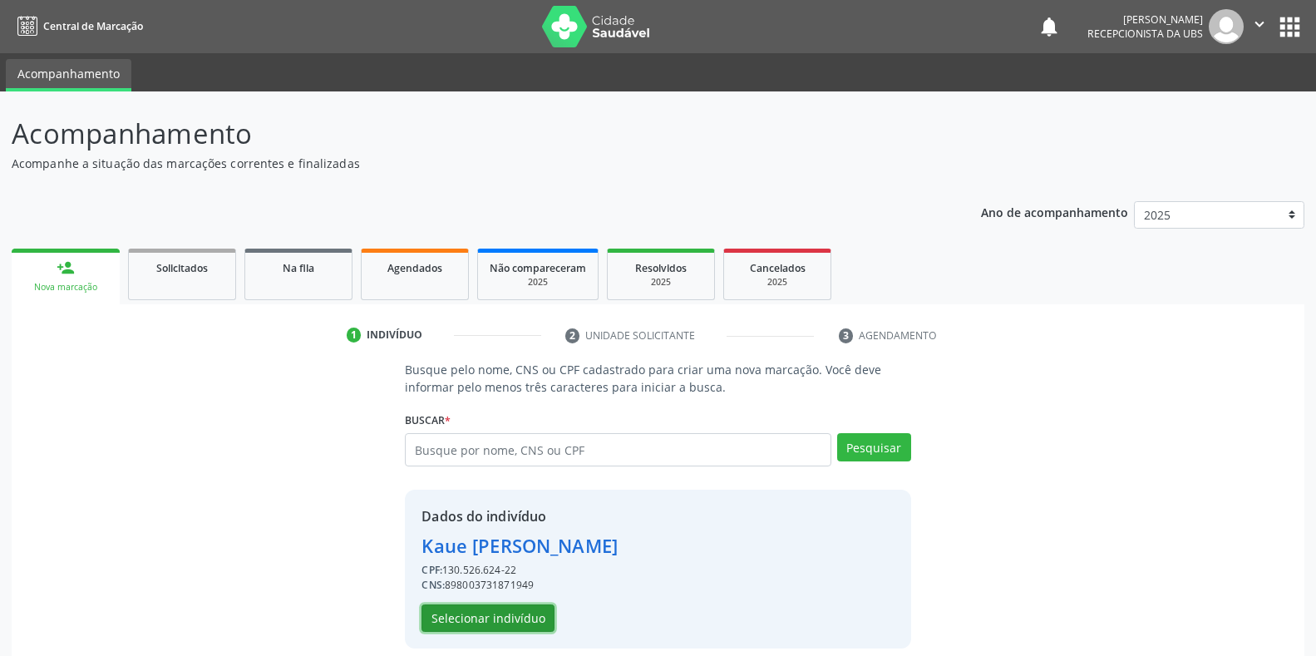
click at [476, 616] on button "Selecionar indivíduo" at bounding box center [488, 618] width 133 height 28
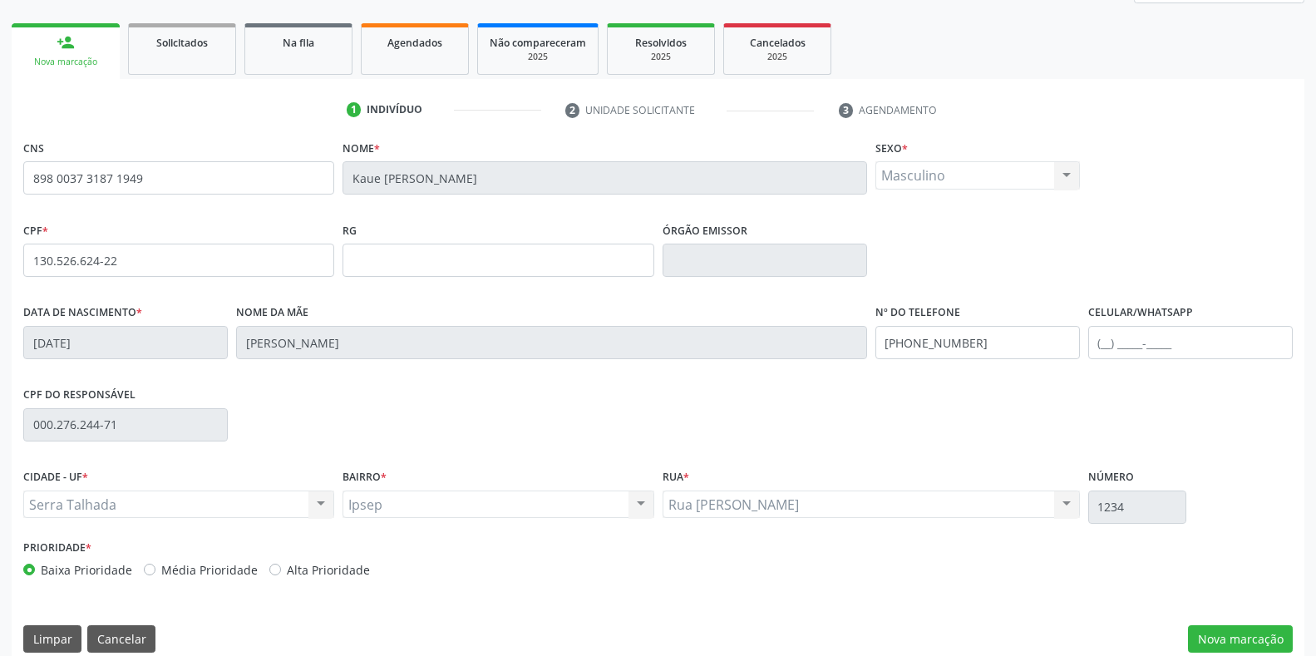
scroll to position [245, 0]
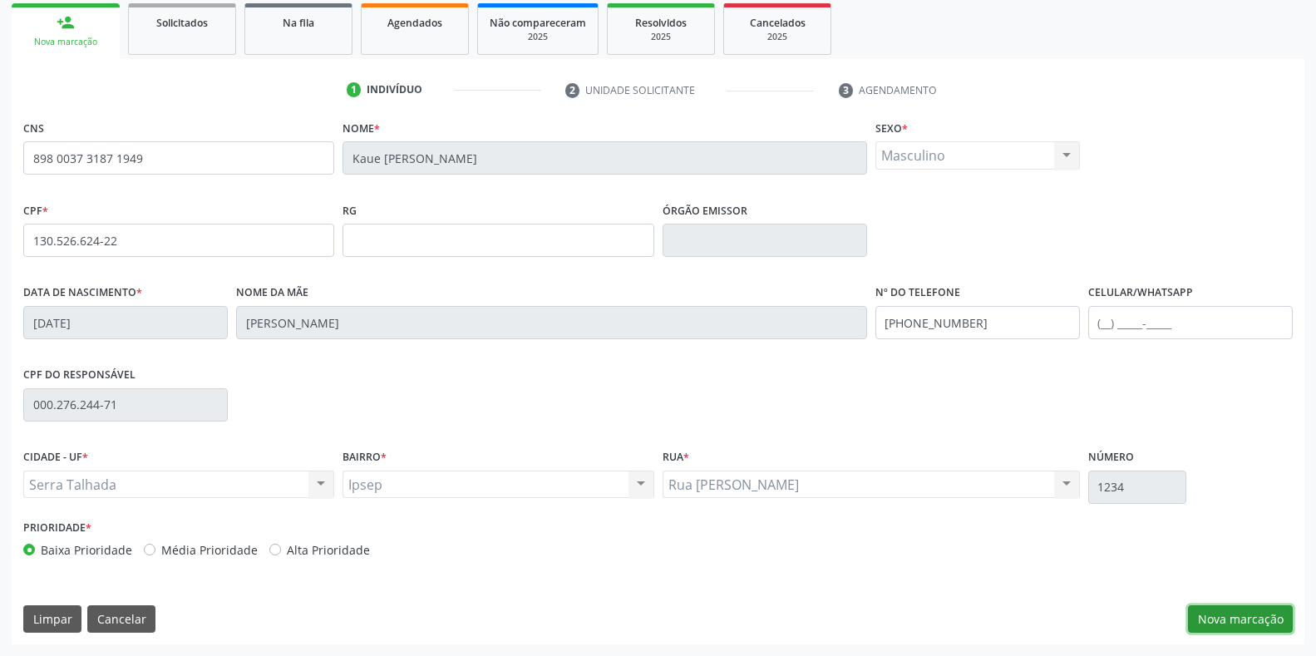
click at [1236, 623] on button "Nova marcação" at bounding box center [1240, 619] width 105 height 28
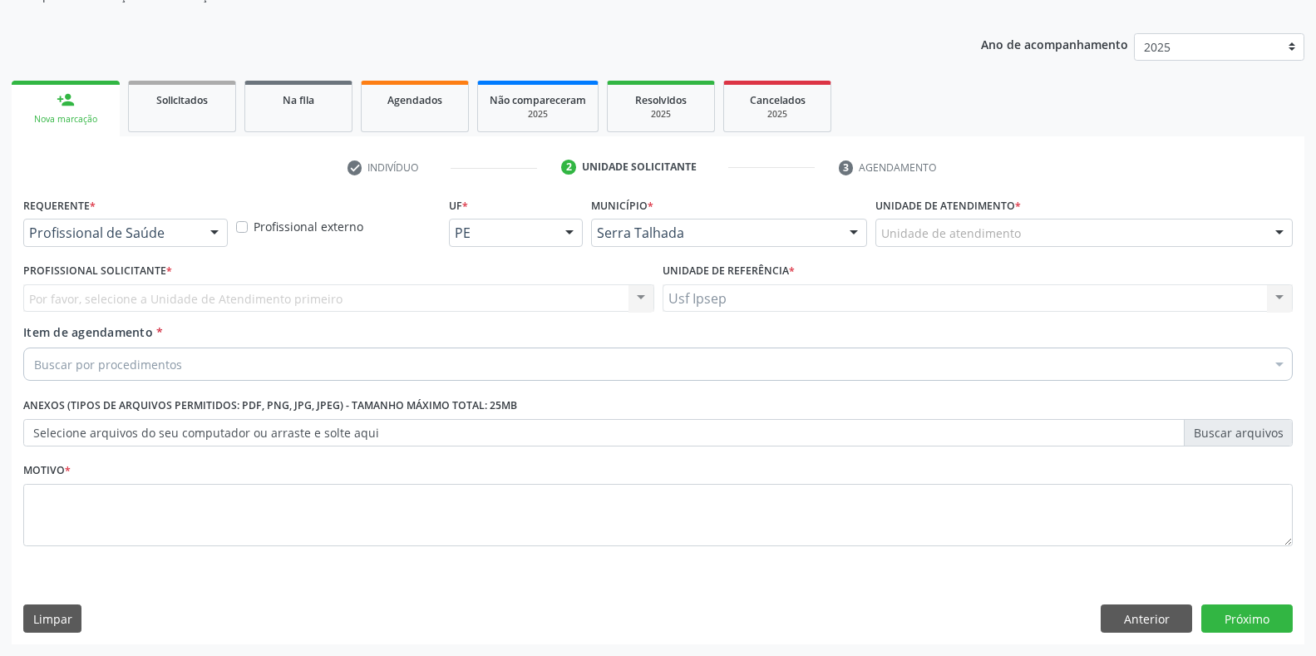
scroll to position [168, 0]
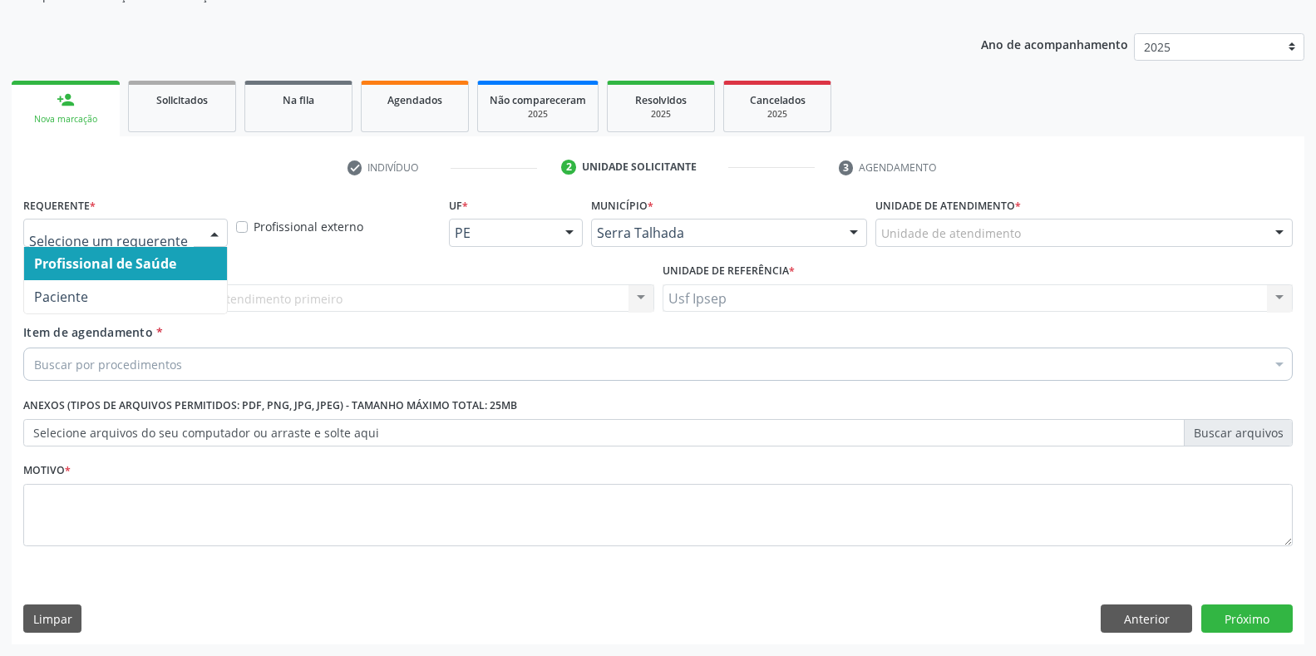
click at [215, 228] on div at bounding box center [214, 234] width 25 height 28
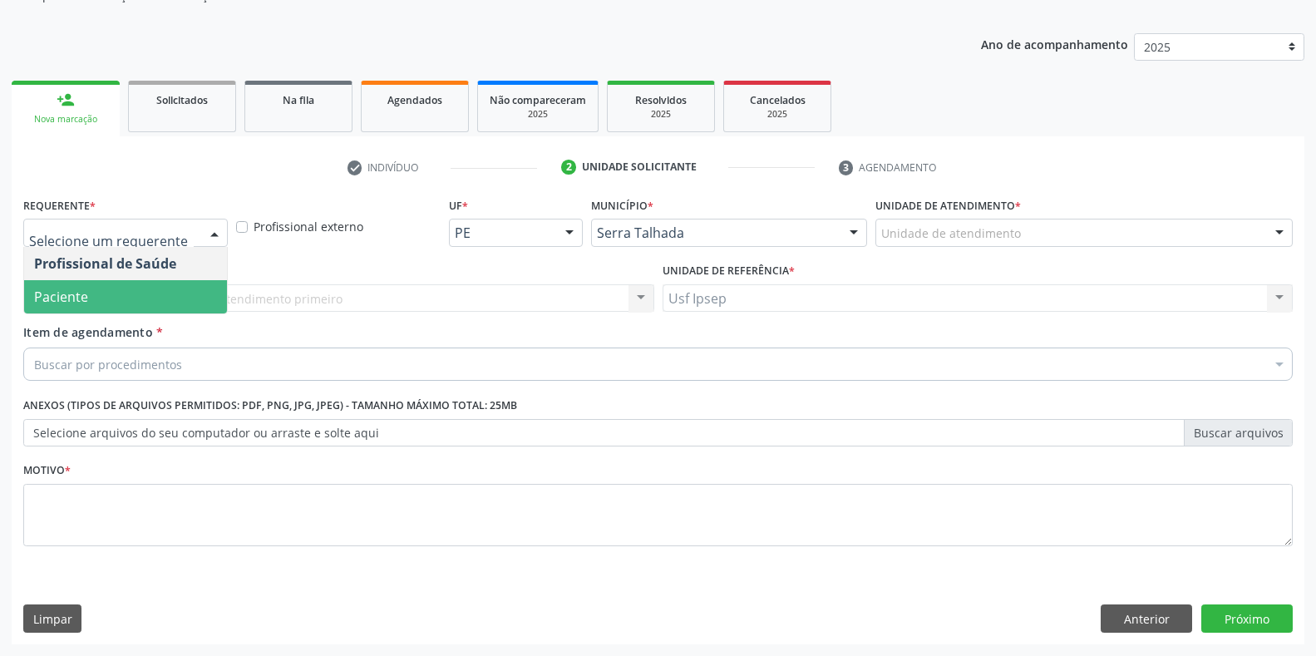
click at [115, 306] on span "Paciente" at bounding box center [125, 296] width 203 height 33
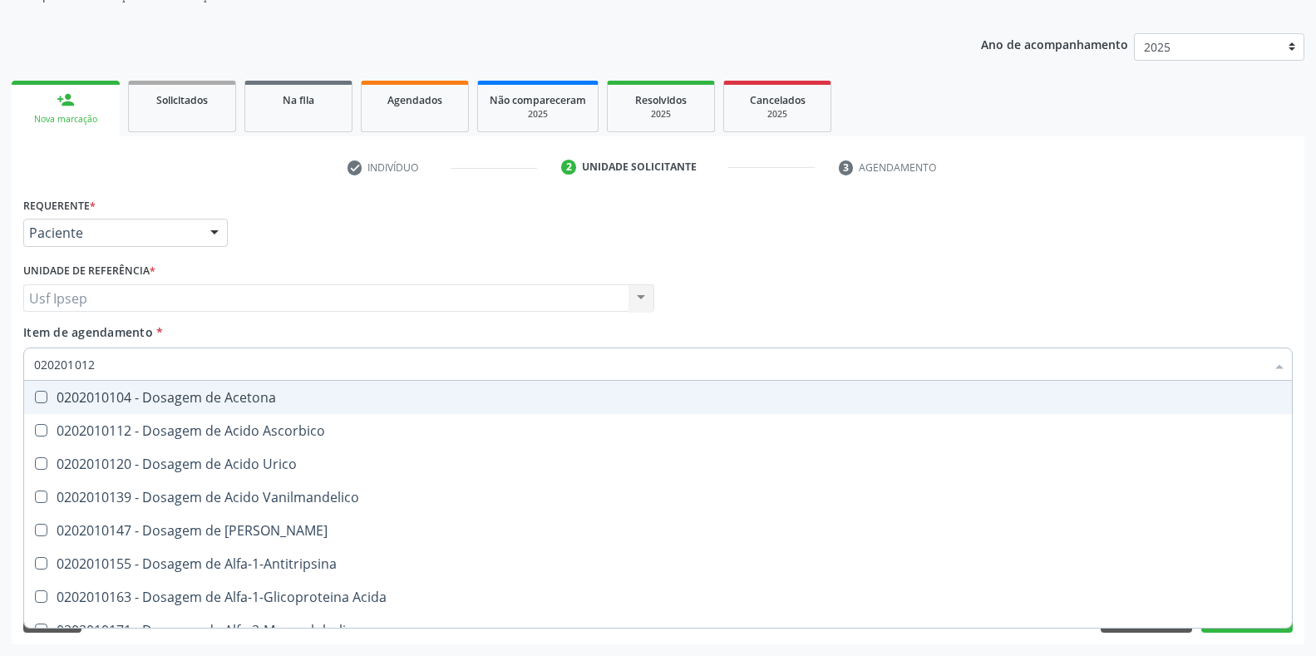
type input "0202010120"
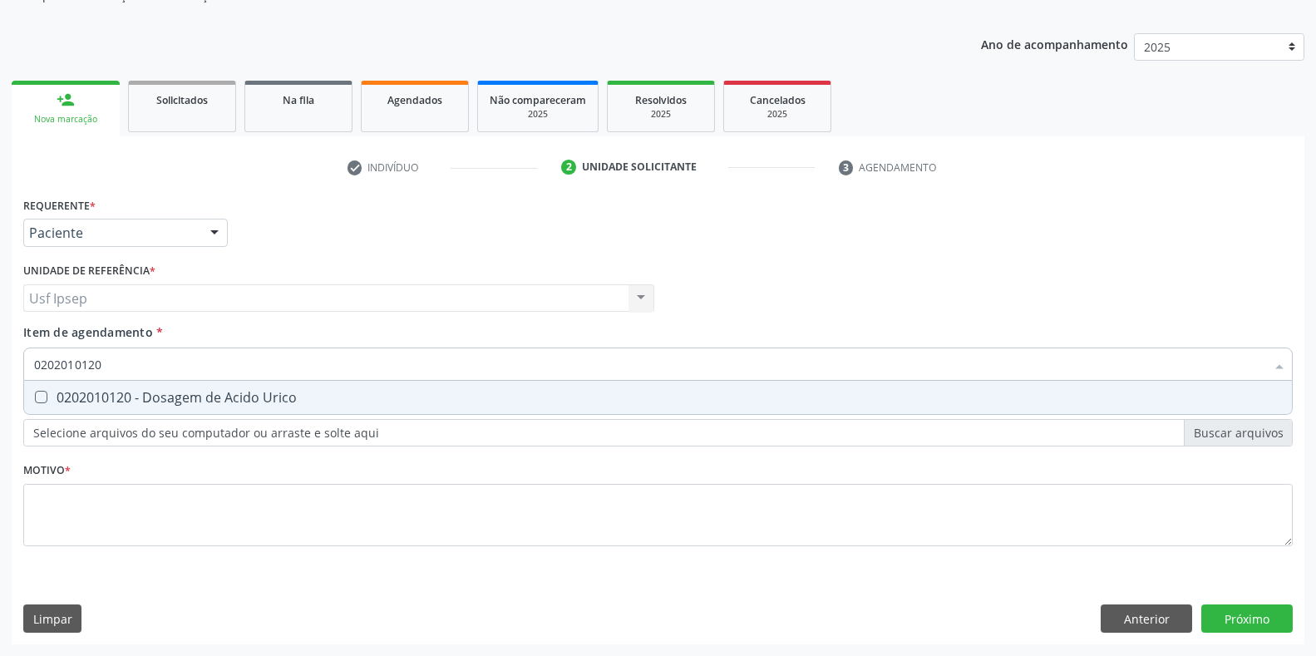
click at [38, 387] on span "0202010120 - Dosagem de Acido Urico" at bounding box center [658, 397] width 1268 height 33
checkbox Urico "true"
click at [111, 358] on input "0202010120" at bounding box center [649, 364] width 1231 height 33
type input "02020101"
checkbox Urico "false"
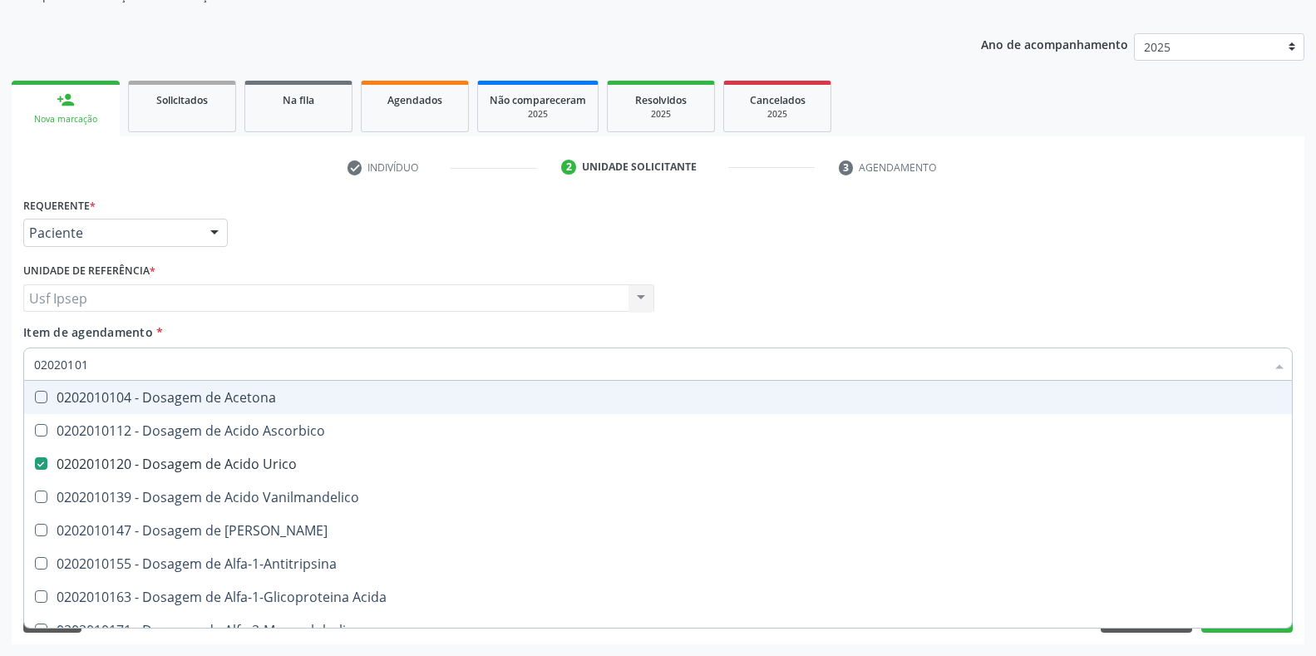
type input "0202010"
checkbox Urico "false"
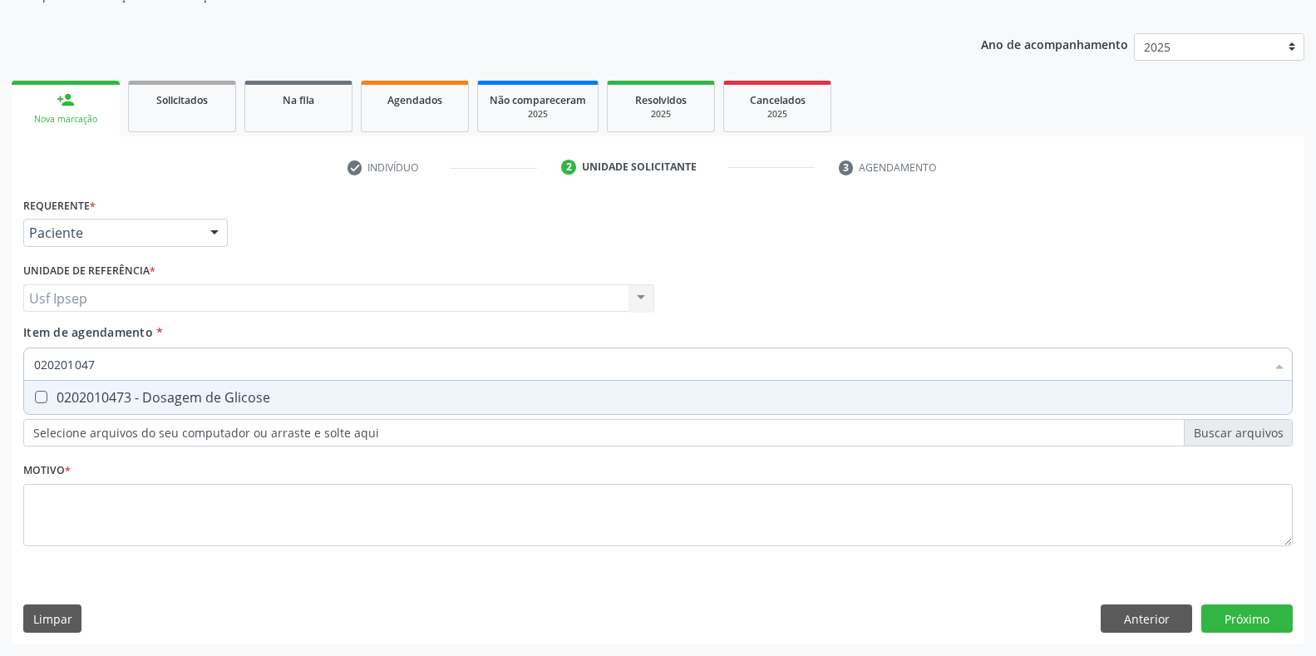
type input "0202010473"
click at [37, 395] on Glicose at bounding box center [41, 397] width 12 height 12
click at [35, 395] on Glicose "checkbox" at bounding box center [29, 397] width 11 height 11
checkbox Glicose "true"
click at [103, 361] on input "0202010473" at bounding box center [649, 364] width 1231 height 33
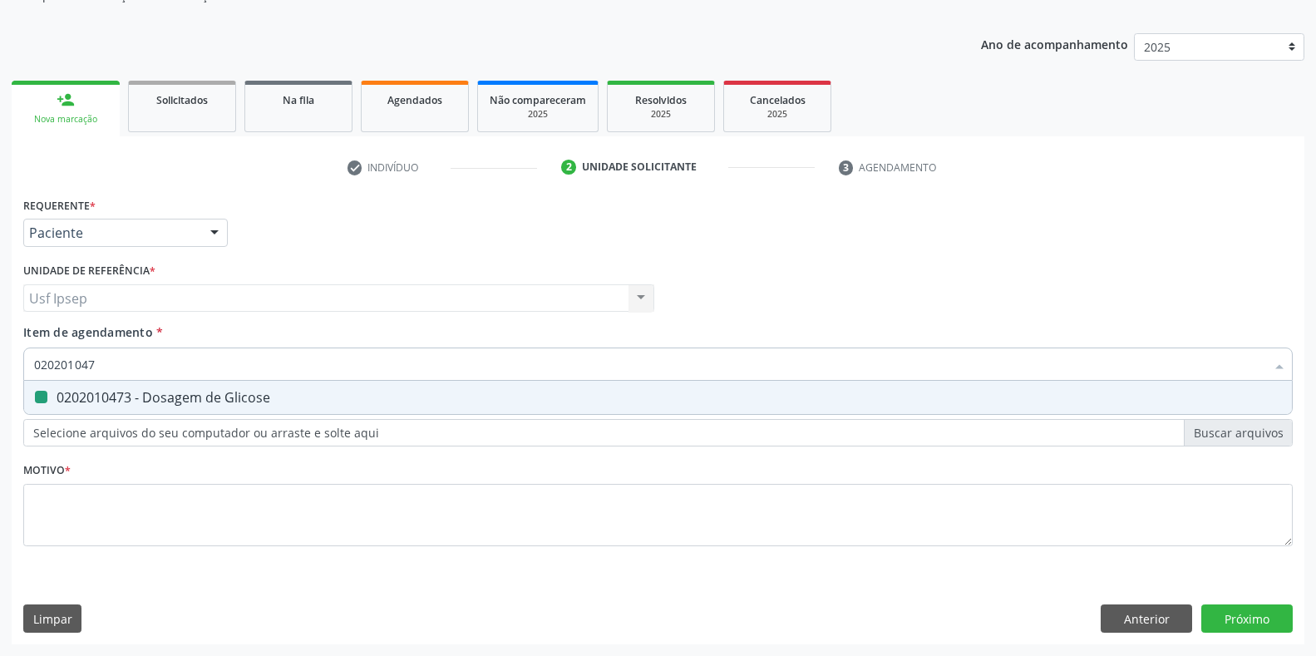
type input "02020104"
checkbox Glicose "false"
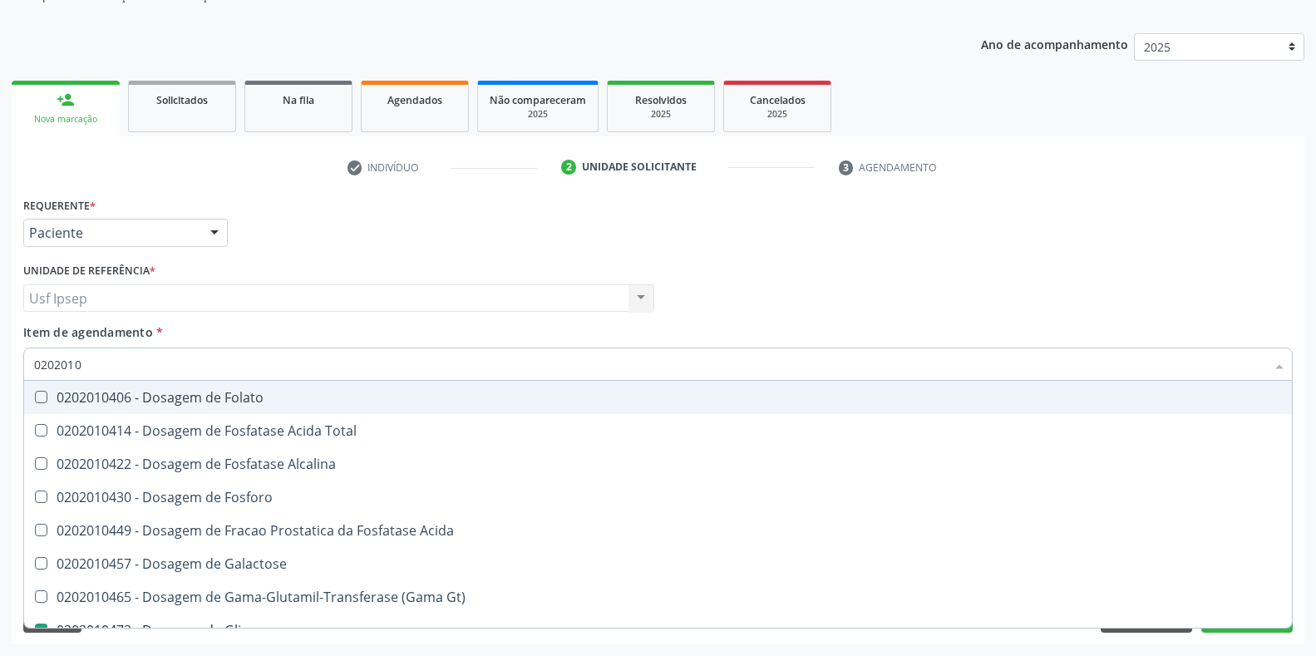
type input "020201"
checkbox Glicose "false"
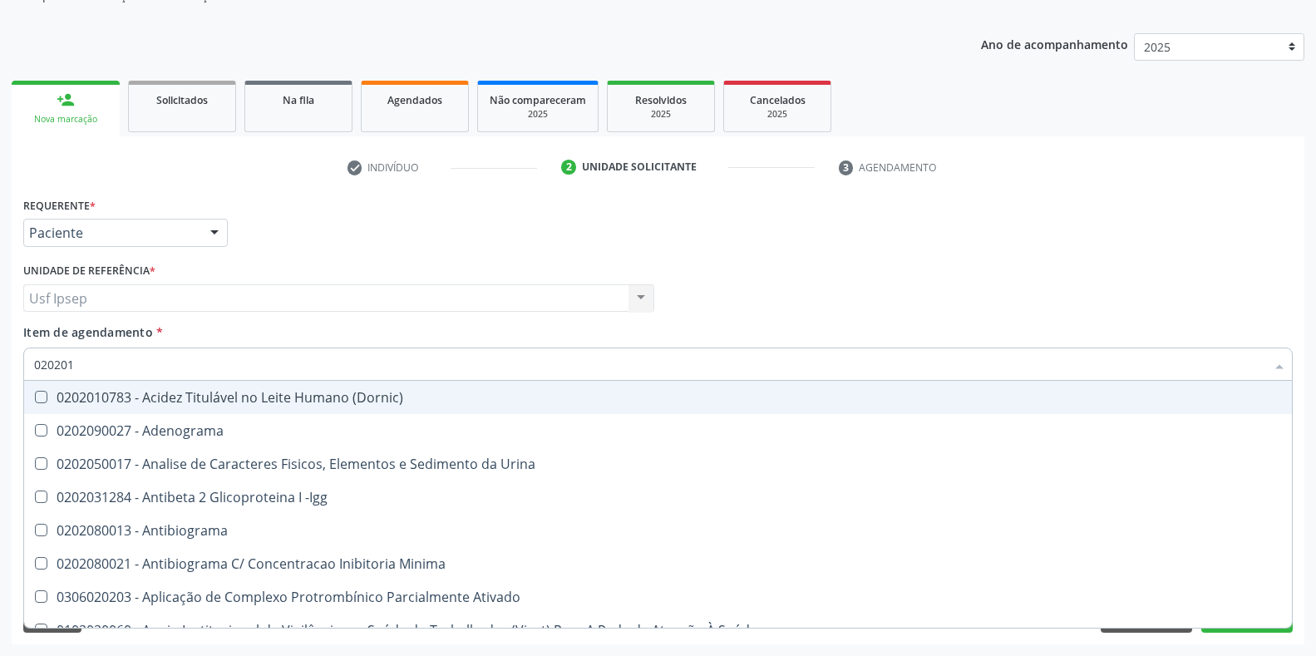
type input "0202010"
checkbox Urico "true"
checkbox Amonia "false"
checkbox Glicose "true"
checkbox Nt-Probnp\) "false"
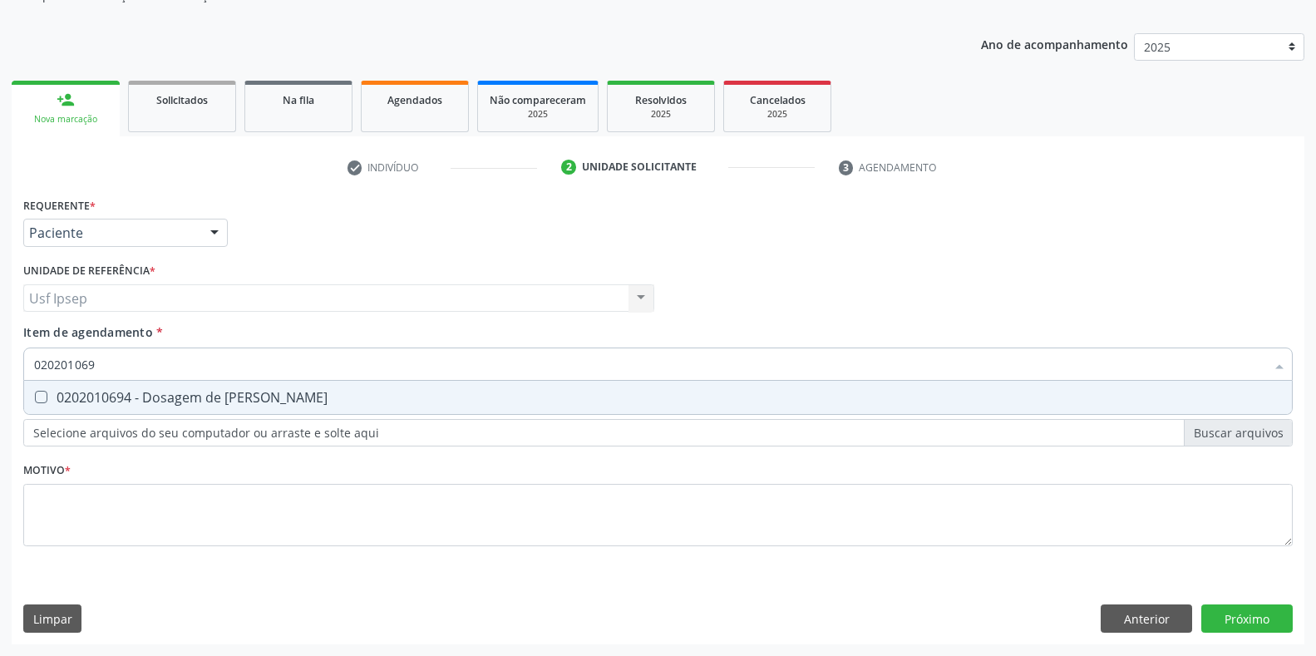
type input "0202010694"
click at [40, 400] on Ureia at bounding box center [41, 397] width 12 height 12
click at [35, 400] on Ureia "checkbox" at bounding box center [29, 397] width 11 height 11
checkbox Ureia "true"
click at [114, 367] on input "0202010694" at bounding box center [649, 364] width 1231 height 33
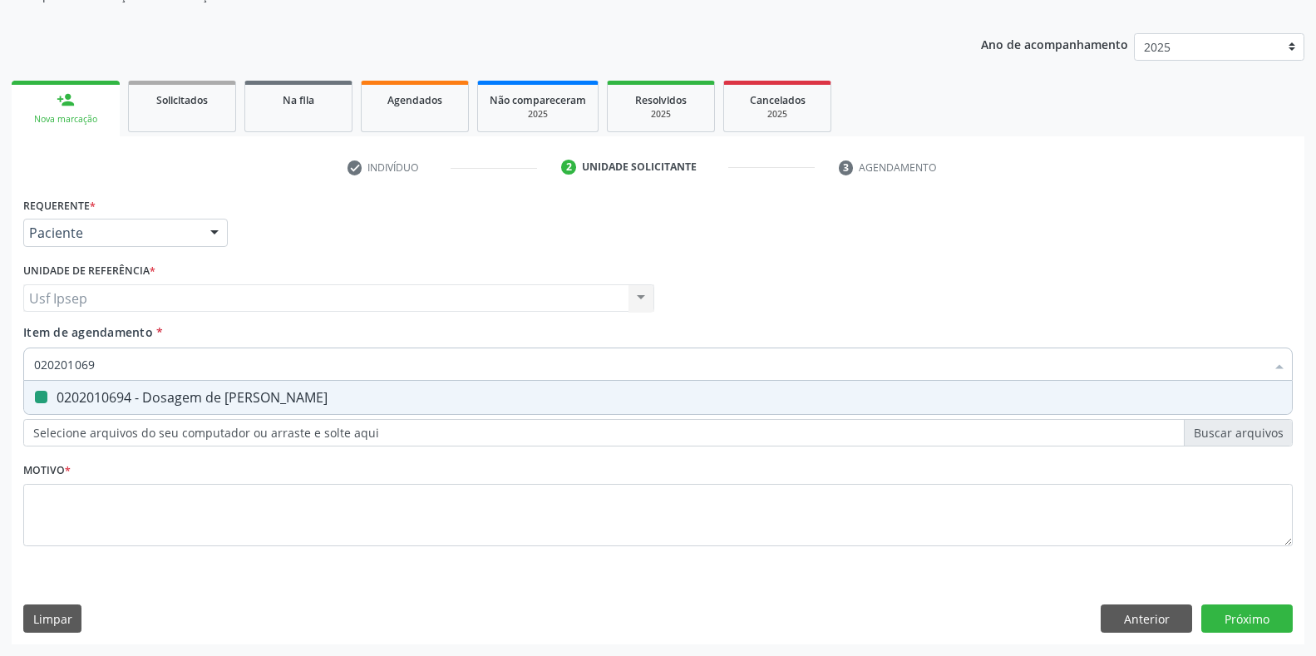
type input "02020106"
checkbox Ureia "false"
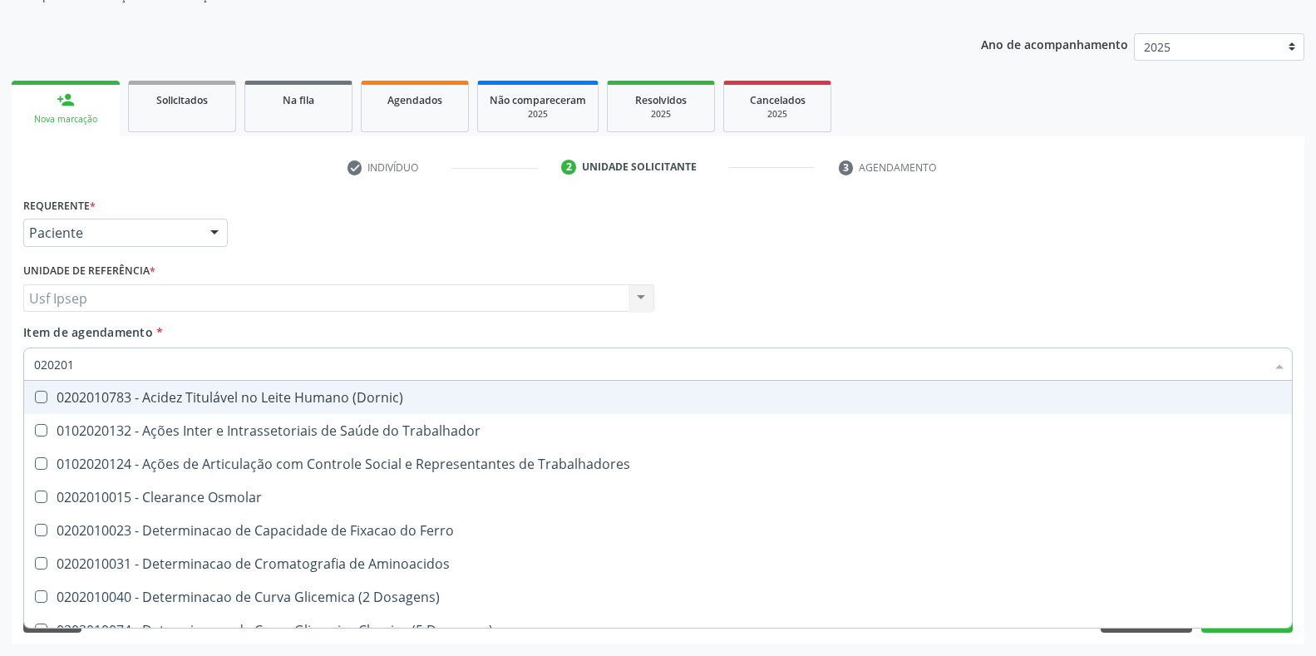
type input "0202010"
checkbox Ativada\) "true"
checkbox Urico "false"
checkbox II "true"
checkbox Glicose "false"
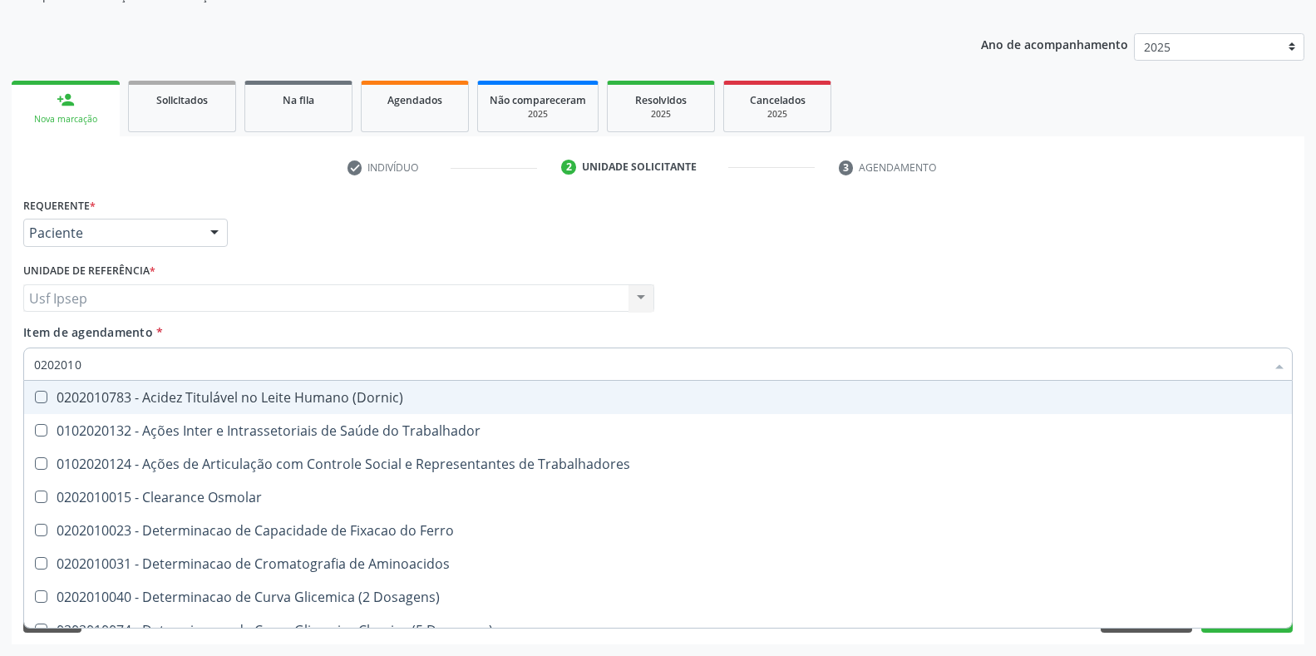
checkbox Piruvato "true"
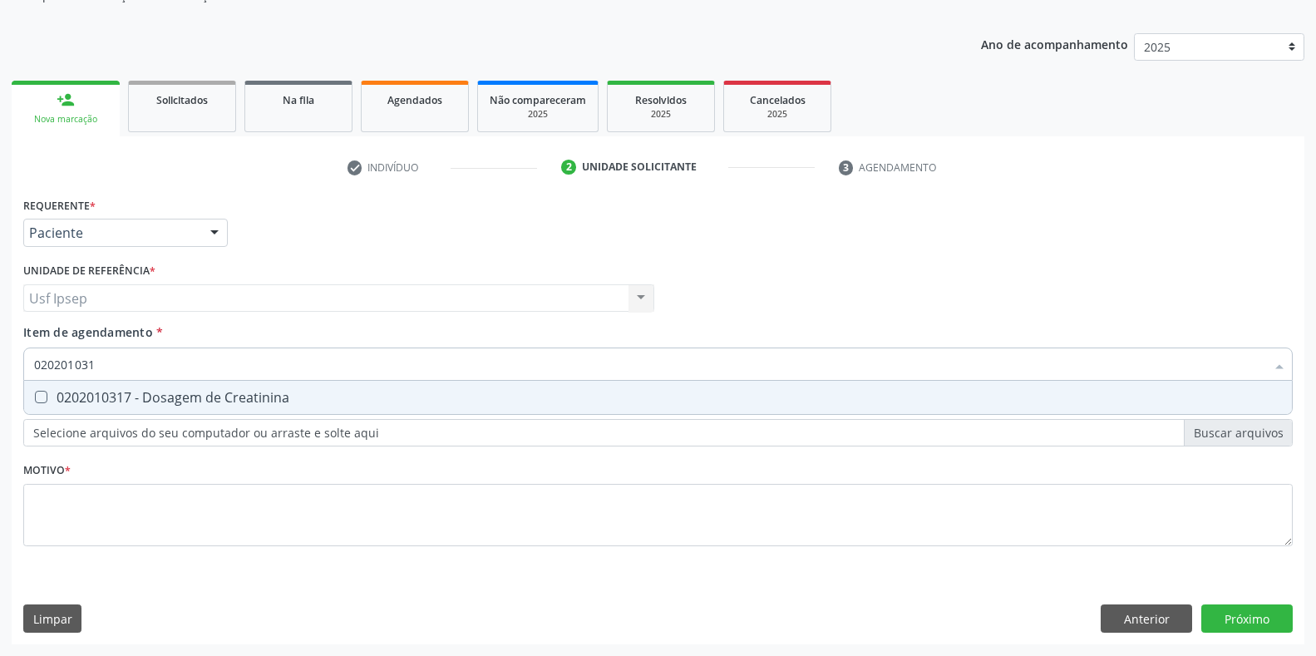
type input "0202010317"
click at [36, 389] on span "0202010317 - Dosagem de Creatinina" at bounding box center [658, 397] width 1268 height 33
checkbox Creatinina "true"
click at [106, 357] on input "0202010317" at bounding box center [649, 364] width 1231 height 33
type input "02020103"
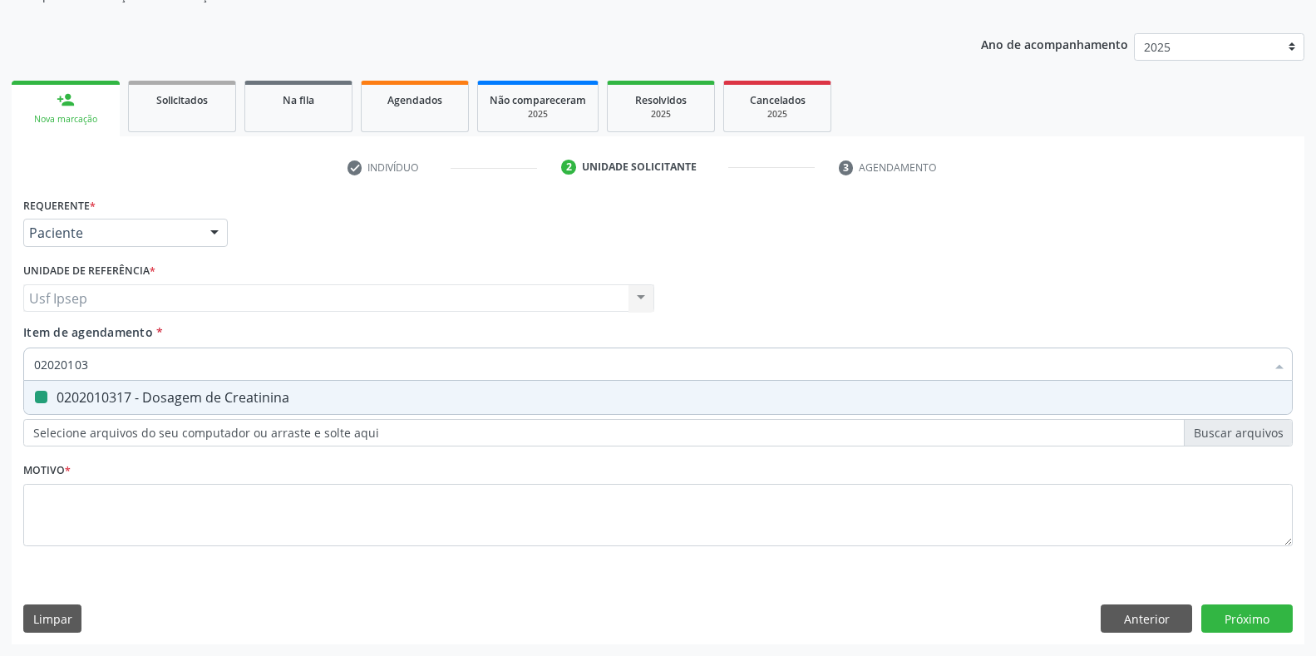
checkbox Creatinina "false"
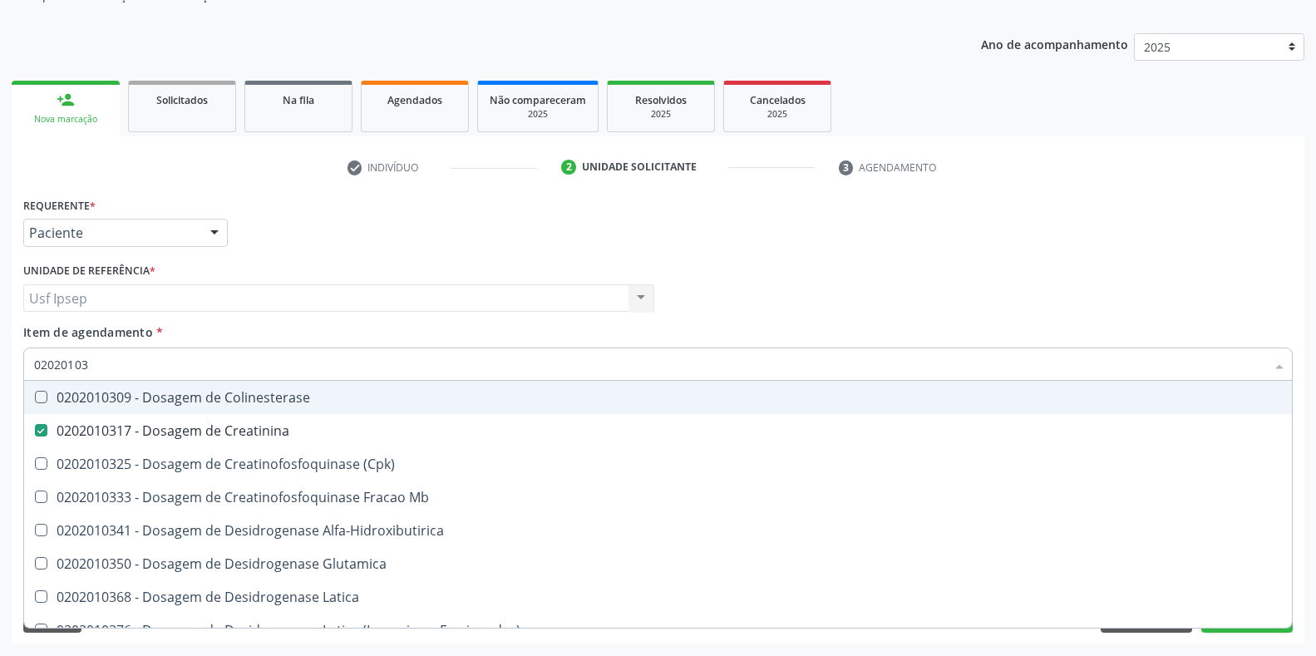
type input "0202010"
checkbox Creatinina "false"
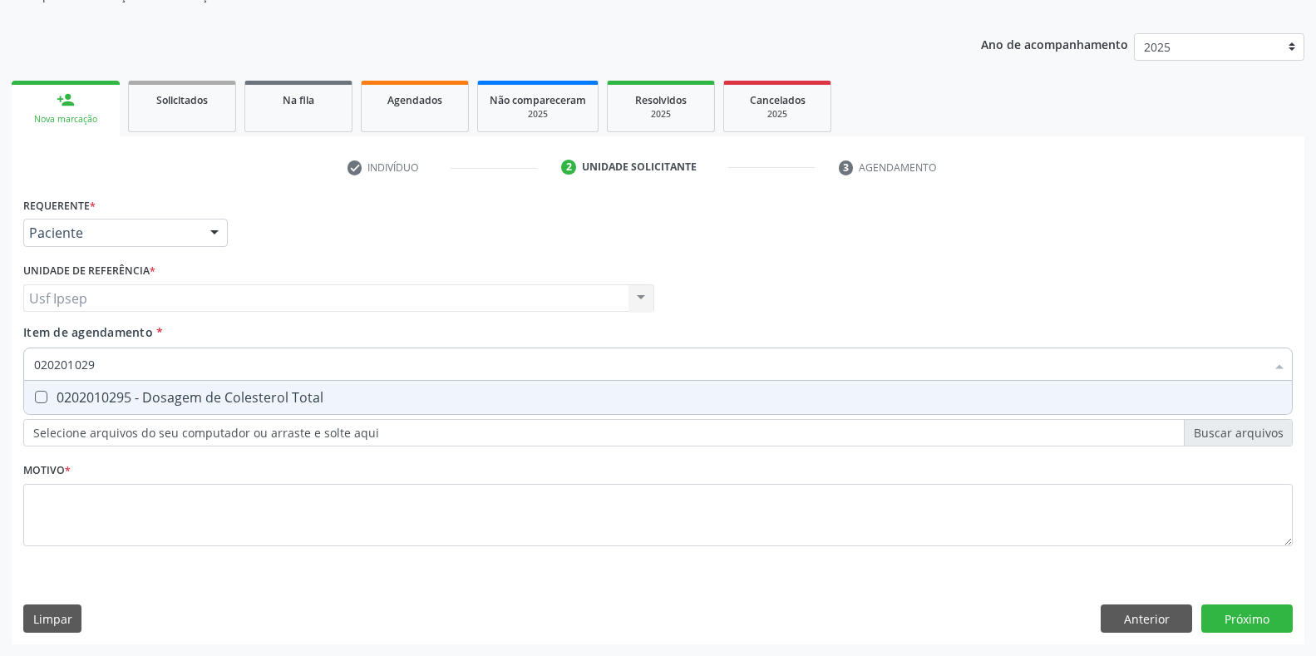
type input "0202010295"
click at [37, 397] on Total at bounding box center [41, 397] width 12 height 12
click at [35, 397] on Total "checkbox" at bounding box center [29, 397] width 11 height 11
checkbox Total "true"
click at [106, 358] on input "0202010295" at bounding box center [649, 364] width 1231 height 33
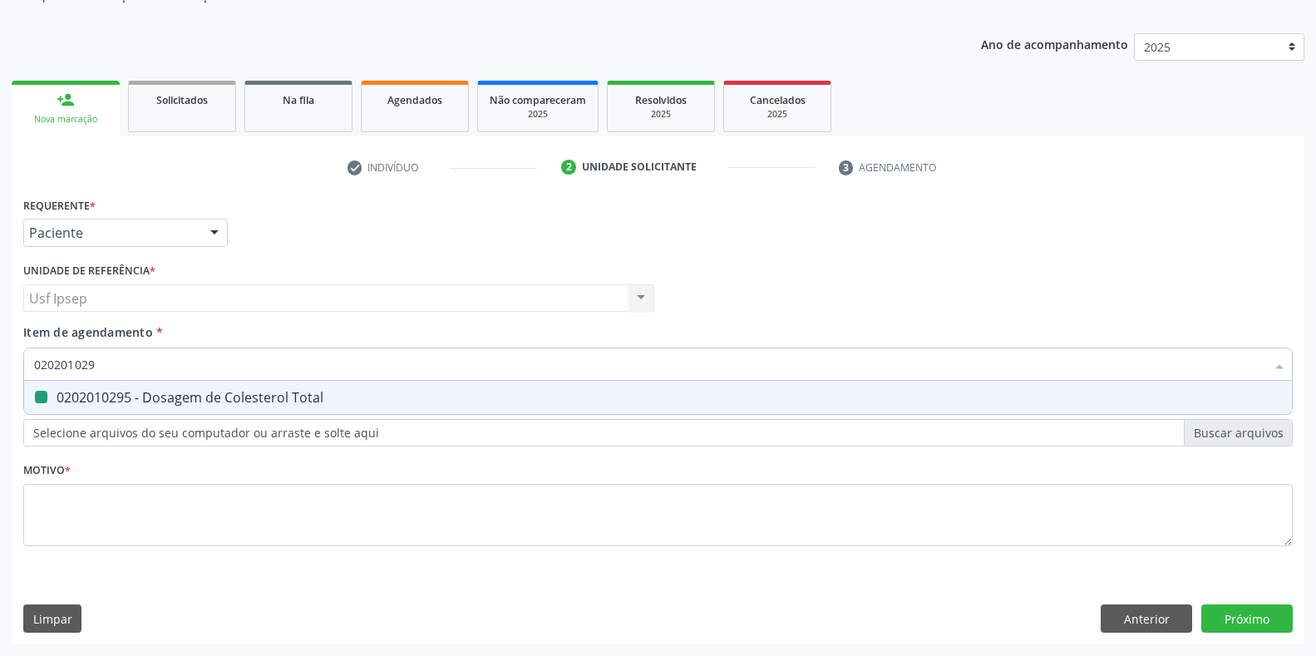
type input "02020102"
checkbox Total "false"
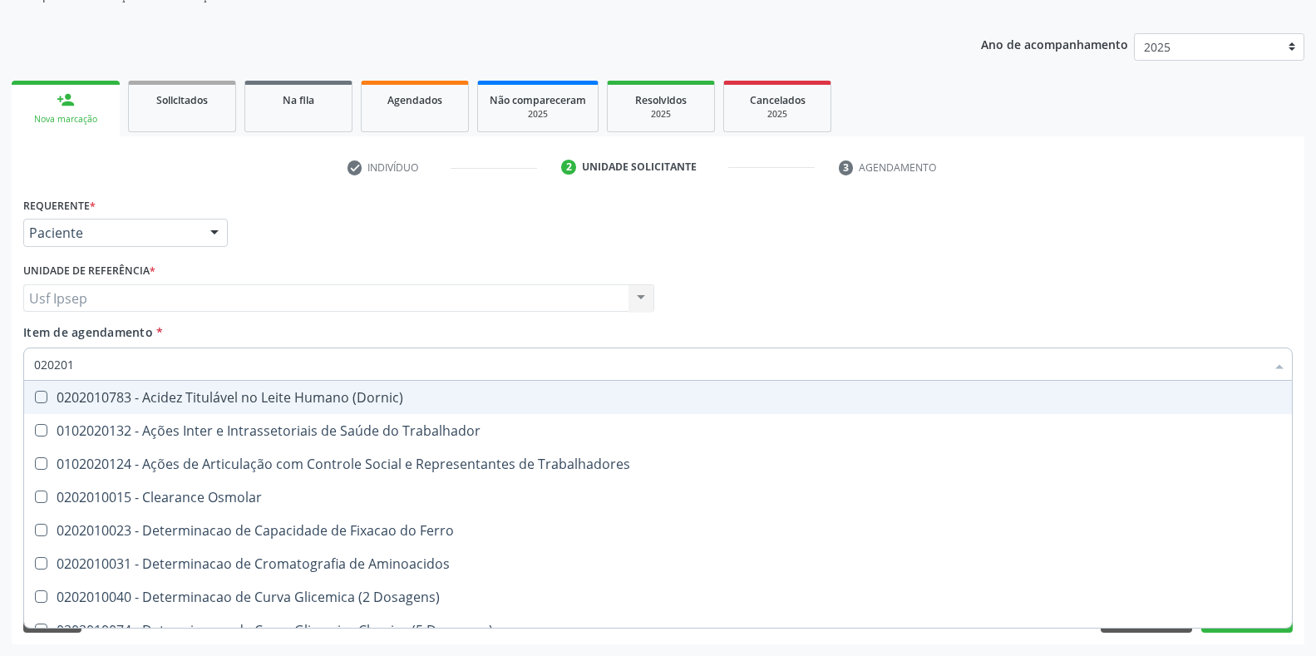
type input "0202010"
checkbox Ativada\) "true"
checkbox Urico "false"
checkbox Fracoes "true"
checkbox Ionizavel "true"
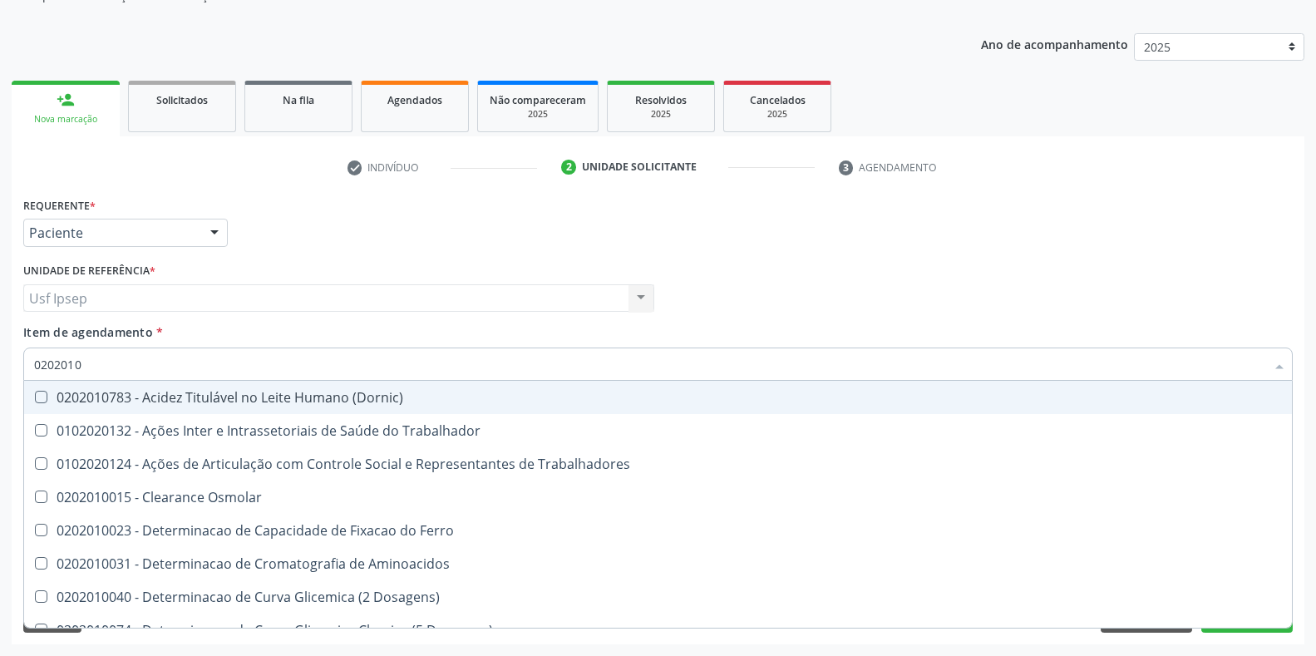
checkbox Total "false"
checkbox Creatinina "false"
checkbox II "true"
checkbox Glicose "false"
checkbox Piruvato "true"
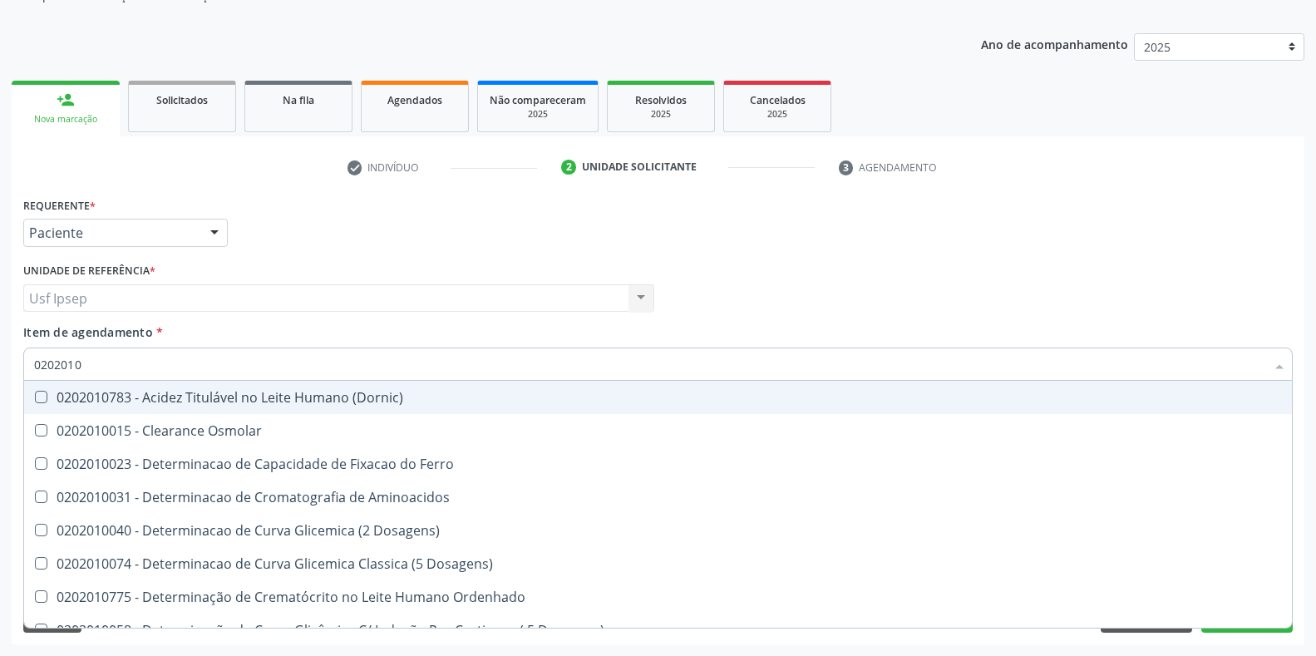
type input "02020106"
checkbox Osmolaridade "true"
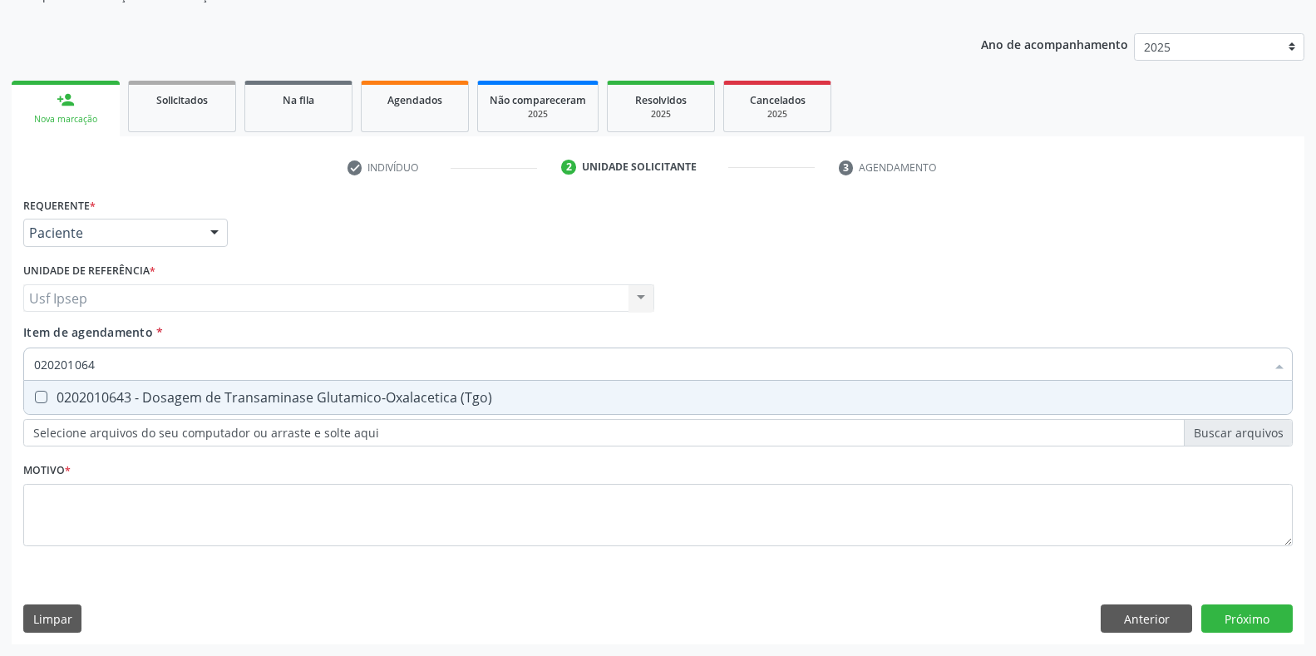
type input "0202010643"
drag, startPoint x: 33, startPoint y: 399, endPoint x: 25, endPoint y: 397, distance: 8.5
click at [27, 399] on div at bounding box center [30, 397] width 12 height 13
checkbox \(Tgo\) "true"
click at [102, 363] on input "0202010643" at bounding box center [649, 364] width 1231 height 33
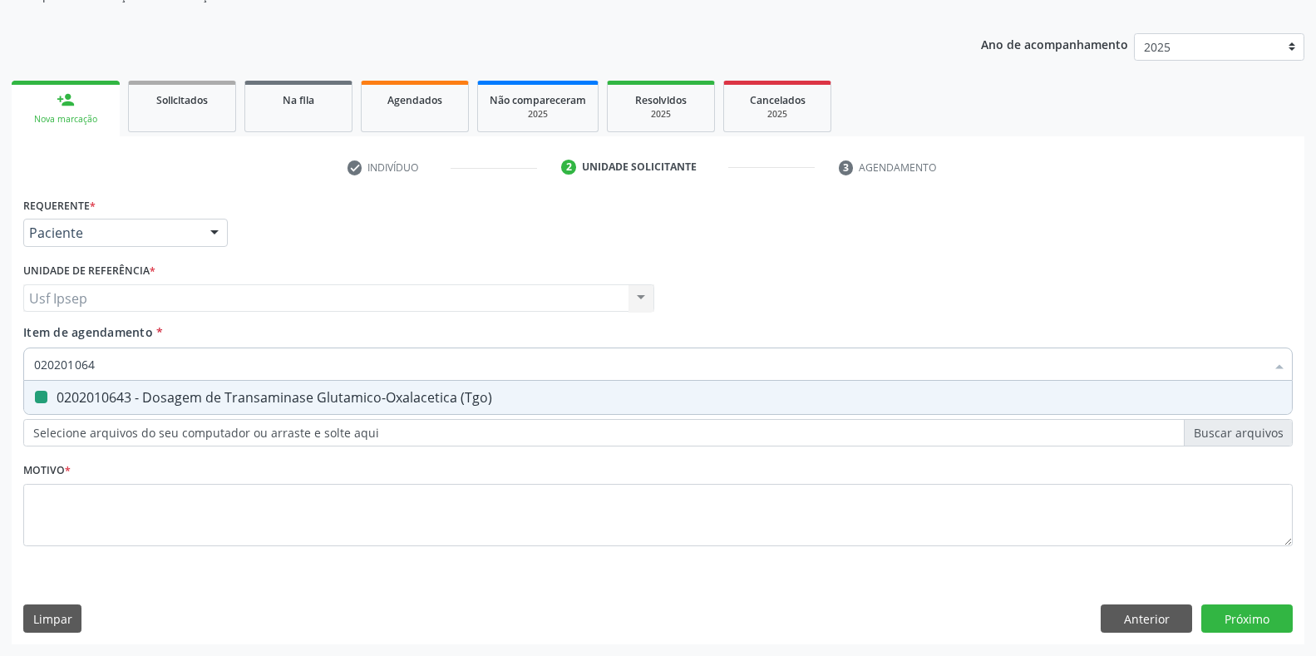
type input "02020106"
checkbox \(Tgo\) "false"
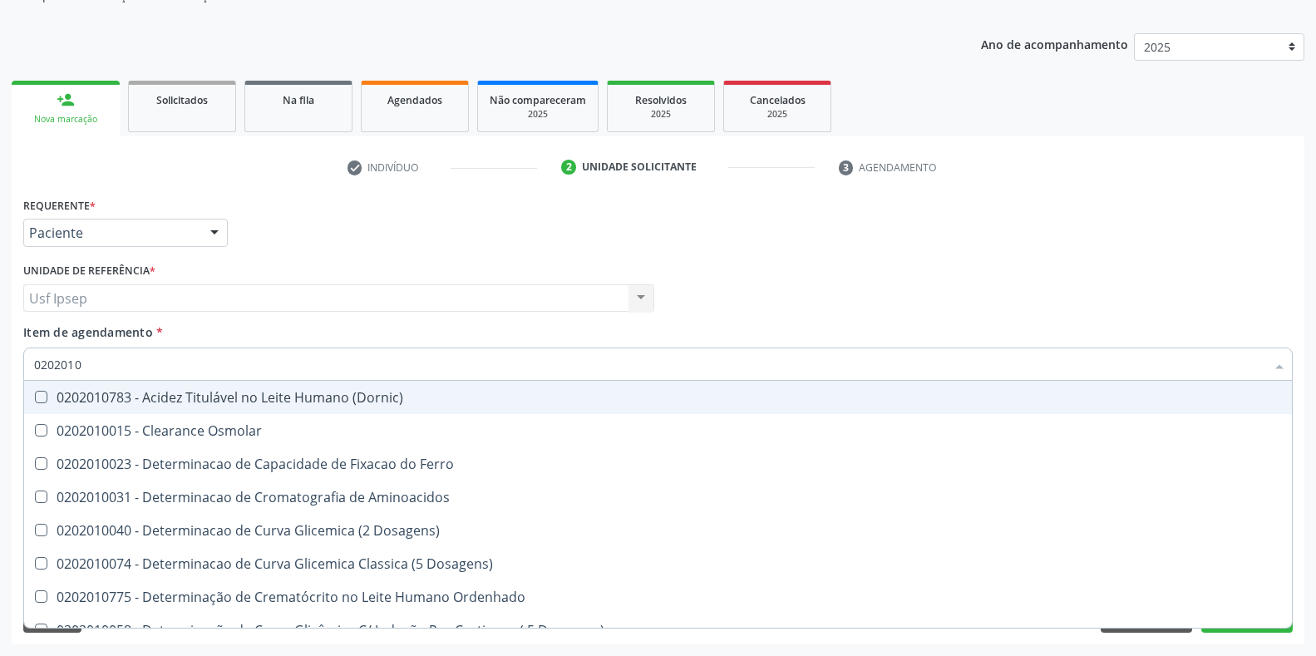
type input "02020106"
checkbox Dosagens\) "true"
checkbox Osmolaridade "true"
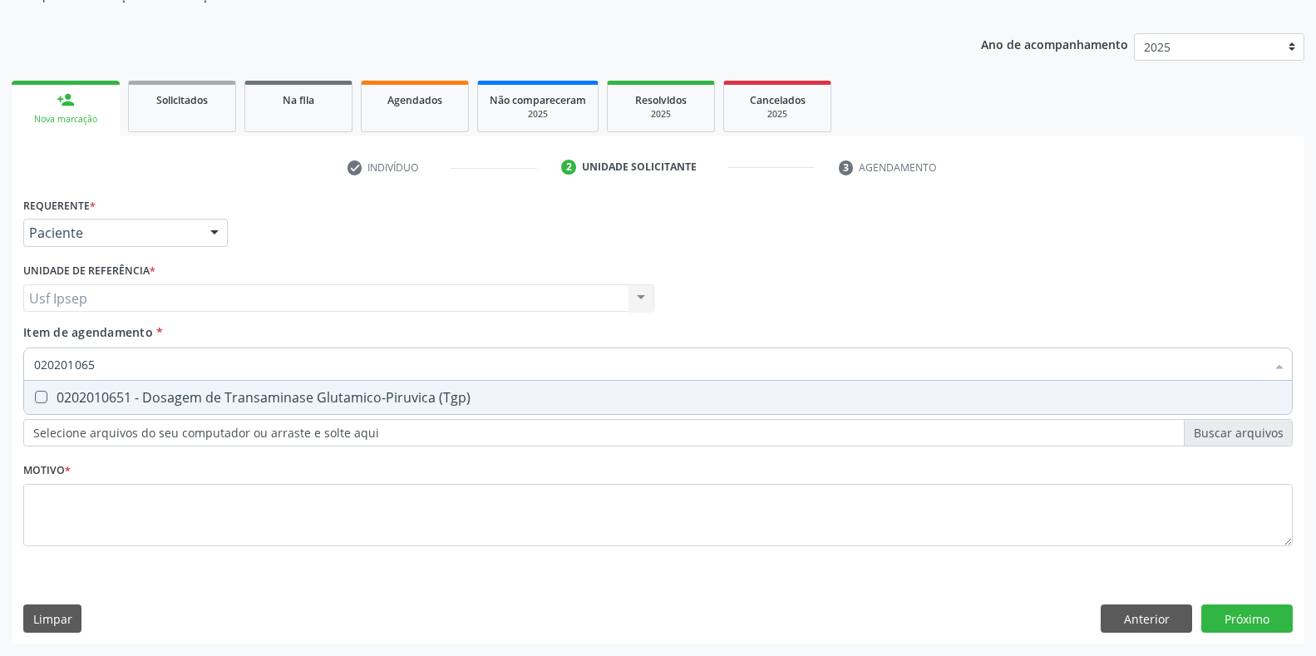
type input "0202010651"
click at [47, 392] on div "0202010651 - Dosagem de Transaminase Glutamico-Piruvica (Tgp)" at bounding box center [658, 397] width 1248 height 13
checkbox \(Tgp\) "true"
click at [101, 366] on input "0202010651" at bounding box center [649, 364] width 1231 height 33
type input "02020106"
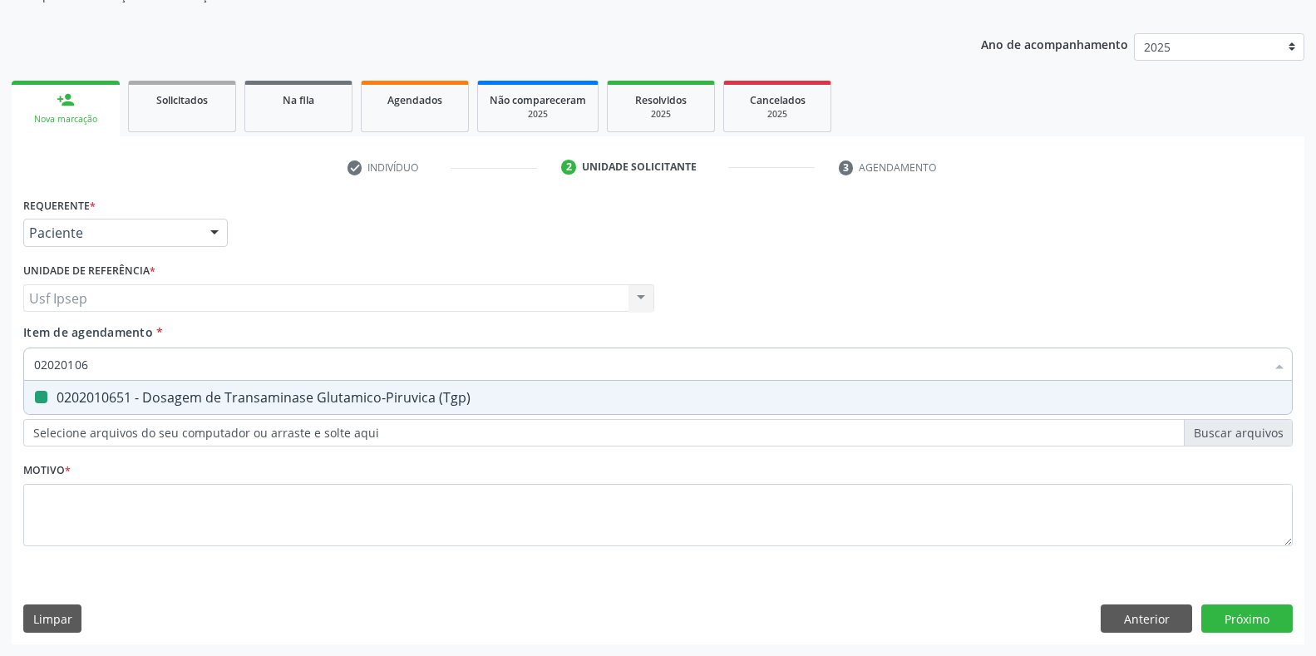
checkbox \(Tgp\) "false"
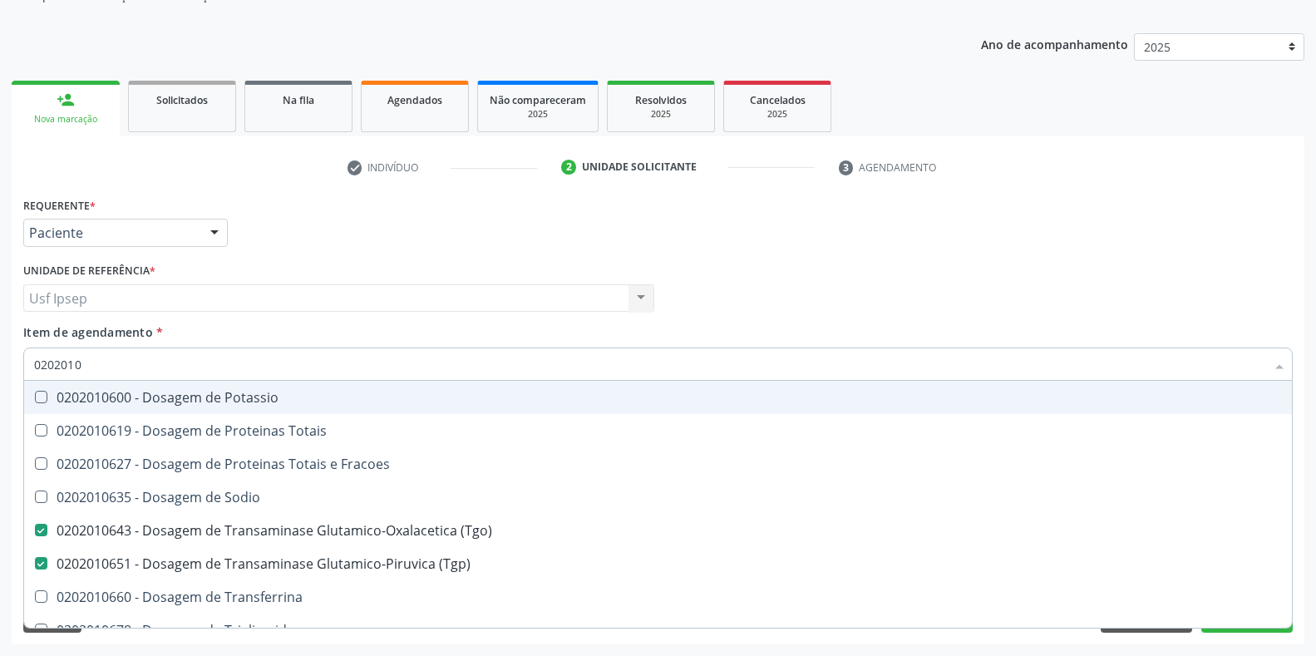
type input "020201"
checkbox \(Tgo\) "false"
checkbox \(Tgp\) "false"
checkbox Ureia "false"
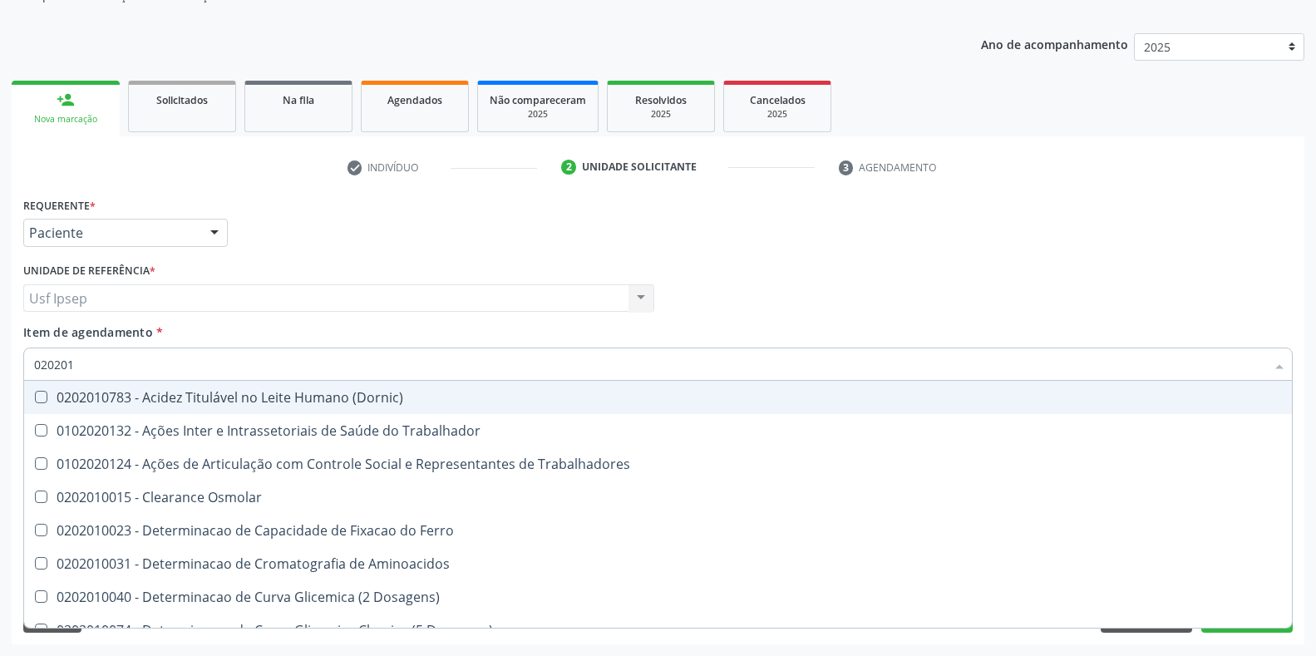
type input "0202010"
checkbox Ativada\) "true"
checkbox Urico "false"
checkbox Fracoes "true"
checkbox Ionizavel "true"
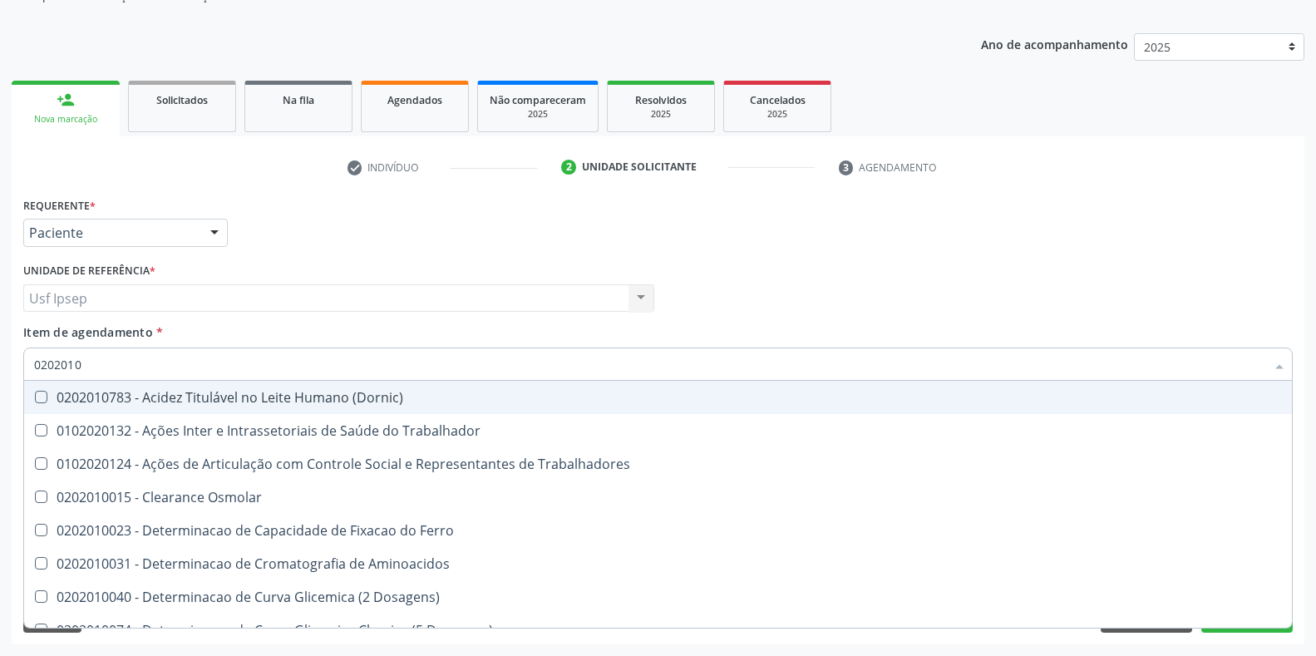
checkbox Total "false"
checkbox Creatinina "false"
checkbox II "true"
checkbox Glicose "false"
checkbox Leucino-Aminopeptidase "true"
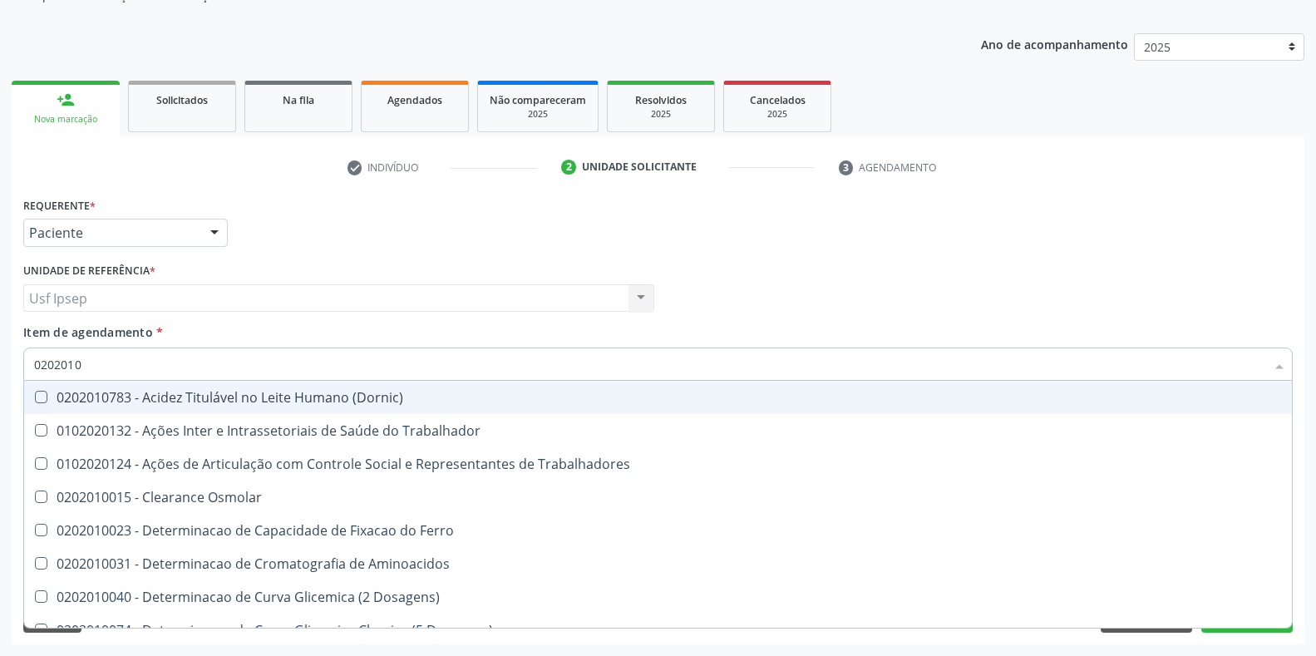
checkbox Lipase "true"
checkbox Piruvato "true"
checkbox \(Tgo\) "false"
checkbox \(Tgp\) "false"
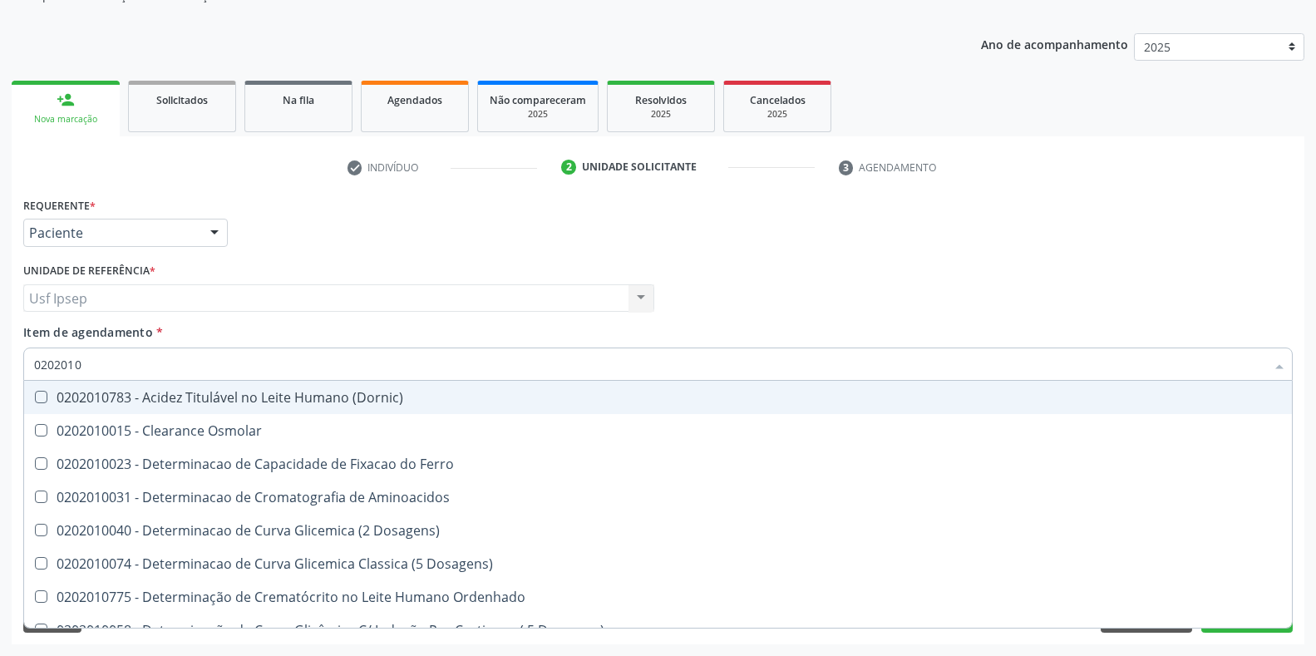
type input "02020106"
checkbox Dosagens\) "true"
checkbox Osmolaridade "true"
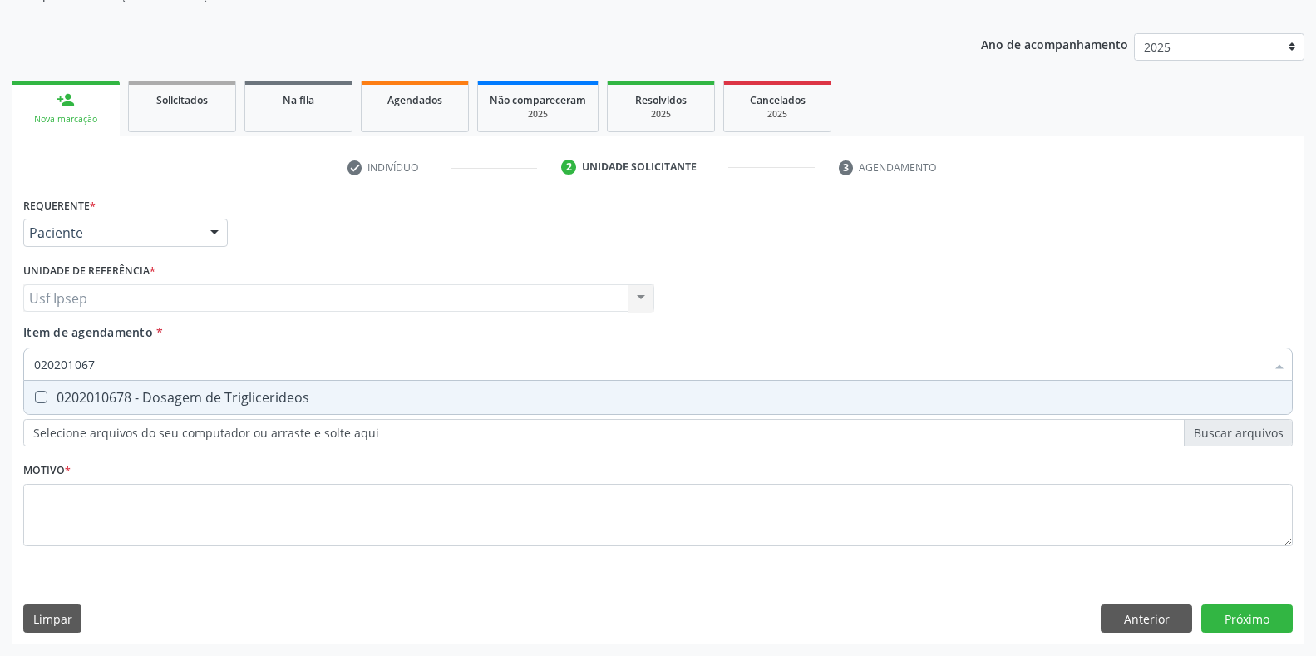
type input "0202010678"
click at [45, 395] on Triglicerideos at bounding box center [41, 397] width 12 height 12
click at [35, 395] on Triglicerideos "checkbox" at bounding box center [29, 397] width 11 height 11
checkbox Triglicerideos "true"
click at [106, 364] on input "0202010678" at bounding box center [649, 364] width 1231 height 33
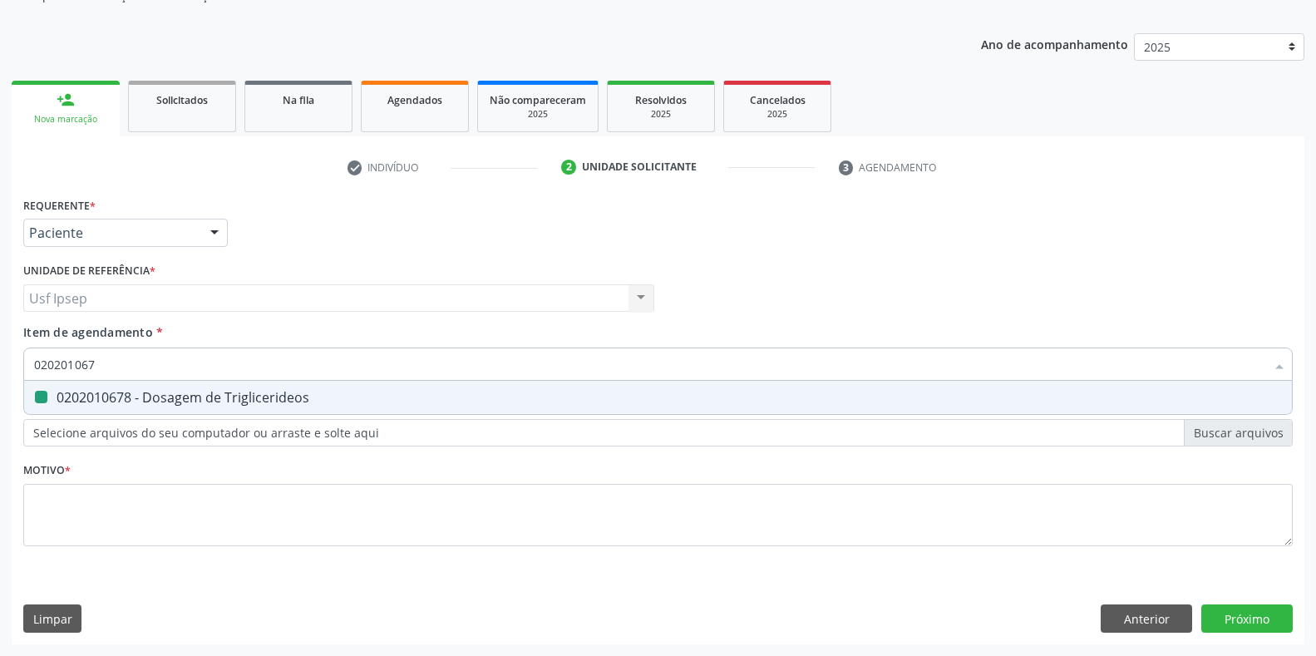
type input "02020106"
checkbox Triglicerideos "false"
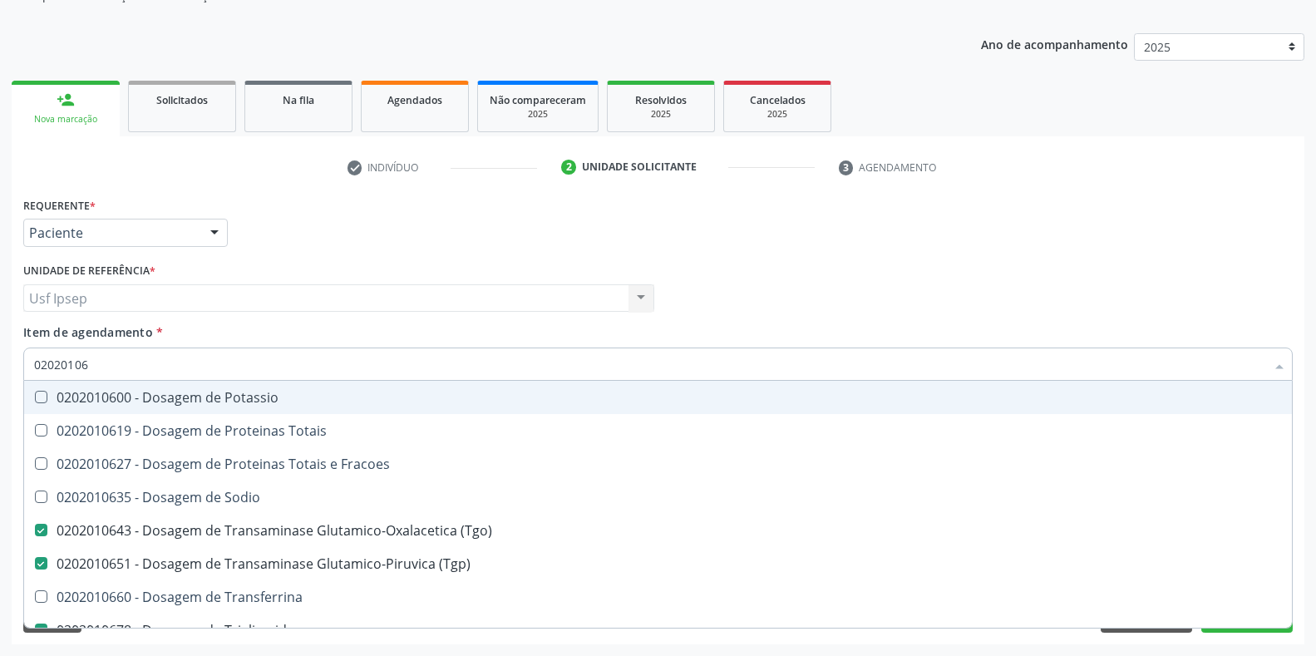
type input "0202010"
checkbox \(Tgo\) "false"
checkbox \(Tgp\) "false"
checkbox Triglicerideos "false"
checkbox Ureia "false"
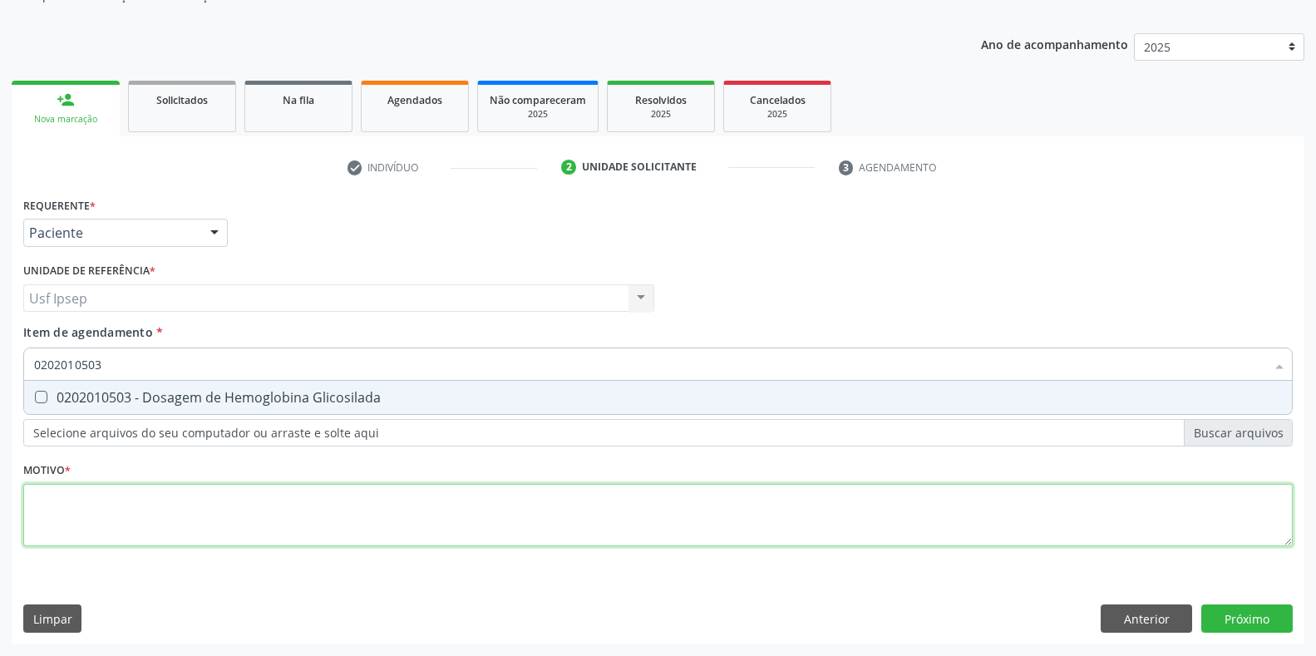
click at [345, 535] on div "Requerente * Paciente Profissional de Saúde Paciente Nenhum resultado encontrad…" at bounding box center [658, 381] width 1270 height 377
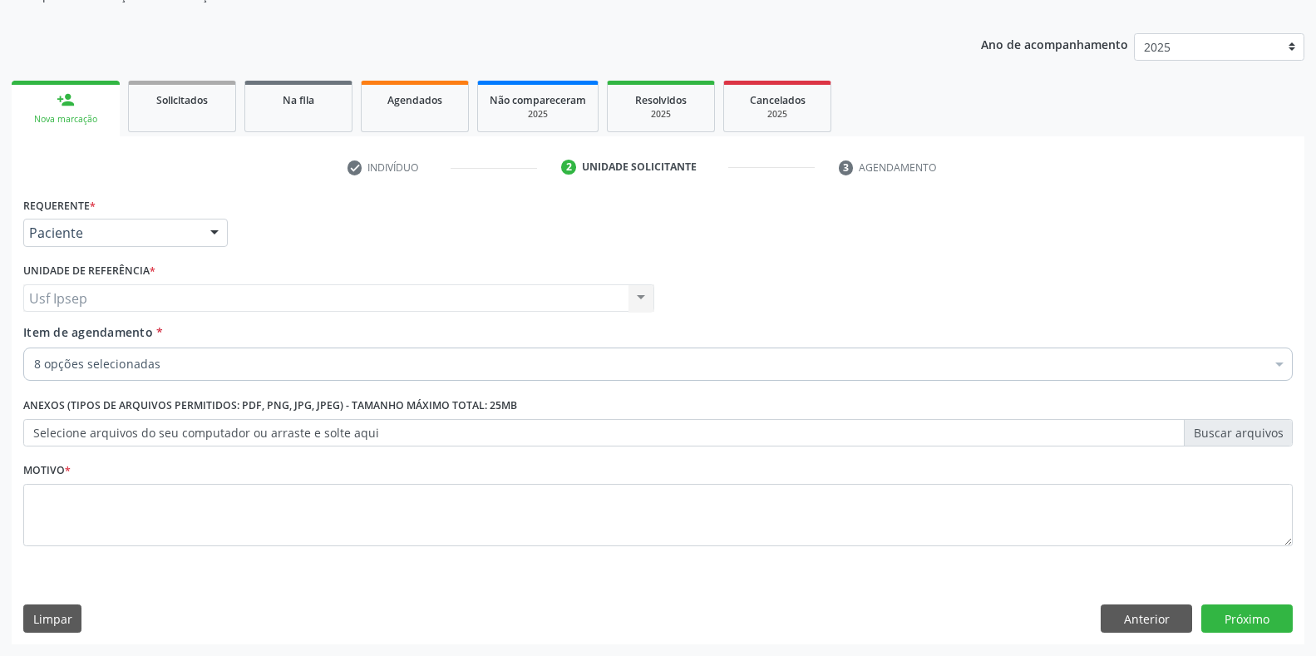
click at [862, 271] on div "Profissional Solicitante Por favor, selecione a Unidade de Atendimento primeiro…" at bounding box center [658, 291] width 1278 height 65
click at [47, 341] on label "Item de agendamento *" at bounding box center [93, 331] width 140 height 17
click at [34, 348] on input "Item de agendamento *" at bounding box center [34, 364] width 0 height 33
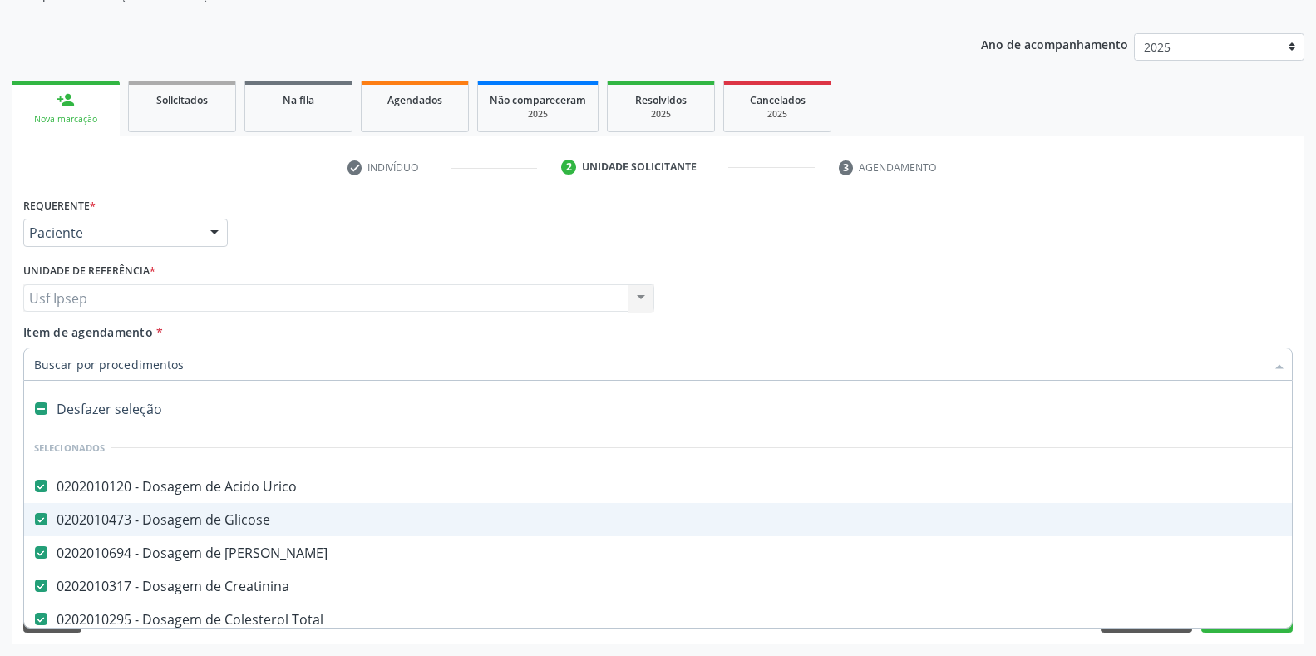
click at [47, 341] on label "Item de agendamento *" at bounding box center [93, 331] width 140 height 17
click at [47, 348] on input "Item de agendamento *" at bounding box center [649, 364] width 1231 height 33
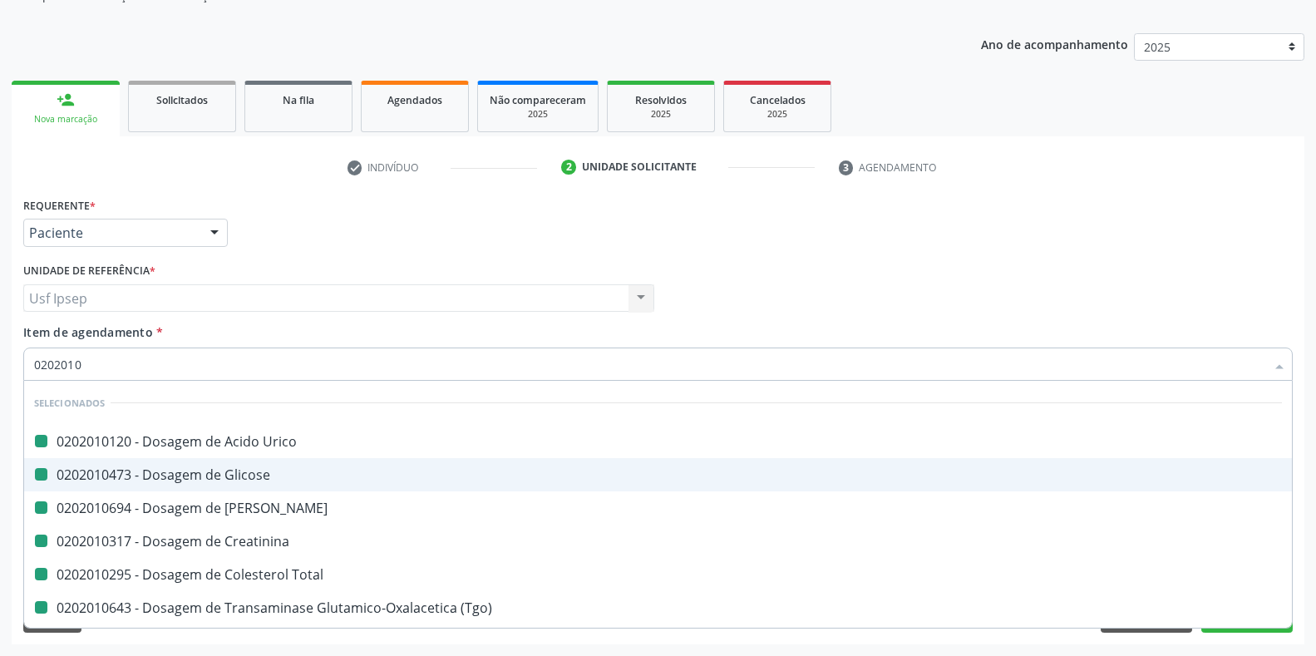
type input "02020105"
checkbox Urico "false"
checkbox Glicose "false"
checkbox Ureia "false"
checkbox Creatinina "false"
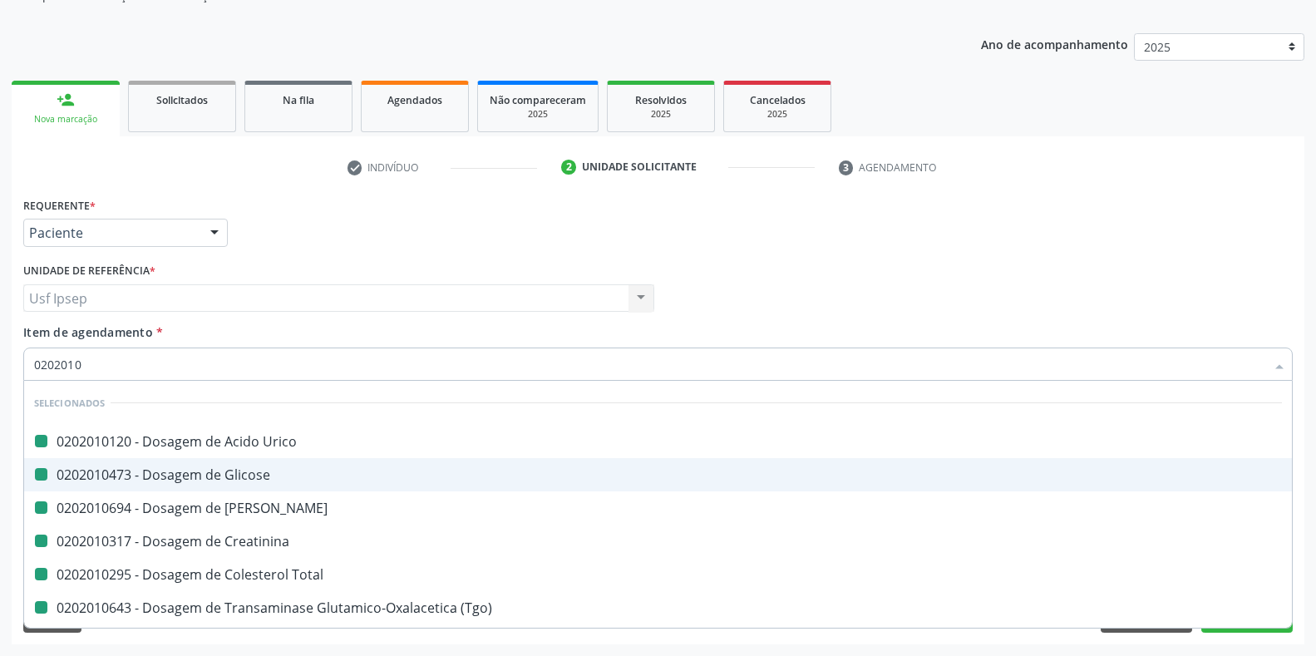
checkbox Total "false"
checkbox \(Tgo\) "false"
checkbox \(Tgp\) "false"
checkbox Triglicerideos "false"
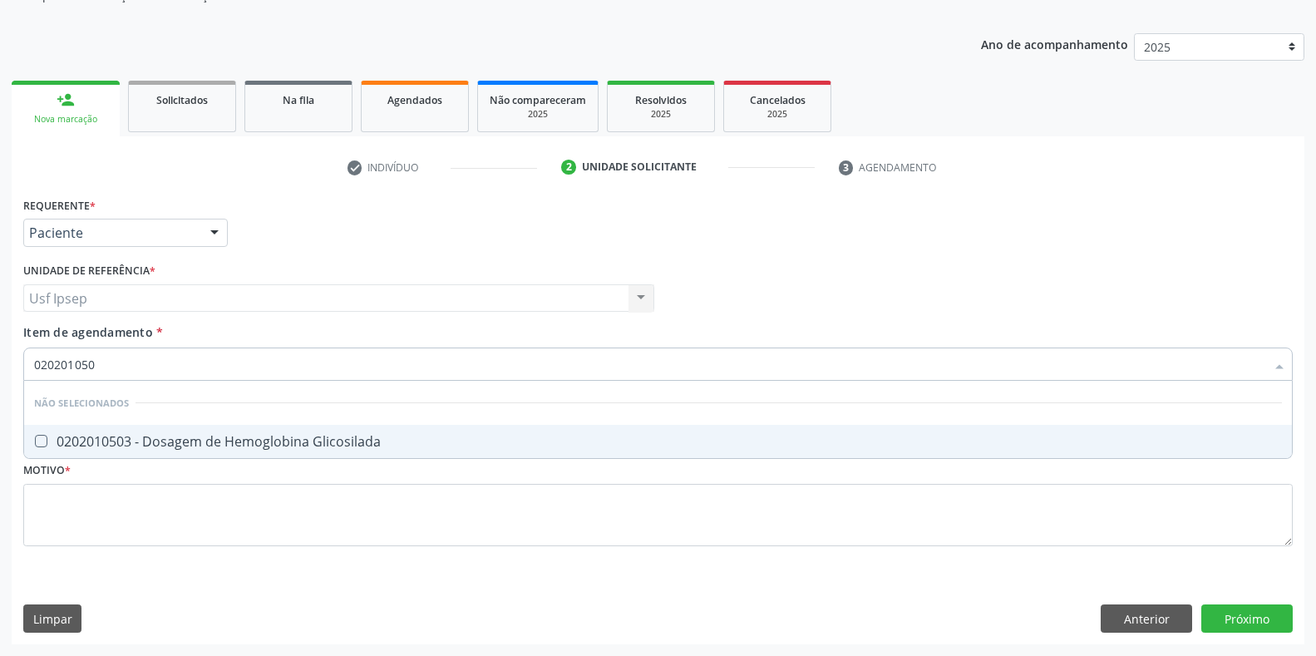
type input "0202010503"
click at [41, 443] on Glicosilada at bounding box center [41, 441] width 12 height 12
click at [35, 443] on Glicosilada "checkbox" at bounding box center [29, 441] width 11 height 11
checkbox Glicosilada "true"
drag, startPoint x: 108, startPoint y: 363, endPoint x: 130, endPoint y: 368, distance: 22.2
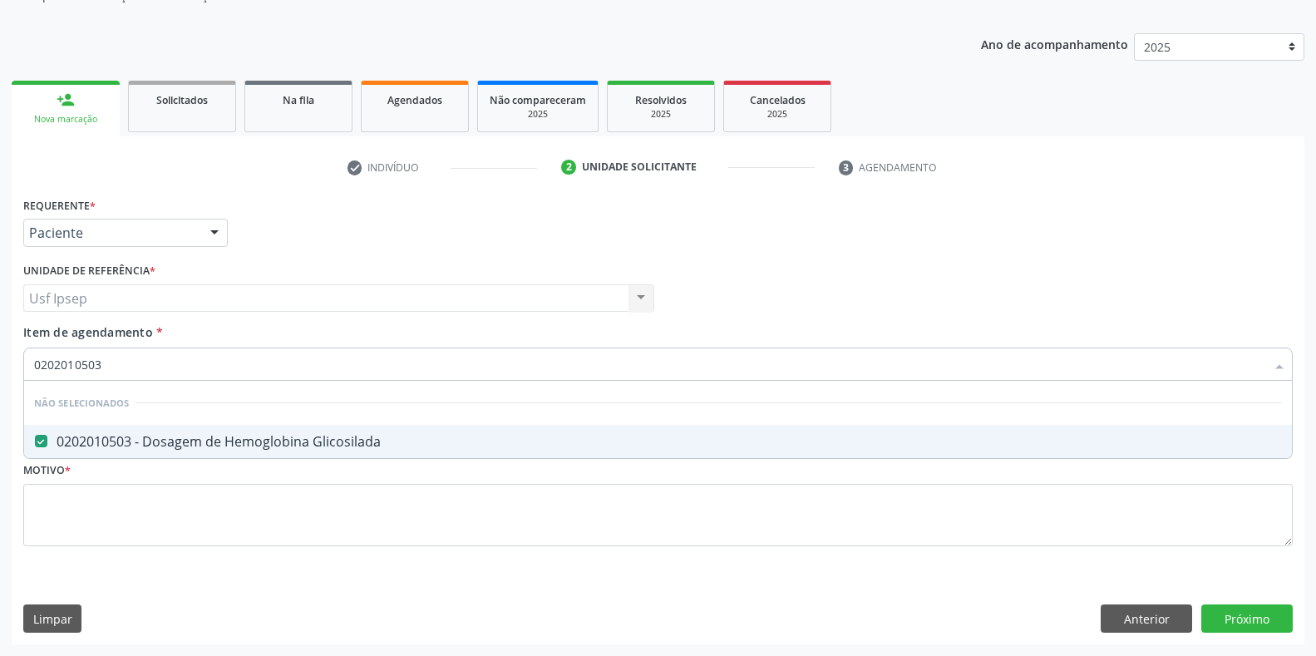
click at [130, 368] on input "0202010503" at bounding box center [649, 364] width 1231 height 33
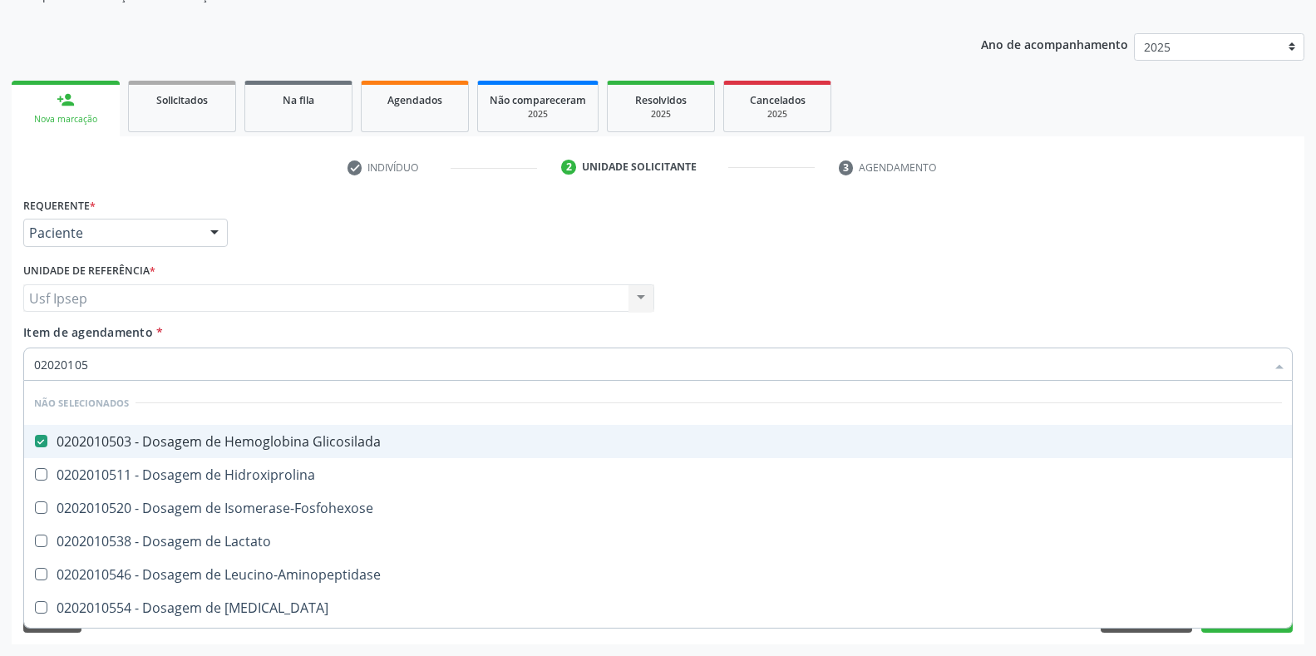
type input "0202010"
checkbox Hidroxiprolina "true"
checkbox Isomerase-Fosfohexose "true"
checkbox Lactato "true"
checkbox Leucino-Aminopeptidase "true"
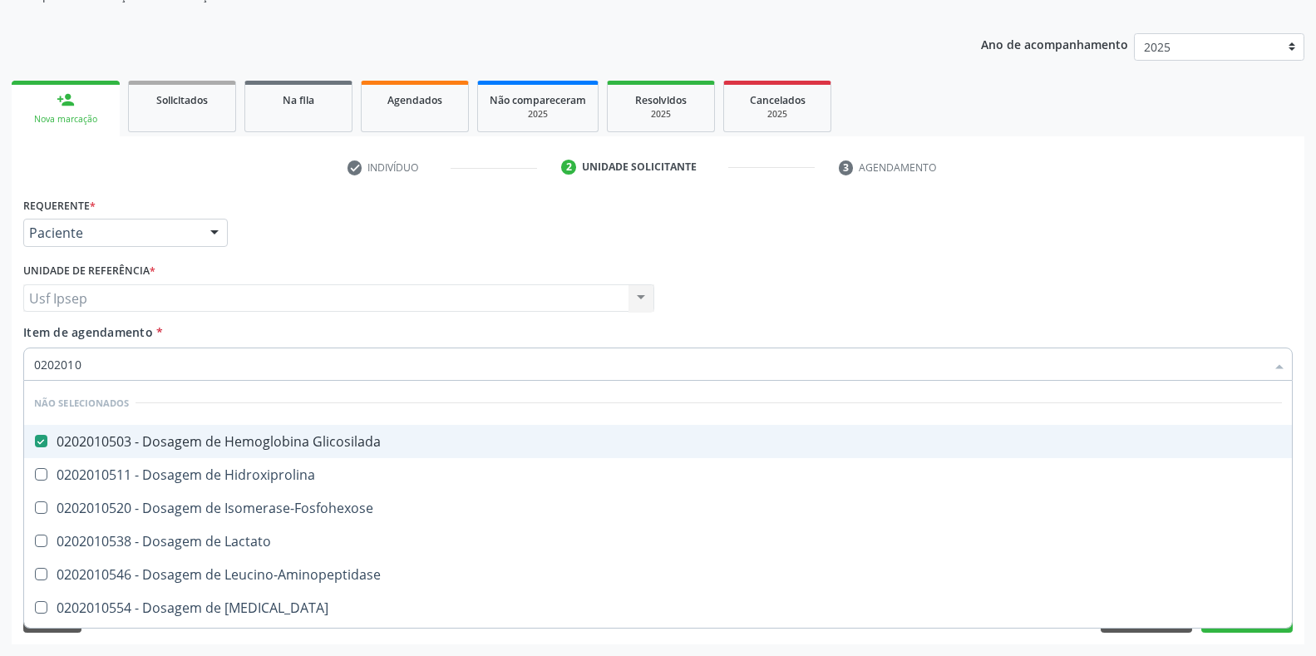
checkbox Lipase "true"
checkbox Magnesio "true"
checkbox Muco-Proteinas "true"
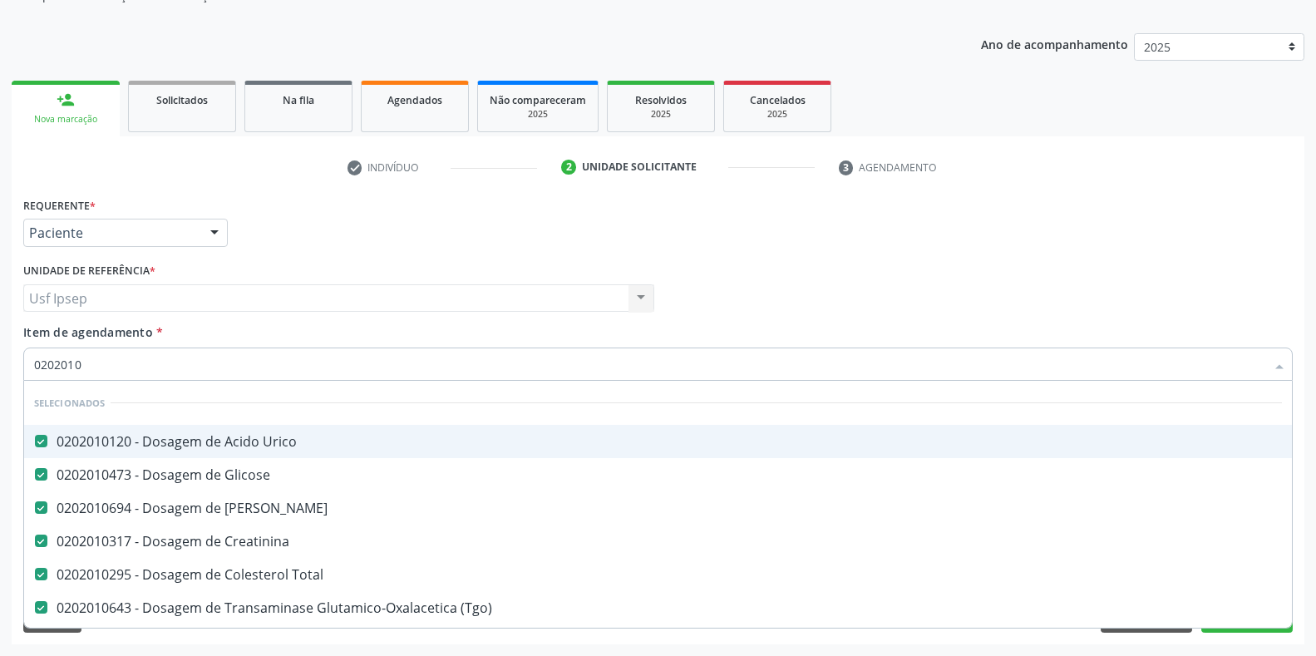
type input "020201"
checkbox Glicosilada "false"
checkbox Potassio "true"
type input "02020"
checkbox Glicosilada "false"
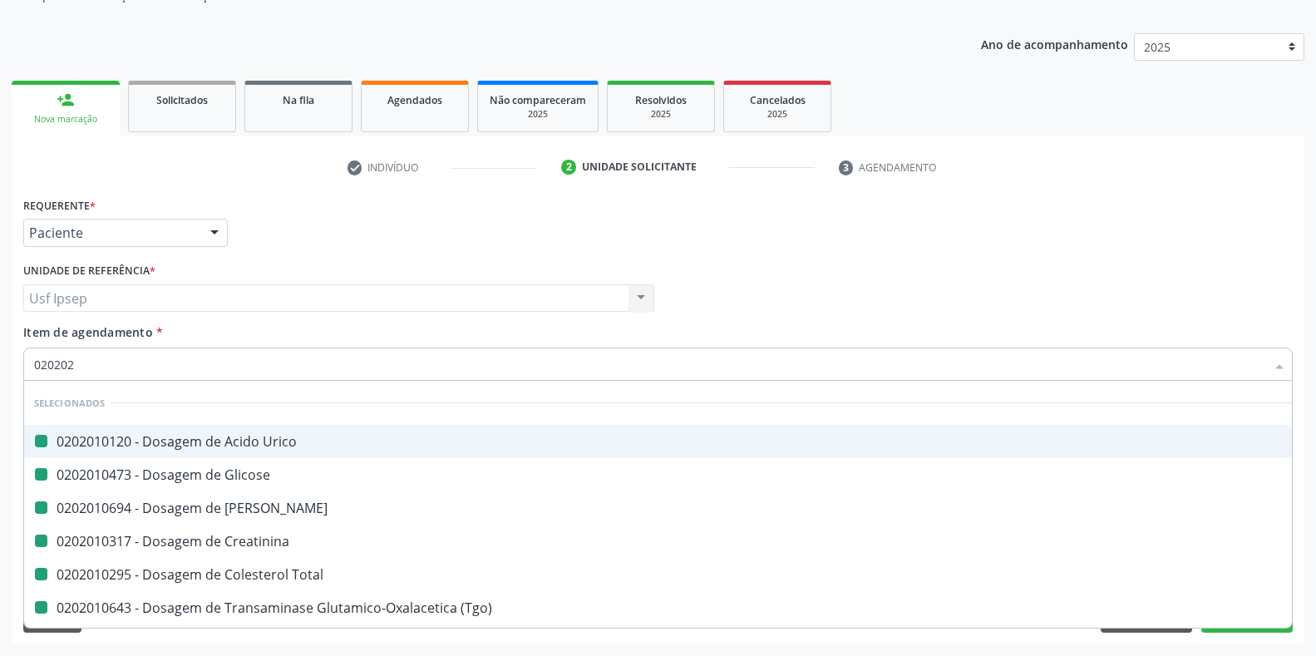
type input "0202020"
checkbox Urico "false"
checkbox Glicose "false"
checkbox Ureia "false"
checkbox Creatinina "false"
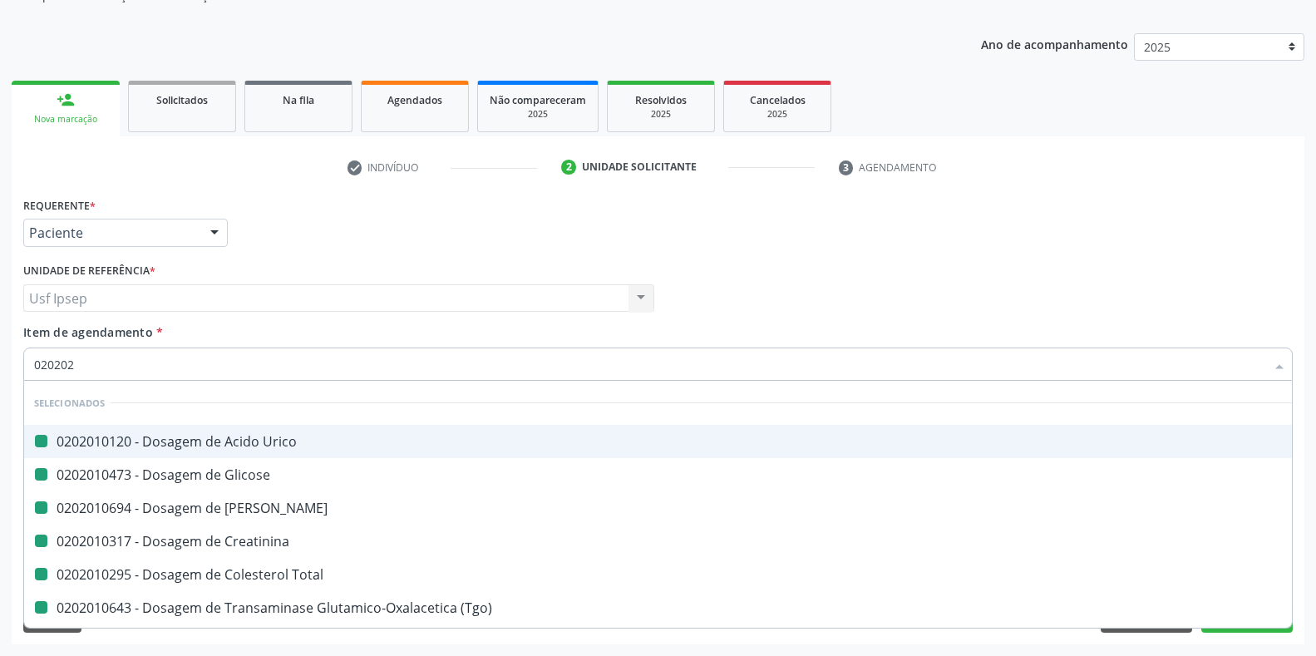
checkbox Total "false"
checkbox \(Tgo\) "false"
checkbox \(Tgp\) "false"
checkbox Triglicerideos "false"
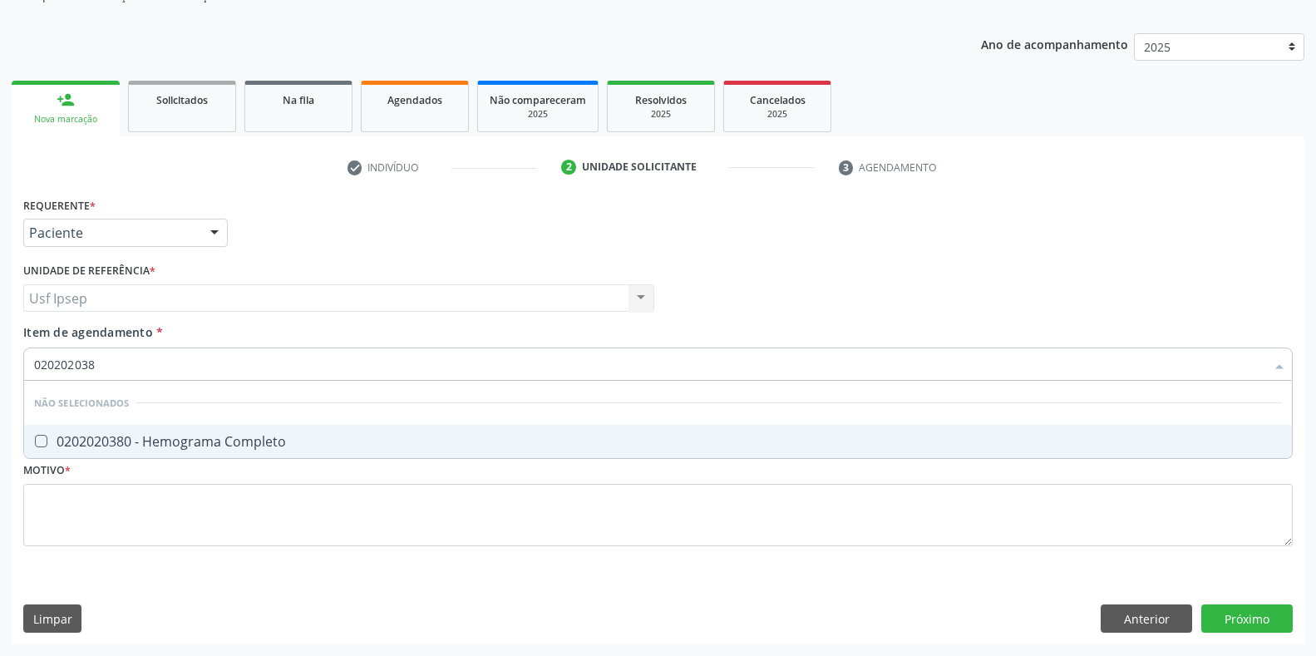
type input "0202020380"
click at [36, 438] on Completo at bounding box center [41, 441] width 12 height 12
click at [35, 438] on Completo "checkbox" at bounding box center [29, 441] width 11 height 11
checkbox Completo "true"
click at [105, 363] on input "0202020380" at bounding box center [649, 364] width 1231 height 33
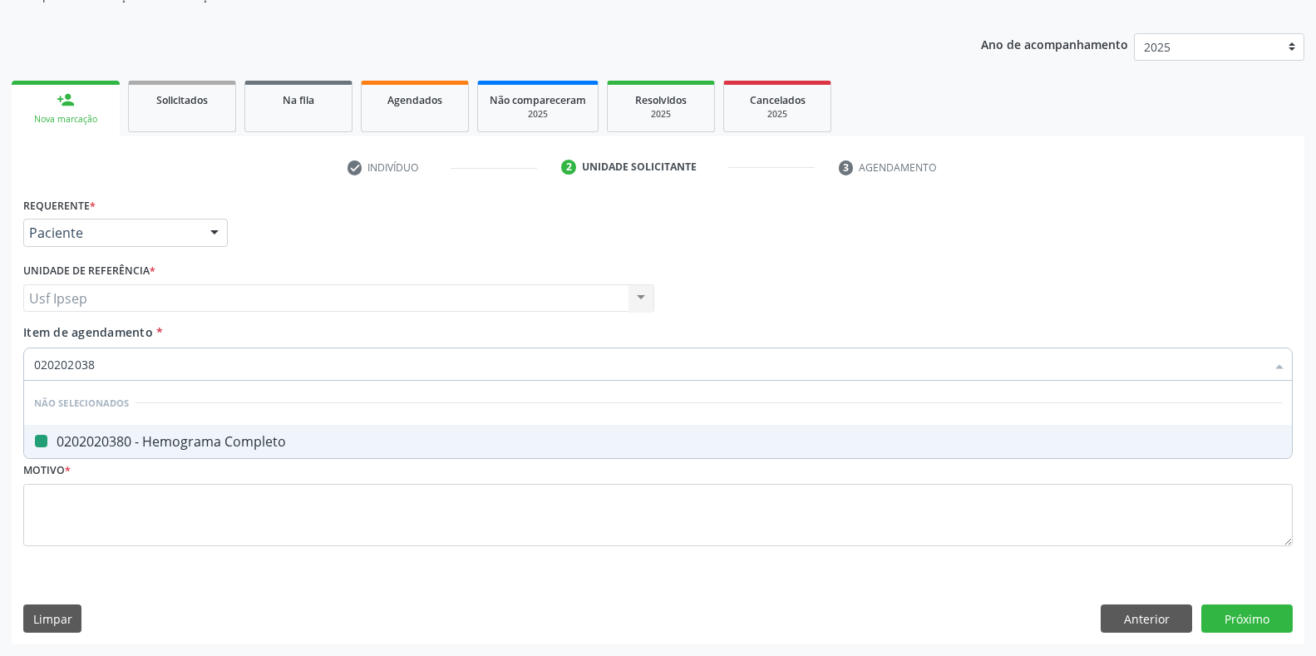
type input "02020203"
checkbox Completo "false"
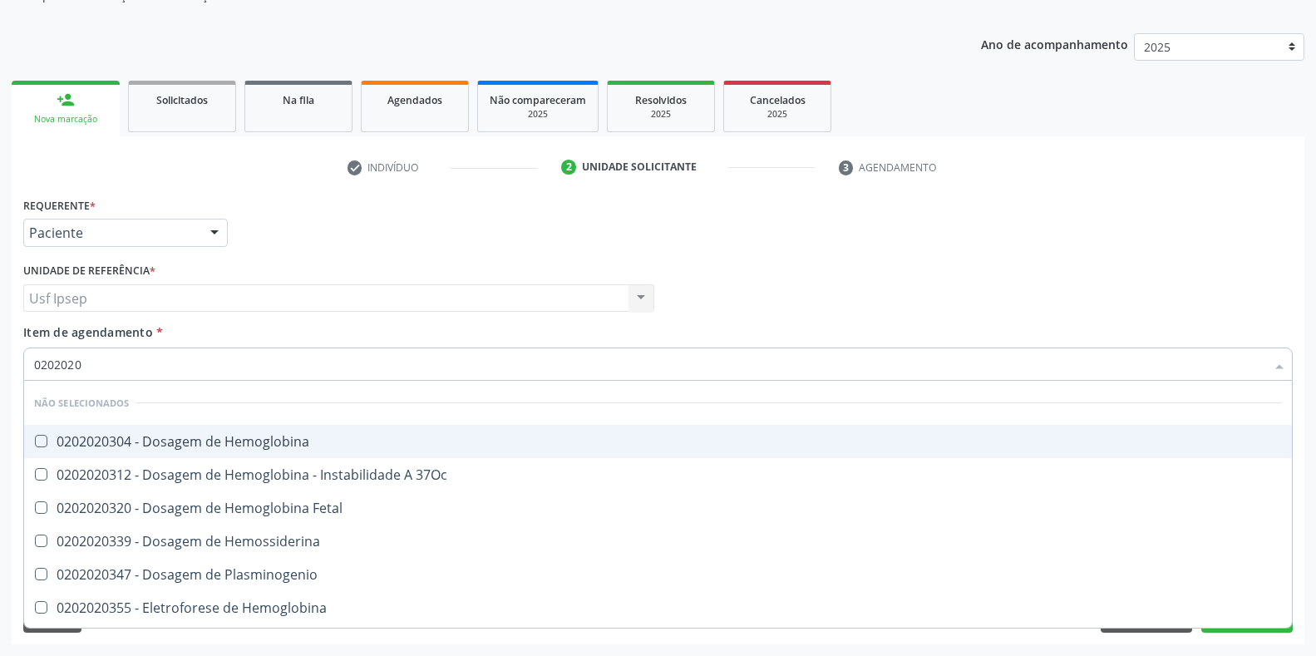
type input "020202"
checkbox Completo "false"
type input "02020"
checkbox Hematologica "true"
checkbox Plaquetas "true"
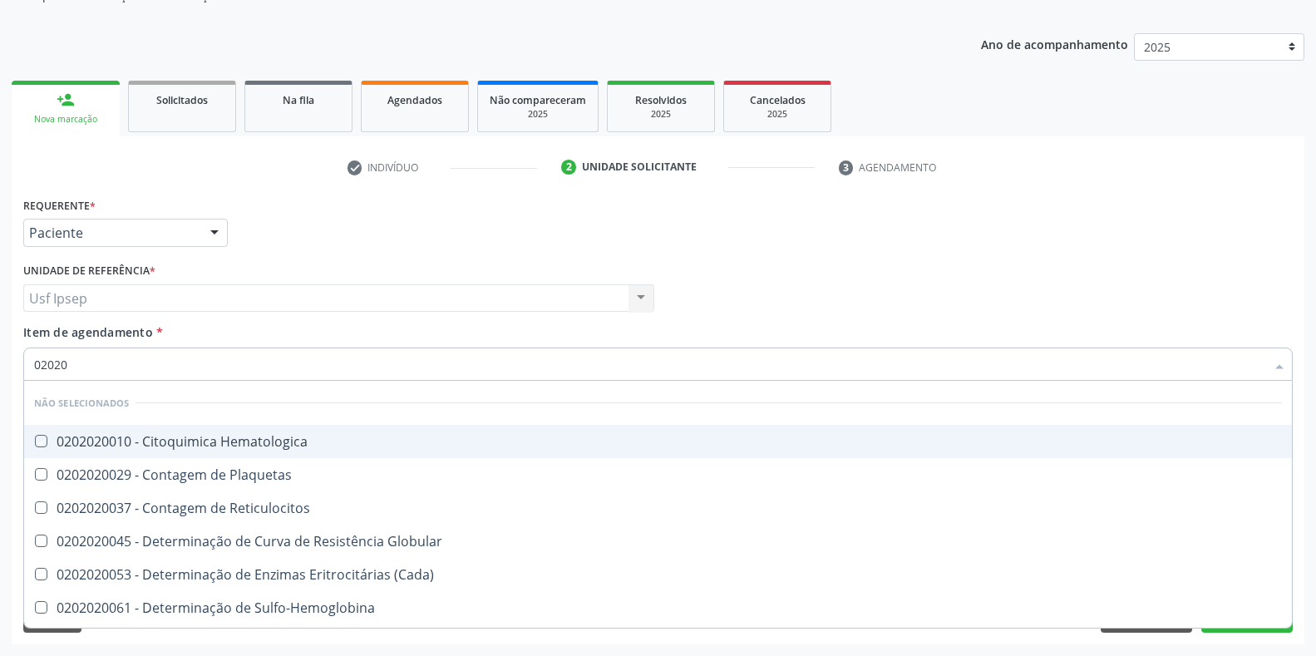
checkbox Reticulocitos "true"
checkbox Globular "true"
checkbox \(Cada\) "true"
checkbox Sulfo-Hemoglobina "true"
checkbox Coagulação "true"
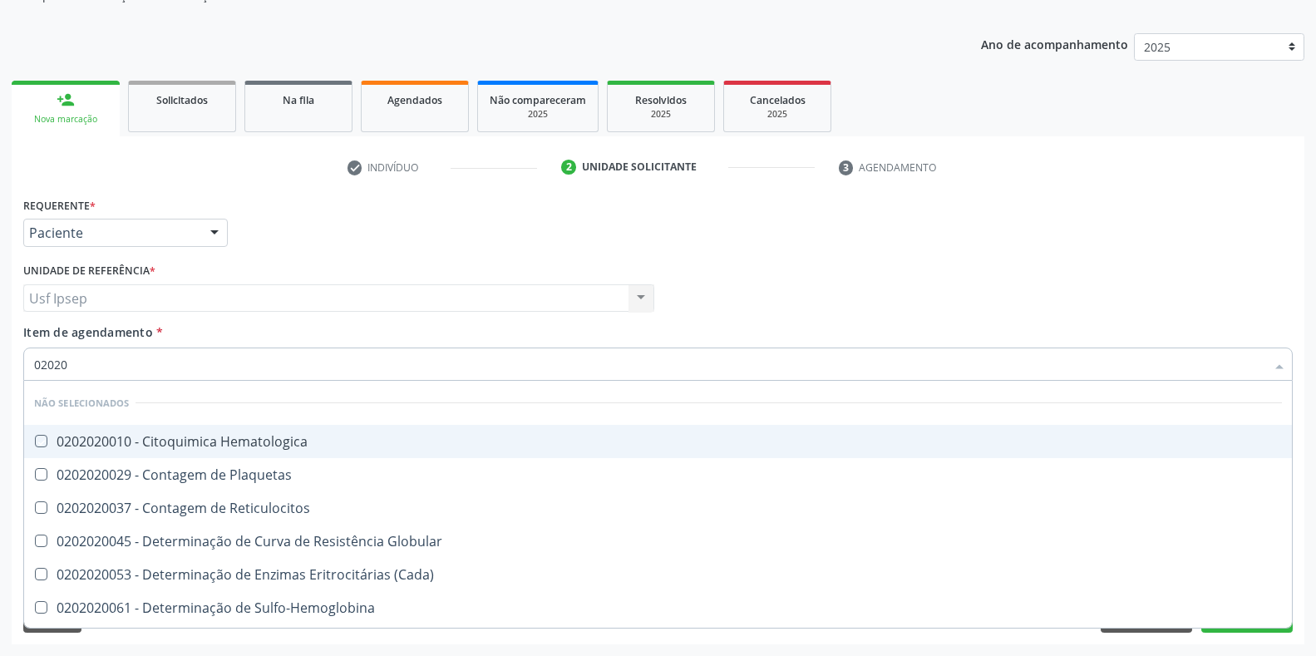
checkbox Euglobulina "true"
checkbox Completo "false"
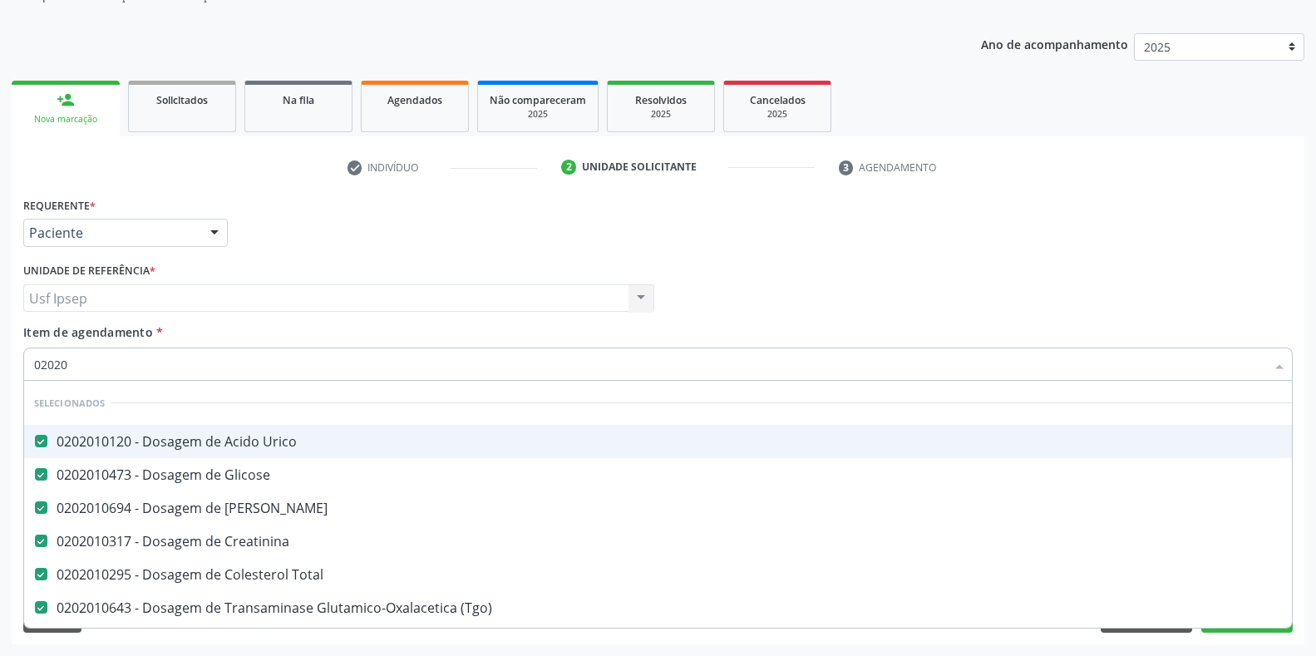
type input "020205"
checkbox Urico "false"
checkbox Glicose "false"
checkbox Ureia "false"
checkbox Creatinina "false"
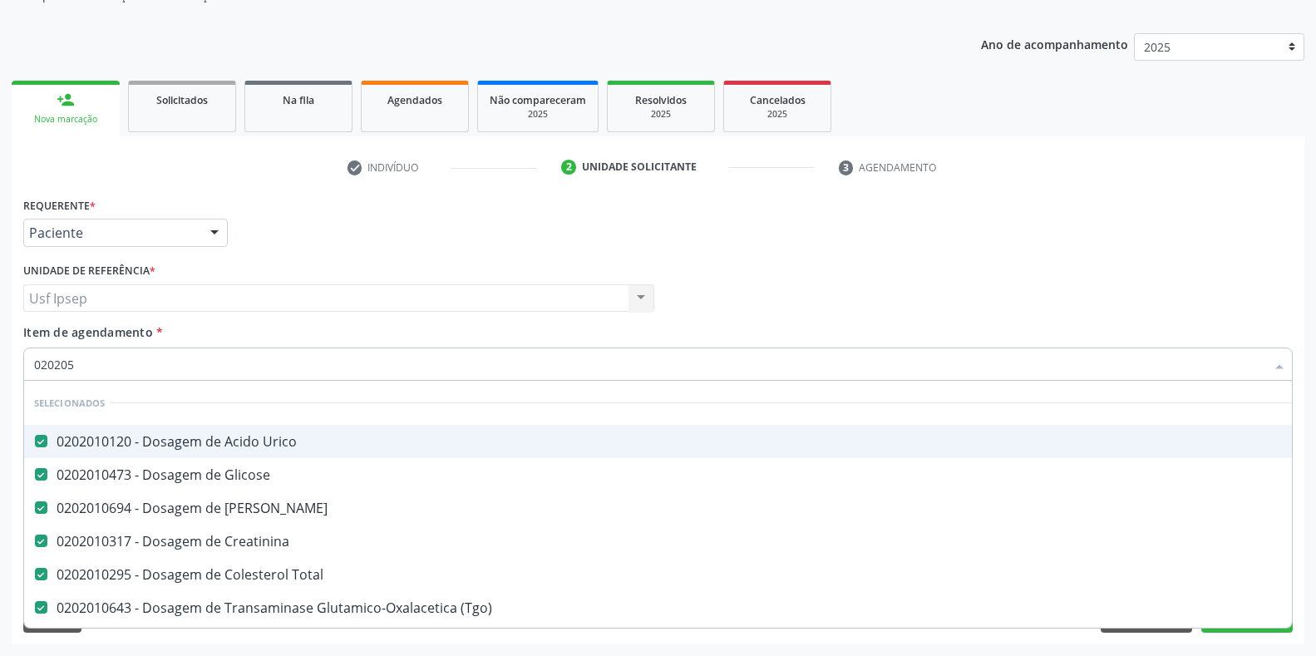
checkbox Total "false"
checkbox \(Tgo\) "false"
checkbox \(Tgp\) "false"
checkbox Triglicerideos "false"
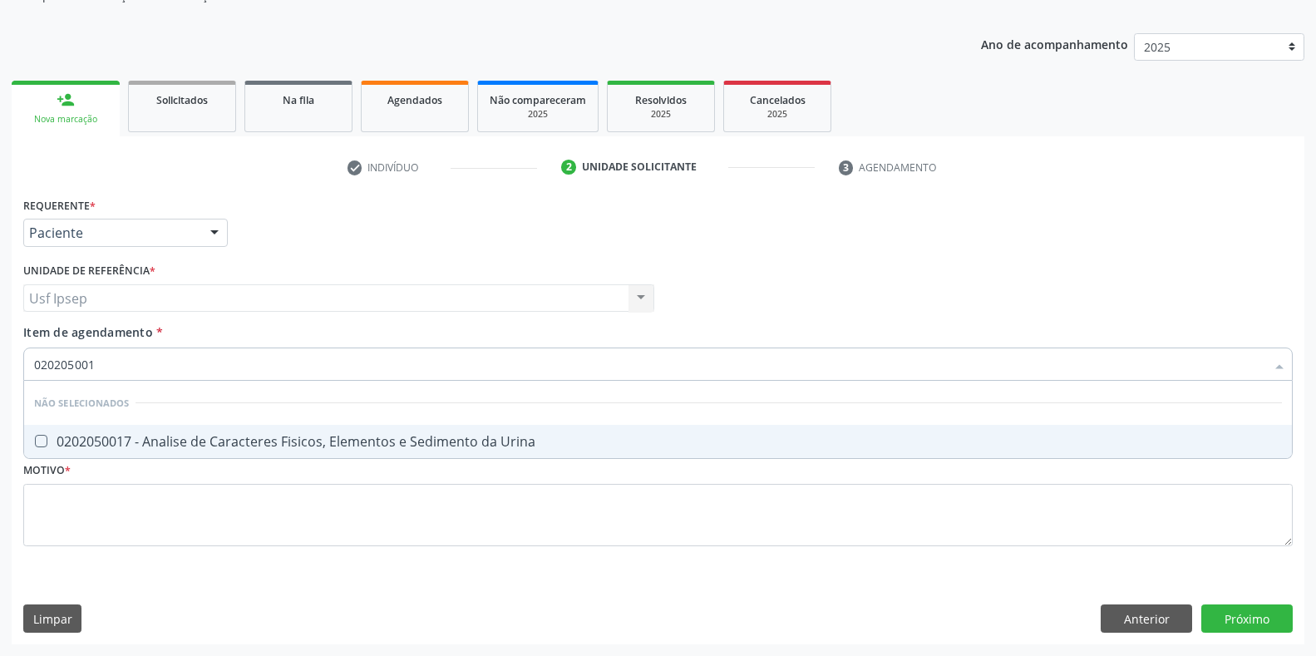
type input "0202050017"
click at [40, 447] on Urina at bounding box center [41, 441] width 12 height 12
click at [35, 447] on Urina "checkbox" at bounding box center [29, 441] width 11 height 11
checkbox Urina "true"
click at [103, 365] on input "0202050017" at bounding box center [649, 364] width 1231 height 33
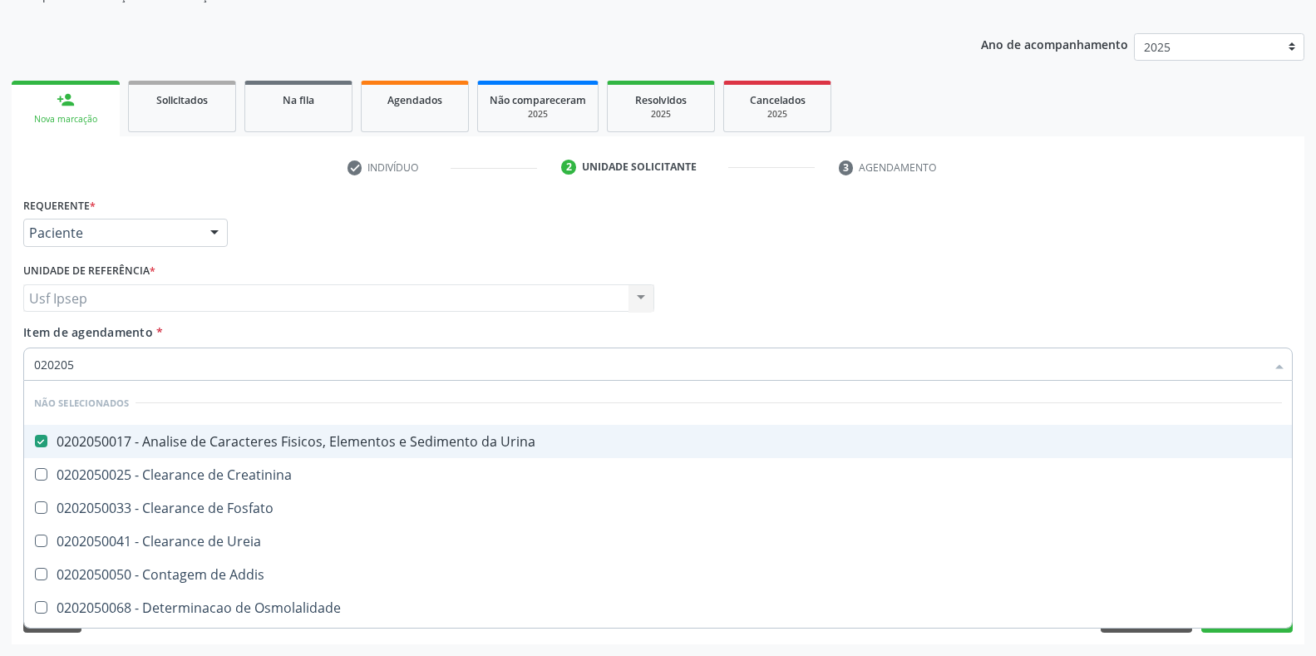
type input "02020"
checkbox Creatinina "true"
checkbox Fosfato "true"
checkbox Ureia "true"
checkbox Addis "true"
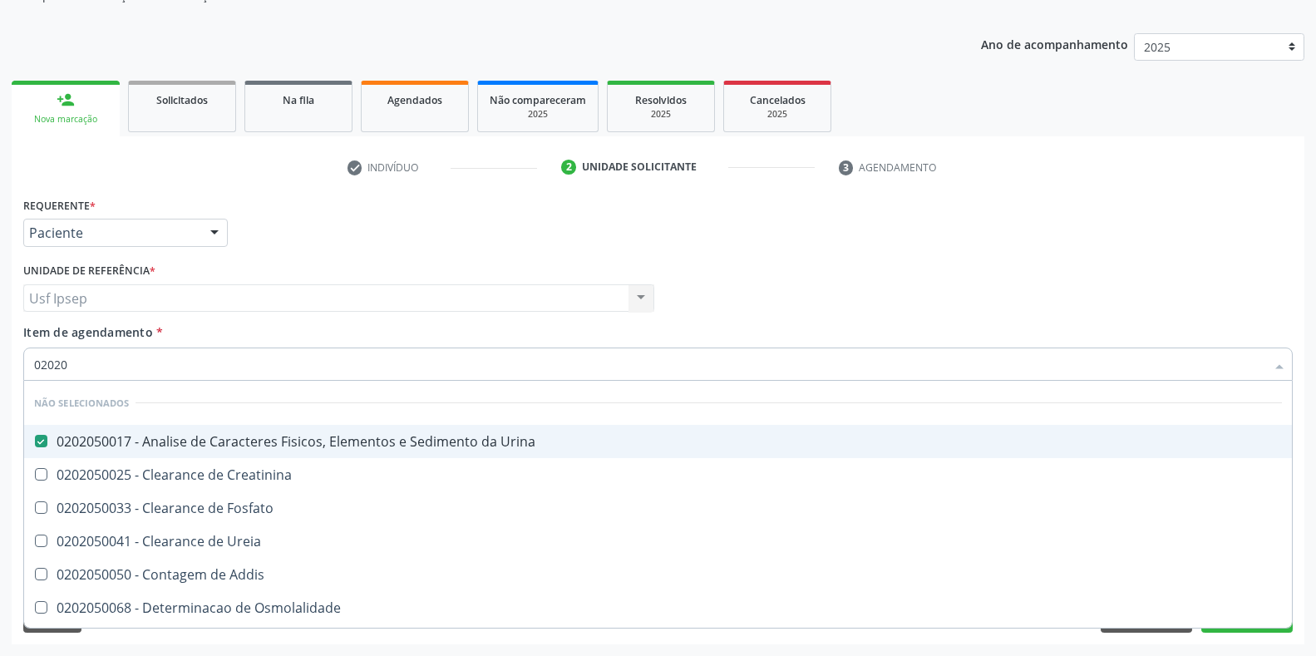
checkbox Osmolalidade "true"
checkbox Organicos "true"
checkbox Citrato "true"
checkbox Urinarios "true"
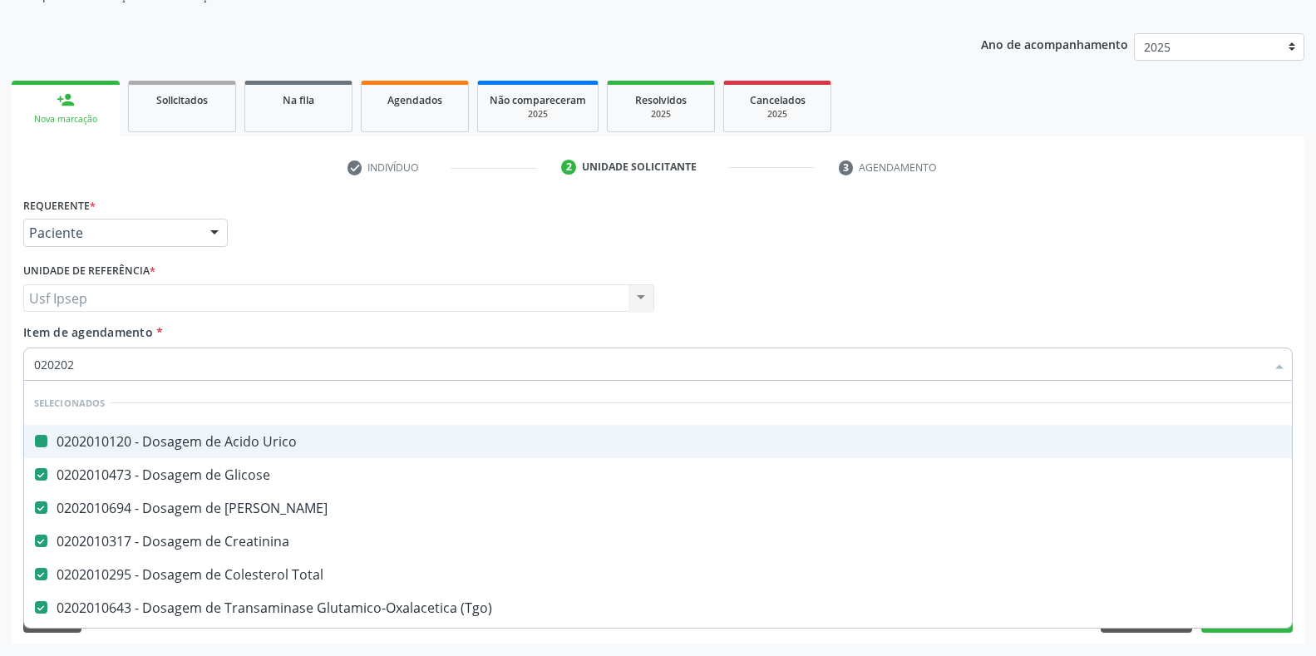
type input "0202020"
checkbox Urico "false"
checkbox Glicose "false"
checkbox Ureia "false"
checkbox Creatinina "false"
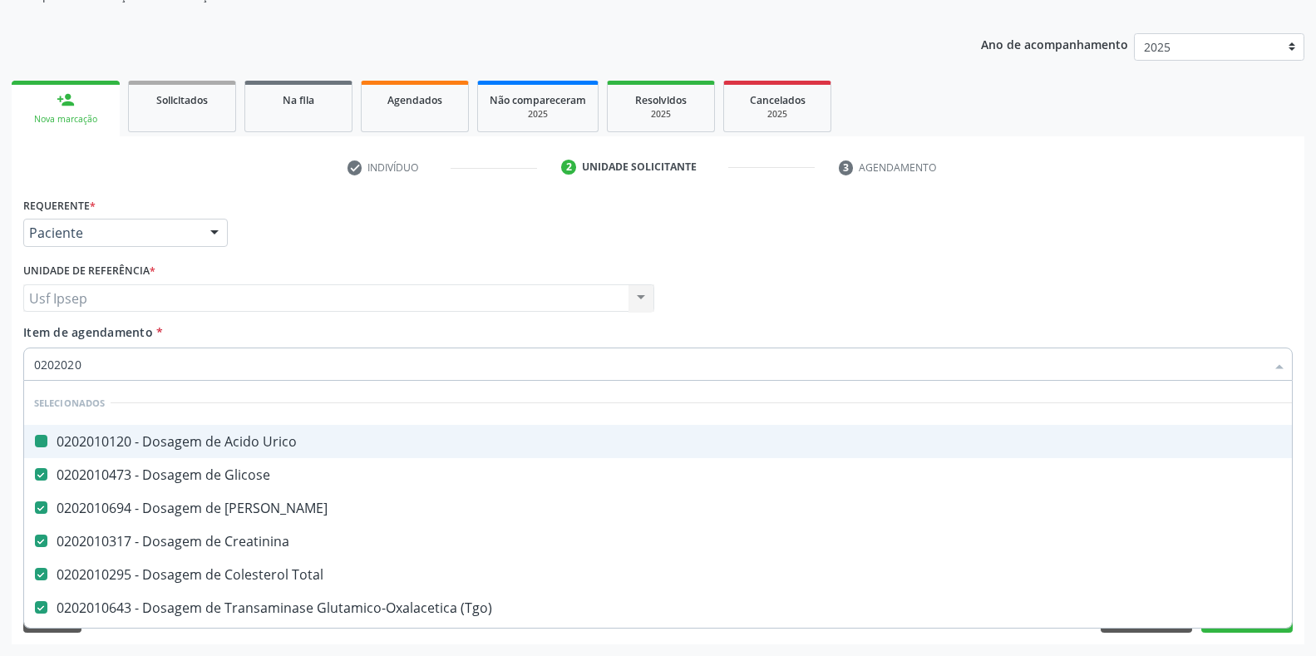
checkbox Total "false"
checkbox \(Tgo\) "false"
checkbox \(Tgp\) "false"
checkbox Triglicerideos "false"
checkbox Urina "false"
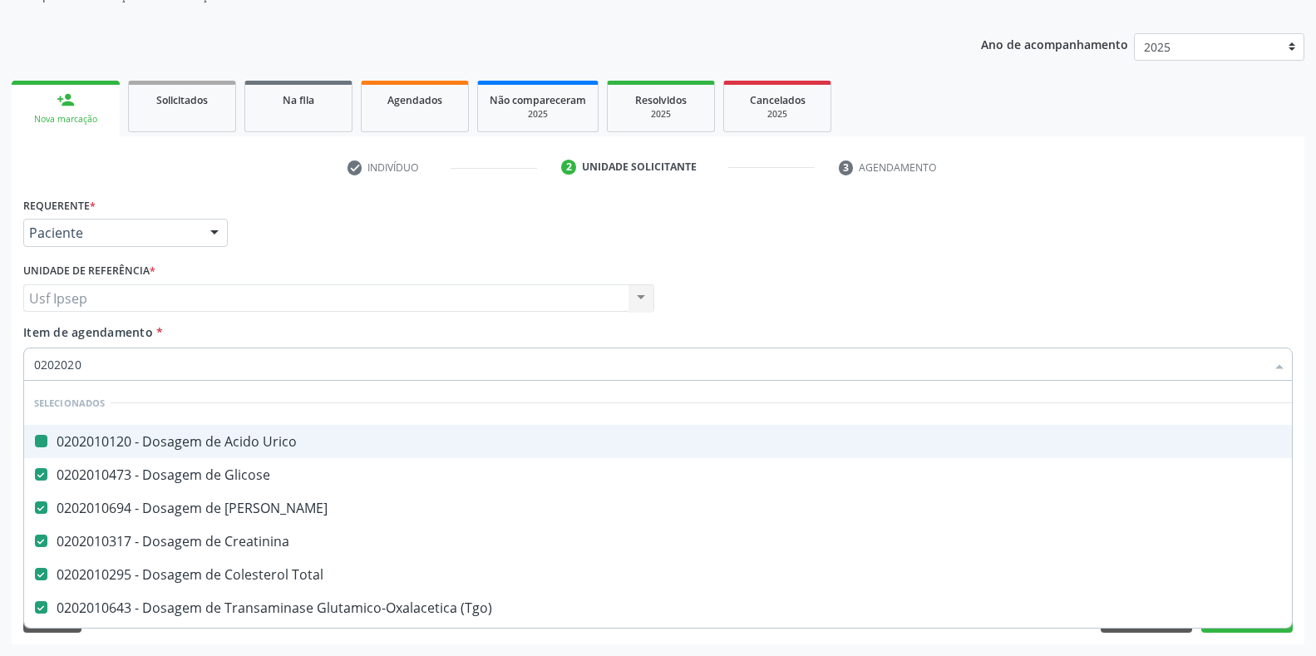
checkbox Cd4\/Cd8 "true"
checkbox Totais "false"
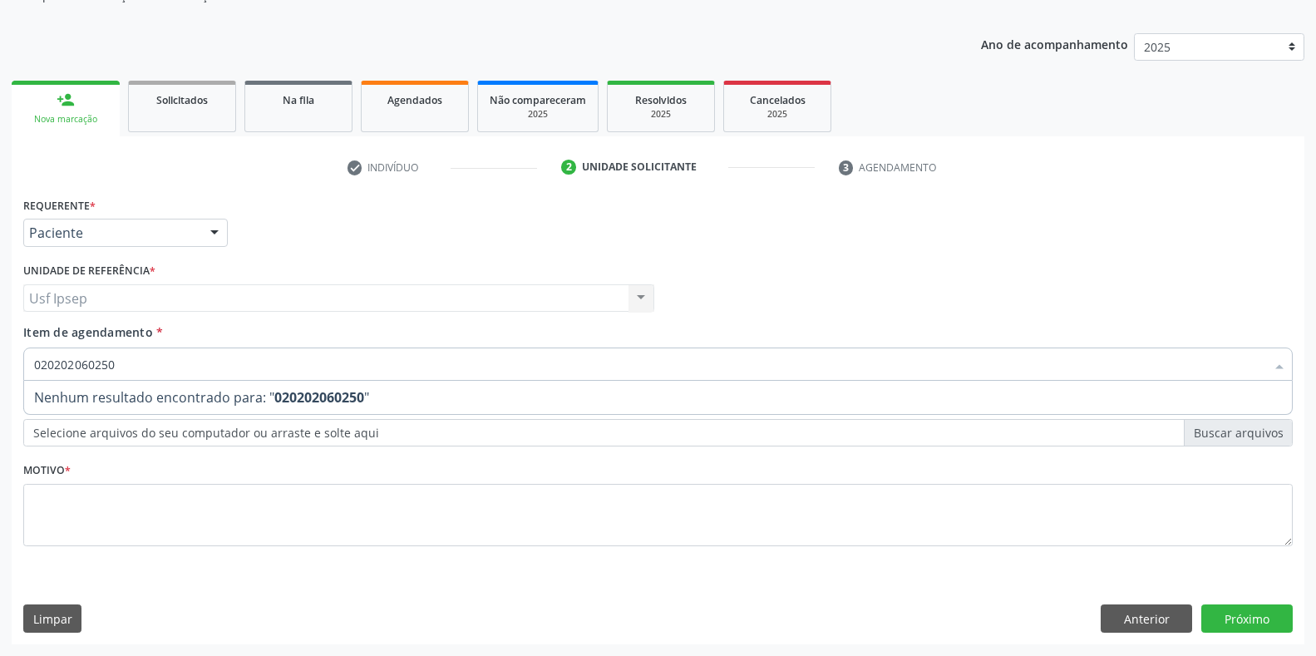
click at [120, 359] on input "020202060250" at bounding box center [649, 364] width 1231 height 33
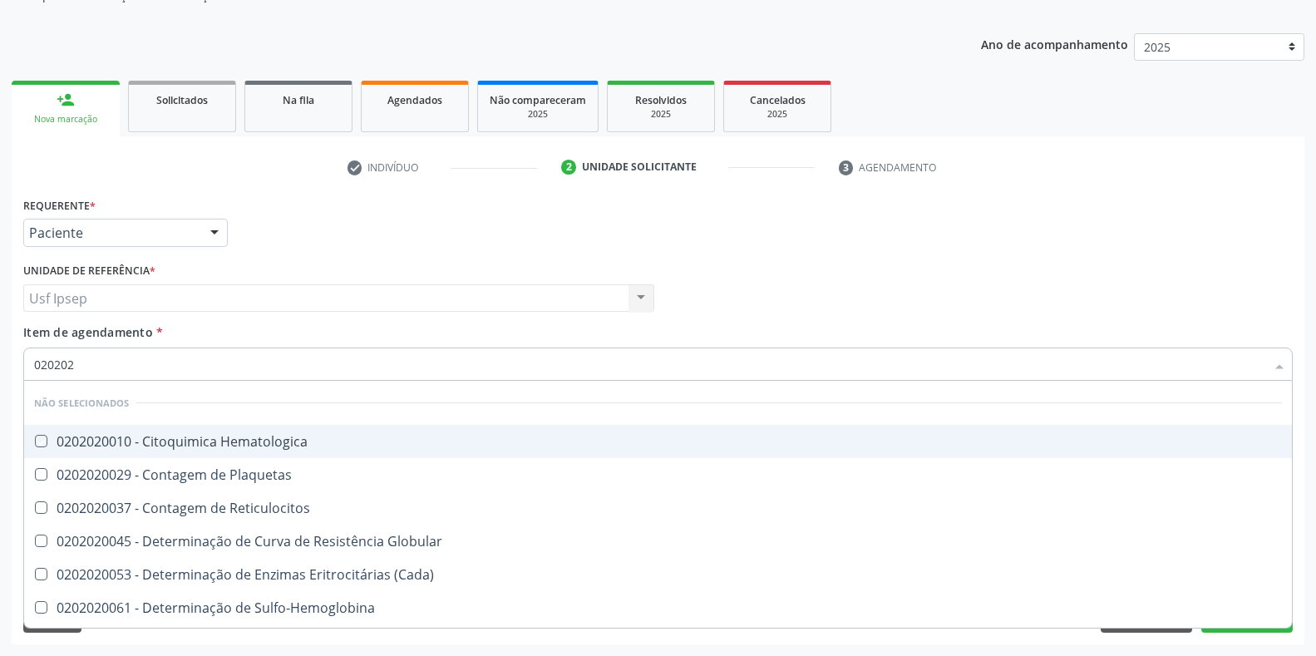
type input "02020"
checkbox Hematologica "true"
checkbox Plaquetas "true"
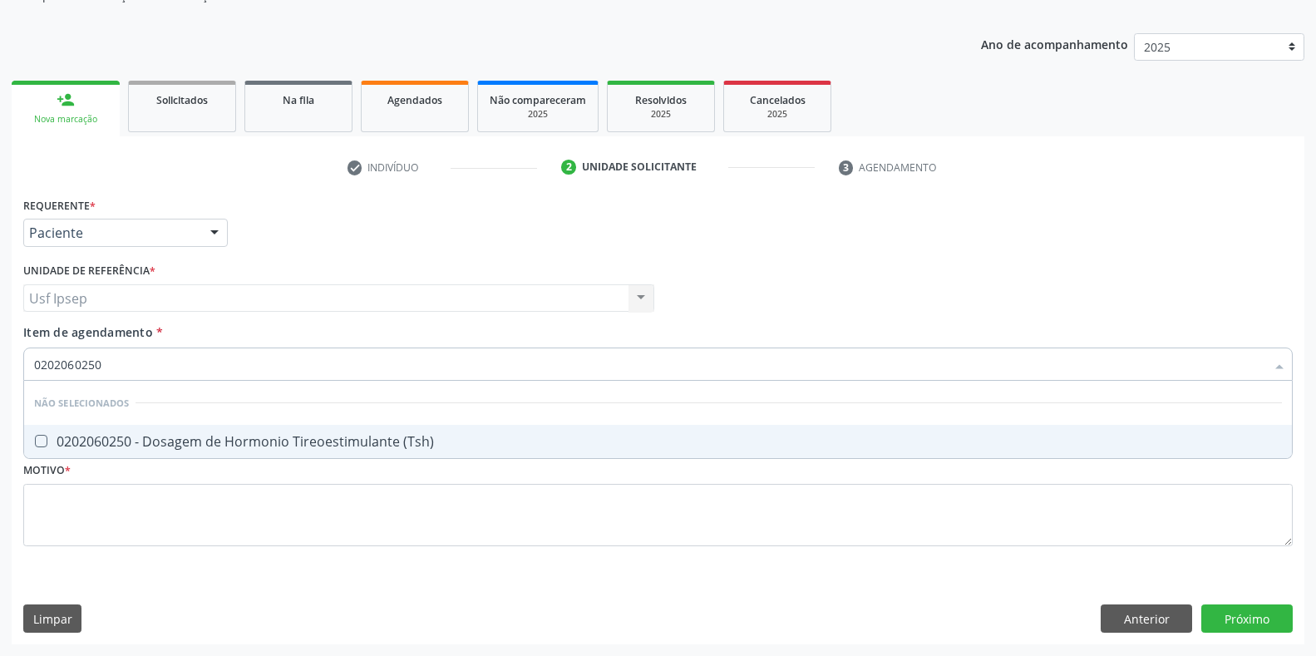
click at [39, 442] on \(Tsh\) at bounding box center [41, 441] width 12 height 12
click at [35, 442] on \(Tsh\) "checkbox" at bounding box center [29, 441] width 11 height 11
click at [105, 364] on input "0202060250" at bounding box center [649, 364] width 1231 height 33
click at [43, 445] on Livre\) at bounding box center [41, 441] width 12 height 12
click at [35, 445] on Livre\) "checkbox" at bounding box center [29, 441] width 11 height 11
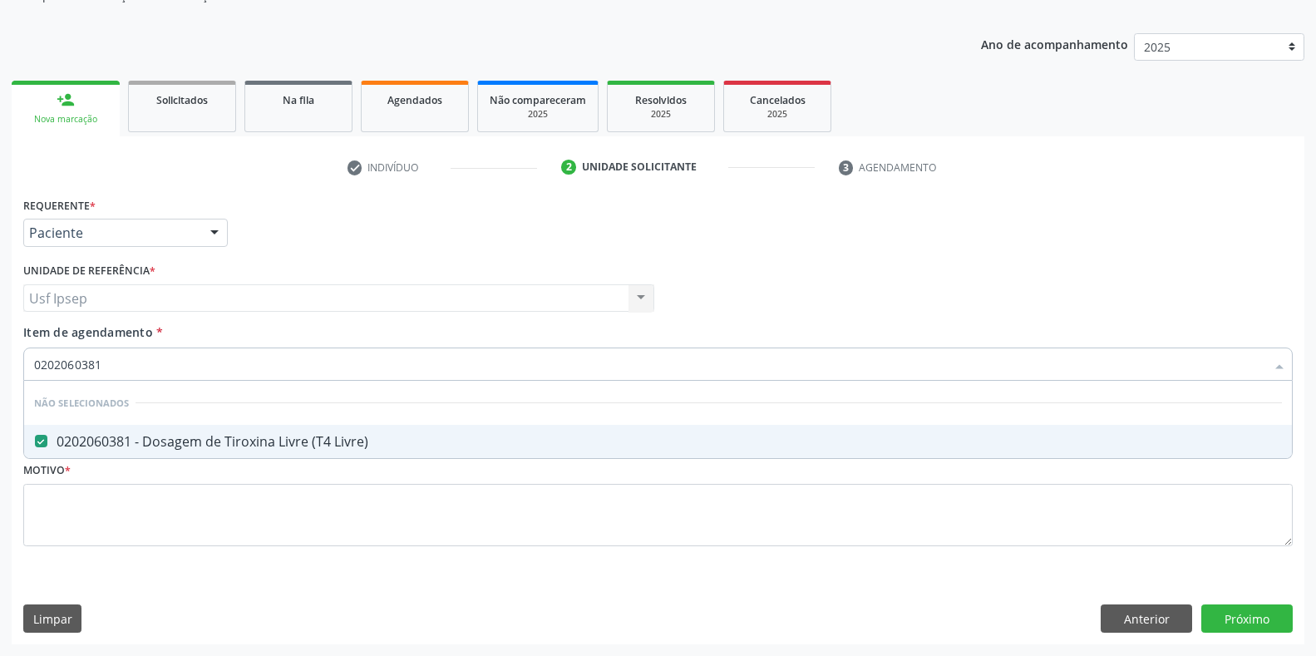
drag, startPoint x: 106, startPoint y: 363, endPoint x: 115, endPoint y: 365, distance: 9.3
click at [115, 365] on input "0202060381" at bounding box center [649, 364] width 1231 height 33
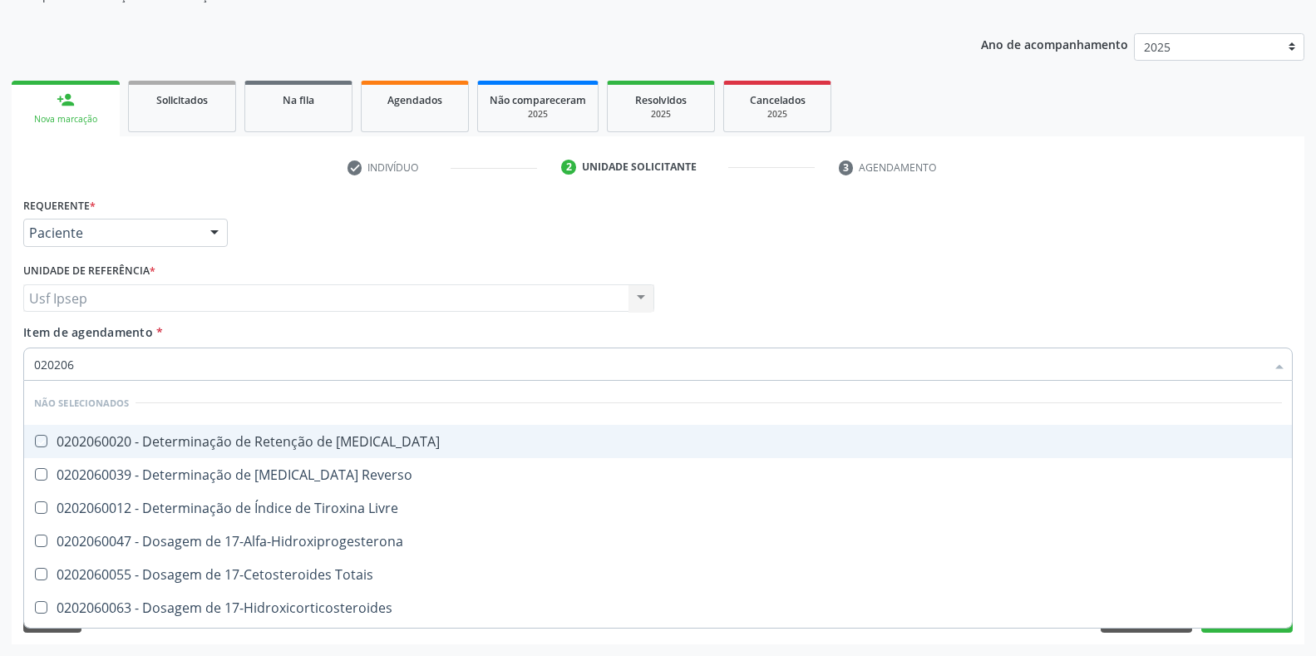
click at [630, 224] on div "Requerente * Paciente Profissional de Saúde Paciente Nenhum resultado encontrad…" at bounding box center [658, 225] width 1278 height 65
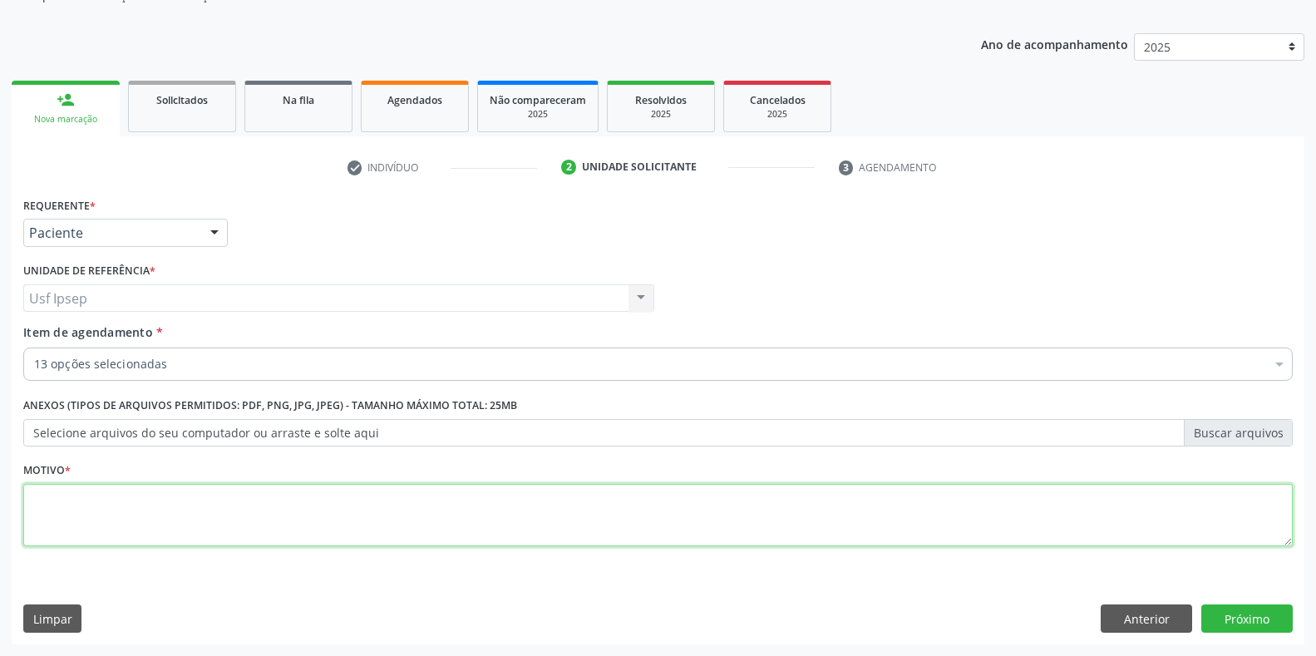
click at [61, 520] on textarea at bounding box center [658, 515] width 1270 height 63
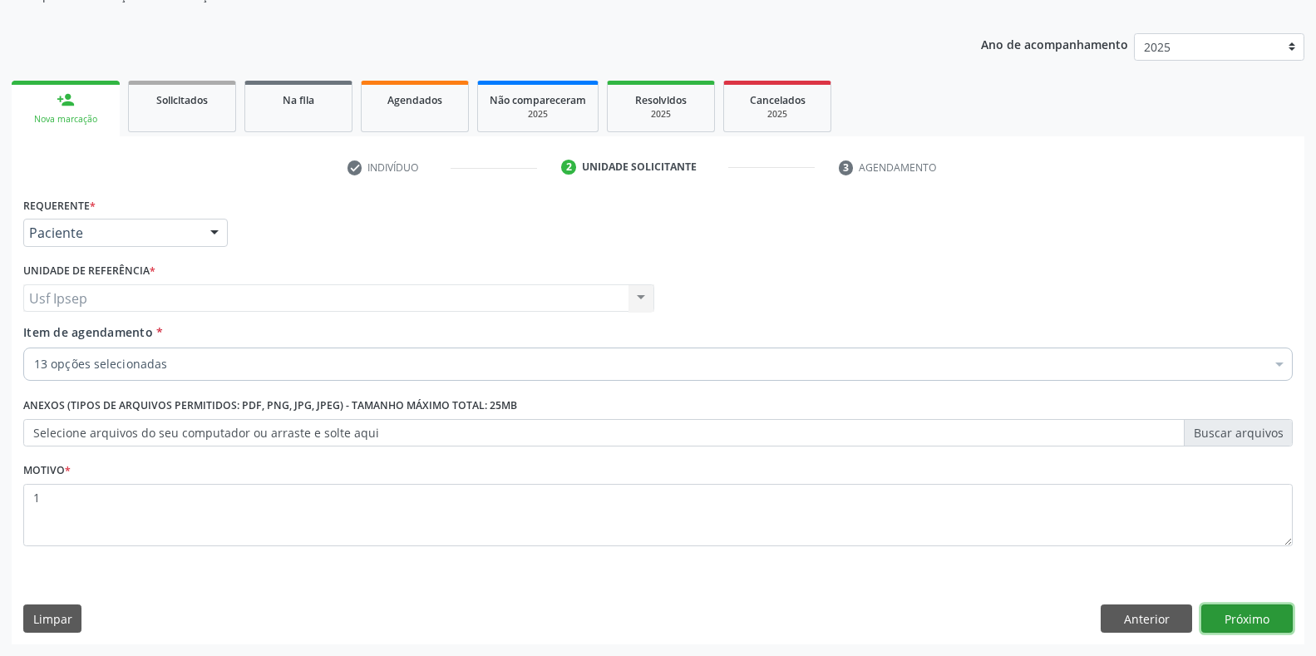
click at [1265, 629] on button "Próximo" at bounding box center [1246, 618] width 91 height 28
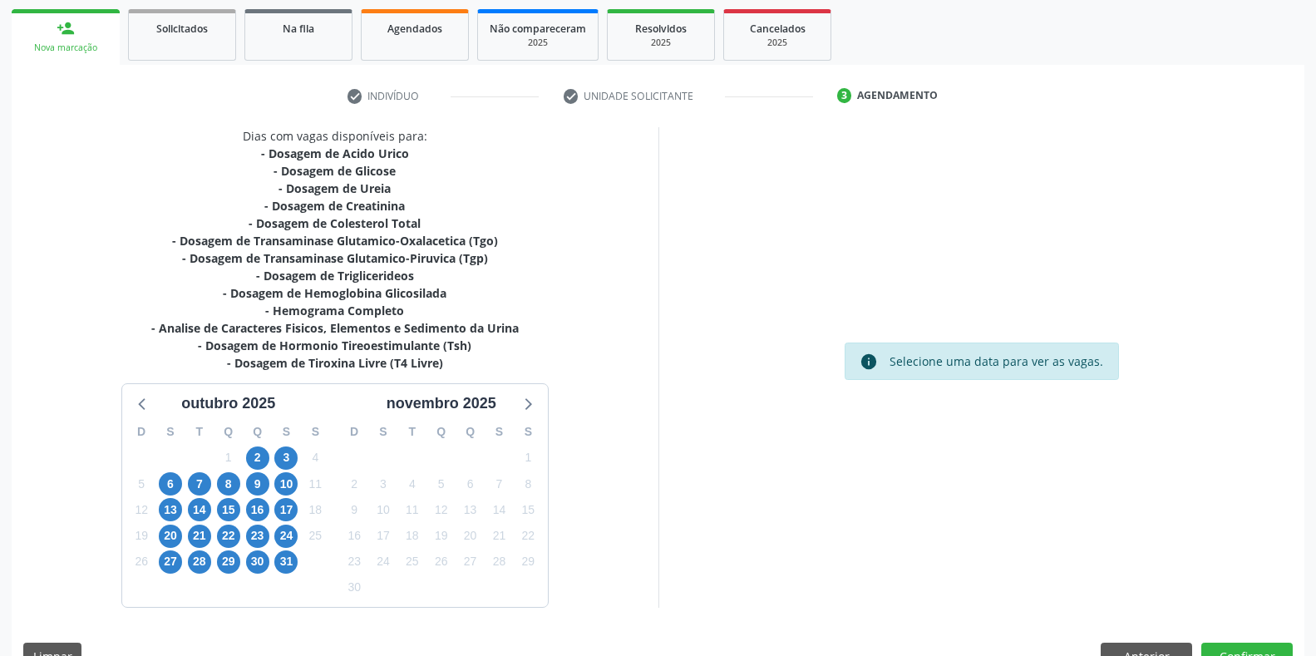
scroll to position [277, 0]
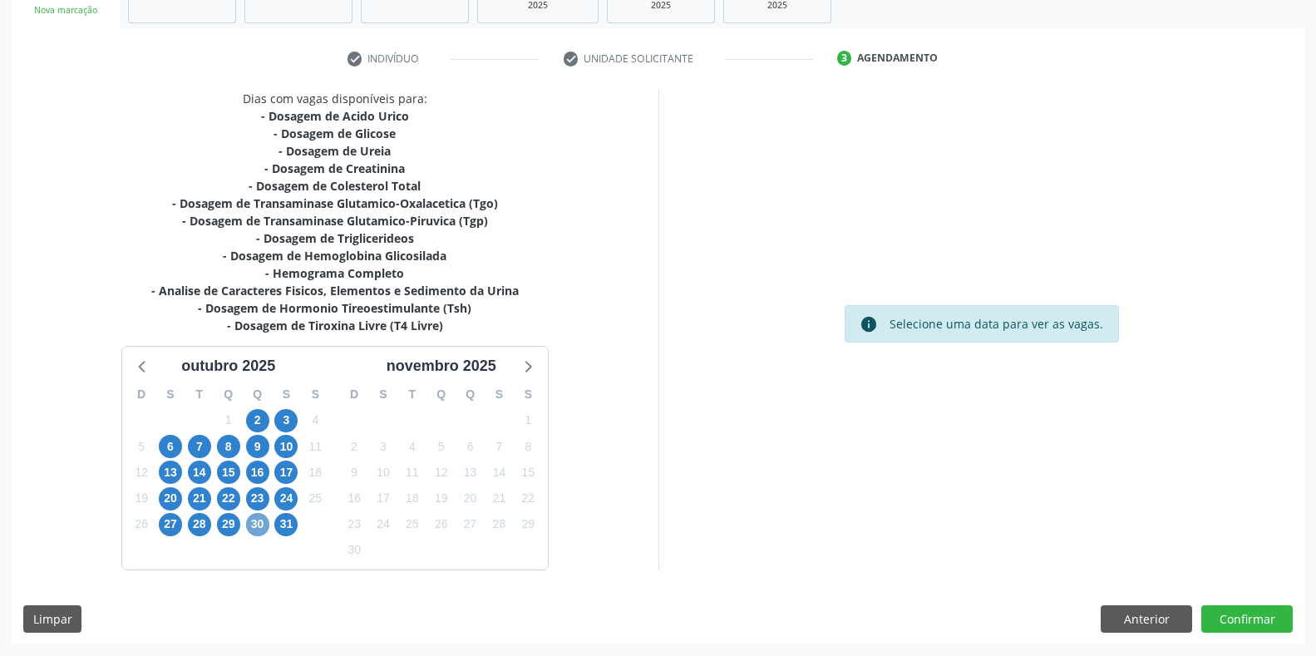
click at [249, 526] on span "30" at bounding box center [257, 524] width 23 height 23
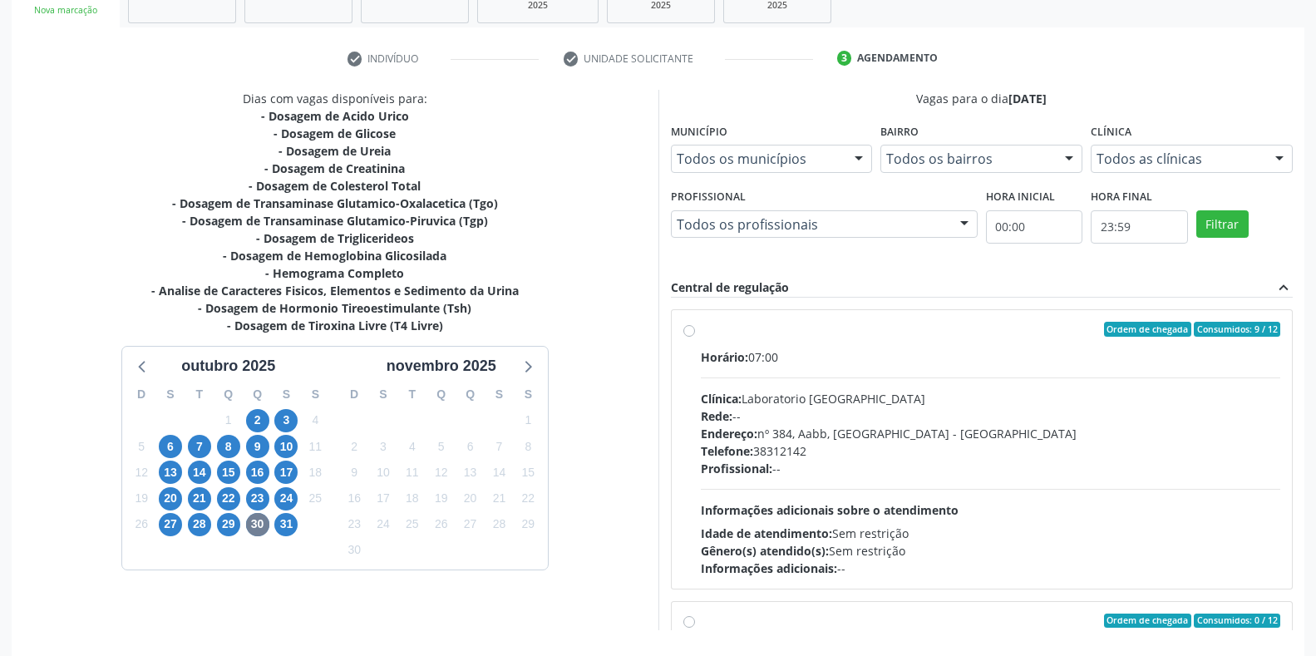
click at [696, 328] on div "Ordem de chegada Consumidos: 9 / 12 Horário: 07:00 Clínica: Laboratorio [GEOGRA…" at bounding box center [982, 449] width 598 height 255
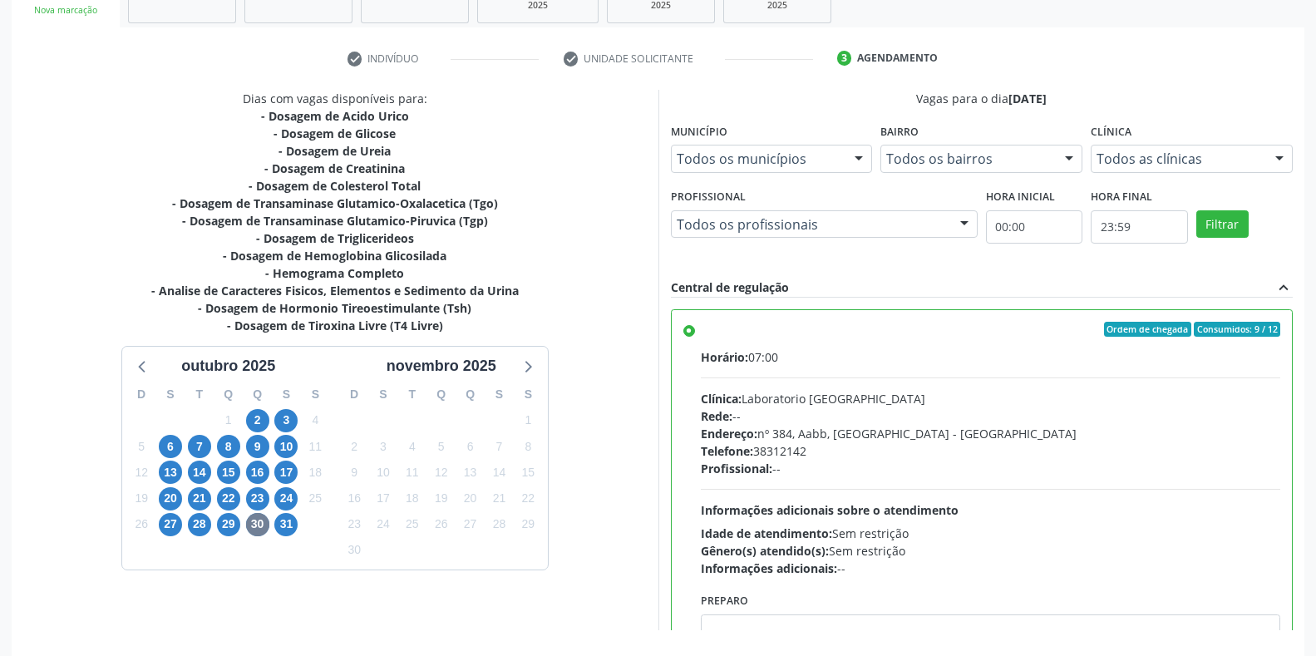
click at [1107, 269] on div "Vagas para o dia [DATE] Município Todos os municípios Todos os municípios [GEOG…" at bounding box center [982, 360] width 623 height 540
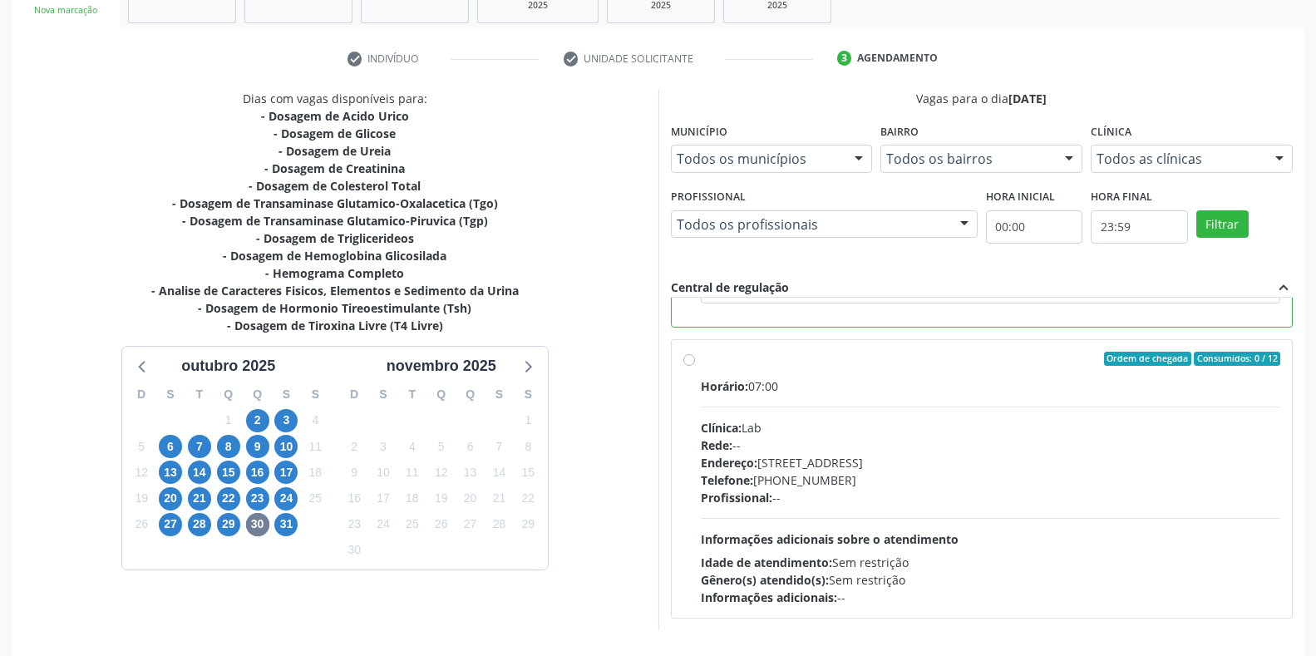
scroll to position [338, 0]
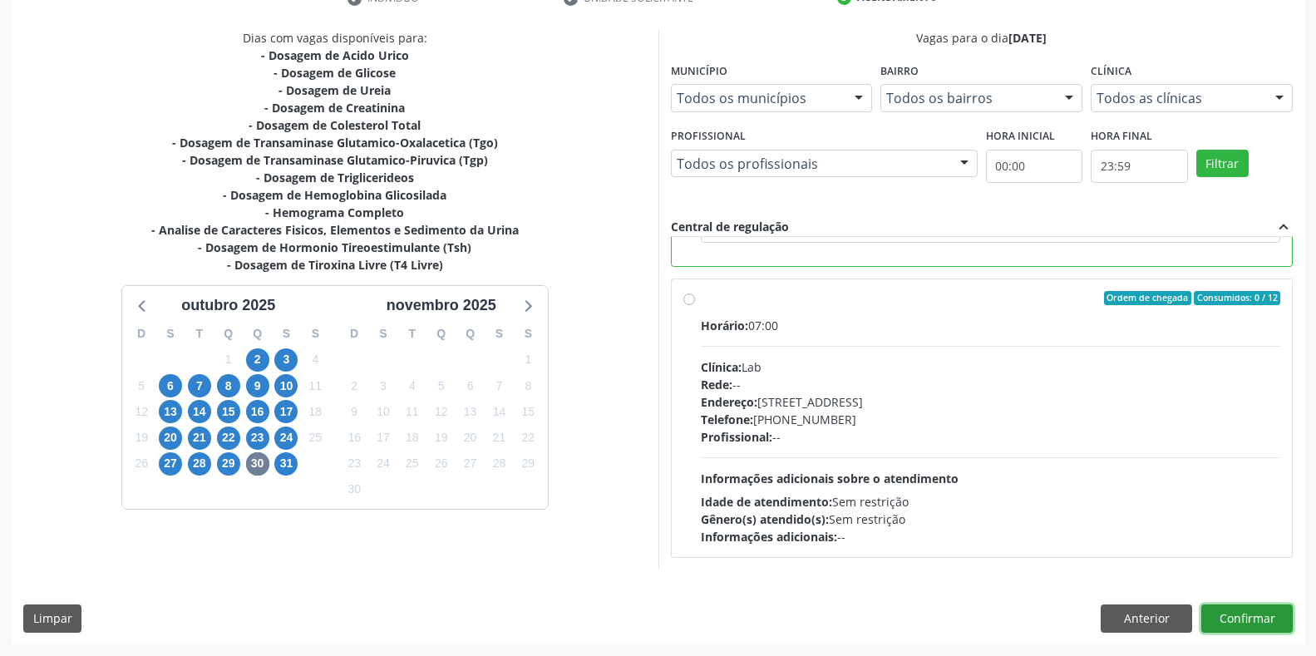
click at [1234, 621] on button "Confirmar" at bounding box center [1246, 618] width 91 height 28
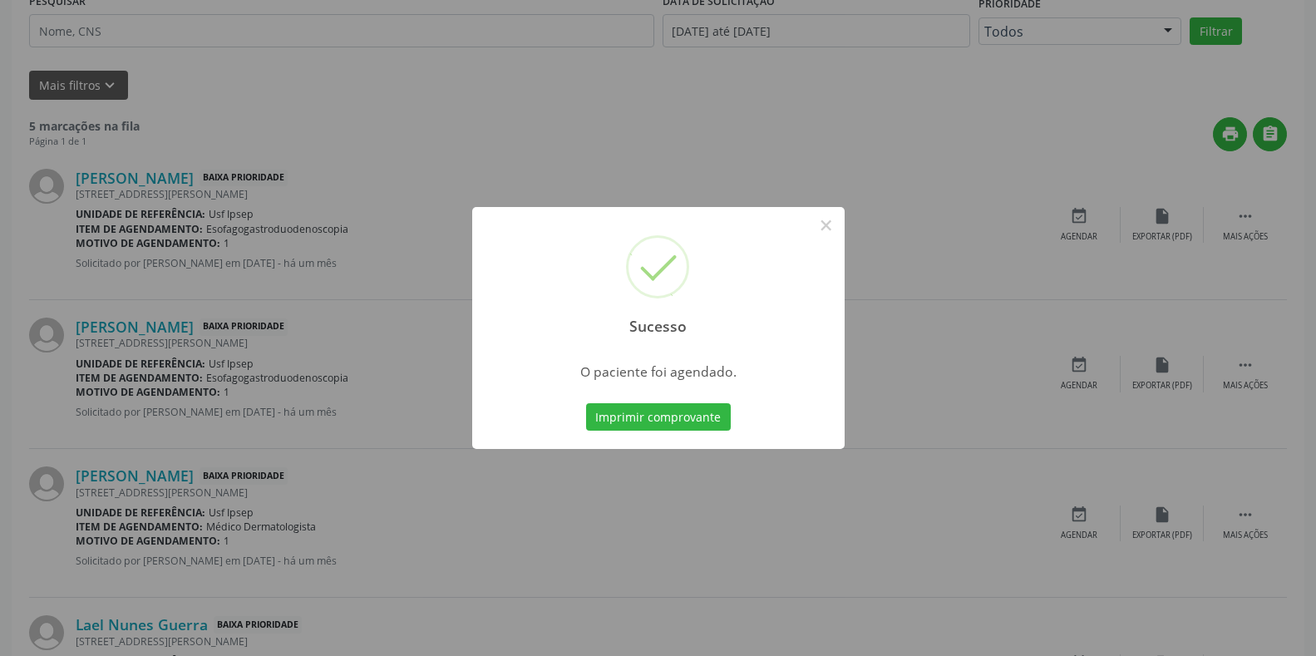
scroll to position [0, 0]
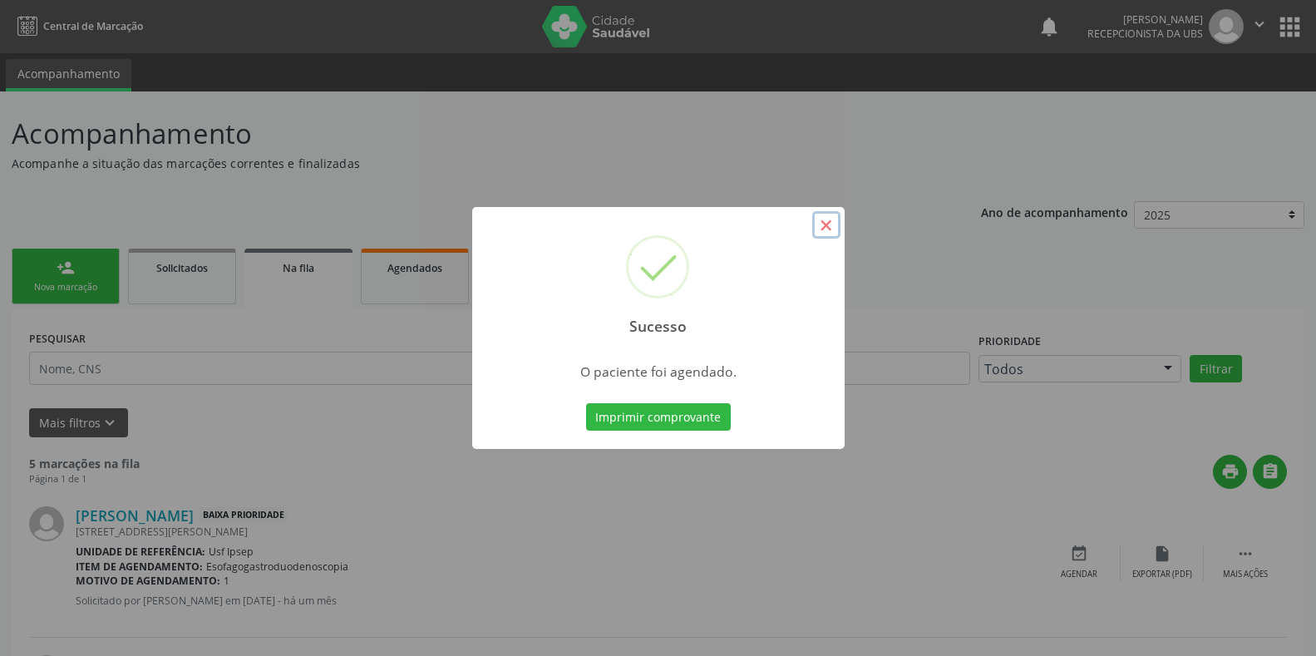
click at [824, 225] on button "×" at bounding box center [826, 225] width 28 height 28
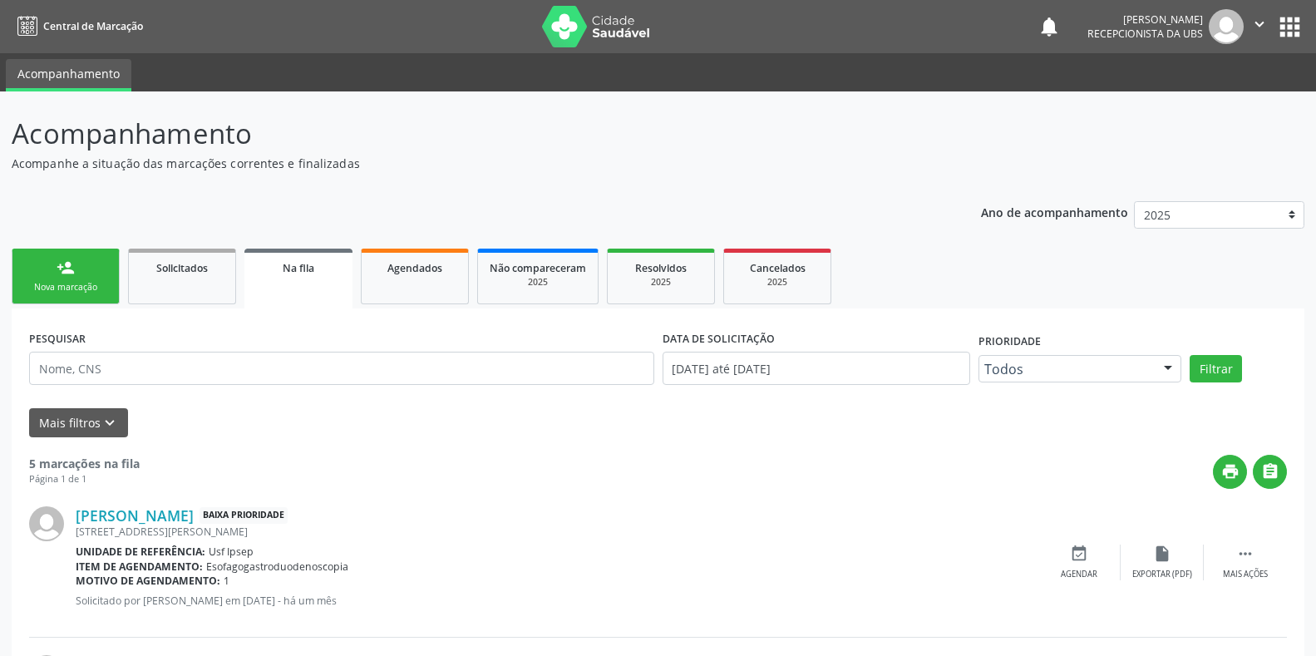
click at [47, 284] on div "Nova marcação" at bounding box center [65, 287] width 83 height 12
click at [88, 290] on div "Nova marcação" at bounding box center [65, 287] width 83 height 12
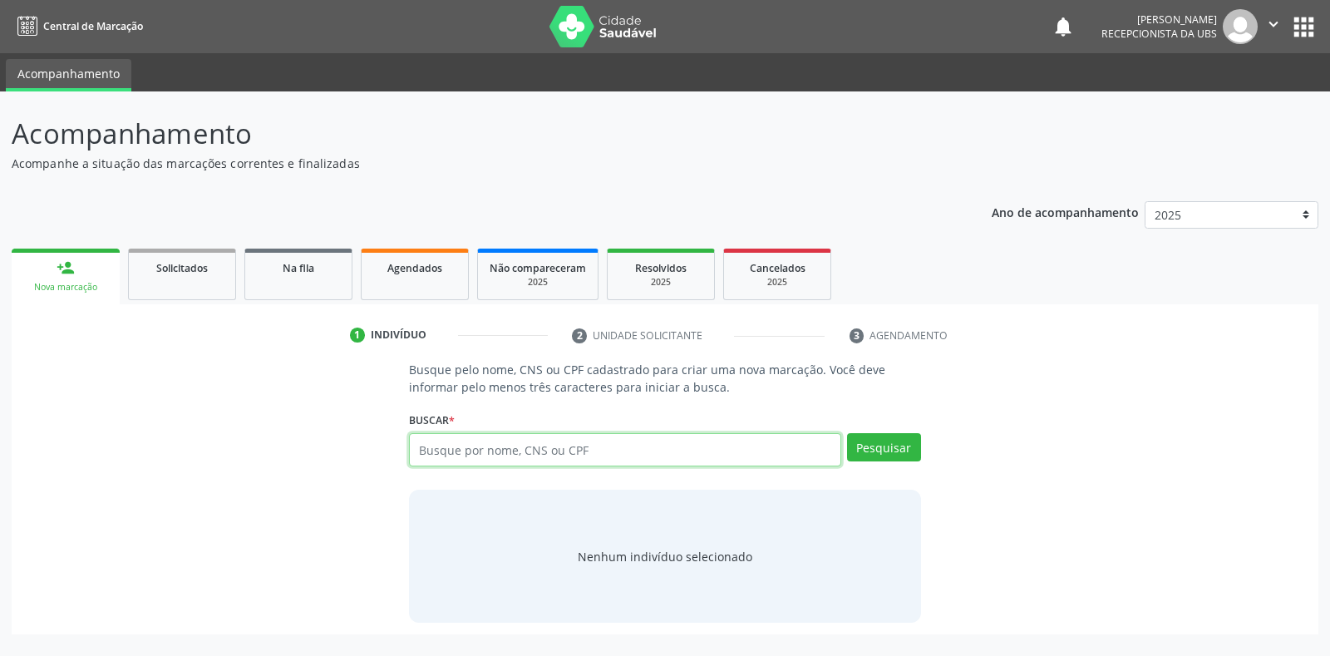
drag, startPoint x: 434, startPoint y: 453, endPoint x: 427, endPoint y: 449, distance: 8.6
click at [431, 451] on input "text" at bounding box center [625, 449] width 432 height 33
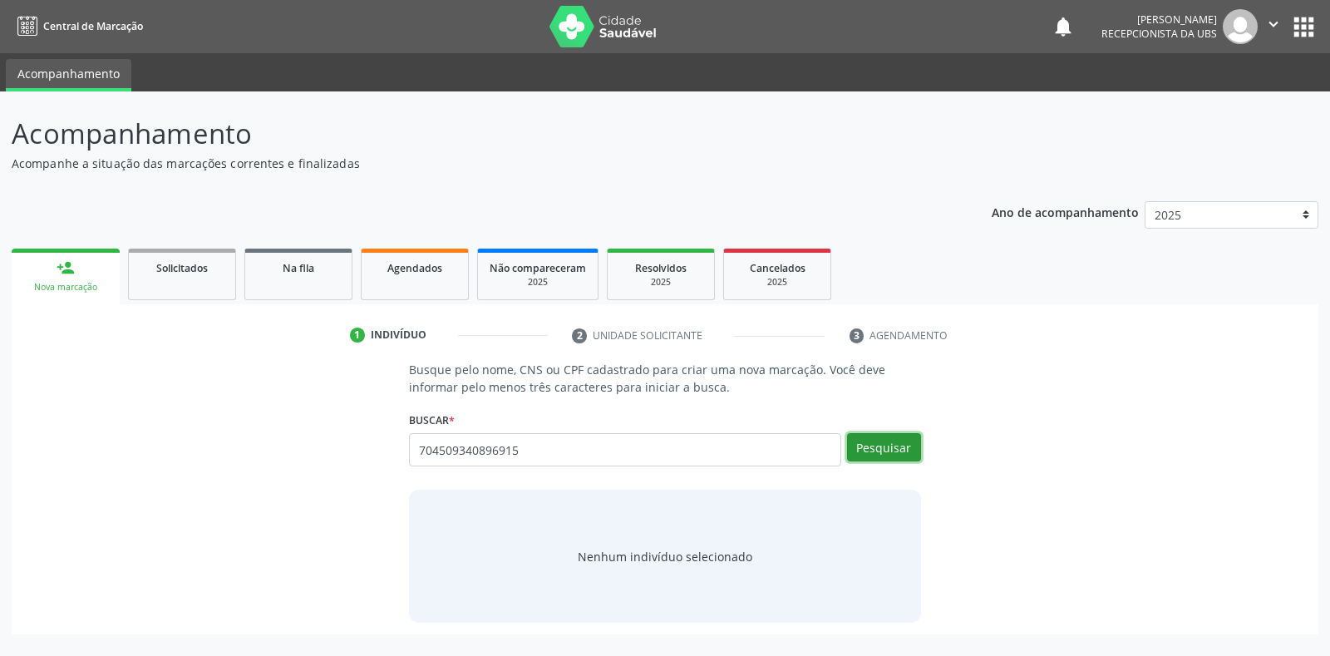
click at [871, 439] on button "Pesquisar" at bounding box center [884, 447] width 74 height 28
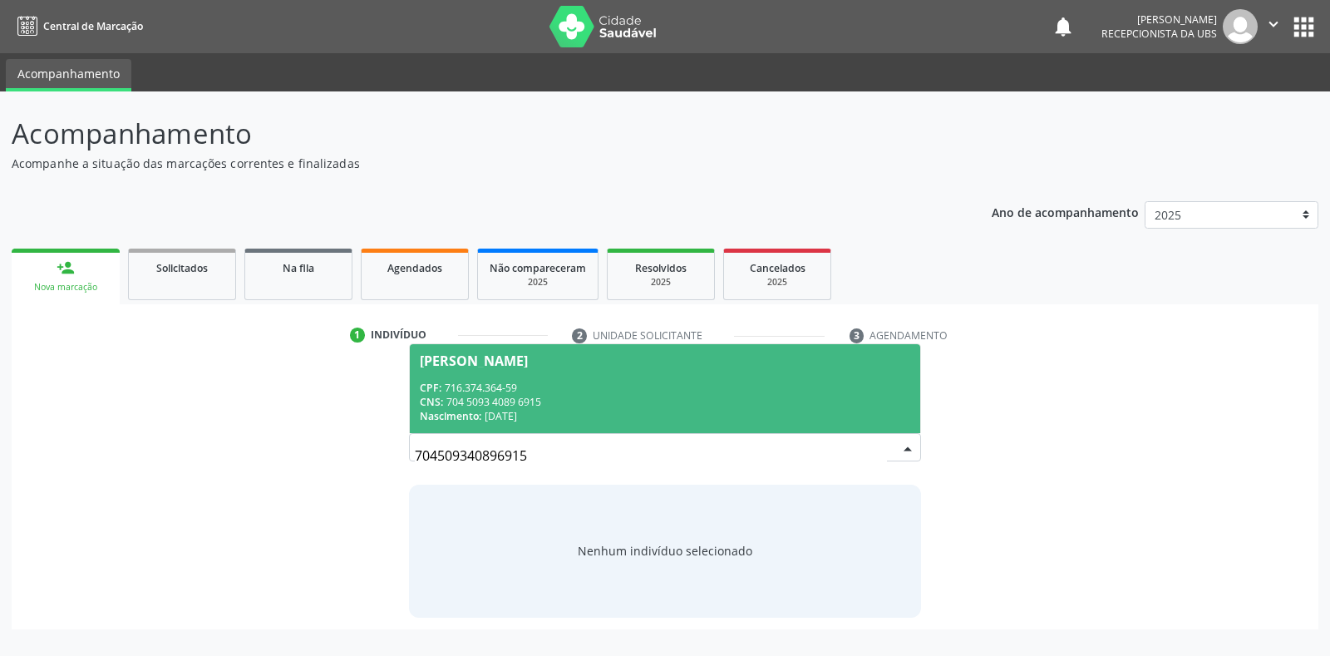
click at [478, 358] on div "[PERSON_NAME]" at bounding box center [474, 360] width 108 height 13
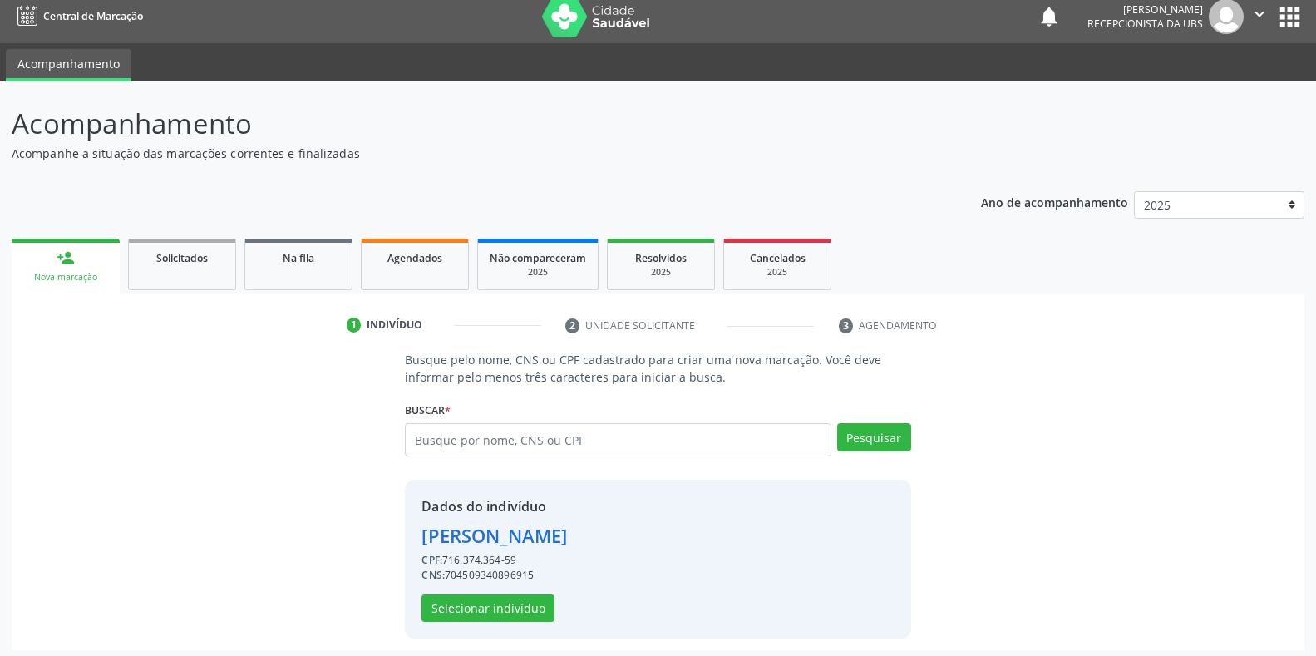
scroll to position [16, 0]
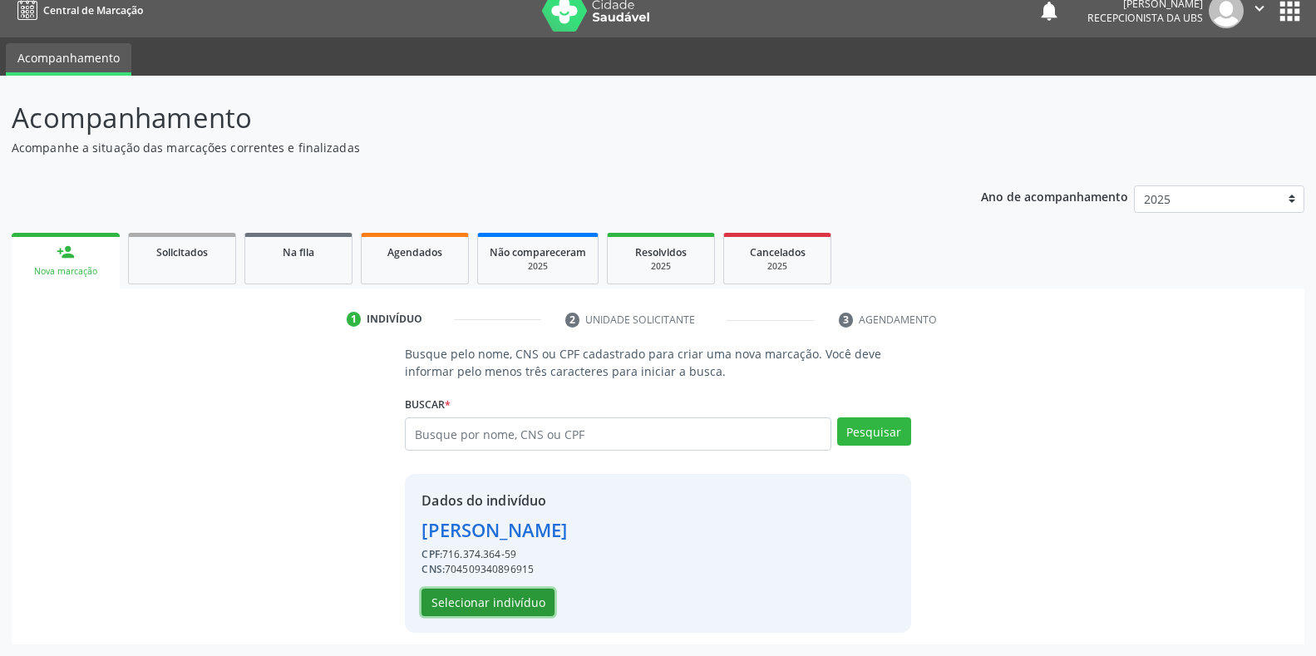
click at [464, 601] on button "Selecionar indivíduo" at bounding box center [488, 603] width 133 height 28
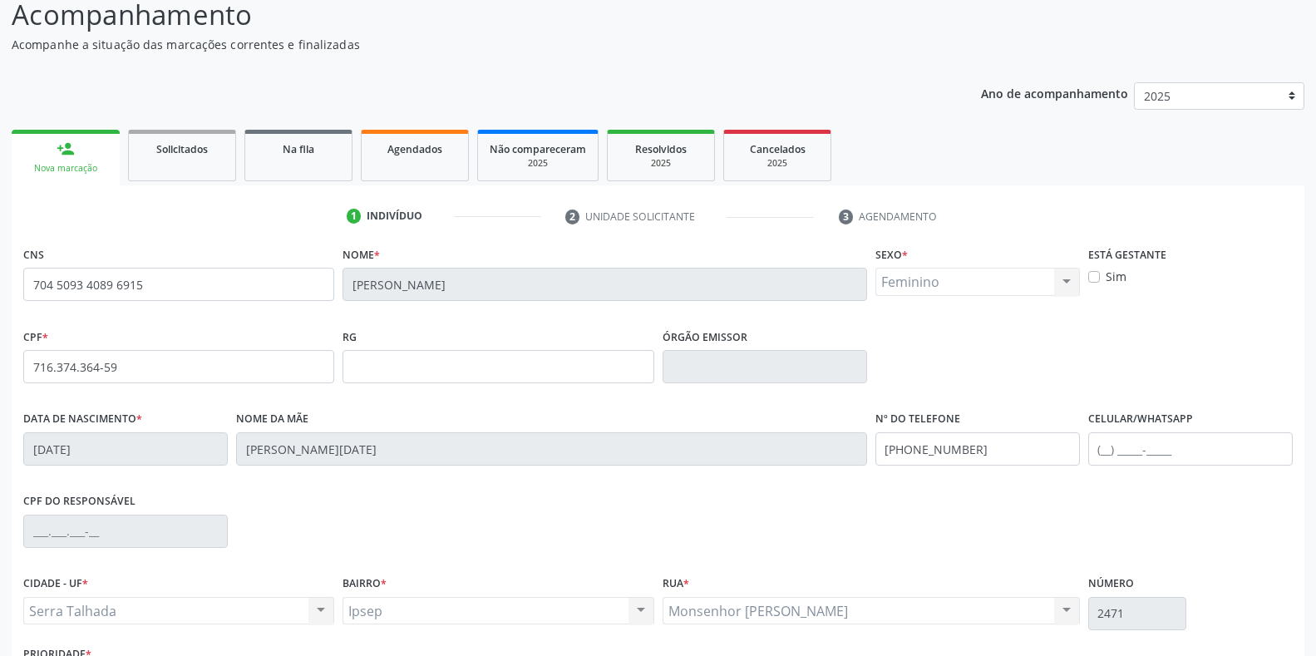
scroll to position [245, 0]
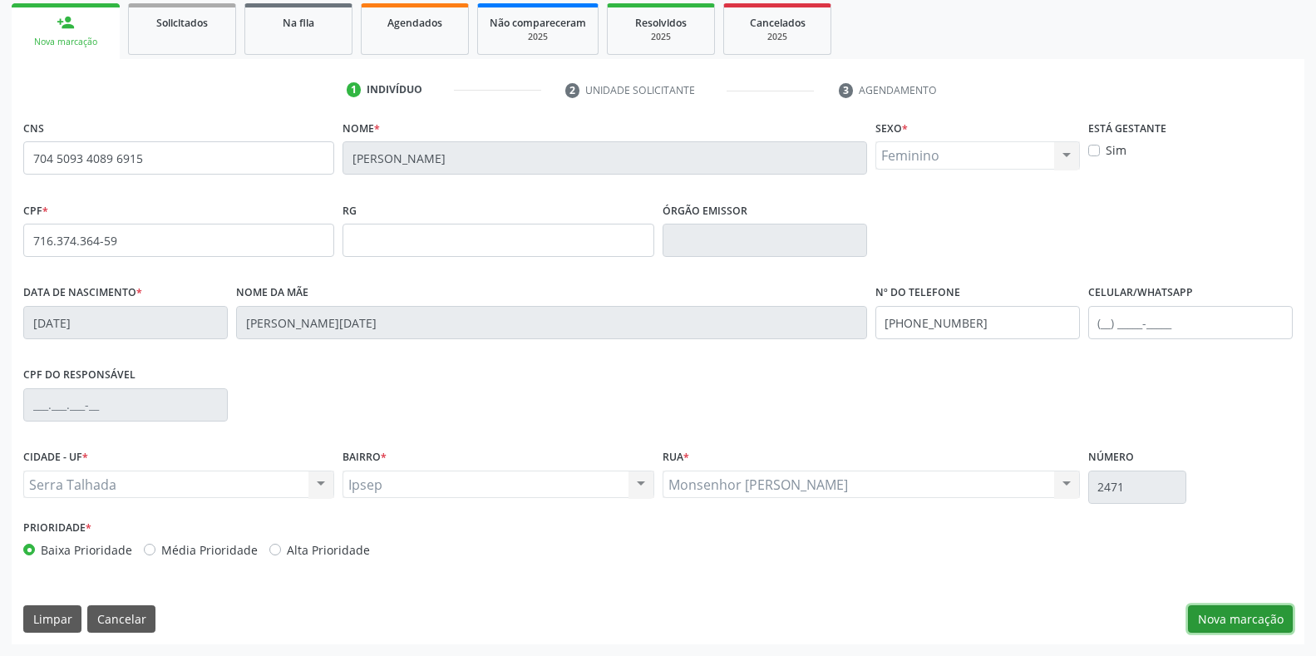
click at [1228, 620] on button "Nova marcação" at bounding box center [1240, 619] width 105 height 28
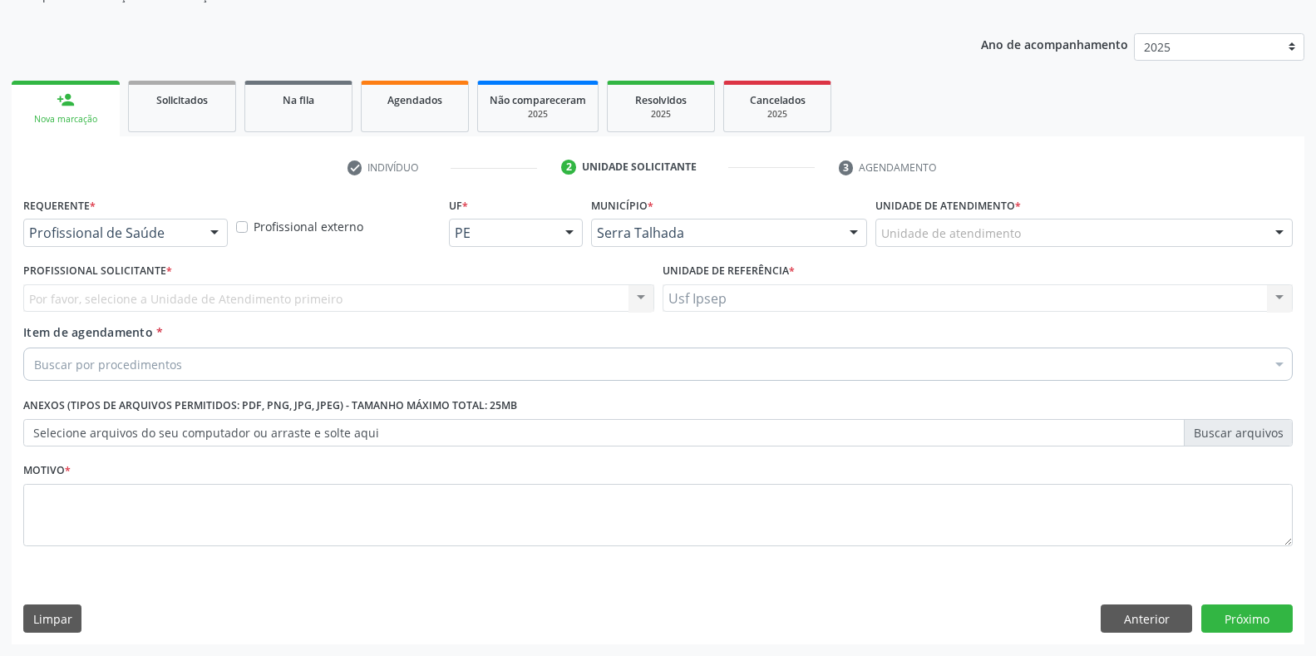
click at [215, 232] on div at bounding box center [214, 234] width 25 height 28
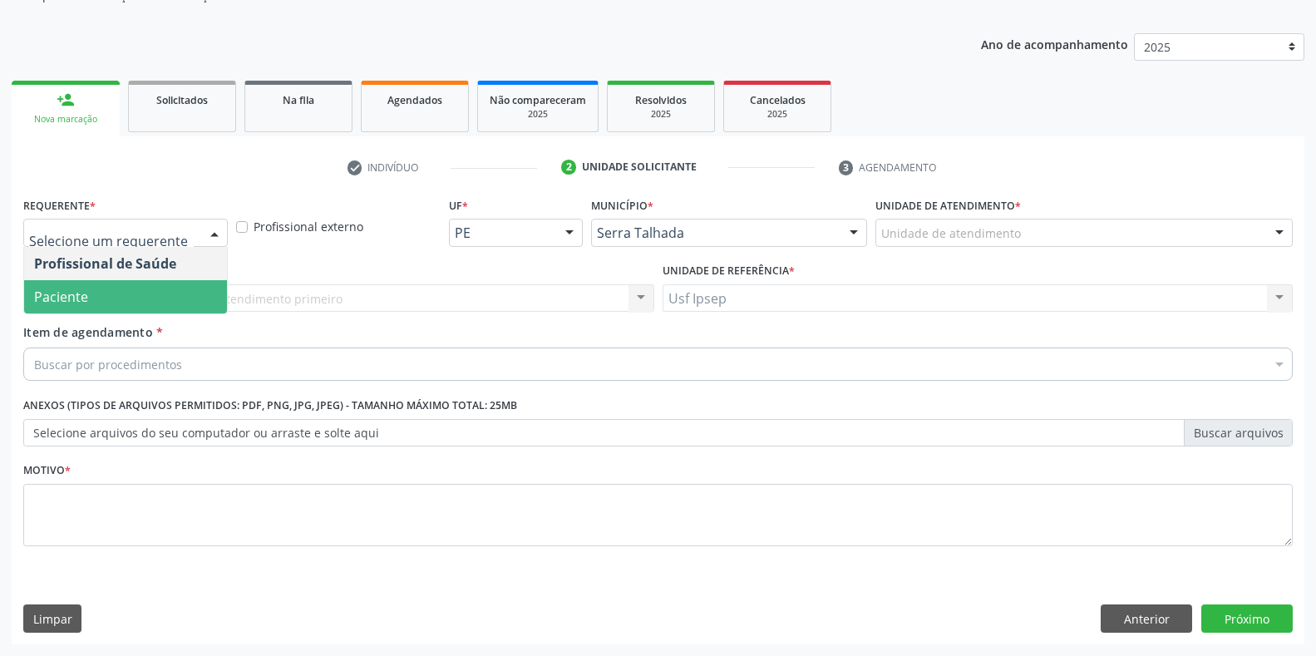
click at [110, 291] on span "Paciente" at bounding box center [125, 296] width 203 height 33
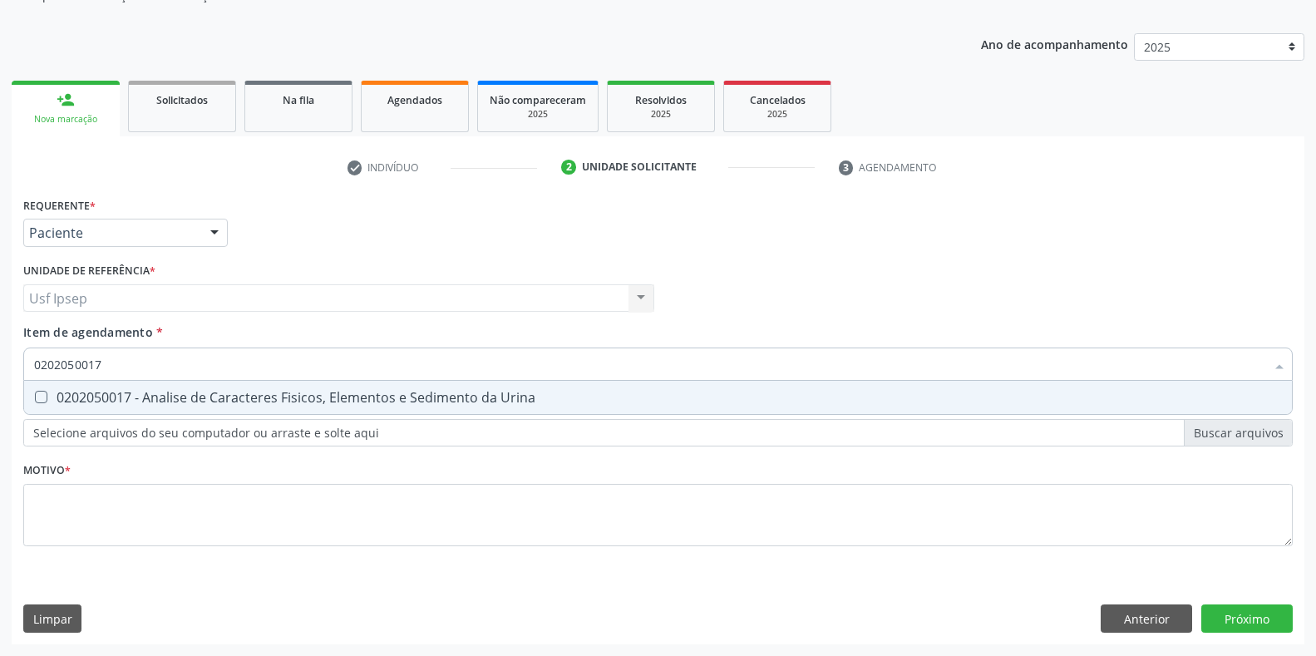
click at [35, 403] on div at bounding box center [30, 397] width 12 height 13
click at [104, 368] on input "0202050017" at bounding box center [649, 364] width 1231 height 33
click at [36, 392] on Completo at bounding box center [41, 397] width 12 height 12
click at [35, 392] on Completo "checkbox" at bounding box center [29, 397] width 11 height 11
click at [102, 363] on input "0202020380" at bounding box center [649, 364] width 1231 height 33
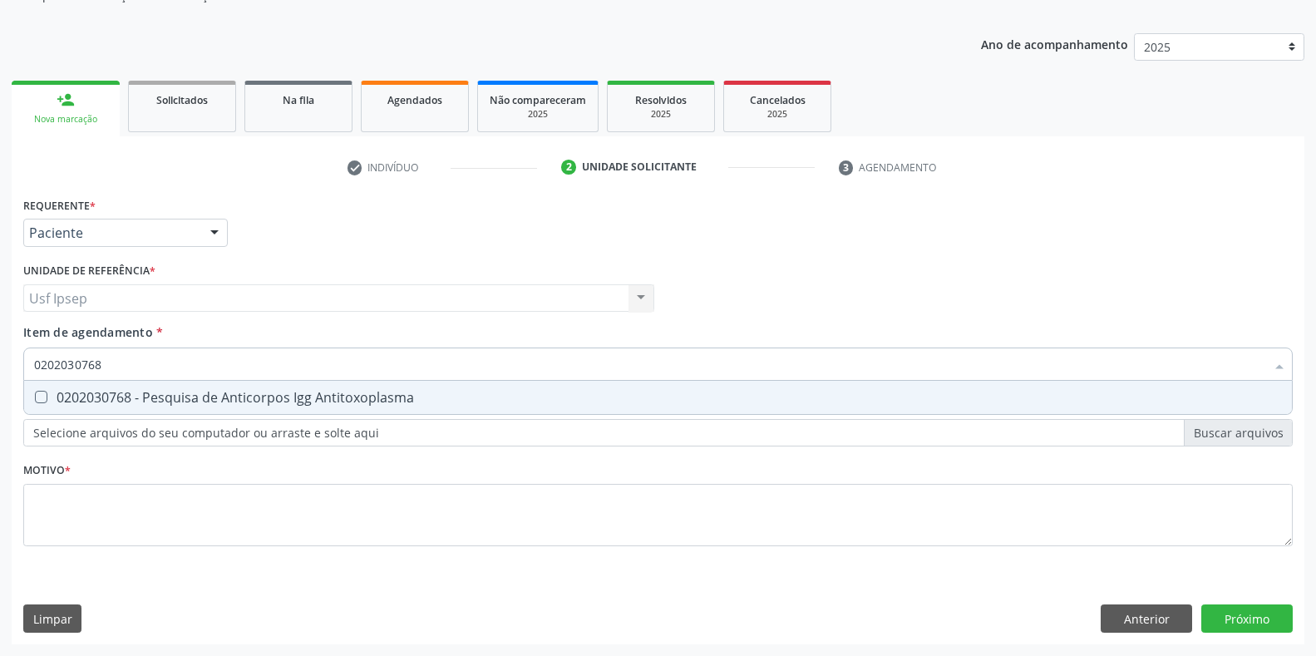
click at [34, 390] on span "0202030768 - Pesquisa de Anticorpos Igg Antitoxoplasma" at bounding box center [658, 397] width 1268 height 33
click at [105, 364] on input "0202030768" at bounding box center [649, 364] width 1231 height 33
click at [42, 403] on Antitoxoplasma at bounding box center [41, 397] width 12 height 12
click at [35, 402] on Antitoxoplasma "checkbox" at bounding box center [29, 397] width 11 height 11
click at [108, 365] on input "0202030873" at bounding box center [649, 364] width 1231 height 33
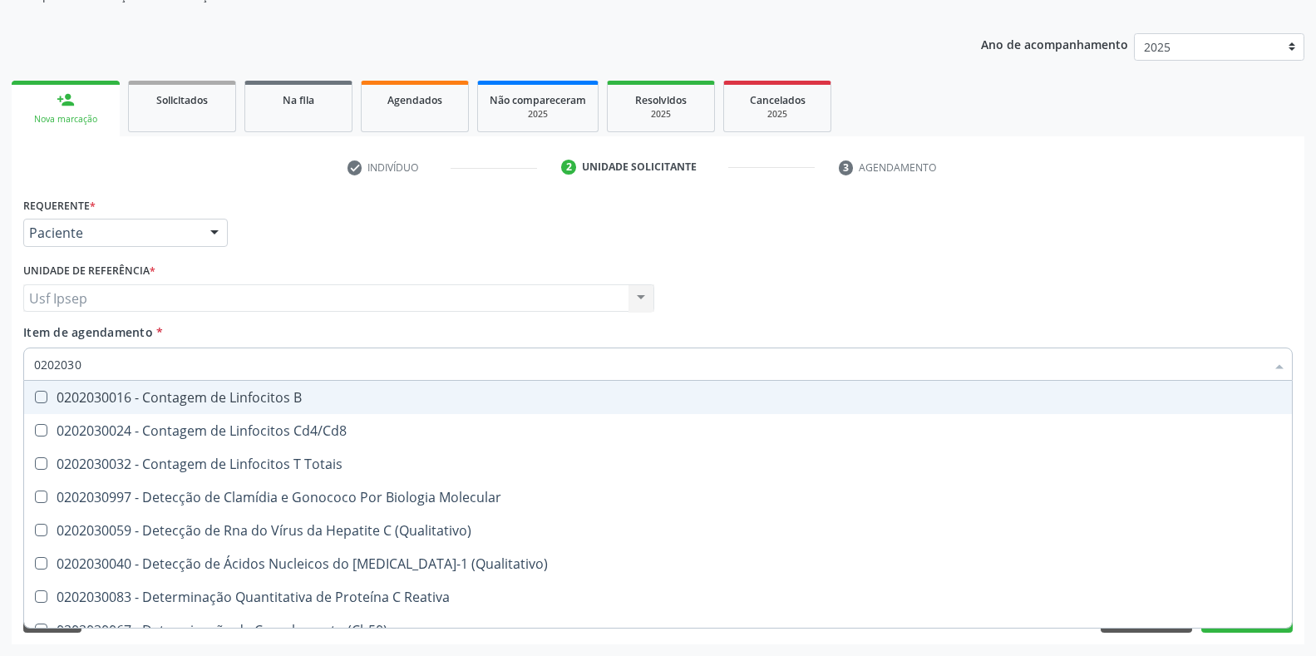
click at [88, 362] on input "0202030" at bounding box center [649, 364] width 1231 height 33
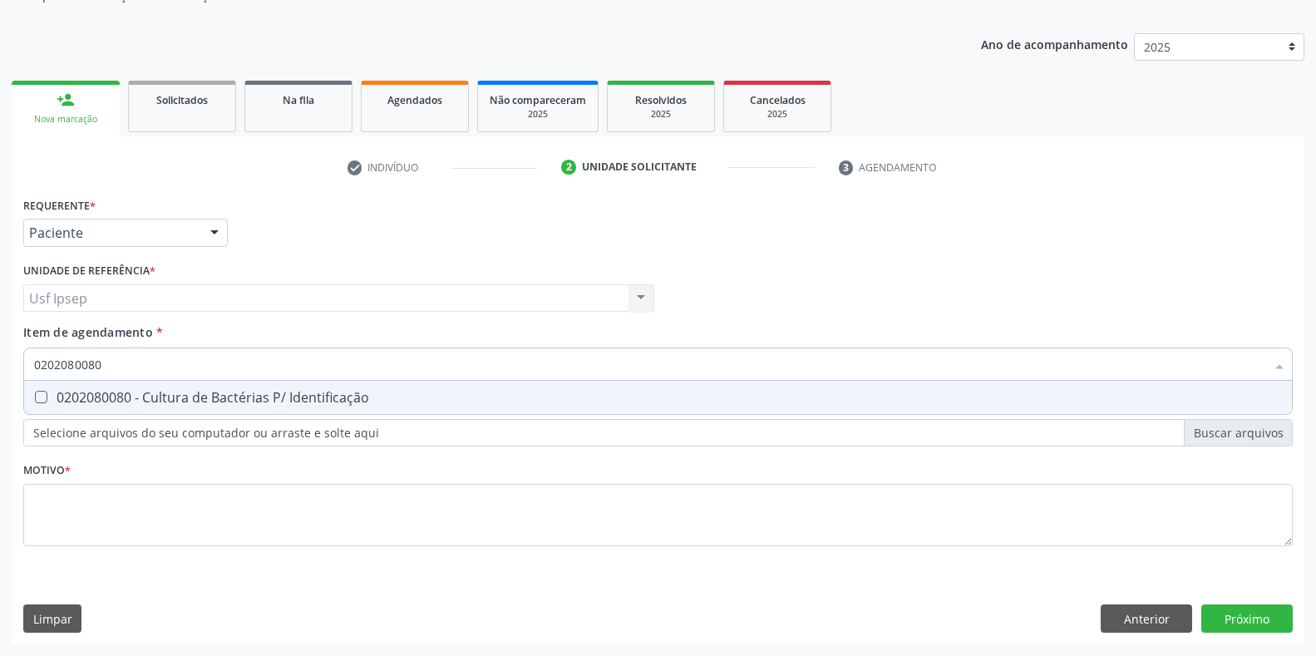
click at [33, 400] on div at bounding box center [30, 397] width 12 height 13
click at [106, 363] on input "0202080080" at bounding box center [649, 364] width 1231 height 33
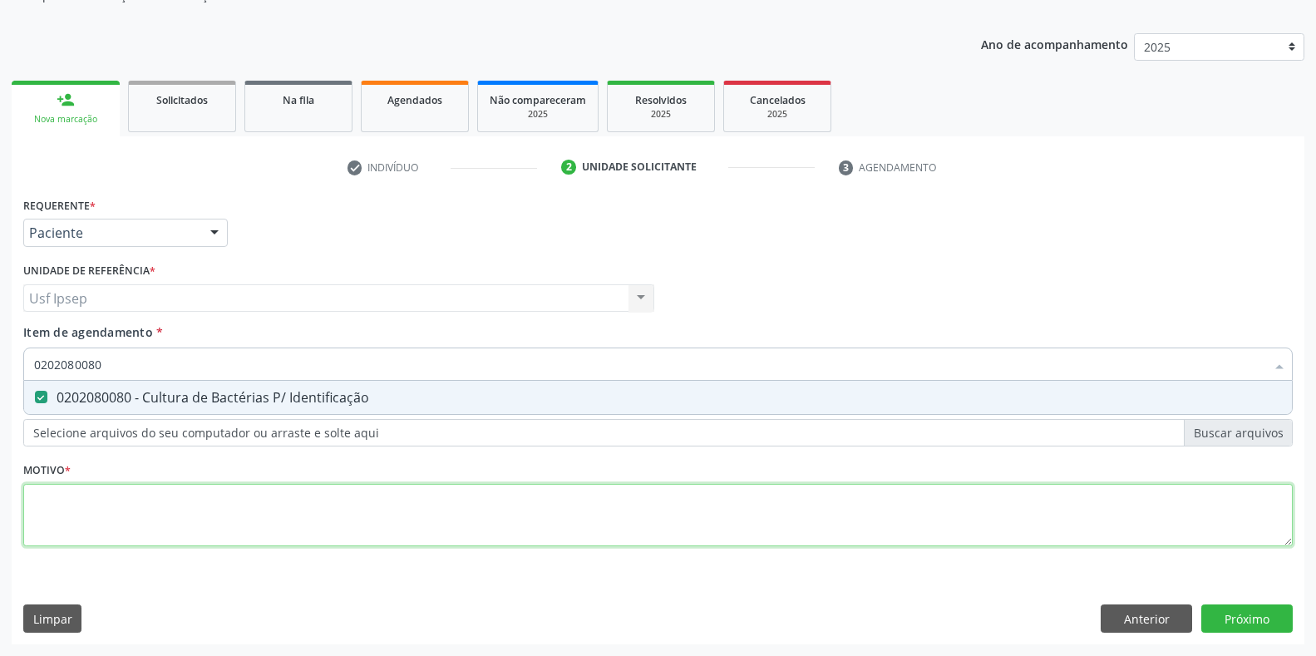
click at [32, 516] on div "Requerente * Paciente Profissional de Saúde Paciente Nenhum resultado encontrad…" at bounding box center [658, 381] width 1270 height 377
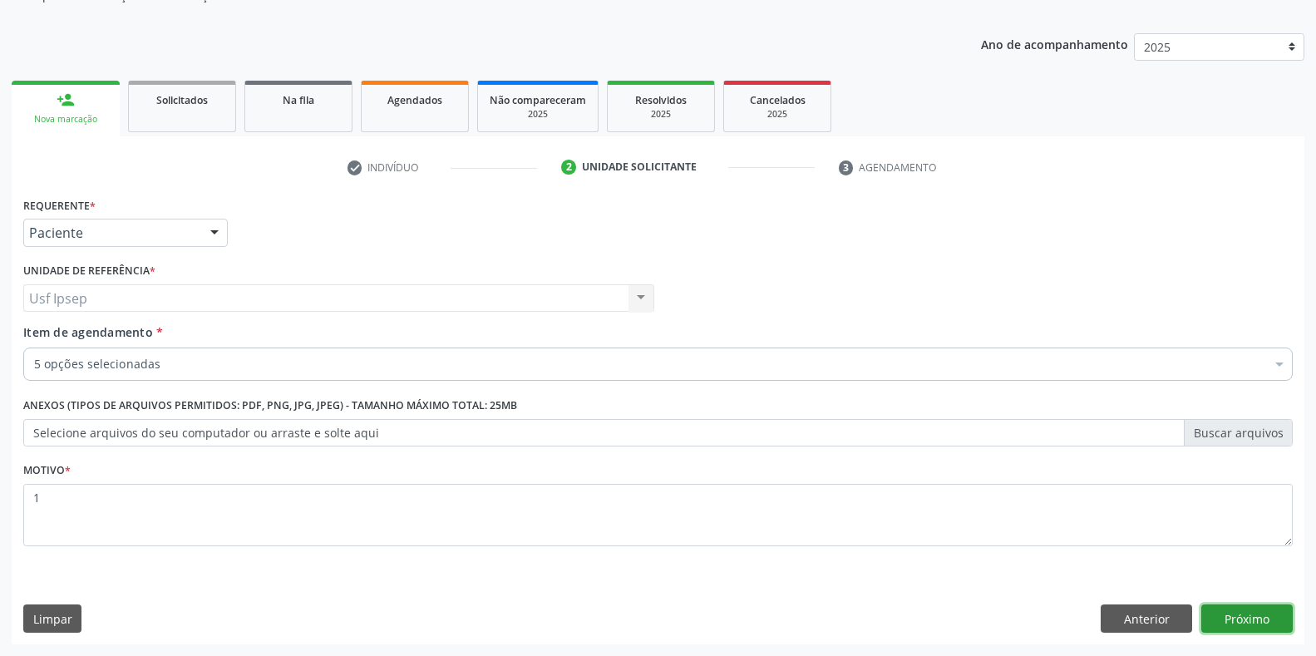
click at [1243, 620] on button "Próximo" at bounding box center [1246, 618] width 91 height 28
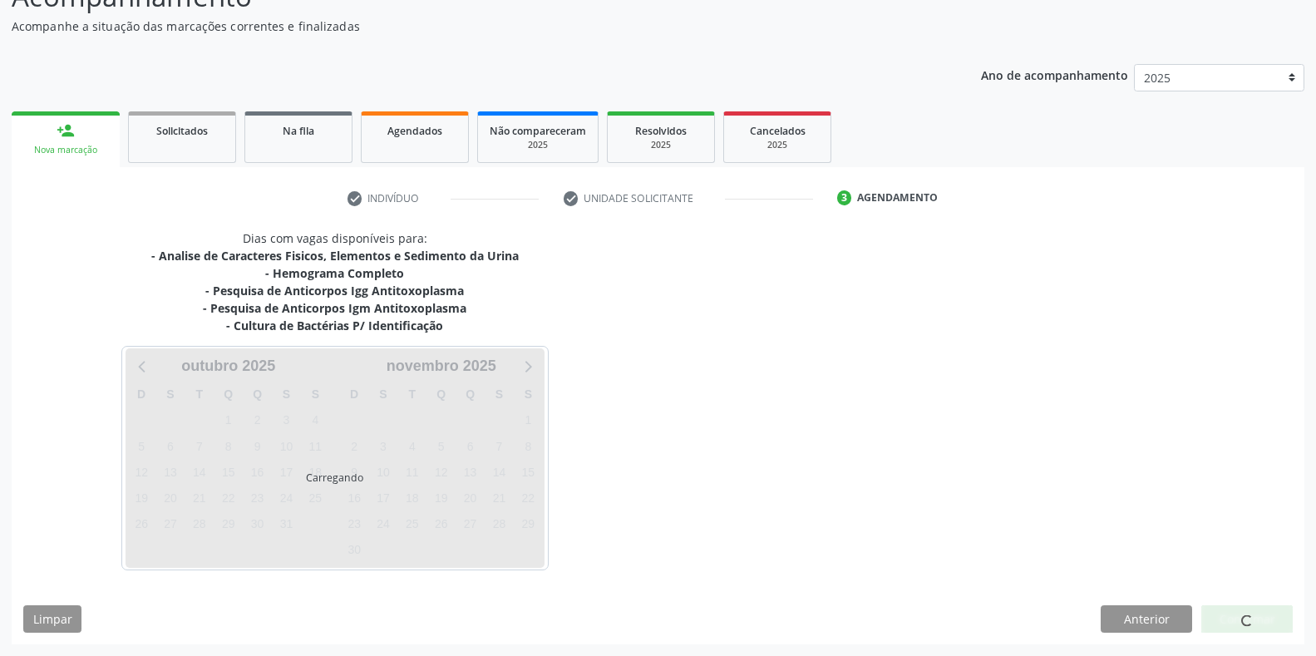
scroll to position [137, 0]
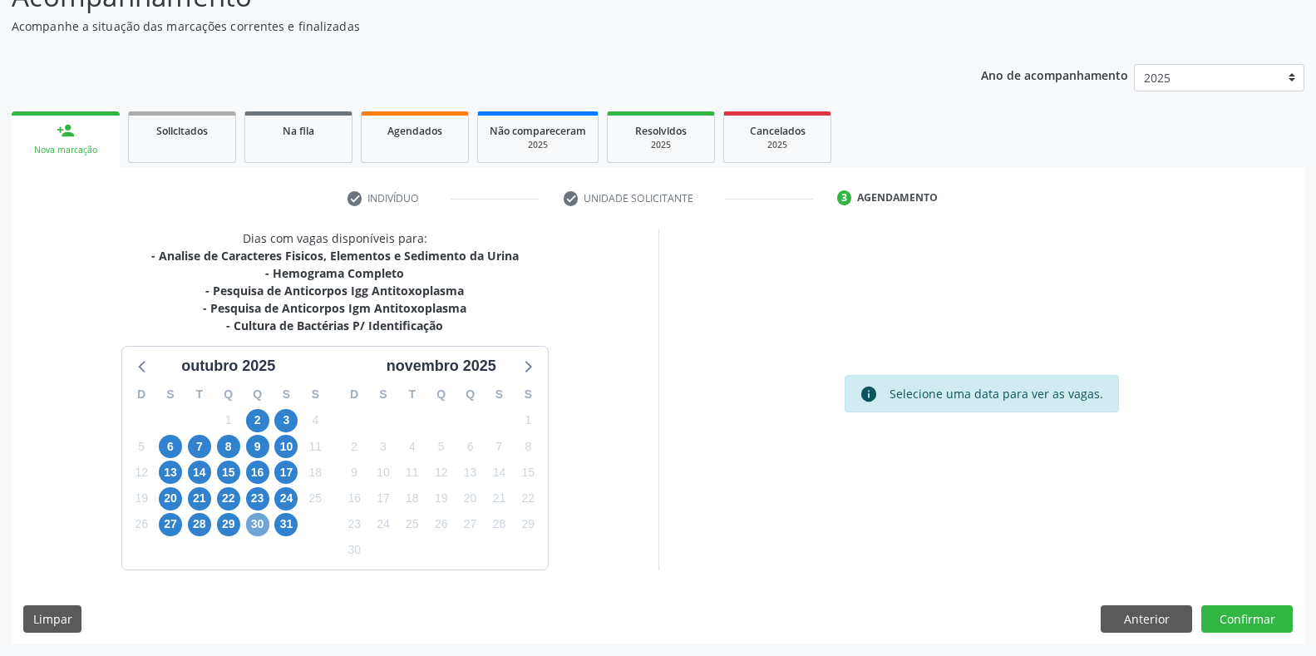
click at [265, 530] on span "30" at bounding box center [257, 524] width 23 height 23
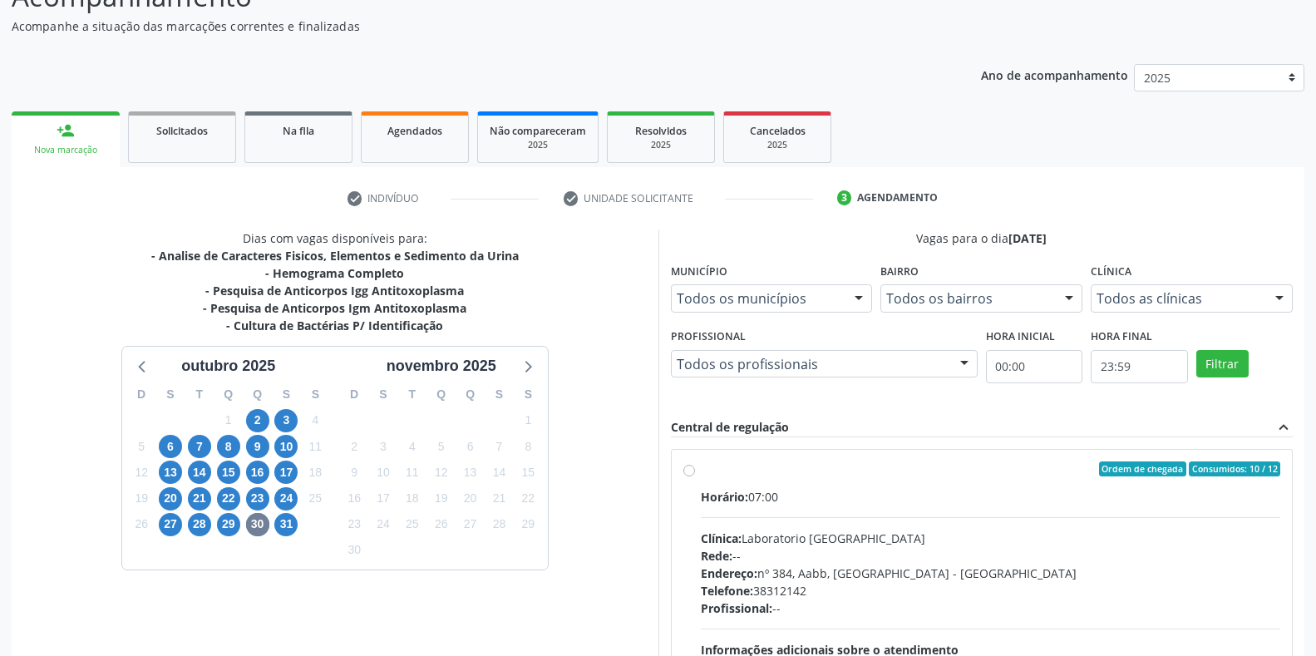
click at [701, 473] on label "Ordem de chegada Consumidos: 10 / 12 Horário: 07:00 Clínica: Laboratorio [GEOGR…" at bounding box center [991, 588] width 580 height 255
click at [687, 473] on input "Ordem de chegada Consumidos: 10 / 12 Horário: 07:00 Clínica: Laboratorio [GEOGR…" at bounding box center [689, 468] width 12 height 15
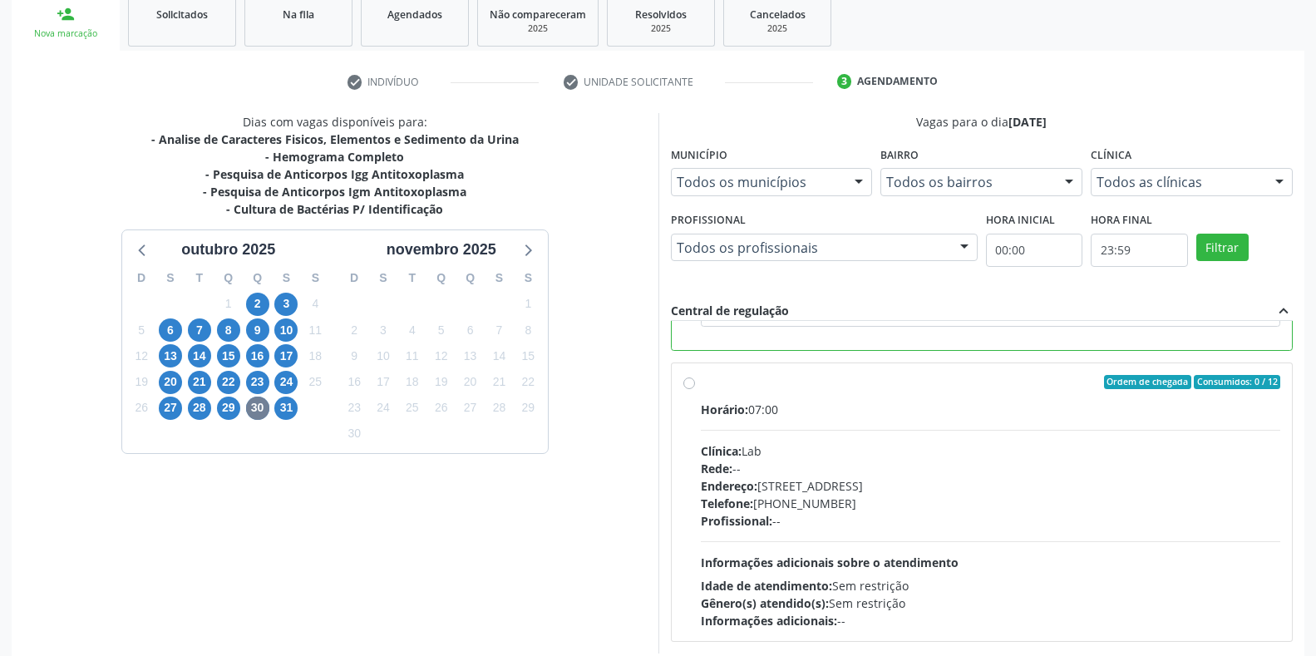
scroll to position [338, 0]
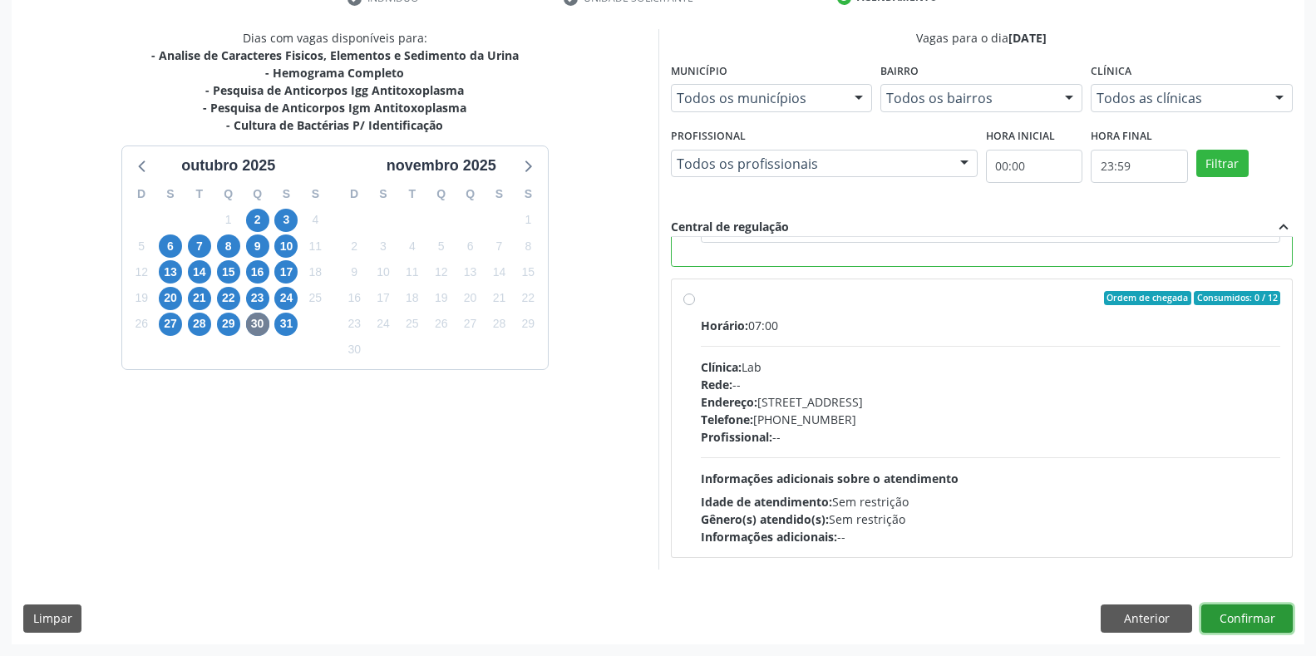
click at [1241, 623] on button "Confirmar" at bounding box center [1246, 618] width 91 height 28
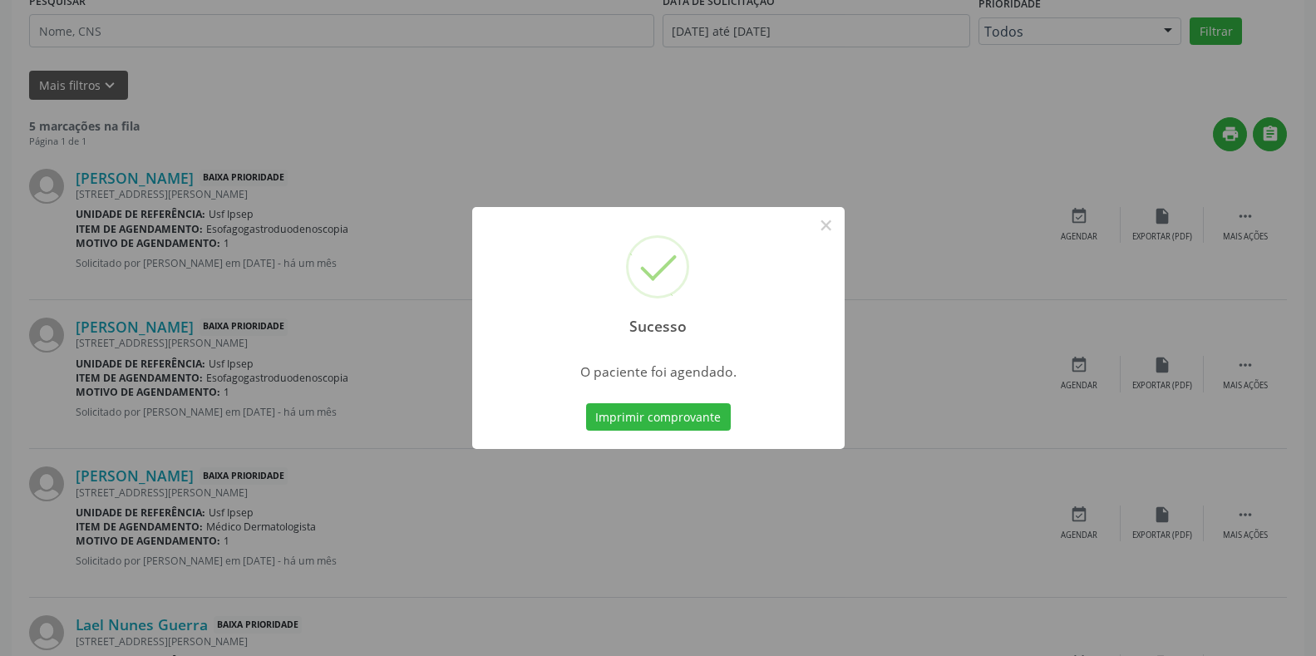
scroll to position [0, 0]
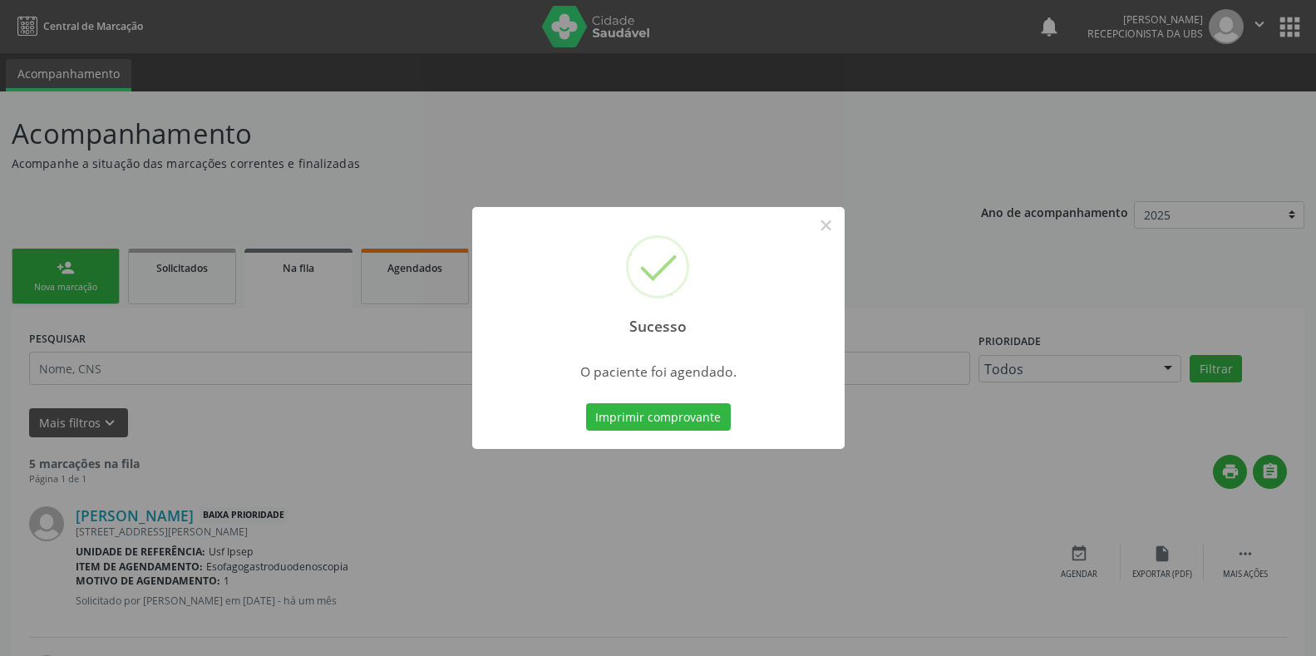
click at [844, 228] on div "Sucesso ×" at bounding box center [658, 278] width 373 height 143
click at [60, 291] on div "Sucesso × O paciente foi agendado. Imprimir comprovante Cancel" at bounding box center [658, 328] width 1316 height 656
